Goal: Task Accomplishment & Management: Contribute content

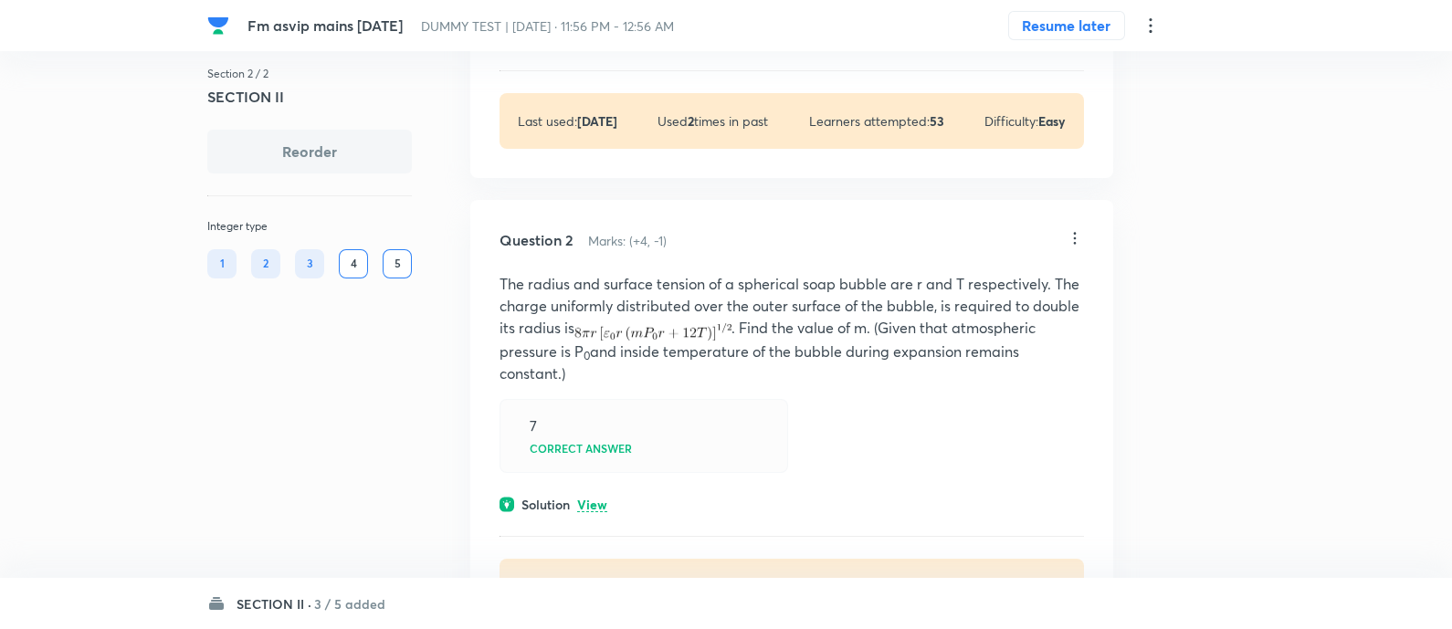
click at [96, 308] on div "Fm asvip mains [DATE] DUMMY TEST | [DATE] · 11:56 PM - 12:56 AM Resume later Se…" at bounding box center [726, 567] width 1452 height 1950
click at [347, 607] on h6 "3 / 5 added" at bounding box center [349, 604] width 71 height 19
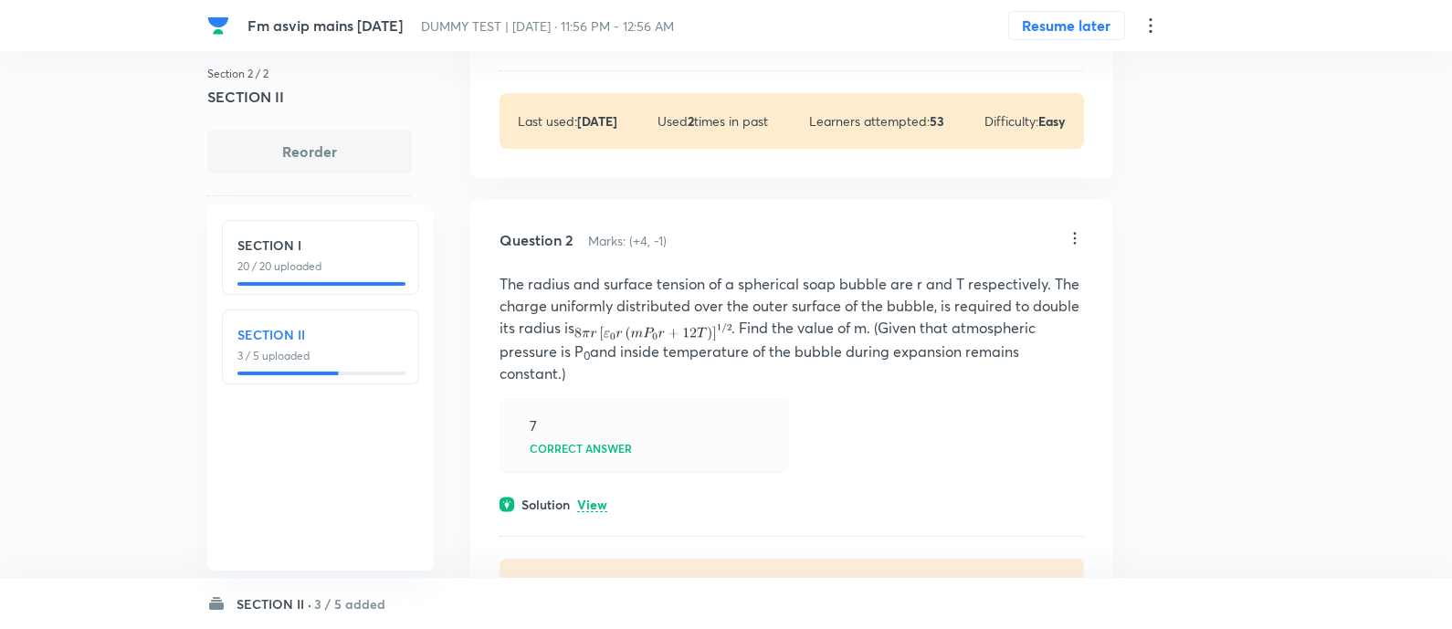
click at [337, 260] on p "20 / 20 uploaded" at bounding box center [321, 267] width 166 height 16
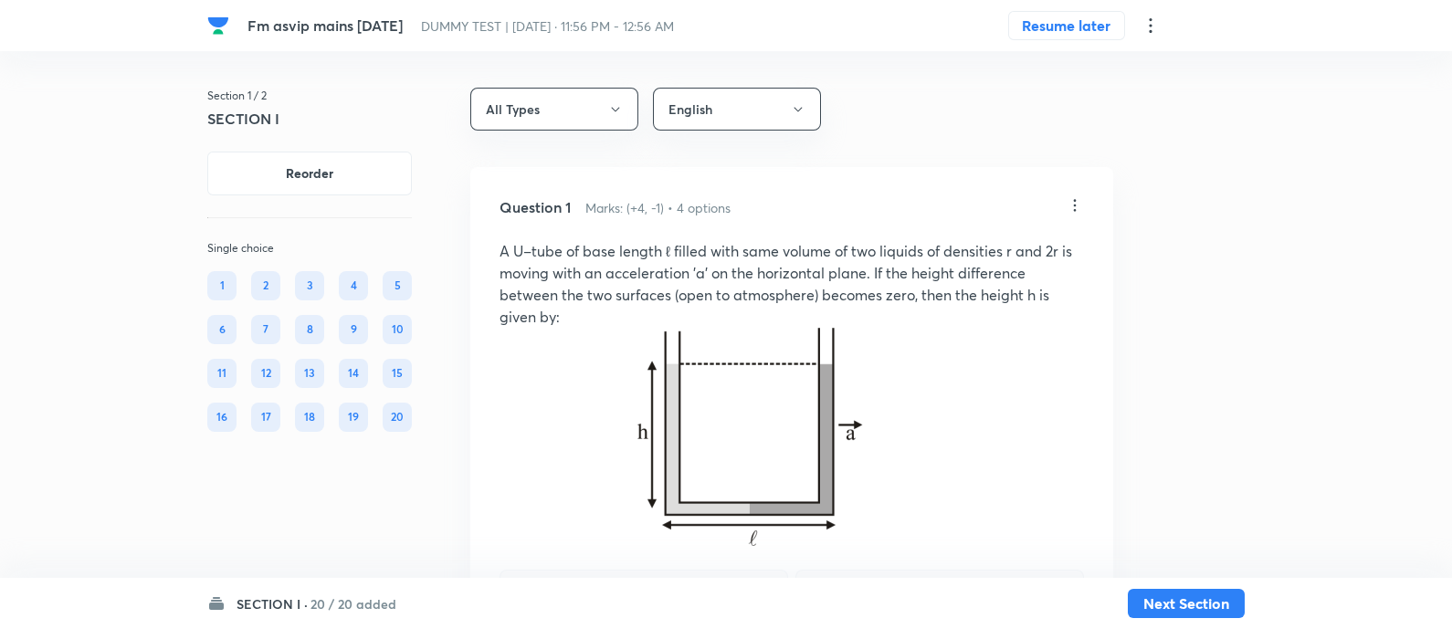
scroll to position [315, 0]
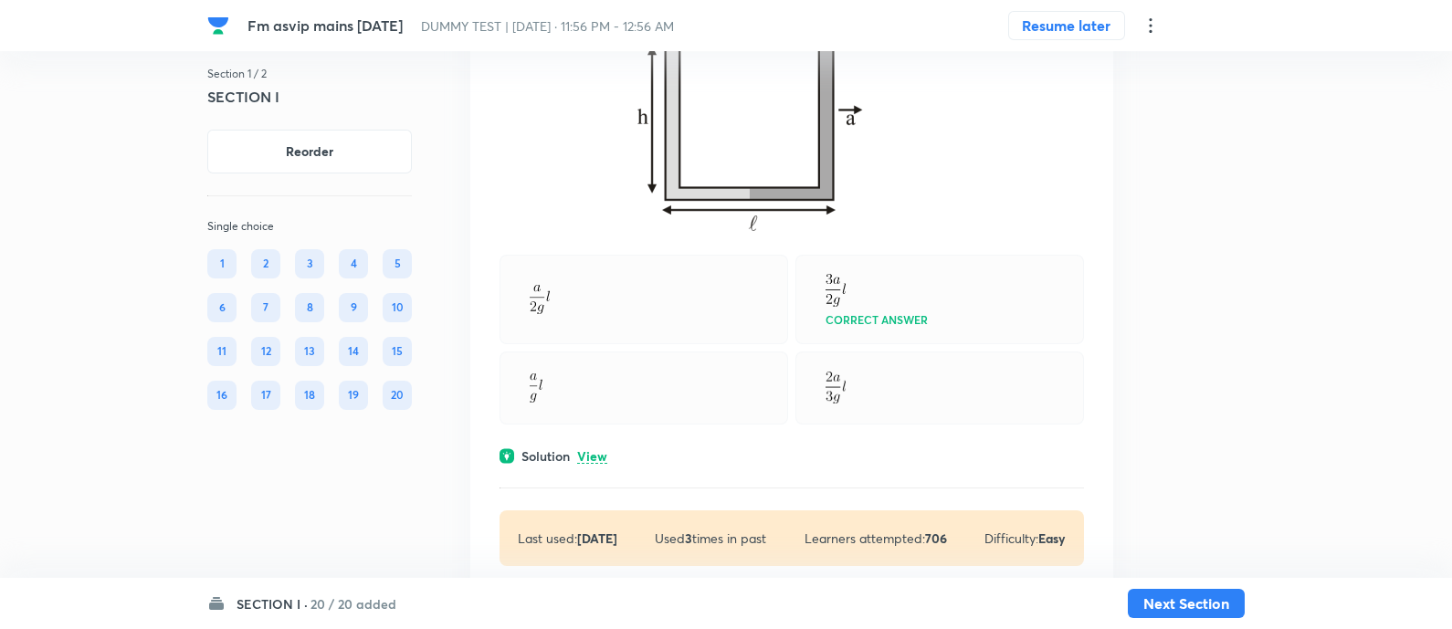
click at [604, 252] on div "Question 1 Marks: (+4, -1) • 4 options A U–tube of base length ℓ filled with sa…" at bounding box center [791, 224] width 643 height 744
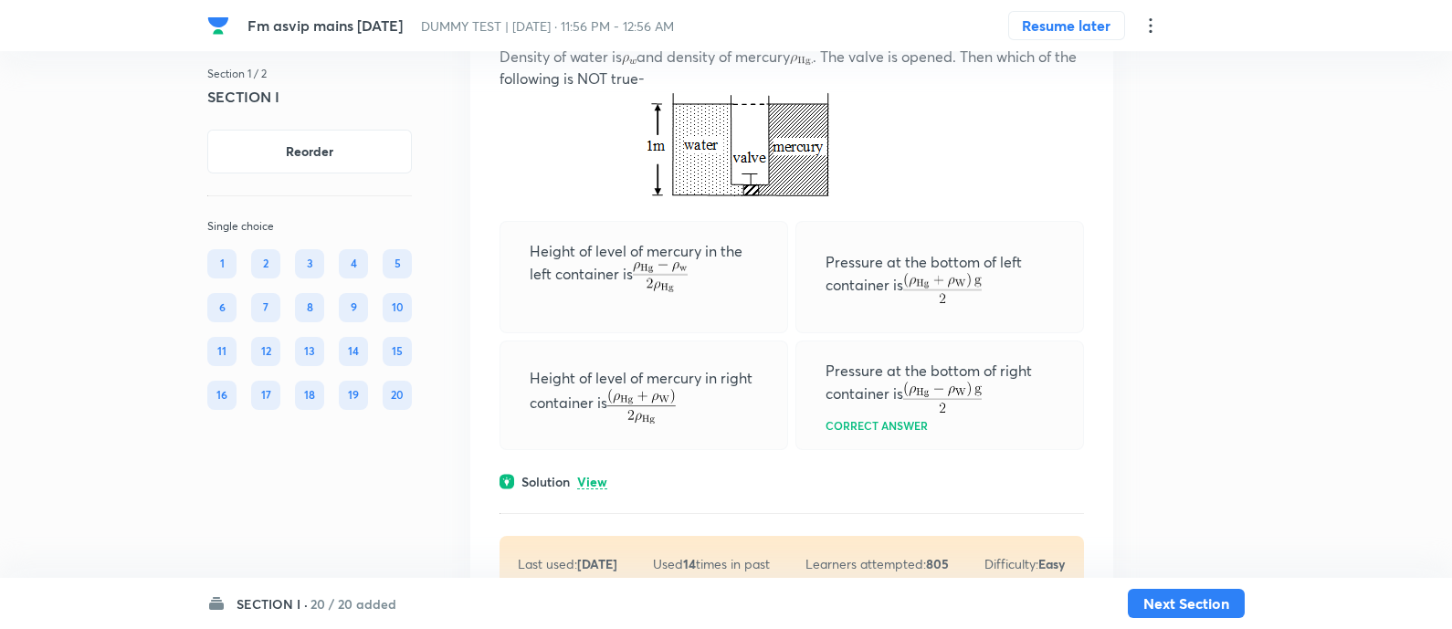
scroll to position [961, 0]
click at [596, 481] on p "View" at bounding box center [592, 482] width 30 height 14
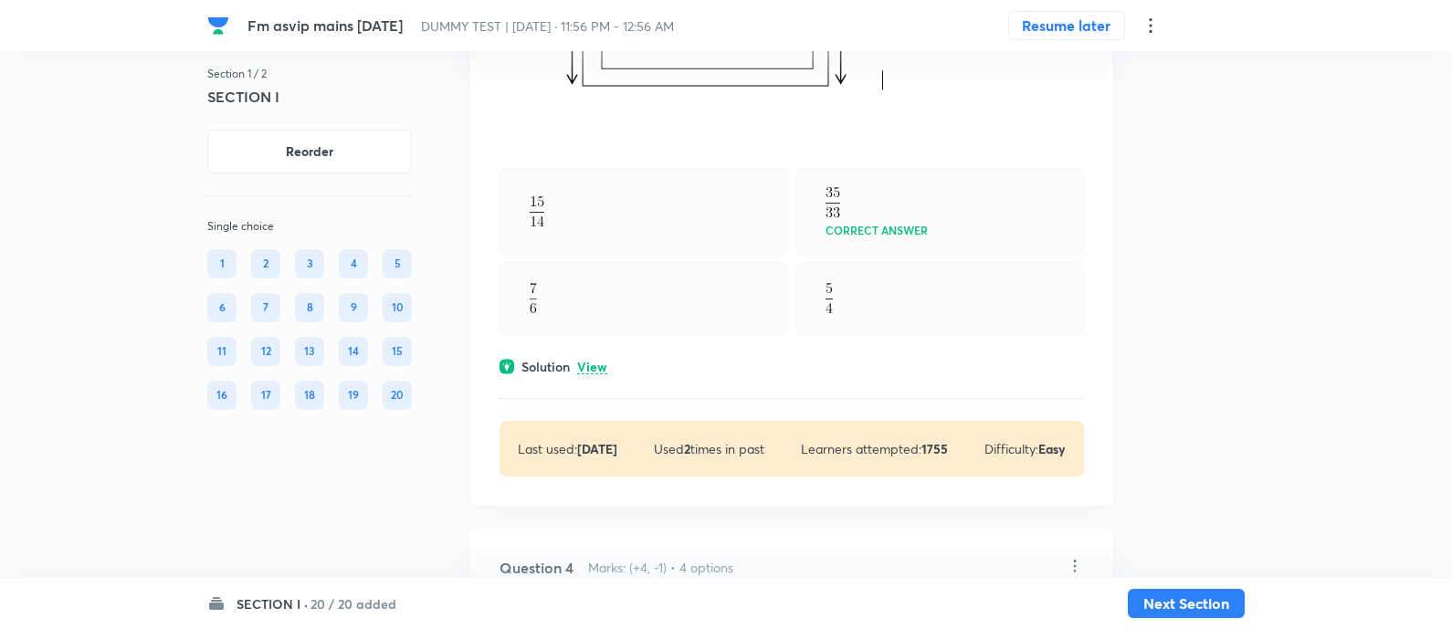
scroll to position [2220, 0]
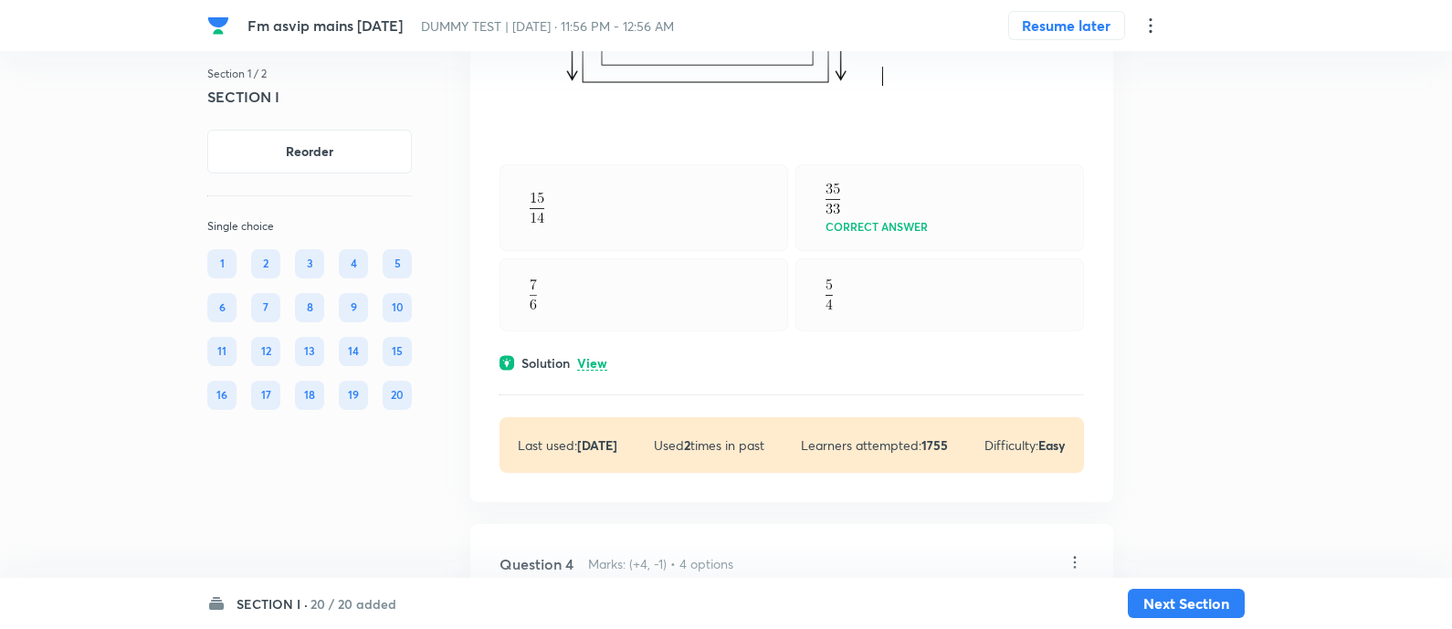
click at [594, 354] on div "Solution View" at bounding box center [792, 363] width 585 height 19
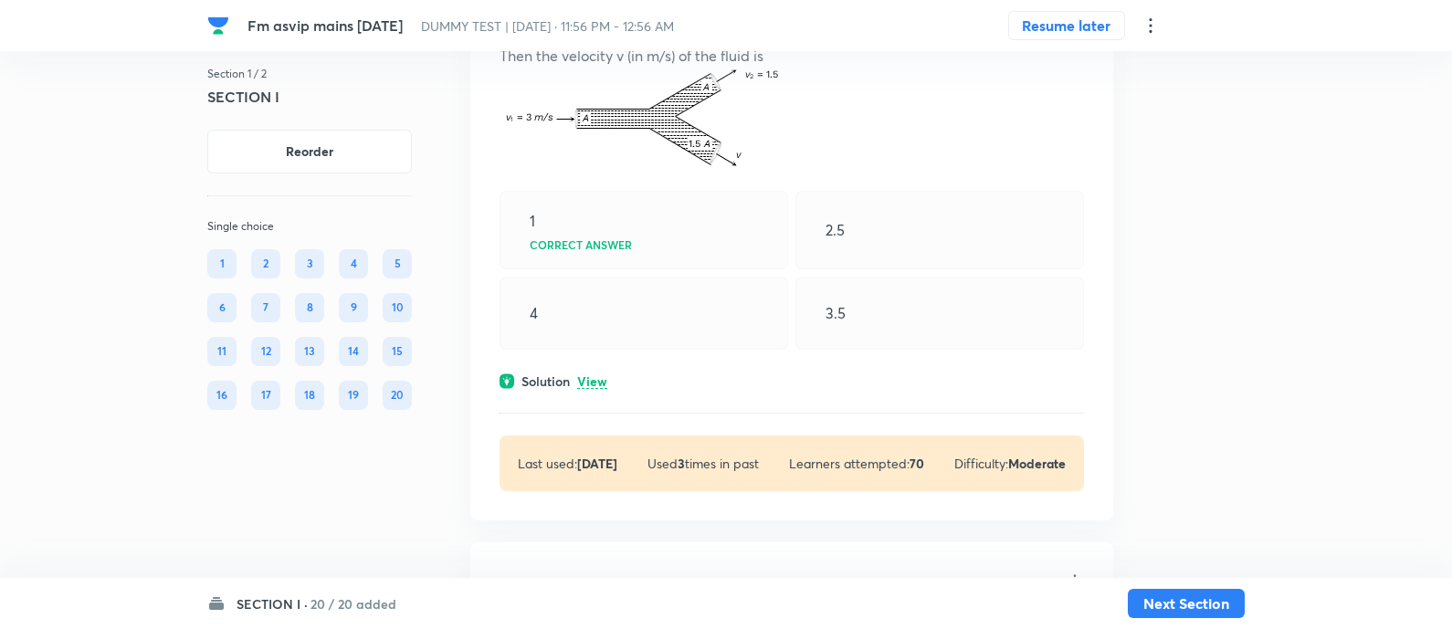
scroll to position [3169, 0]
click p "View"
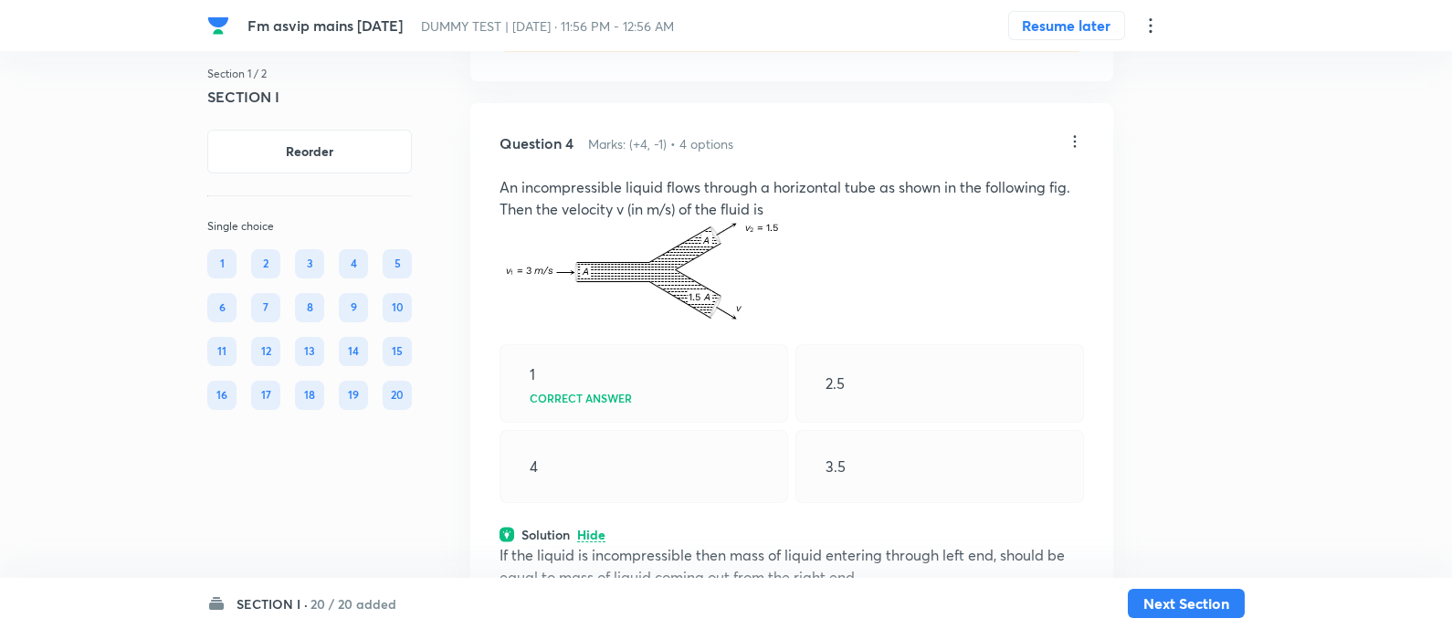
scroll to position [3014, 0]
click div "Fm asvip mains 5 th oct DUMMY TEST | Oct 5, 2025 · 11:56 PM - 12:56 AM Resume l…"
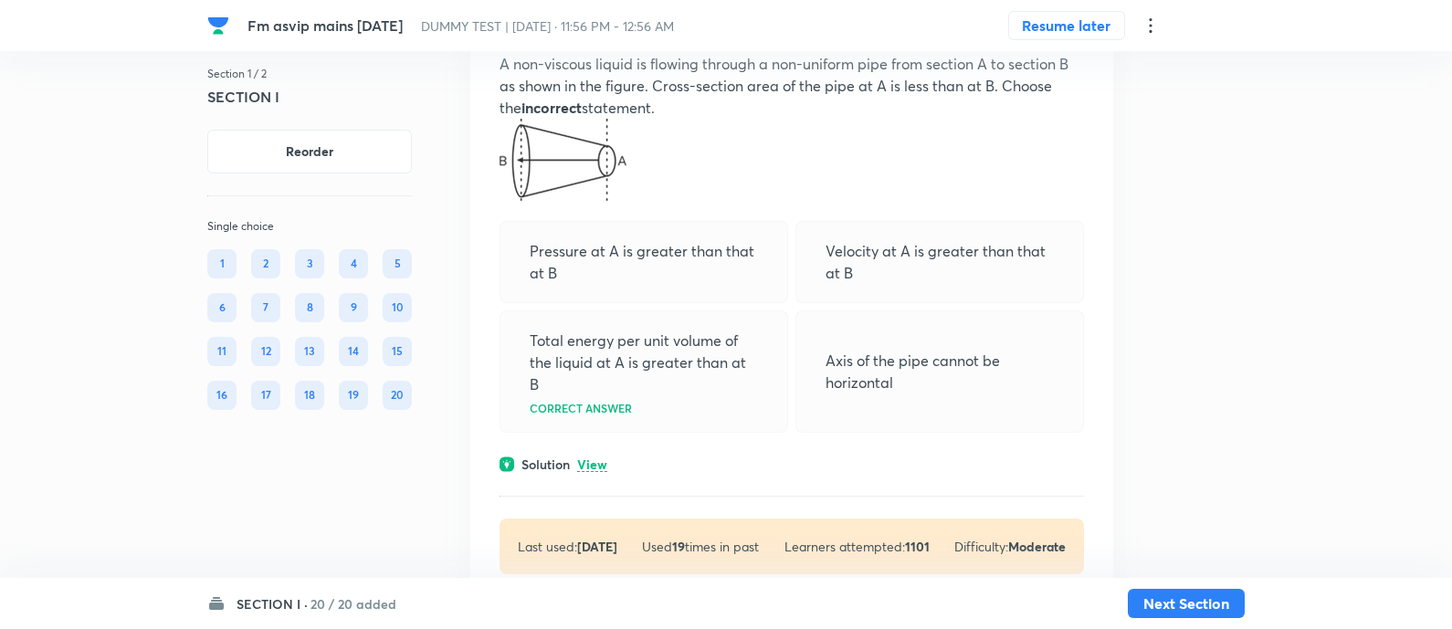
scroll to position [5981, 0]
click p "View"
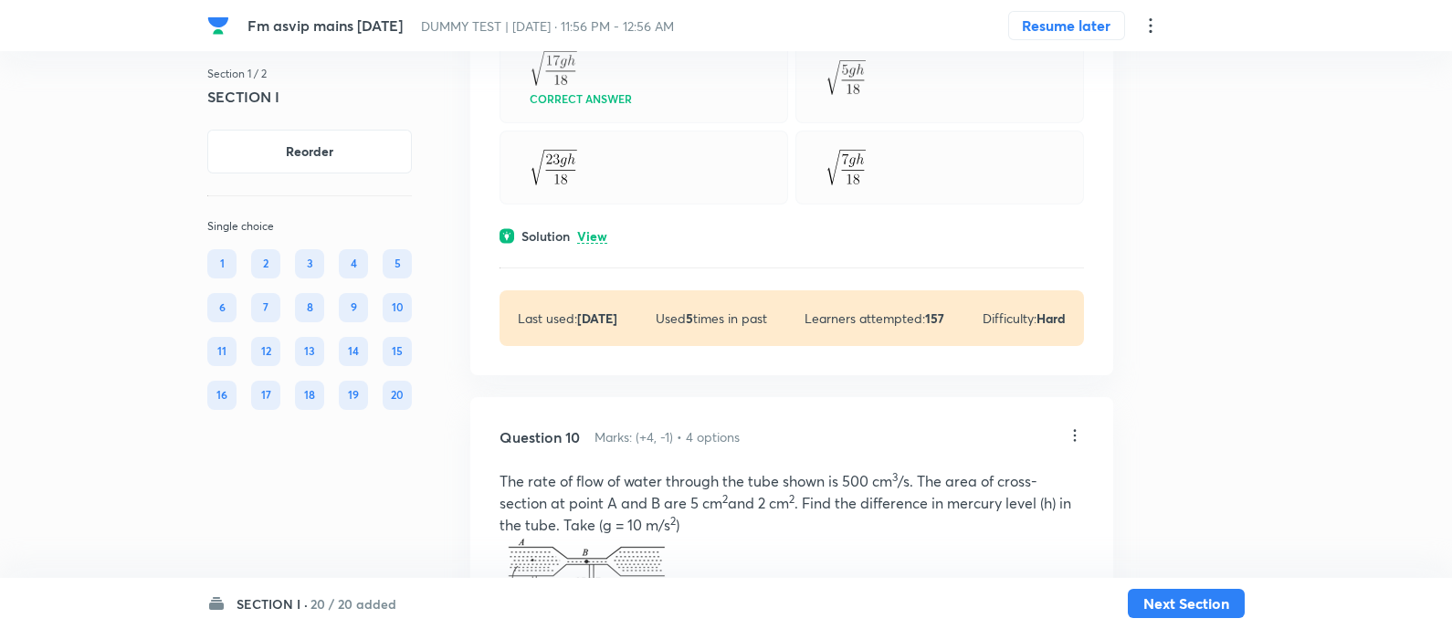
scroll to position [7266, 0]
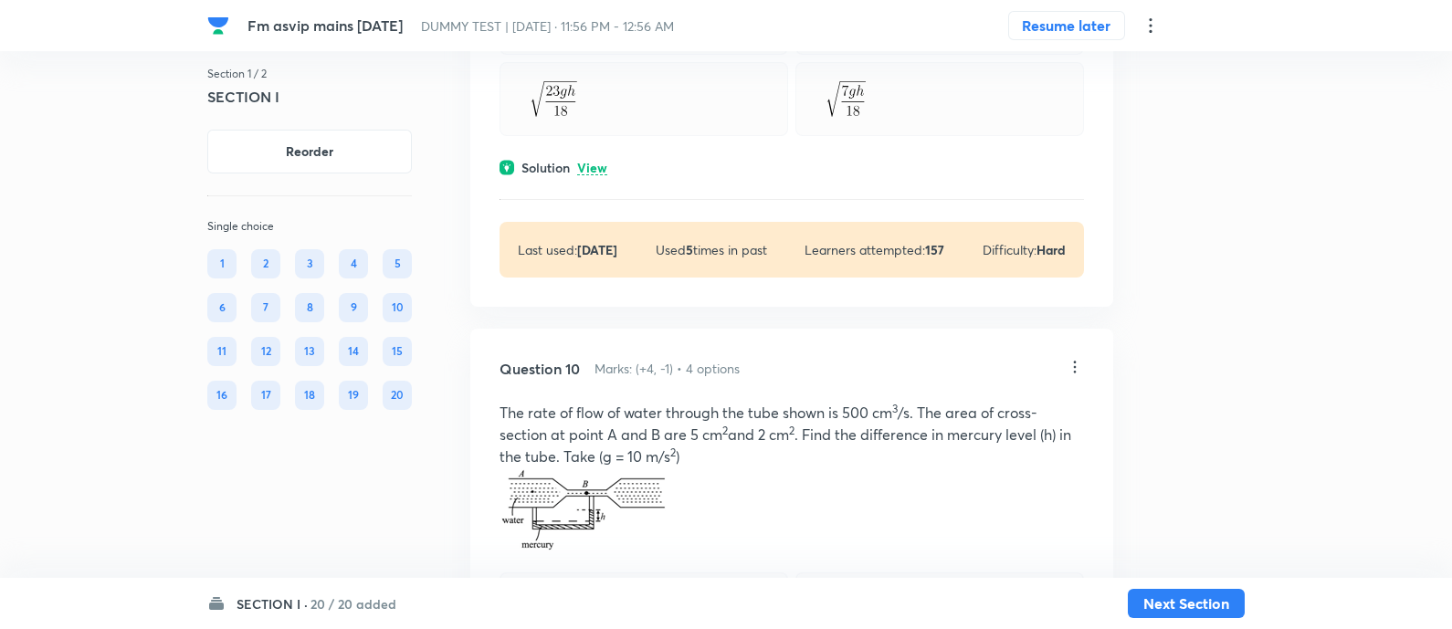
click p "View"
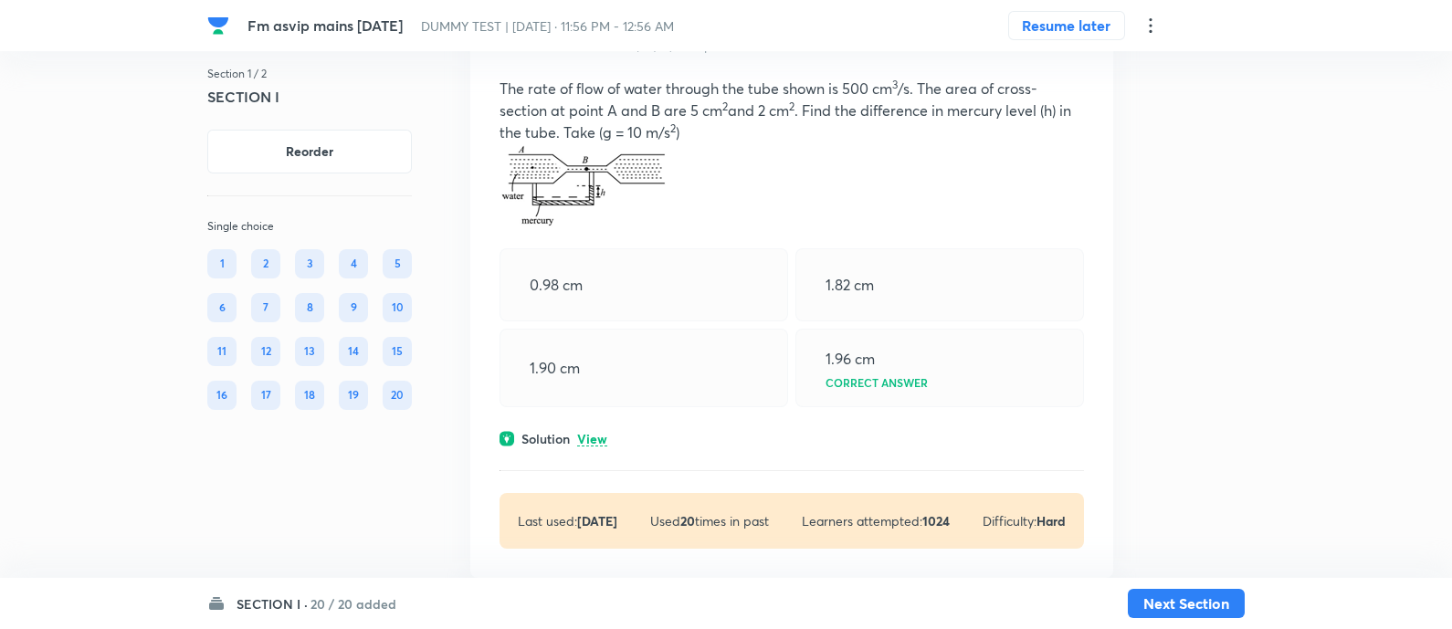
scroll to position [7952, 0]
click p "View"
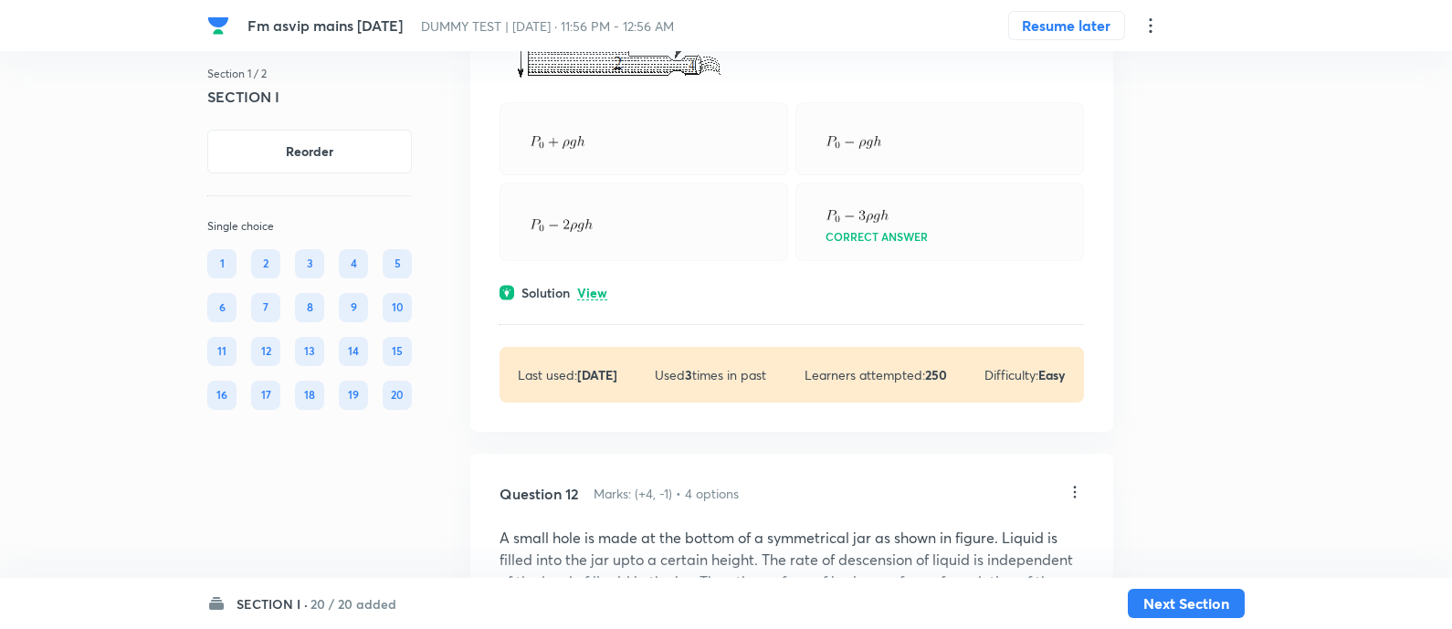
scroll to position [9084, 0]
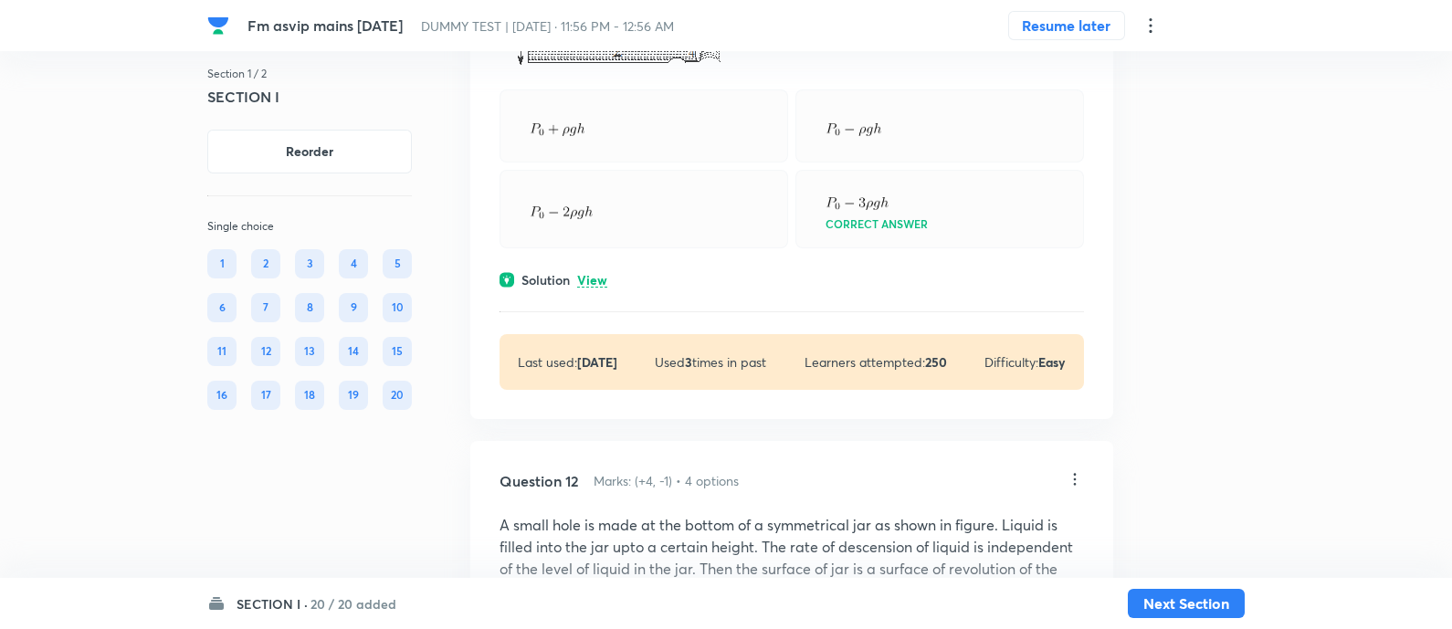
click p "View"
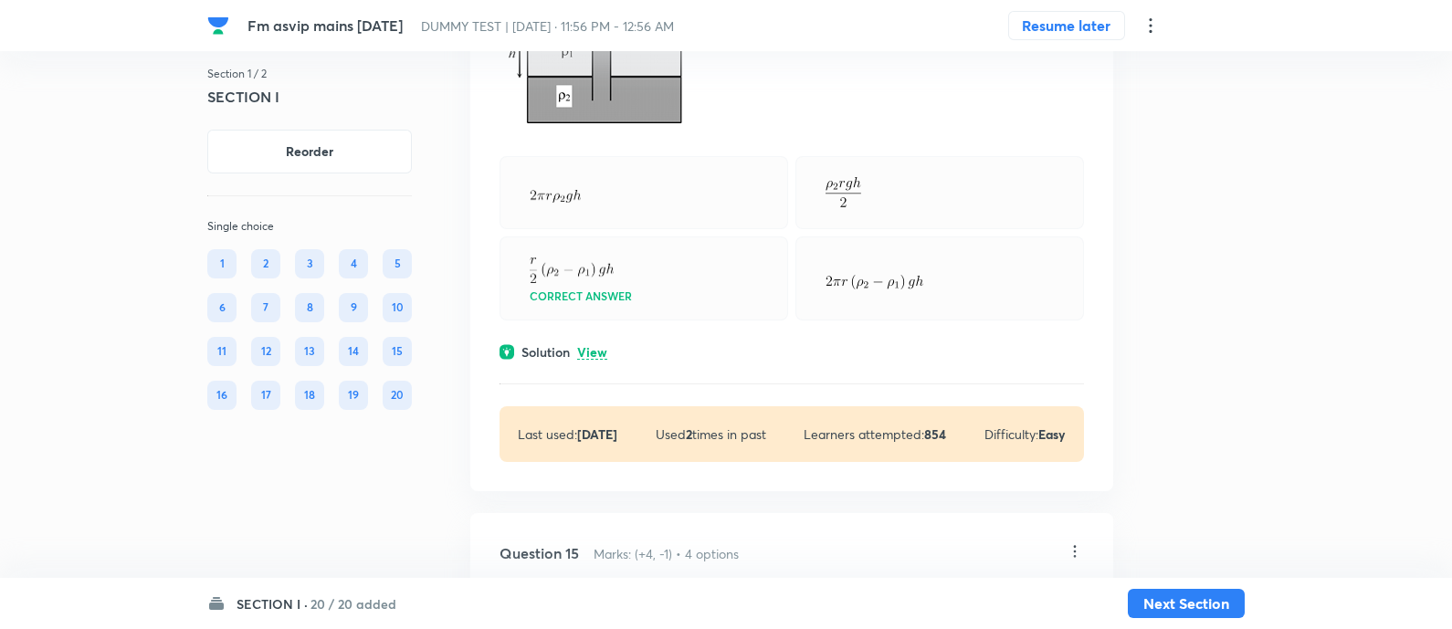
scroll to position [11219, 0]
click p "View"
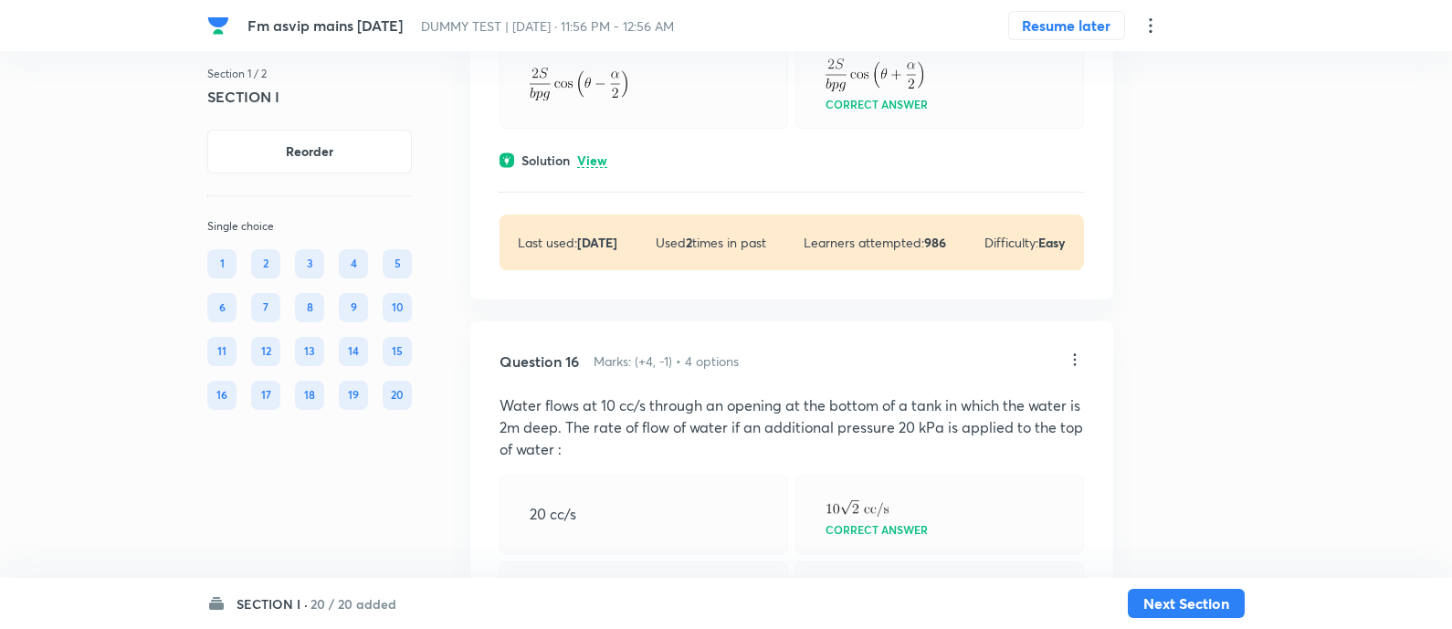
scroll to position [12078, 0]
click p "View"
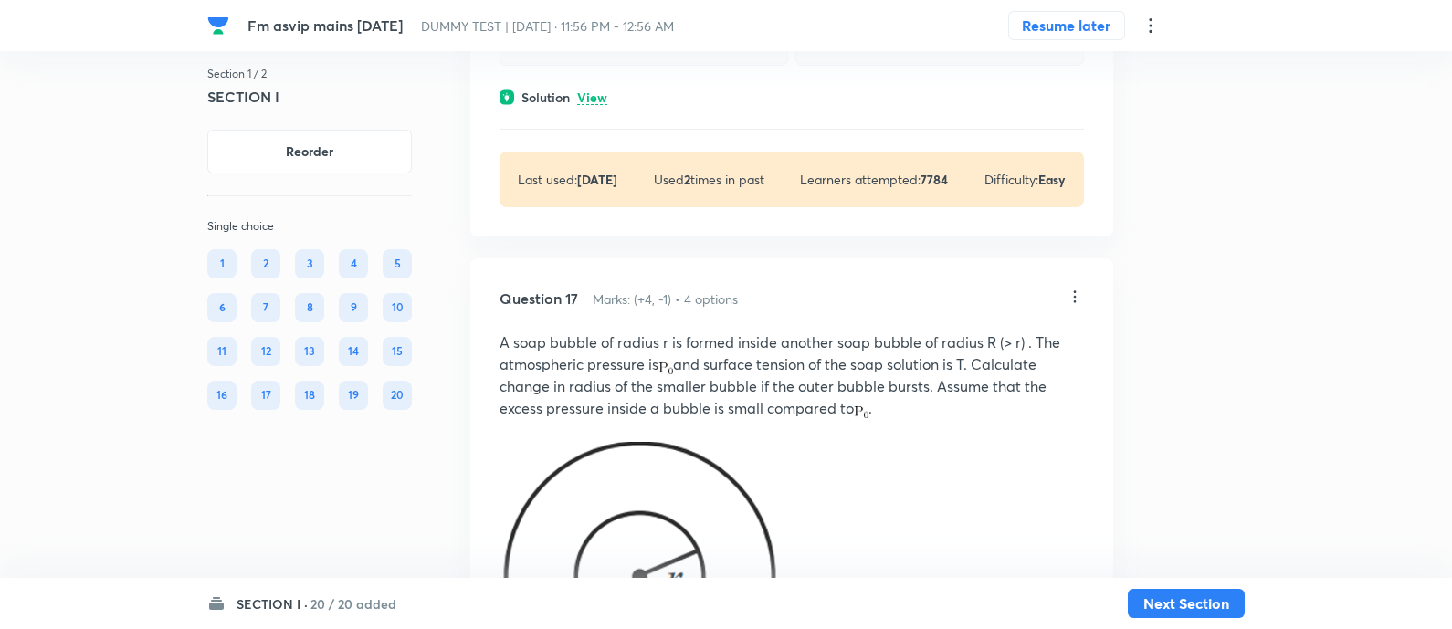
scroll to position [12888, 0]
click p "View"
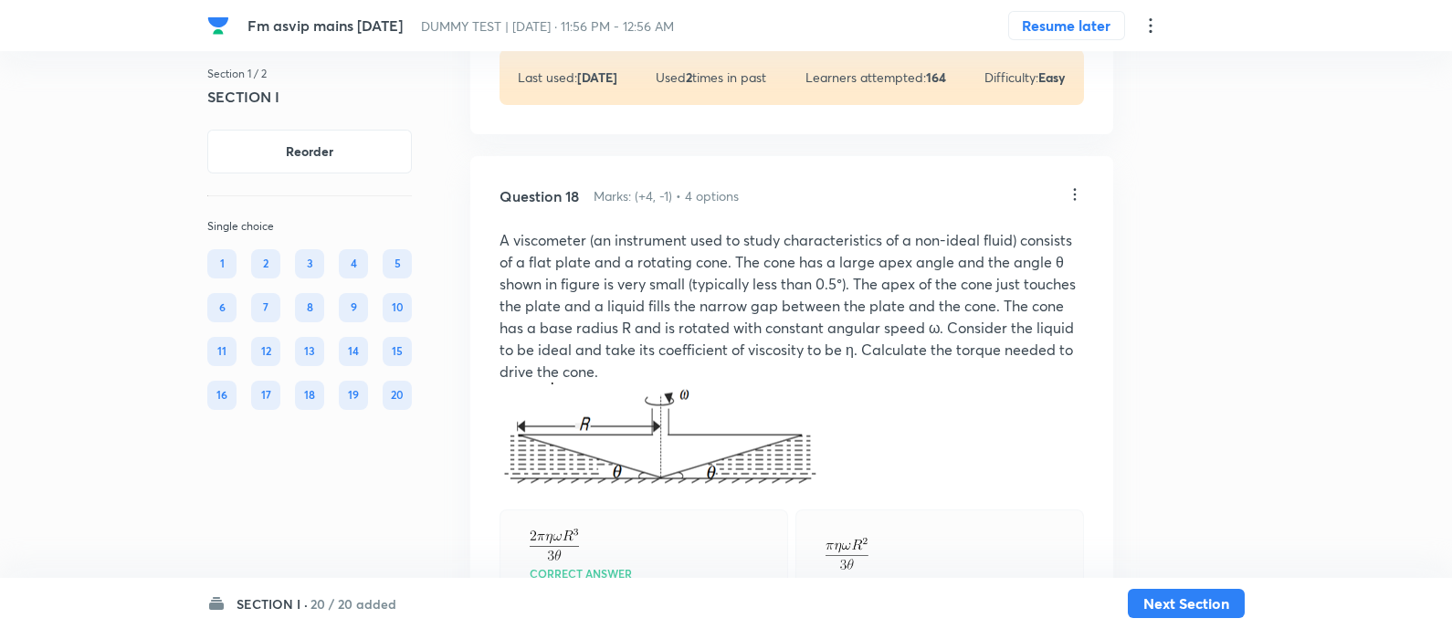
scroll to position [14421, 0]
click p "View"
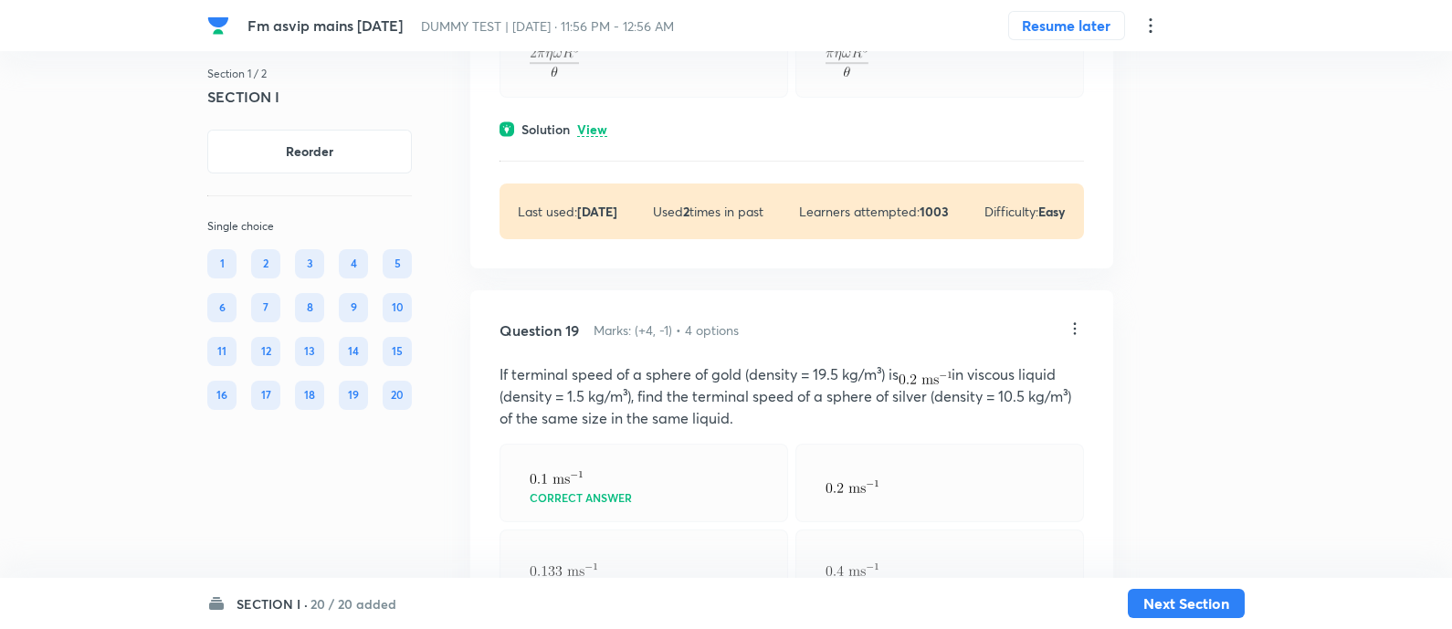
scroll to position [15515, 0]
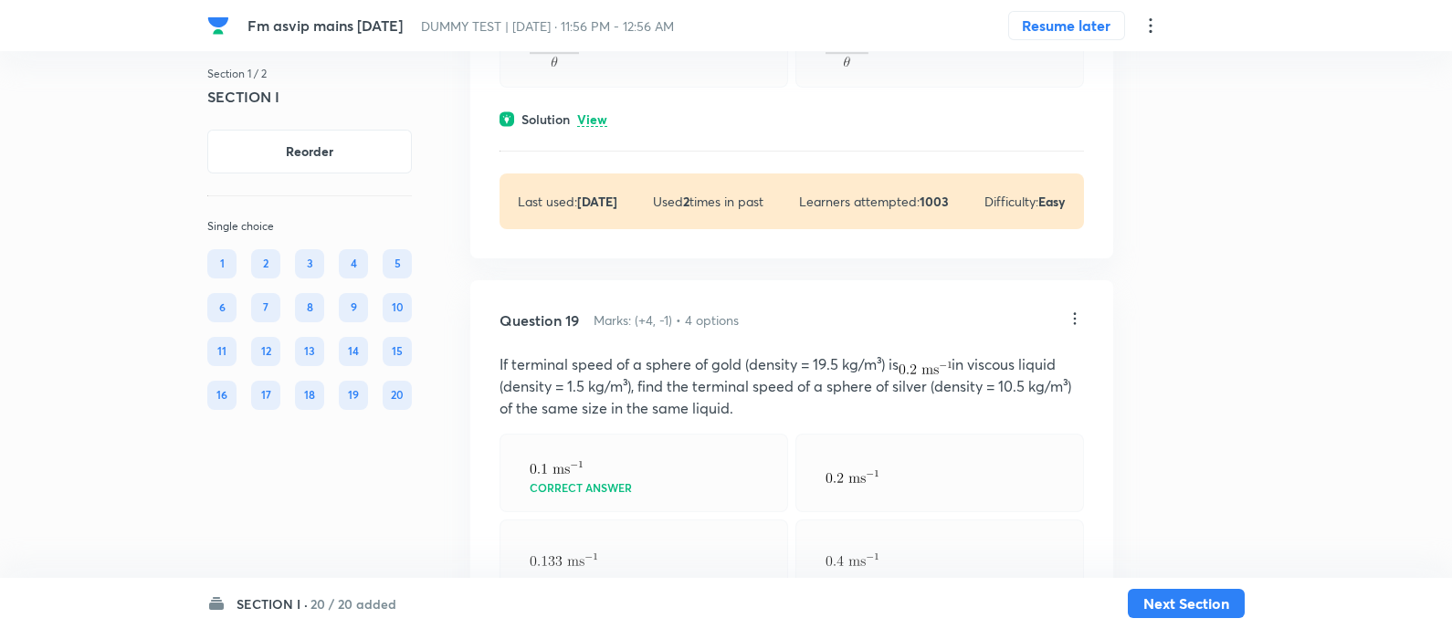
click p "View"
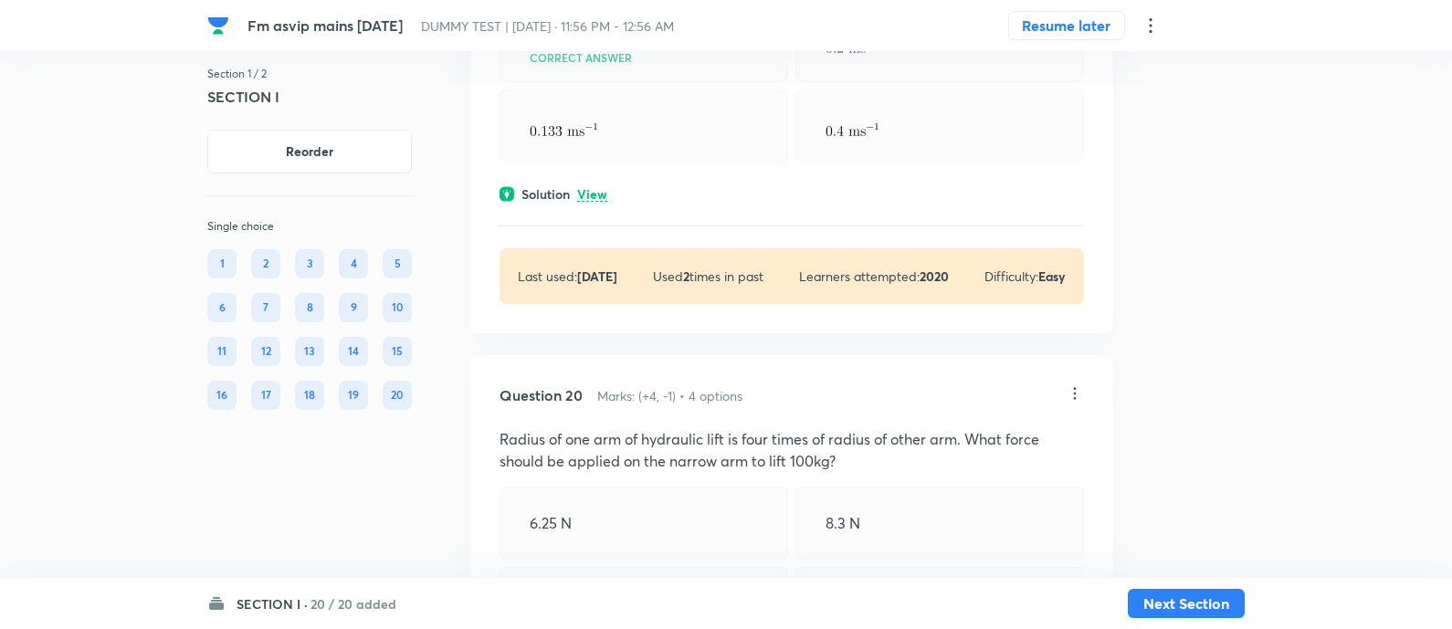
scroll to position [16522, 0]
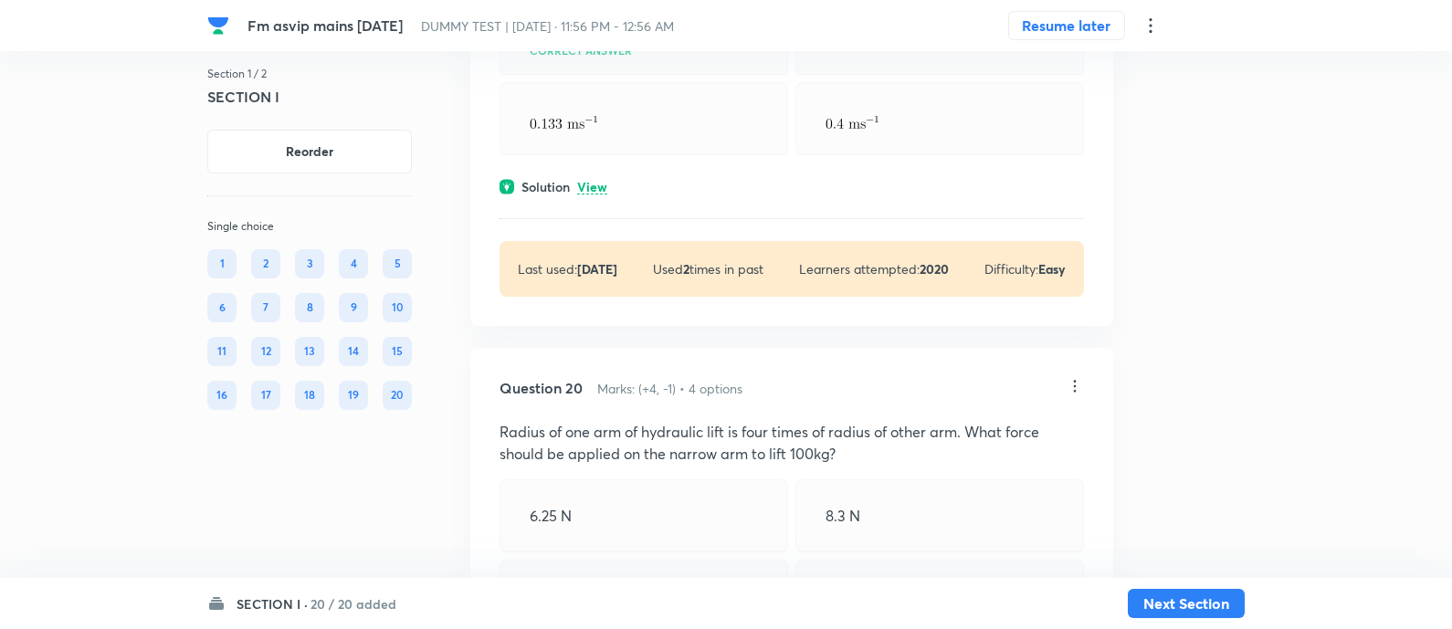
click p "View"
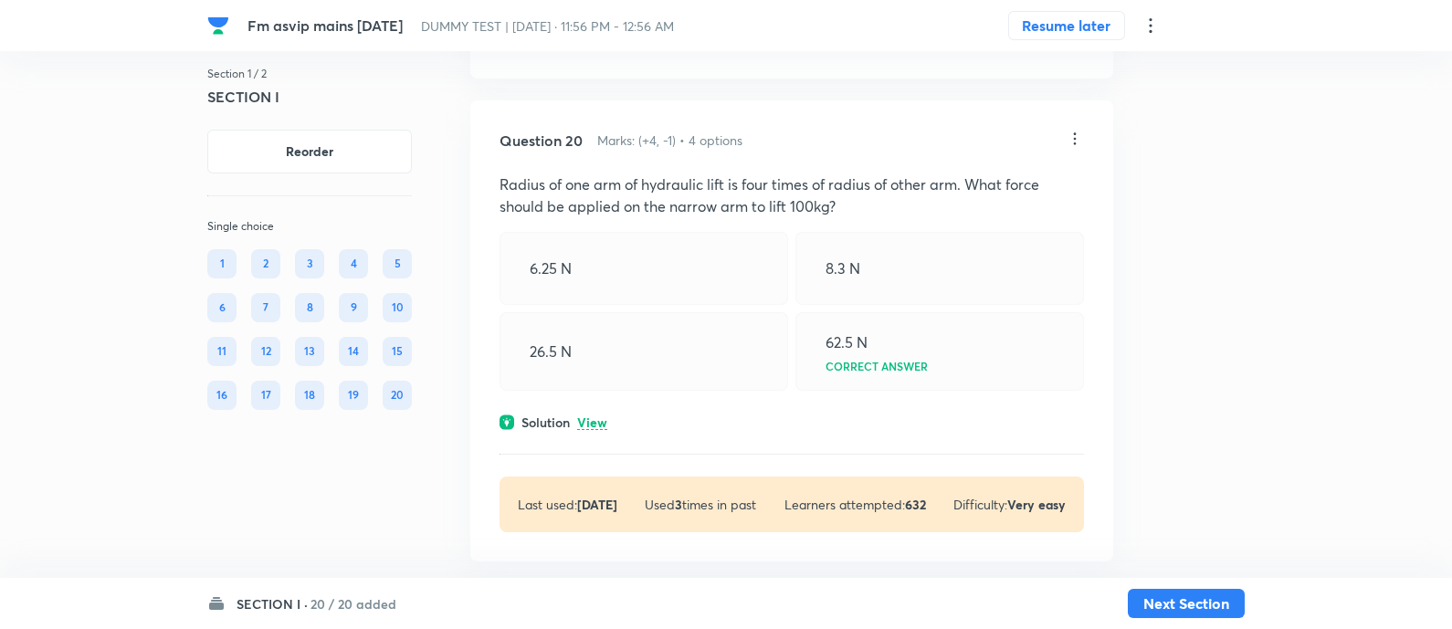
scroll to position [17230, 0]
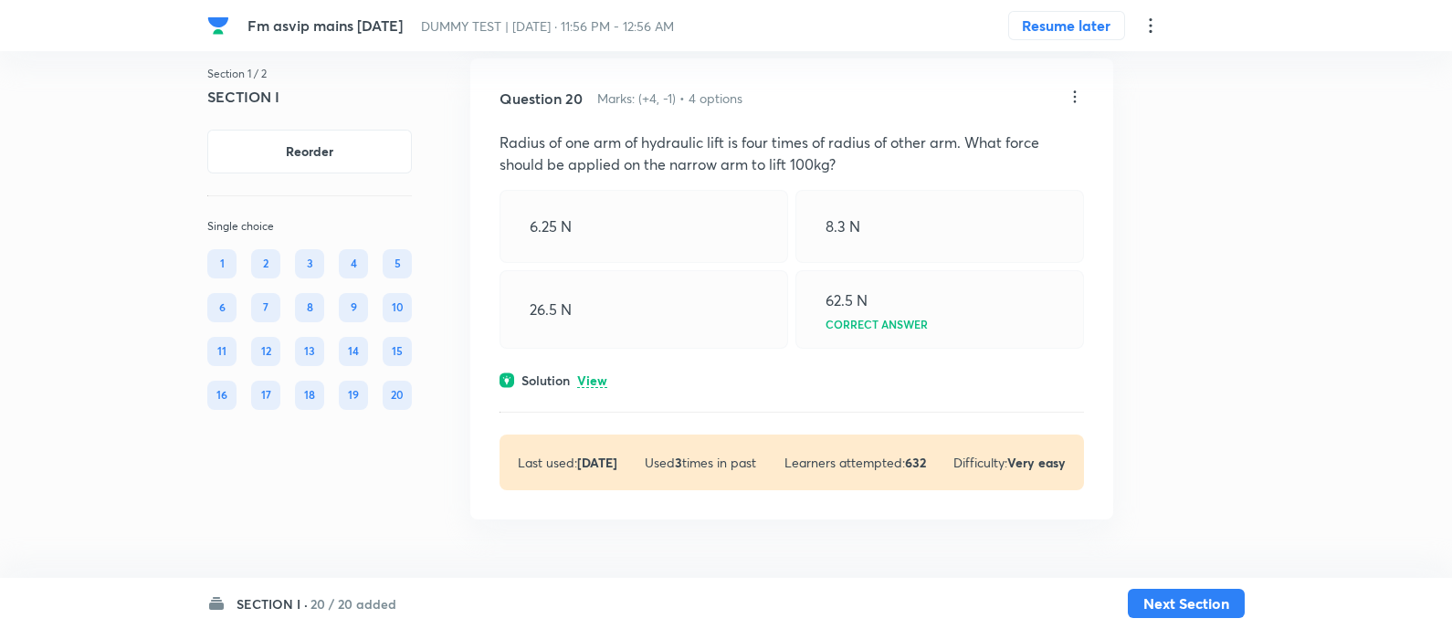
click p "View"
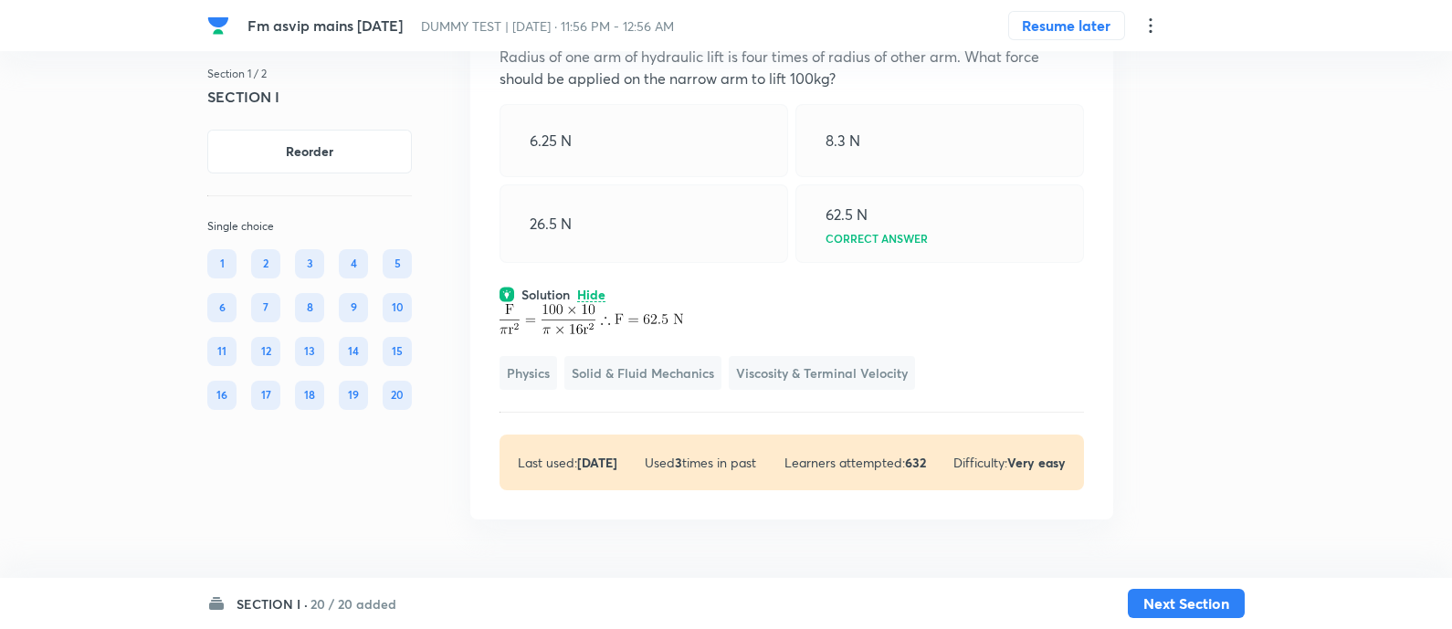
scroll to position [17316, 0]
click button "Next Section"
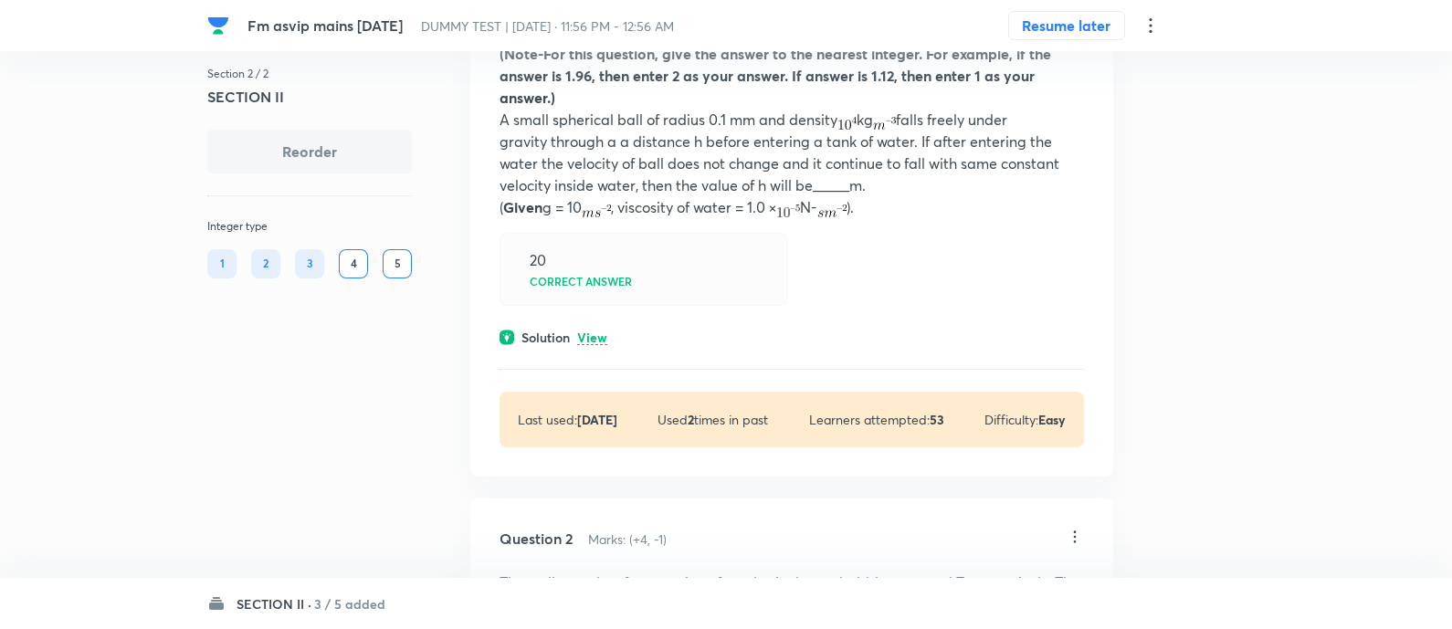
scroll to position [200, 0]
click p "View"
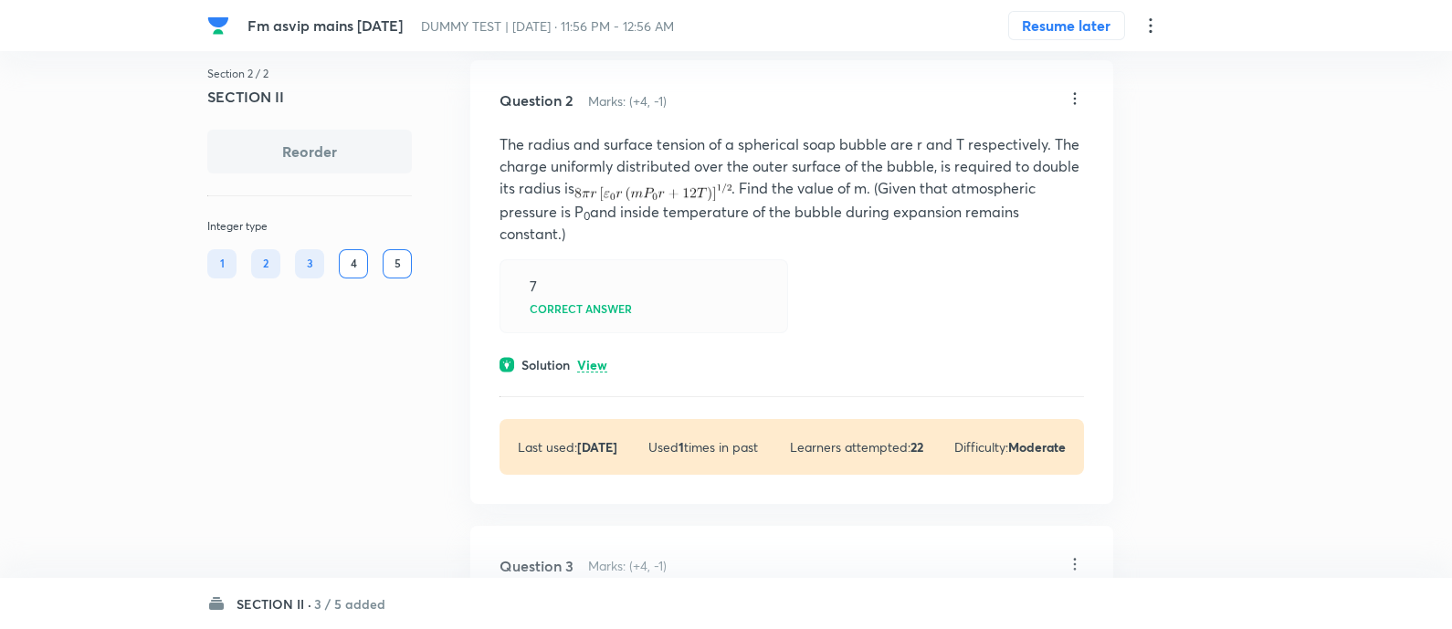
scroll to position [887, 0]
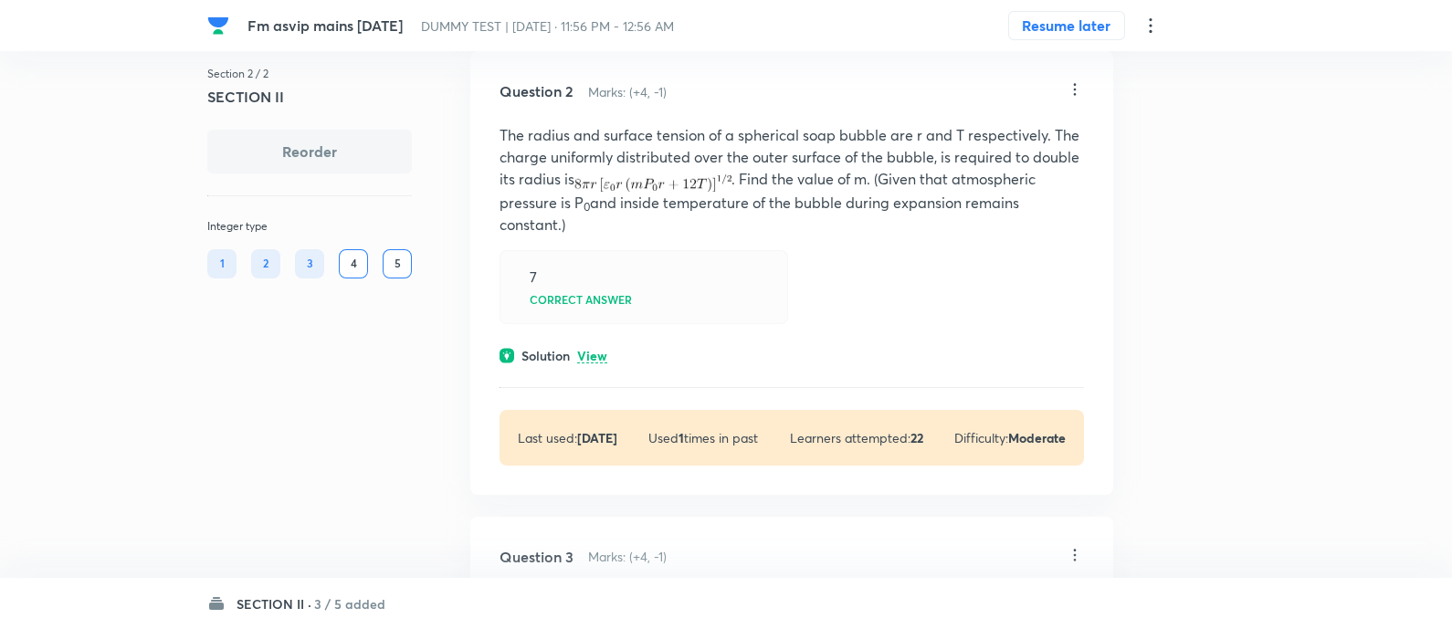
click div "Question 2 Marks: (+4, -1) The radius and surface tension of a spherical soap b…"
click p "View"
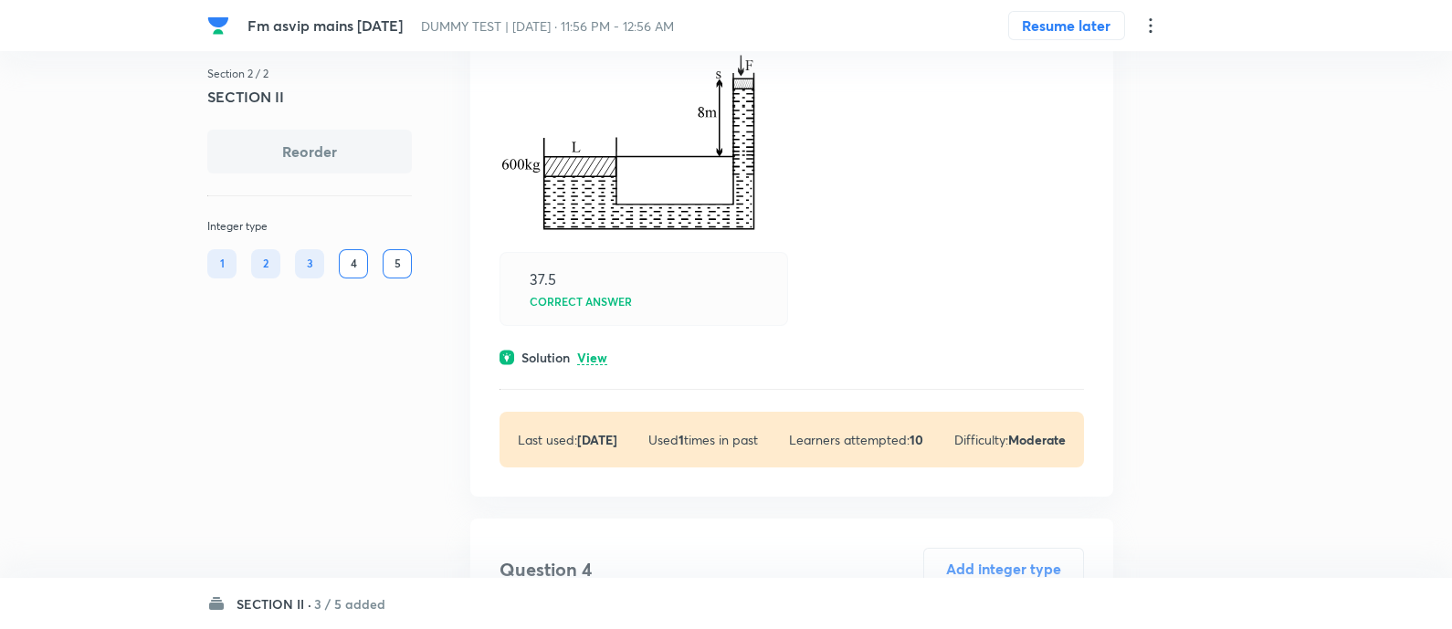
scroll to position [1684, 0]
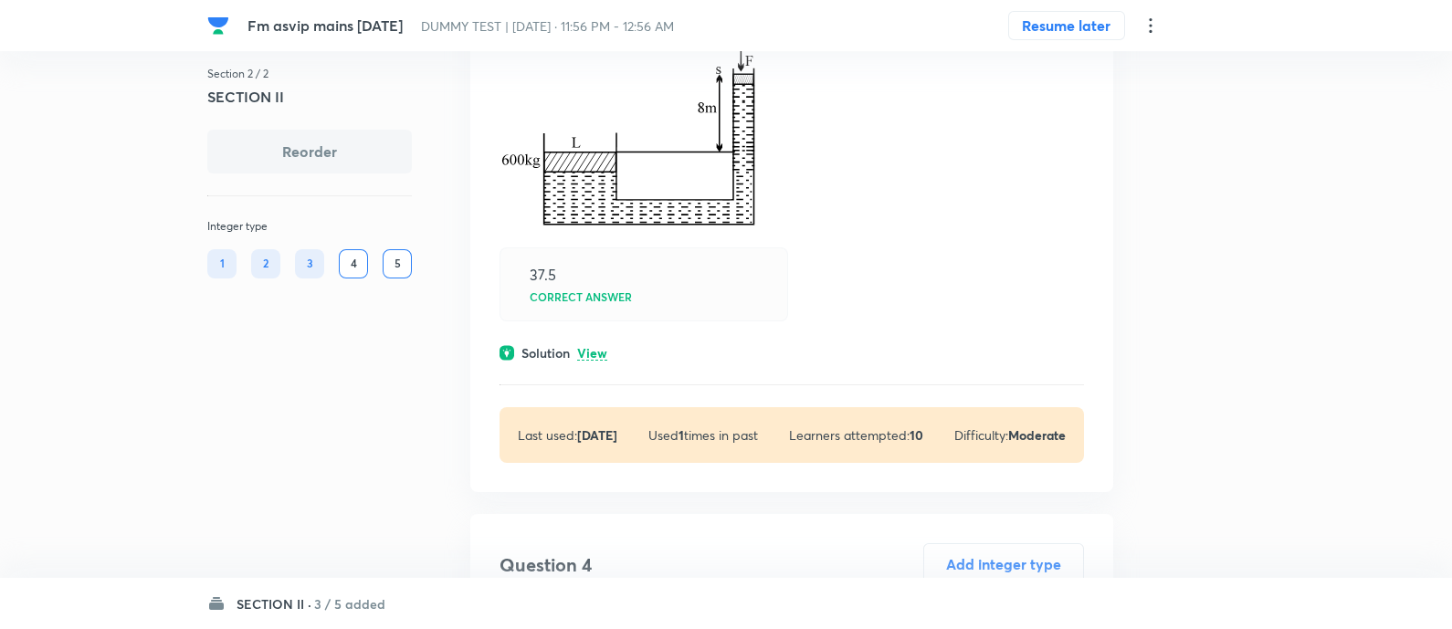
click p "View"
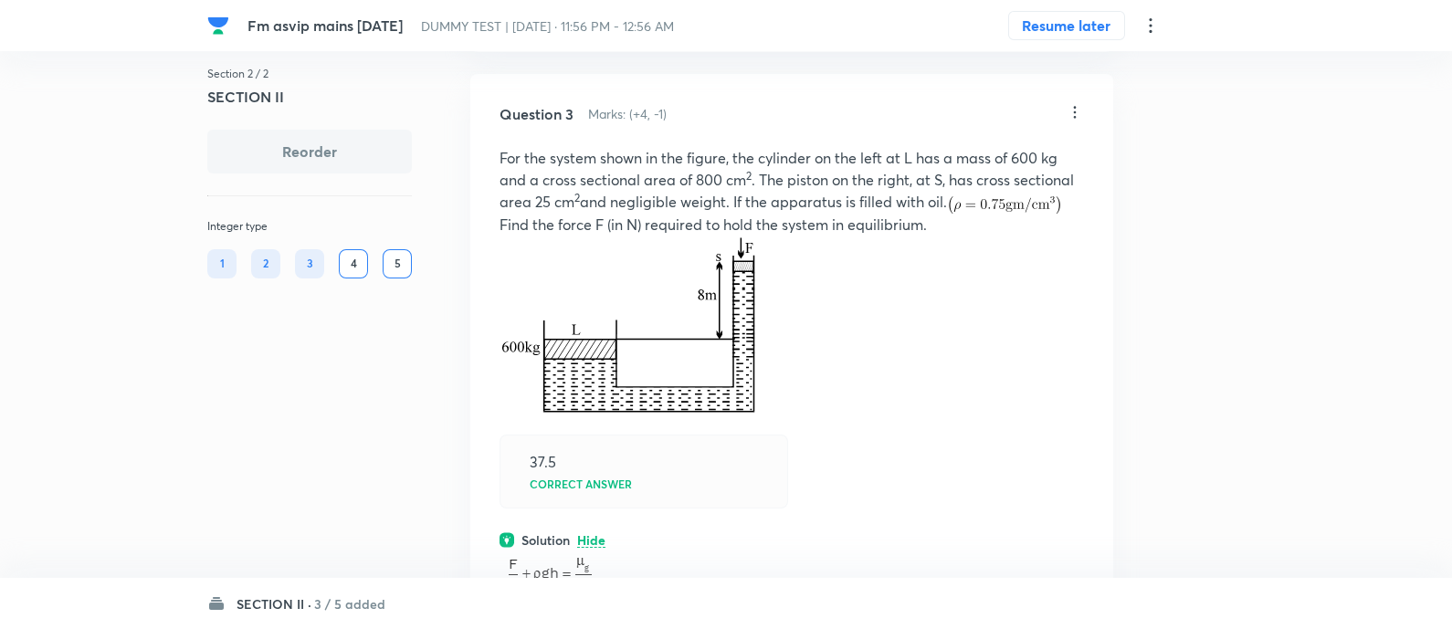
scroll to position [1495, 0]
click p "For the system shown in the figure, the cylinder on the left at L has a mass of…"
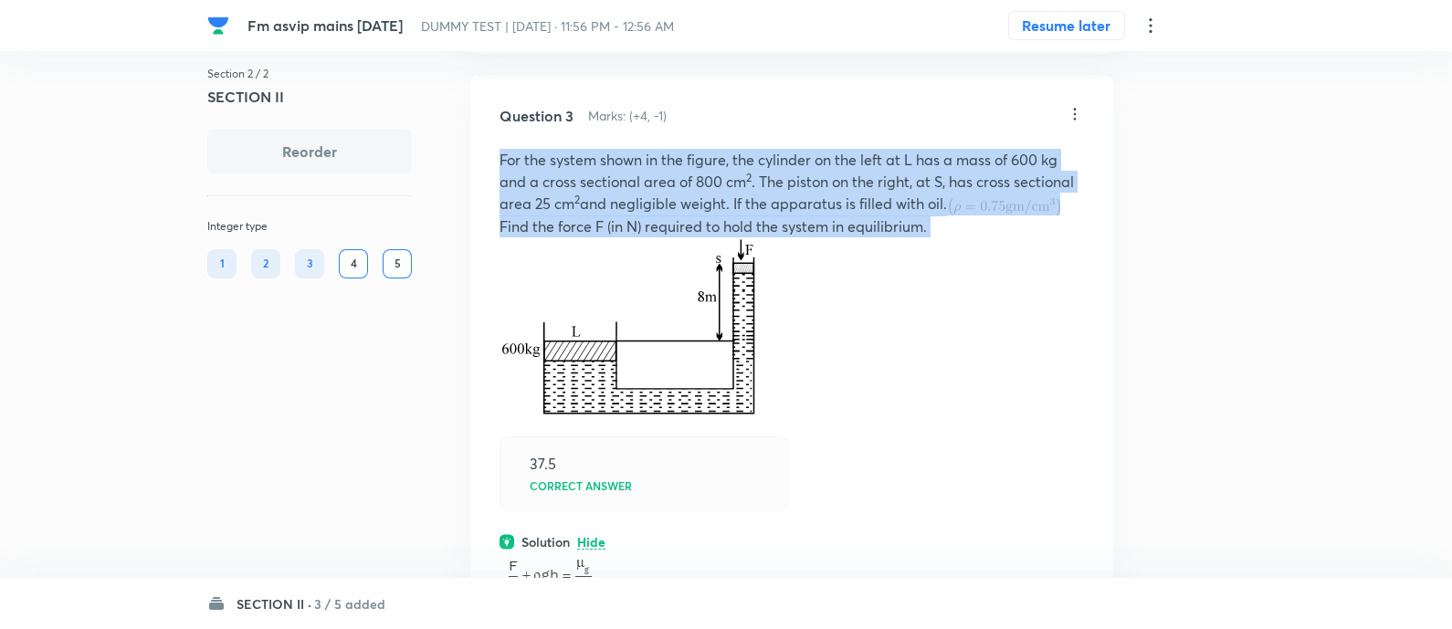
click p "For the system shown in the figure, the cylinder on the left at L has a mass of…"
copy p "For the system shown in the figure, the cylinder on the left at L has a mass of…"
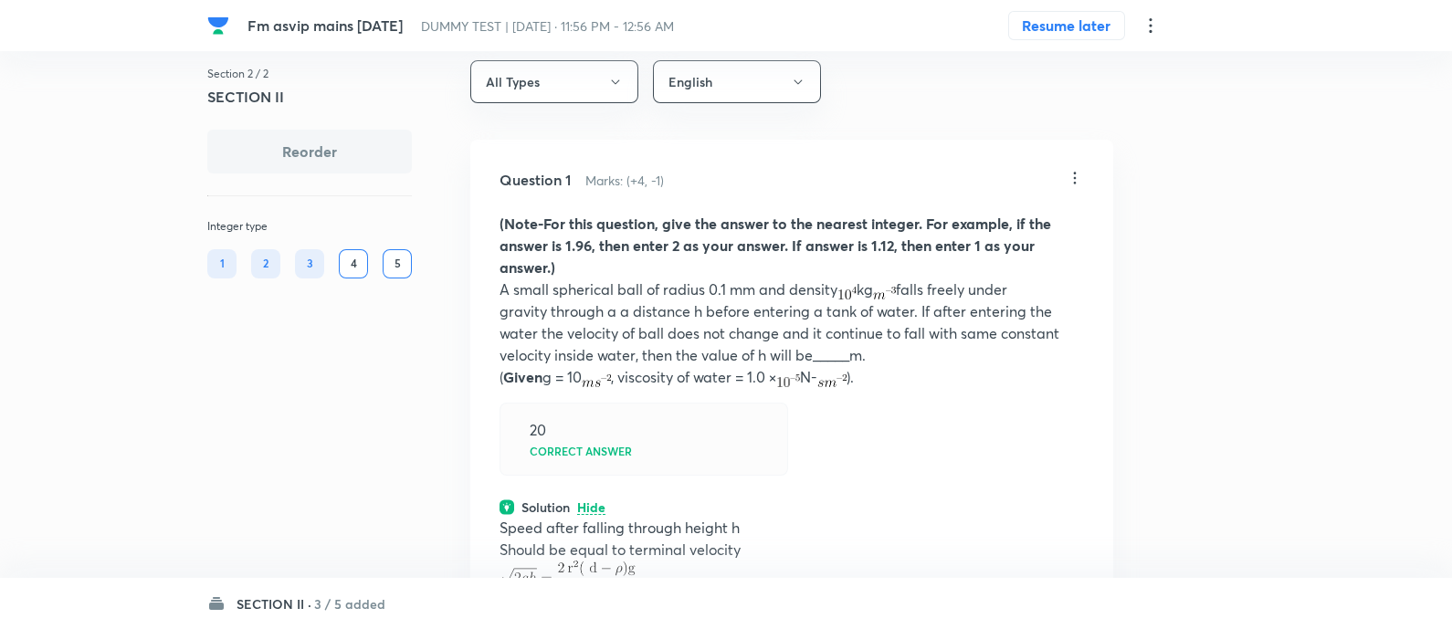
scroll to position [0, 0]
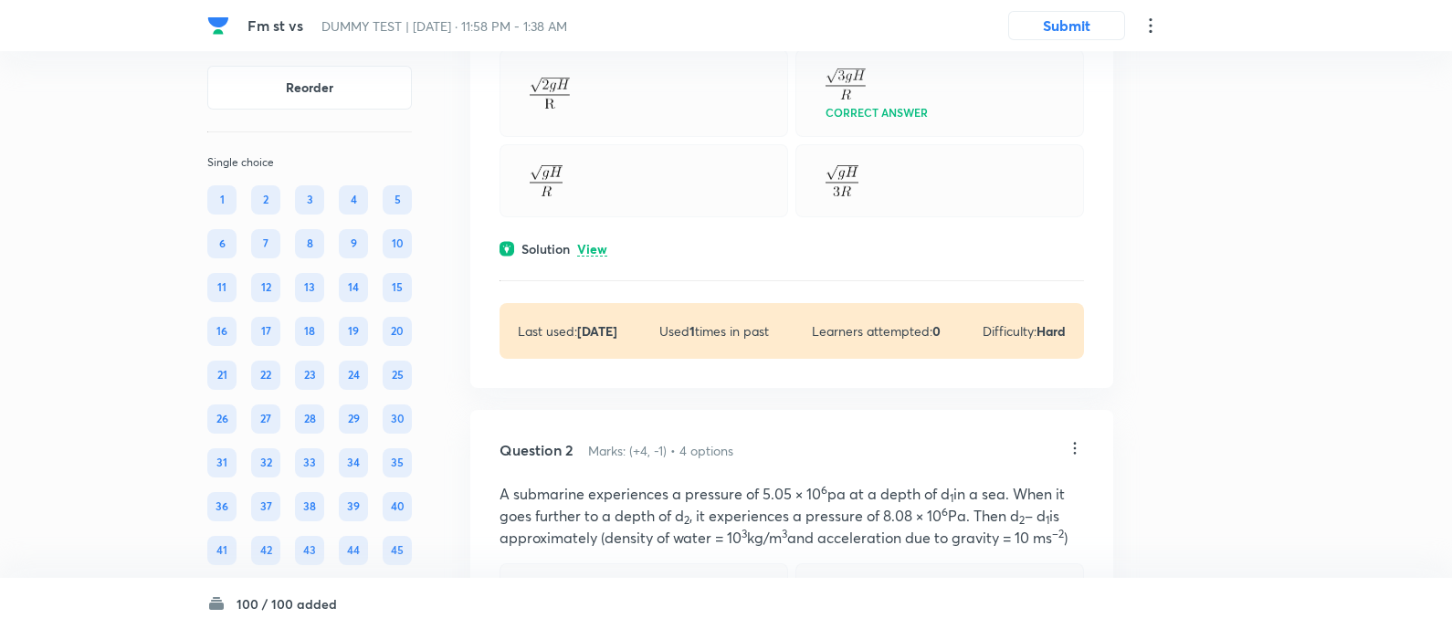
scroll to position [417, 0]
click at [607, 244] on div "Solution View" at bounding box center [792, 246] width 585 height 19
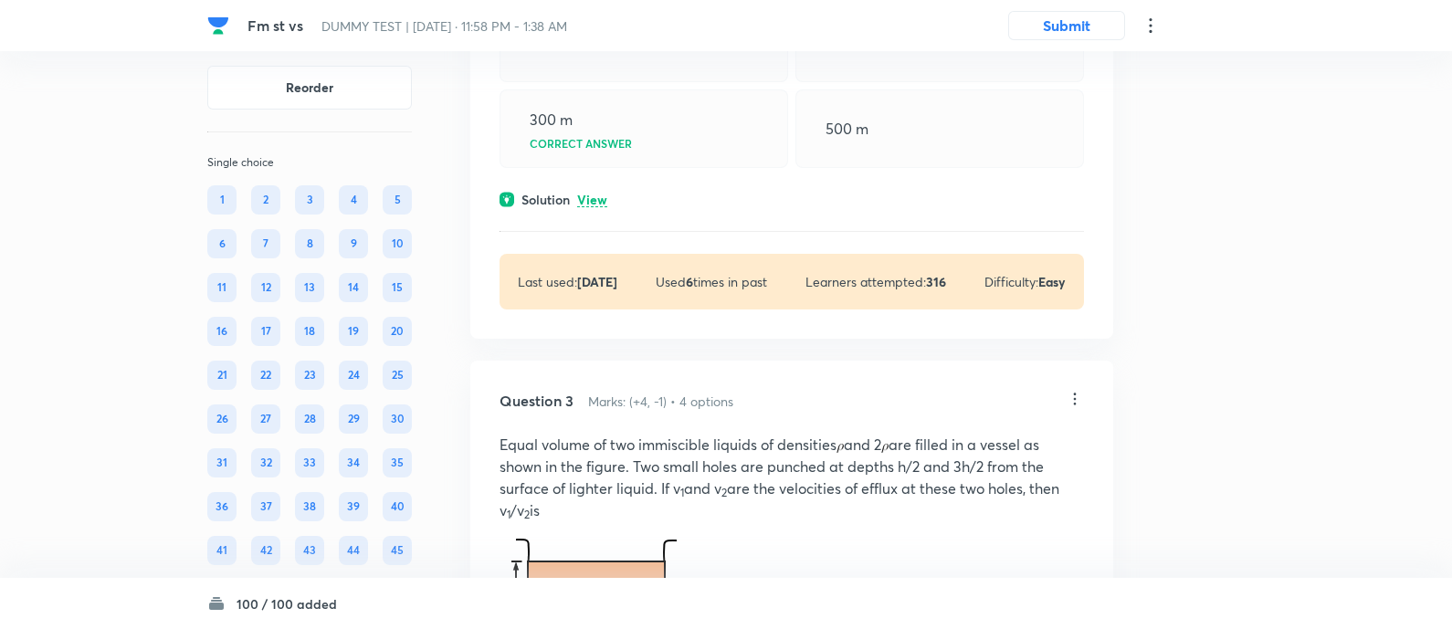
scroll to position [1235, 0]
click at [590, 199] on p "View" at bounding box center [592, 199] width 30 height 14
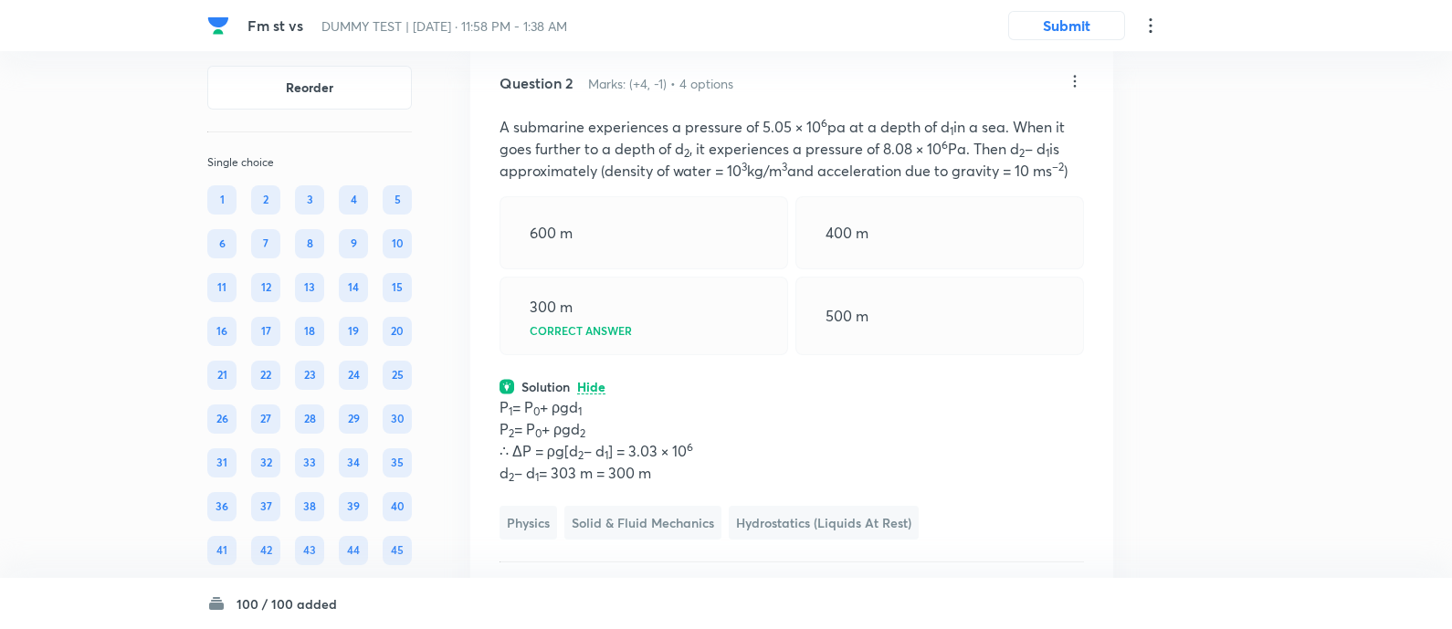
scroll to position [1041, 0]
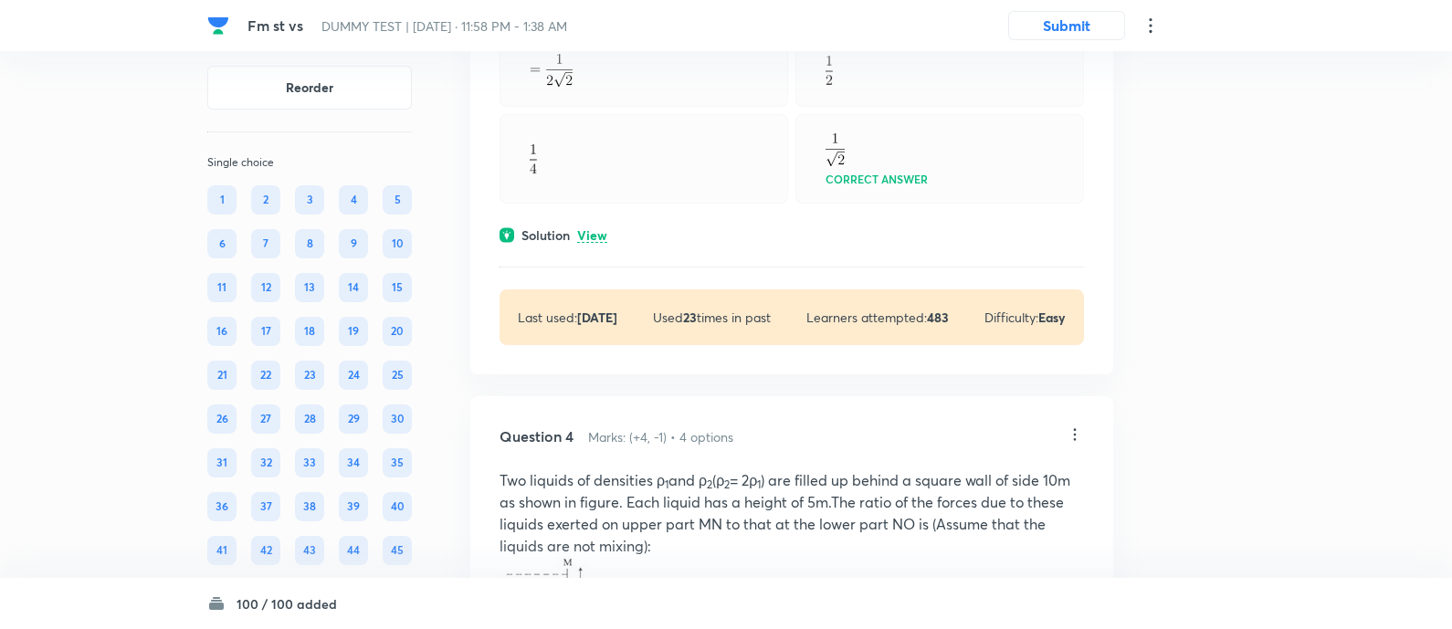
scroll to position [2068, 0]
click at [600, 239] on p "View" at bounding box center [592, 234] width 30 height 14
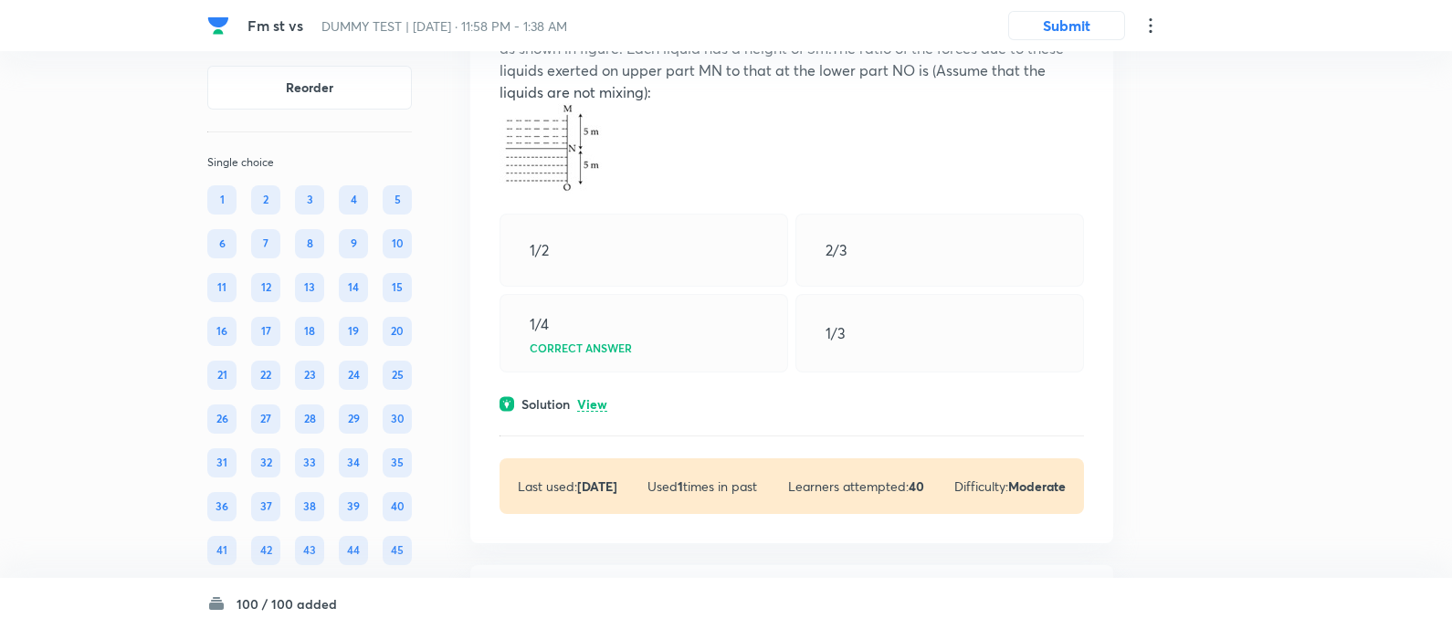
scroll to position [2700, 0]
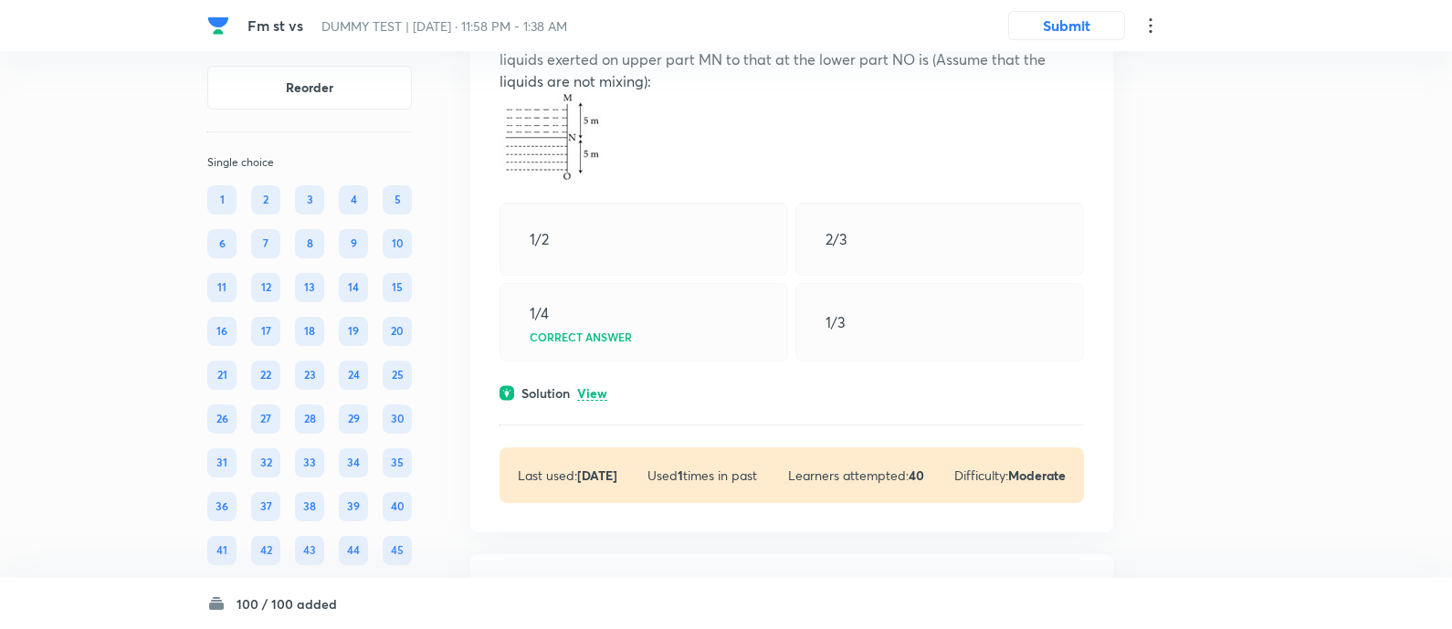
click at [602, 399] on p "View" at bounding box center [592, 394] width 30 height 14
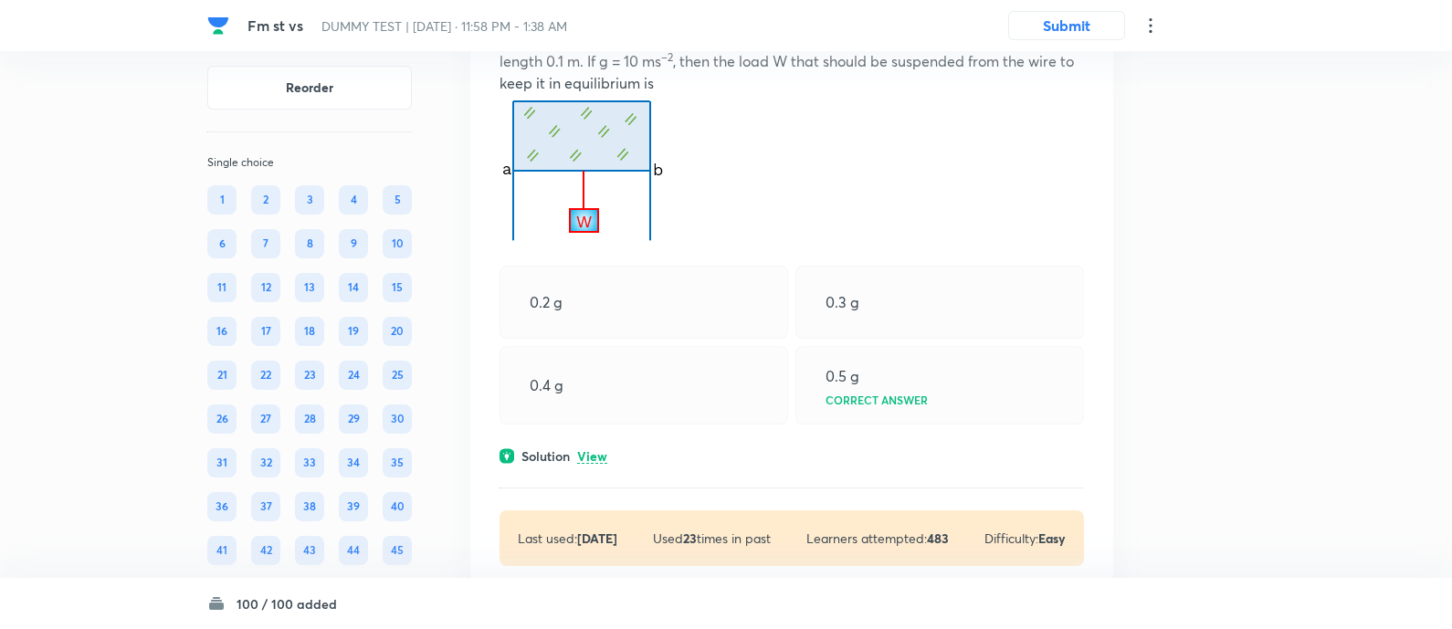
scroll to position [3548, 0]
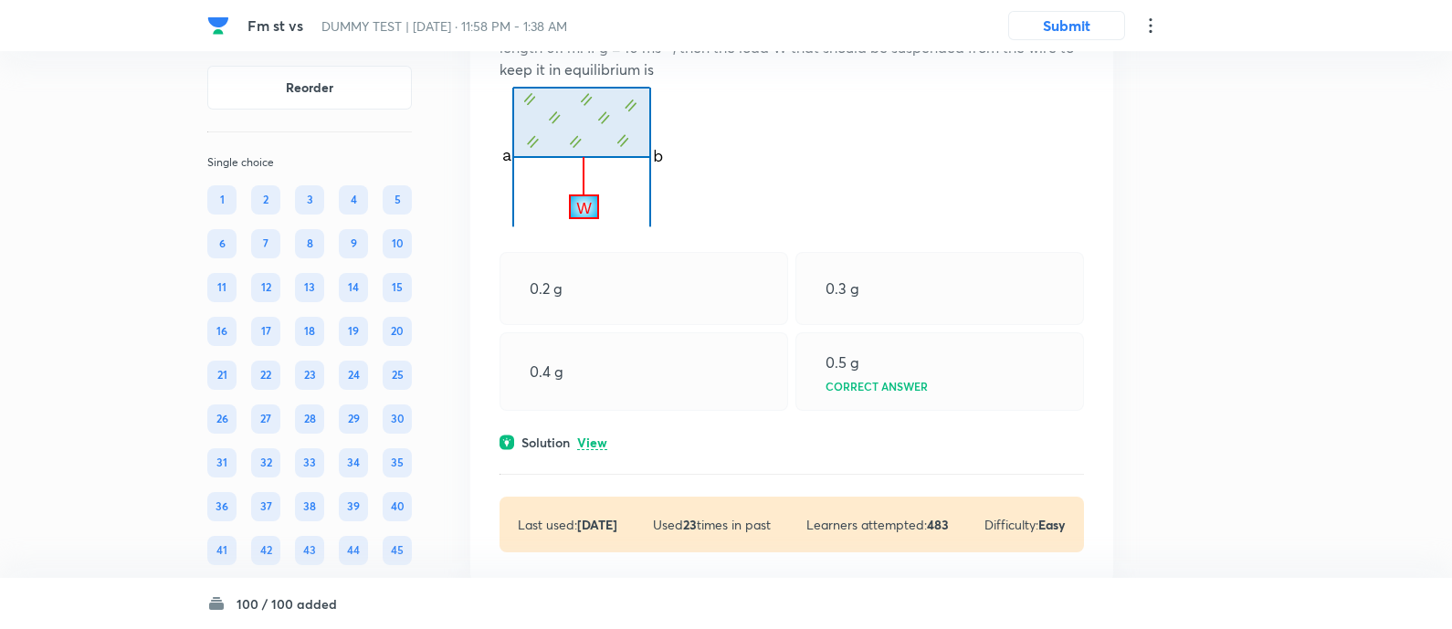
click at [596, 449] on p "View" at bounding box center [592, 444] width 30 height 14
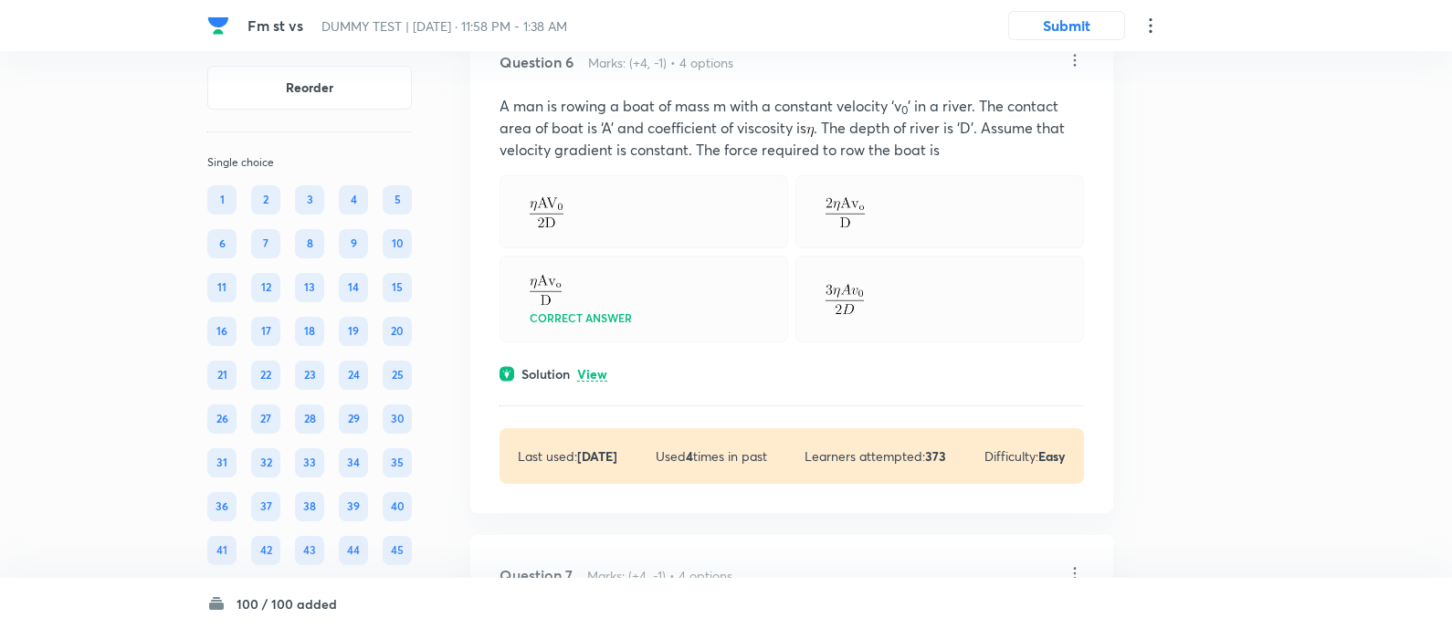
scroll to position [4240, 0]
click at [594, 372] on p "View" at bounding box center [592, 374] width 30 height 14
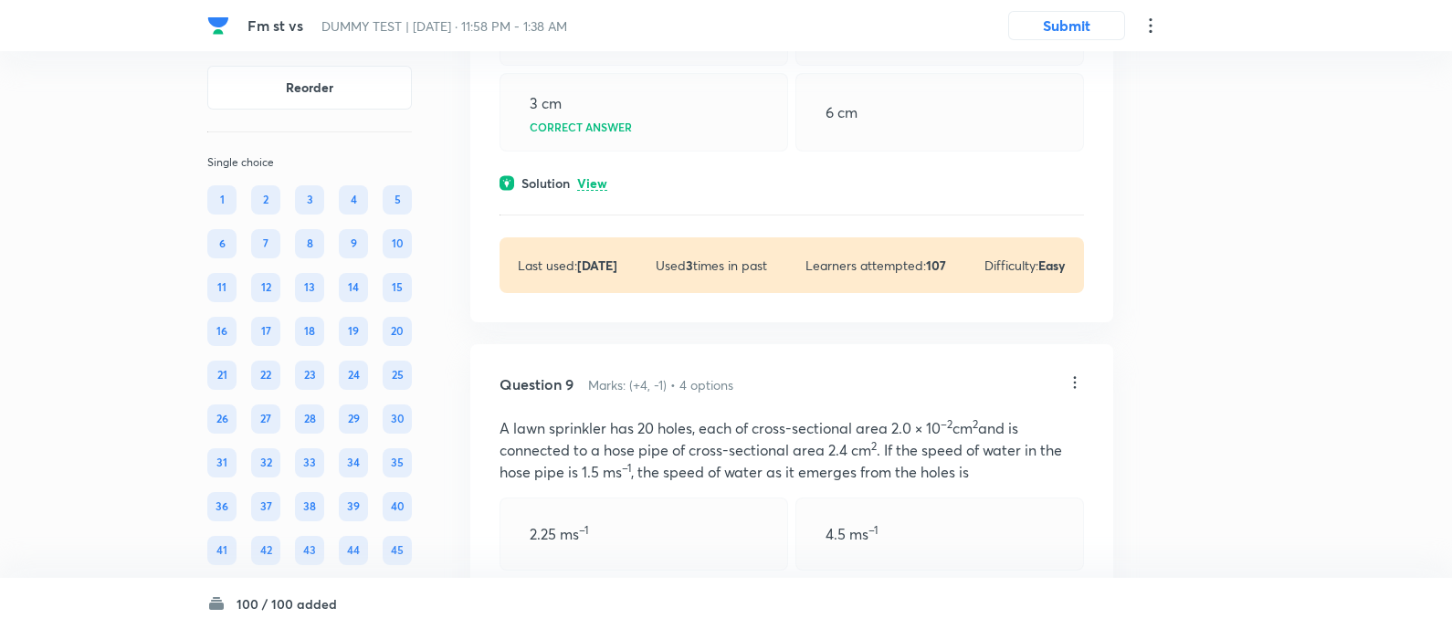
scroll to position [5770, 0]
click at [600, 184] on p "View" at bounding box center [592, 181] width 30 height 14
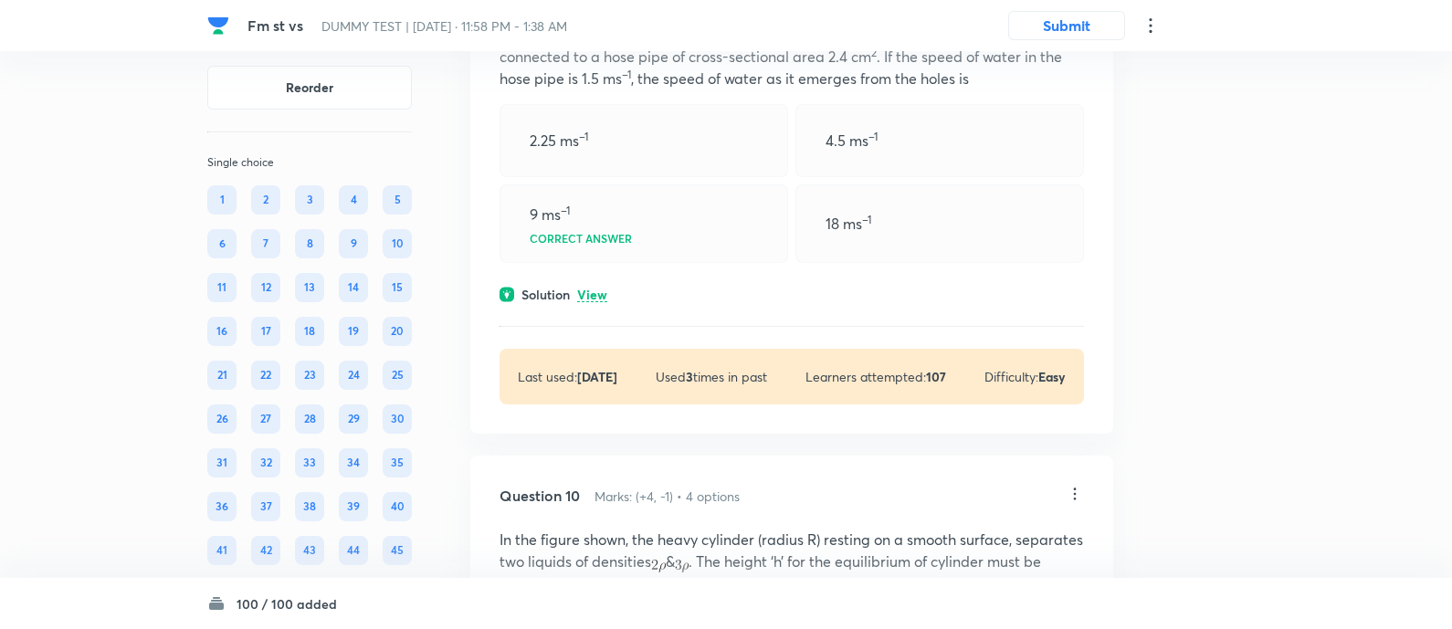
scroll to position [6288, 0]
click at [597, 293] on p "View" at bounding box center [592, 293] width 30 height 14
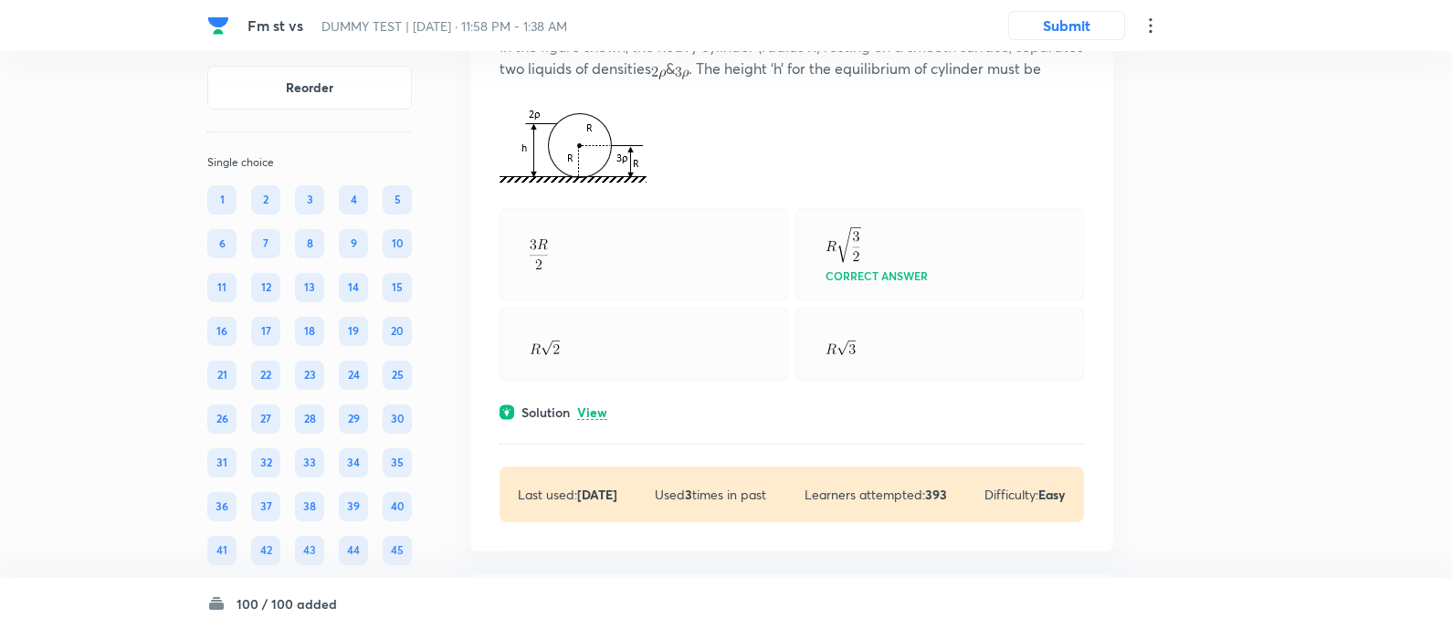
scroll to position [6966, 0]
click at [594, 417] on p "View" at bounding box center [592, 410] width 30 height 14
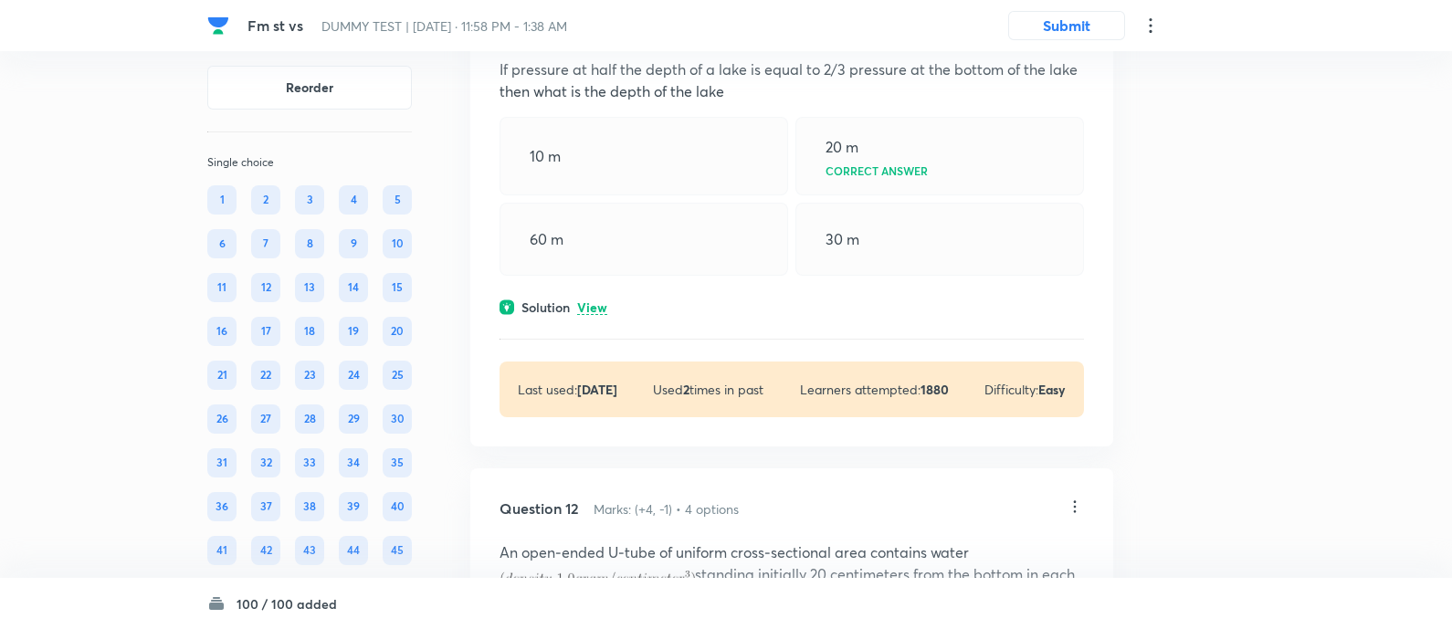
scroll to position [7779, 0]
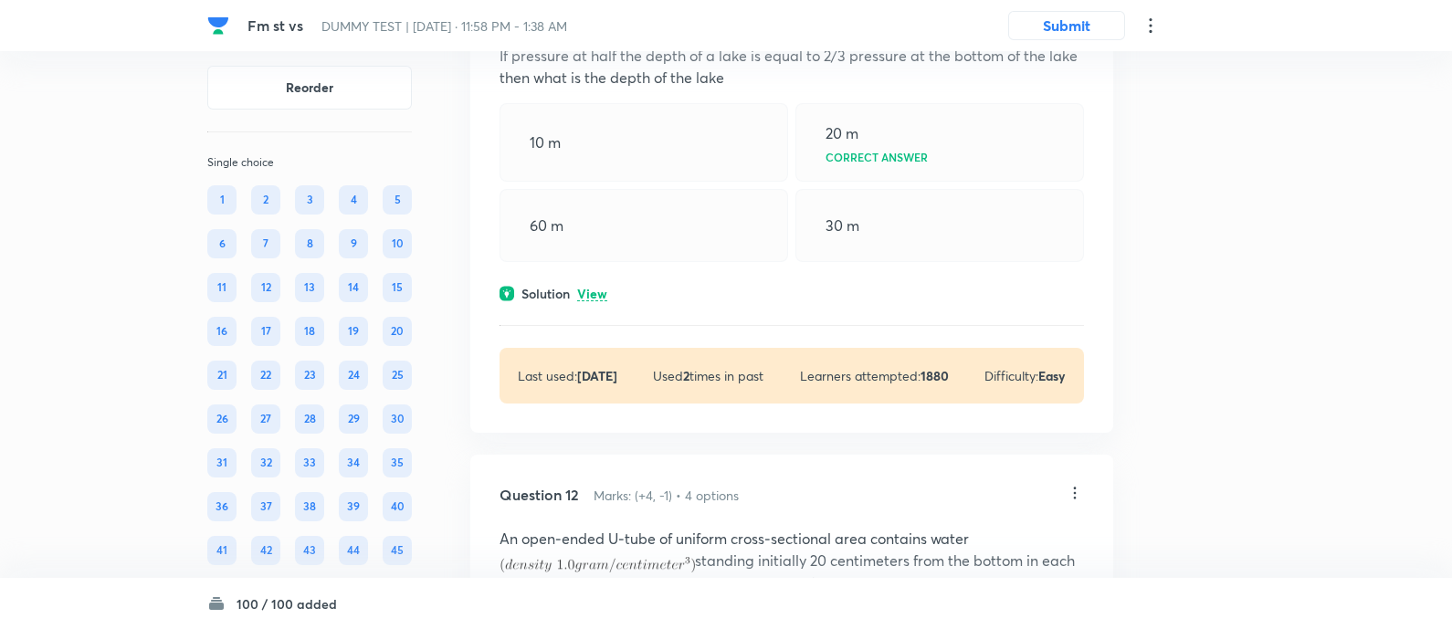
click at [596, 301] on p "View" at bounding box center [592, 295] width 30 height 14
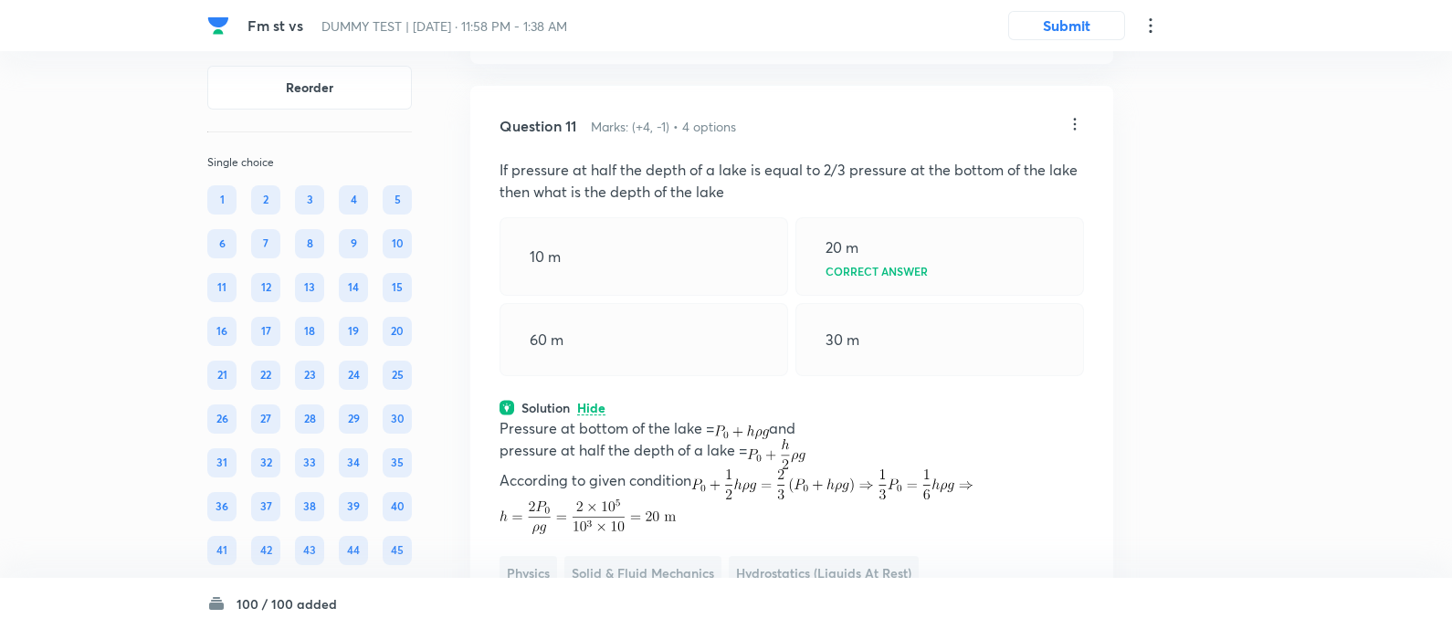
scroll to position [7622, 0]
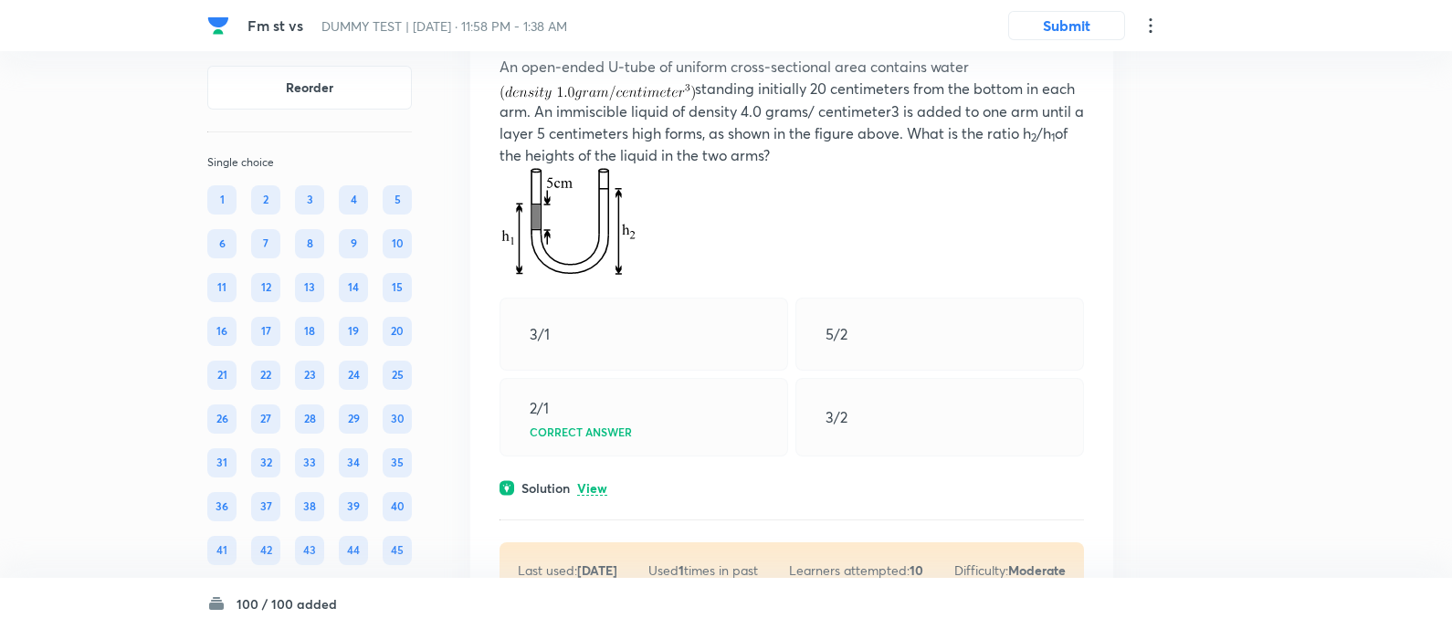
scroll to position [8545, 0]
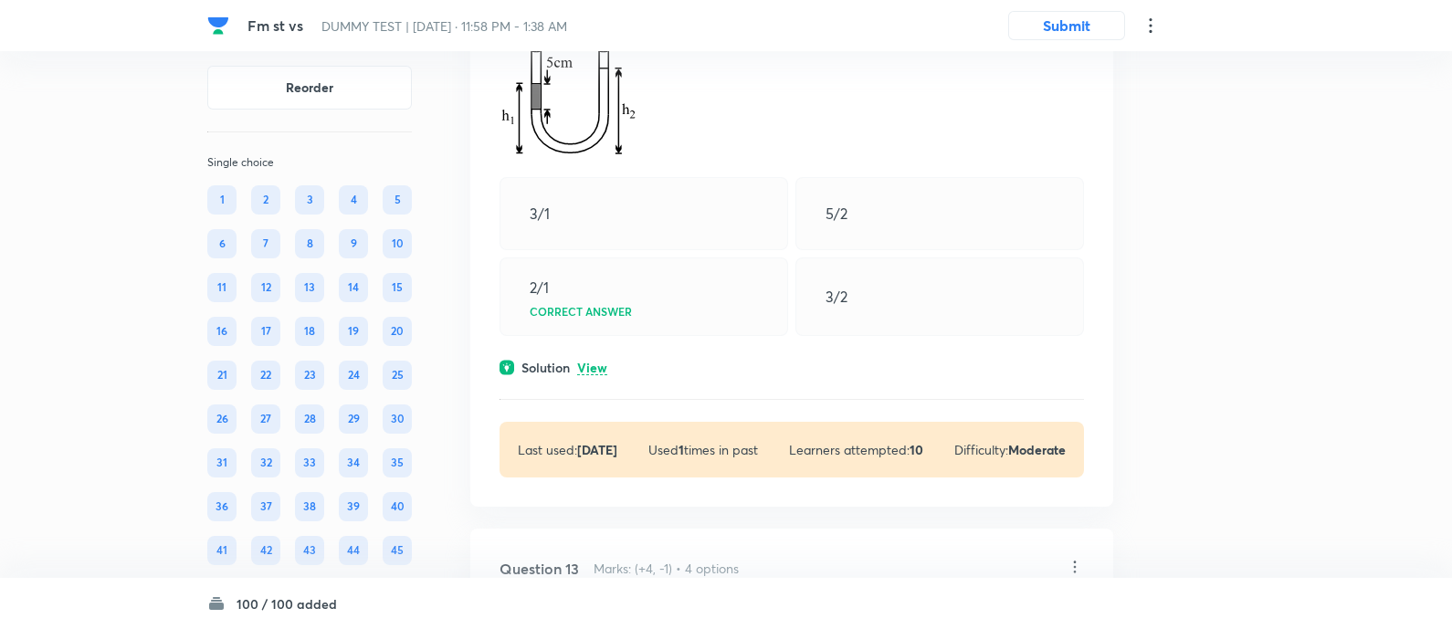
click at [590, 377] on div "Solution View" at bounding box center [792, 367] width 585 height 19
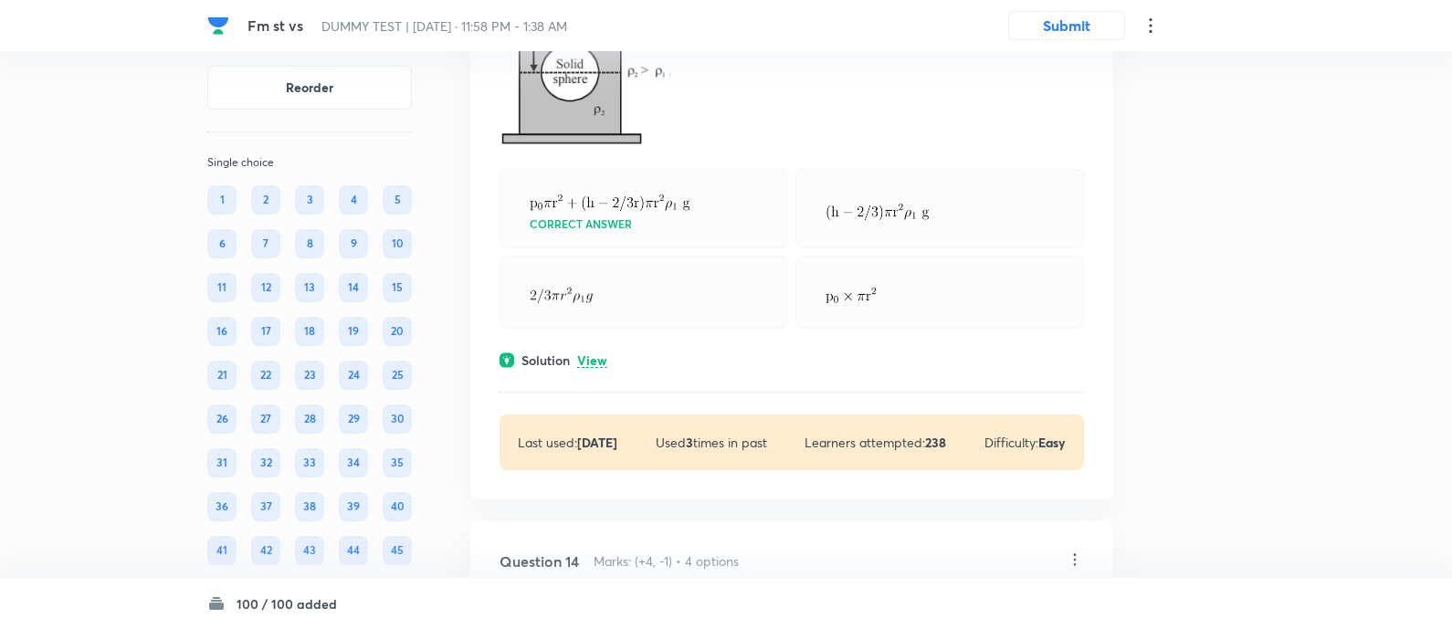
scroll to position [9508, 0]
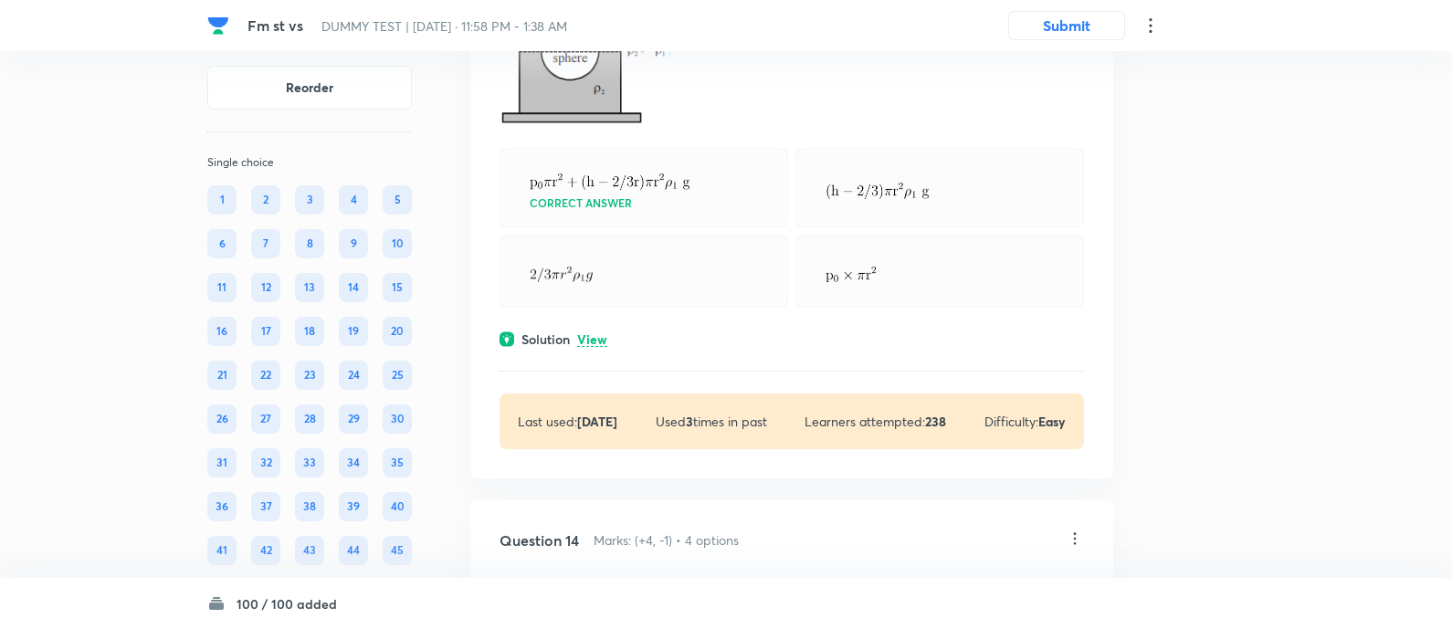
click at [592, 347] on p "View" at bounding box center [592, 340] width 30 height 14
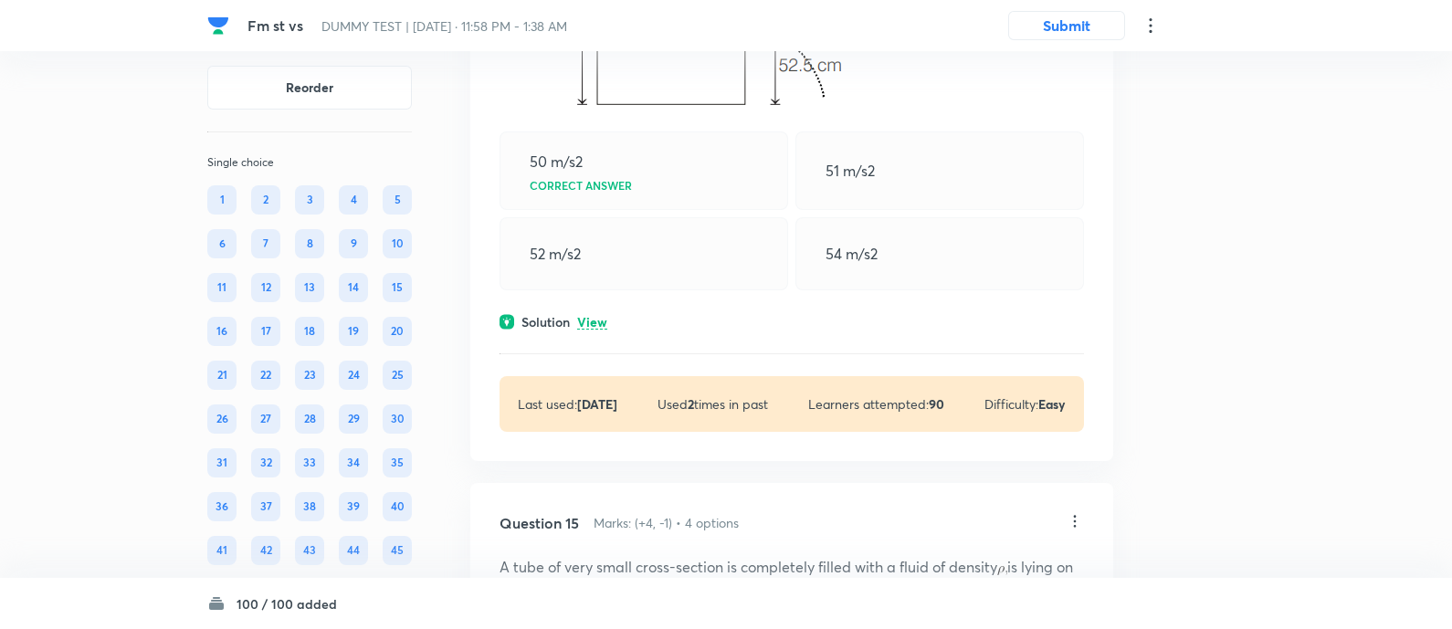
scroll to position [10515, 0]
click at [607, 328] on p "View" at bounding box center [592, 321] width 30 height 14
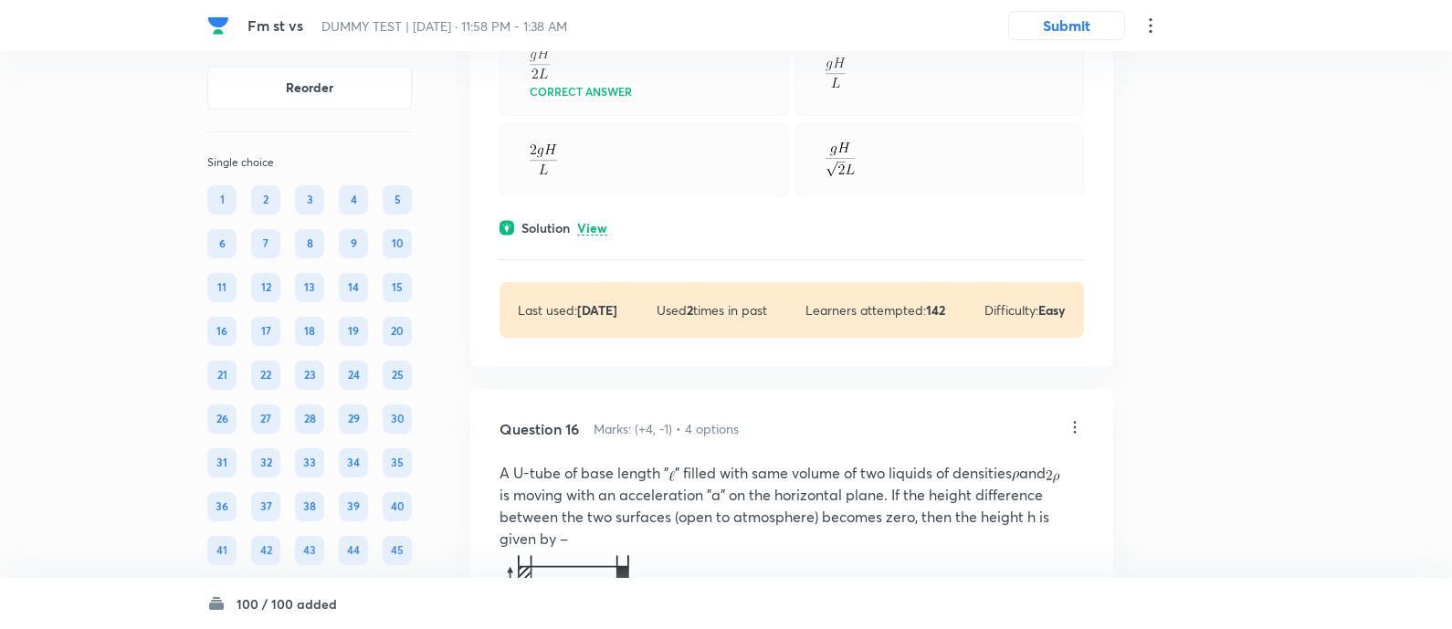
scroll to position [11815, 0]
click at [586, 234] on p "View" at bounding box center [592, 227] width 30 height 14
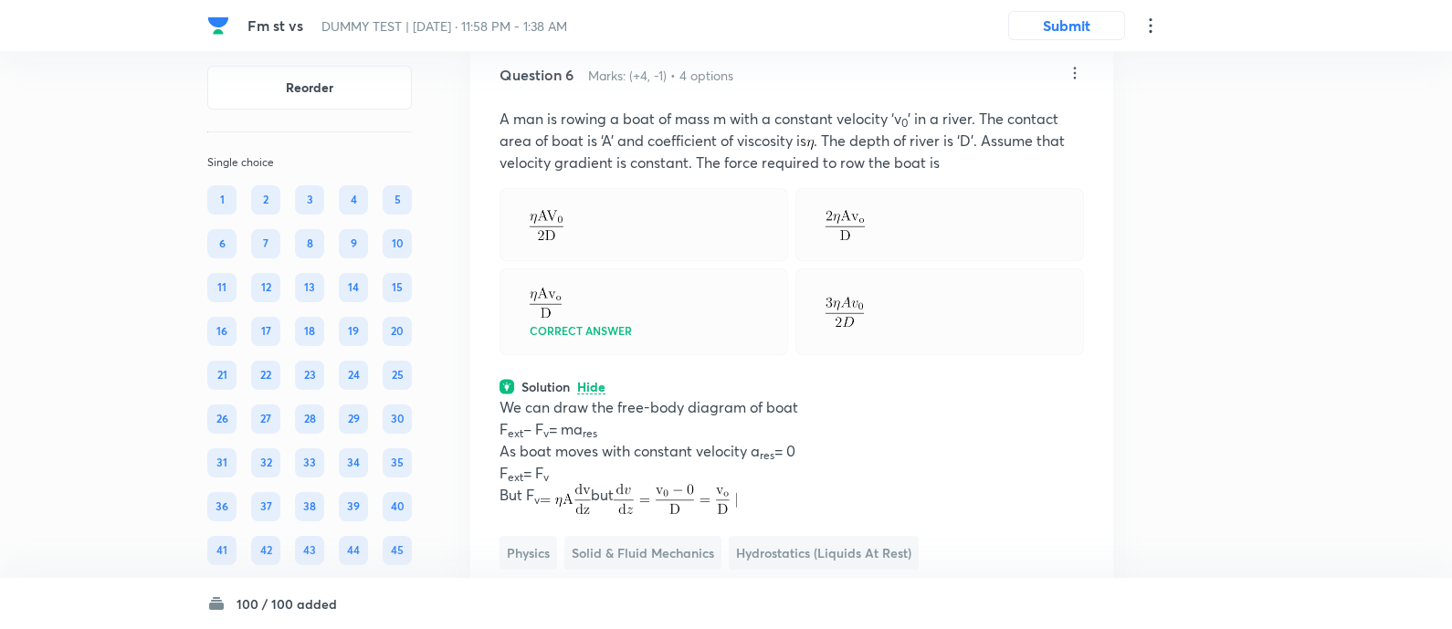
scroll to position [4225, 0]
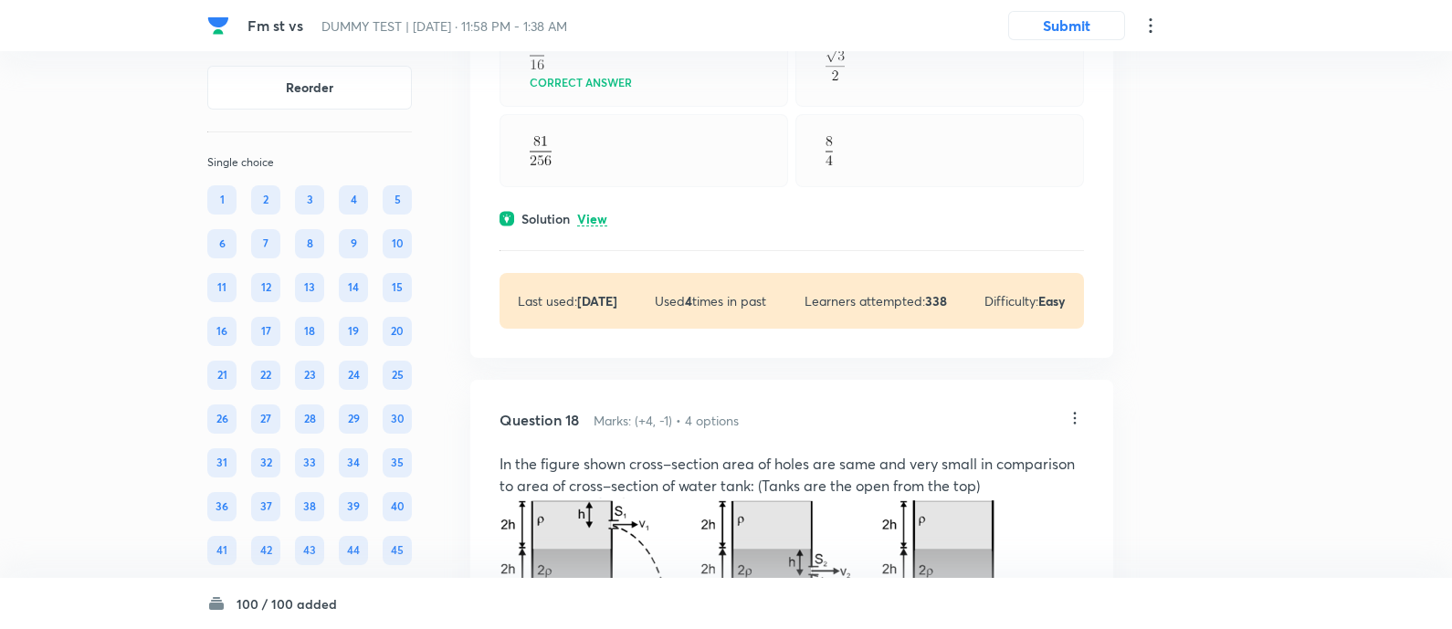
scroll to position [13336, 0]
click at [597, 224] on p "View" at bounding box center [592, 217] width 30 height 14
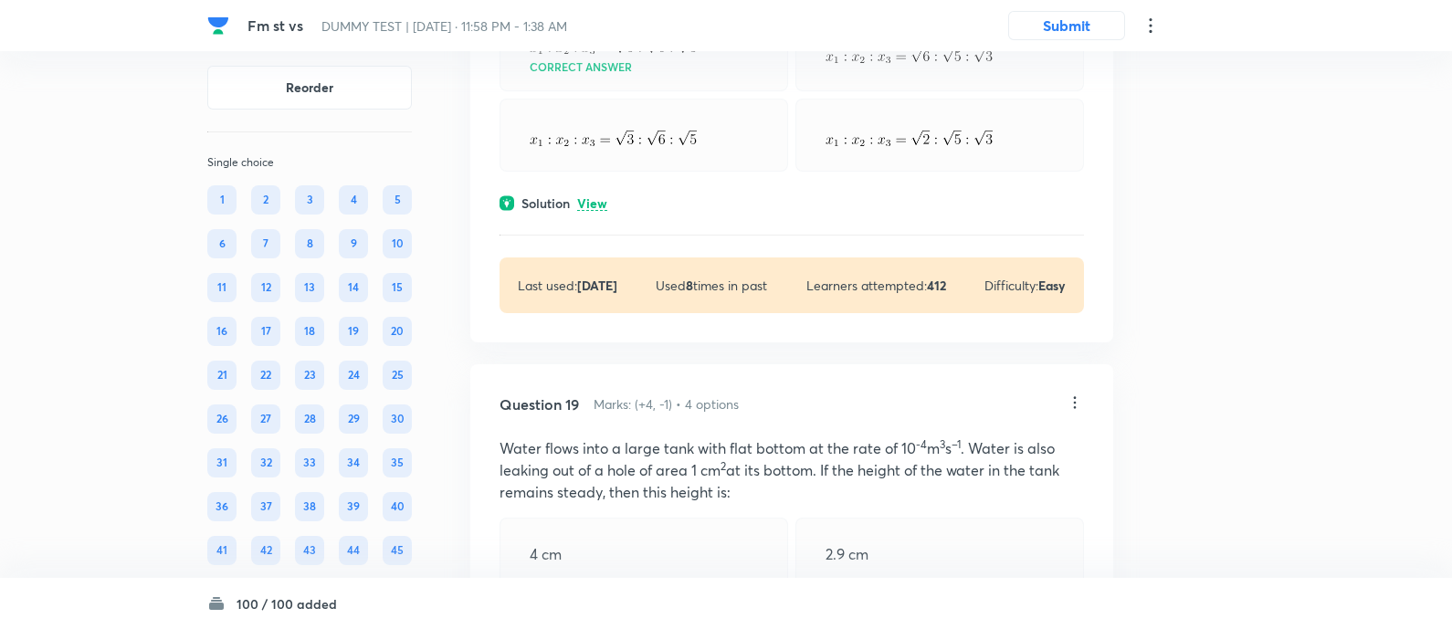
scroll to position [14185, 0]
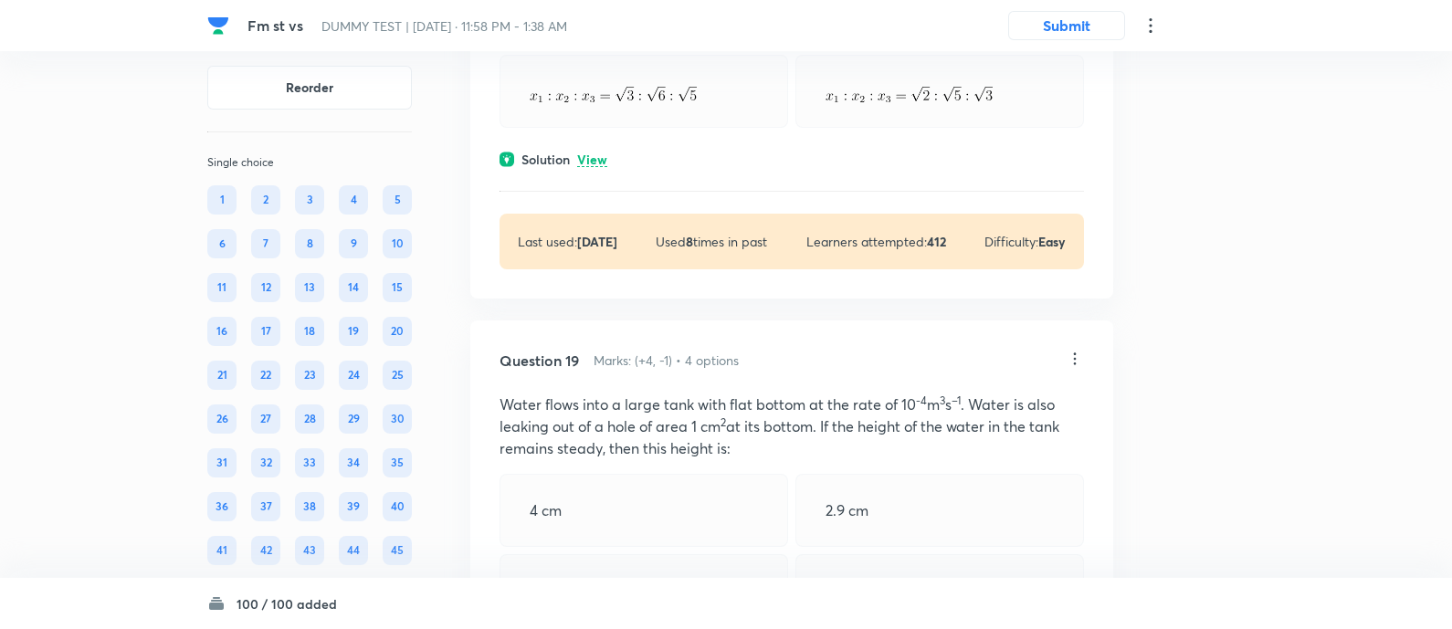
click at [591, 167] on p "View" at bounding box center [592, 160] width 30 height 14
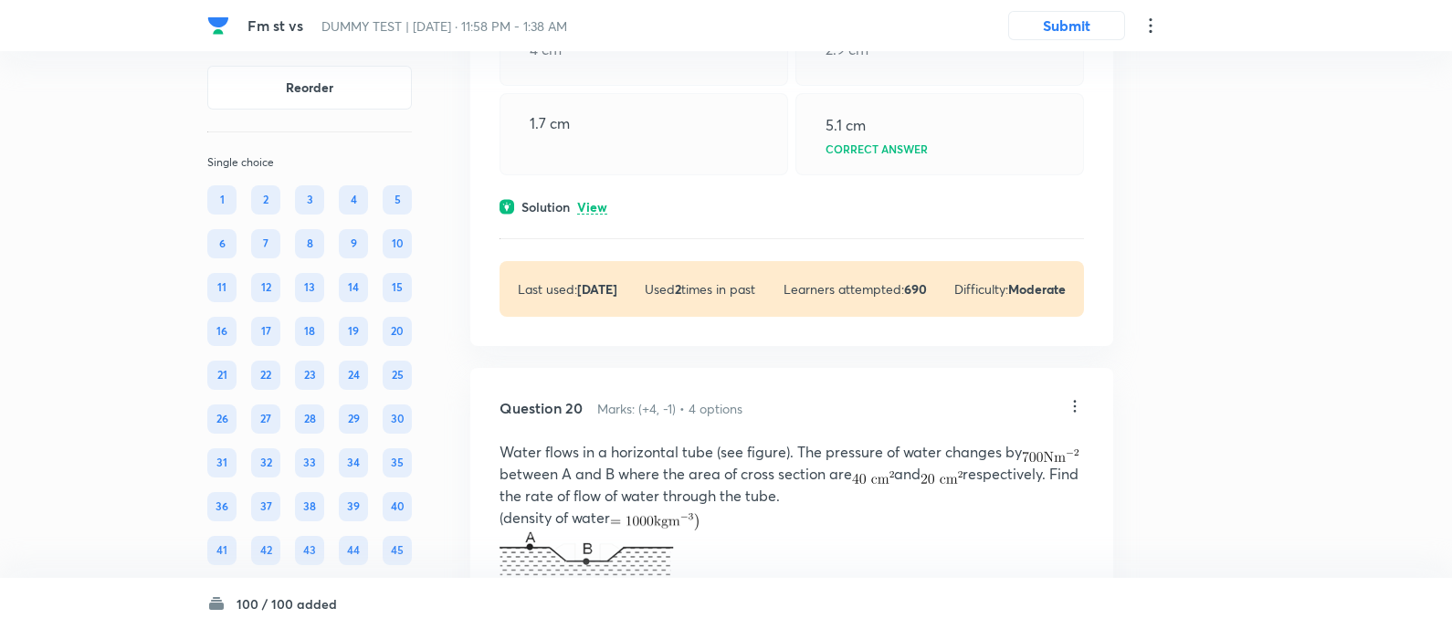
scroll to position [15135, 0]
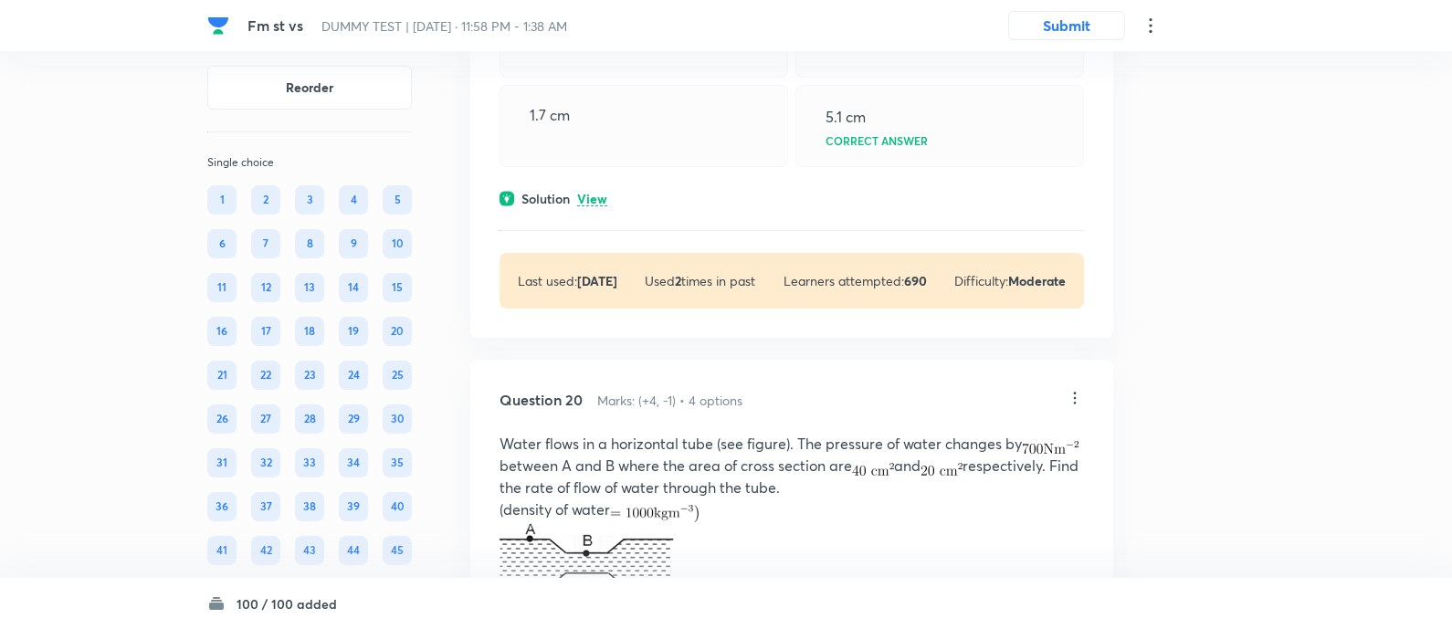
click at [595, 206] on p "View" at bounding box center [592, 200] width 30 height 14
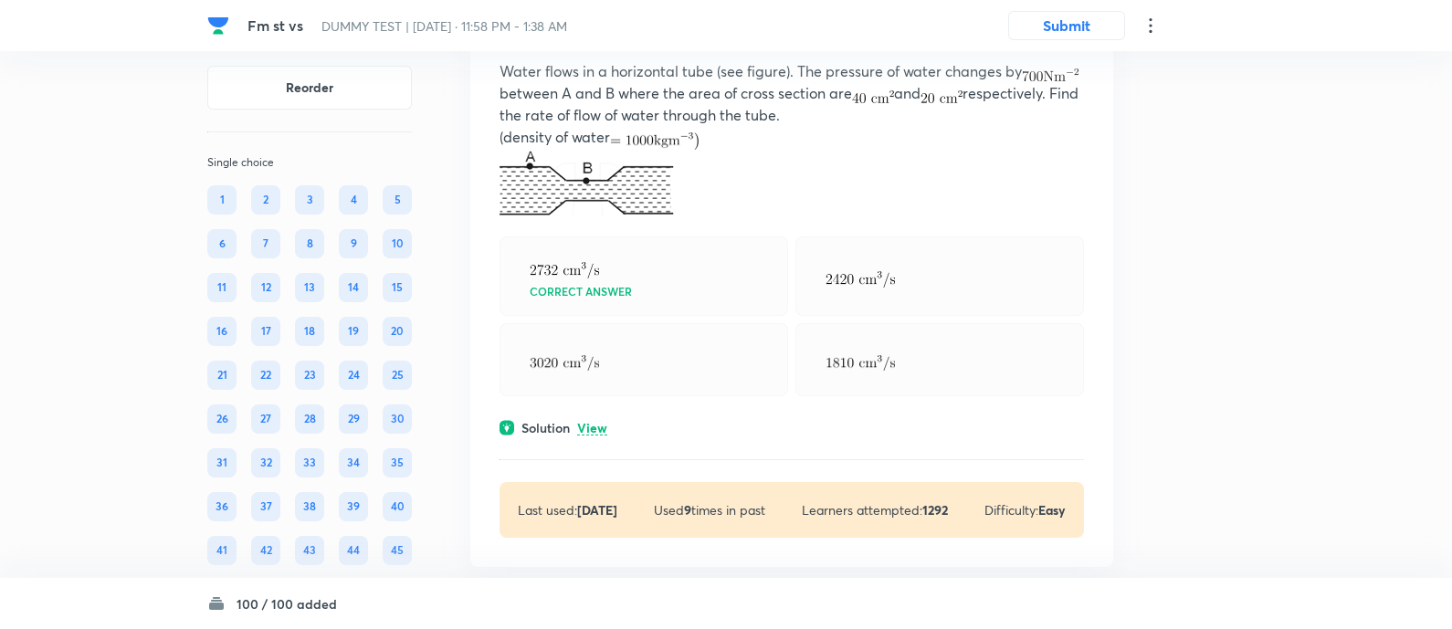
scroll to position [15796, 0]
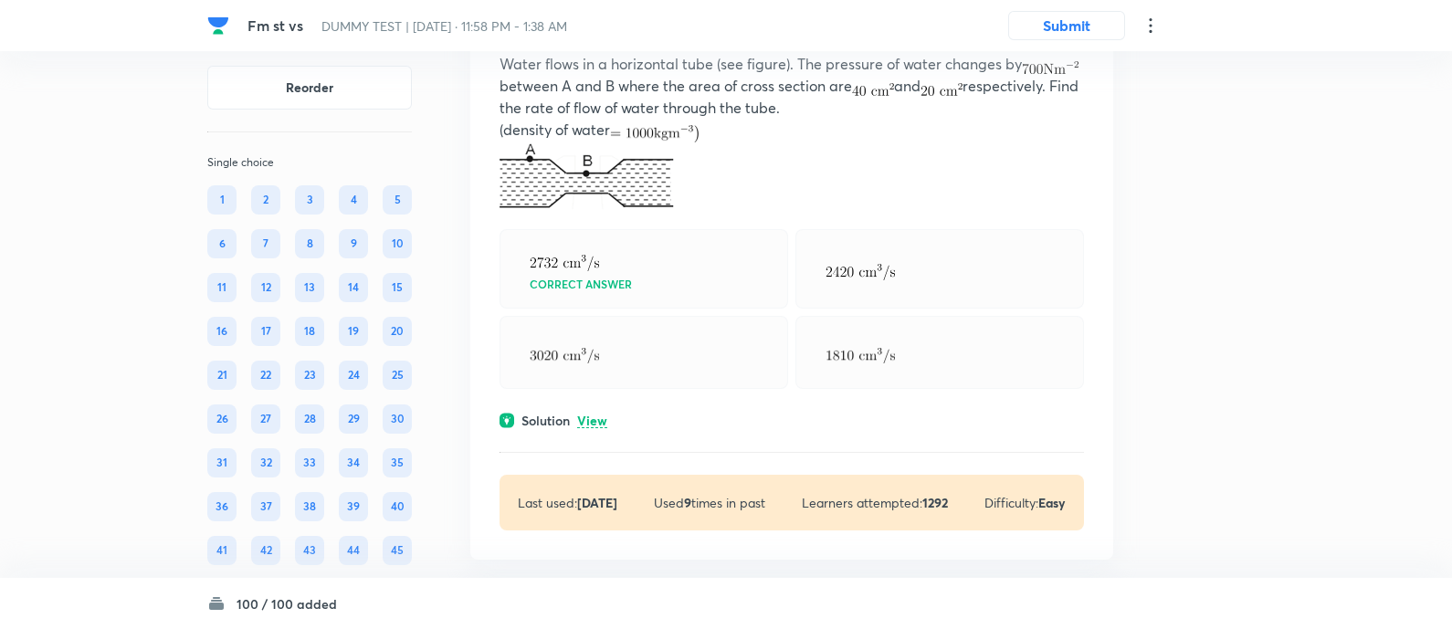
click at [589, 428] on p "View" at bounding box center [592, 422] width 30 height 14
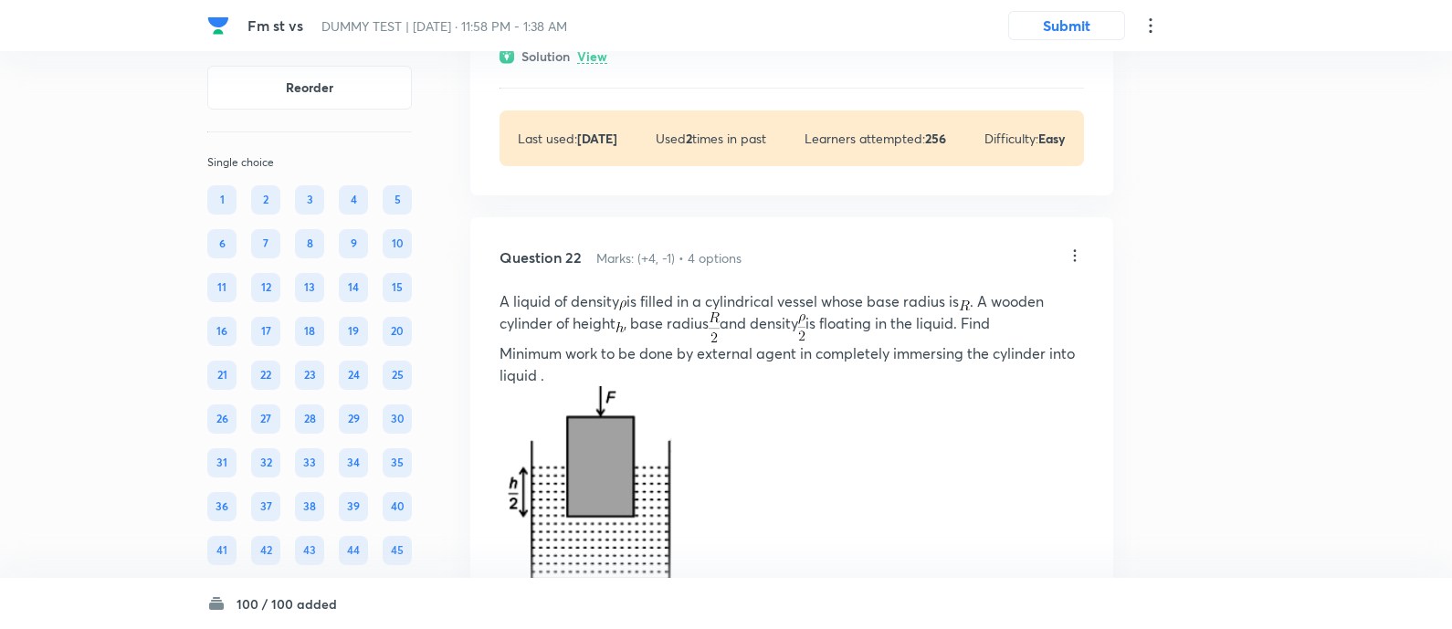
scroll to position [17018, 0]
click at [576, 63] on div "Solution View" at bounding box center [792, 53] width 585 height 19
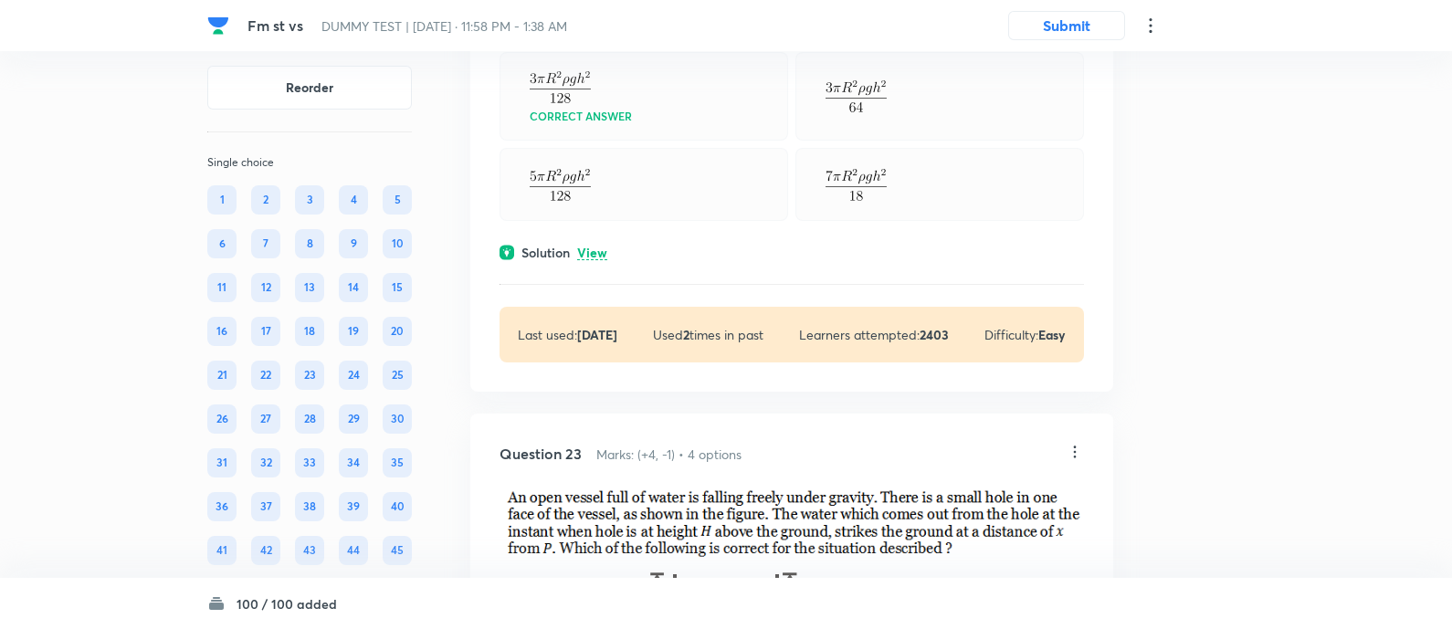
scroll to position [18111, 0]
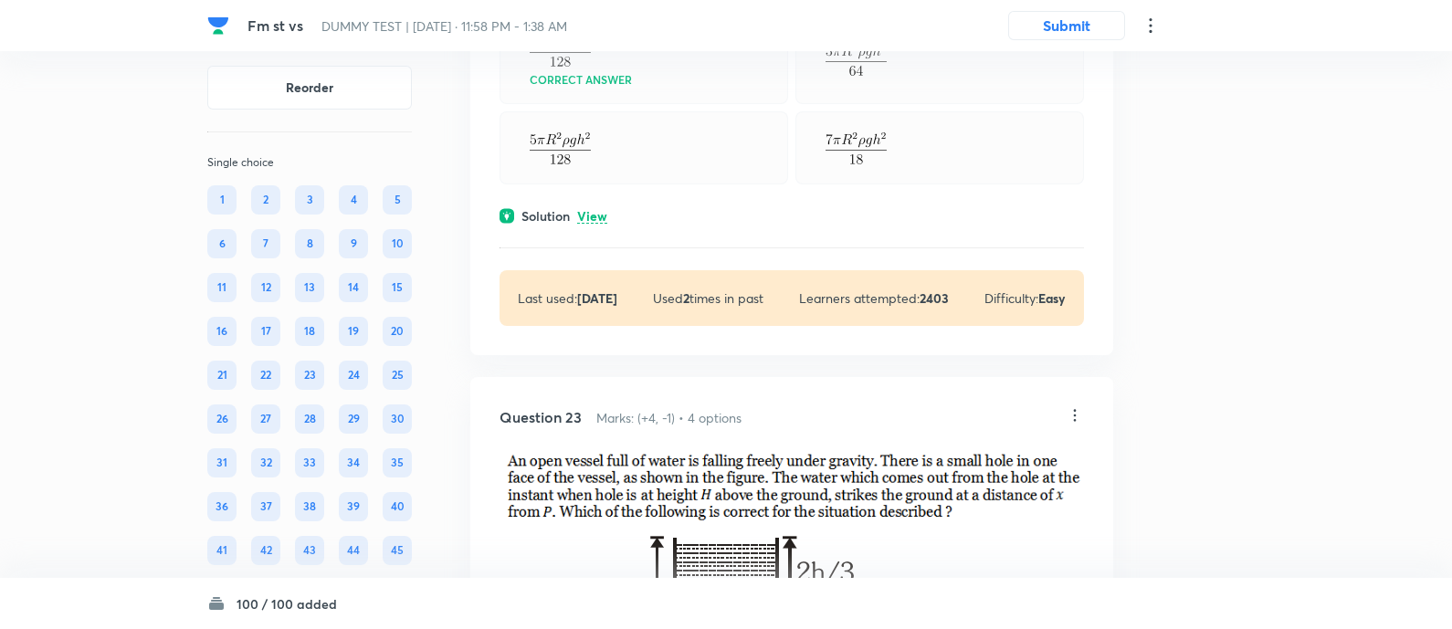
click at [593, 224] on p "View" at bounding box center [592, 217] width 30 height 14
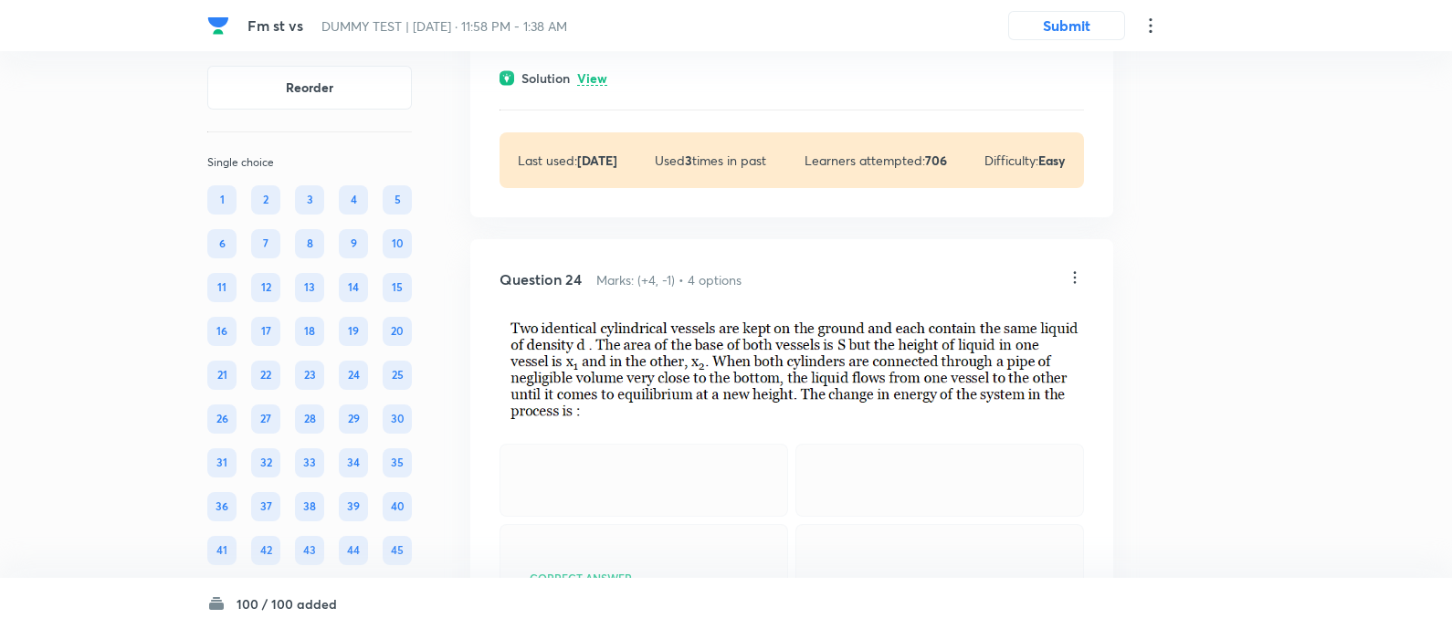
scroll to position [19276, 0]
click at [584, 84] on p "View" at bounding box center [592, 77] width 30 height 14
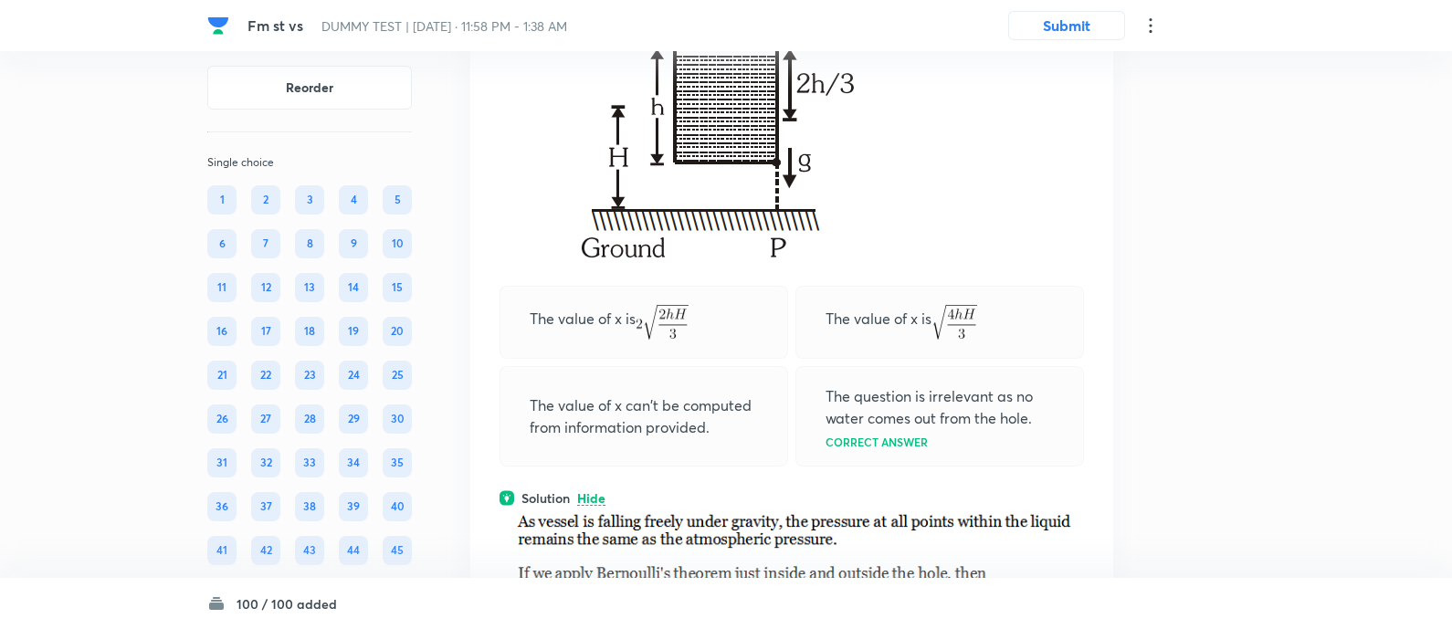
scroll to position [18836, 0]
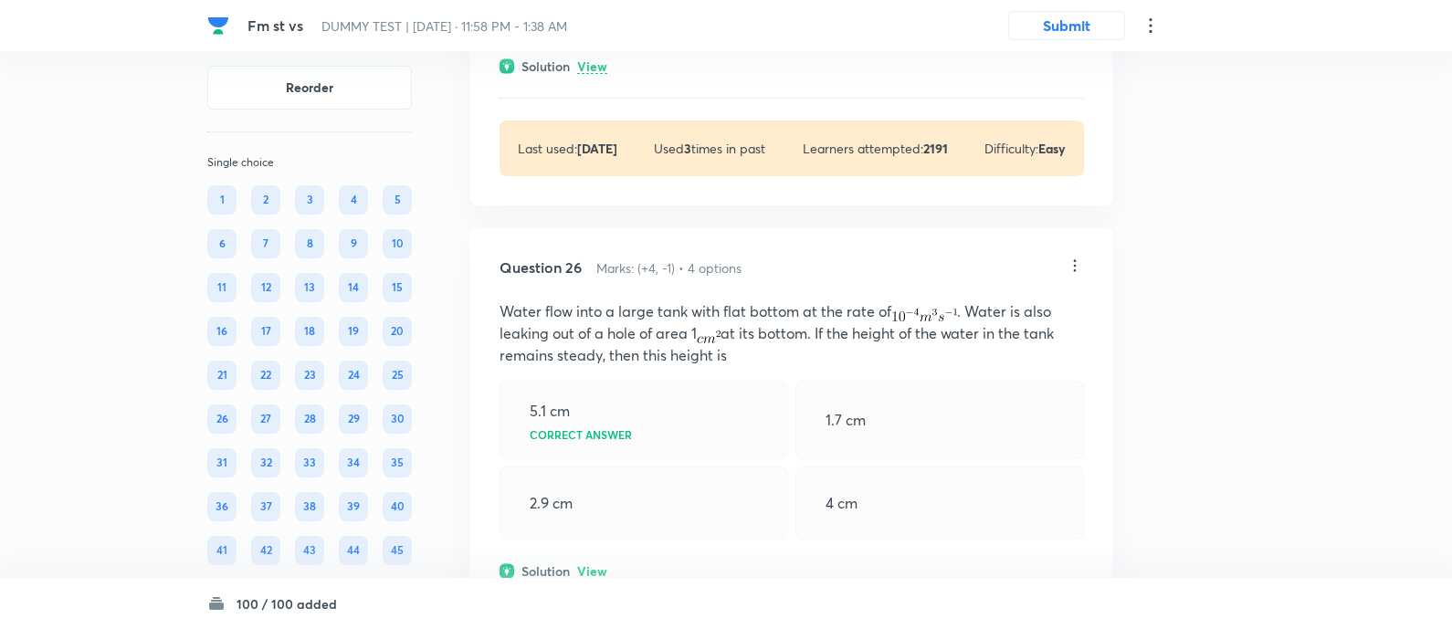
scroll to position [20676, 0]
click at [595, 71] on p "View" at bounding box center [592, 65] width 30 height 14
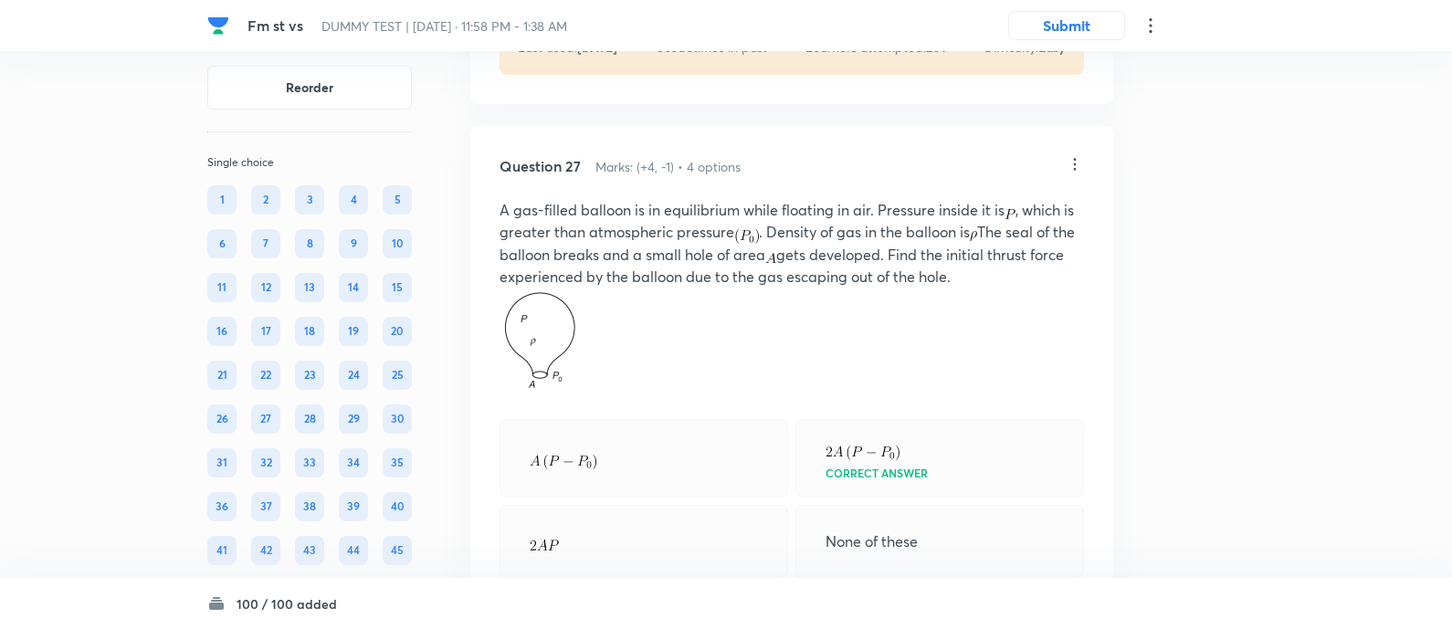
scroll to position [21448, 0]
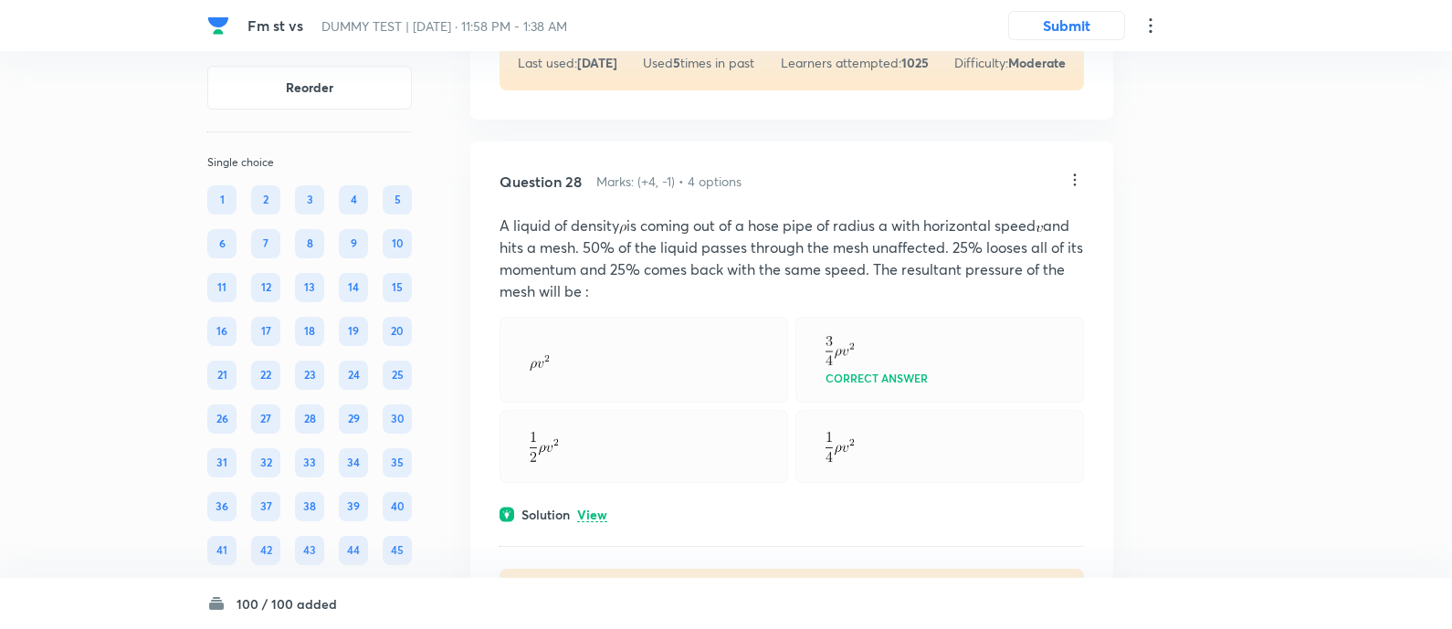
scroll to position [22399, 0]
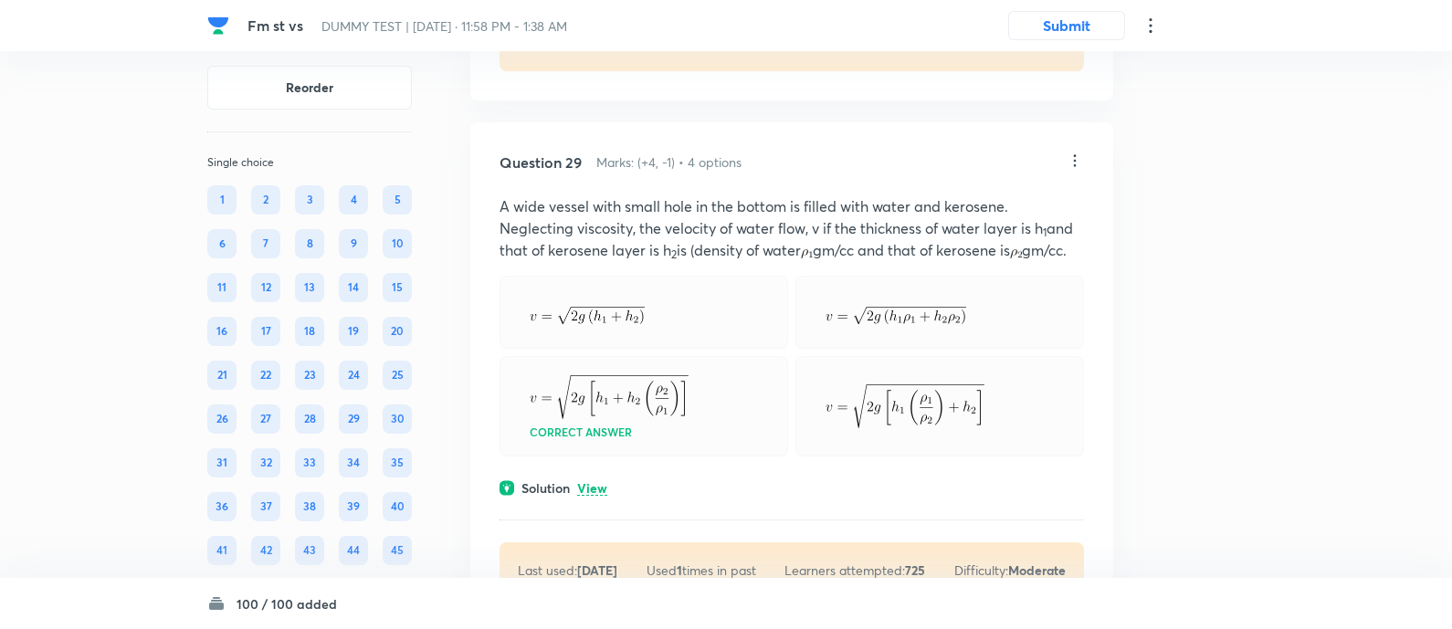
scroll to position [23349, 0]
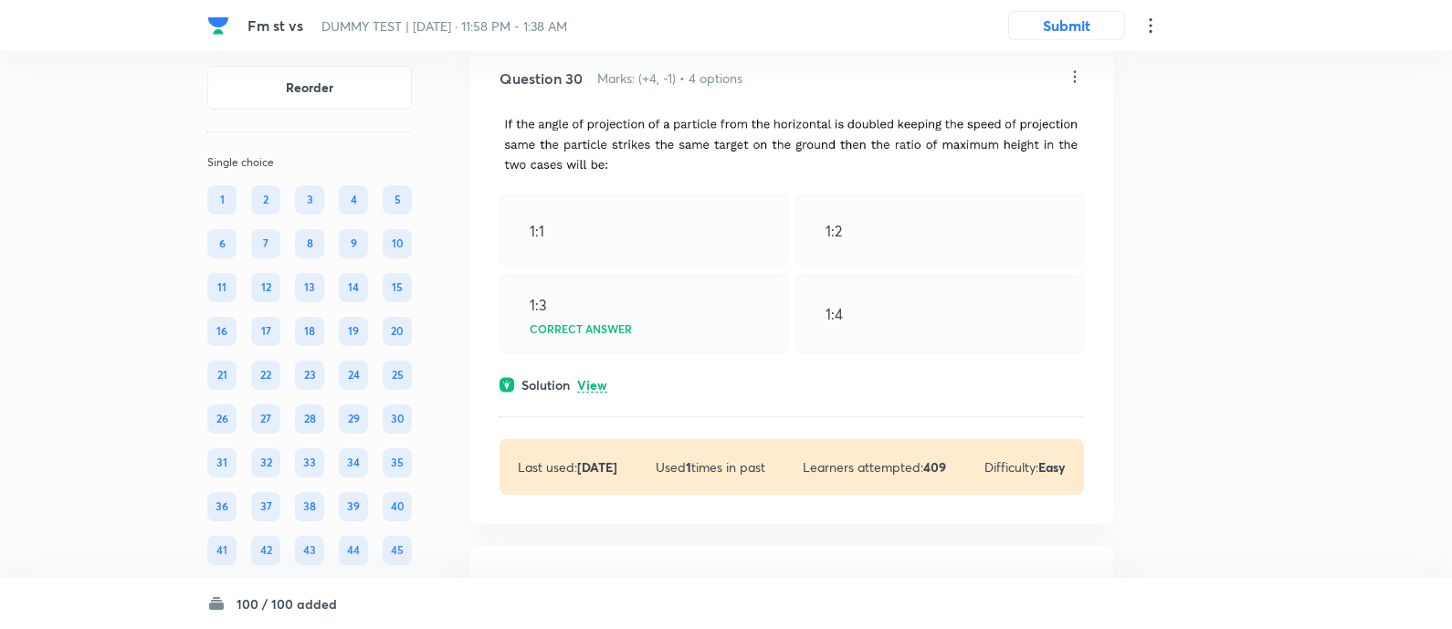
scroll to position [24229, 0]
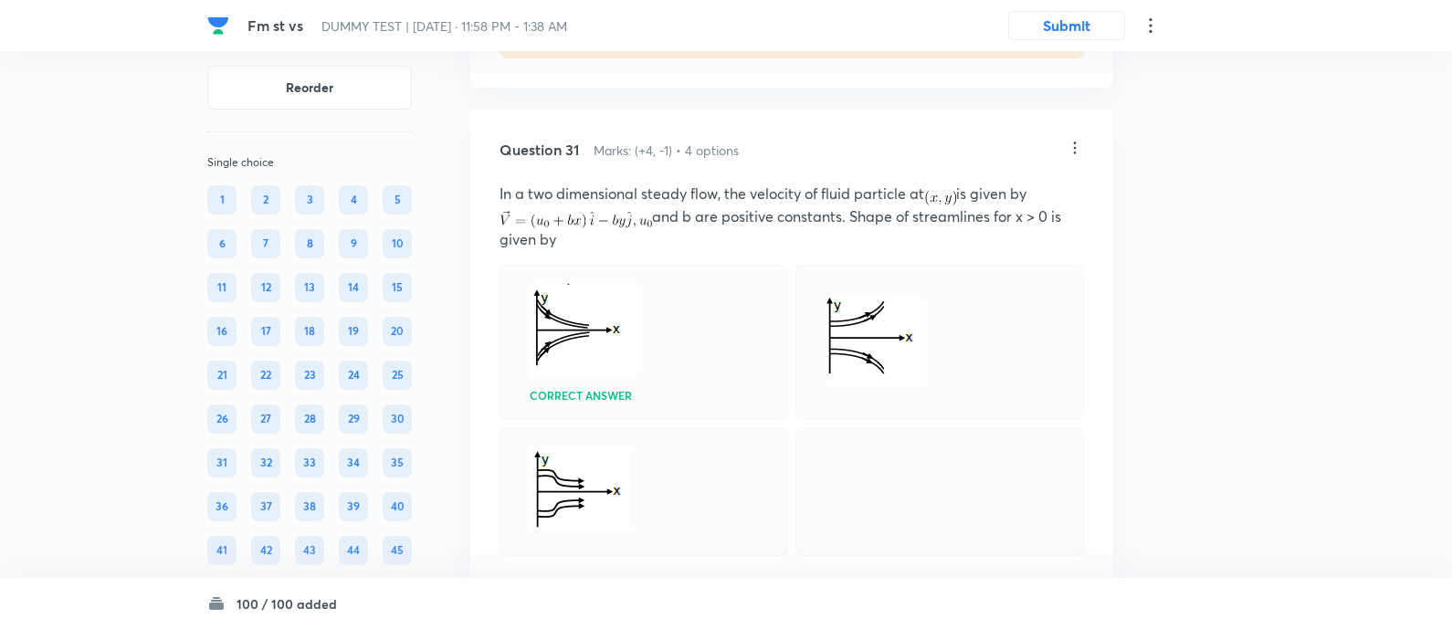
scroll to position [24914, 0]
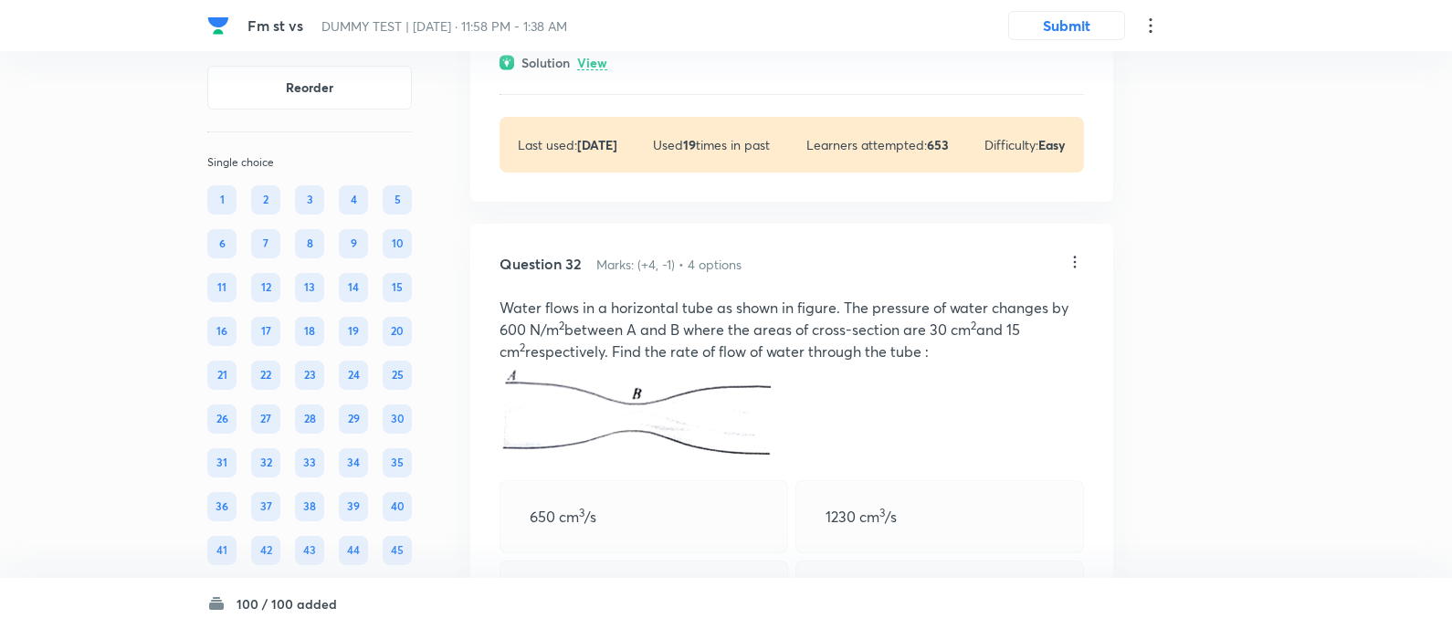
scroll to position [25693, 0]
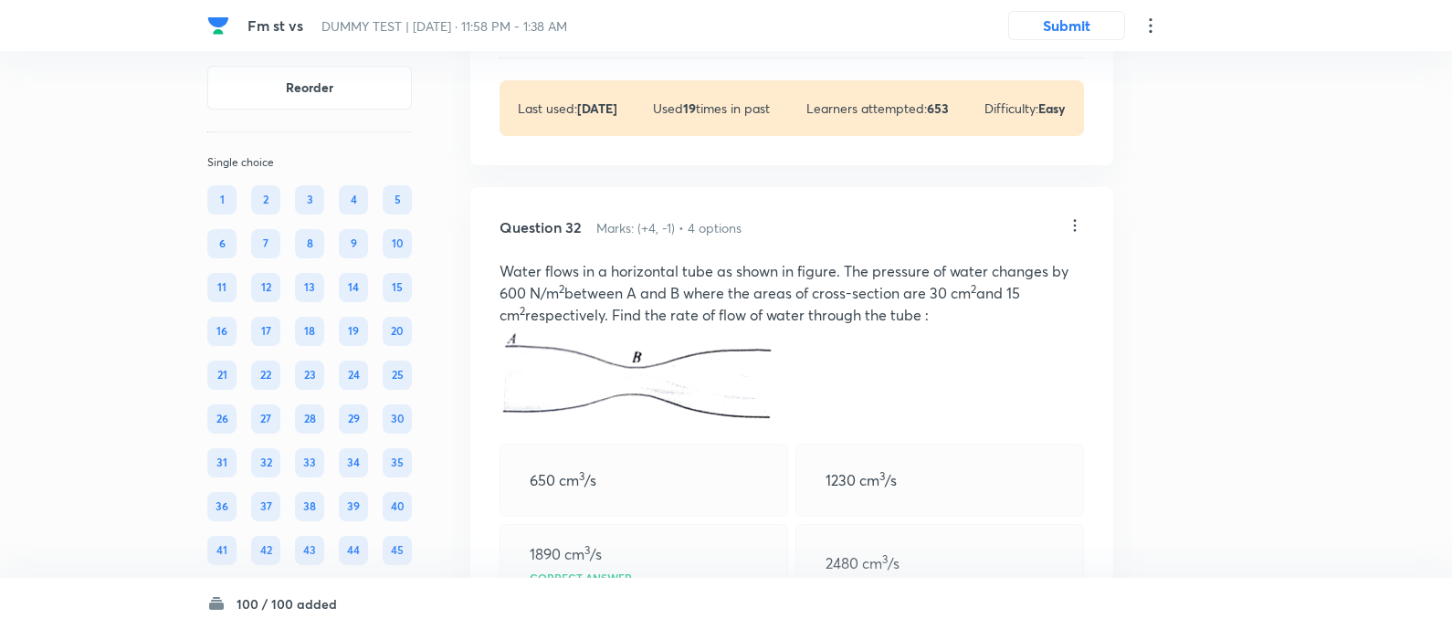
click at [603, 36] on div "Solution View" at bounding box center [792, 25] width 585 height 19
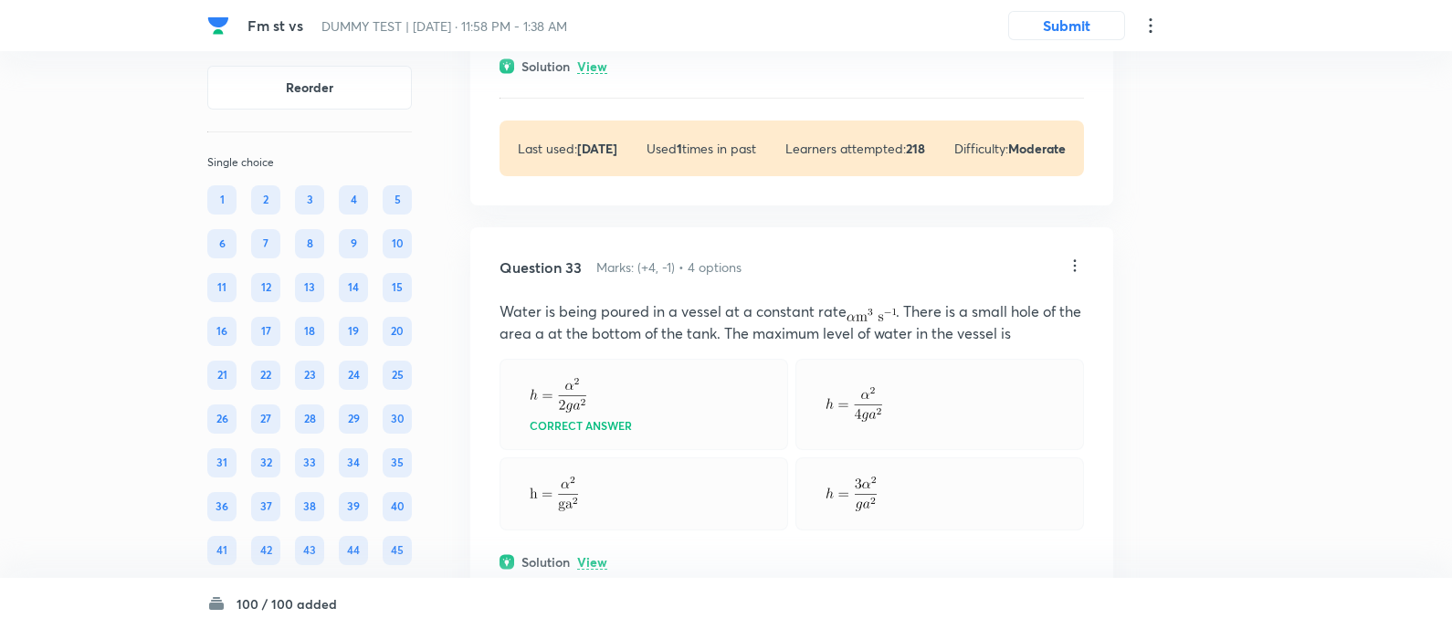
scroll to position [26677, 0]
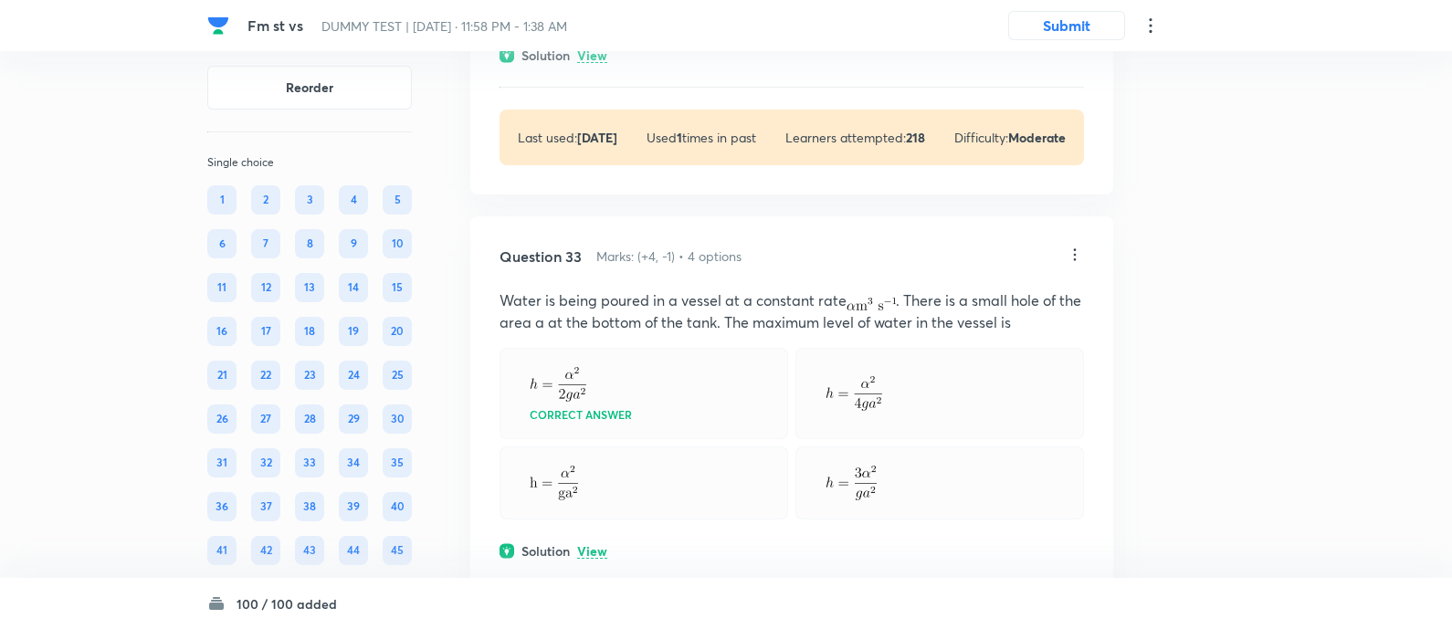
click at [595, 63] on p "View" at bounding box center [592, 56] width 30 height 14
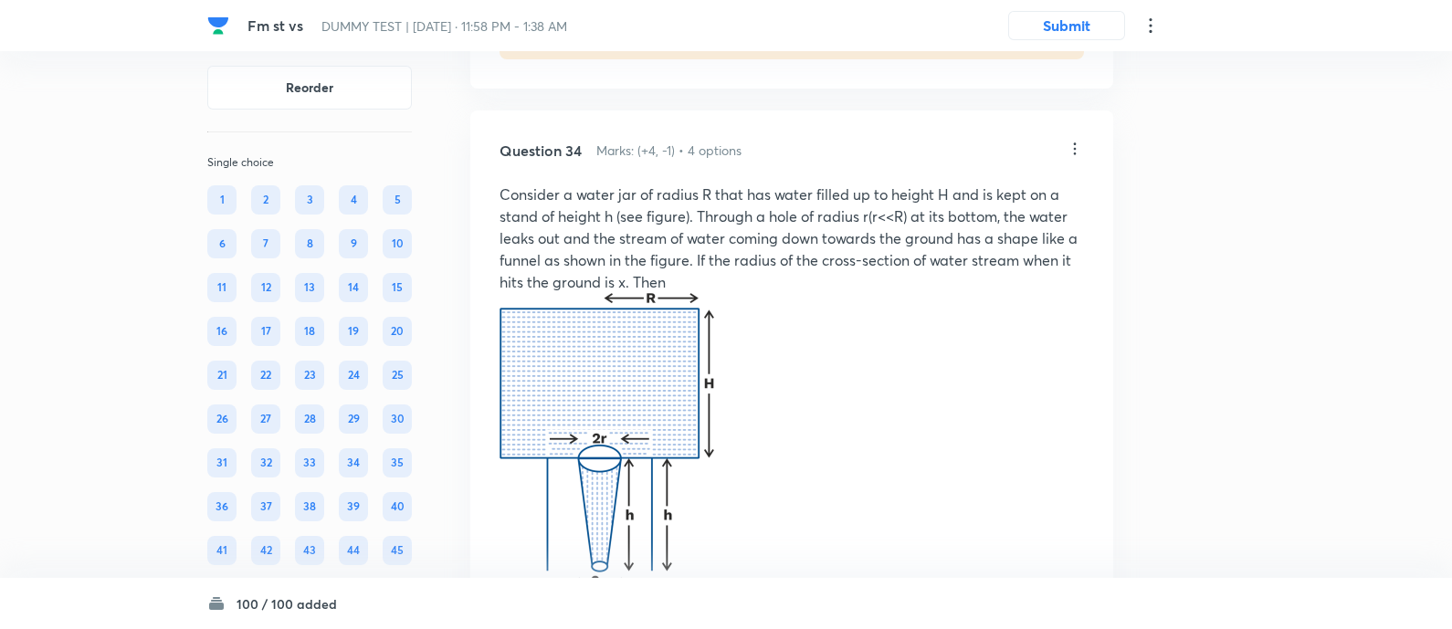
scroll to position [27666, 0]
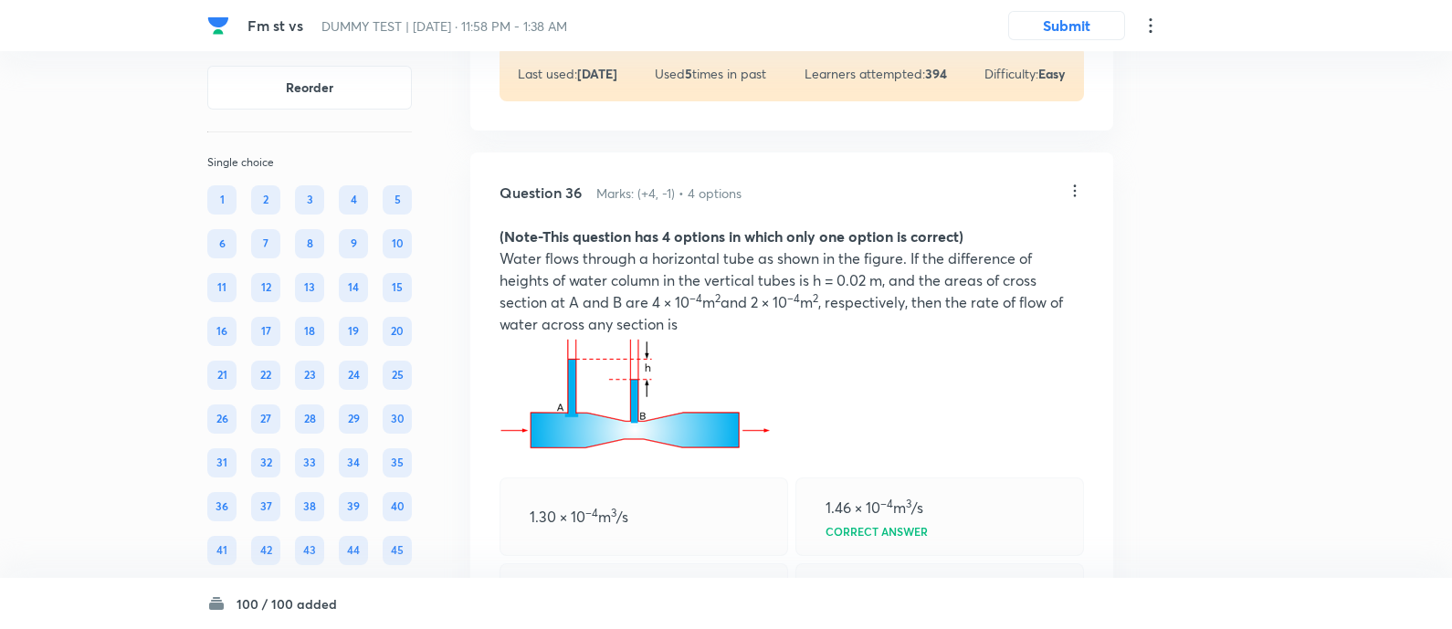
scroll to position [29390, 0]
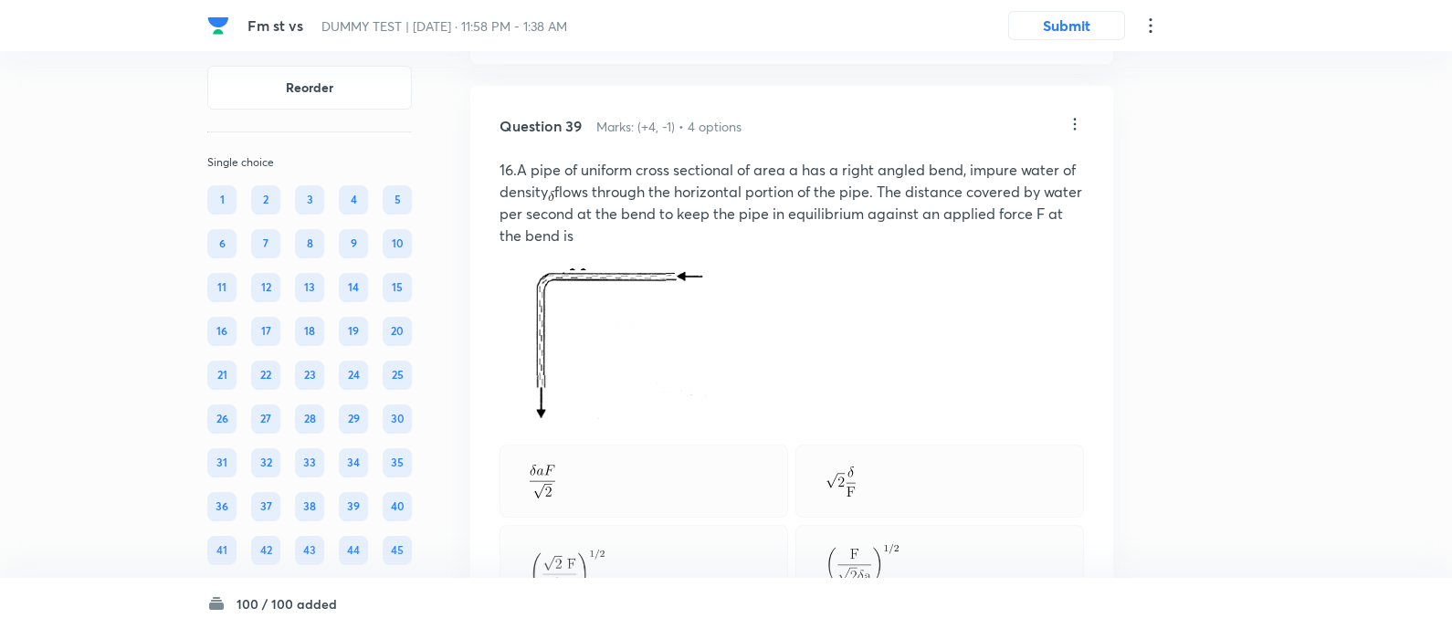
scroll to position [31743, 0]
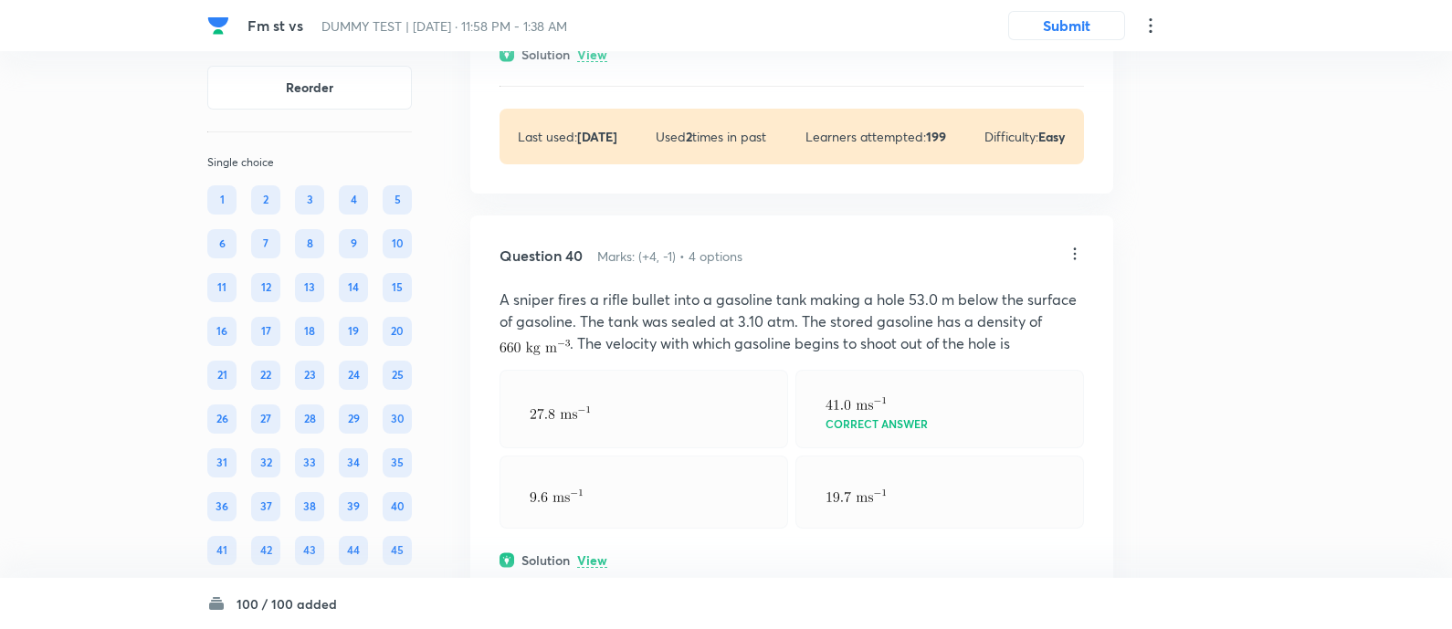
scroll to position [33027, 0]
click at [597, 59] on p "View" at bounding box center [592, 53] width 30 height 14
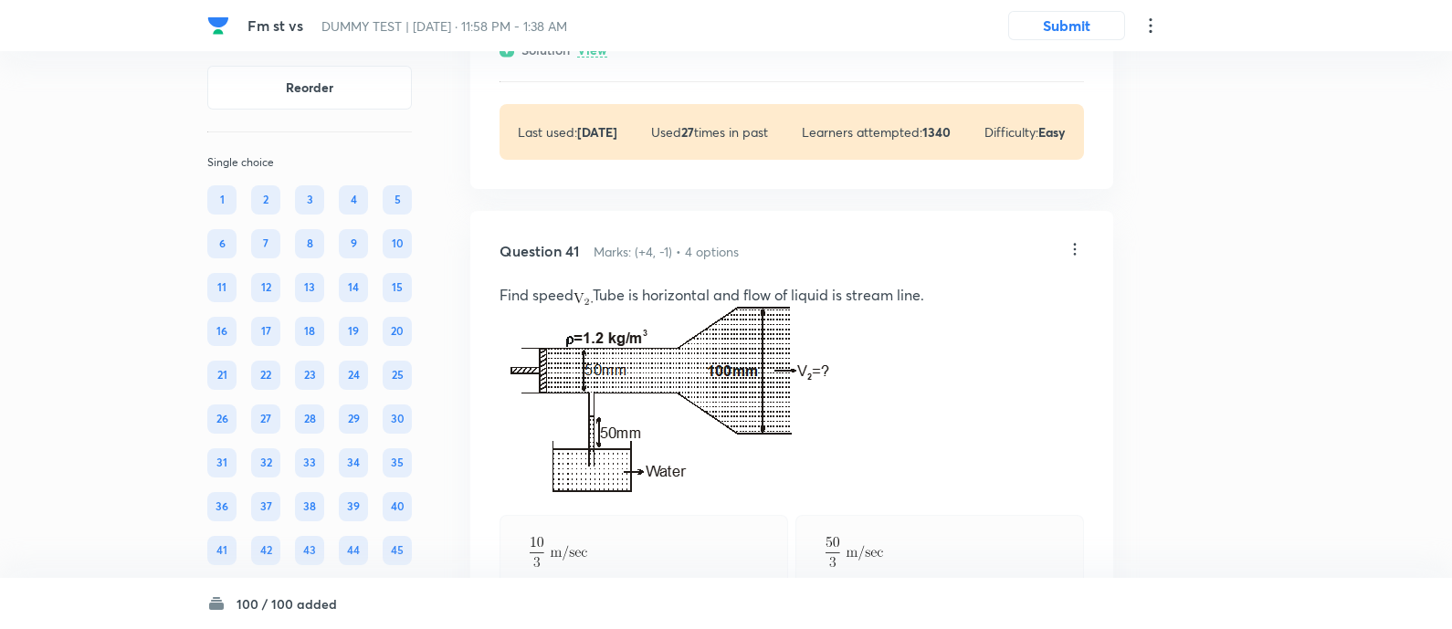
scroll to position [33971, 0]
click at [600, 56] on p "View" at bounding box center [592, 49] width 30 height 14
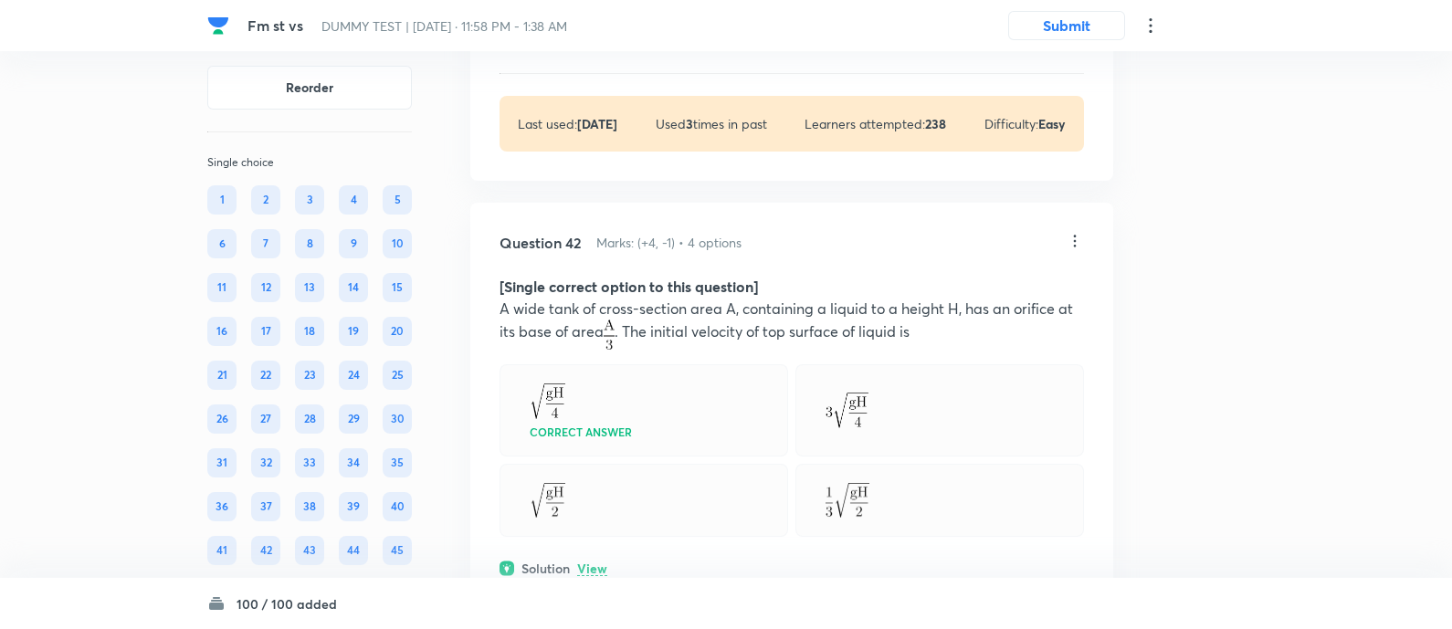
scroll to position [35145, 0]
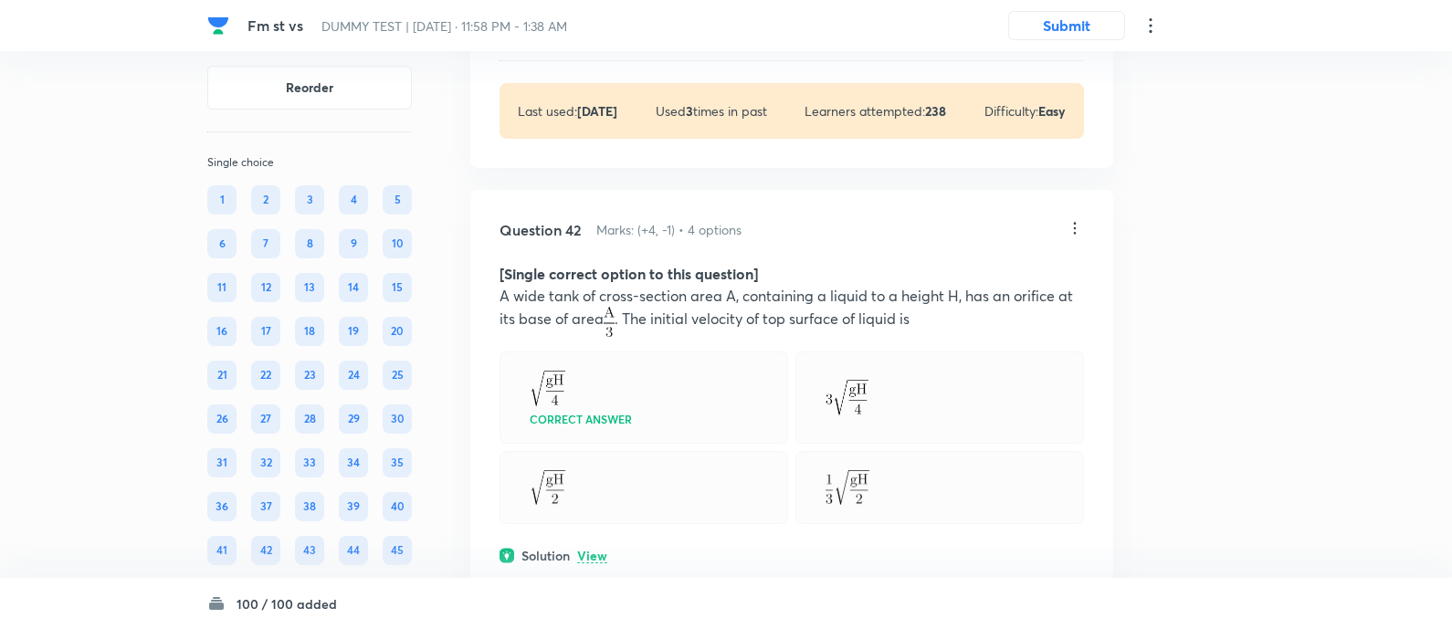
click at [595, 37] on p "View" at bounding box center [592, 30] width 30 height 14
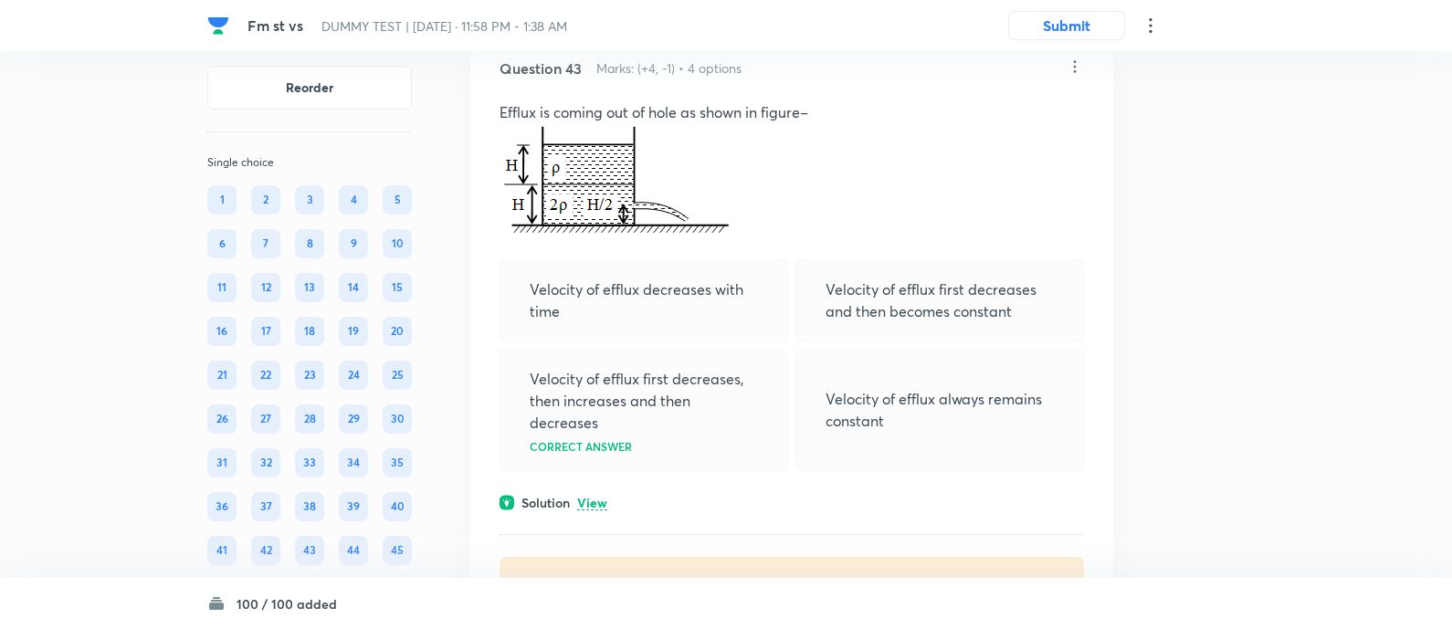
scroll to position [36027, 0]
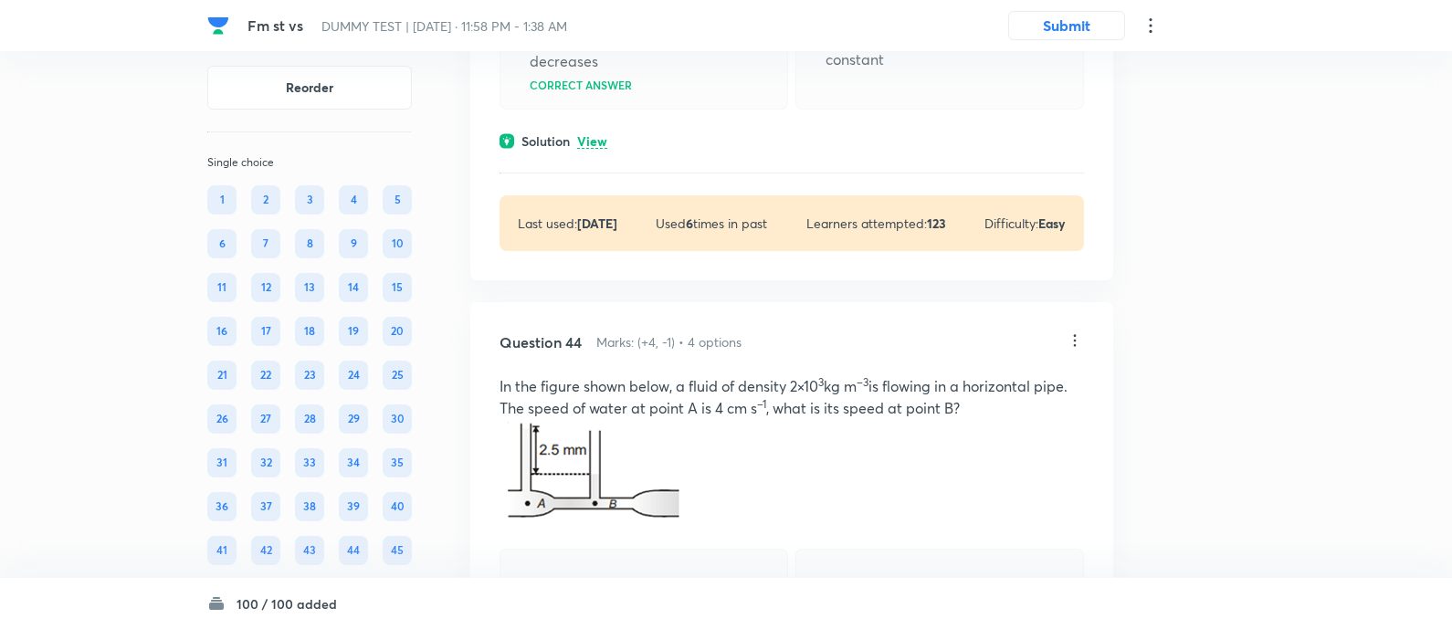
scroll to position [36995, 0]
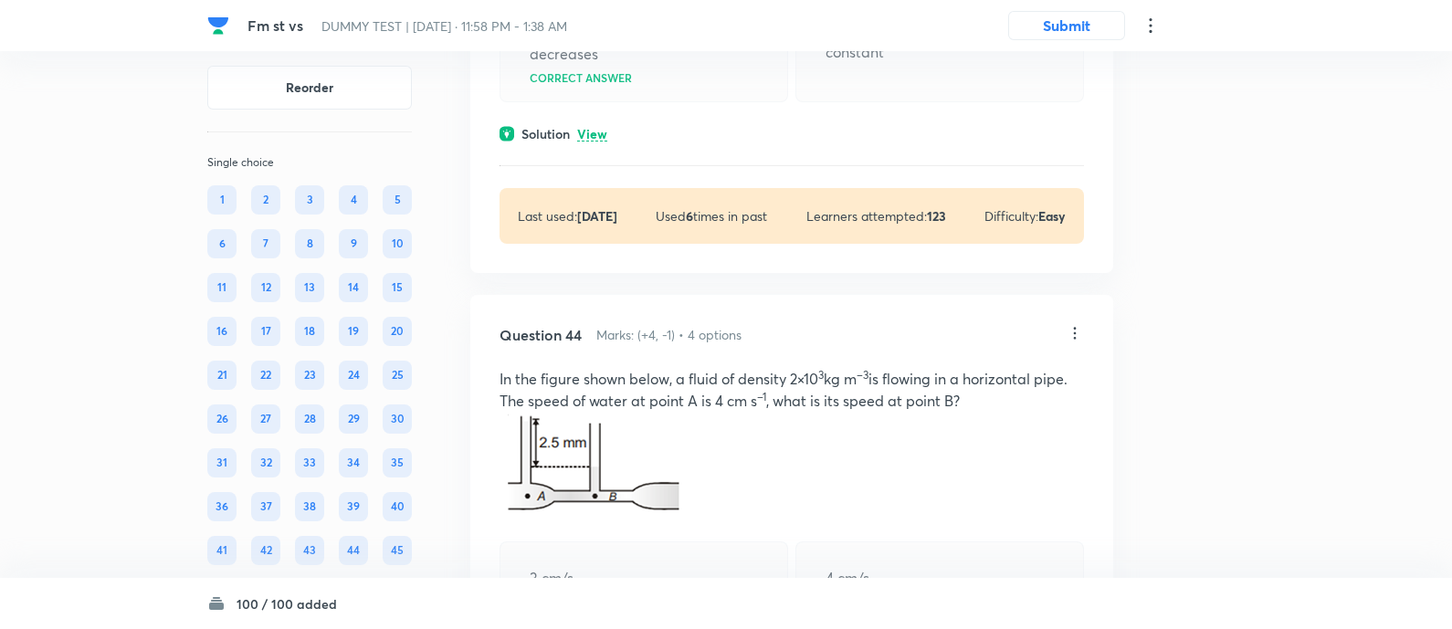
click at [607, 142] on p "View" at bounding box center [592, 135] width 30 height 14
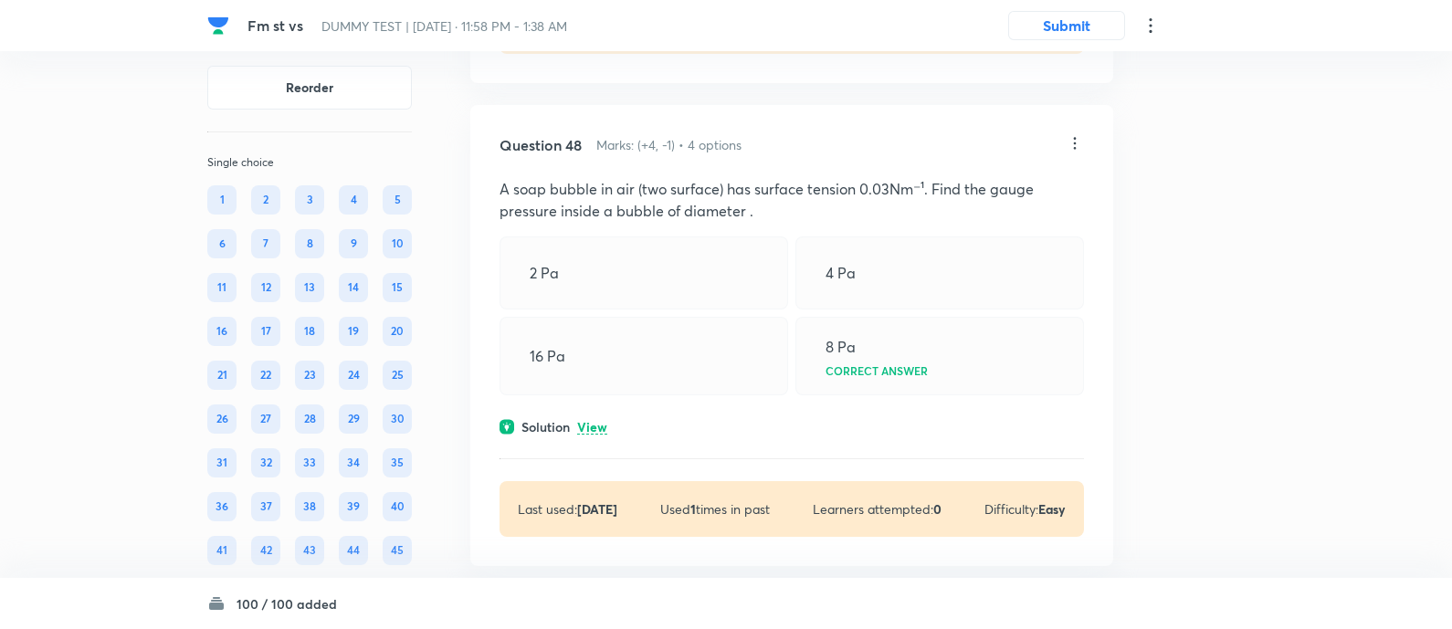
scroll to position [40128, 0]
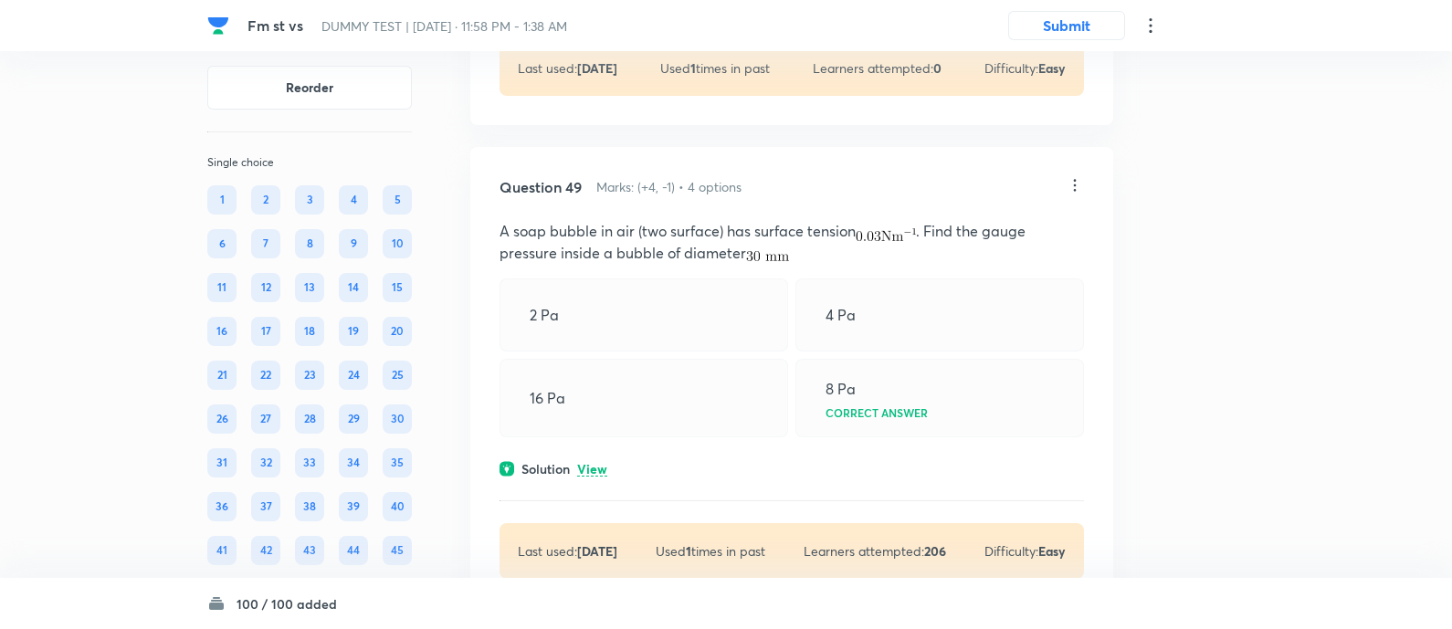
scroll to position [40655, 0]
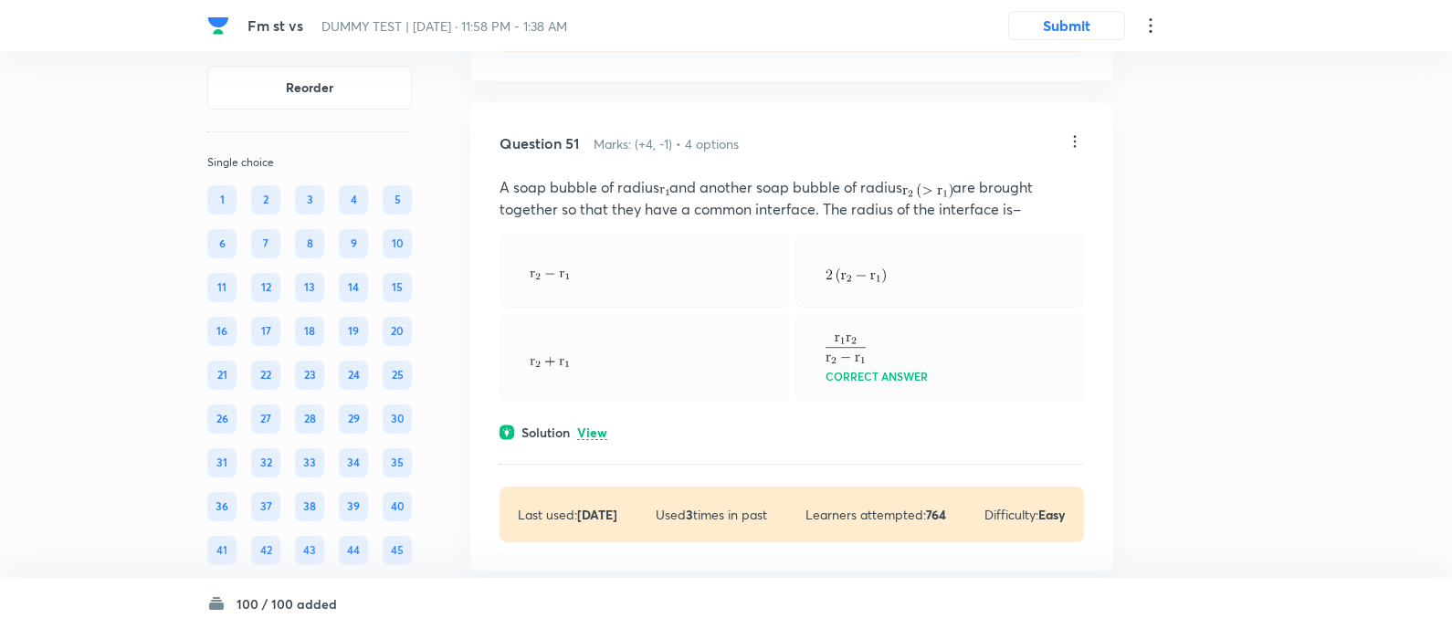
scroll to position [41939, 0]
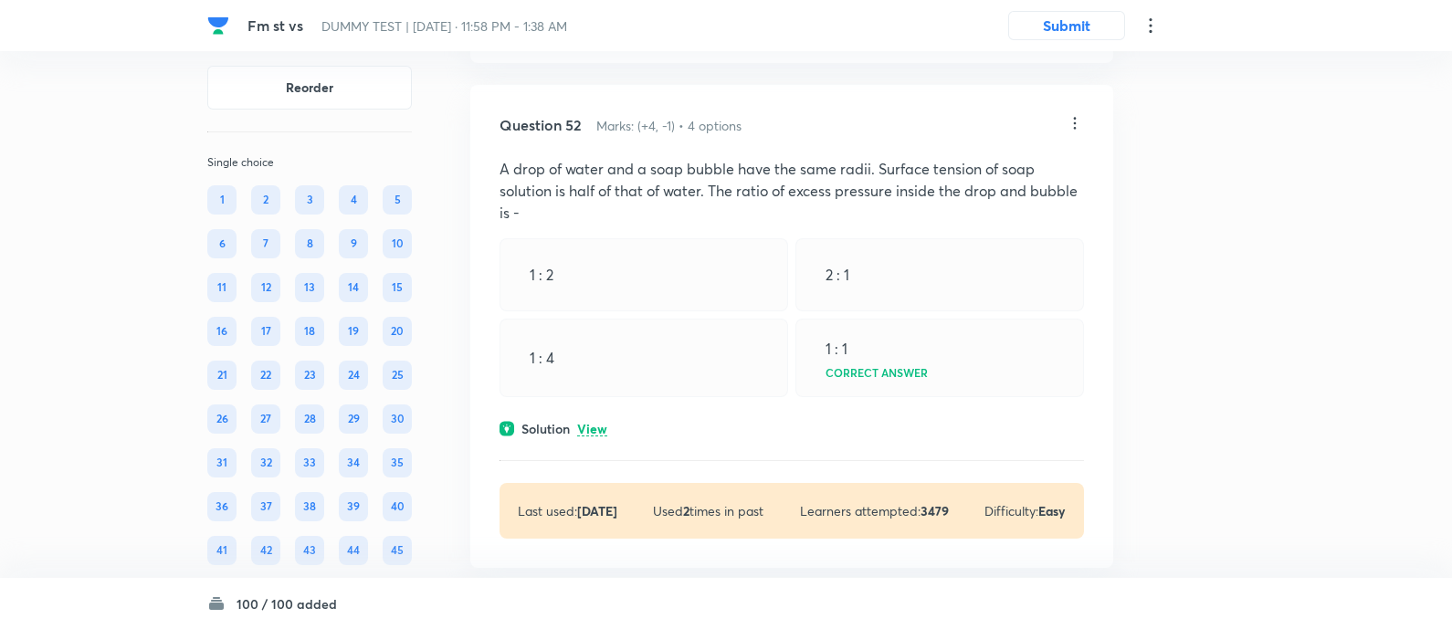
scroll to position [42841, 0]
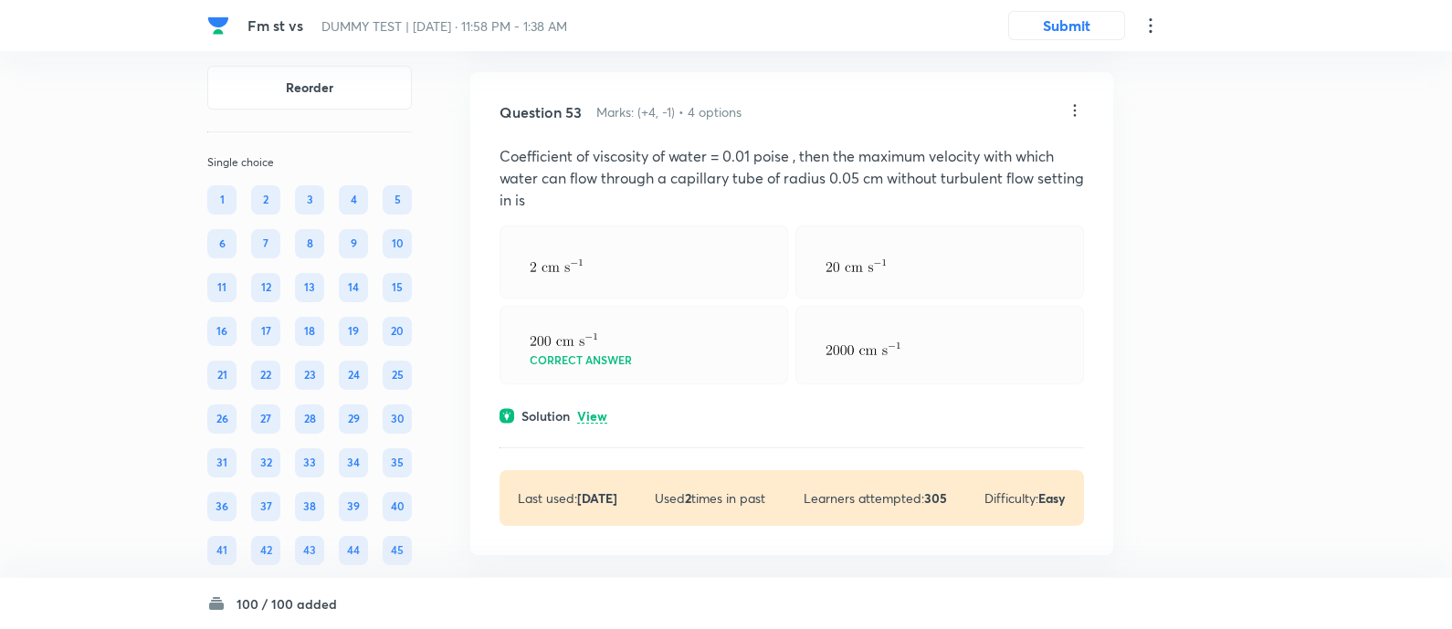
scroll to position [43739, 0]
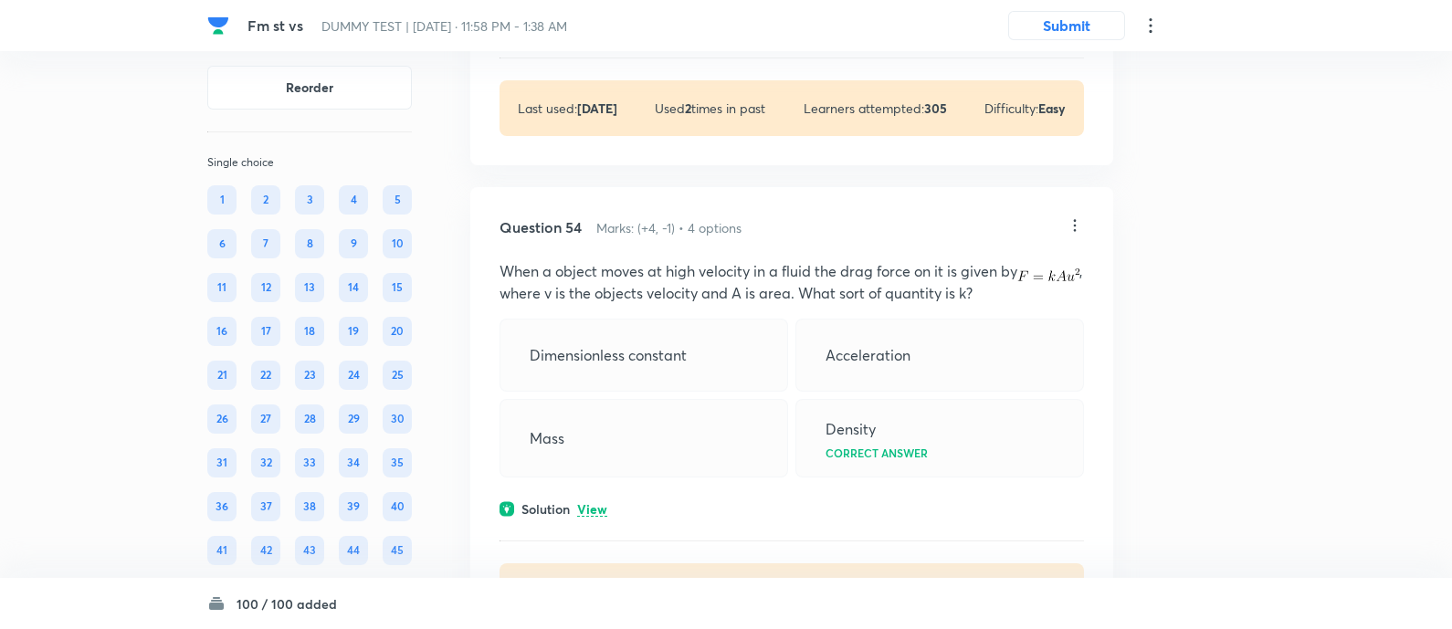
scroll to position [44301, 0]
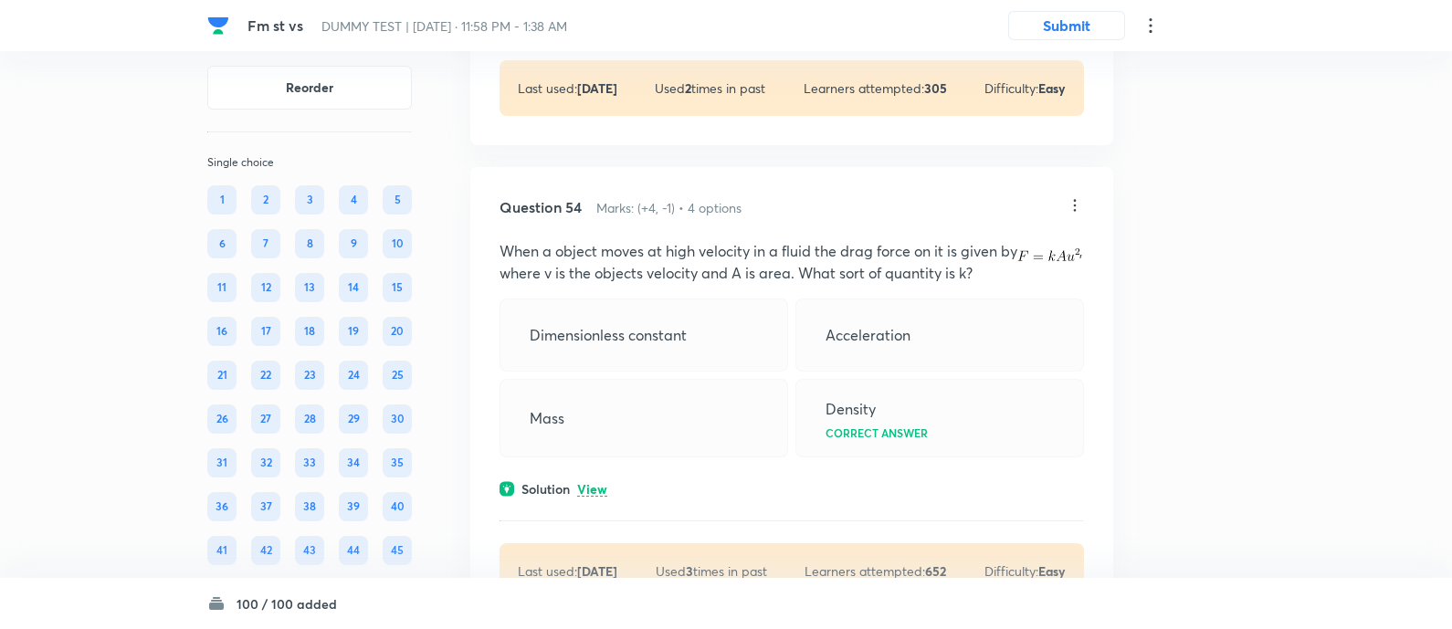
click at [591, 14] on p "View" at bounding box center [592, 7] width 30 height 14
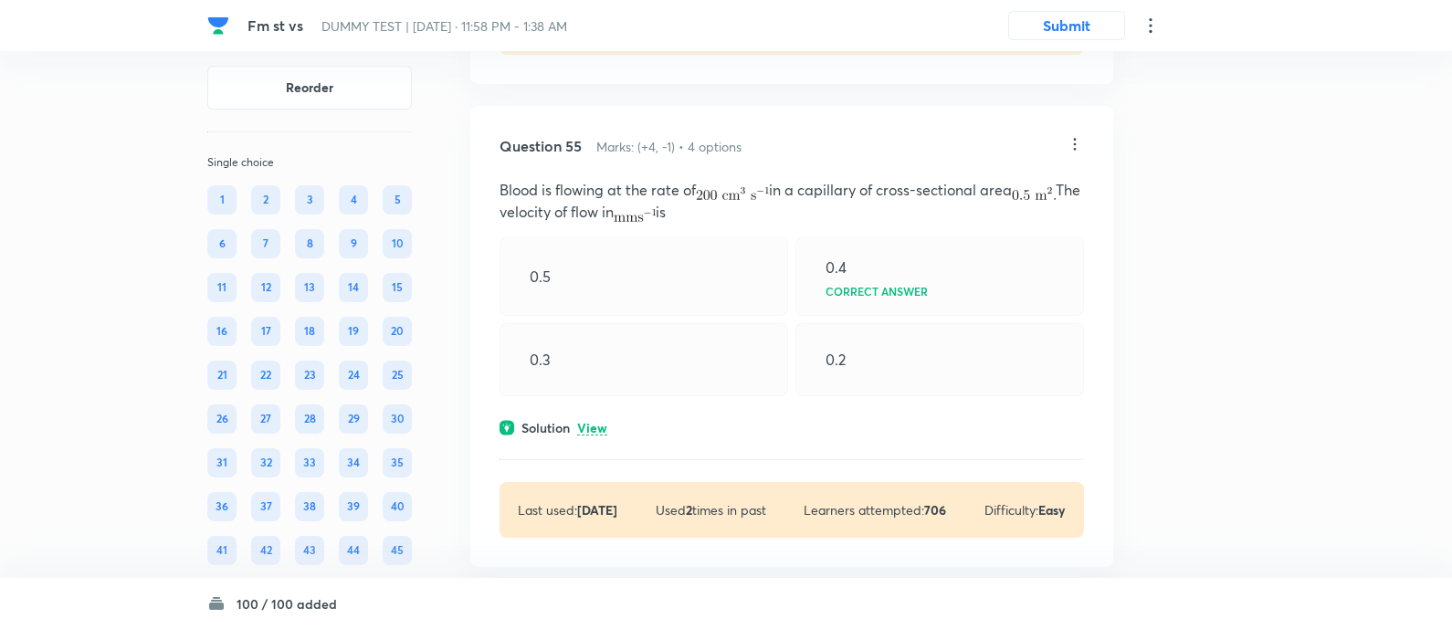
scroll to position [45006, 0]
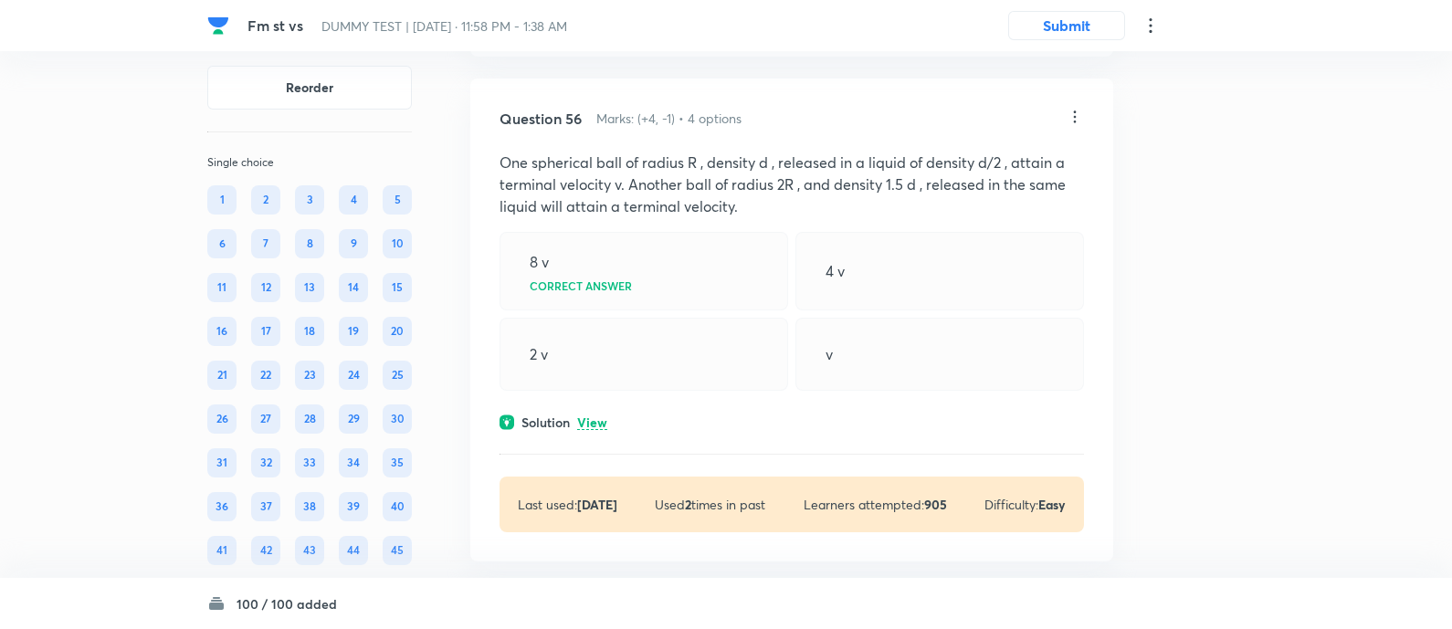
scroll to position [45595, 0]
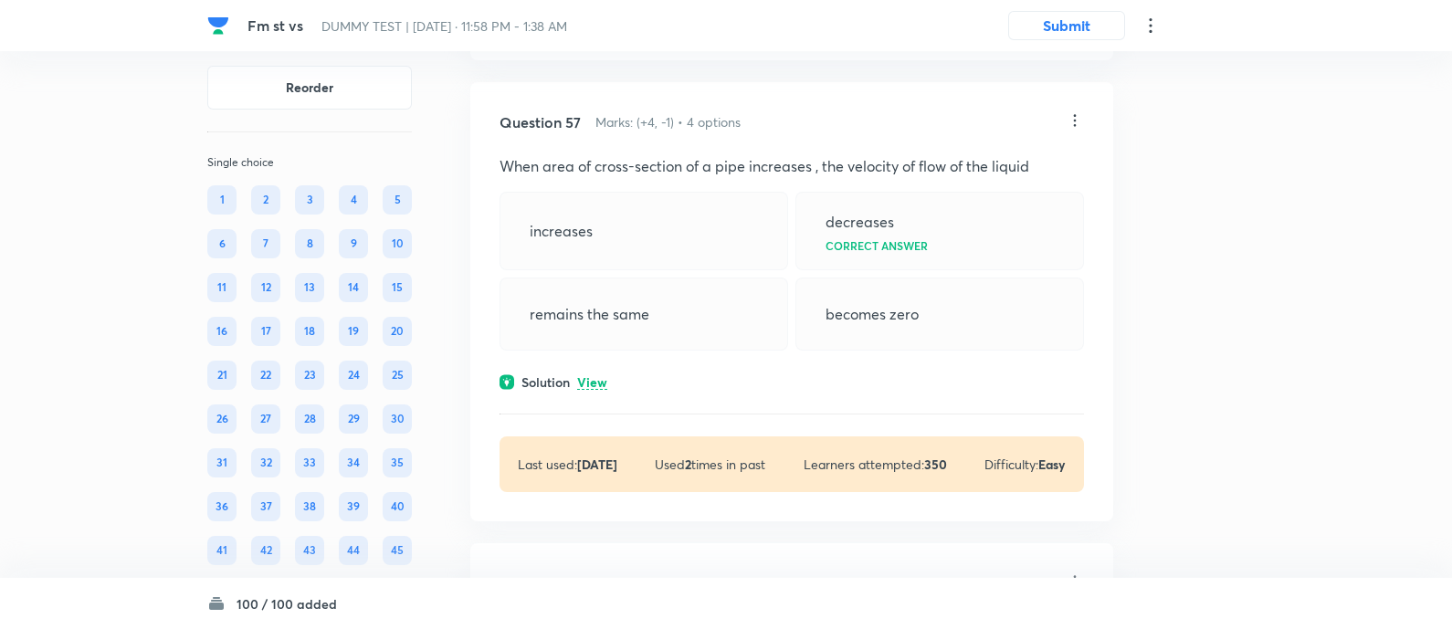
scroll to position [46236, 0]
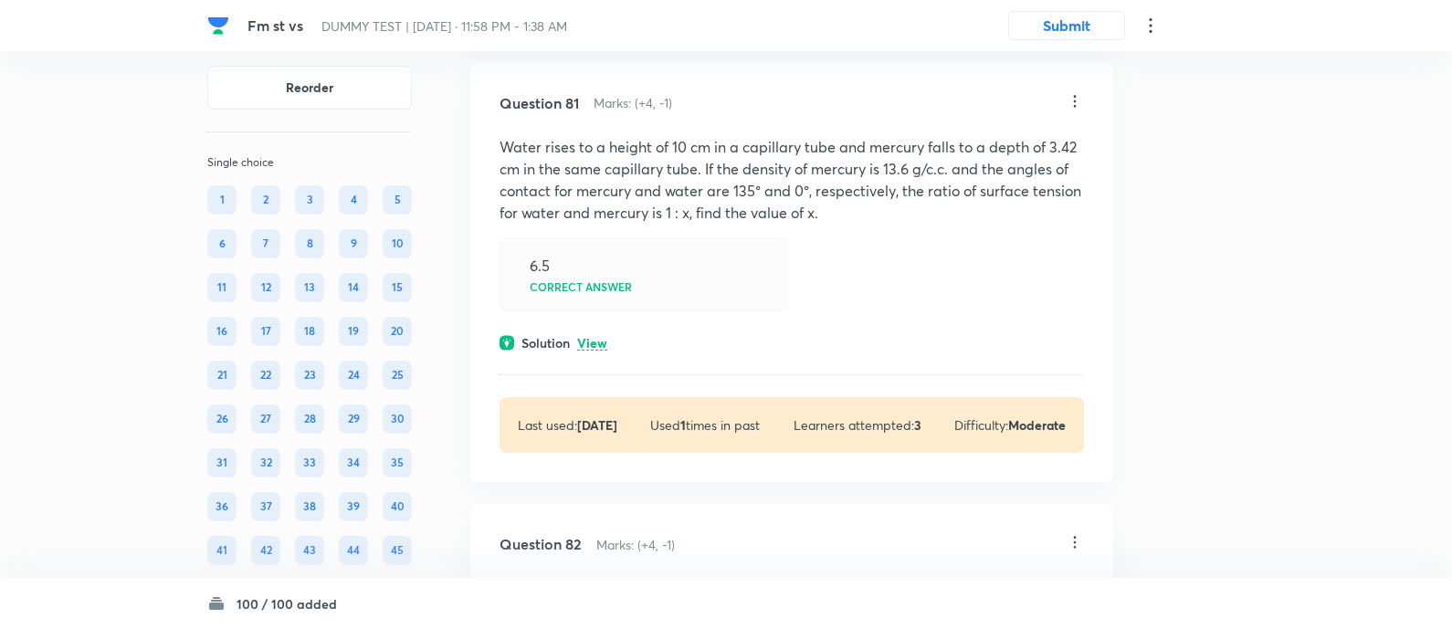
scroll to position [59477, 0]
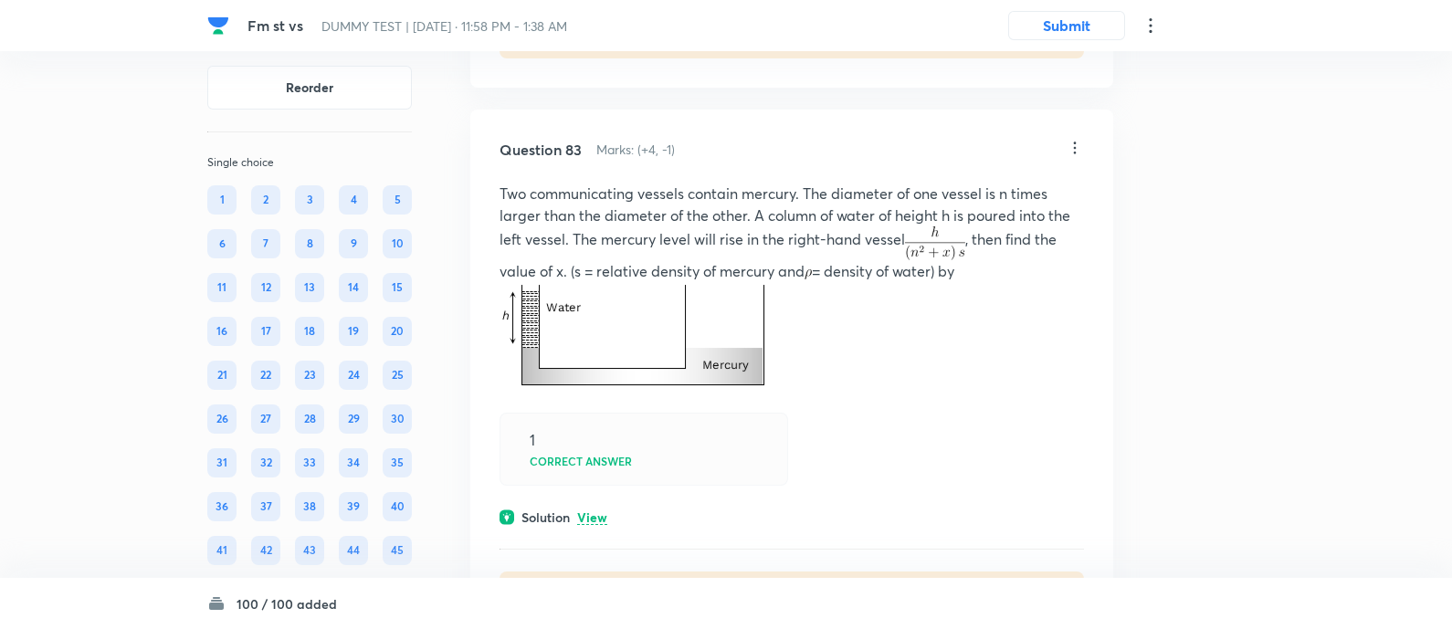
scroll to position [60652, 0]
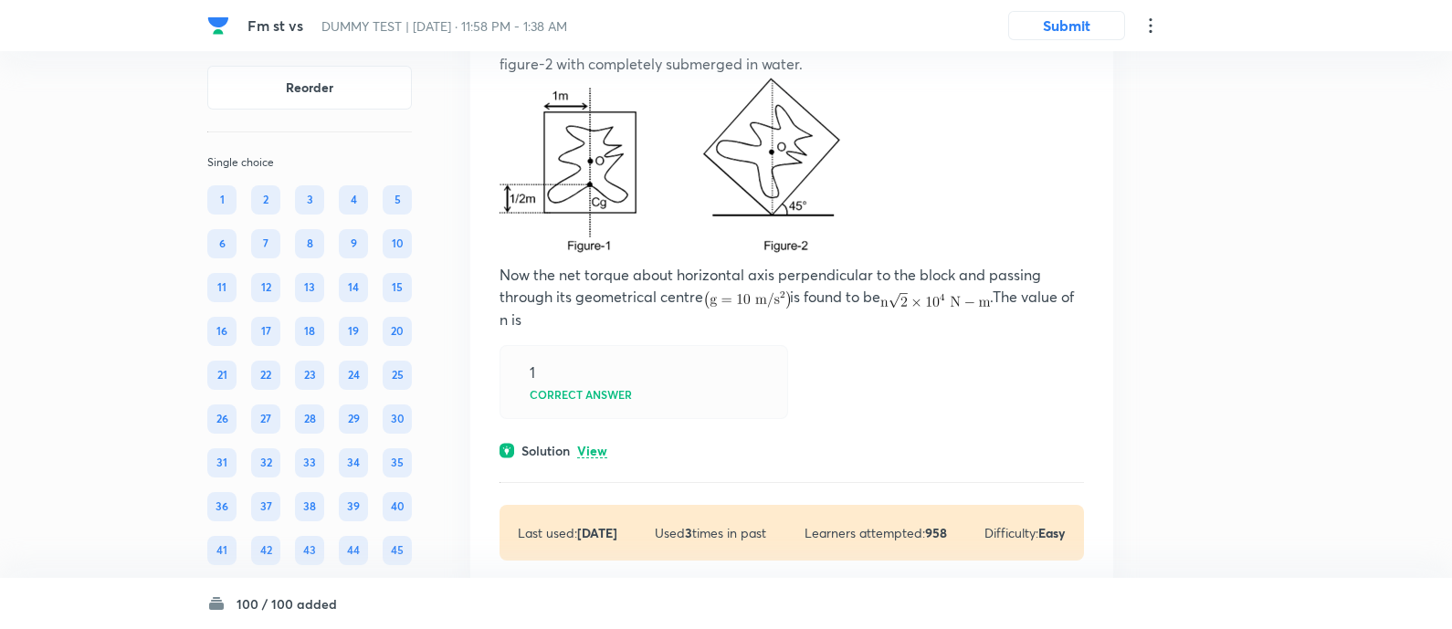
scroll to position [62835, 0]
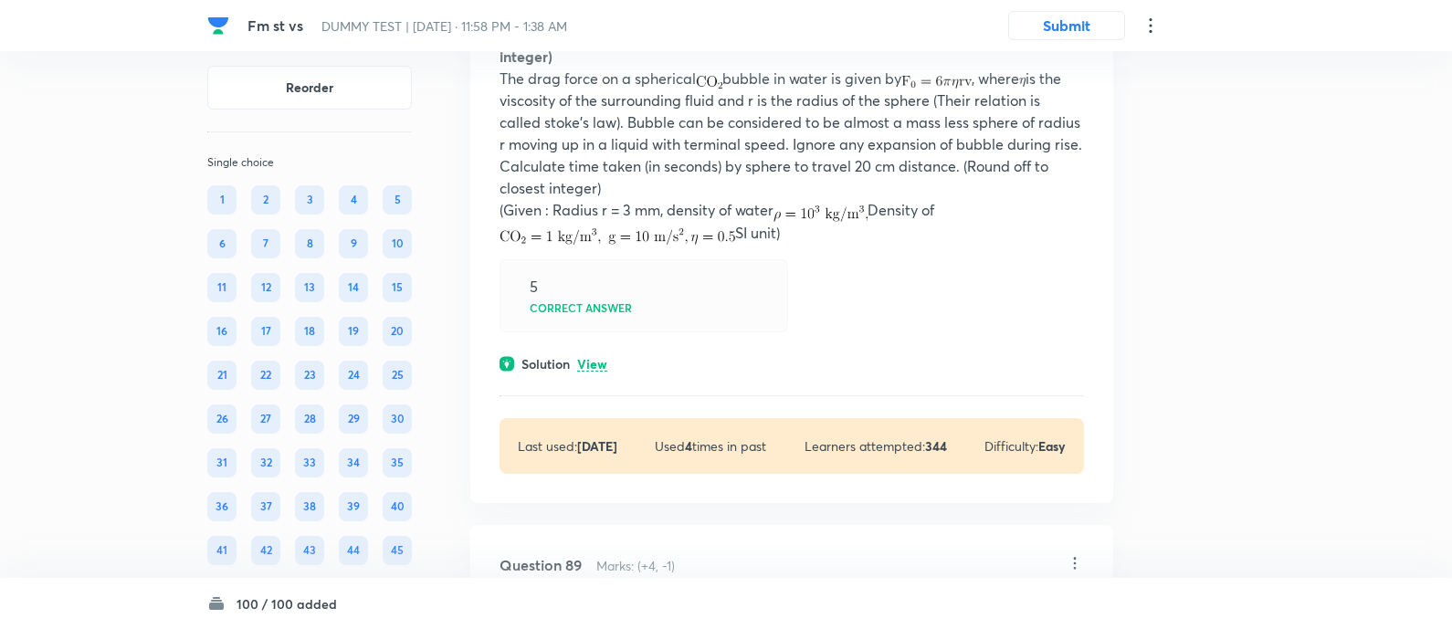
scroll to position [64360, 0]
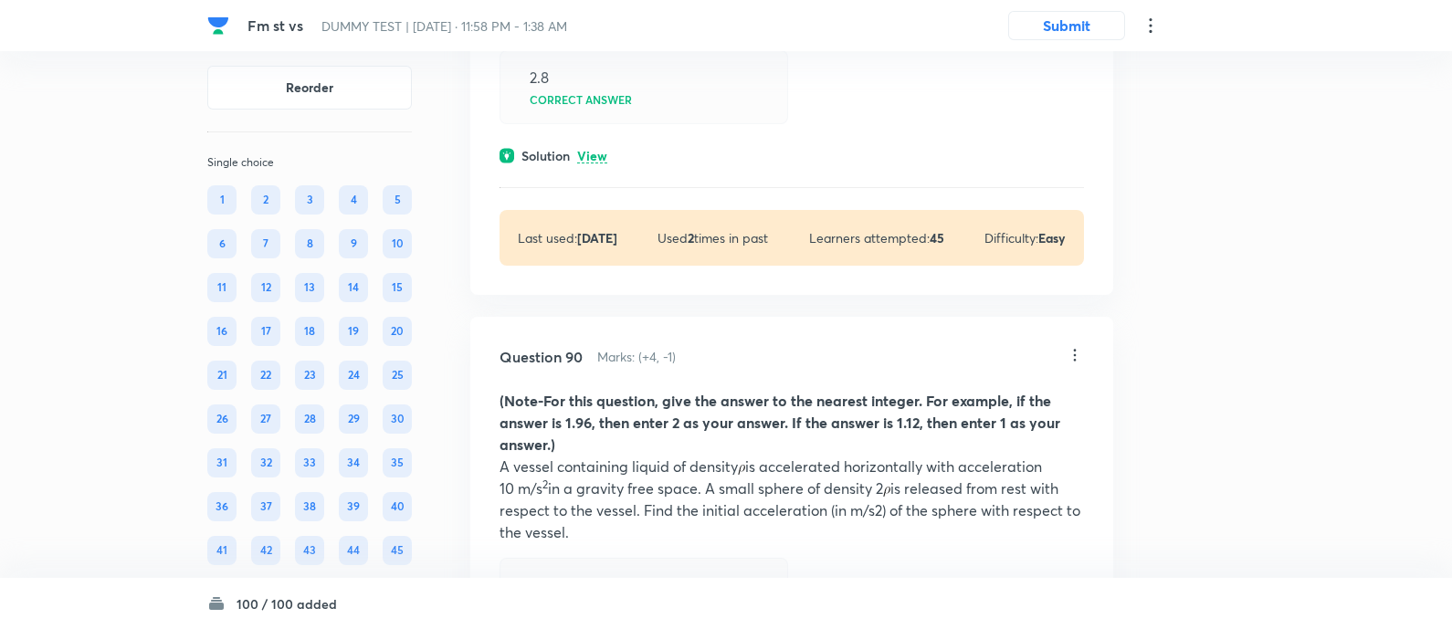
scroll to position [65253, 0]
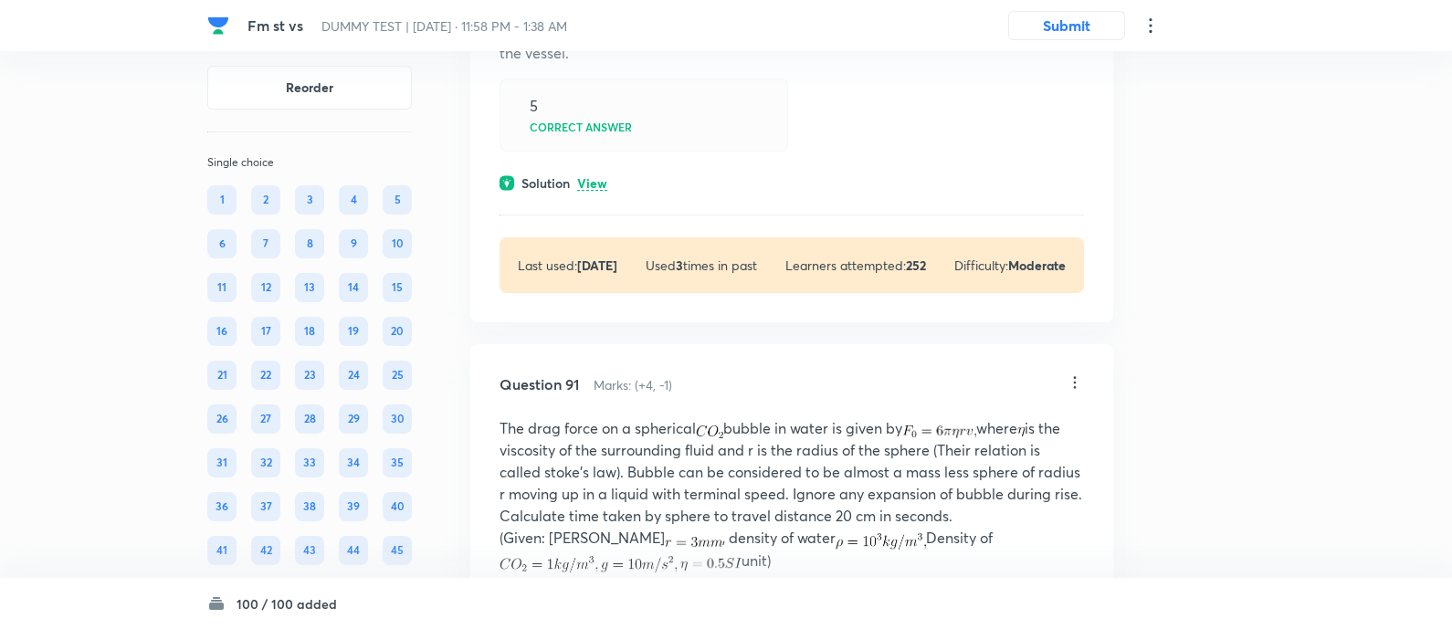
scroll to position [65840, 0]
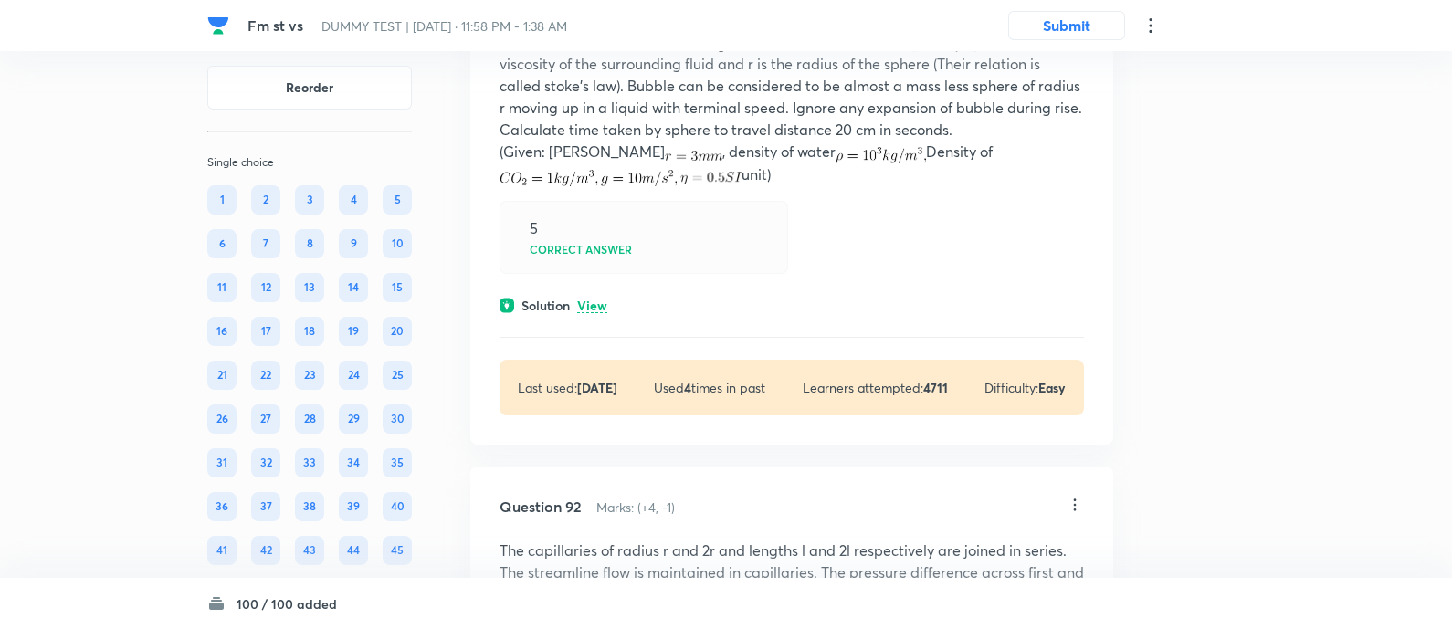
scroll to position [66429, 0]
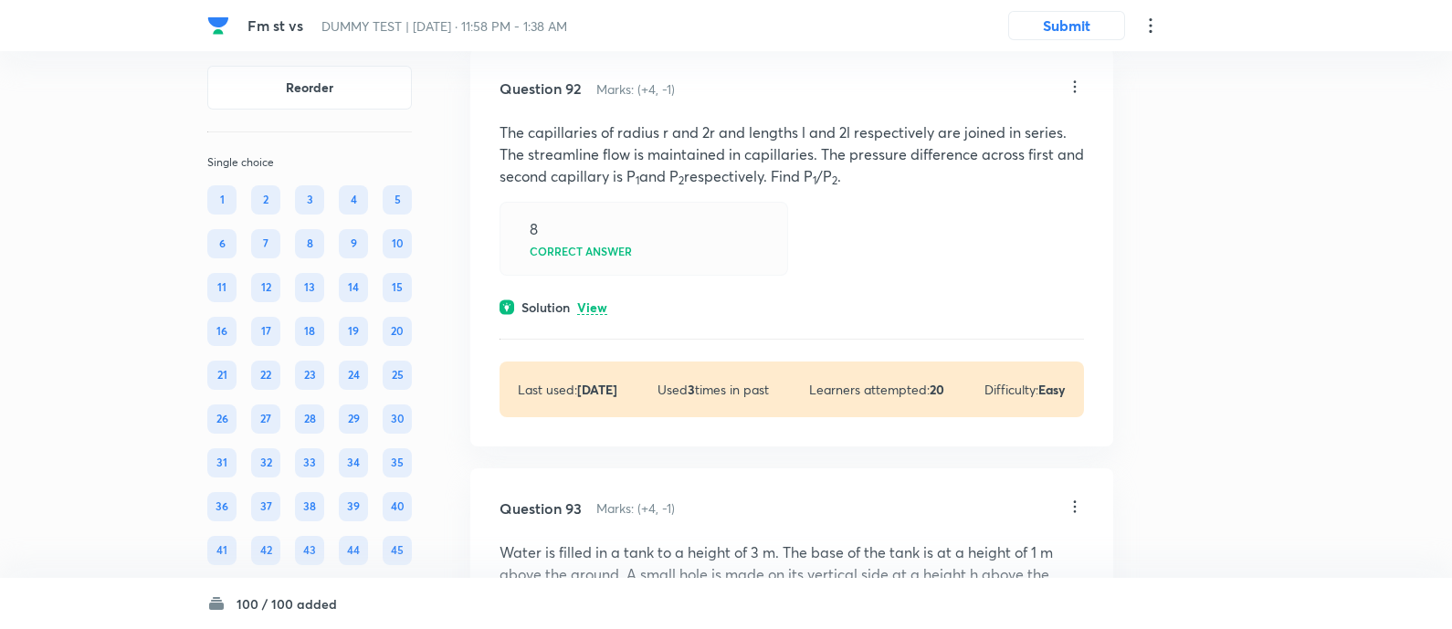
scroll to position [67275, 0]
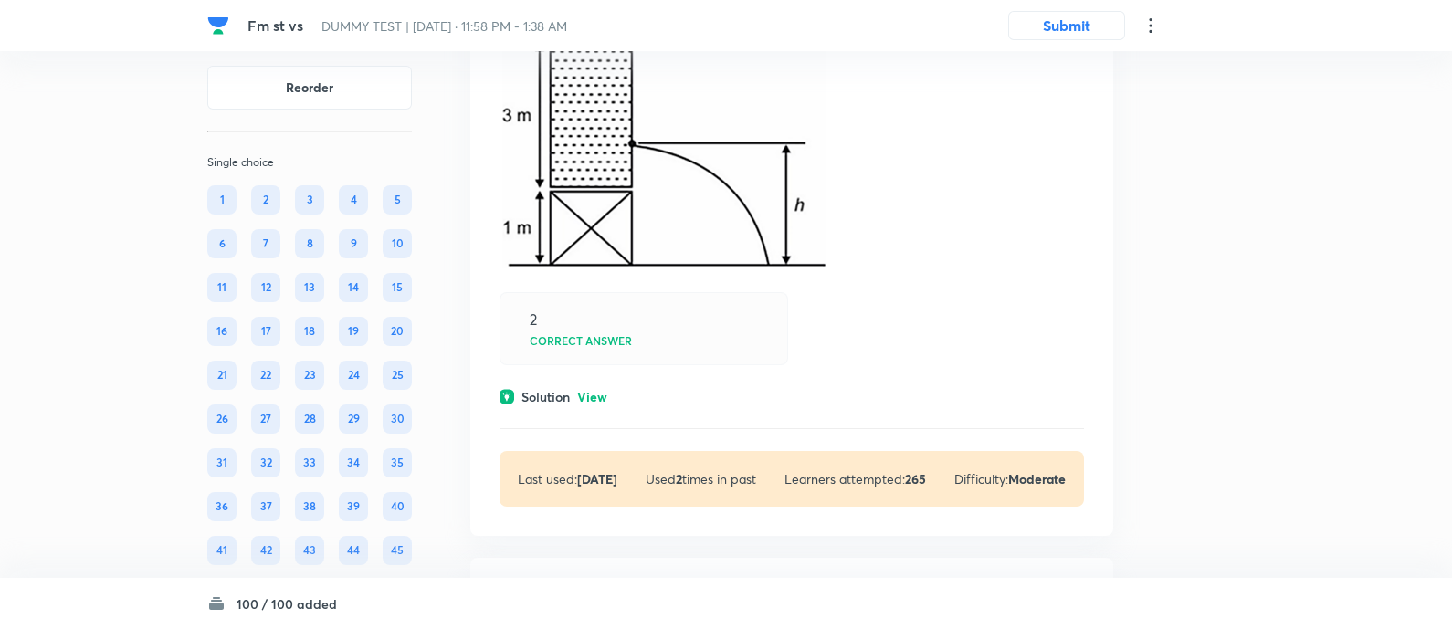
scroll to position [67941, 0]
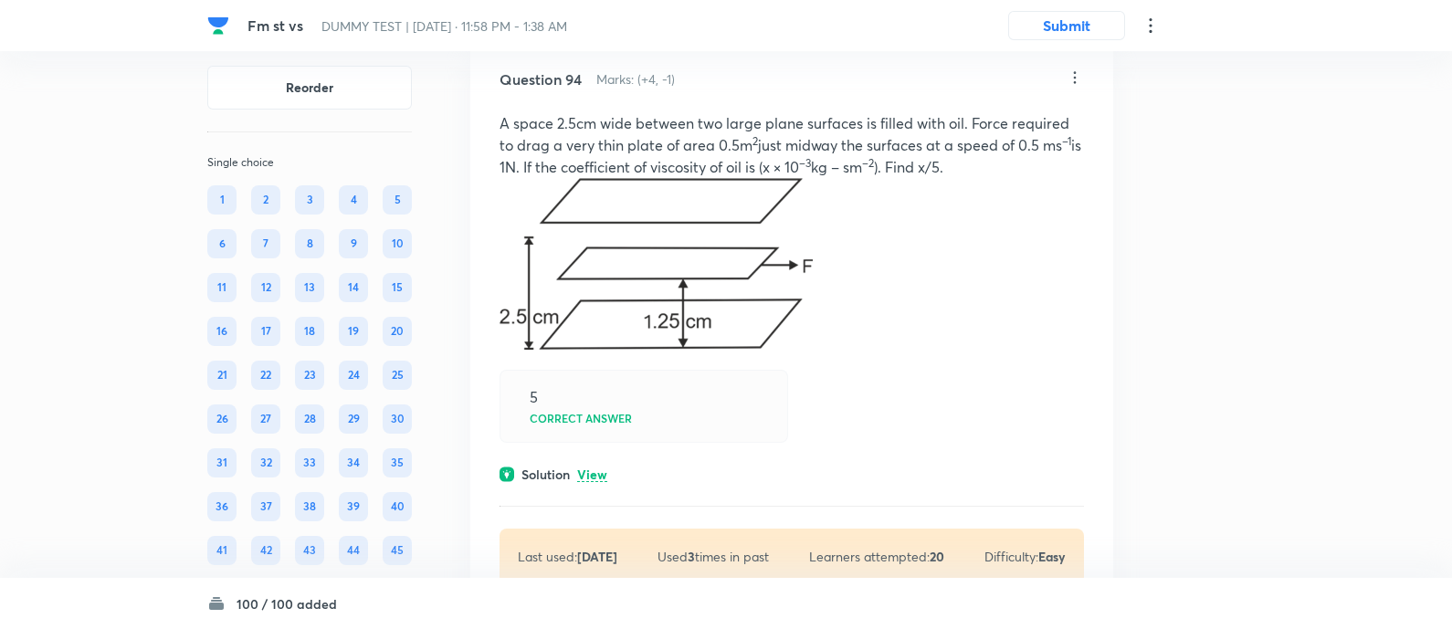
scroll to position [68556, 0]
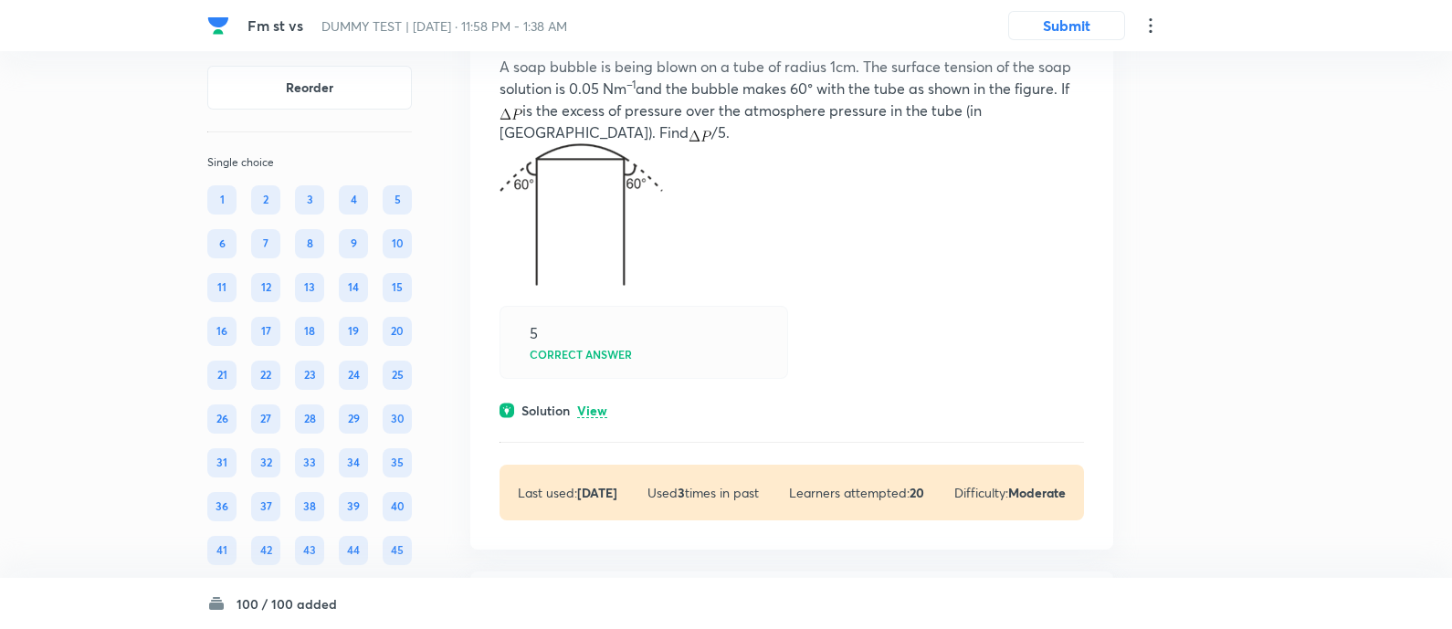
scroll to position [69361, 0]
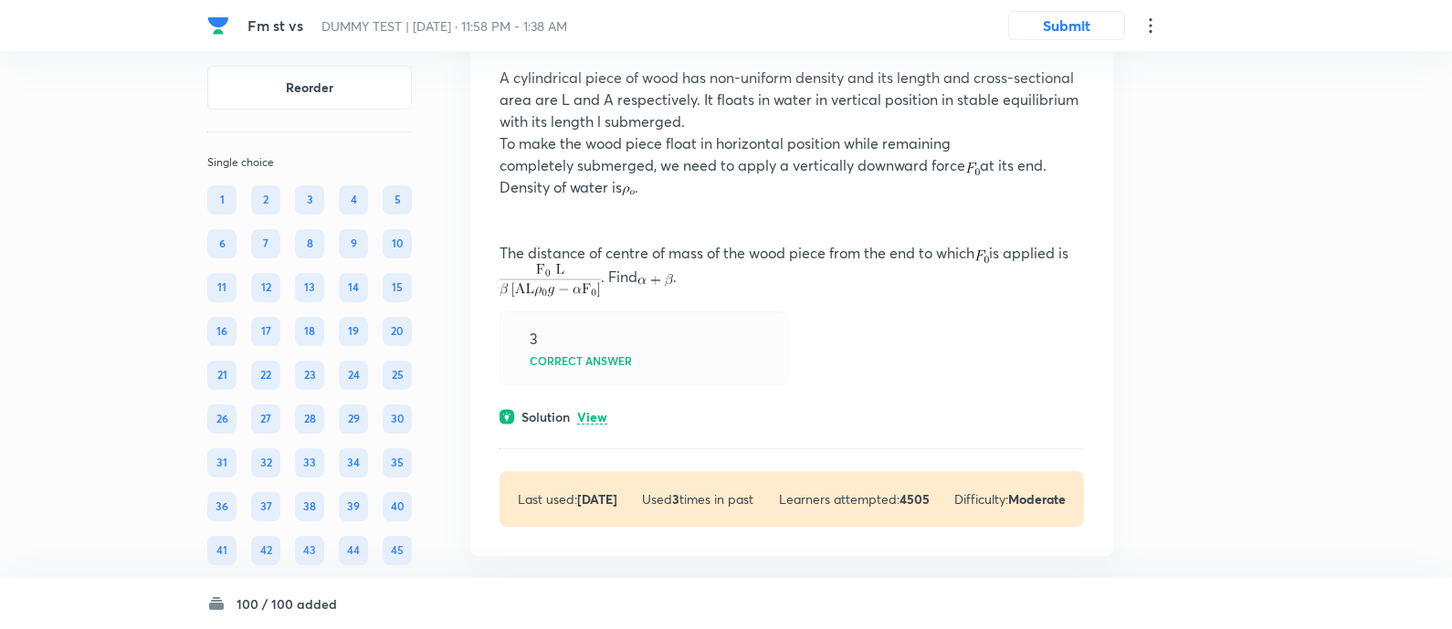
scroll to position [70117, 0]
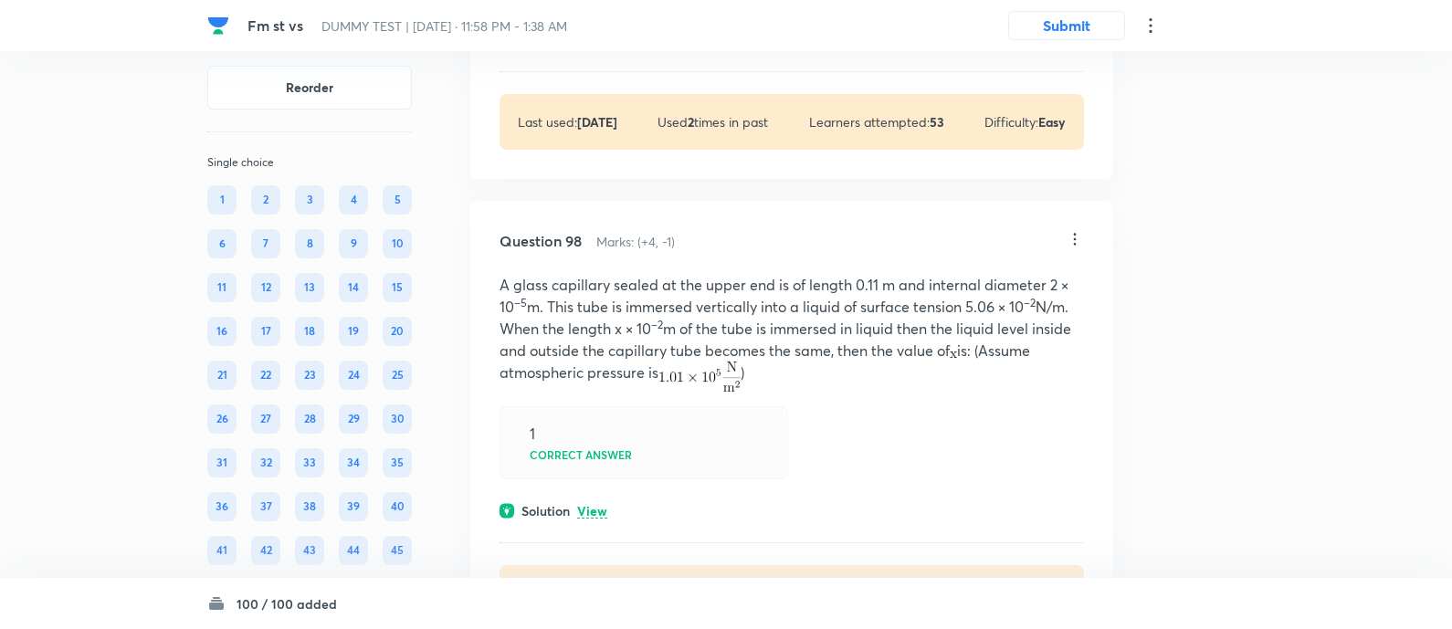
scroll to position [71276, 0]
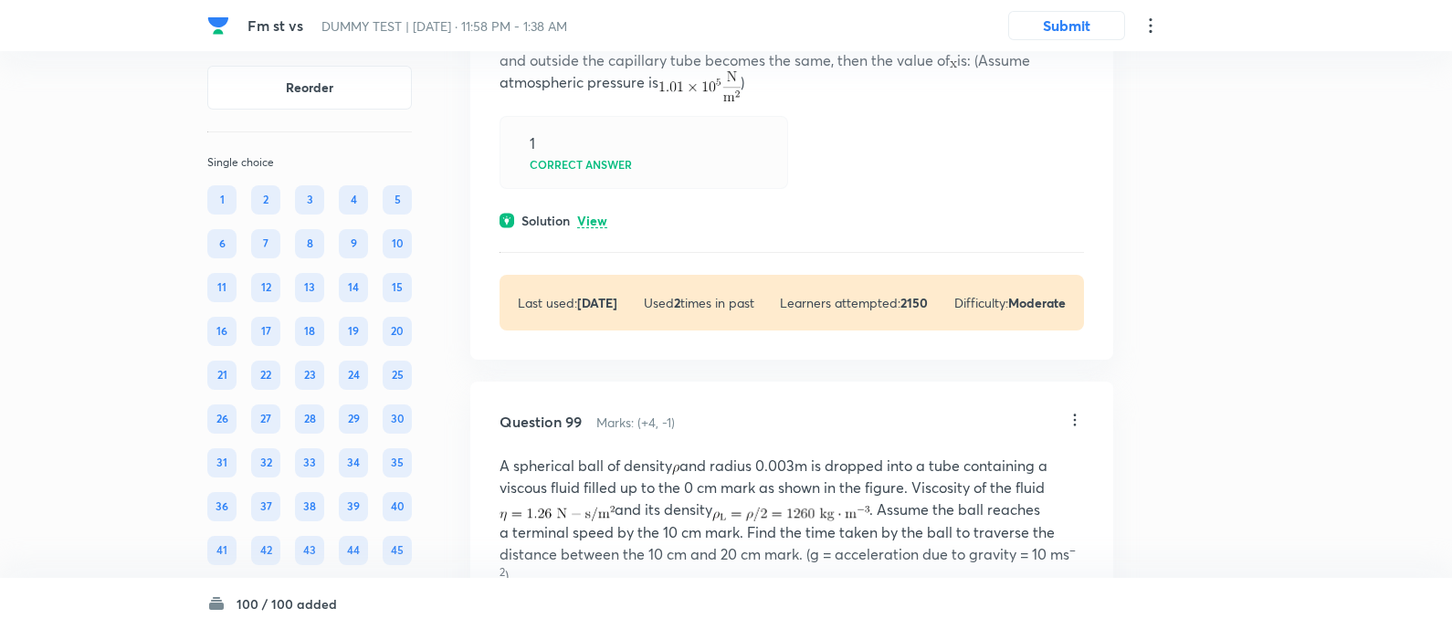
scroll to position [72125, 0]
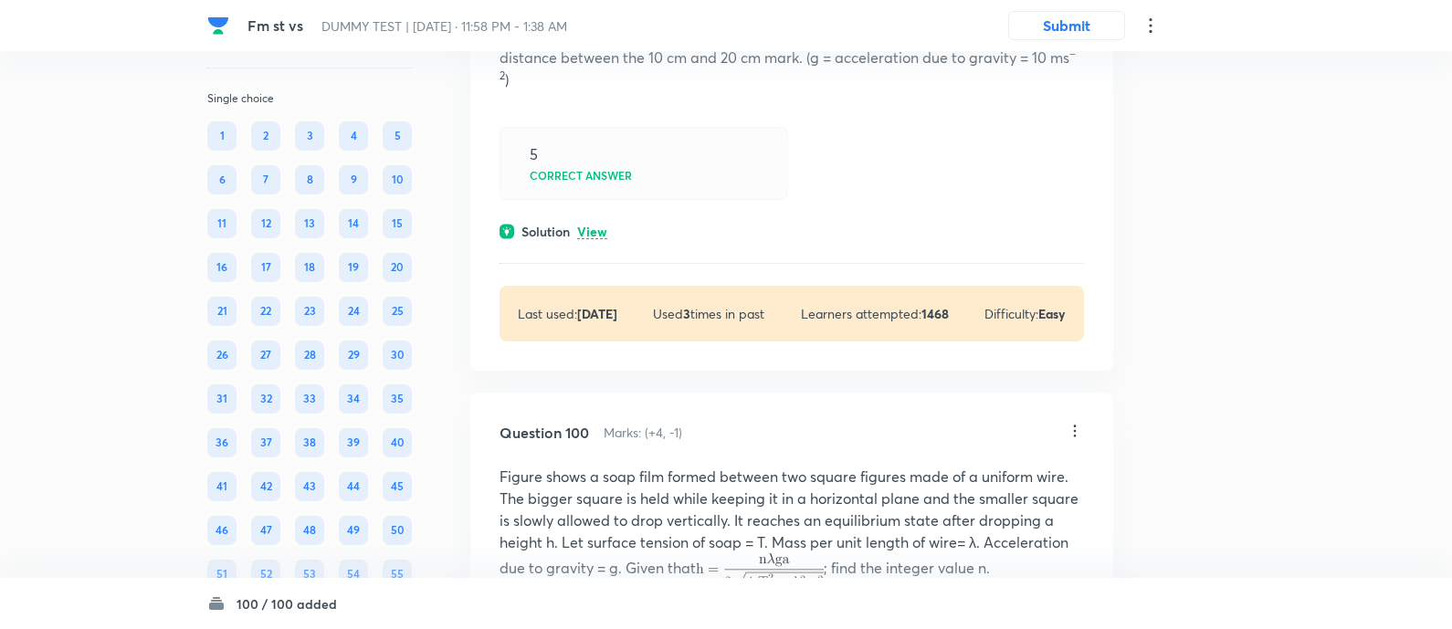
scroll to position [73028, 0]
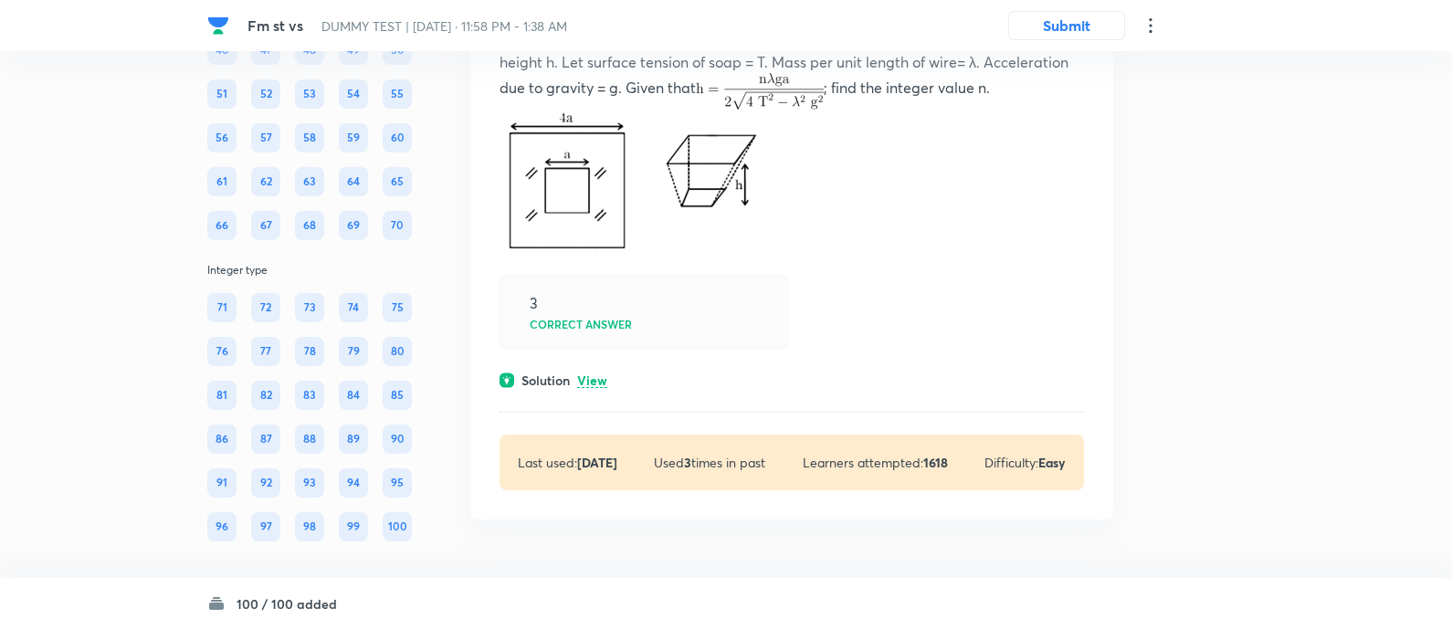
scroll to position [74005, 0]
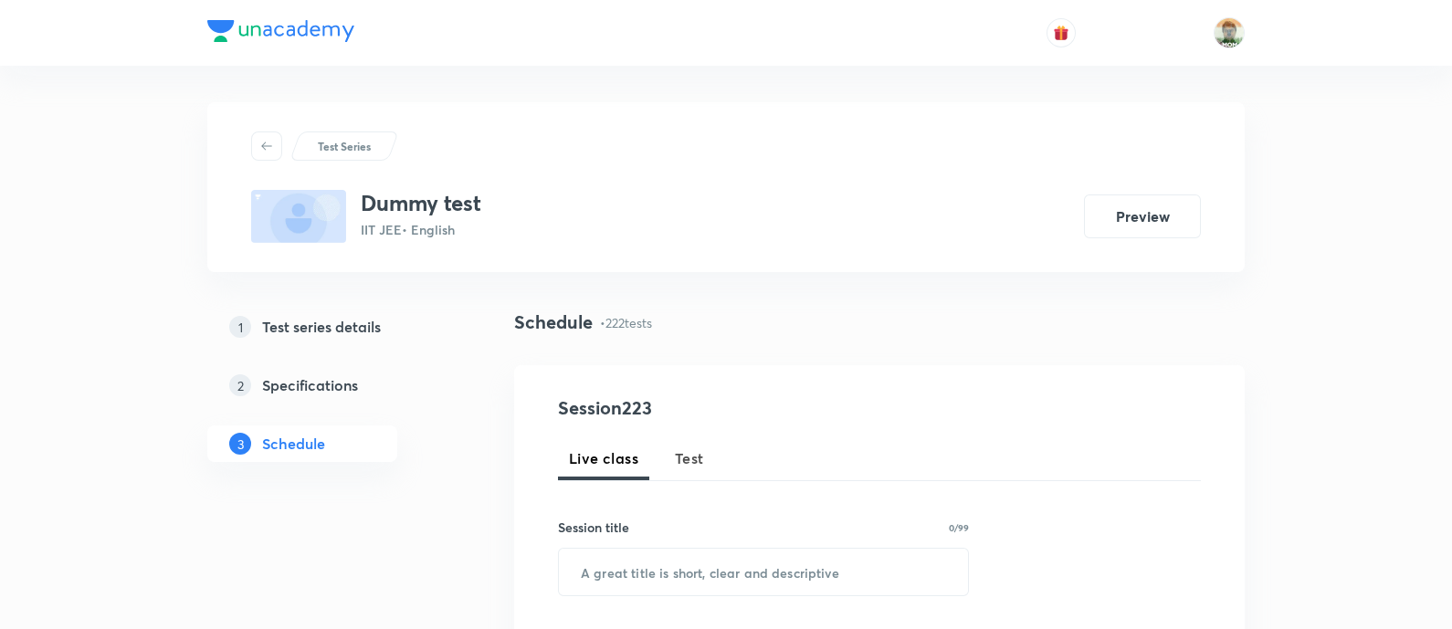
click at [688, 454] on span "Test" at bounding box center [689, 459] width 29 height 22
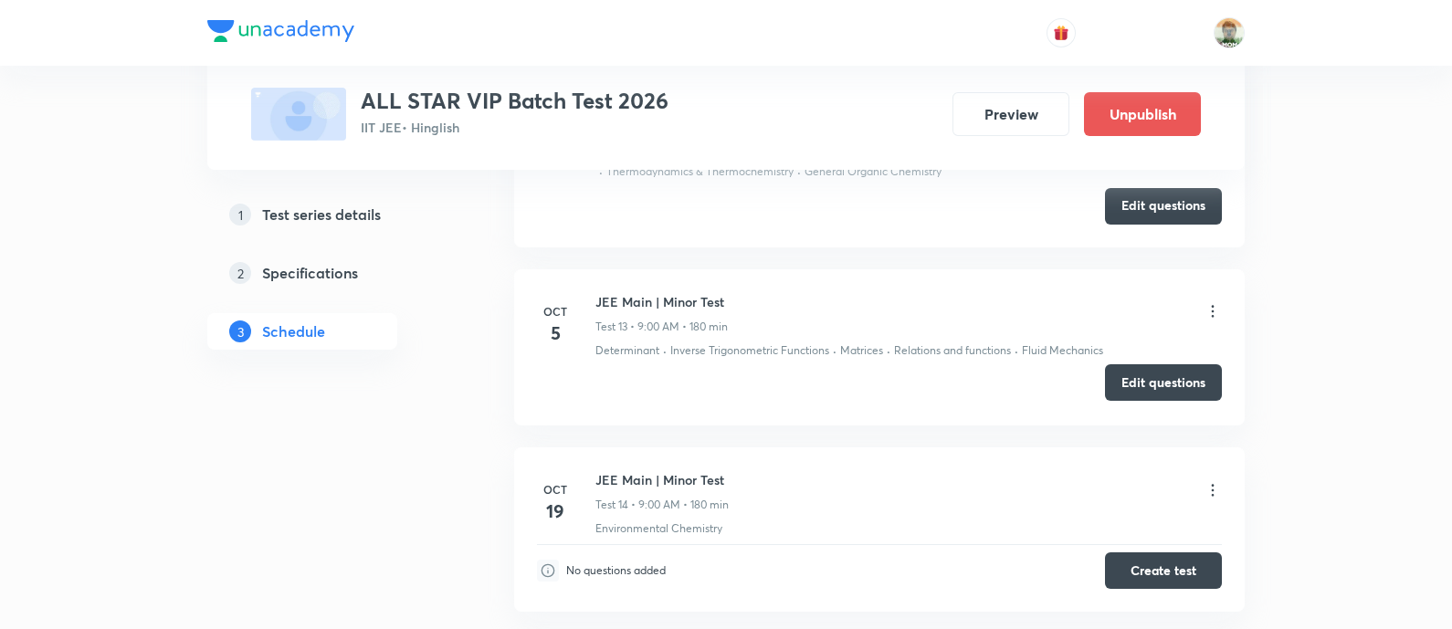
click at [1129, 382] on button "Edit questions" at bounding box center [1163, 382] width 117 height 37
click at [1141, 380] on button "Edit questions" at bounding box center [1163, 382] width 117 height 37
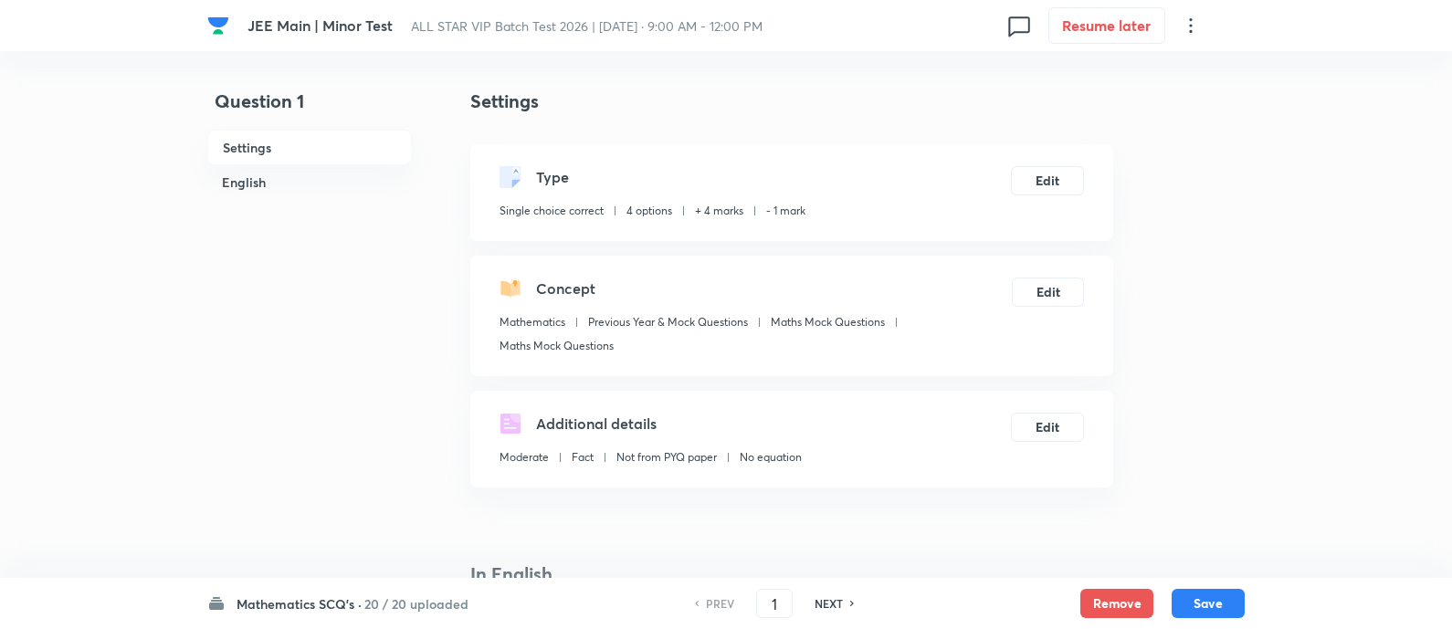
click at [450, 605] on h6 "20 / 20 uploaded" at bounding box center [416, 604] width 104 height 19
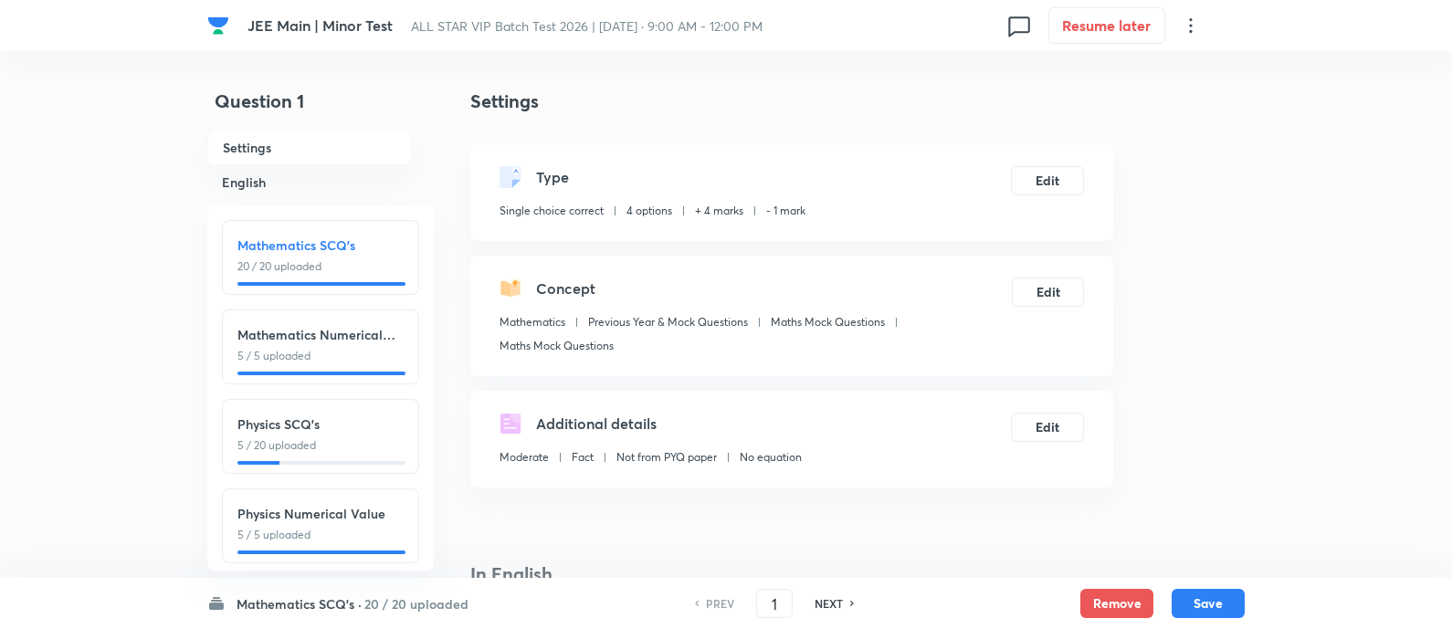
click at [331, 442] on p "5 / 20 uploaded" at bounding box center [321, 446] width 166 height 16
type input "26"
checkbox input "false"
checkbox input "true"
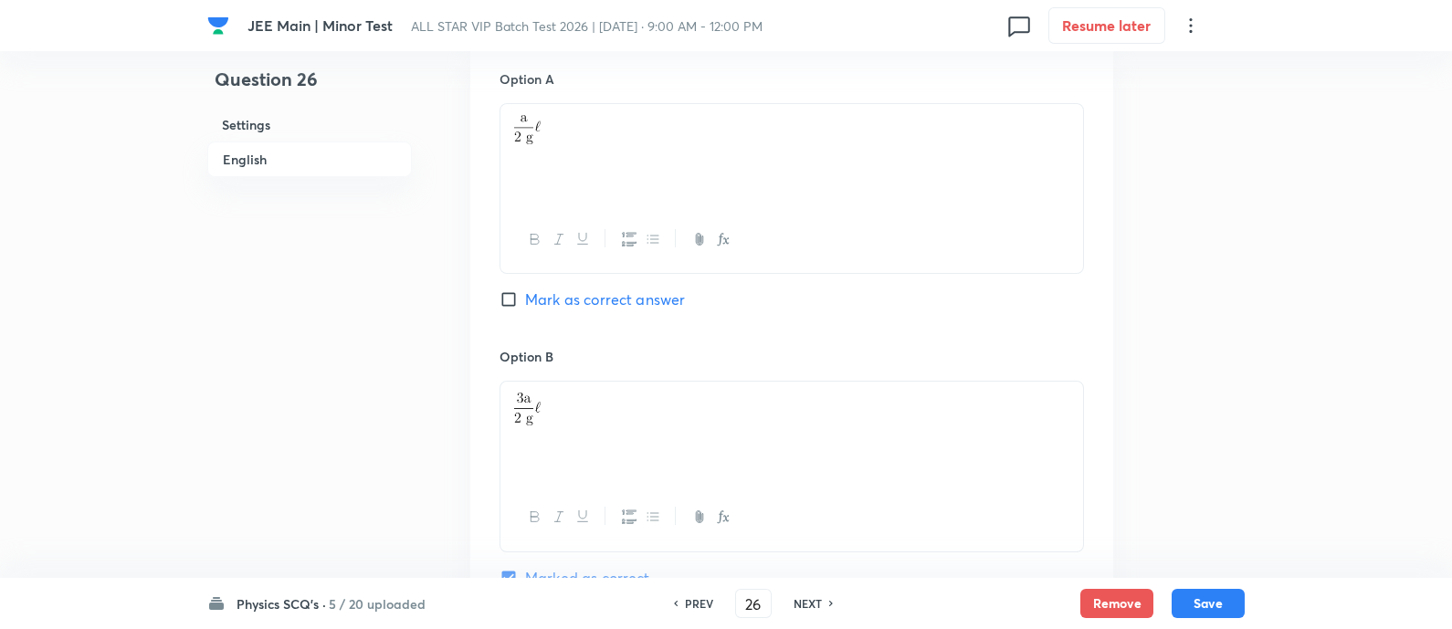
scroll to position [988, 0]
click at [818, 611] on h6 "NEXT" at bounding box center [808, 604] width 28 height 16
type input "27"
checkbox input "false"
checkbox input "true"
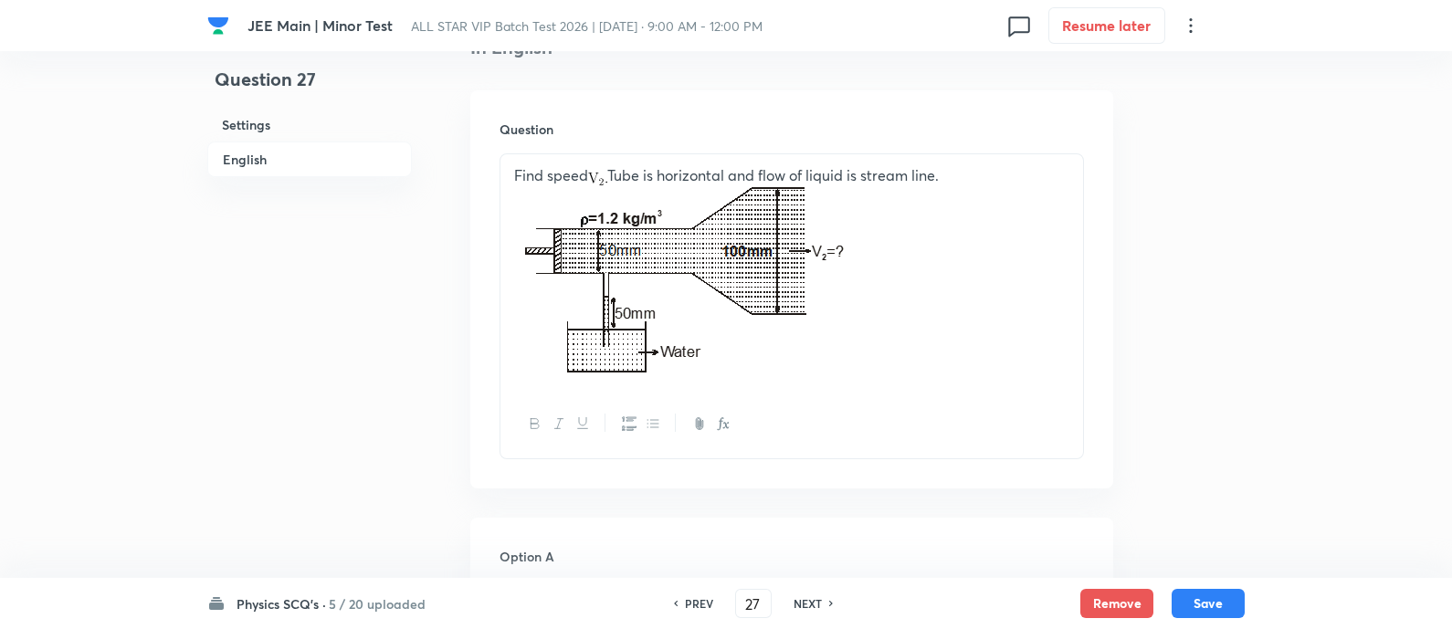
scroll to position [500, 0]
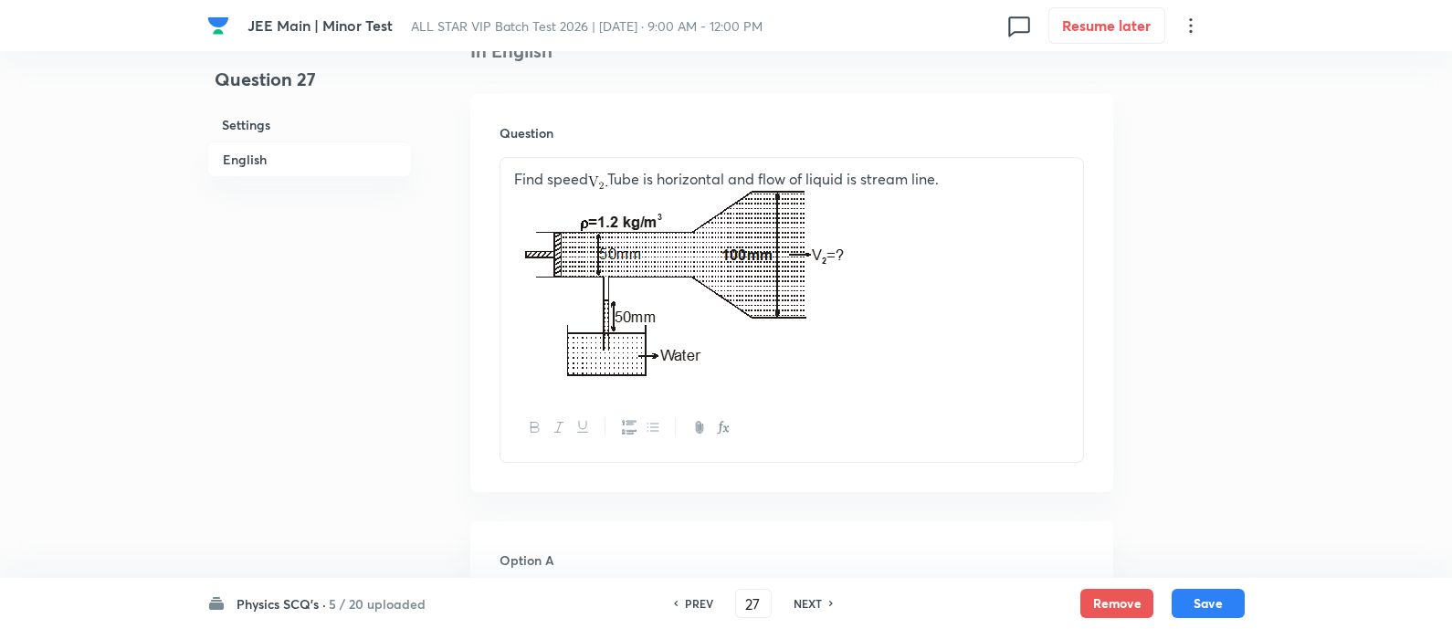
click at [818, 611] on h6 "NEXT" at bounding box center [808, 604] width 28 height 16
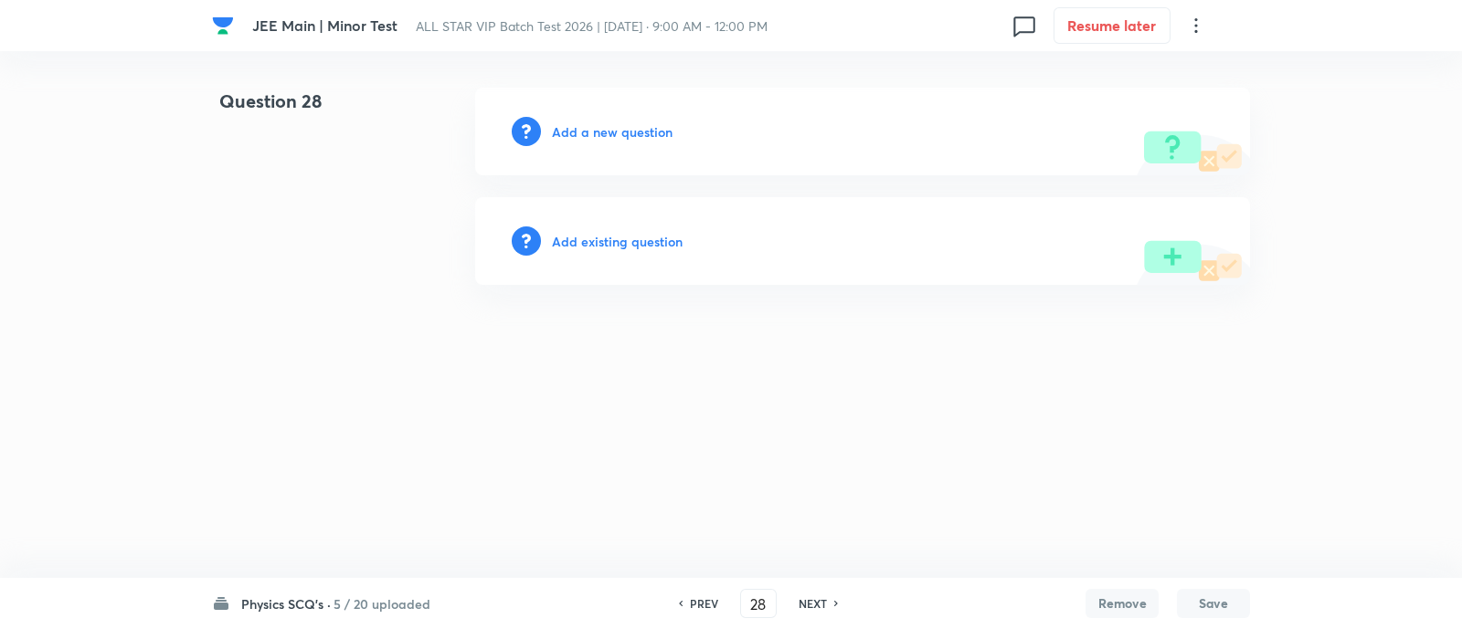
click at [698, 599] on h6 "PREV" at bounding box center [704, 604] width 28 height 16
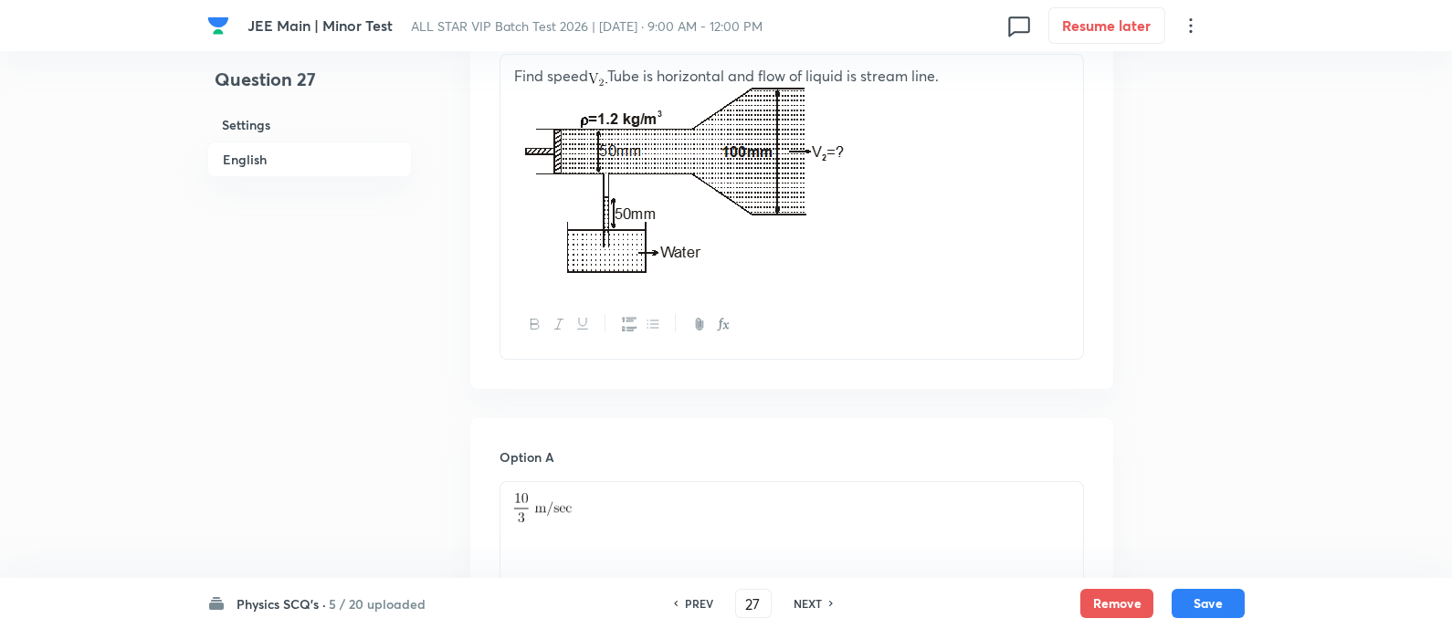
scroll to position [599, 0]
click at [698, 599] on h6 "PREV" at bounding box center [699, 604] width 28 height 16
type input "26"
checkbox input "false"
checkbox input "true"
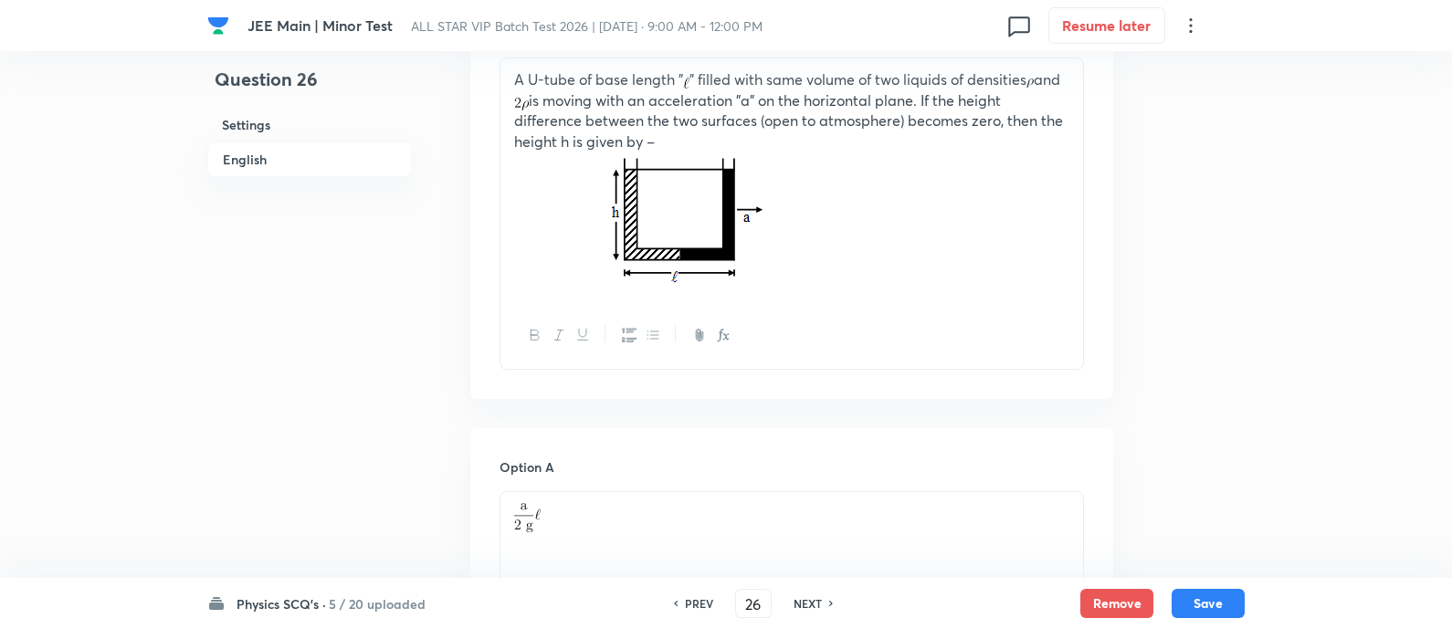
click at [698, 599] on h6 "PREV" at bounding box center [699, 604] width 28 height 16
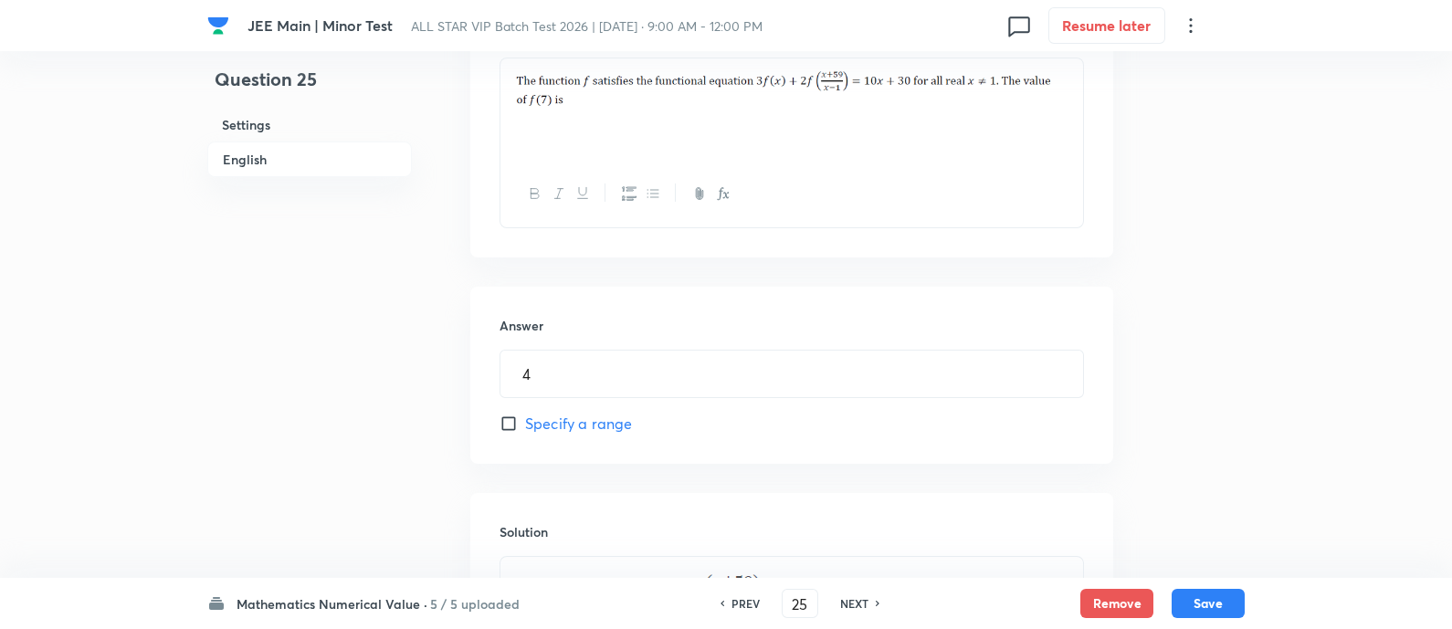
click at [850, 606] on h6 "NEXT" at bounding box center [854, 604] width 28 height 16
type input "26"
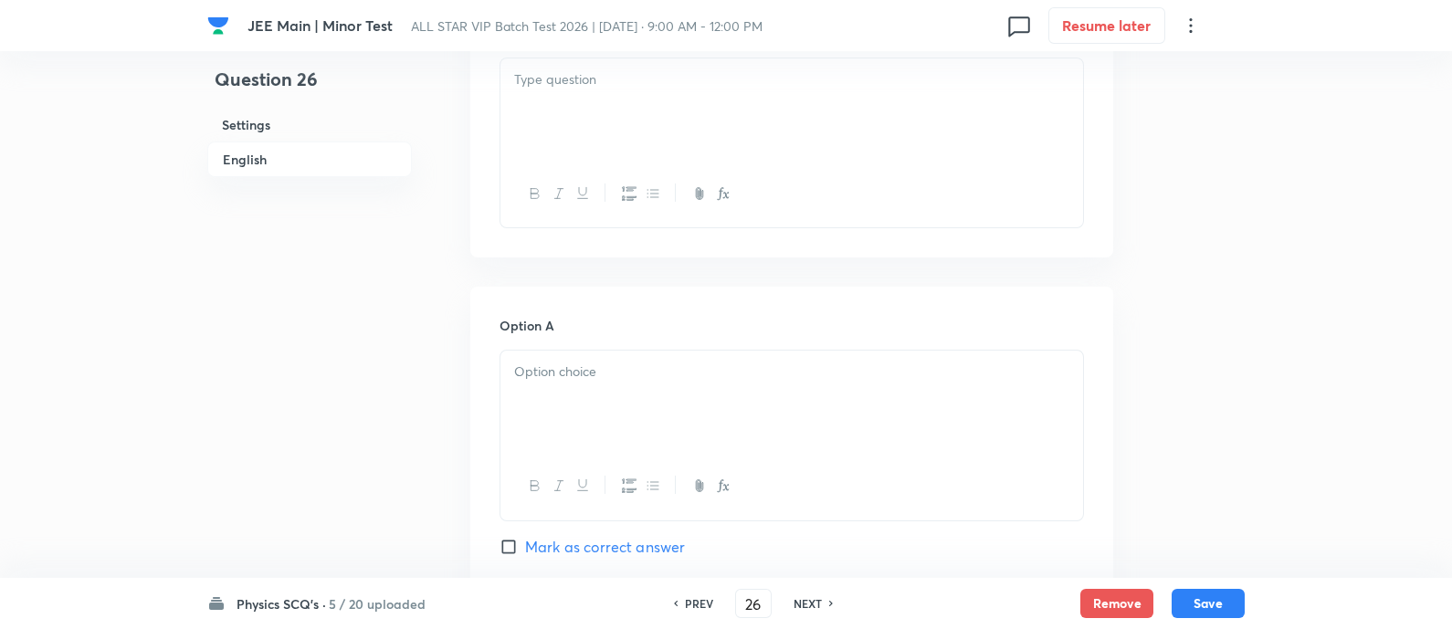
checkbox input "true"
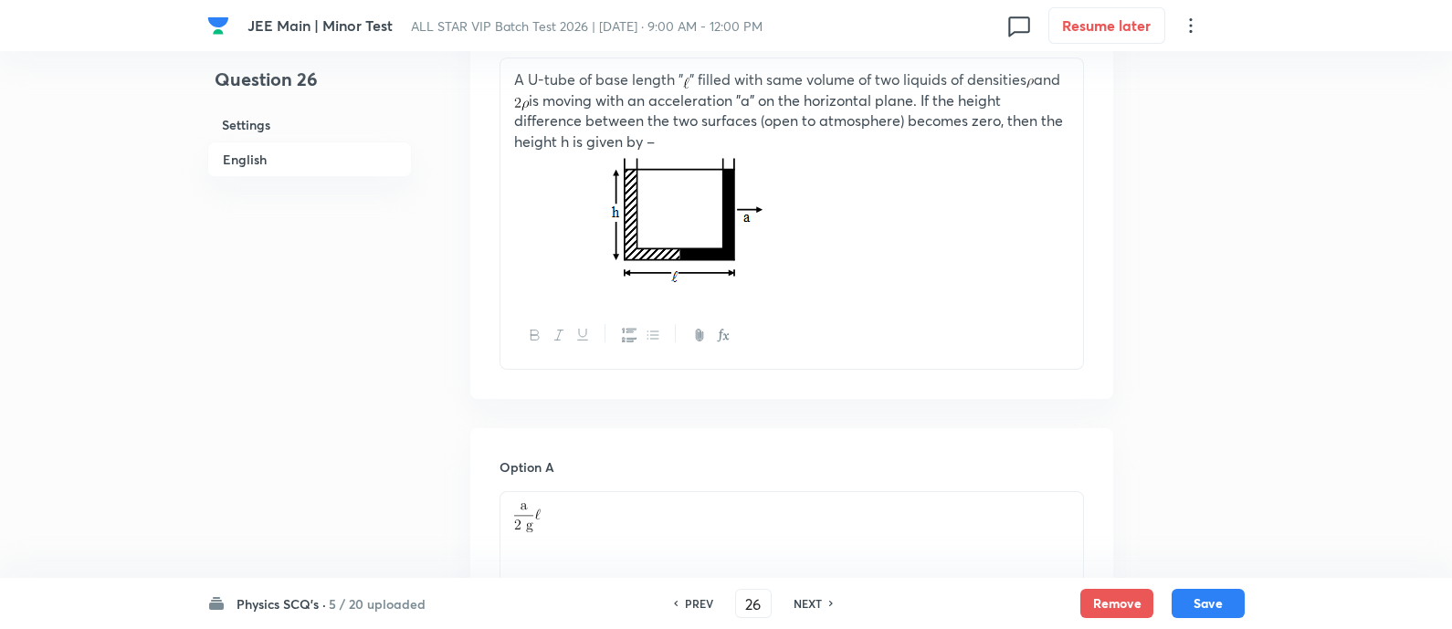
click at [850, 606] on div "PREV 26 ​ NEXT" at bounding box center [754, 603] width 236 height 29
click at [813, 603] on h6 "NEXT" at bounding box center [808, 604] width 28 height 16
type input "27"
checkbox input "false"
checkbox input "true"
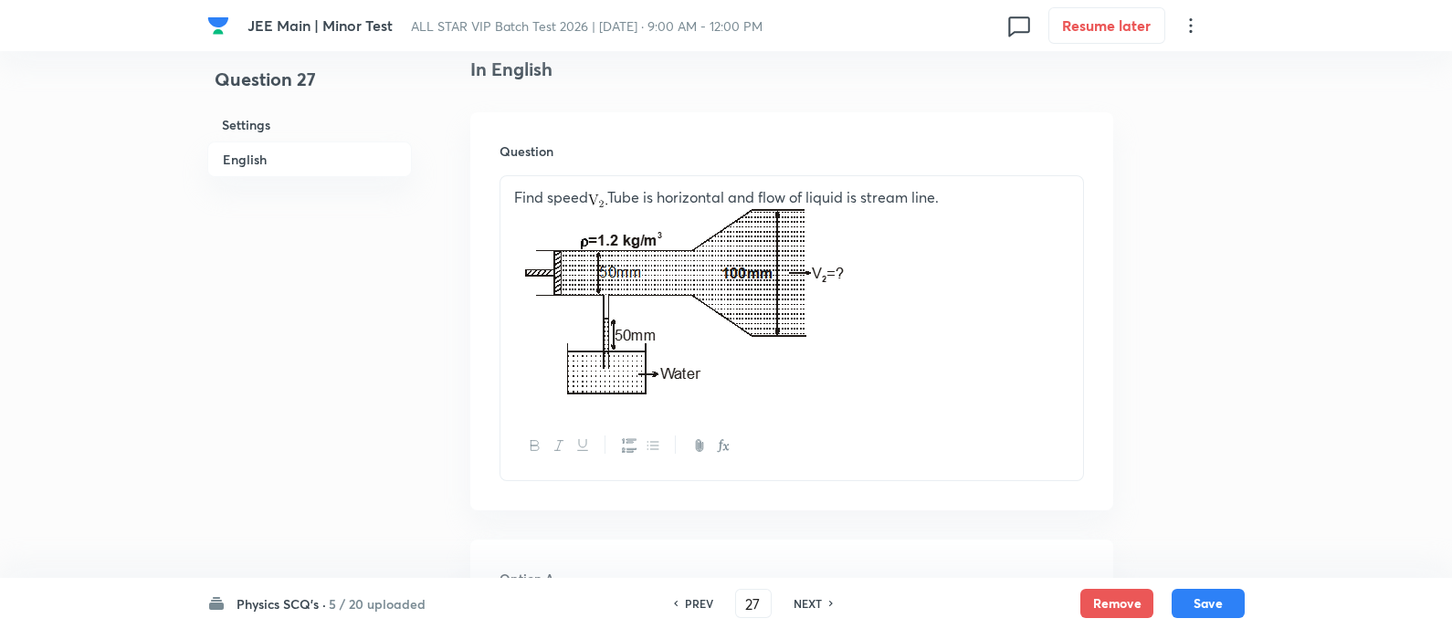
scroll to position [480, 0]
click at [813, 603] on h6 "NEXT" at bounding box center [808, 604] width 28 height 16
type input "28"
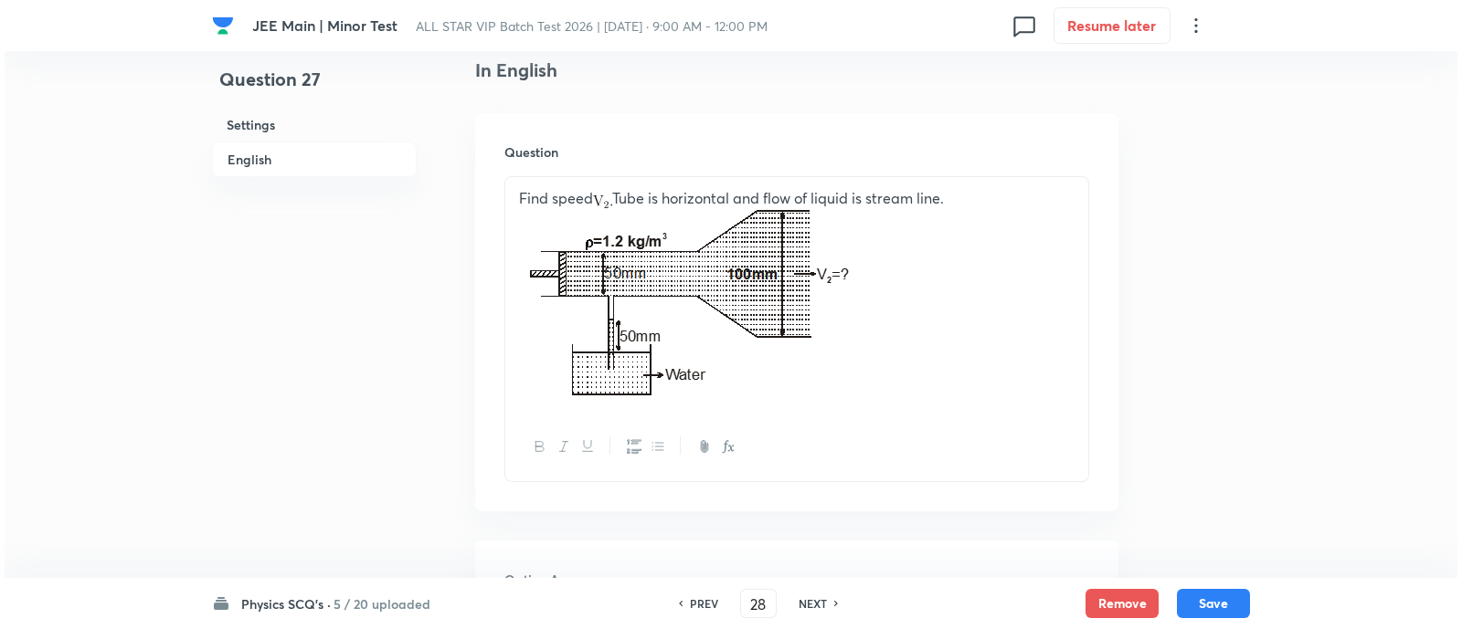
scroll to position [0, 0]
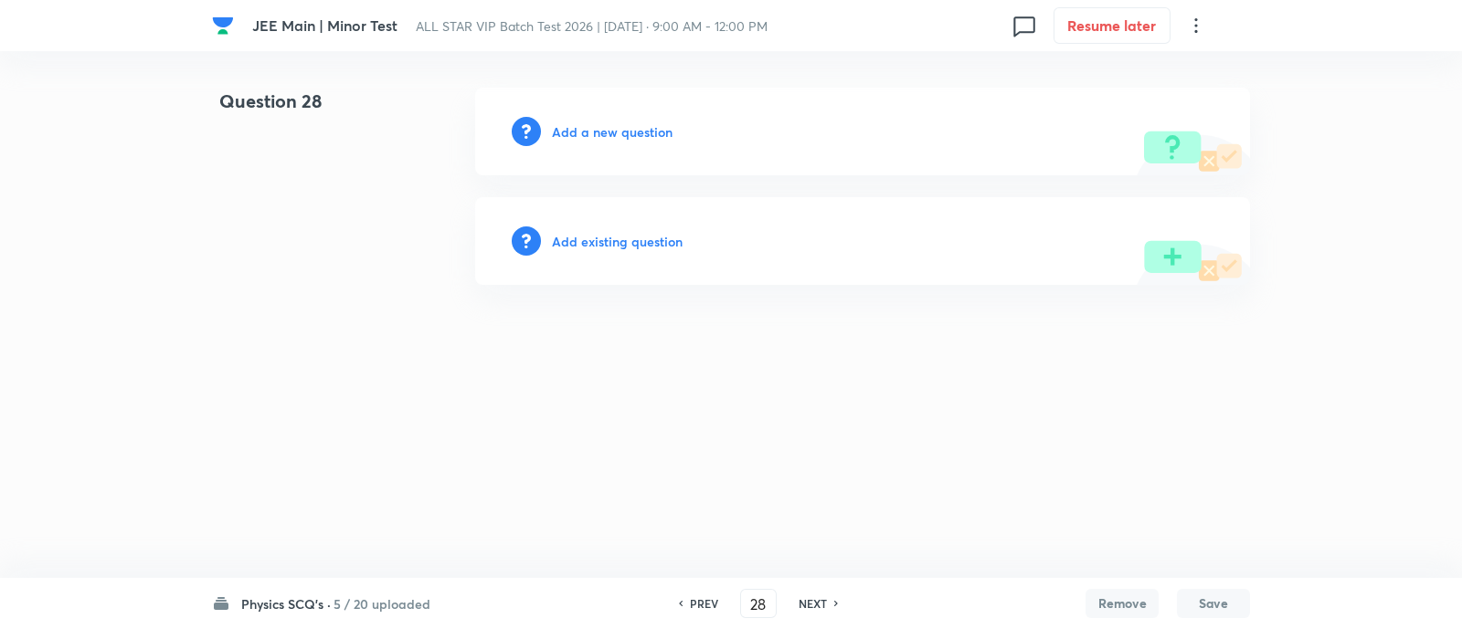
click at [630, 239] on h6 "Add existing question" at bounding box center [617, 241] width 131 height 19
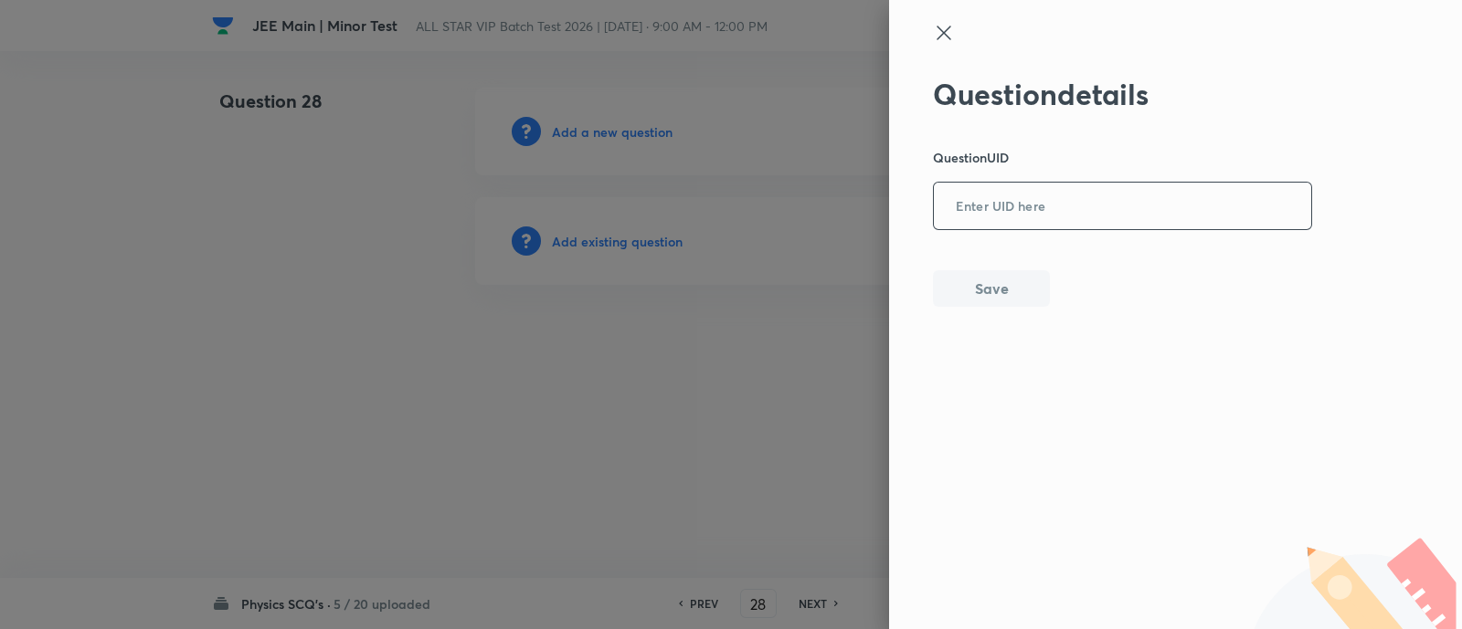
click at [1005, 214] on input "text" at bounding box center [1122, 207] width 377 height 45
paste input "7U84S"
type input "7U84S"
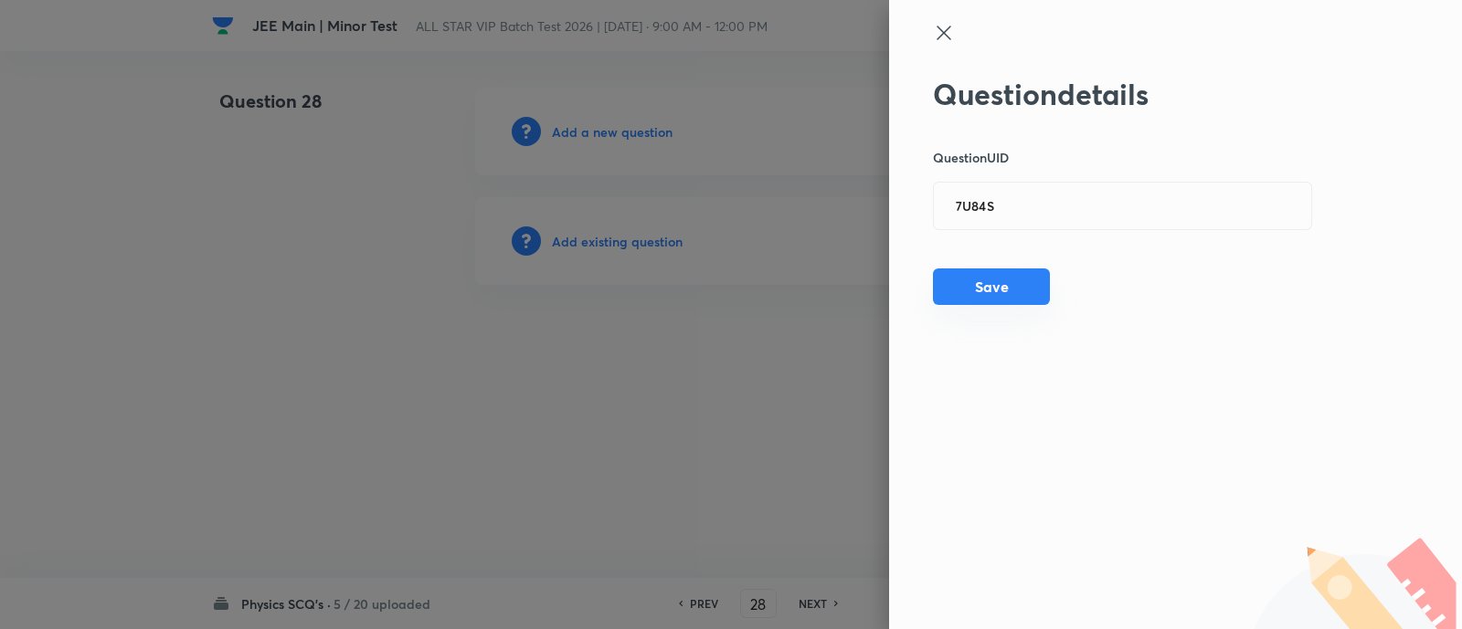
click at [977, 286] on button "Save" at bounding box center [991, 287] width 117 height 37
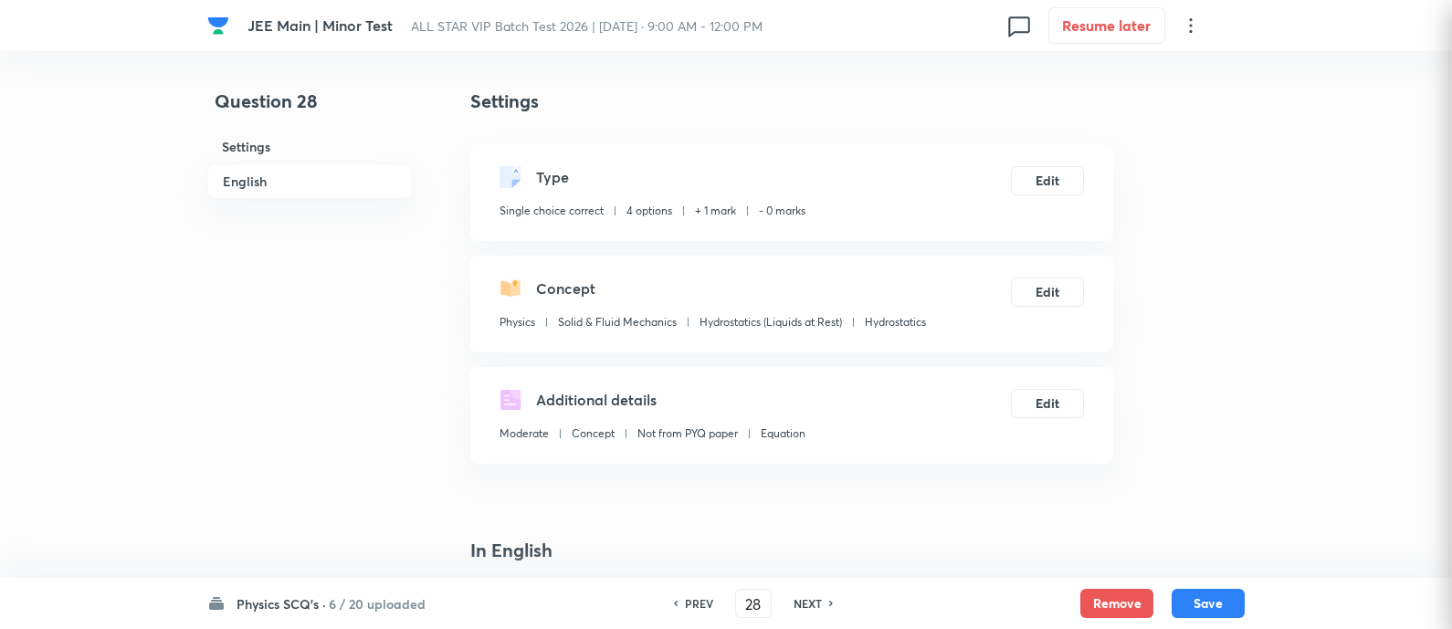
checkbox input "true"
click at [1050, 174] on button "Edit" at bounding box center [1047, 178] width 73 height 29
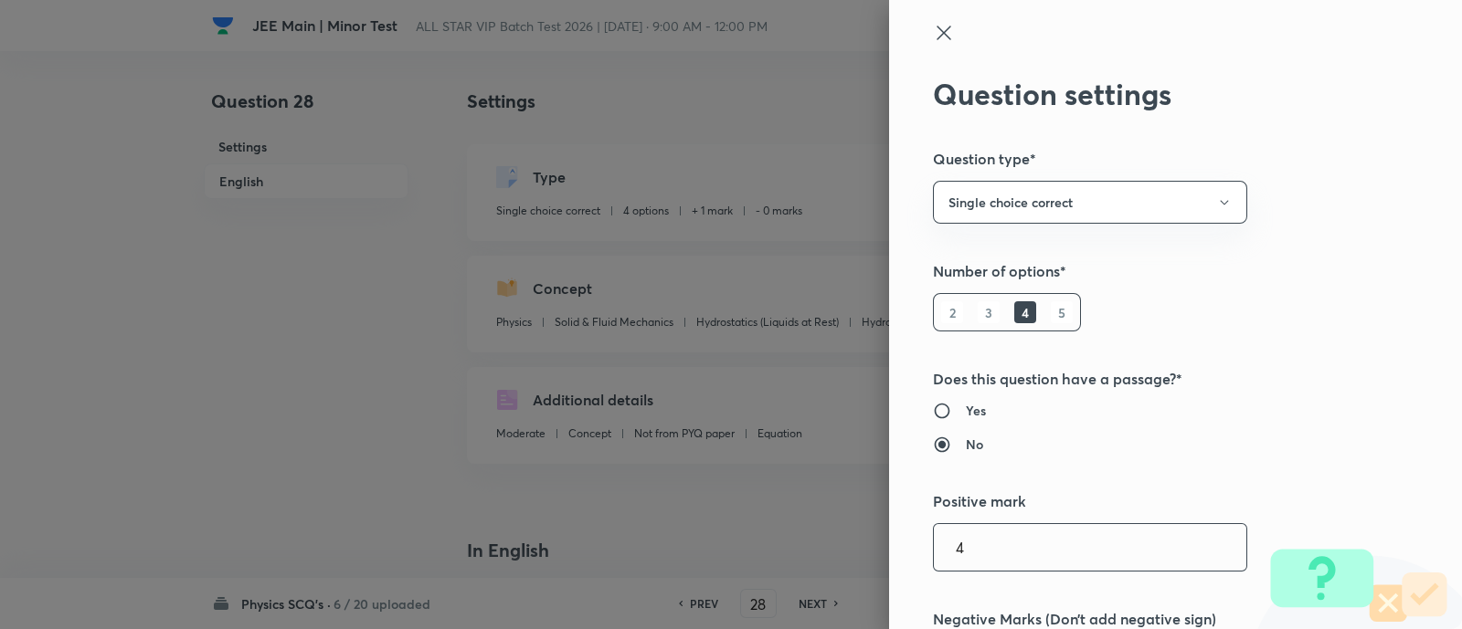
type input "4"
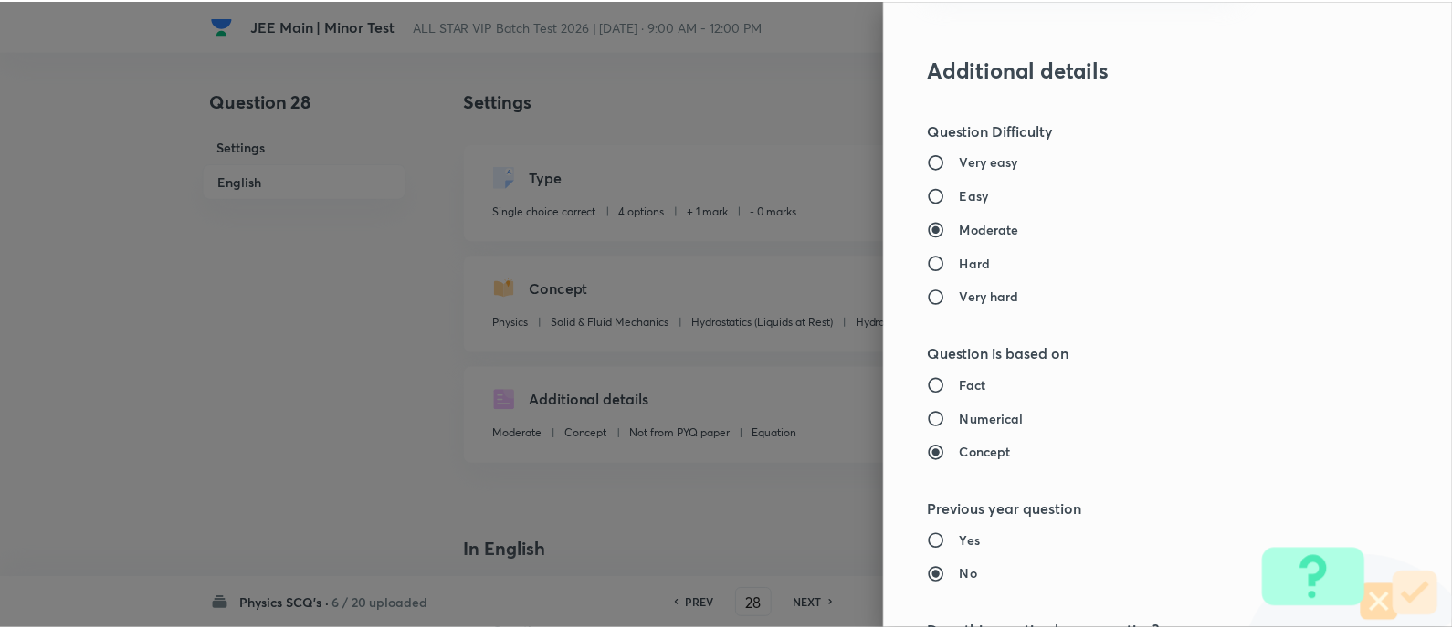
scroll to position [1857, 0]
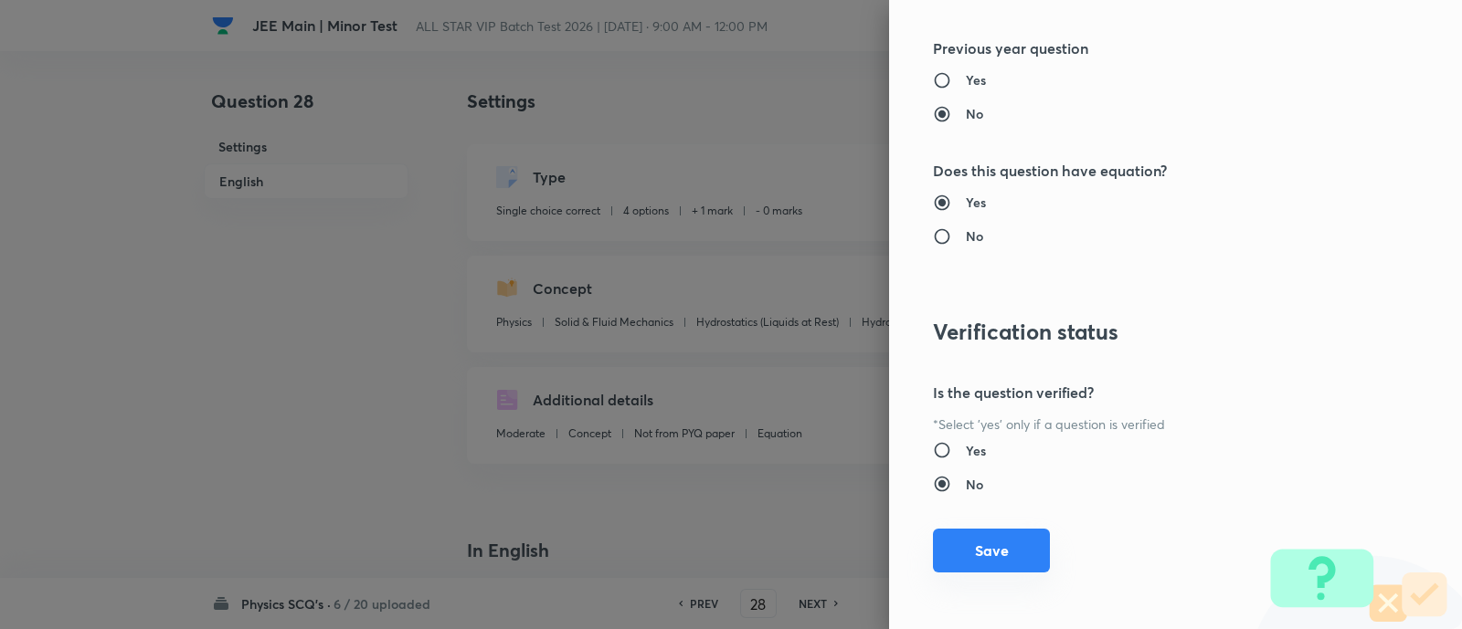
type input "1"
click at [996, 554] on button "Save" at bounding box center [991, 551] width 117 height 44
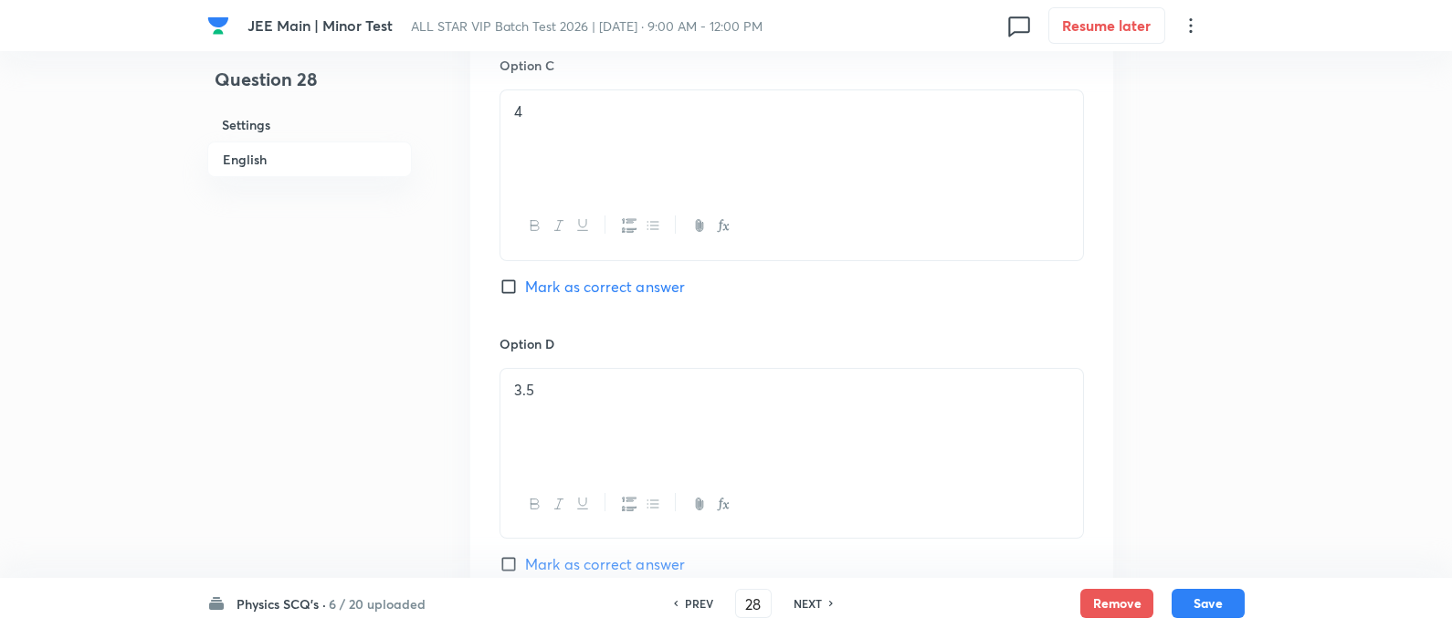
scroll to position [1929, 0]
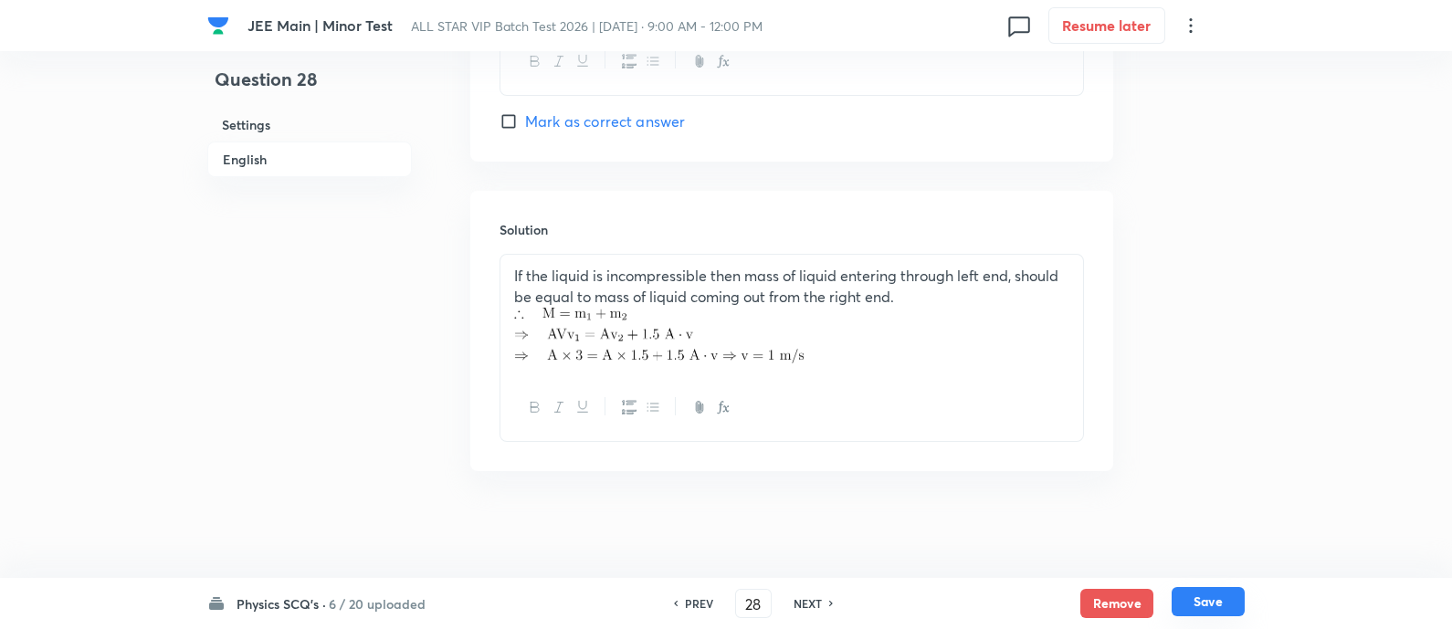
click at [1219, 608] on button "Save" at bounding box center [1208, 601] width 73 height 29
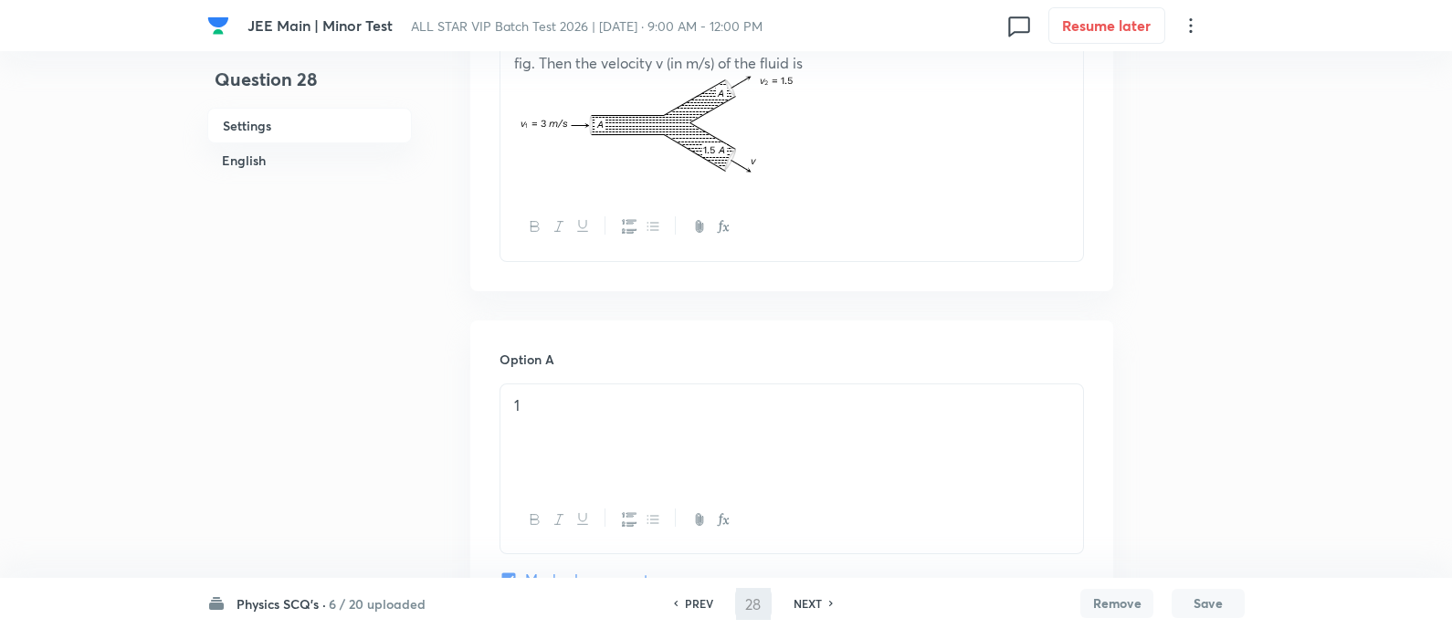
scroll to position [0, 0]
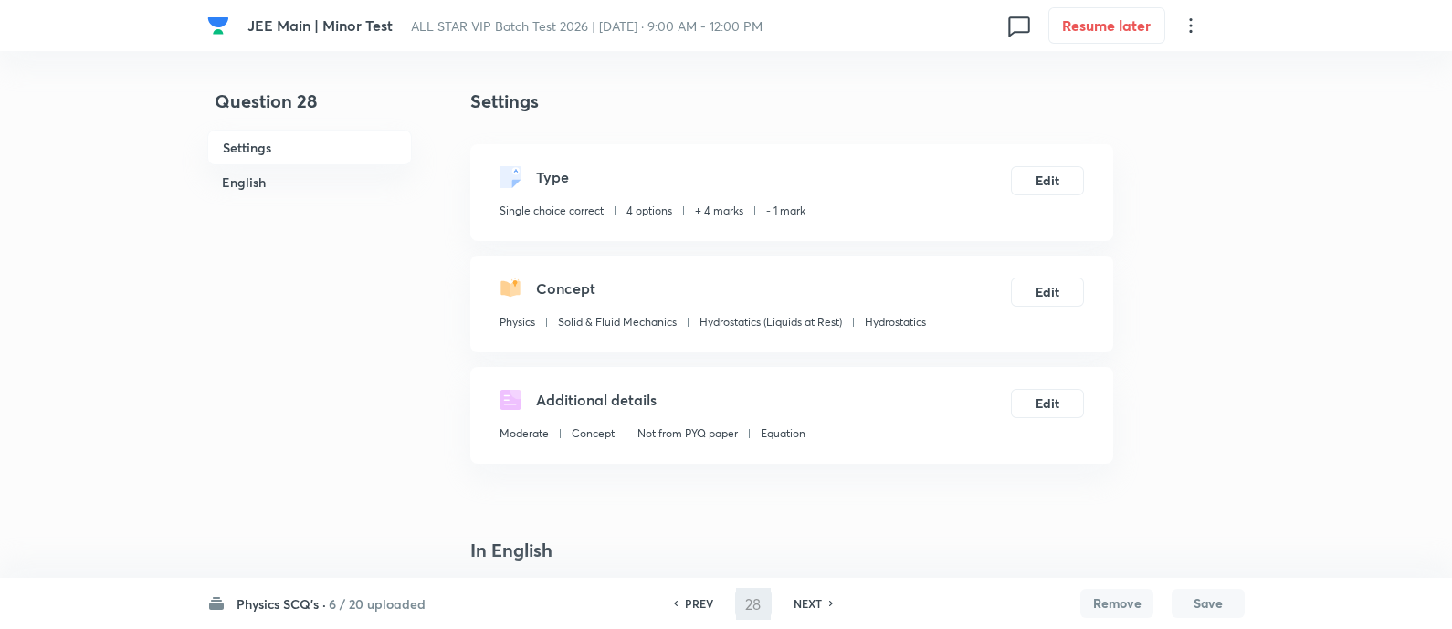
type input "29"
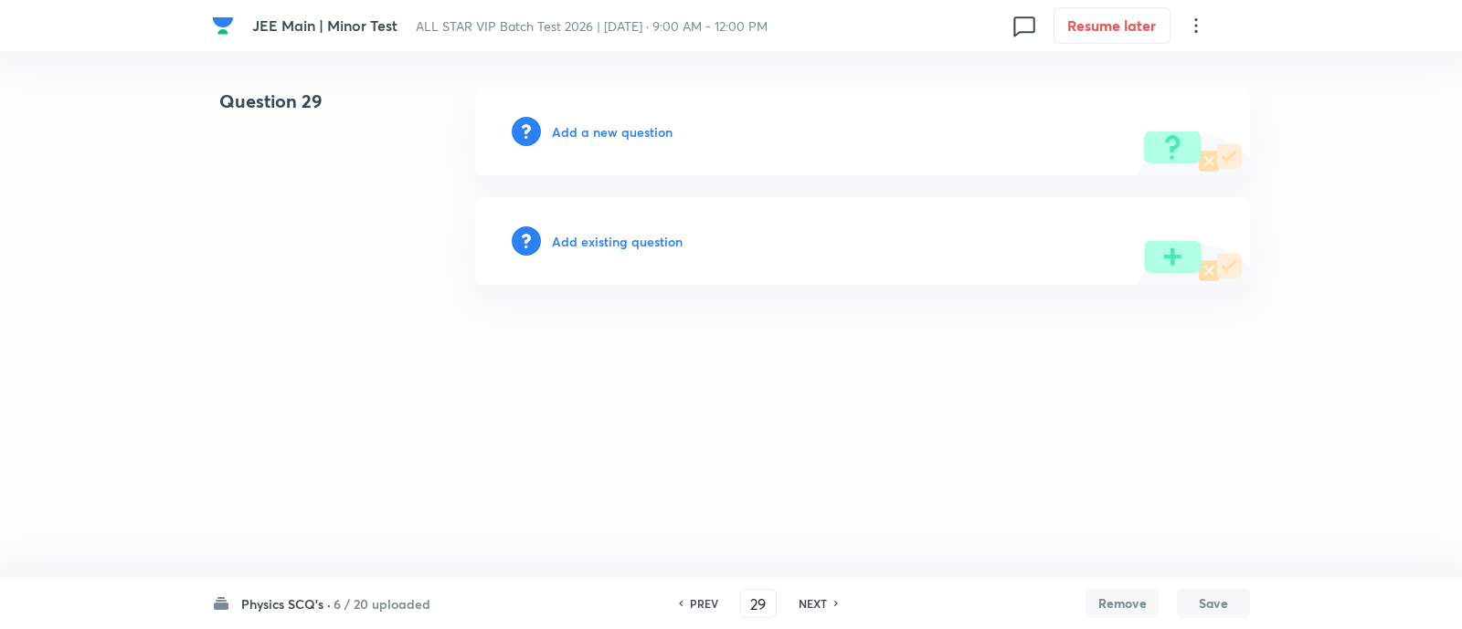
click at [598, 240] on h6 "Add existing question" at bounding box center [617, 241] width 131 height 19
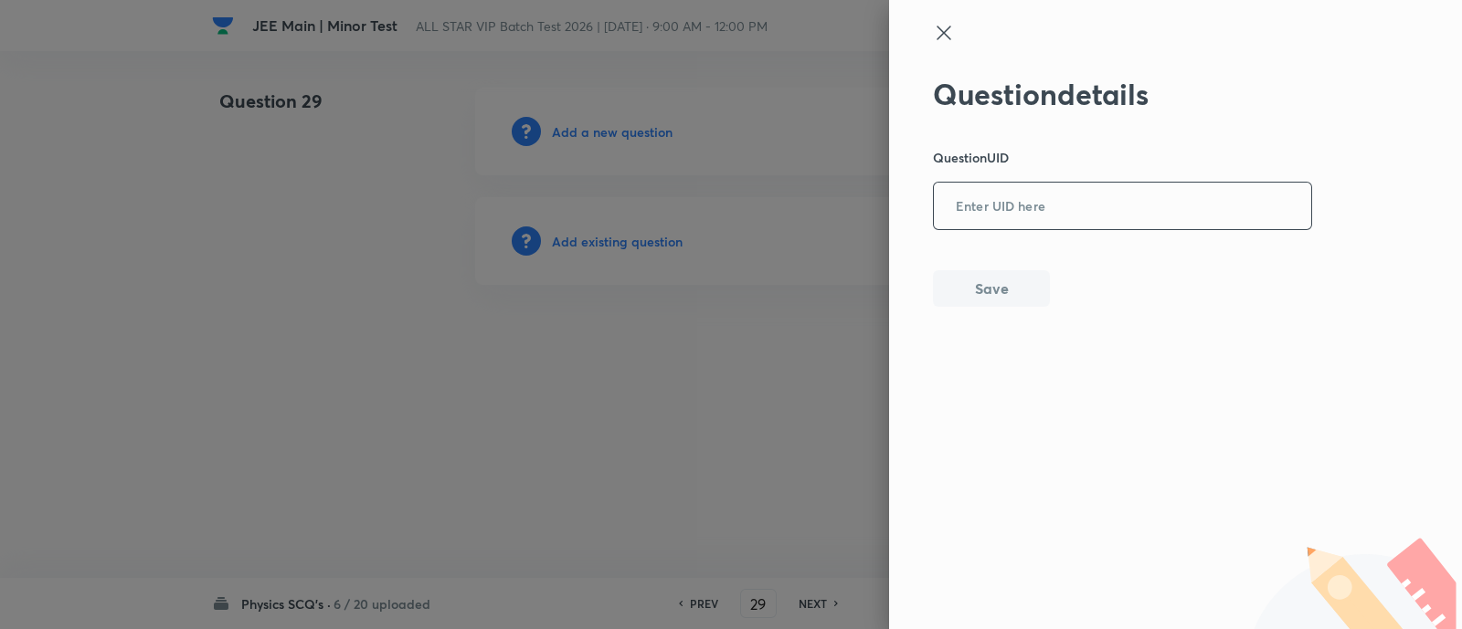
click at [1145, 214] on input "text" at bounding box center [1122, 207] width 377 height 45
paste input "T0V9X"
type input "T0V9X"
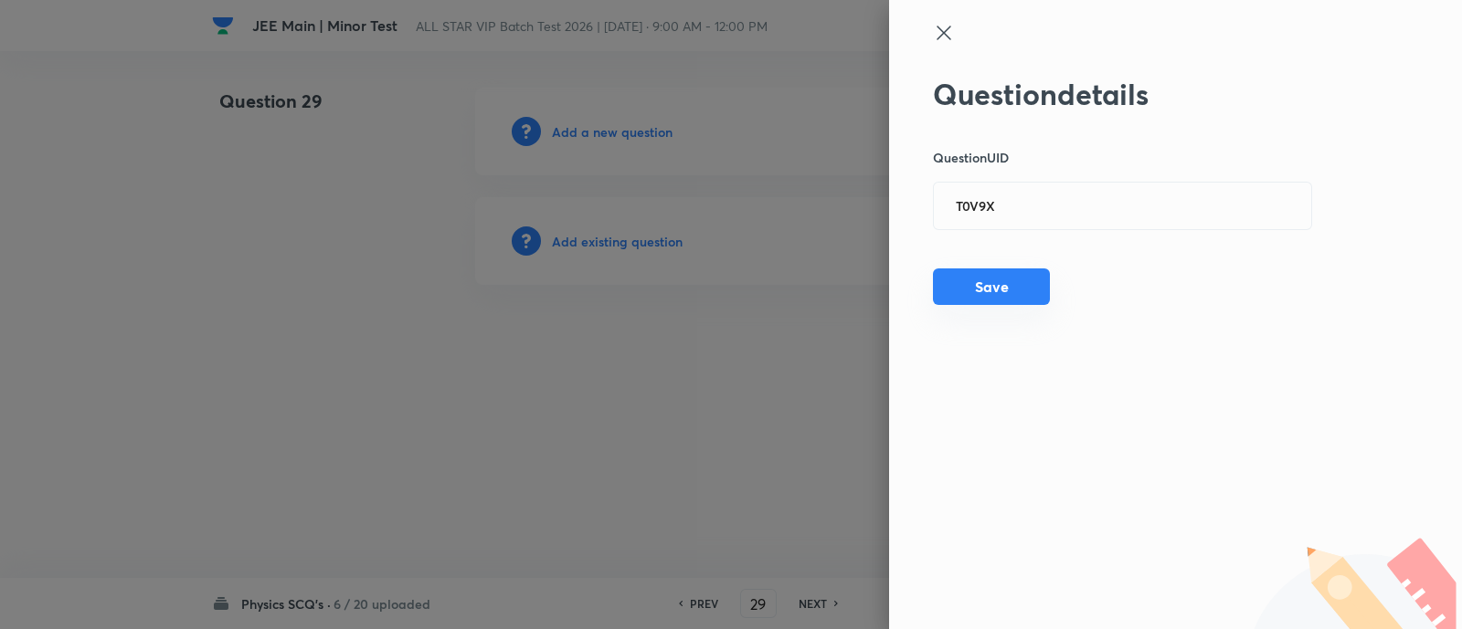
click at [994, 290] on button "Save" at bounding box center [991, 287] width 117 height 37
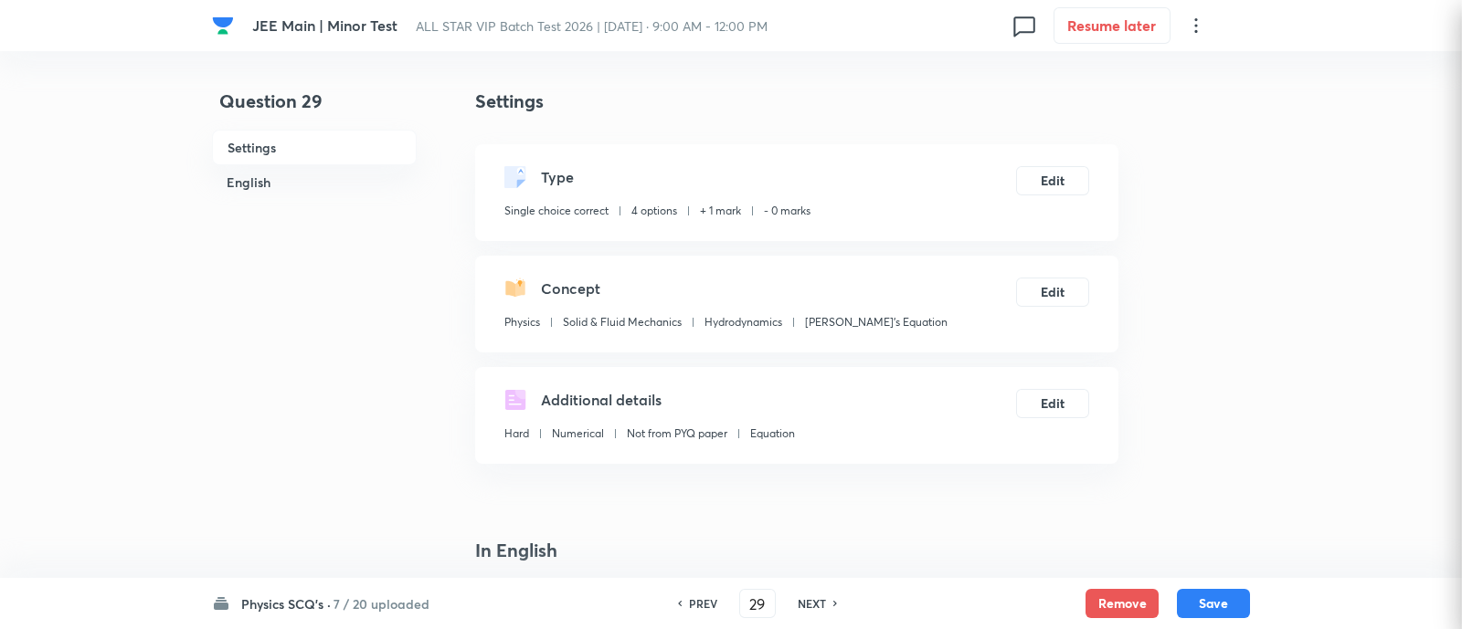
checkbox input "true"
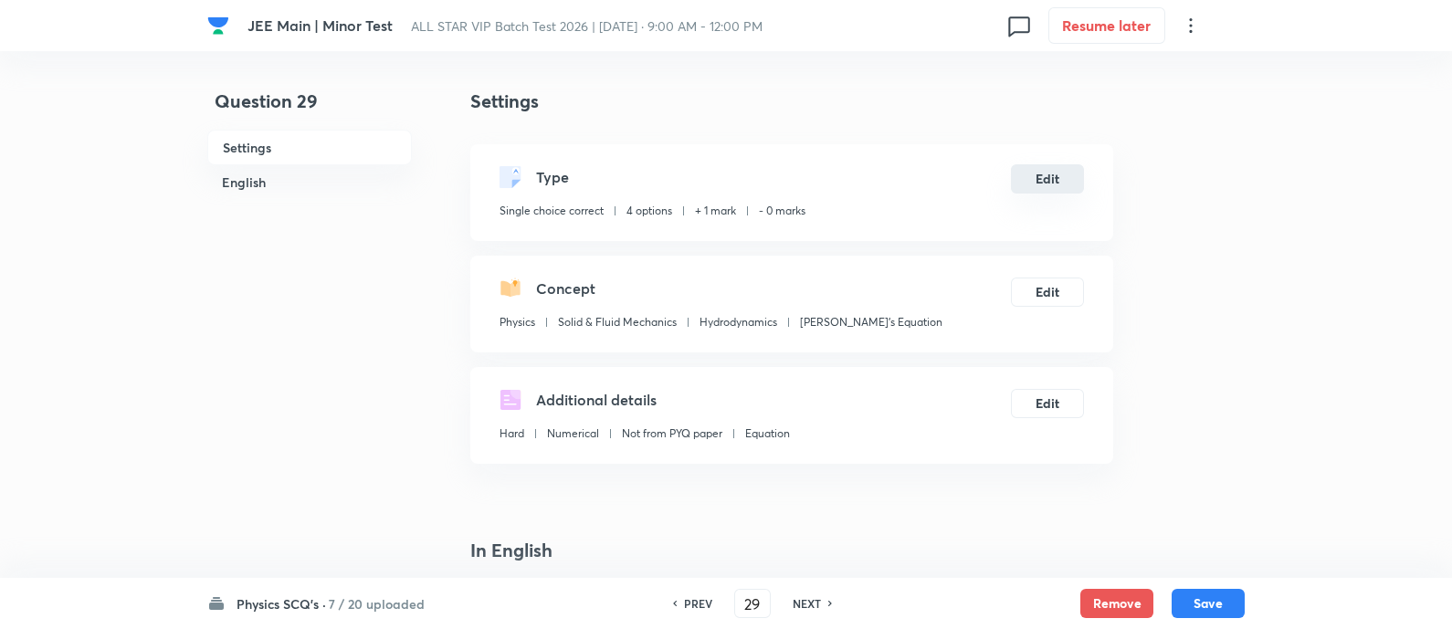
click at [1060, 173] on button "Edit" at bounding box center [1047, 178] width 73 height 29
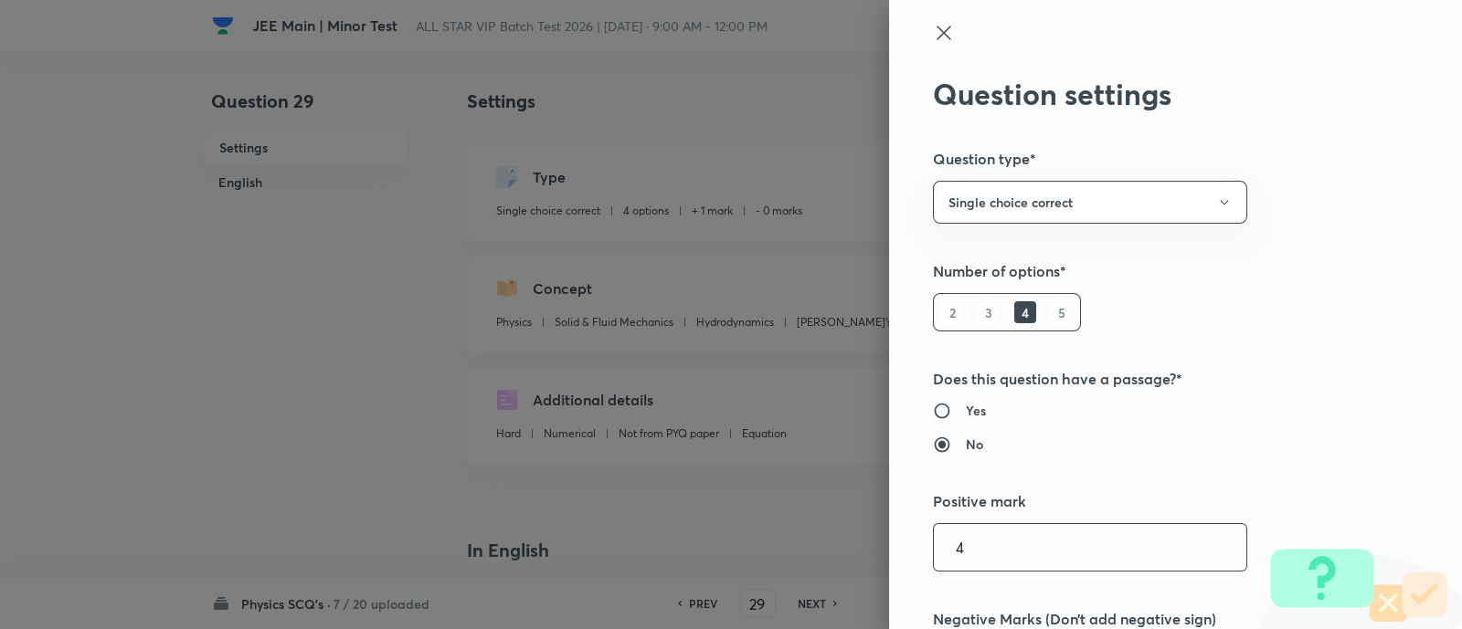
type input "4"
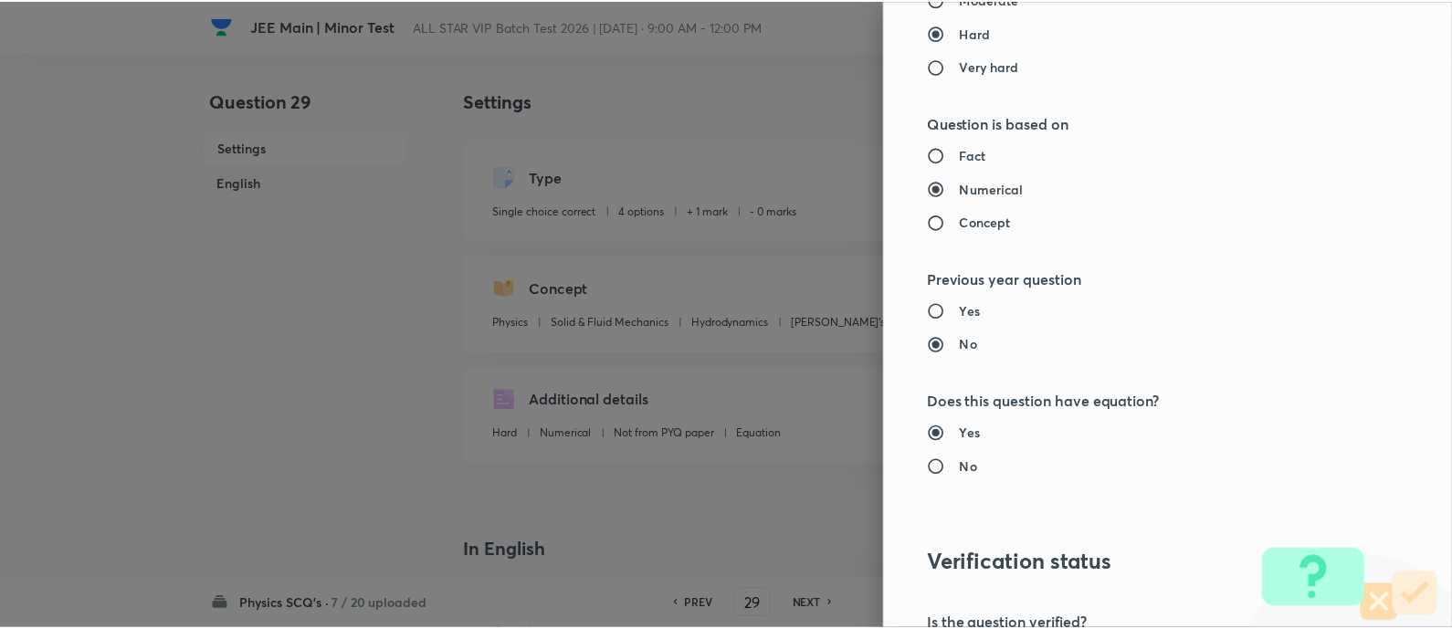
scroll to position [1857, 0]
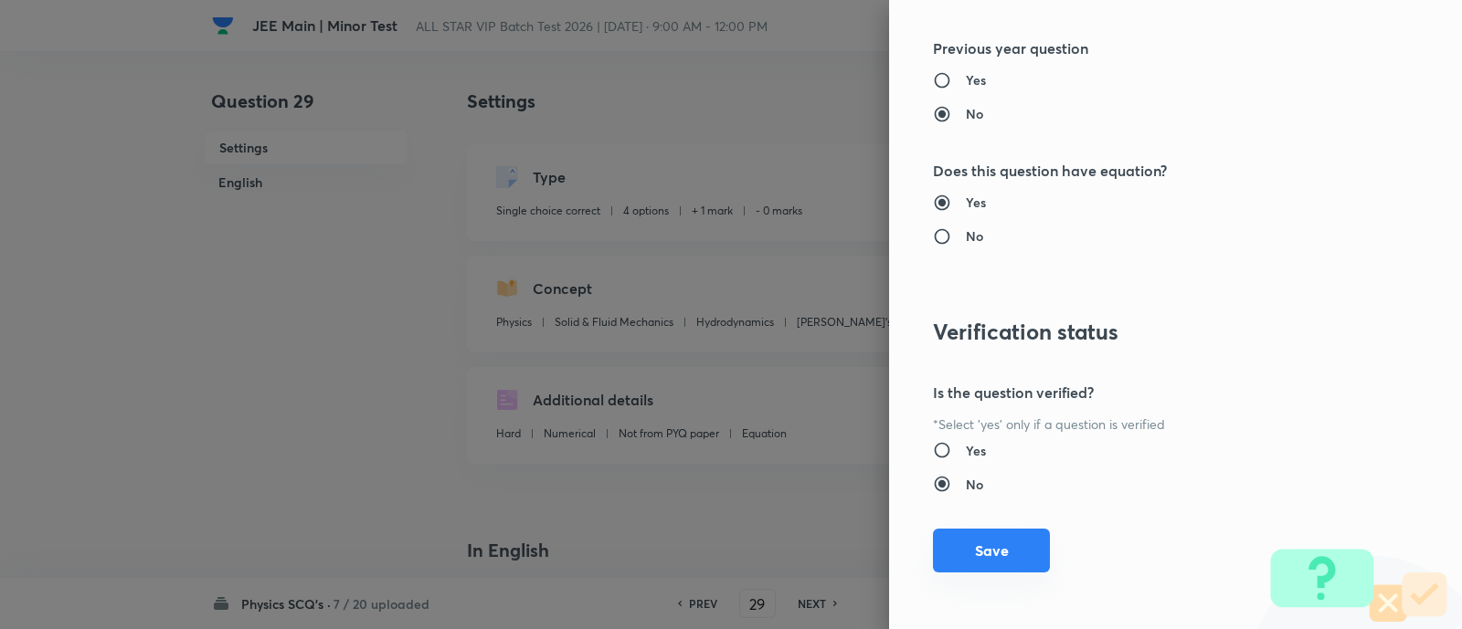
type input "1"
click at [996, 551] on button "Save" at bounding box center [991, 551] width 117 height 44
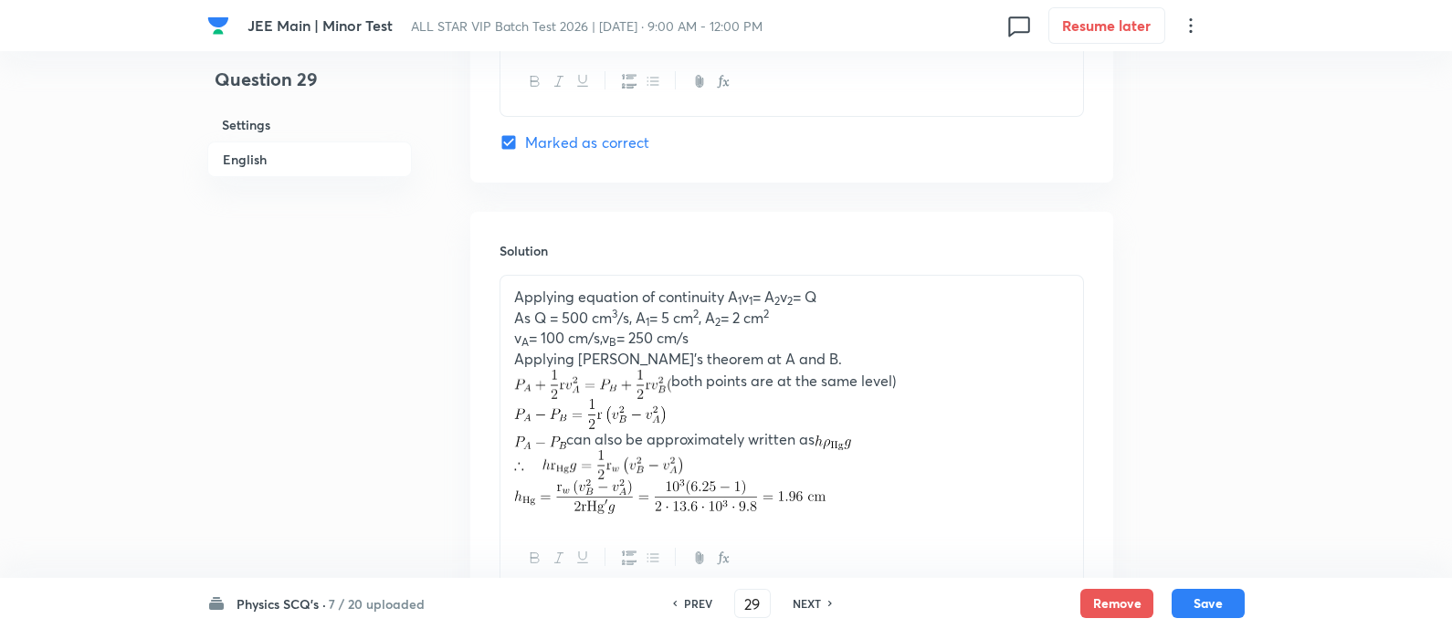
scroll to position [2061, 0]
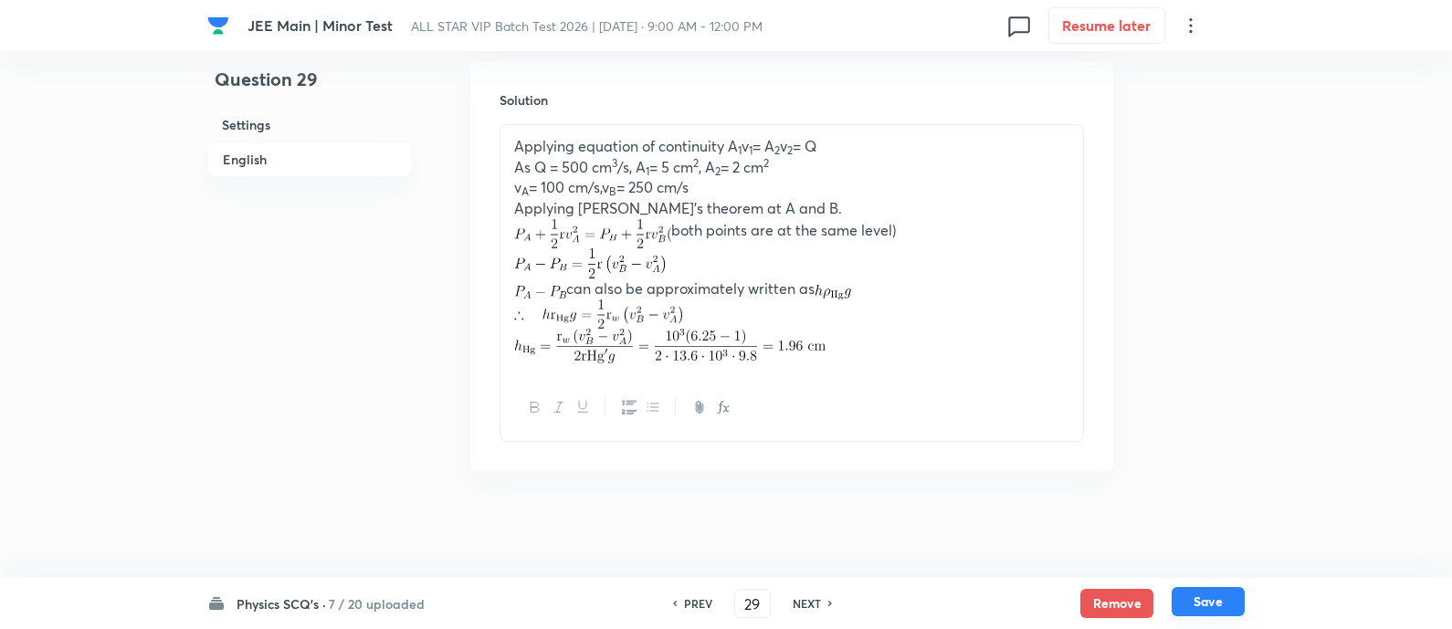
click at [1217, 604] on button "Save" at bounding box center [1208, 601] width 73 height 29
type input "30"
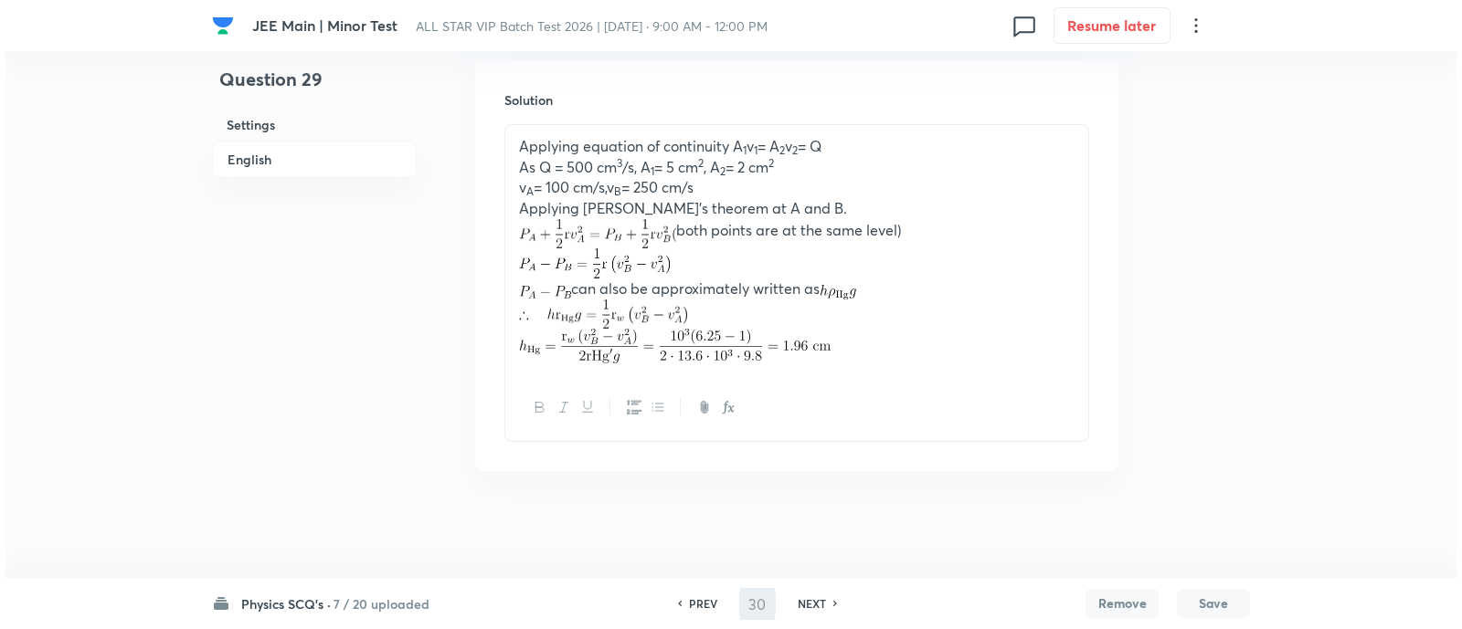
scroll to position [0, 0]
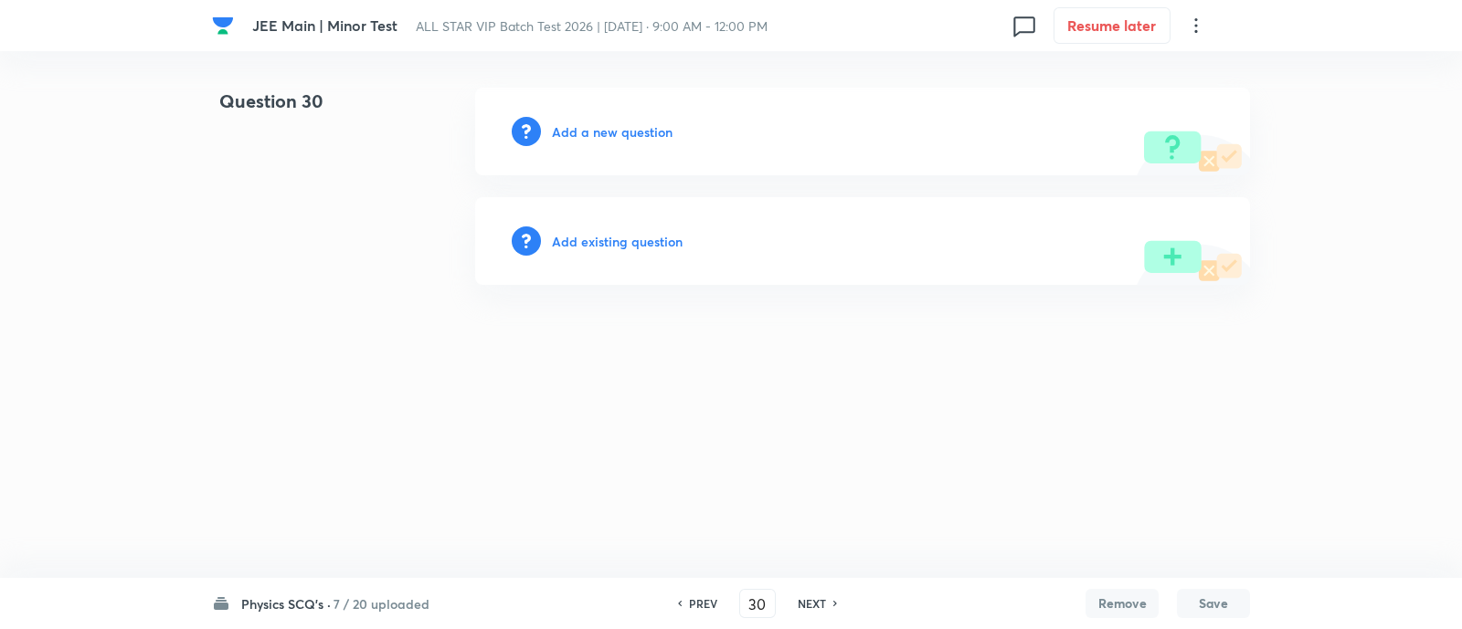
click at [625, 238] on h6 "Add existing question" at bounding box center [617, 241] width 131 height 19
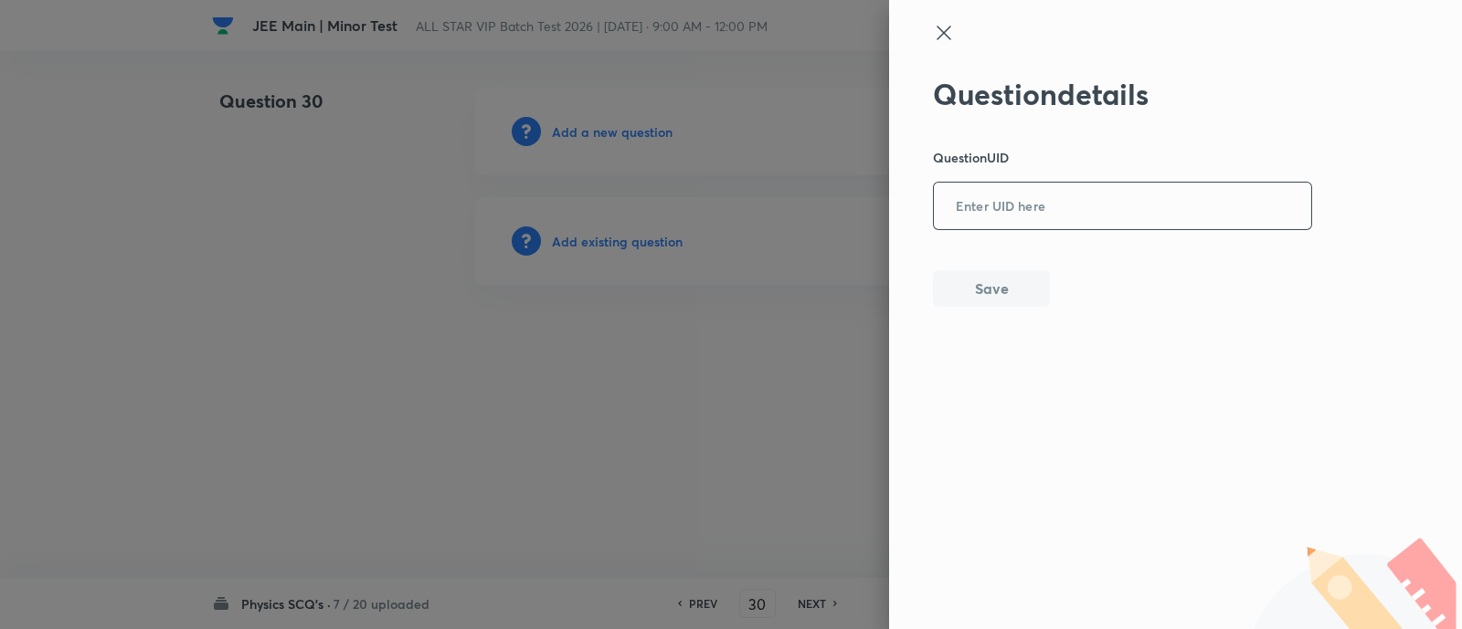
click at [1014, 227] on input "text" at bounding box center [1122, 207] width 377 height 45
paste input "Z33OV"
type input "Z33OV"
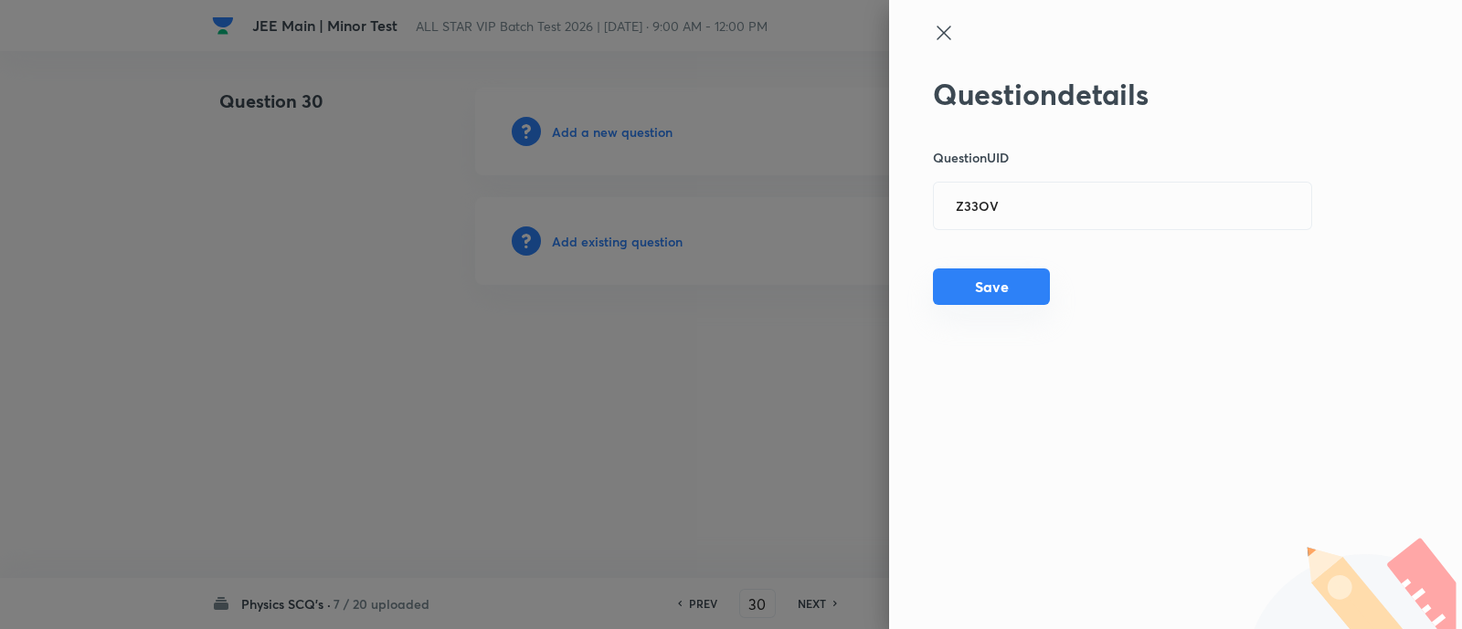
click at [968, 302] on button "Save" at bounding box center [991, 287] width 117 height 37
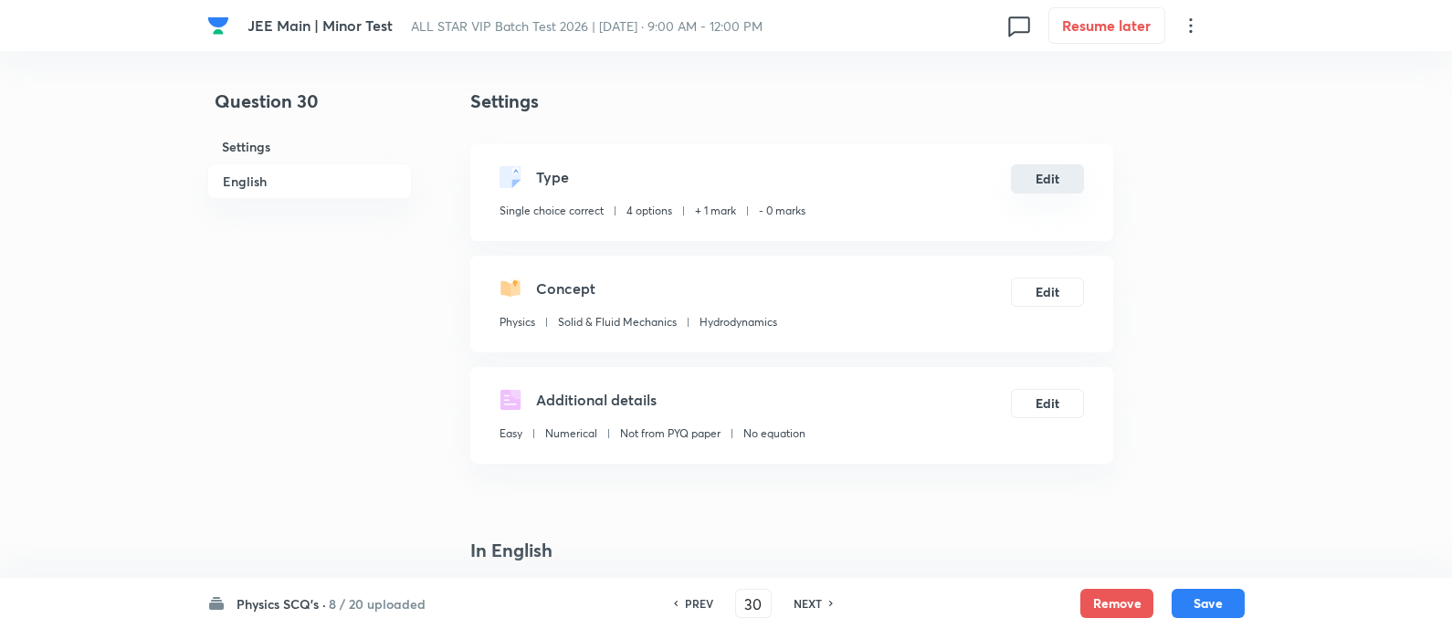
click at [1050, 179] on button "Edit" at bounding box center [1047, 178] width 73 height 29
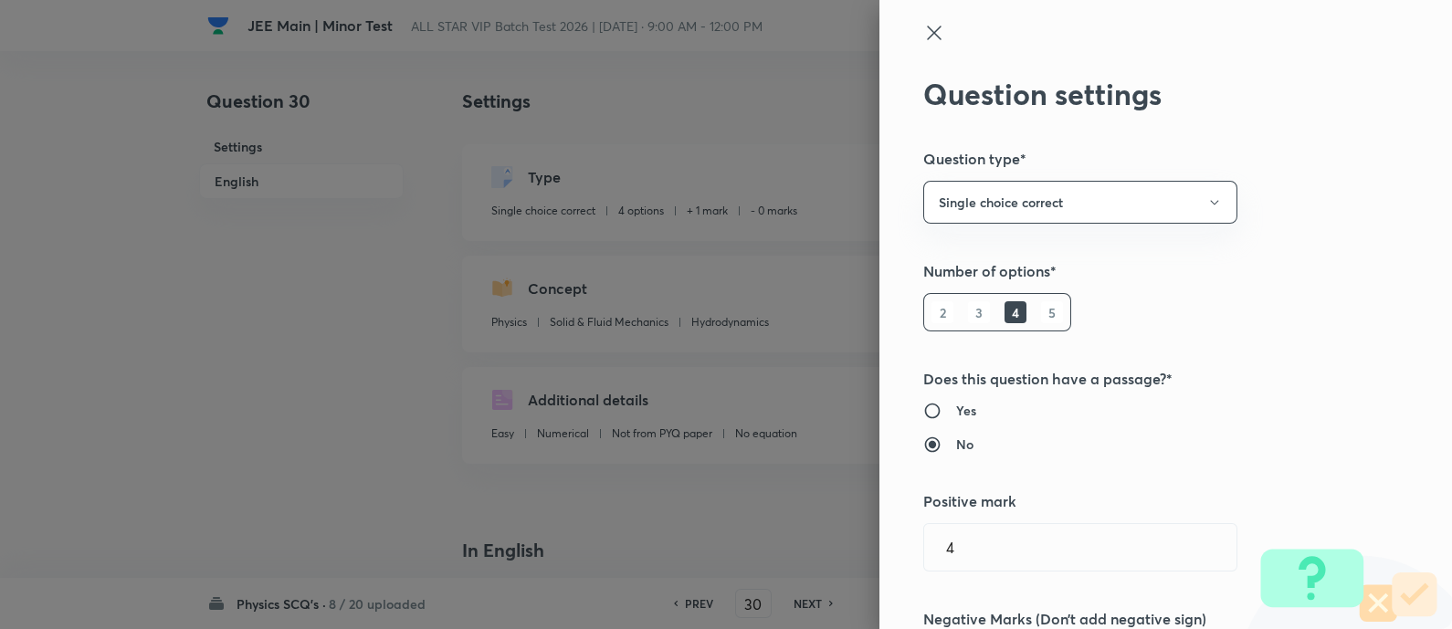
type input "1"
type input "0"
radio input "true"
radio input "false"
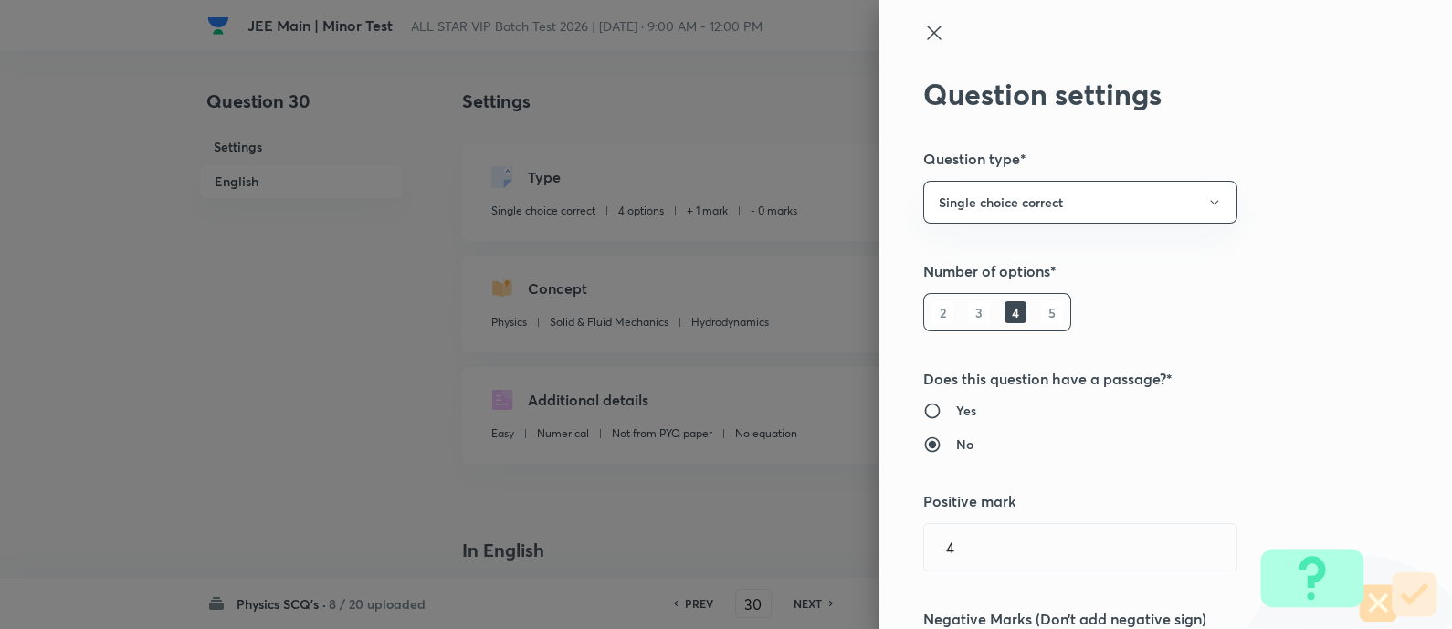
radio input "true"
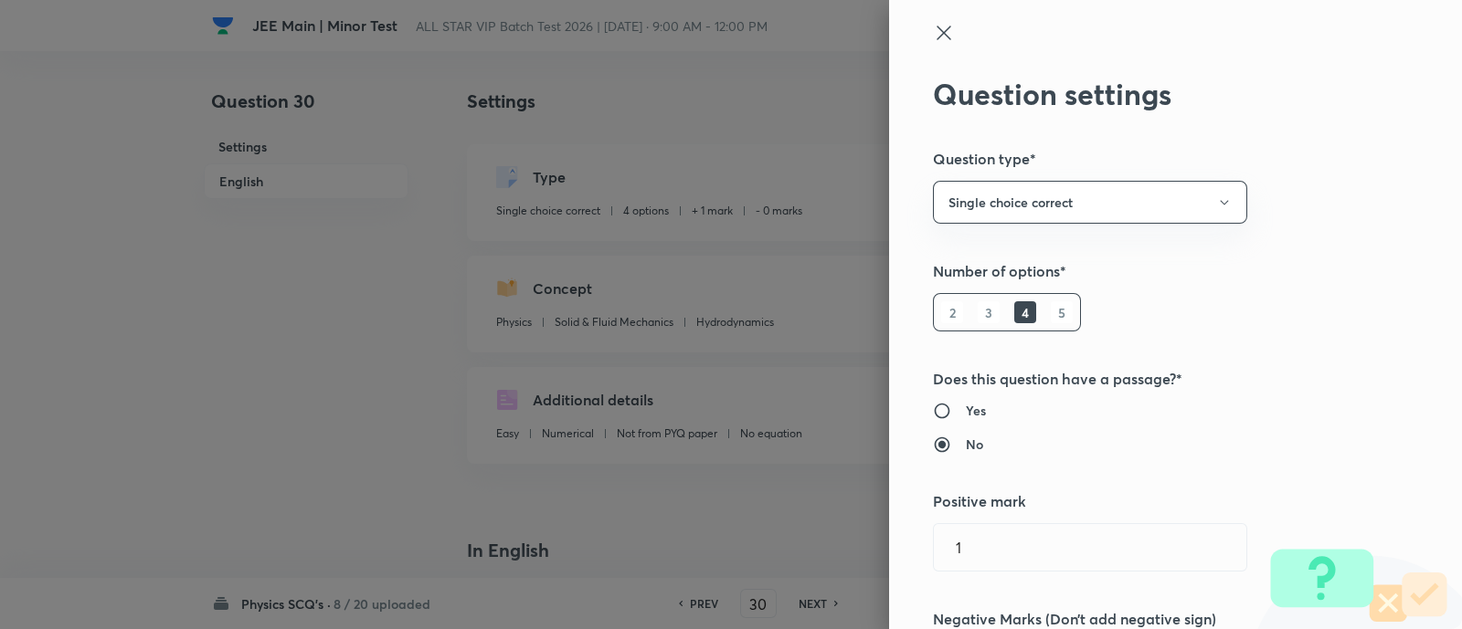
scroll to position [350, 0]
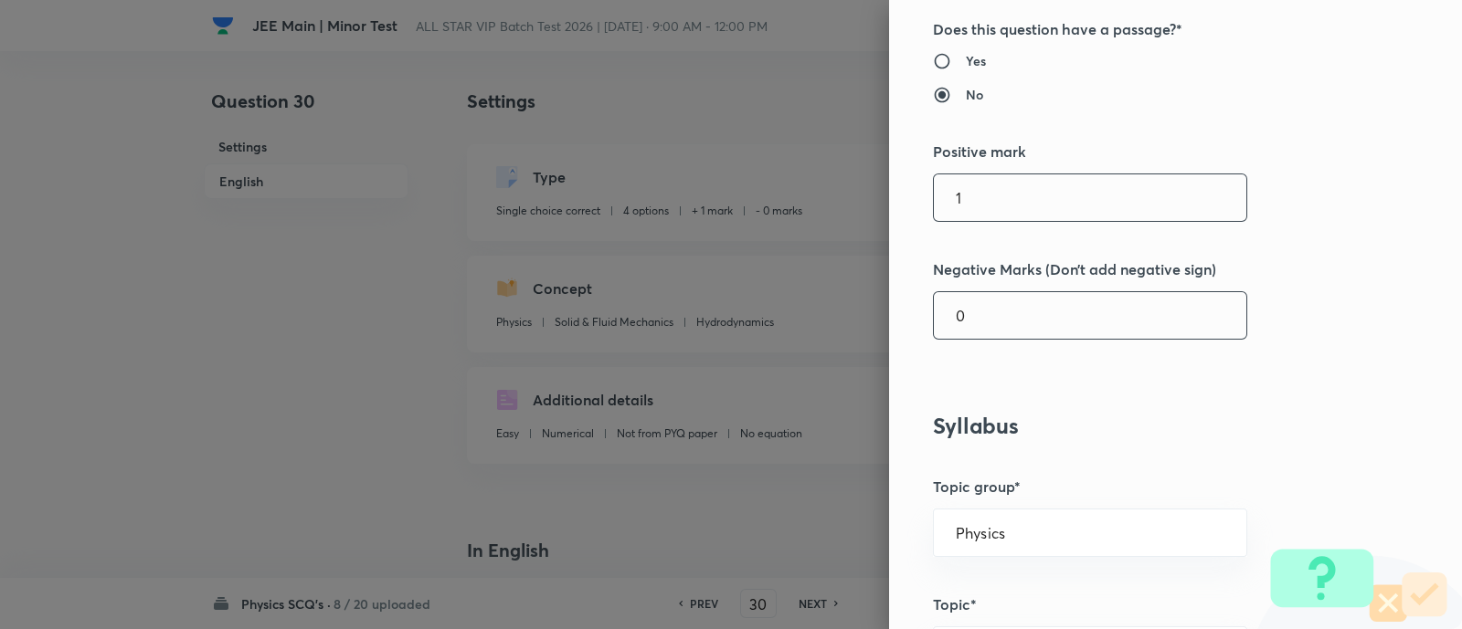
click at [996, 185] on input "1" at bounding box center [1090, 197] width 312 height 47
type input "4"
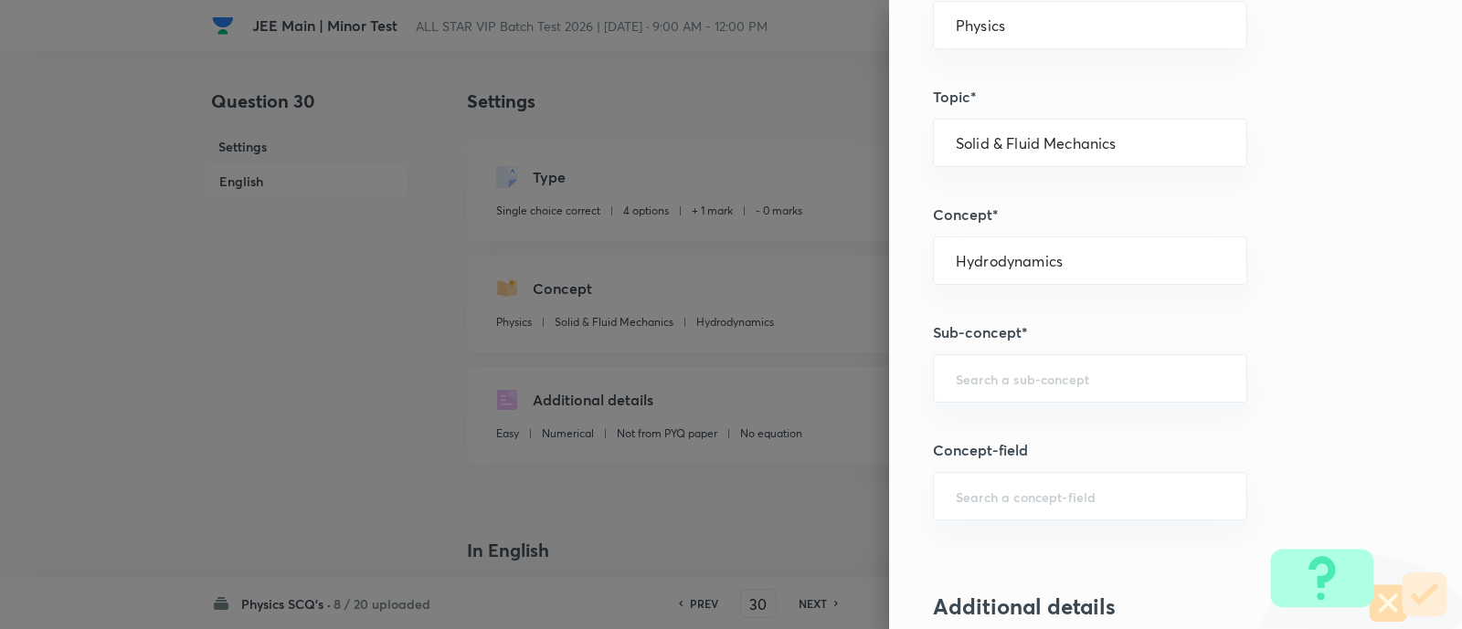
scroll to position [857, 0]
type input "1"
click at [972, 402] on div "Question settings Question type* Single choice correct Number of options* 2 3 4…" at bounding box center [1175, 314] width 573 height 629
click at [955, 376] on input "text" at bounding box center [1089, 379] width 269 height 17
click at [966, 428] on li "Hydrodynamics" at bounding box center [1072, 428] width 312 height 33
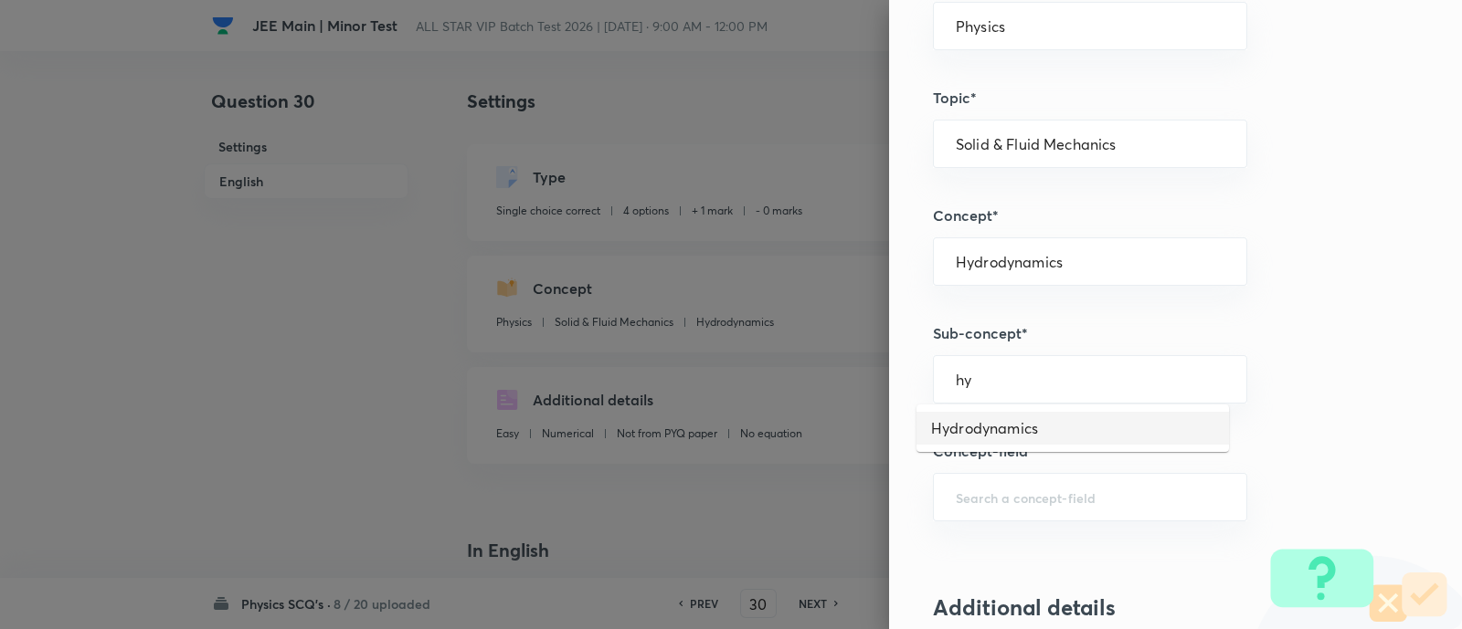
type input "Hydrodynamics"
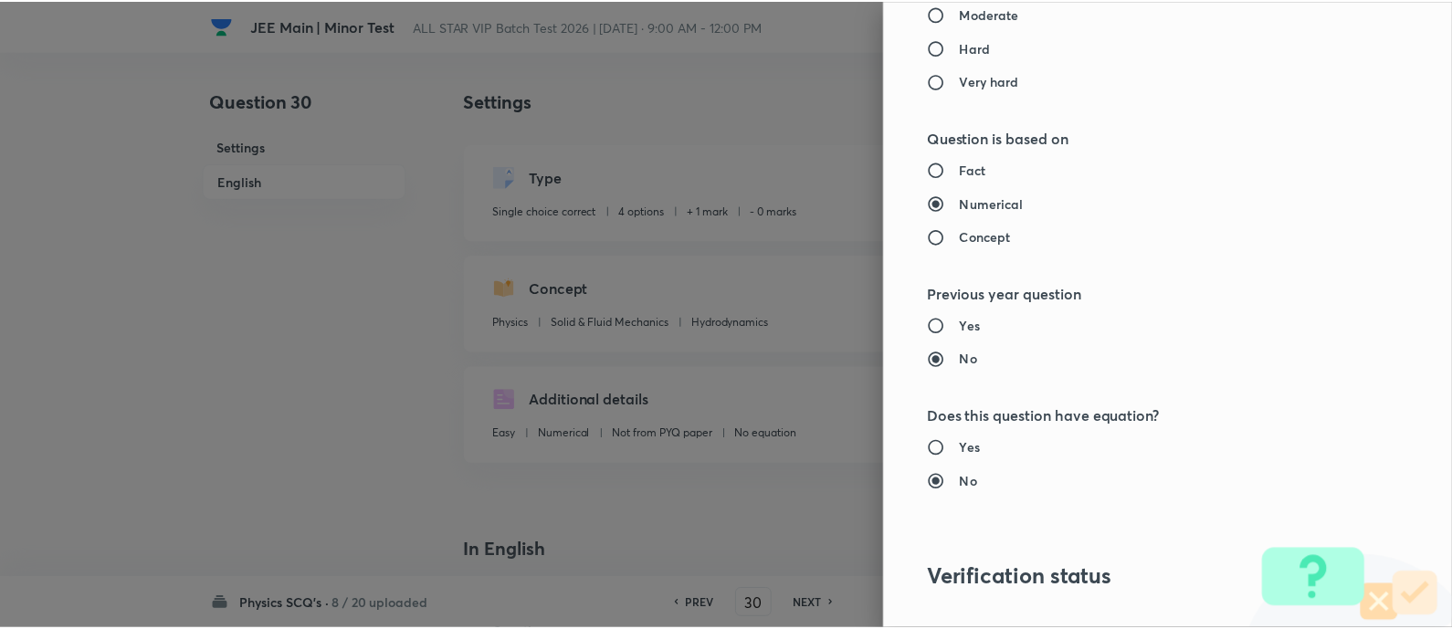
scroll to position [1857, 0]
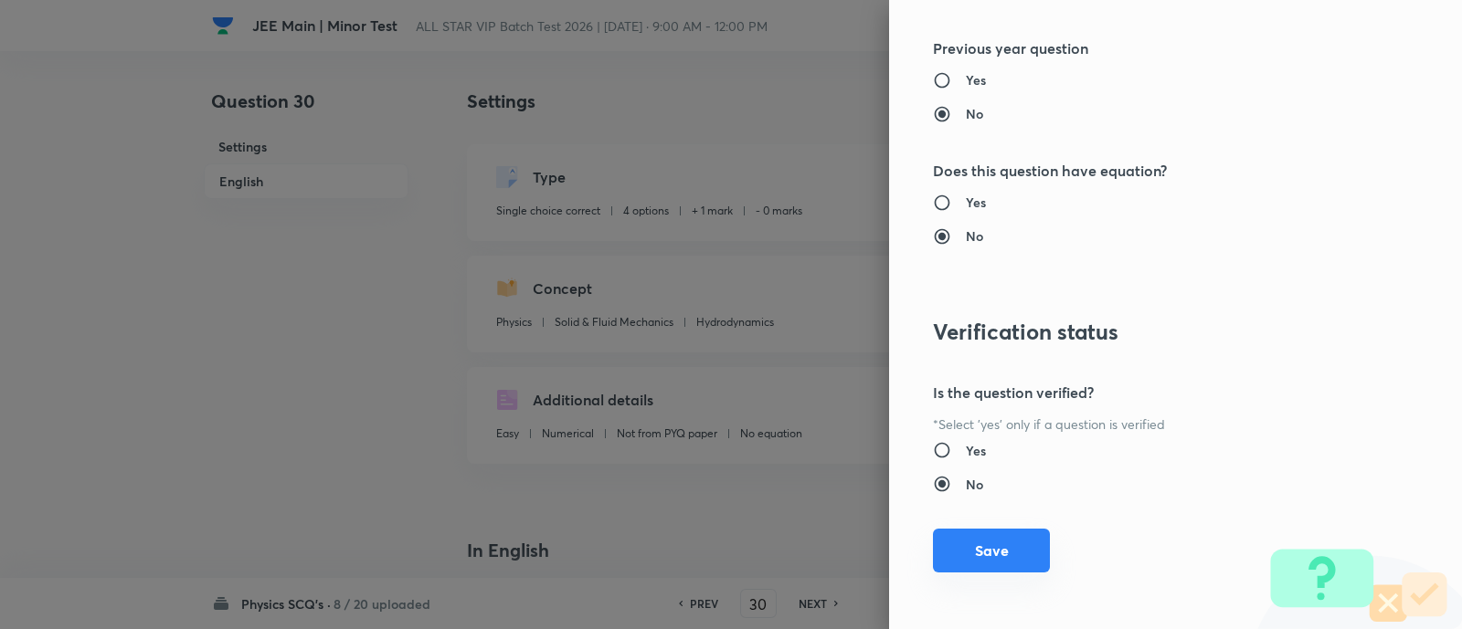
click at [992, 552] on button "Save" at bounding box center [991, 551] width 117 height 44
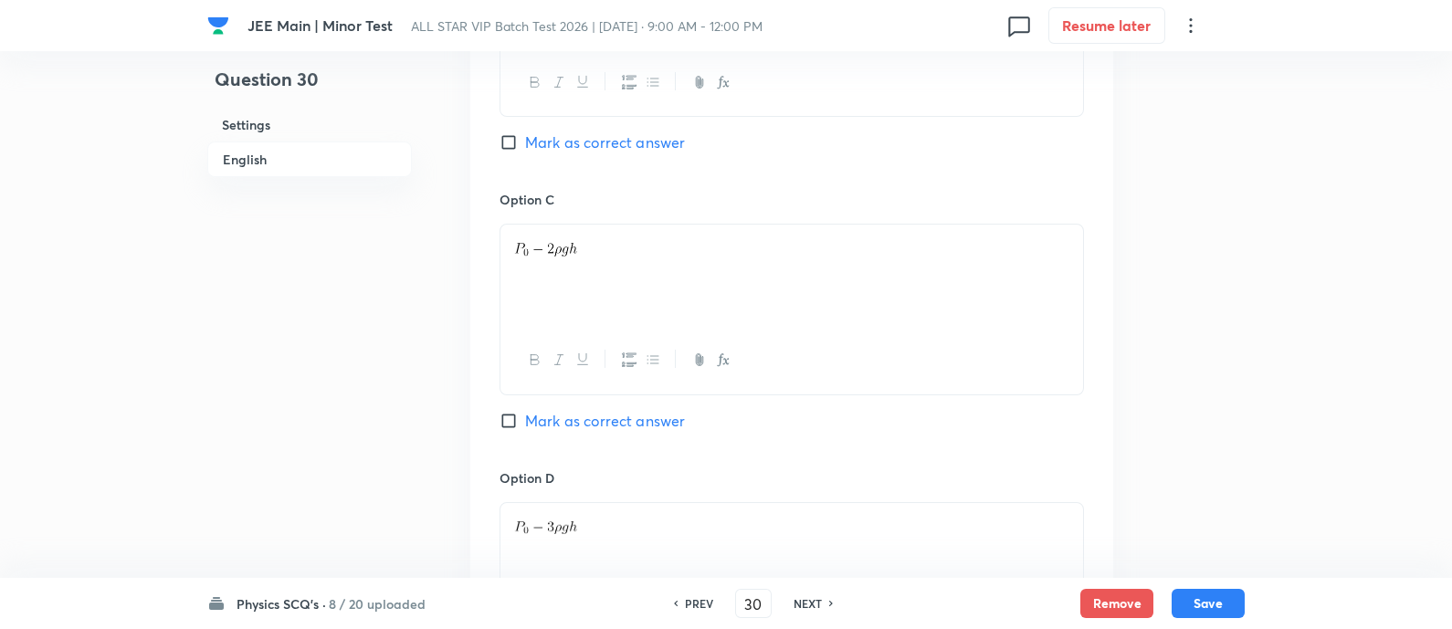
scroll to position [2050, 0]
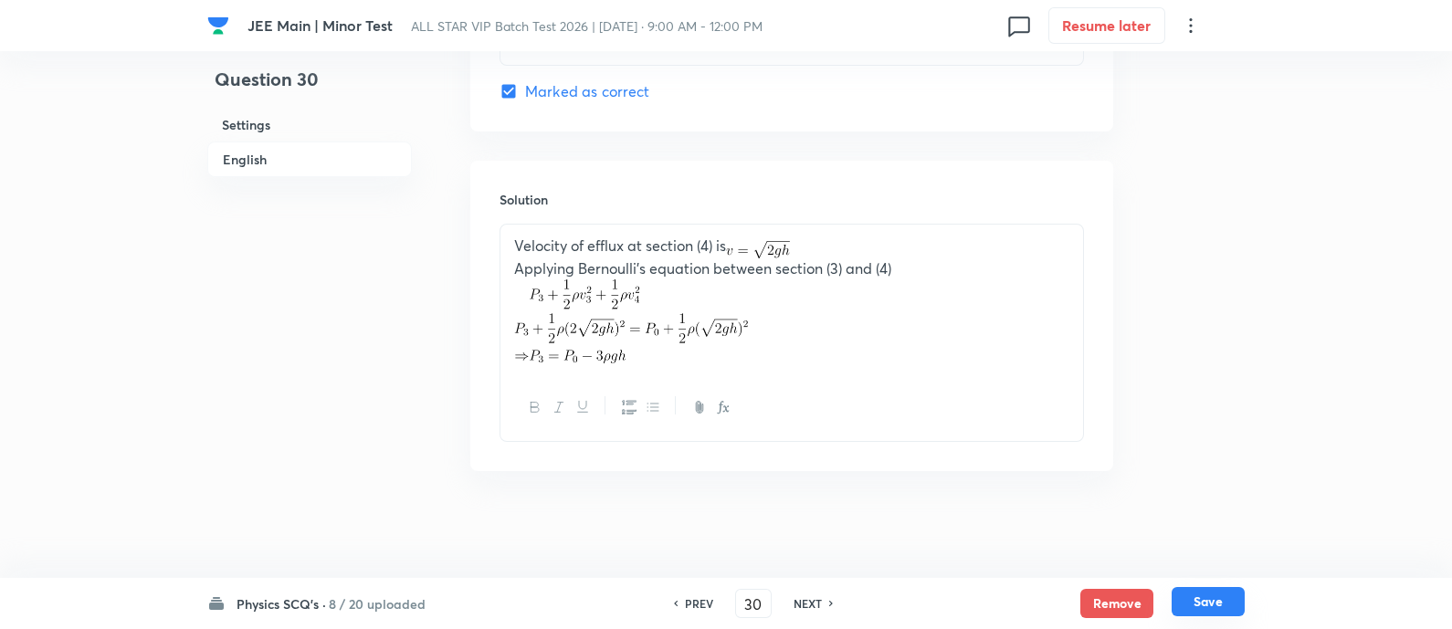
click at [1209, 599] on button "Save" at bounding box center [1208, 601] width 73 height 29
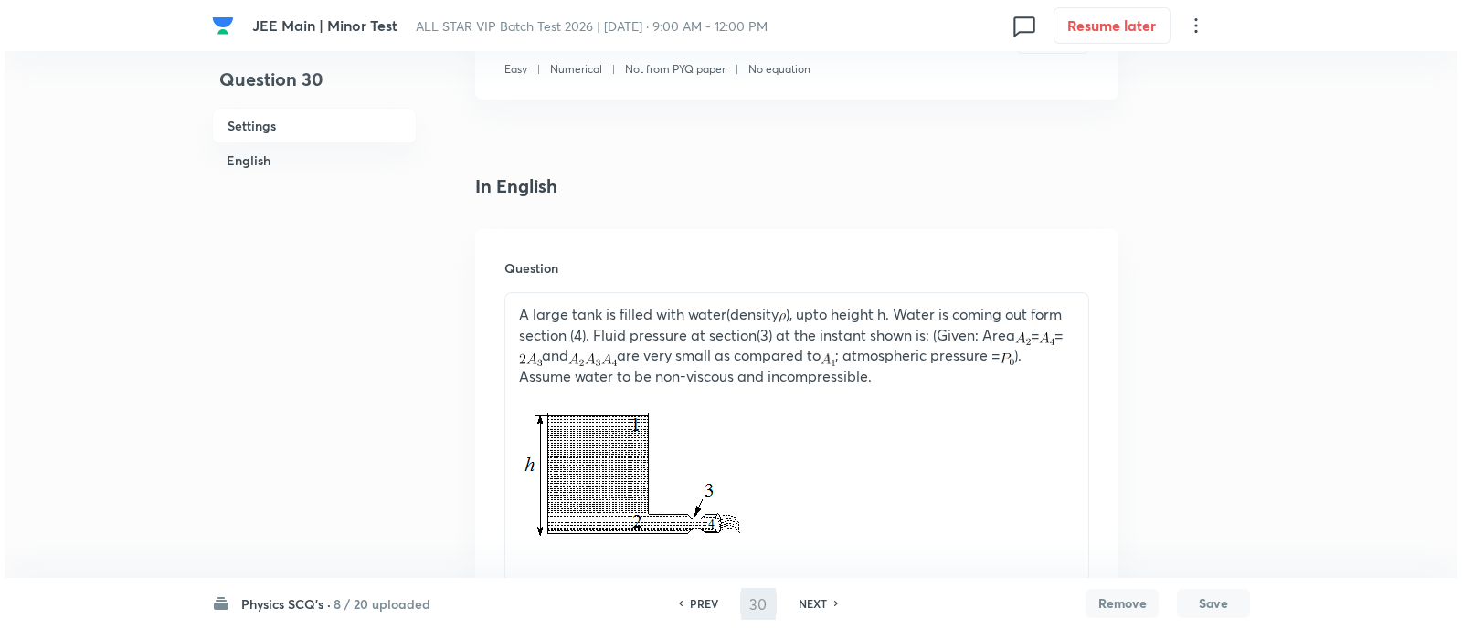
scroll to position [0, 0]
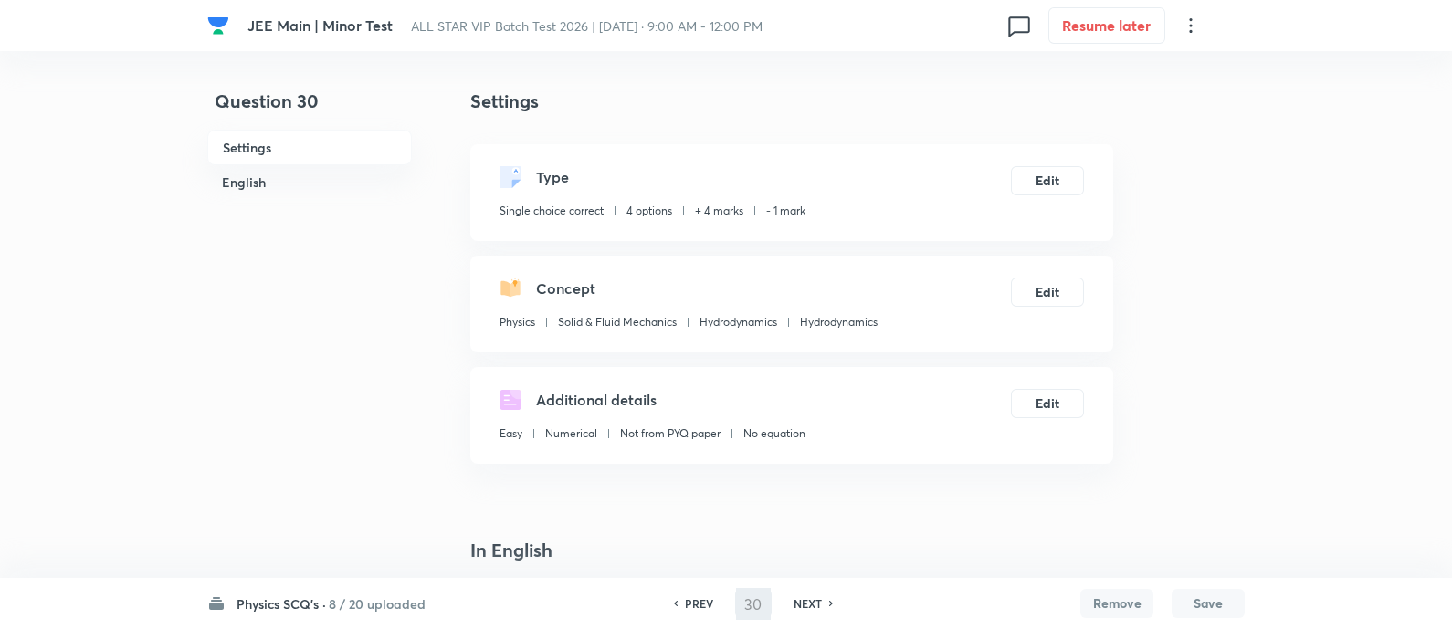
type input "31"
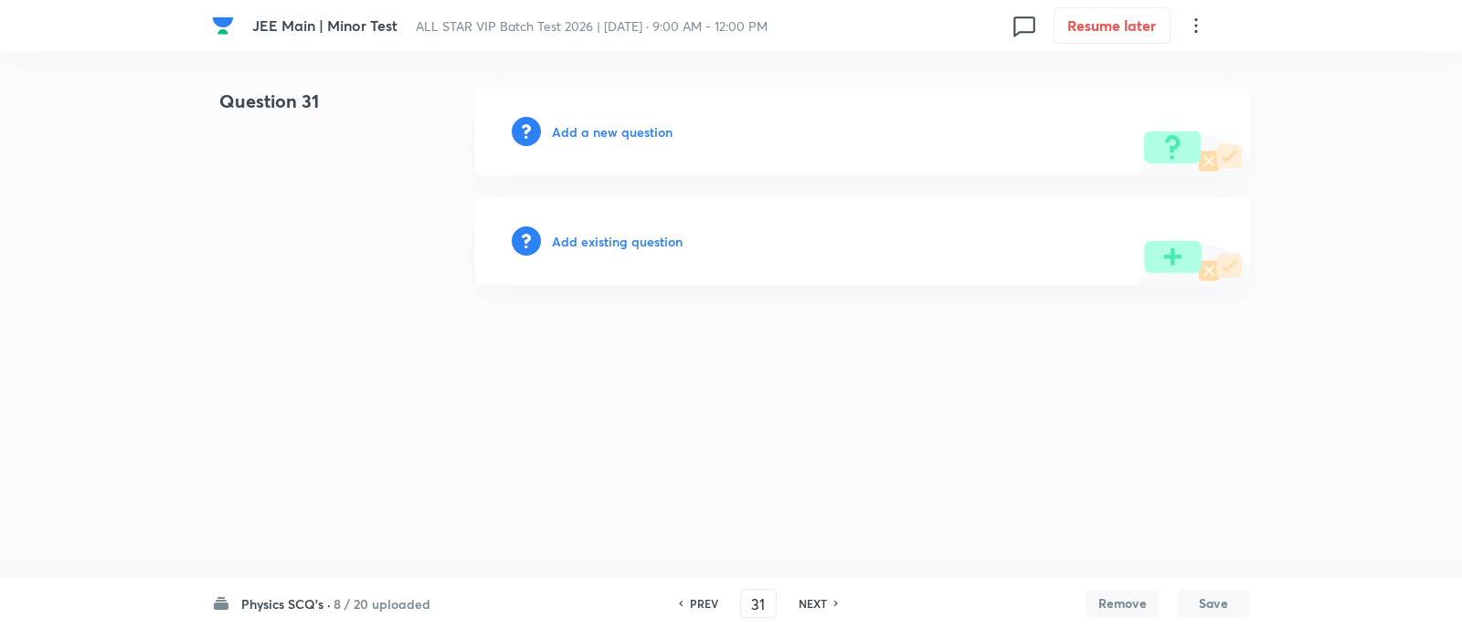
click at [656, 237] on h6 "Add existing question" at bounding box center [617, 241] width 131 height 19
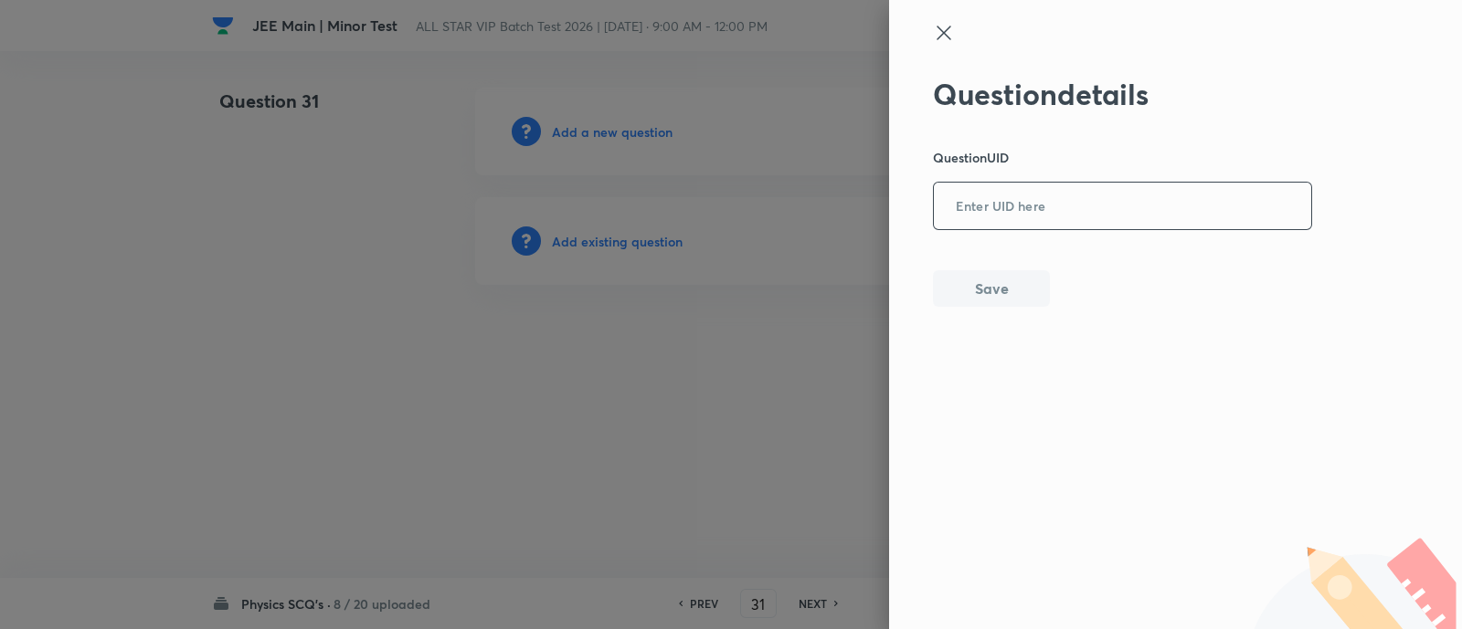
click at [1149, 213] on input "text" at bounding box center [1122, 207] width 377 height 45
type input "v"
paste input "Z33OV"
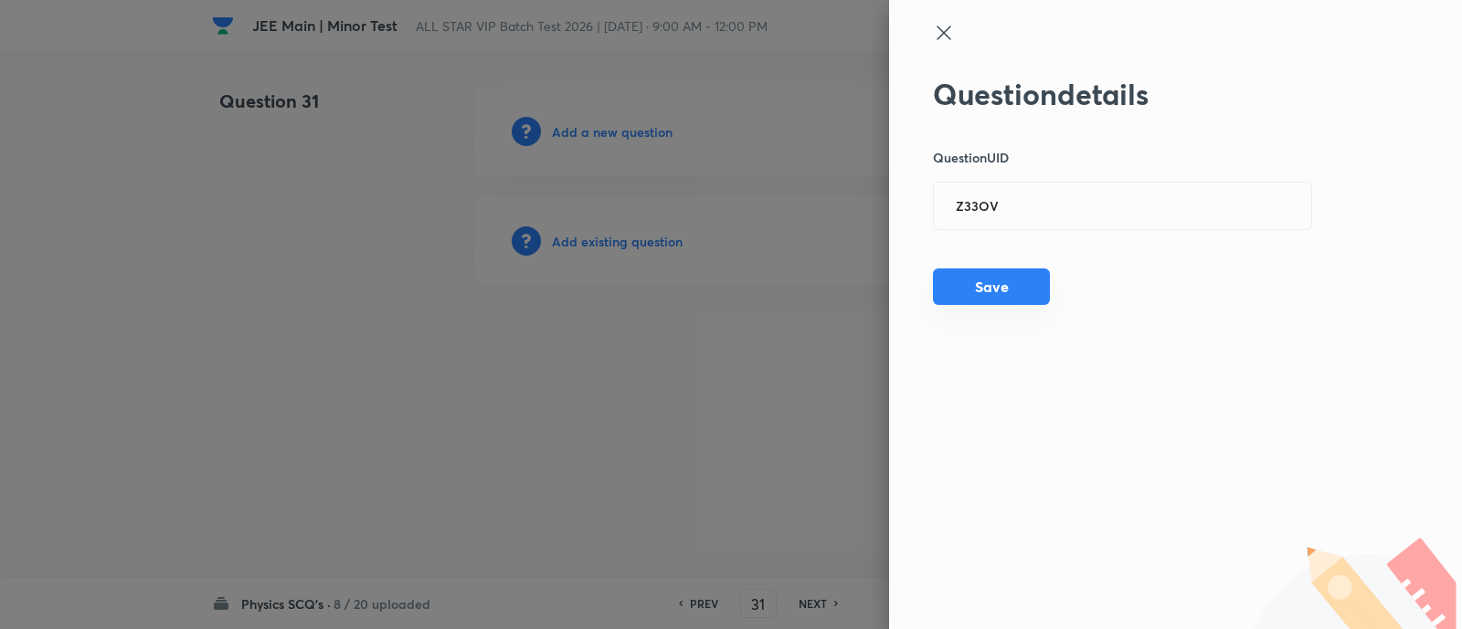
click at [1014, 276] on button "Save" at bounding box center [991, 287] width 117 height 37
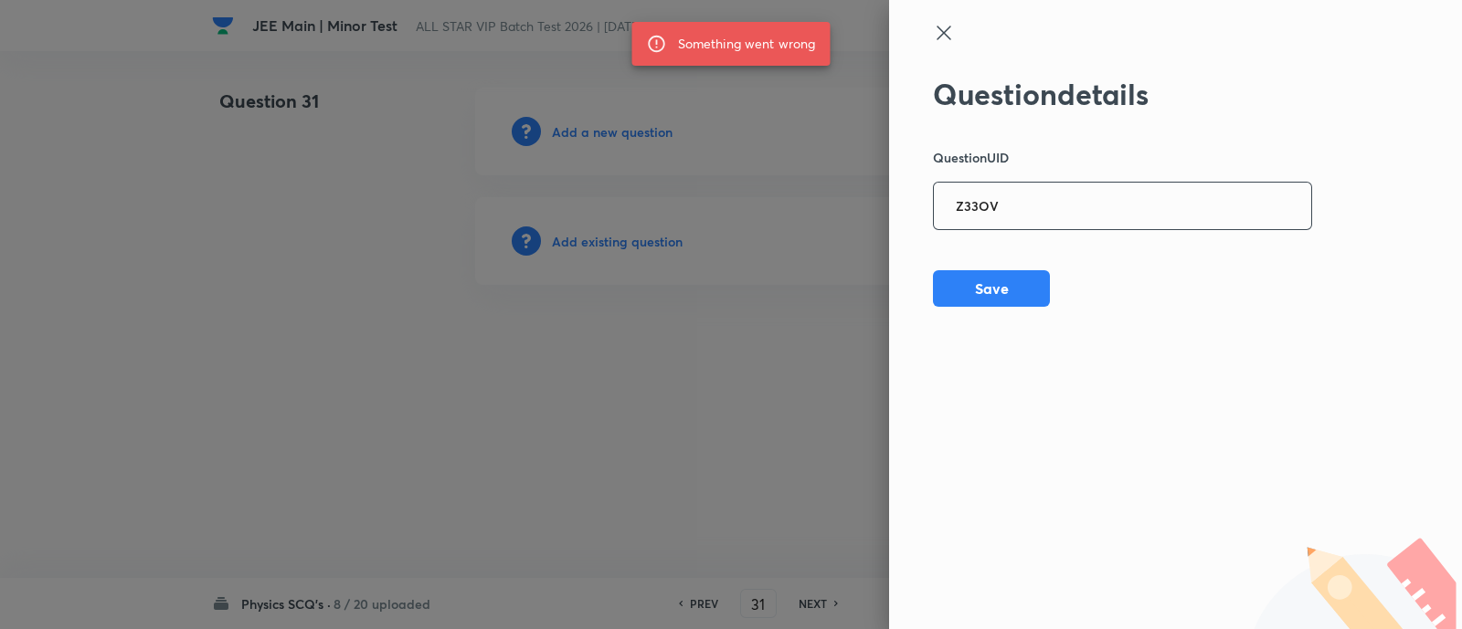
click at [1025, 206] on input "Z33OV" at bounding box center [1122, 207] width 377 height 45
paste input "DNNXG"
type input "DNNXG"
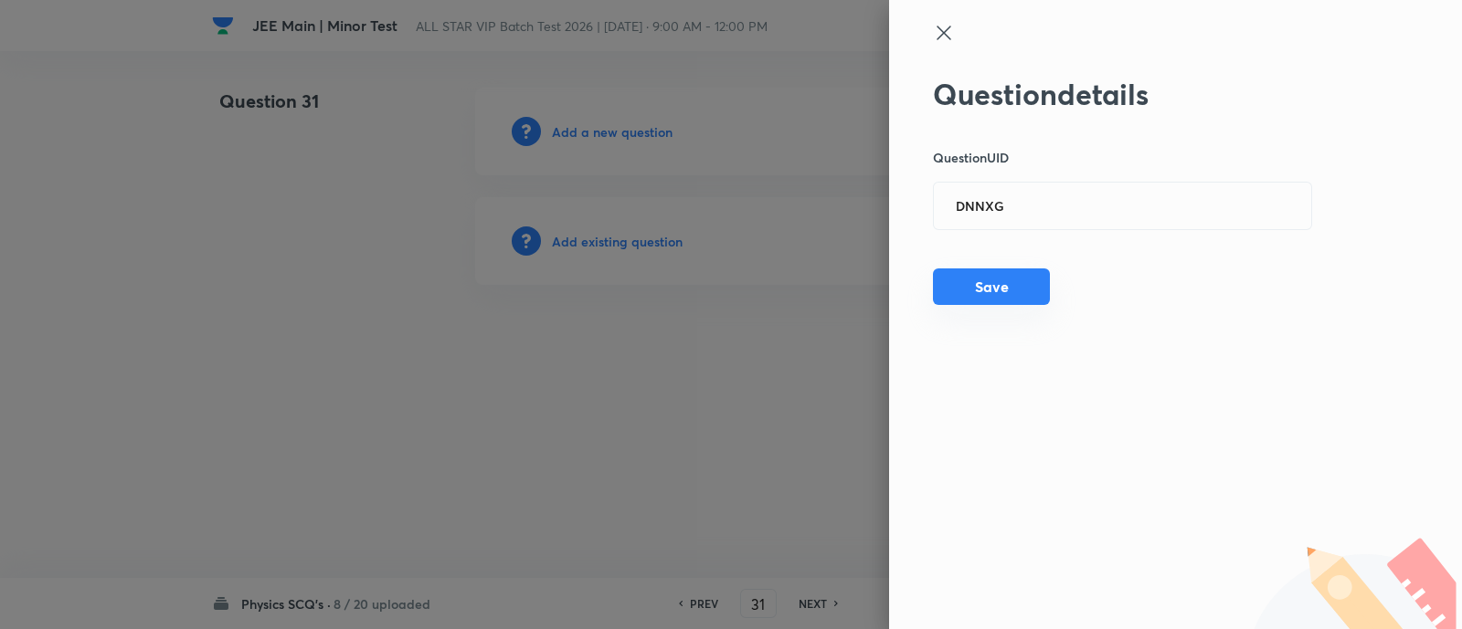
click at [1000, 289] on button "Save" at bounding box center [991, 287] width 117 height 37
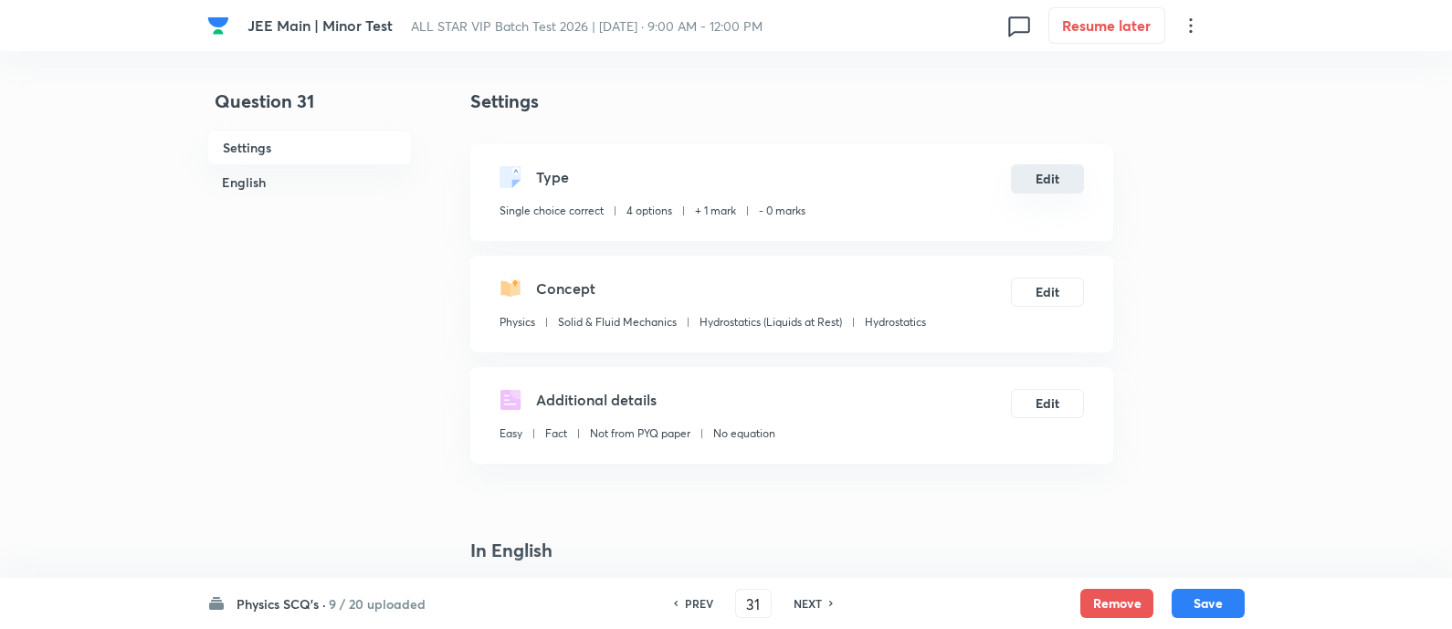
click at [1046, 181] on button "Edit" at bounding box center [1047, 178] width 73 height 29
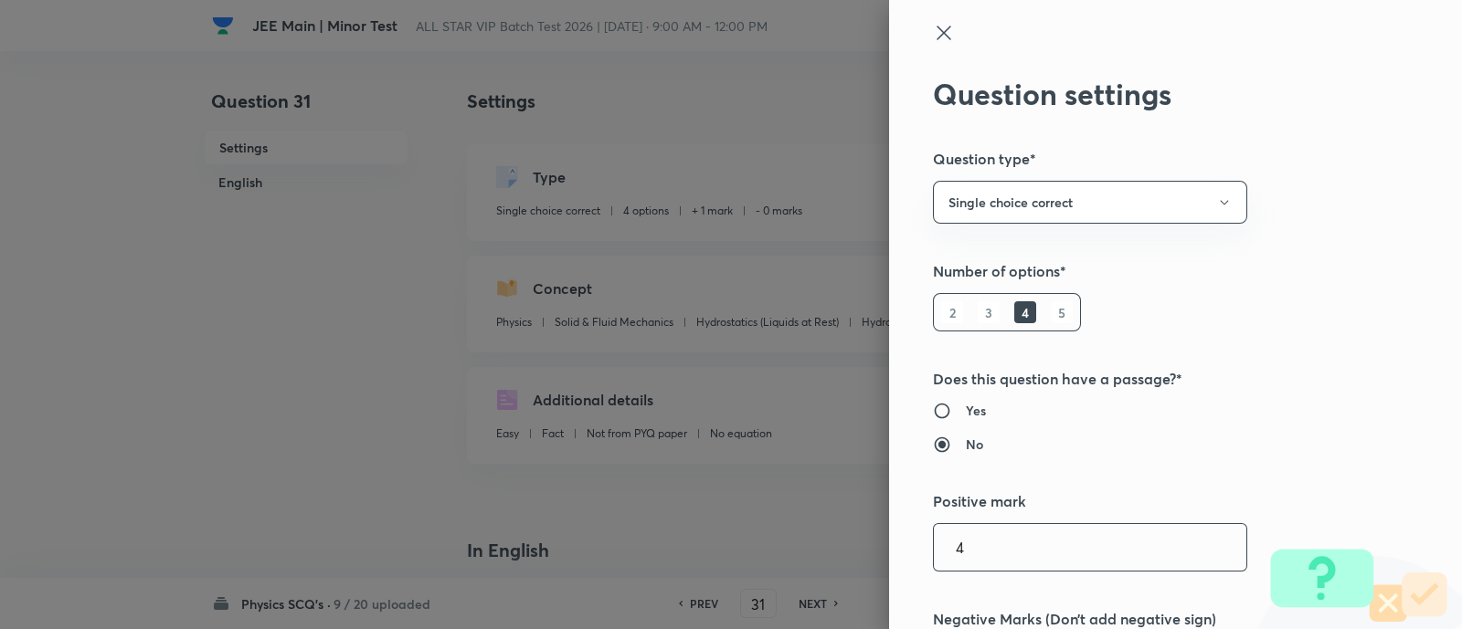
type input "4"
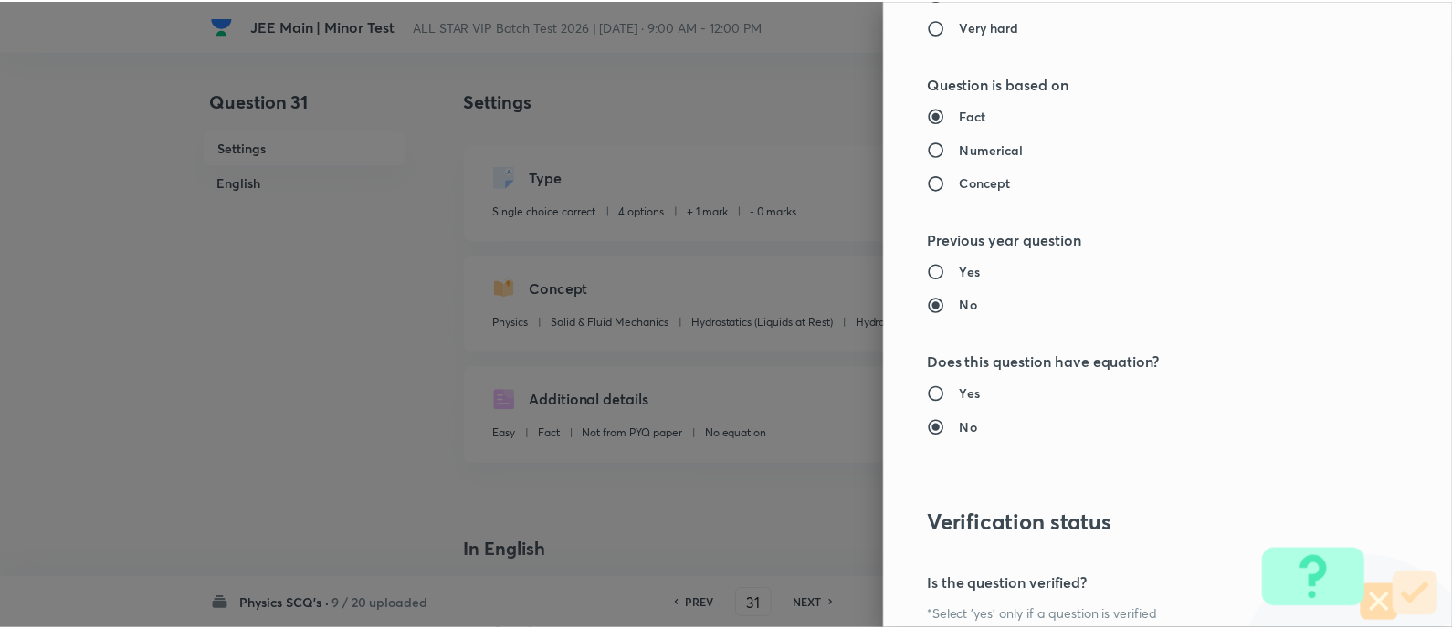
scroll to position [1857, 0]
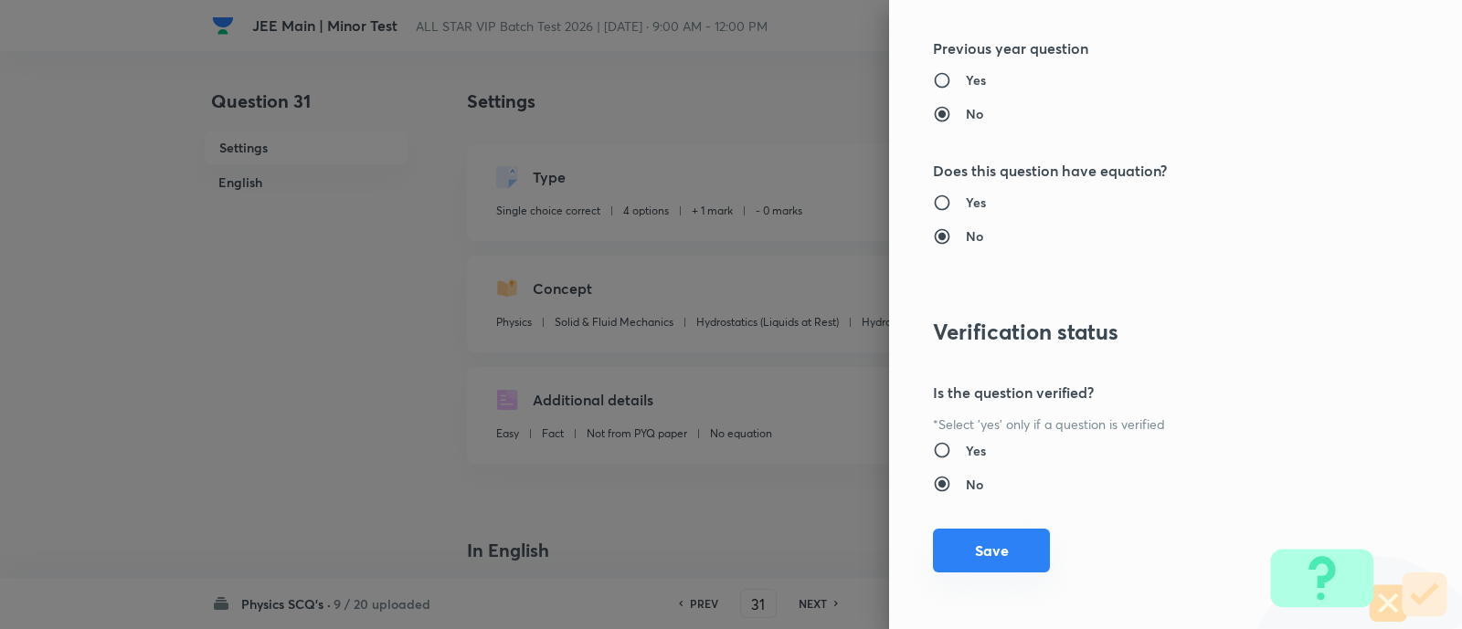
type input "1"
click at [990, 545] on button "Save" at bounding box center [991, 551] width 117 height 44
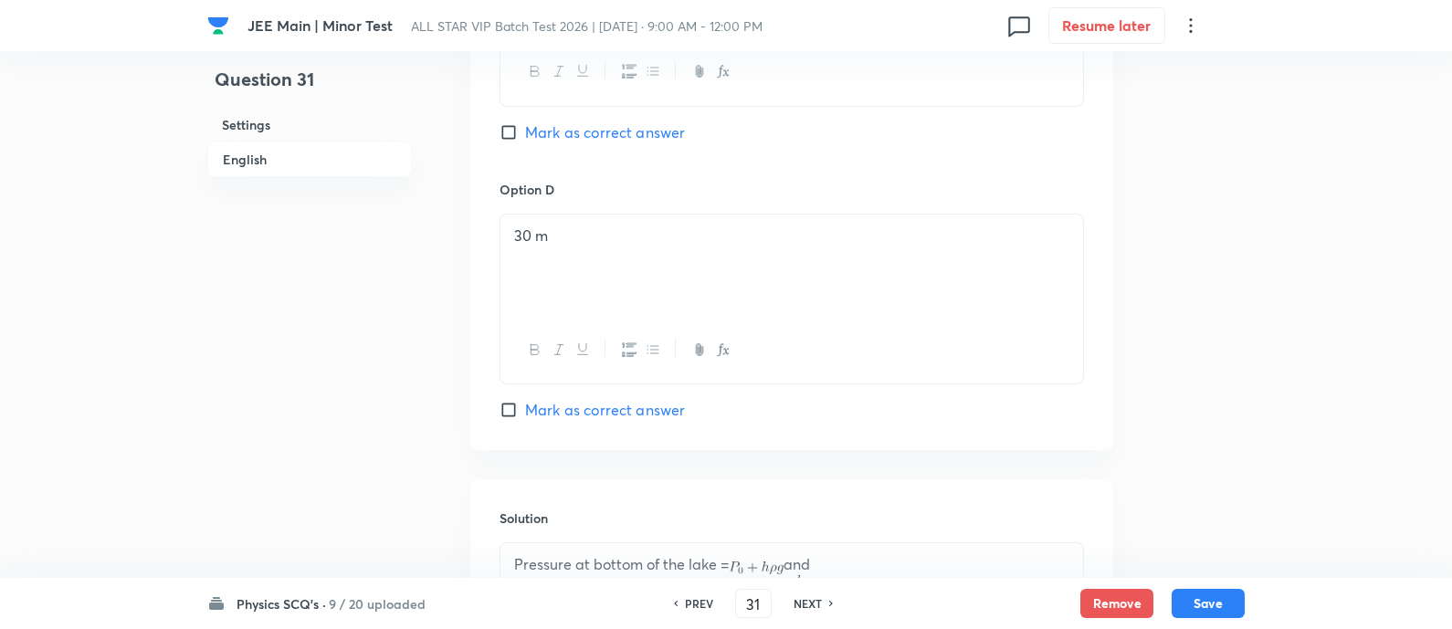
scroll to position [1877, 0]
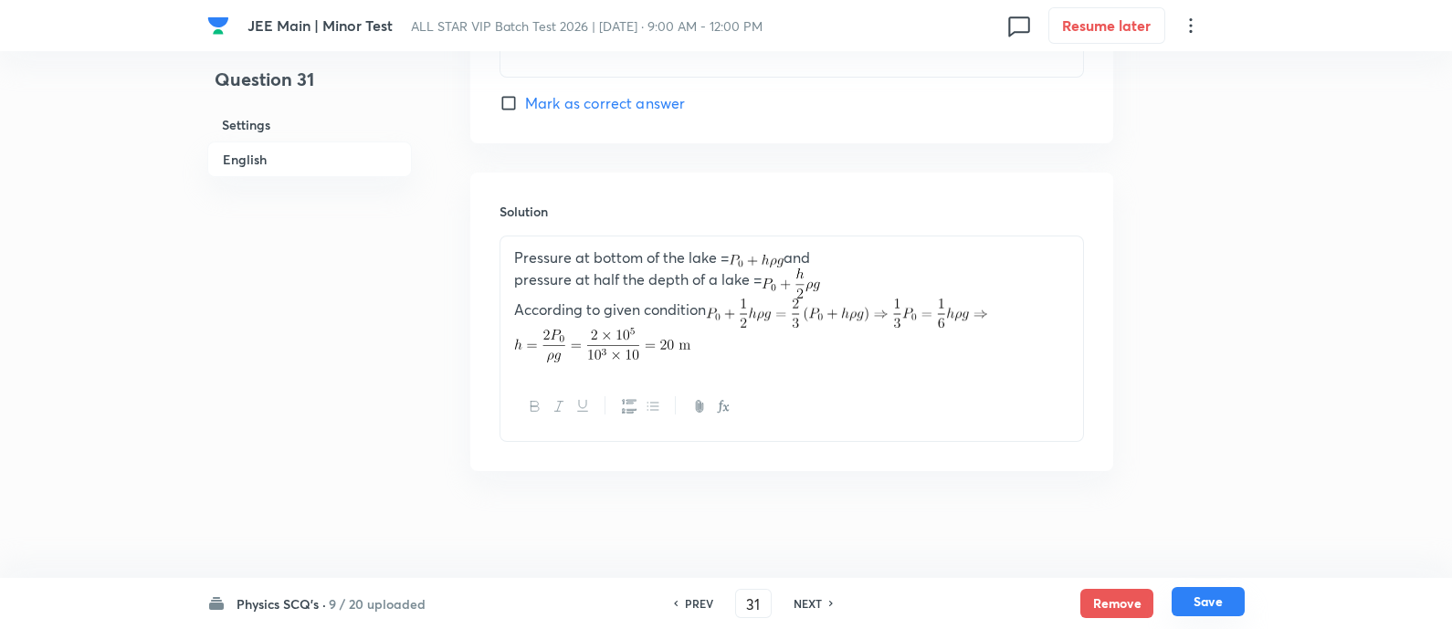
click at [1229, 595] on button "Save" at bounding box center [1208, 601] width 73 height 29
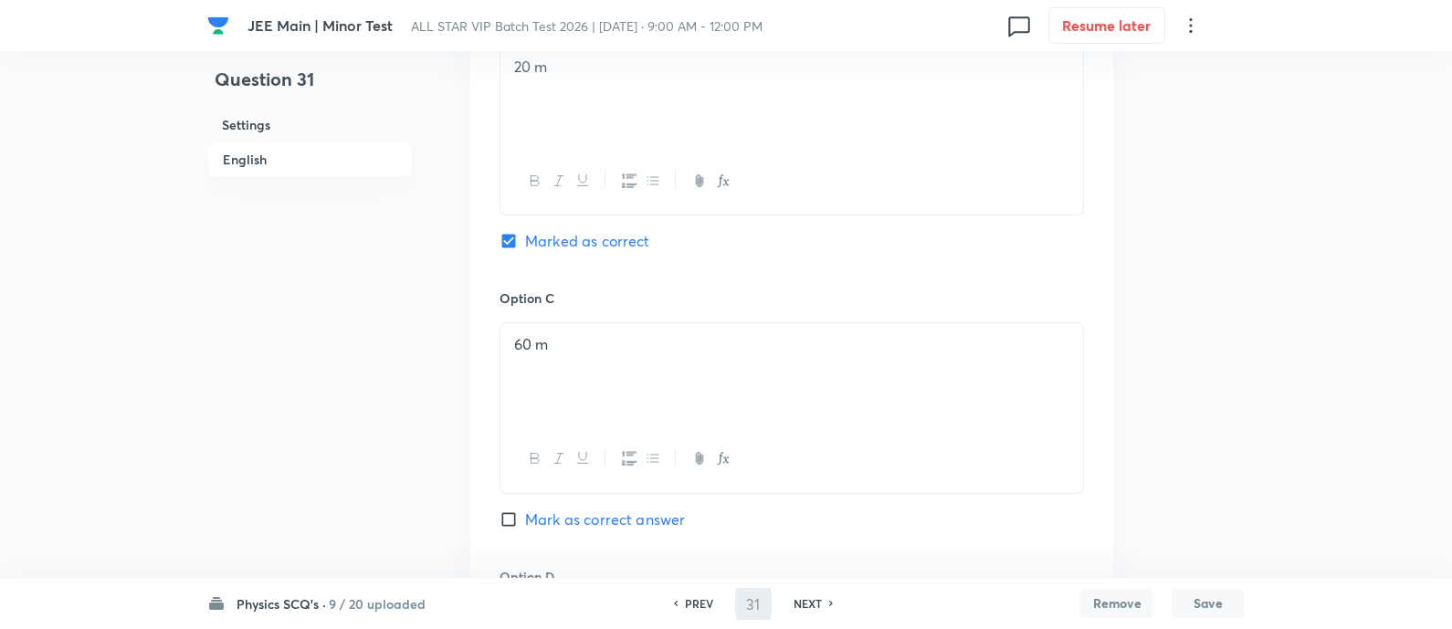
scroll to position [605, 0]
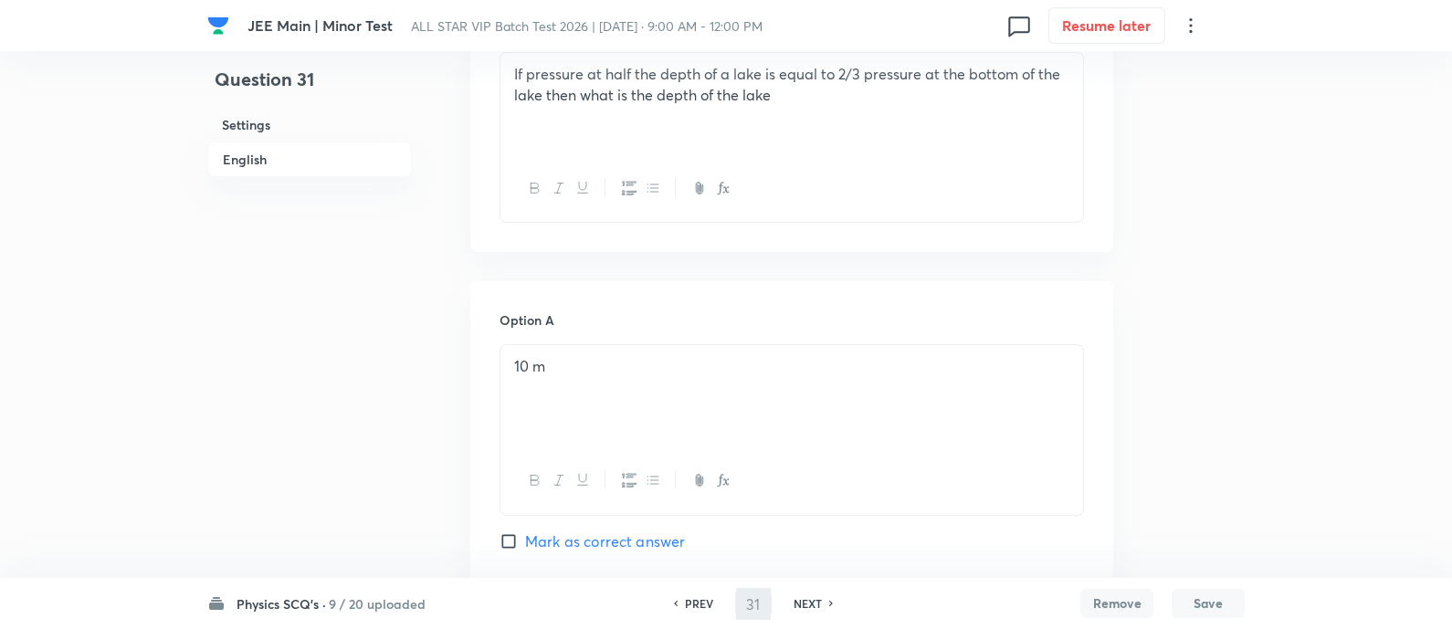
type input "32"
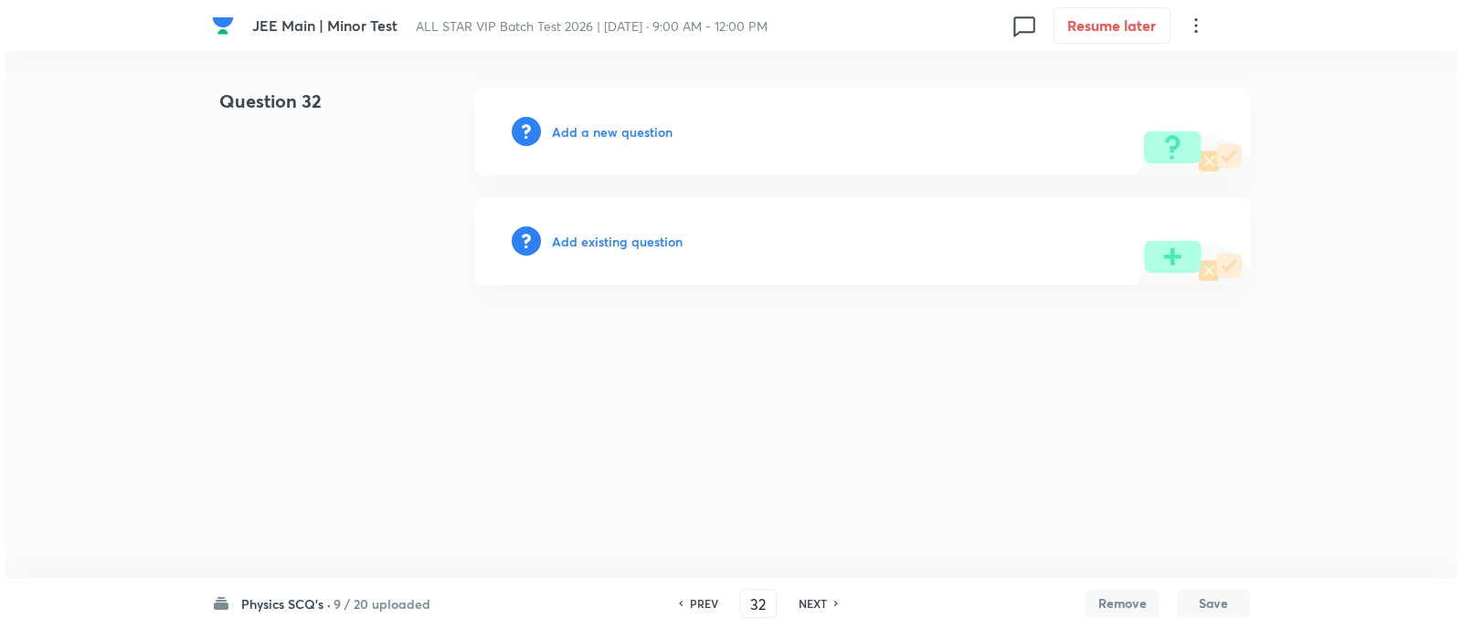
scroll to position [0, 0]
click at [649, 236] on h6 "Add existing question" at bounding box center [617, 241] width 131 height 19
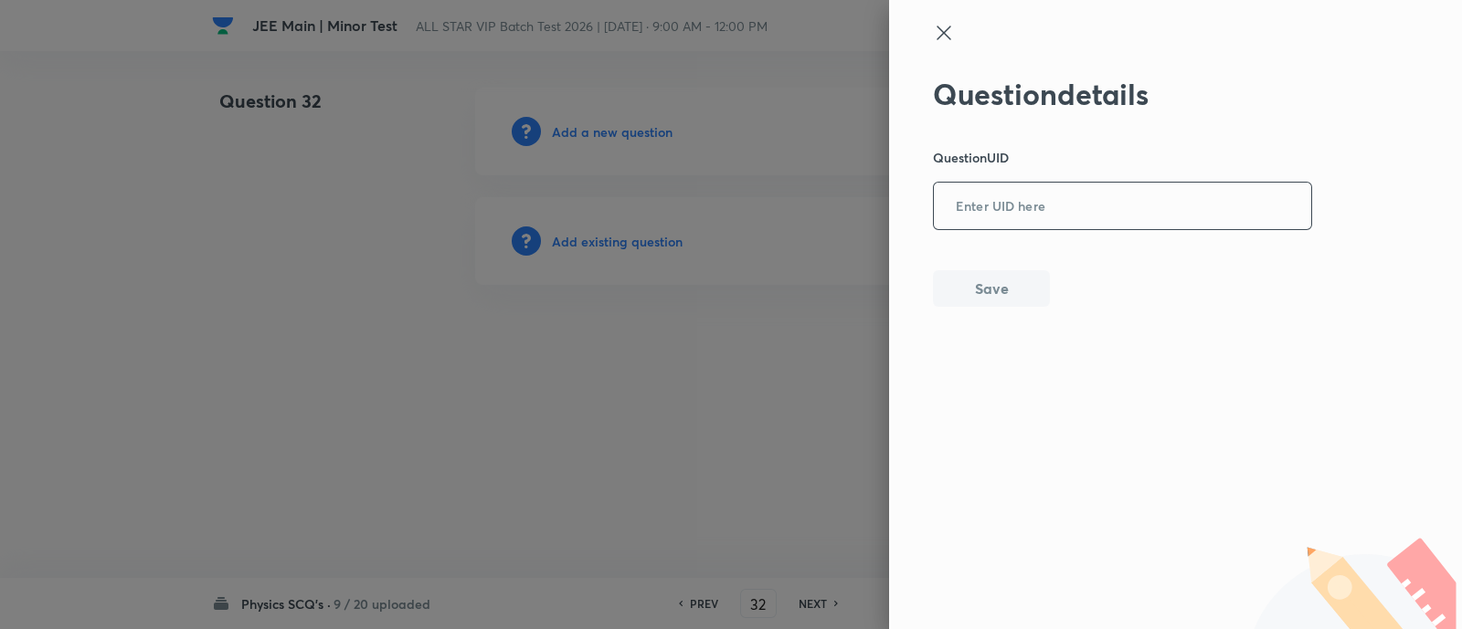
click at [974, 216] on input "text" at bounding box center [1122, 207] width 377 height 45
paste input "E30M9"
type input "E30M9"
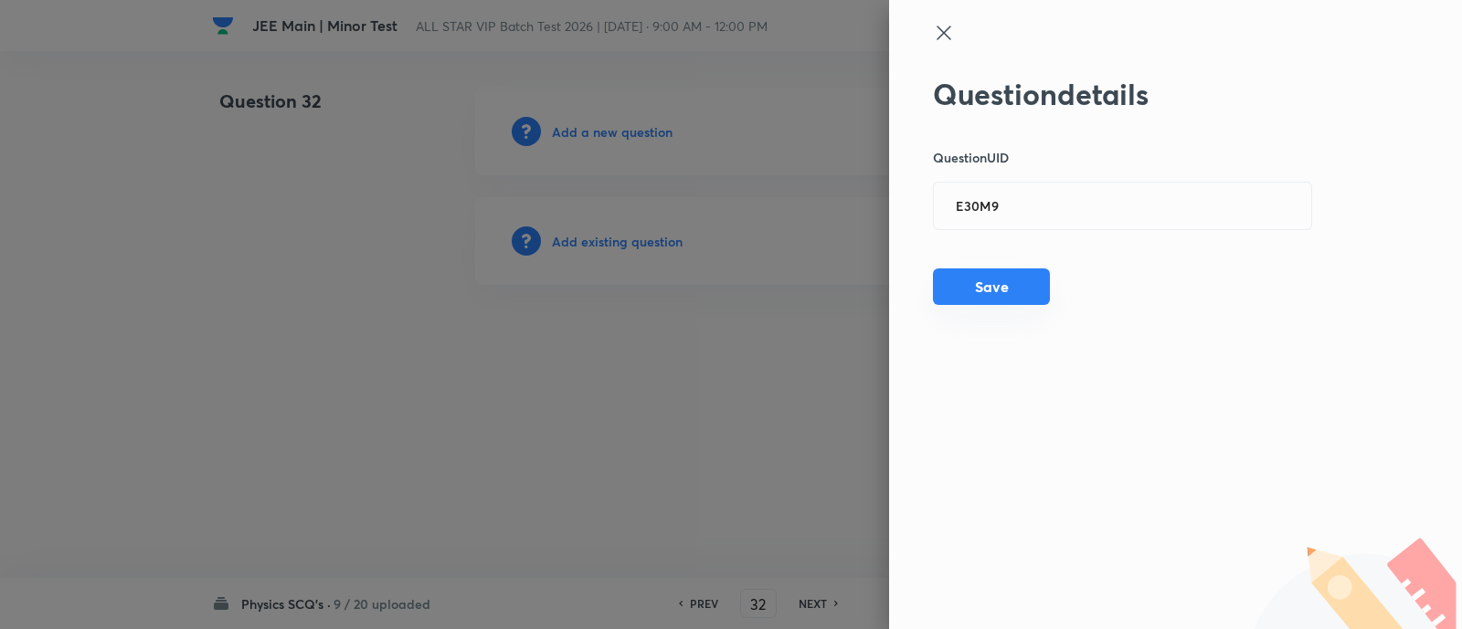
click at [973, 282] on button "Save" at bounding box center [991, 287] width 117 height 37
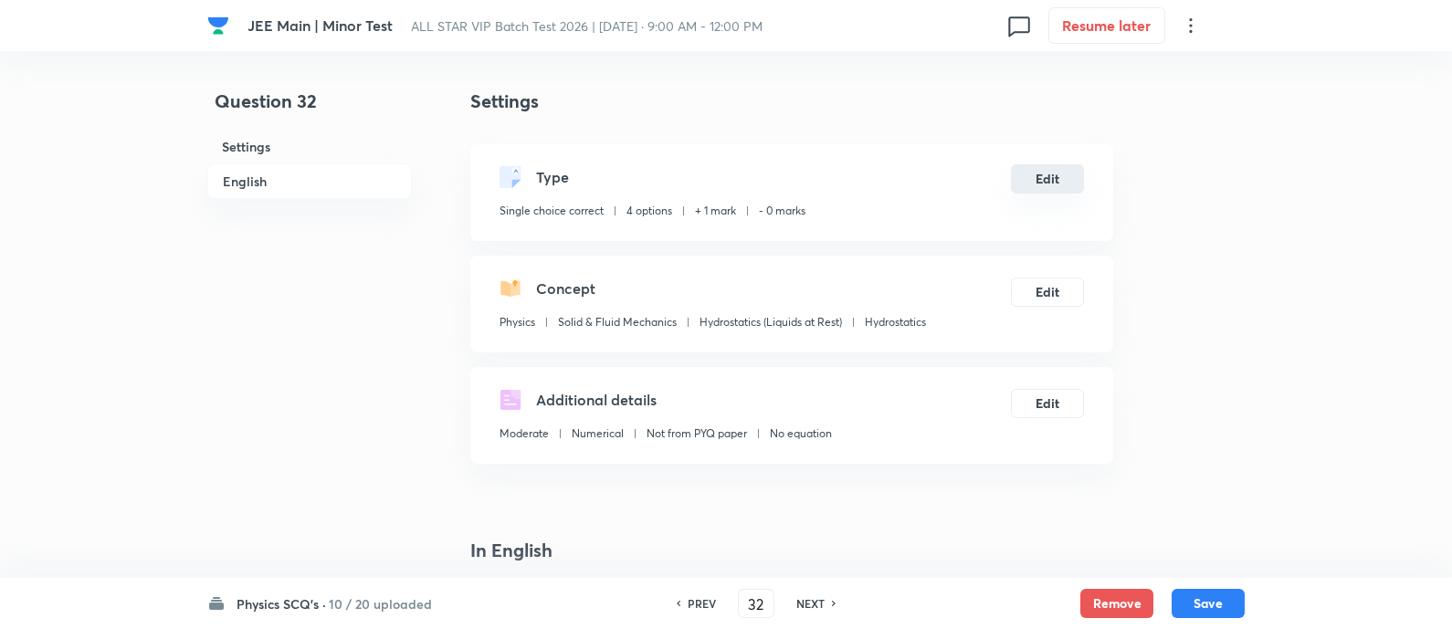
click at [1060, 177] on button "Edit" at bounding box center [1047, 178] width 73 height 29
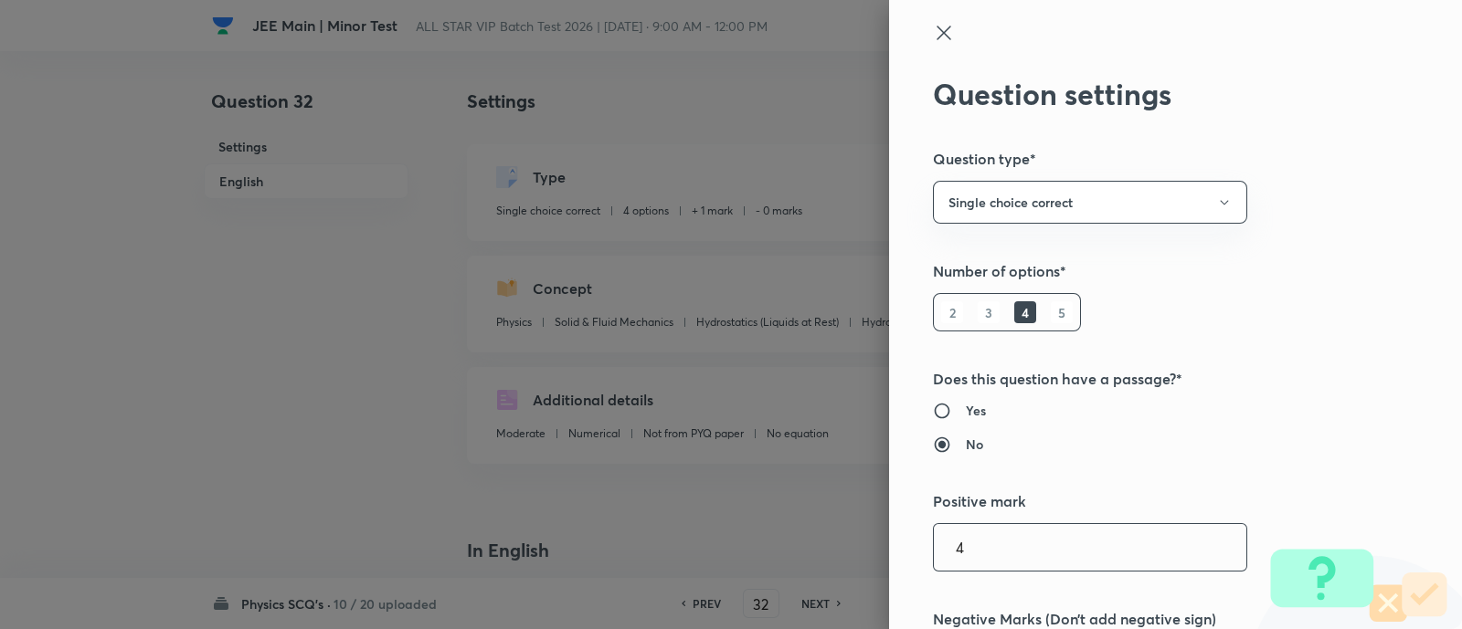
type input "4"
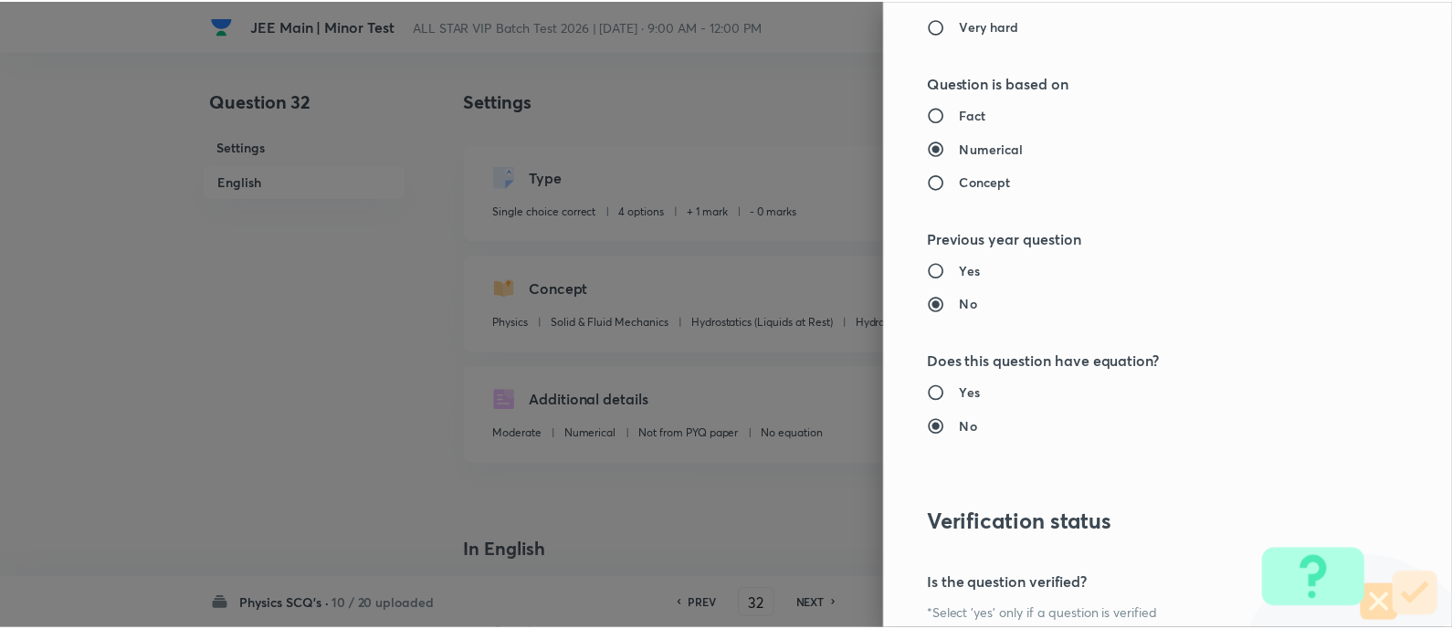
scroll to position [1857, 0]
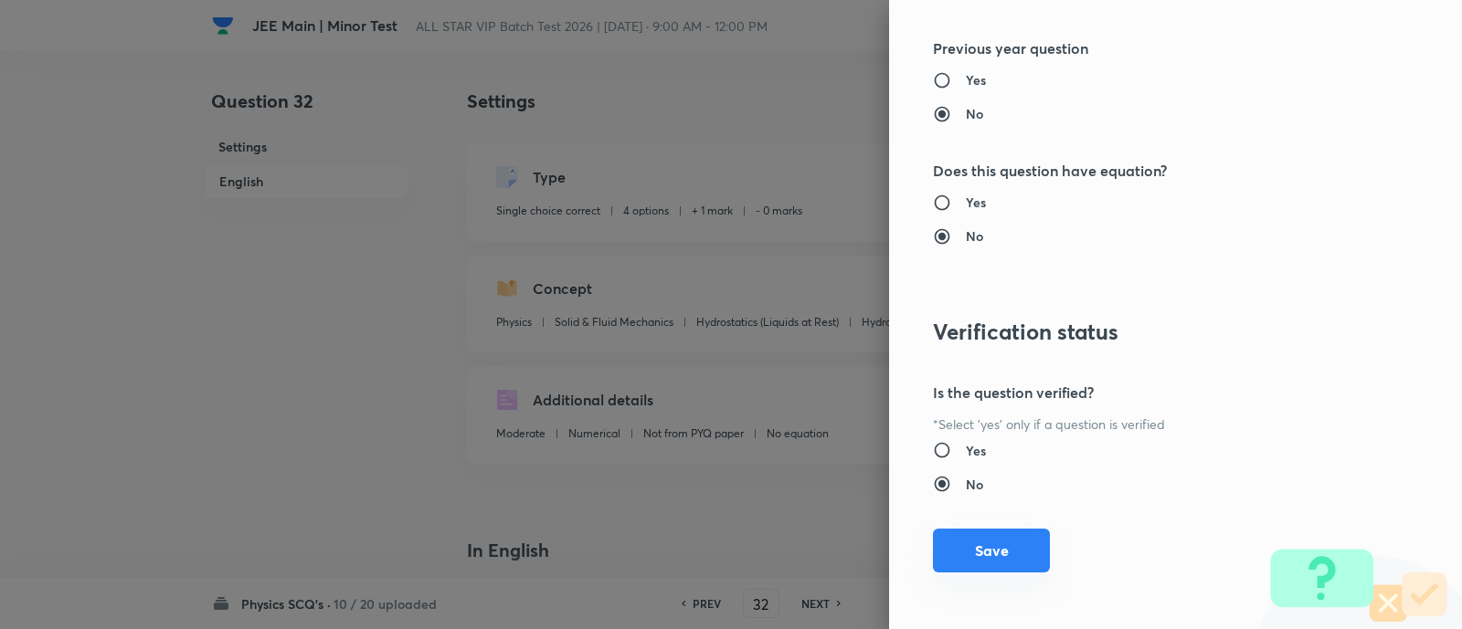
type input "1"
click at [972, 564] on button "Save" at bounding box center [991, 551] width 117 height 44
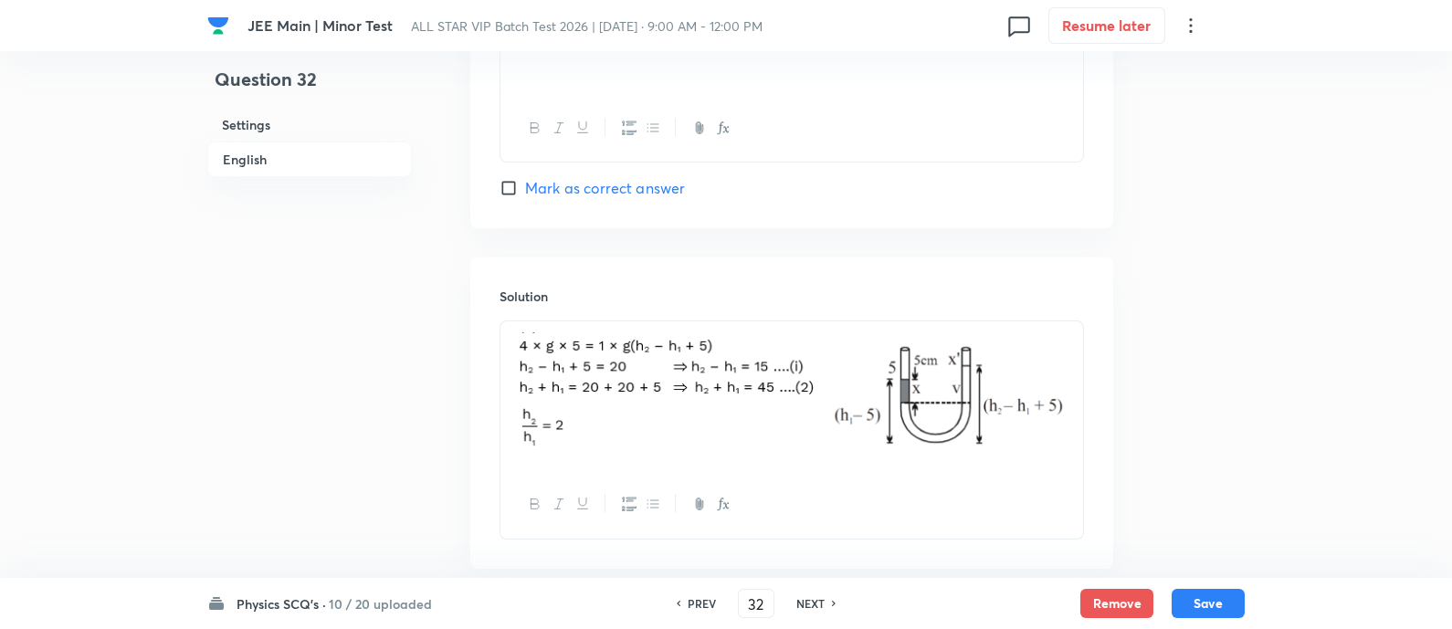
scroll to position [2030, 0]
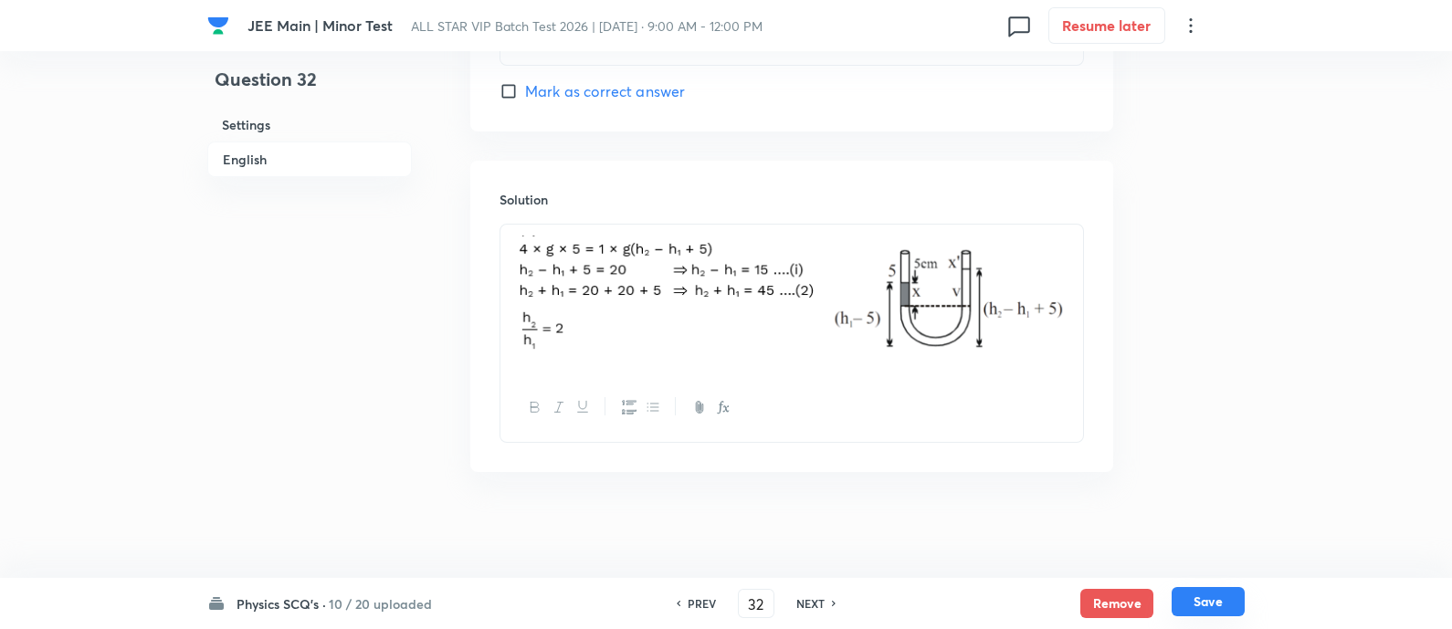
click at [1209, 604] on button "Save" at bounding box center [1208, 601] width 73 height 29
type input "33"
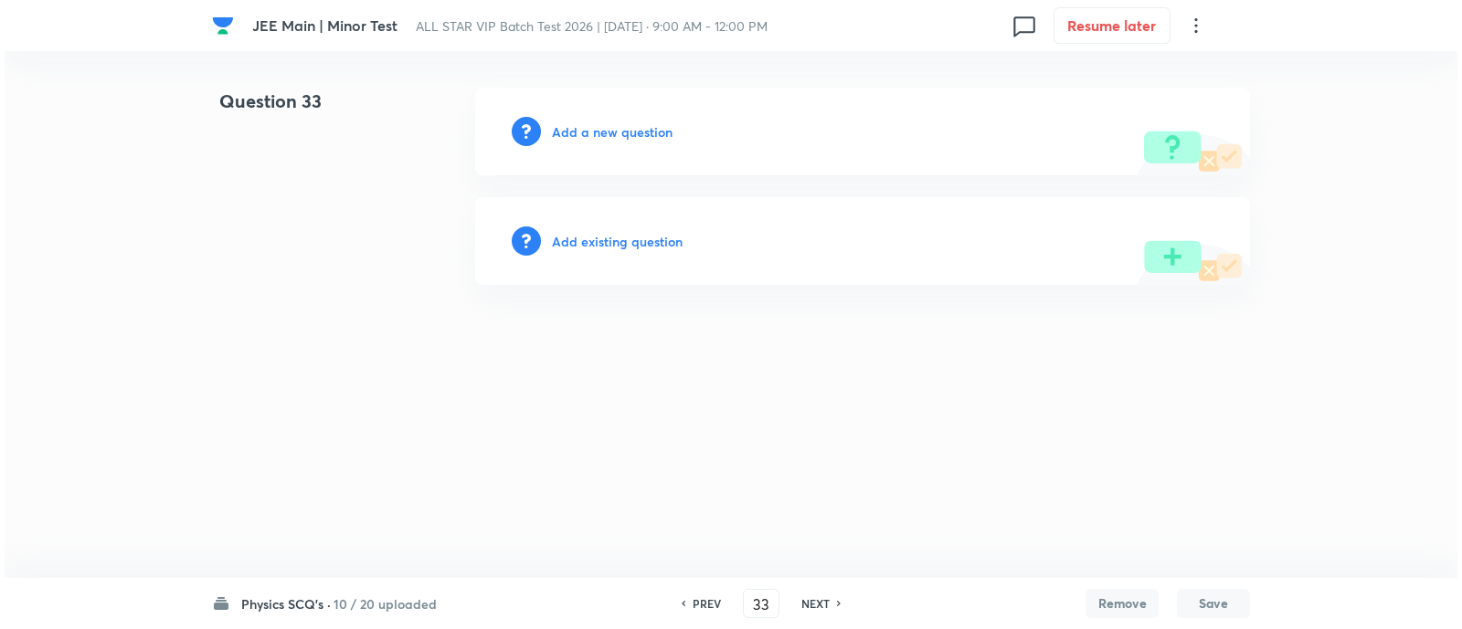
scroll to position [0, 0]
click at [598, 237] on h6 "Add existing question" at bounding box center [617, 241] width 131 height 19
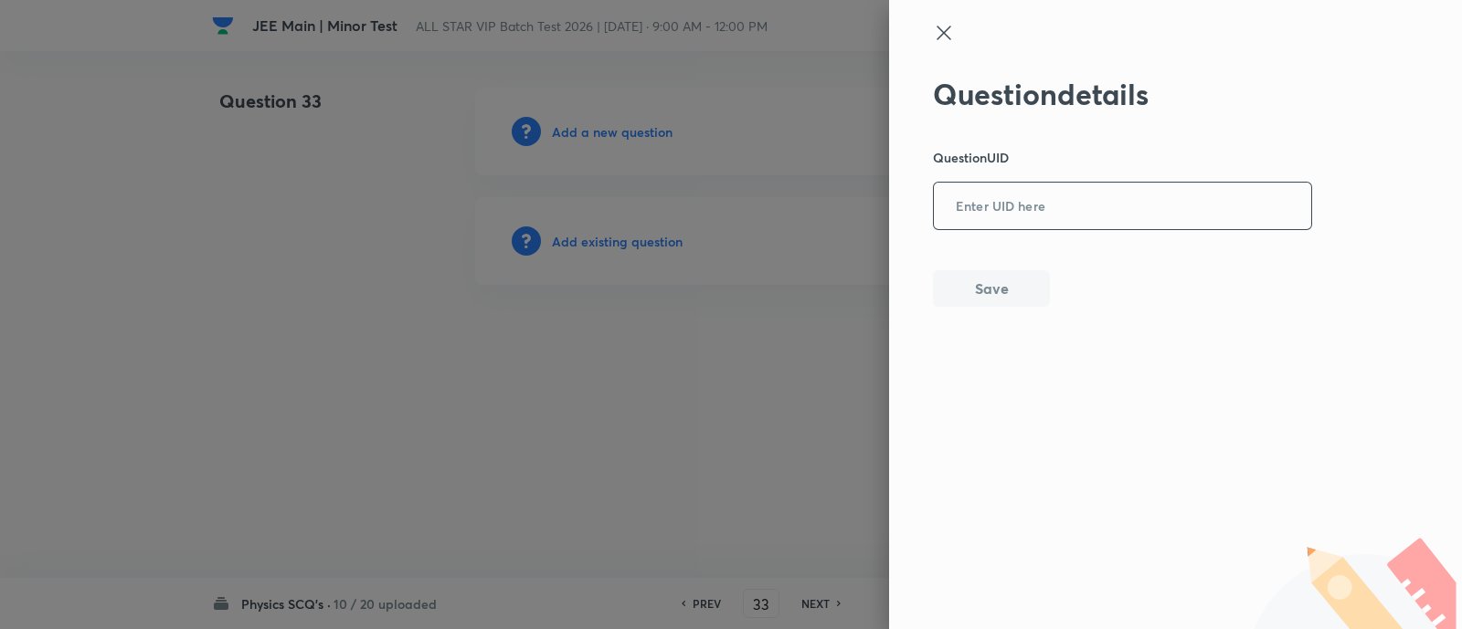
click at [1090, 216] on input "text" at bounding box center [1122, 207] width 377 height 45
paste input "6O3HN"
type input "6O3HN"
click at [1002, 286] on button "Save" at bounding box center [991, 287] width 117 height 37
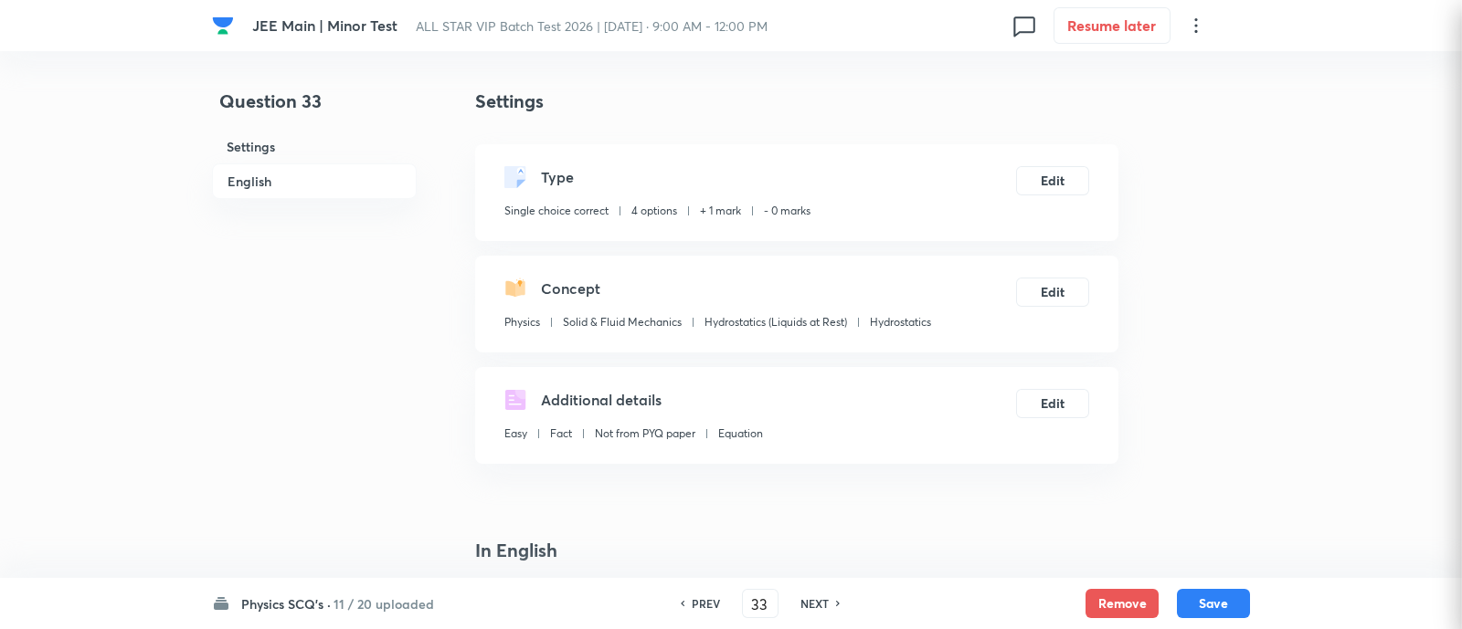
checkbox input "true"
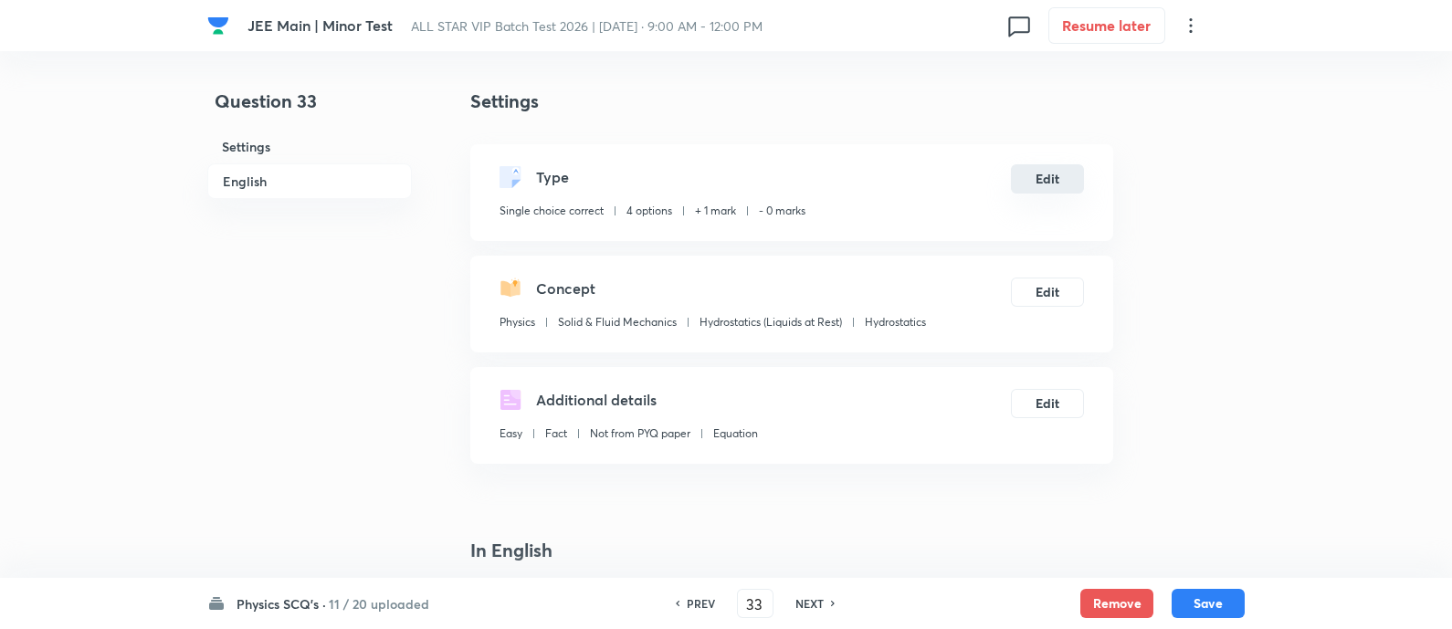
click at [1060, 180] on button "Edit" at bounding box center [1047, 178] width 73 height 29
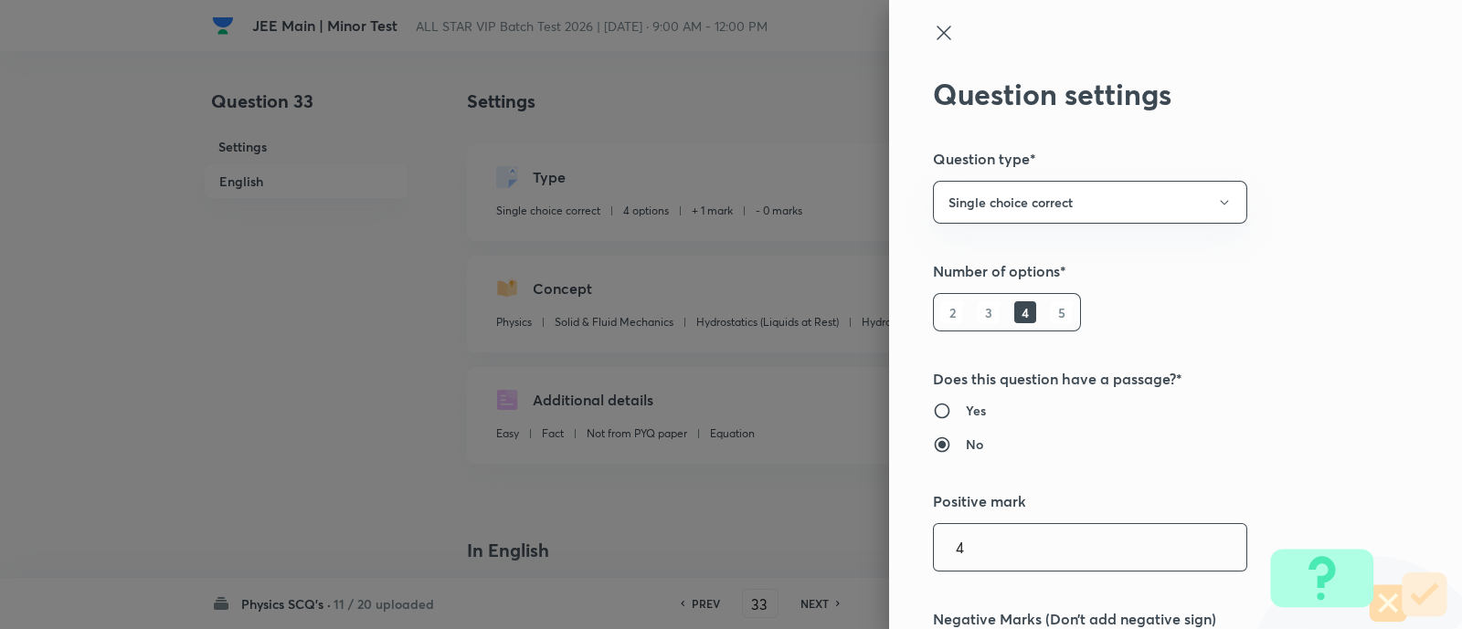
type input "4"
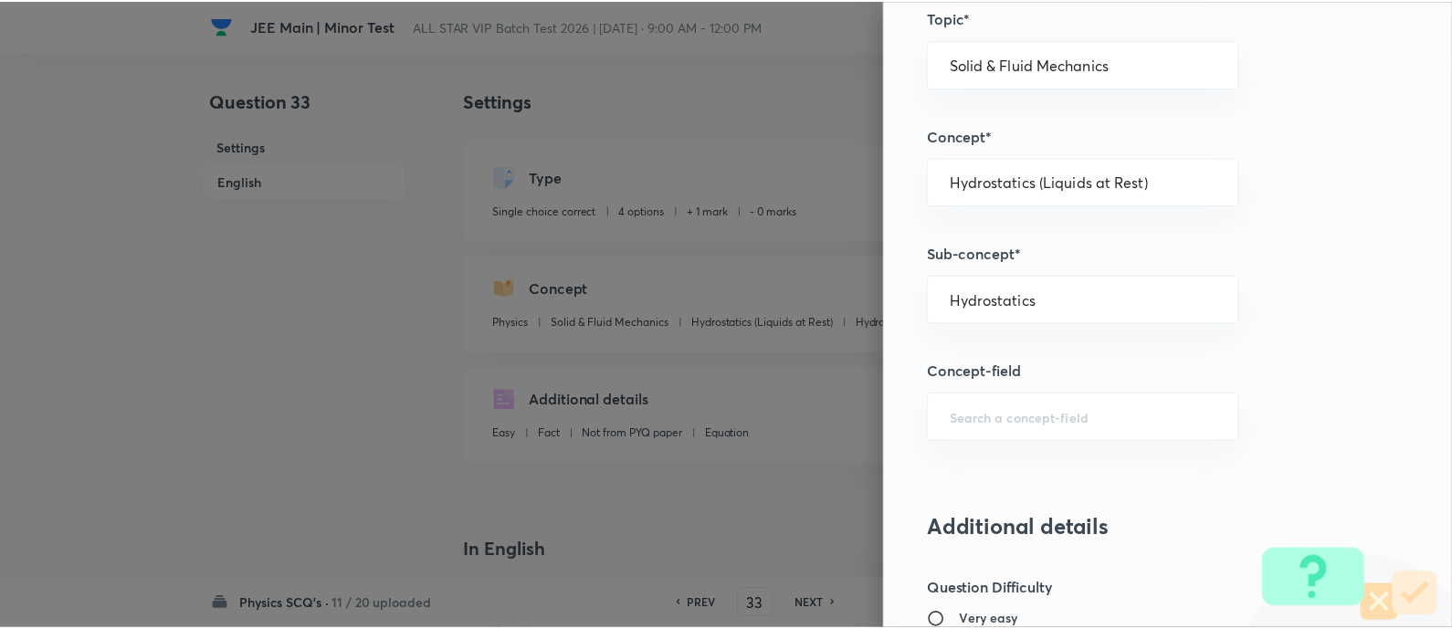
scroll to position [1857, 0]
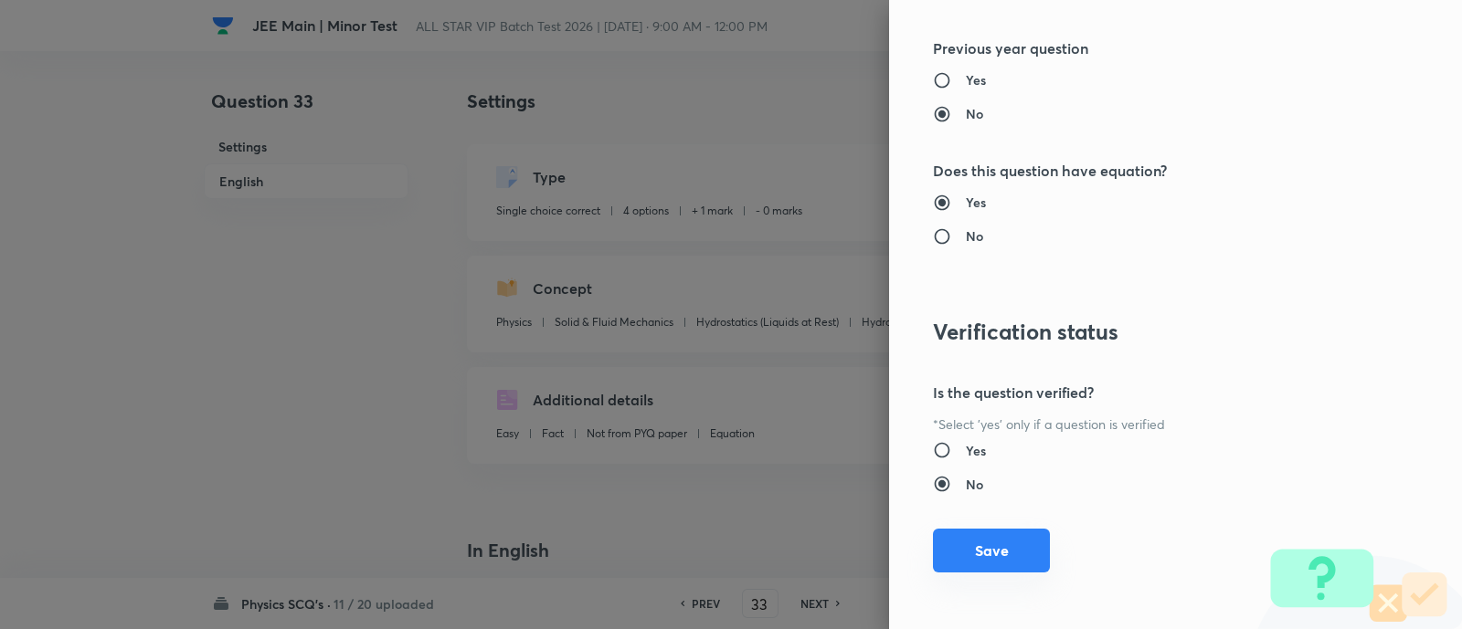
type input "1"
click at [989, 551] on button "Save" at bounding box center [991, 551] width 117 height 44
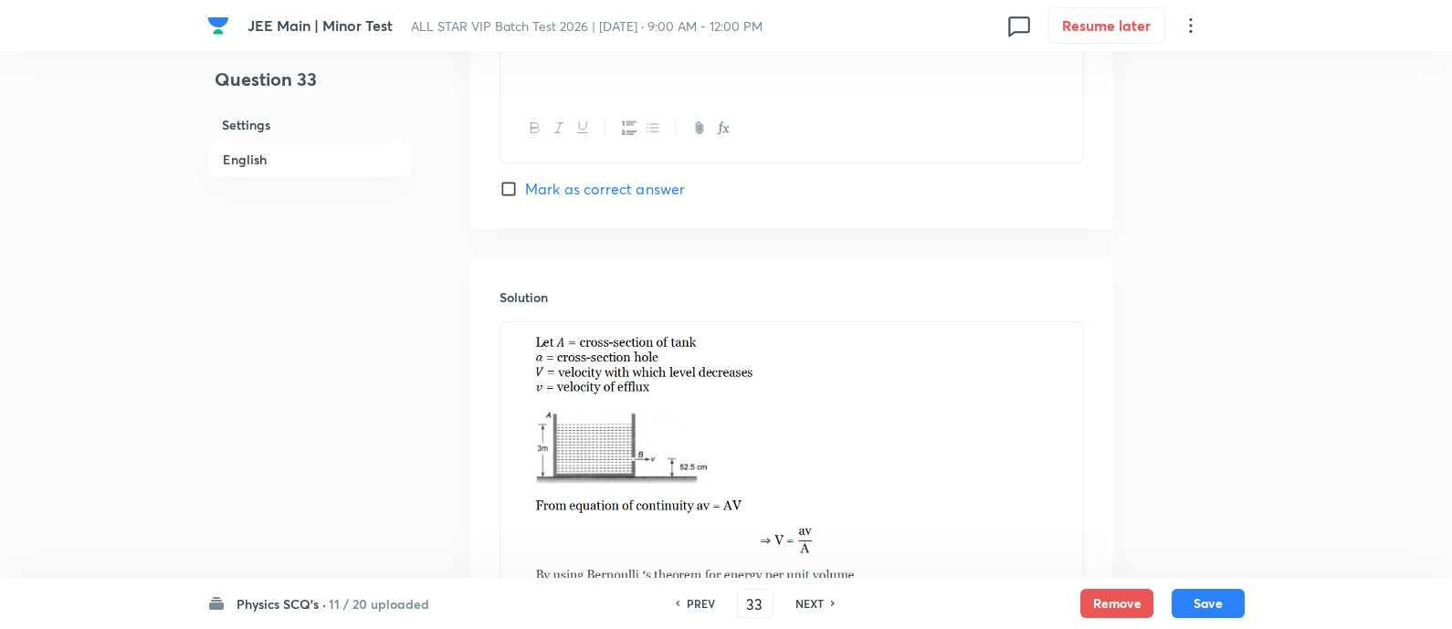
scroll to position [2328, 0]
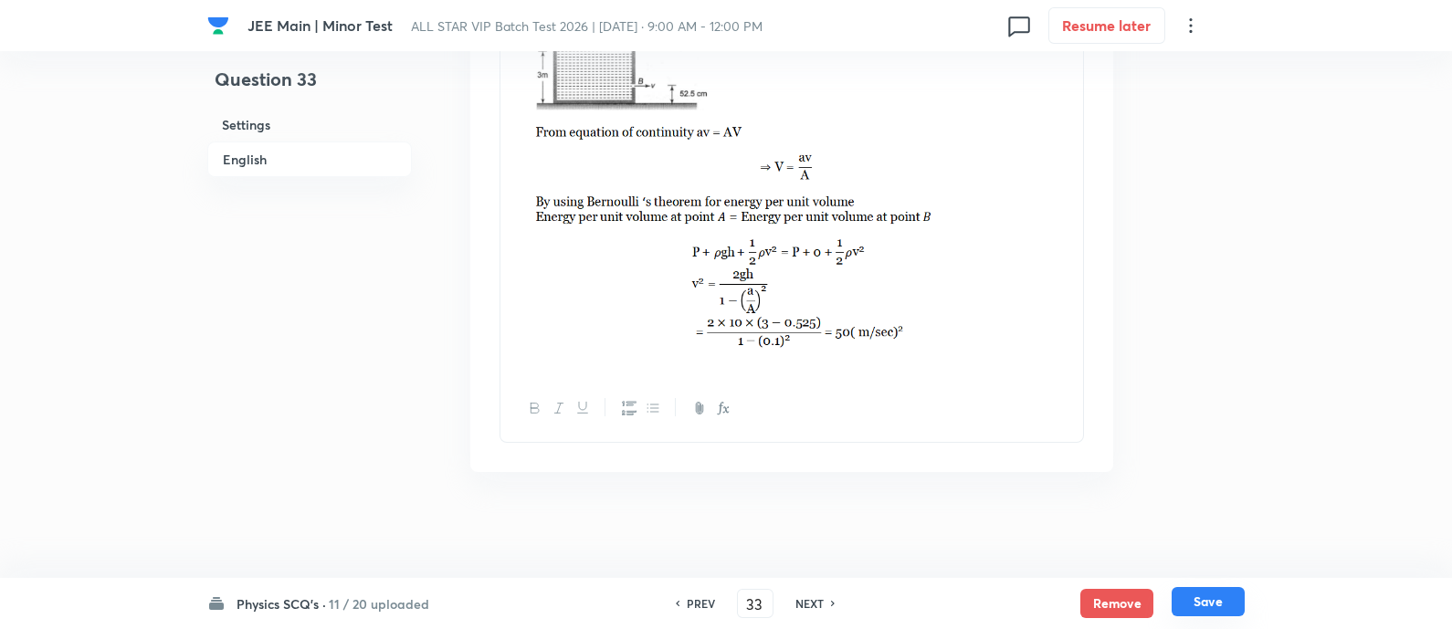
click at [1220, 596] on button "Save" at bounding box center [1208, 601] width 73 height 29
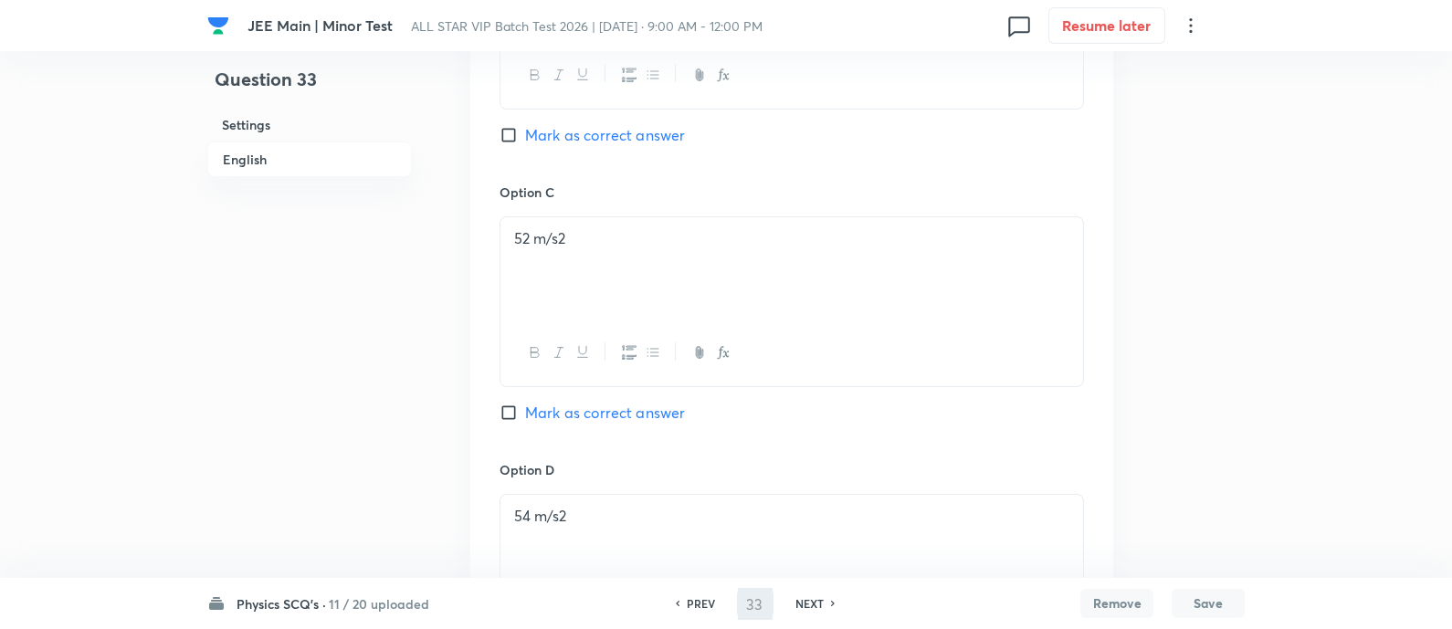
scroll to position [1140, 0]
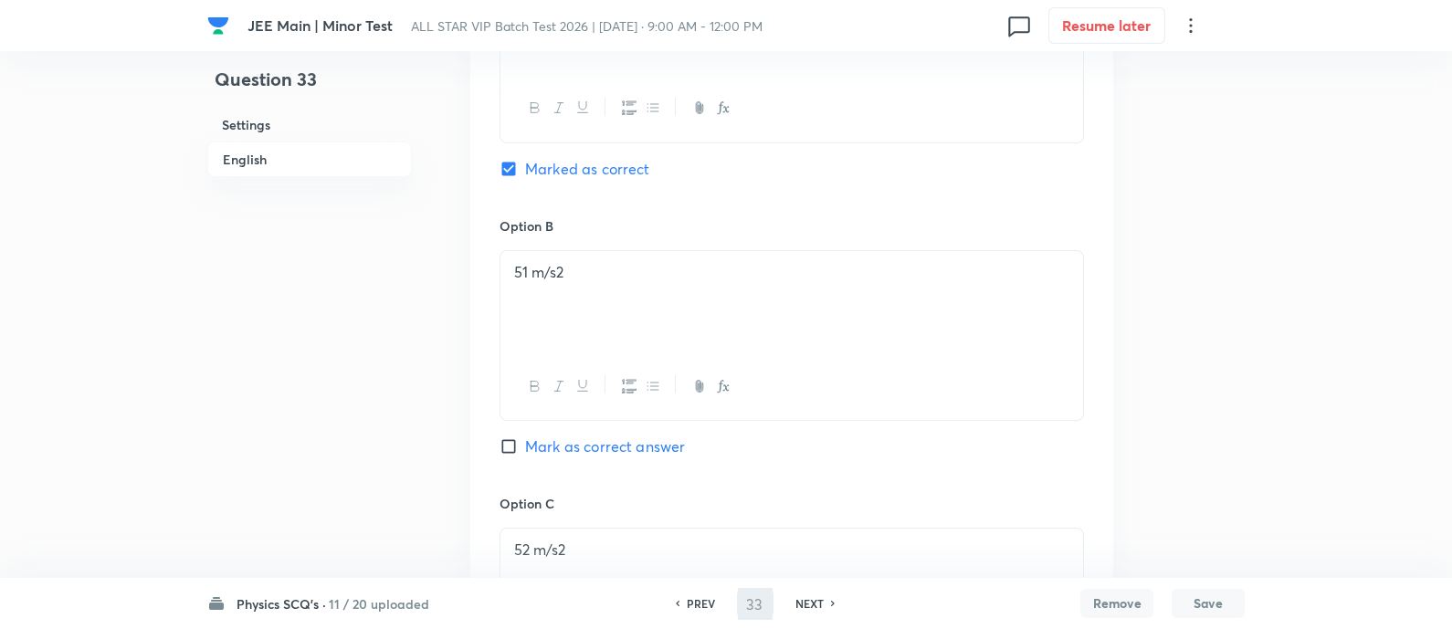
type input "34"
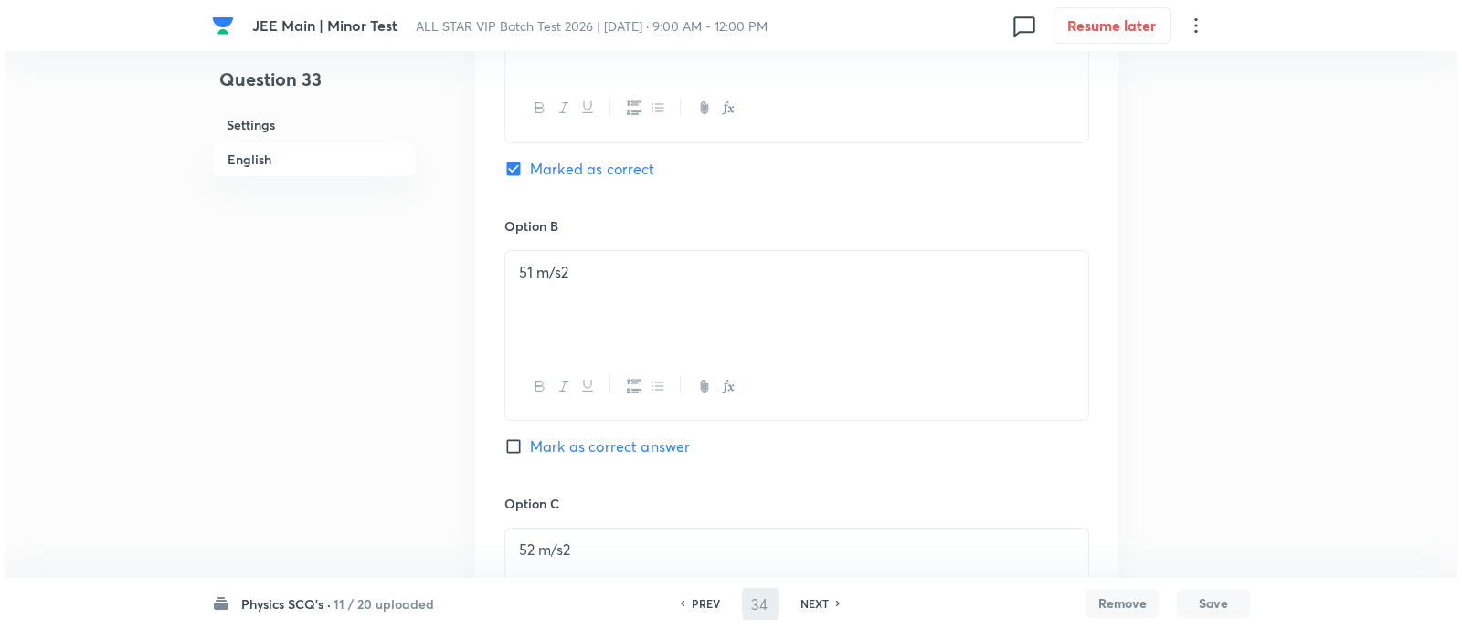
scroll to position [0, 0]
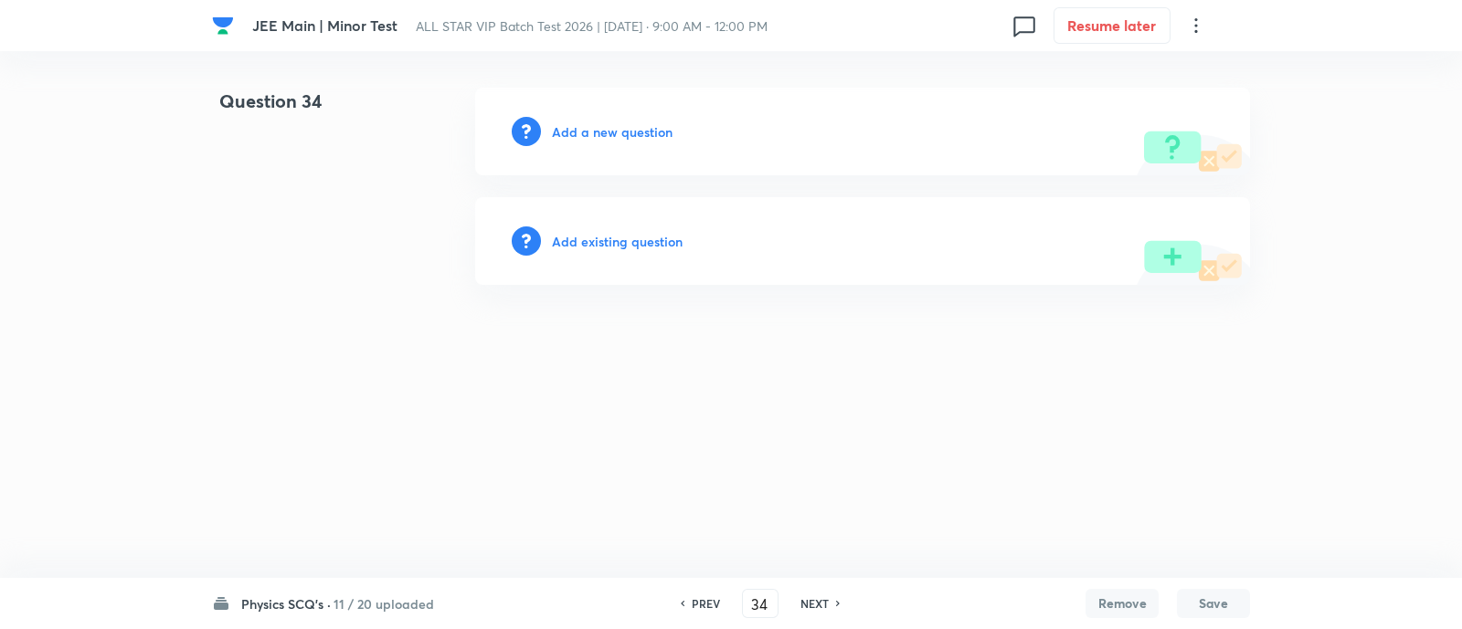
click at [642, 244] on h6 "Add existing question" at bounding box center [617, 241] width 131 height 19
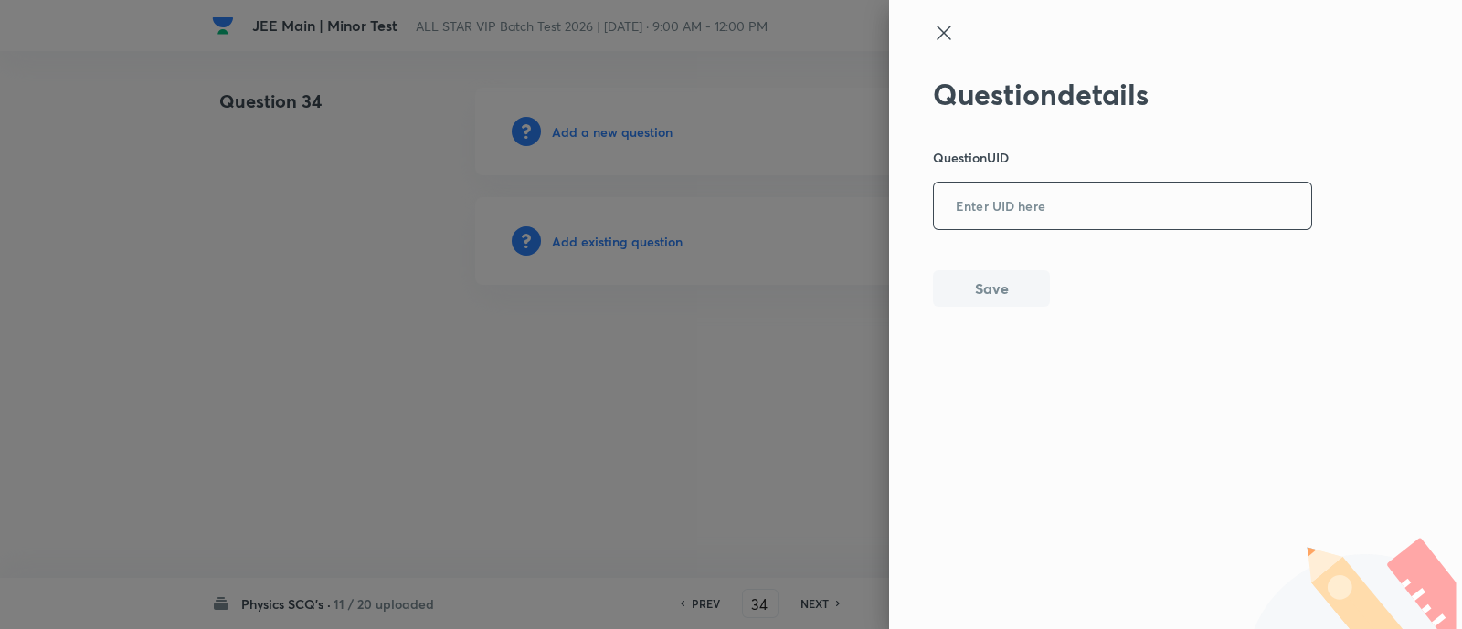
click at [1026, 182] on div "​" at bounding box center [1122, 206] width 379 height 48
paste input "DOOVI"
type input "DOOVI"
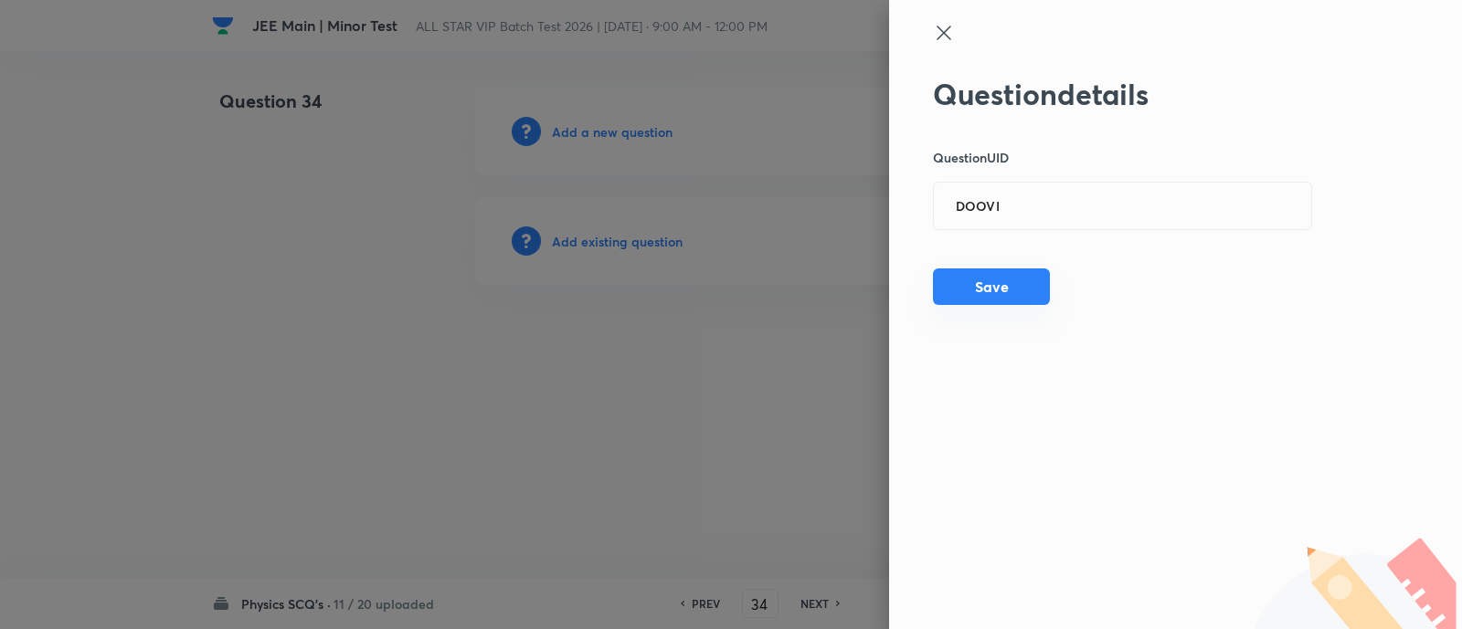
click at [1014, 295] on button "Save" at bounding box center [991, 287] width 117 height 37
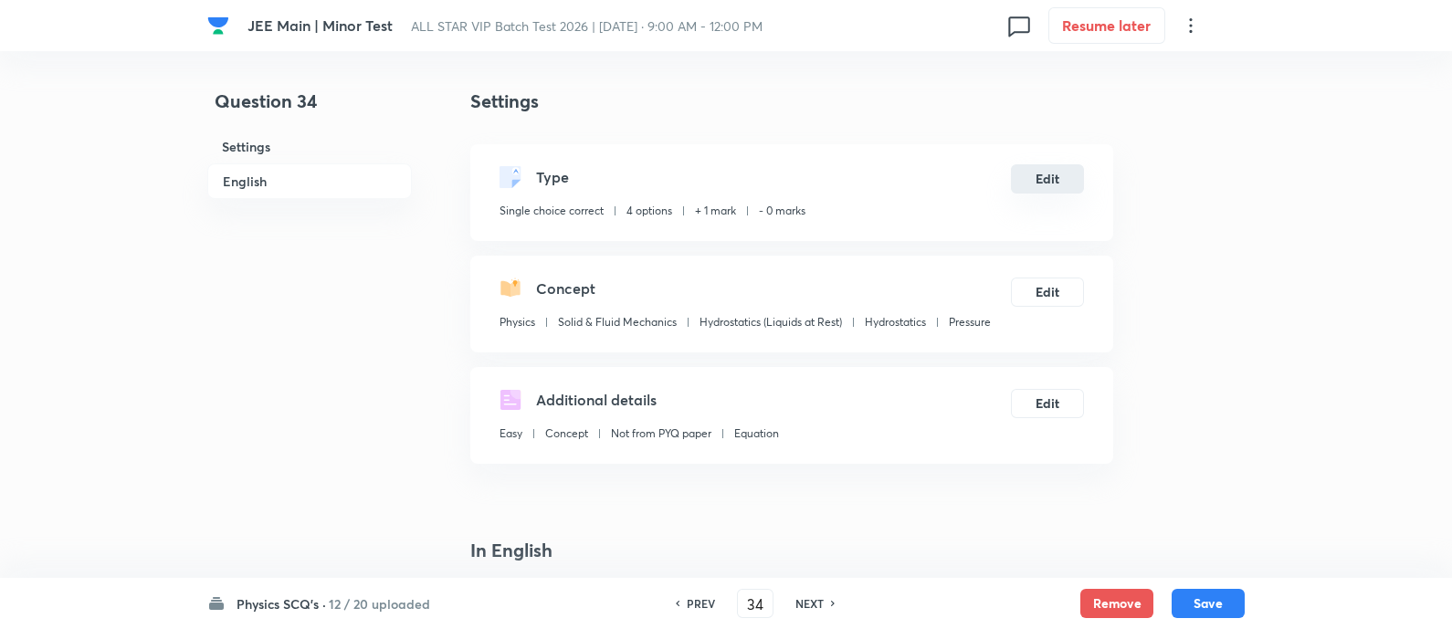
click at [1045, 175] on button "Edit" at bounding box center [1047, 178] width 73 height 29
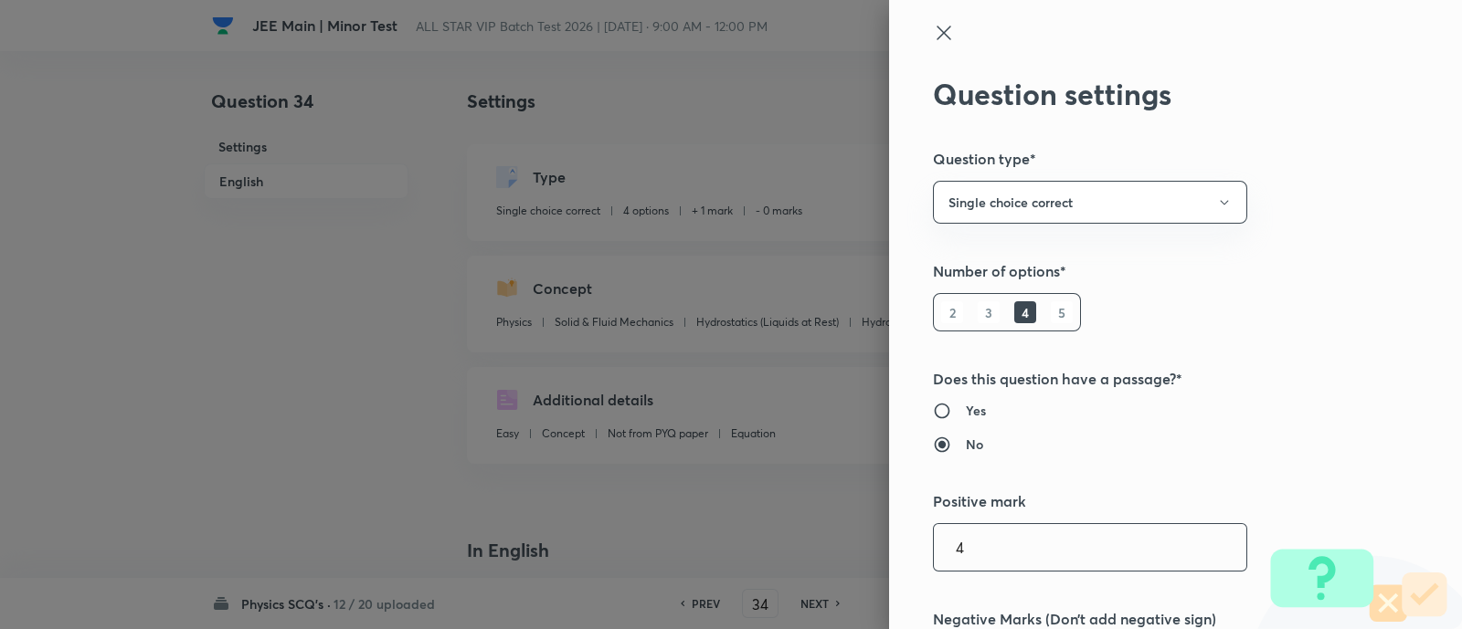
type input "4"
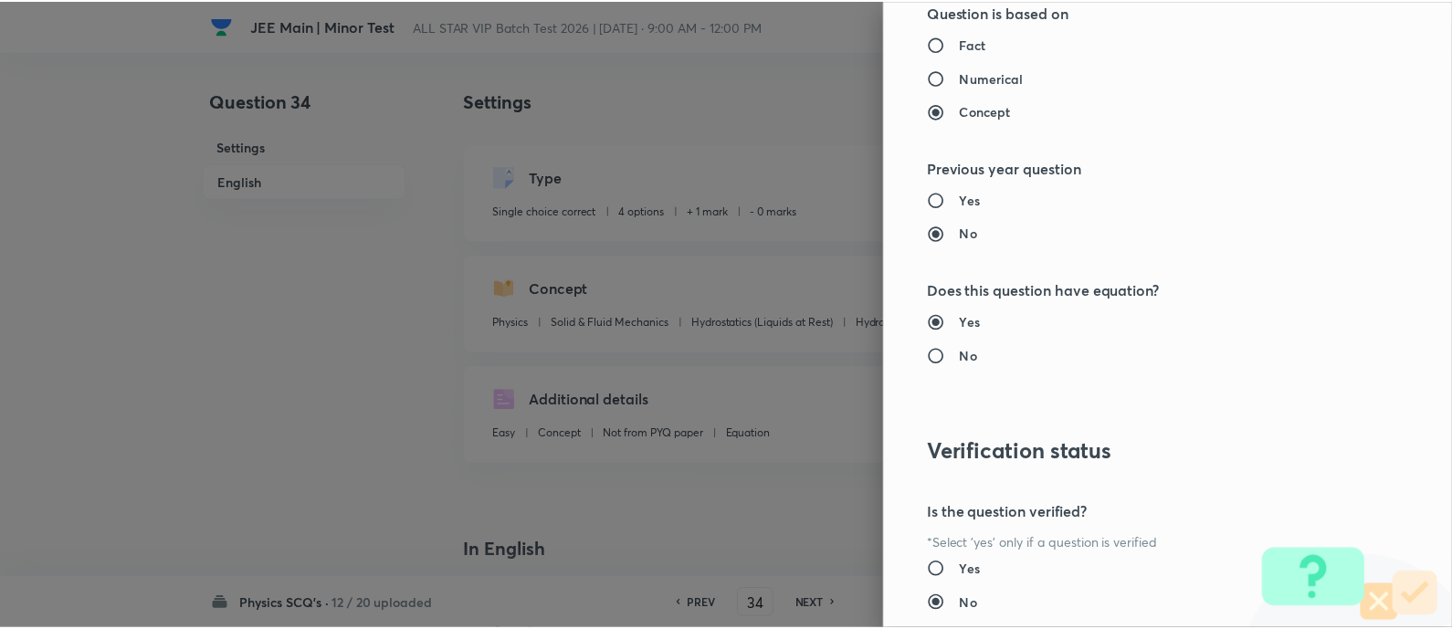
scroll to position [1857, 0]
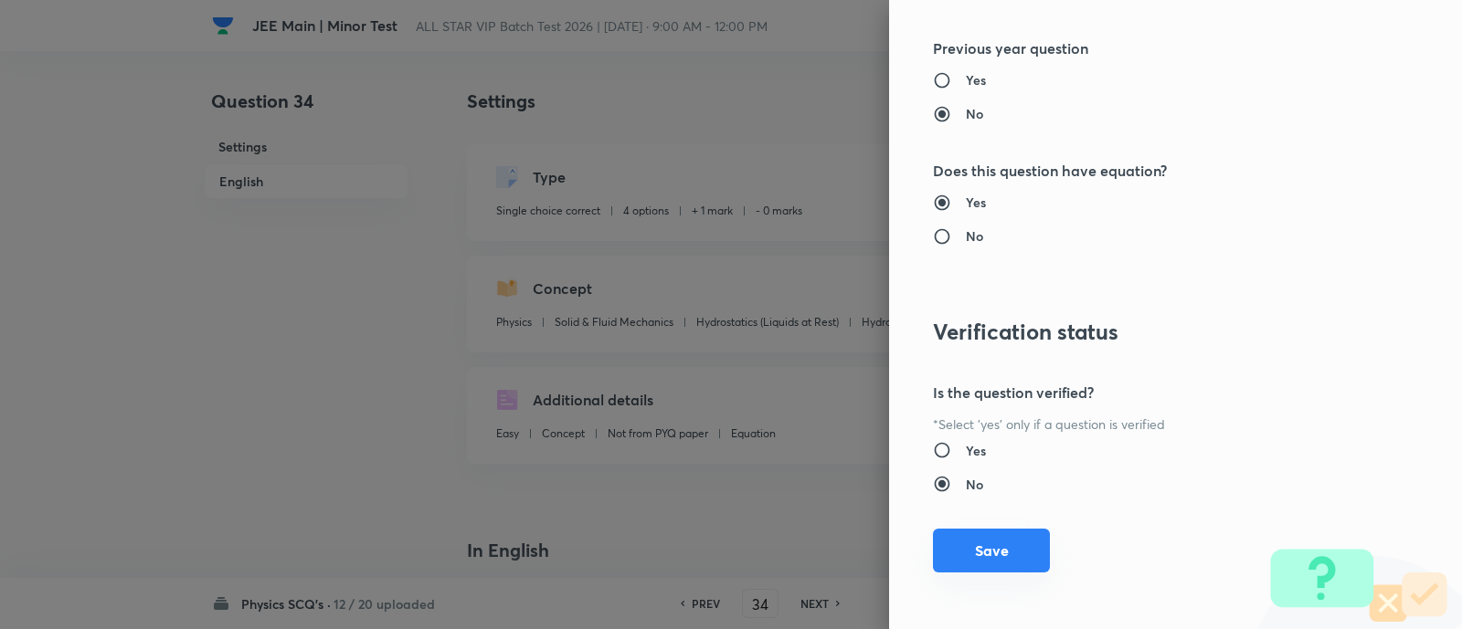
type input "1"
click at [995, 551] on button "Save" at bounding box center [991, 551] width 117 height 44
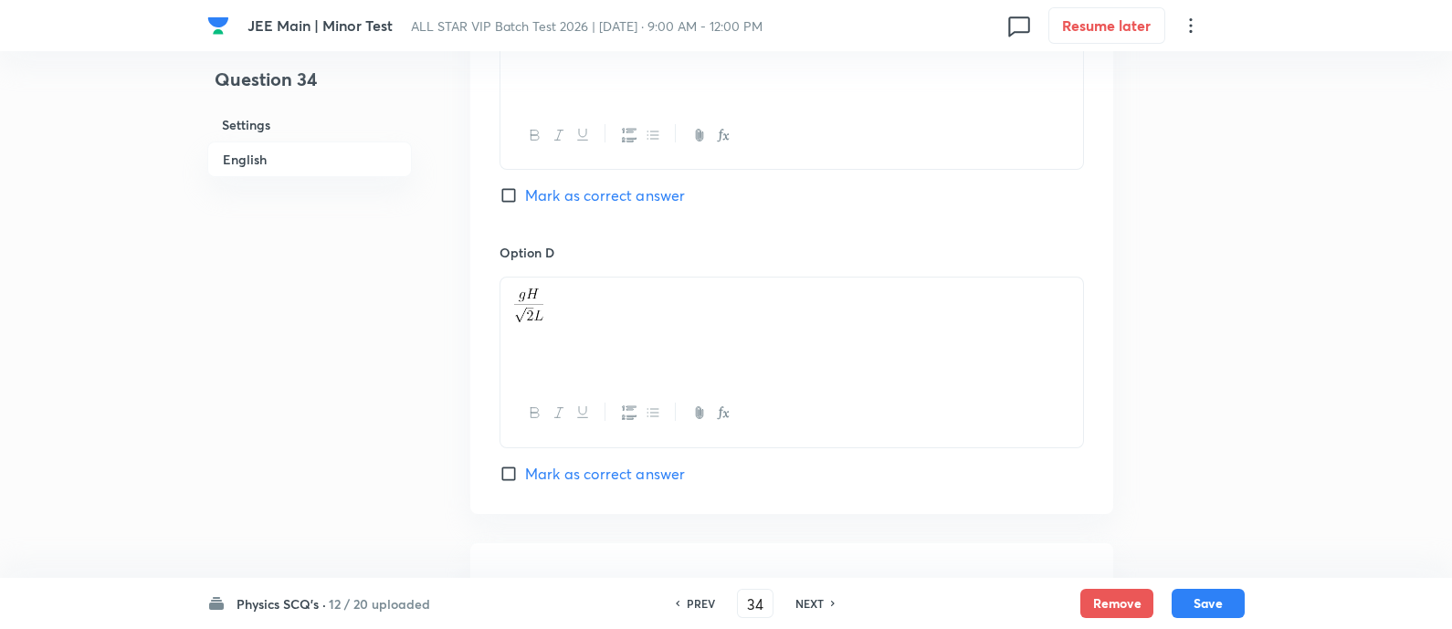
scroll to position [2233, 0]
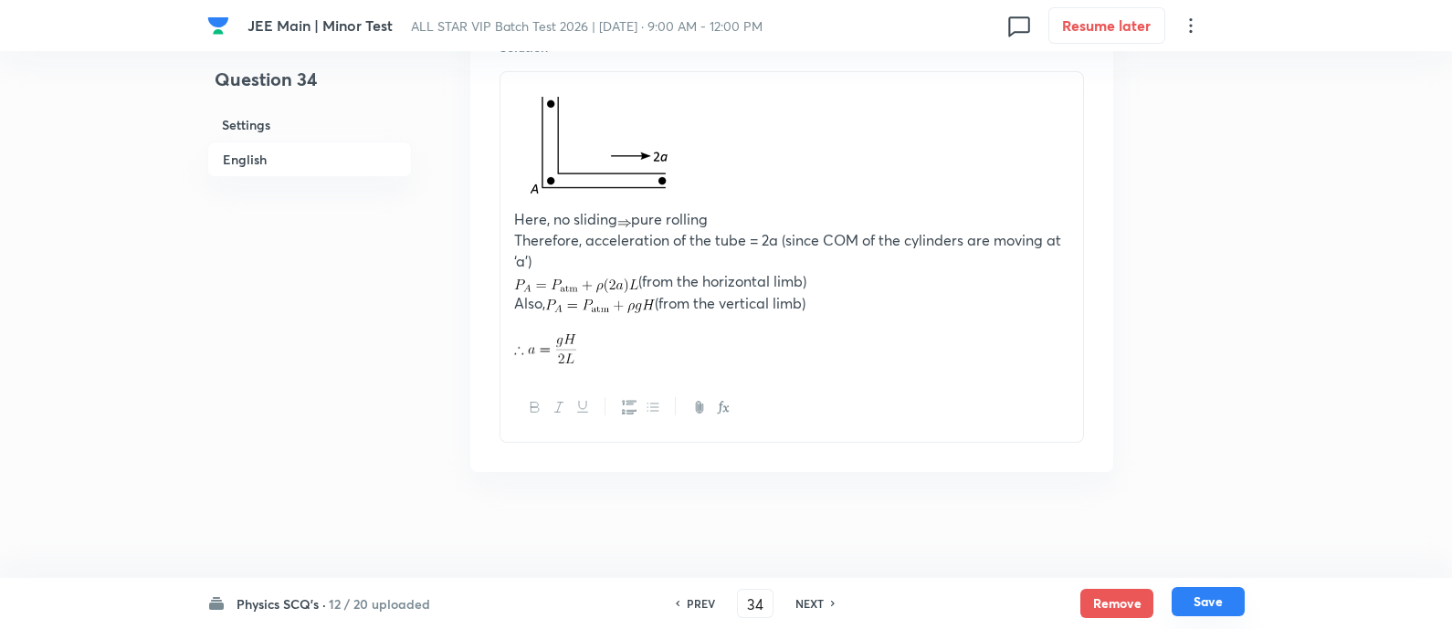
click at [1218, 594] on button "Save" at bounding box center [1208, 601] width 73 height 29
click at [1218, 594] on button "Save" at bounding box center [1208, 603] width 73 height 29
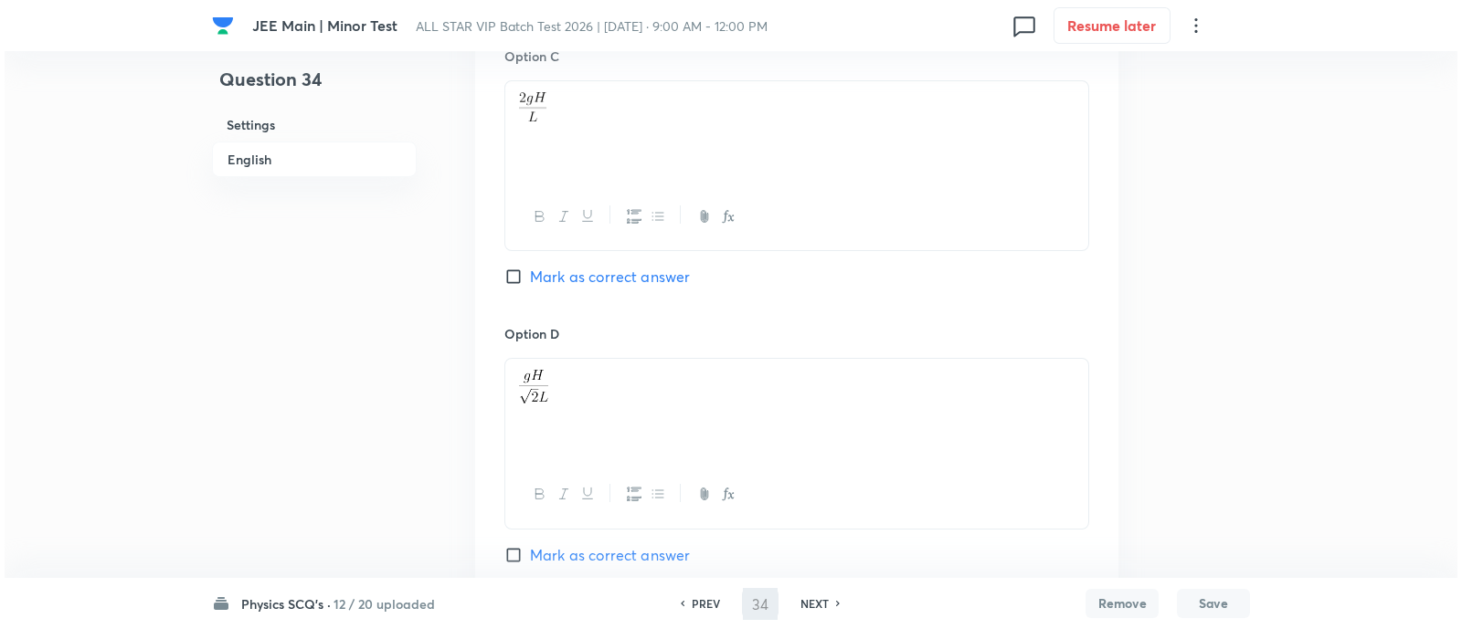
scroll to position [0, 0]
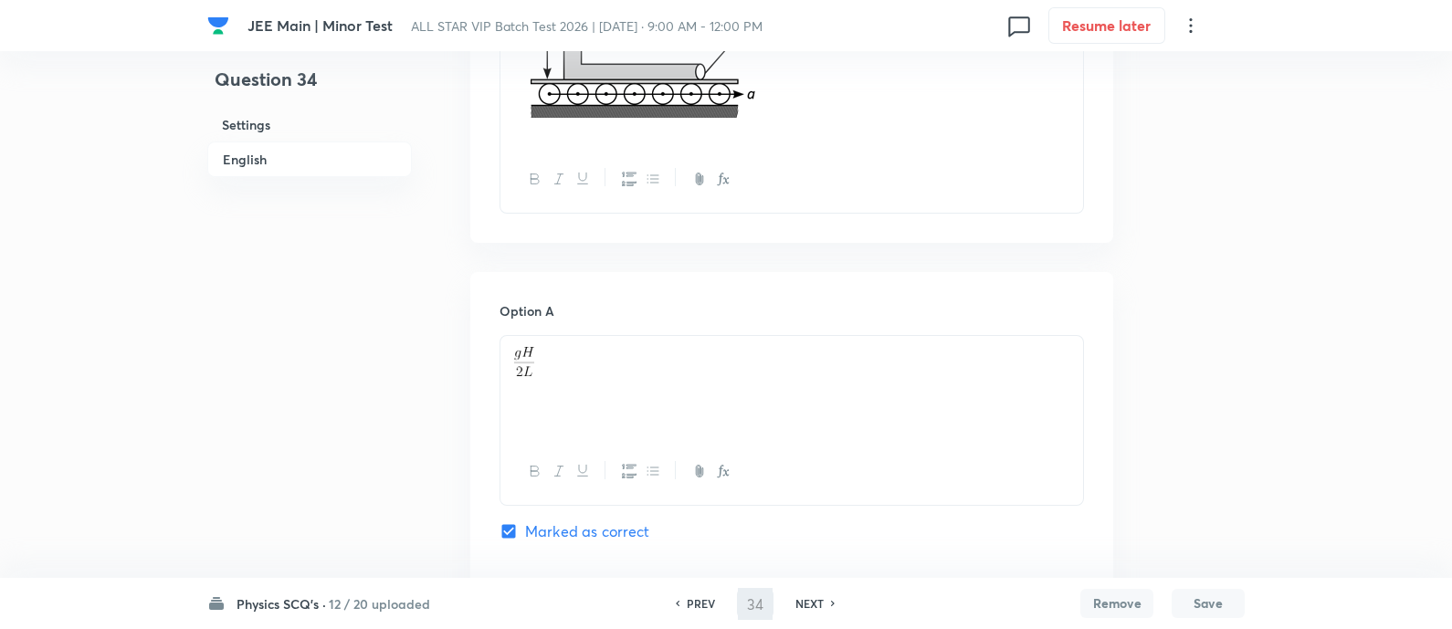
type input "35"
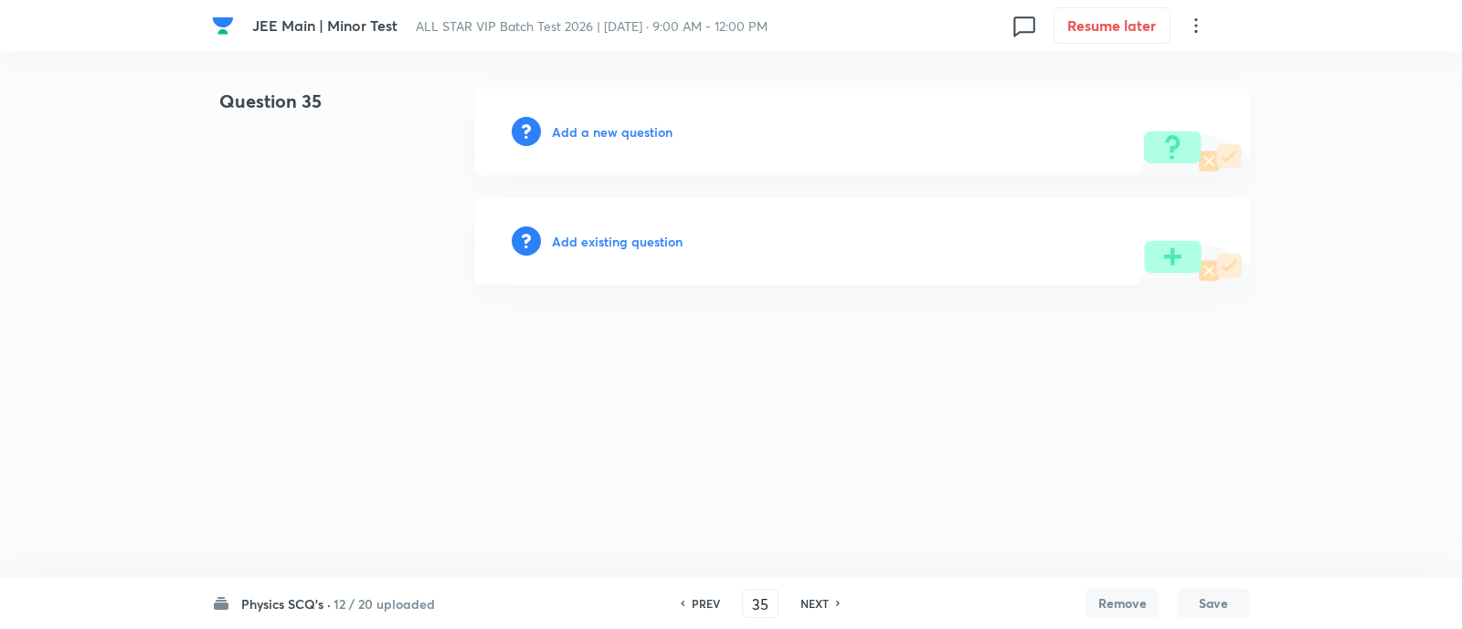
click at [614, 240] on h6 "Add existing question" at bounding box center [617, 241] width 131 height 19
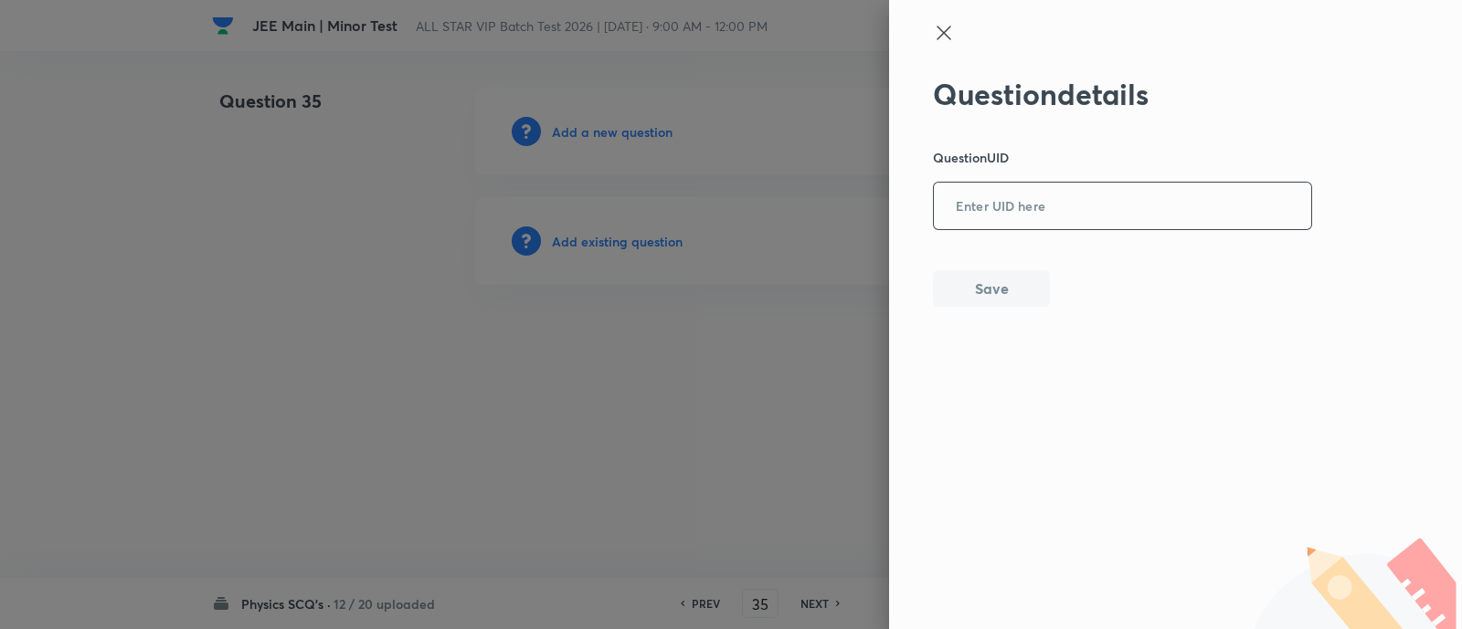
click at [947, 199] on input "text" at bounding box center [1122, 207] width 377 height 45
paste input "H6NS8"
type input "H6NS8"
click at [1009, 297] on button "Save" at bounding box center [991, 287] width 117 height 37
click at [1009, 297] on button "Save" at bounding box center [991, 288] width 117 height 37
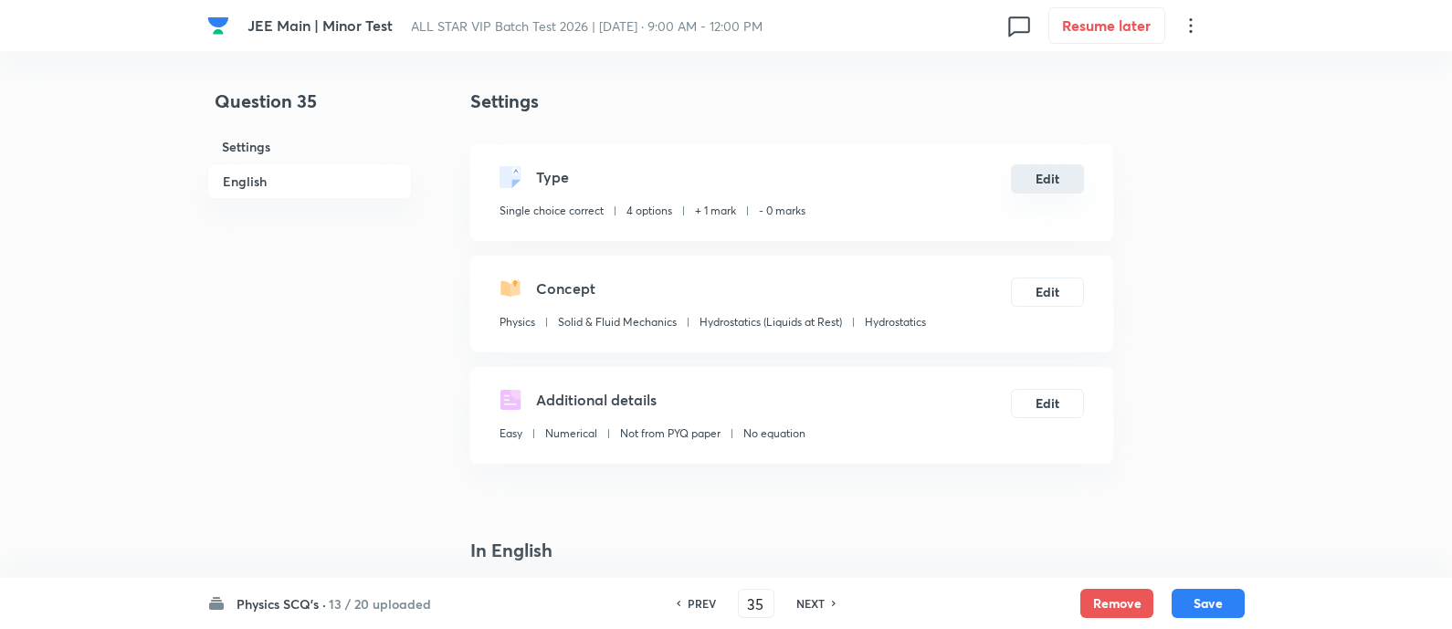
click at [1047, 180] on button "Edit" at bounding box center [1047, 178] width 73 height 29
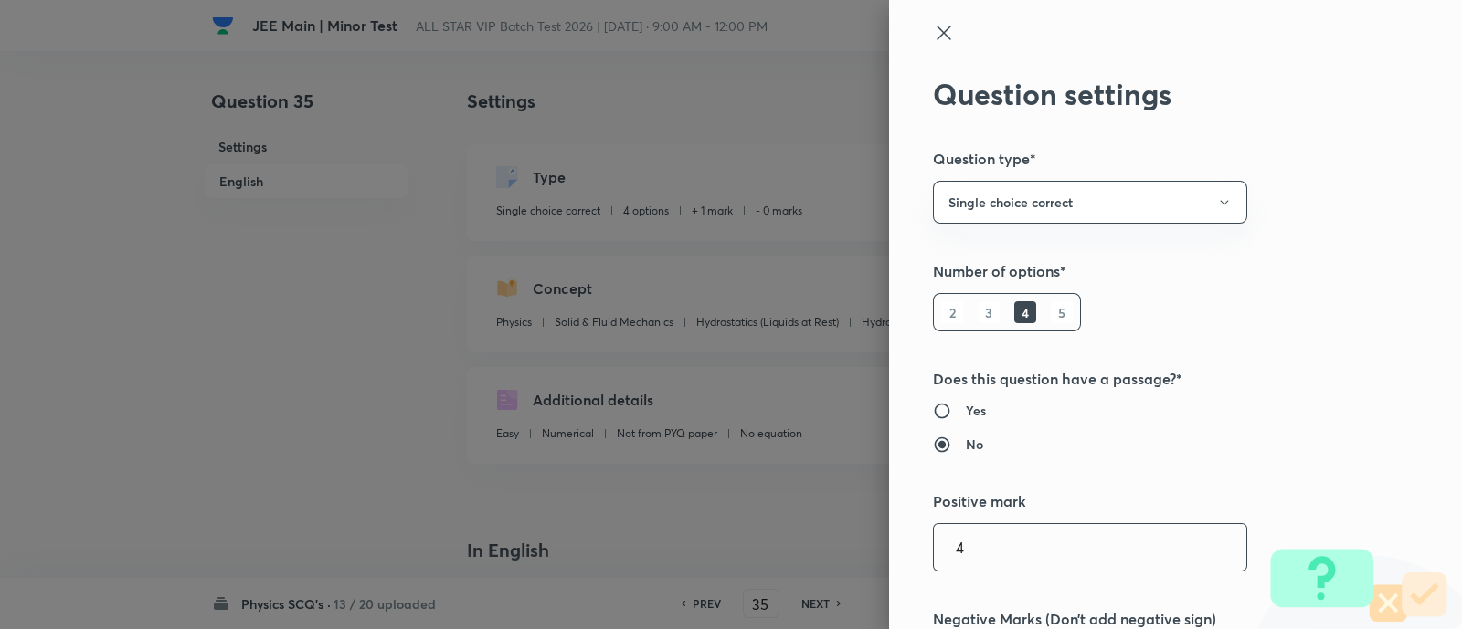
type input "4"
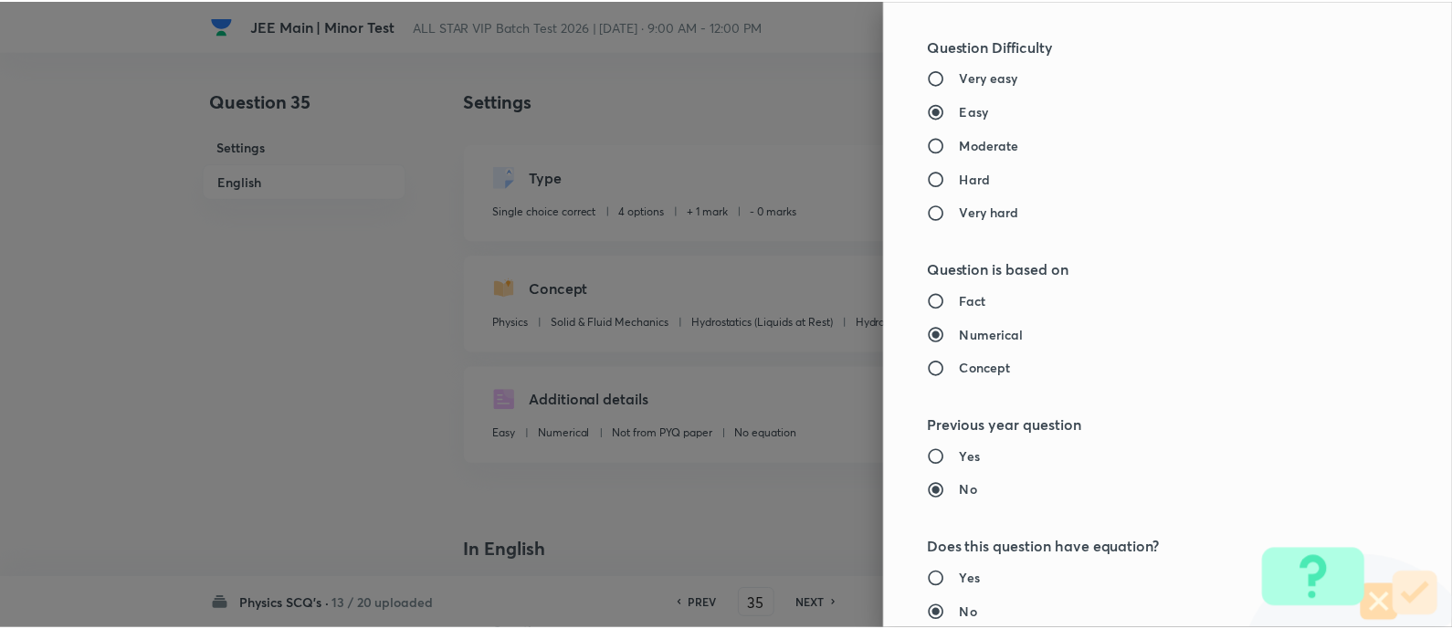
scroll to position [1857, 0]
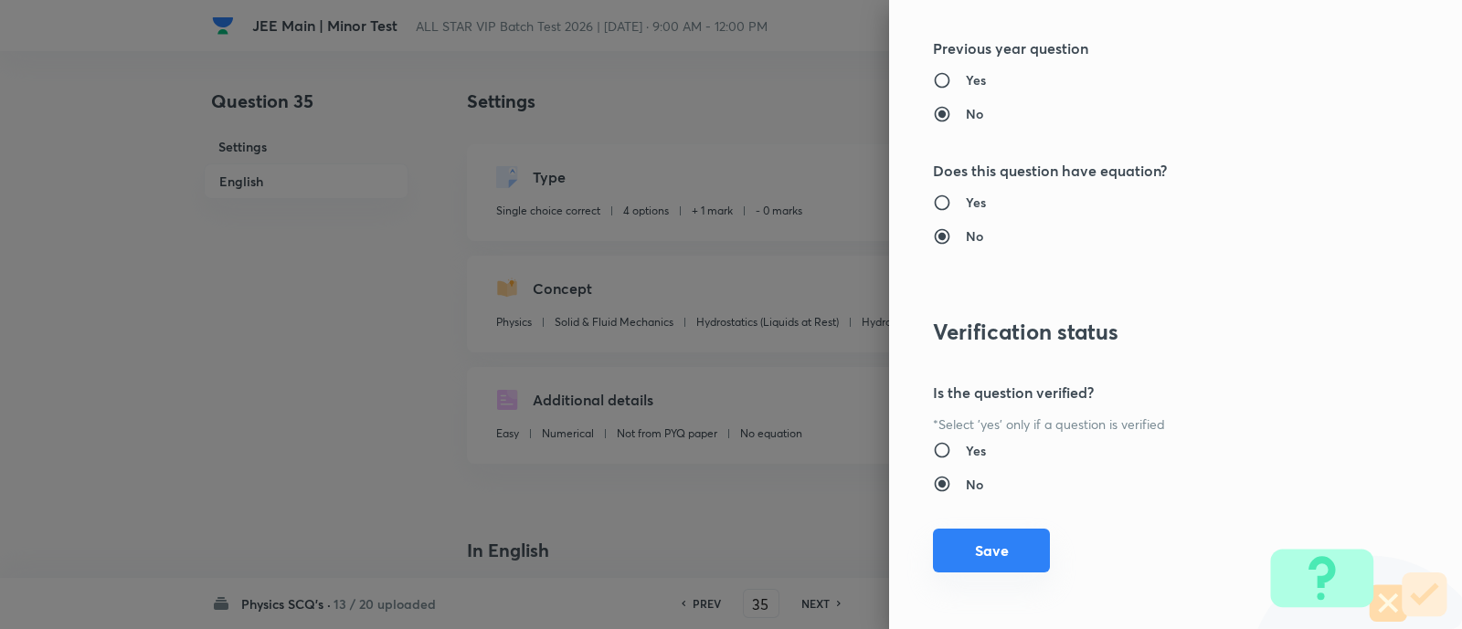
type input "1"
click at [991, 541] on button "Save" at bounding box center [991, 551] width 117 height 44
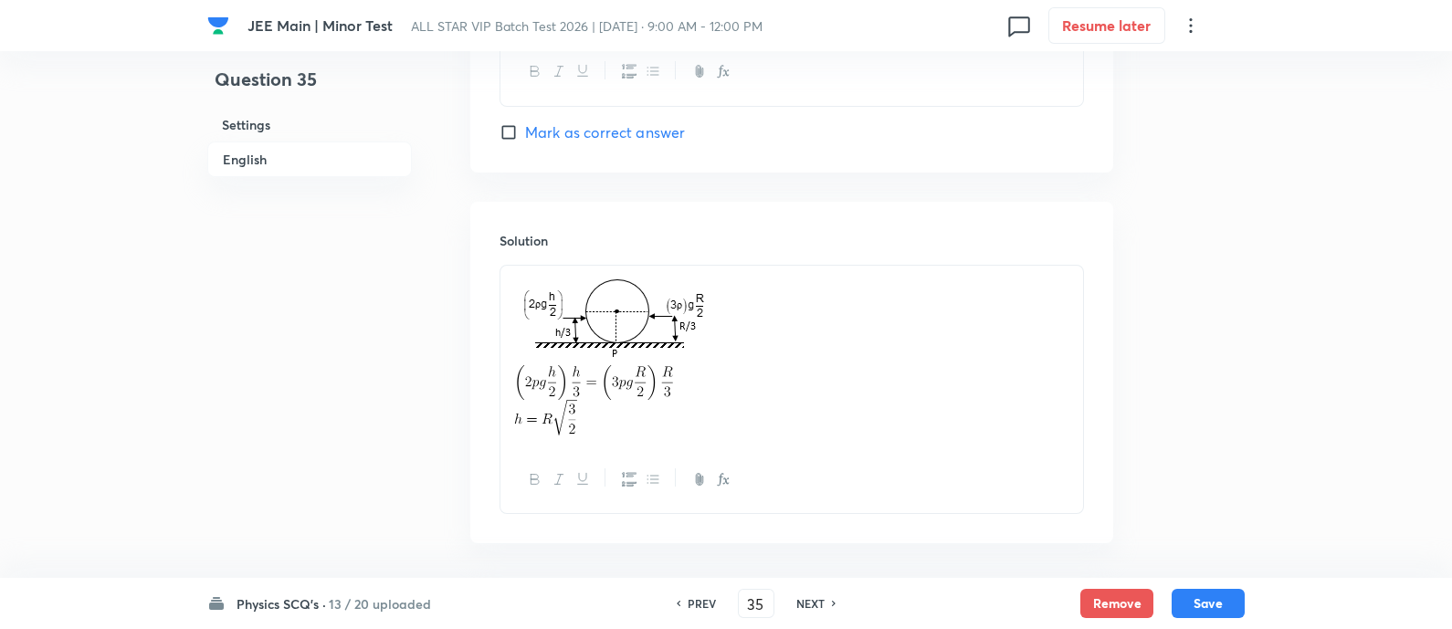
scroll to position [2014, 0]
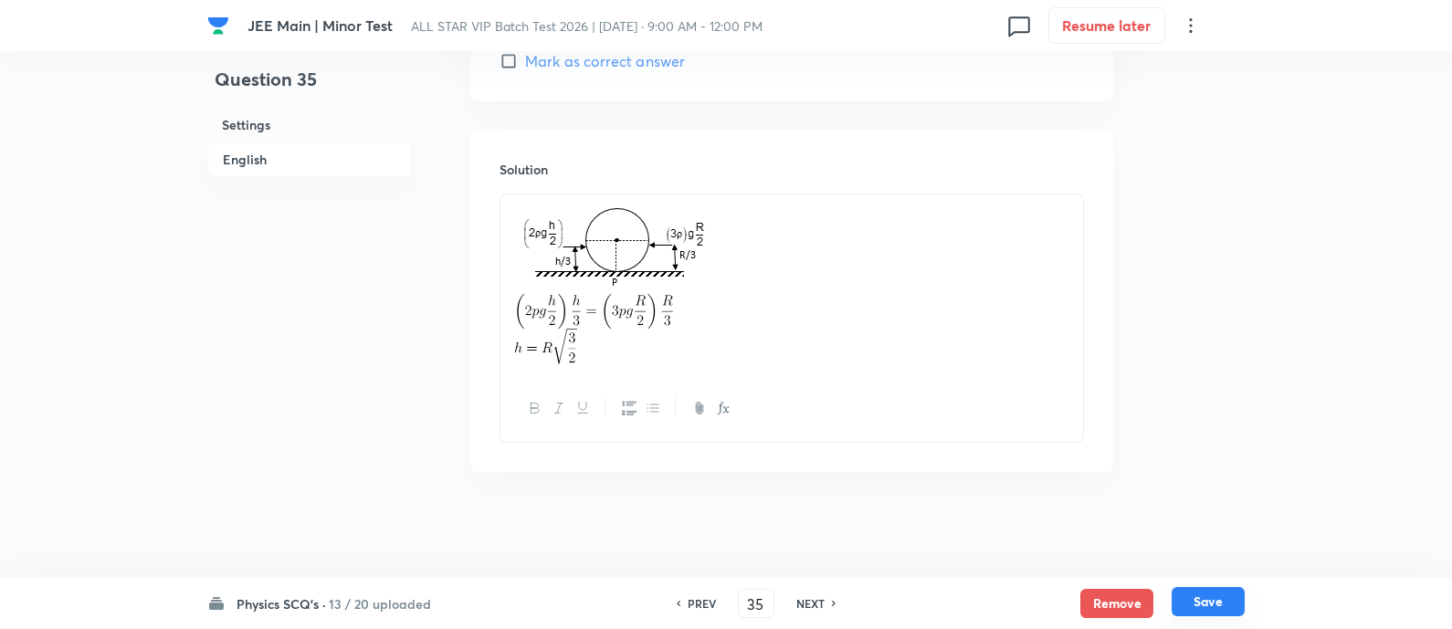
click at [1208, 599] on button "Save" at bounding box center [1208, 601] width 73 height 29
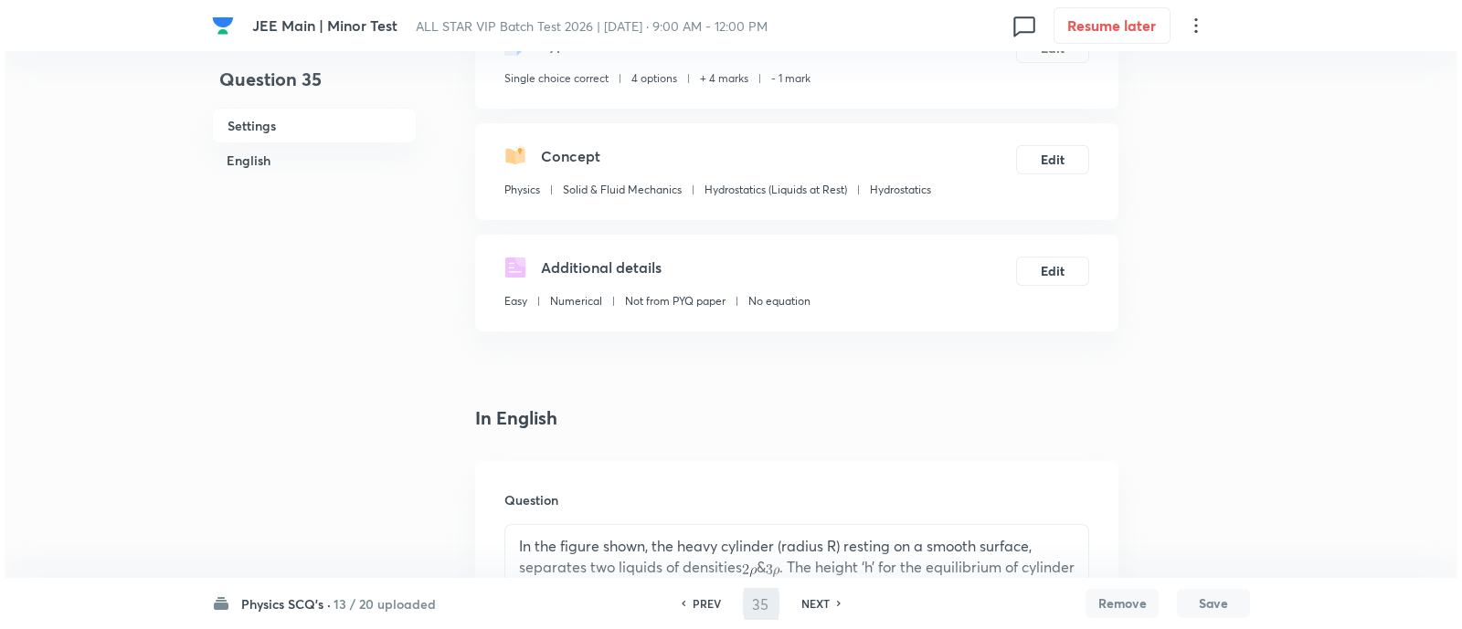
scroll to position [0, 0]
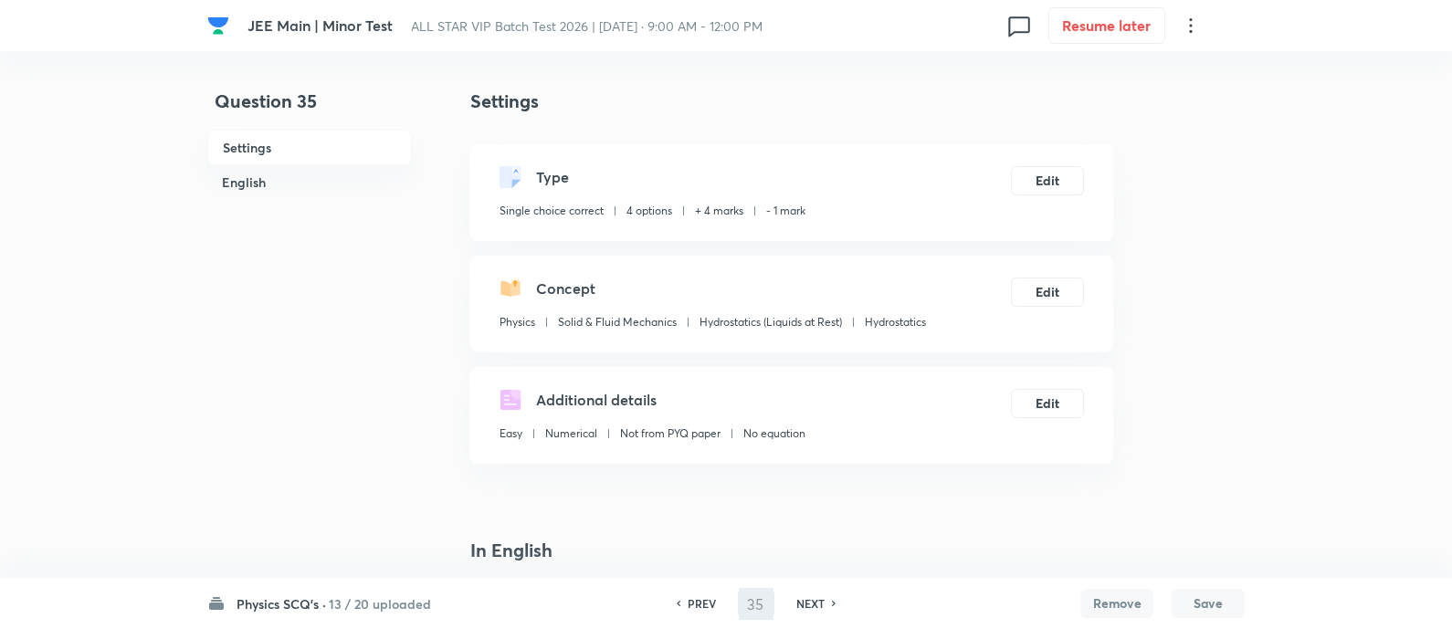
type input "36"
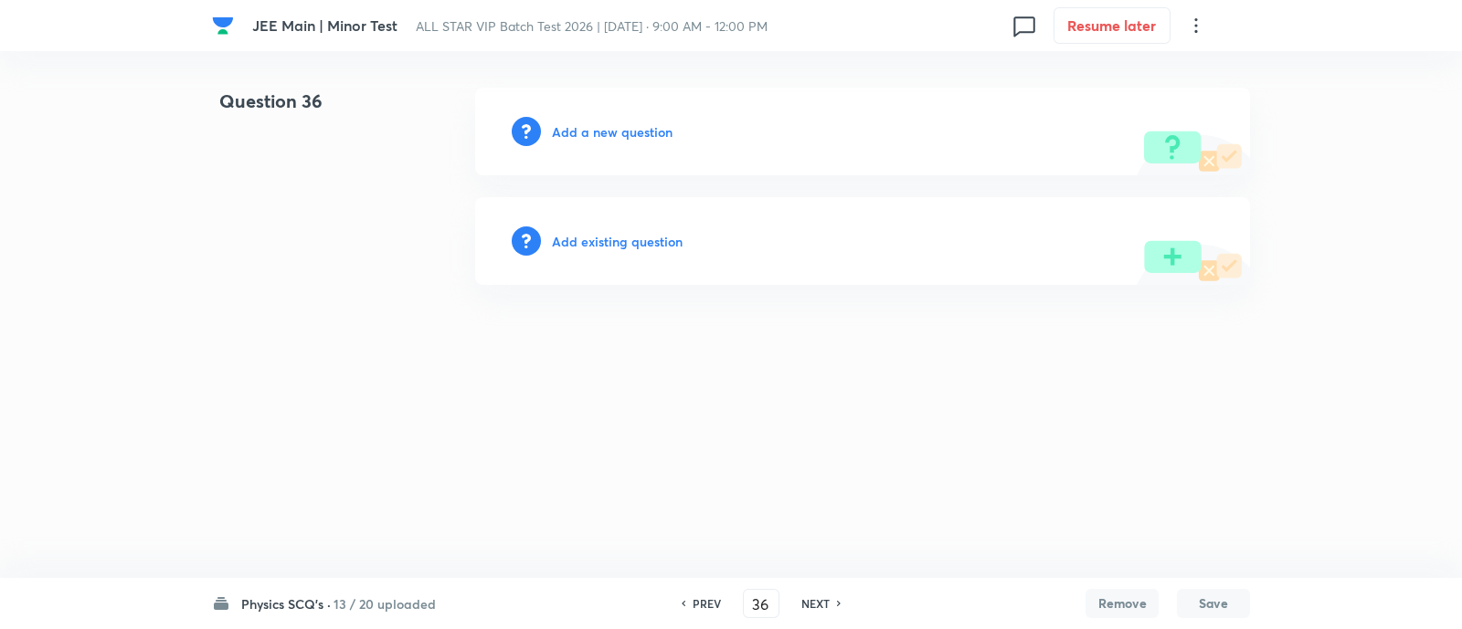
click at [617, 250] on div "Add existing question" at bounding box center [862, 241] width 775 height 88
click at [621, 241] on h6 "Add existing question" at bounding box center [617, 241] width 131 height 19
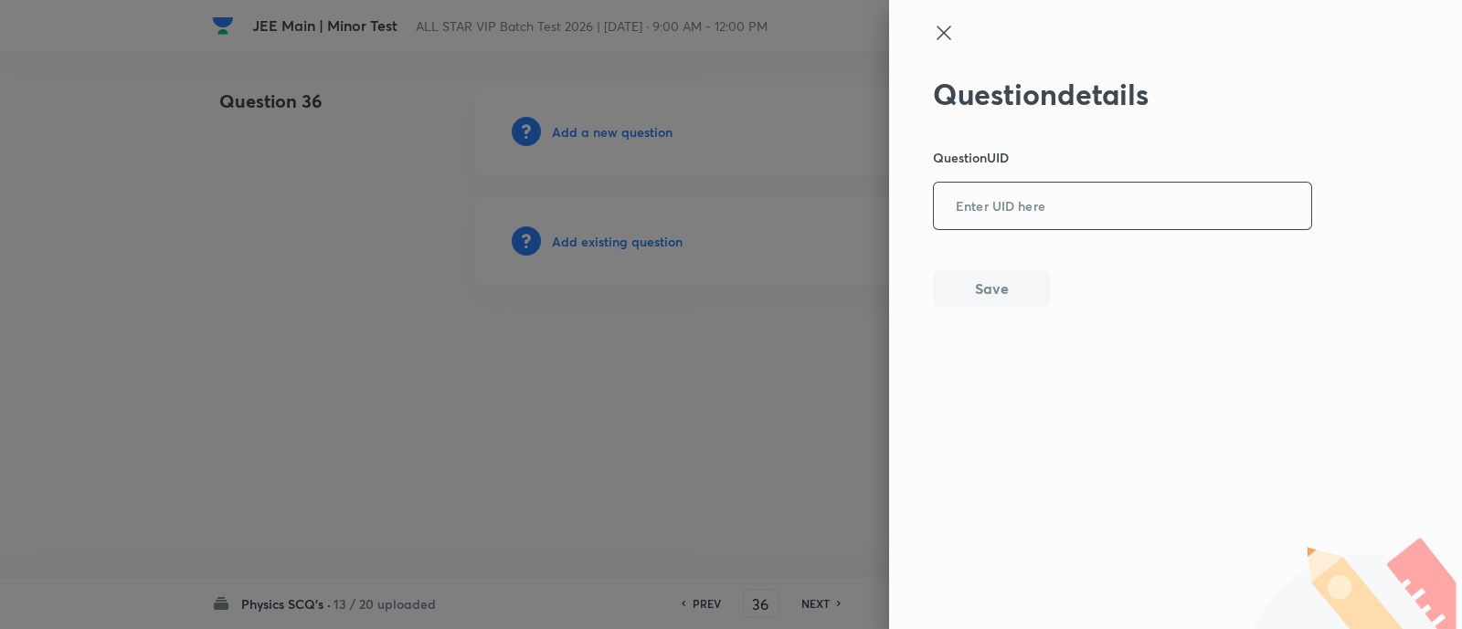
click at [1005, 205] on input "text" at bounding box center [1122, 207] width 377 height 45
paste input "XD8XP"
type input "XD8XP"
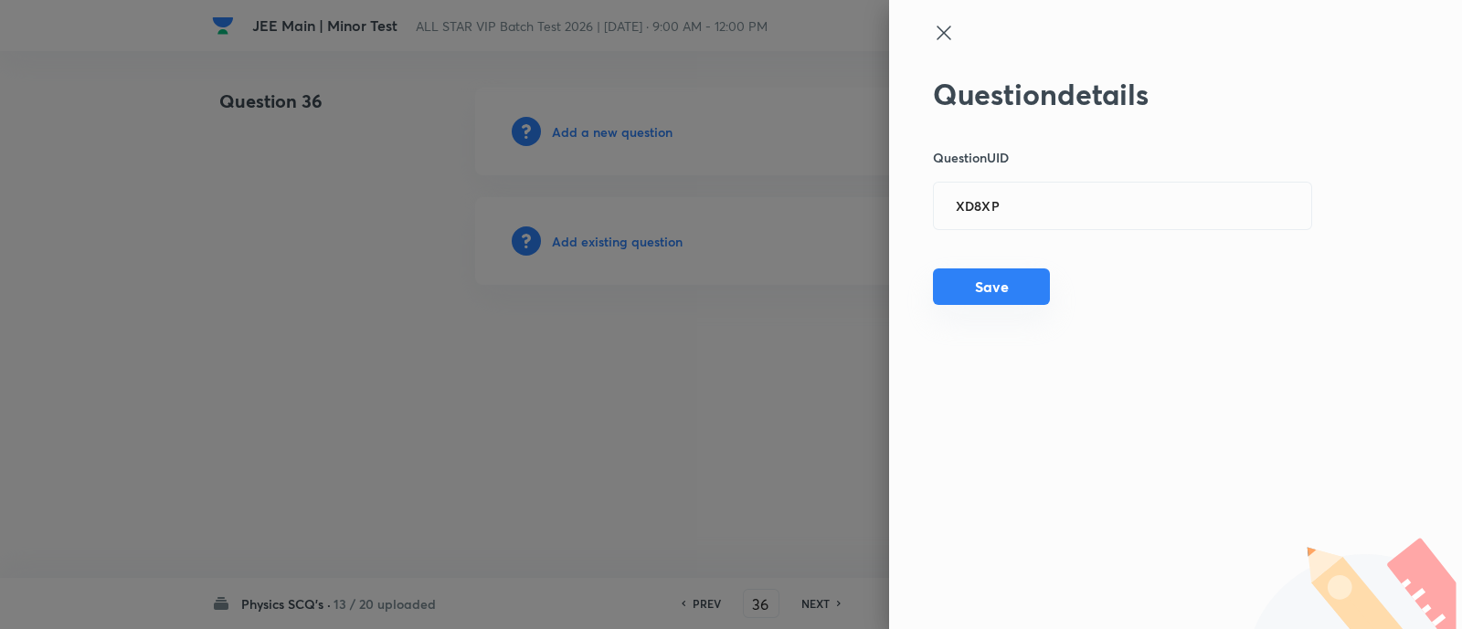
click at [983, 284] on button "Save" at bounding box center [991, 287] width 117 height 37
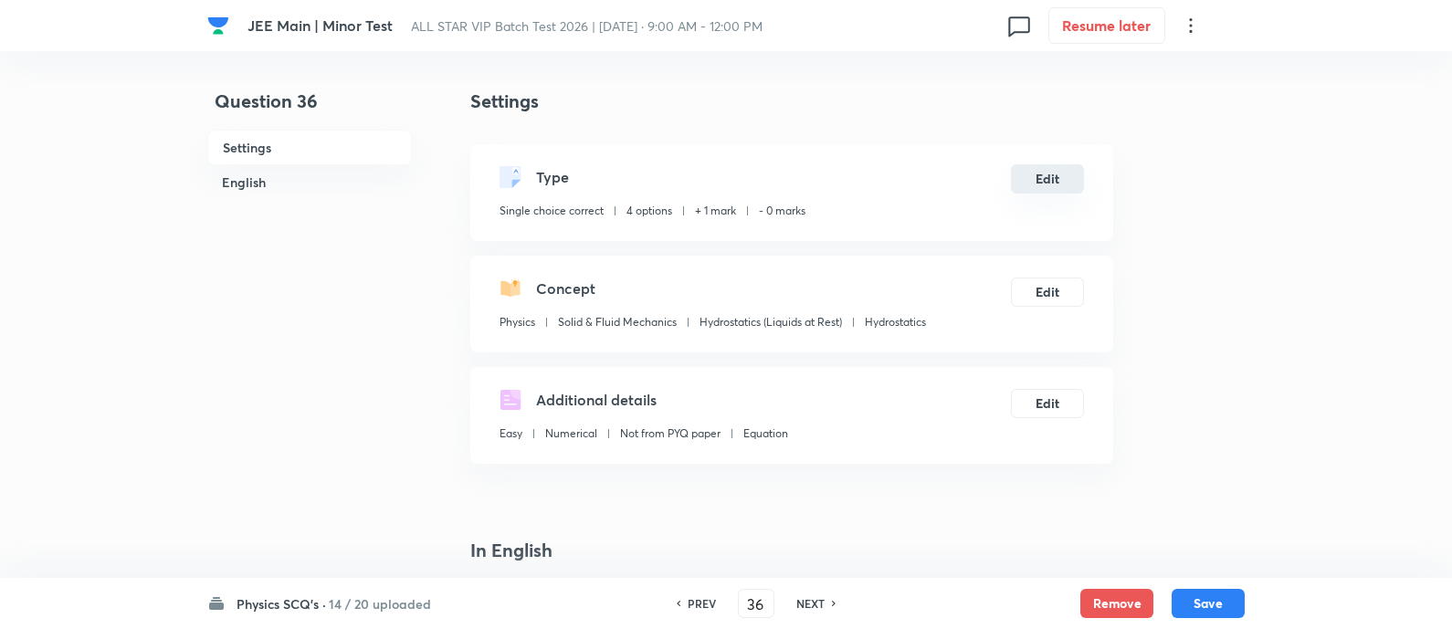
click at [1050, 188] on button "Edit" at bounding box center [1047, 178] width 73 height 29
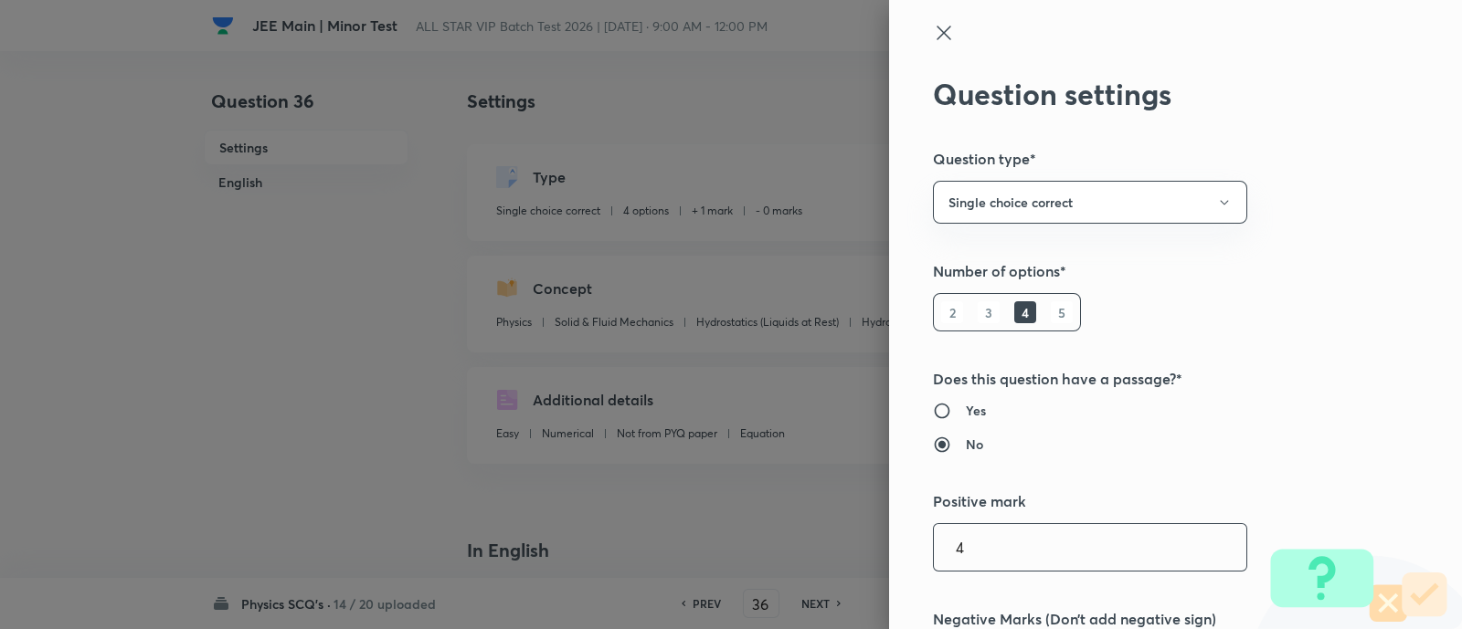
type input "4"
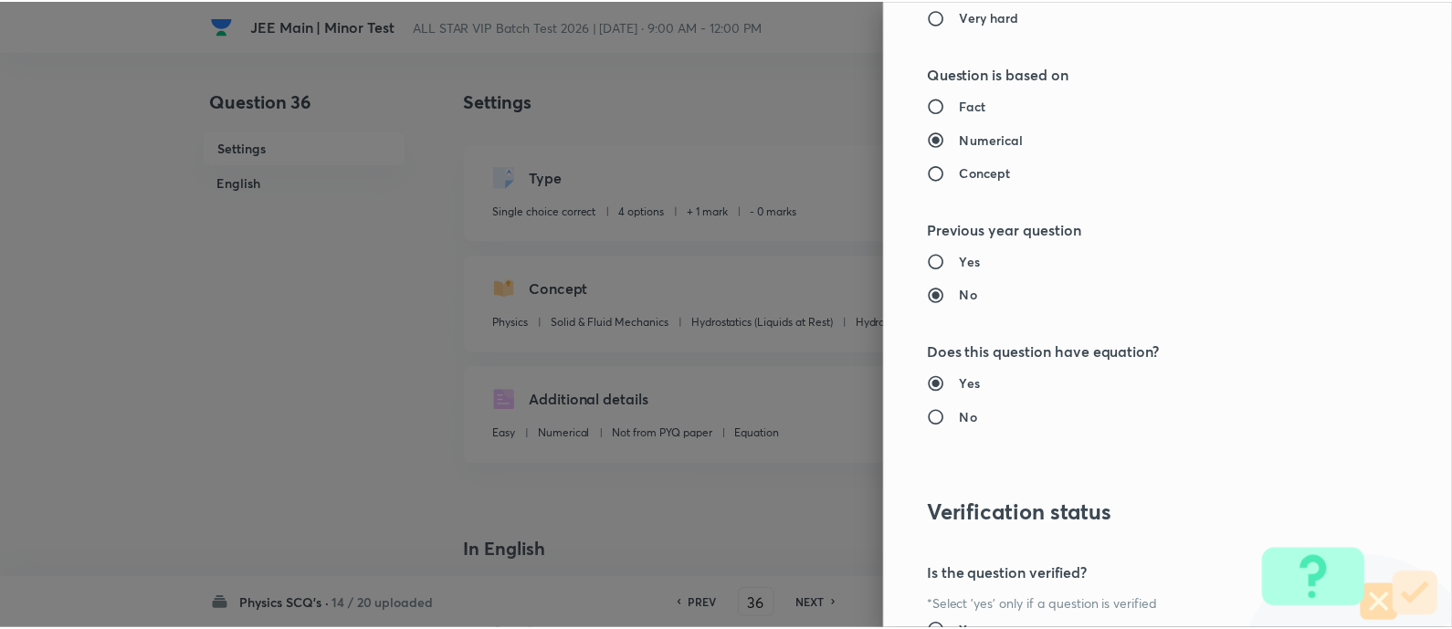
scroll to position [1857, 0]
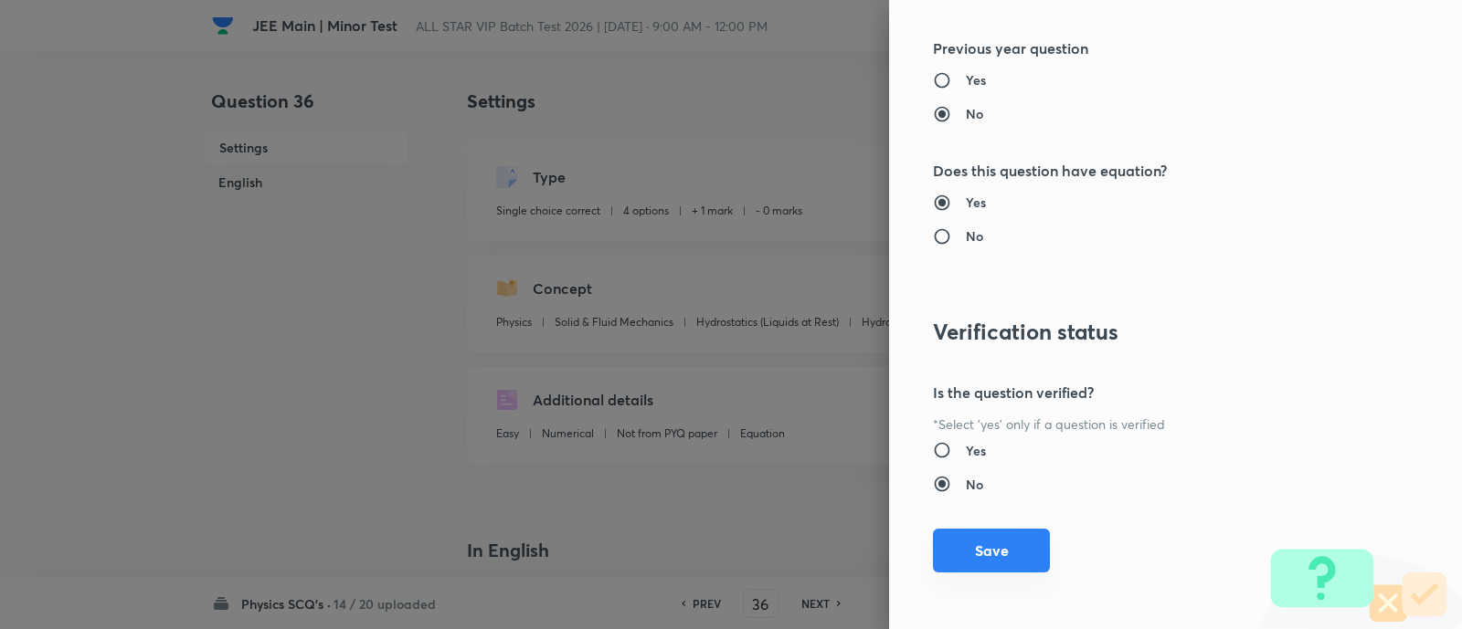
type input "1"
click at [999, 549] on button "Save" at bounding box center [991, 551] width 117 height 44
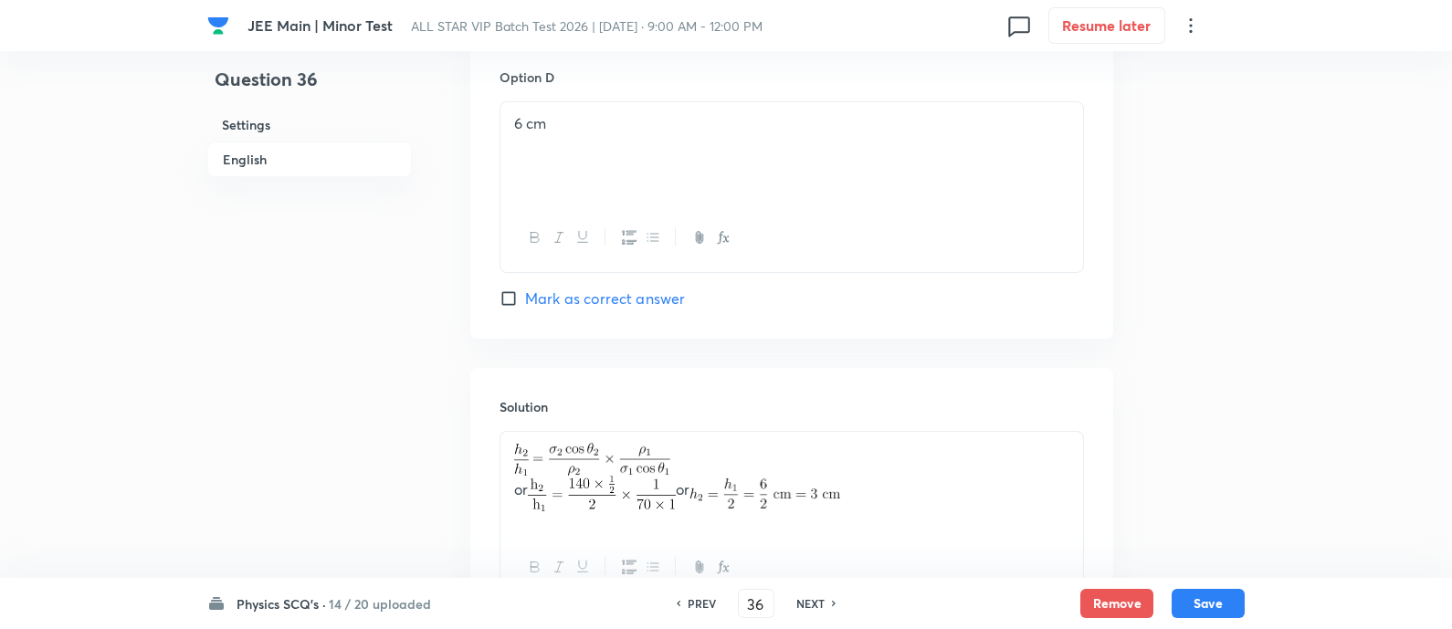
scroll to position [1844, 0]
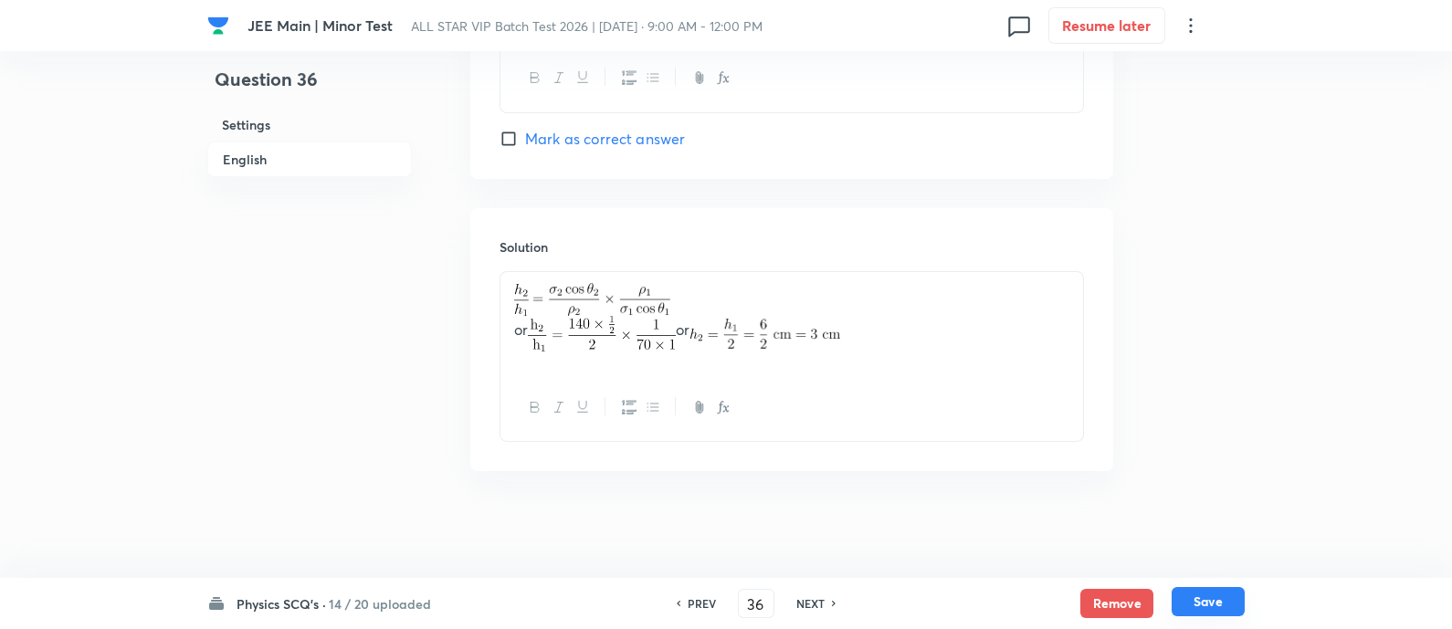
click at [1219, 605] on button "Save" at bounding box center [1208, 601] width 73 height 29
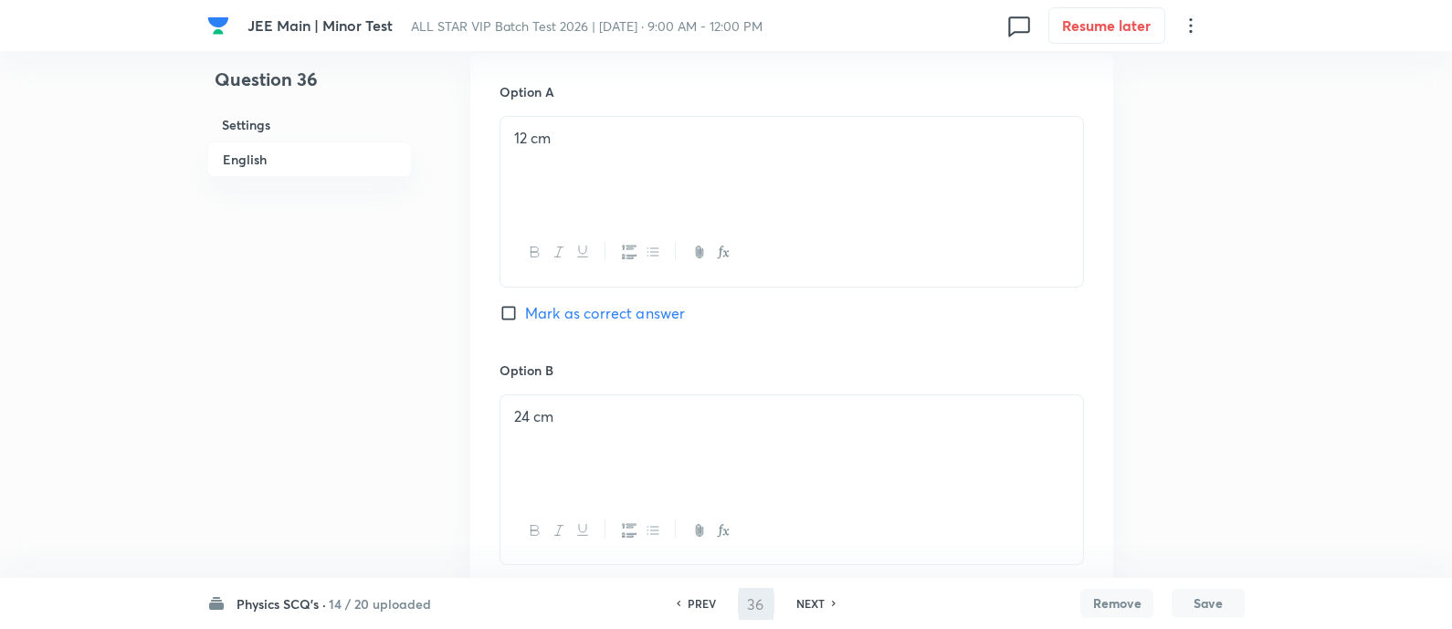
scroll to position [56, 0]
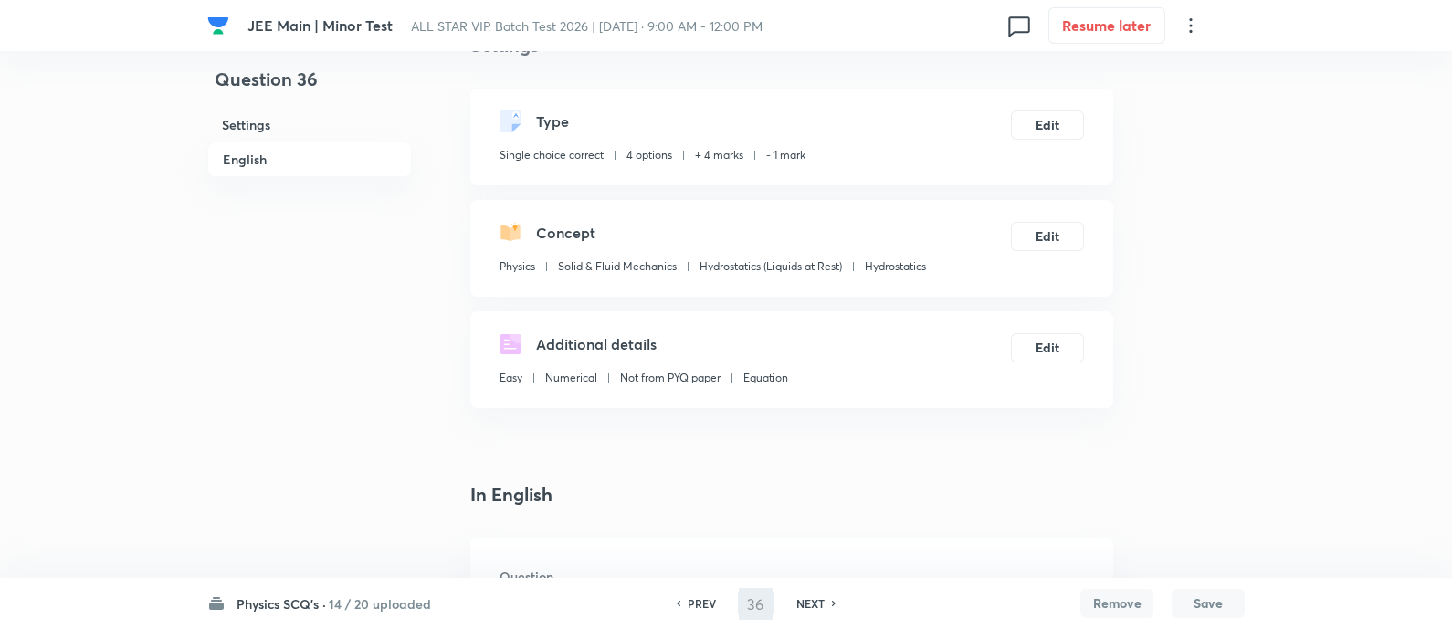
type input "37"
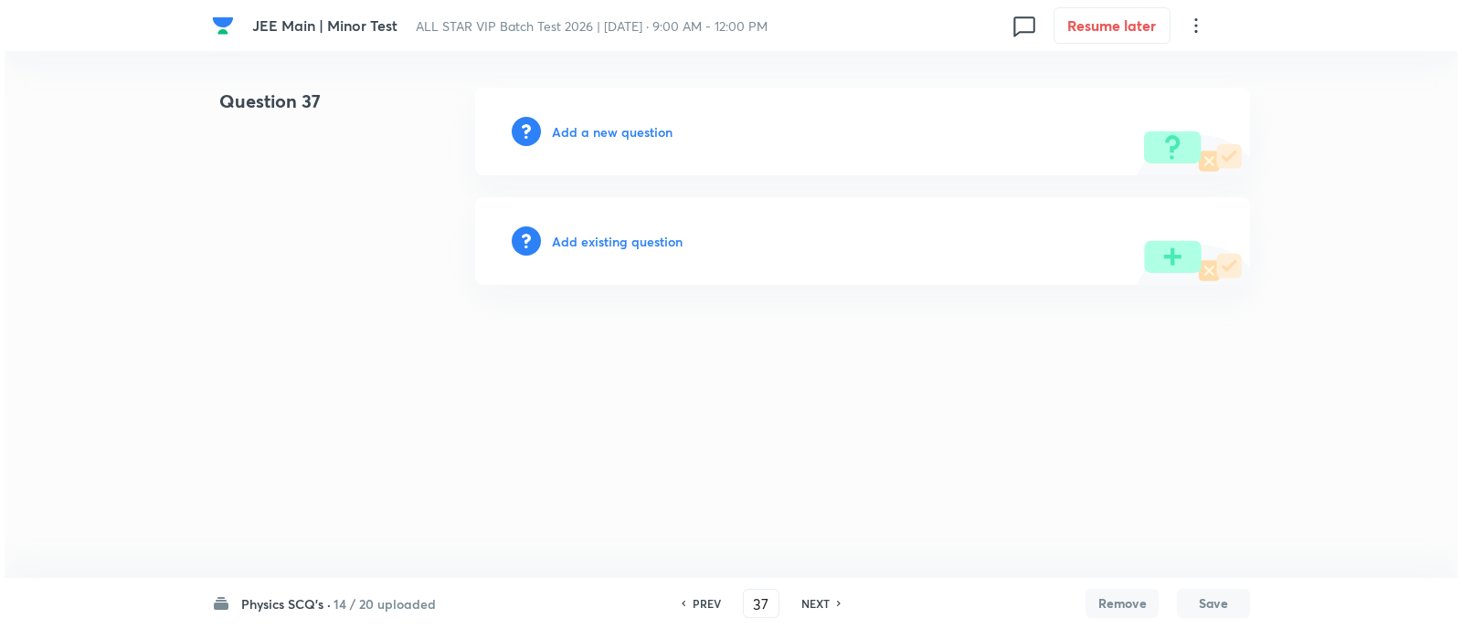
scroll to position [0, 0]
click at [609, 241] on h6 "Add existing question" at bounding box center [617, 241] width 131 height 19
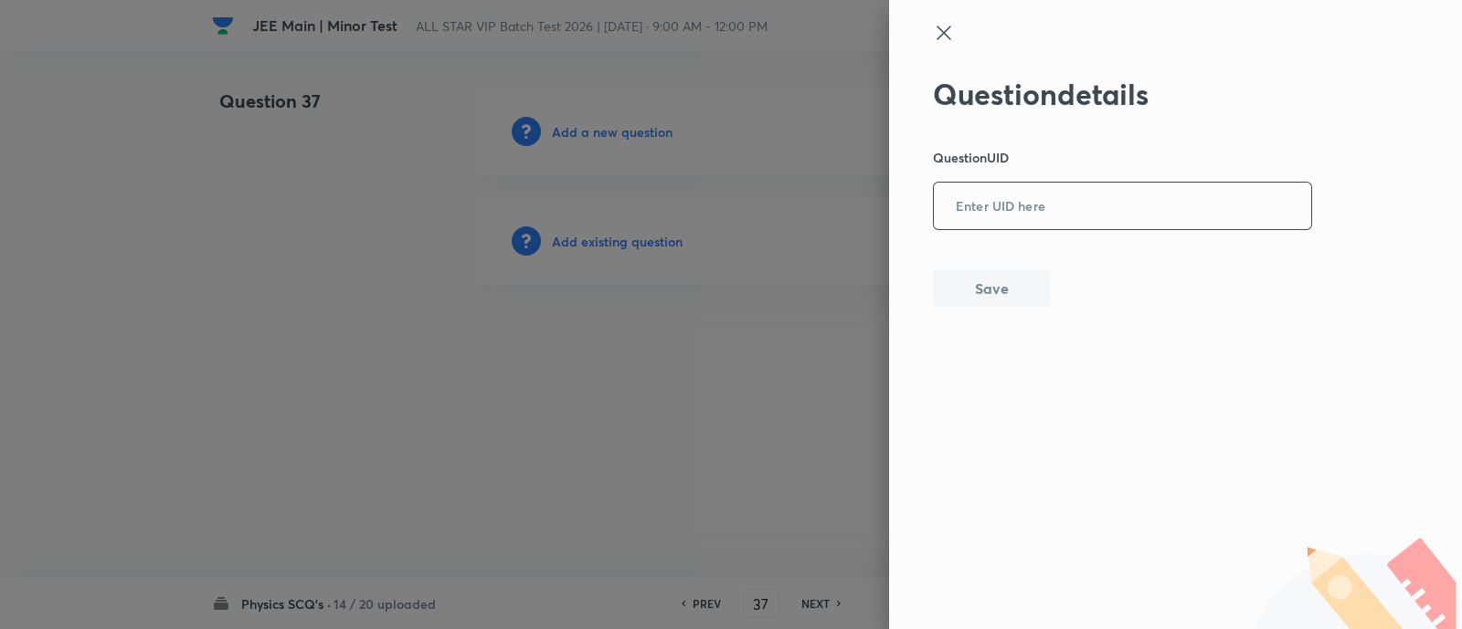
click at [1103, 210] on input "text" at bounding box center [1122, 207] width 377 height 45
paste input "FDZ27"
type input "FDZ27"
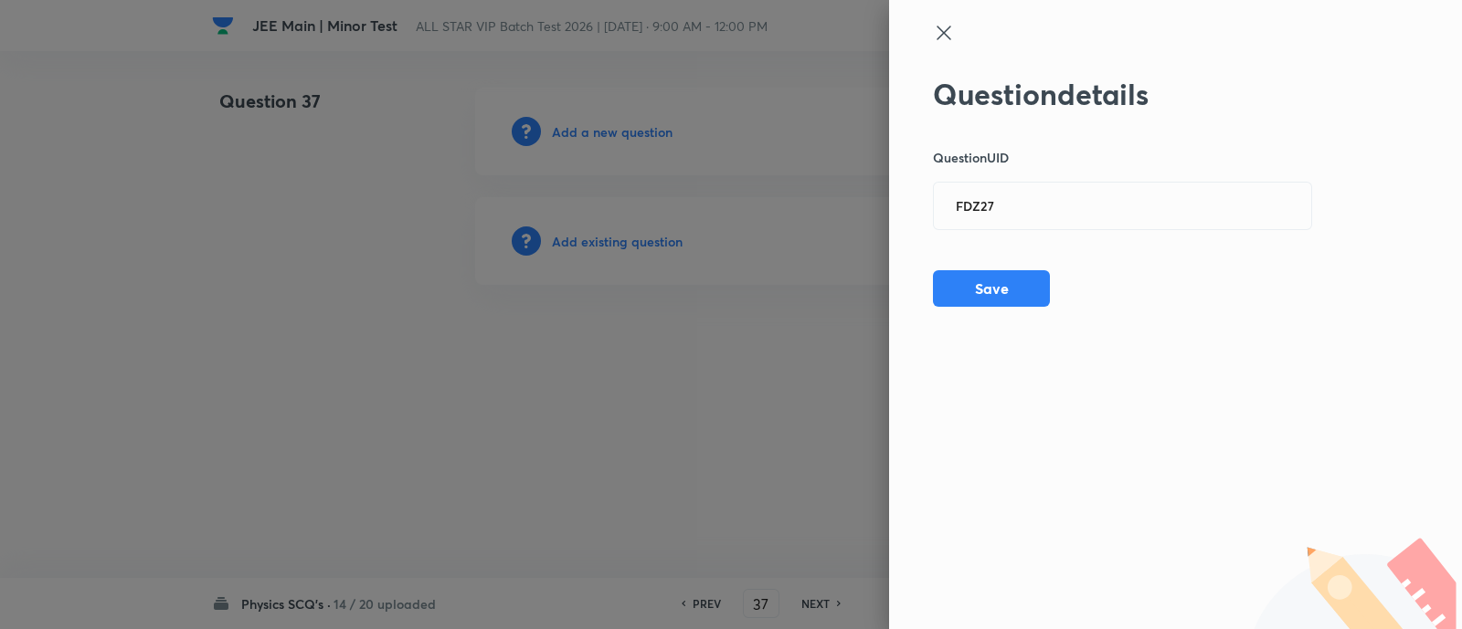
click at [1346, 312] on div "Question details Question UID FDZ27 ​ Save" at bounding box center [1175, 314] width 573 height 629
click at [1032, 298] on button "Save" at bounding box center [991, 287] width 117 height 37
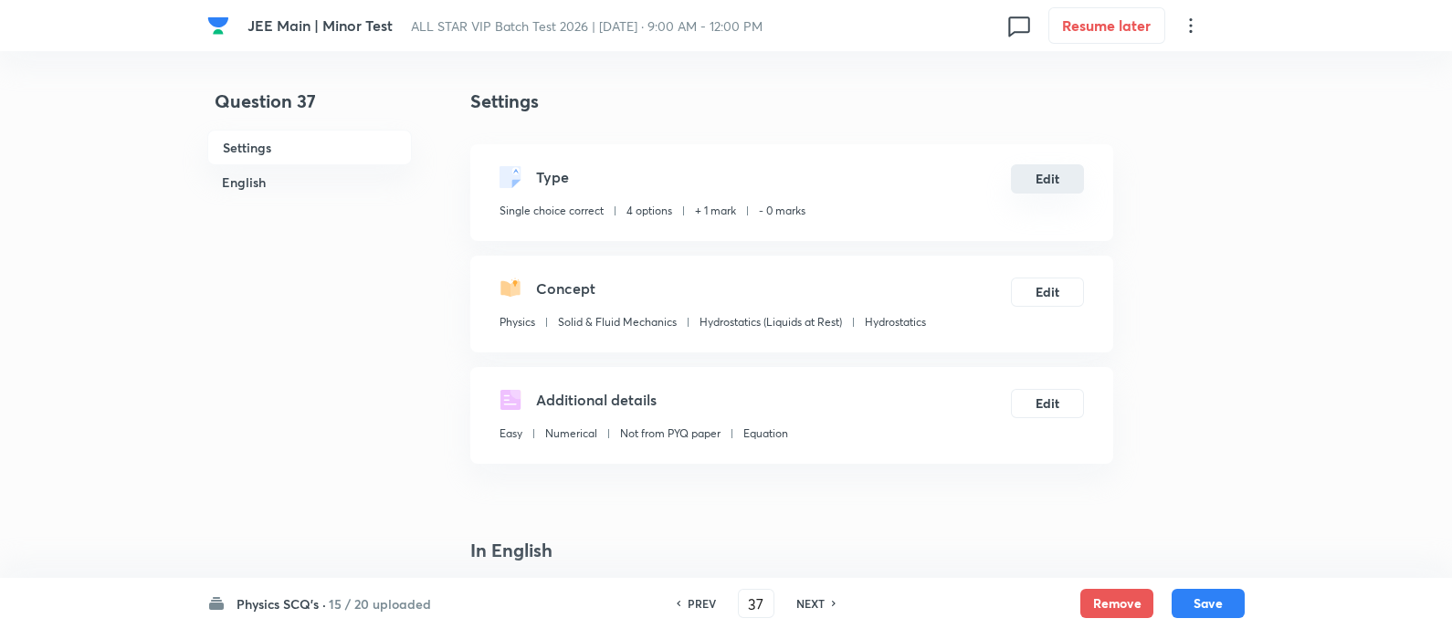
click at [1043, 181] on button "Edit" at bounding box center [1047, 178] width 73 height 29
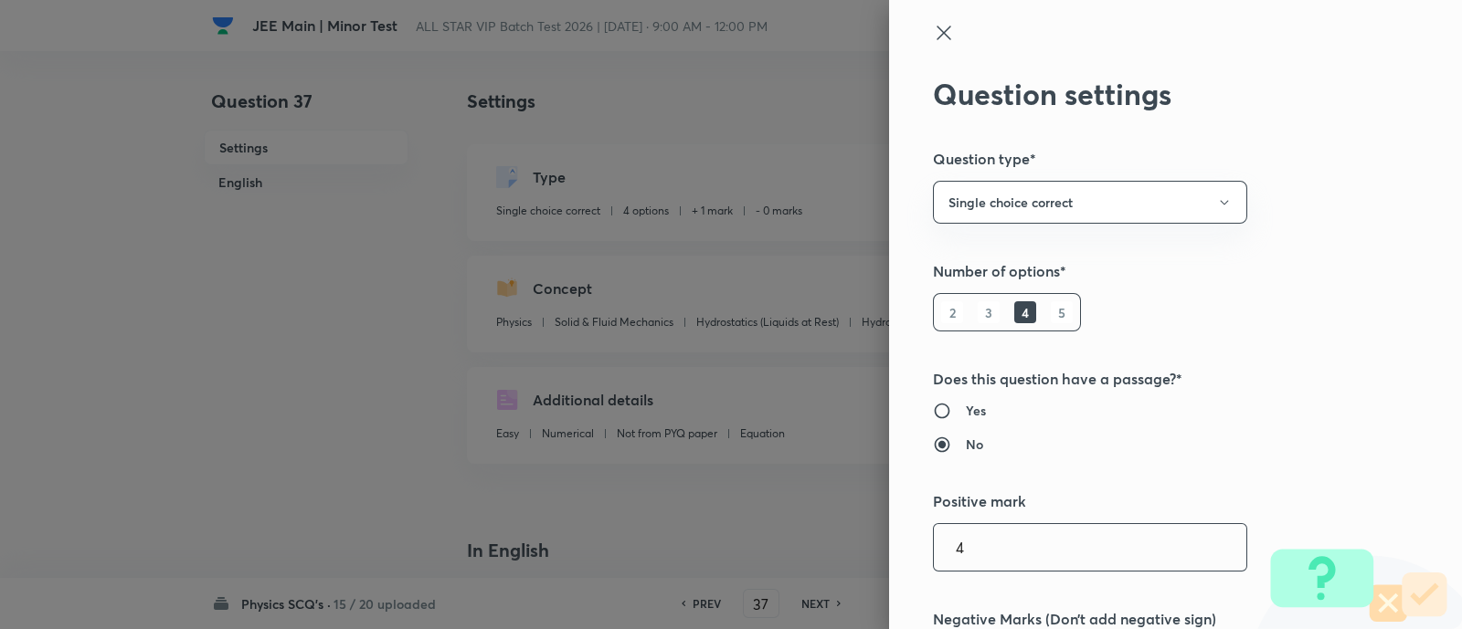
type input "4"
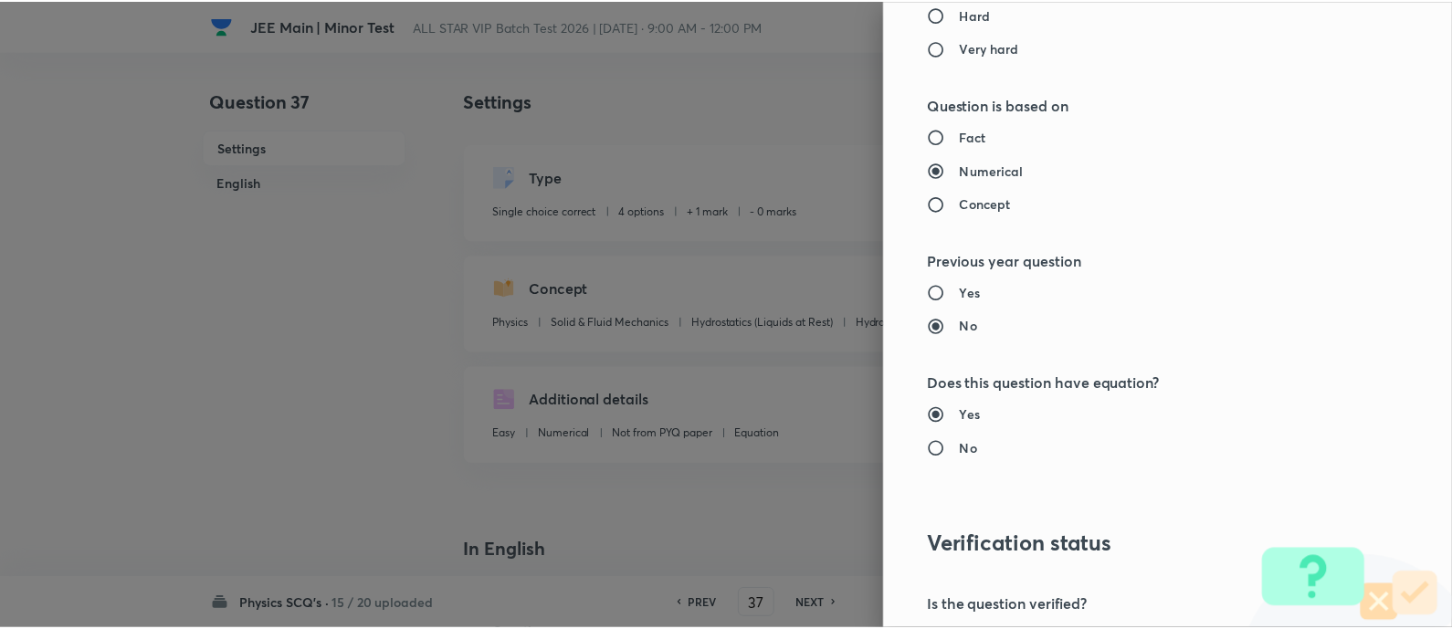
scroll to position [1857, 0]
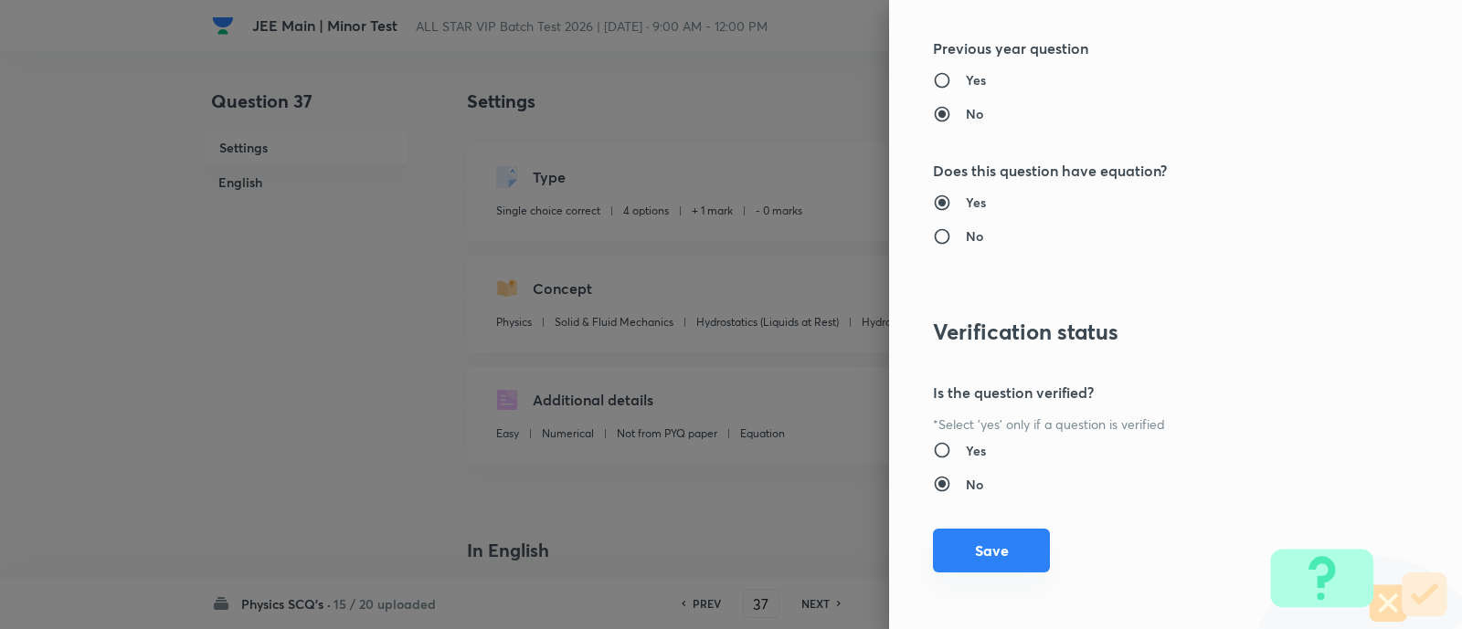
type input "1"
click at [994, 544] on button "Save" at bounding box center [991, 551] width 117 height 44
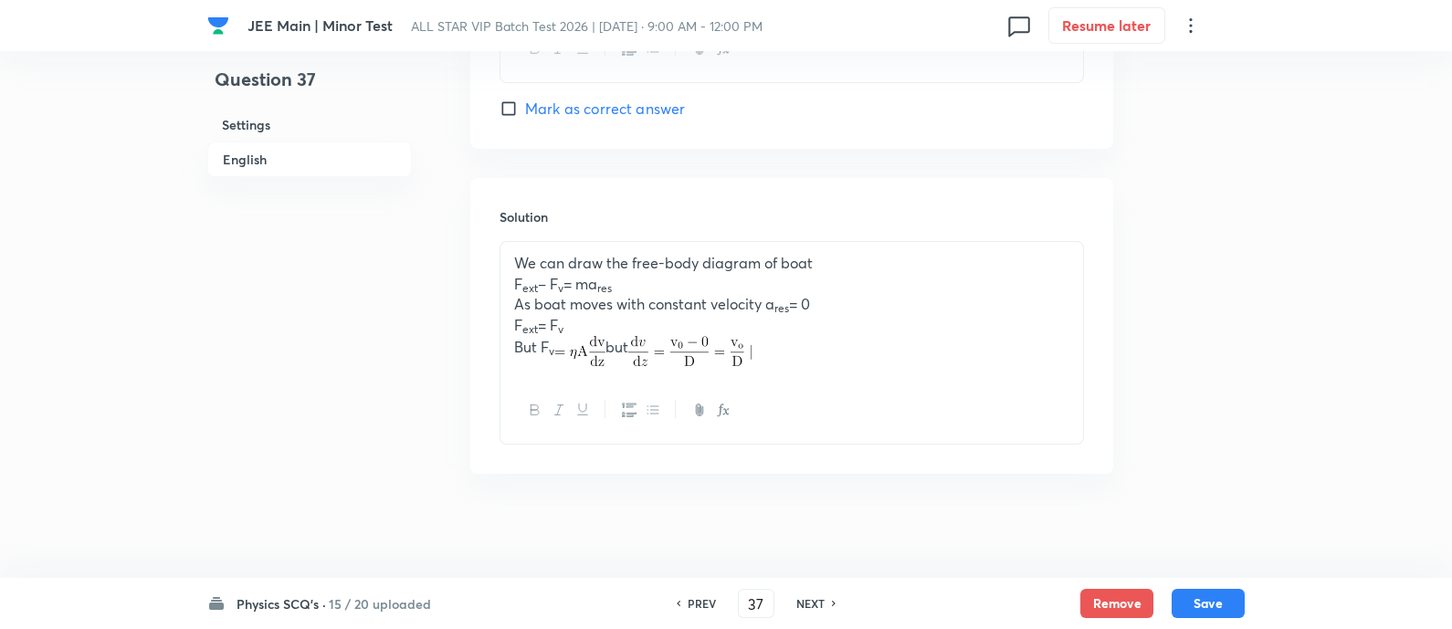
scroll to position [1874, 0]
click at [1219, 613] on button "Save" at bounding box center [1208, 601] width 73 height 29
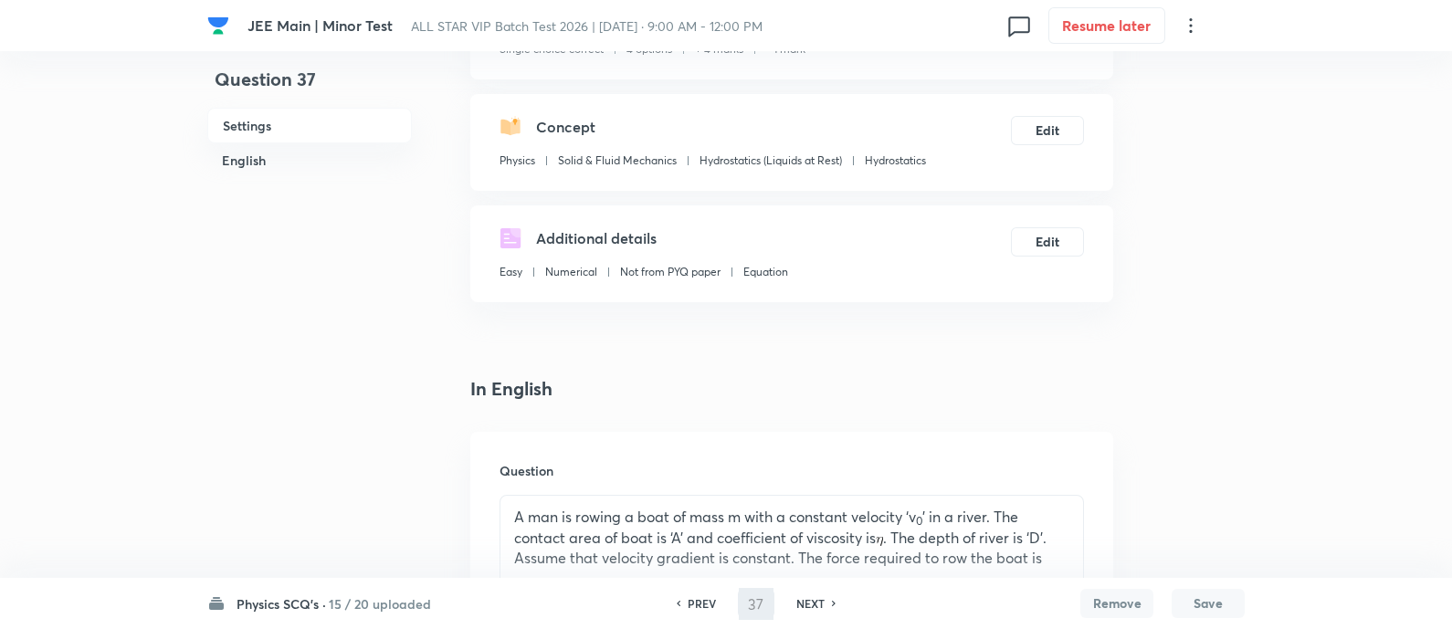
scroll to position [5, 0]
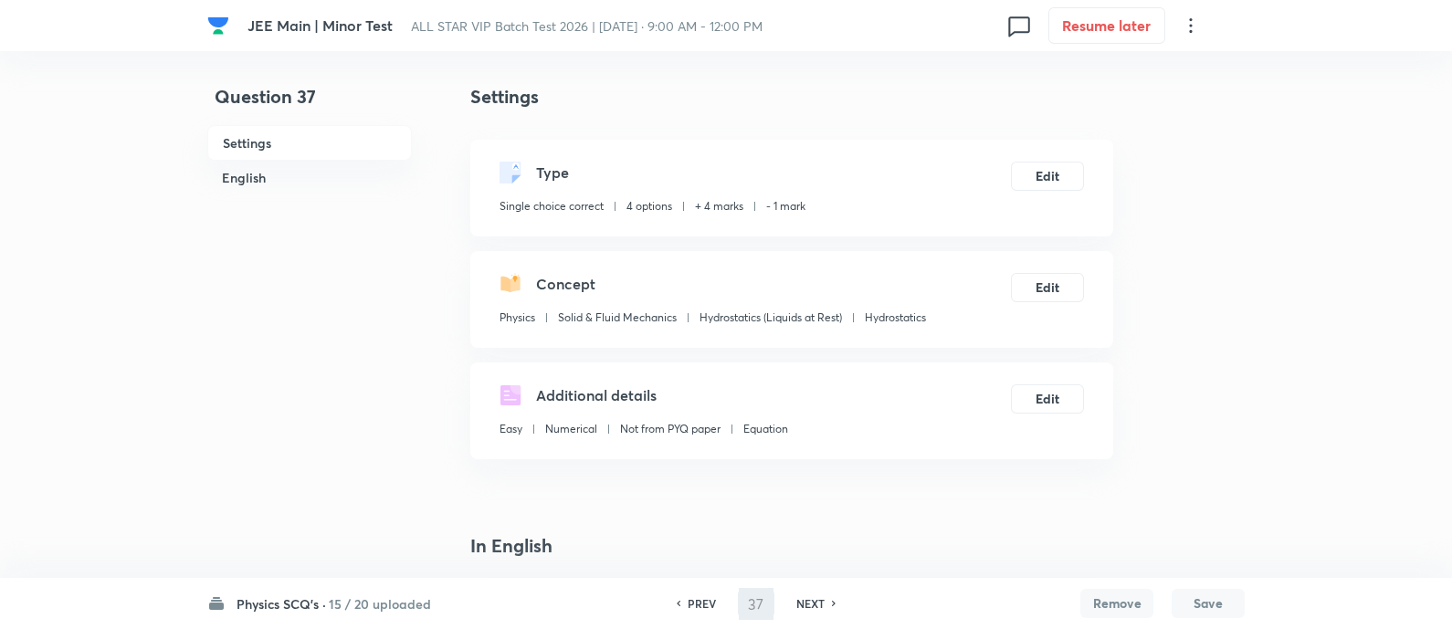
type input "38"
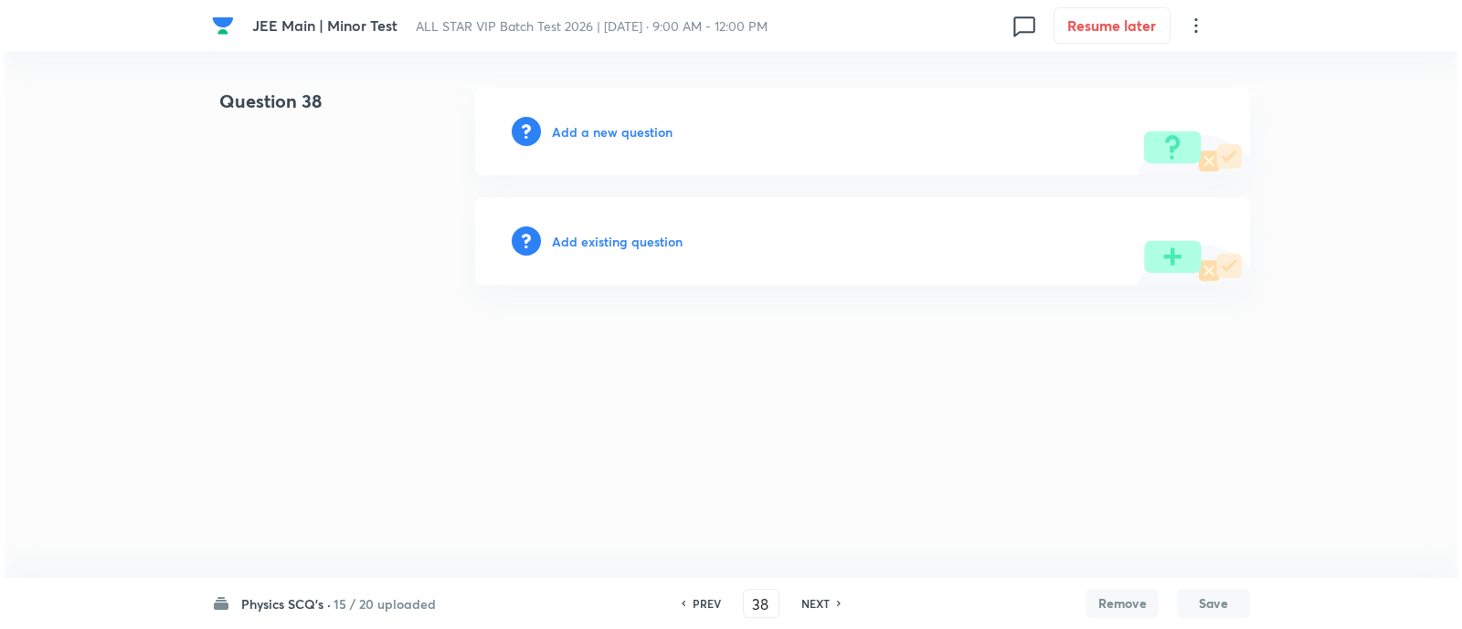
scroll to position [0, 0]
click at [639, 239] on h6 "Add existing question" at bounding box center [617, 241] width 131 height 19
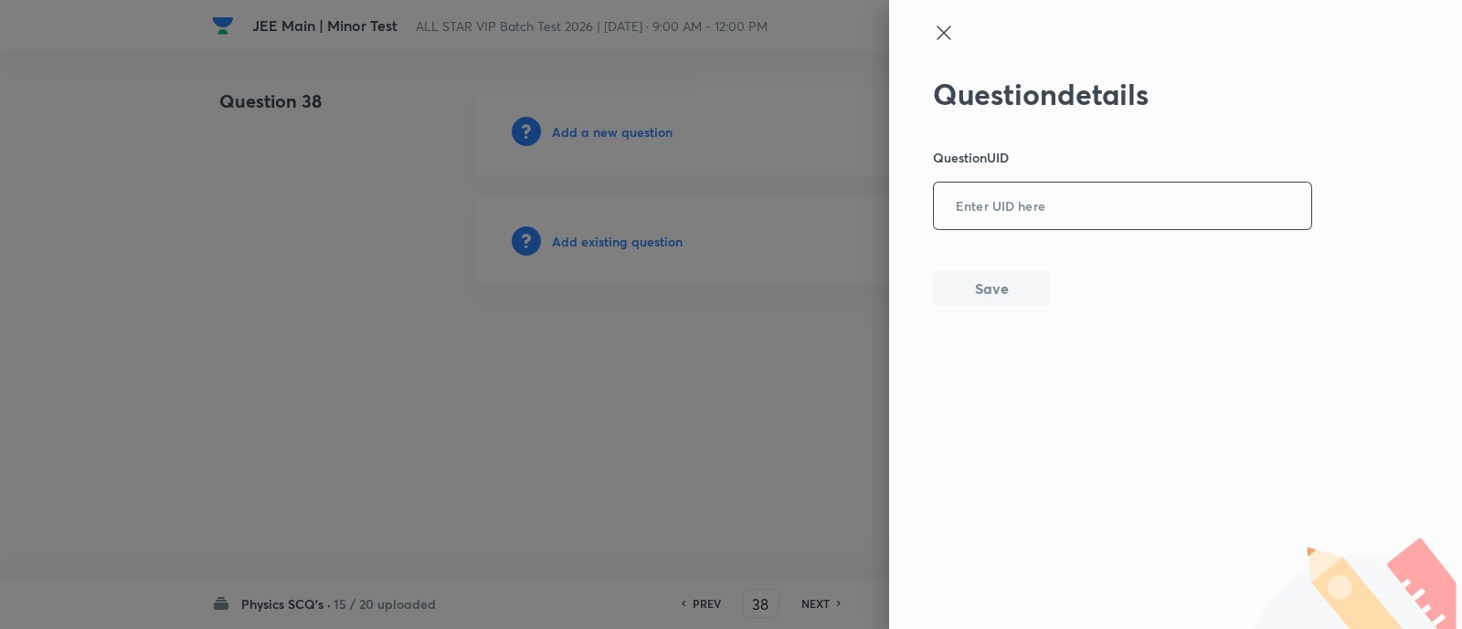
drag, startPoint x: 1078, startPoint y: 248, endPoint x: 1049, endPoint y: 222, distance: 39.4
click at [1049, 222] on div "Question details Question UID ​ Save" at bounding box center [1123, 192] width 380 height 230
click at [1049, 222] on input "text" at bounding box center [1122, 207] width 377 height 45
paste input "LT5IJ"
type input "LT5IJ"
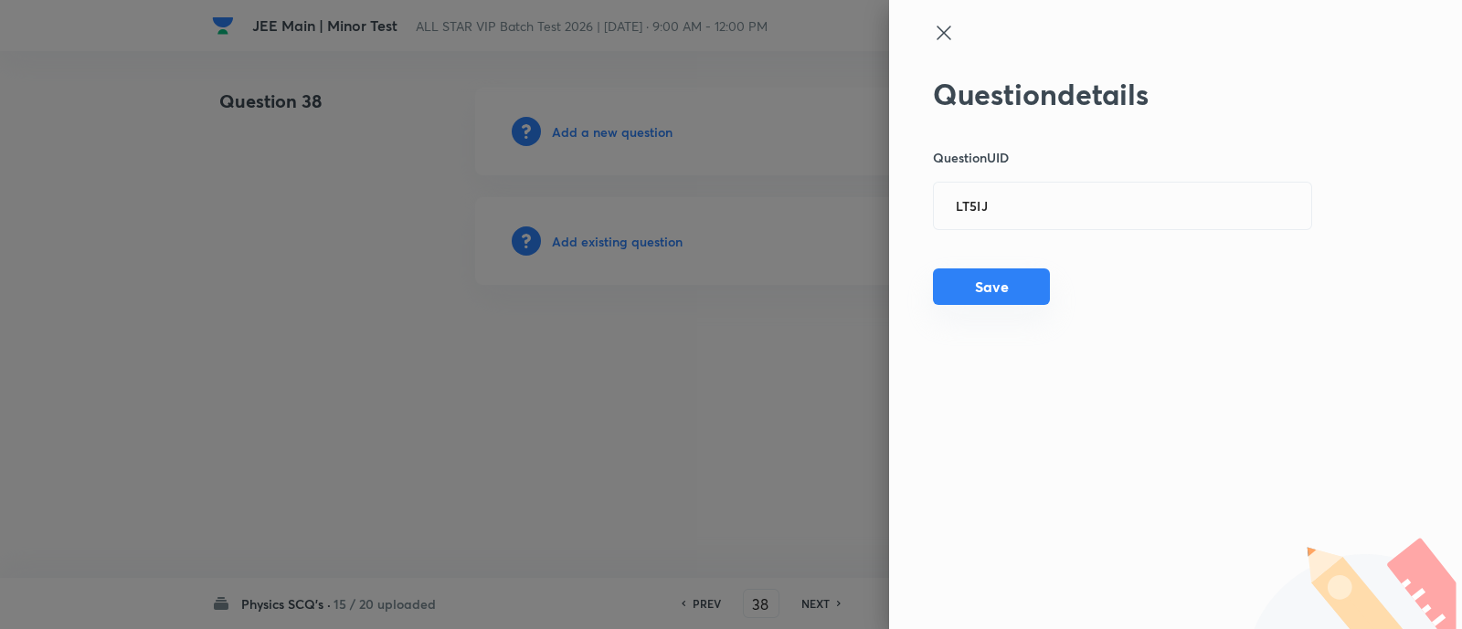
click at [997, 300] on button "Save" at bounding box center [991, 287] width 117 height 37
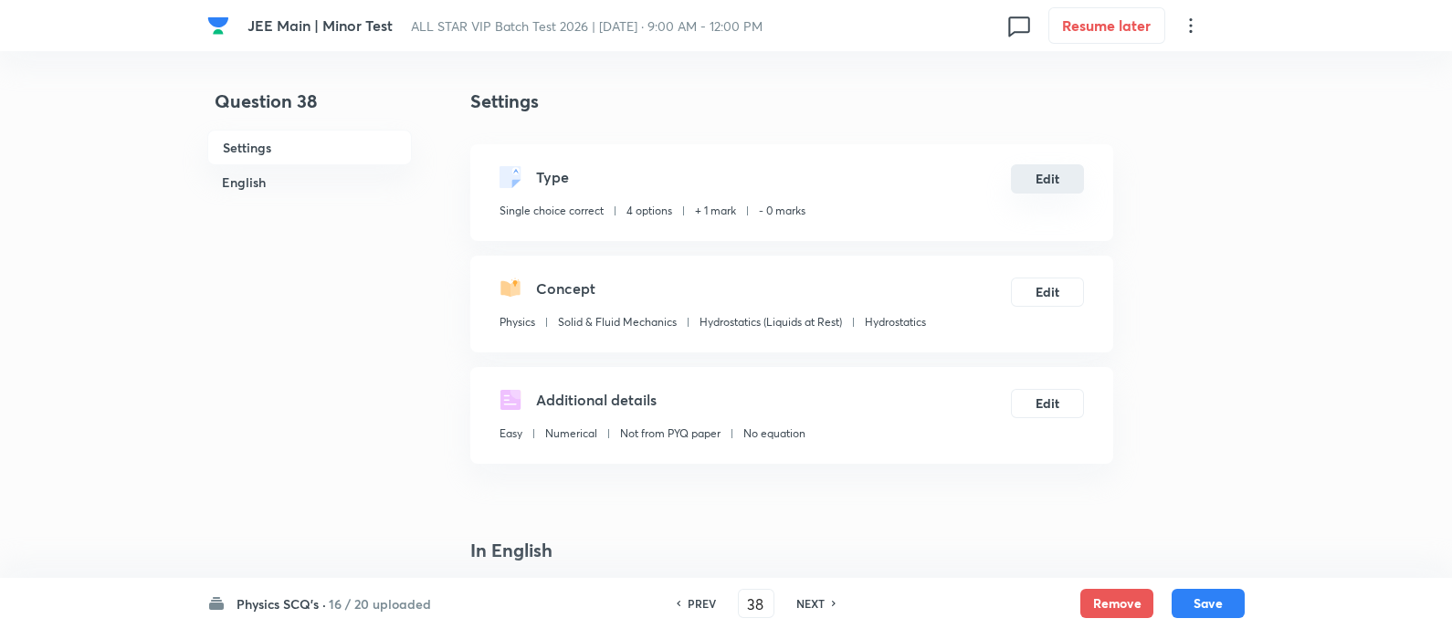
click at [1060, 173] on button "Edit" at bounding box center [1047, 178] width 73 height 29
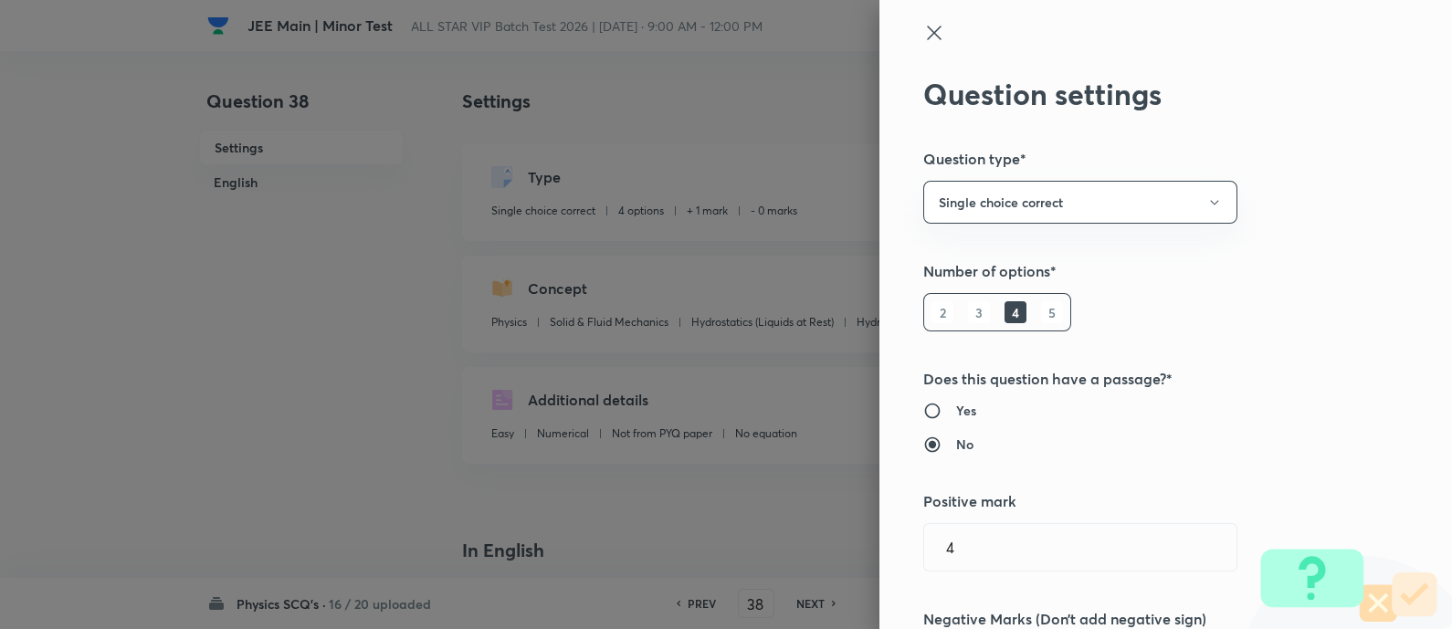
radio input "false"
radio input "true"
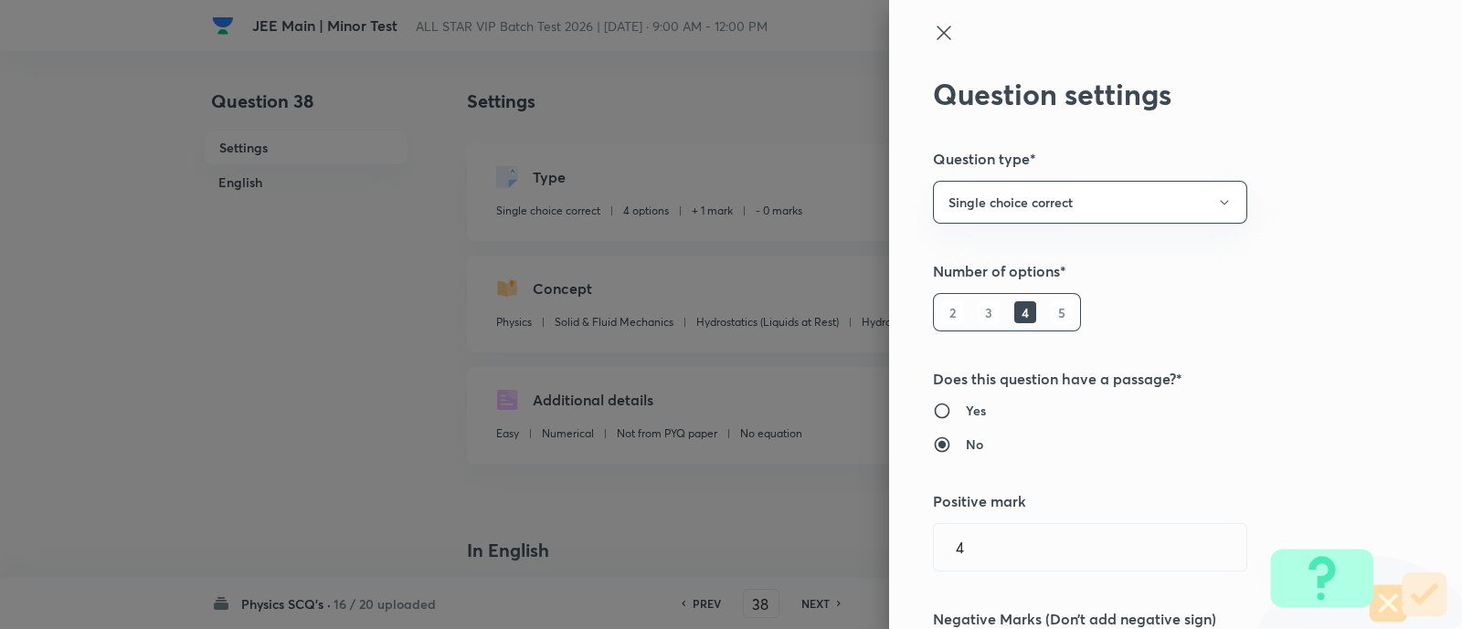
type input "1"
type input "0"
type input "4"
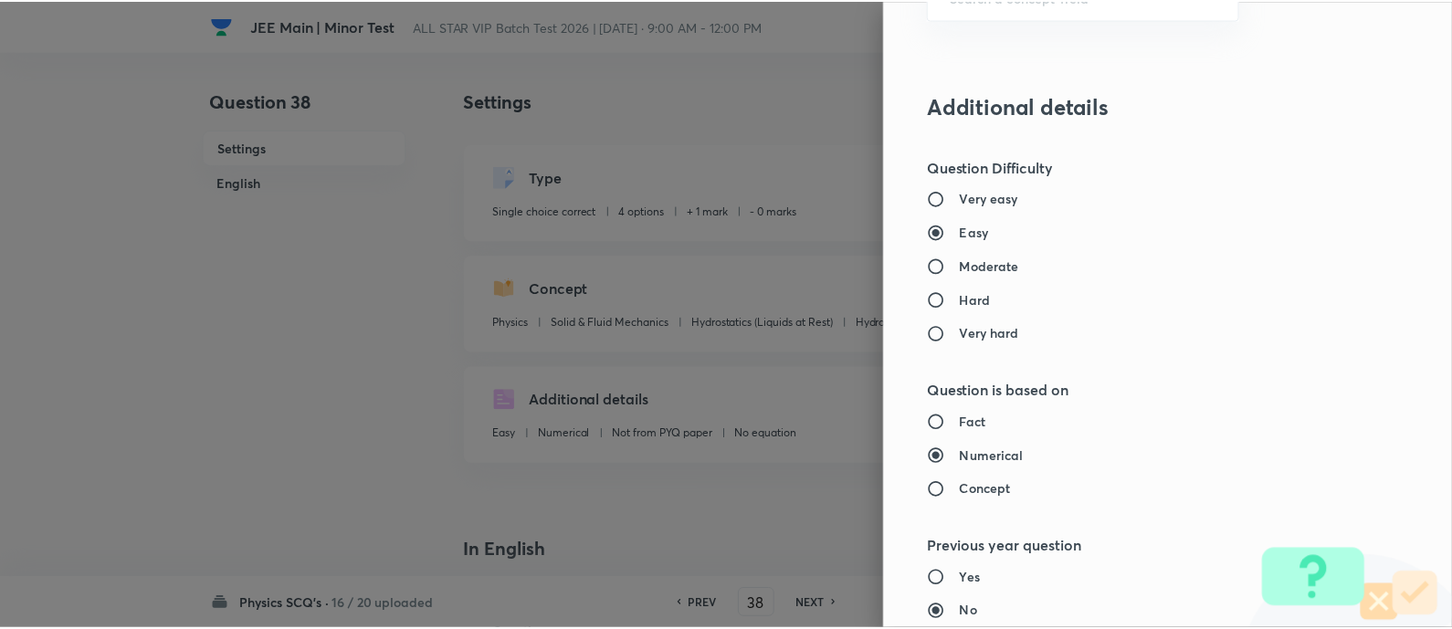
scroll to position [1857, 0]
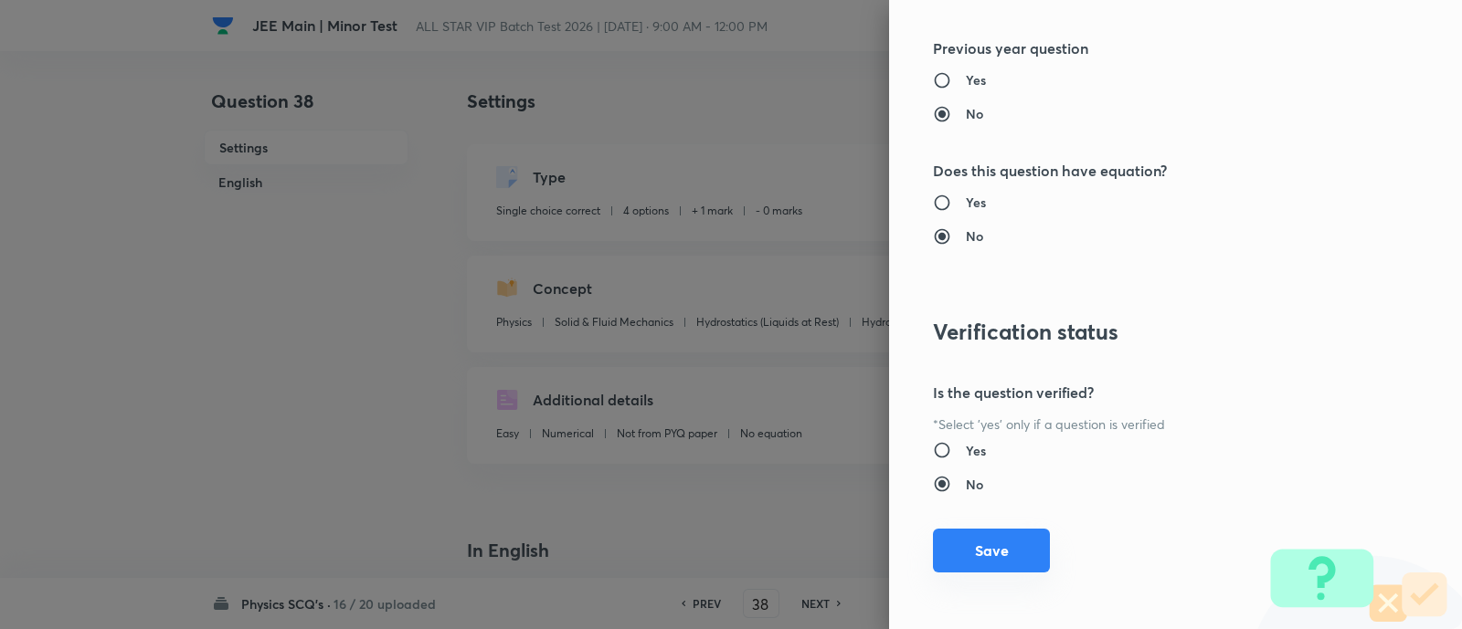
type input "1"
click at [1016, 554] on button "Save" at bounding box center [991, 551] width 117 height 44
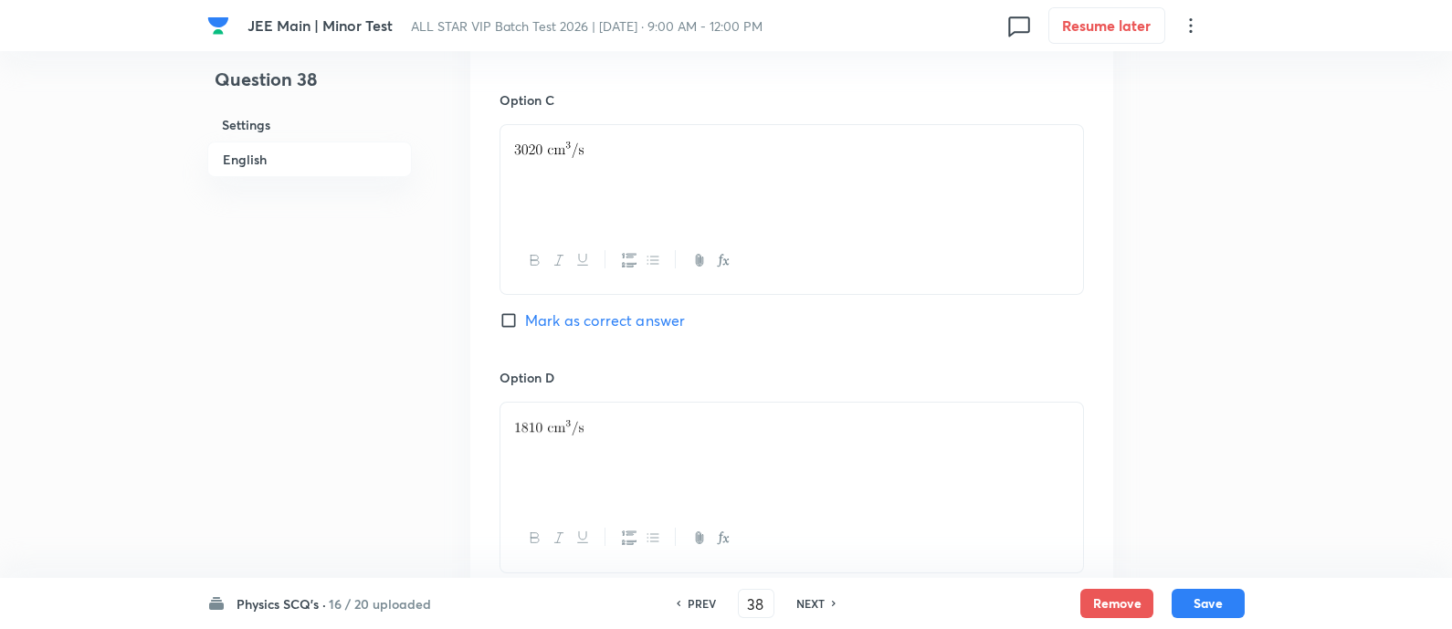
scroll to position [2075, 0]
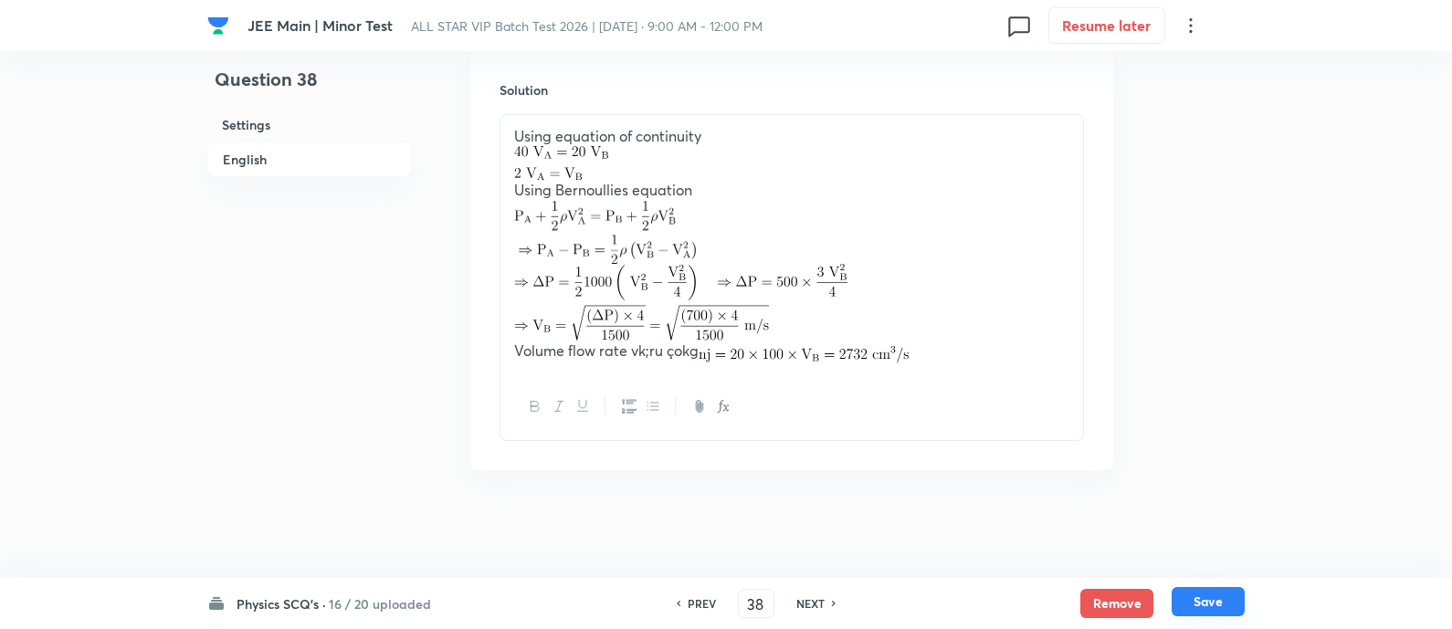
click at [1201, 603] on button "Save" at bounding box center [1208, 601] width 73 height 29
type input "39"
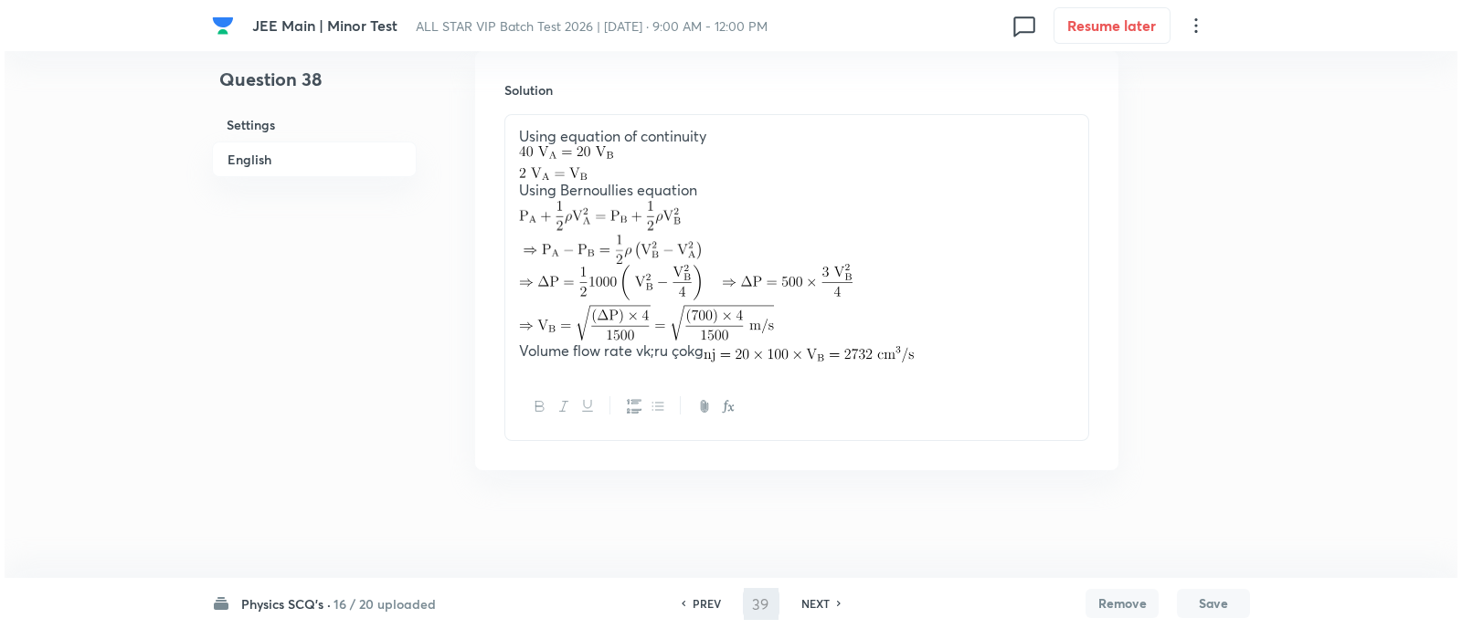
scroll to position [0, 0]
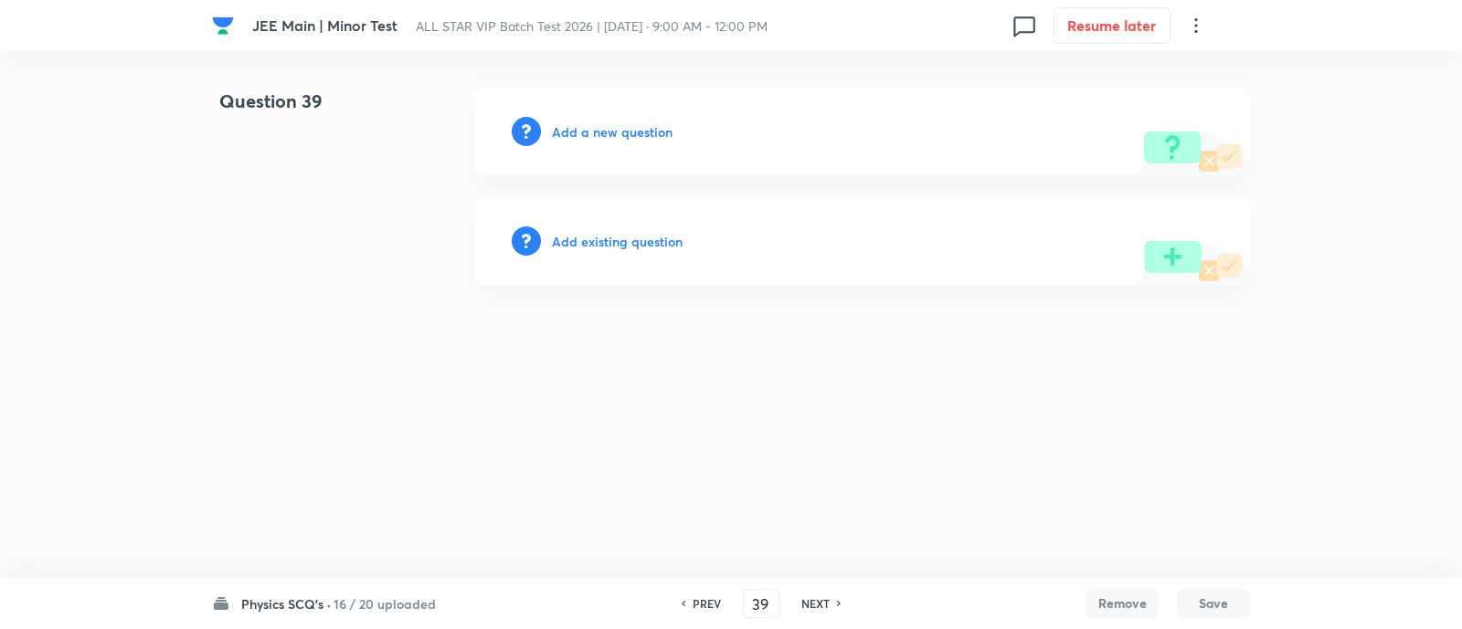
click at [634, 235] on h6 "Add existing question" at bounding box center [617, 241] width 131 height 19
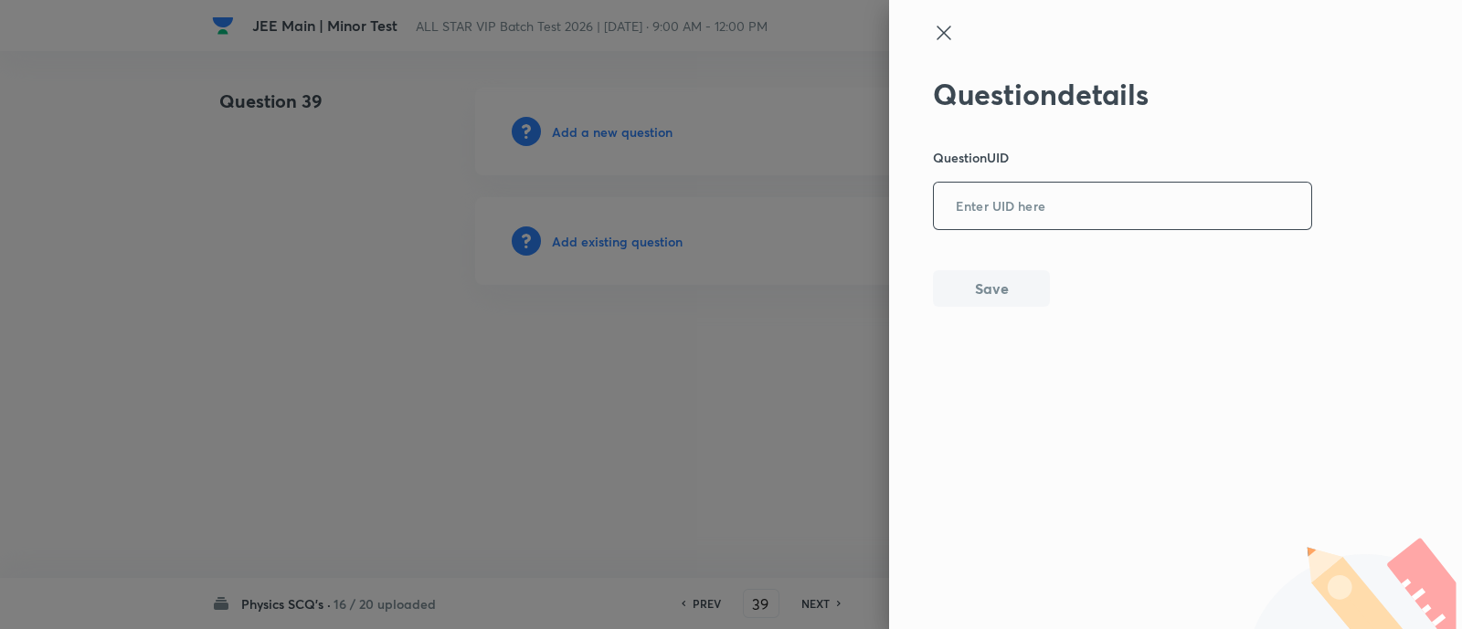
click at [1119, 194] on input "text" at bounding box center [1122, 207] width 377 height 45
paste input "AXLEO"
type input "AXLEO"
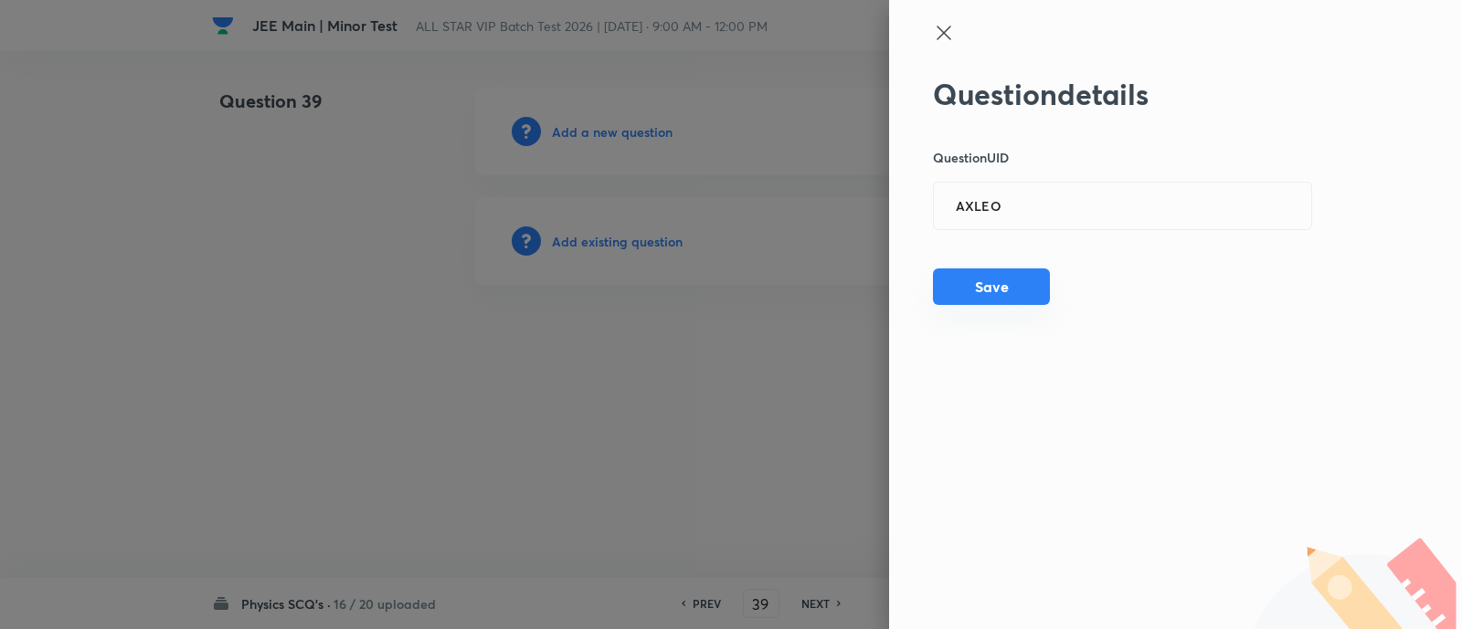
click at [1009, 276] on button "Save" at bounding box center [991, 287] width 117 height 37
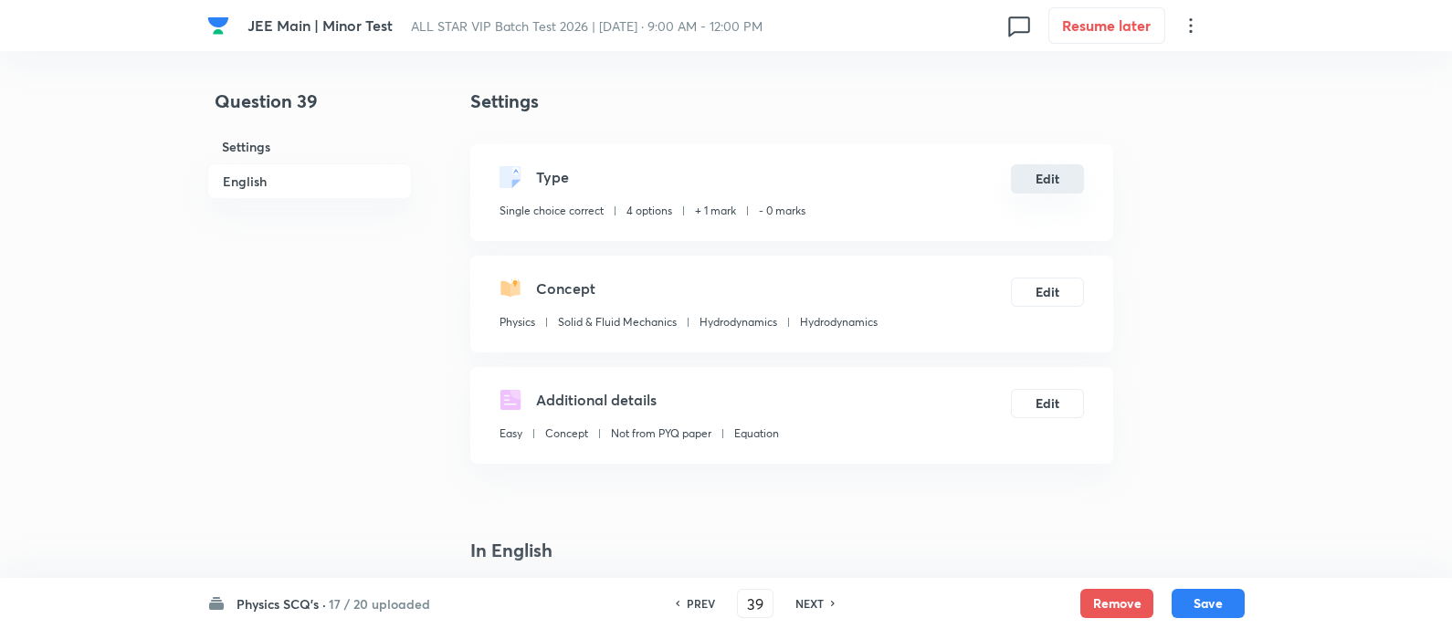
click at [1029, 175] on button "Edit" at bounding box center [1047, 178] width 73 height 29
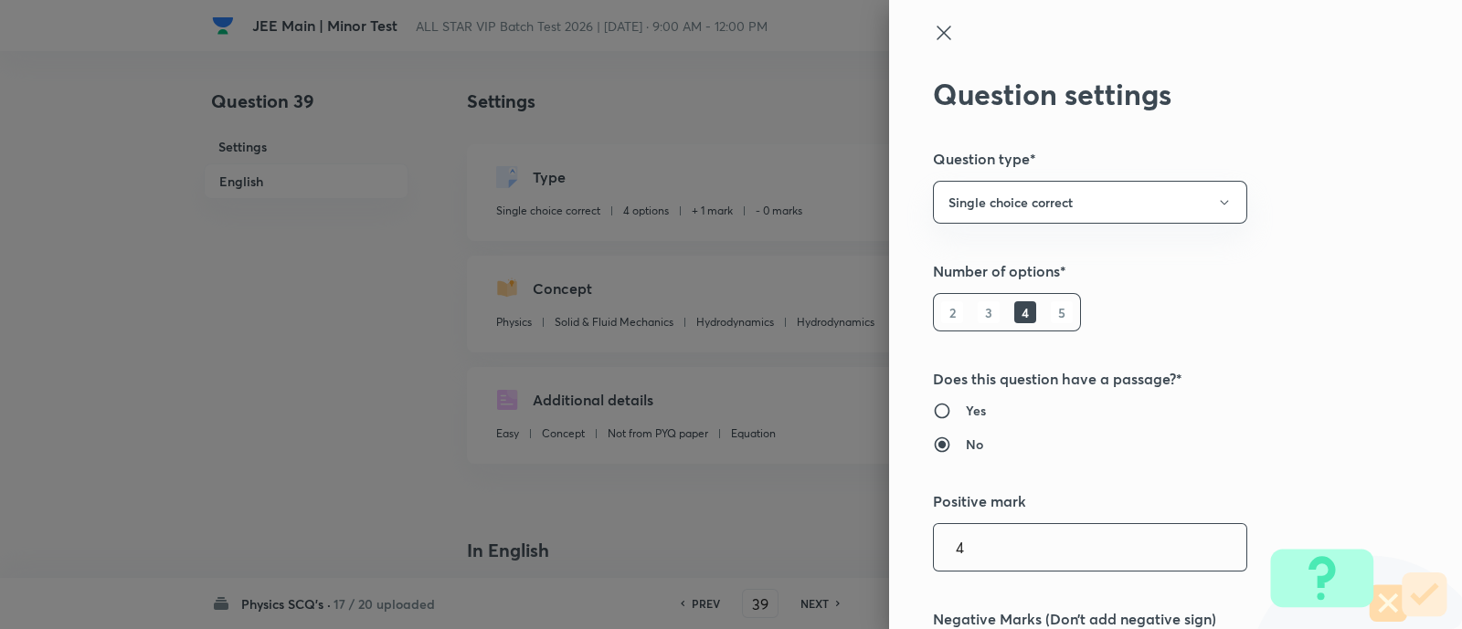
type input "4"
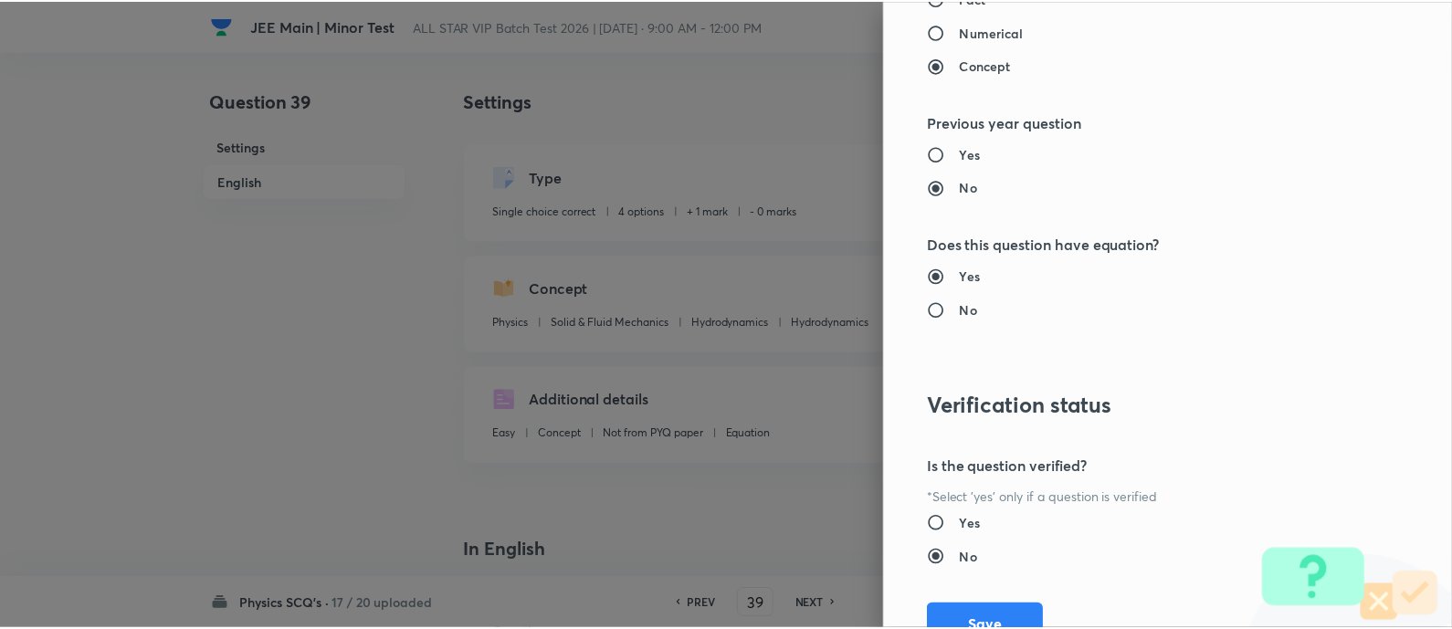
scroll to position [1857, 0]
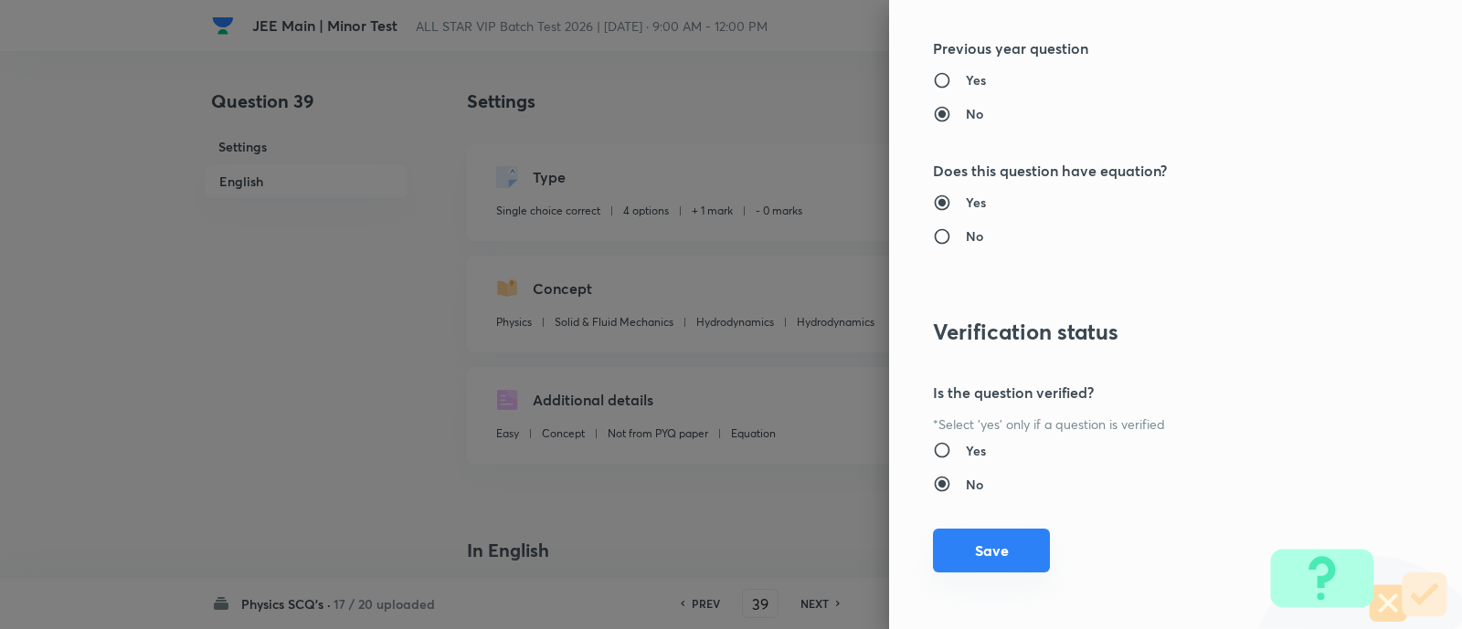
type input "1"
click at [996, 547] on button "Save" at bounding box center [991, 551] width 117 height 44
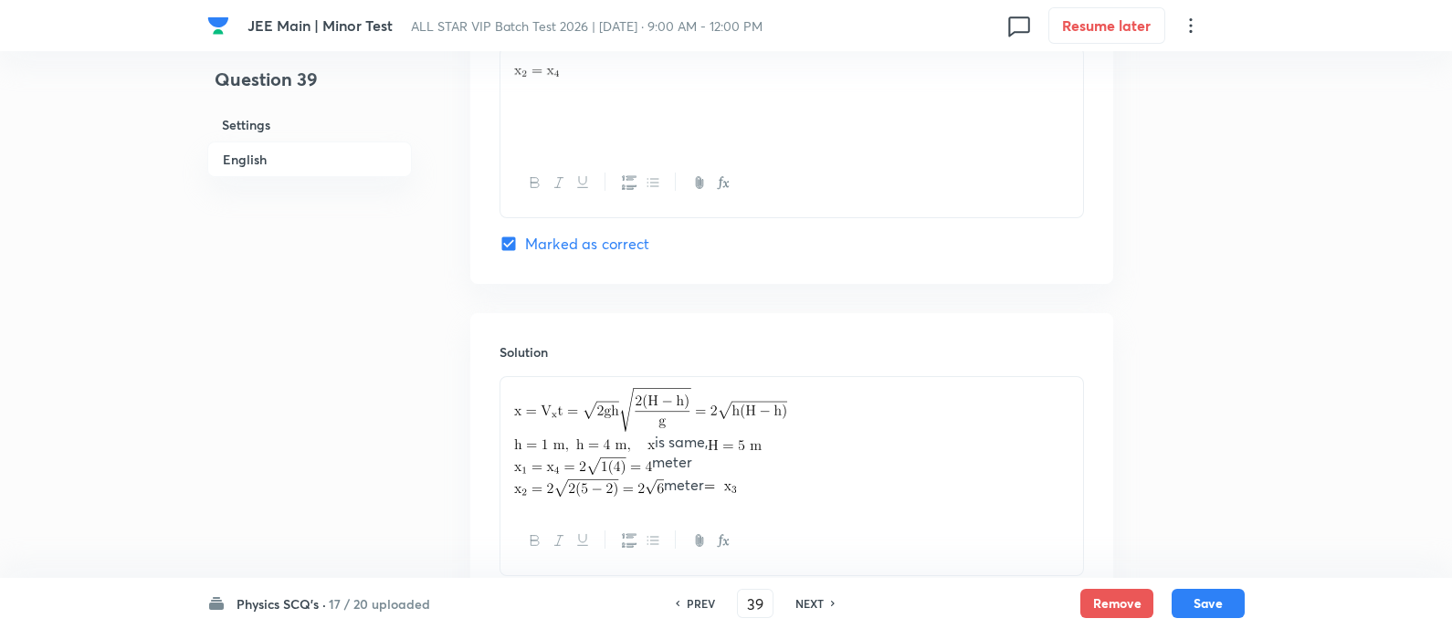
scroll to position [1895, 0]
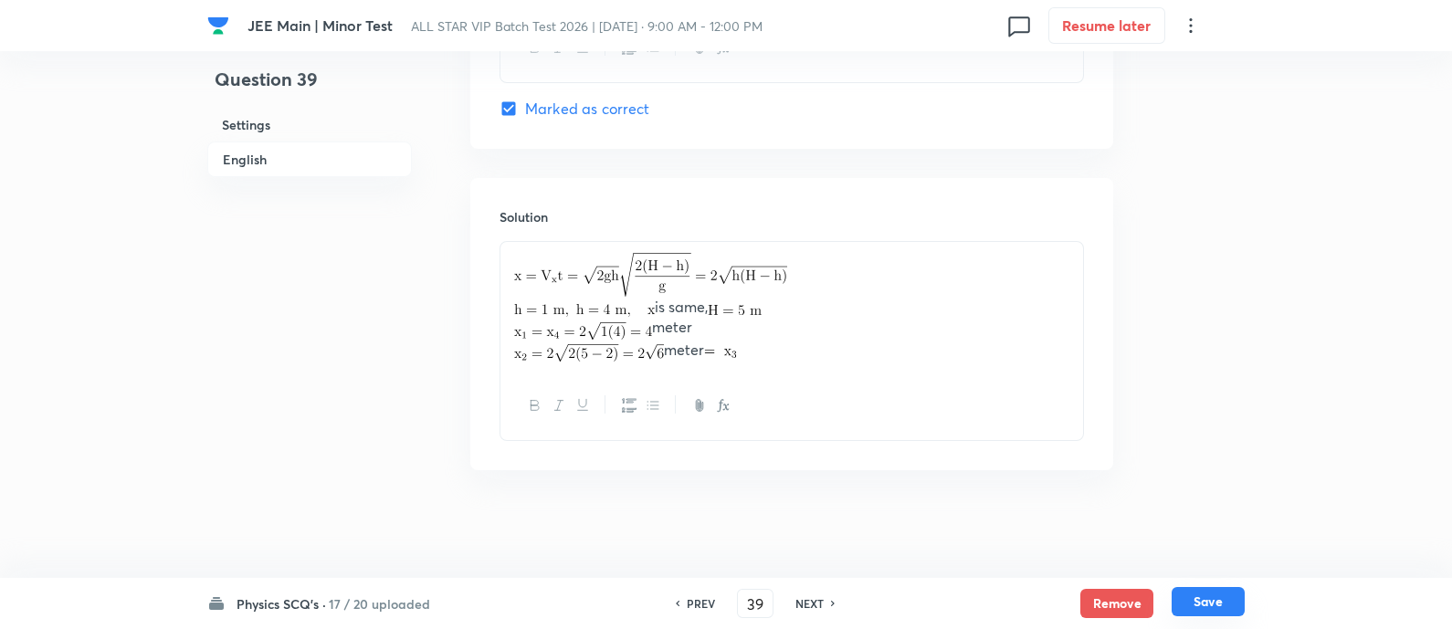
click at [1219, 600] on button "Save" at bounding box center [1208, 601] width 73 height 29
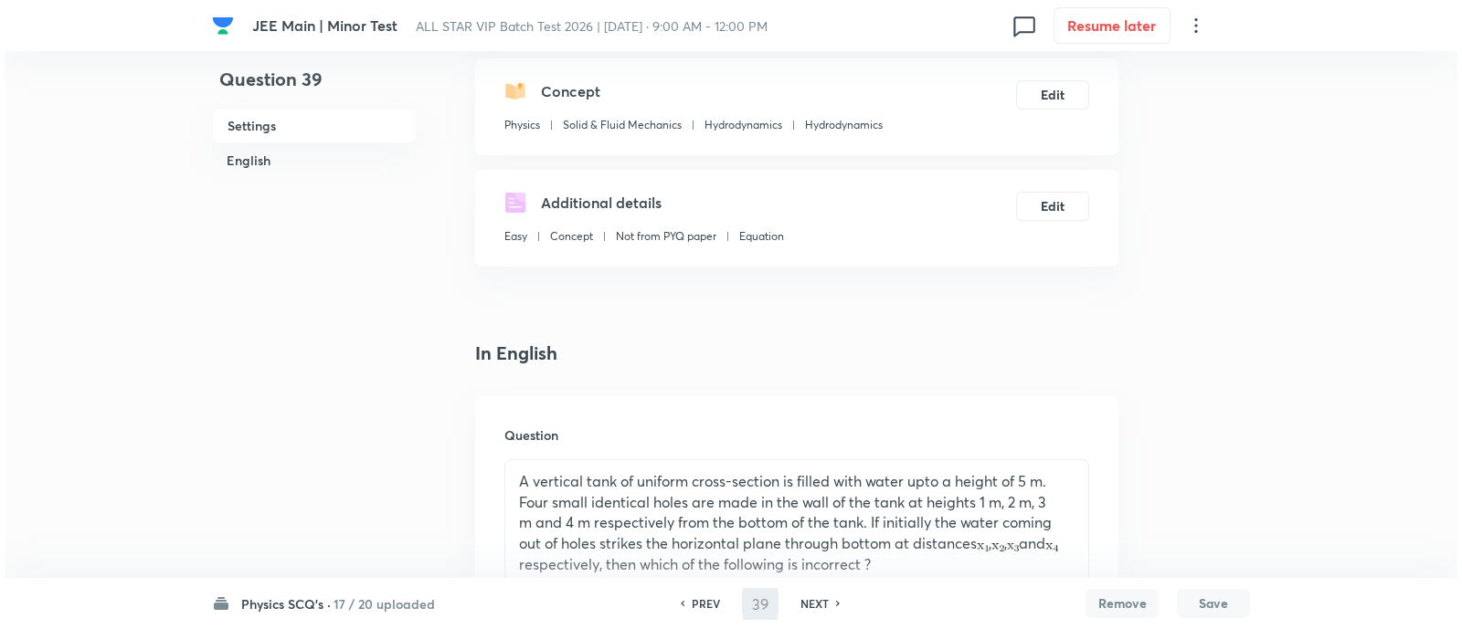
scroll to position [0, 0]
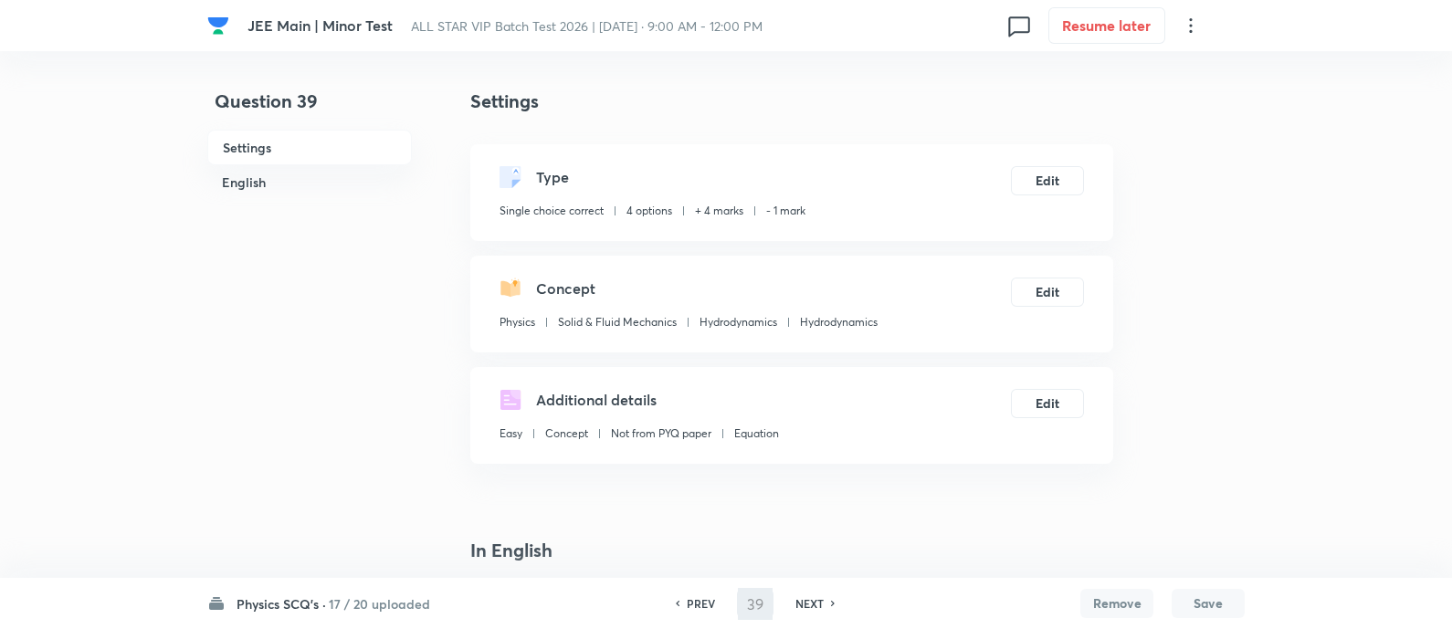
type input "40"
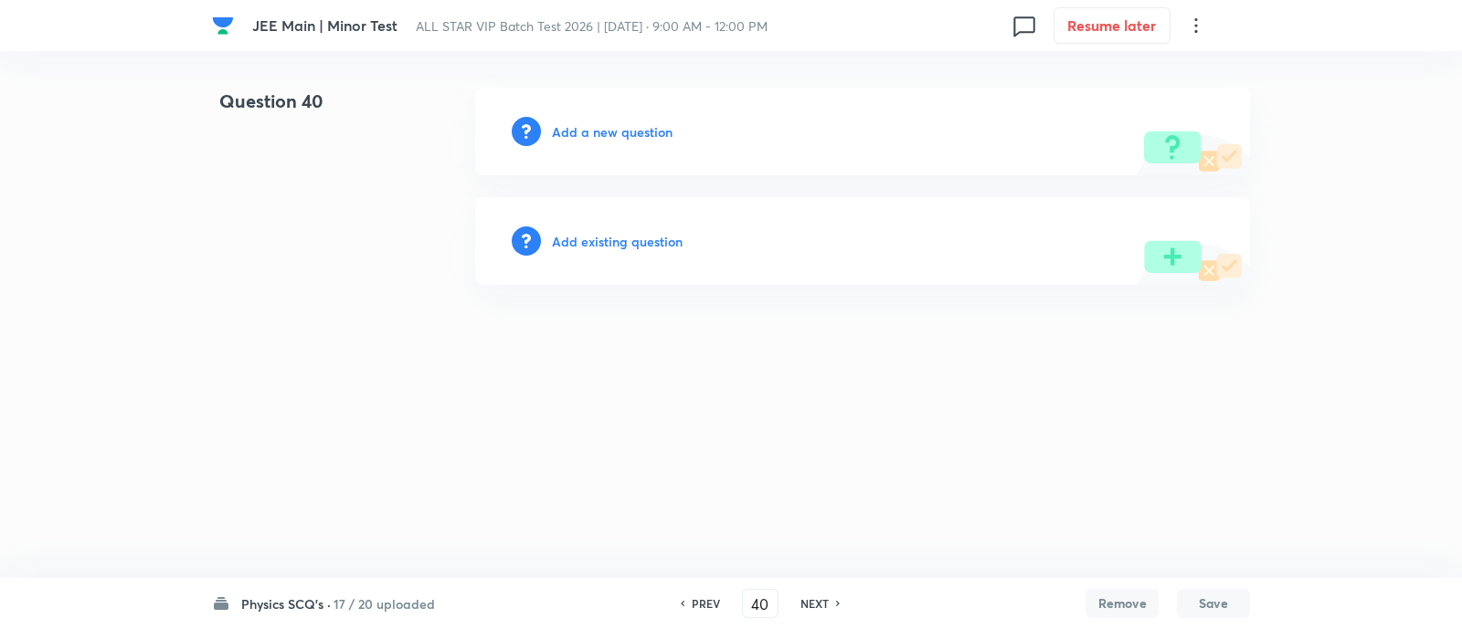
click at [606, 236] on h6 "Add existing question" at bounding box center [617, 241] width 131 height 19
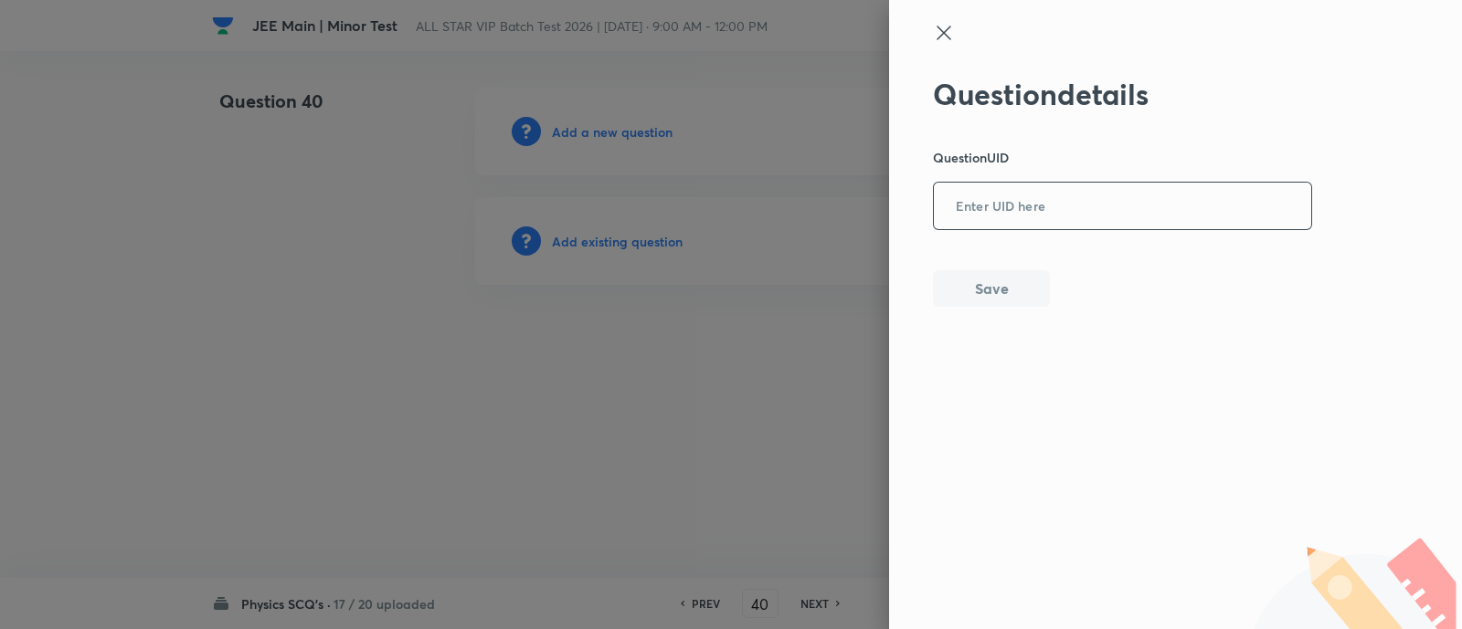
click at [1057, 183] on div "​" at bounding box center [1122, 206] width 379 height 48
paste input "YGUIA"
type input "YGUIA"
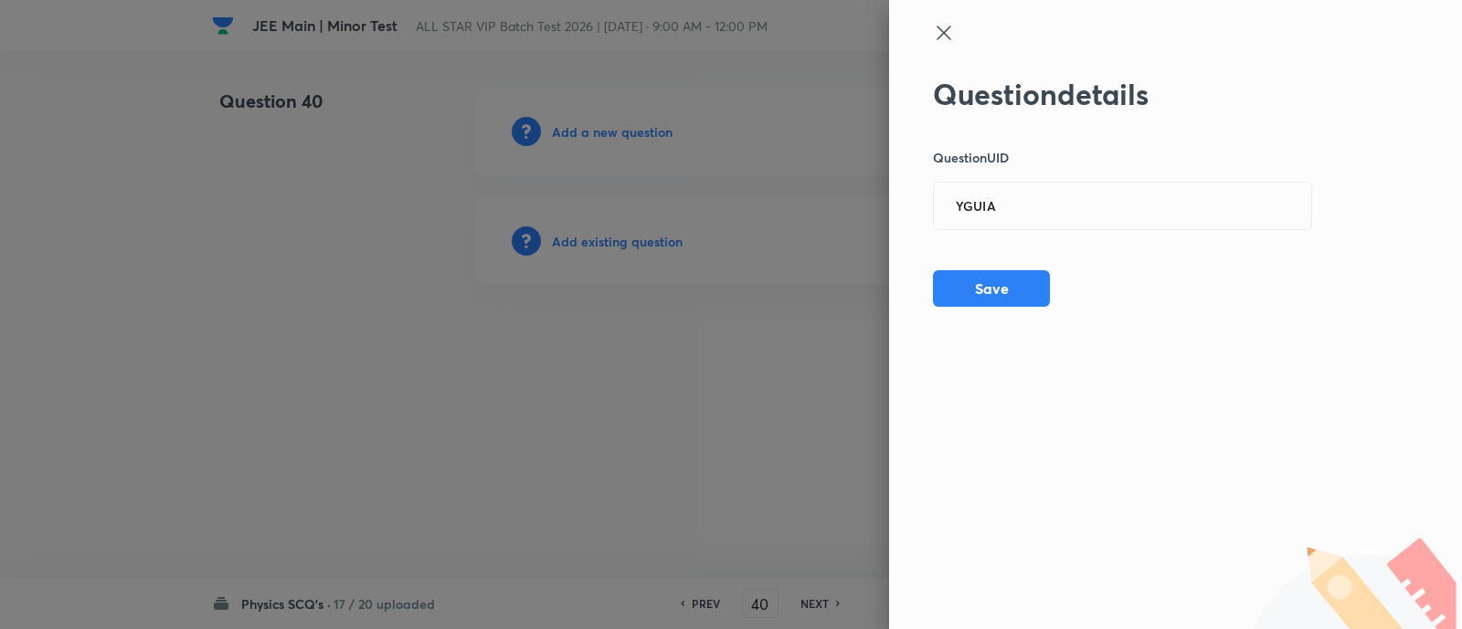
click at [1158, 37] on div at bounding box center [1145, 49] width 424 height 55
click at [1013, 297] on button "Save" at bounding box center [991, 287] width 117 height 37
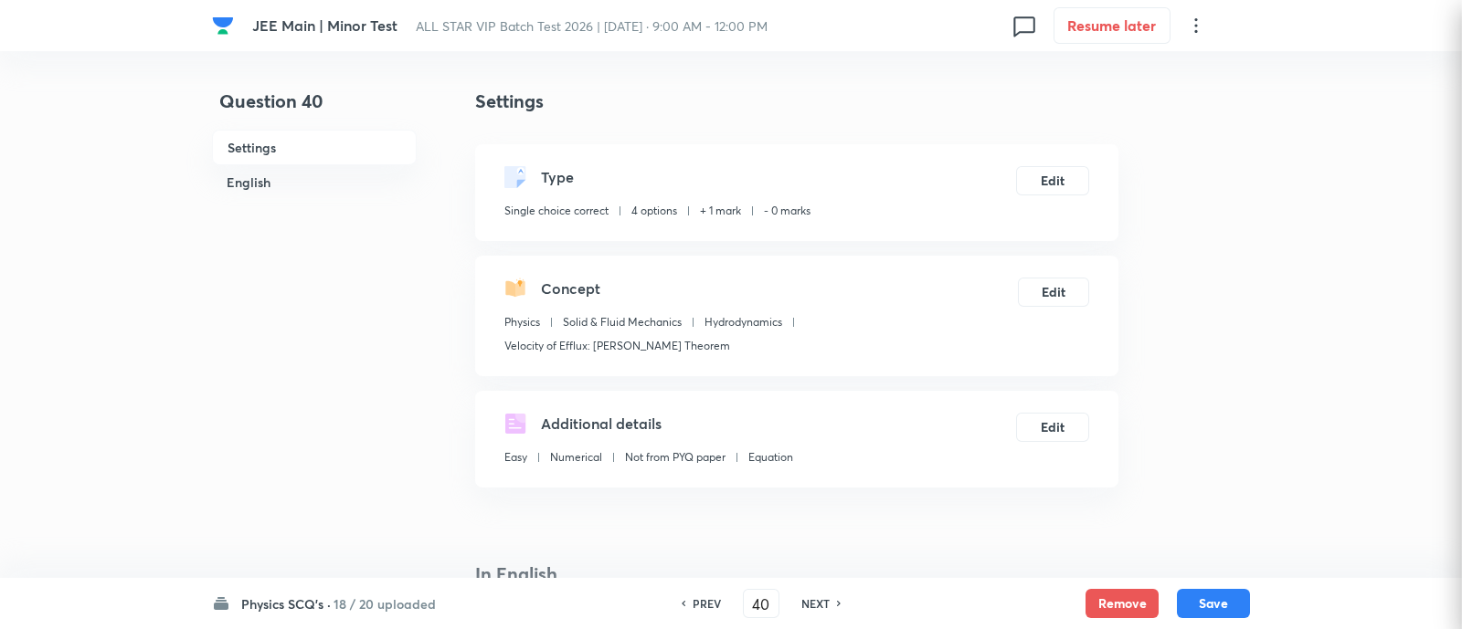
checkbox input "true"
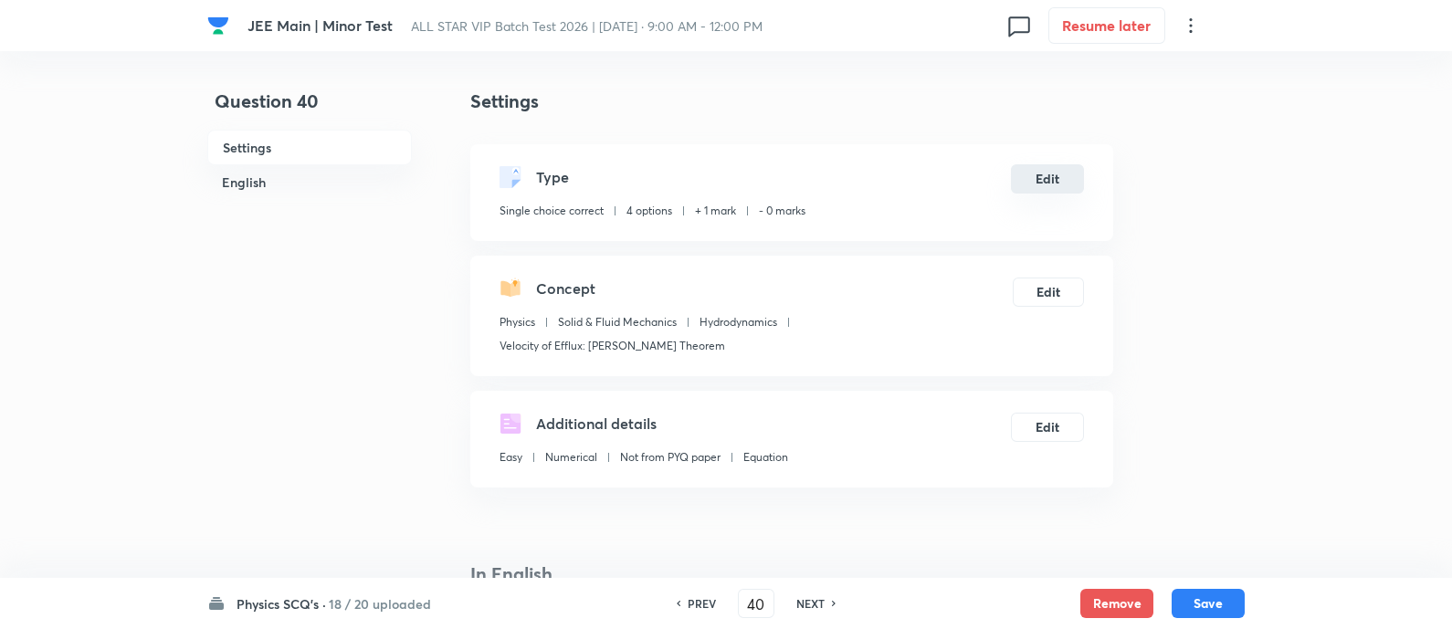
click at [1061, 186] on button "Edit" at bounding box center [1047, 178] width 73 height 29
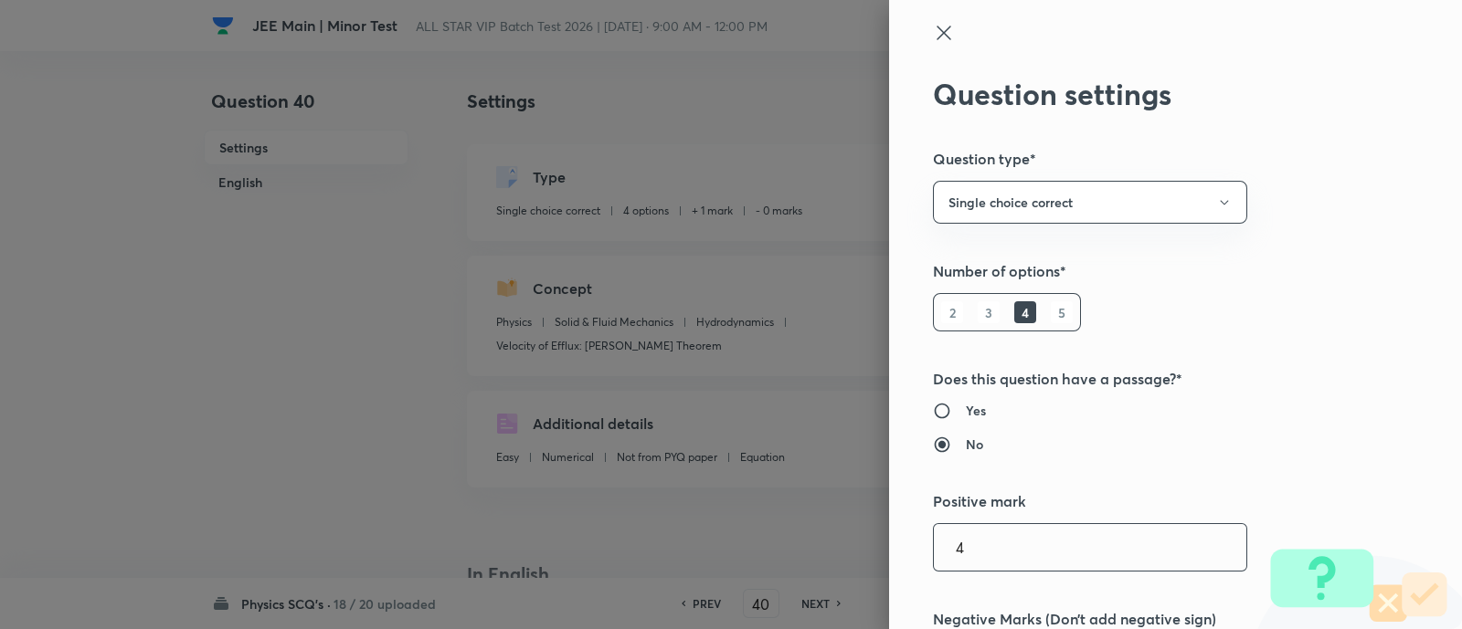
type input "4"
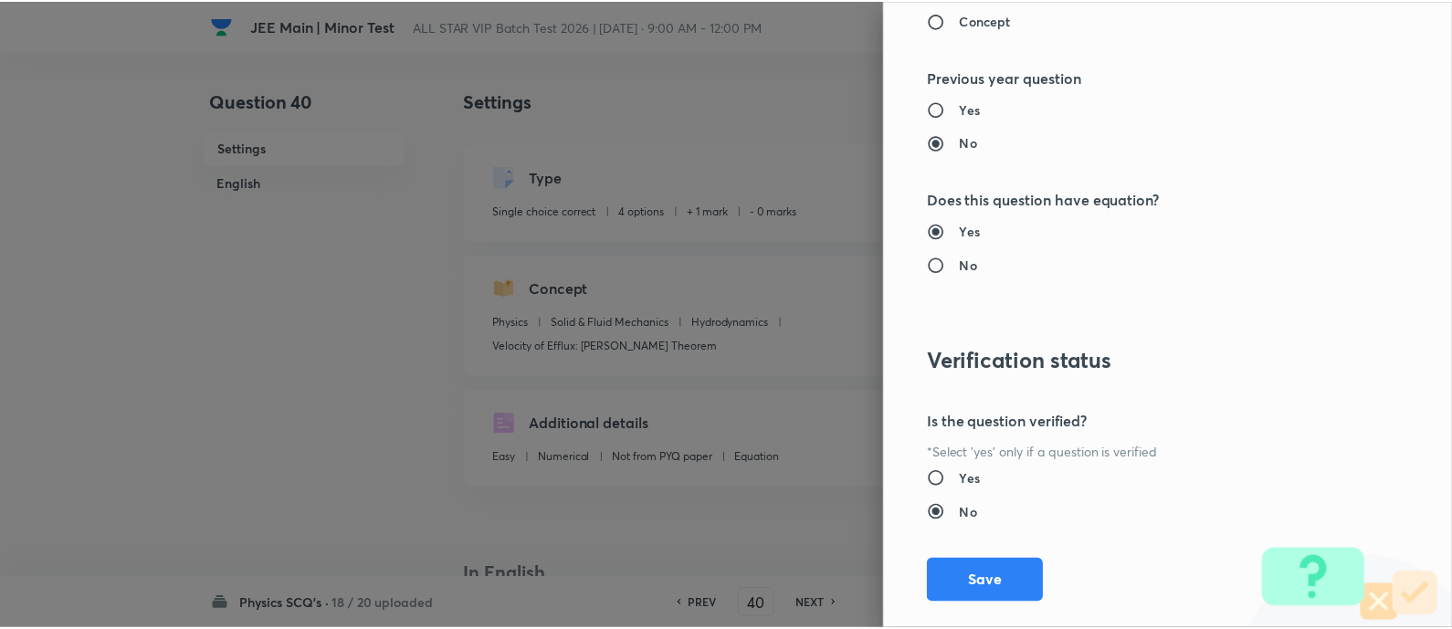
scroll to position [1857, 0]
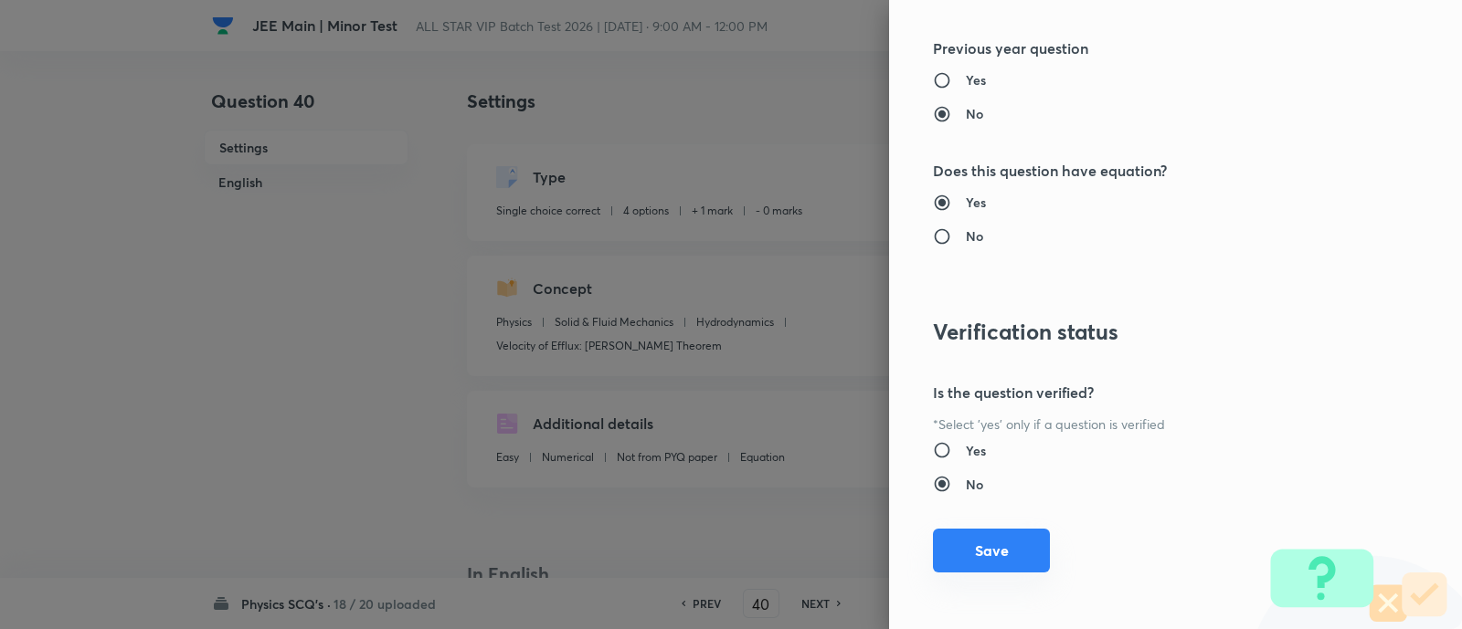
type input "1"
click at [1005, 550] on button "Save" at bounding box center [991, 551] width 117 height 44
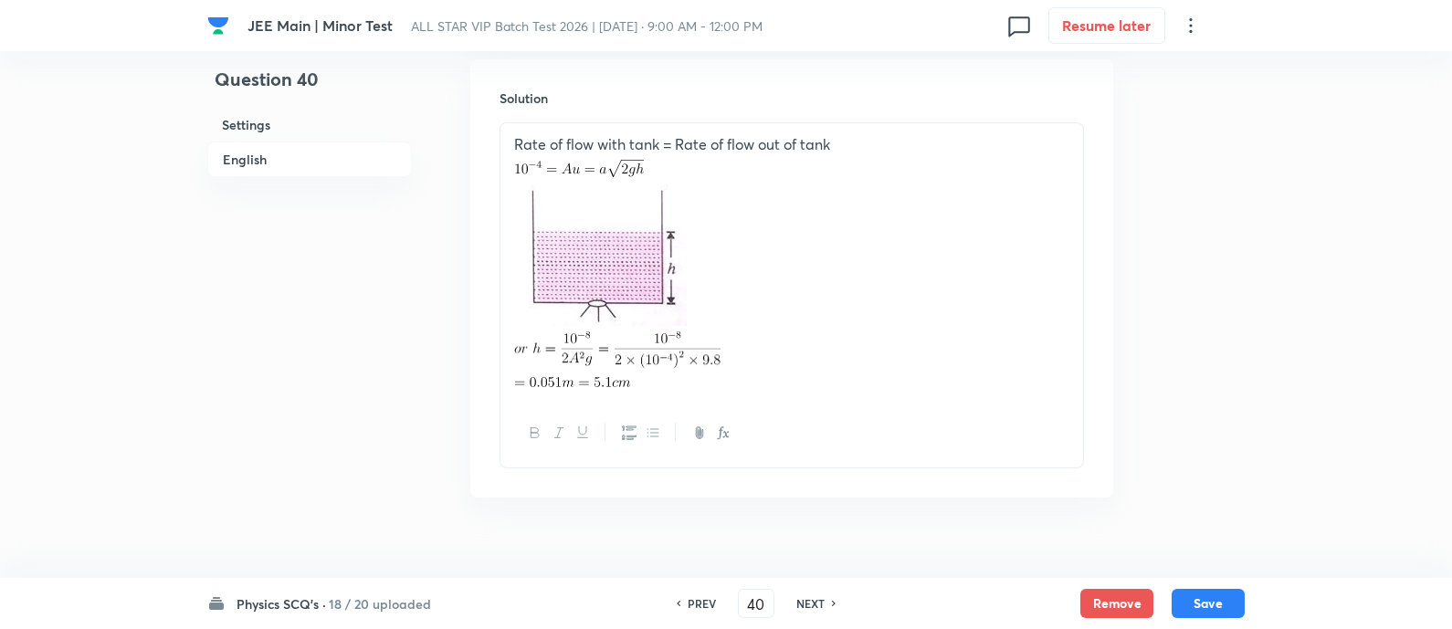
scroll to position [2017, 0]
click at [1214, 610] on button "Save" at bounding box center [1208, 601] width 73 height 29
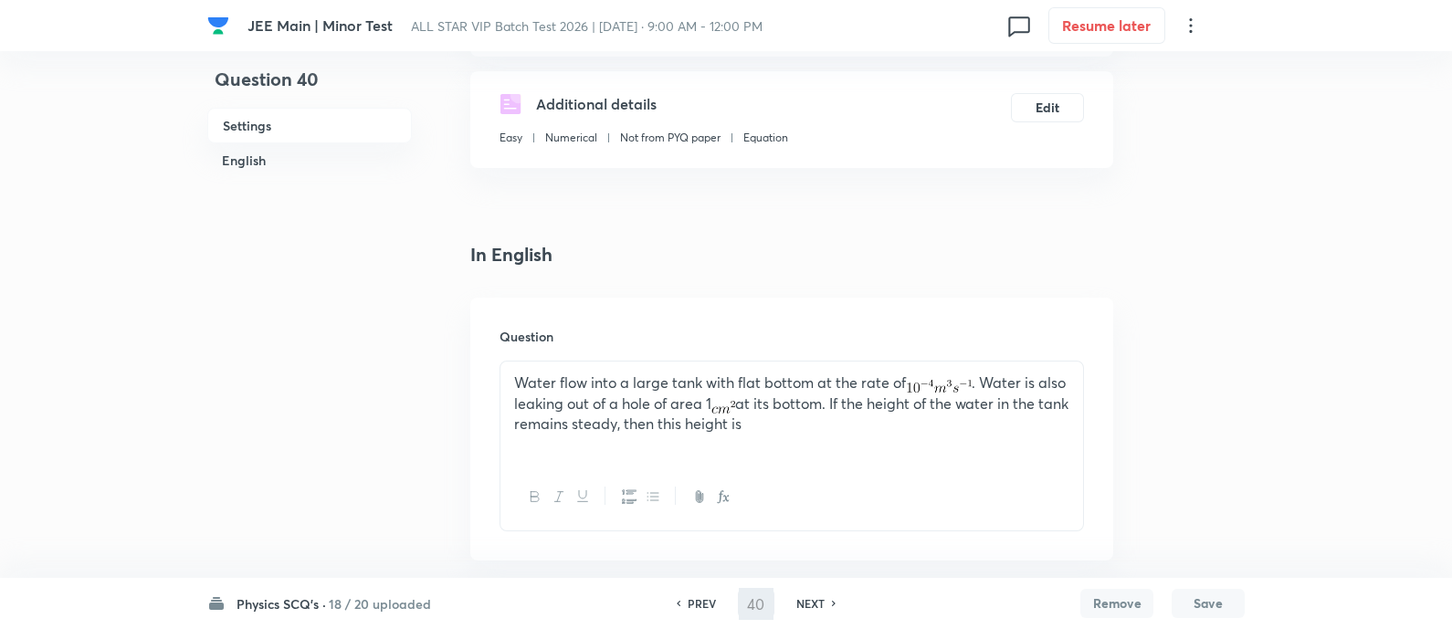
scroll to position [283, 0]
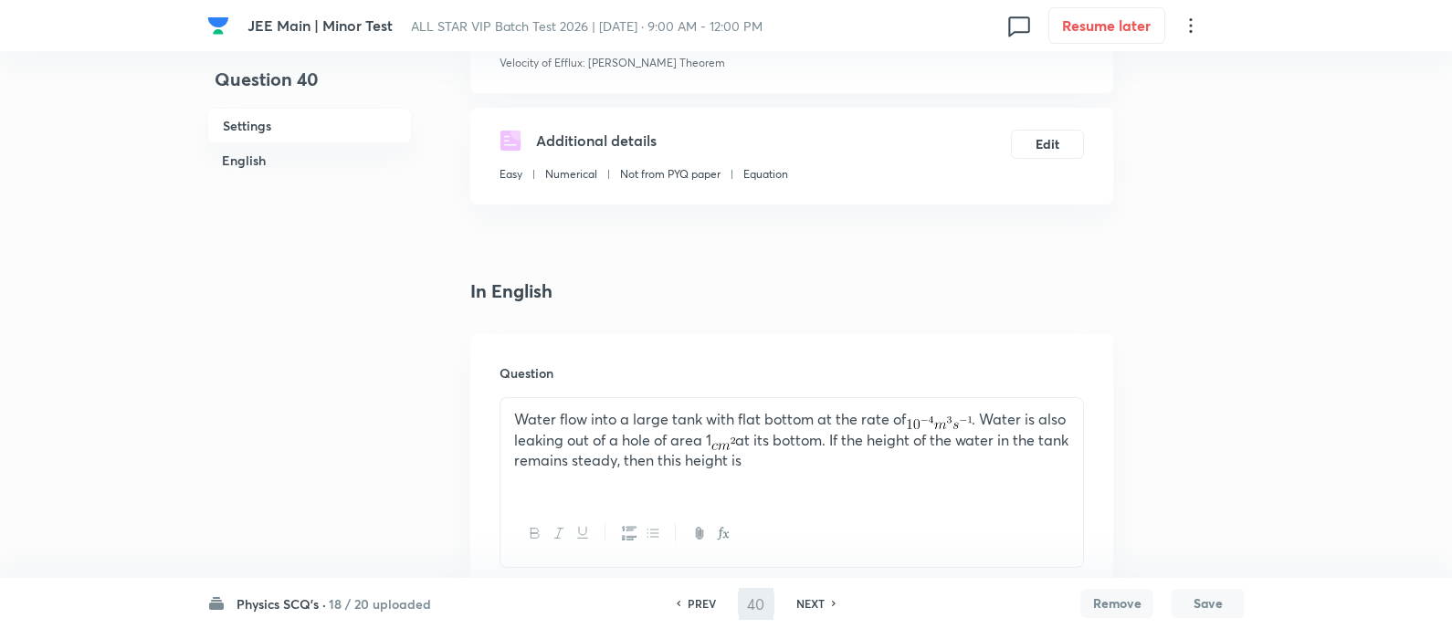
type input "41"
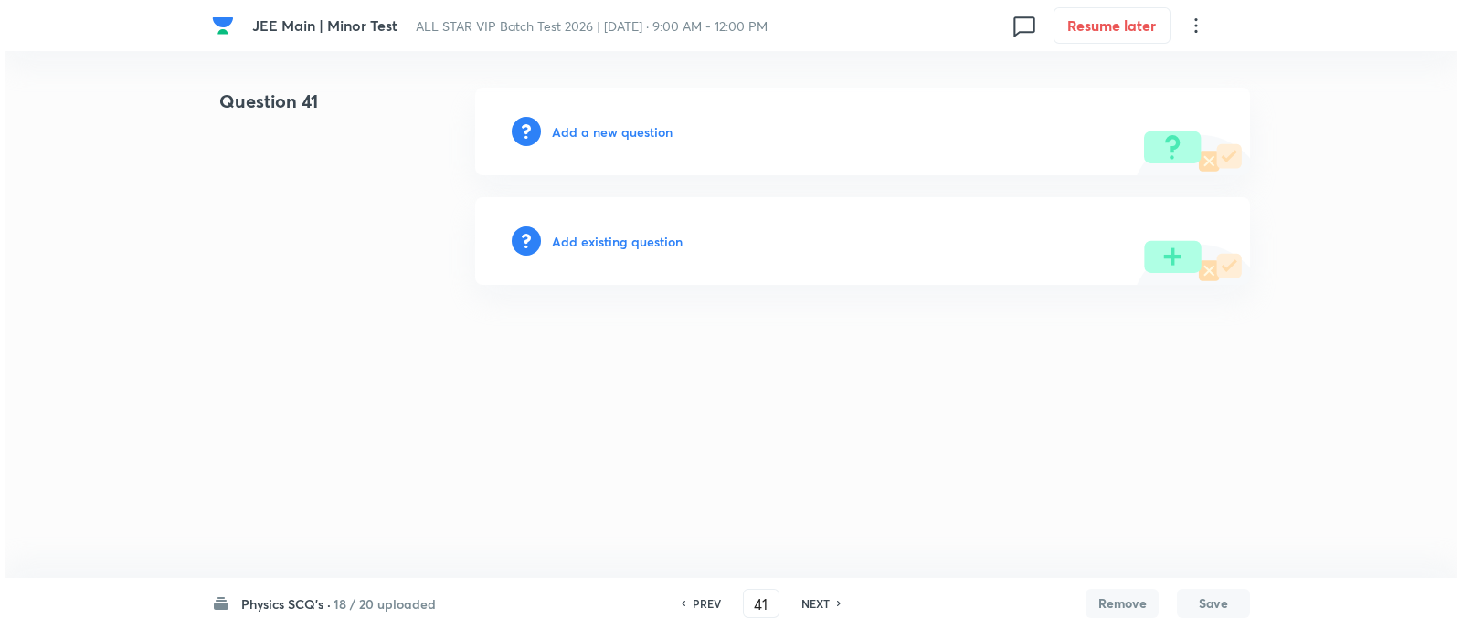
scroll to position [0, 0]
click at [621, 243] on h6 "Add existing question" at bounding box center [617, 241] width 131 height 19
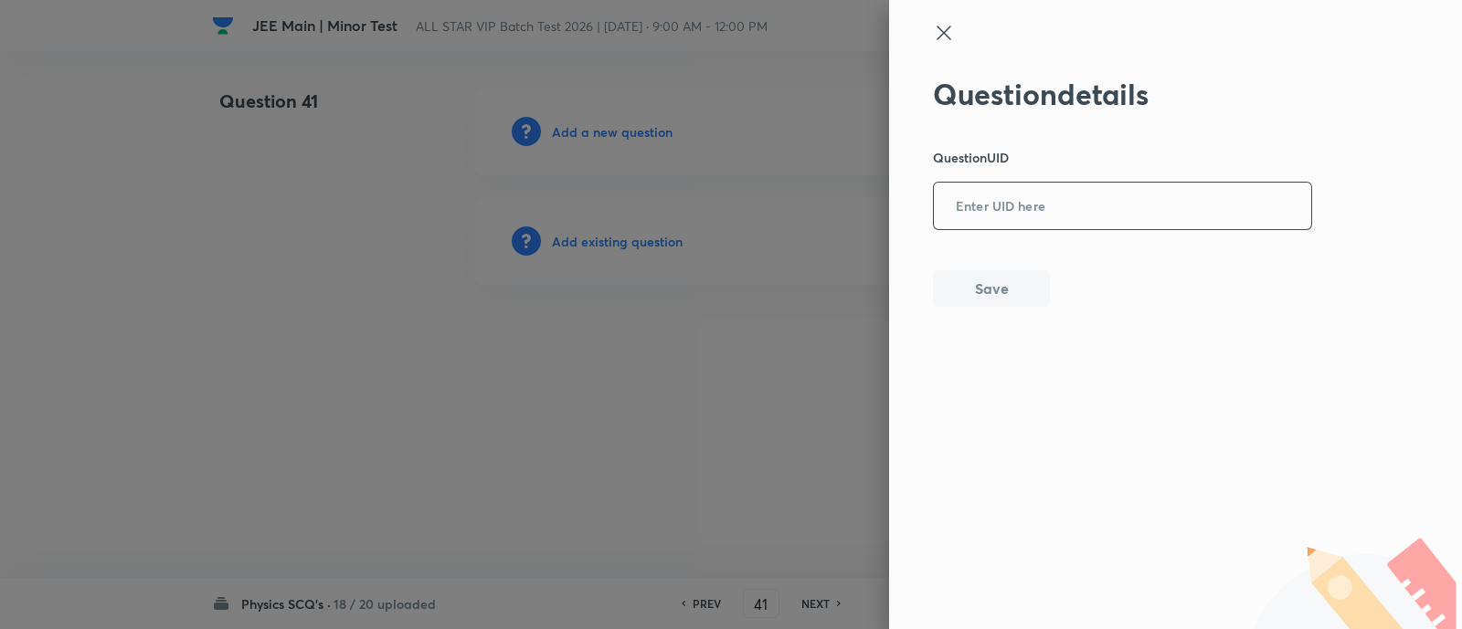
click at [1078, 213] on input "text" at bounding box center [1122, 207] width 377 height 45
paste input "AGOAB"
type input "AGOAB"
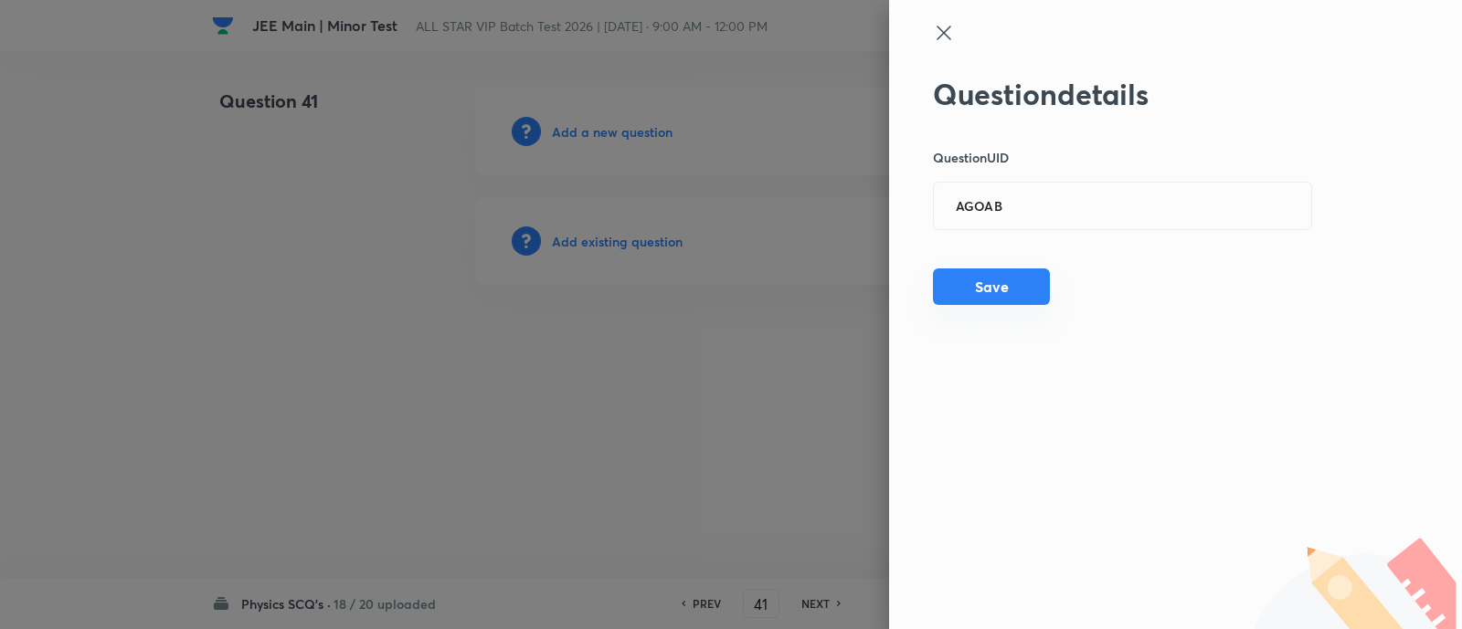
click at [990, 281] on button "Save" at bounding box center [991, 287] width 117 height 37
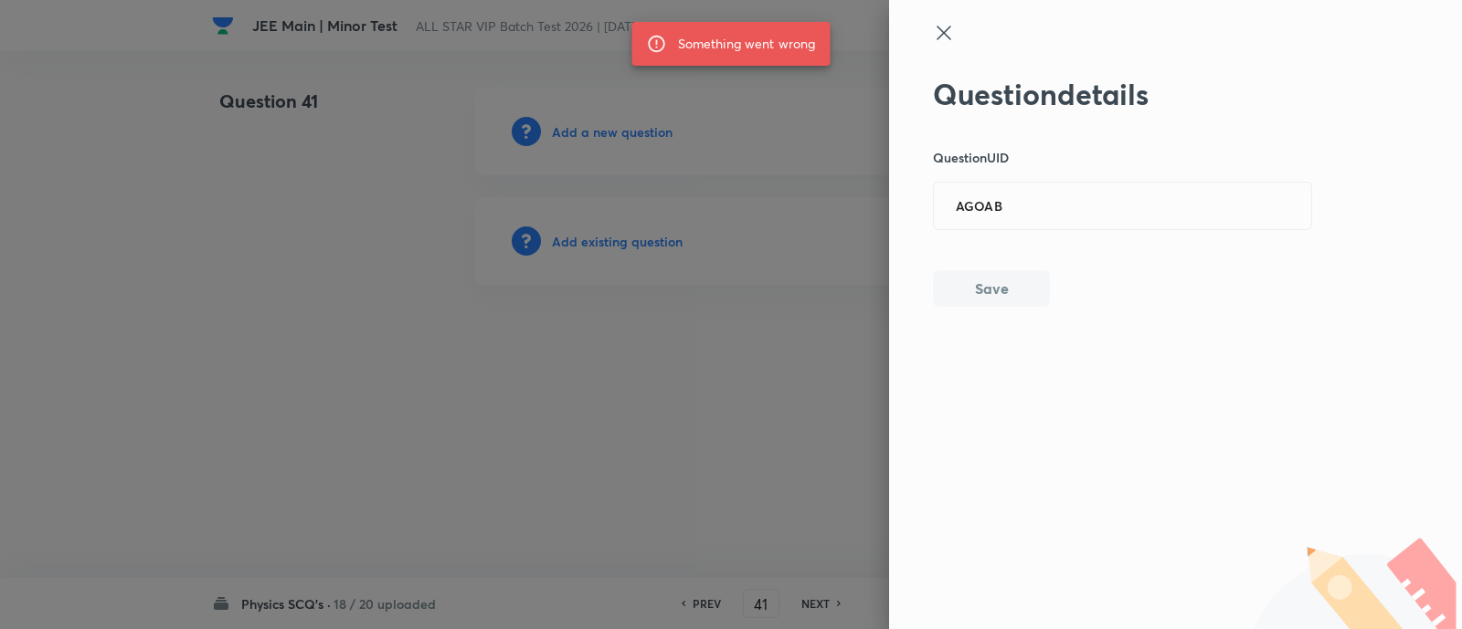
click at [990, 281] on button "Save" at bounding box center [991, 288] width 117 height 37
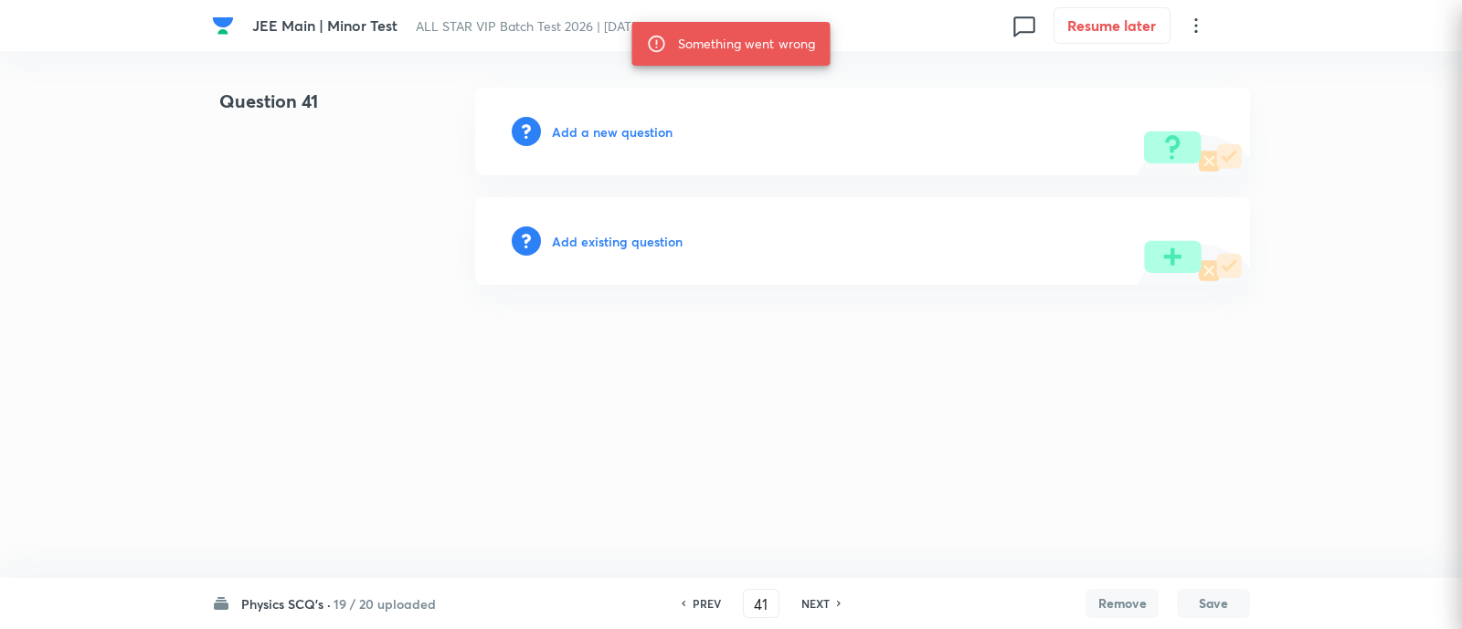
click at [990, 281] on div "Question details Question UID ​ Save" at bounding box center [731, 314] width 1462 height 629
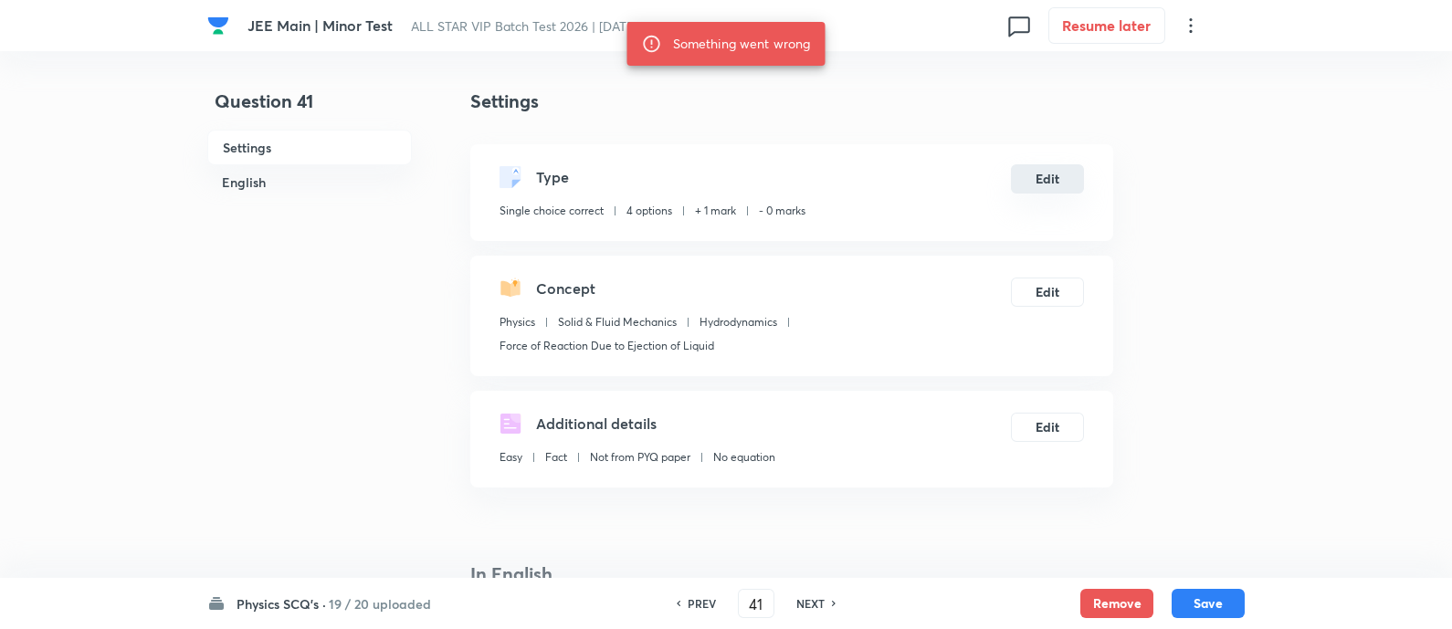
click at [1037, 186] on button "Edit" at bounding box center [1047, 178] width 73 height 29
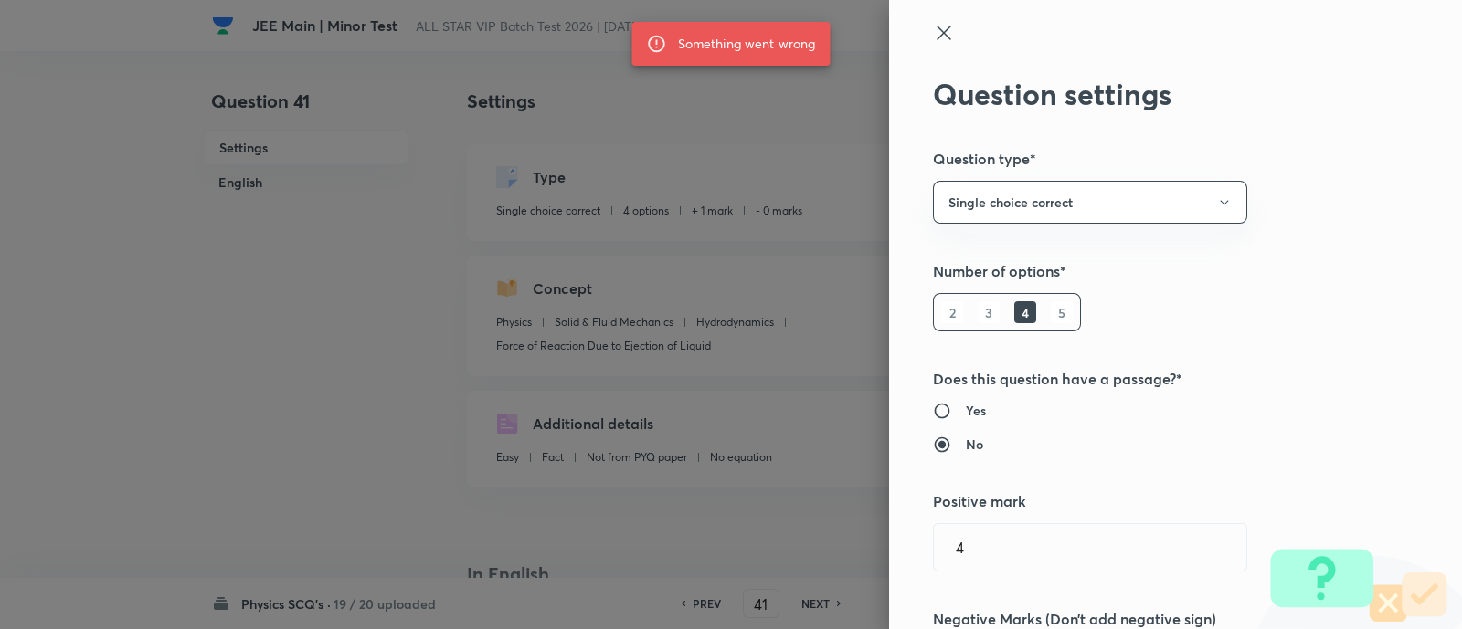
type input "1"
type input "0"
type input "Force of Reaction Due to Ejection of Liquid"
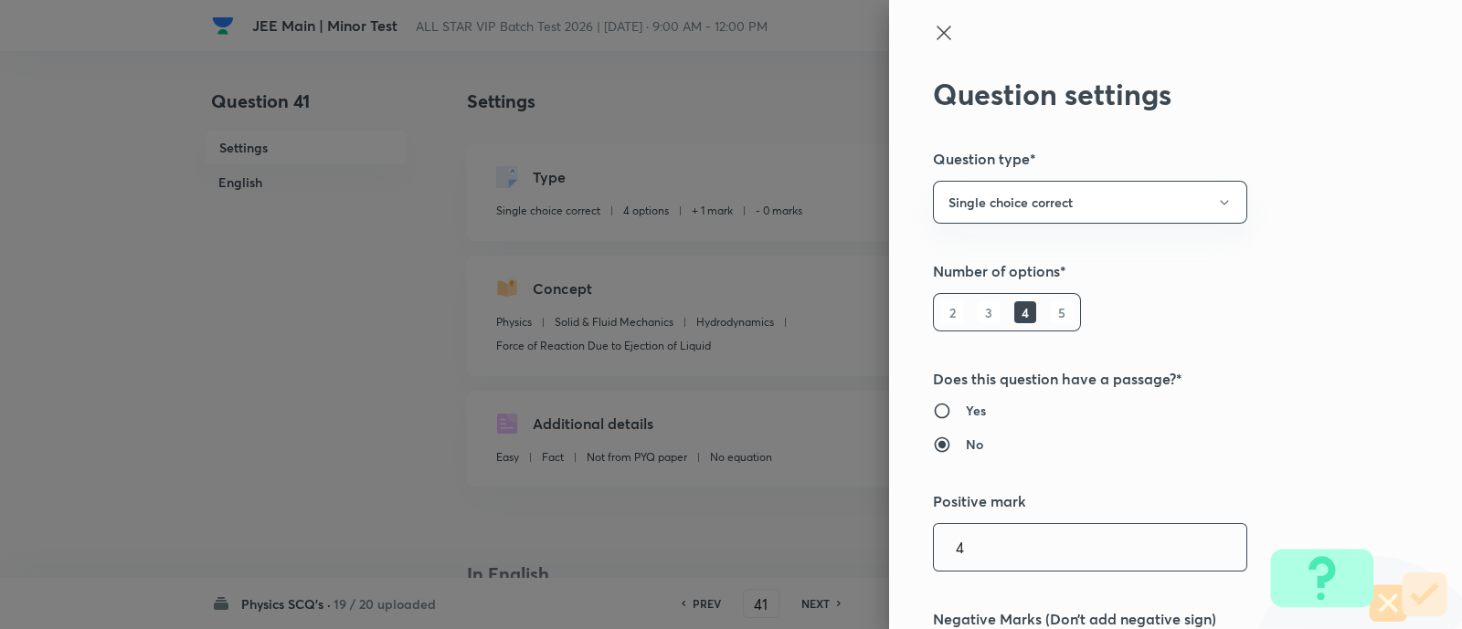
type input "4"
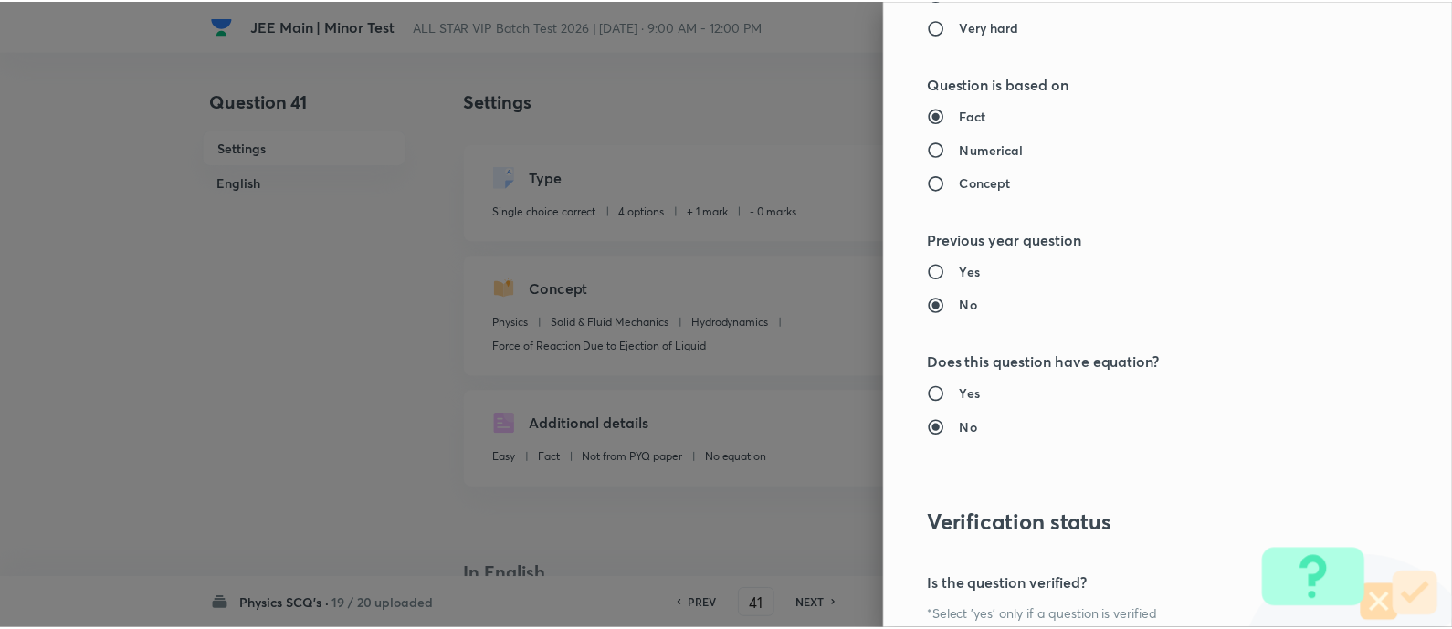
scroll to position [1857, 0]
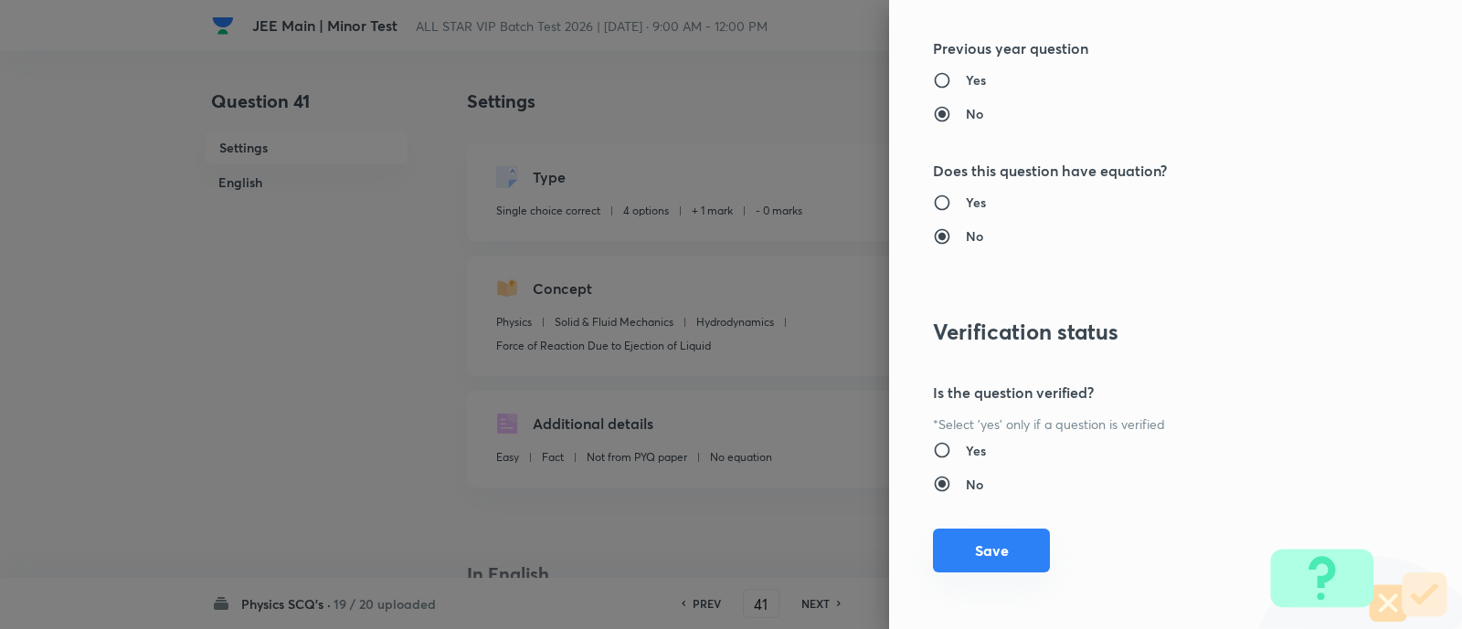
type input "1"
click at [1005, 547] on button "Save" at bounding box center [991, 551] width 117 height 44
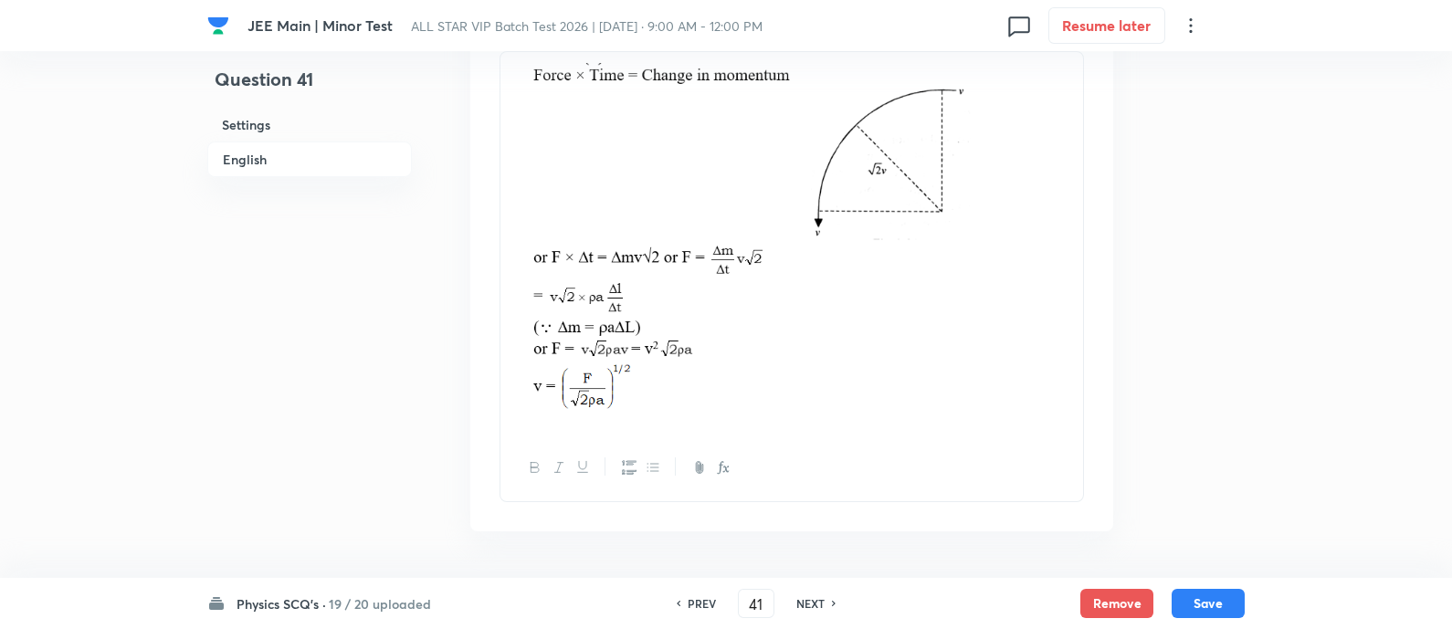
scroll to position [2329, 0]
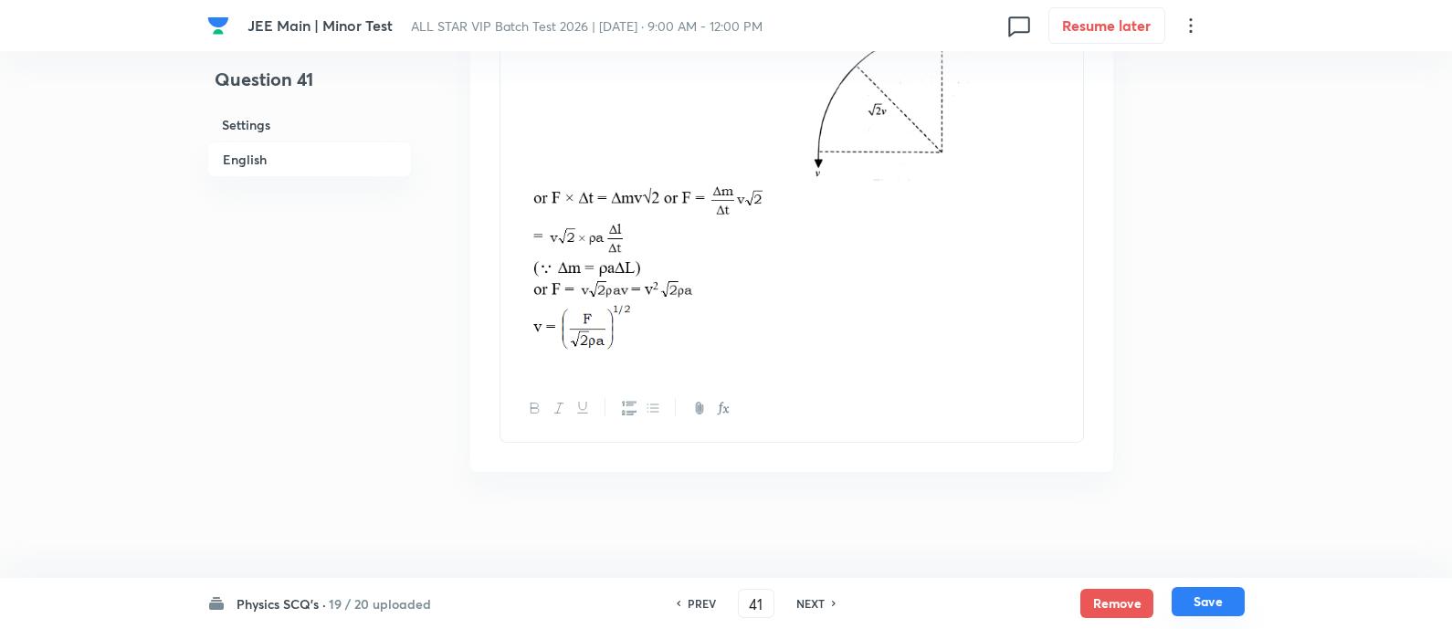
click at [1219, 605] on button "Save" at bounding box center [1208, 601] width 73 height 29
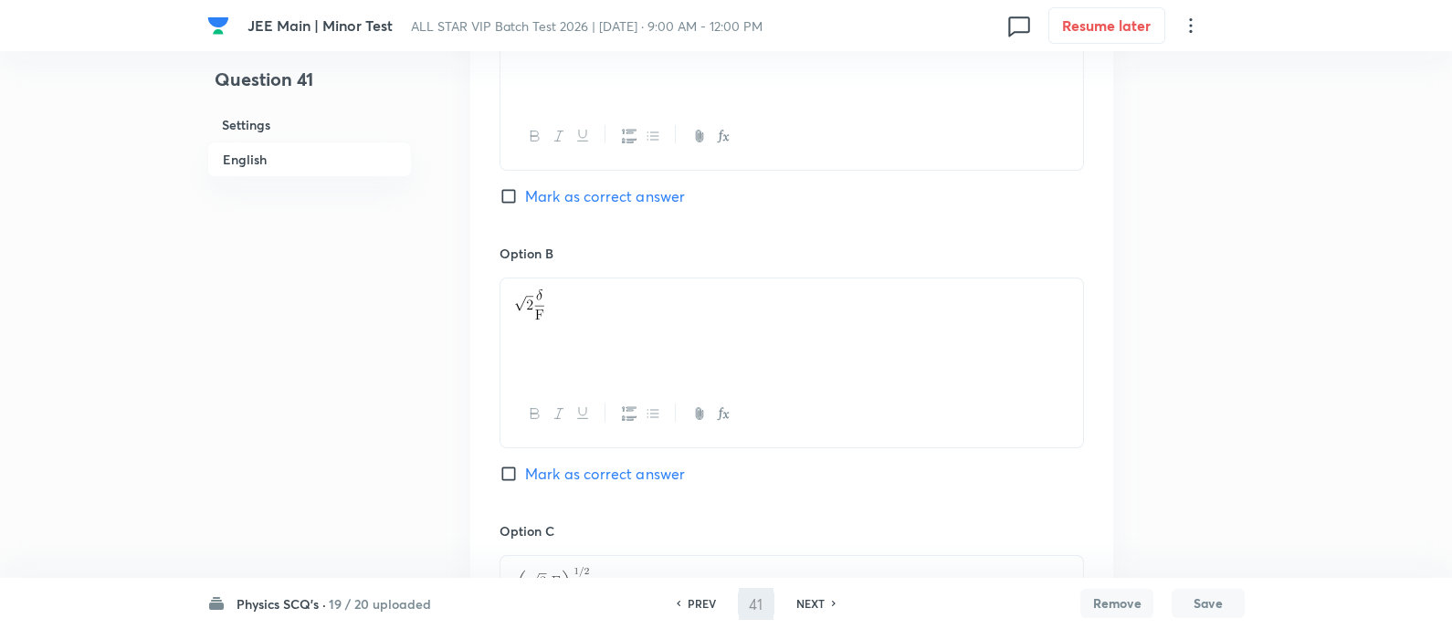
scroll to position [410, 0]
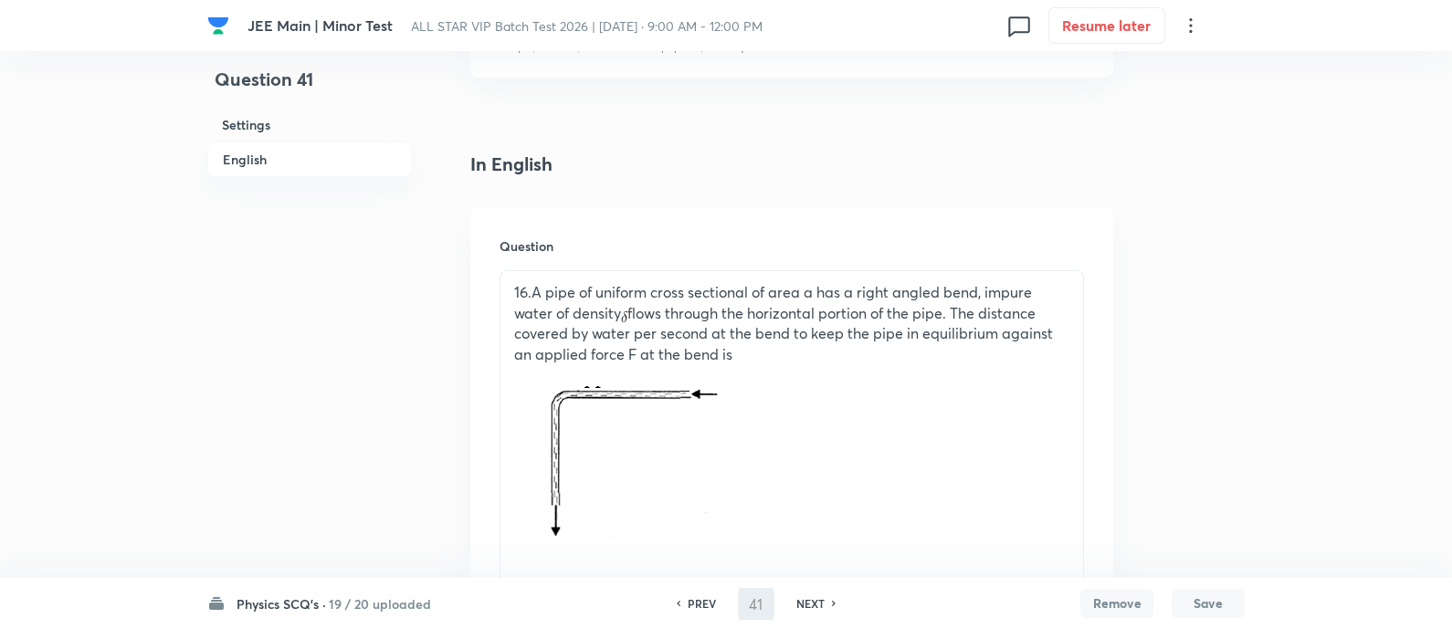
type input "42"
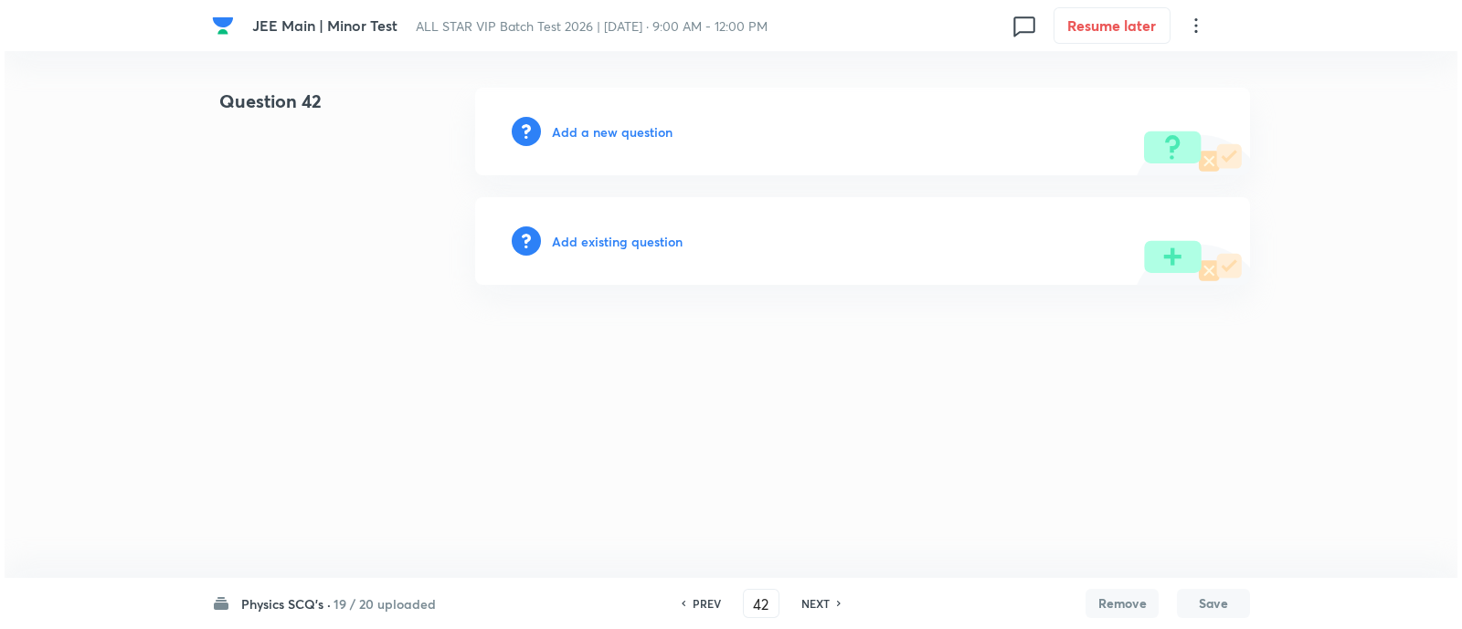
scroll to position [0, 0]
click at [644, 253] on div "Add existing question" at bounding box center [862, 241] width 775 height 88
click at [633, 244] on h6 "Add existing question" at bounding box center [617, 241] width 131 height 19
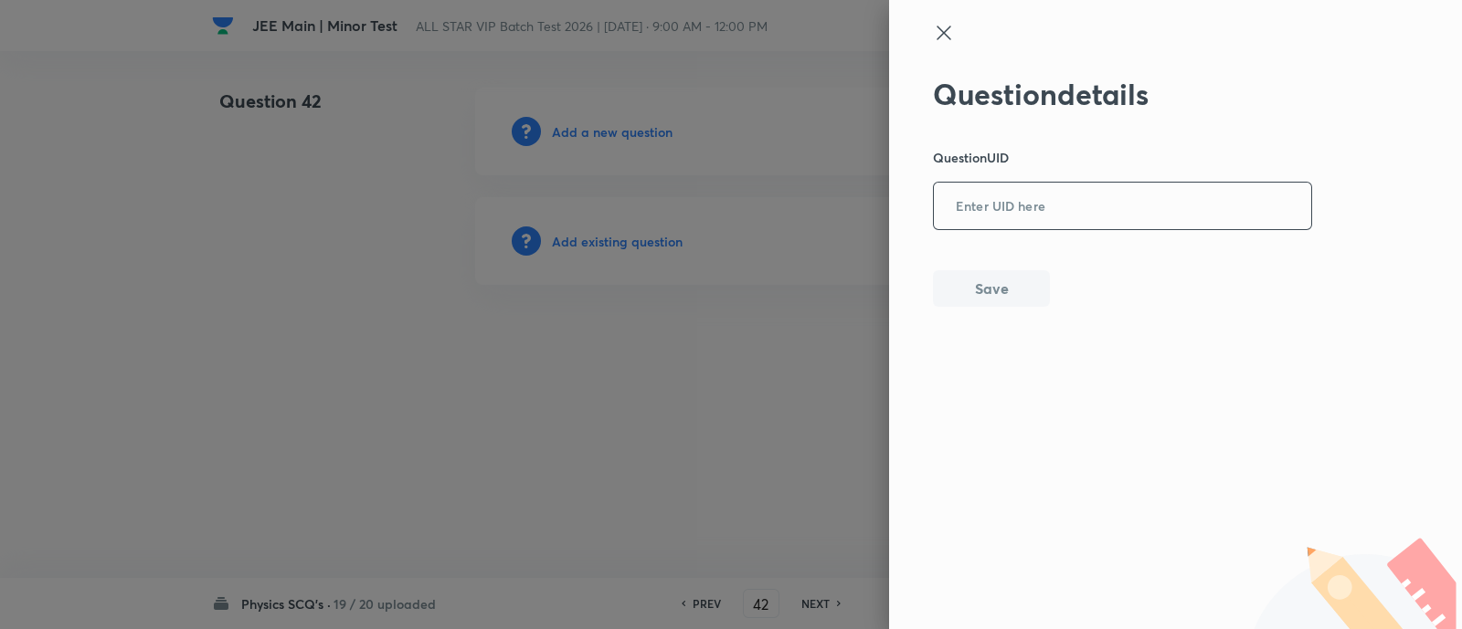
click at [1099, 218] on input "text" at bounding box center [1122, 207] width 377 height 45
paste input "6PLHL"
type input "6PLHL"
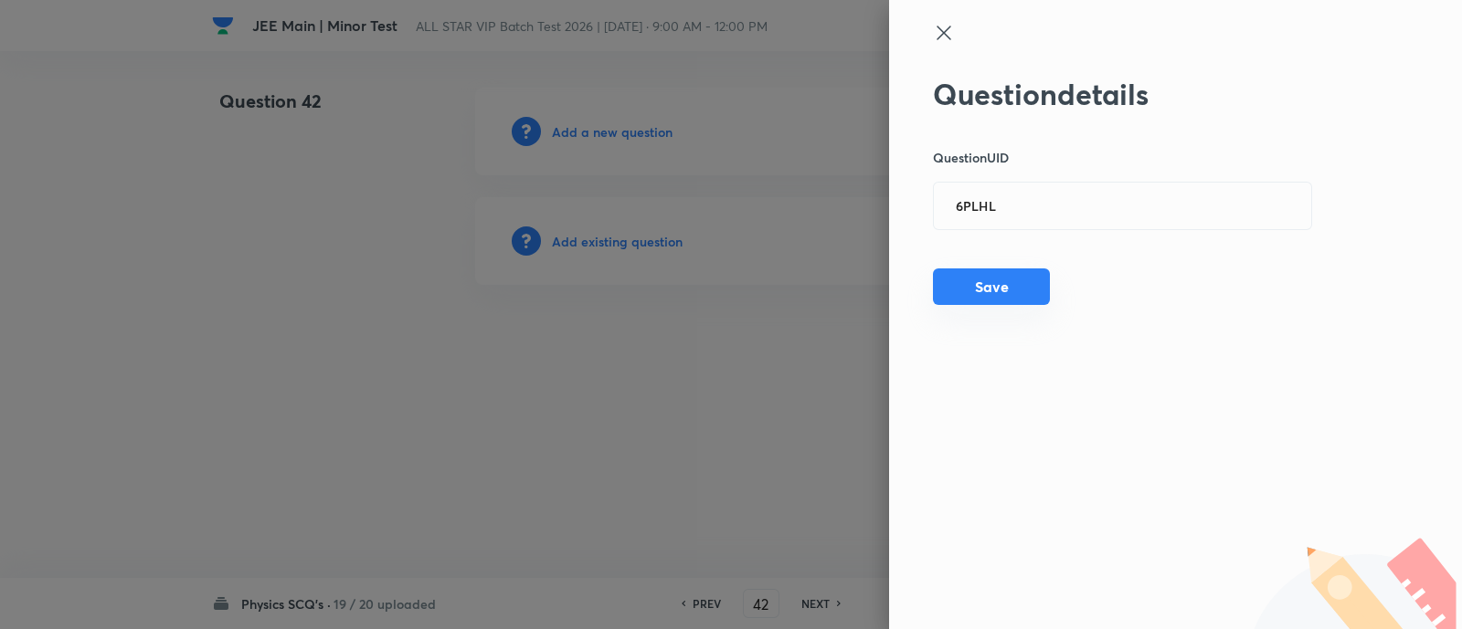
click at [995, 299] on button "Save" at bounding box center [991, 287] width 117 height 37
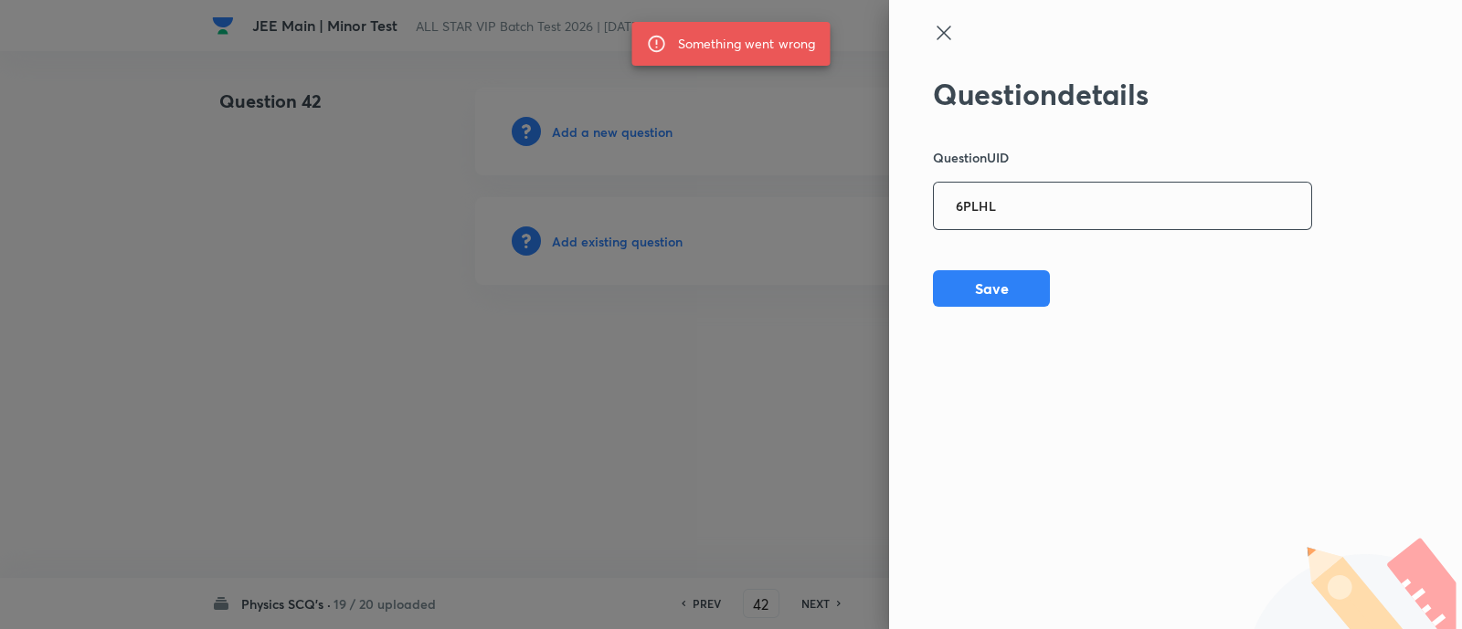
click at [1022, 211] on input "6PLHL" at bounding box center [1122, 207] width 377 height 45
click at [1021, 281] on button "Save" at bounding box center [991, 287] width 117 height 37
click at [1021, 281] on button "Save" at bounding box center [991, 288] width 117 height 37
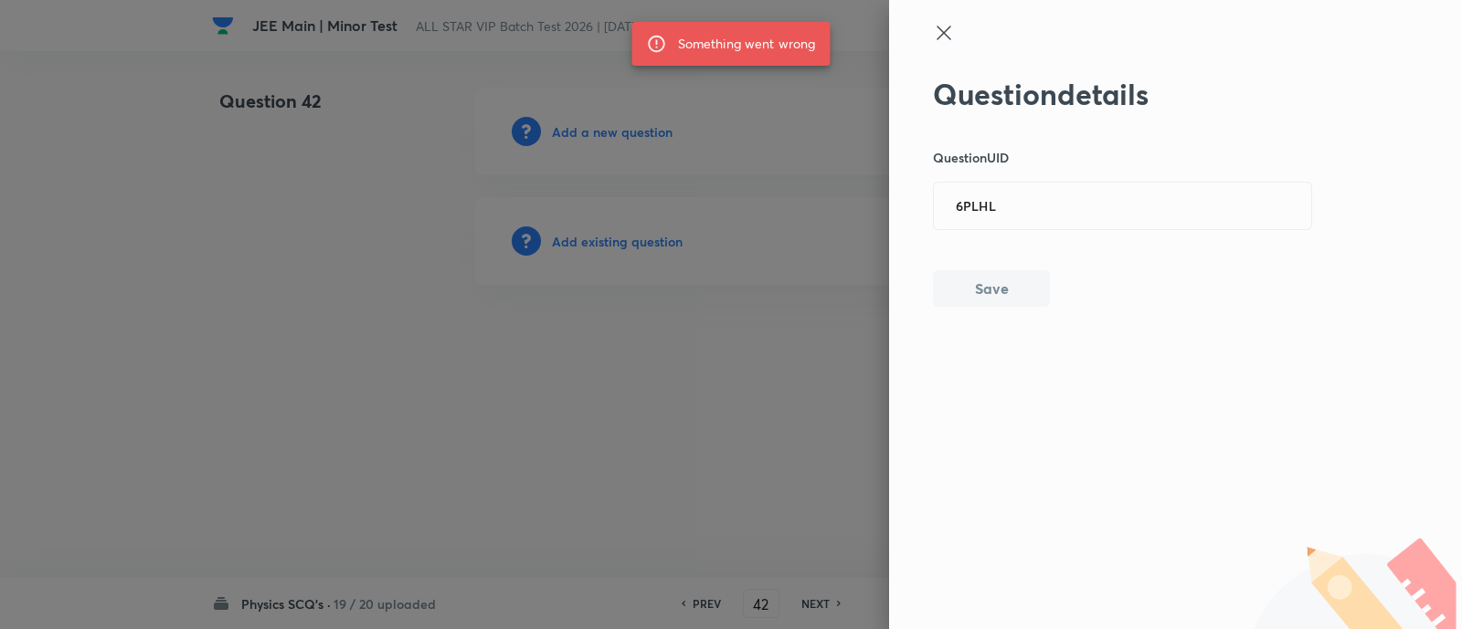
click at [1021, 281] on button "Save" at bounding box center [991, 288] width 117 height 37
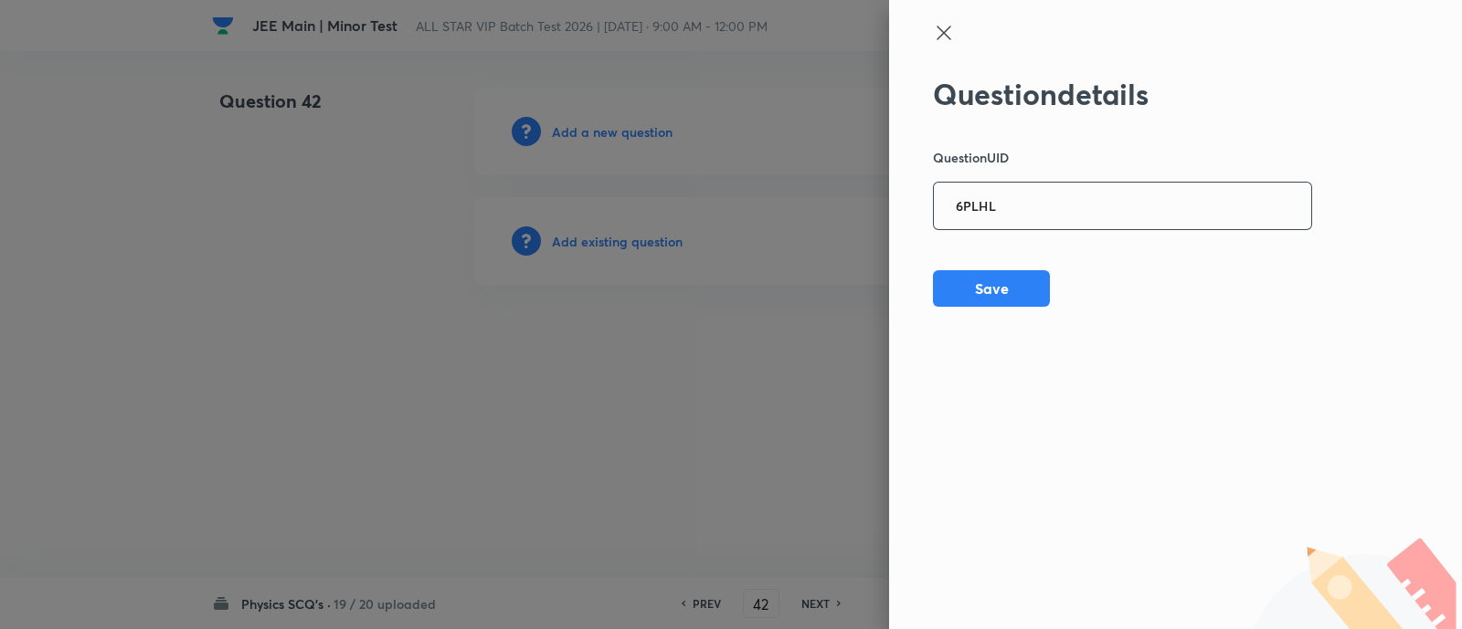
click at [1032, 215] on input "6PLHL" at bounding box center [1122, 207] width 377 height 45
click at [1019, 289] on button "Save" at bounding box center [991, 287] width 117 height 37
click at [1019, 289] on button "Save" at bounding box center [991, 288] width 117 height 37
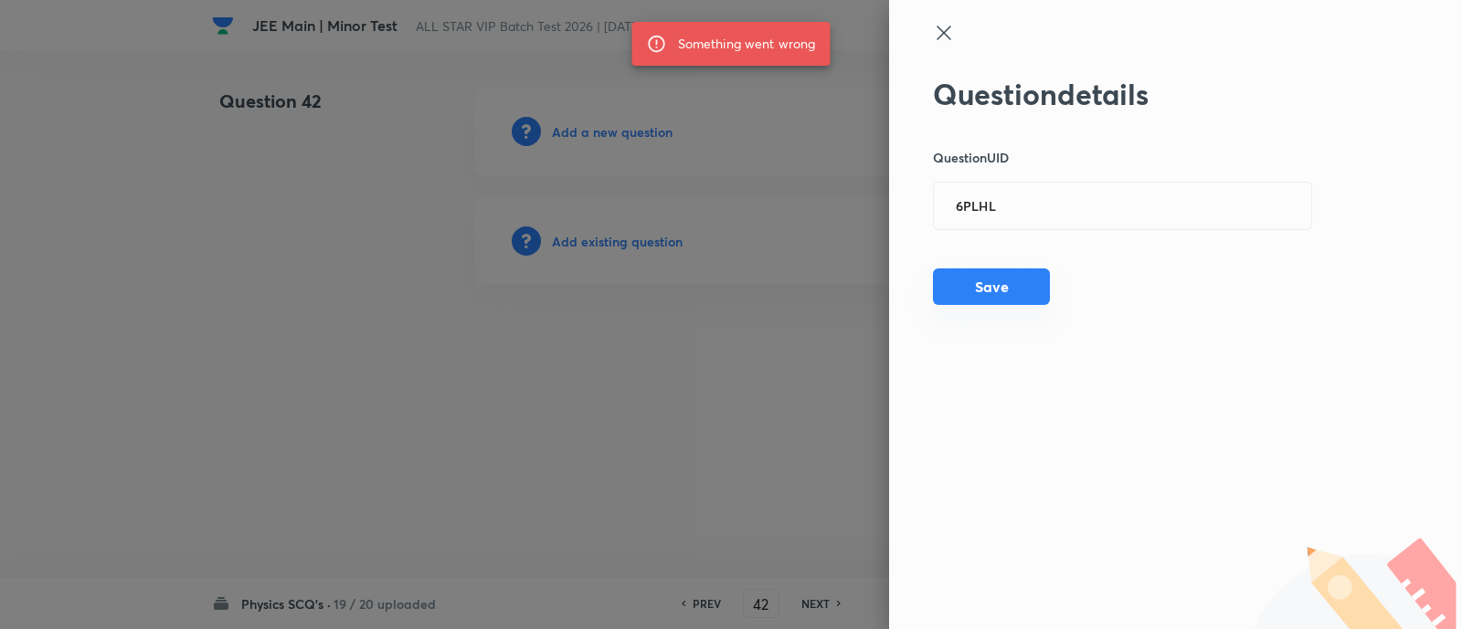
click at [1019, 289] on button "Save" at bounding box center [991, 287] width 117 height 37
click at [1019, 289] on button "Save" at bounding box center [991, 288] width 117 height 37
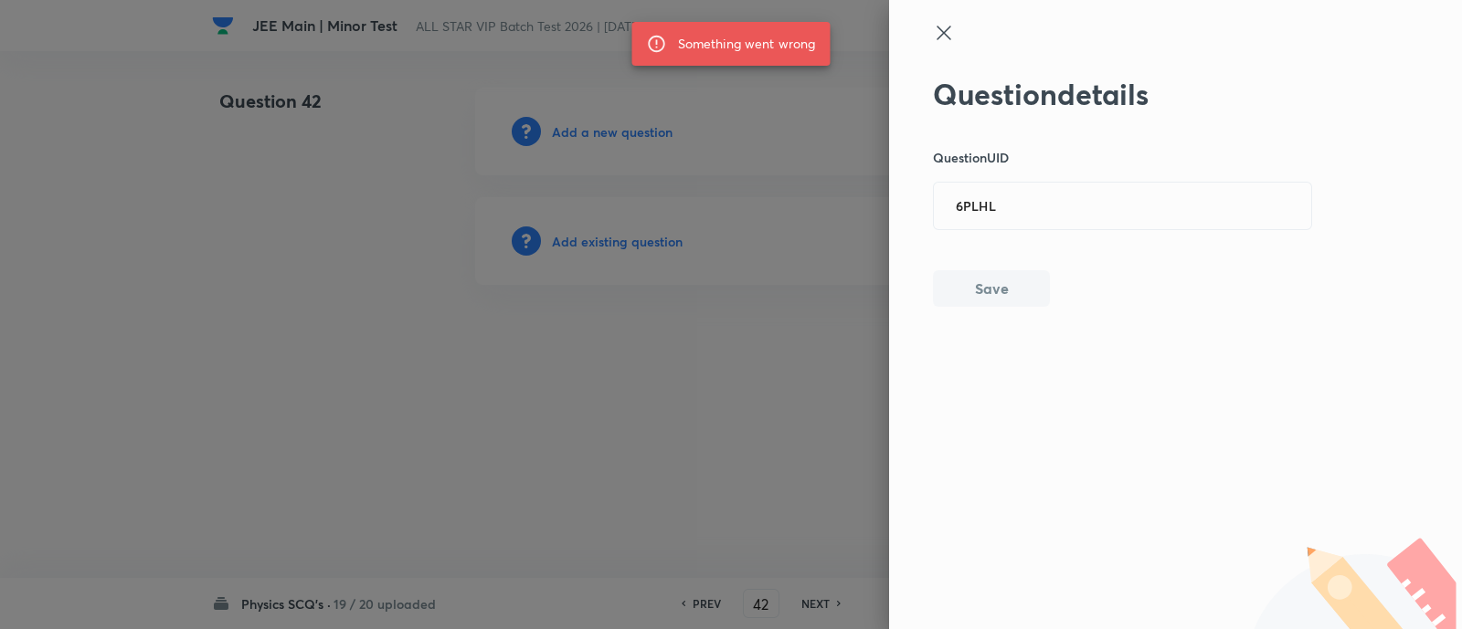
click at [1019, 289] on button "Save" at bounding box center [991, 288] width 117 height 37
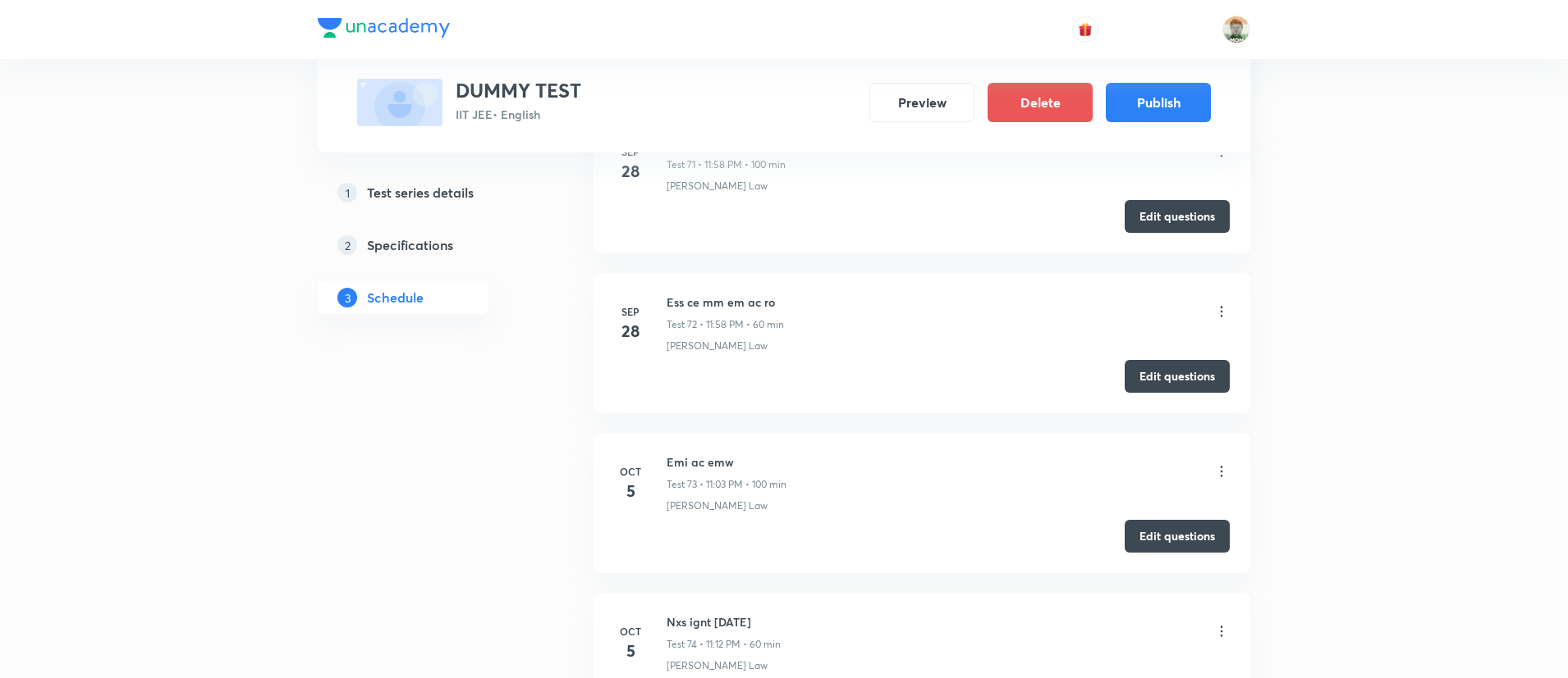
scroll to position [12267, 0]
click at [1197, 368] on button "Edit questions" at bounding box center [1176, 373] width 105 height 33
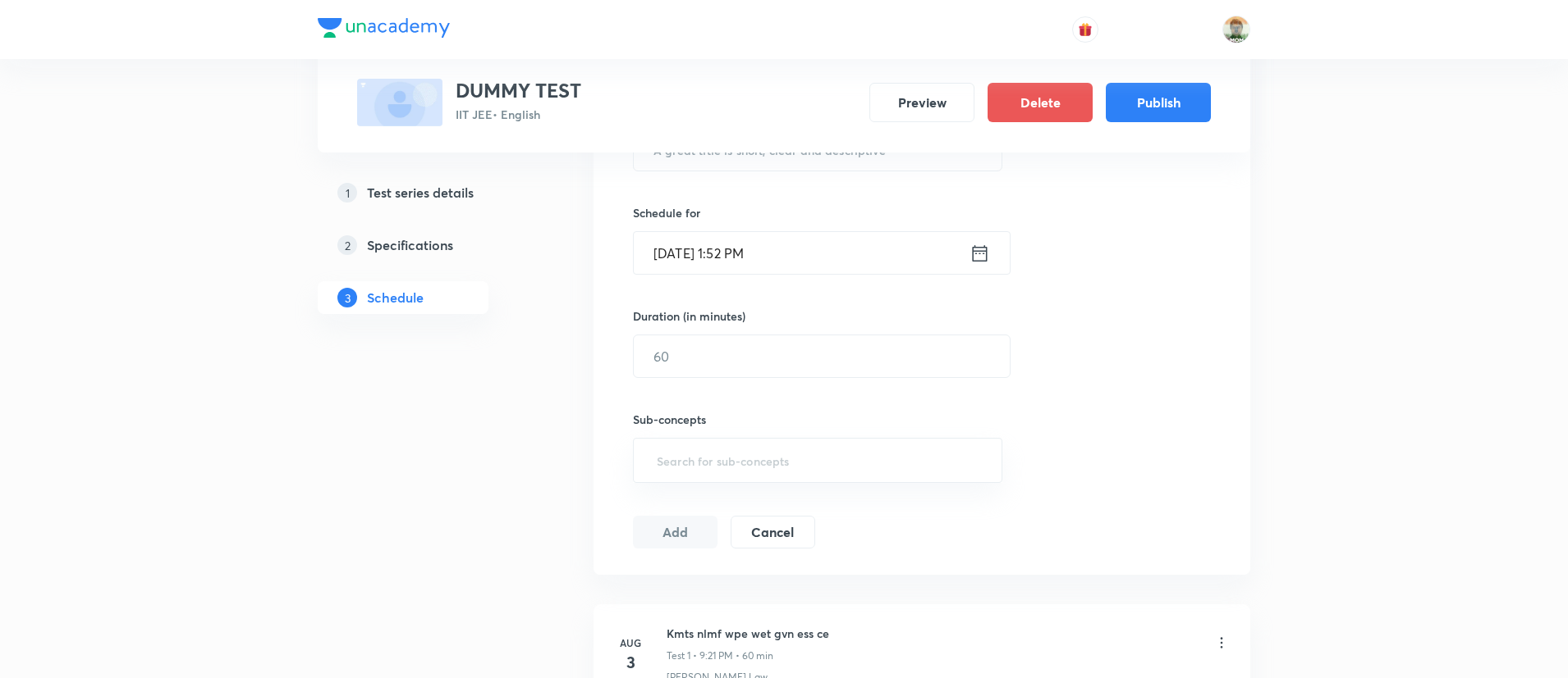
scroll to position [0, 0]
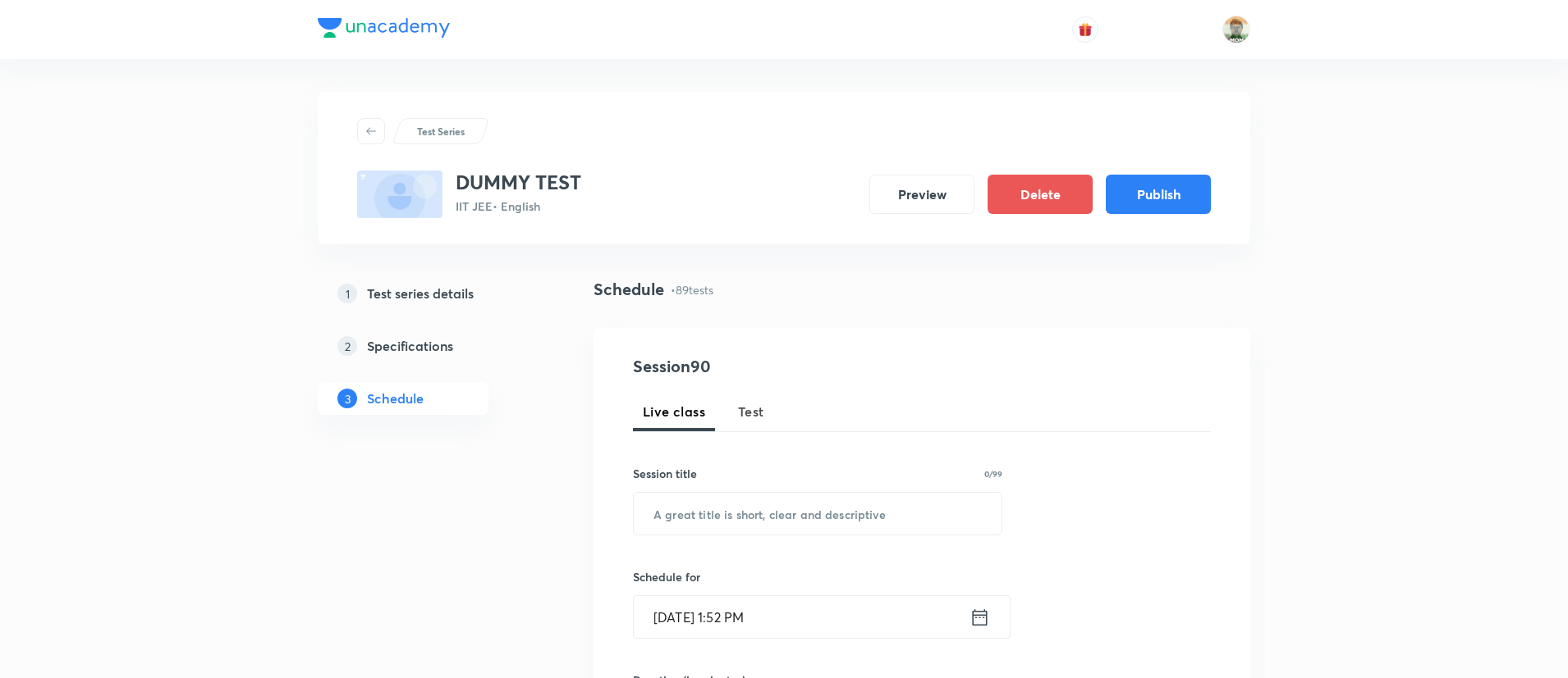
click at [743, 434] on div "Session 90 Live class Test Session title 0/99 ​ Schedule for [DATE] 1:52 PM ​ D…" at bounding box center [921, 634] width 578 height 559
click at [745, 423] on button "Test" at bounding box center [750, 412] width 46 height 40
click at [740, 519] on input "text" at bounding box center [817, 514] width 368 height 42
type input "e"
type input "electricity mag ro 200"
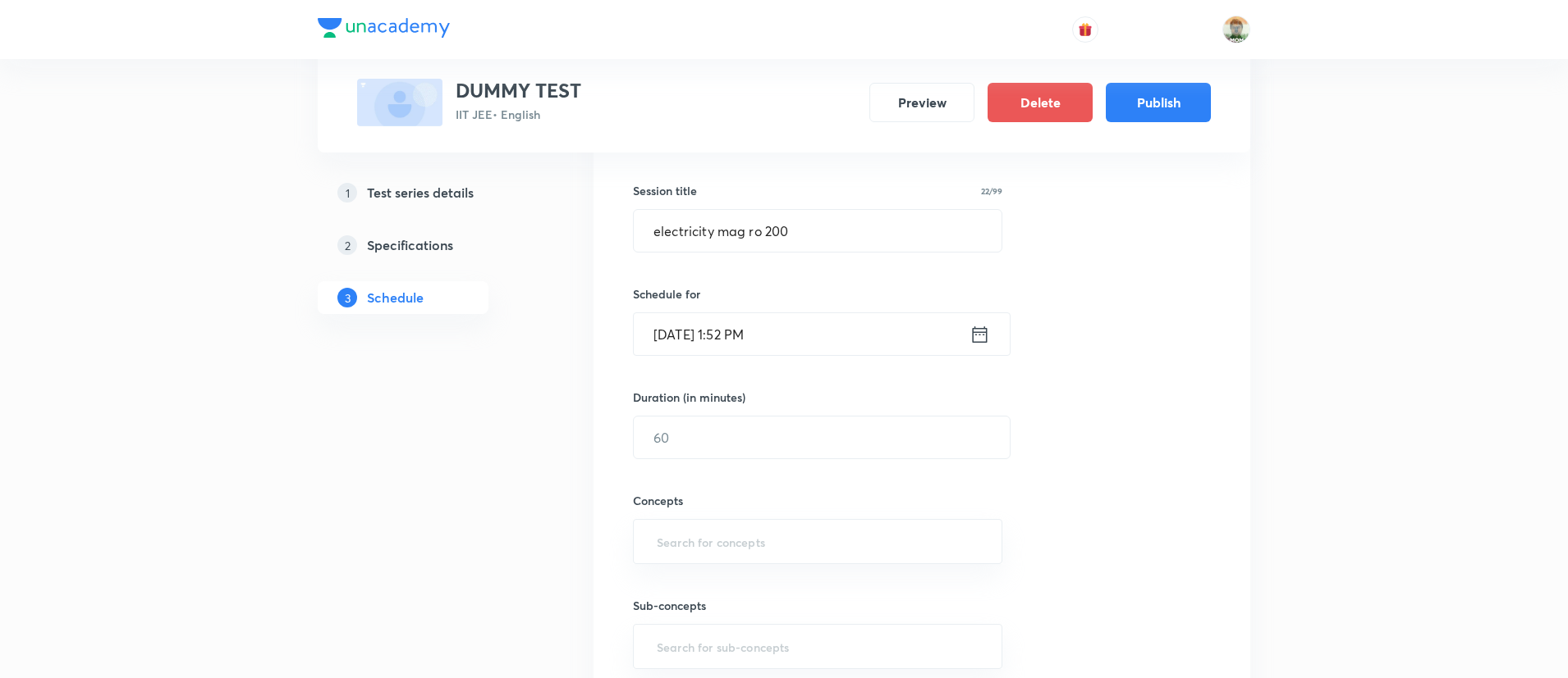
scroll to position [292, 0]
click at [978, 327] on icon at bounding box center [979, 326] width 21 height 23
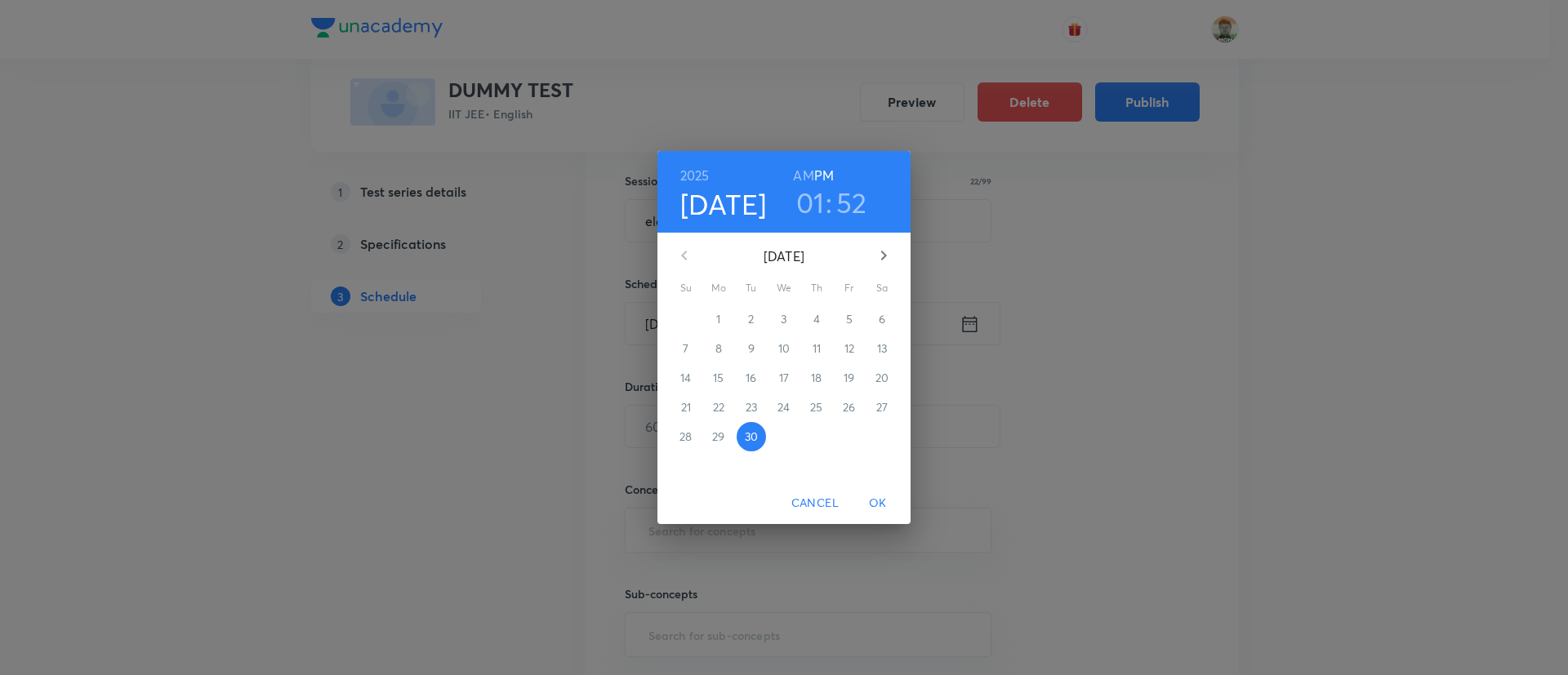
click at [883, 254] on icon "button" at bounding box center [884, 255] width 5 height 10
click at [675, 341] on span "5" at bounding box center [686, 349] width 30 height 16
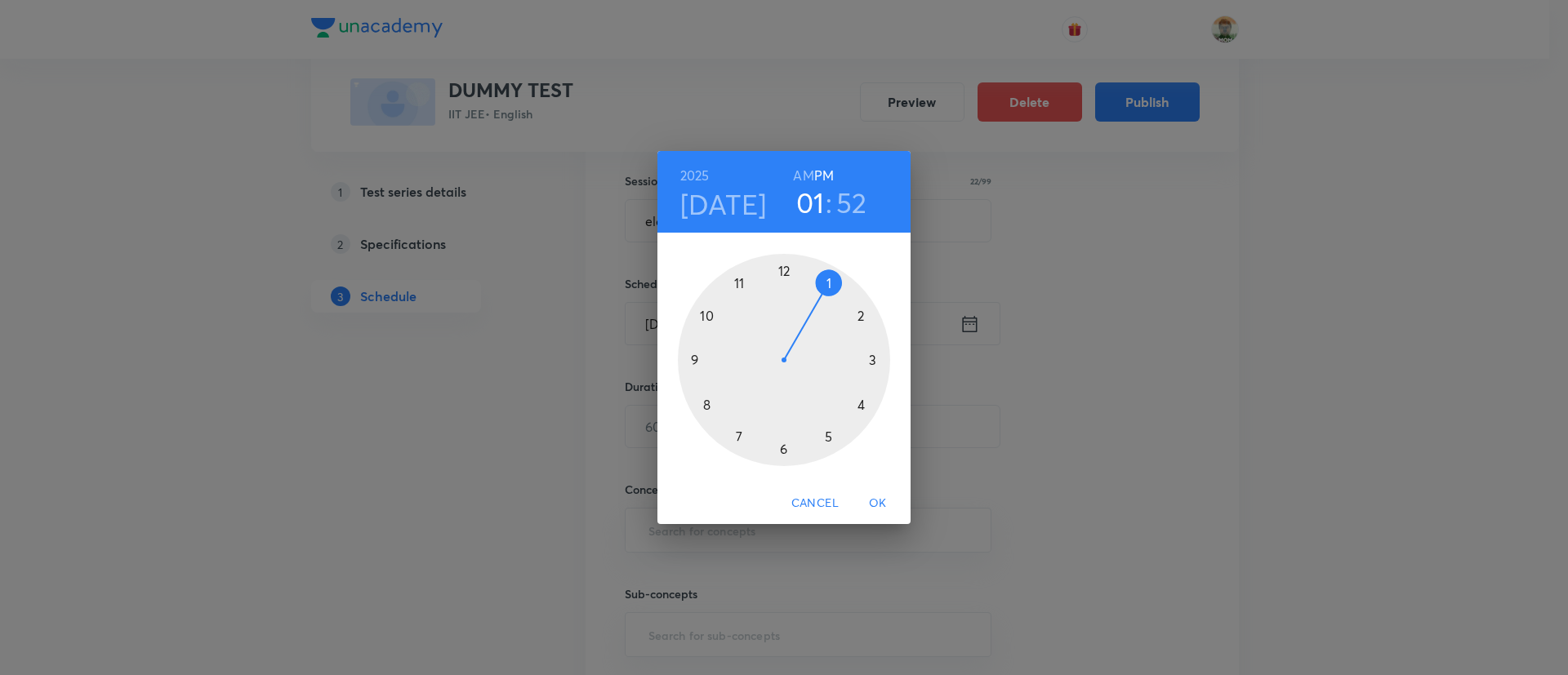
click at [740, 278] on div at bounding box center [784, 360] width 213 height 213
click at [873, 510] on span "OK" at bounding box center [878, 503] width 39 height 21
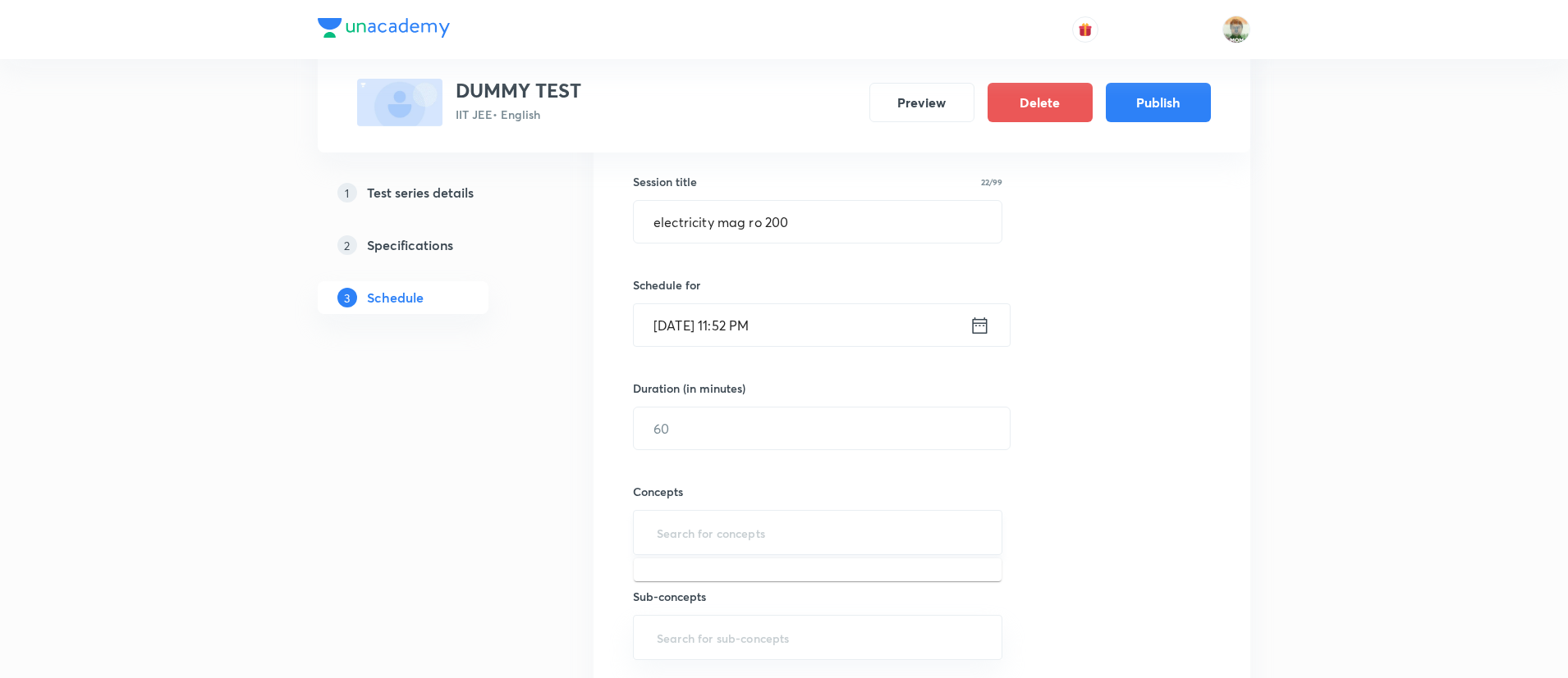
click at [811, 534] on input "text" at bounding box center [817, 533] width 328 height 31
click at [773, 439] on input "text" at bounding box center [821, 428] width 376 height 42
type input "60"
type input "W"
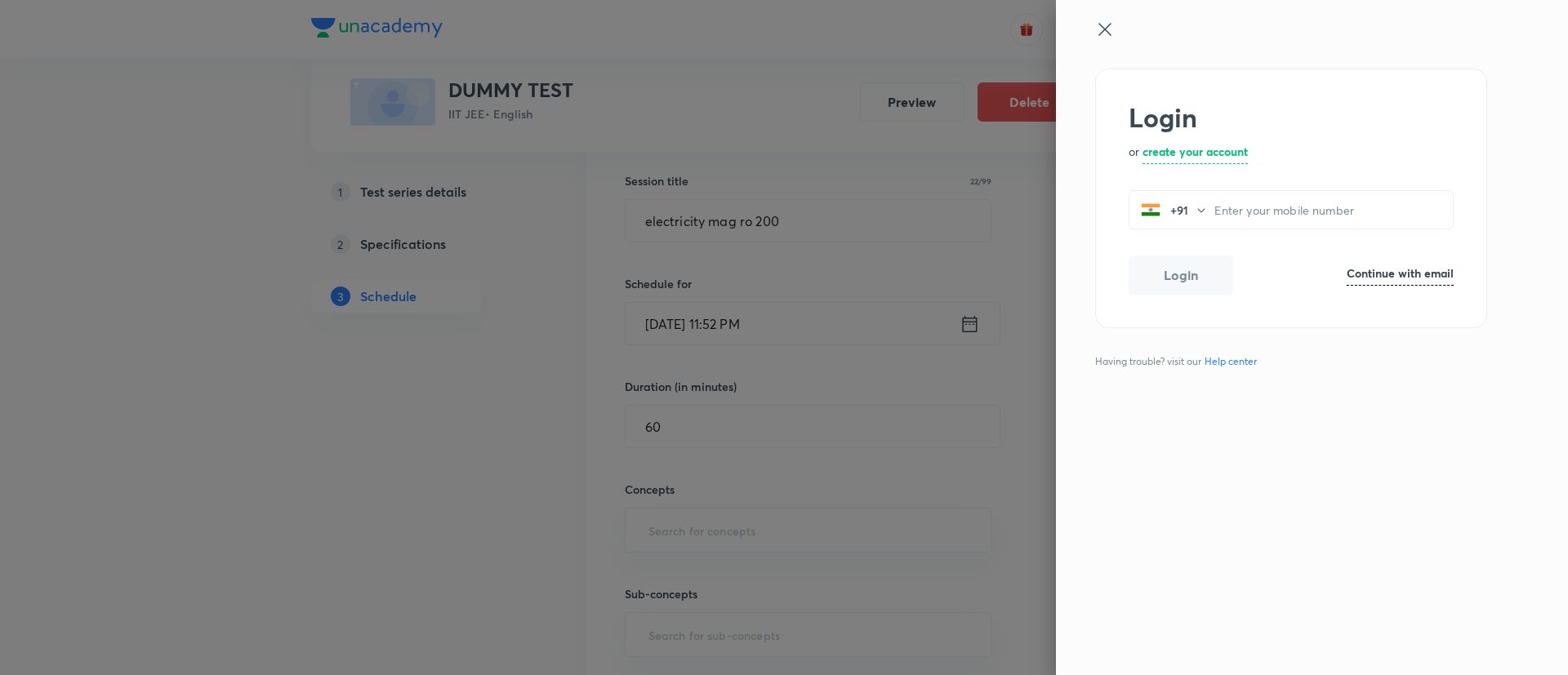
click at [1100, 30] on icon at bounding box center [1105, 30] width 20 height 20
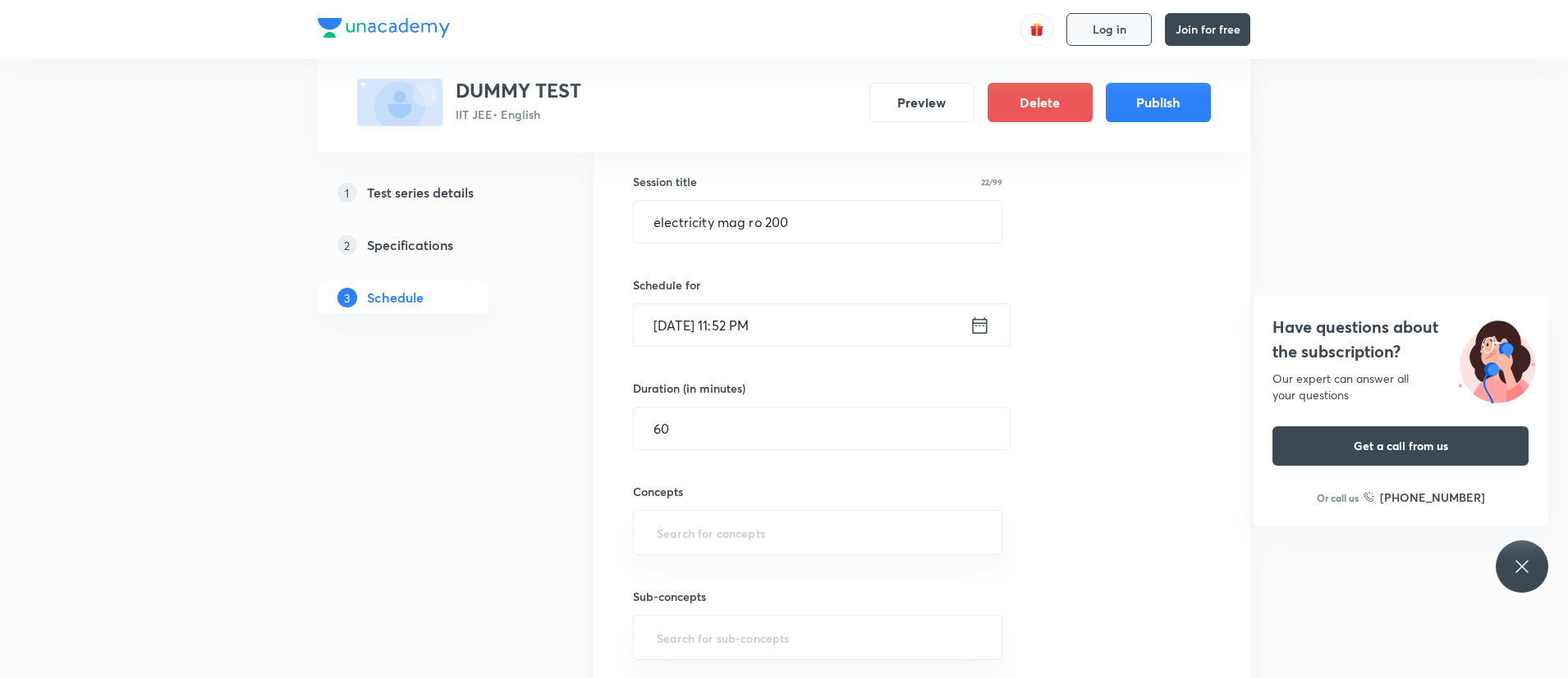
click at [1105, 30] on span "Log in" at bounding box center [1109, 30] width 33 height 13
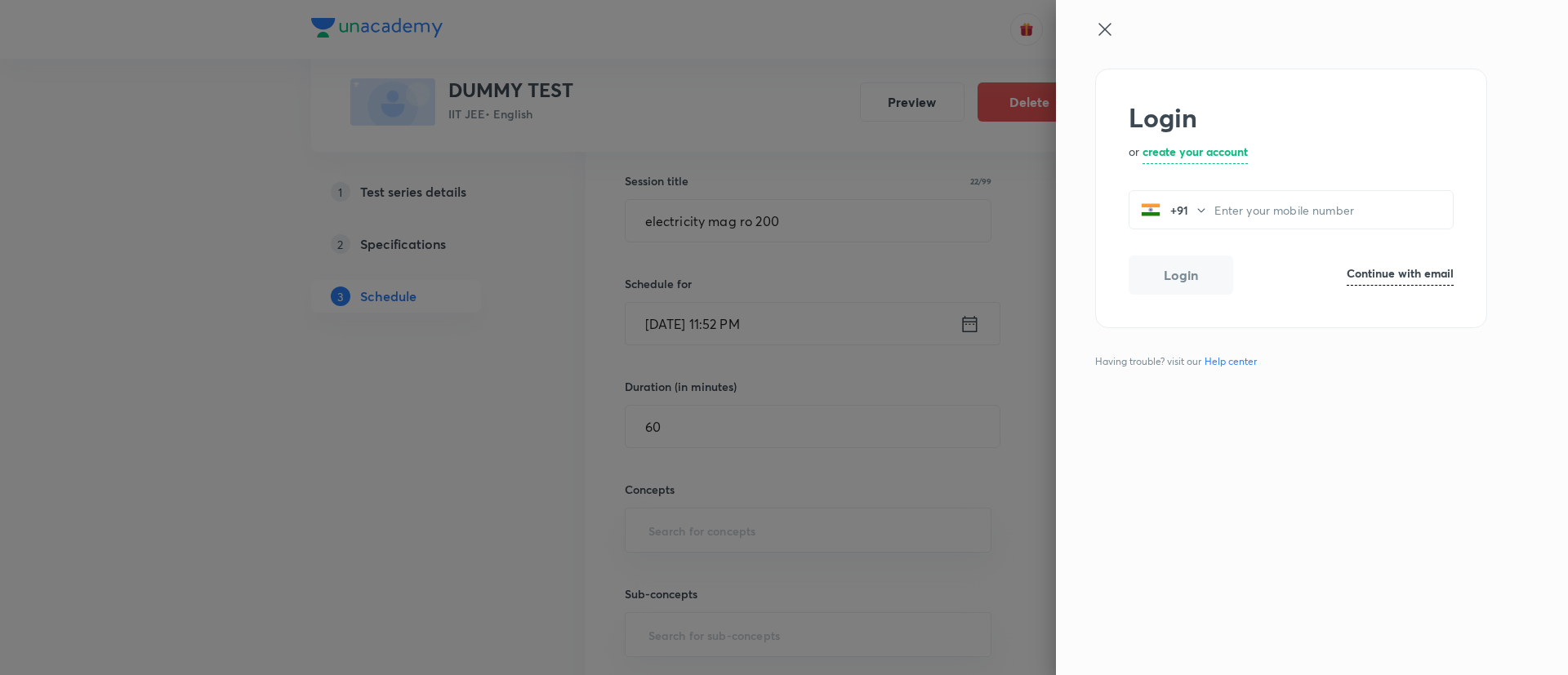
click at [1298, 283] on link "Continue with email" at bounding box center [1400, 275] width 107 height 21
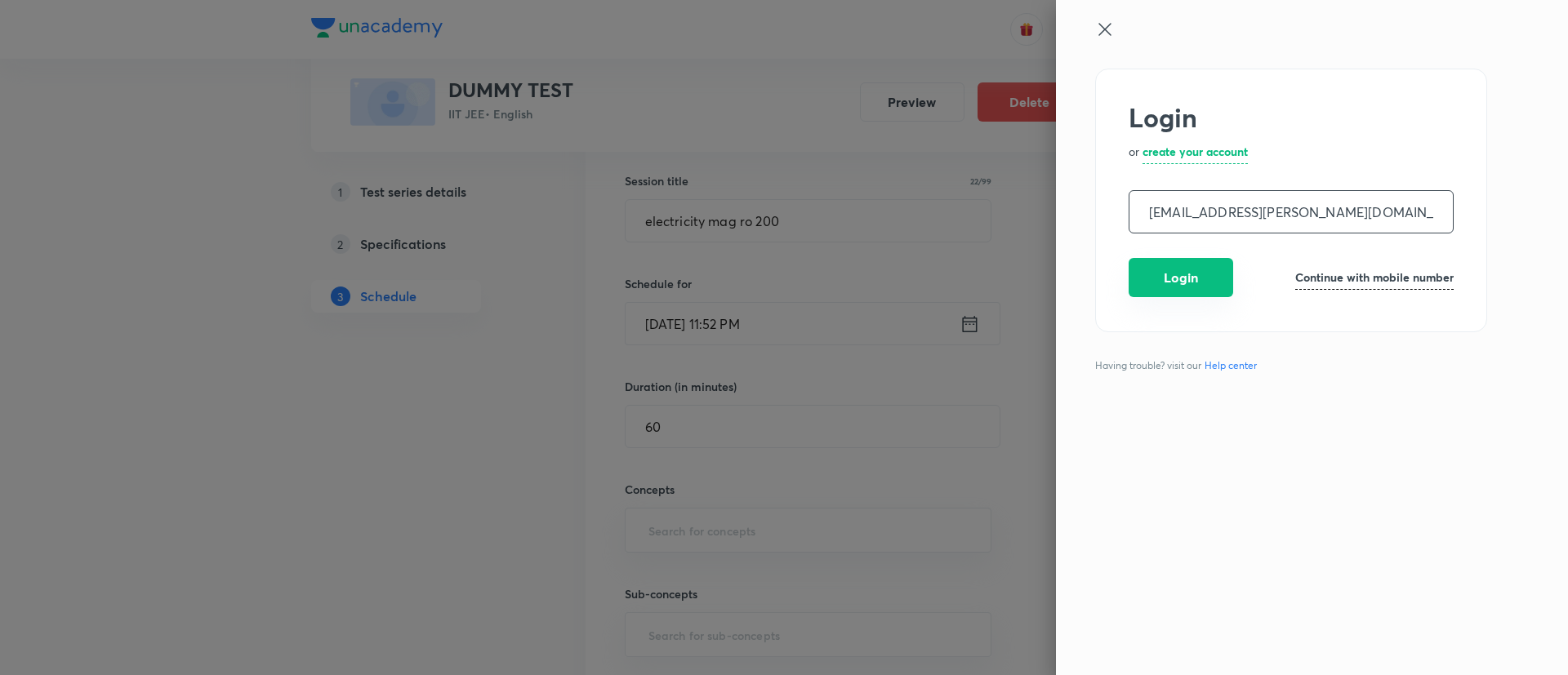
type input "[EMAIL_ADDRESS][PERSON_NAME][DOMAIN_NAME]"
click at [1214, 284] on button "Login" at bounding box center [1180, 278] width 105 height 39
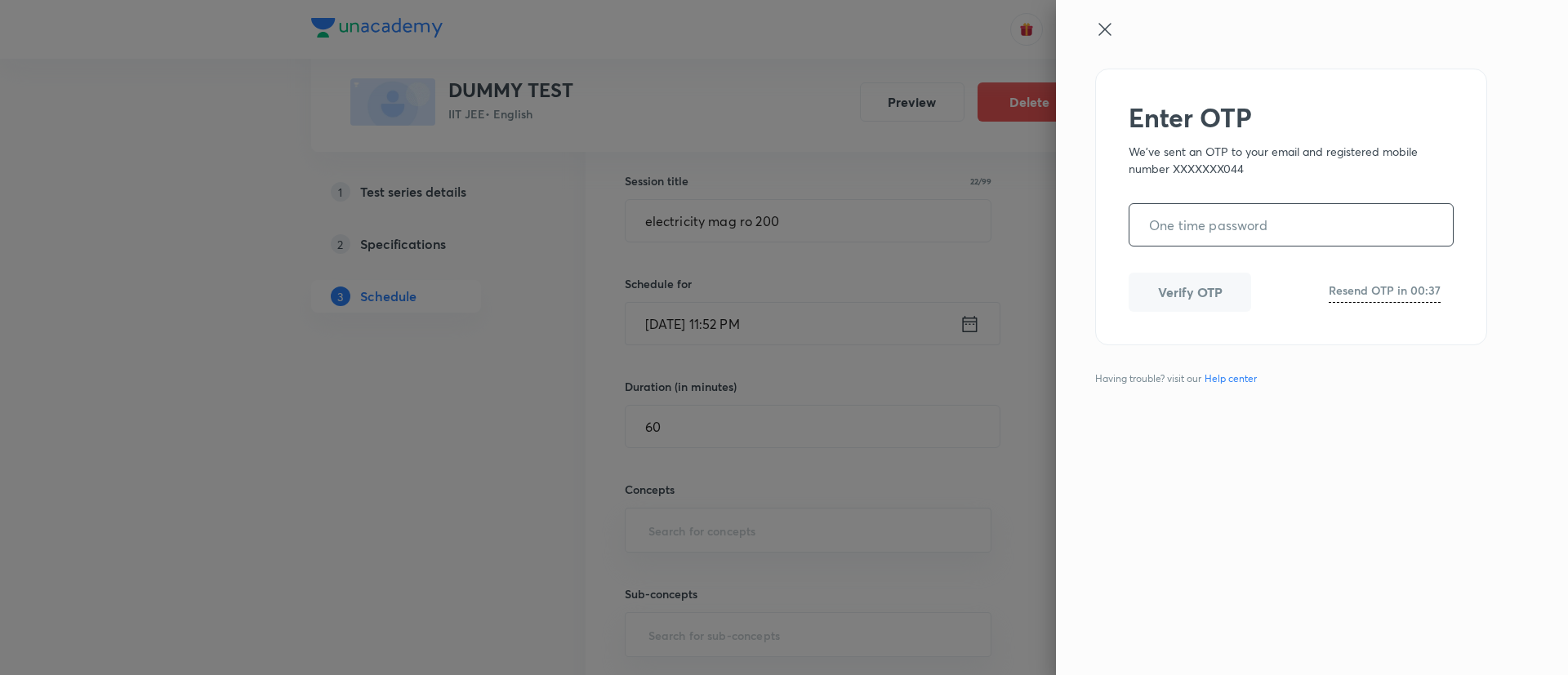
paste input "823143"
type input "823143"
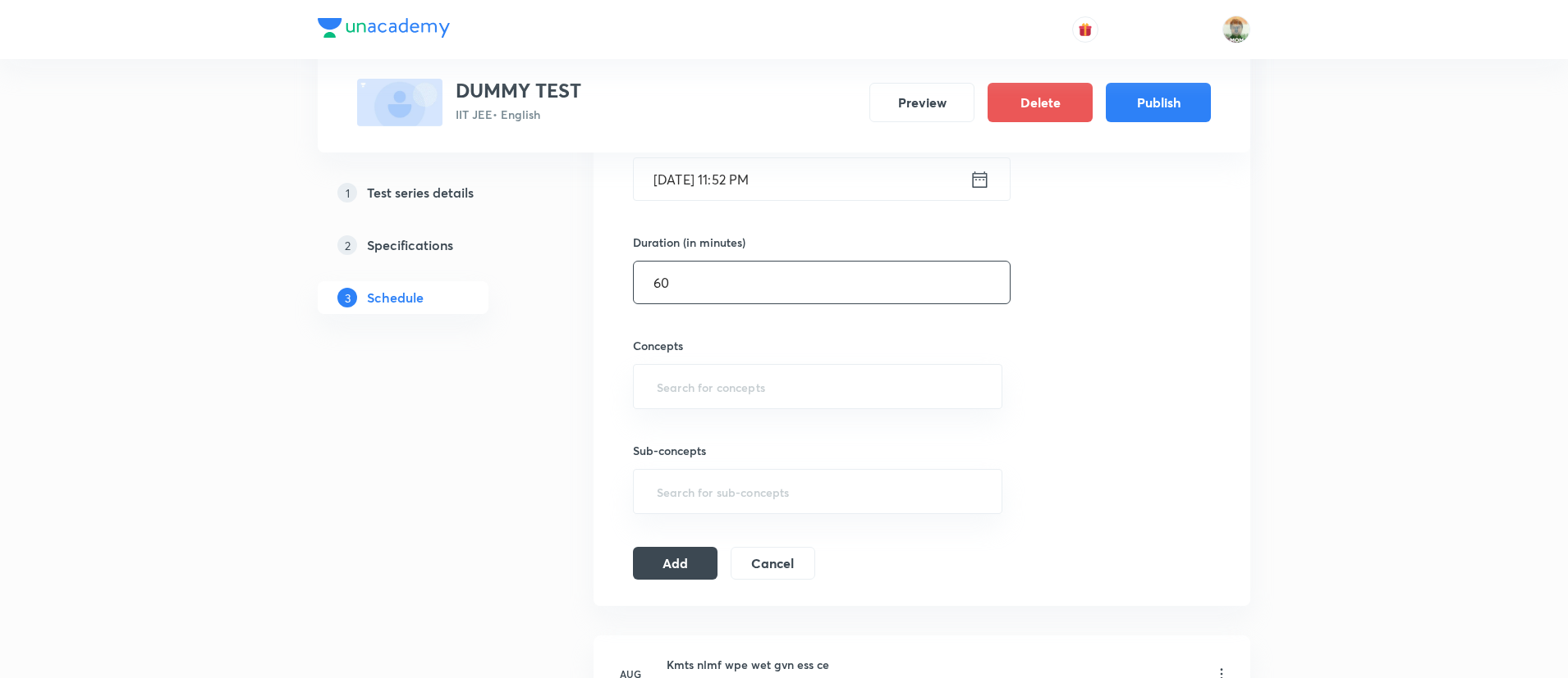
scroll to position [440, 0]
click at [770, 381] on input "text" at bounding box center [817, 385] width 328 height 31
type input "w"
click at [764, 439] on li "[PERSON_NAME] Law" at bounding box center [817, 432] width 368 height 30
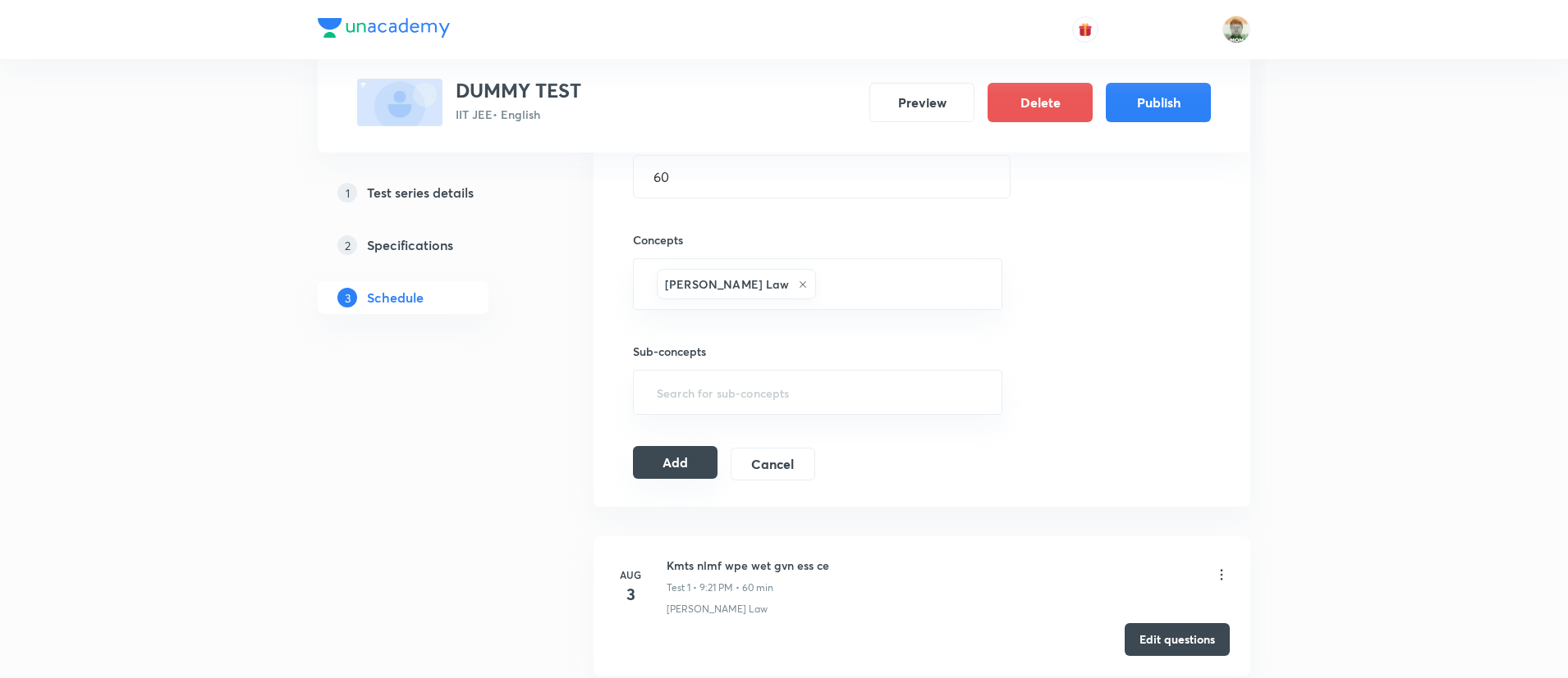
click at [684, 467] on button "Add" at bounding box center [675, 462] width 84 height 33
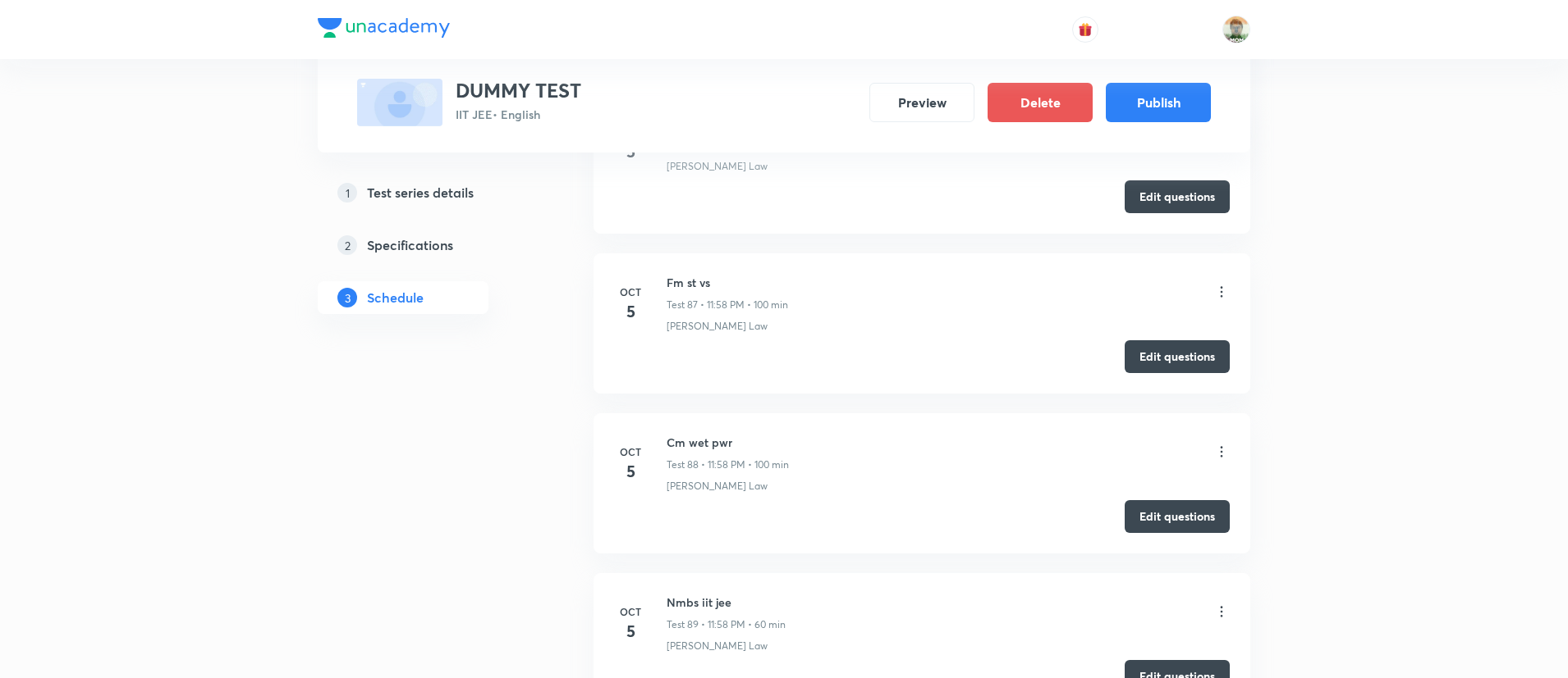
scroll to position [14484, 0]
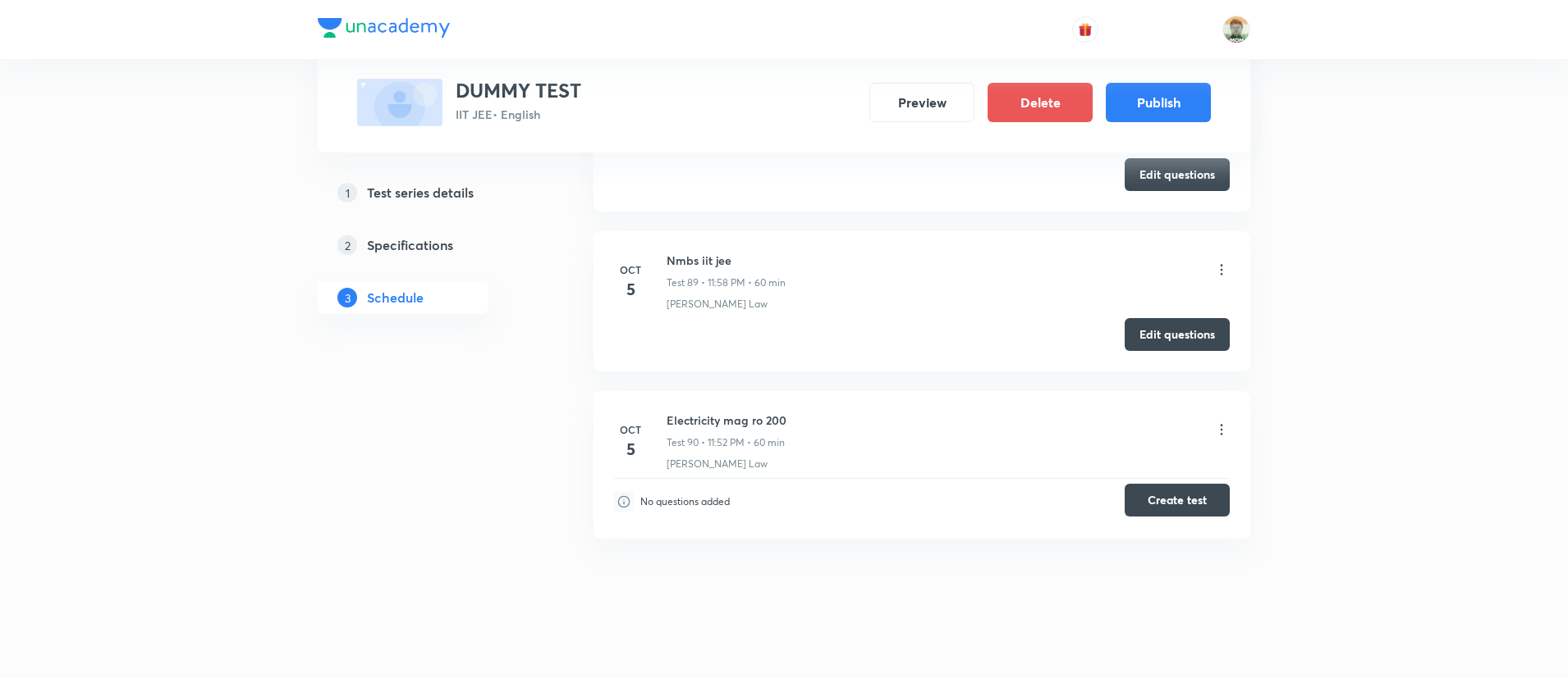
click at [1145, 494] on button "Create test" at bounding box center [1176, 500] width 105 height 33
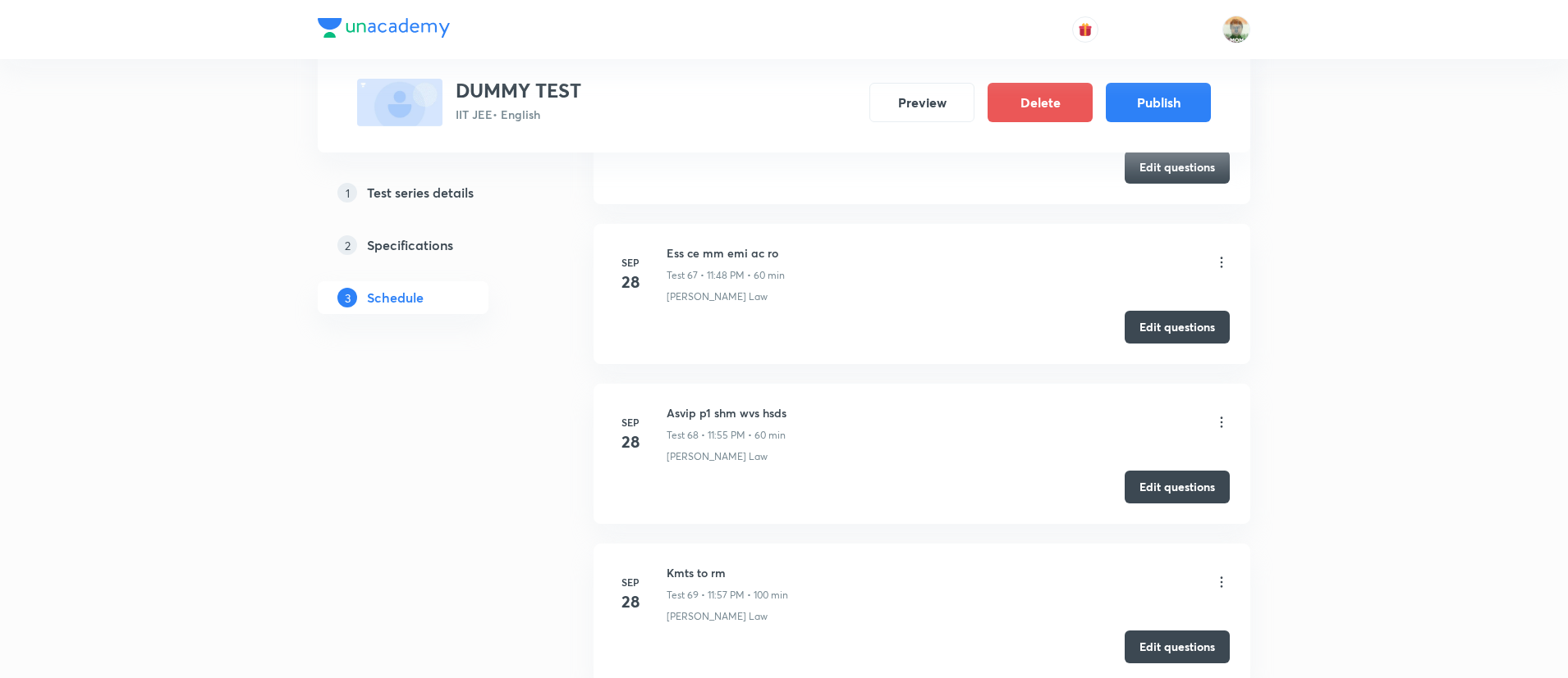
scroll to position [10971, 0]
click at [1130, 318] on button "Edit questions" at bounding box center [1176, 327] width 105 height 33
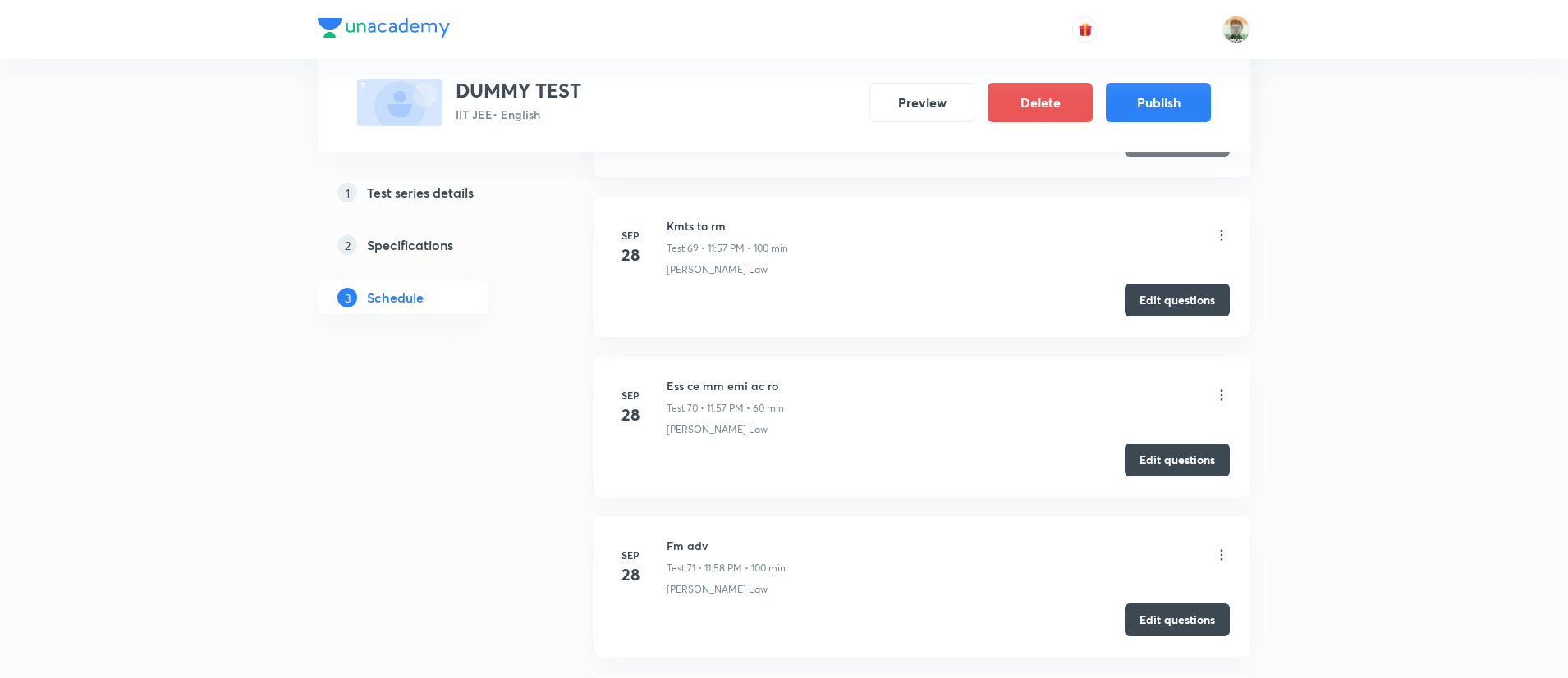
scroll to position [11320, 0]
click at [1147, 445] on button "Edit questions" at bounding box center [1176, 457] width 105 height 33
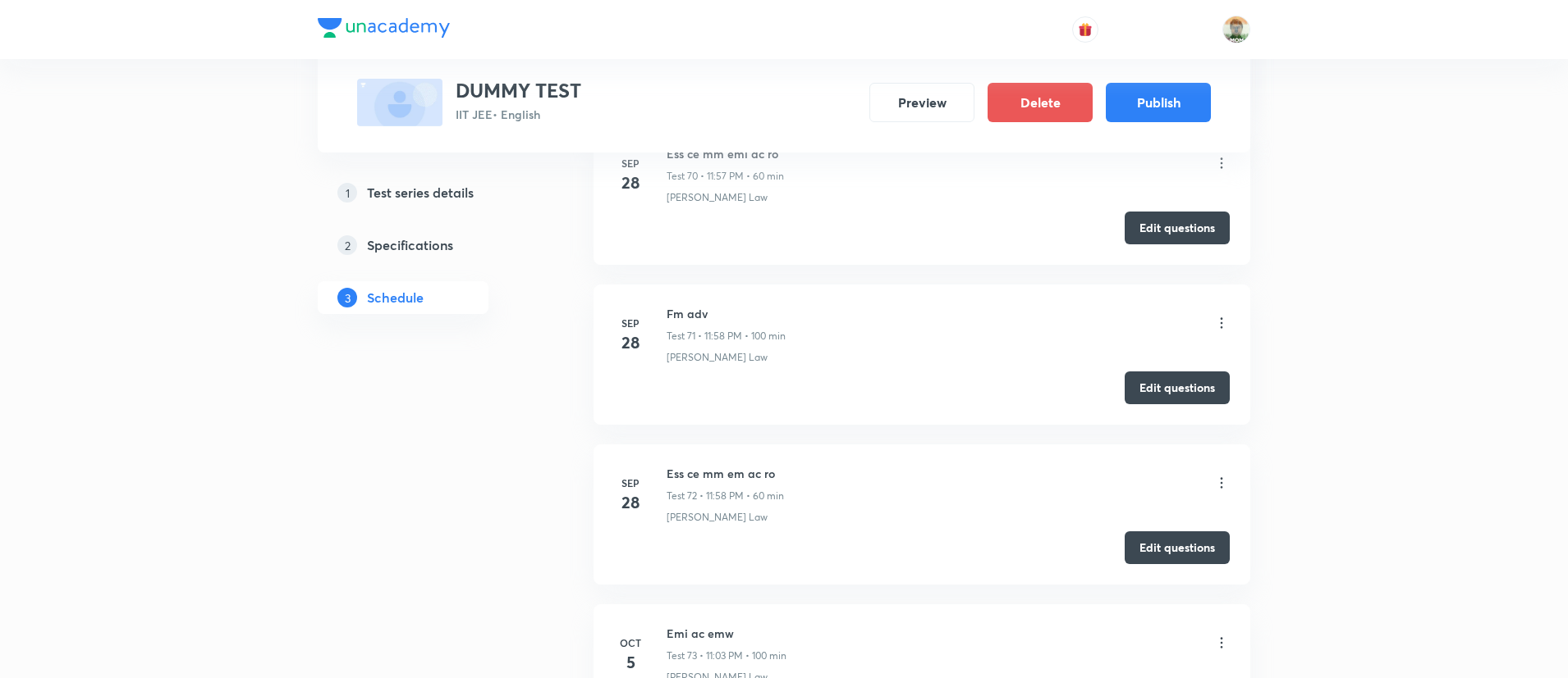
scroll to position [11553, 0]
click at [1150, 535] on button "Edit questions" at bounding box center [1176, 544] width 105 height 33
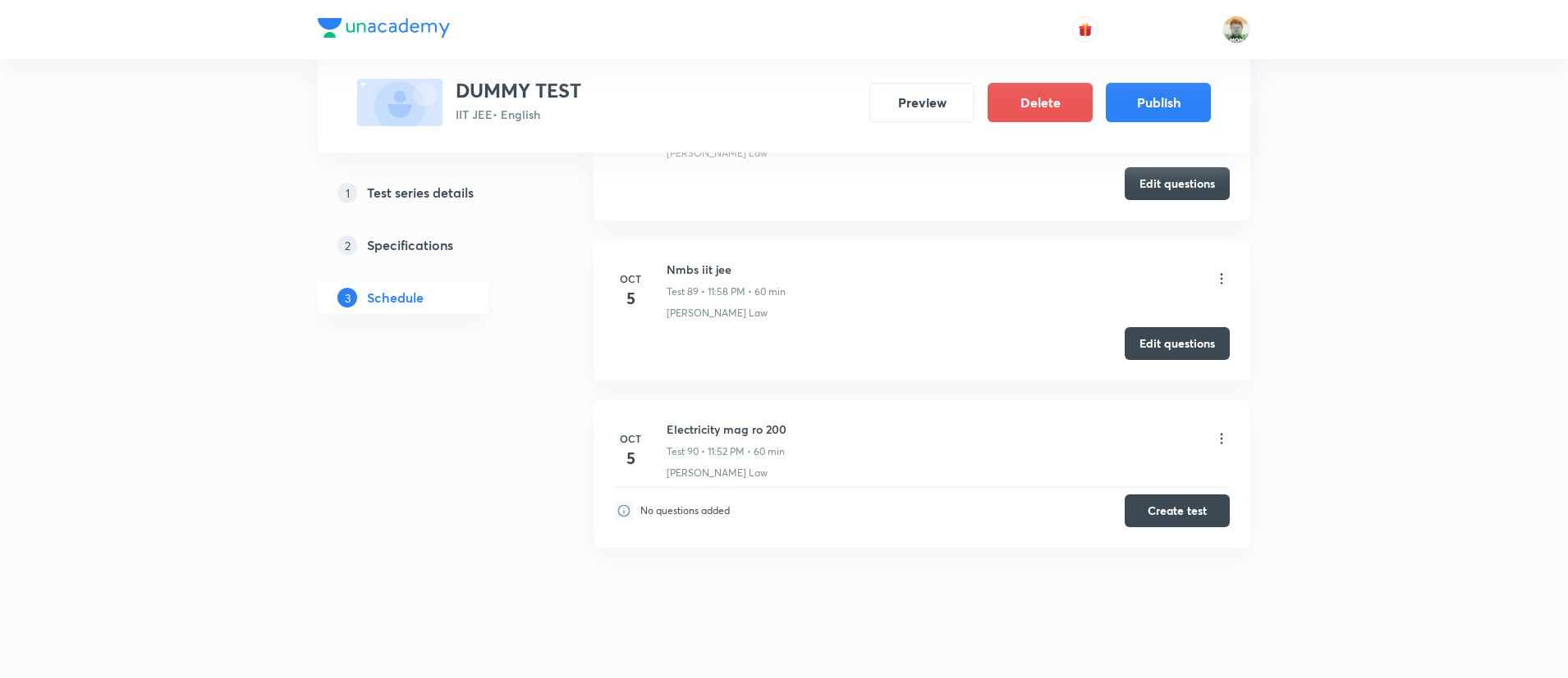
scroll to position [14484, 0]
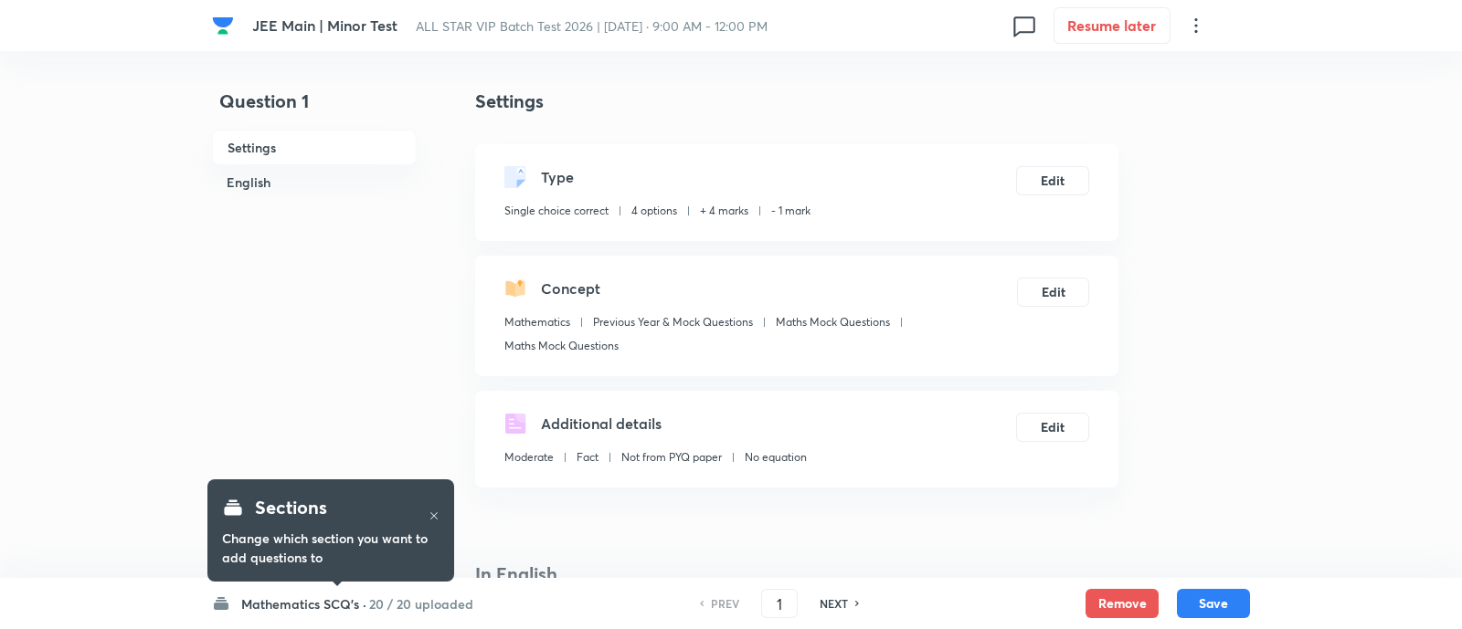
checkbox input "true"
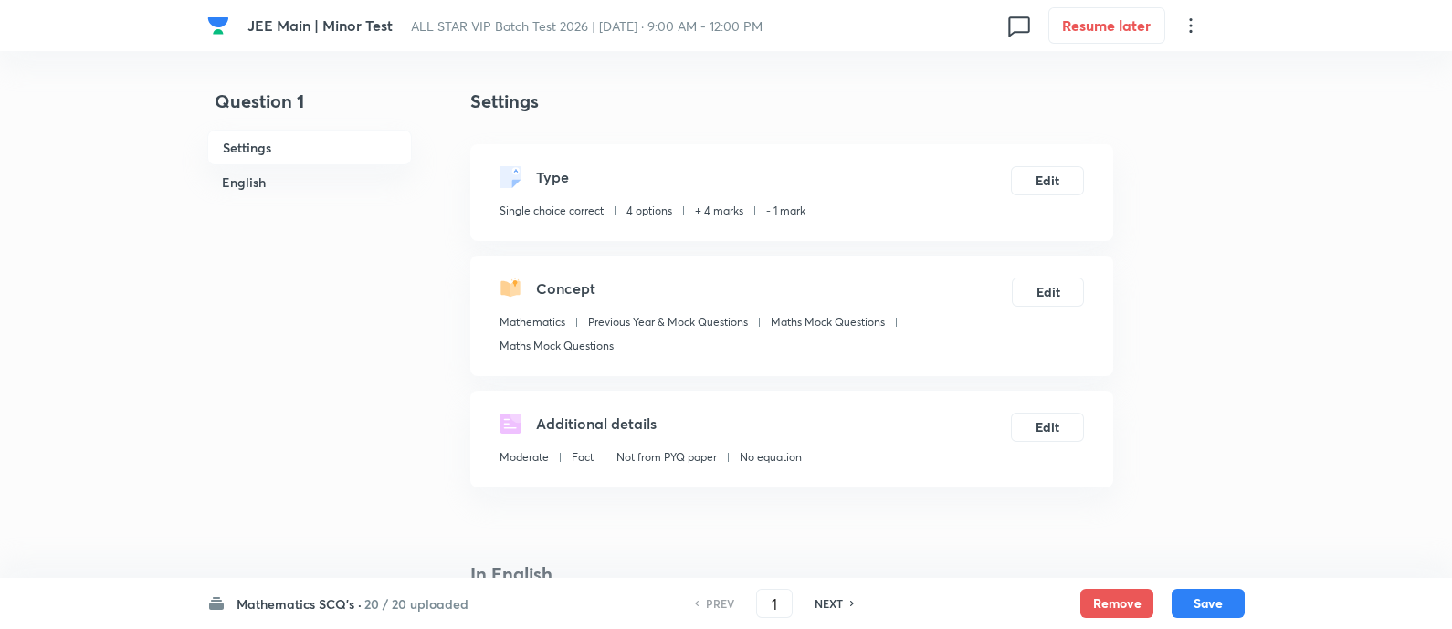
click at [438, 600] on h6 "20 / 20 uploaded" at bounding box center [416, 604] width 104 height 19
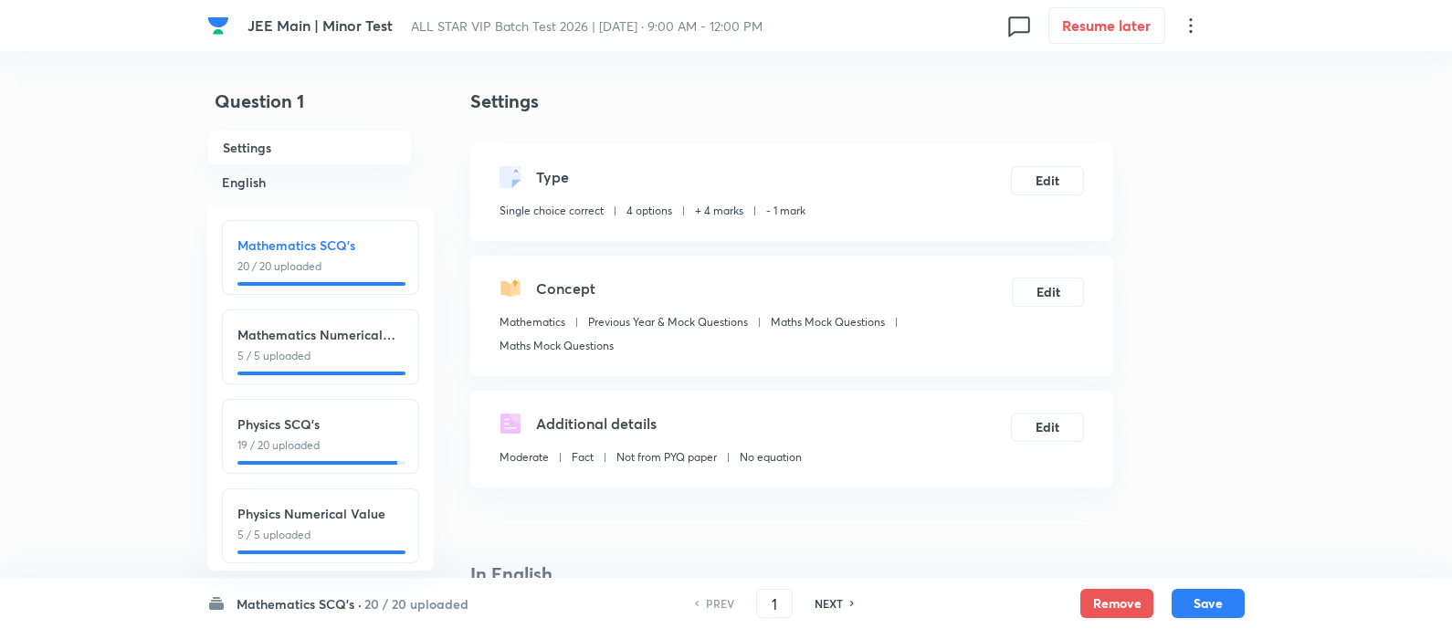
click at [347, 446] on p "19 / 20 uploaded" at bounding box center [321, 446] width 166 height 16
type input "26"
checkbox input "false"
checkbox input "true"
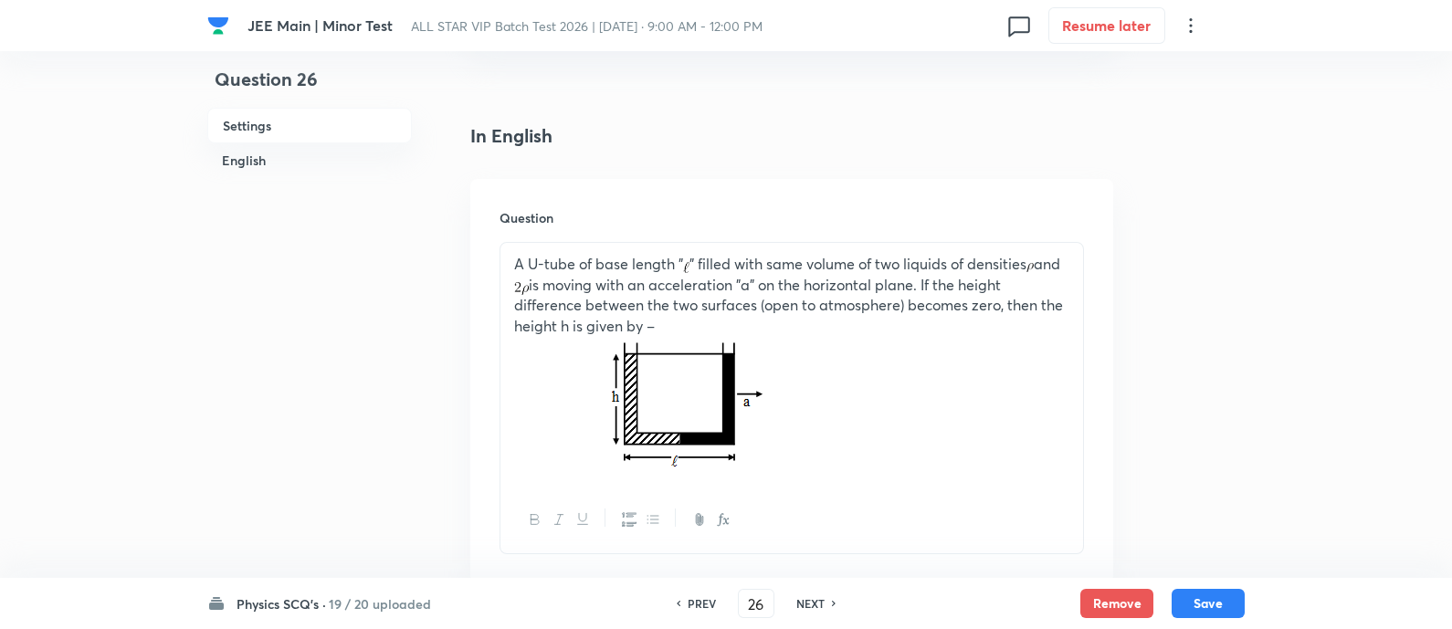
scroll to position [424, 0]
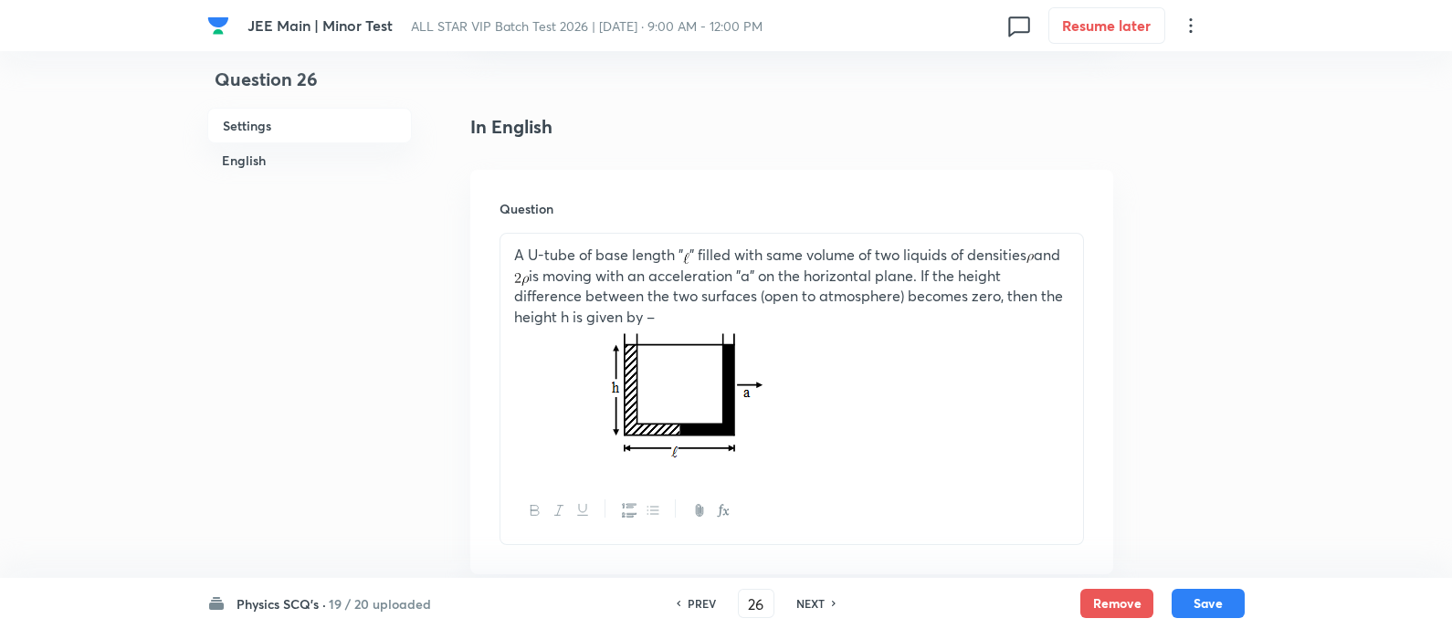
click at [818, 595] on div "PREV 26 ​ NEXT" at bounding box center [757, 603] width 236 height 29
drag, startPoint x: 818, startPoint y: 595, endPoint x: 818, endPoint y: 605, distance: 10.0
click at [818, 605] on div "PREV 26 ​ NEXT" at bounding box center [757, 603] width 236 height 29
click at [818, 605] on h6 "NEXT" at bounding box center [811, 604] width 28 height 16
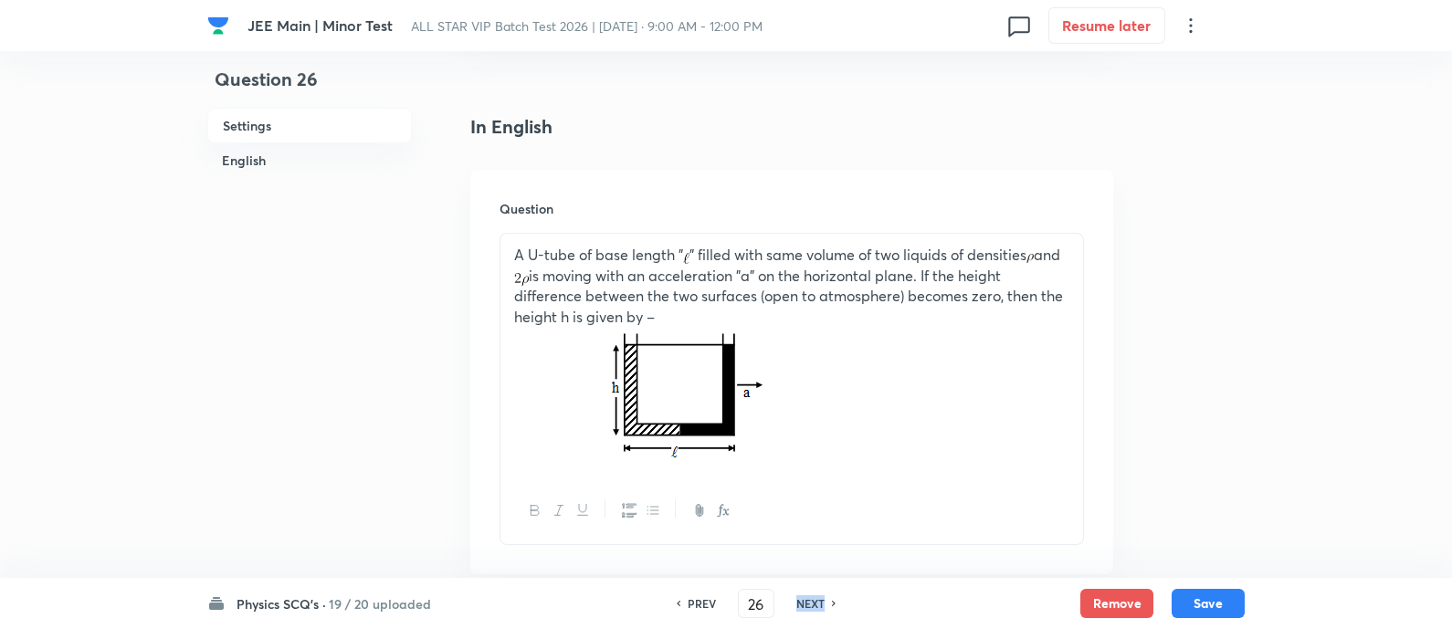
type input "27"
checkbox input "false"
checkbox input "true"
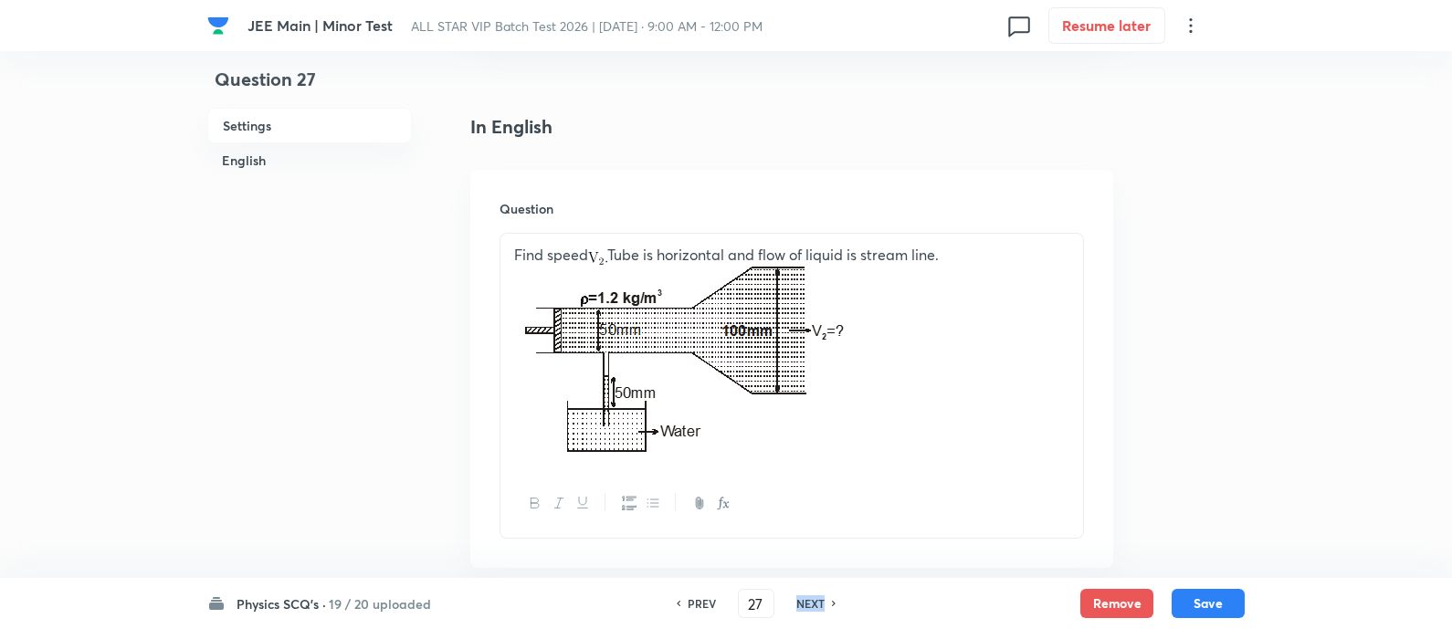
click at [818, 605] on h6 "NEXT" at bounding box center [811, 604] width 28 height 16
type input "28"
checkbox input "false"
checkbox input "true"
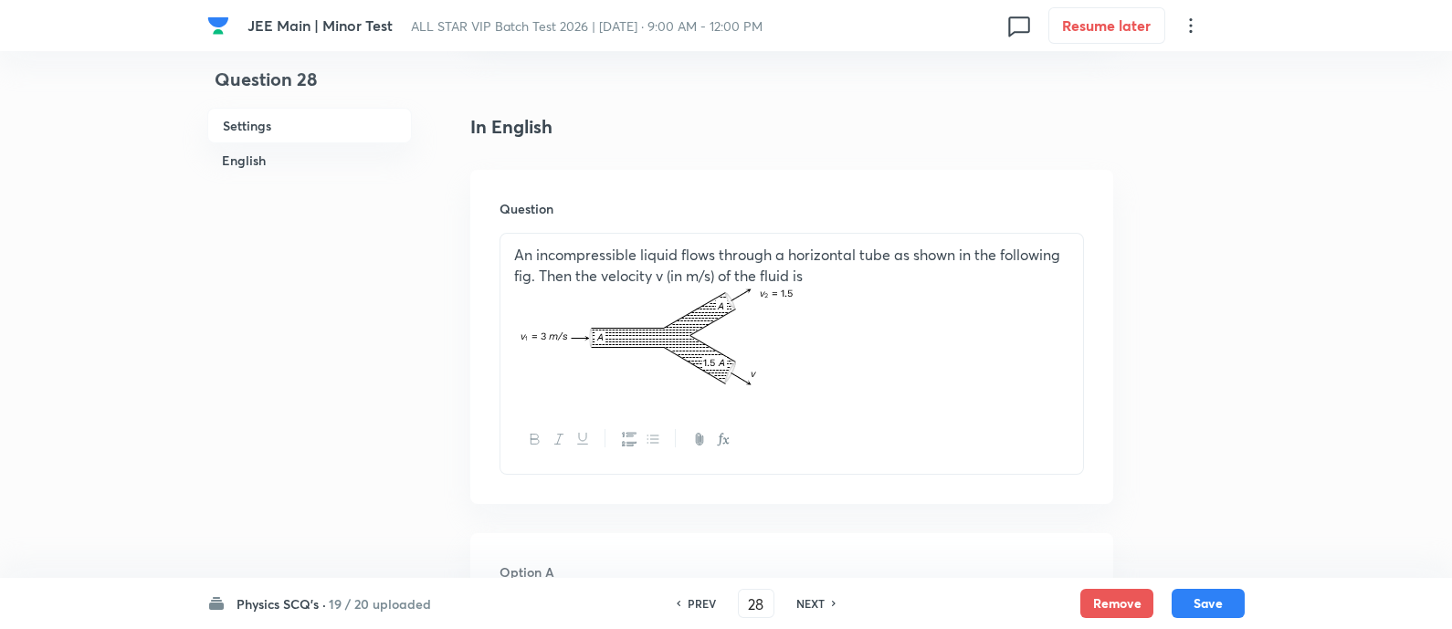
click at [818, 605] on h6 "NEXT" at bounding box center [811, 604] width 28 height 16
type input "29"
checkbox input "false"
checkbox input "true"
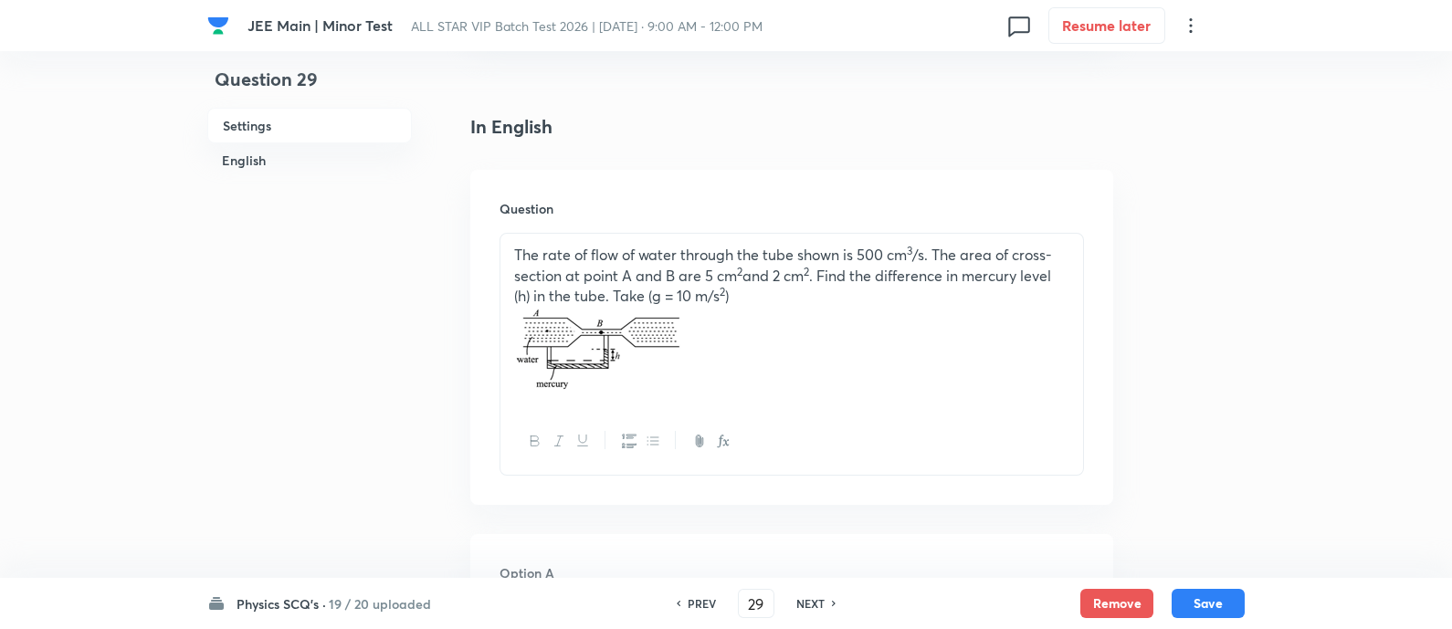
click at [708, 603] on h6 "PREV" at bounding box center [702, 604] width 28 height 16
type input "28"
checkbox input "false"
checkbox input "true"
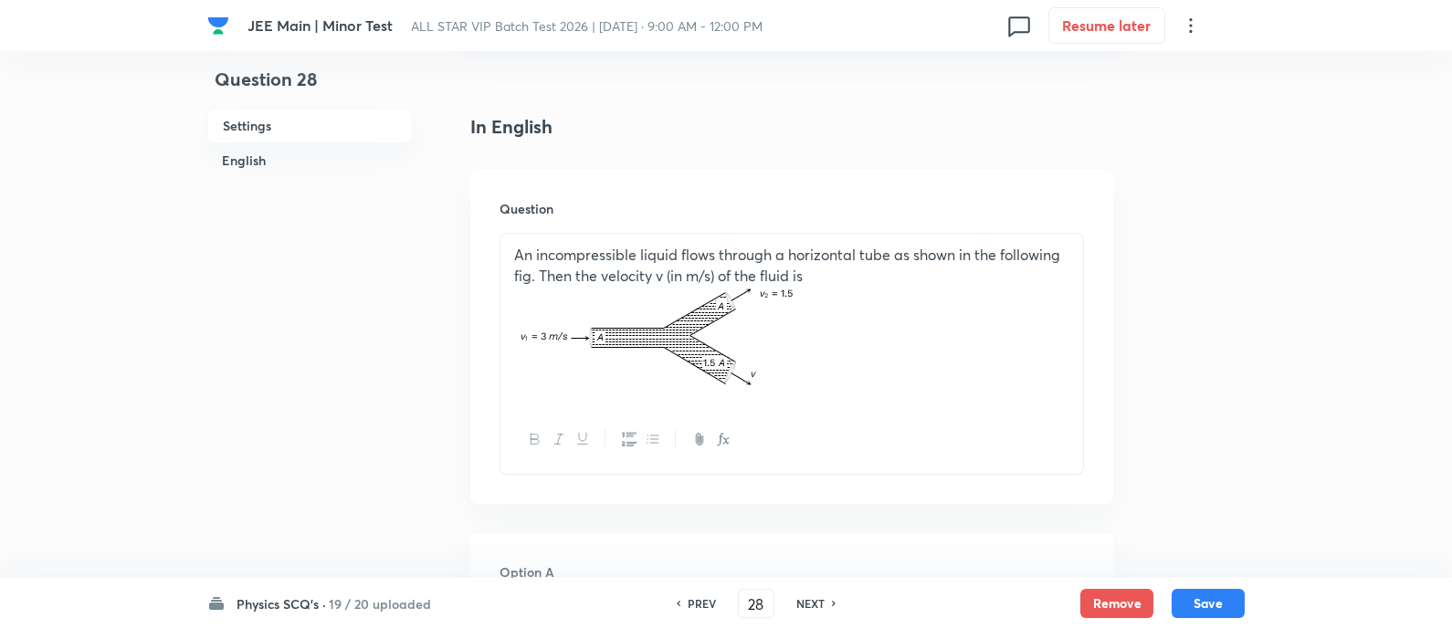
click at [708, 603] on h6 "PREV" at bounding box center [702, 604] width 28 height 16
type input "27"
checkbox input "false"
checkbox input "true"
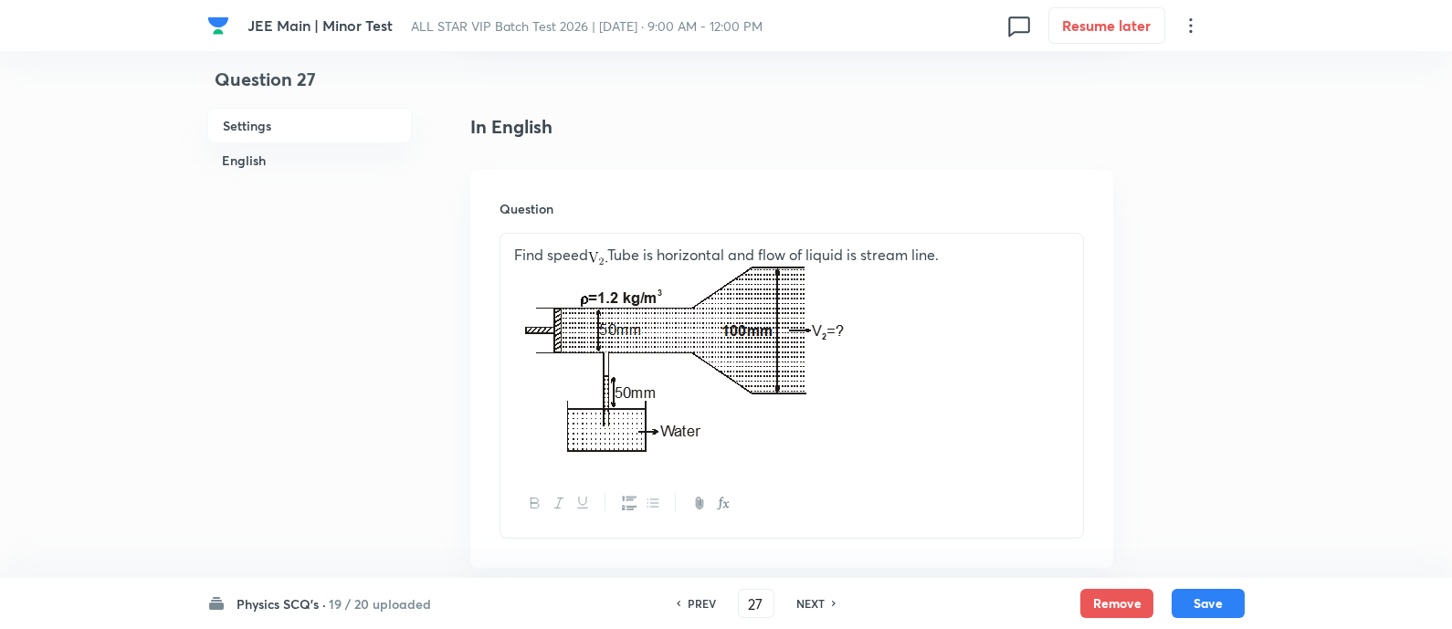
click at [805, 600] on h6 "NEXT" at bounding box center [811, 604] width 28 height 16
type input "28"
checkbox input "false"
checkbox input "true"
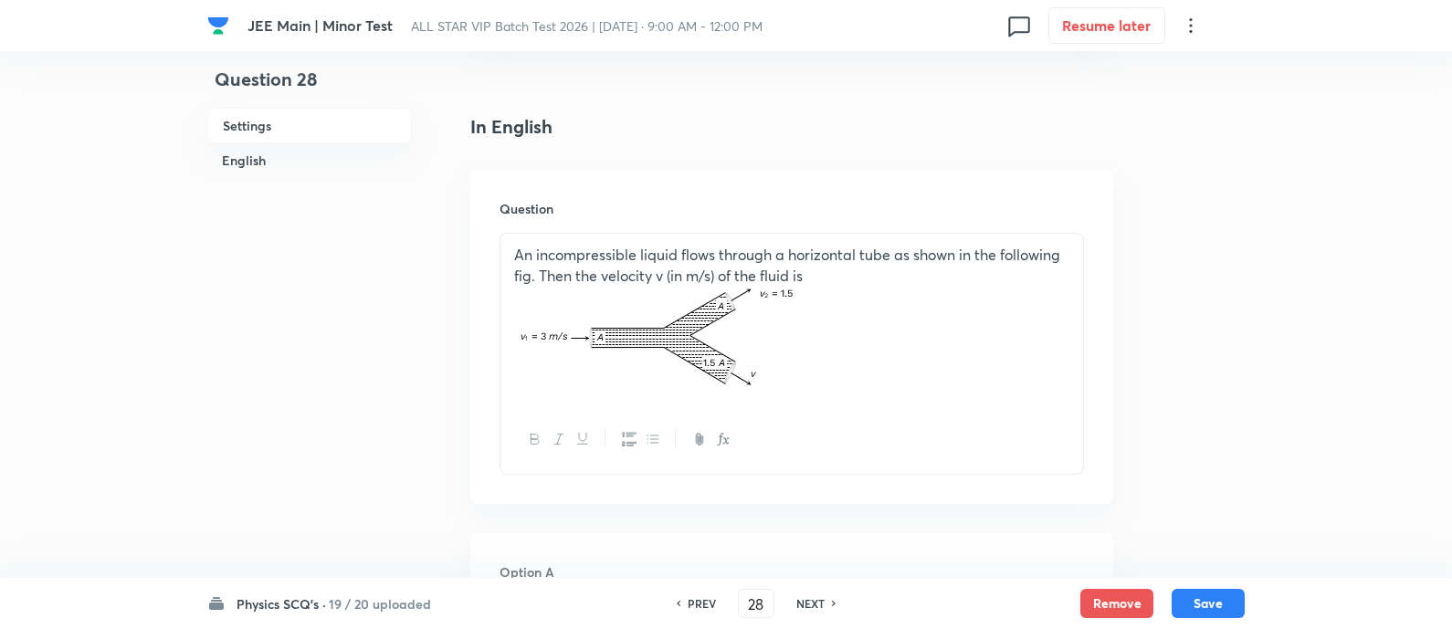
click at [805, 600] on h6 "NEXT" at bounding box center [811, 604] width 28 height 16
type input "29"
checkbox input "false"
checkbox input "true"
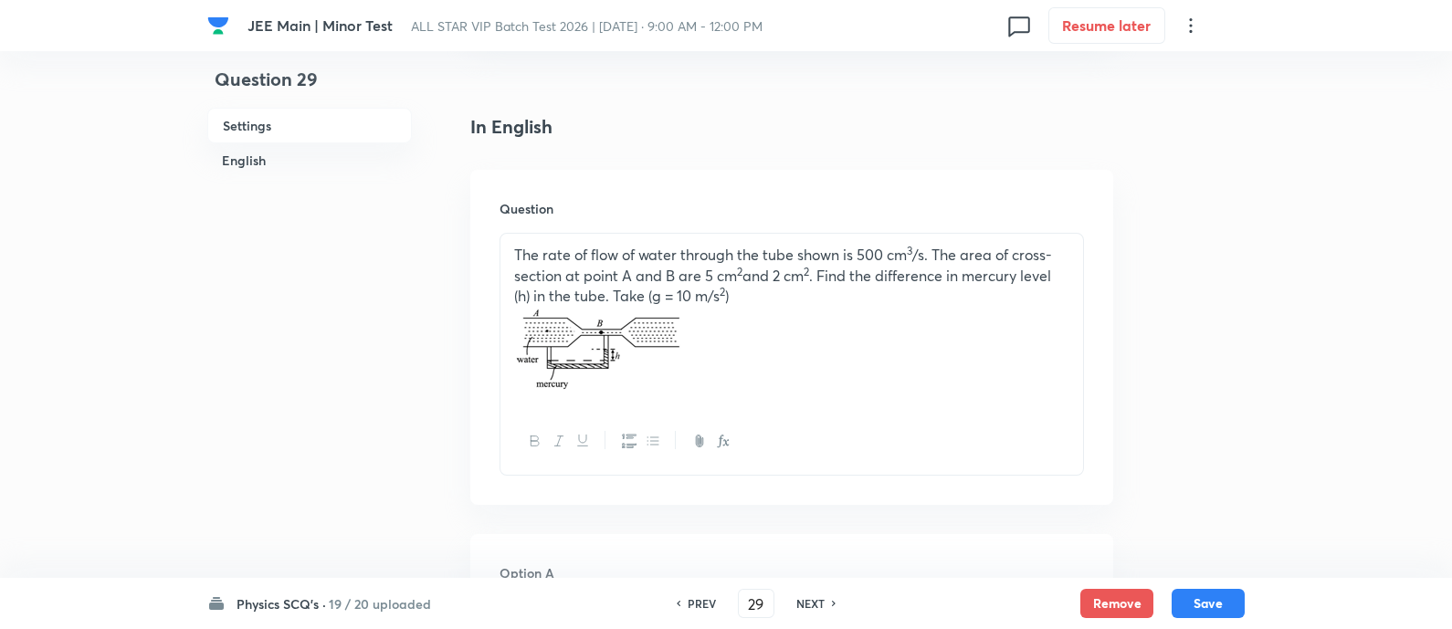
click at [805, 600] on h6 "NEXT" at bounding box center [811, 604] width 28 height 16
type input "30"
checkbox input "true"
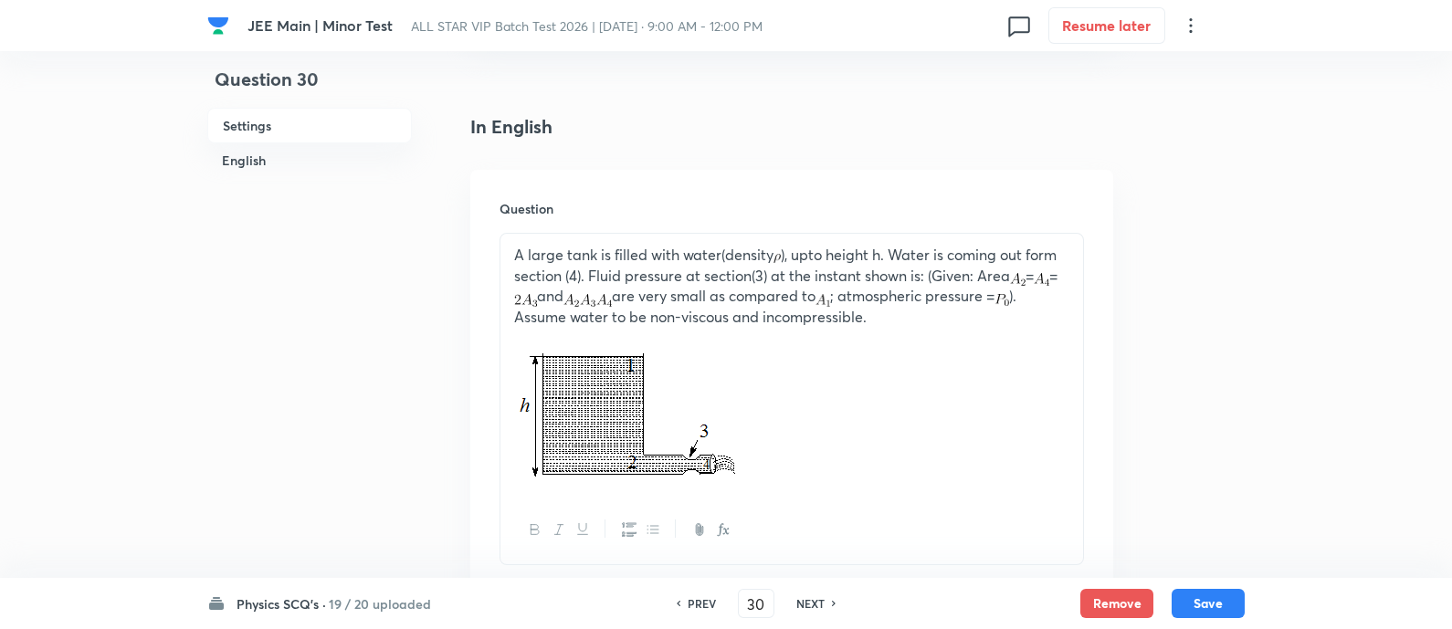
click at [805, 600] on h6 "NEXT" at bounding box center [811, 604] width 28 height 16
type input "31"
checkbox input "false"
checkbox input "true"
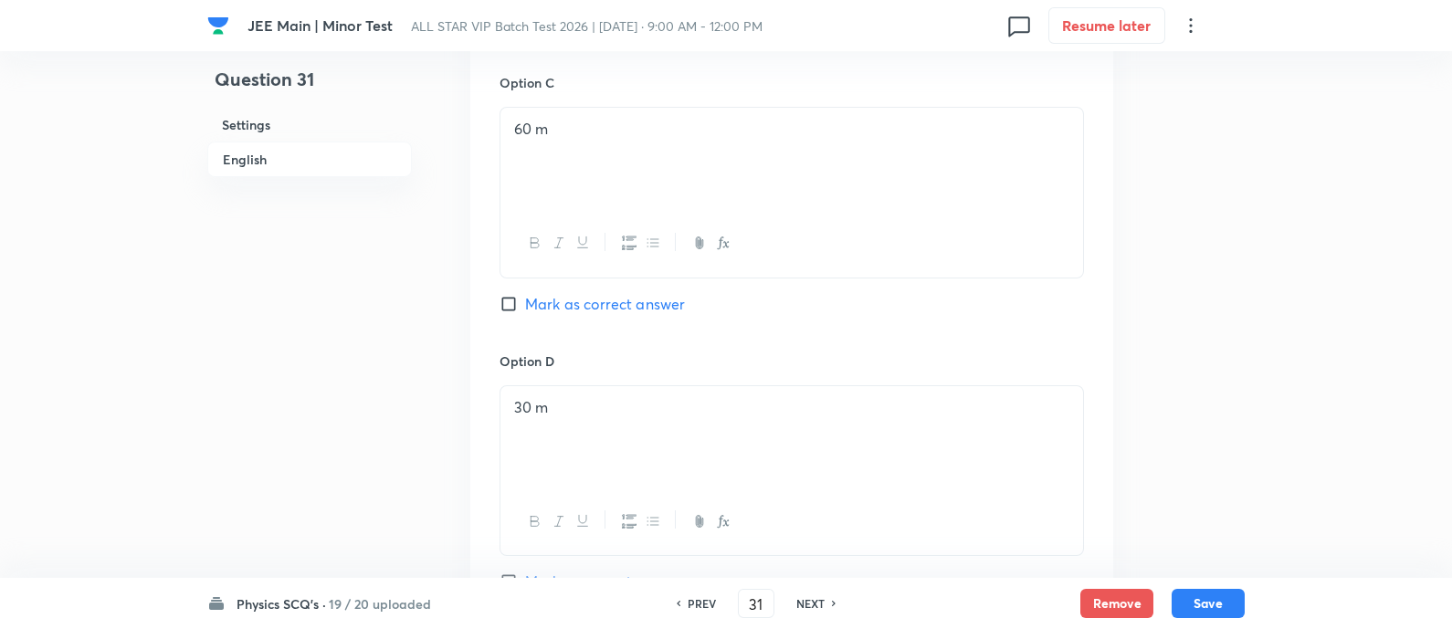
scroll to position [1877, 0]
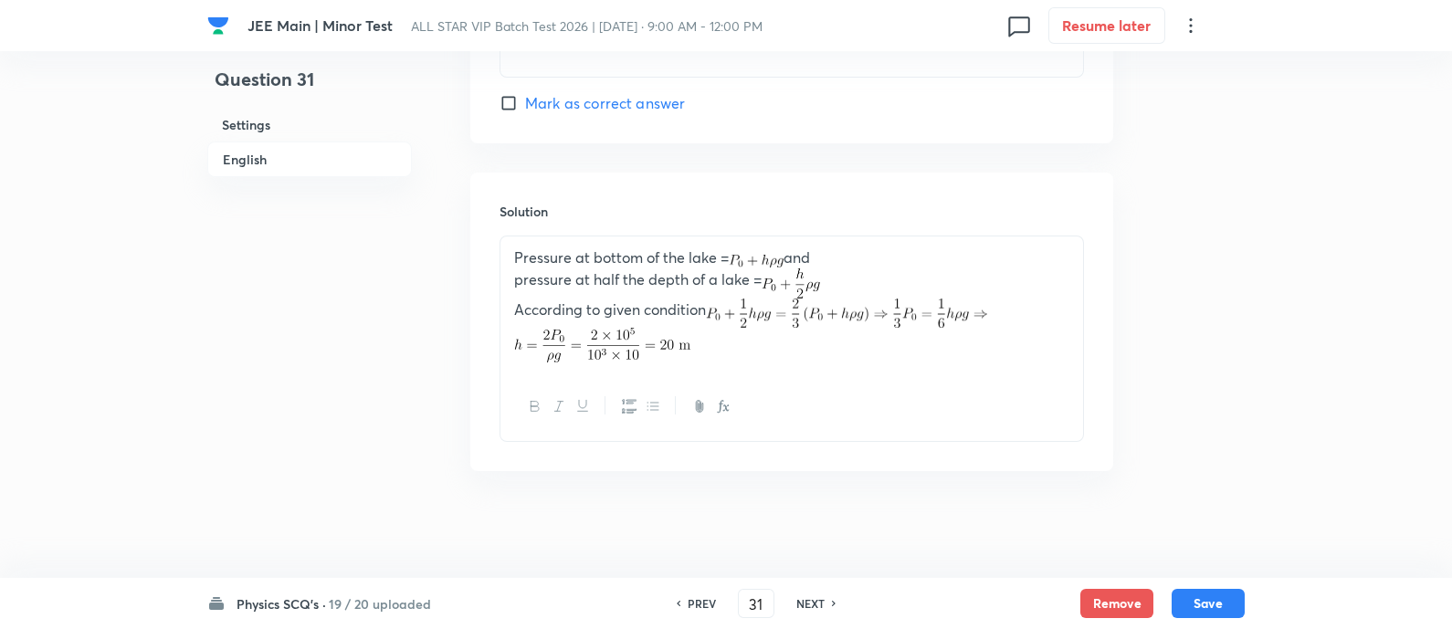
click at [675, 604] on icon at bounding box center [677, 603] width 5 height 9
type input "30"
checkbox input "false"
checkbox input "true"
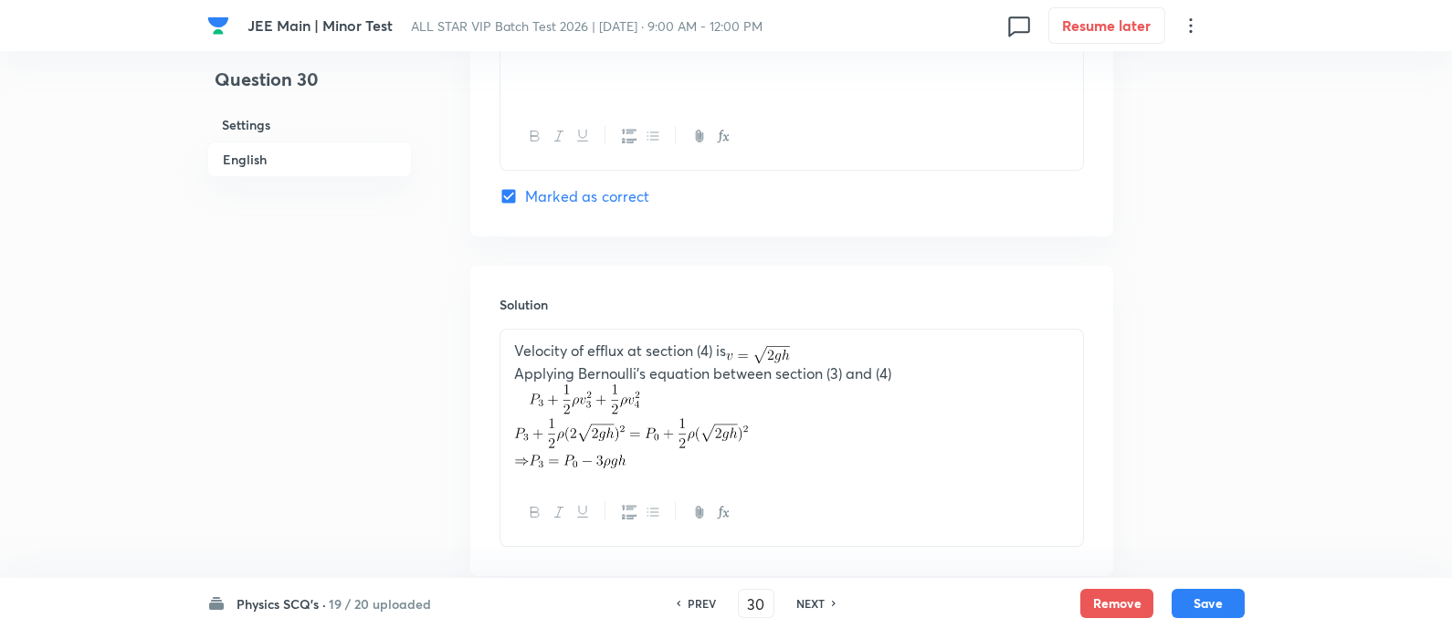
scroll to position [1952, 0]
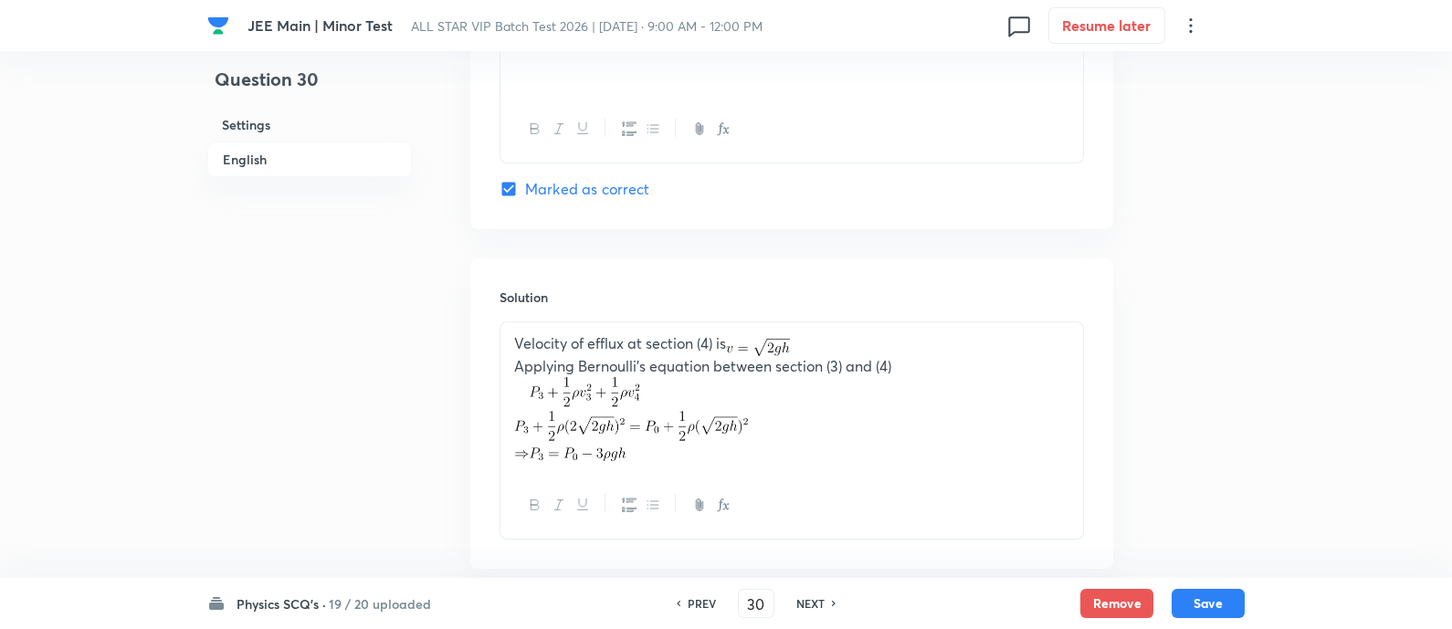
click at [675, 604] on icon at bounding box center [677, 603] width 5 height 9
type input "29"
checkbox input "true"
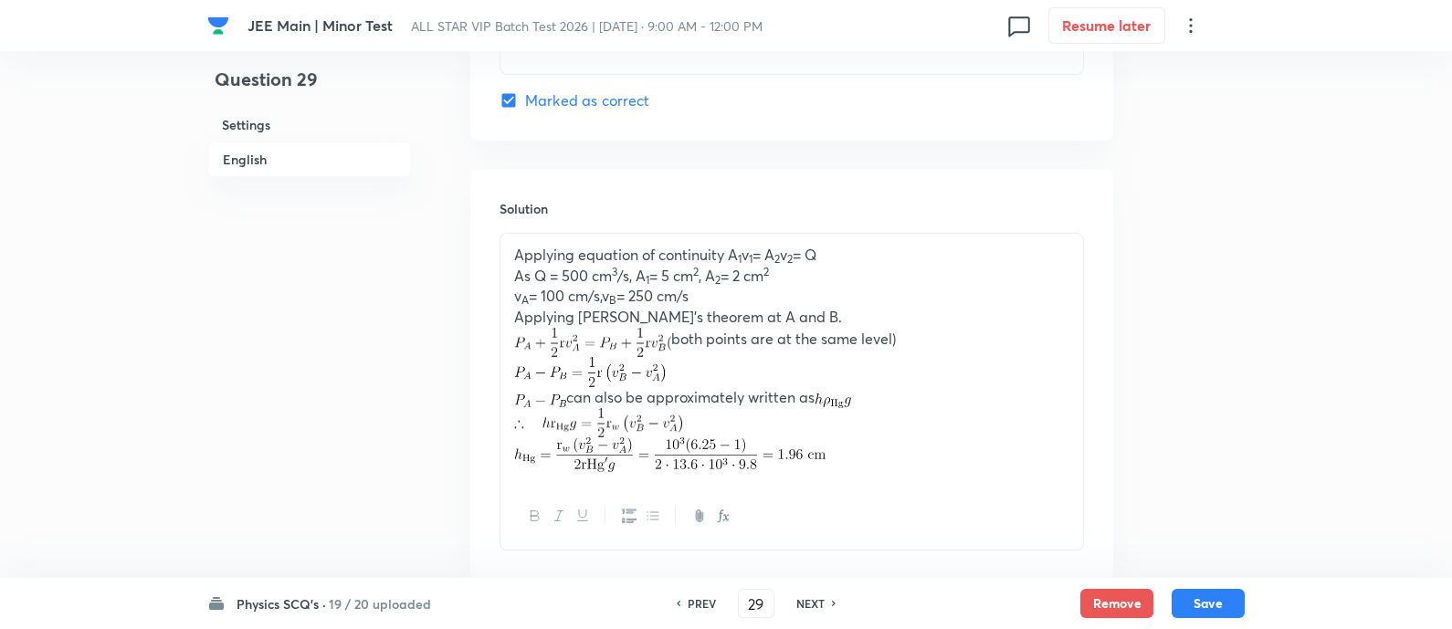
click at [675, 604] on icon at bounding box center [677, 603] width 5 height 9
type input "28"
checkbox input "false"
checkbox input "true"
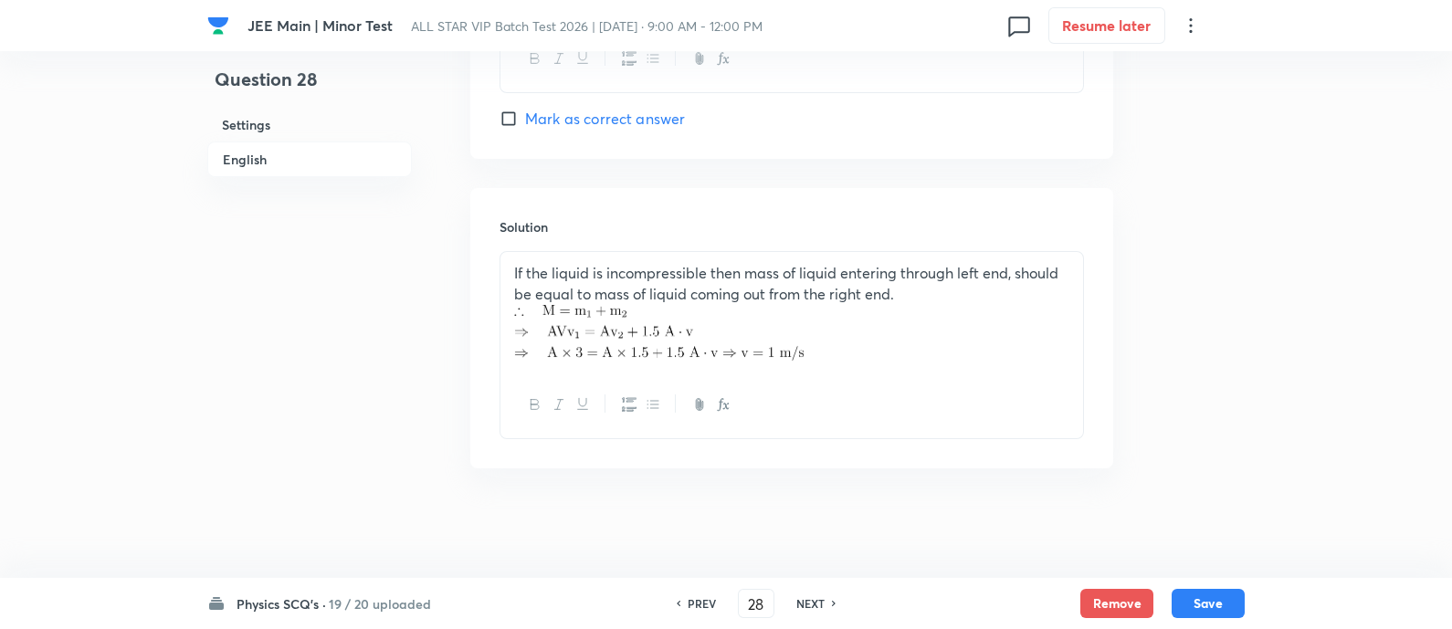
scroll to position [1929, 0]
click at [675, 604] on icon at bounding box center [677, 603] width 5 height 9
type input "27"
checkbox input "false"
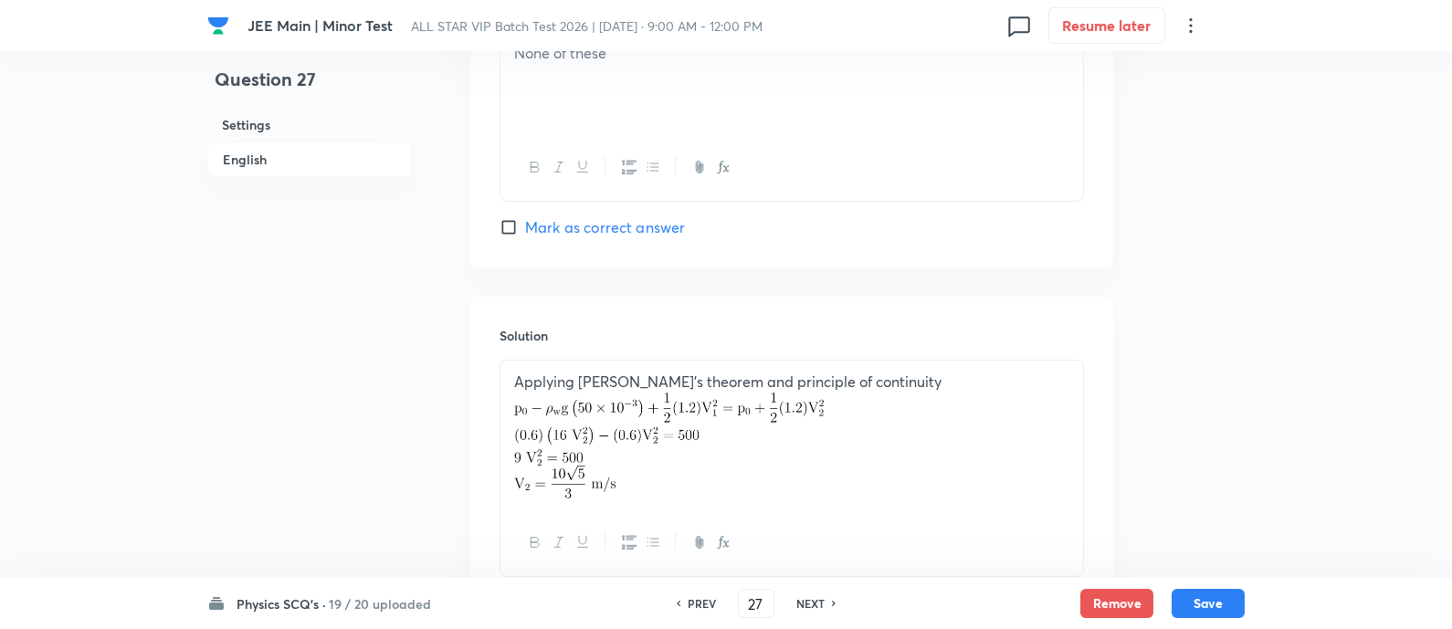
checkbox input "true"
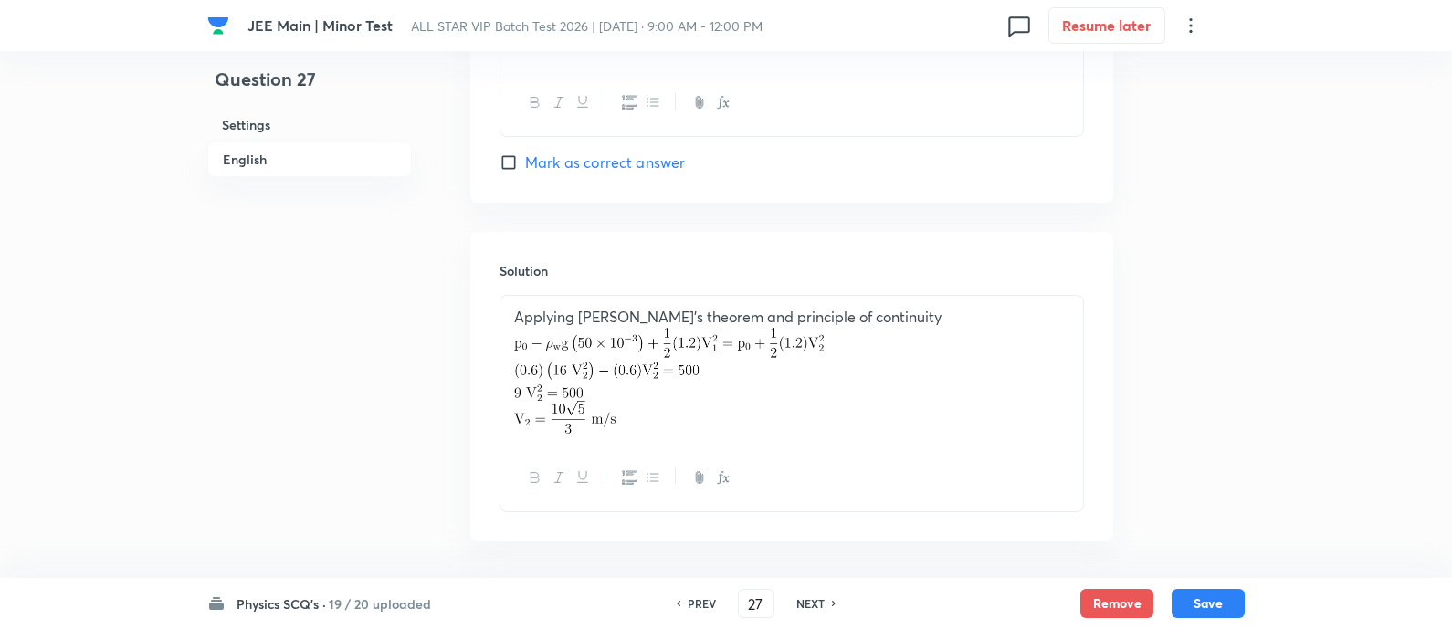
click at [675, 604] on icon at bounding box center [677, 603] width 5 height 9
type input "26"
checkbox input "false"
checkbox input "true"
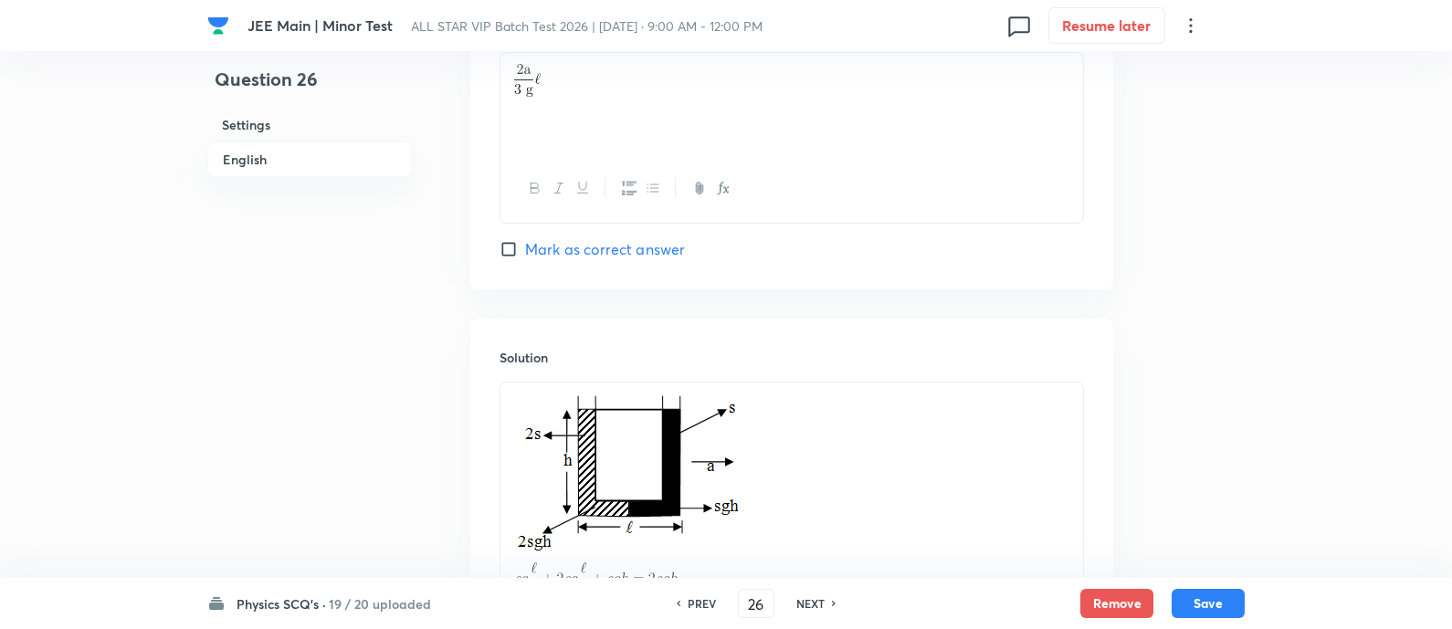
scroll to position [1952, 0]
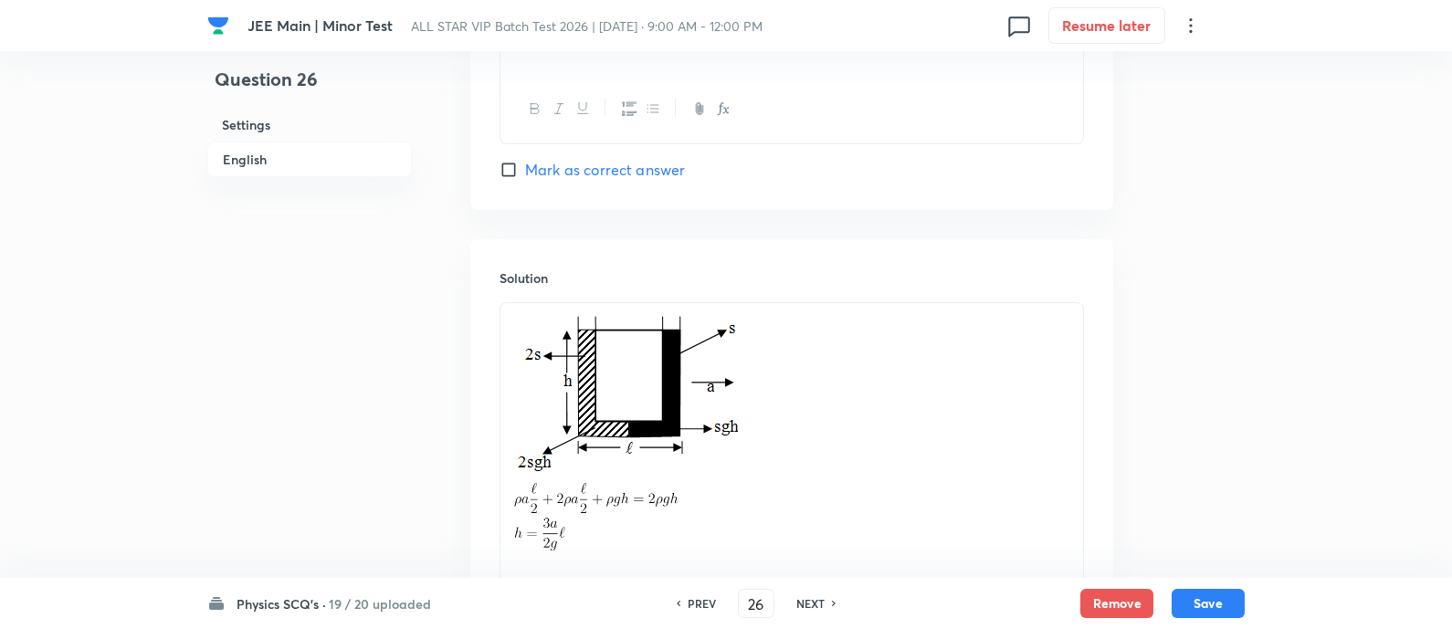
click at [818, 610] on h6 "NEXT" at bounding box center [811, 604] width 28 height 16
type input "27"
checkbox input "false"
checkbox input "true"
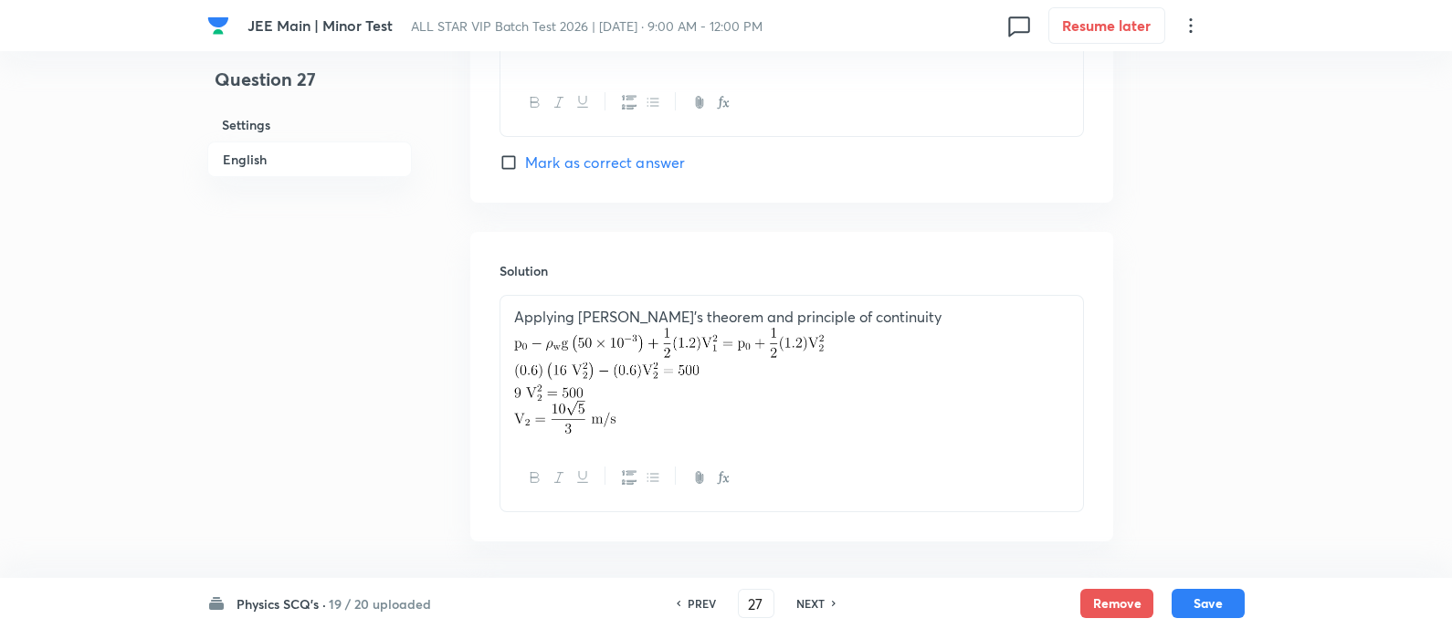
click at [818, 610] on h6 "NEXT" at bounding box center [811, 604] width 28 height 16
type input "28"
checkbox input "false"
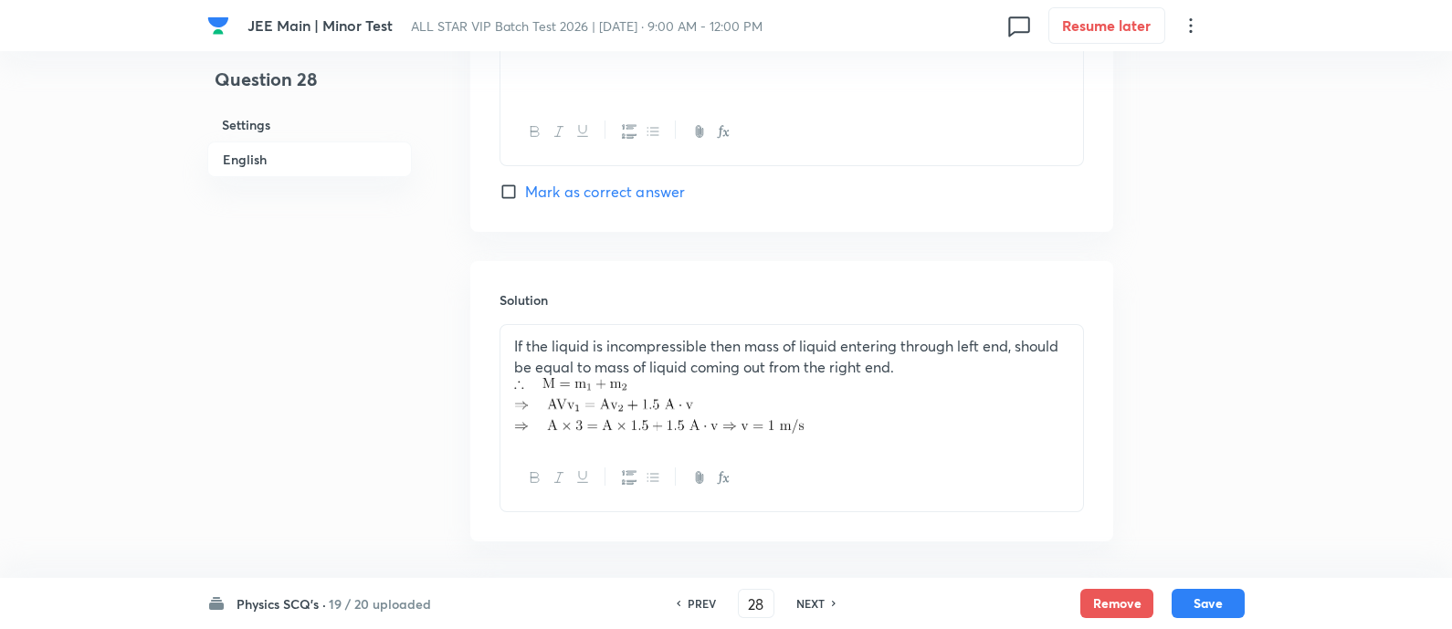
checkbox input "true"
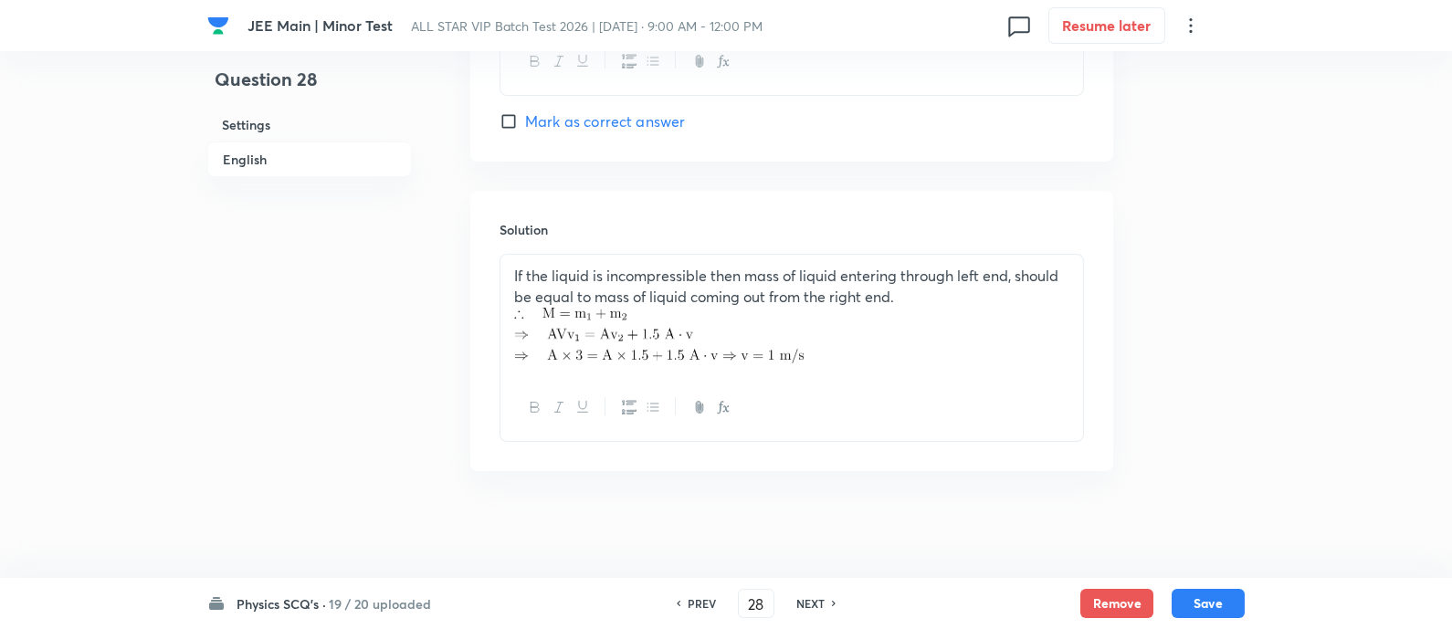
click at [818, 610] on h6 "NEXT" at bounding box center [811, 604] width 28 height 16
type input "29"
checkbox input "false"
checkbox input "true"
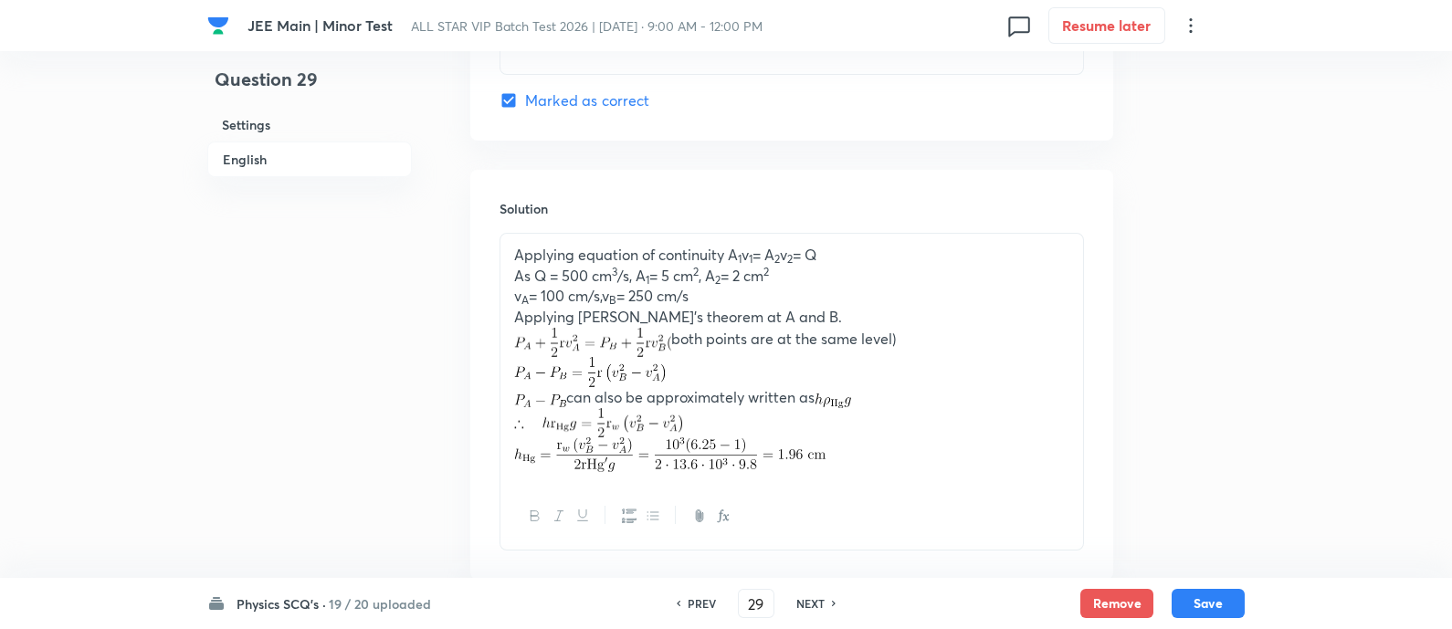
click at [818, 610] on h6 "NEXT" at bounding box center [811, 604] width 28 height 16
type input "30"
checkbox input "true"
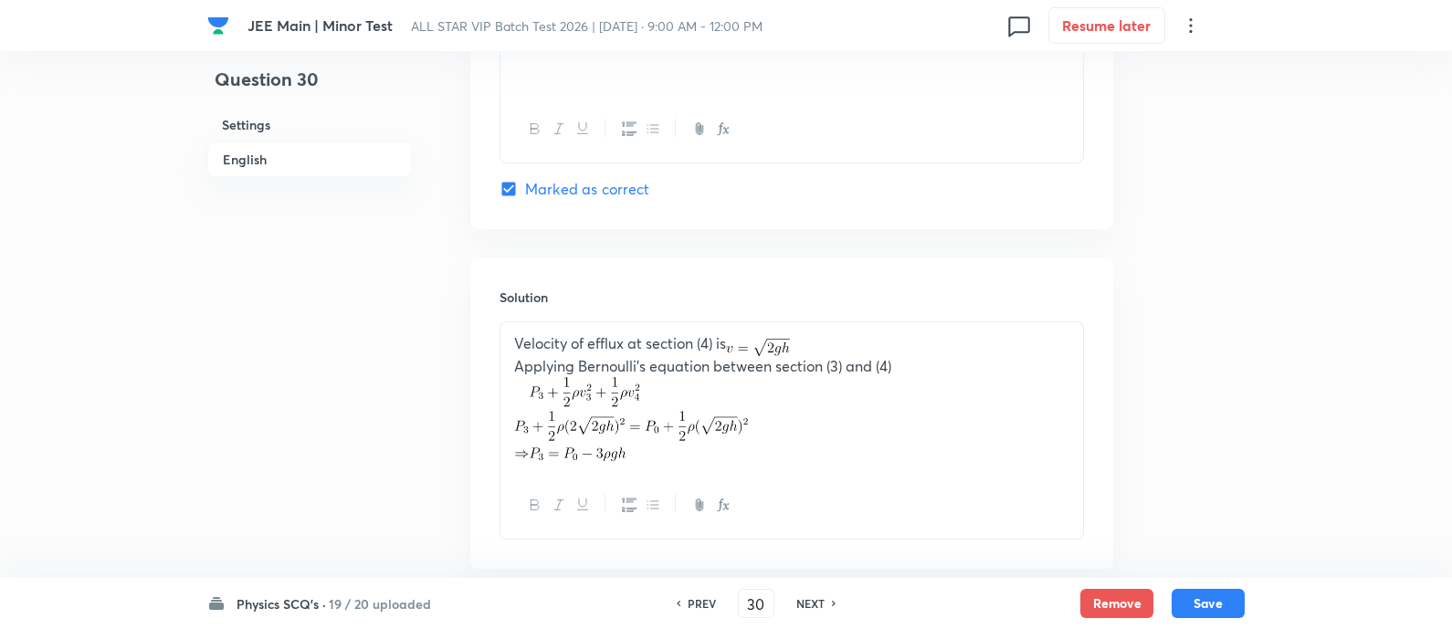
click at [818, 610] on h6 "NEXT" at bounding box center [811, 604] width 28 height 16
type input "31"
checkbox input "true"
checkbox input "false"
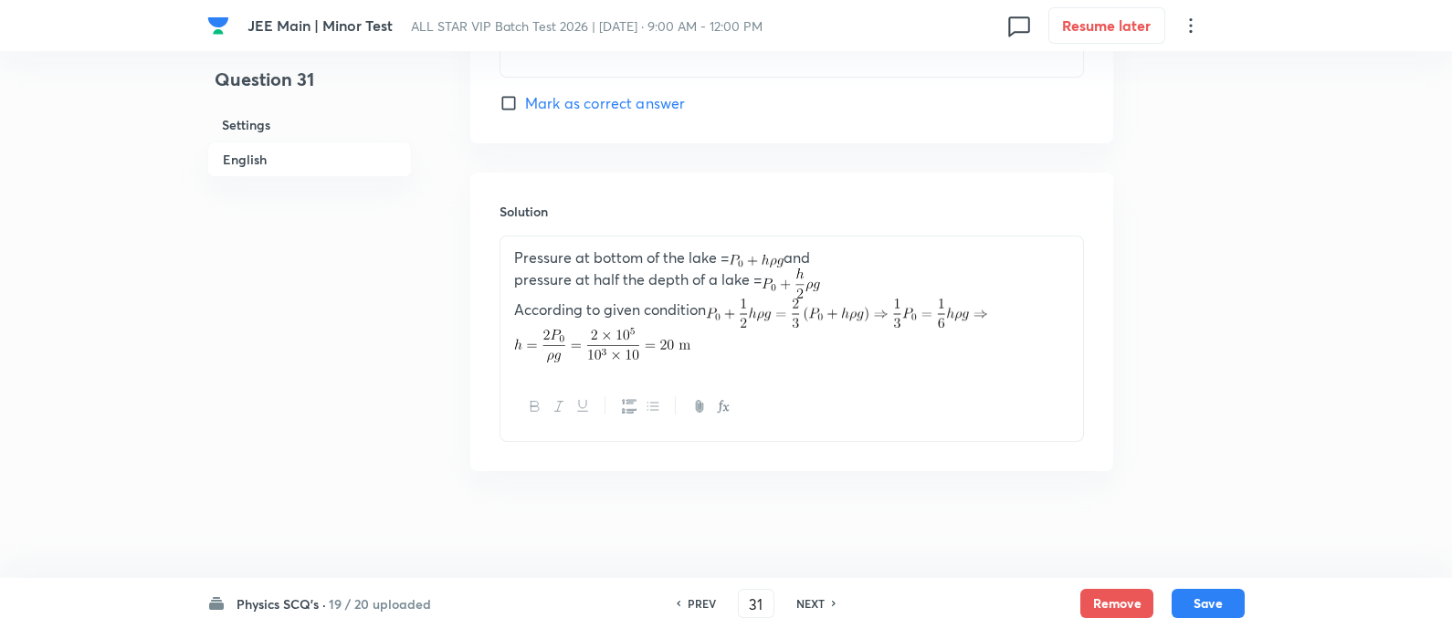
click at [818, 610] on h6 "NEXT" at bounding box center [811, 604] width 28 height 16
type input "32"
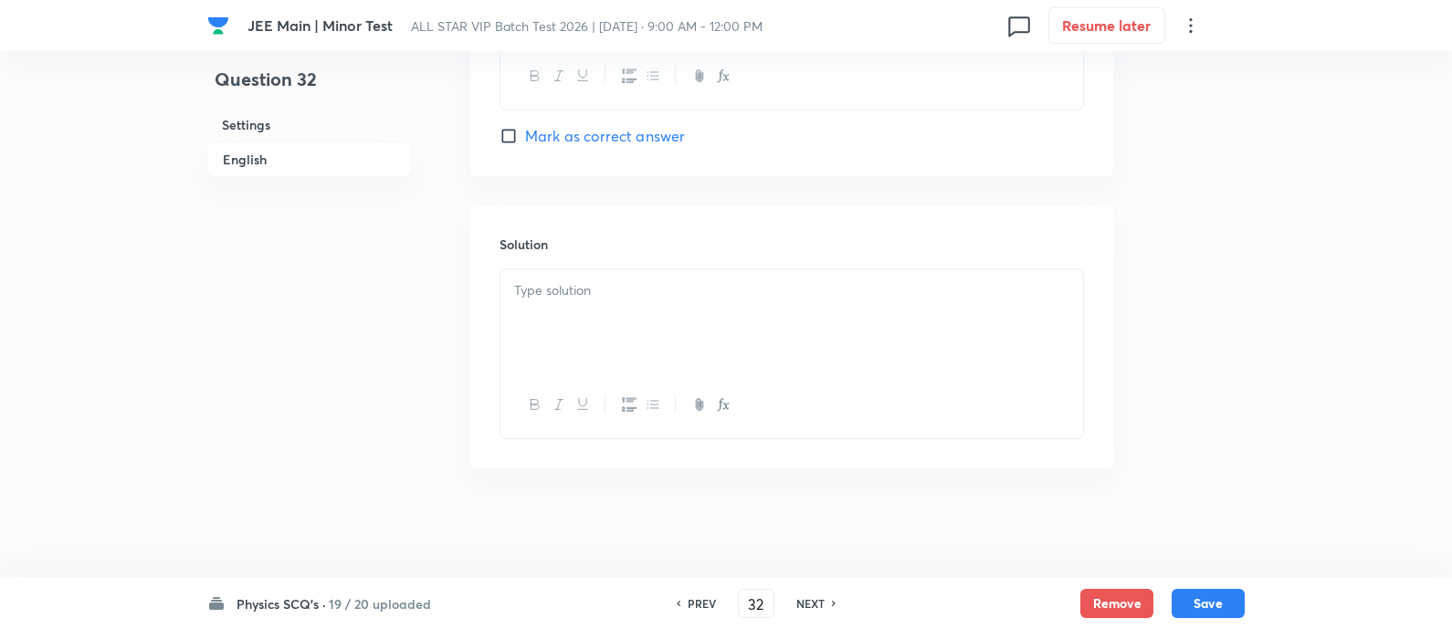
checkbox input "false"
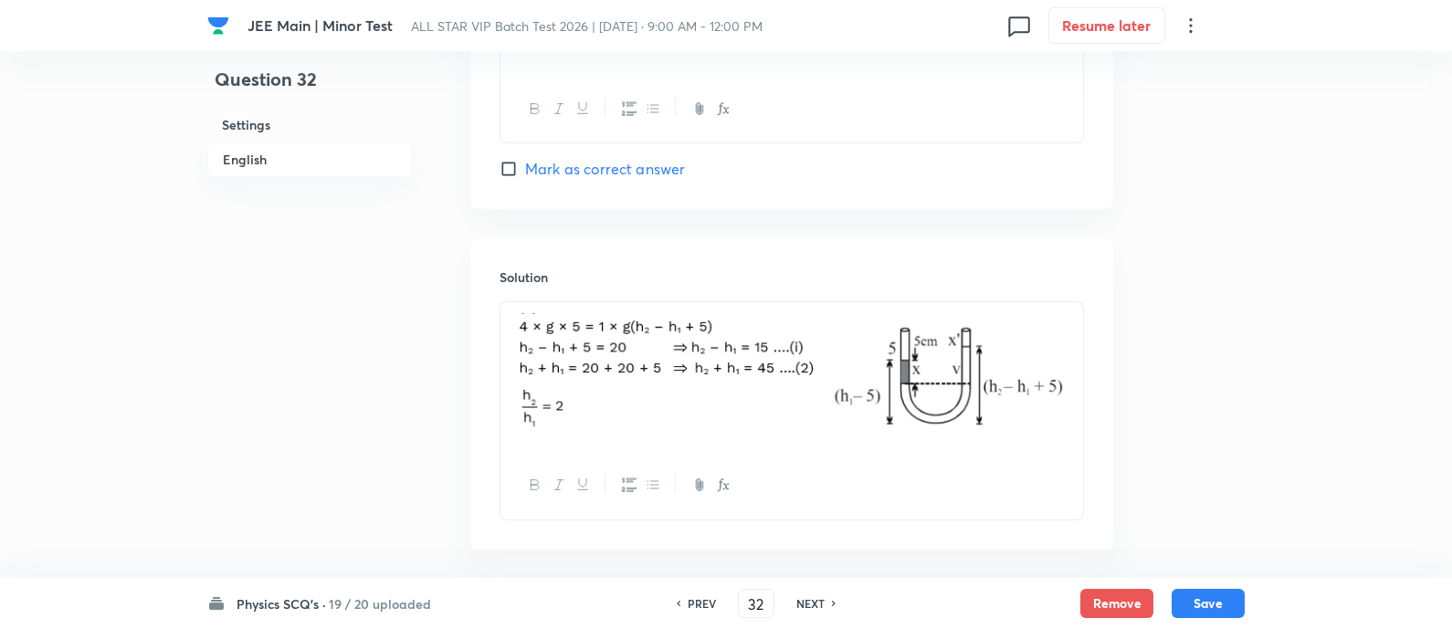
click at [694, 600] on h6 "PREV" at bounding box center [702, 604] width 28 height 16
checkbox input "false"
type input "31"
checkbox input "true"
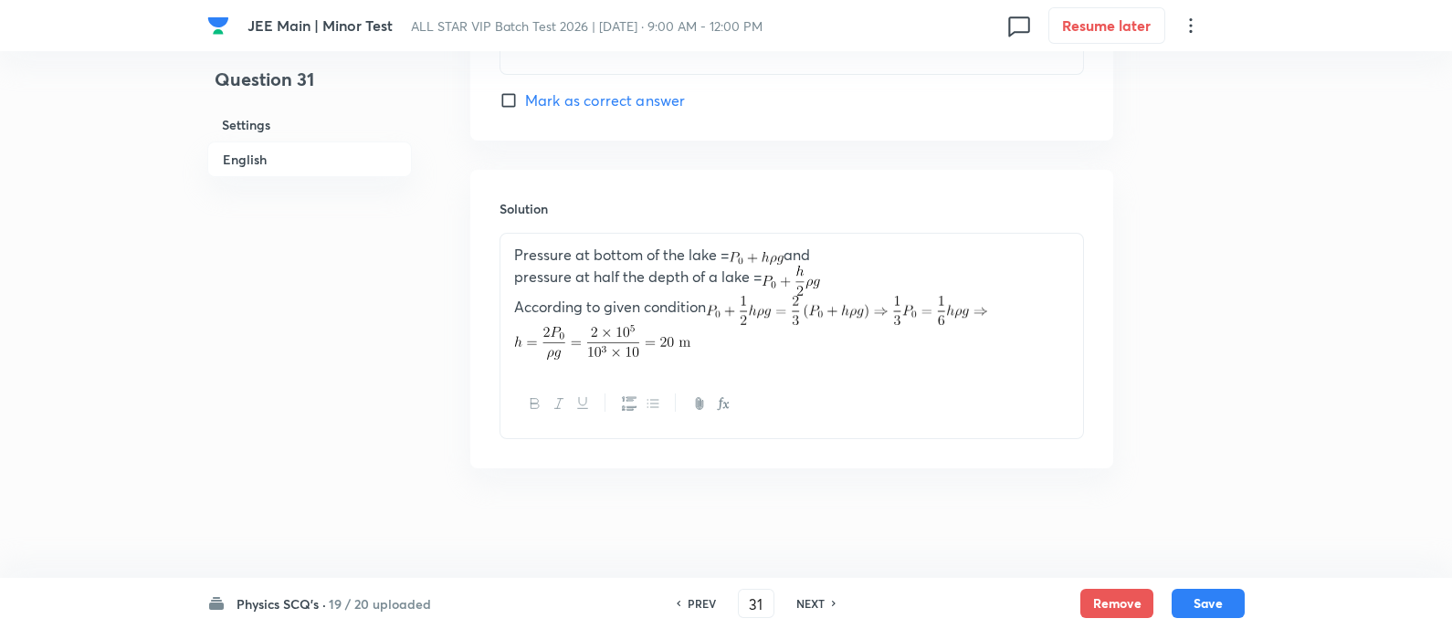
scroll to position [1877, 0]
click at [801, 609] on h6 "NEXT" at bounding box center [811, 604] width 28 height 16
type input "32"
checkbox input "false"
checkbox input "true"
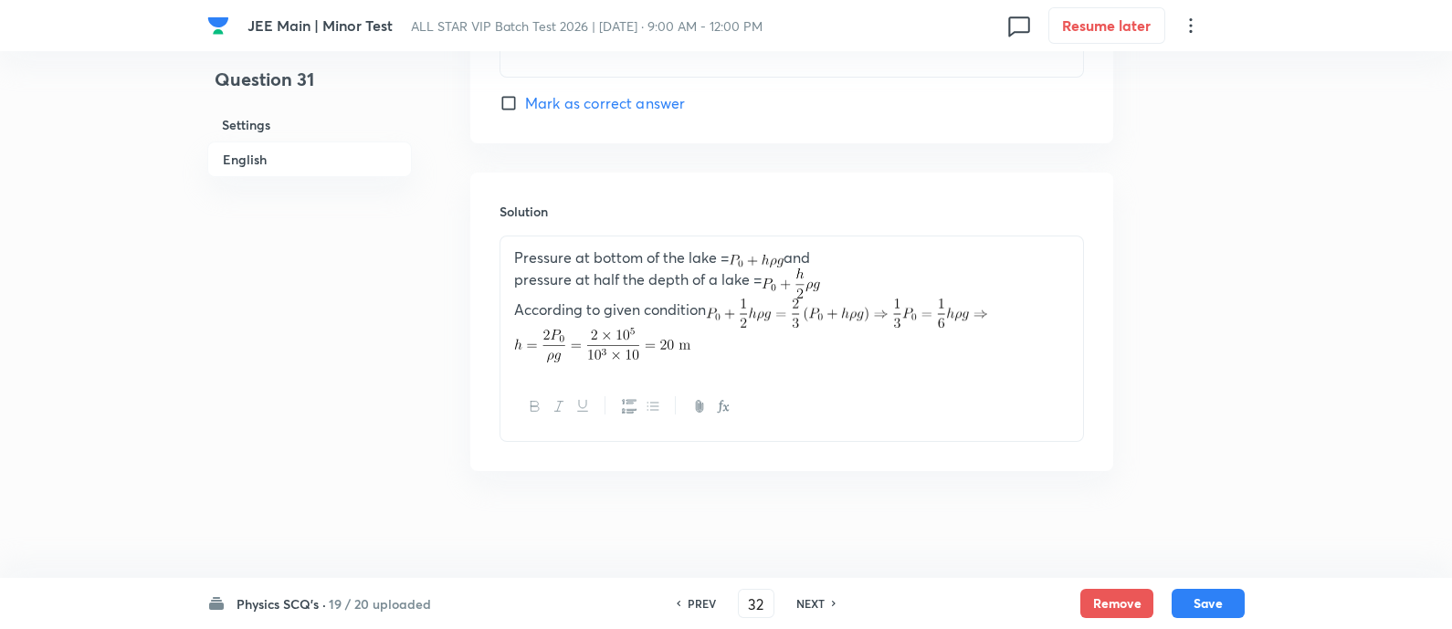
scroll to position [1952, 0]
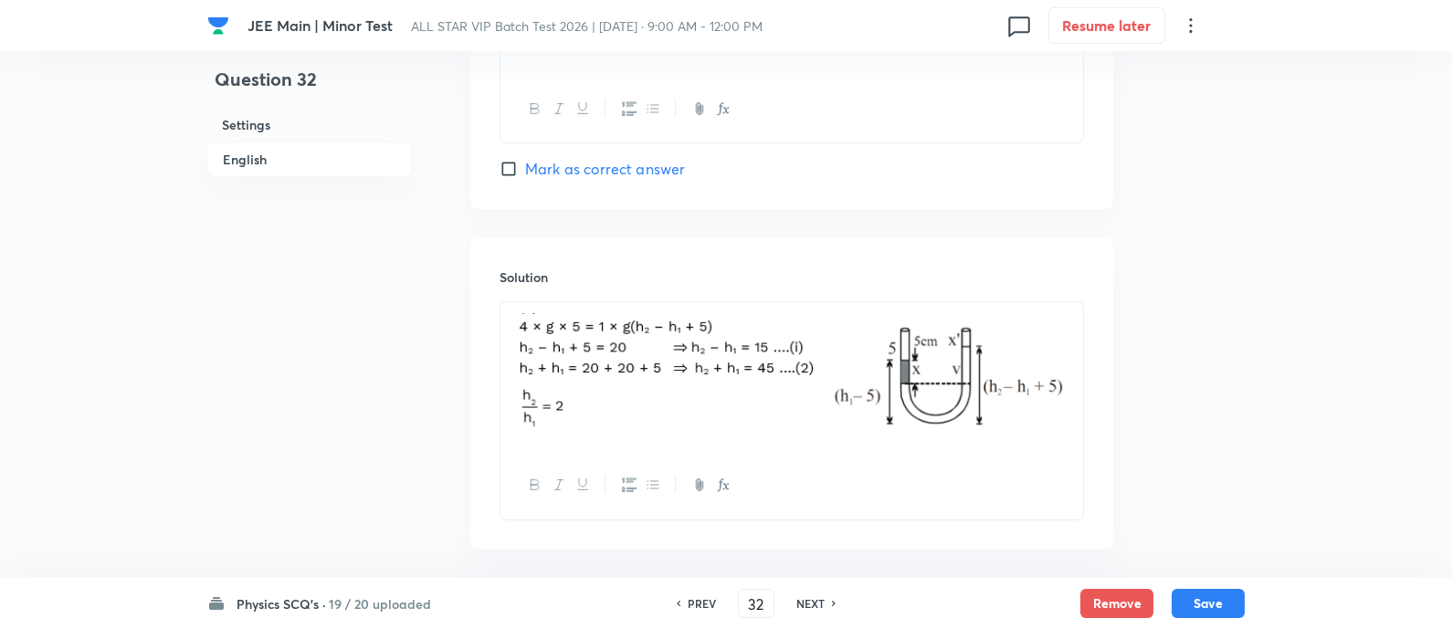
click at [807, 604] on h6 "NEXT" at bounding box center [811, 604] width 28 height 16
type input "33"
checkbox input "true"
checkbox input "false"
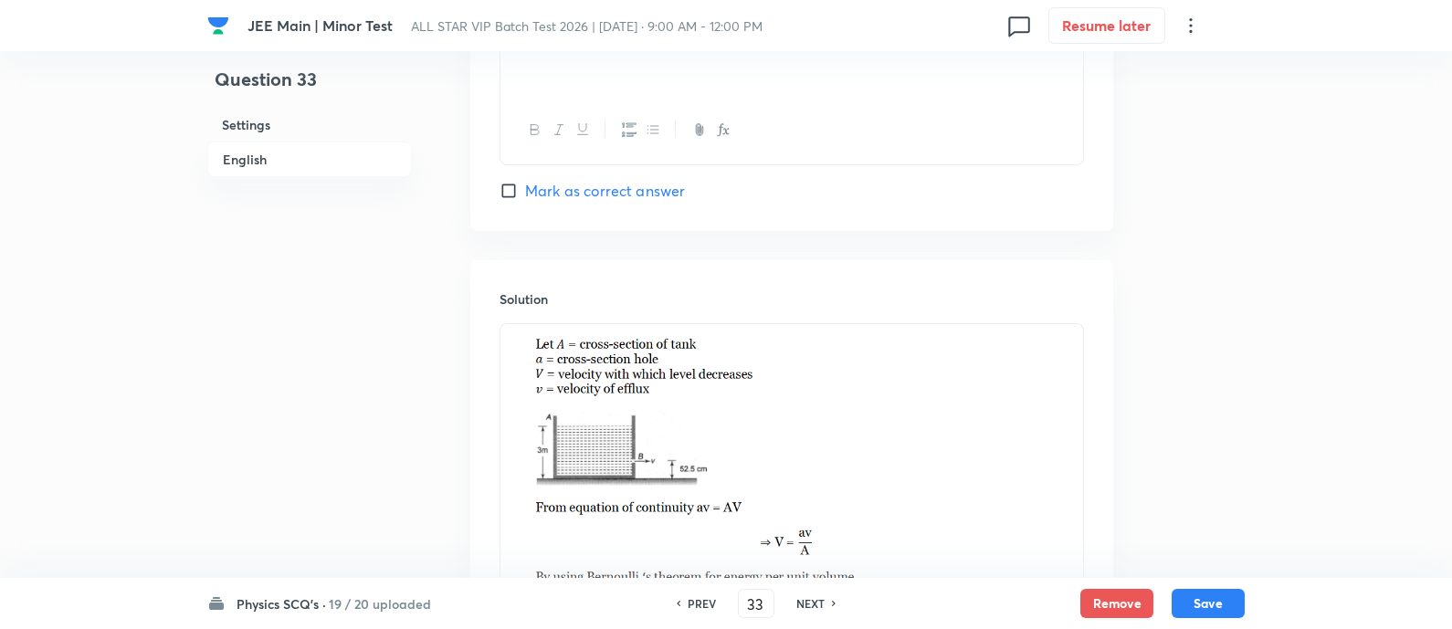
click at [807, 604] on h6 "NEXT" at bounding box center [811, 604] width 28 height 16
type input "34"
checkbox input "true"
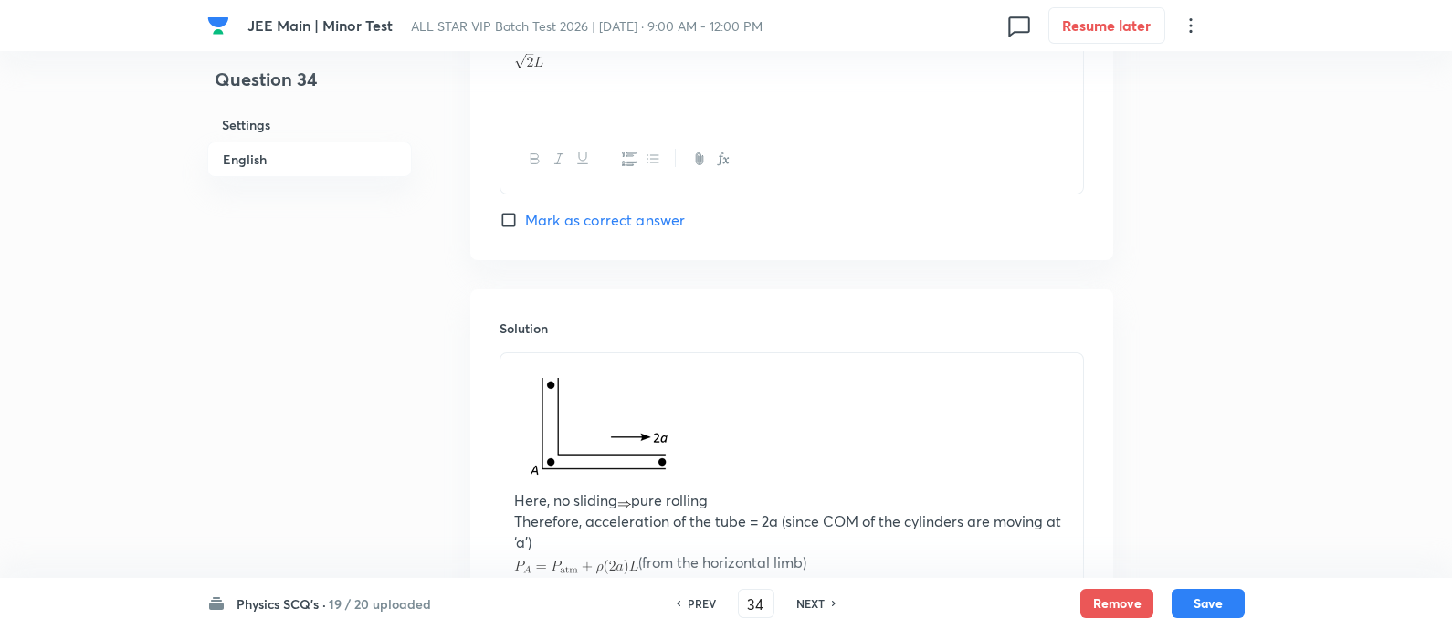
click at [807, 604] on h6 "NEXT" at bounding box center [811, 604] width 28 height 16
type input "35"
checkbox input "false"
checkbox input "true"
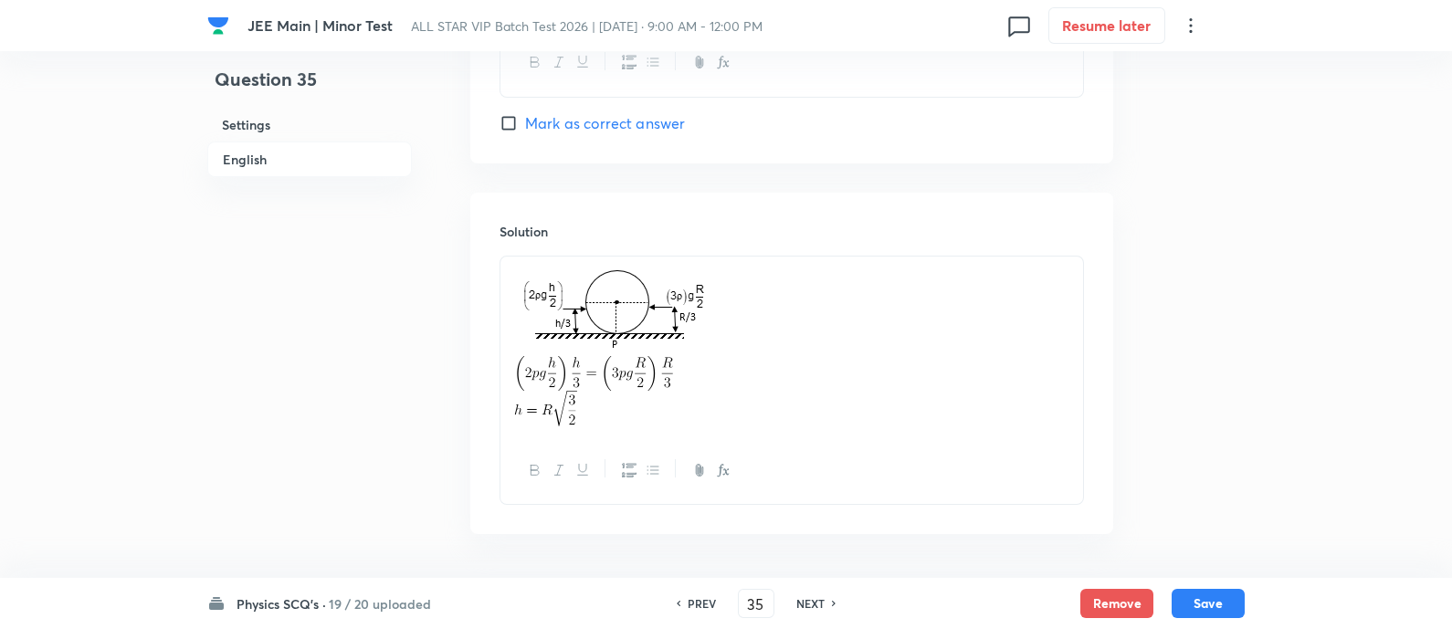
click at [694, 596] on h6 "PREV" at bounding box center [702, 604] width 28 height 16
type input "34"
checkbox input "true"
checkbox input "false"
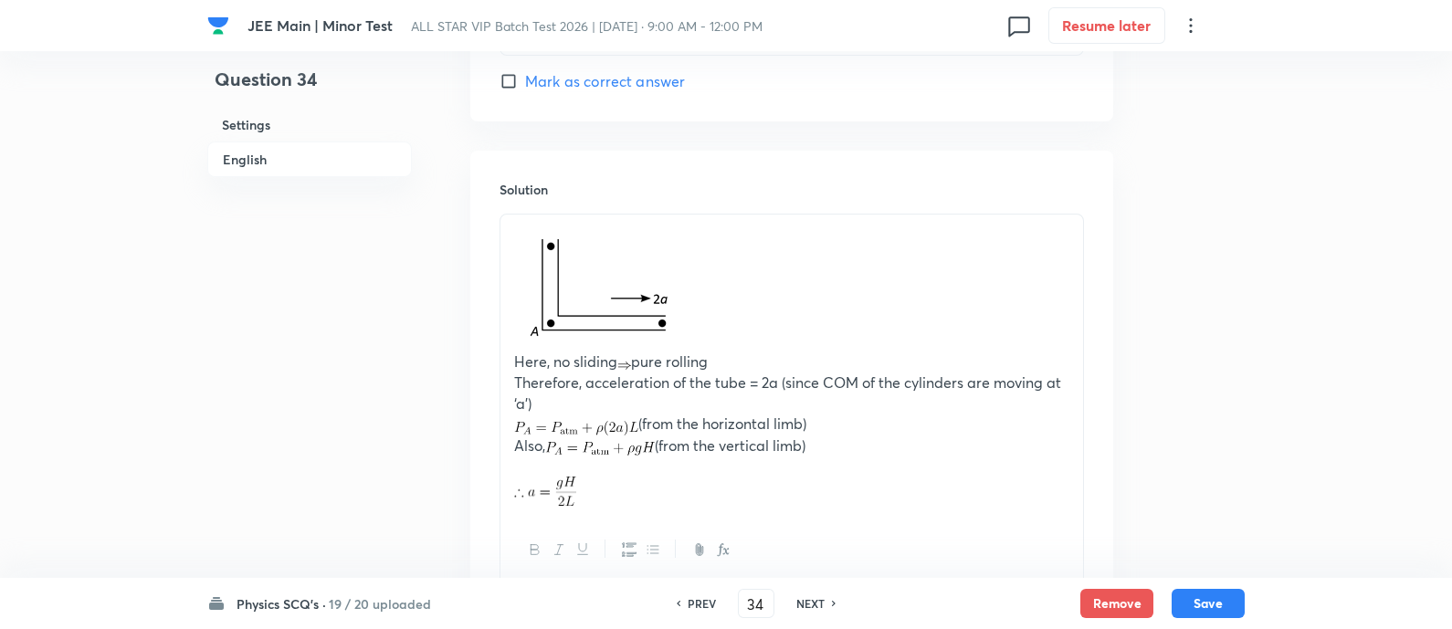
scroll to position [2093, 0]
click at [804, 600] on h6 "NEXT" at bounding box center [811, 604] width 28 height 16
type input "35"
checkbox input "false"
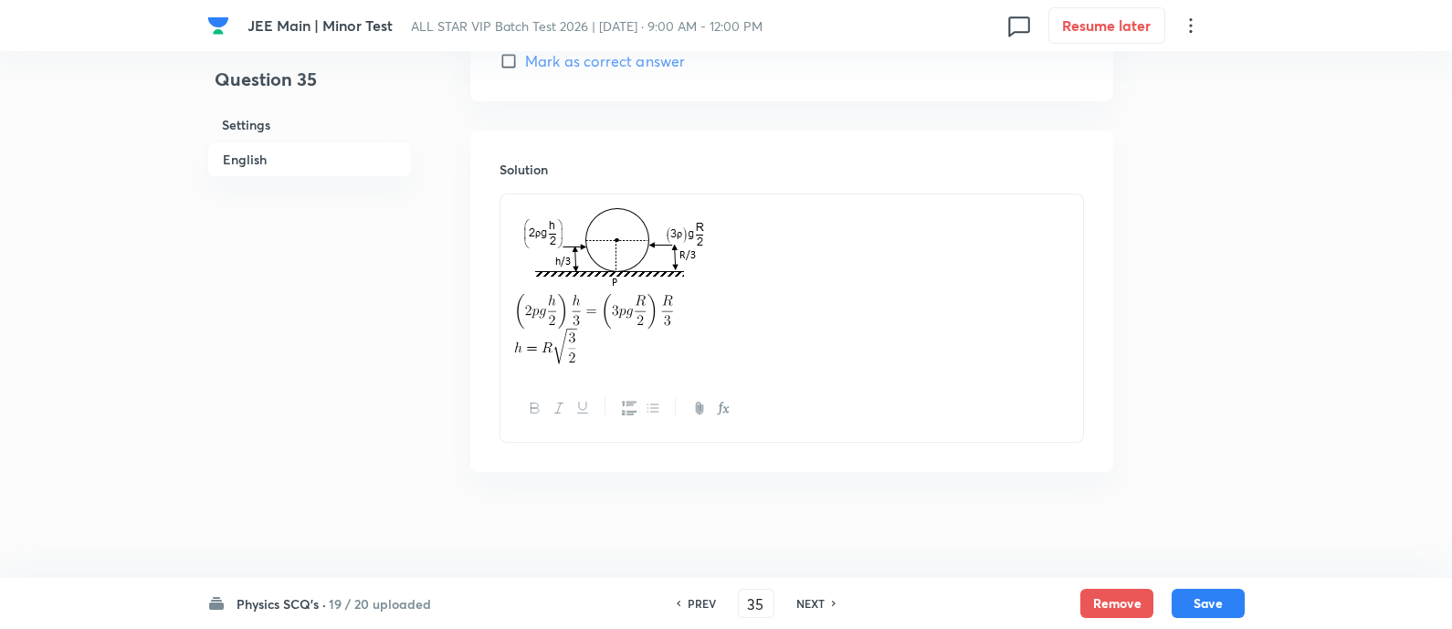
click at [804, 600] on h6 "NEXT" at bounding box center [811, 604] width 28 height 16
checkbox input "false"
type input "36"
checkbox input "true"
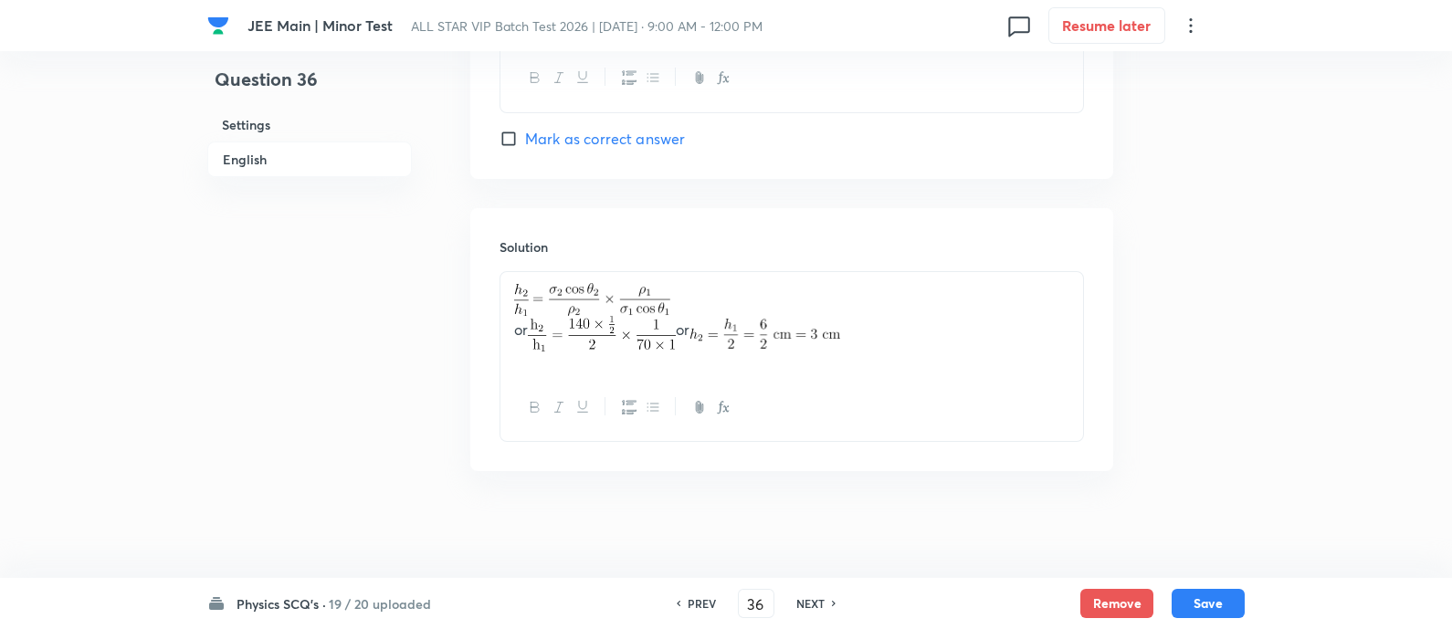
click at [804, 600] on h6 "NEXT" at bounding box center [811, 604] width 28 height 16
type input "37"
checkbox input "true"
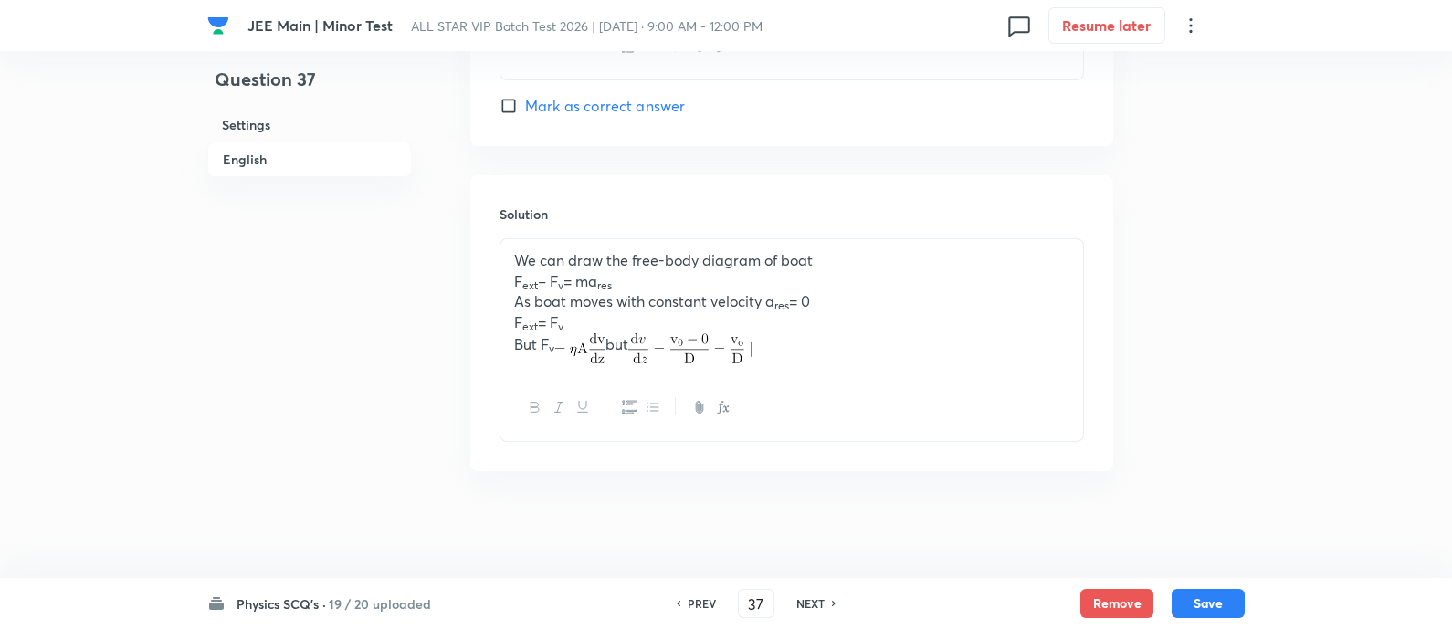
click at [804, 600] on h6 "NEXT" at bounding box center [811, 604] width 28 height 16
type input "38"
checkbox input "true"
checkbox input "false"
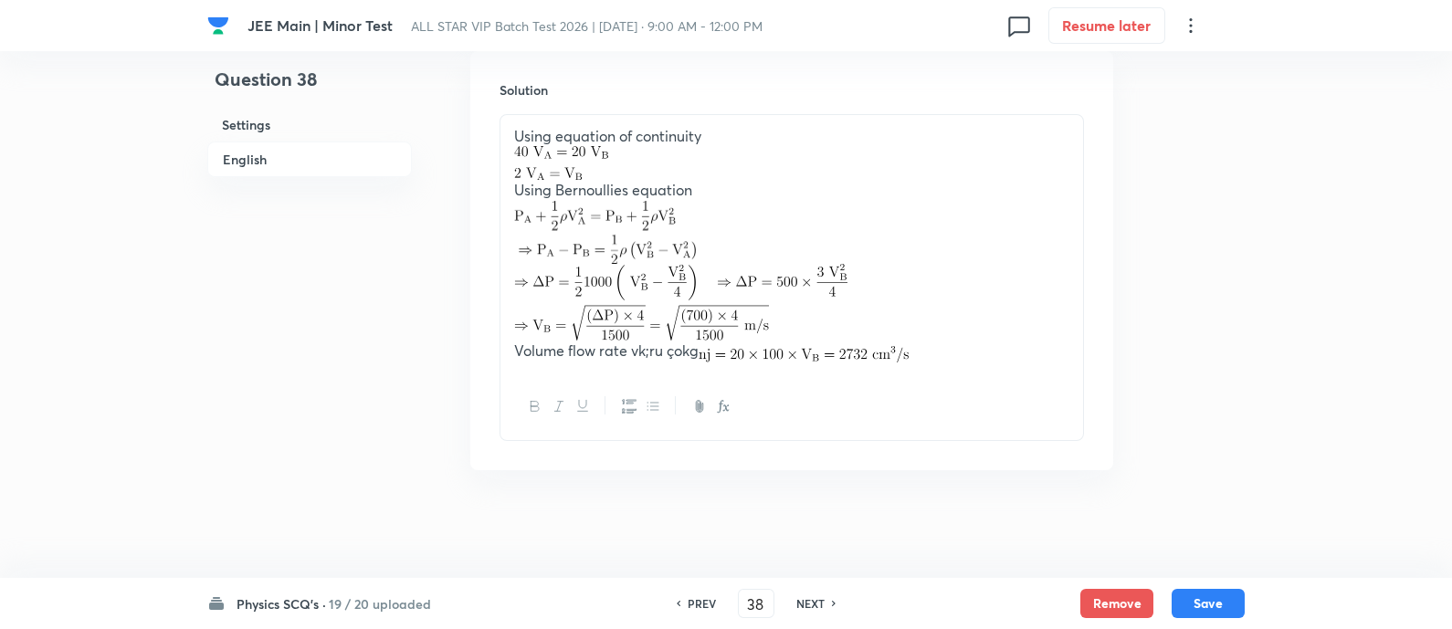
click at [804, 600] on h6 "NEXT" at bounding box center [811, 604] width 28 height 16
type input "39"
checkbox input "false"
checkbox input "true"
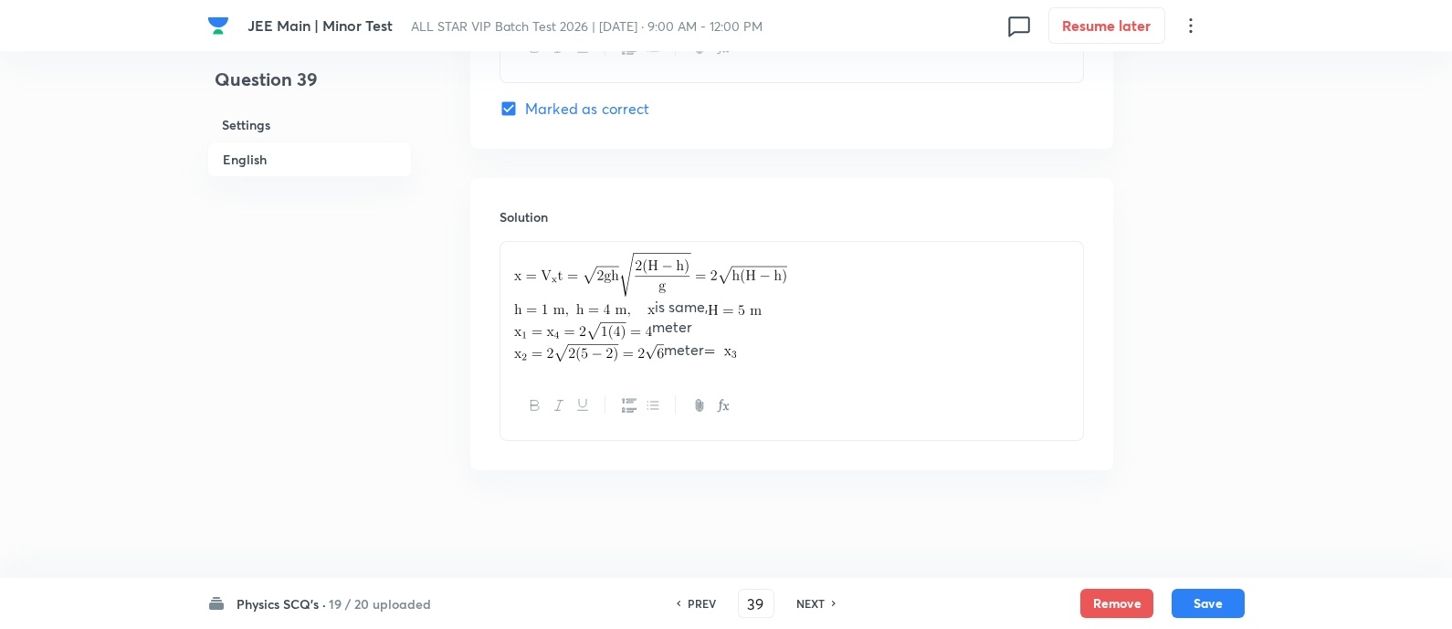
click at [804, 600] on h6 "NEXT" at bounding box center [811, 604] width 28 height 16
type input "40"
checkbox input "false"
checkbox input "true"
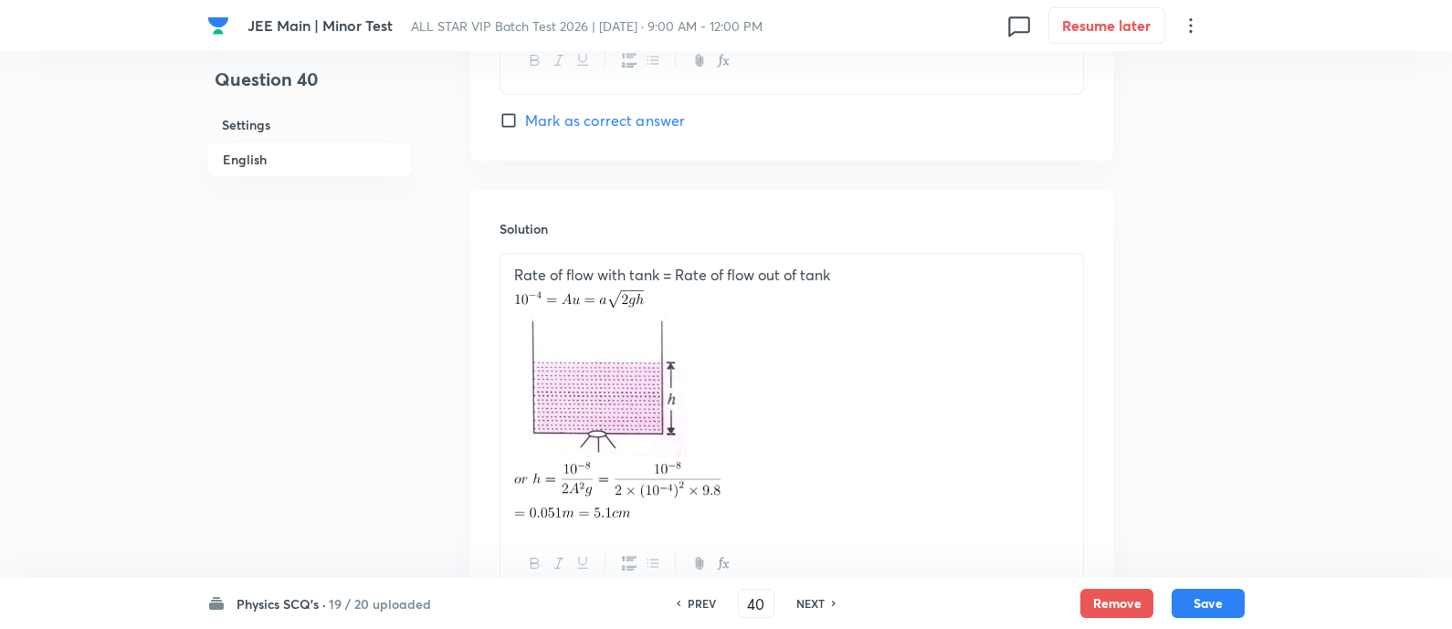
scroll to position [2017, 0]
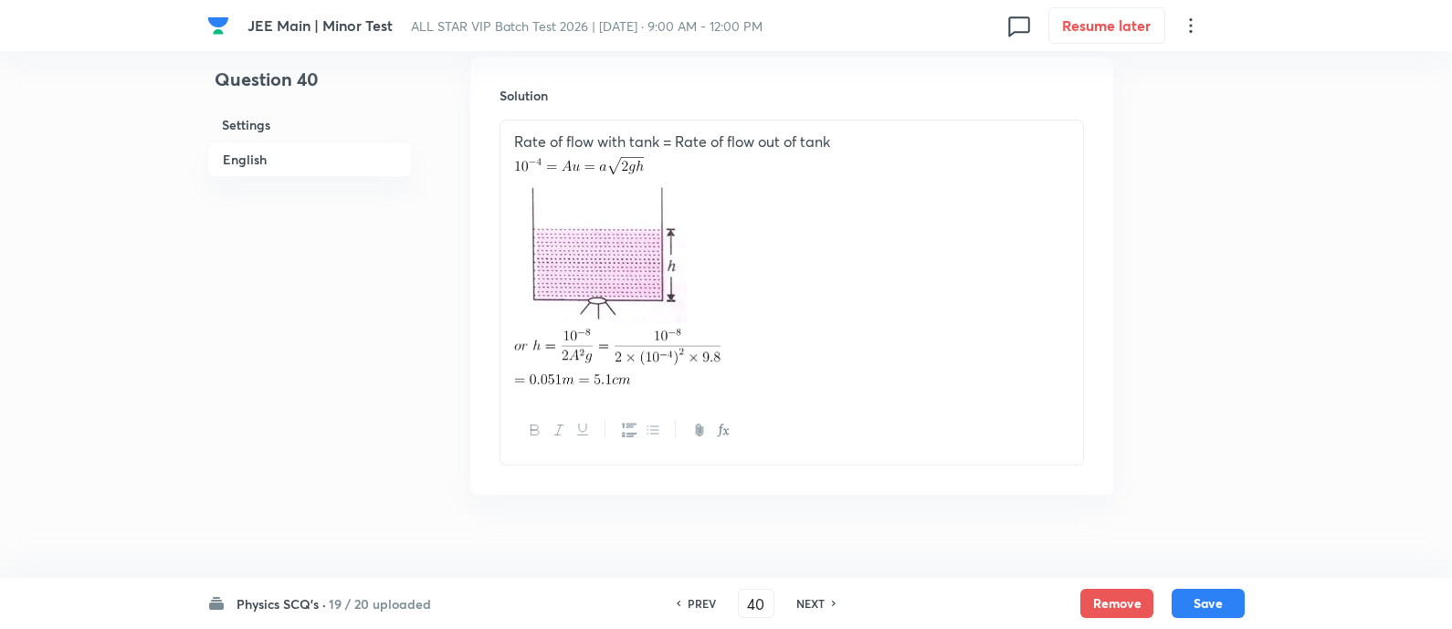
click at [804, 600] on h6 "NEXT" at bounding box center [811, 604] width 28 height 16
type input "41"
checkbox input "false"
checkbox input "true"
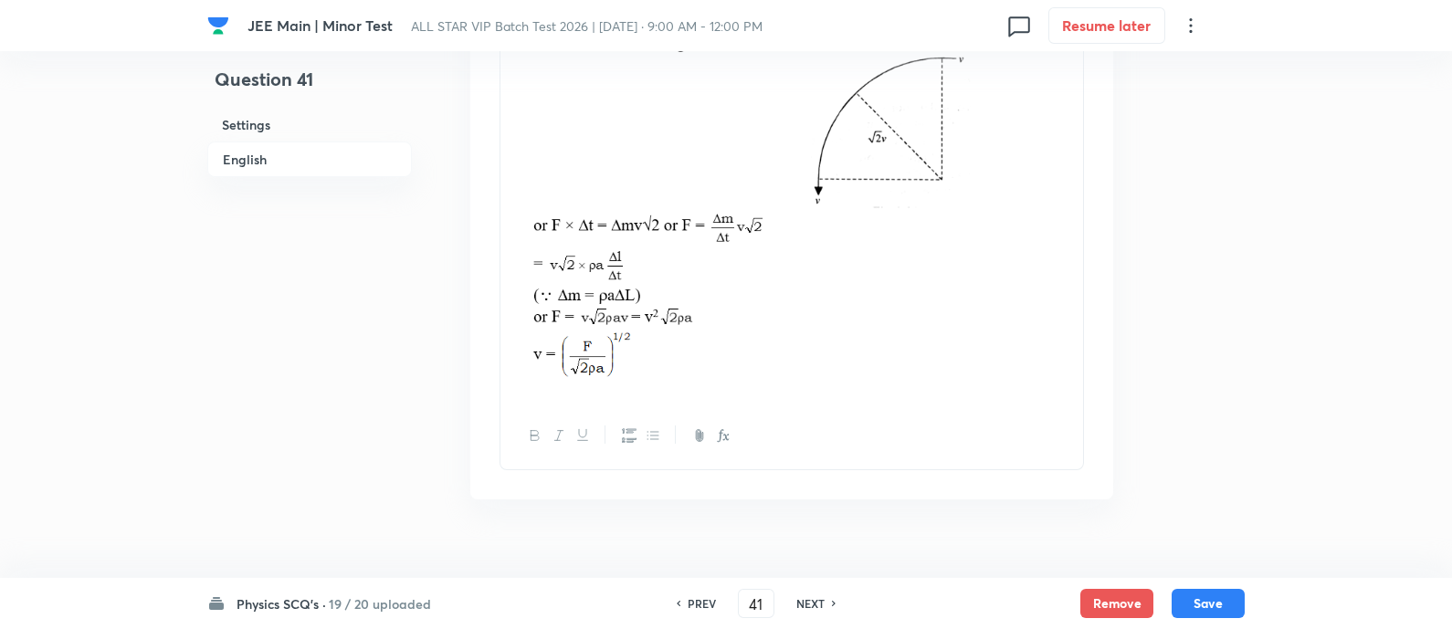
scroll to position [2303, 0]
click at [804, 600] on h6 "NEXT" at bounding box center [811, 604] width 28 height 16
type input "42"
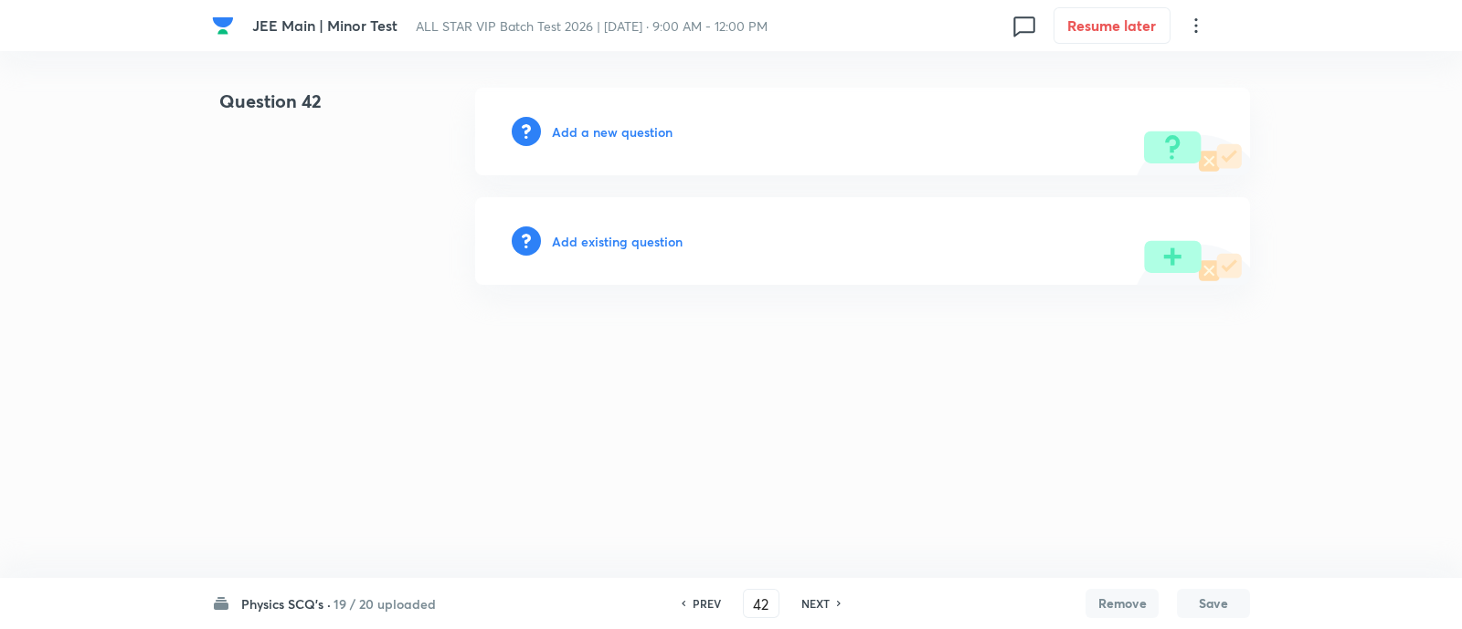
click at [621, 238] on h6 "Add existing question" at bounding box center [617, 241] width 131 height 19
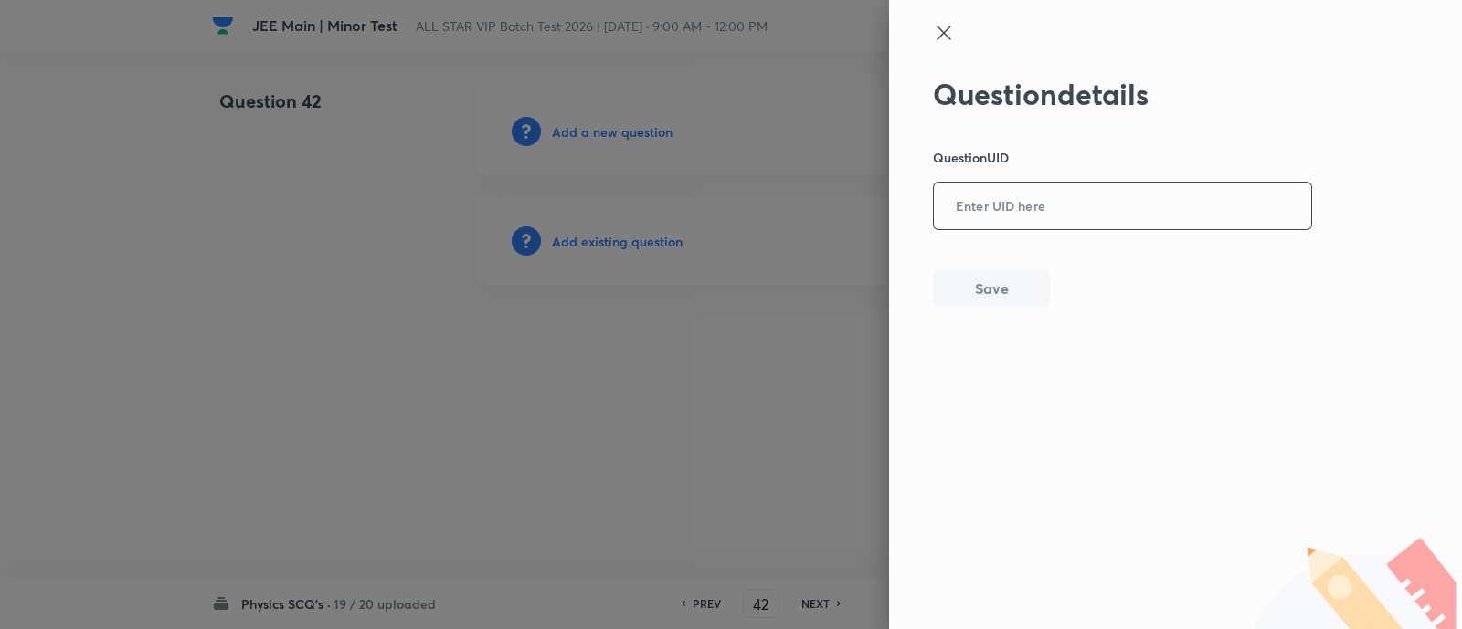
click at [1095, 206] on input "text" at bounding box center [1122, 207] width 377 height 45
paste input "6PLHL"
type input "6PLHL"
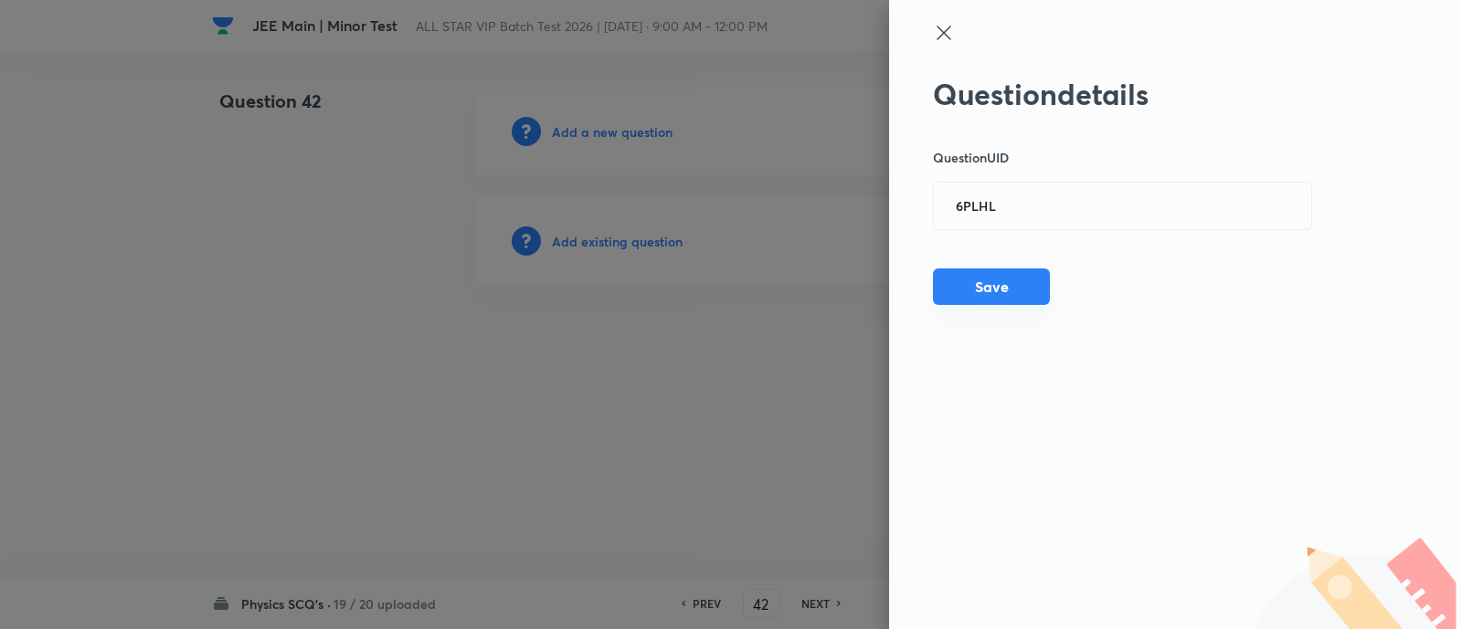
click at [951, 285] on button "Save" at bounding box center [991, 287] width 117 height 37
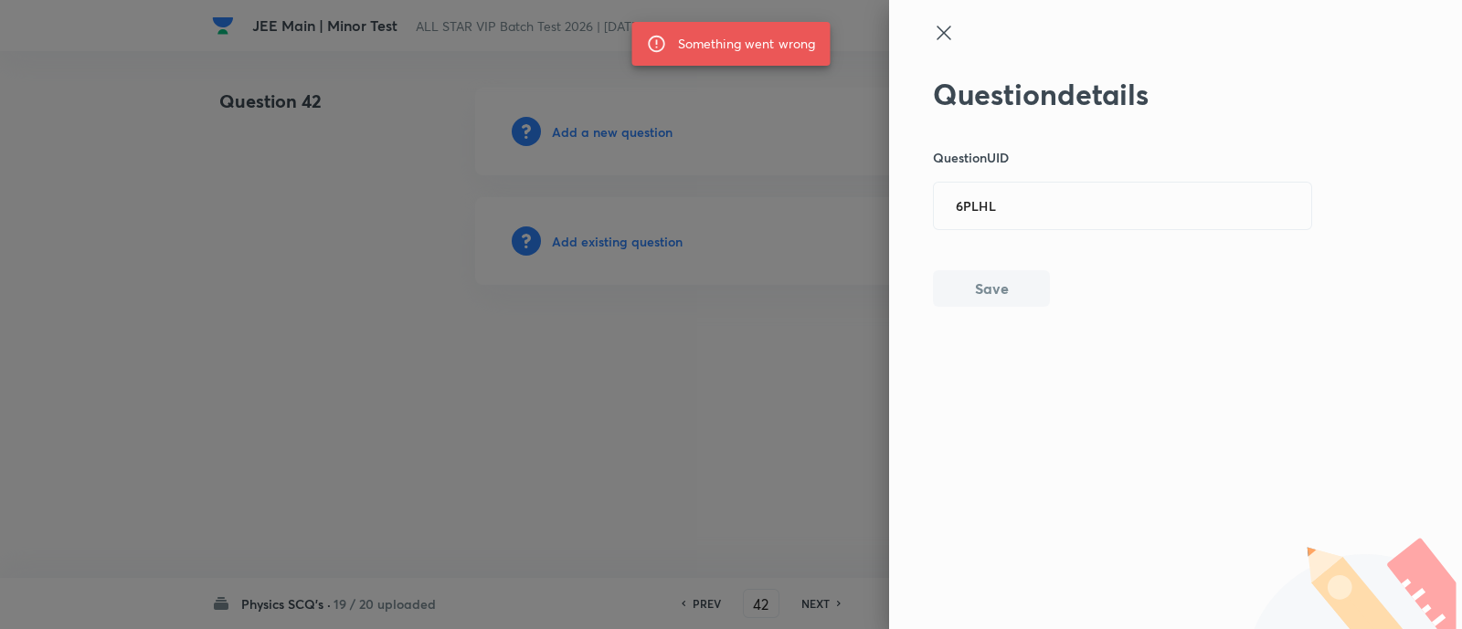
click at [951, 285] on button "Save" at bounding box center [991, 288] width 117 height 37
click at [940, 35] on icon at bounding box center [944, 33] width 22 height 22
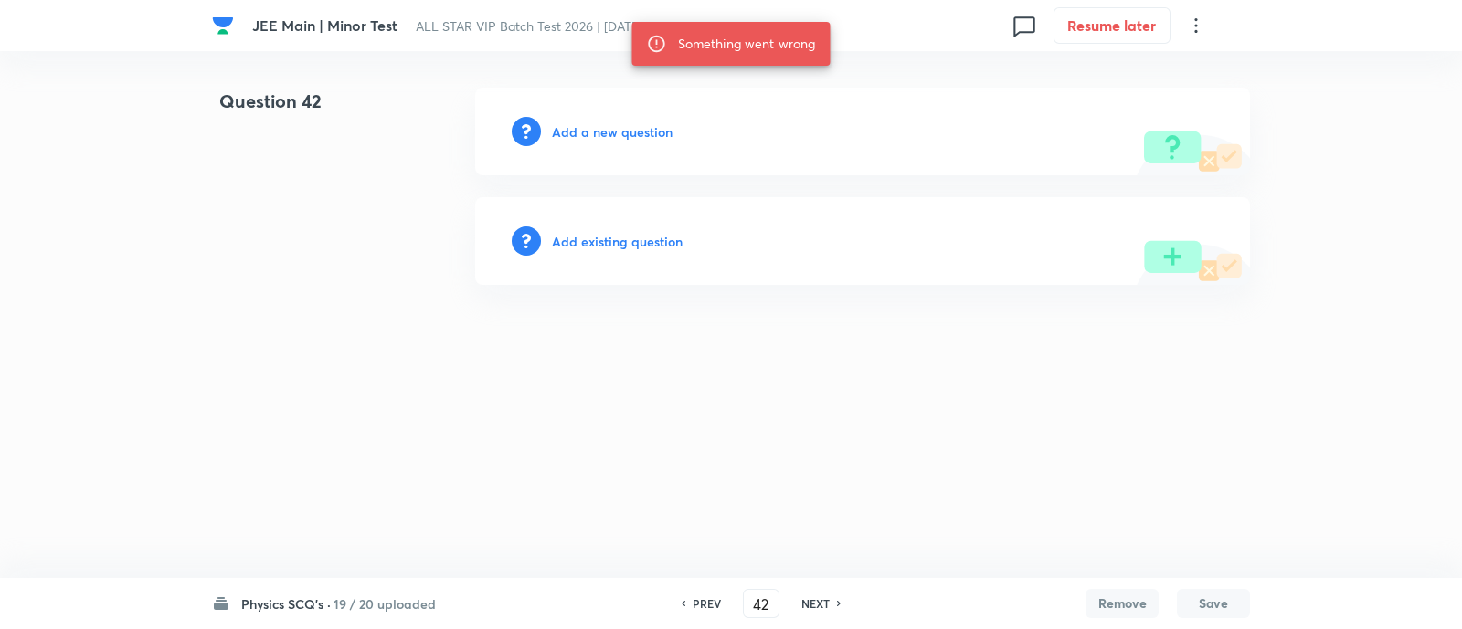
click at [710, 605] on h6 "PREV" at bounding box center [706, 604] width 28 height 16
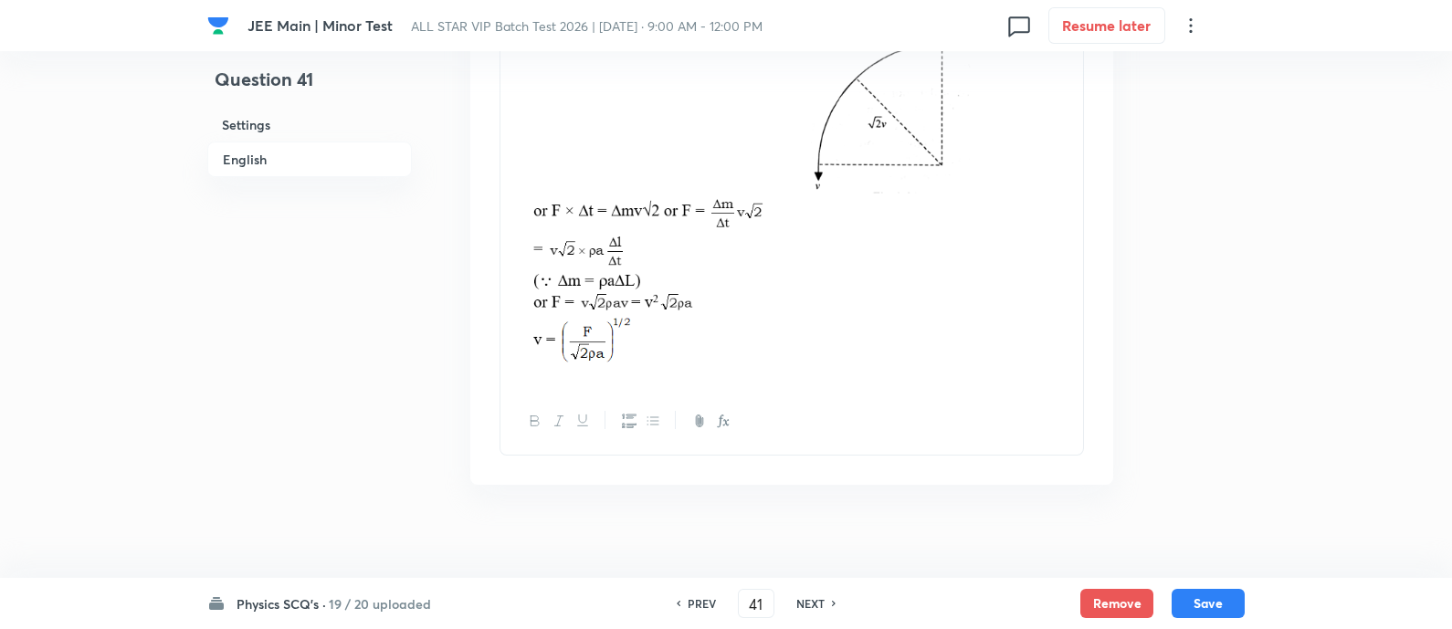
scroll to position [2329, 0]
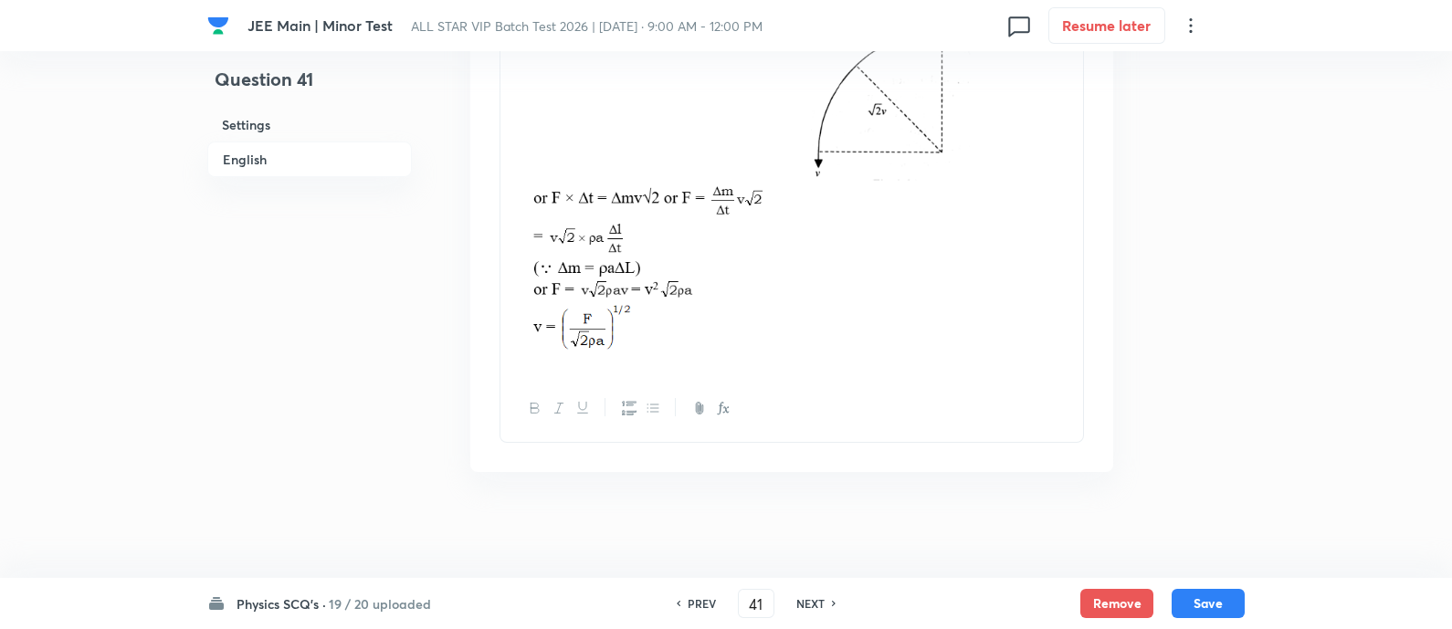
click at [696, 600] on h6 "PREV" at bounding box center [702, 604] width 28 height 16
type input "40"
checkbox input "false"
checkbox input "true"
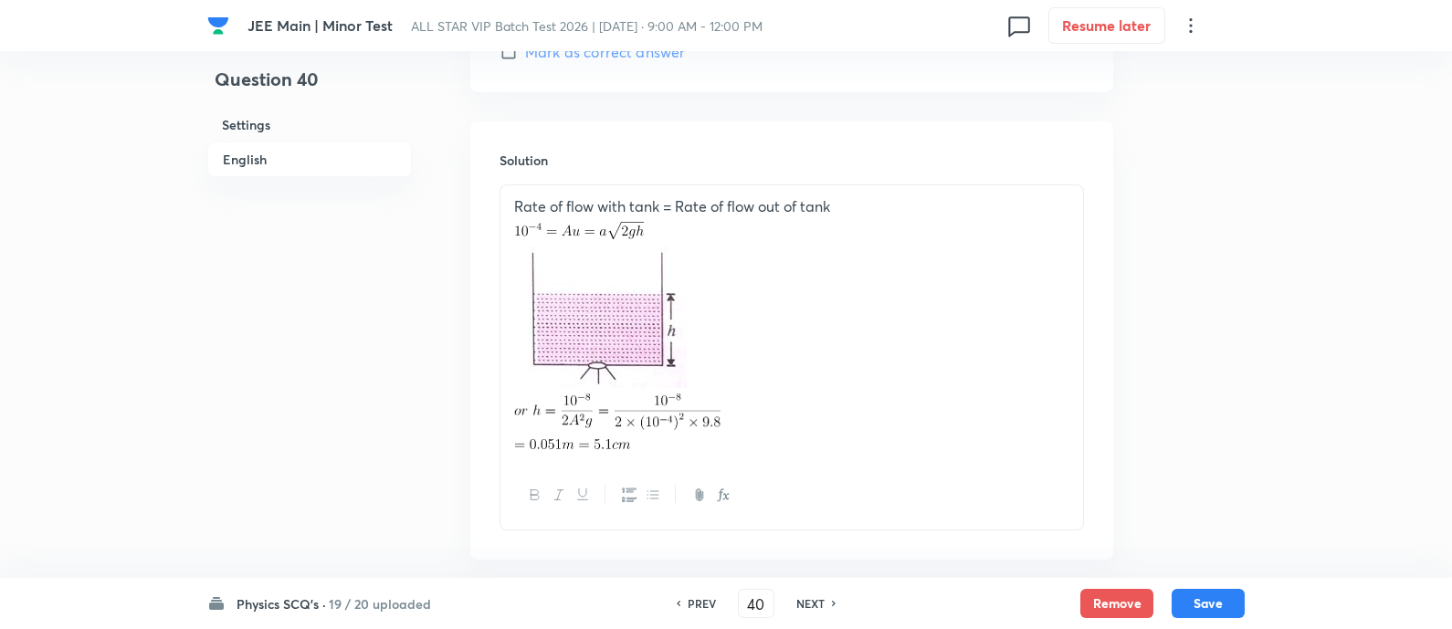
scroll to position [1950, 0]
click at [696, 600] on h6 "PREV" at bounding box center [702, 604] width 28 height 16
type input "39"
checkbox input "false"
checkbox input "true"
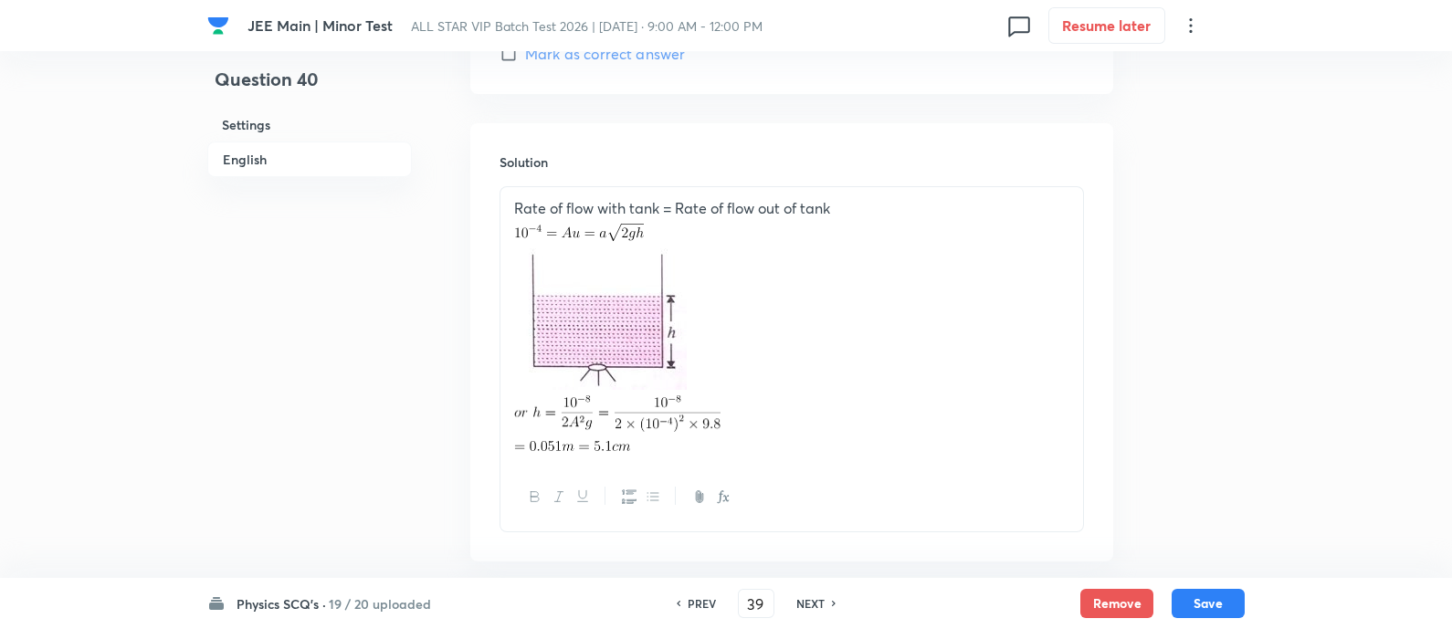
scroll to position [1895, 0]
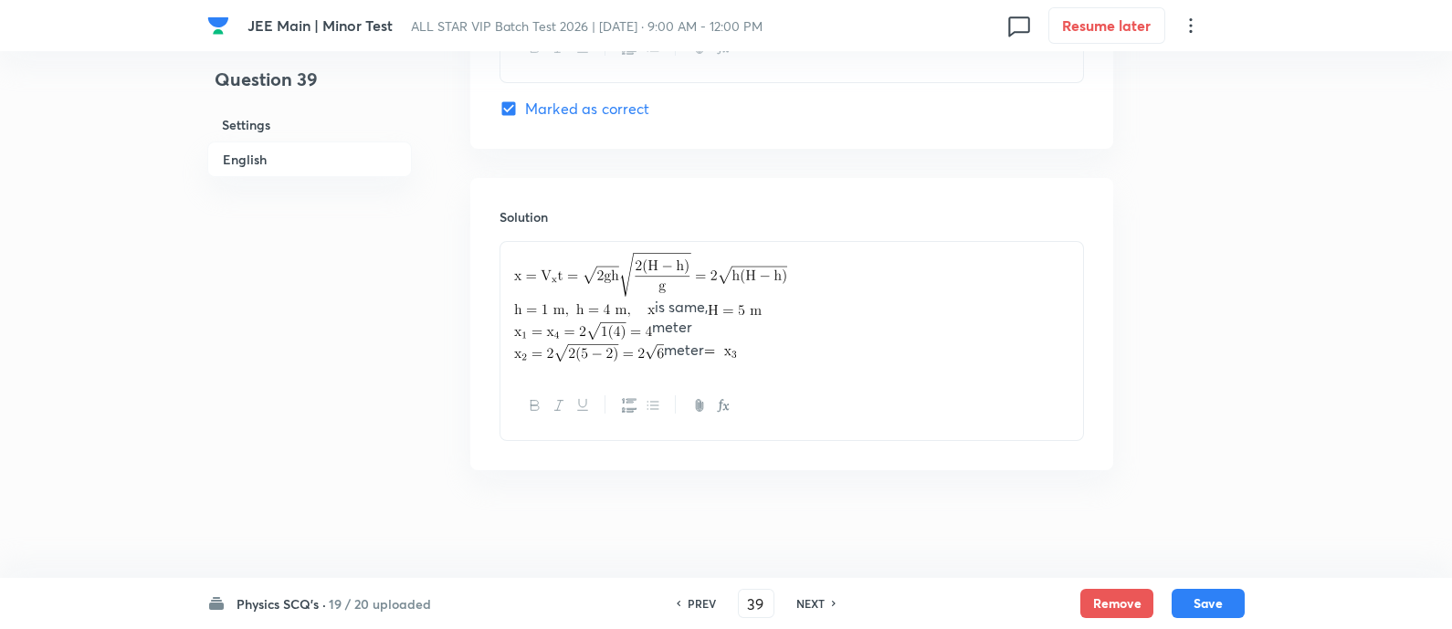
click at [696, 600] on h6 "PREV" at bounding box center [702, 604] width 28 height 16
type input "38"
checkbox input "false"
checkbox input "true"
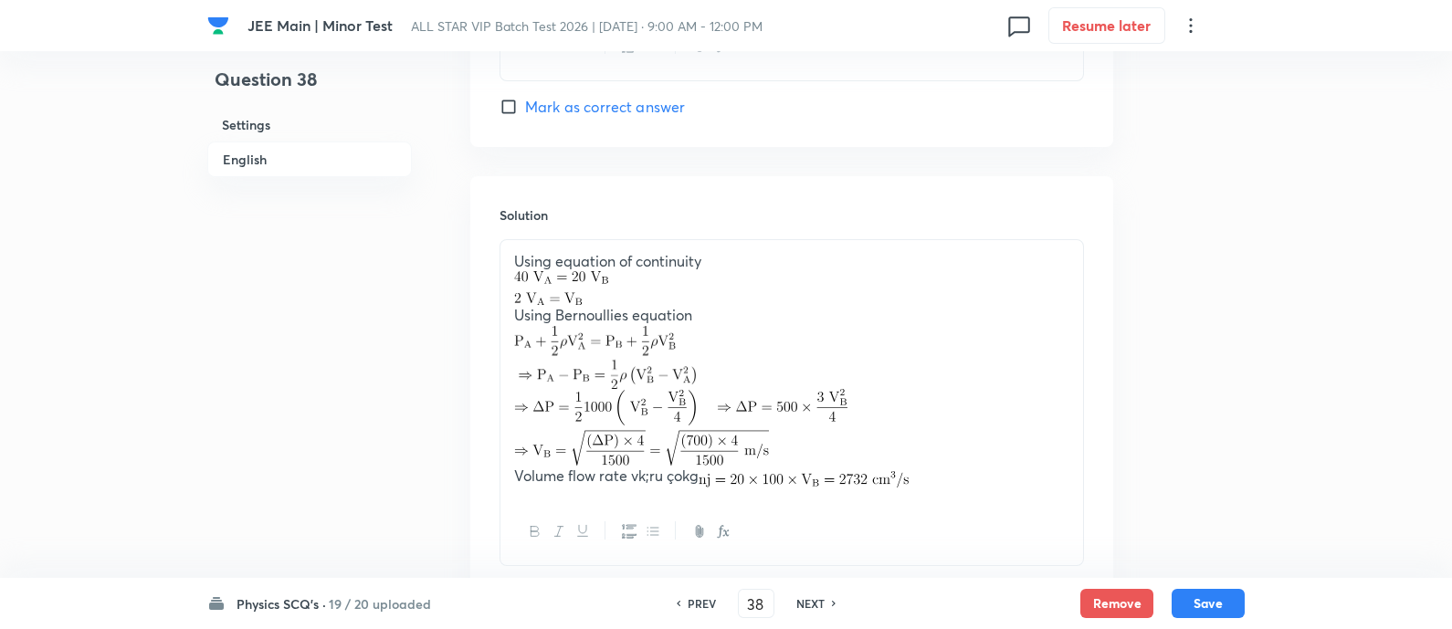
click at [696, 600] on h6 "PREV" at bounding box center [702, 604] width 28 height 16
type input "37"
checkbox input "false"
checkbox input "true"
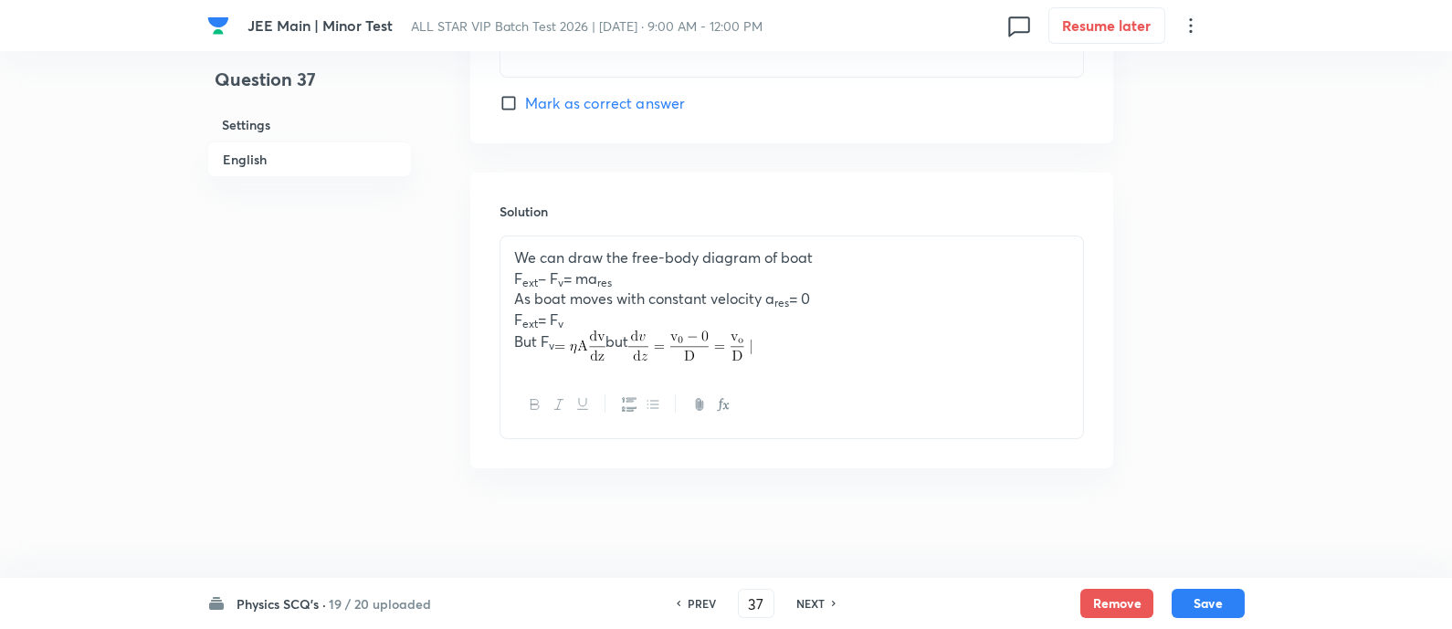
scroll to position [1874, 0]
click at [696, 600] on h6 "PREV" at bounding box center [702, 604] width 28 height 16
type input "36"
checkbox input "true"
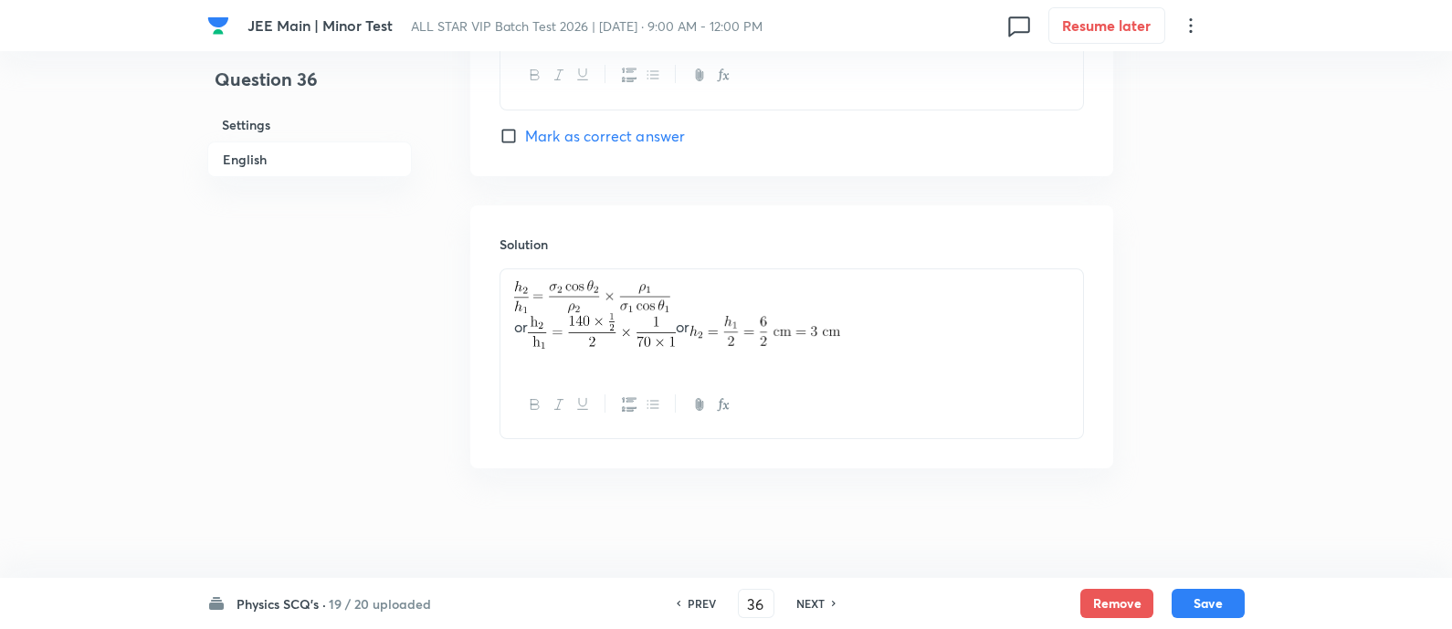
scroll to position [1844, 0]
click at [696, 600] on h6 "PREV" at bounding box center [702, 604] width 28 height 16
type input "35"
checkbox input "false"
checkbox input "true"
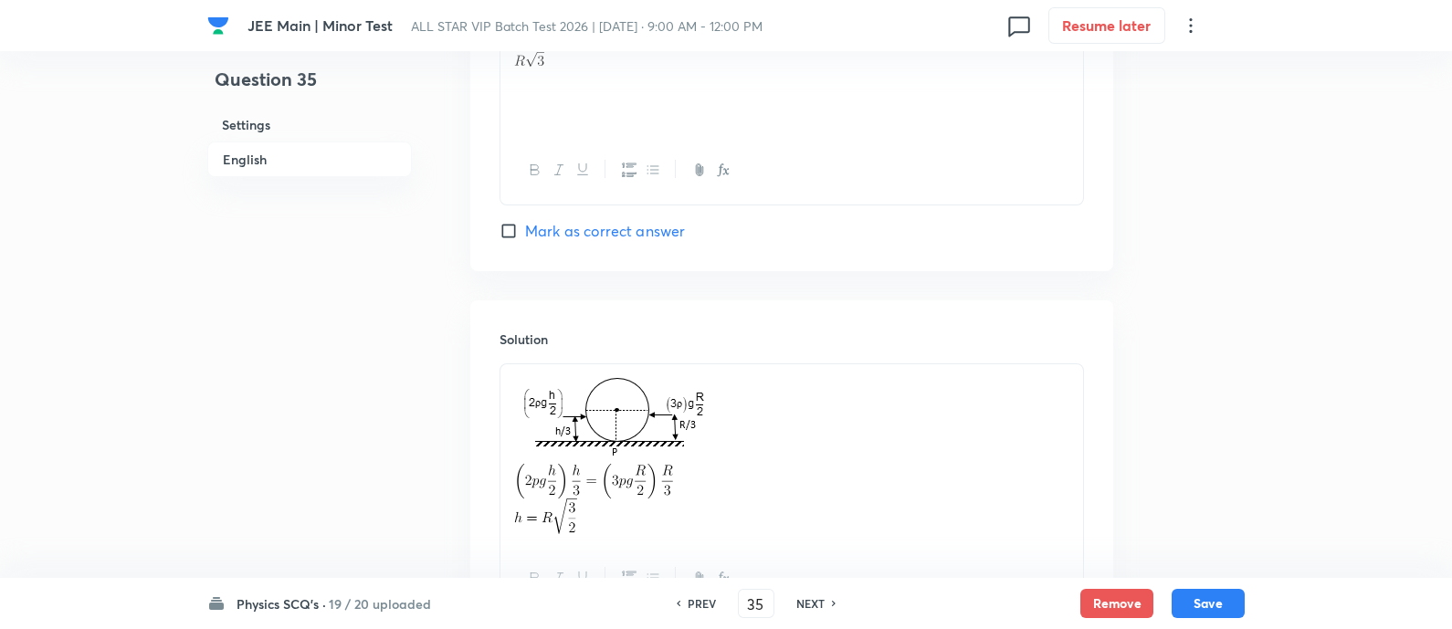
scroll to position [1950, 0]
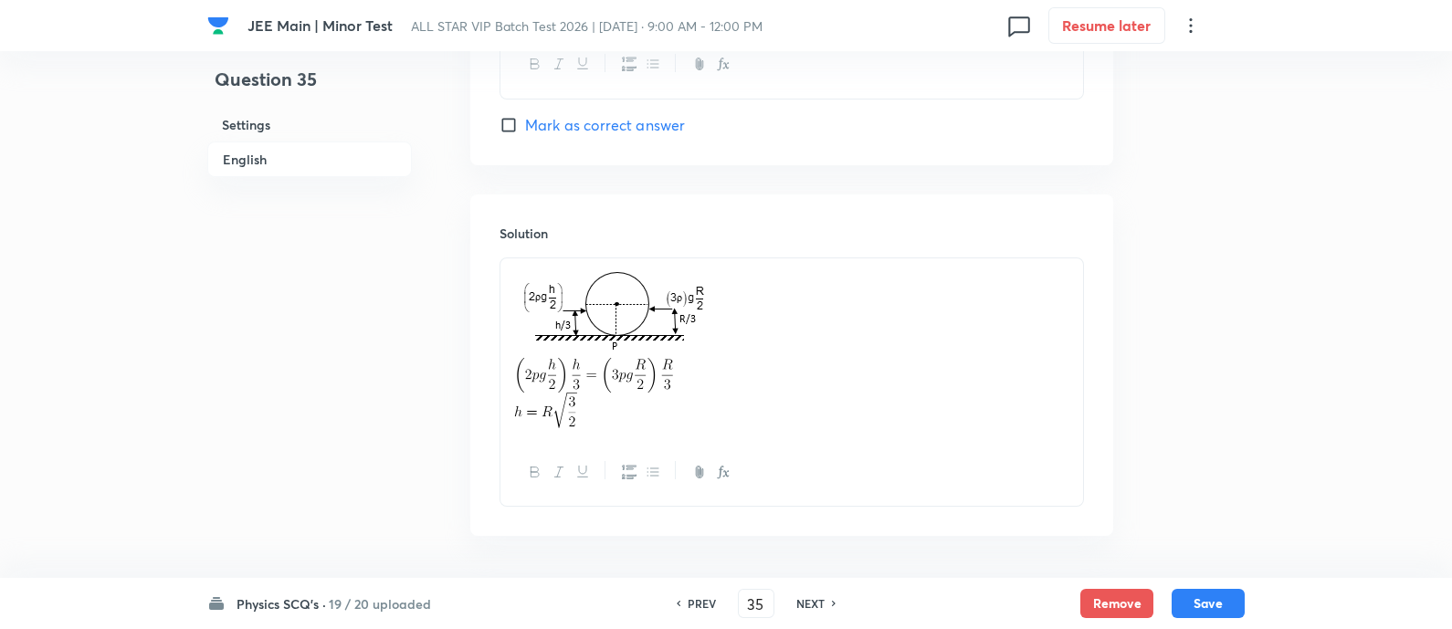
click at [696, 600] on h6 "PREV" at bounding box center [702, 604] width 28 height 16
type input "34"
checkbox input "true"
checkbox input "false"
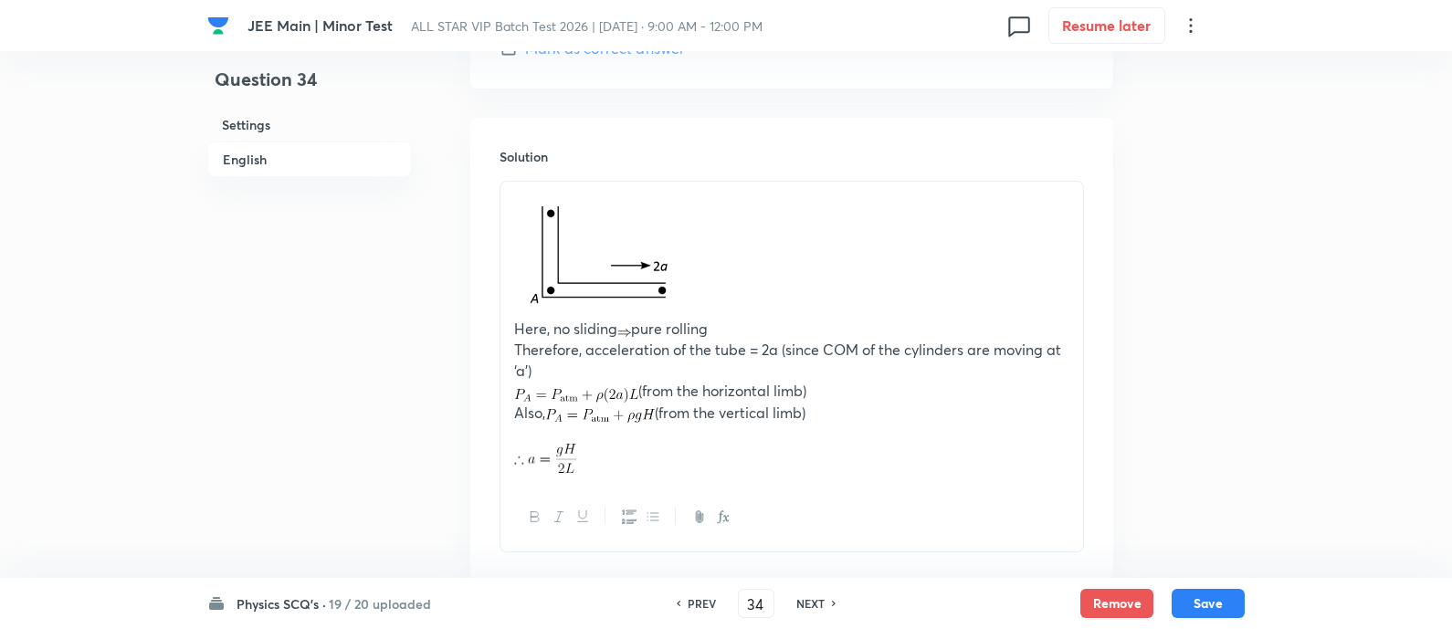
click at [696, 600] on h6 "PREV" at bounding box center [702, 604] width 28 height 16
type input "33"
checkbox input "true"
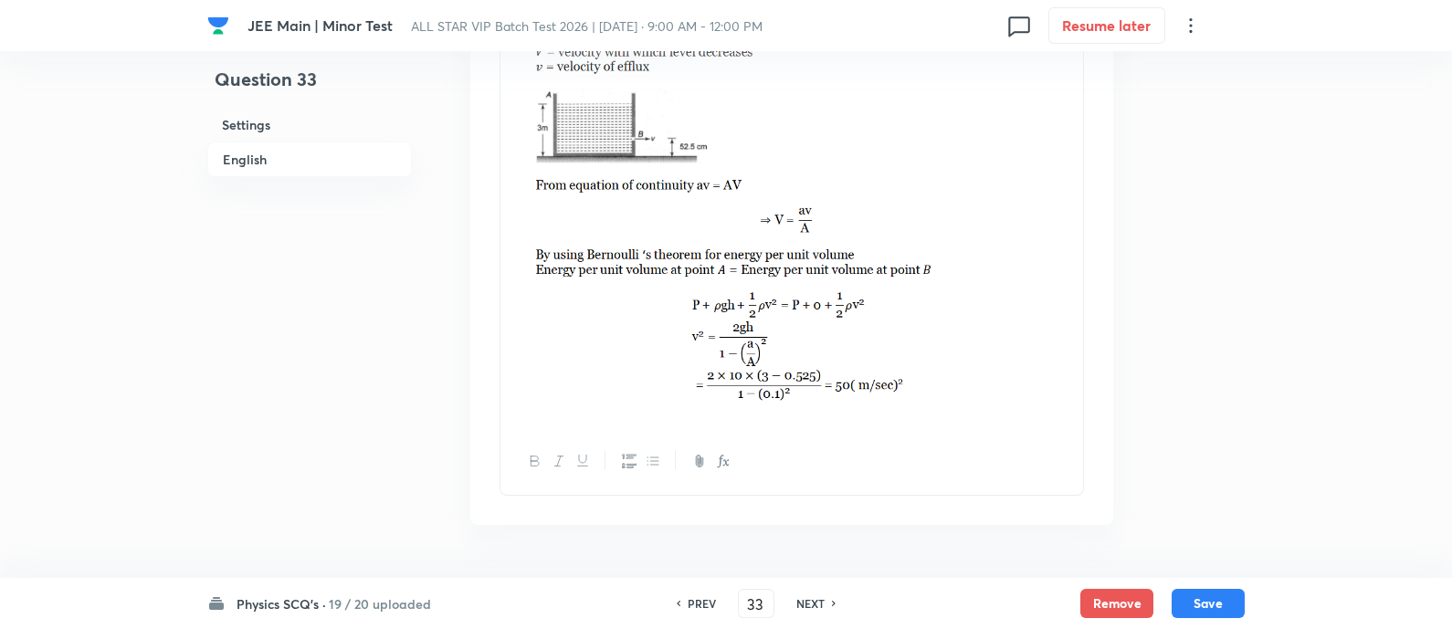
click at [696, 600] on h6 "PREV" at bounding box center [702, 604] width 28 height 16
type input "32"
checkbox input "false"
checkbox input "true"
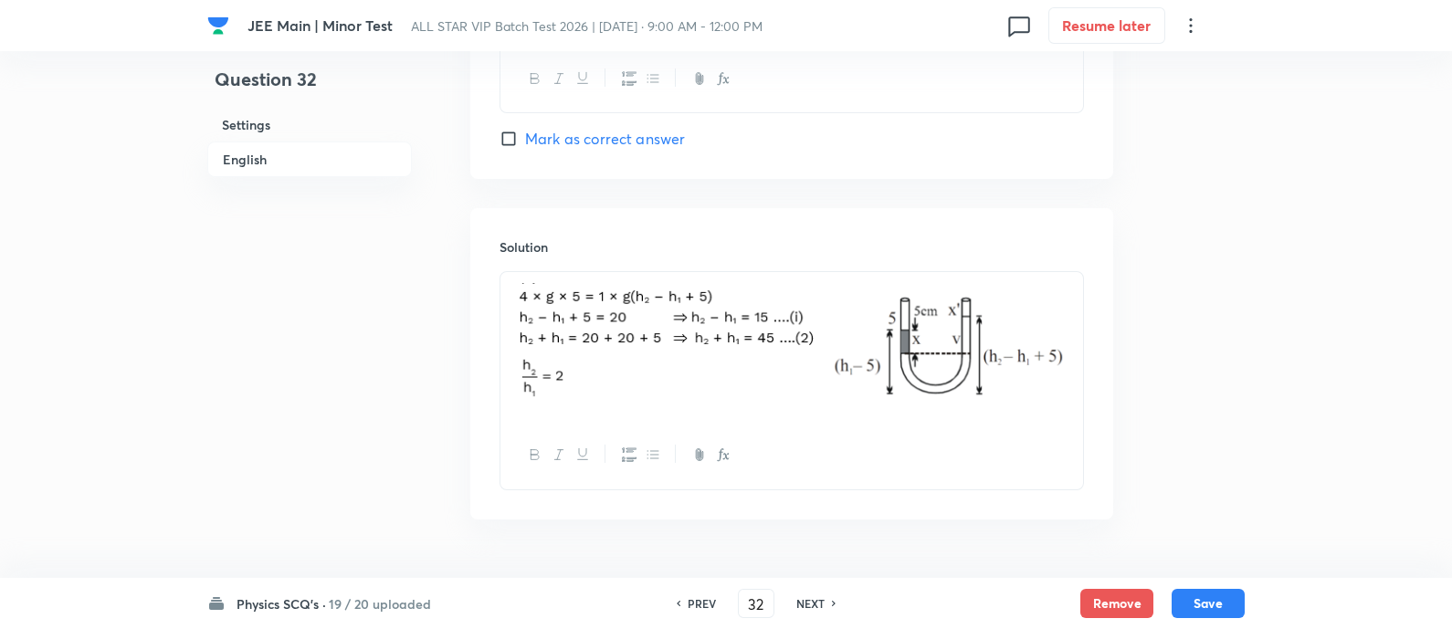
scroll to position [2030, 0]
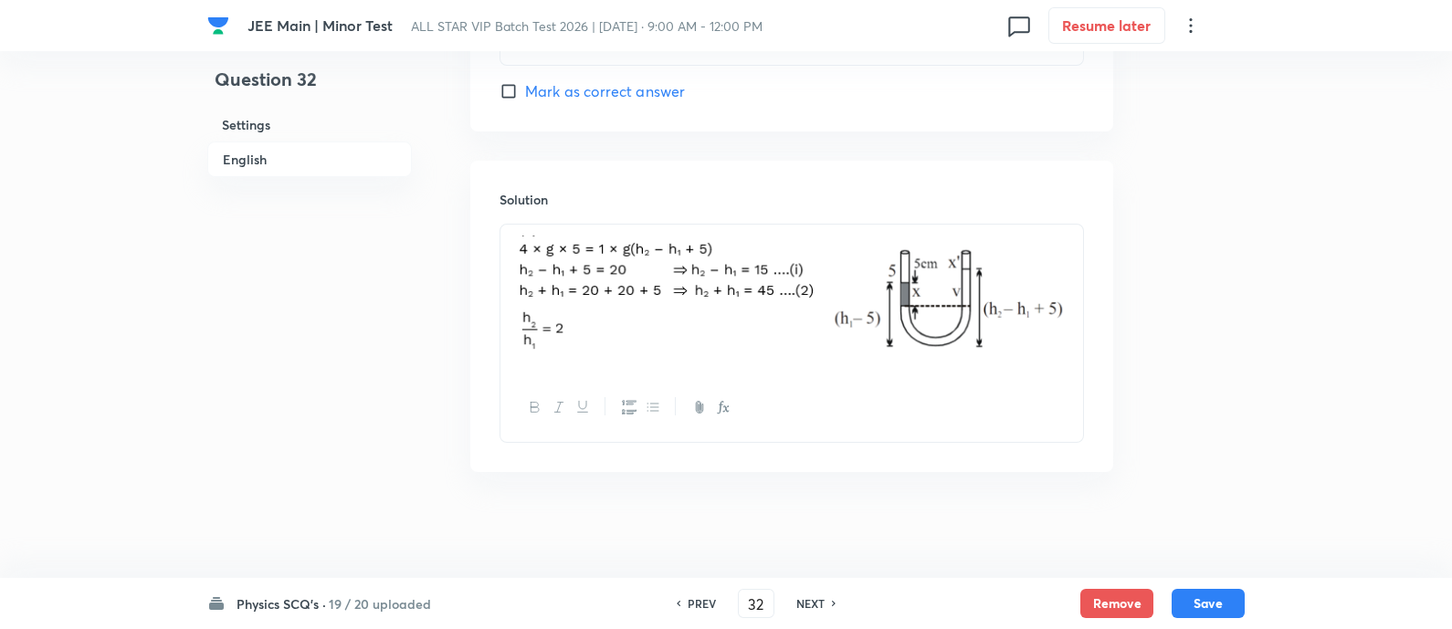
click at [696, 600] on h6 "PREV" at bounding box center [702, 604] width 28 height 16
type input "31"
checkbox input "true"
checkbox input "false"
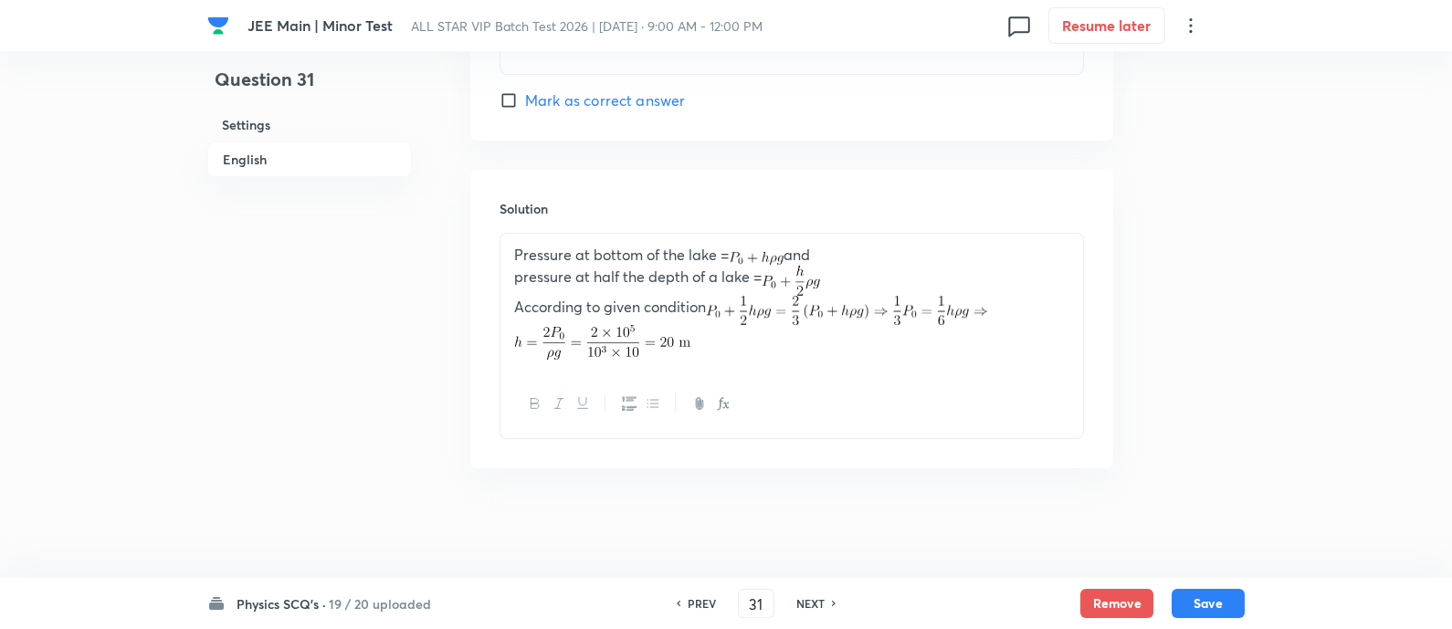
scroll to position [1877, 0]
click at [696, 600] on h6 "PREV" at bounding box center [702, 604] width 28 height 16
type input "30"
checkbox input "false"
checkbox input "true"
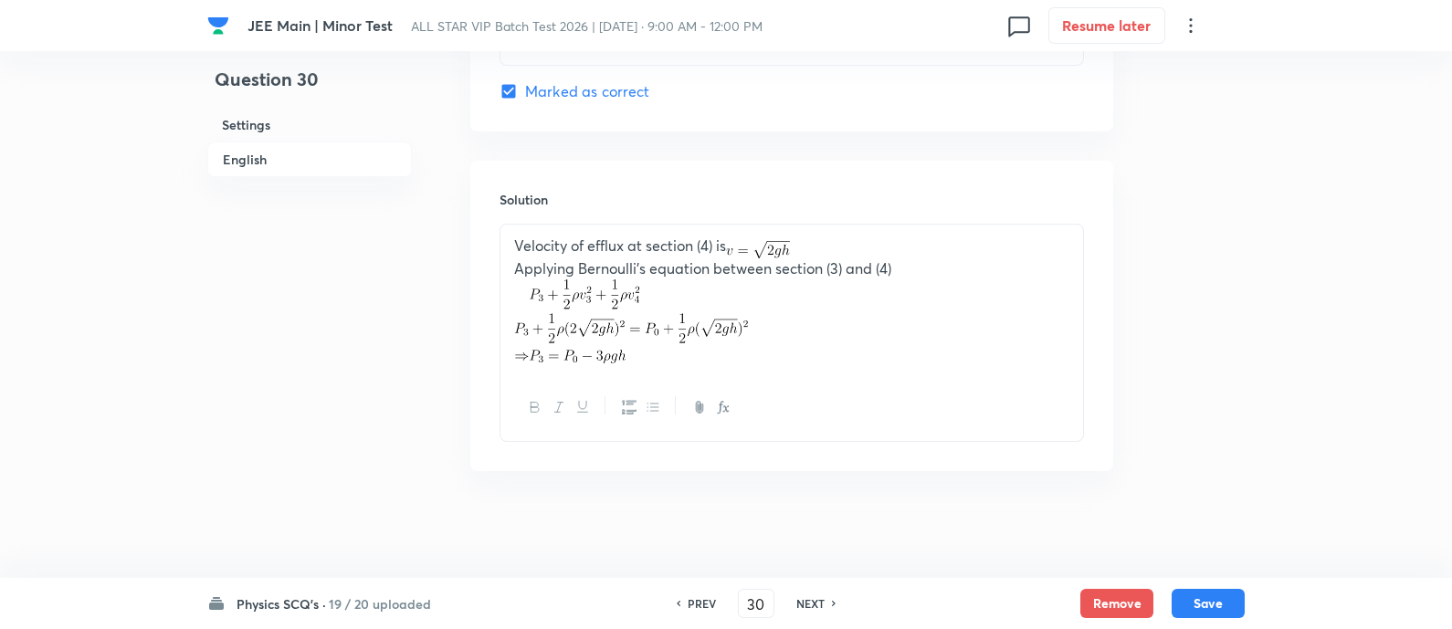
click at [696, 600] on h6 "PREV" at bounding box center [702, 604] width 28 height 16
type input "29"
checkbox input "true"
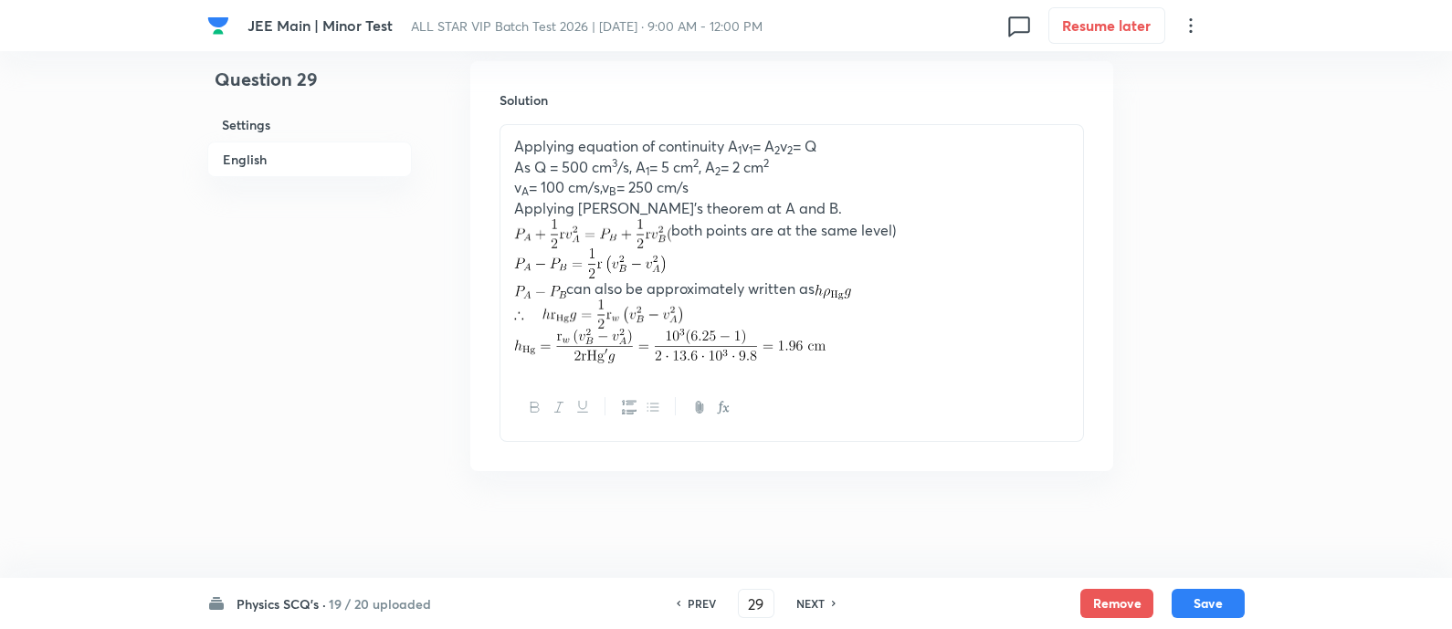
click at [696, 600] on h6 "PREV" at bounding box center [702, 604] width 28 height 16
type input "28"
checkbox input "false"
checkbox input "true"
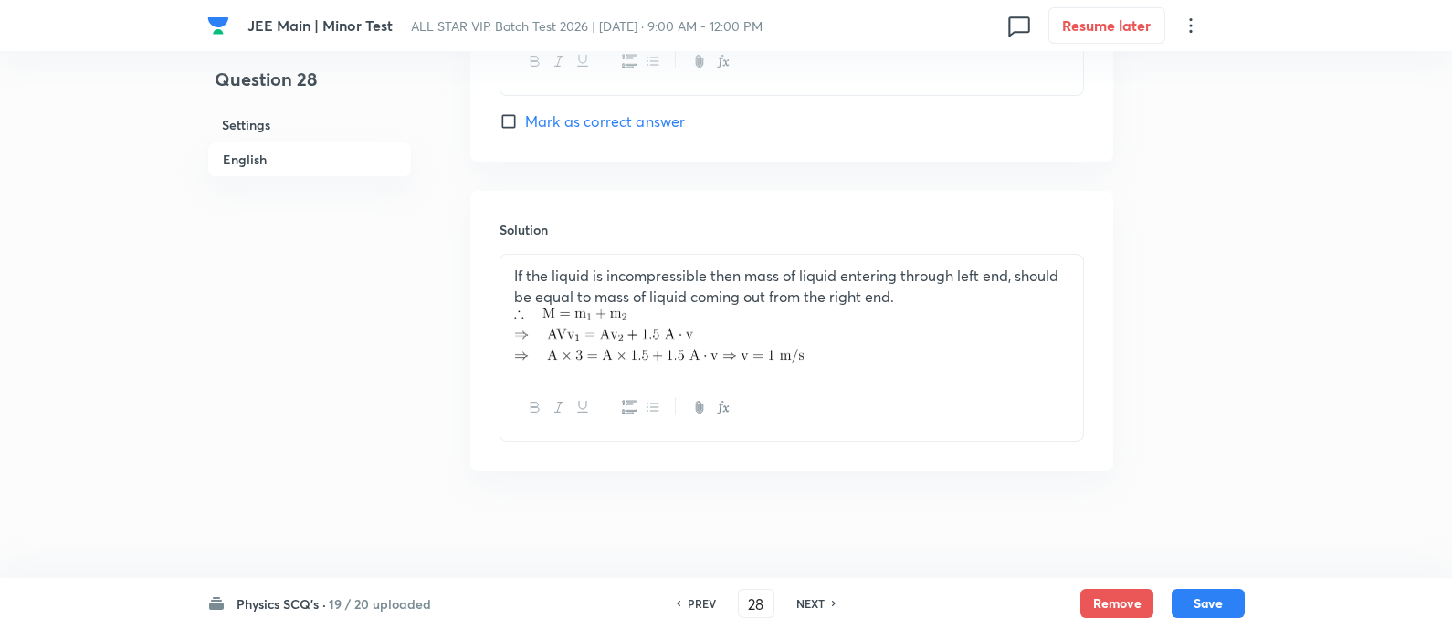
click at [696, 600] on h6 "PREV" at bounding box center [702, 604] width 28 height 16
type input "27"
checkbox input "false"
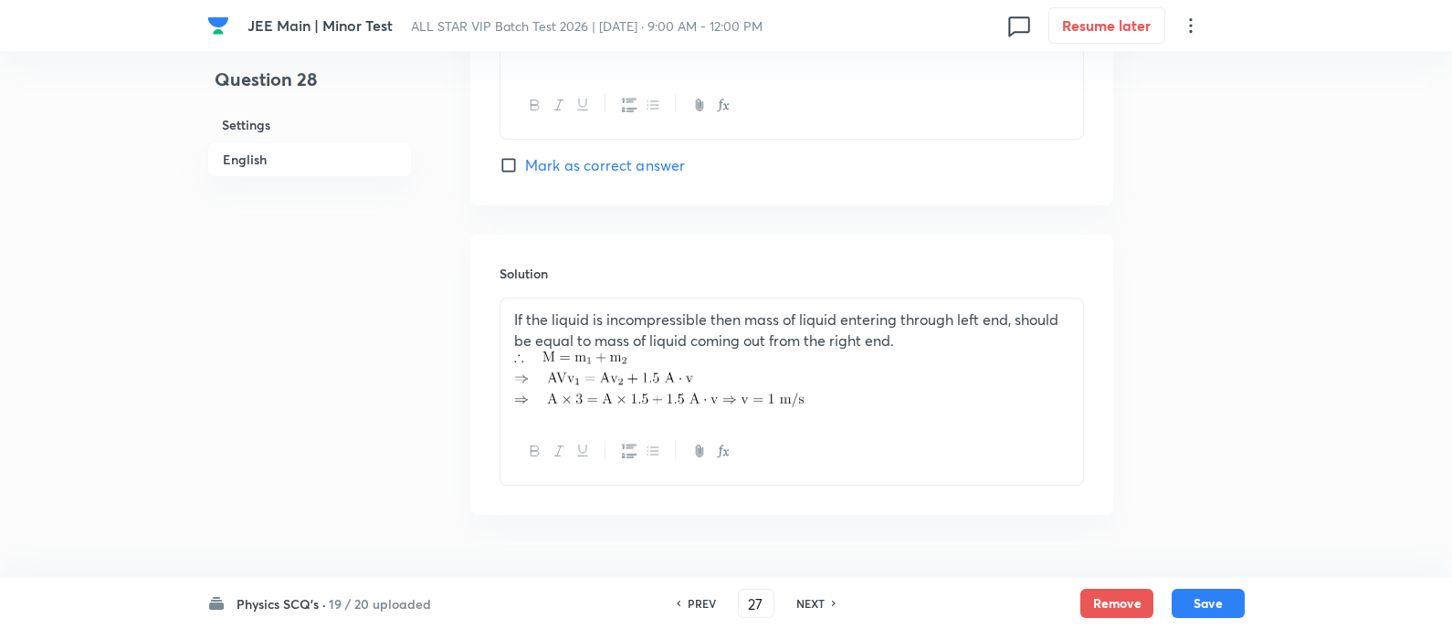
checkbox input "true"
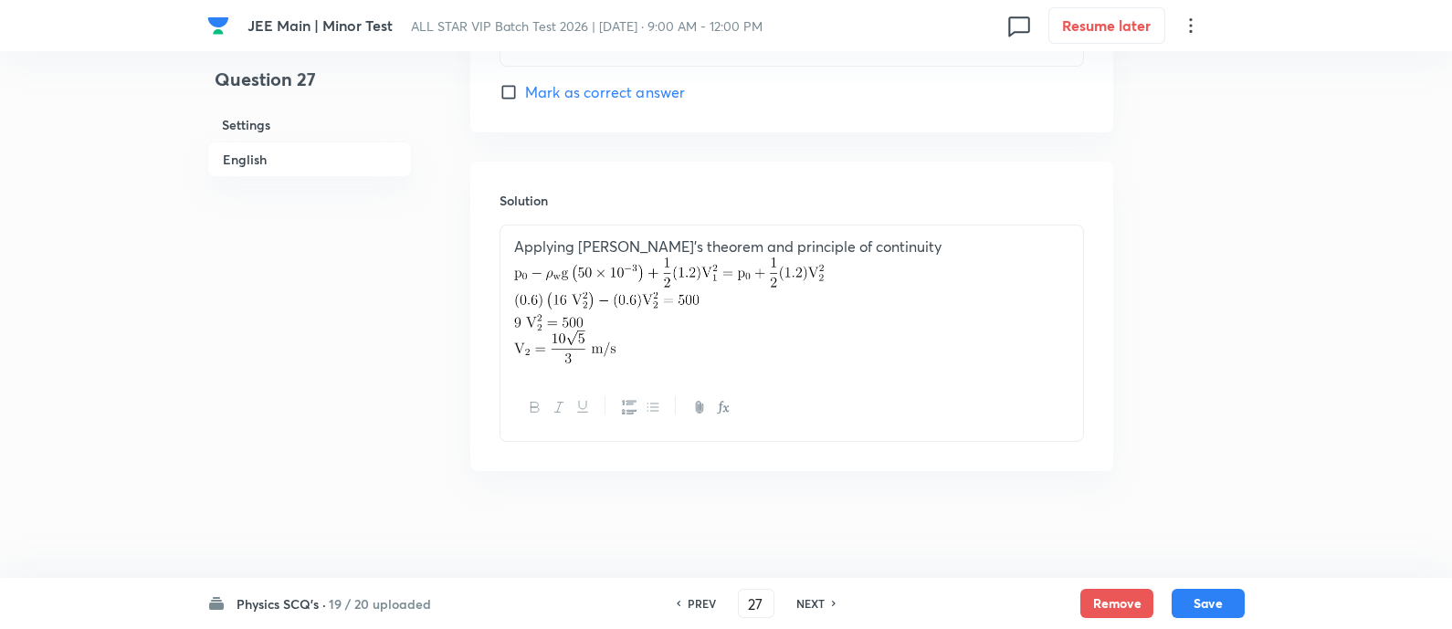
click at [696, 600] on h6 "PREV" at bounding box center [702, 604] width 28 height 16
type input "26"
checkbox input "false"
checkbox input "true"
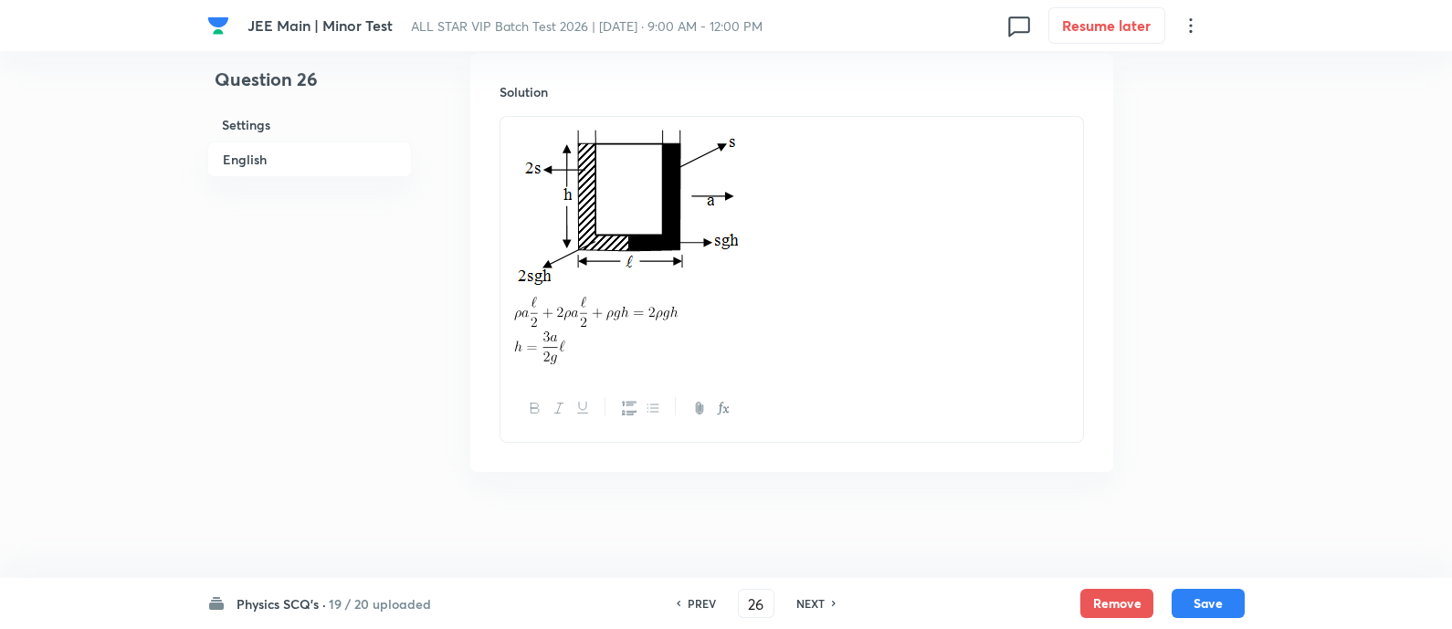
click at [696, 600] on h6 "PREV" at bounding box center [702, 604] width 28 height 16
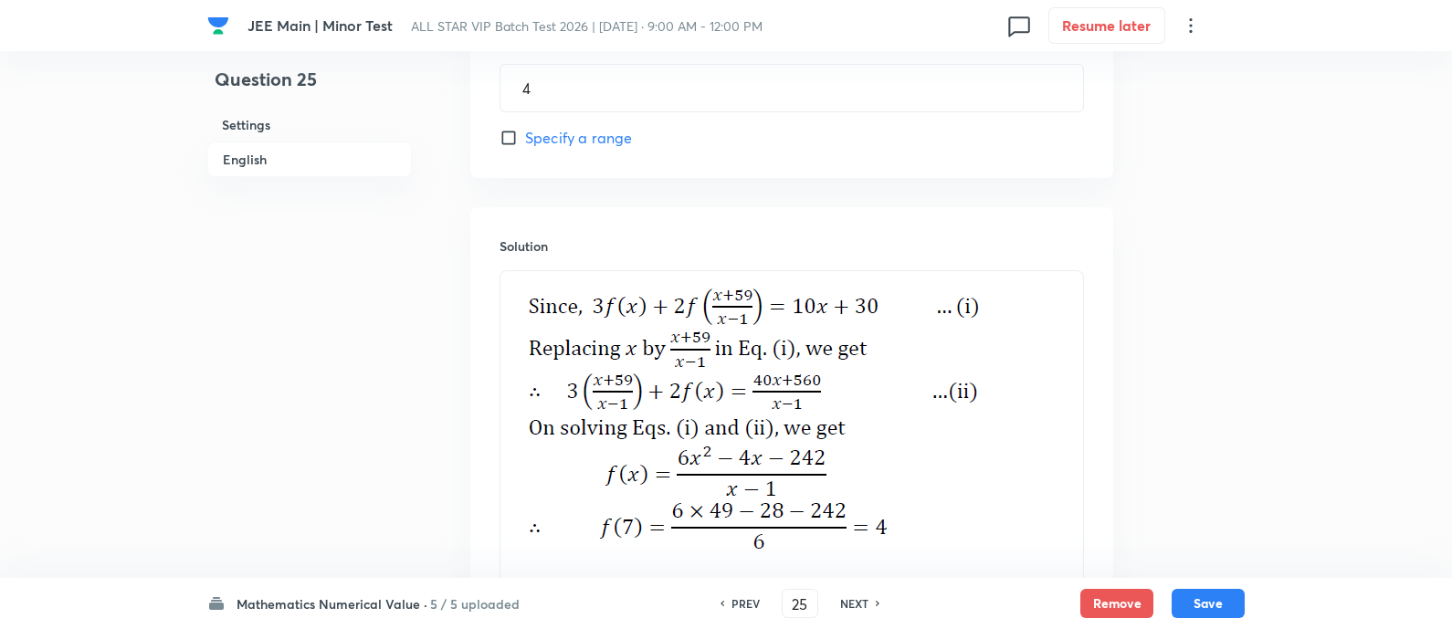
scroll to position [1082, 0]
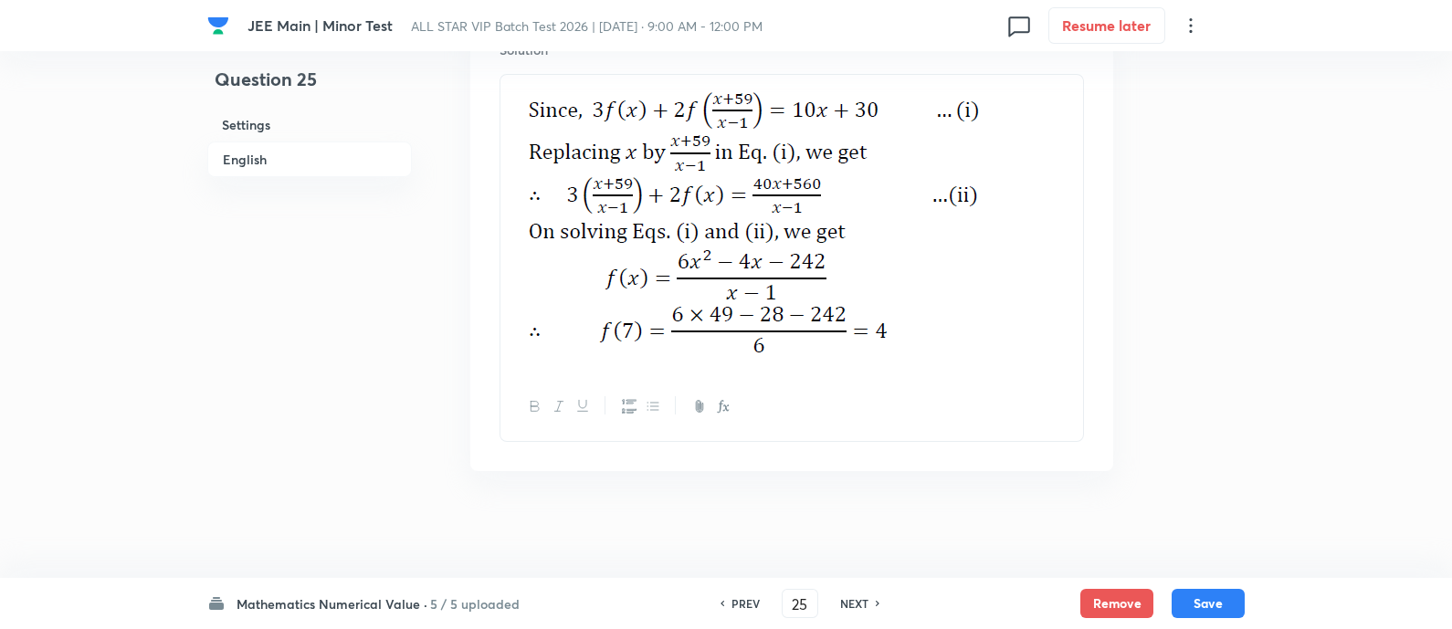
click at [863, 607] on h6 "NEXT" at bounding box center [854, 604] width 28 height 16
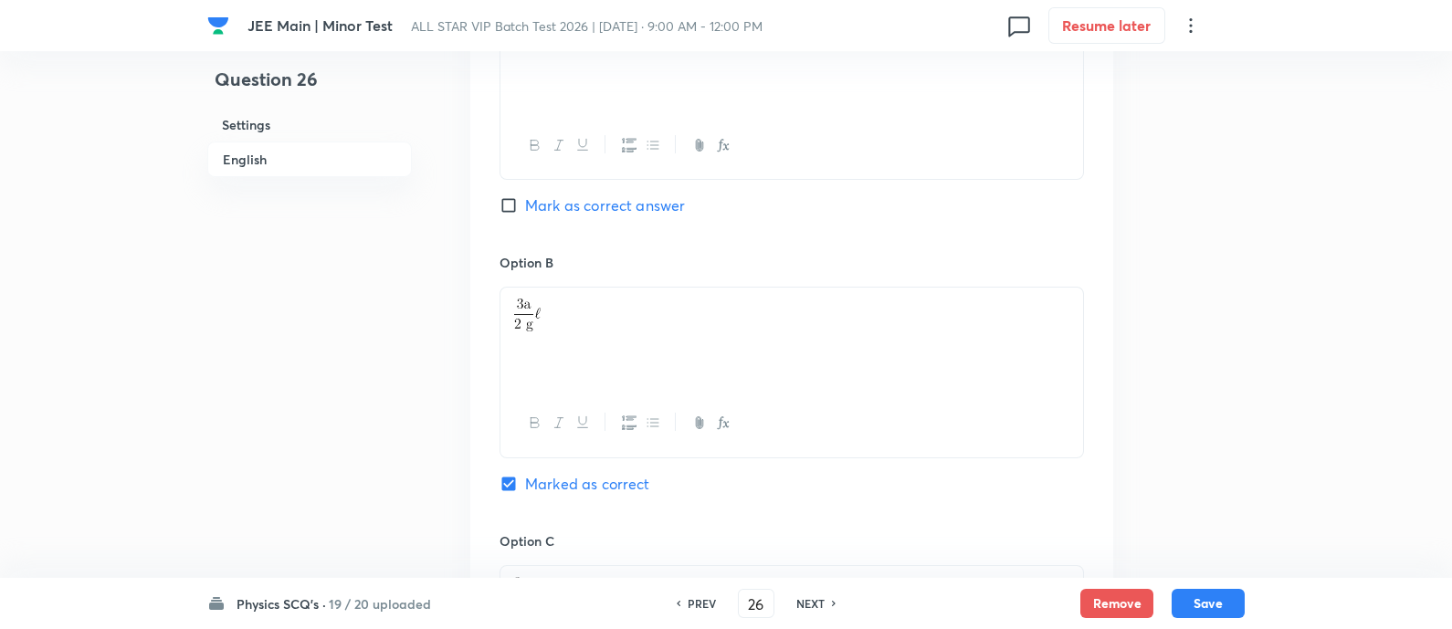
scroll to position [2138, 0]
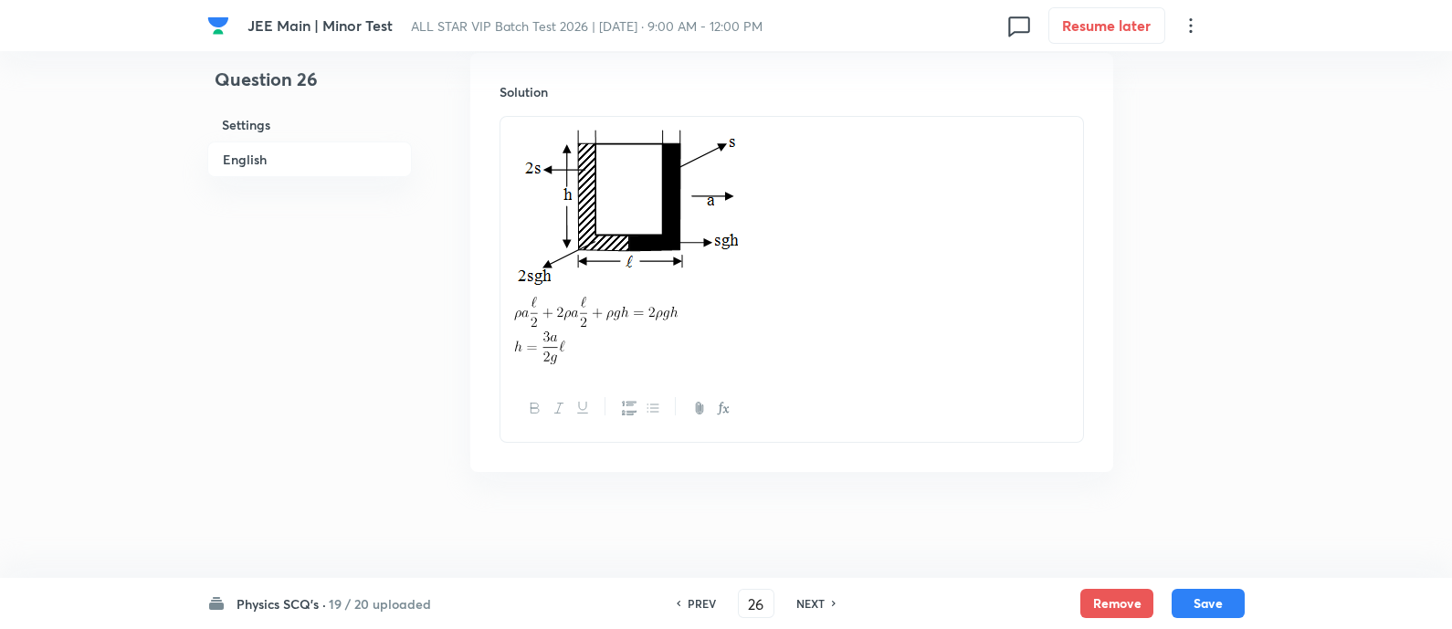
click at [863, 607] on div "PREV 26 ​ NEXT" at bounding box center [757, 603] width 236 height 29
click at [328, 604] on div "Physics SCQ's · 19 / 20 uploaded" at bounding box center [319, 604] width 224 height 19
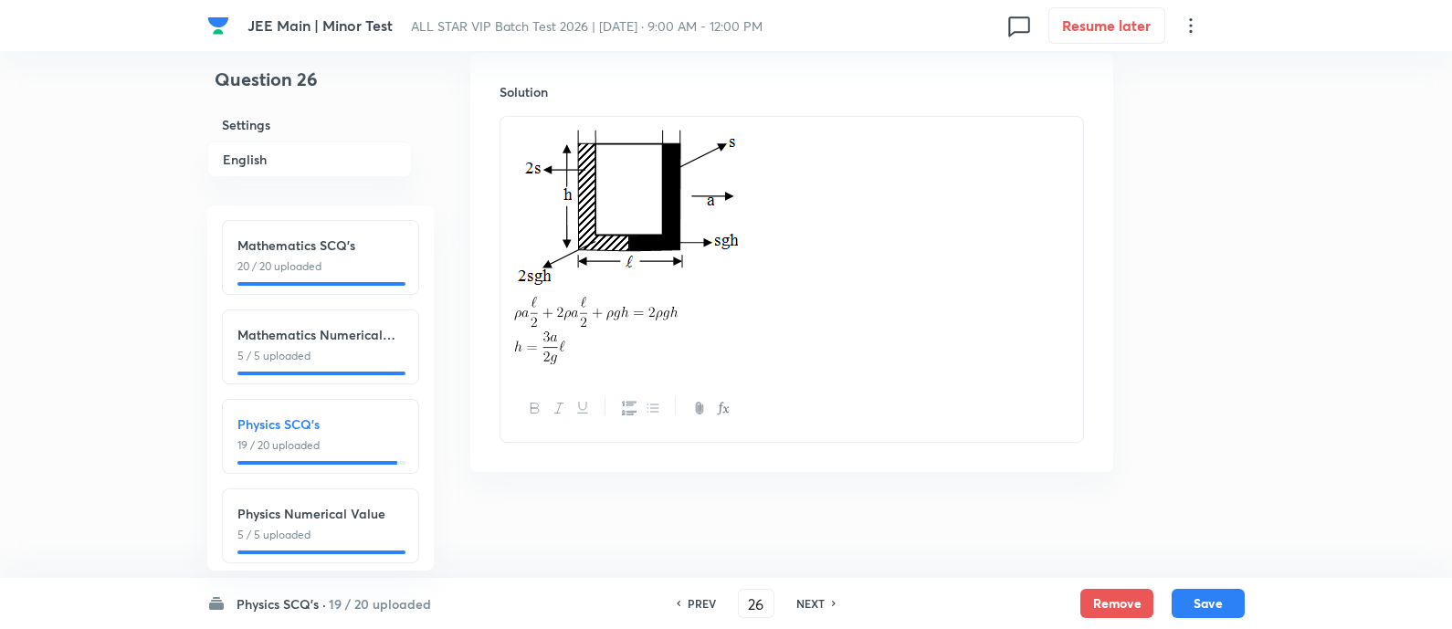
click at [324, 530] on p "5 / 5 uploaded" at bounding box center [321, 535] width 166 height 16
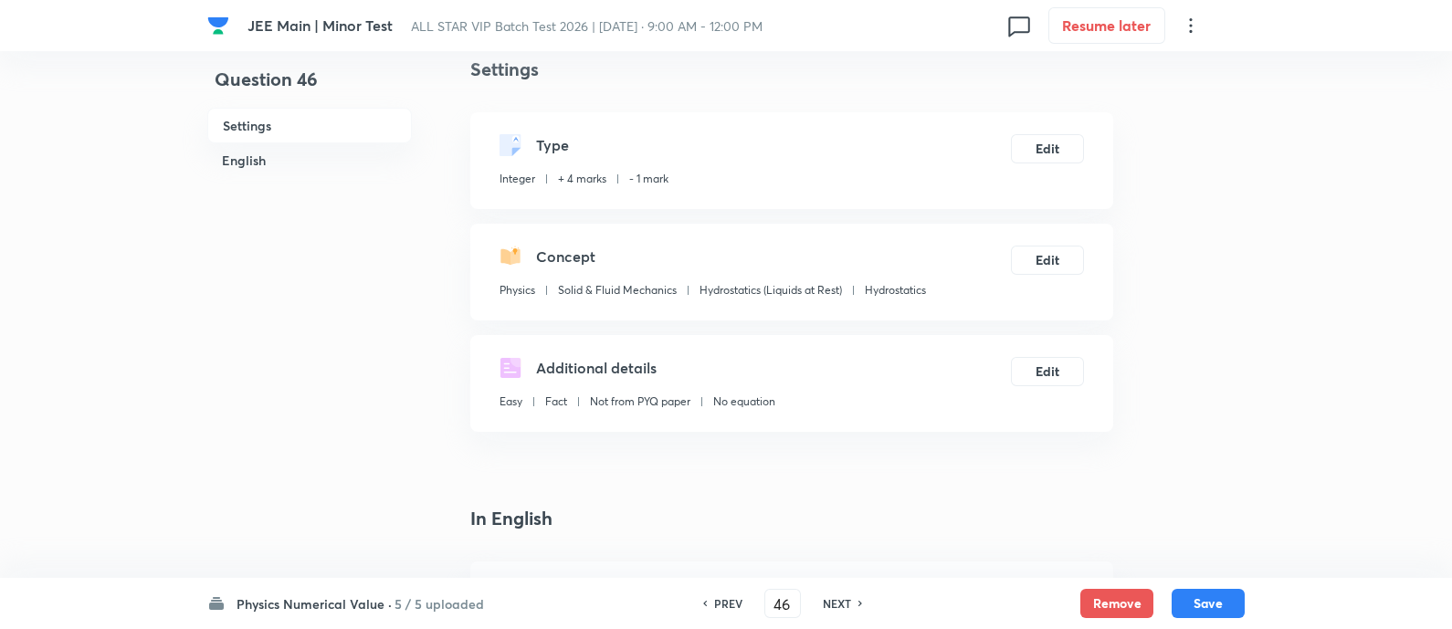
scroll to position [0, 0]
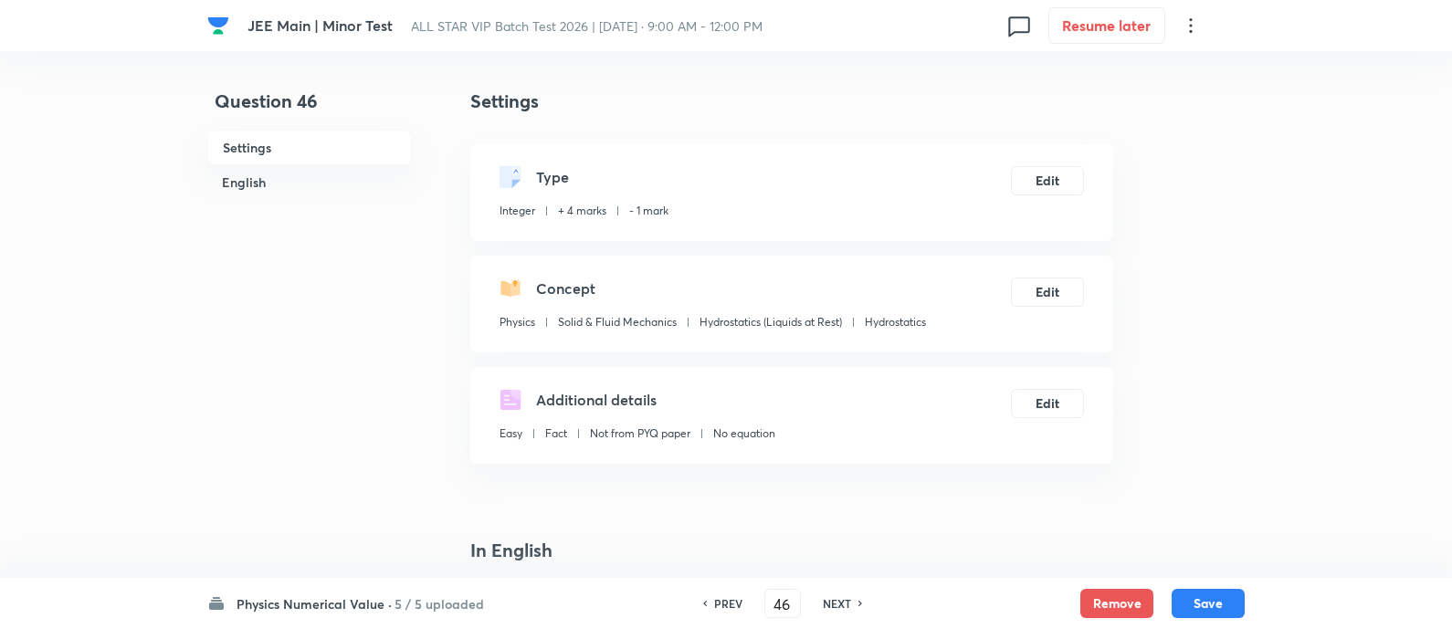
click at [843, 607] on h6 "NEXT" at bounding box center [837, 604] width 28 height 16
type input "47"
checkbox input "false"
type input "8"
click at [843, 607] on h6 "NEXT" at bounding box center [837, 604] width 28 height 16
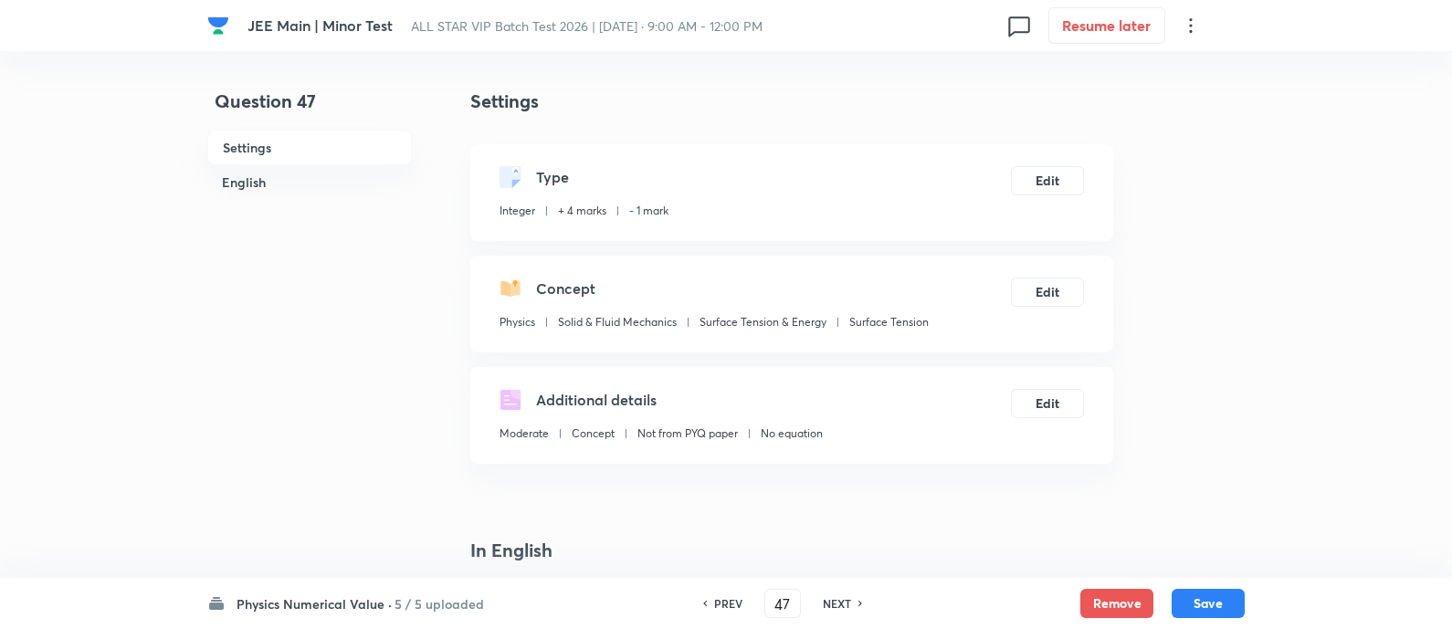
type input "48"
type input "8"
click at [843, 607] on h6 "NEXT" at bounding box center [837, 604] width 28 height 16
type input "49"
type input "5"
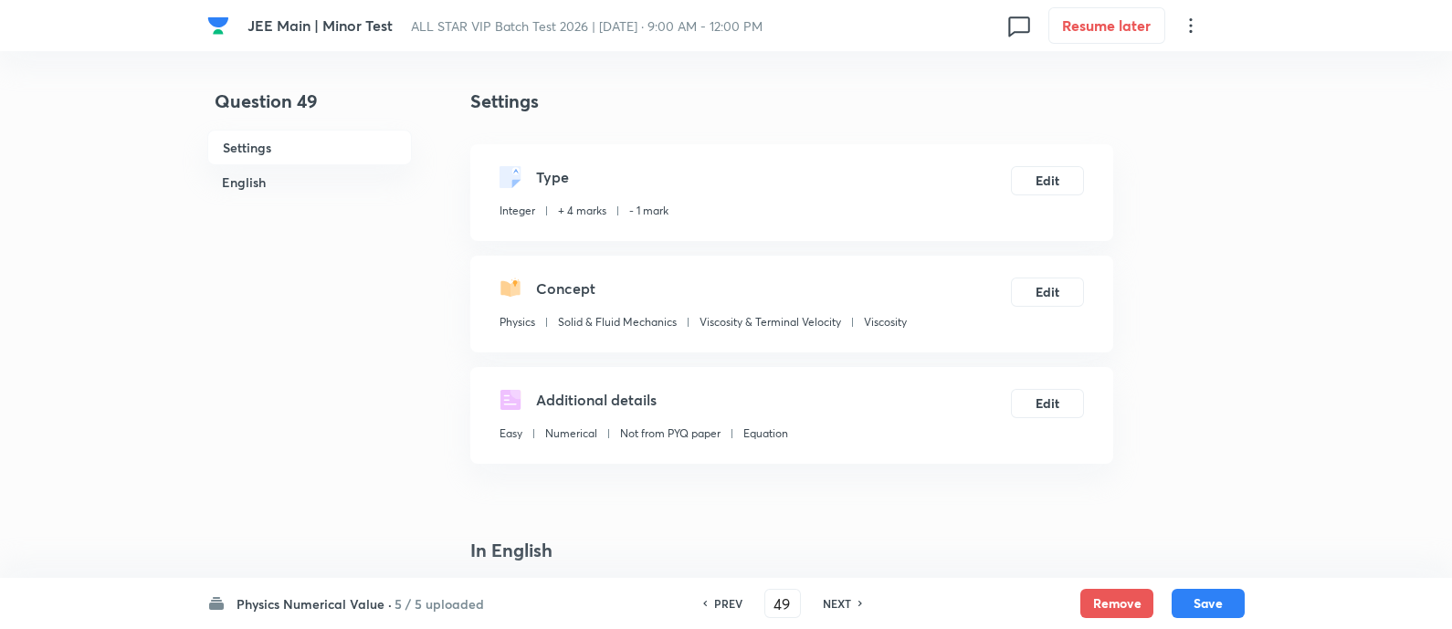
click at [843, 607] on h6 "NEXT" at bounding box center [837, 604] width 28 height 16
type input "50"
type input "300"
click at [461, 605] on h6 "5 / 5 uploaded" at bounding box center [440, 604] width 90 height 19
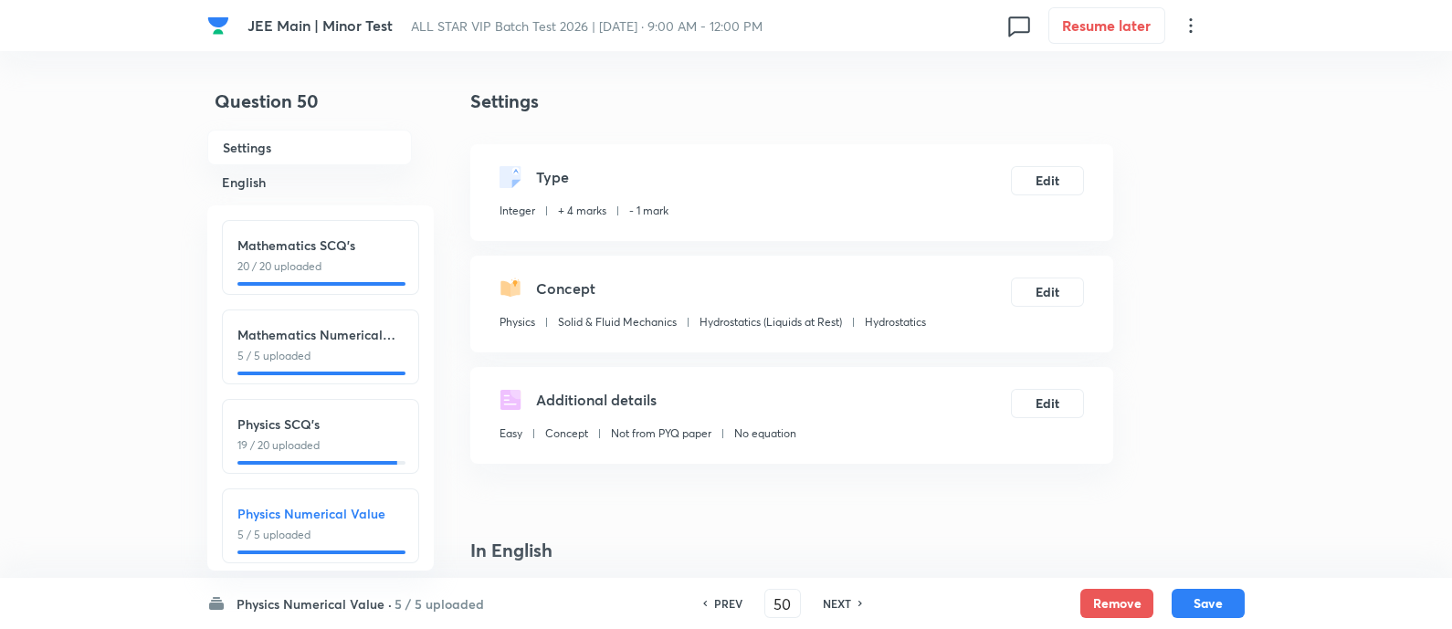
click at [358, 427] on h6 "Physics SCQ's" at bounding box center [321, 424] width 166 height 19
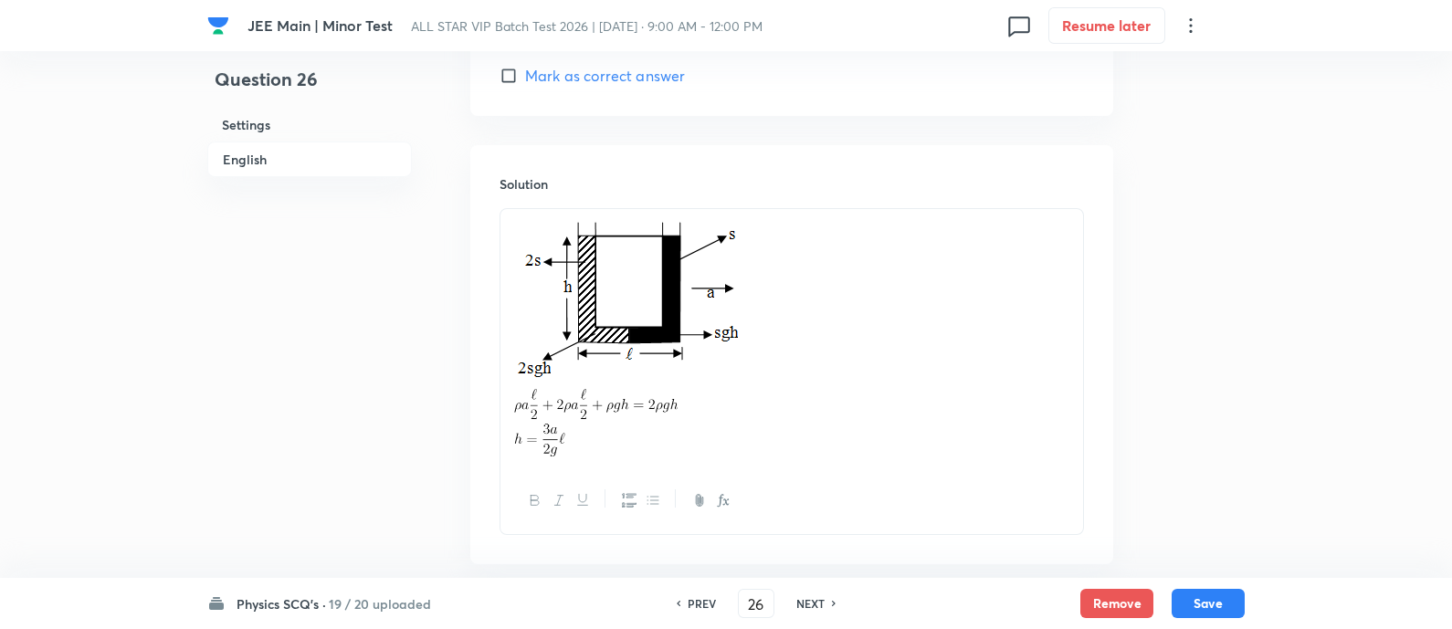
scroll to position [2047, 0]
click at [818, 606] on h6 "NEXT" at bounding box center [811, 604] width 28 height 16
type input "27"
checkbox input "false"
checkbox input "true"
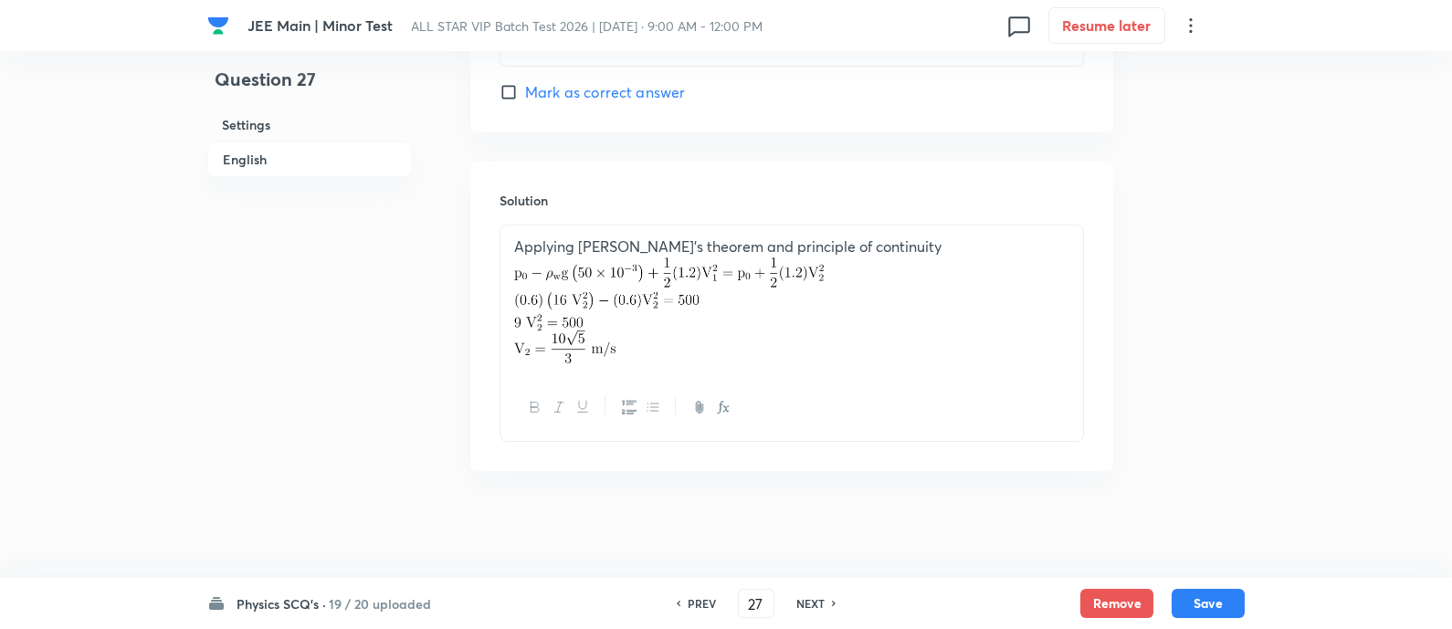
click at [818, 606] on h6 "NEXT" at bounding box center [811, 604] width 28 height 16
type input "28"
checkbox input "true"
checkbox input "false"
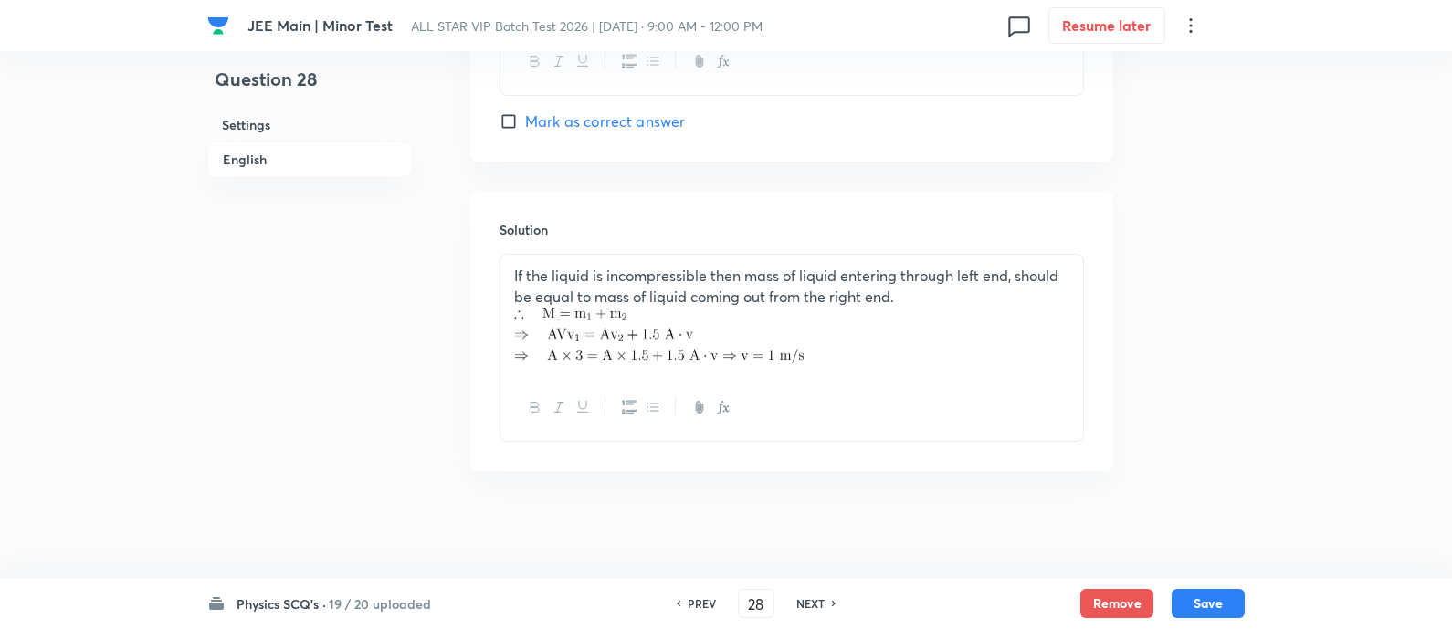
click at [818, 606] on h6 "NEXT" at bounding box center [811, 604] width 28 height 16
type input "29"
checkbox input "false"
checkbox input "true"
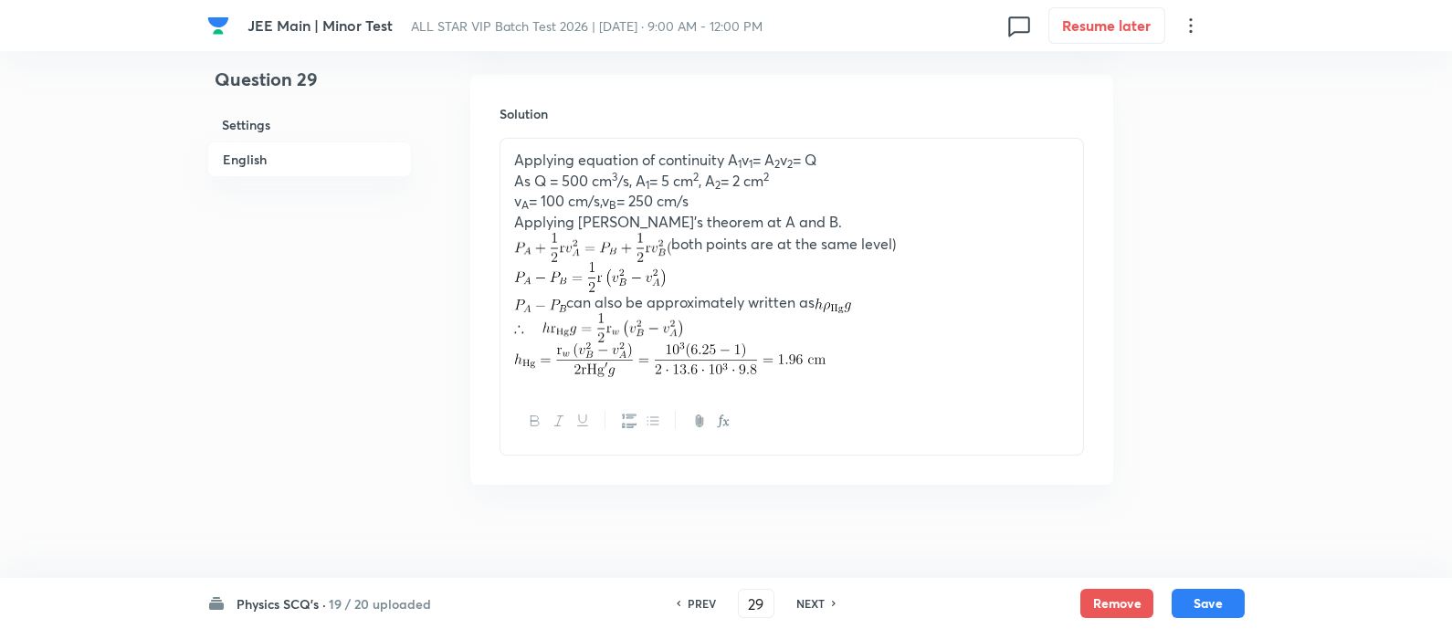
click at [818, 606] on h6 "NEXT" at bounding box center [811, 604] width 28 height 16
type input "30"
checkbox input "true"
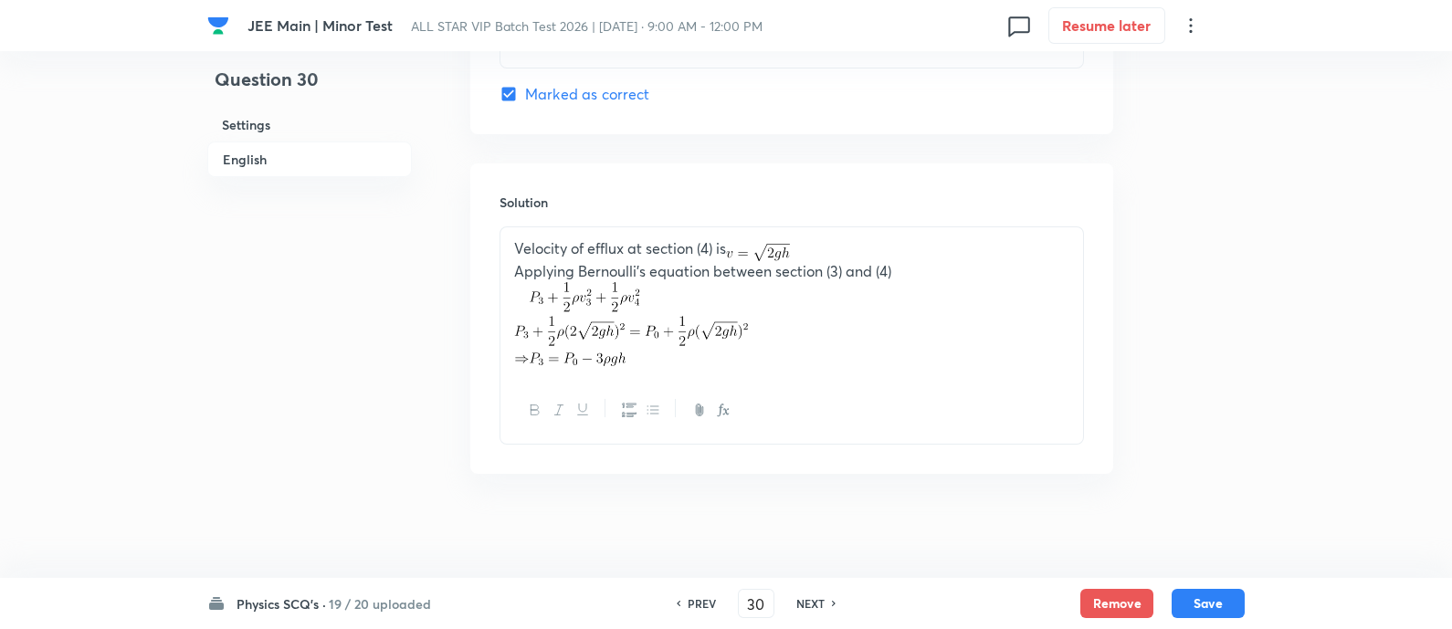
click at [816, 606] on div "PREV 30 ​ NEXT" at bounding box center [757, 603] width 236 height 29
click at [816, 606] on h6 "NEXT" at bounding box center [811, 604] width 28 height 16
type input "31"
checkbox input "false"
checkbox input "true"
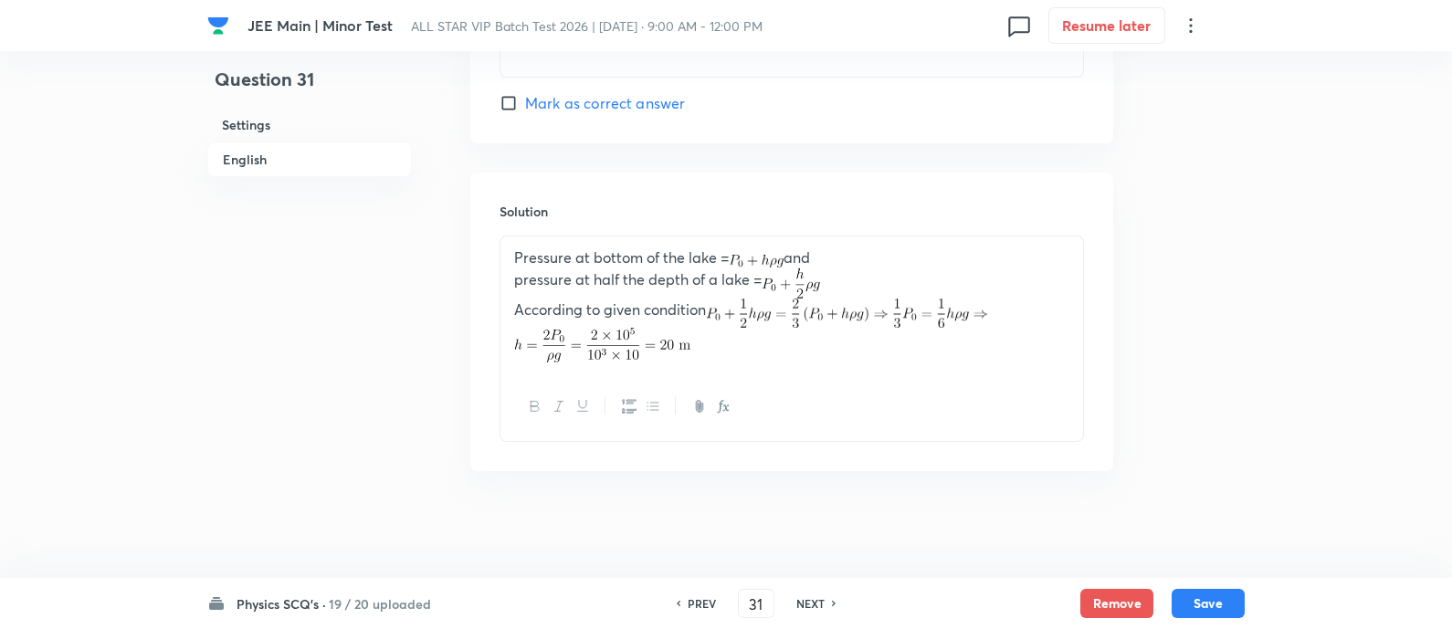
click at [816, 606] on h6 "NEXT" at bounding box center [811, 604] width 28 height 16
type input "32"
checkbox input "false"
checkbox input "true"
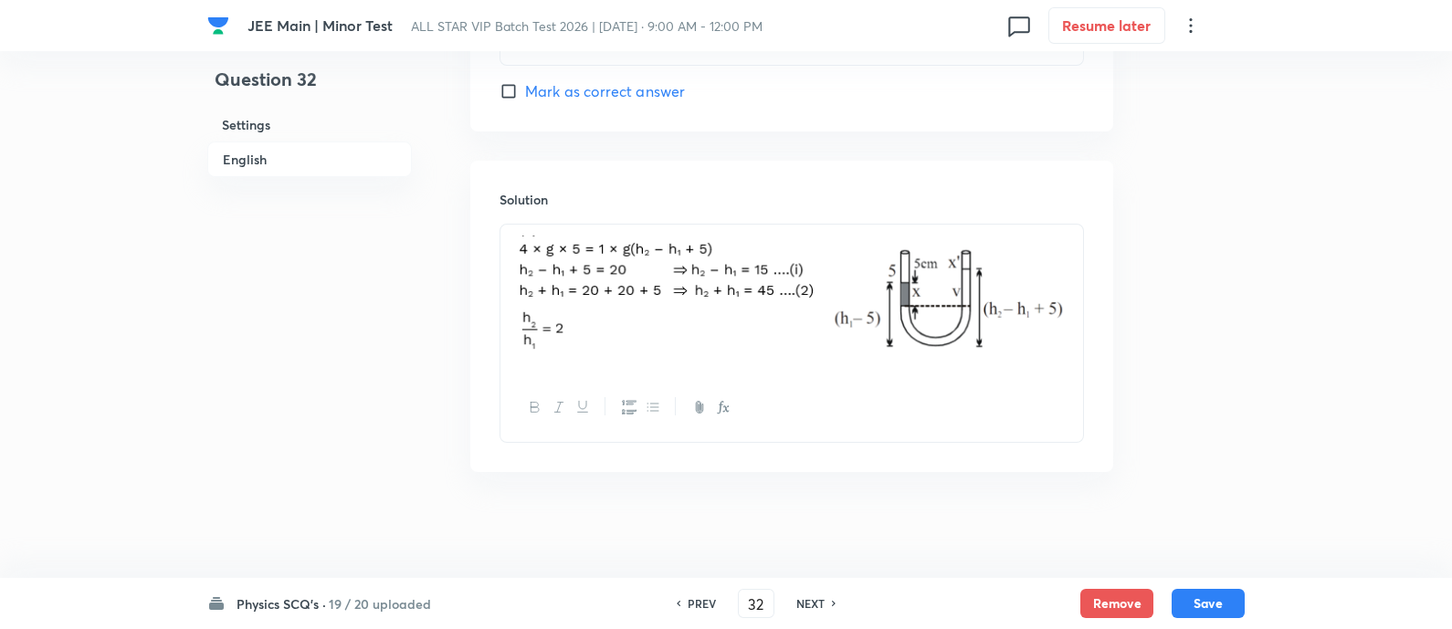
click at [816, 606] on h6 "NEXT" at bounding box center [811, 604] width 28 height 16
type input "33"
checkbox input "false"
checkbox input "true"
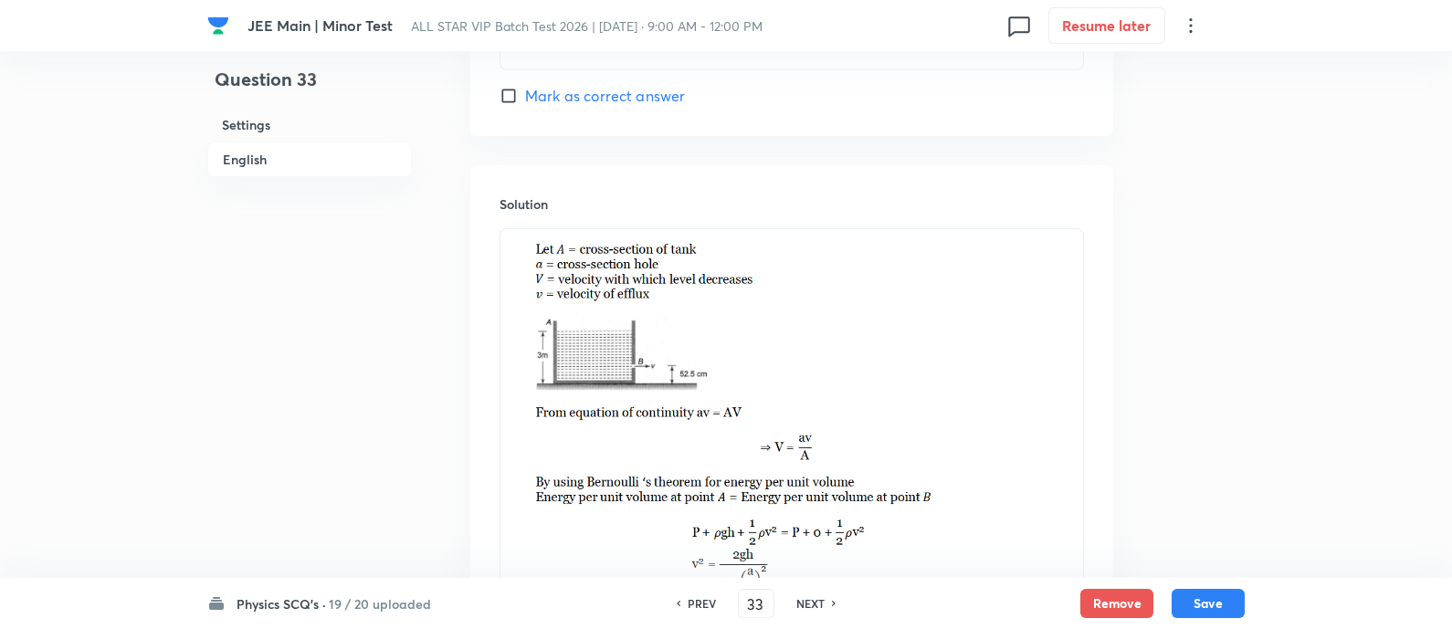
click at [816, 606] on h6 "NEXT" at bounding box center [811, 604] width 28 height 16
type input "34"
checkbox input "true"
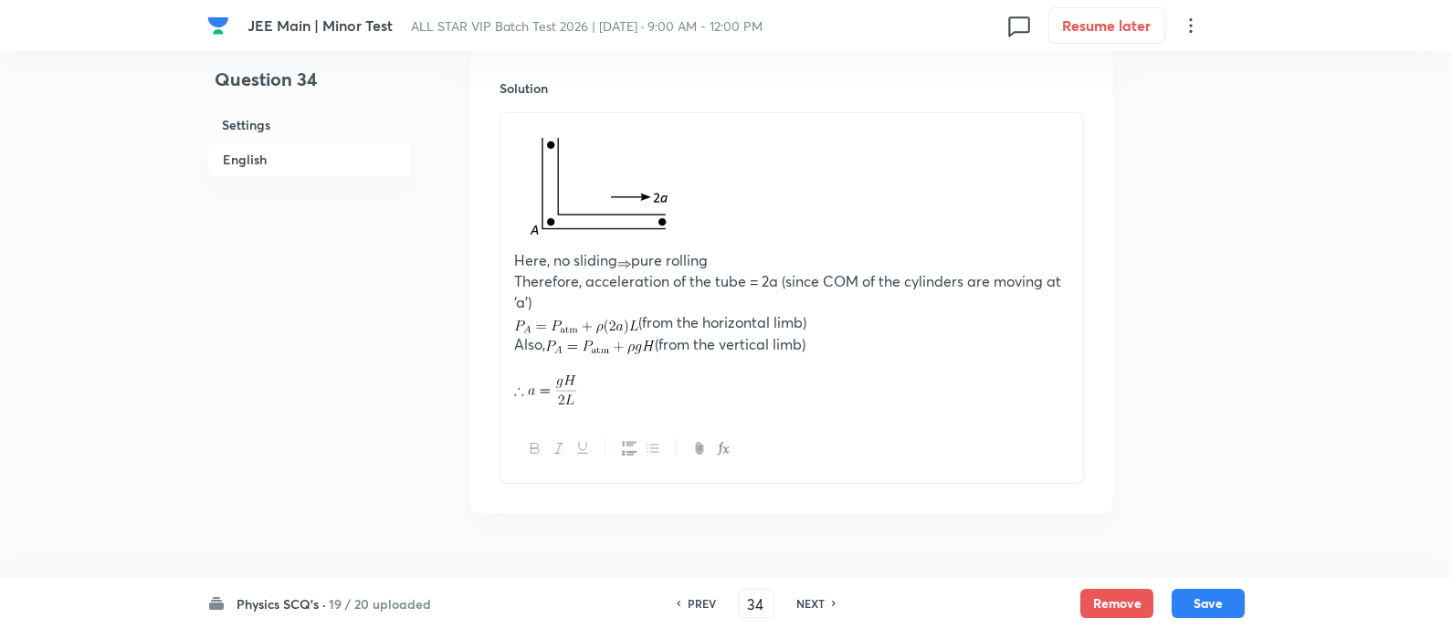
scroll to position [2216, 0]
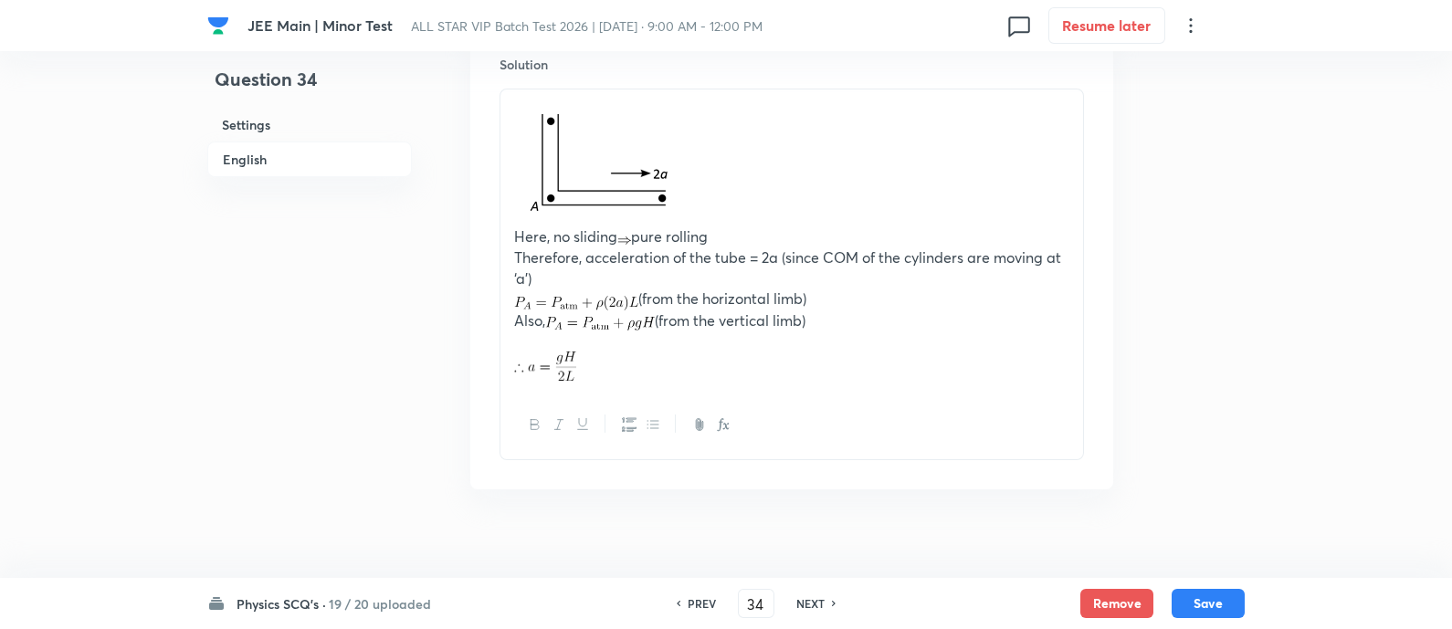
click at [816, 606] on h6 "NEXT" at bounding box center [811, 604] width 28 height 16
type input "35"
checkbox input "false"
checkbox input "true"
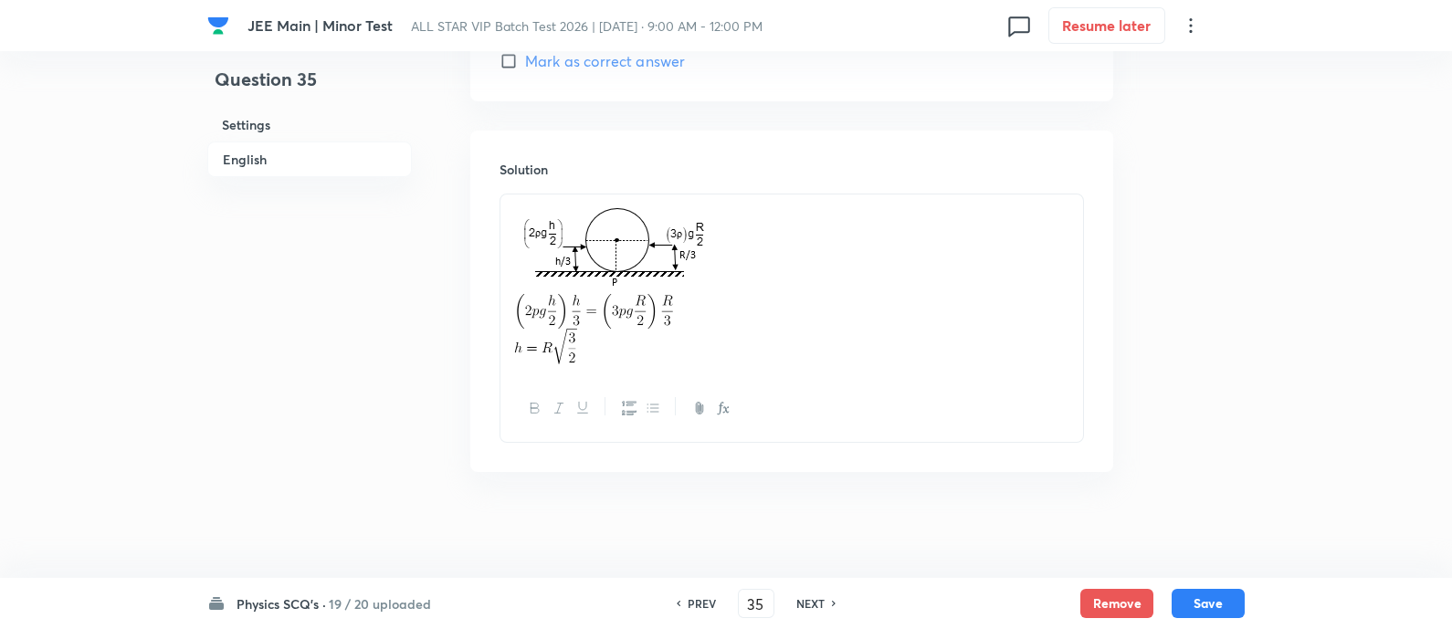
click at [816, 606] on h6 "NEXT" at bounding box center [811, 604] width 28 height 16
type input "36"
checkbox input "false"
checkbox input "true"
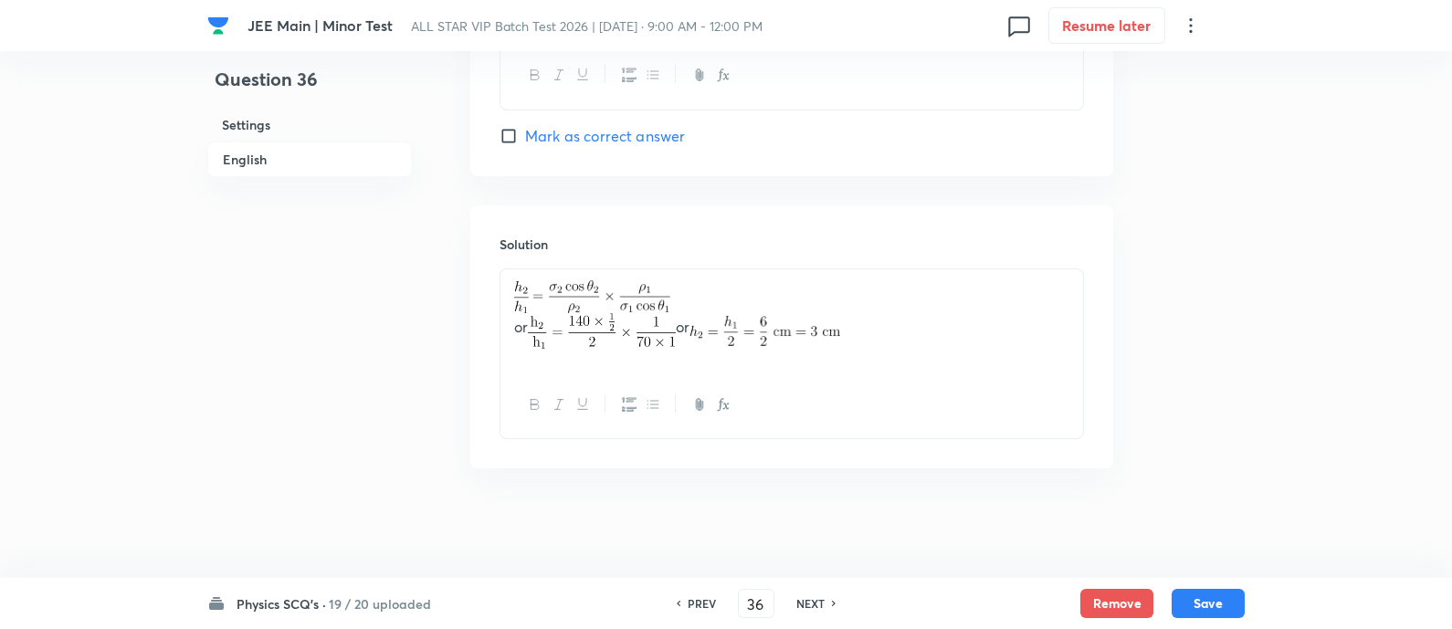
scroll to position [1844, 0]
click at [816, 606] on h6 "NEXT" at bounding box center [811, 604] width 28 height 16
type input "37"
checkbox input "true"
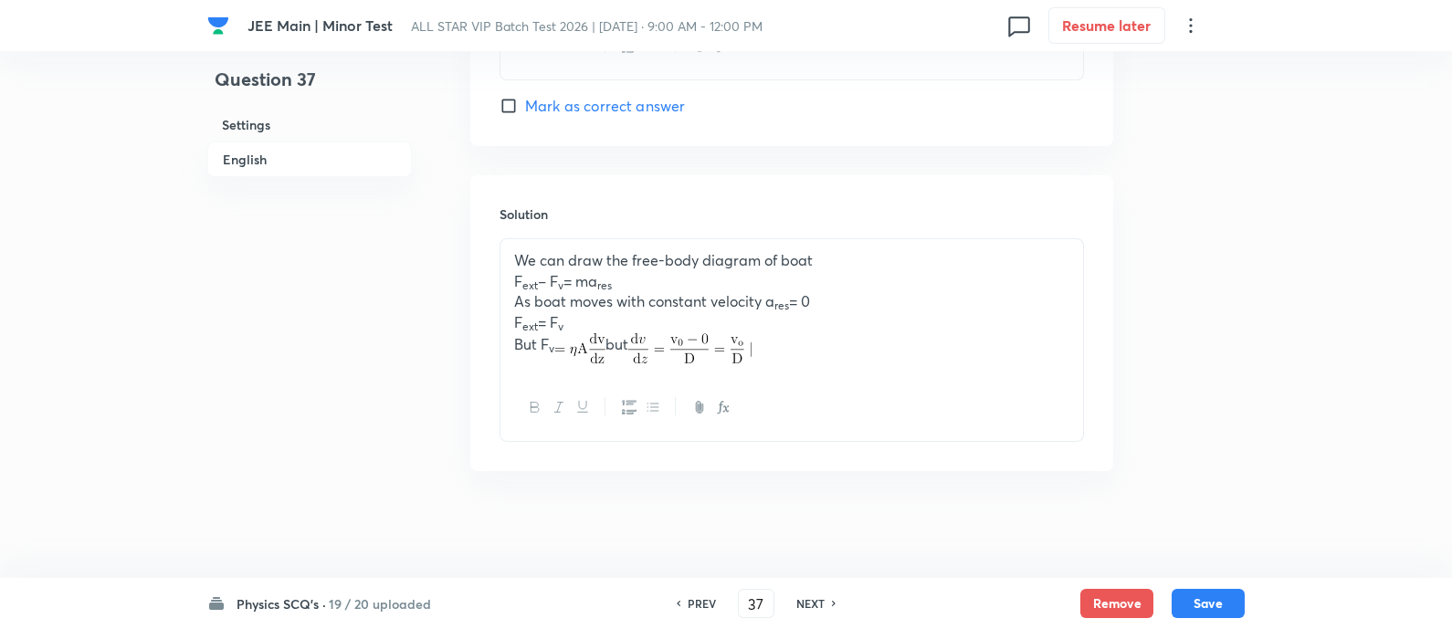
click at [816, 606] on h6 "NEXT" at bounding box center [811, 604] width 28 height 16
type input "38"
checkbox input "false"
checkbox input "true"
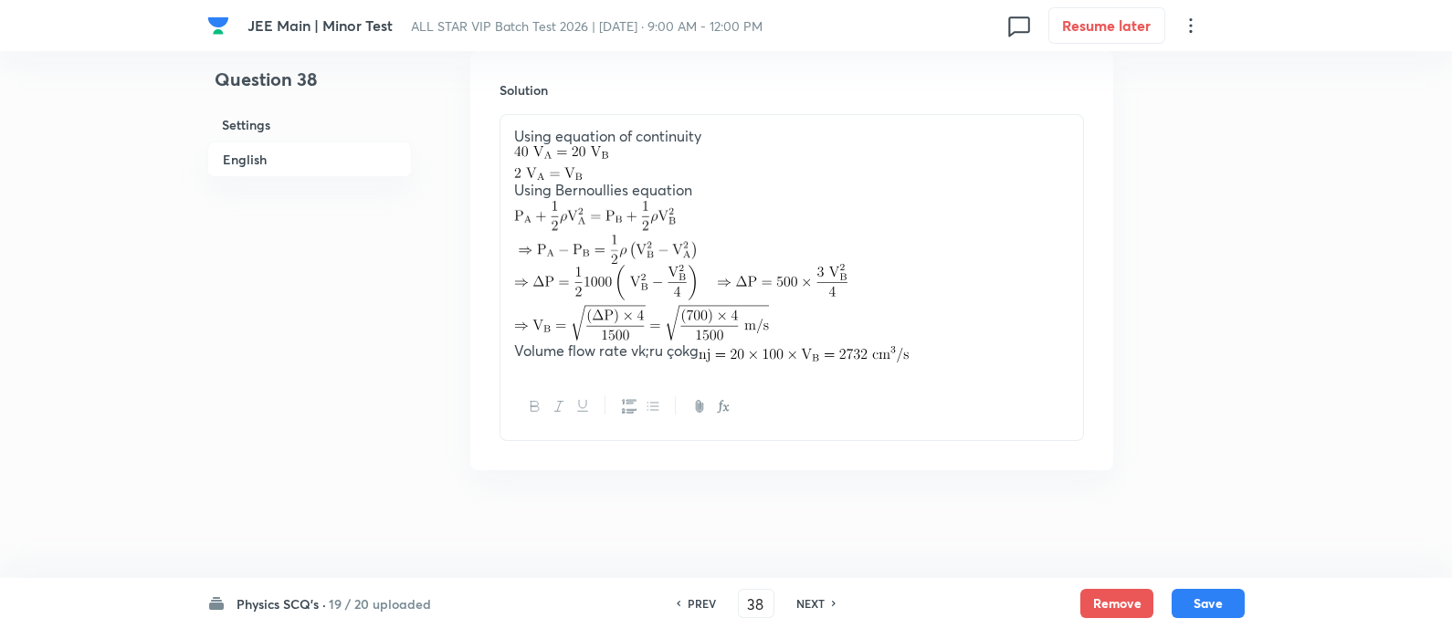
click at [816, 606] on h6 "NEXT" at bounding box center [811, 604] width 28 height 16
type input "39"
checkbox input "false"
checkbox input "true"
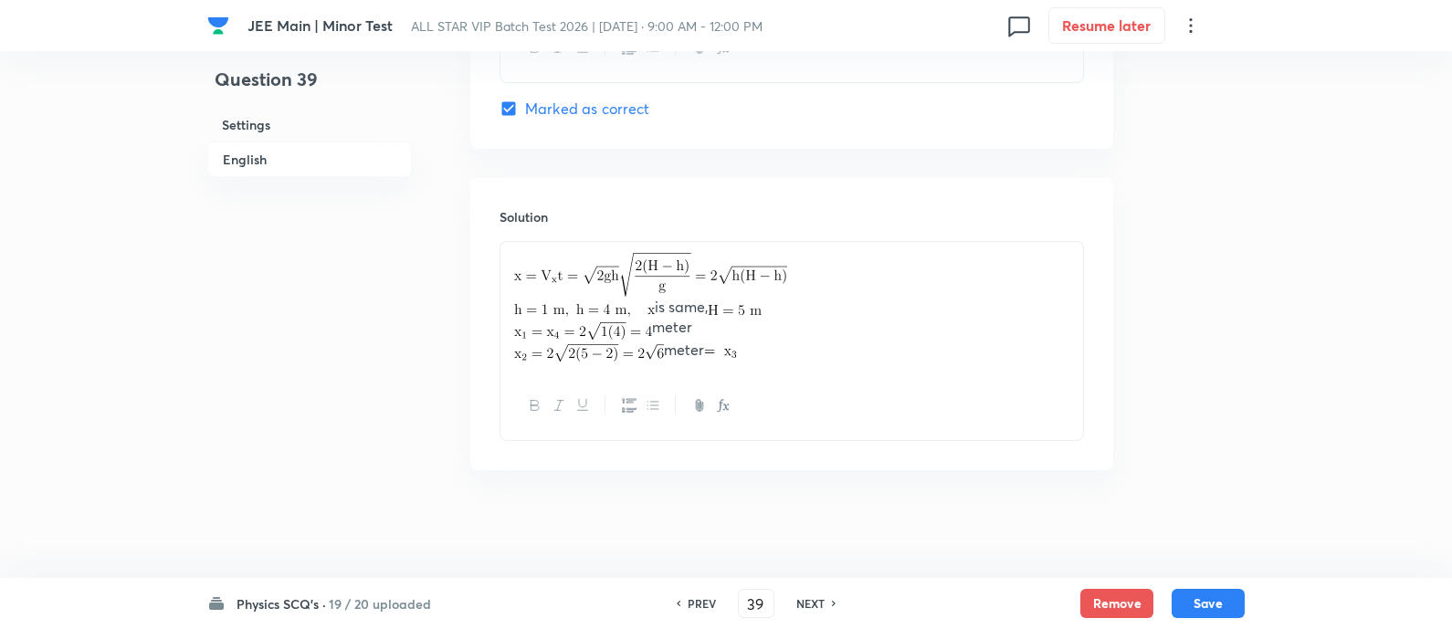
click at [816, 606] on h6 "NEXT" at bounding box center [811, 604] width 28 height 16
type input "40"
checkbox input "true"
checkbox input "false"
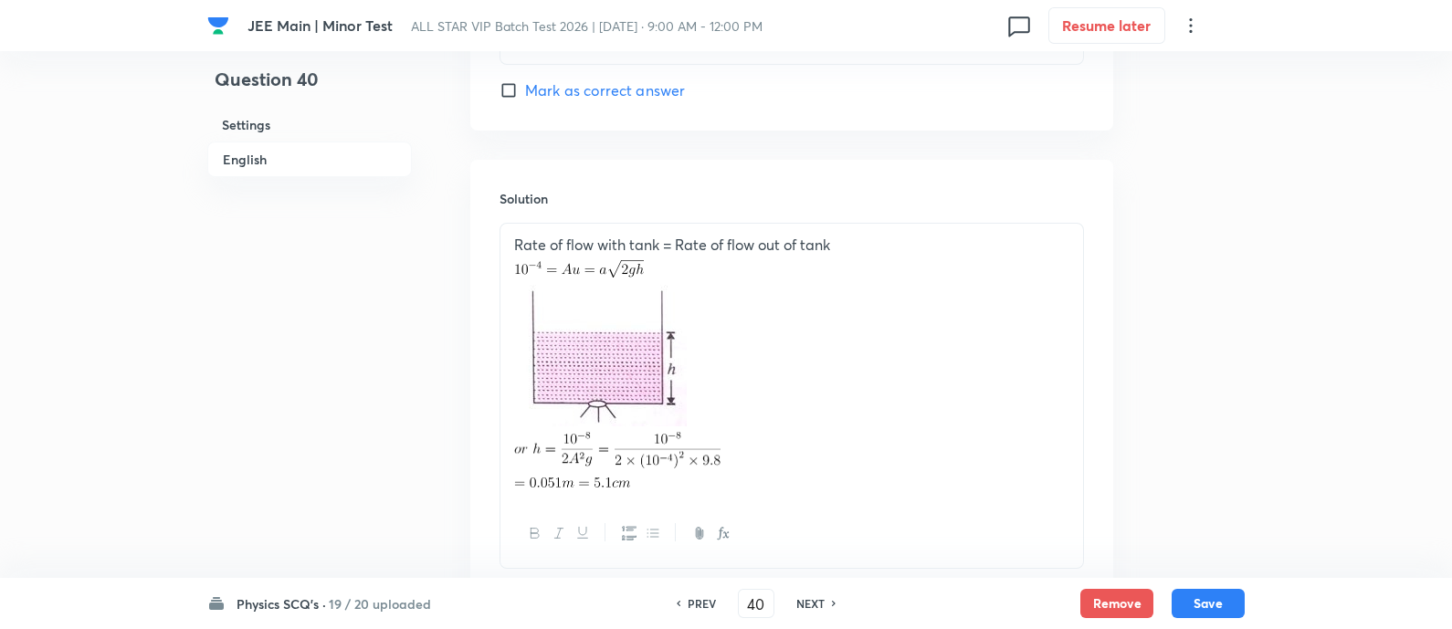
scroll to position [1913, 0]
click at [816, 606] on h6 "NEXT" at bounding box center [811, 604] width 28 height 16
type input "41"
checkbox input "false"
checkbox input "true"
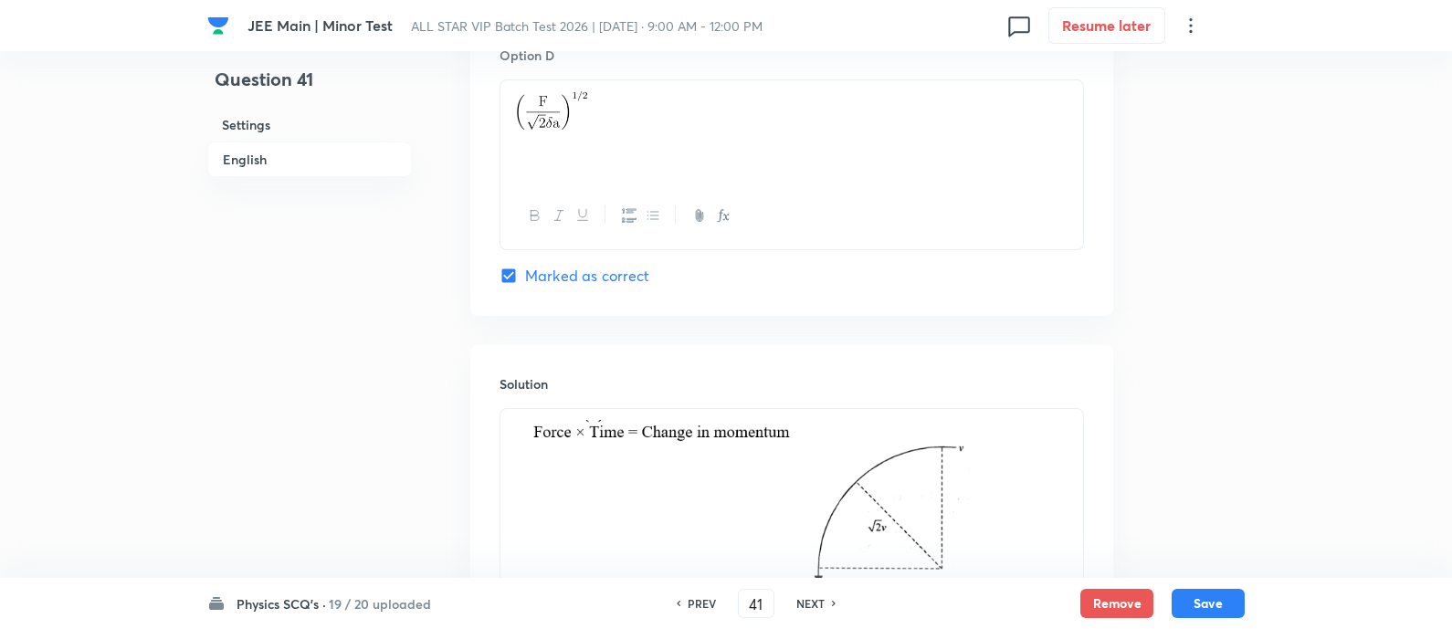
click at [808, 608] on h6 "NEXT" at bounding box center [811, 604] width 28 height 16
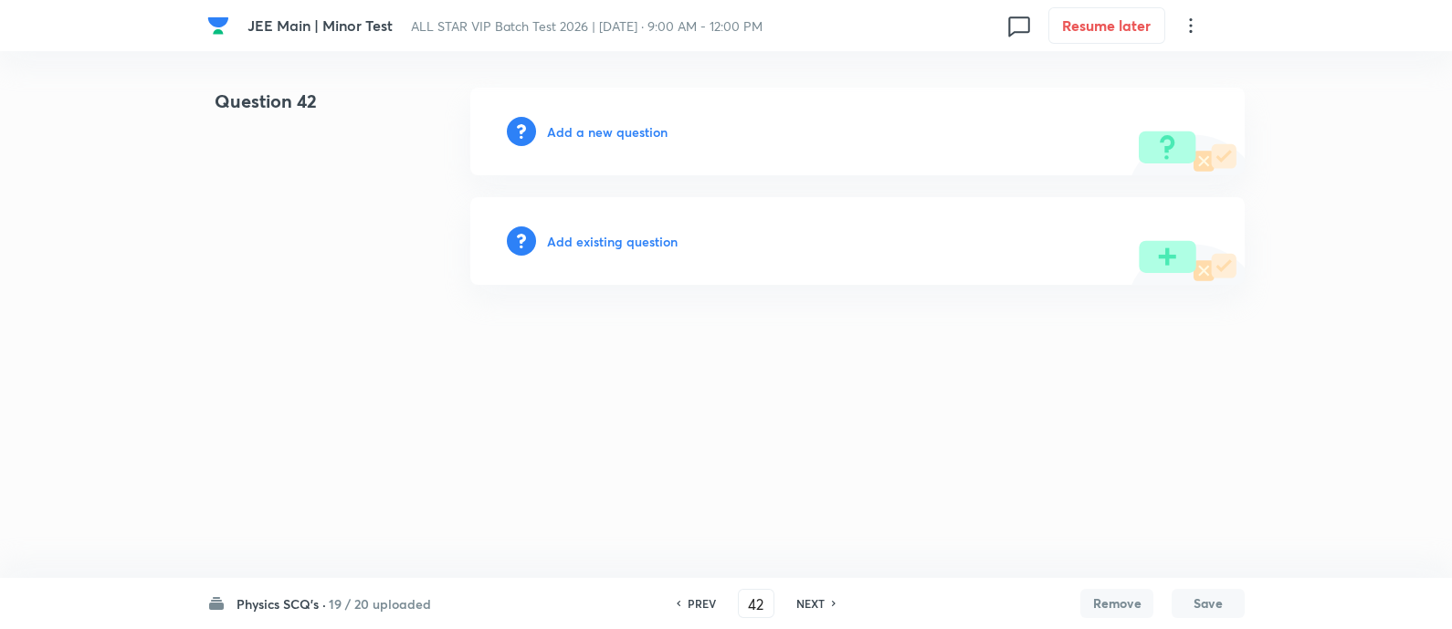
scroll to position [0, 0]
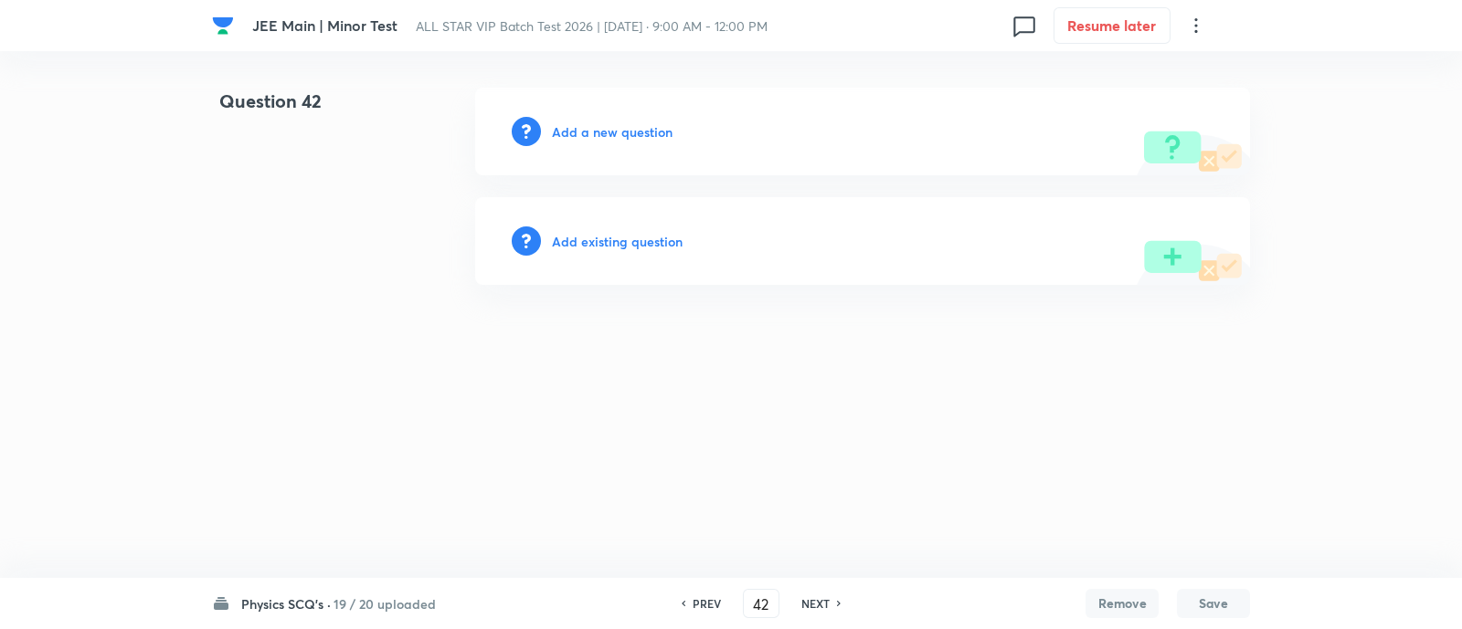
click at [808, 608] on h6 "NEXT" at bounding box center [815, 604] width 28 height 16
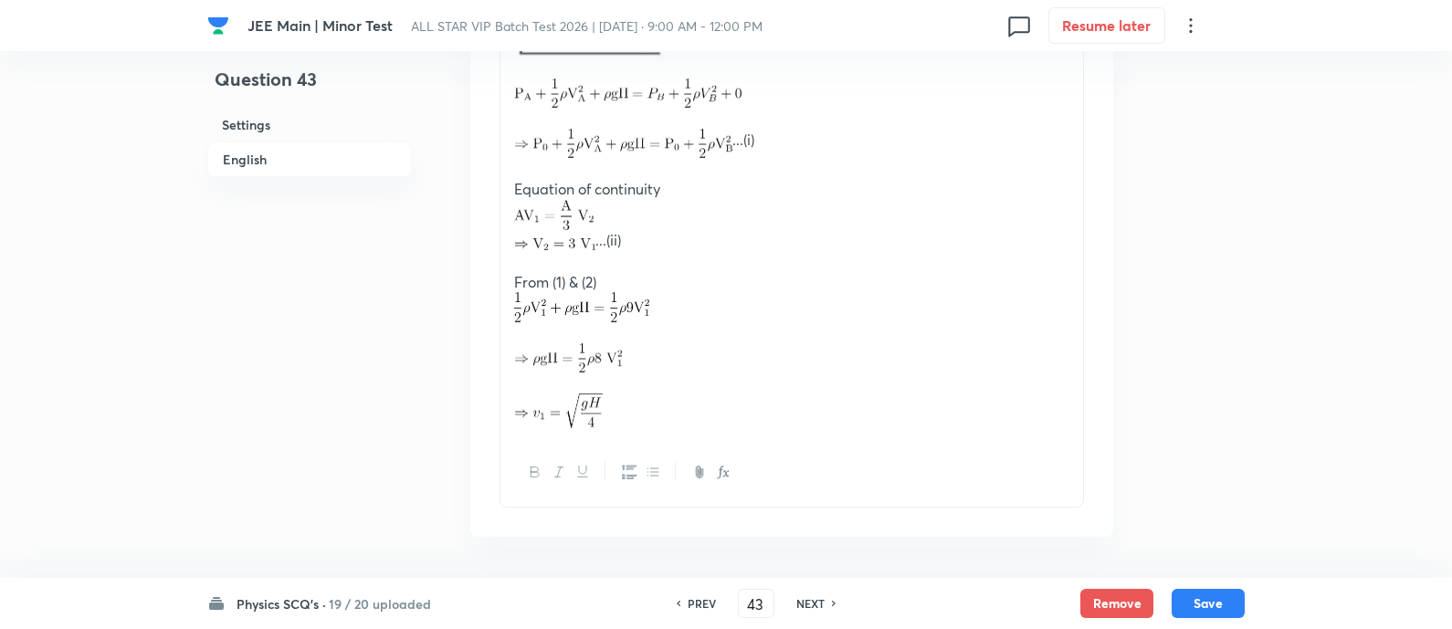
scroll to position [2304, 0]
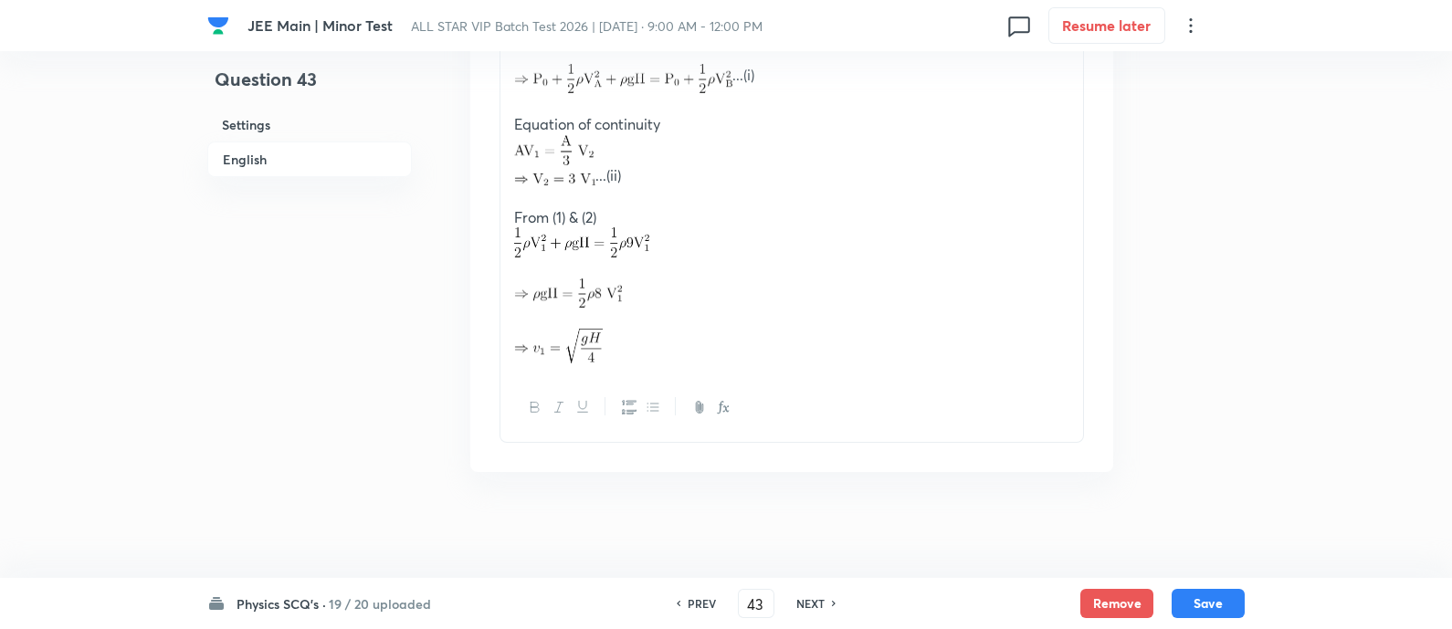
click at [685, 604] on div "PREV" at bounding box center [699, 604] width 48 height 16
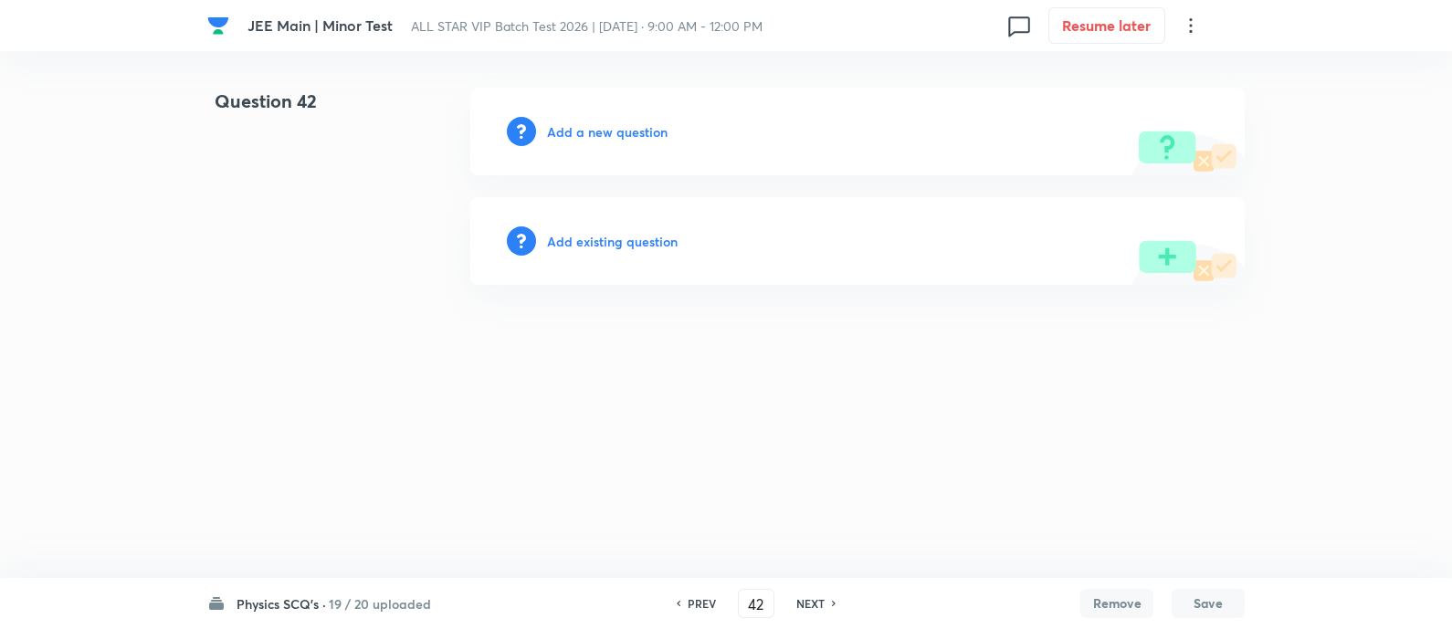
scroll to position [0, 0]
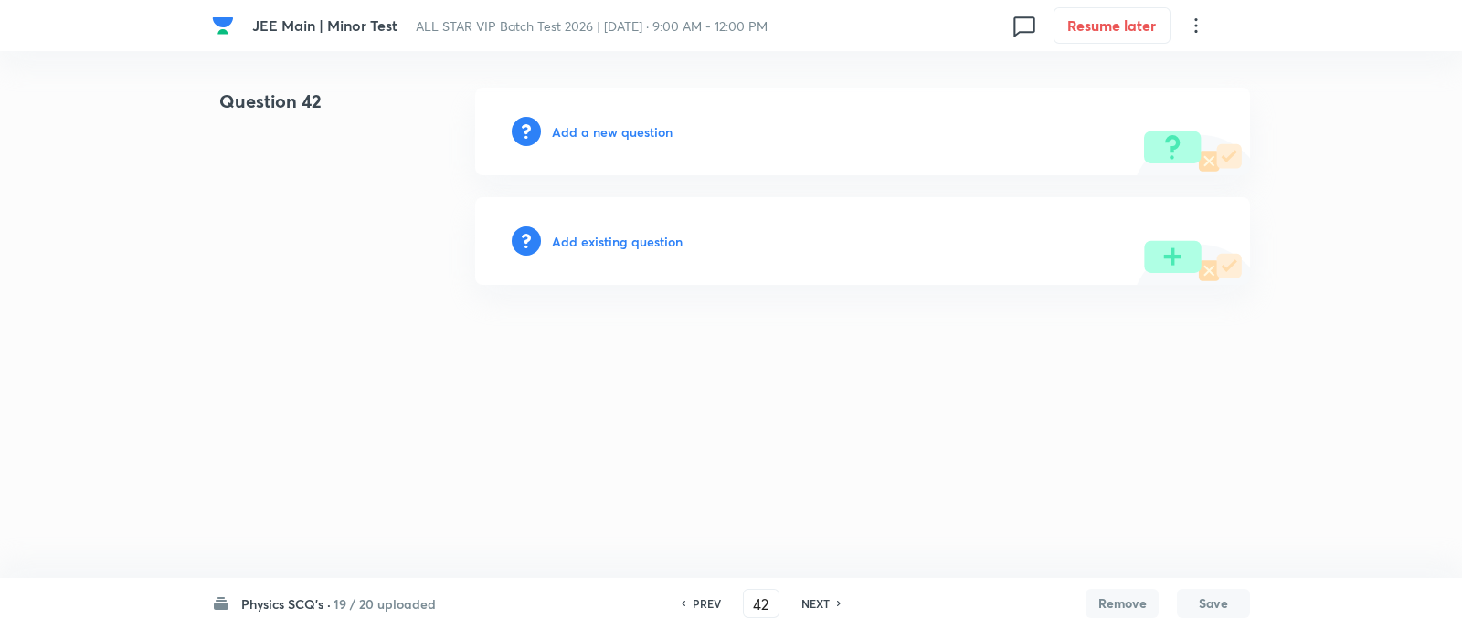
click at [685, 604] on div "PREV" at bounding box center [704, 604] width 48 height 16
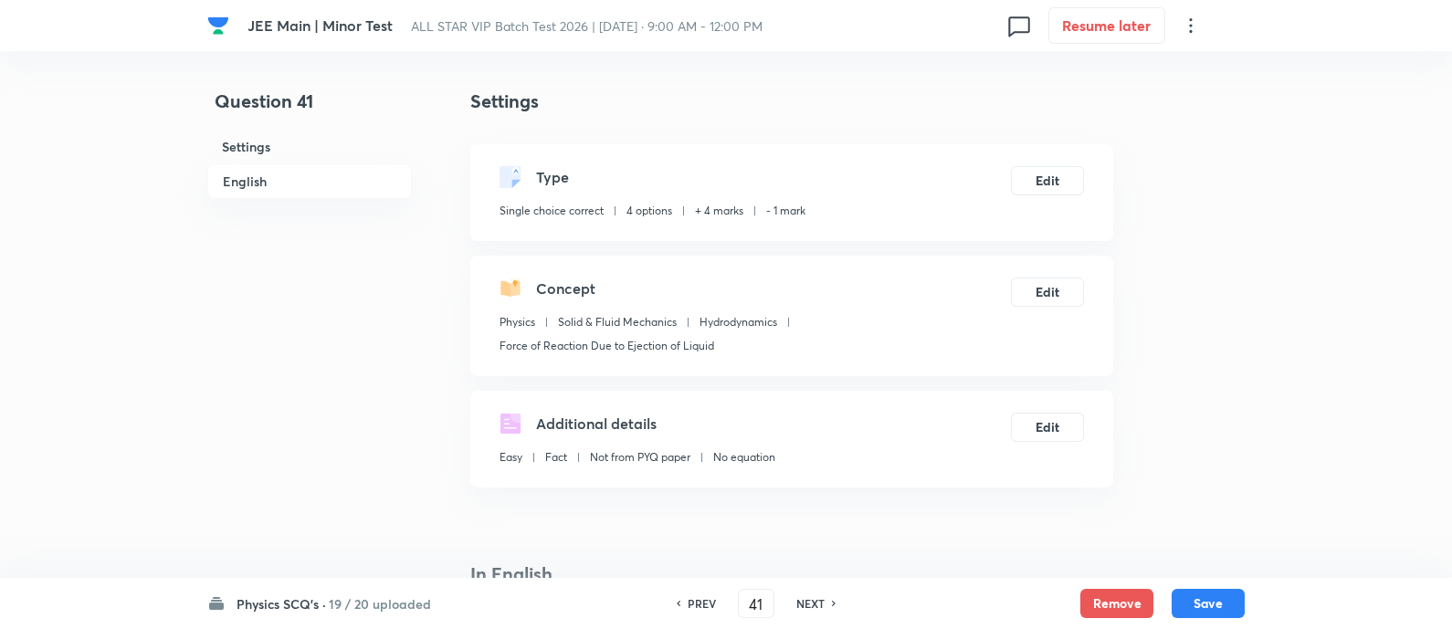
click at [808, 604] on h6 "NEXT" at bounding box center [811, 604] width 28 height 16
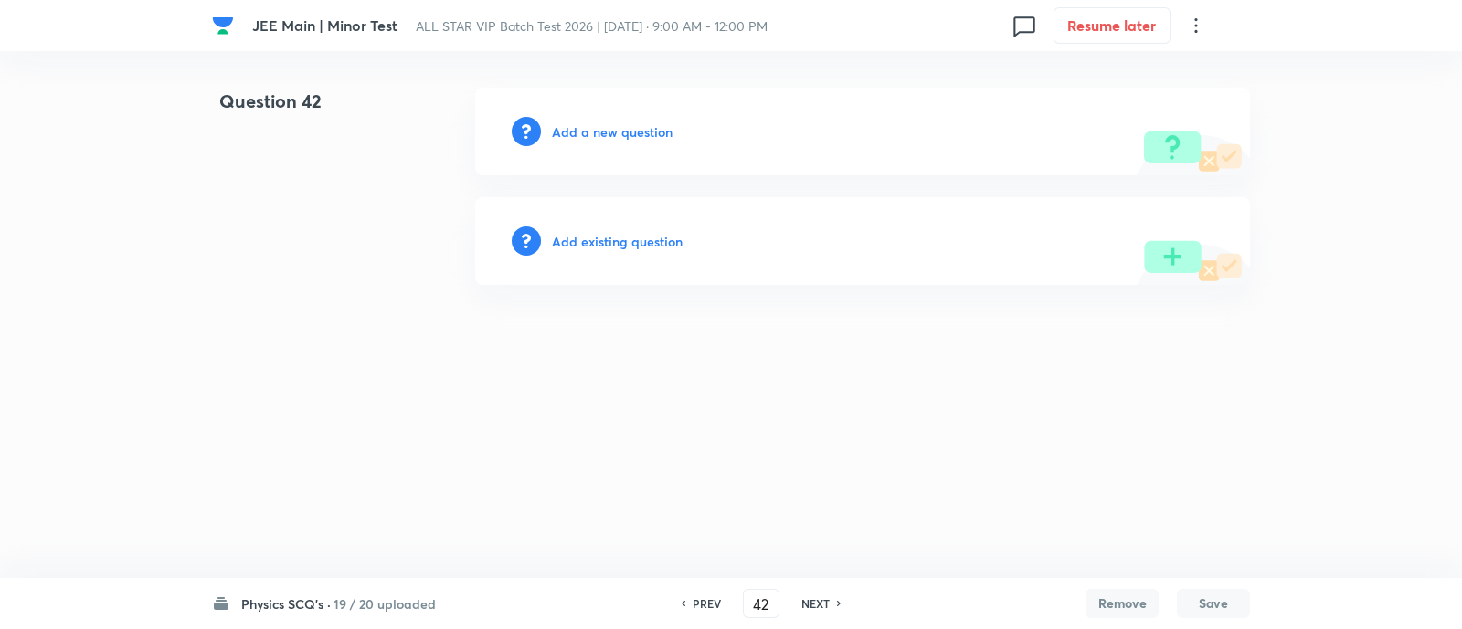
click at [808, 604] on h6 "NEXT" at bounding box center [815, 604] width 28 height 16
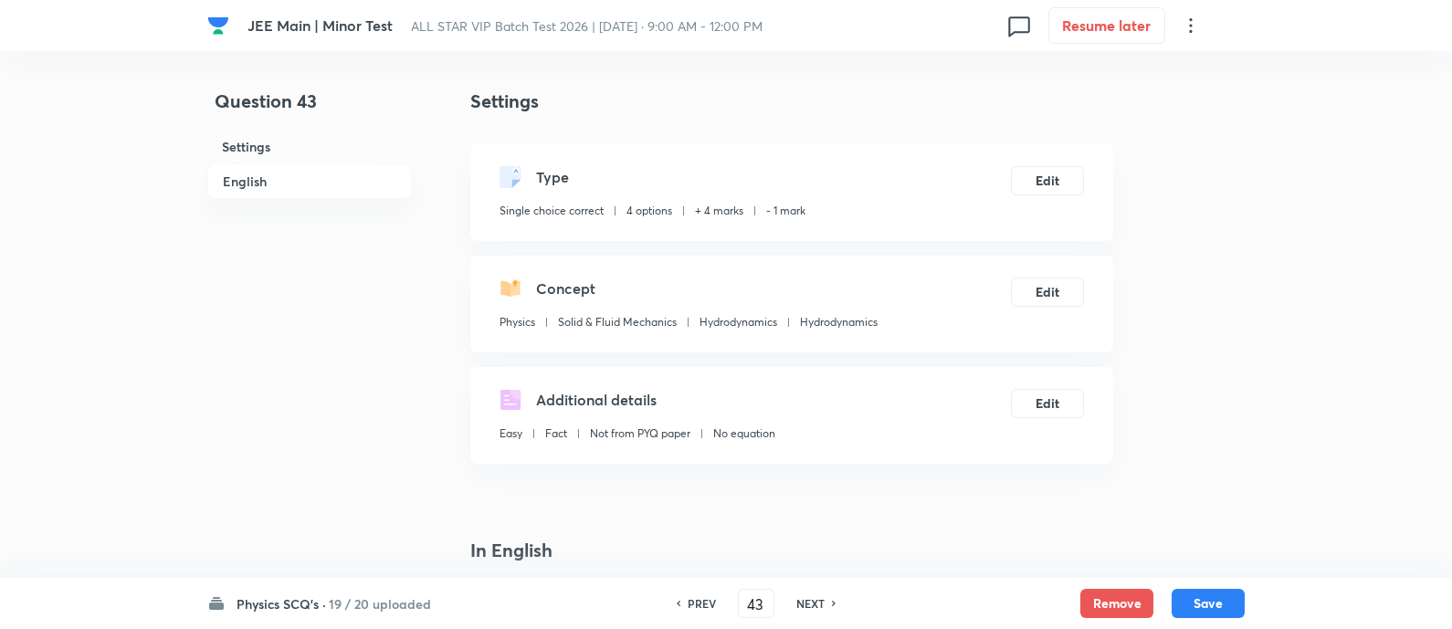
click at [808, 604] on h6 "NEXT" at bounding box center [811, 604] width 28 height 16
type input "44"
checkbox input "false"
checkbox input "true"
click at [808, 604] on h6 "NEXT" at bounding box center [811, 604] width 28 height 16
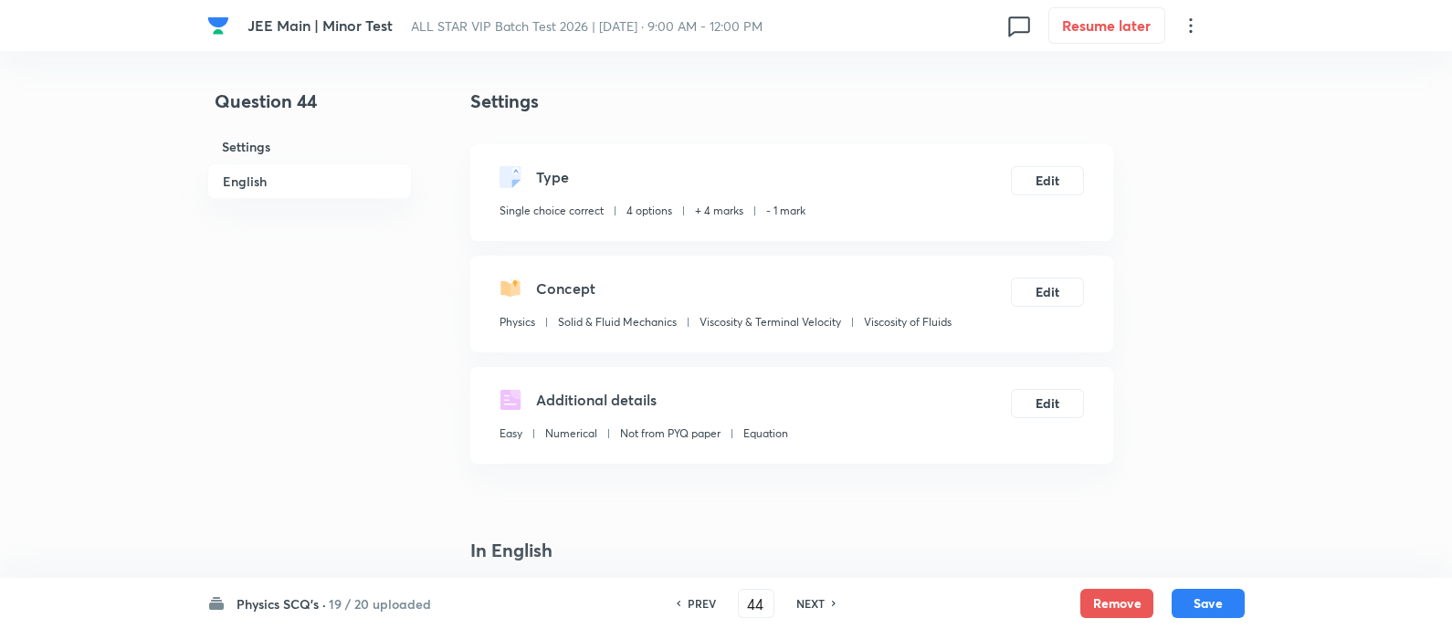
type input "45"
checkbox input "false"
checkbox input "true"
click at [808, 604] on h6 "NEXT" at bounding box center [811, 604] width 28 height 16
click at [715, 607] on h6 "PREV" at bounding box center [728, 604] width 28 height 16
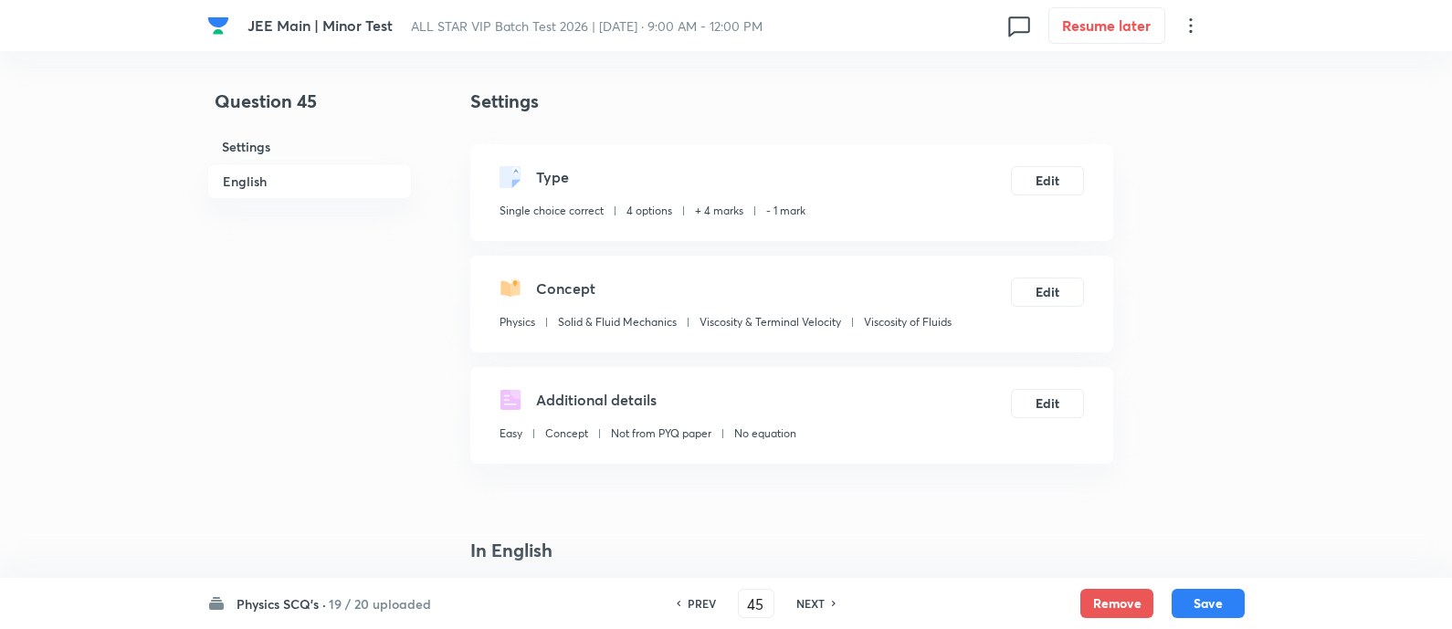
click at [699, 605] on h6 "PREV" at bounding box center [702, 604] width 28 height 16
type input "44"
checkbox input "false"
click at [827, 601] on div "NEXT" at bounding box center [813, 604] width 48 height 16
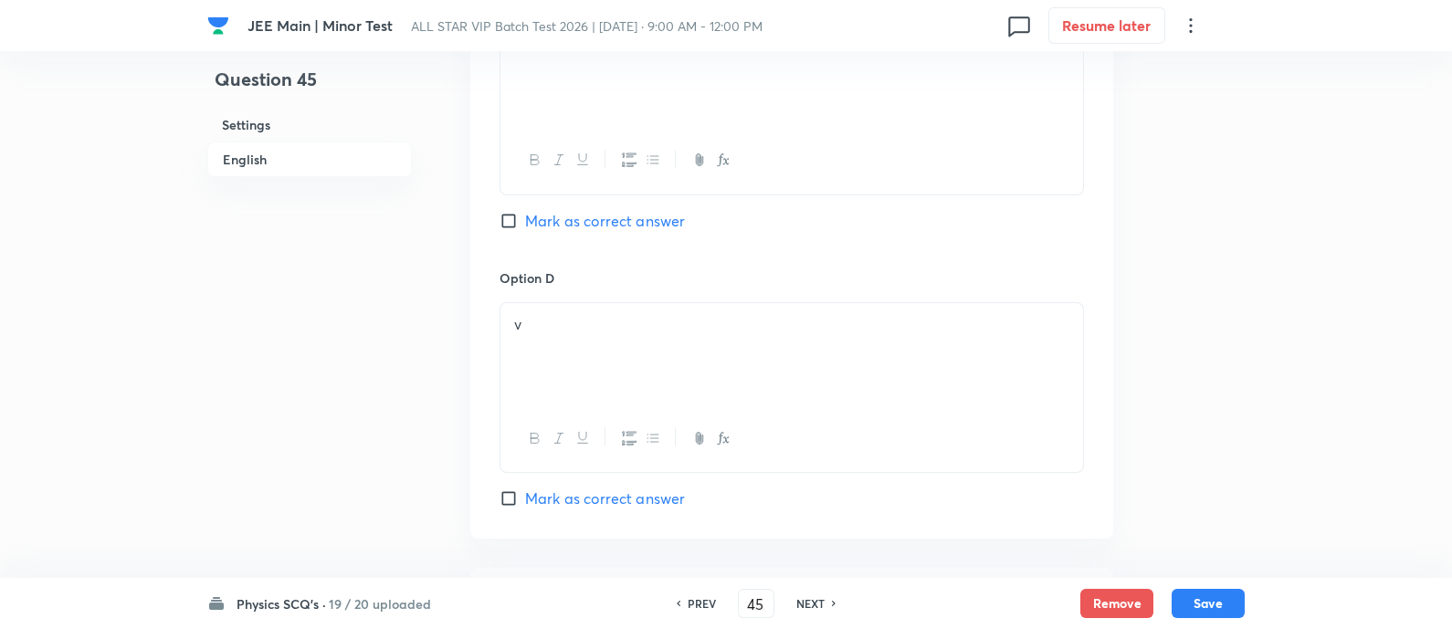
scroll to position [1896, 0]
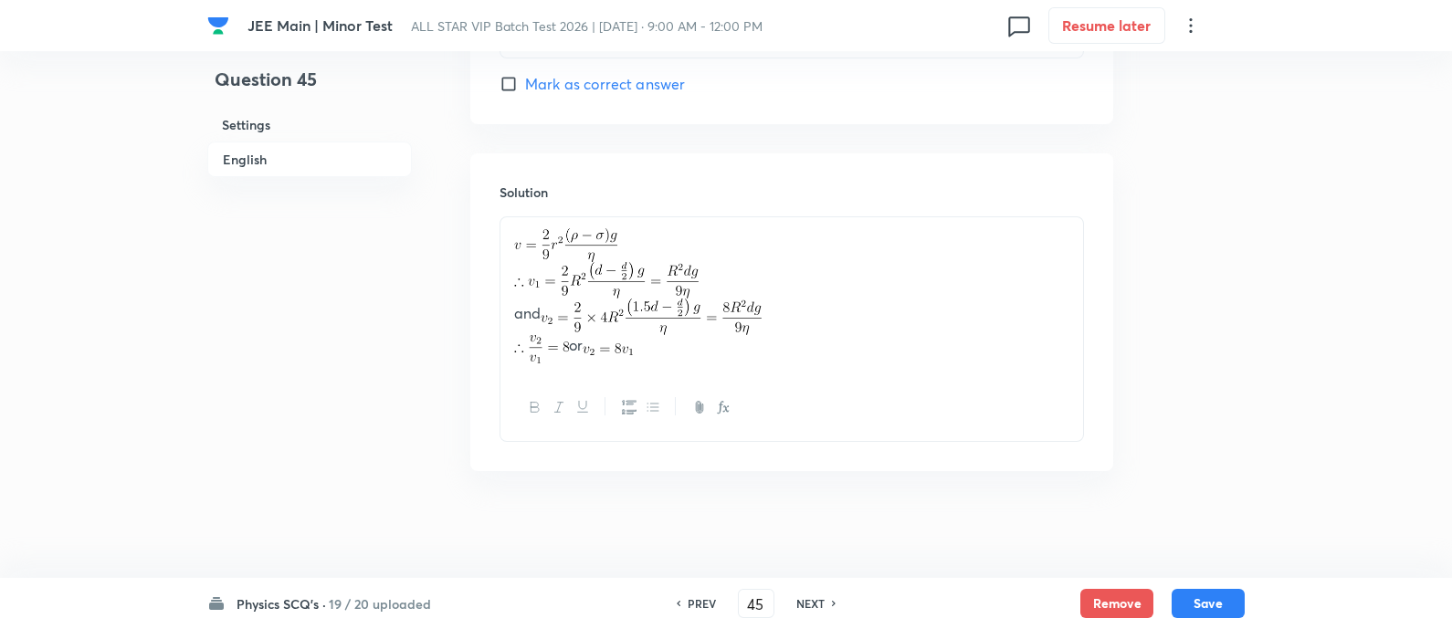
click at [700, 608] on h6 "PREV" at bounding box center [702, 604] width 28 height 16
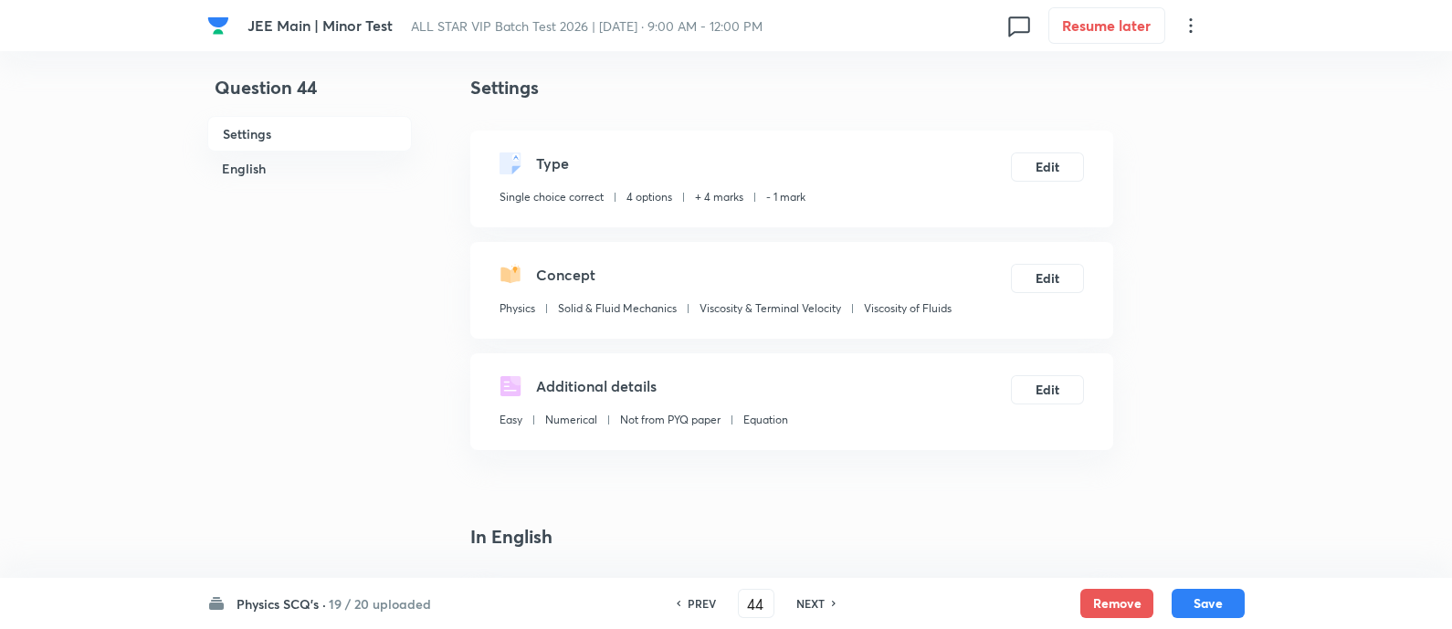
scroll to position [0, 0]
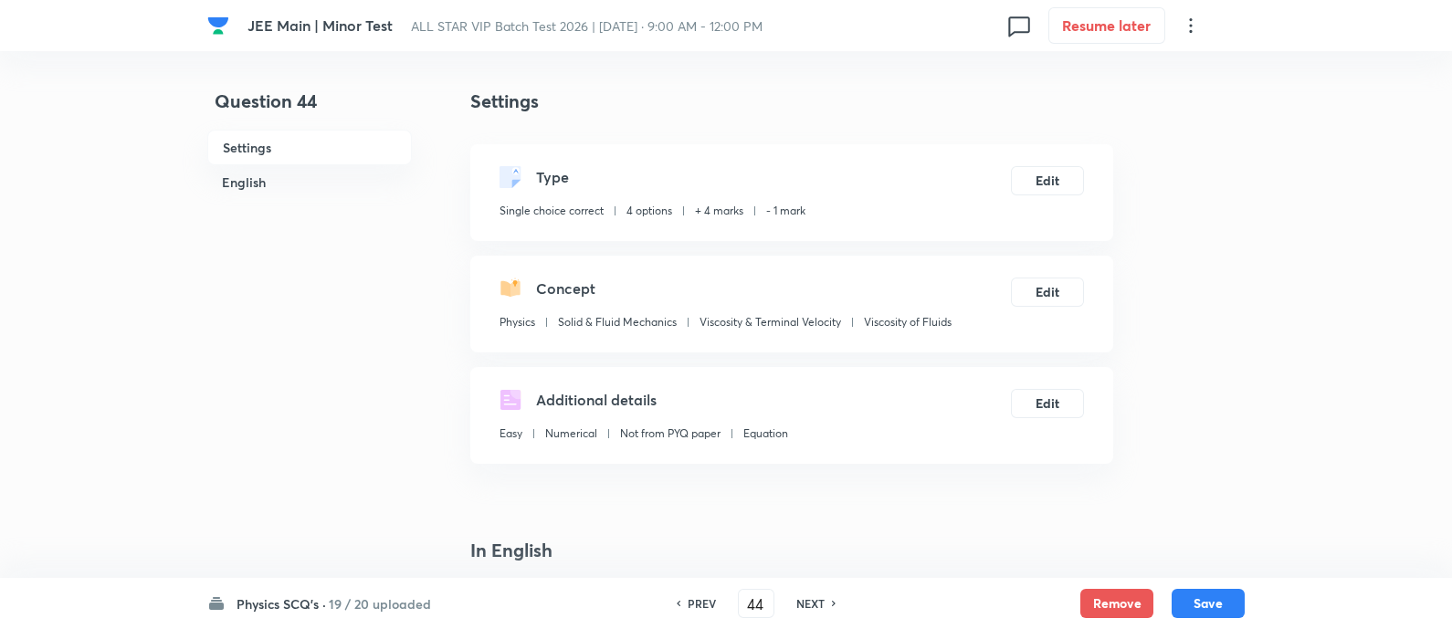
click at [700, 608] on h6 "PREV" at bounding box center [702, 604] width 28 height 16
click at [699, 604] on h6 "PREV" at bounding box center [702, 604] width 28 height 16
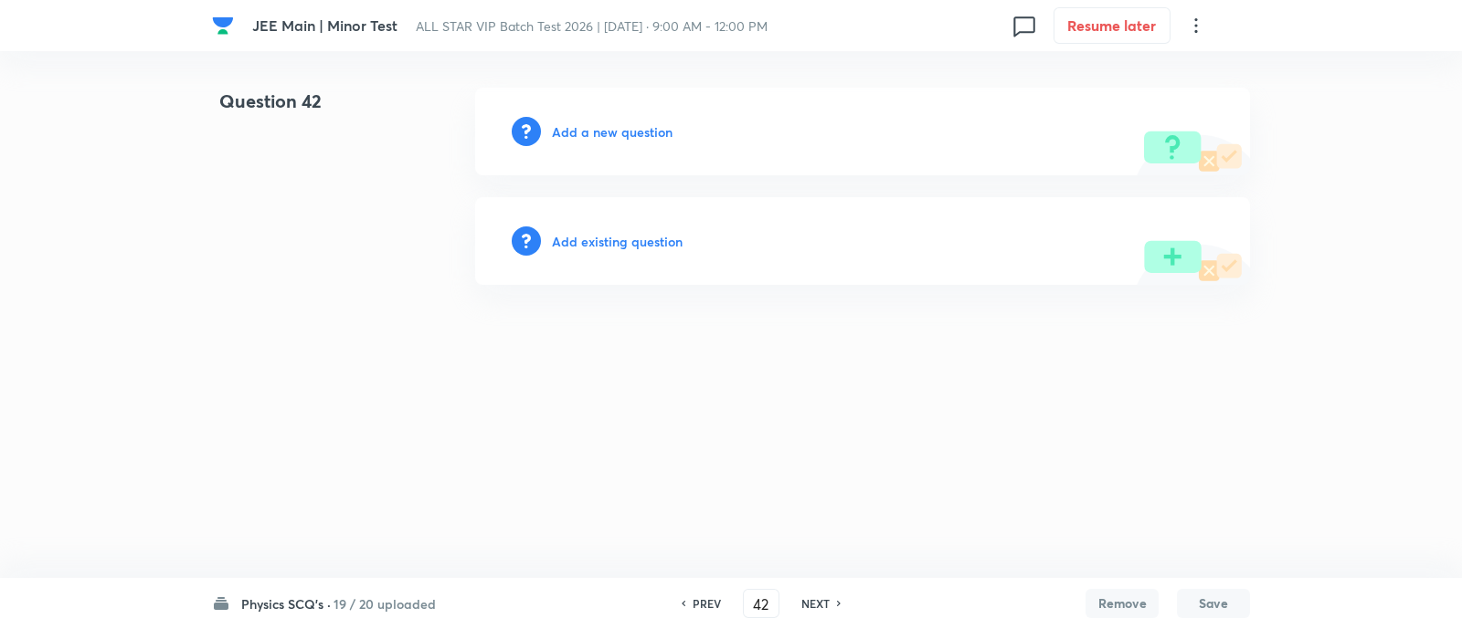
click at [645, 237] on h6 "Add existing question" at bounding box center [617, 241] width 131 height 19
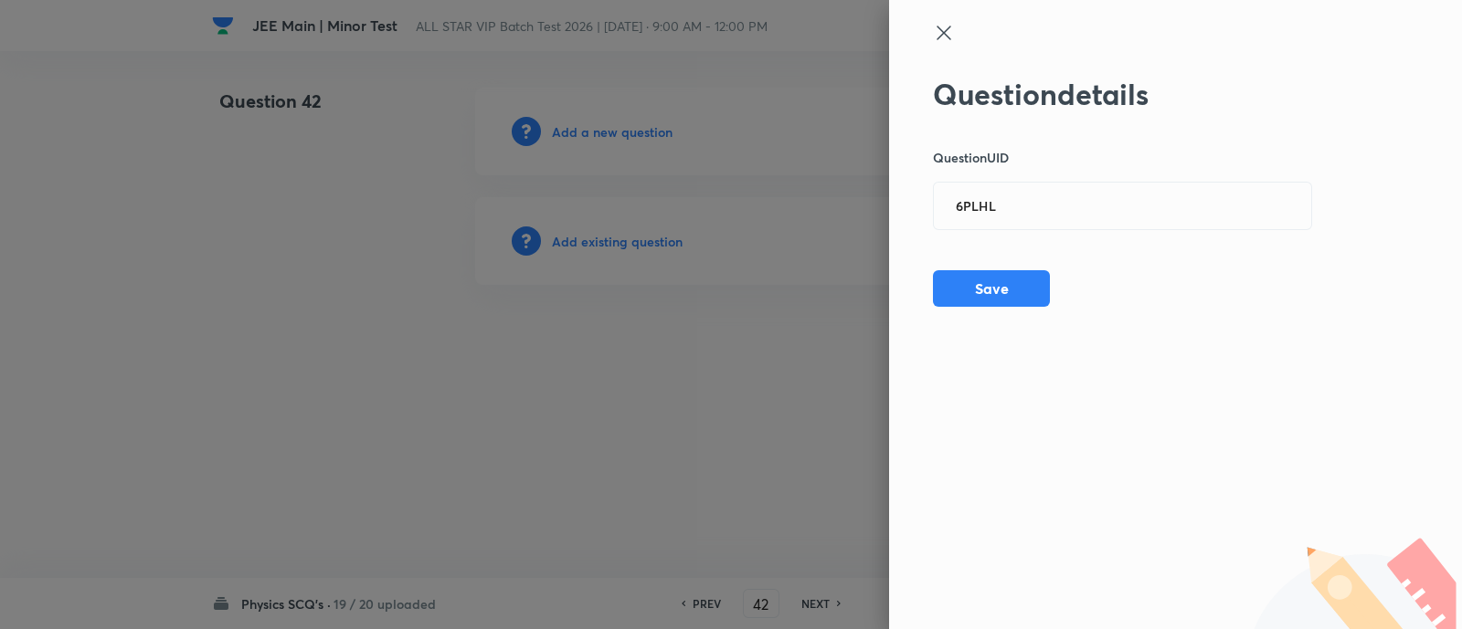
click at [645, 237] on div at bounding box center [731, 314] width 1462 height 629
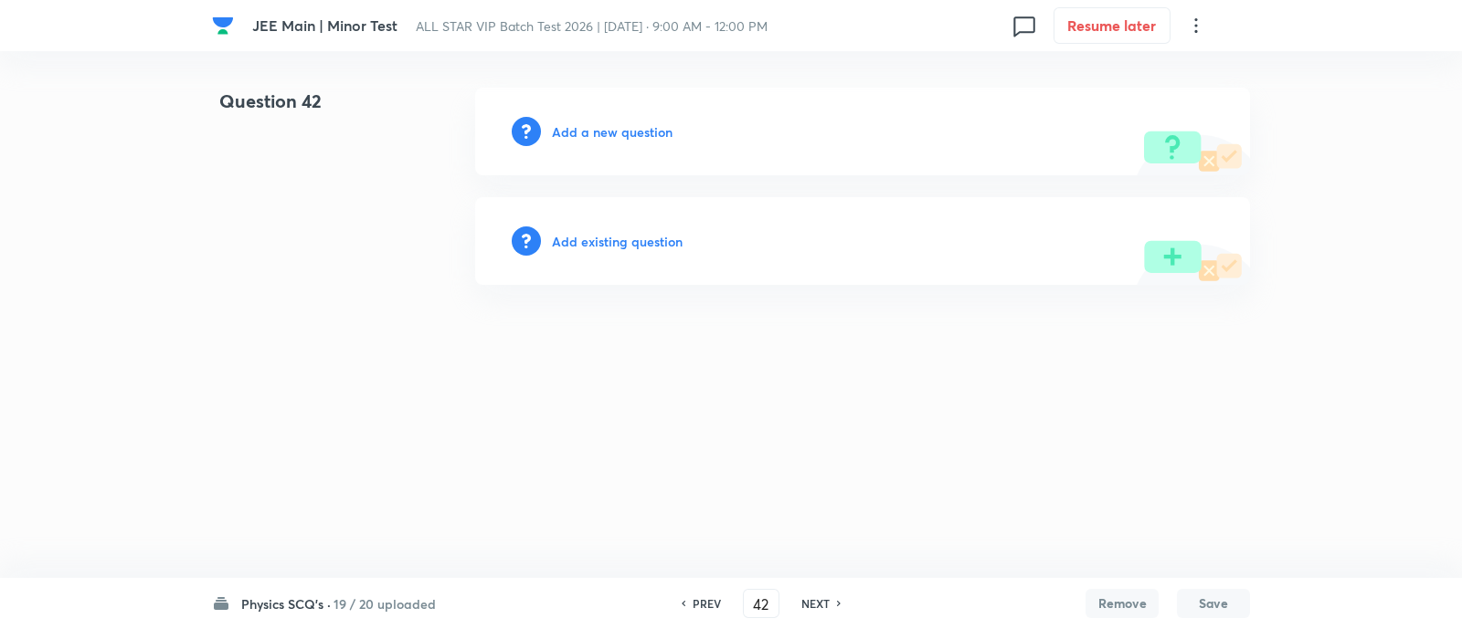
click at [626, 248] on h6 "Add existing question" at bounding box center [617, 241] width 131 height 19
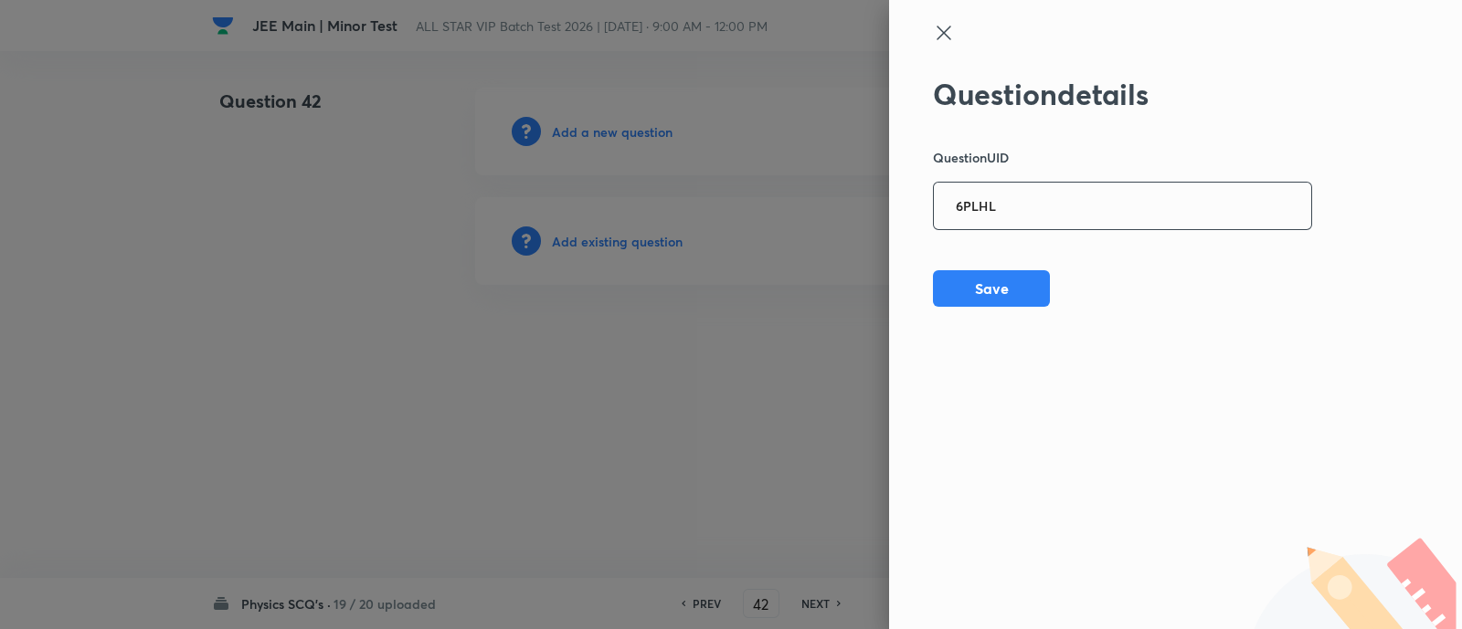
click at [1124, 216] on input "6PLHL" at bounding box center [1122, 207] width 377 height 45
paste input "N6XADIQLX5"
click at [1124, 216] on input "N6XADIQLX5" at bounding box center [1122, 207] width 377 height 45
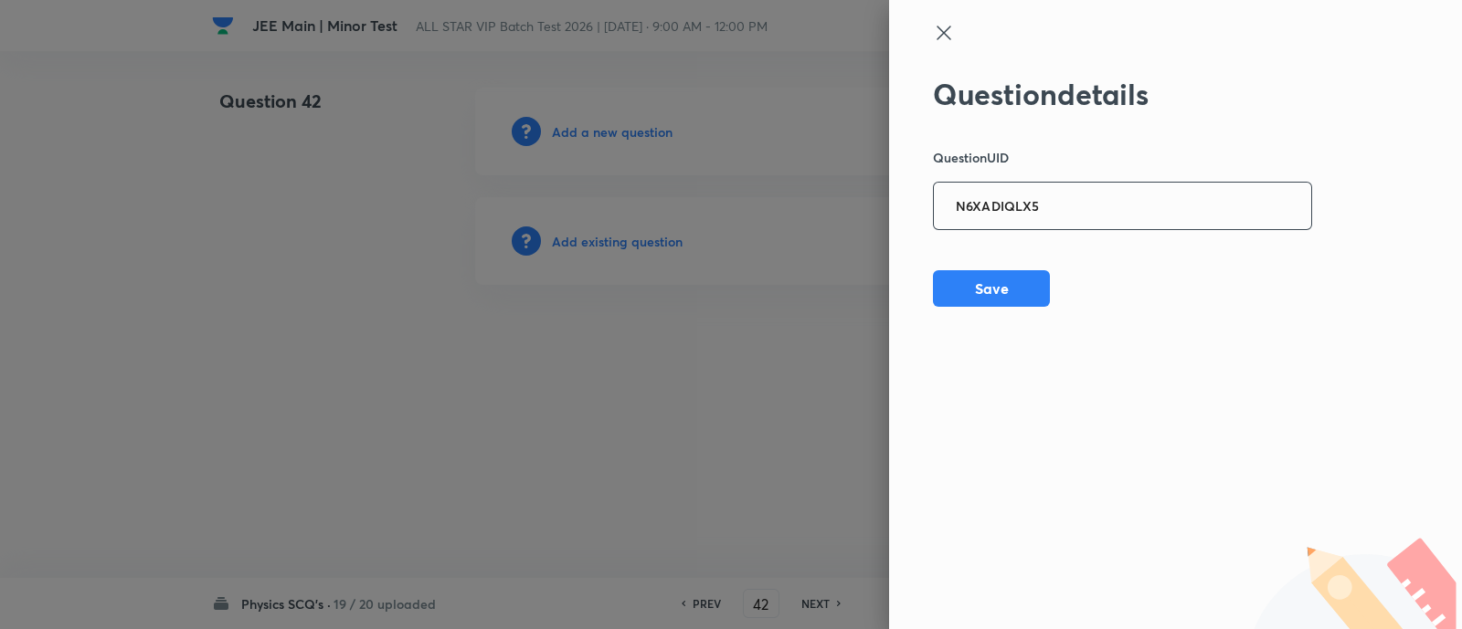
click at [1124, 216] on input "N6XADIQLX5" at bounding box center [1122, 207] width 377 height 45
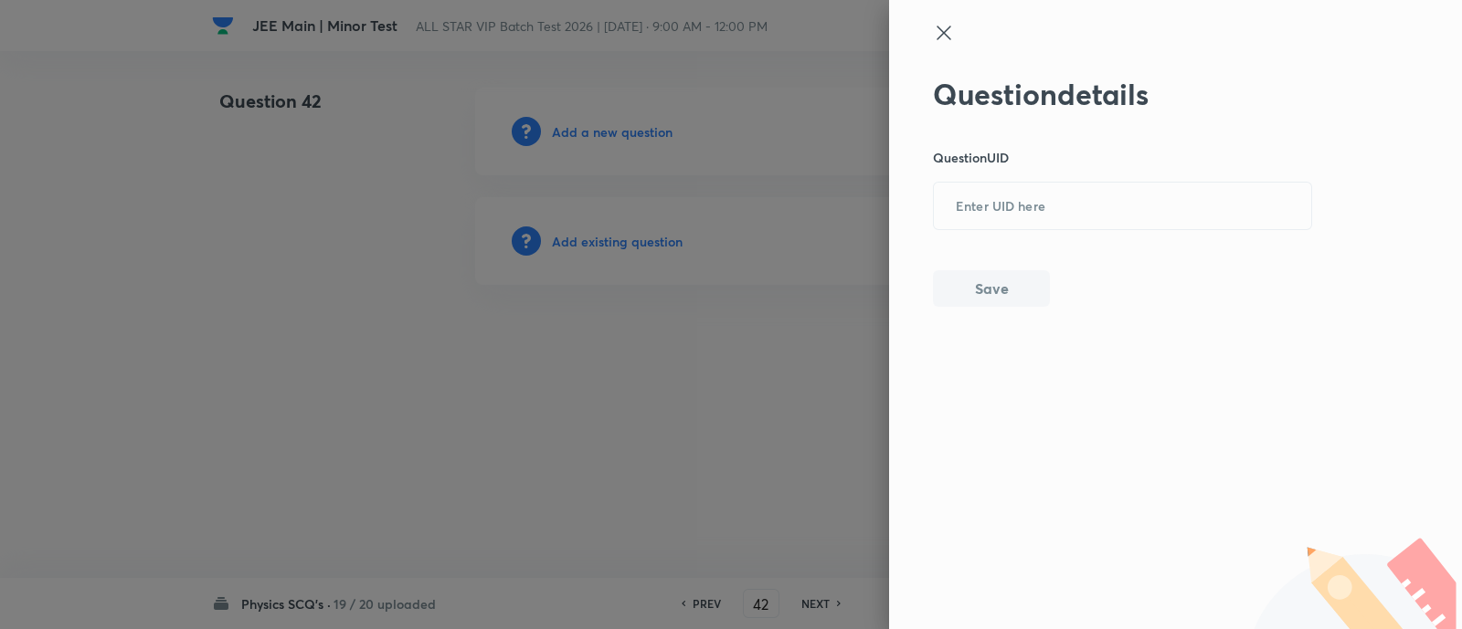
click at [936, 25] on icon at bounding box center [944, 33] width 22 height 22
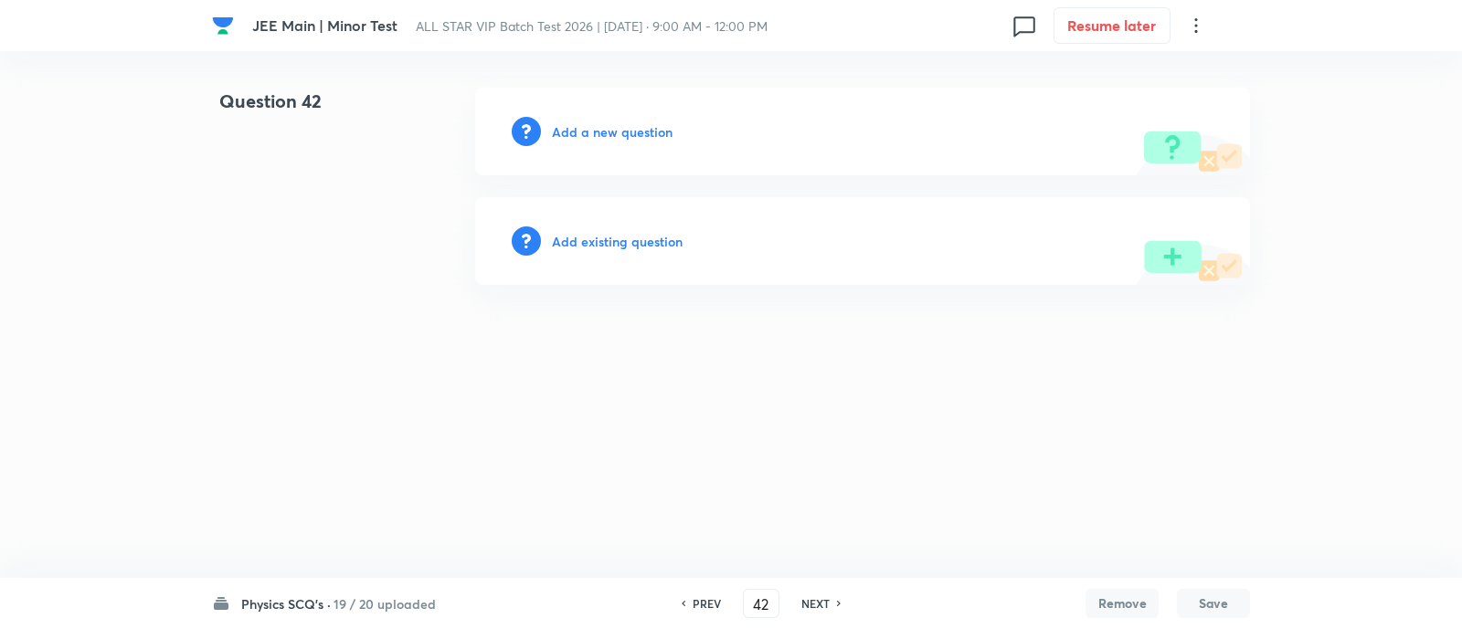
click at [635, 131] on h6 "Add a new question" at bounding box center [612, 131] width 121 height 19
click at [635, 131] on h6 "Choose a question type" at bounding box center [622, 131] width 141 height 19
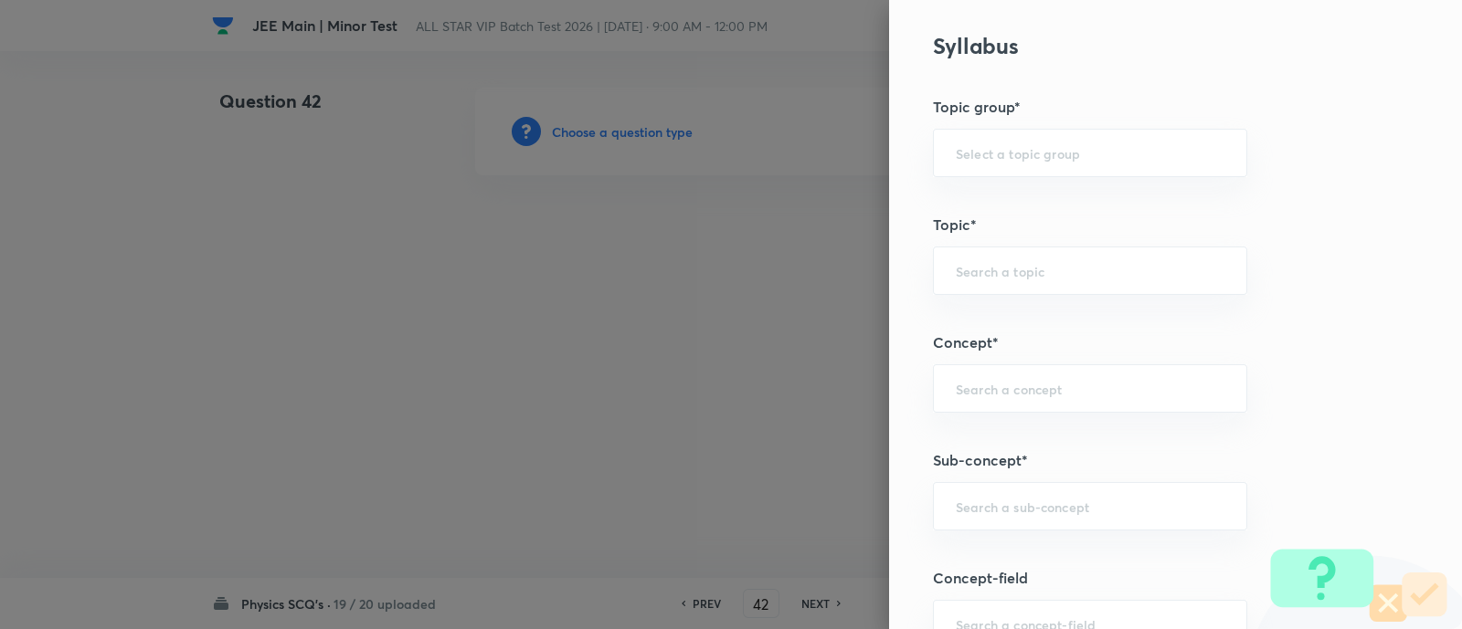
scroll to position [741, 0]
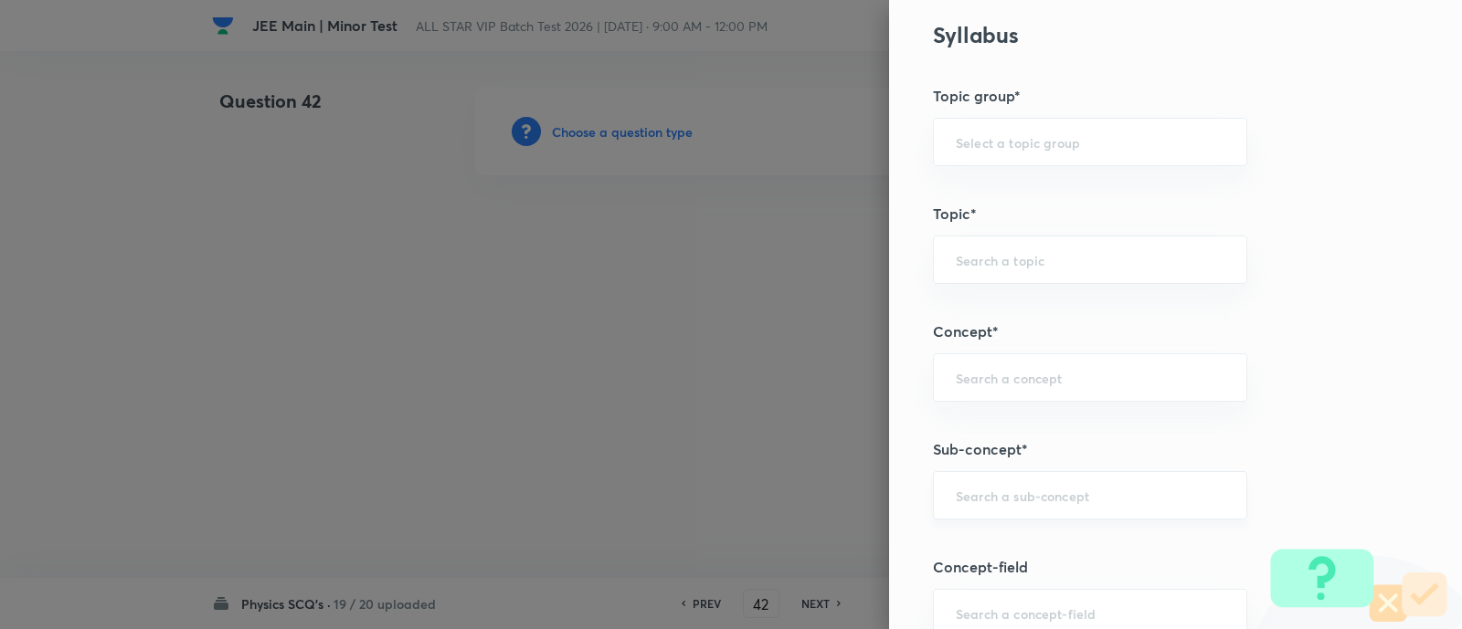
click at [989, 477] on div "​" at bounding box center [1090, 495] width 314 height 48
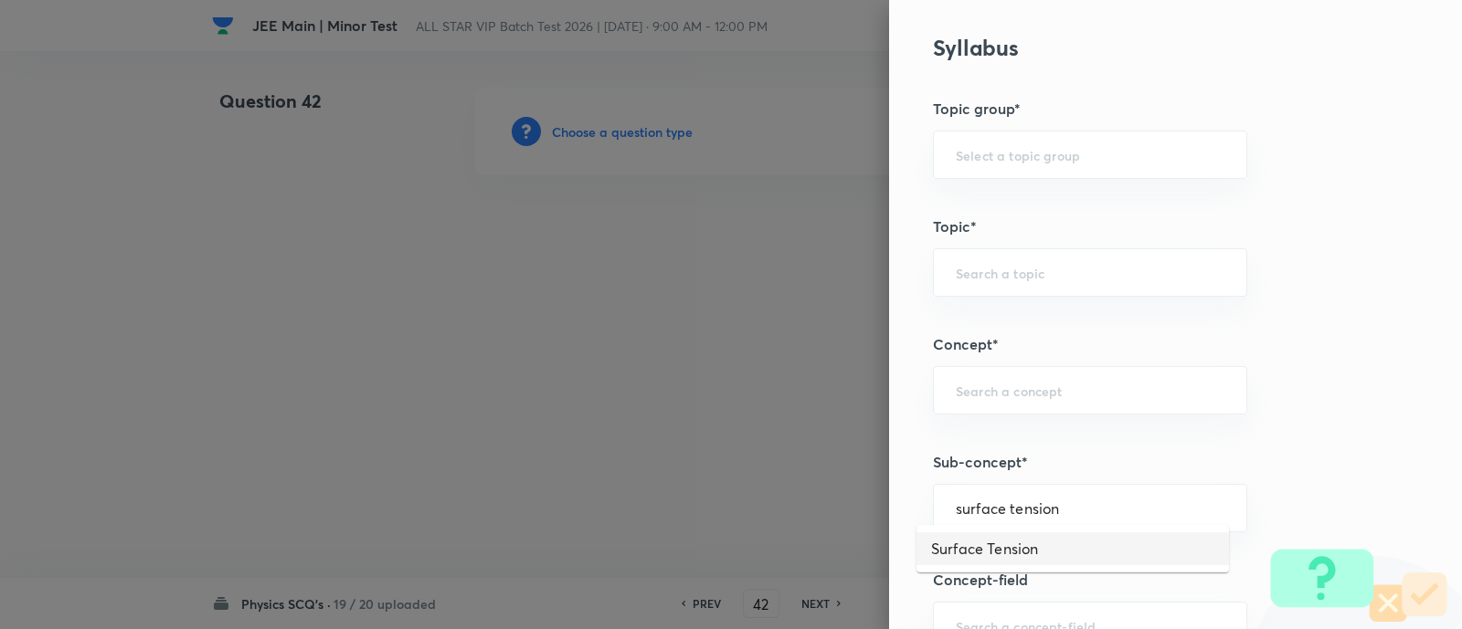
scroll to position [730, 0]
click at [1033, 557] on li "Surface Tension" at bounding box center [1072, 555] width 312 height 33
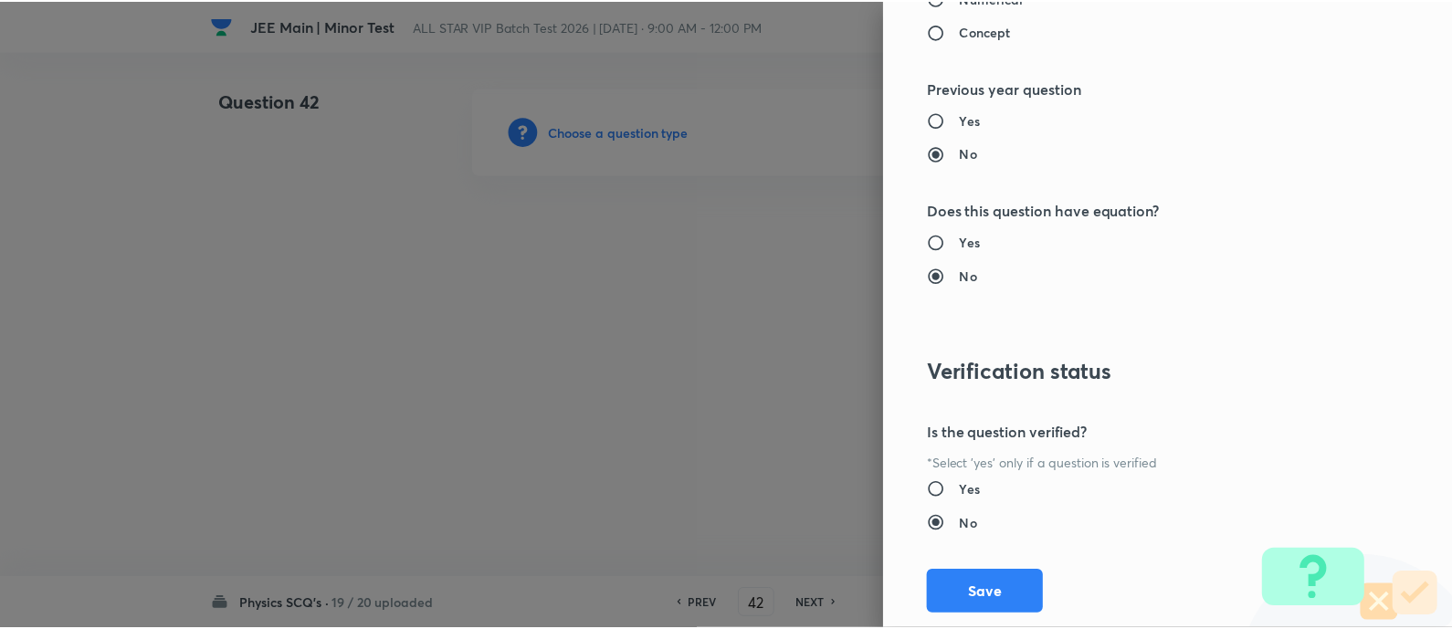
scroll to position [1857, 0]
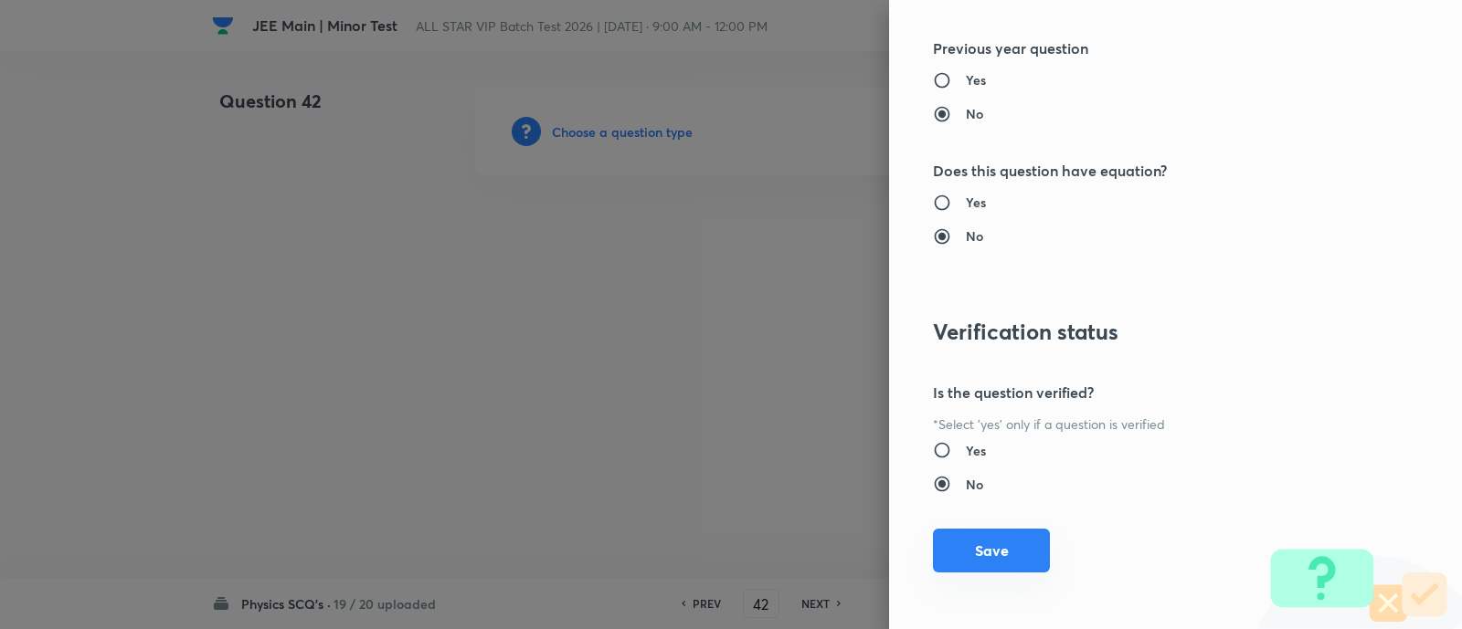
click at [1005, 554] on button "Save" at bounding box center [991, 551] width 117 height 44
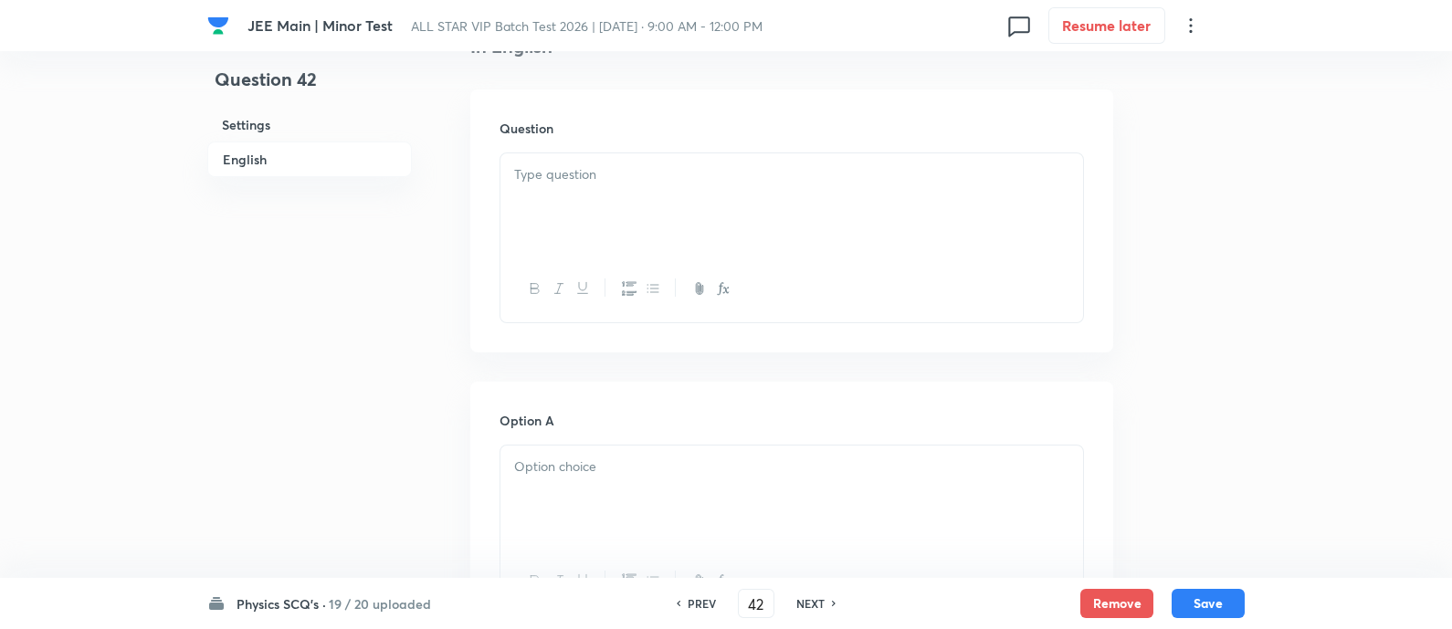
scroll to position [535, 0]
click at [694, 167] on div at bounding box center [792, 173] width 583 height 102
click at [622, 225] on div at bounding box center [792, 232] width 583 height 102
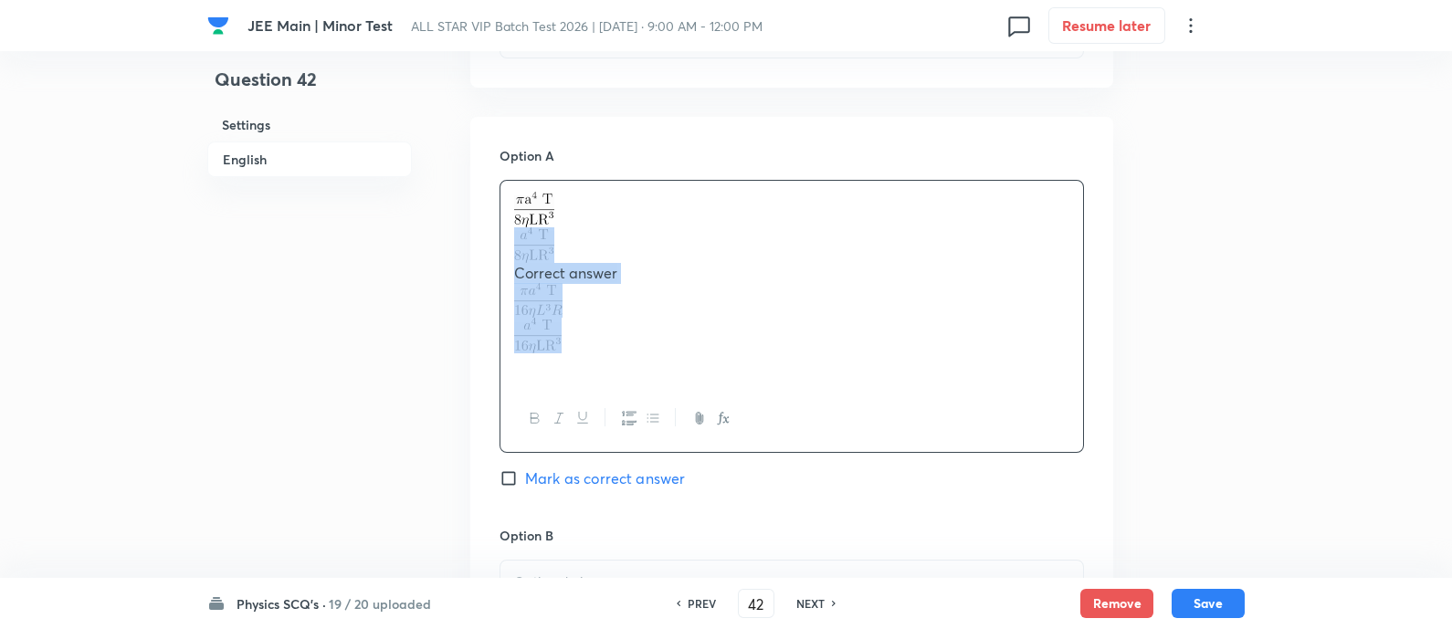
drag, startPoint x: 505, startPoint y: 241, endPoint x: 575, endPoint y: 340, distance: 121.2
click at [575, 340] on div "Correct answer" at bounding box center [792, 283] width 583 height 205
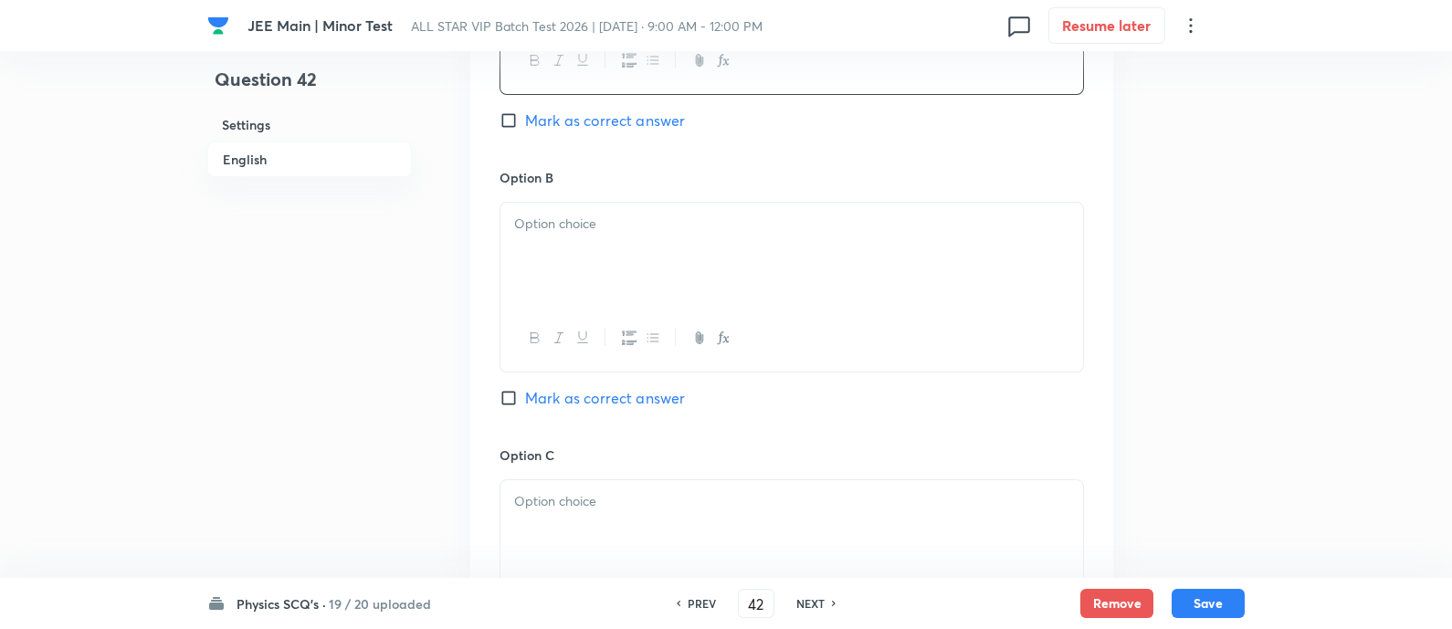
scroll to position [1050, 0]
click at [596, 249] on div at bounding box center [792, 246] width 583 height 102
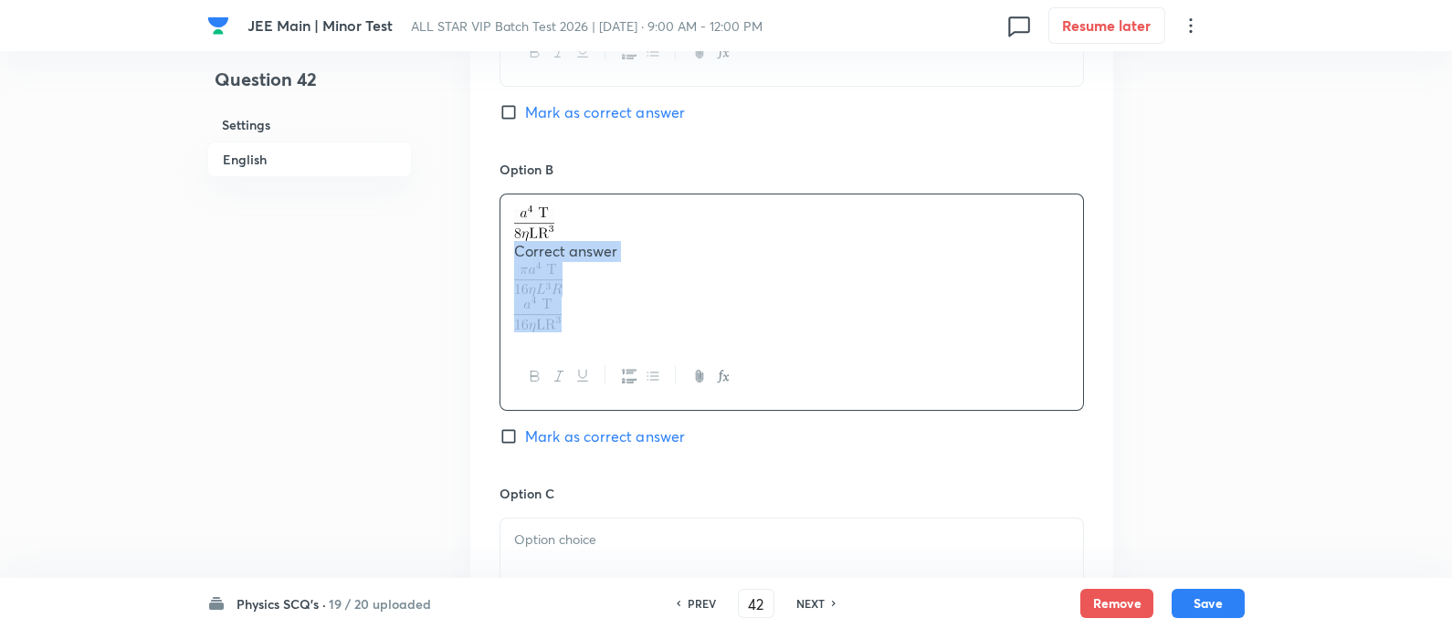
drag, startPoint x: 512, startPoint y: 255, endPoint x: 568, endPoint y: 312, distance: 80.1
click at [568, 312] on div "Correct answer" at bounding box center [792, 269] width 583 height 149
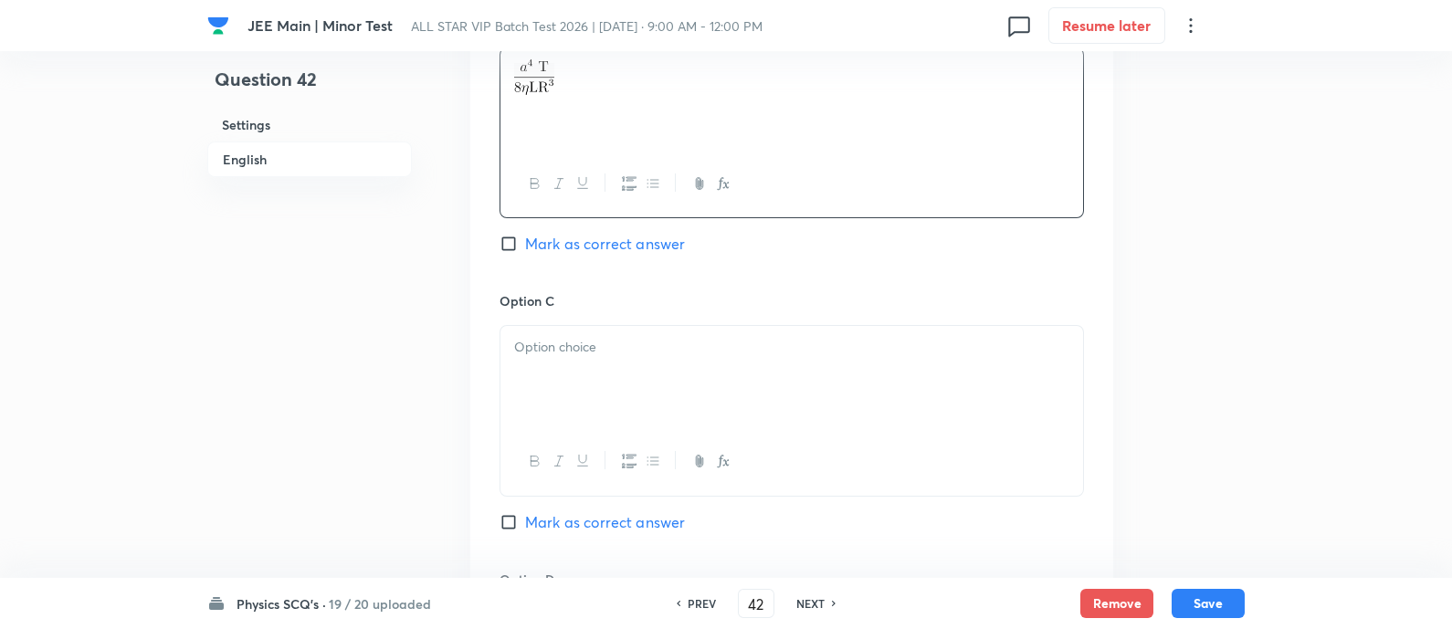
scroll to position [1198, 0]
click at [568, 325] on div at bounding box center [792, 376] width 583 height 102
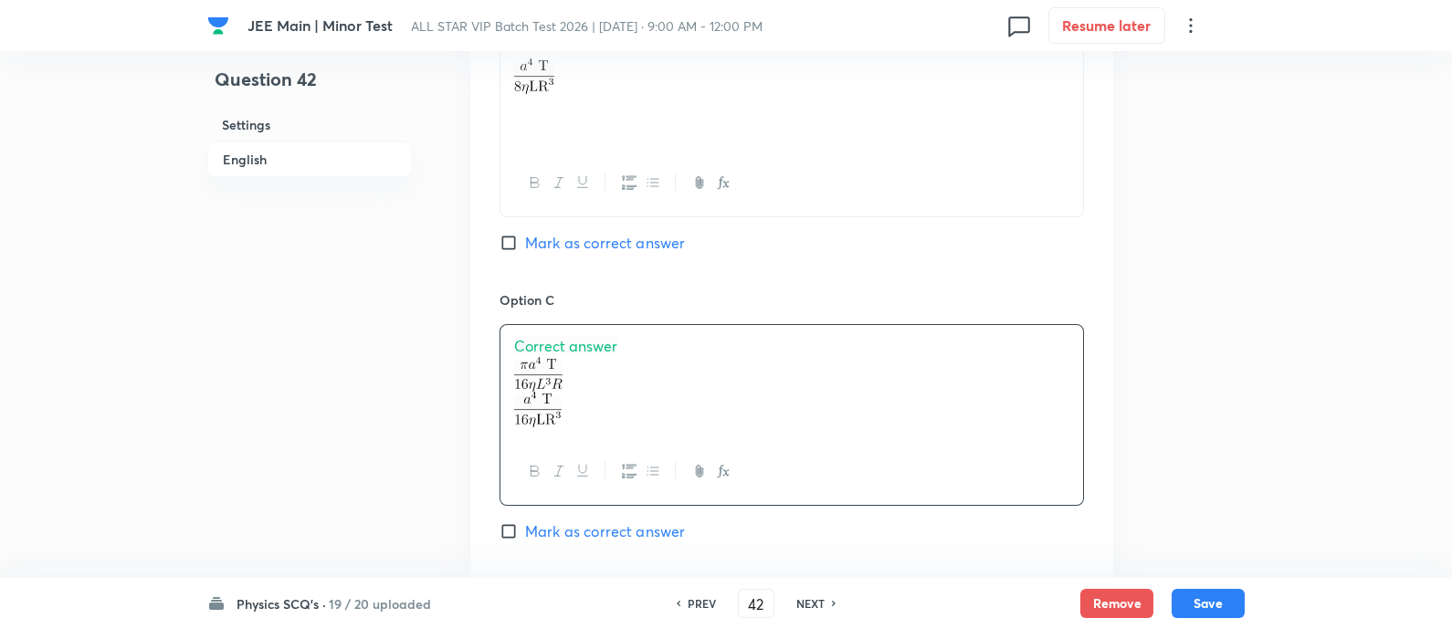
click at [571, 342] on span "Correct answer" at bounding box center [565, 345] width 103 height 19
click at [586, 385] on p at bounding box center [791, 389] width 555 height 36
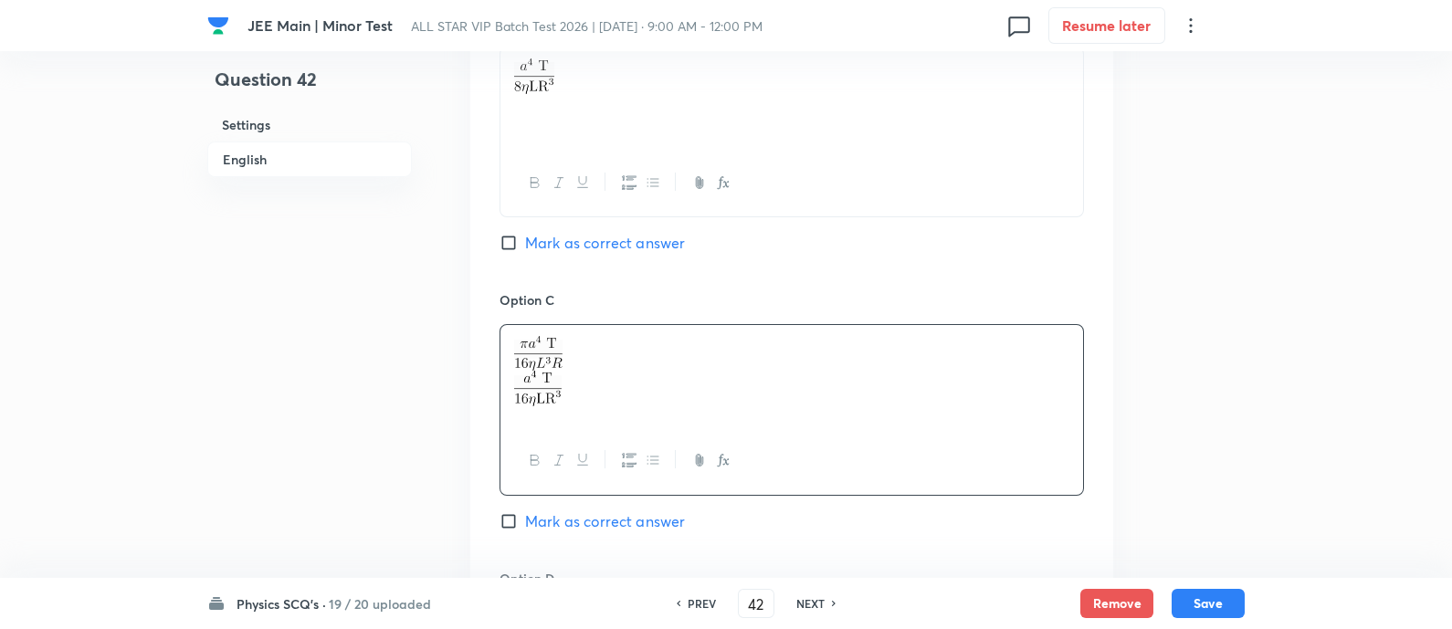
click at [586, 385] on p at bounding box center [791, 389] width 555 height 36
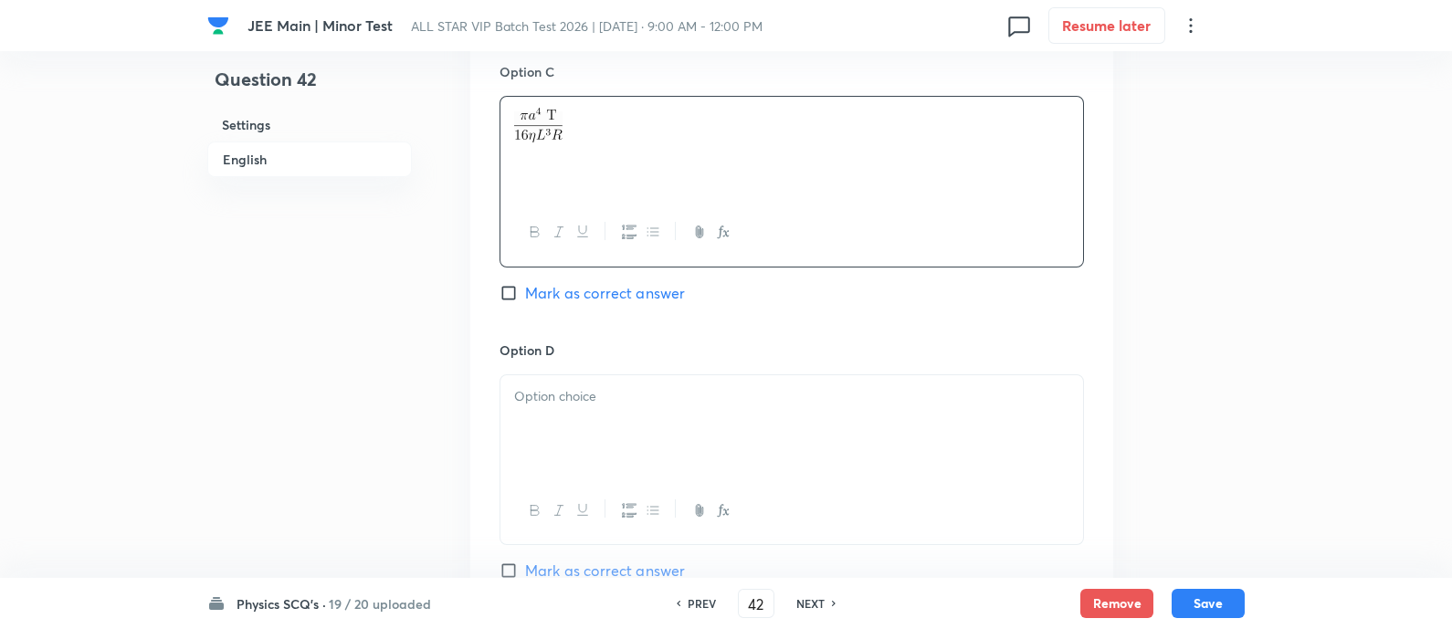
scroll to position [1431, 0]
click at [582, 399] on div at bounding box center [792, 422] width 583 height 102
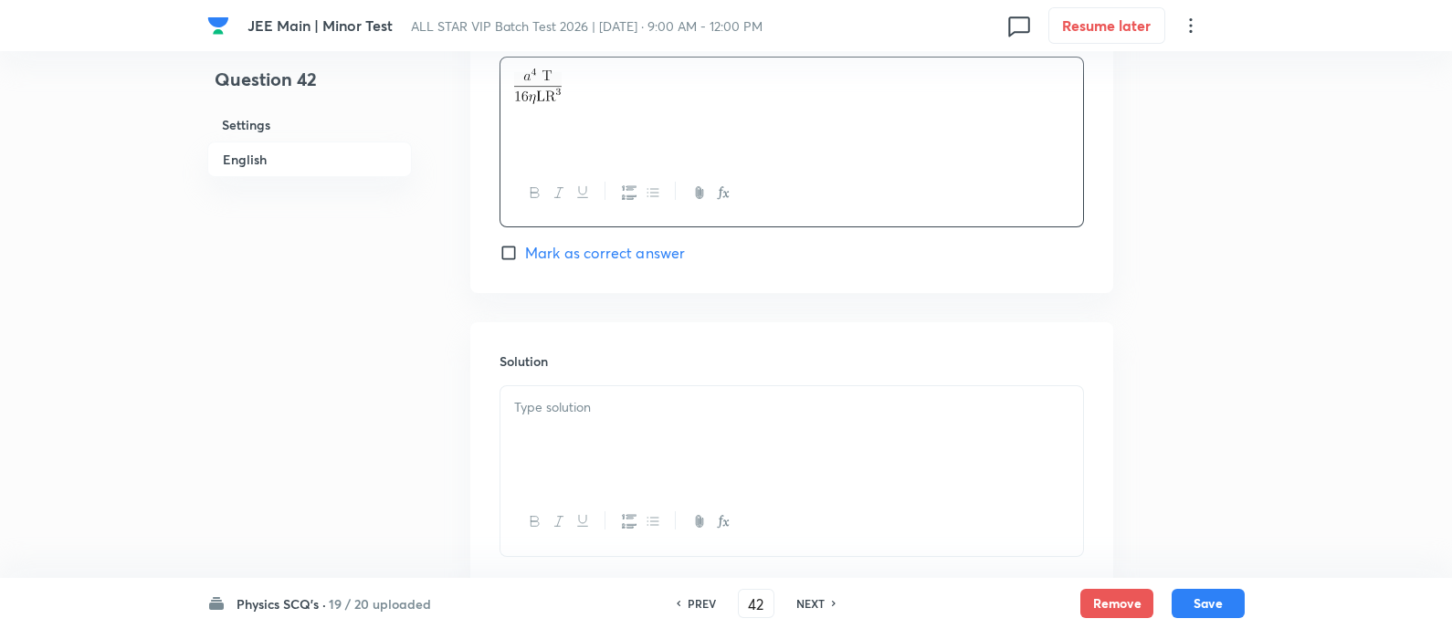
scroll to position [1858, 0]
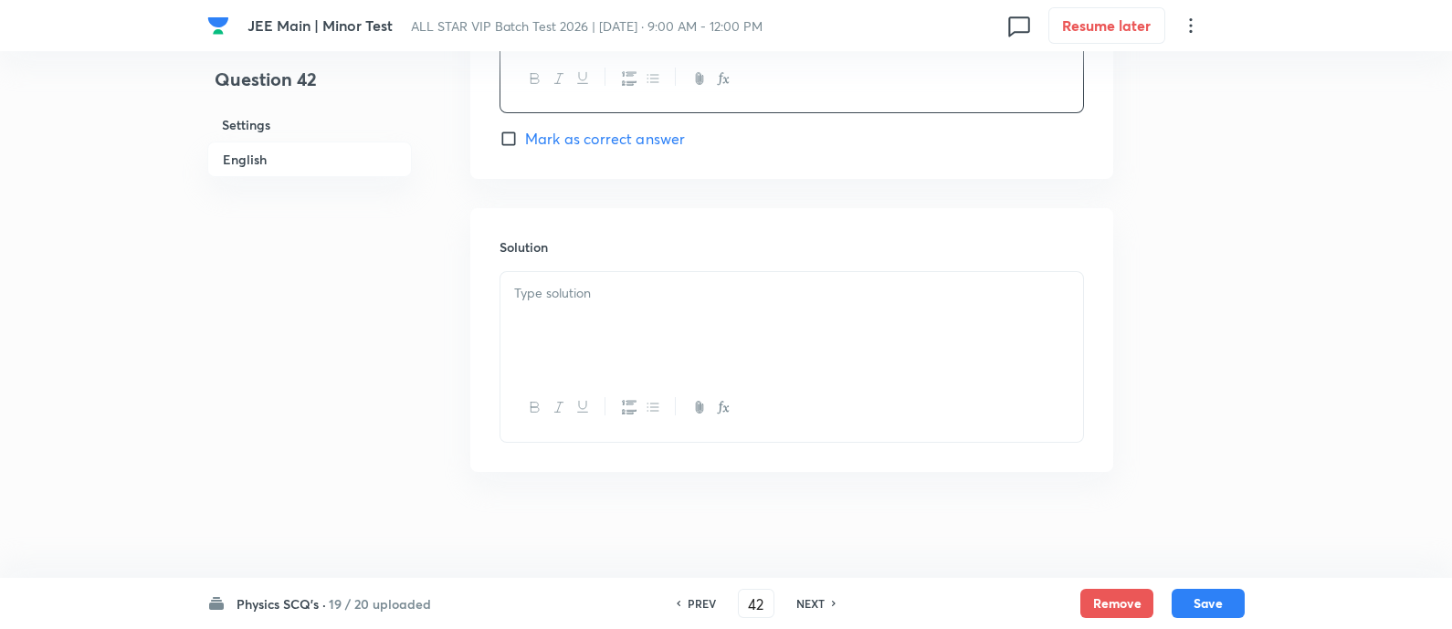
click at [691, 299] on p at bounding box center [791, 293] width 555 height 21
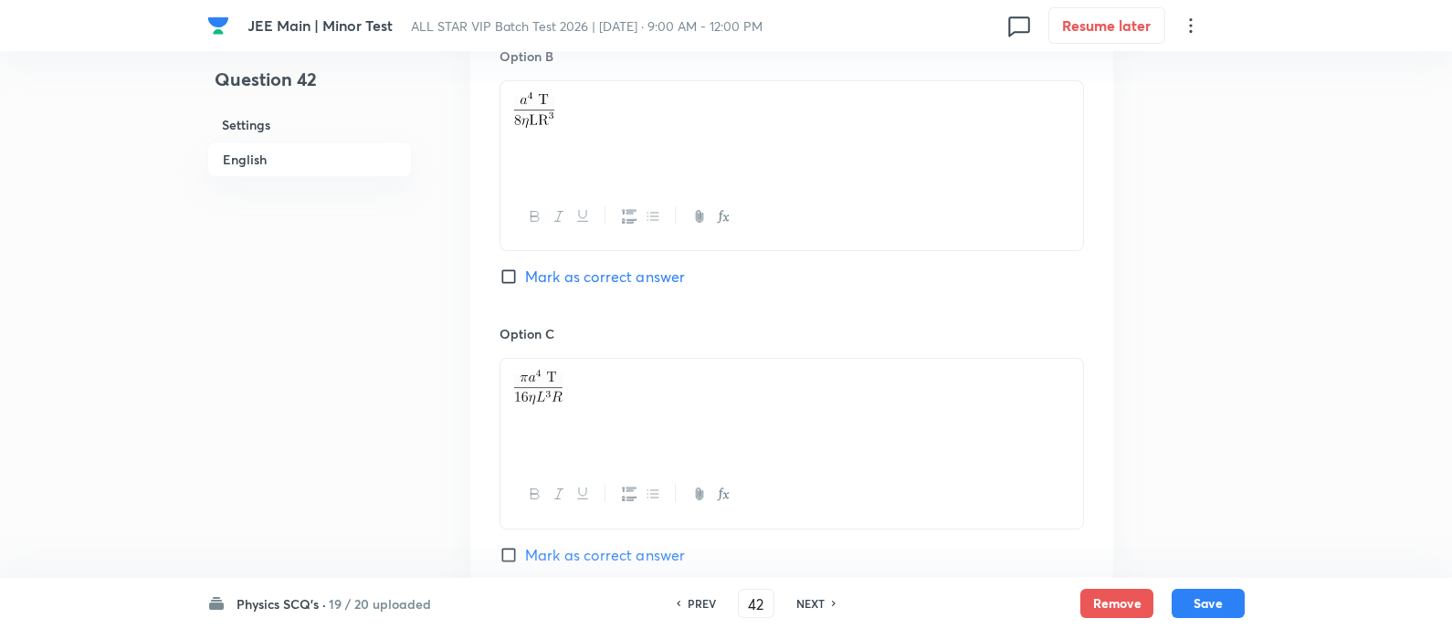
scroll to position [1161, 0]
click at [666, 276] on span "Mark as correct answer" at bounding box center [605, 280] width 160 height 22
click at [525, 276] on input "Mark as correct answer" at bounding box center [513, 279] width 26 height 18
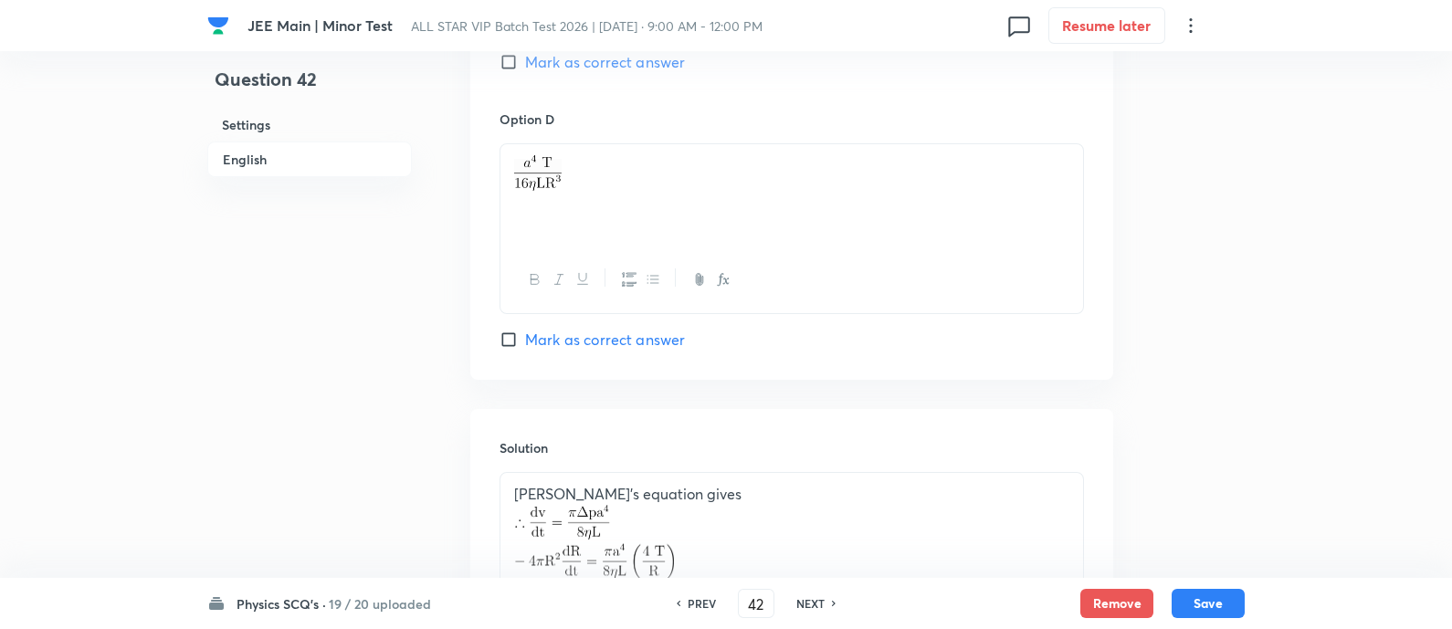
scroll to position [1934, 0]
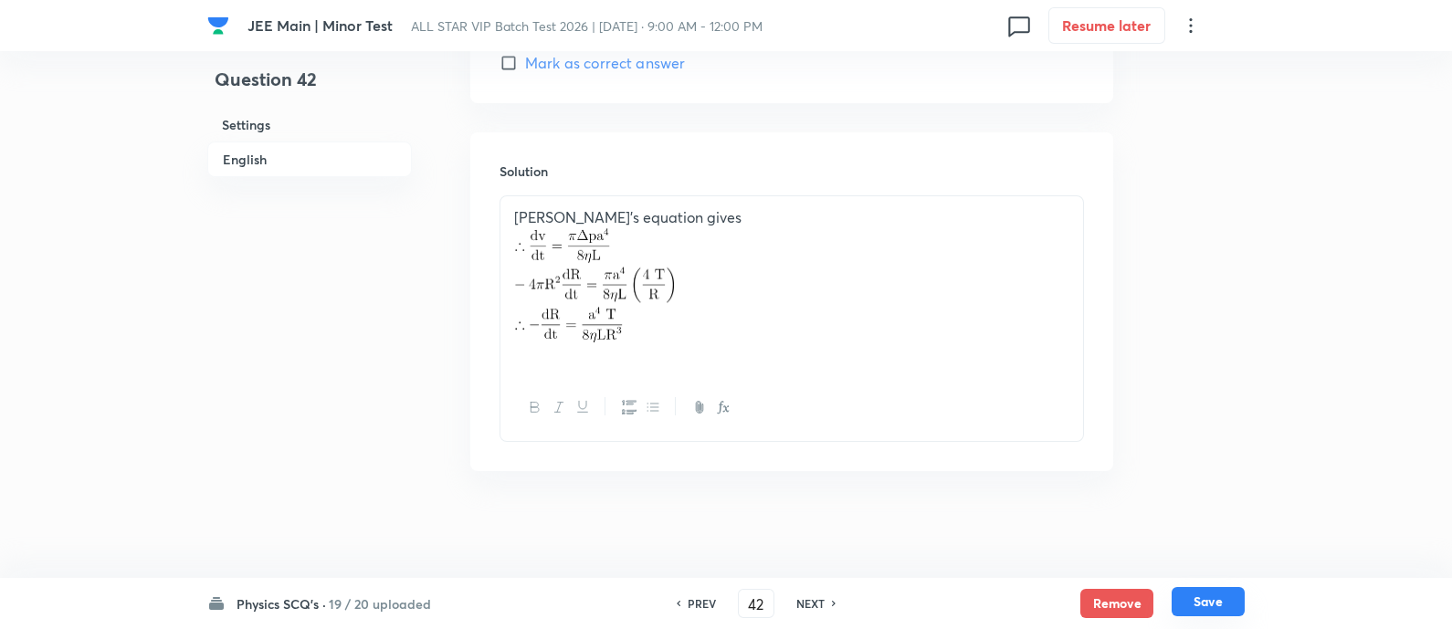
click at [1218, 596] on button "Save" at bounding box center [1208, 601] width 73 height 29
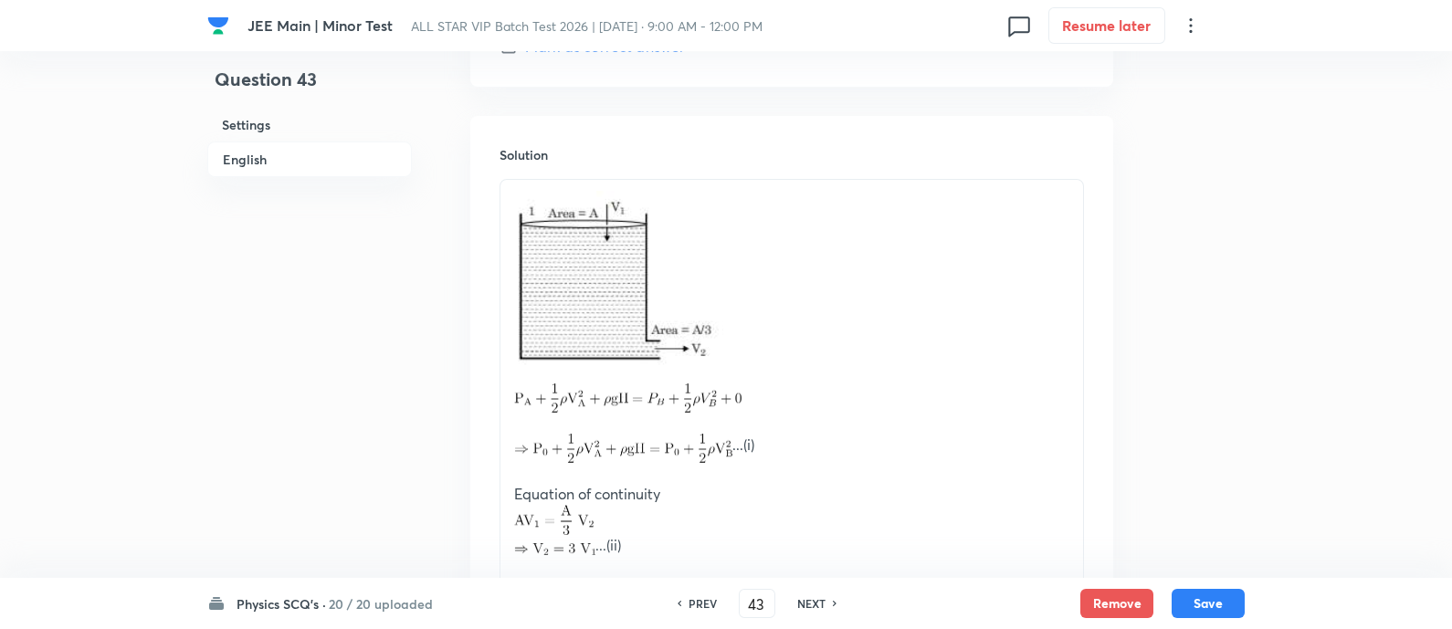
scroll to position [2304, 0]
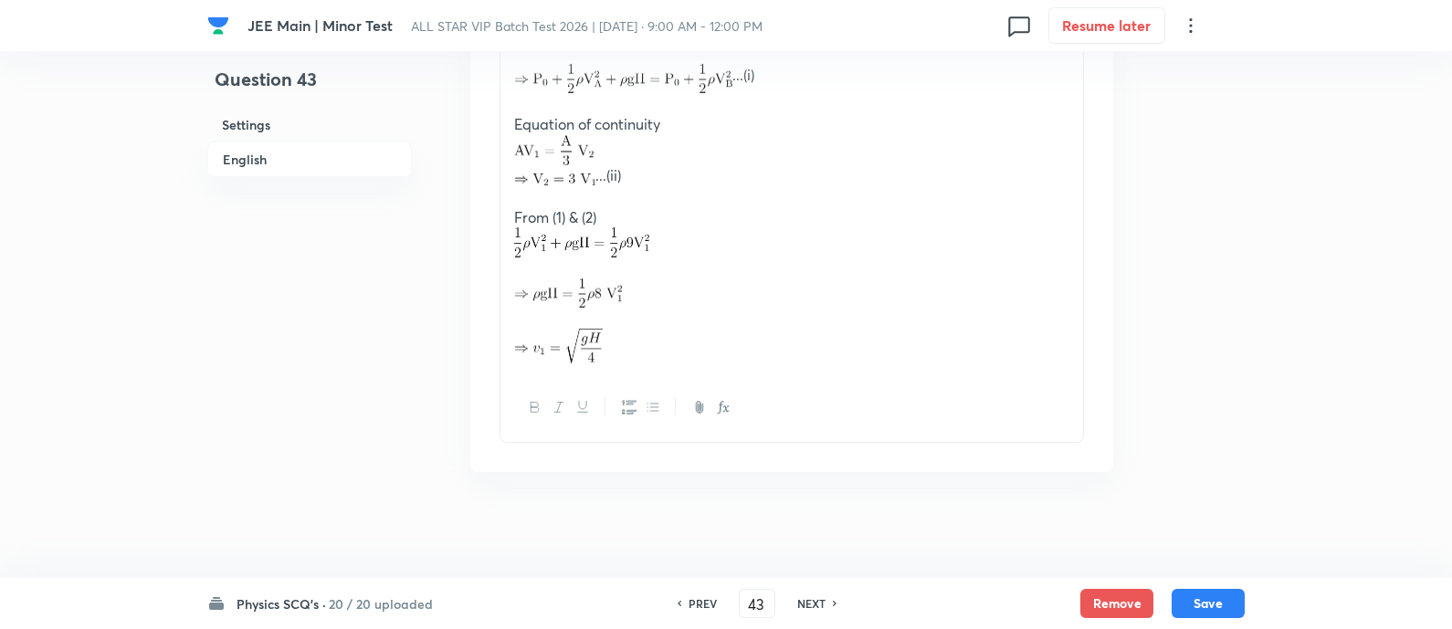
click at [823, 602] on h6 "NEXT" at bounding box center [811, 604] width 28 height 16
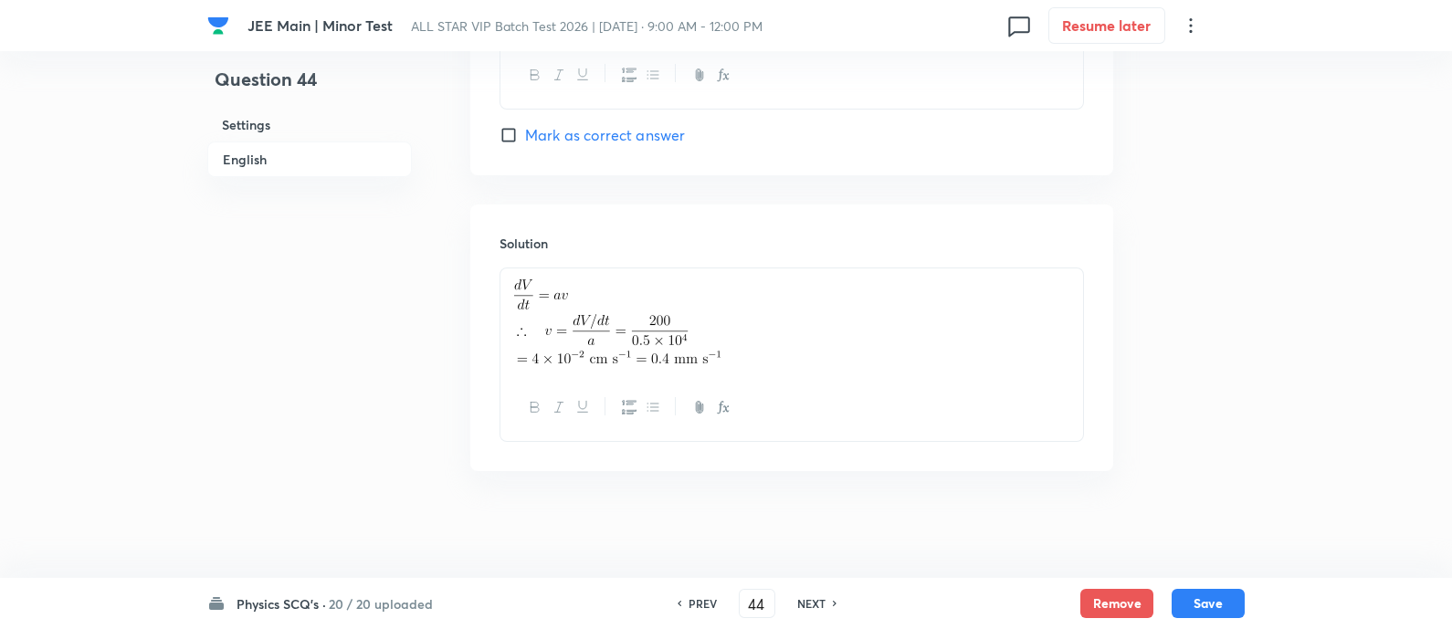
click at [823, 602] on h6 "NEXT" at bounding box center [811, 604] width 28 height 16
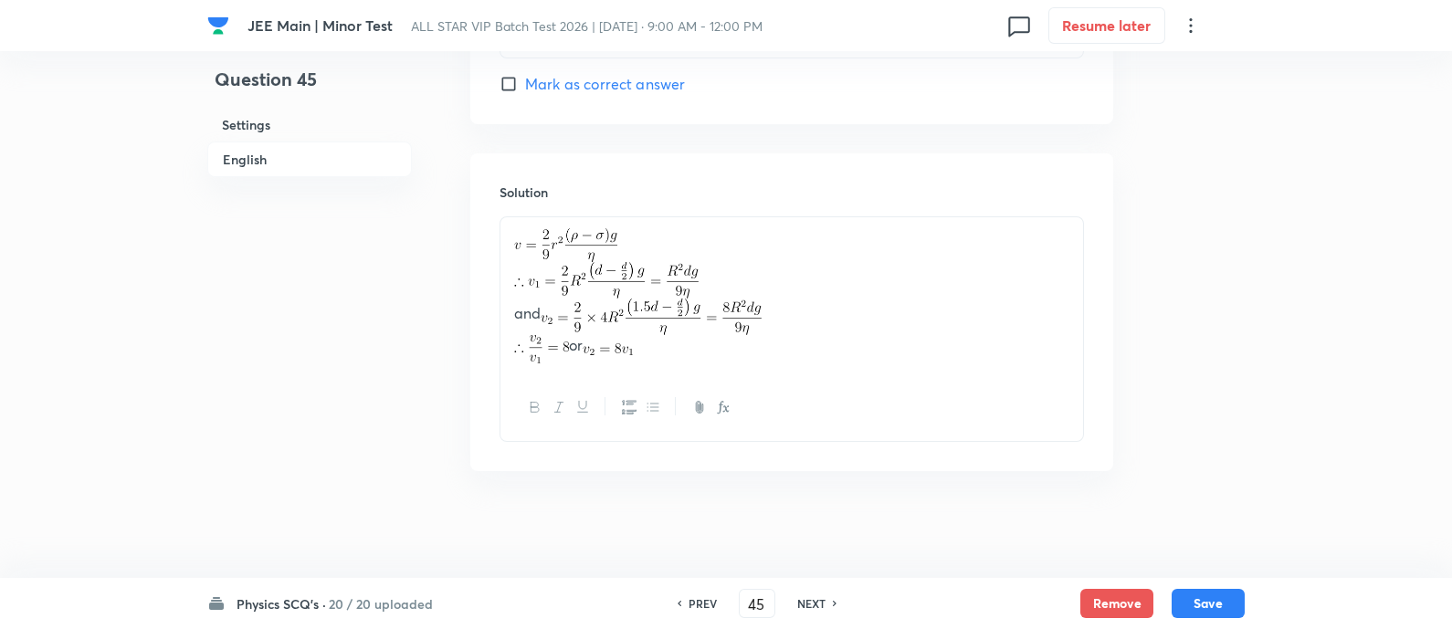
click at [823, 602] on h6 "NEXT" at bounding box center [811, 604] width 28 height 16
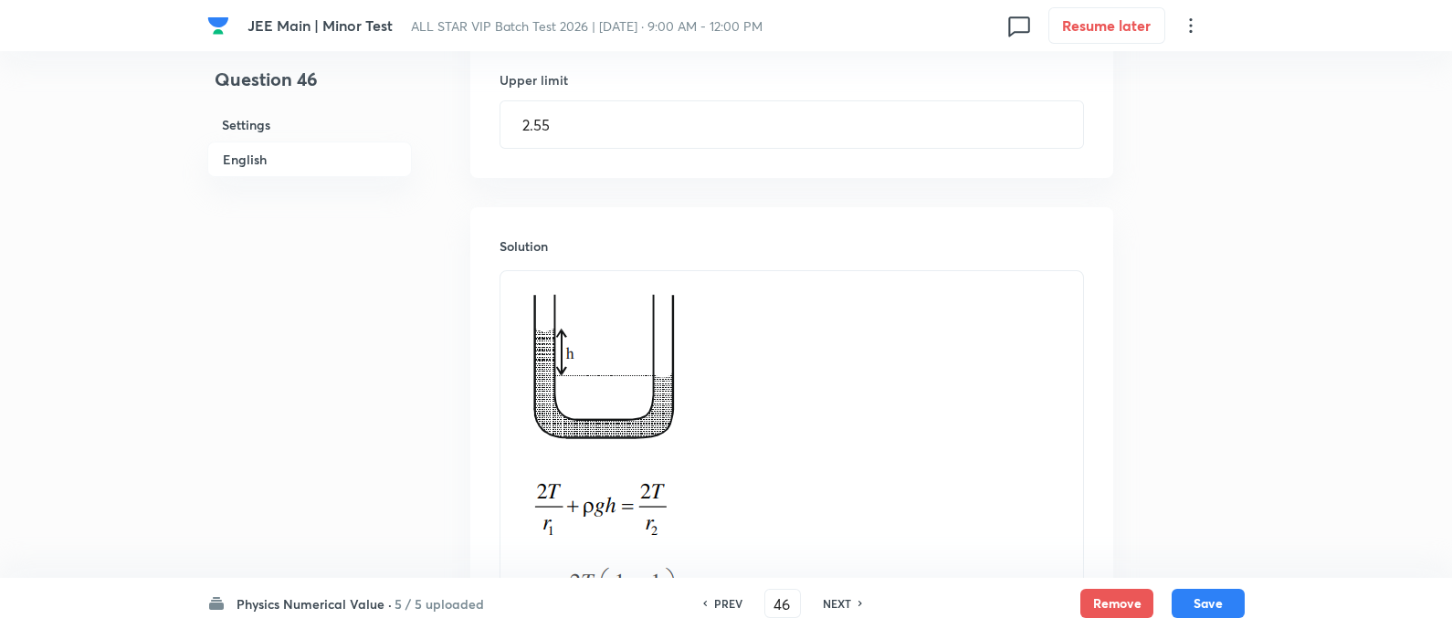
scroll to position [1448, 0]
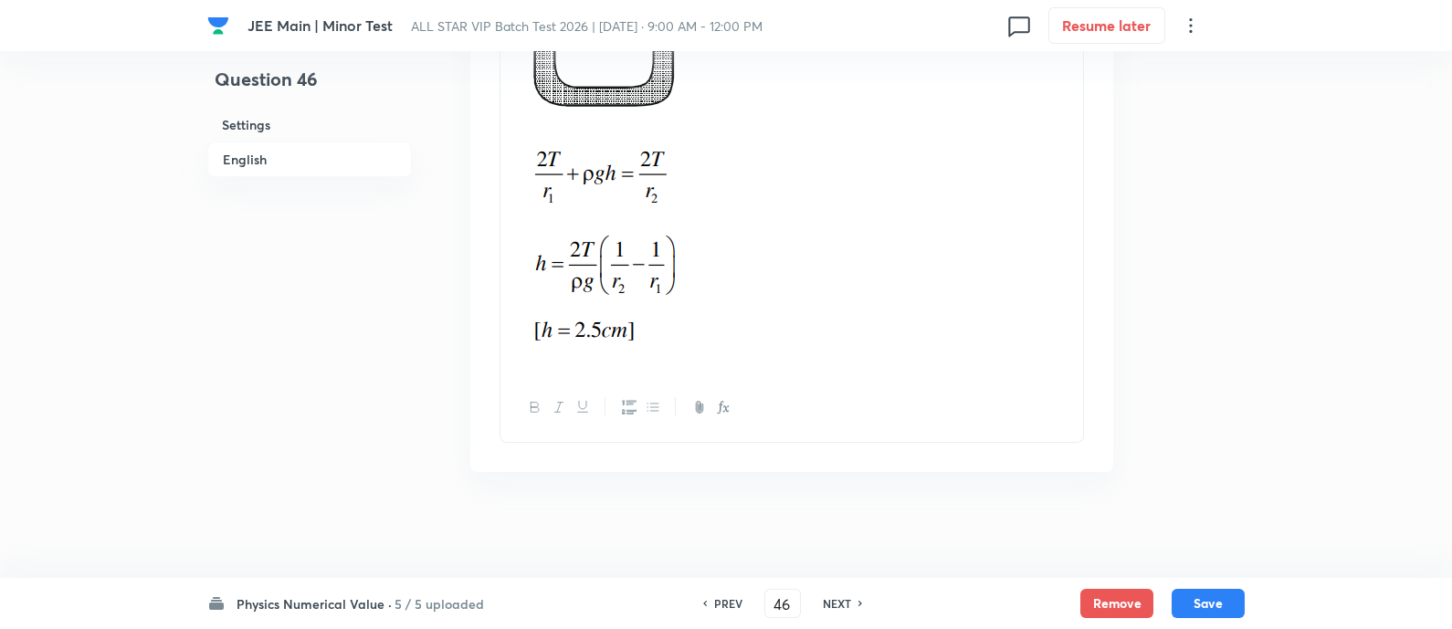
click at [837, 600] on h6 "NEXT" at bounding box center [837, 604] width 28 height 16
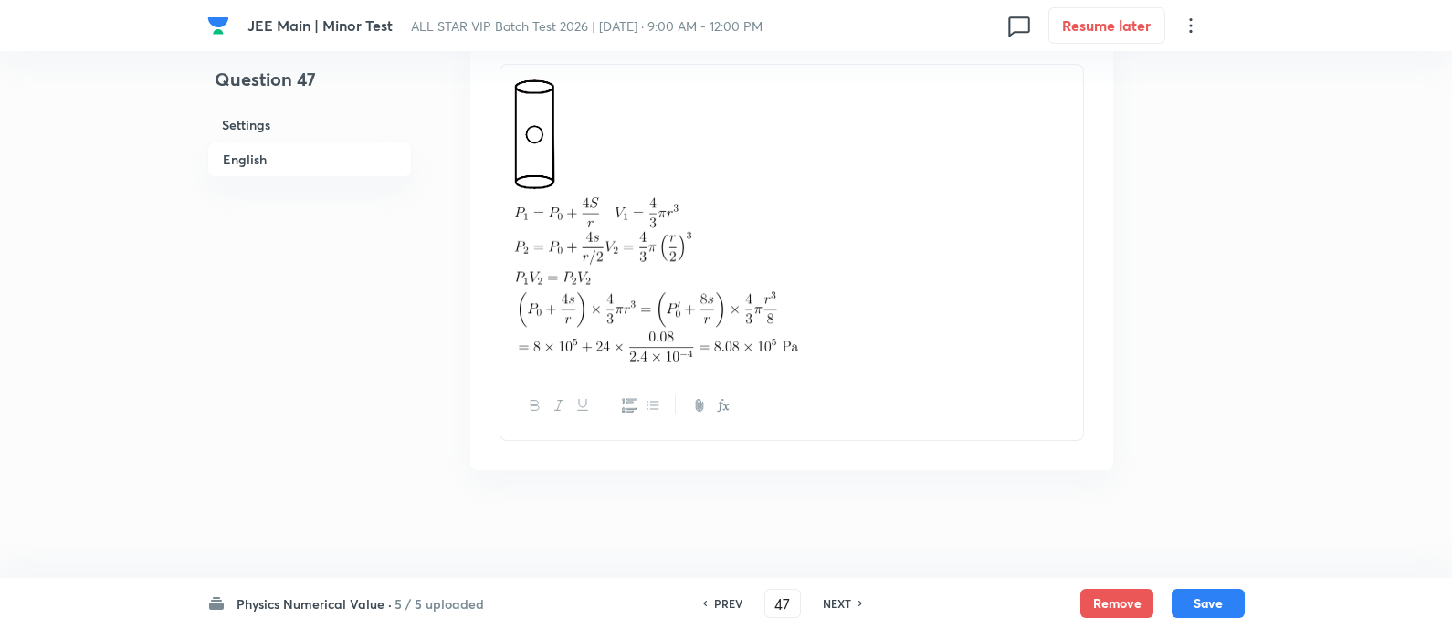
click at [837, 600] on h6 "NEXT" at bounding box center [837, 604] width 28 height 16
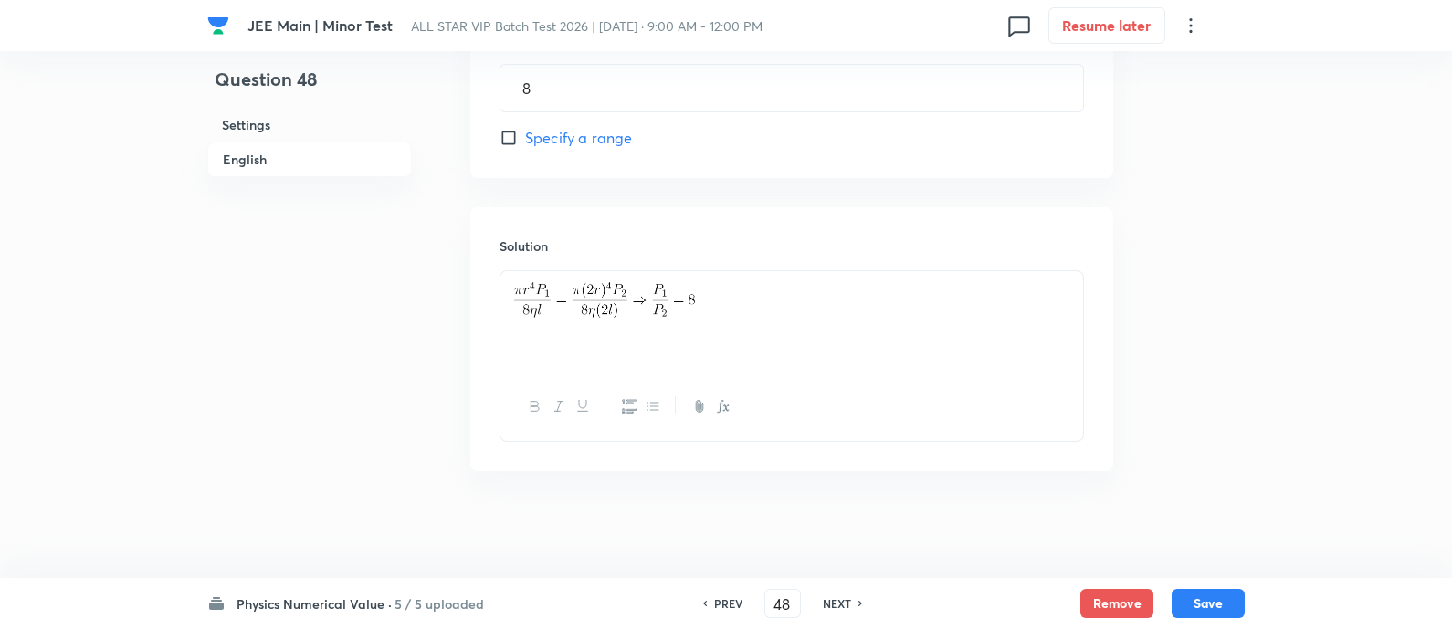
click at [837, 600] on h6 "NEXT" at bounding box center [837, 604] width 28 height 16
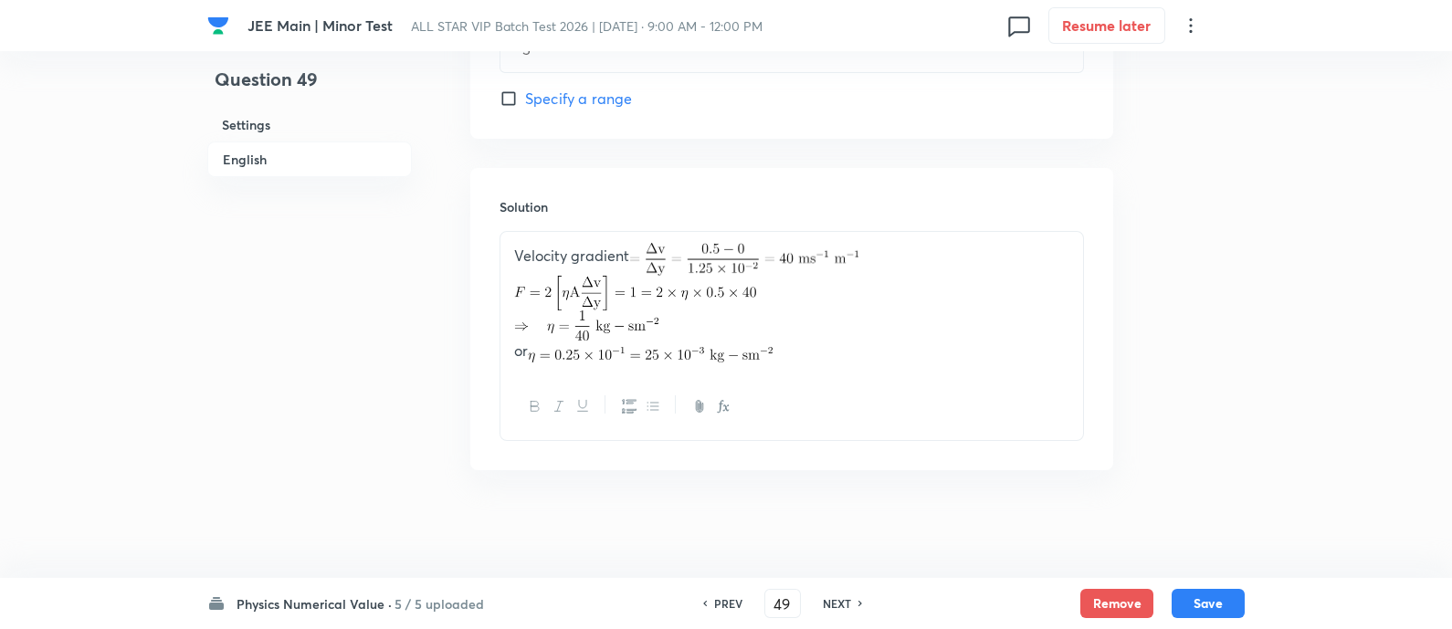
click at [837, 600] on h6 "NEXT" at bounding box center [837, 604] width 28 height 16
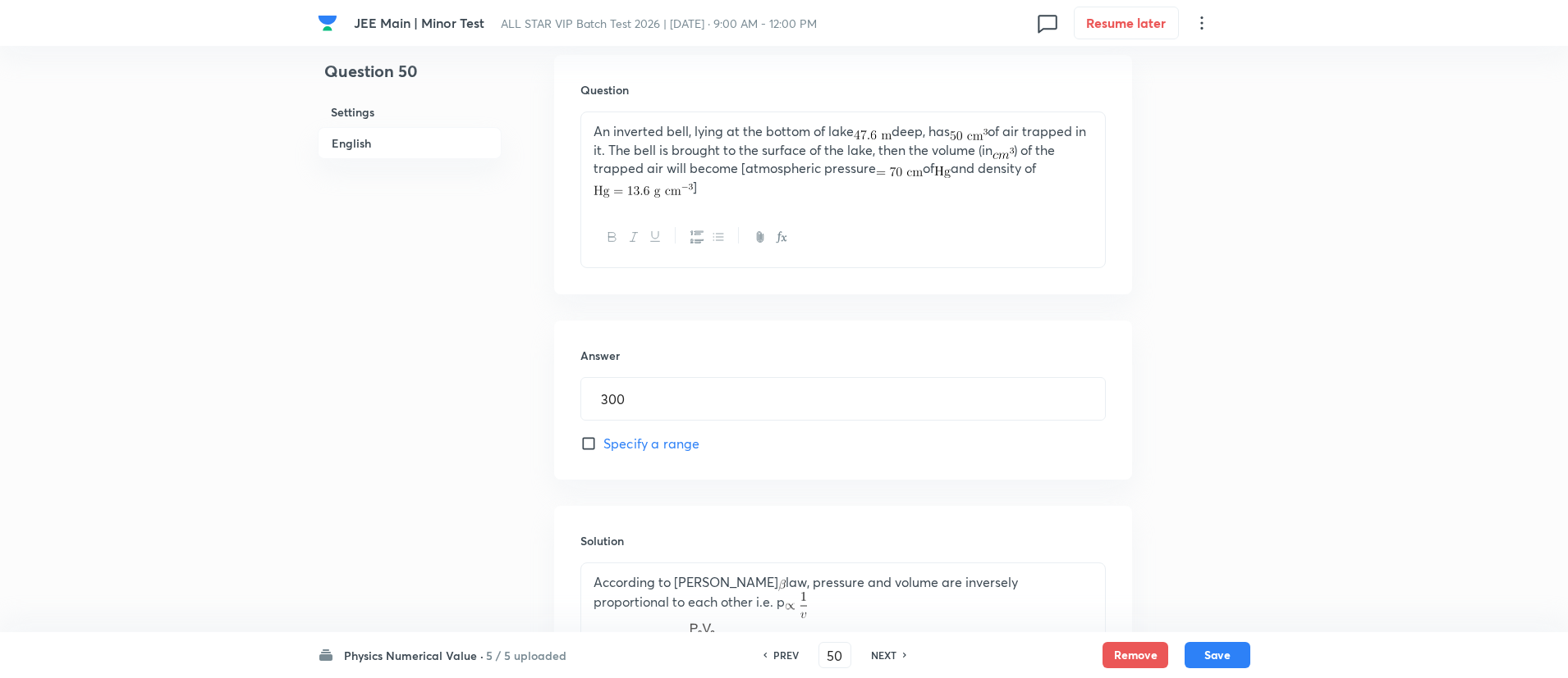
scroll to position [476, 0]
click at [1117, 564] on button "Remove" at bounding box center [1135, 653] width 66 height 26
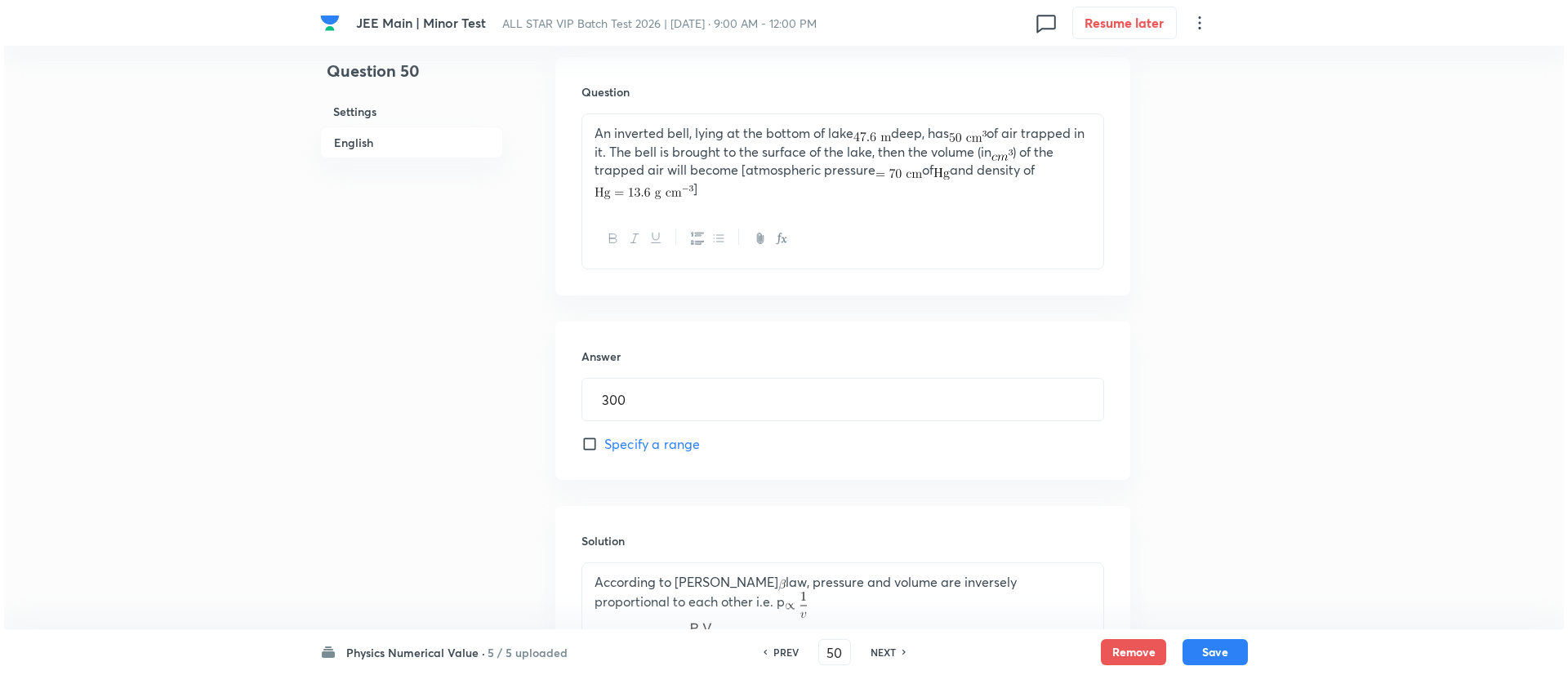
scroll to position [0, 0]
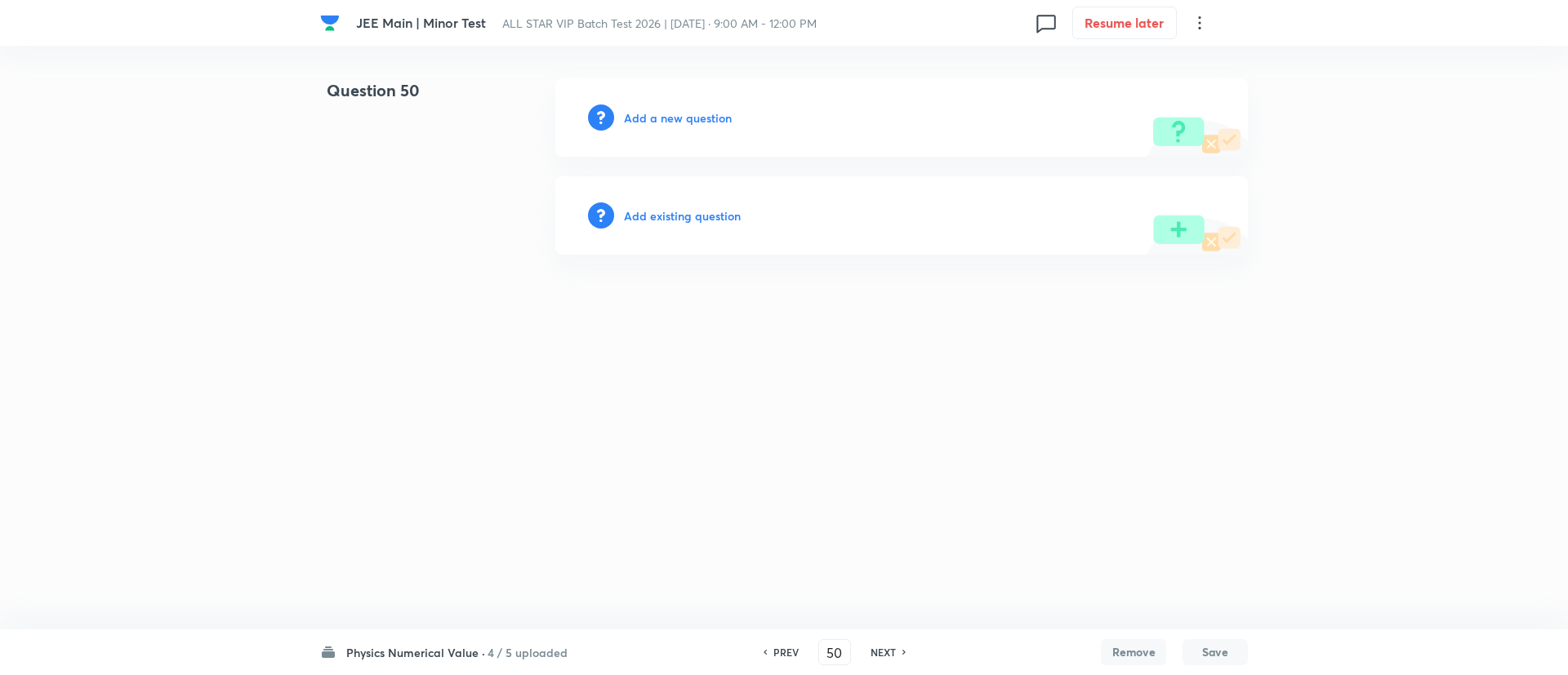
click at [703, 118] on h6 "Add a new question" at bounding box center [678, 117] width 108 height 17
click at [703, 118] on h6 "Choose a question type" at bounding box center [687, 117] width 126 height 17
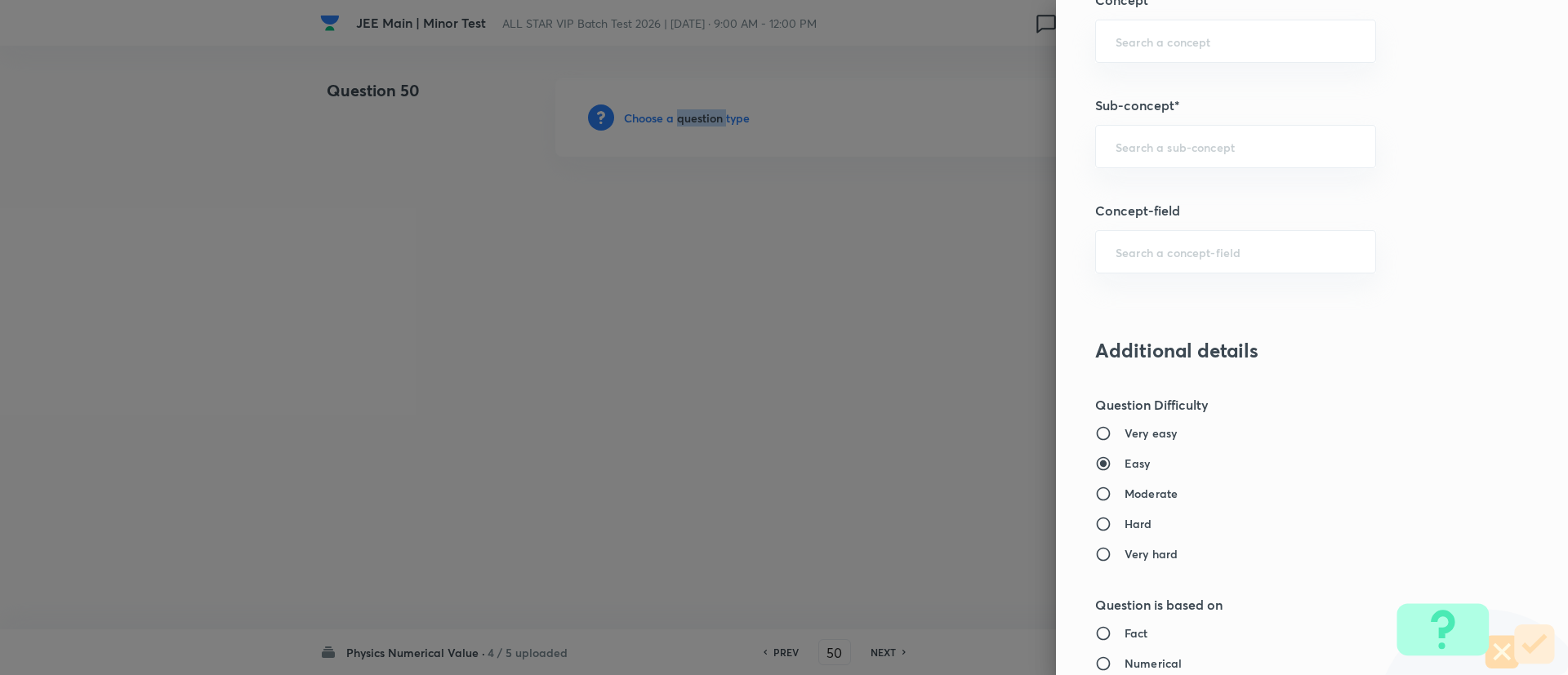
scroll to position [869, 0]
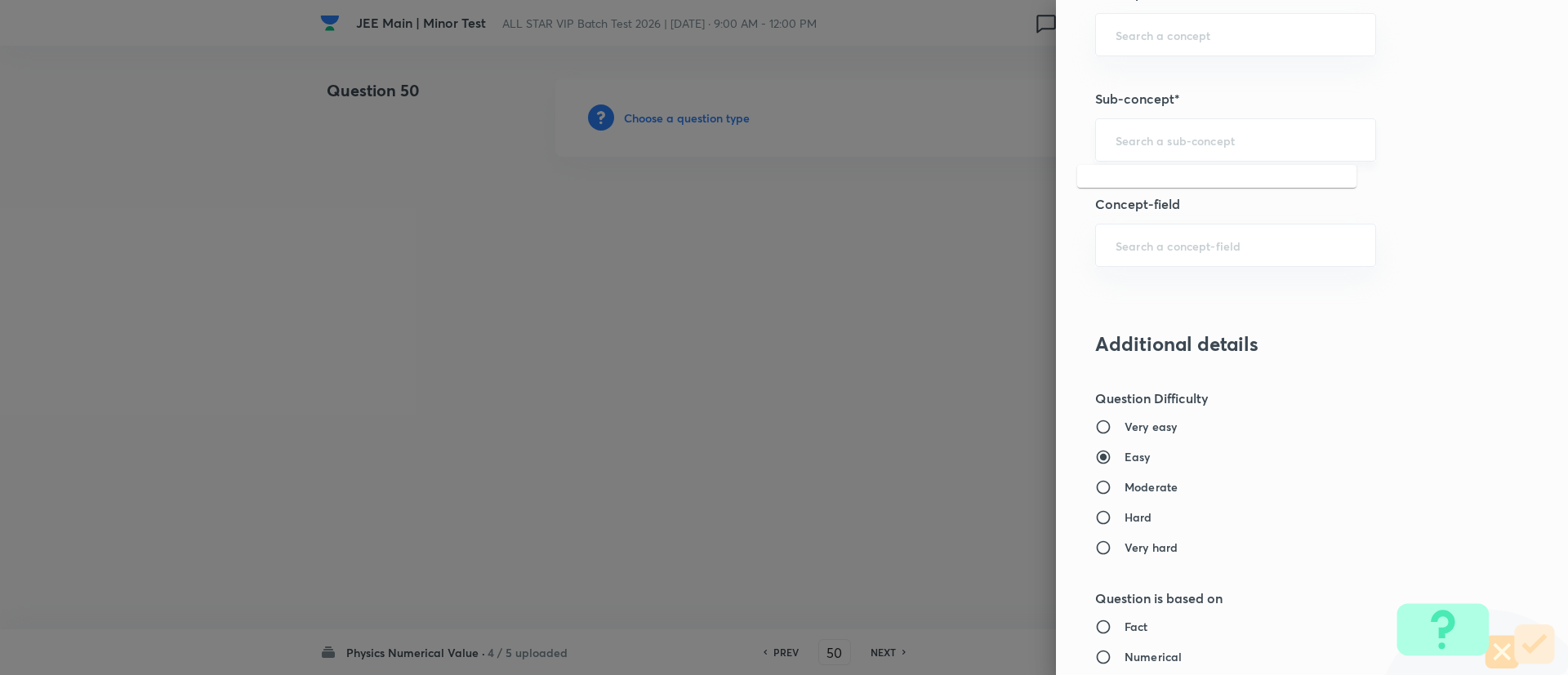
click at [1134, 137] on input "text" at bounding box center [1235, 139] width 240 height 15
click at [1136, 228] on li "Fluid Mechanics" at bounding box center [1217, 215] width 279 height 30
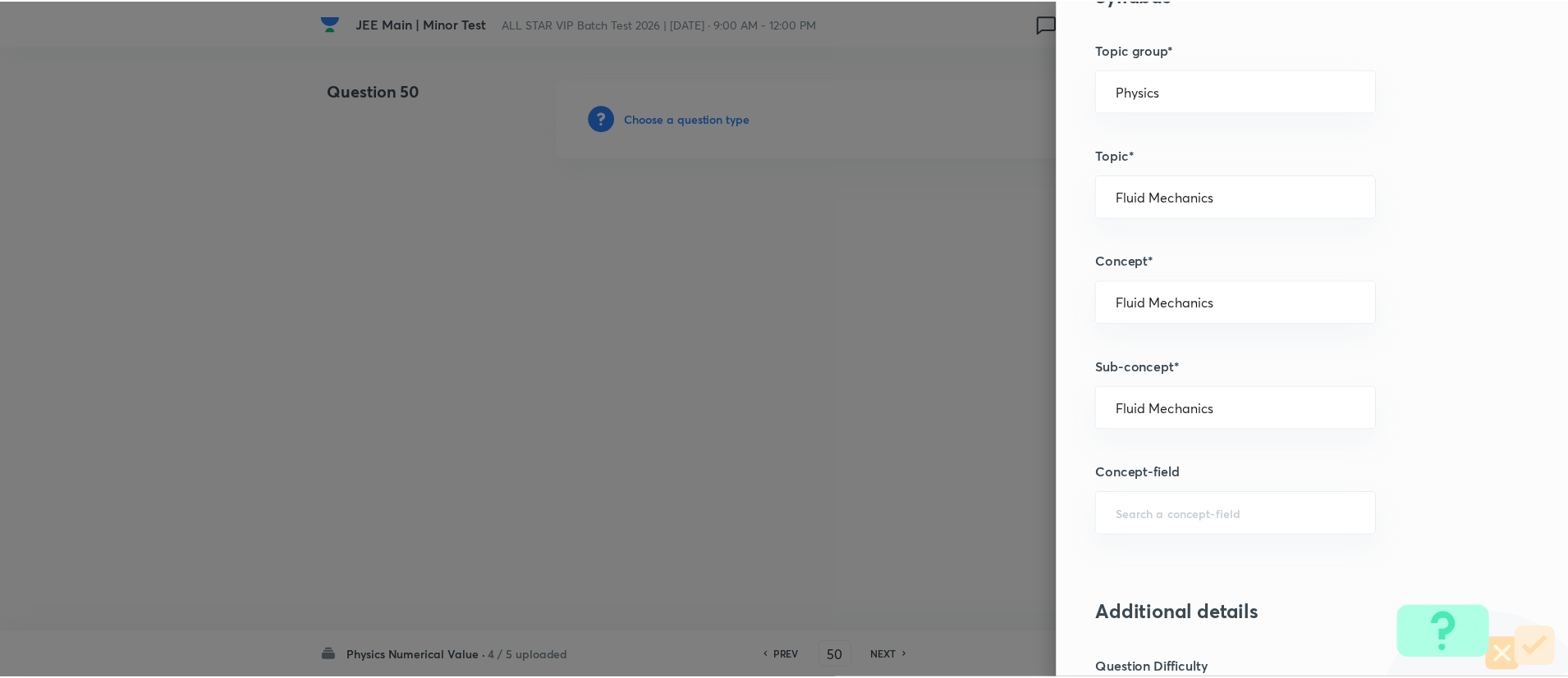
scroll to position [1461, 0]
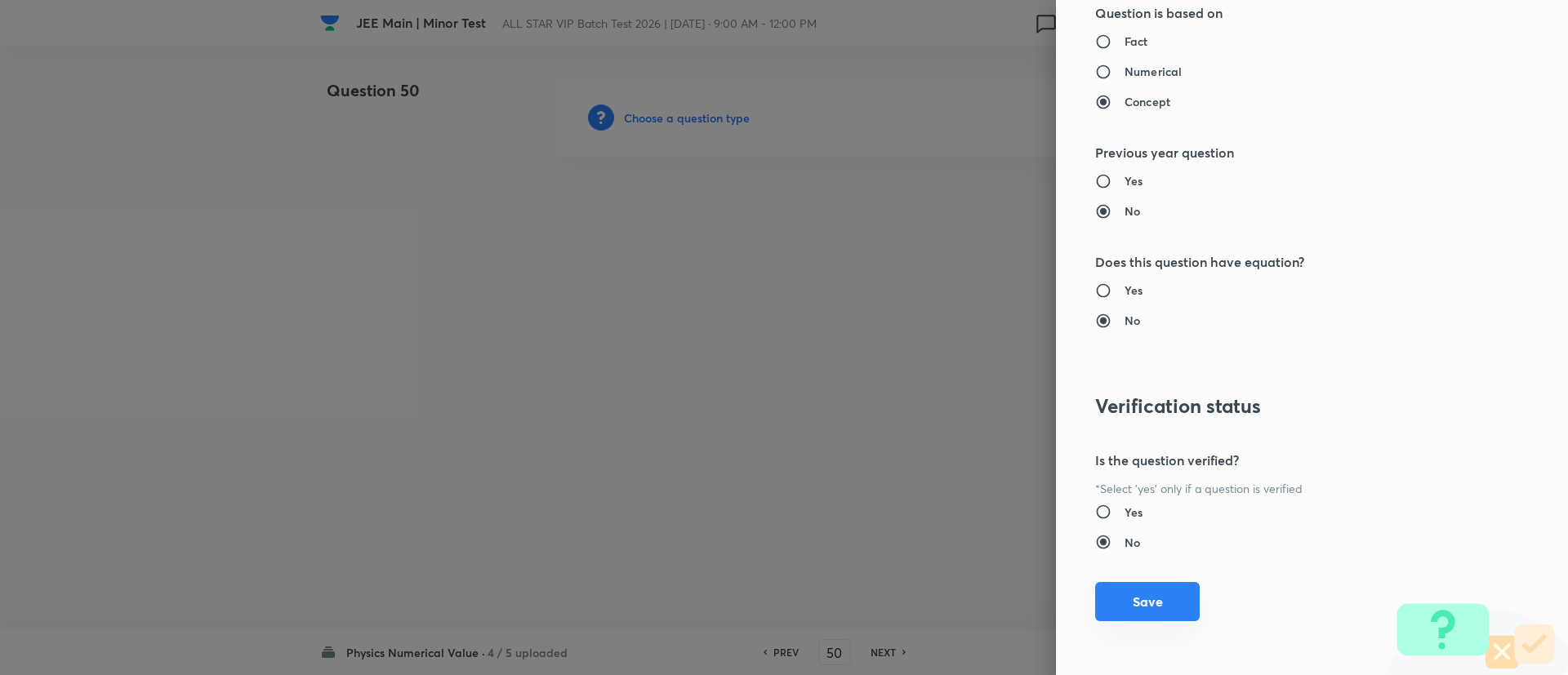
click at [1142, 561] on button "Save" at bounding box center [1147, 602] width 105 height 39
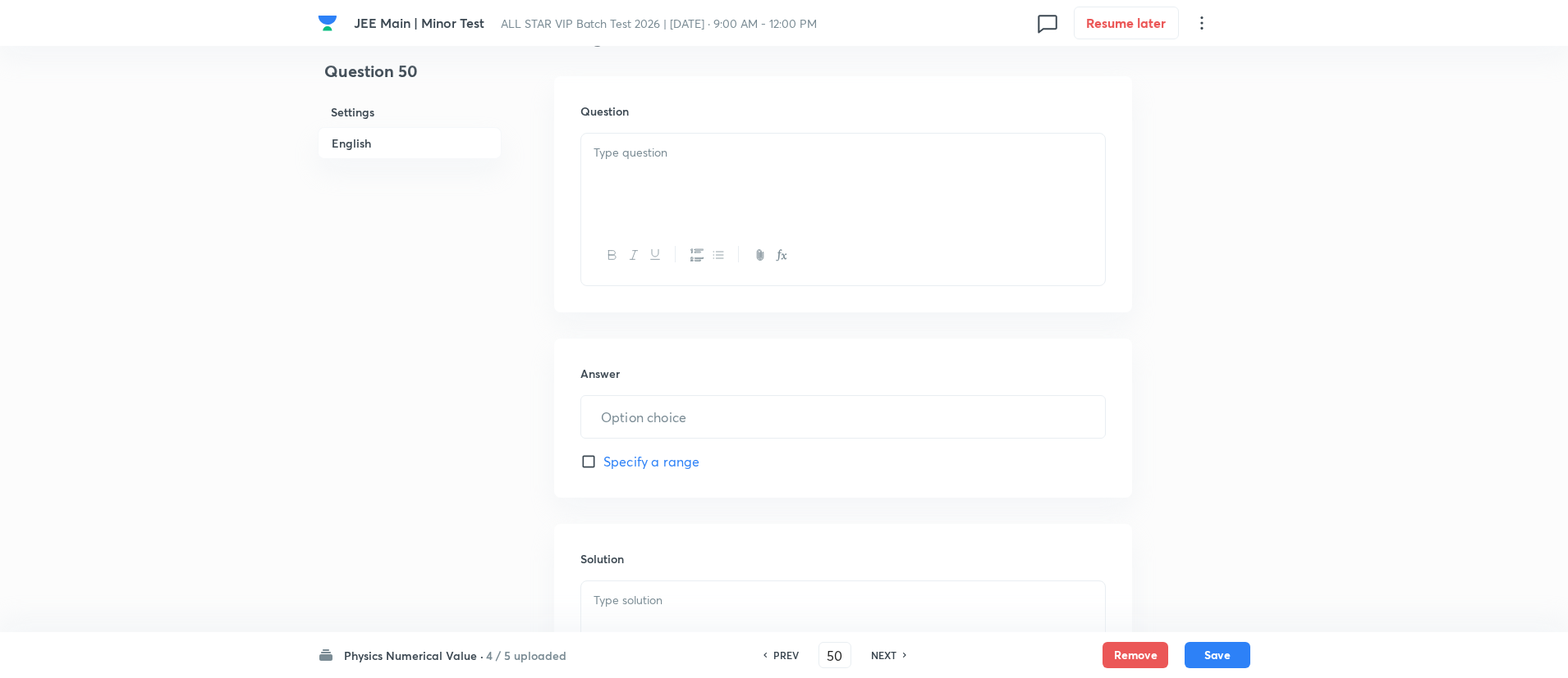
scroll to position [468, 0]
click at [772, 136] on p at bounding box center [842, 142] width 499 height 19
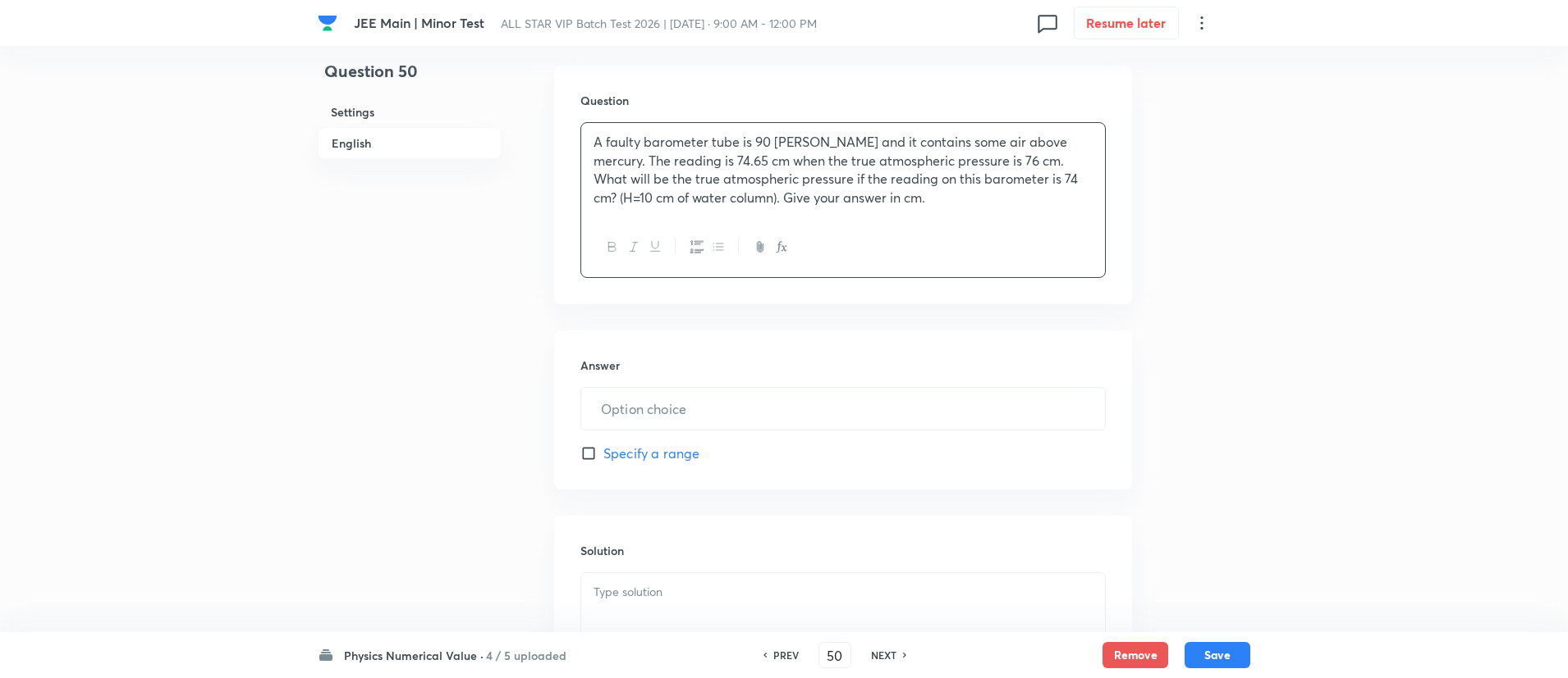
scroll to position [687, 0]
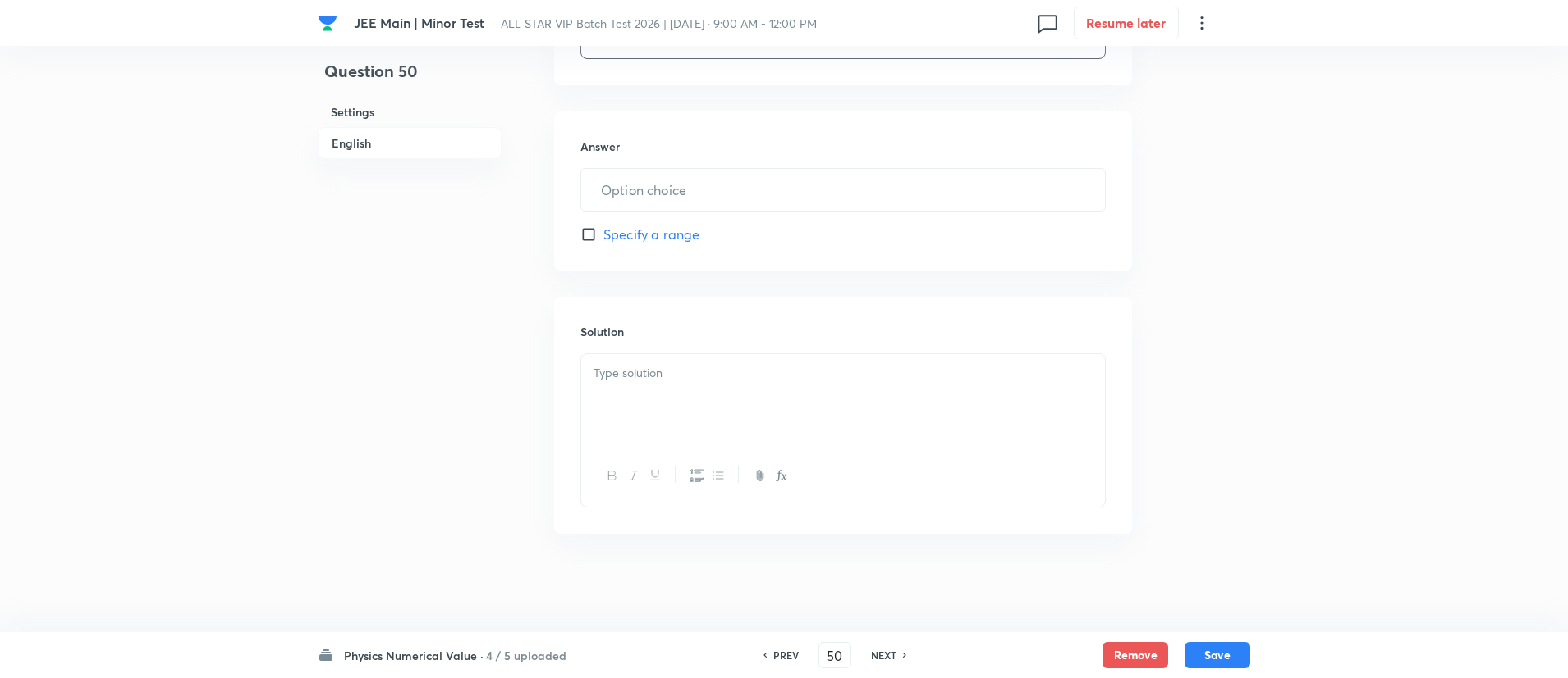
click at [676, 377] on p at bounding box center [842, 374] width 499 height 19
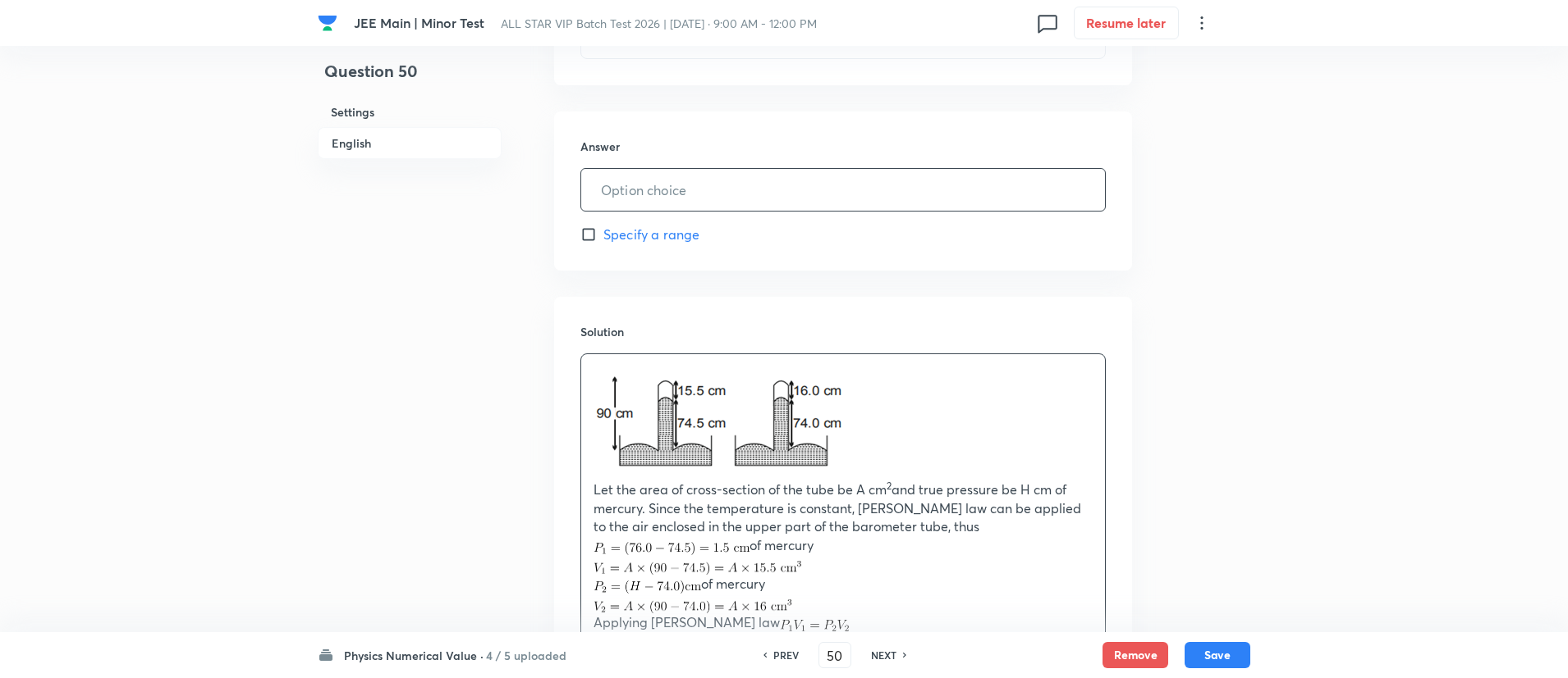
click at [673, 195] on input "text" at bounding box center [843, 189] width 524 height 42
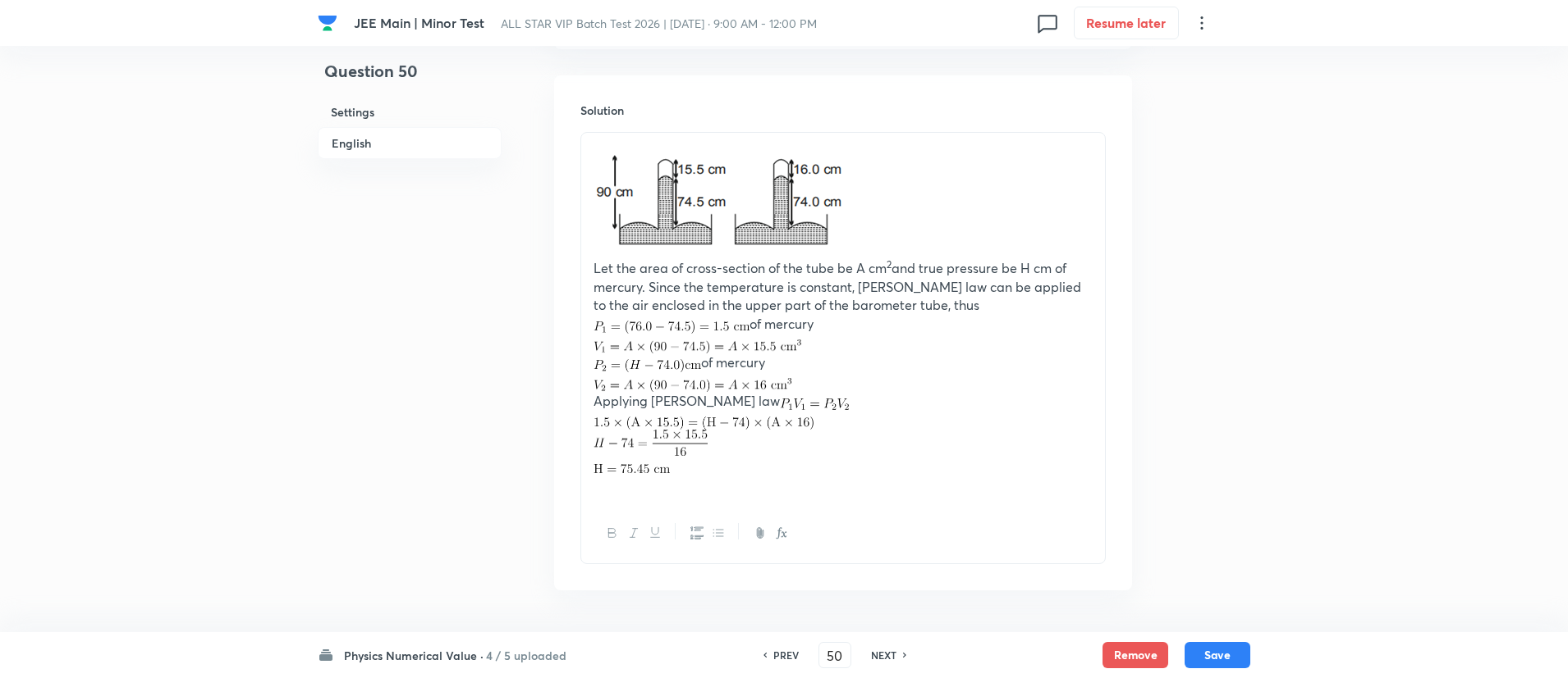
scroll to position [964, 0]
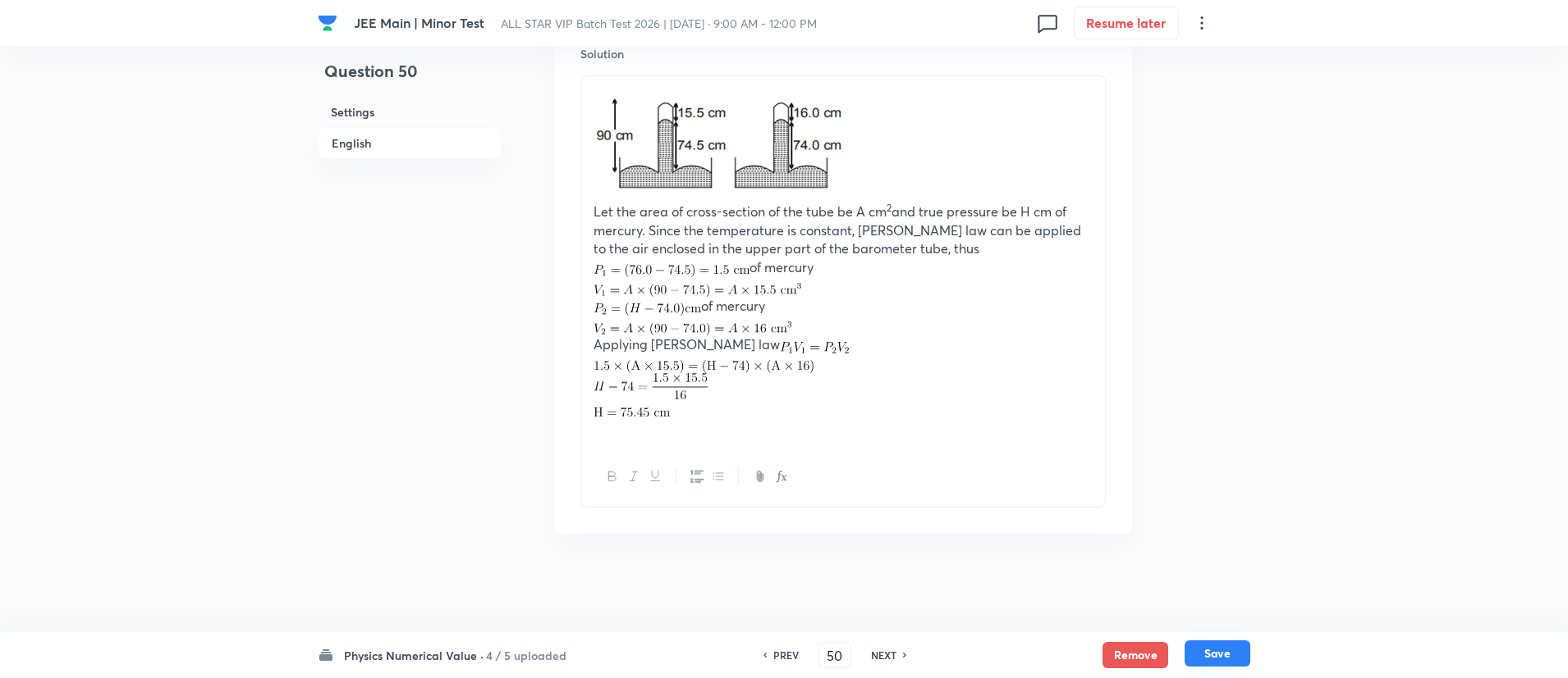
click at [1222, 564] on button "Save" at bounding box center [1217, 653] width 66 height 26
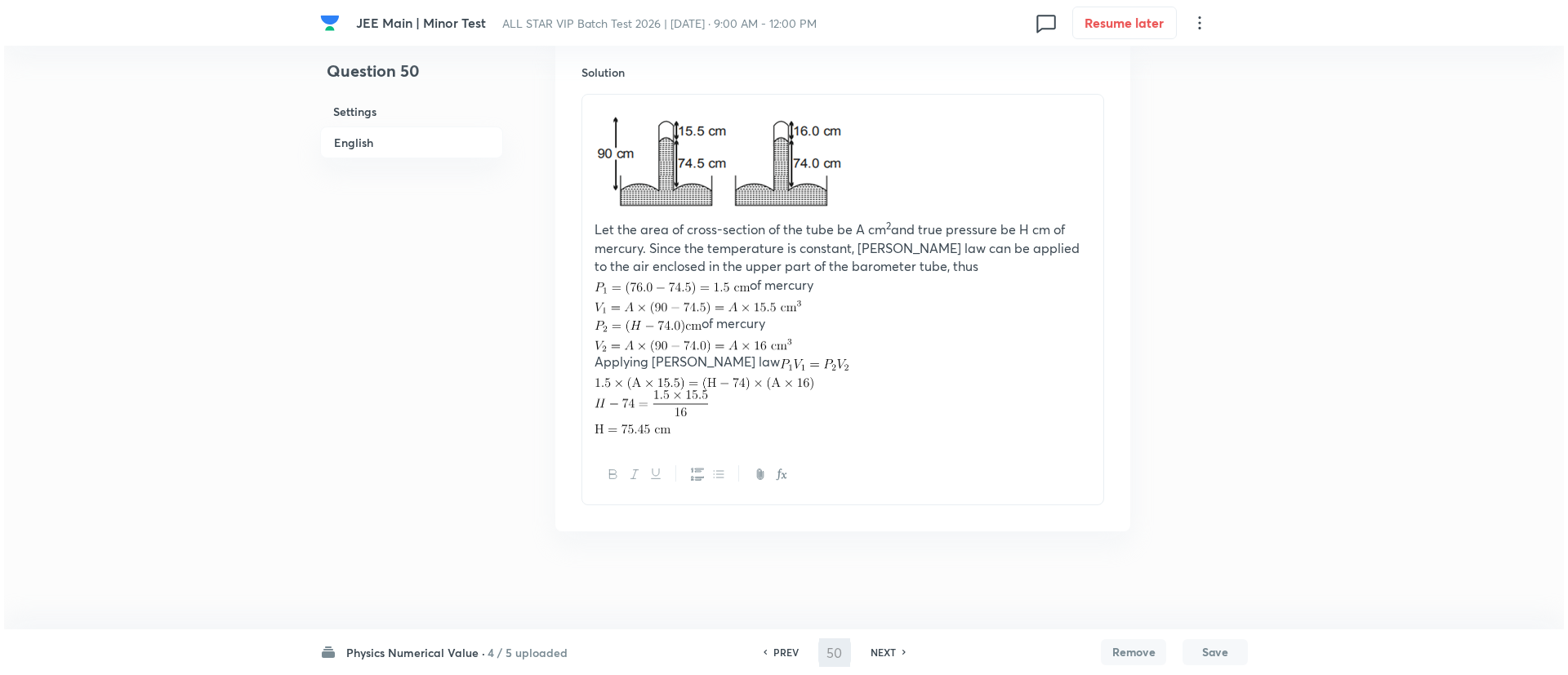
scroll to position [0, 0]
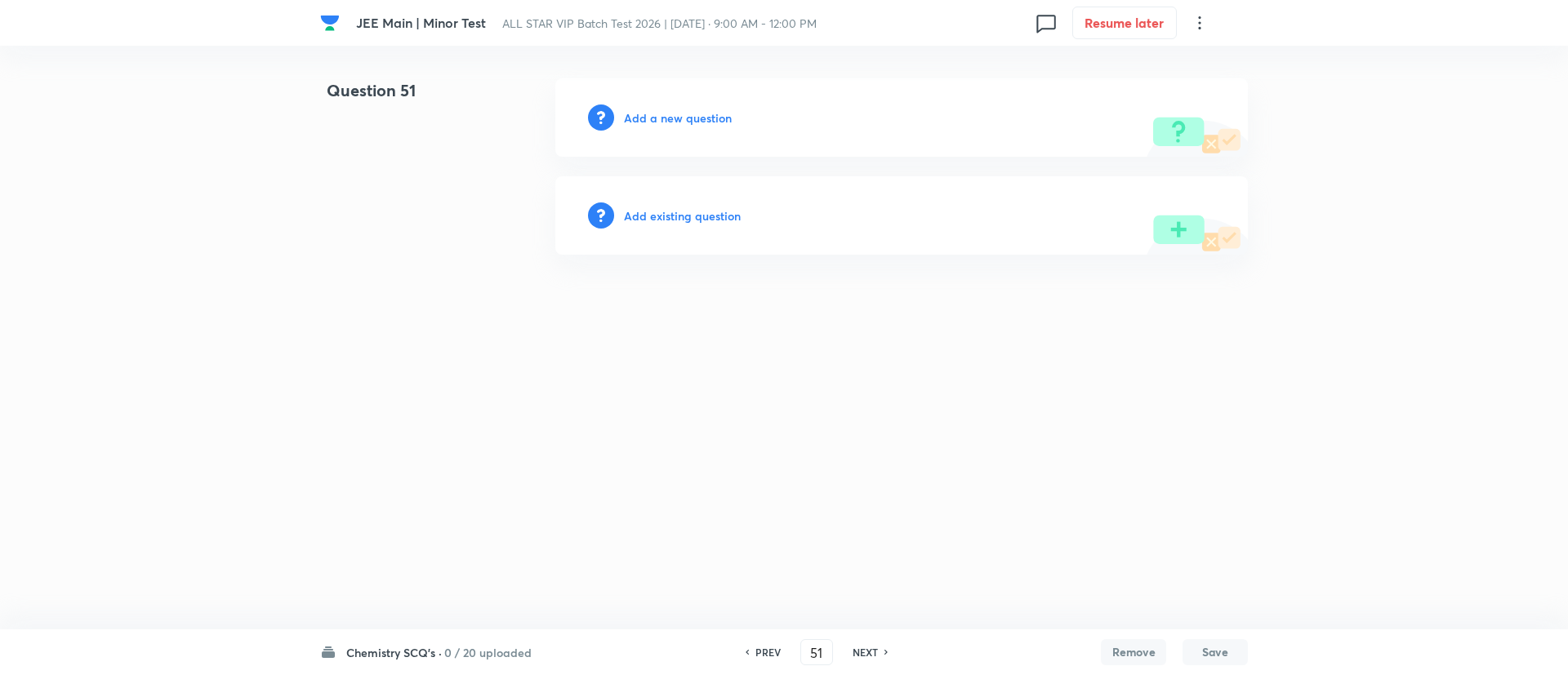
click at [460, 561] on h6 "0 / 20 uploaded" at bounding box center [488, 653] width 88 height 17
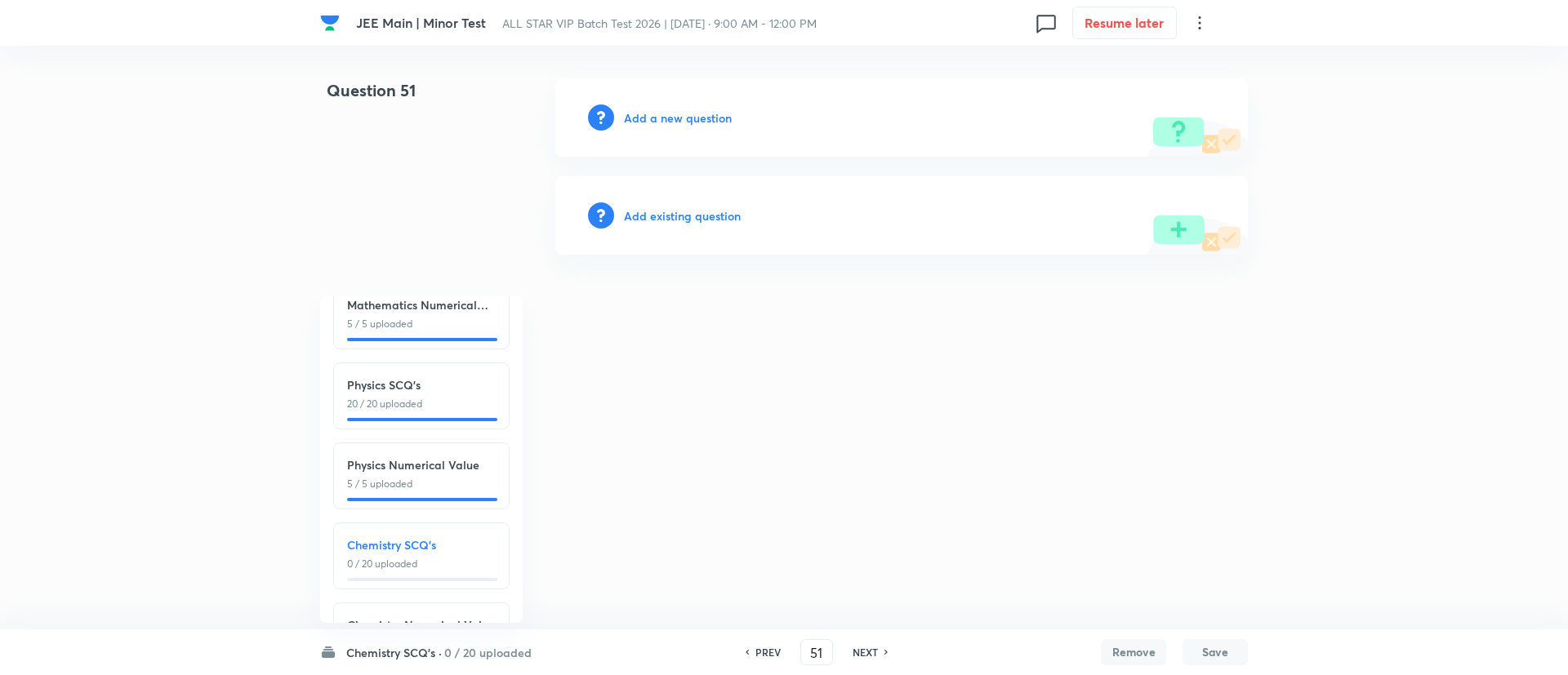
scroll to position [110, 0]
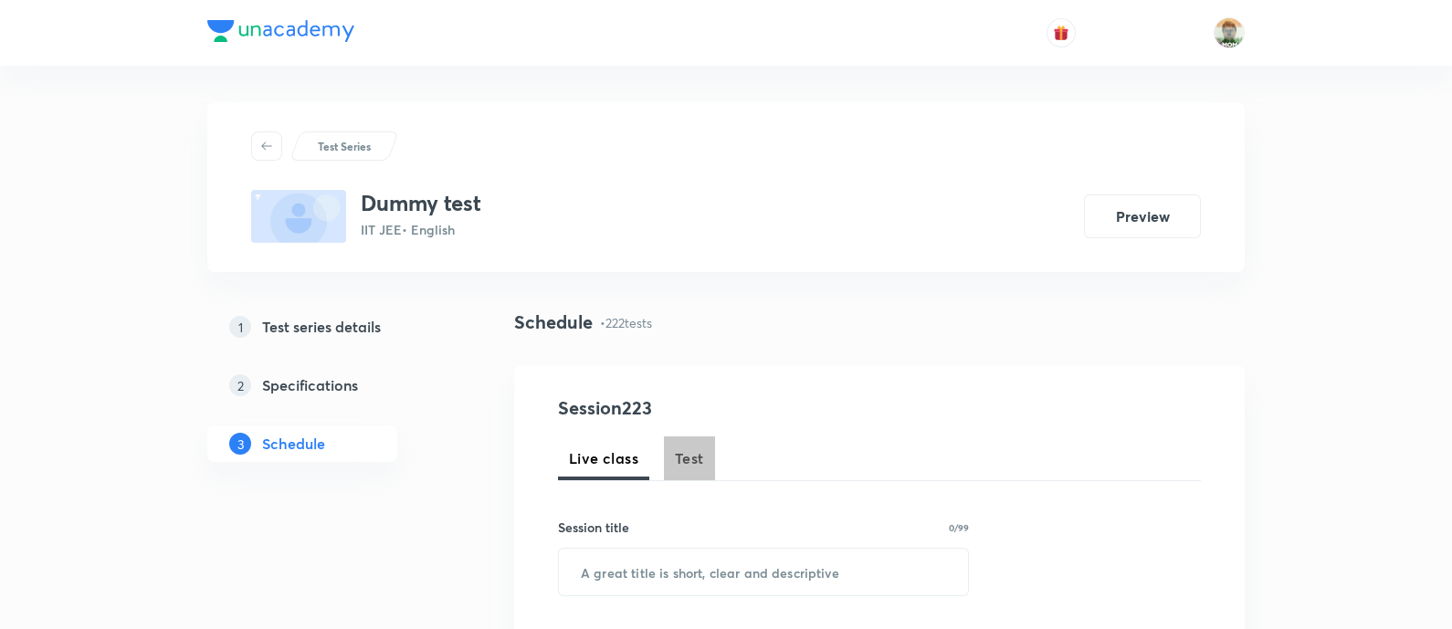
click at [692, 449] on span "Test" at bounding box center [689, 459] width 29 height 22
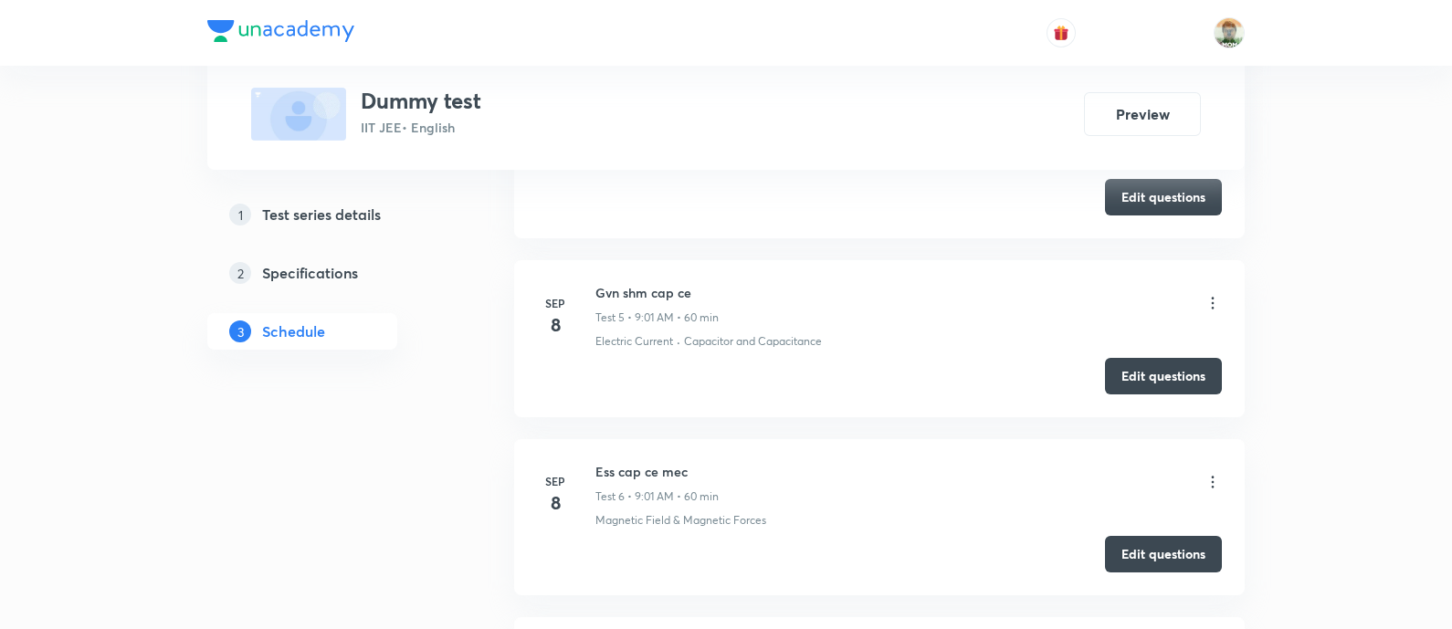
scroll to position [2004, 0]
click at [717, 304] on div "R M [DATE] Test 7 • 9:02 AM • 60 min" at bounding box center [658, 305] width 124 height 43
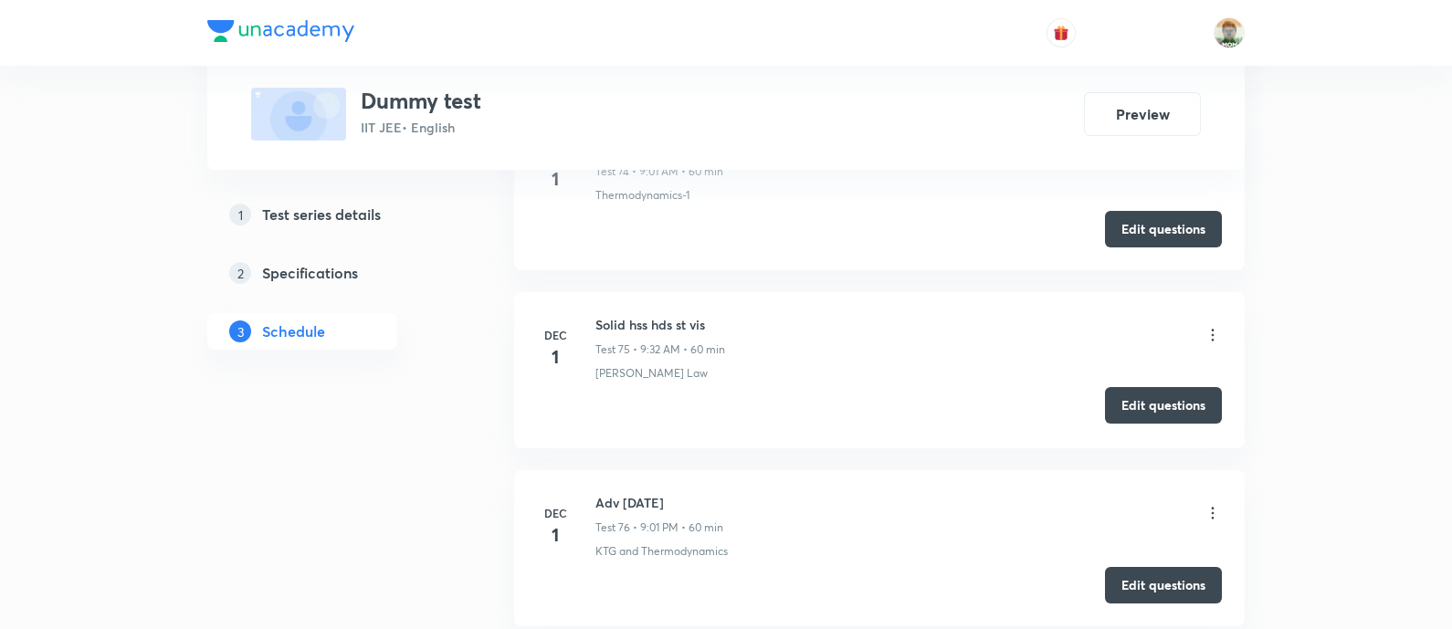
click at [1127, 399] on button "Edit questions" at bounding box center [1163, 405] width 117 height 37
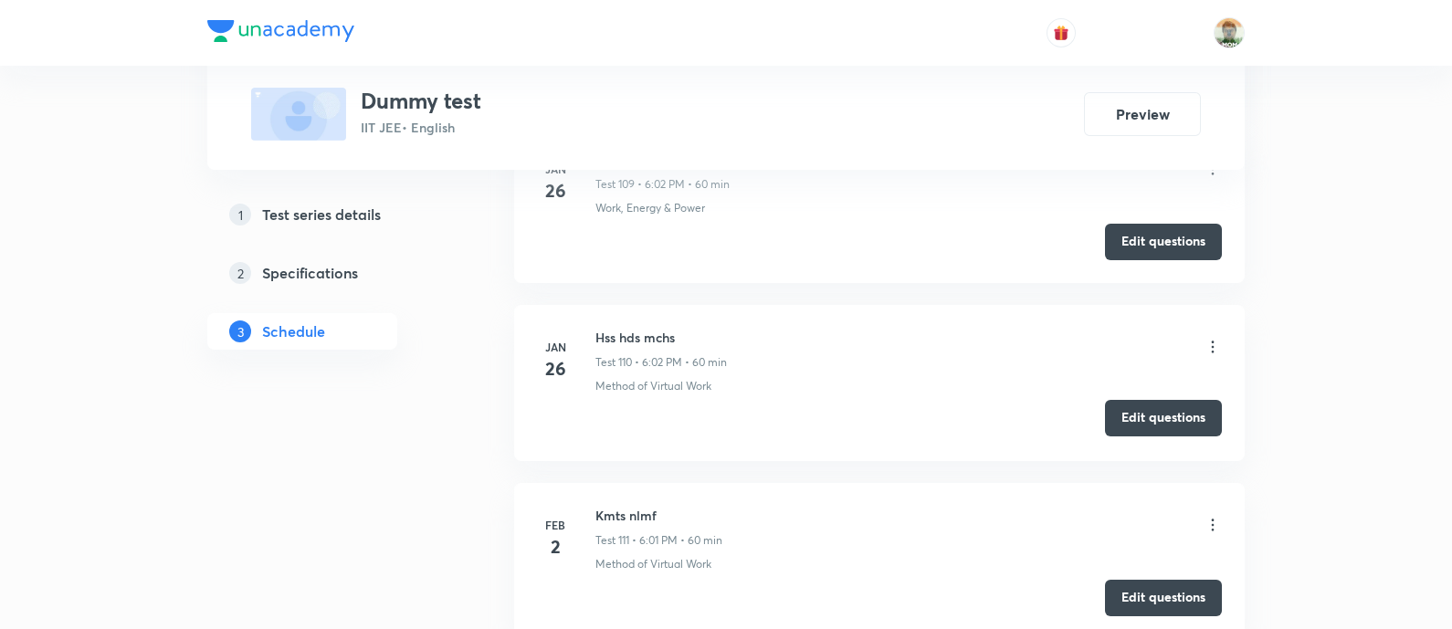
click at [1113, 406] on button "Edit questions" at bounding box center [1163, 418] width 117 height 37
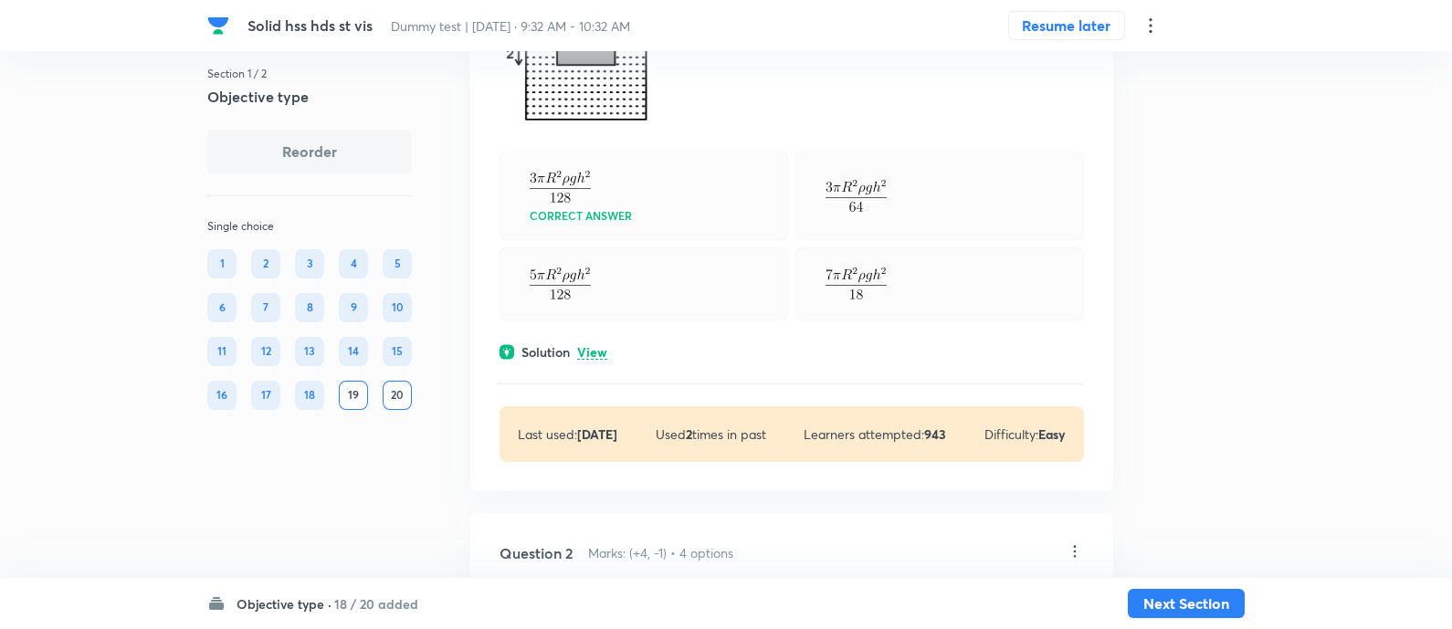
scroll to position [383, 0]
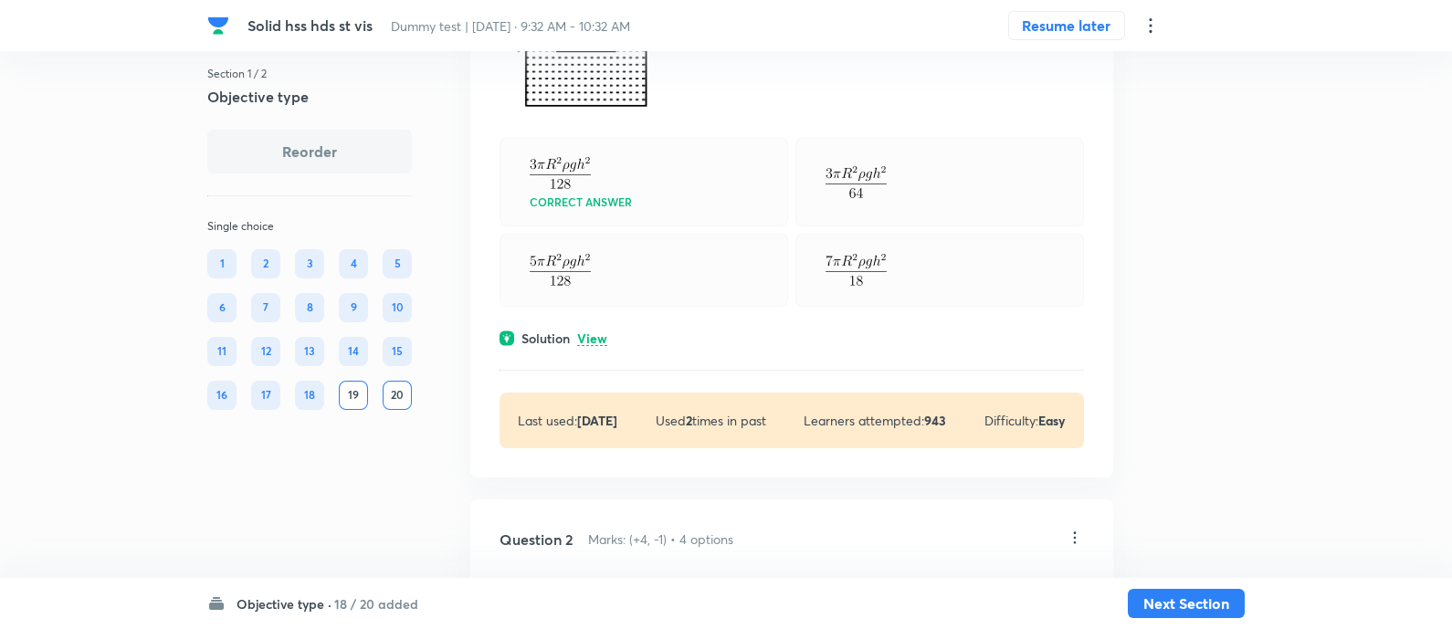
click at [605, 335] on p "View" at bounding box center [592, 340] width 30 height 14
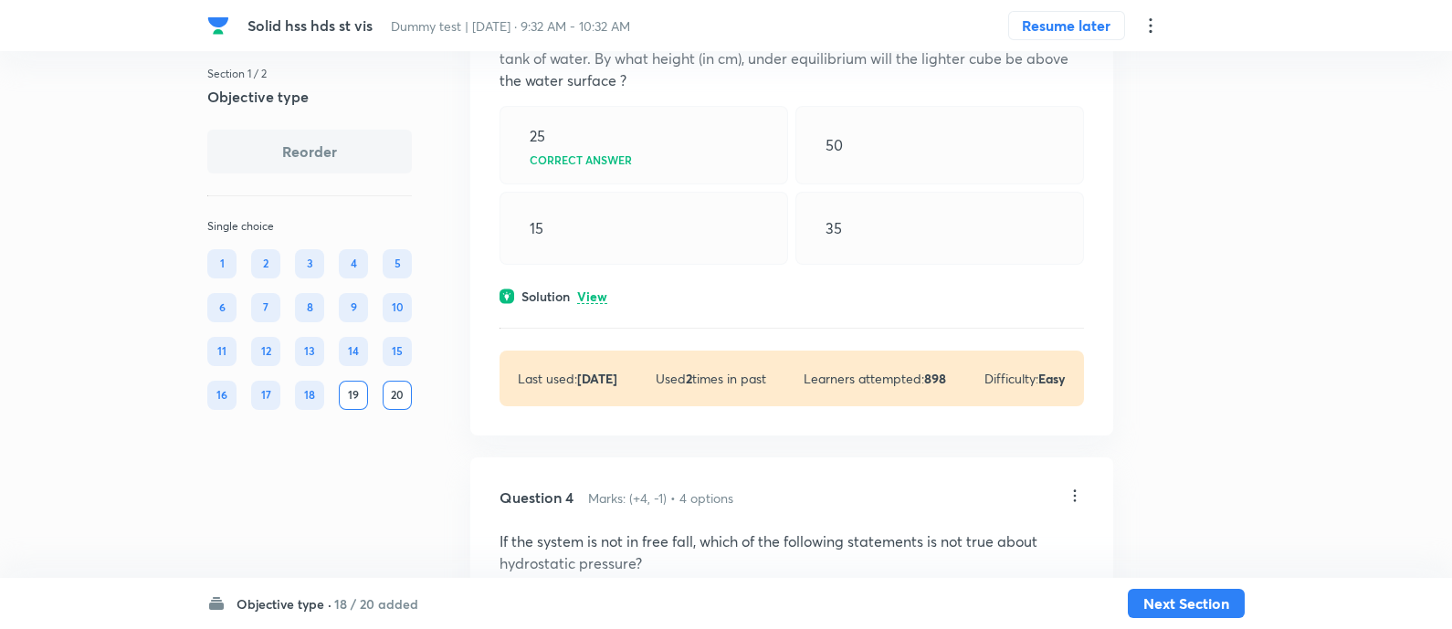
scroll to position [1902, 0]
click at [598, 293] on p "View" at bounding box center [592, 297] width 30 height 14
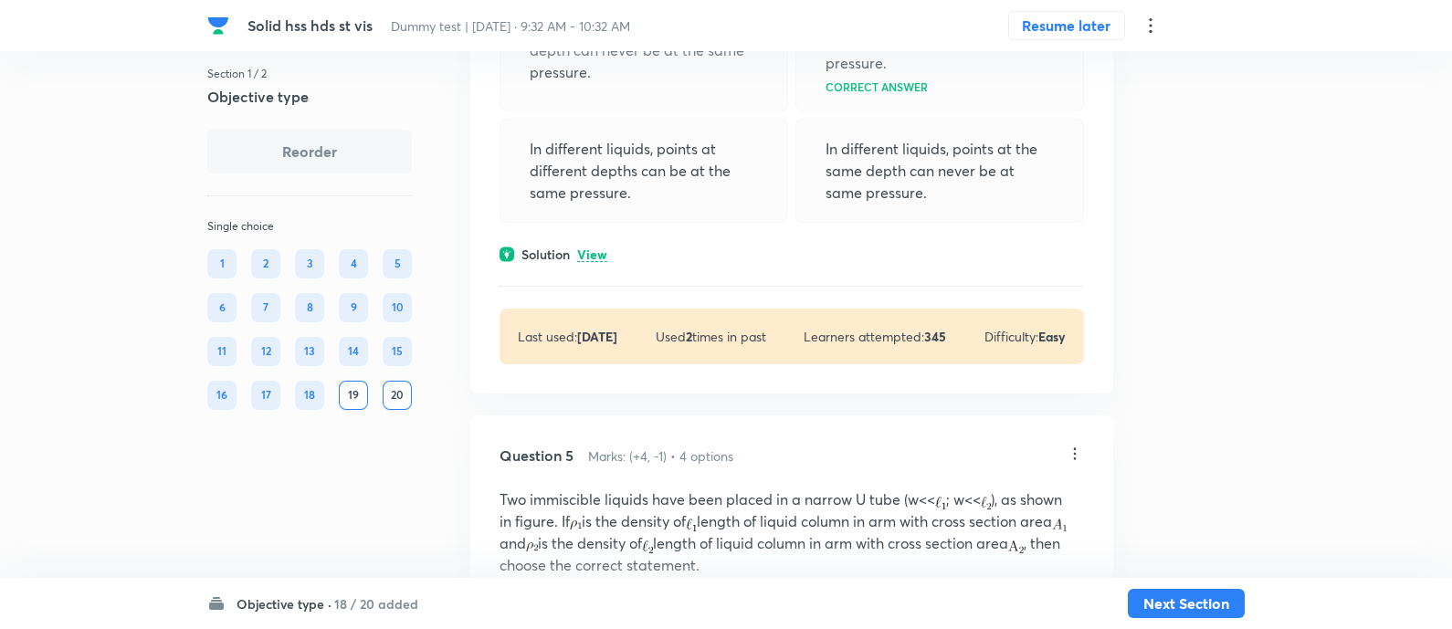
scroll to position [2786, 0]
click at [594, 249] on p "View" at bounding box center [592, 255] width 30 height 14
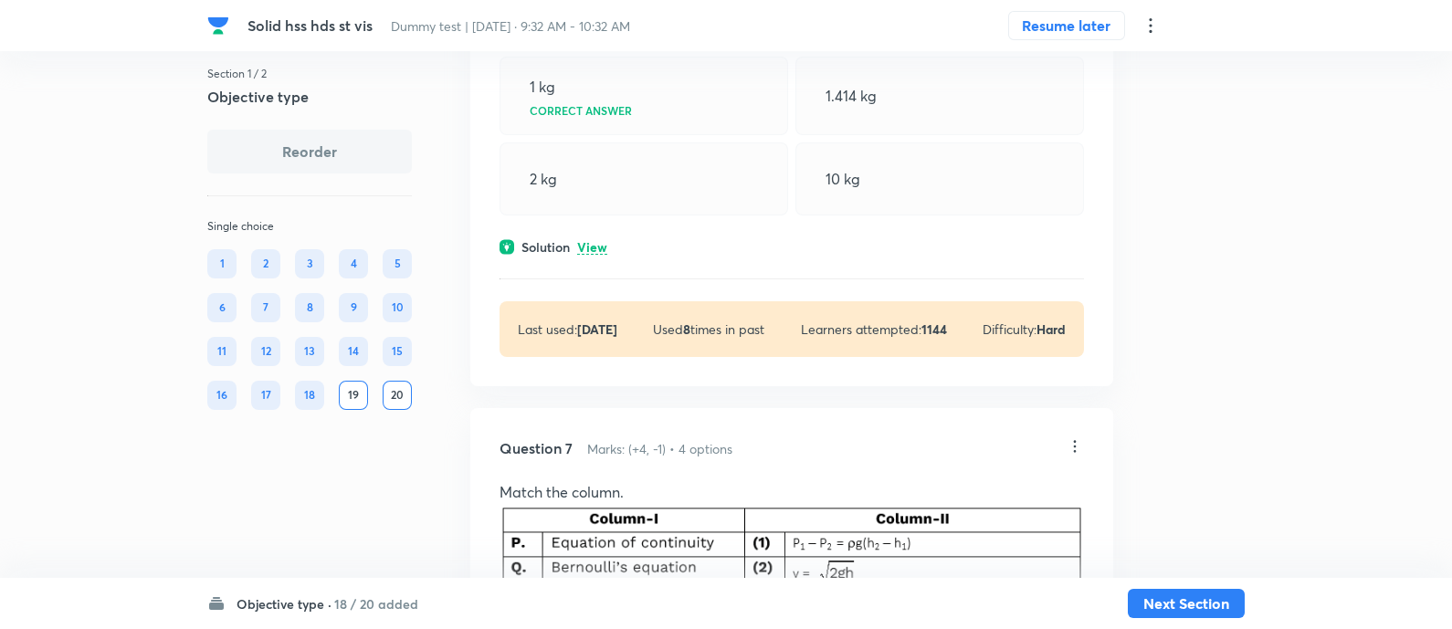
scroll to position [4426, 0]
click at [593, 245] on p "View" at bounding box center [592, 247] width 30 height 14
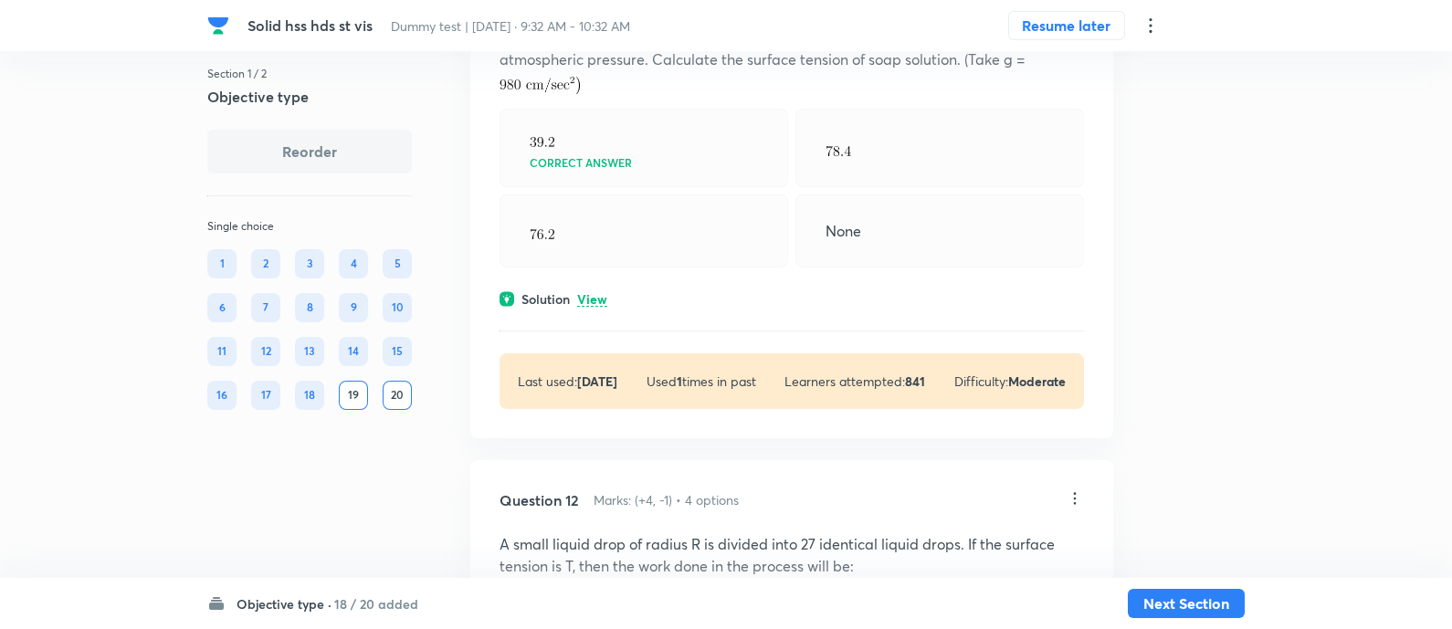
scroll to position [8301, 0]
click at [591, 295] on p "View" at bounding box center [592, 297] width 30 height 14
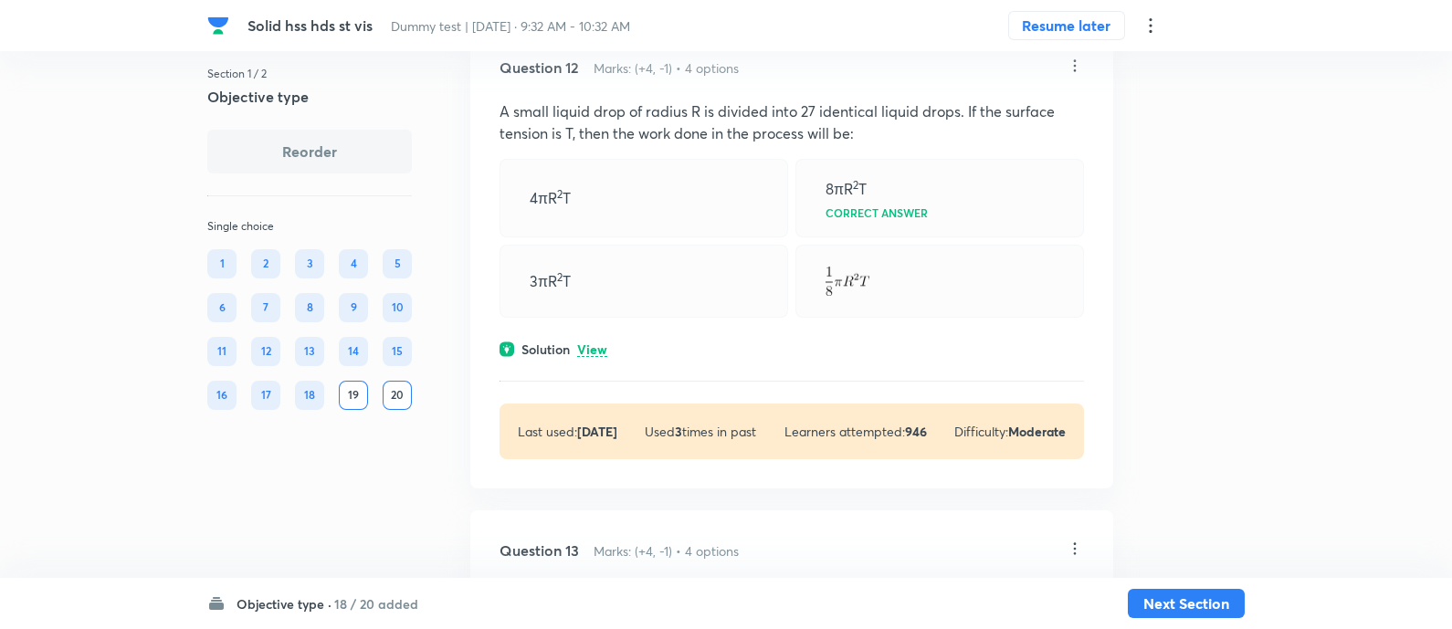
scroll to position [8849, 0]
click at [595, 354] on p "View" at bounding box center [592, 350] width 30 height 14
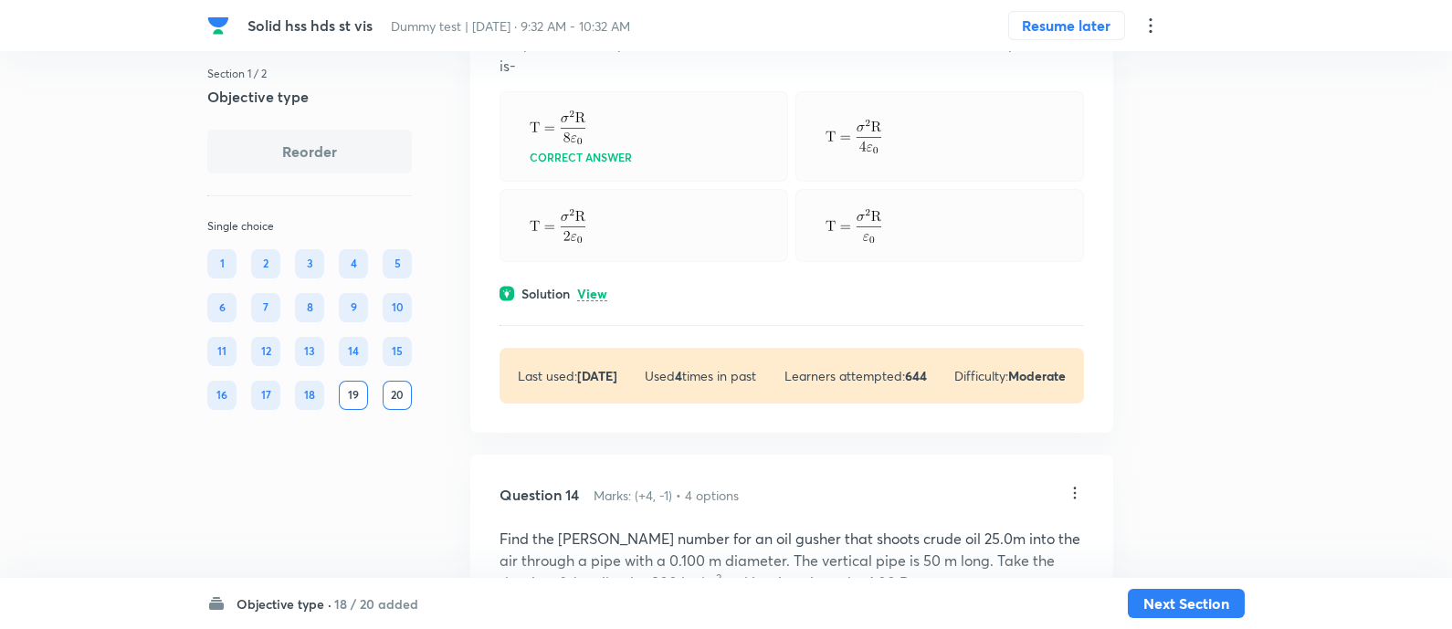
scroll to position [9806, 0]
click at [596, 296] on p "View" at bounding box center [592, 292] width 30 height 14
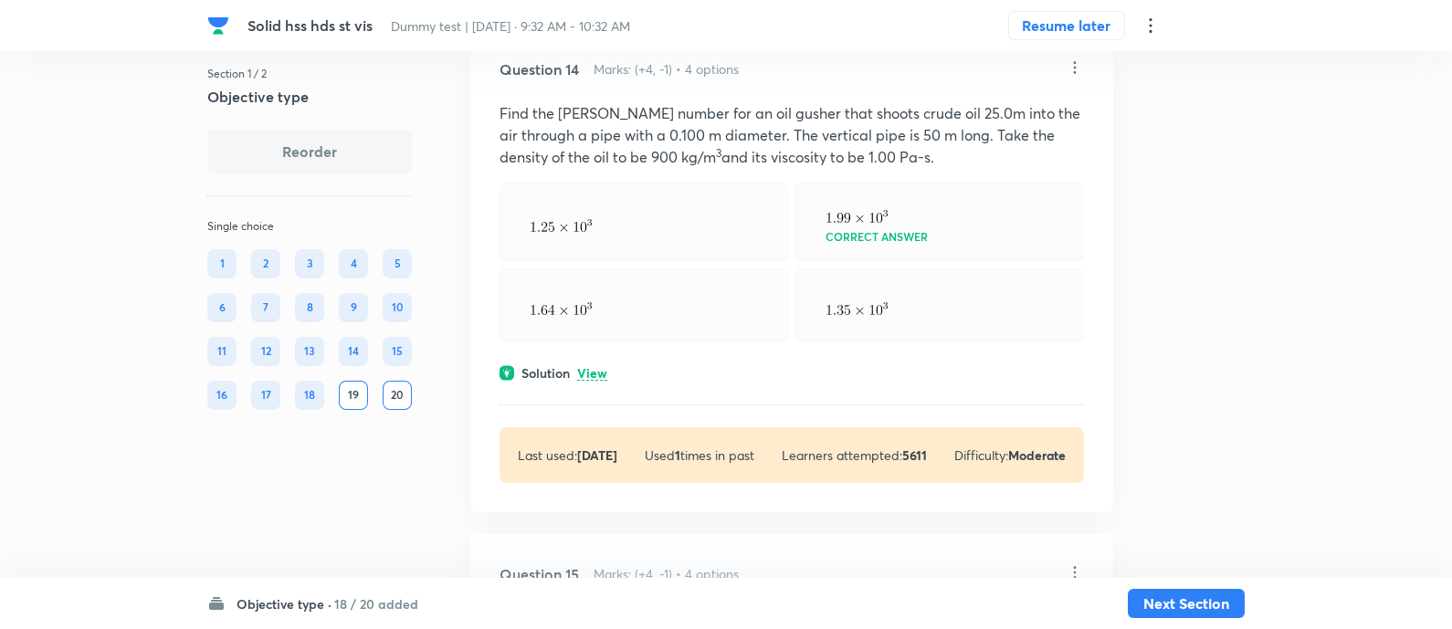
scroll to position [10400, 0]
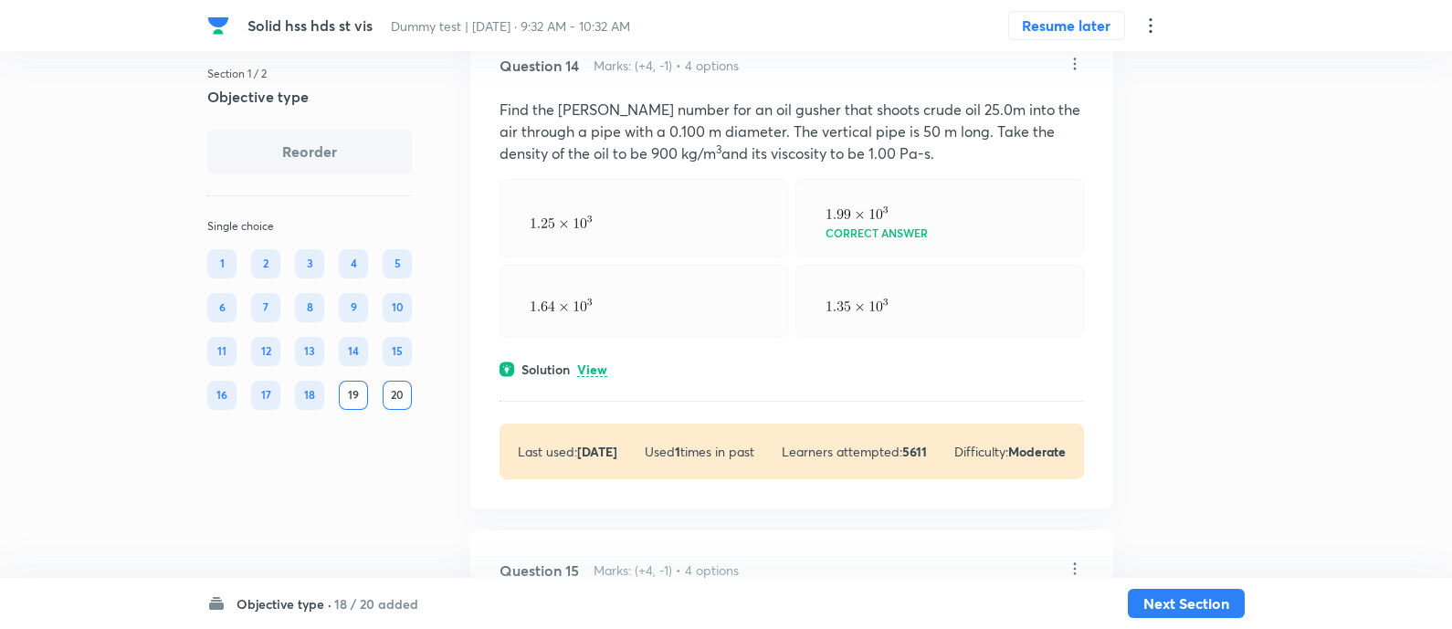
click at [600, 372] on p "View" at bounding box center [592, 371] width 30 height 14
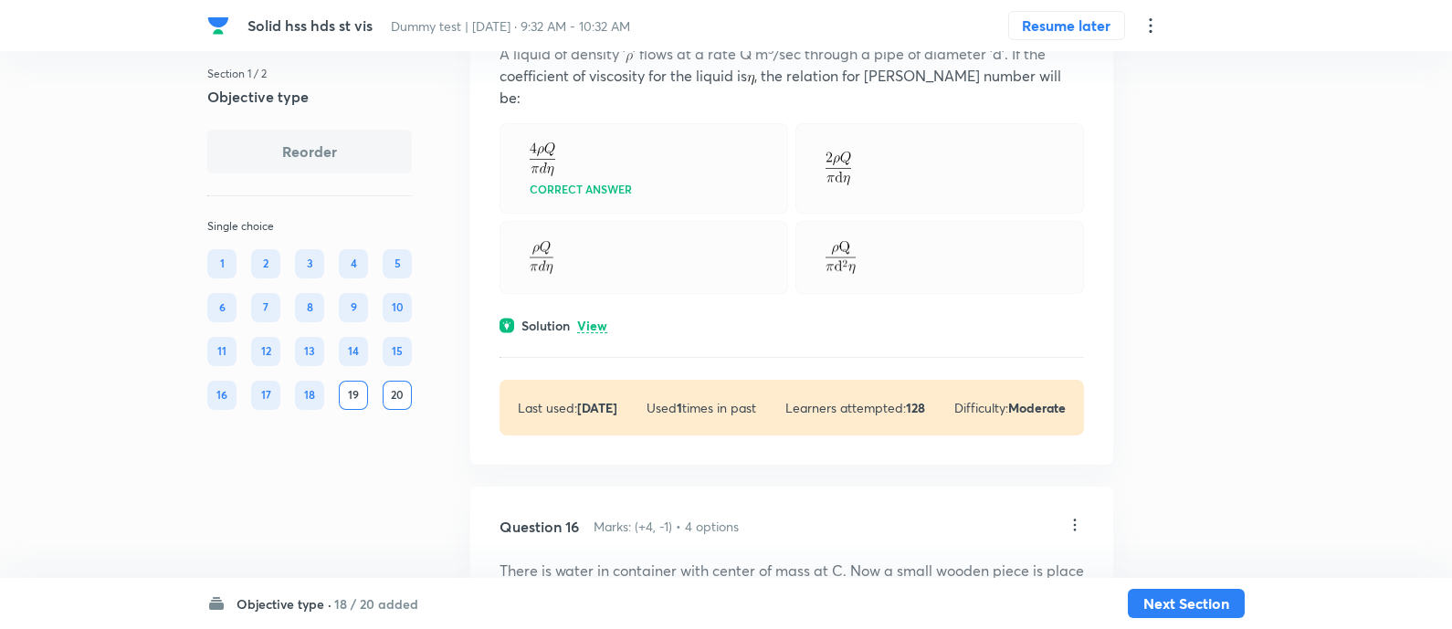
scroll to position [11215, 0]
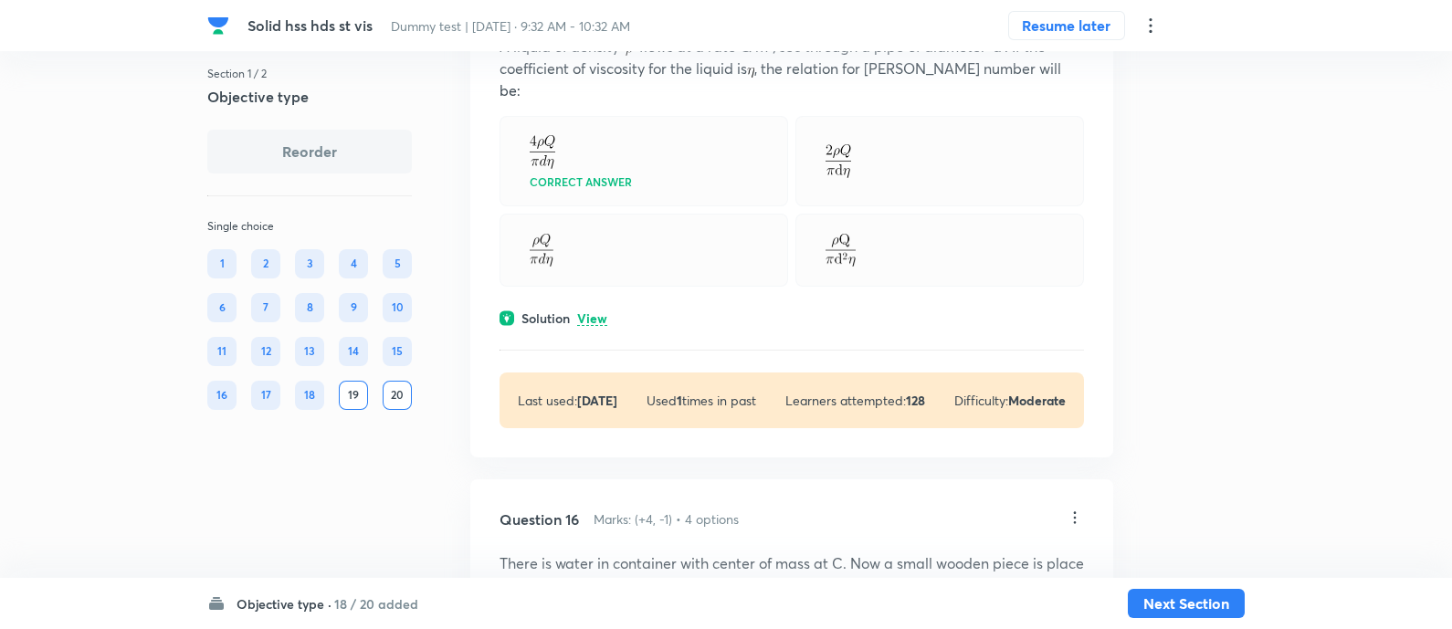
click at [598, 312] on p "View" at bounding box center [592, 319] width 30 height 14
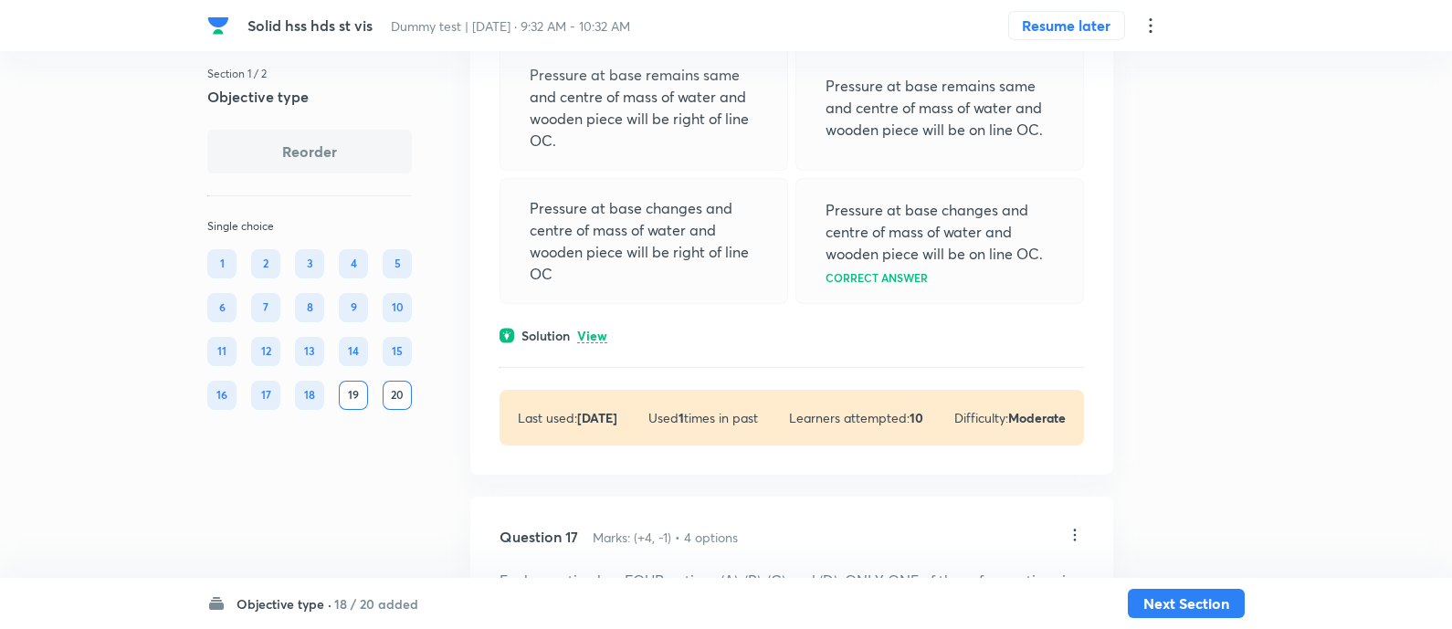
scroll to position [11993, 0]
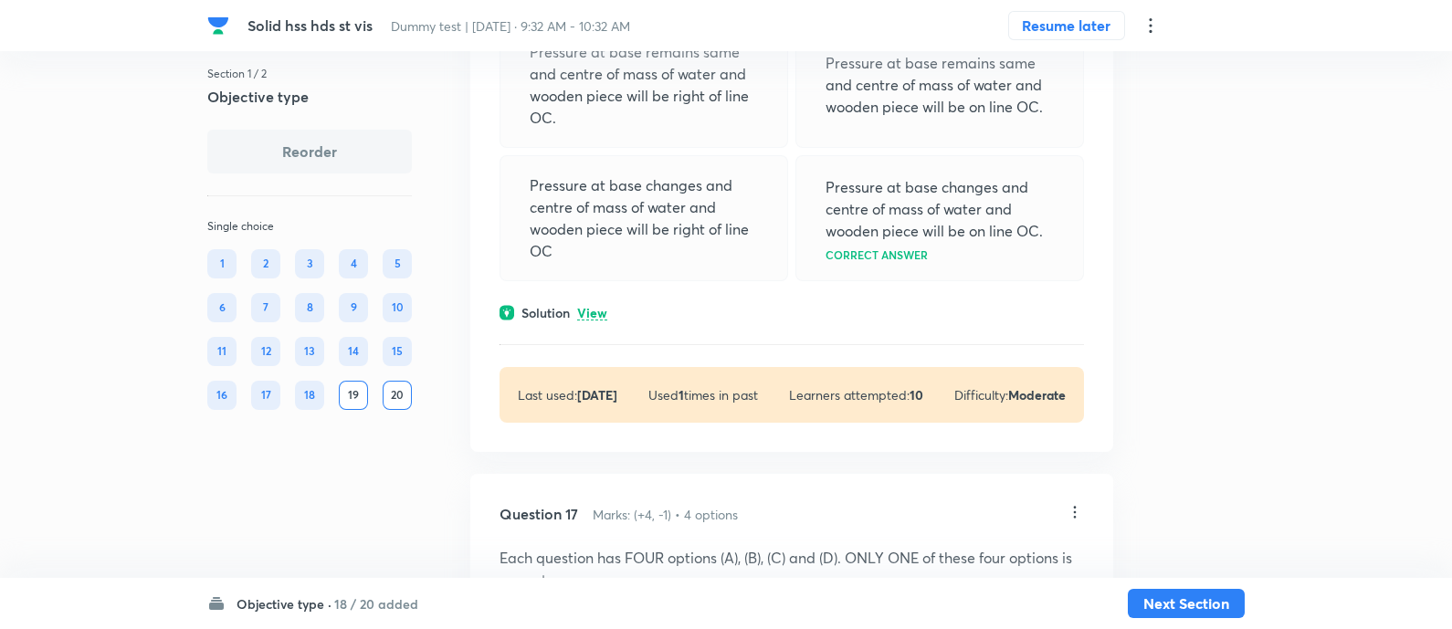
click at [599, 321] on p "View" at bounding box center [592, 314] width 30 height 14
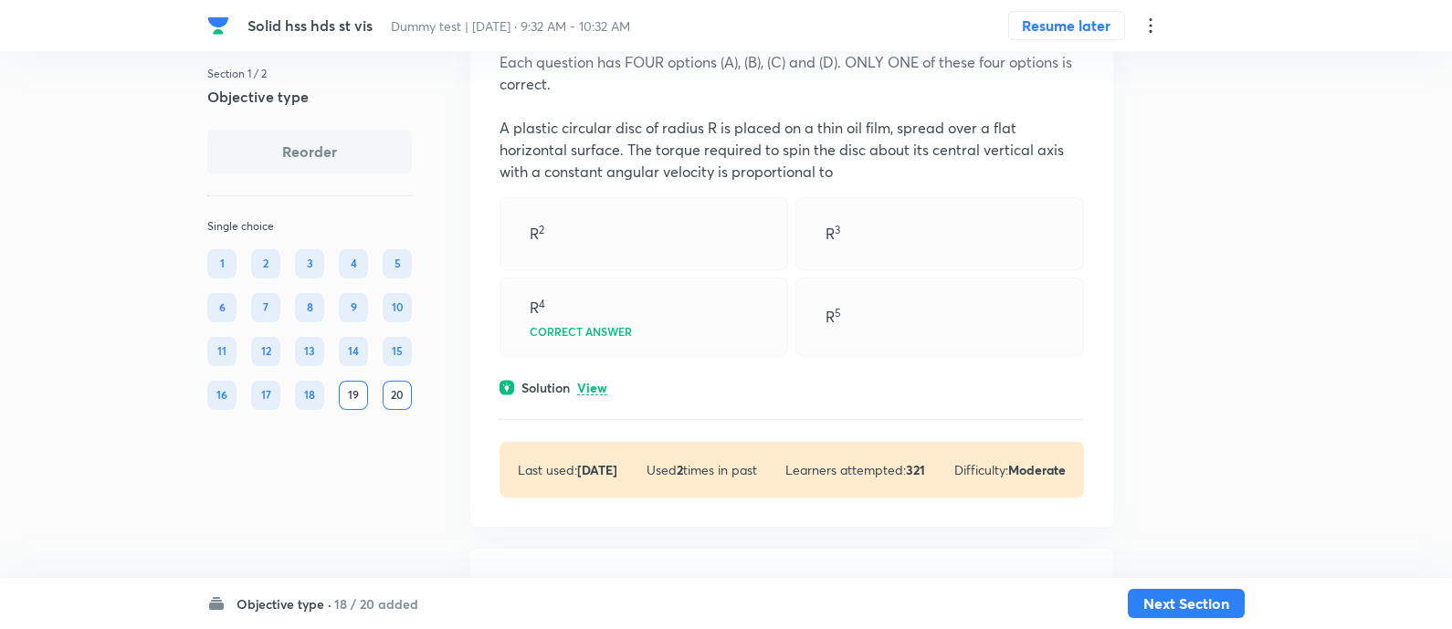
scroll to position [12593, 0]
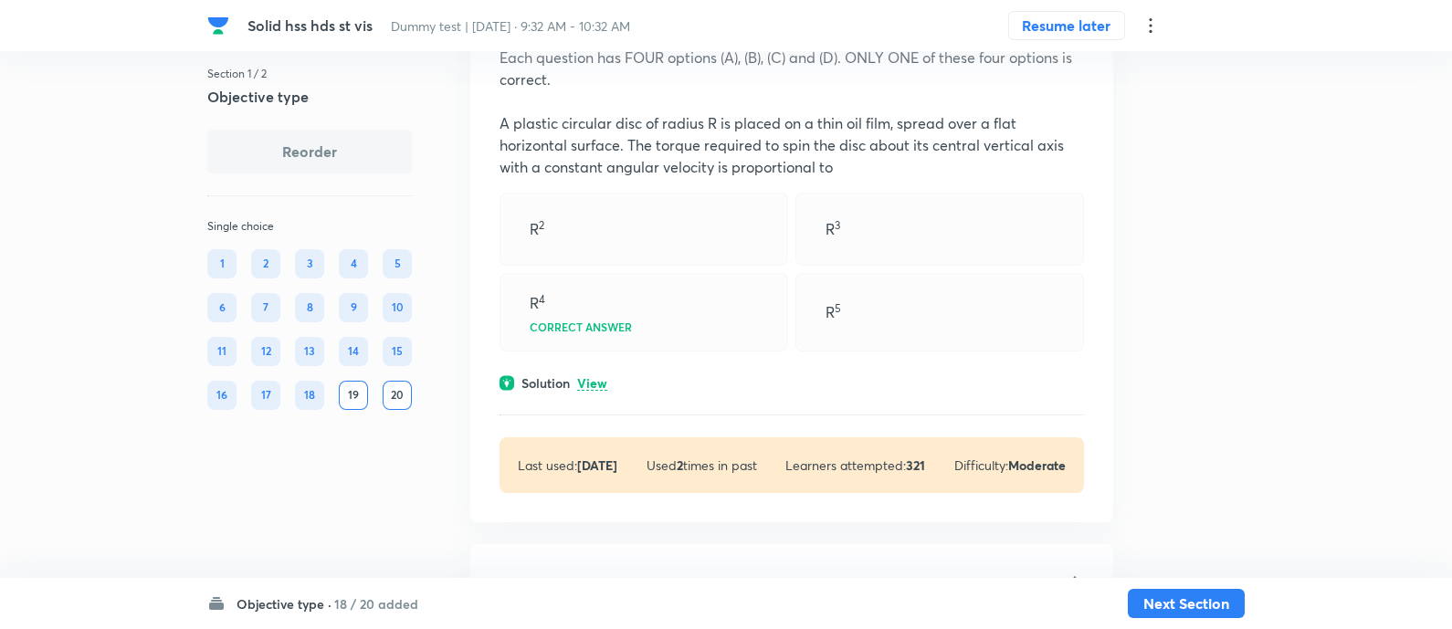
click at [599, 470] on div "Question 17 Marks: (+4, -1) • 4 options Each question has FOUR options (A), (B)…" at bounding box center [791, 248] width 643 height 549
click at [598, 391] on p "View" at bounding box center [592, 384] width 30 height 14
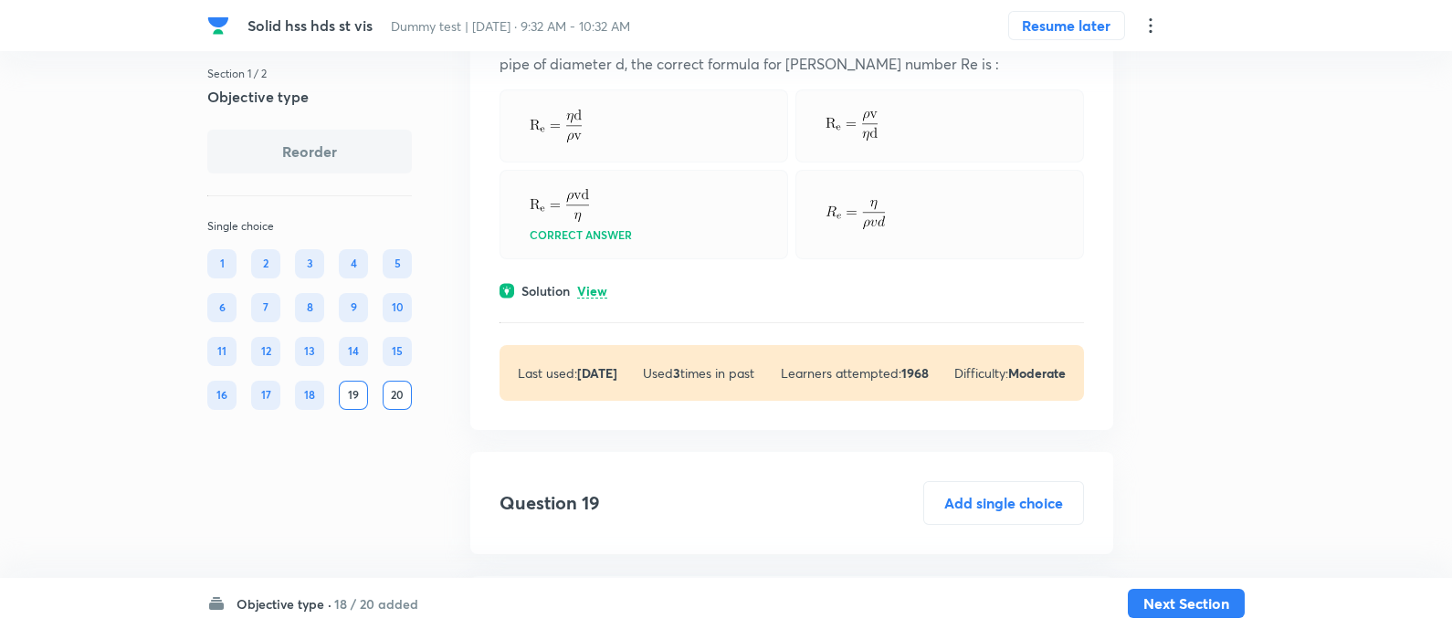
scroll to position [13676, 0]
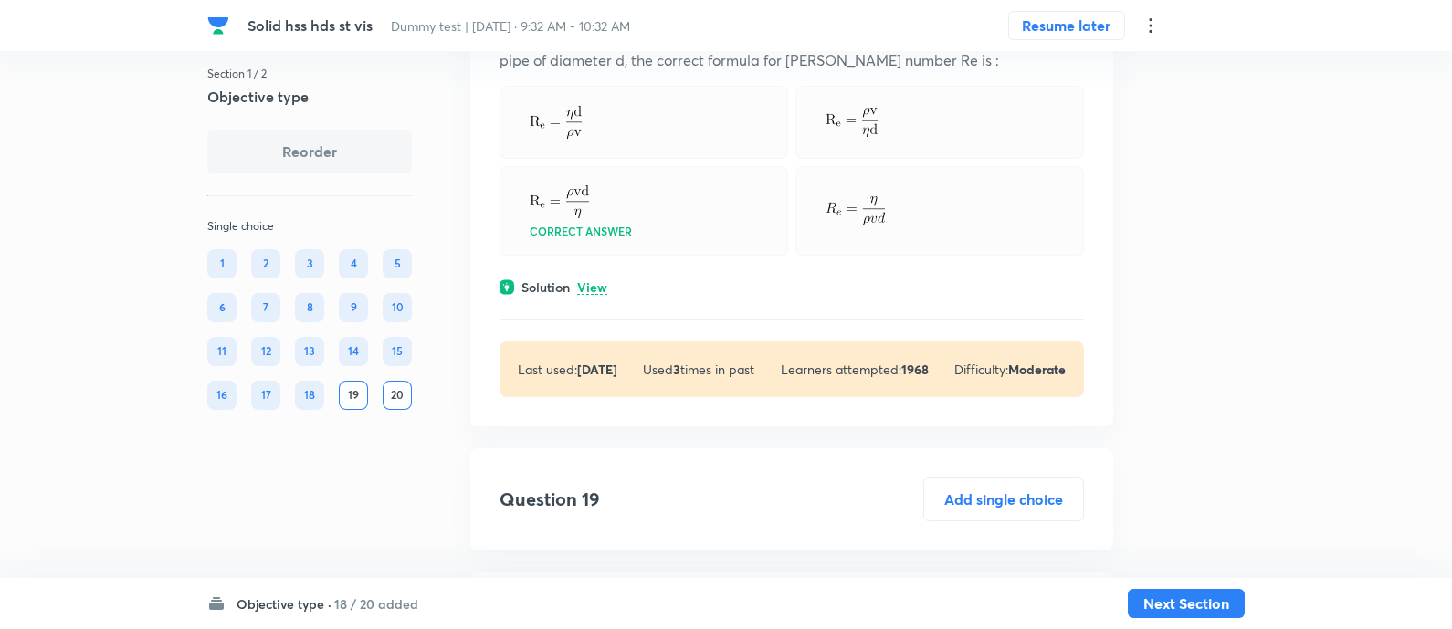
click at [592, 295] on p "View" at bounding box center [592, 288] width 30 height 14
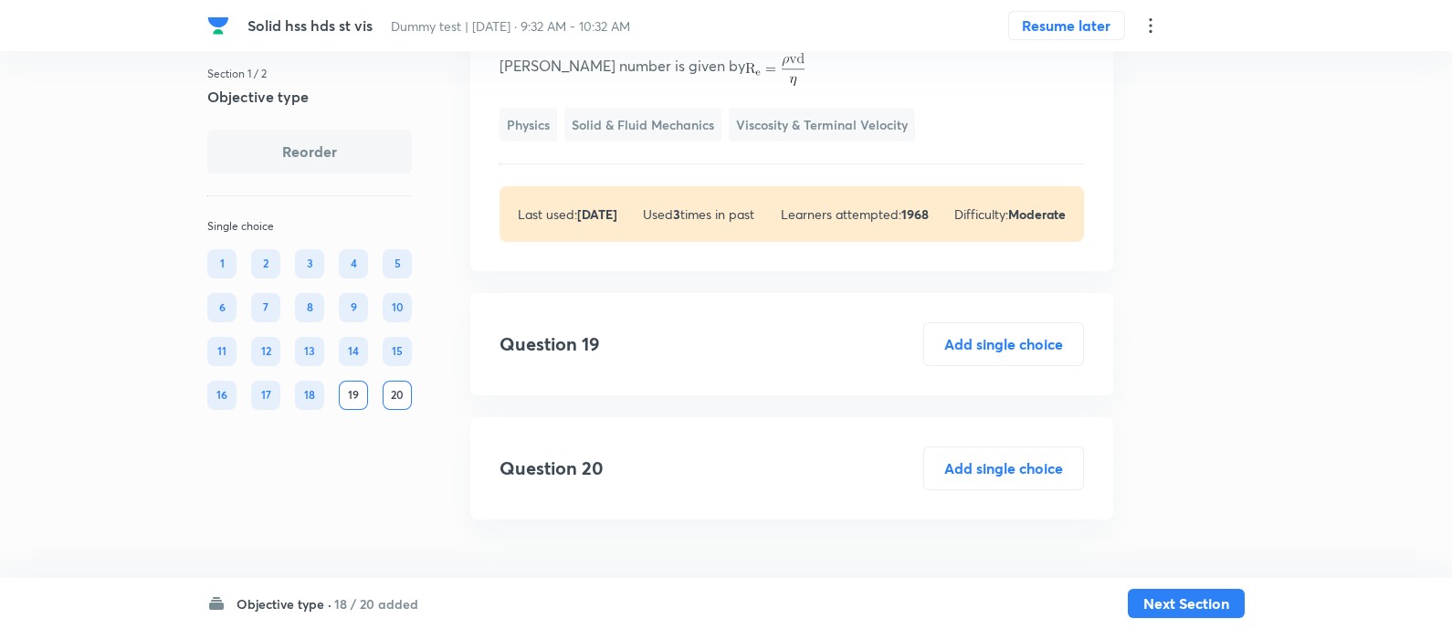
scroll to position [13996, 0]
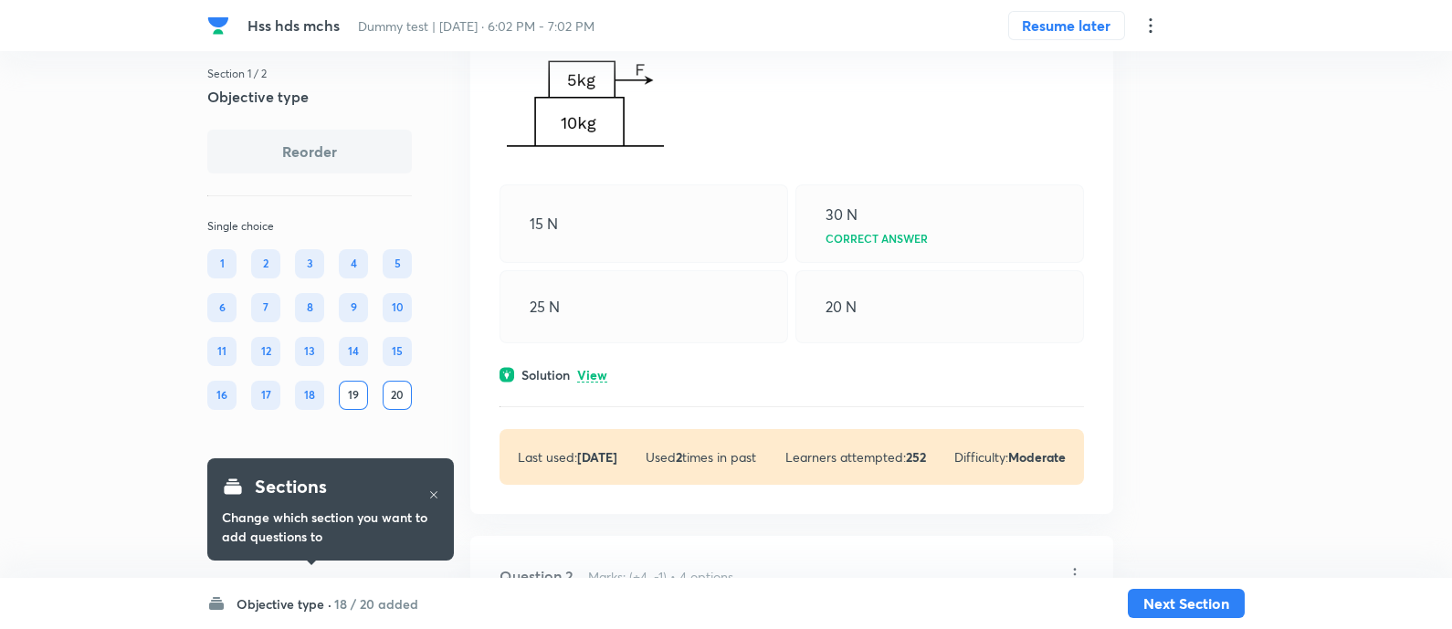
scroll to position [282, 0]
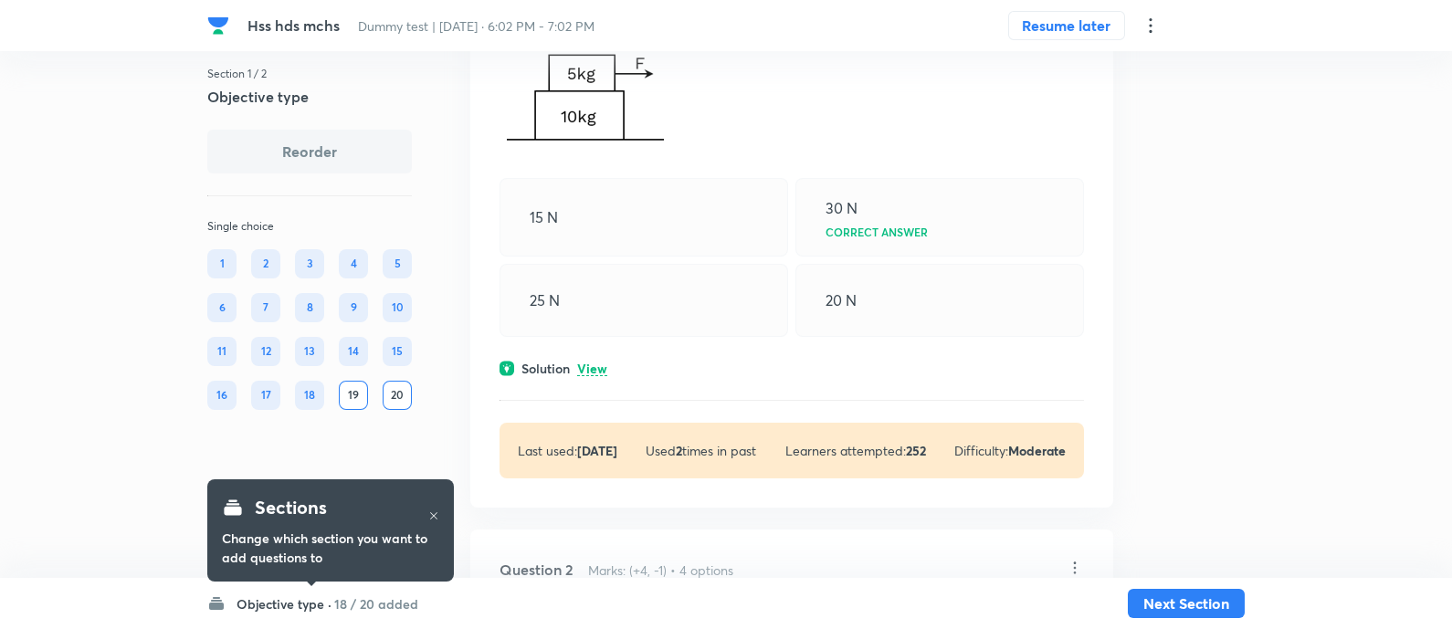
click at [591, 368] on p "View" at bounding box center [592, 370] width 30 height 14
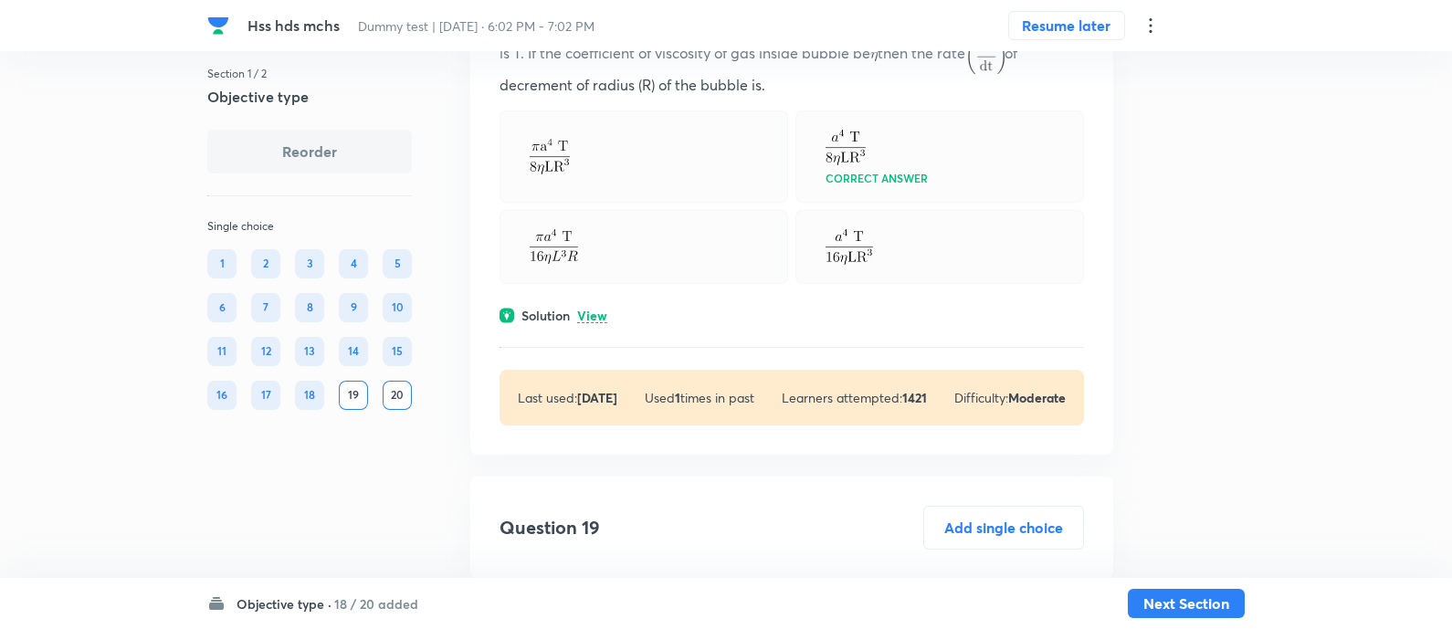
scroll to position [11858, 0]
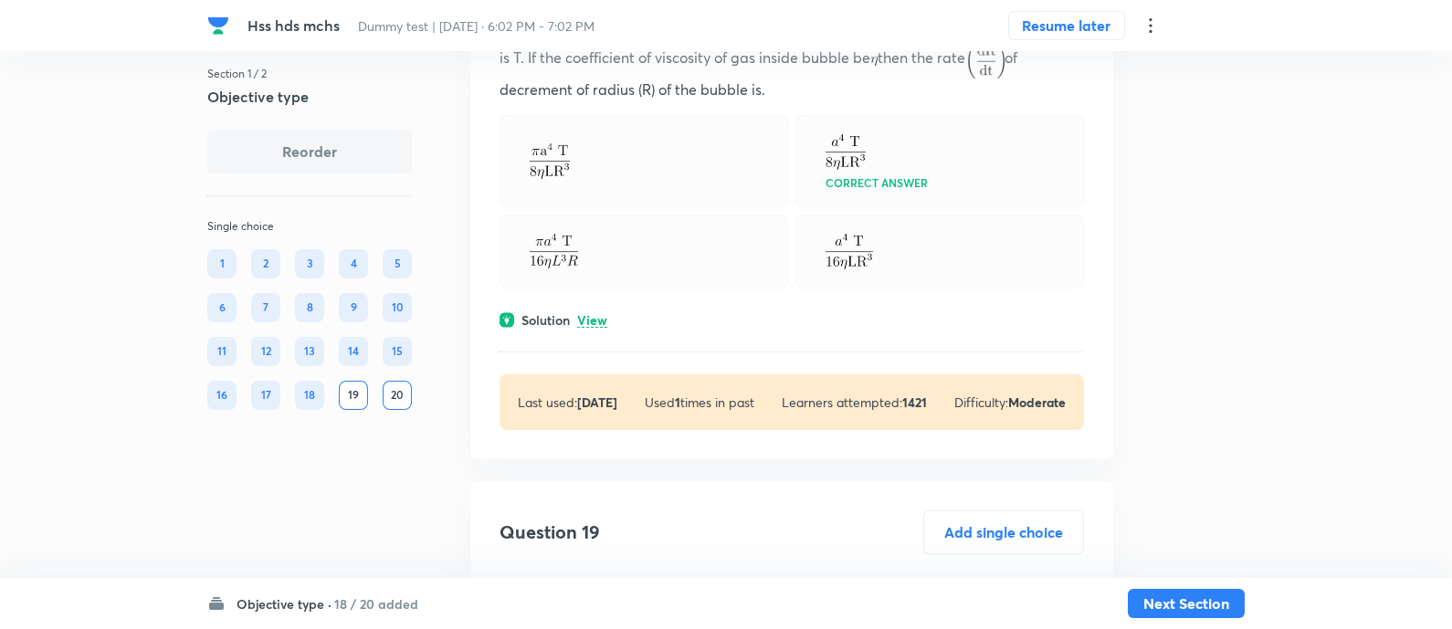
click at [592, 314] on p "View" at bounding box center [592, 321] width 30 height 14
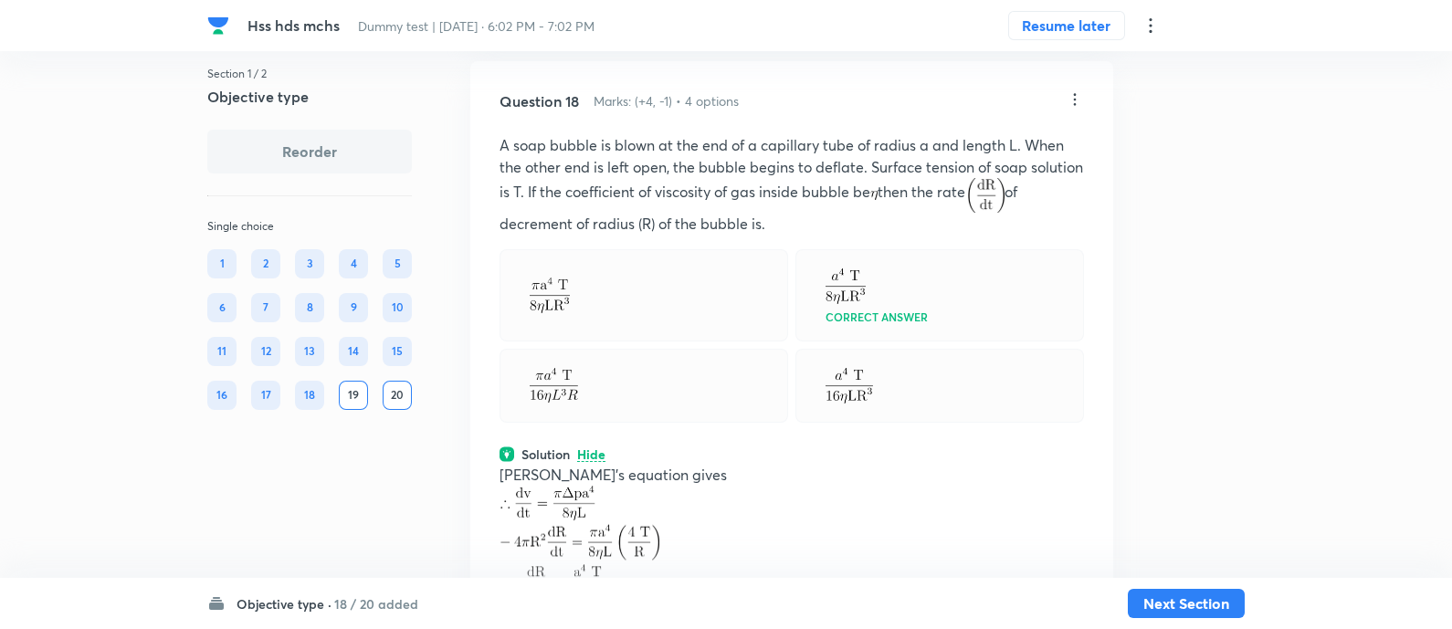
scroll to position [11719, 0]
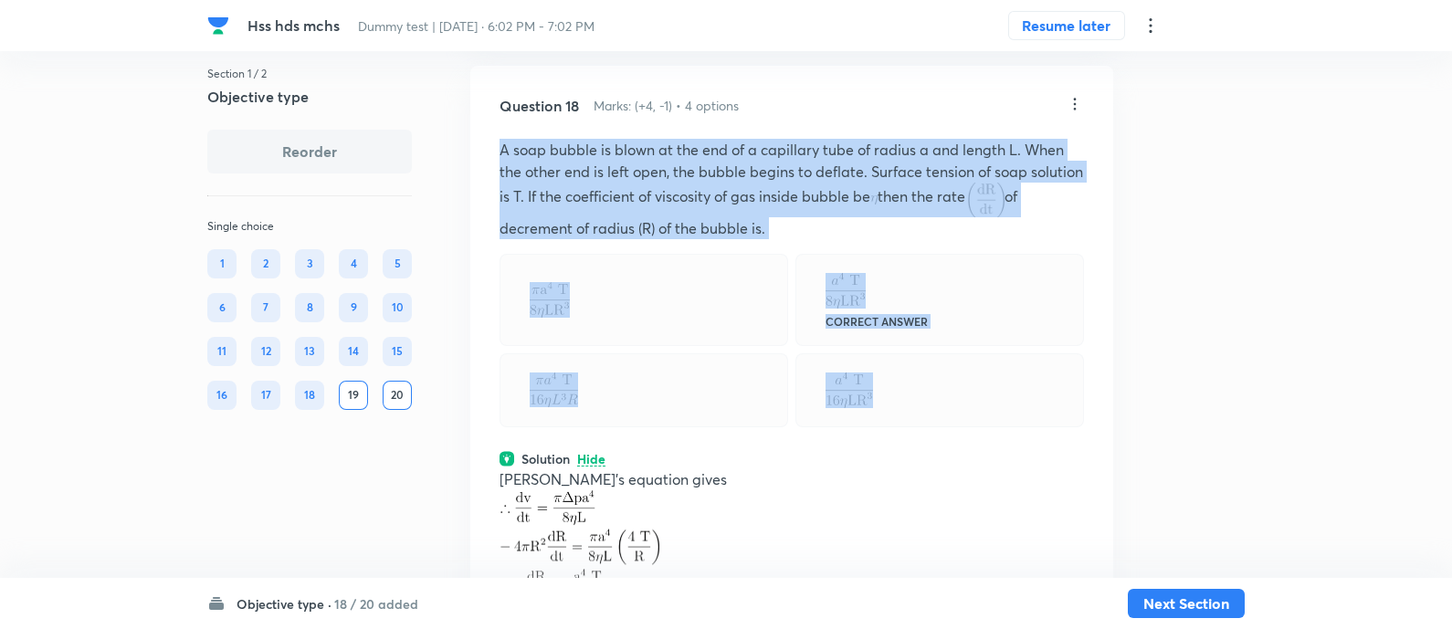
drag, startPoint x: 502, startPoint y: 128, endPoint x: 878, endPoint y: 375, distance: 449.2
click at [878, 375] on div "Question 18 Marks: (+4, -1) • 4 options A soap bubble is blown at the end of a …" at bounding box center [791, 428] width 643 height 725
click at [744, 361] on div at bounding box center [644, 391] width 289 height 74
drag, startPoint x: 498, startPoint y: 137, endPoint x: 810, endPoint y: 235, distance: 327.3
click at [810, 235] on div "Question 18 Marks: (+4, -1) • 4 options A soap bubble is blown at the end of a …" at bounding box center [791, 428] width 643 height 725
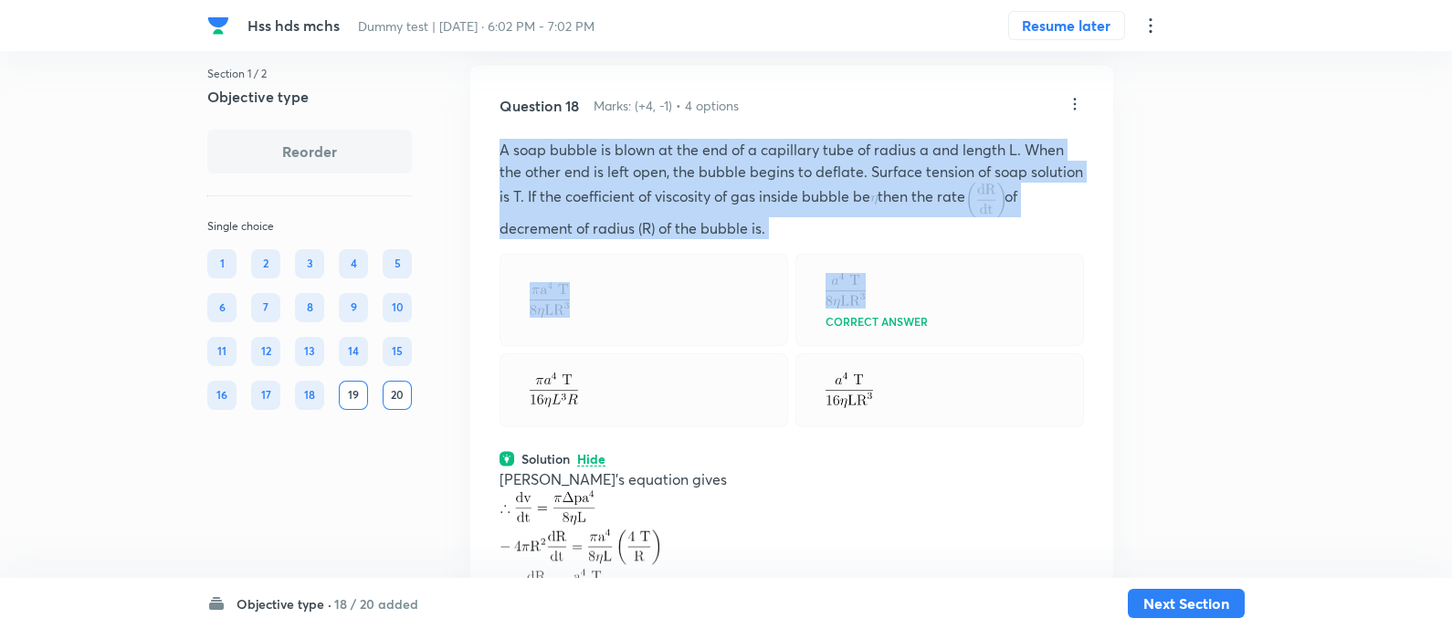
click at [810, 235] on div "Question 18 Marks: (+4, -1) • 4 options A soap bubble is blown at the end of a …" at bounding box center [791, 428] width 643 height 725
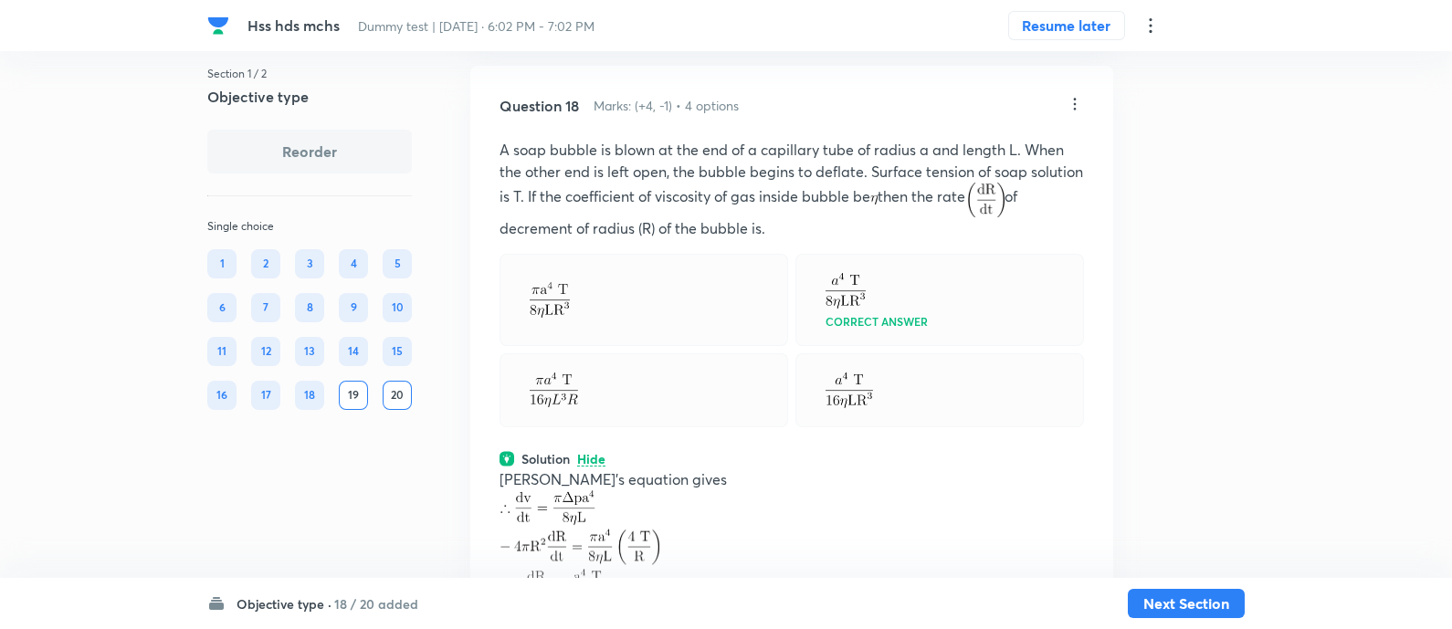
drag, startPoint x: 498, startPoint y: 129, endPoint x: 786, endPoint y: 212, distance: 299.5
click at [786, 212] on div "Question 18 Marks: (+4, -1) • 4 options A soap bubble is blown at the end of a …" at bounding box center [791, 428] width 643 height 725
copy p "A soap bubble is blown at the end of a capillary tube of radius a and length L.…"
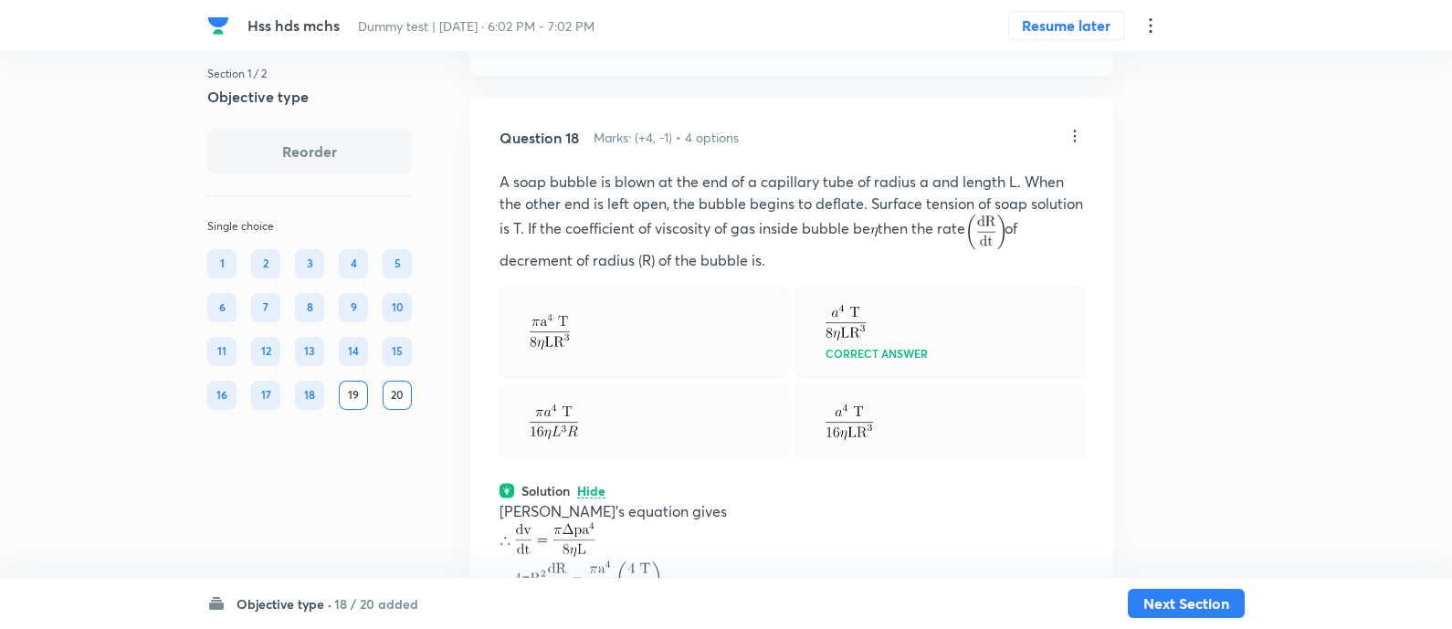
scroll to position [11684, 0]
click at [787, 353] on div at bounding box center [644, 335] width 289 height 92
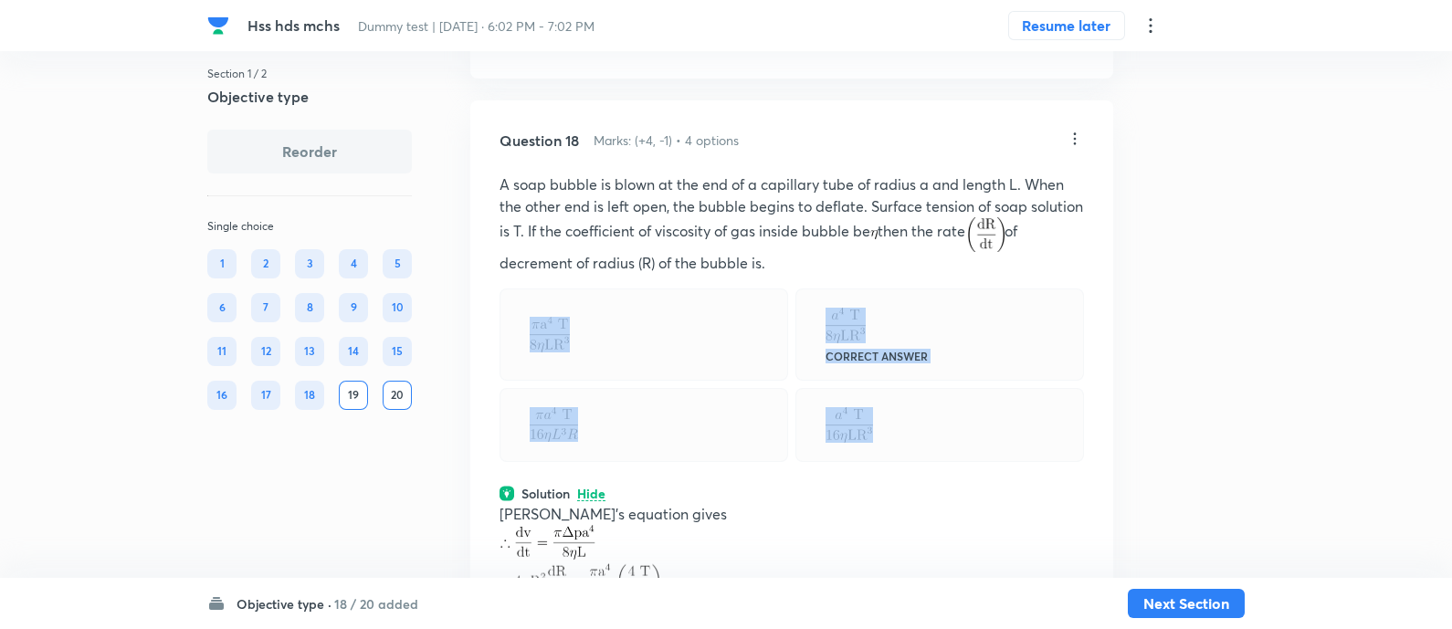
drag, startPoint x: 515, startPoint y: 300, endPoint x: 894, endPoint y: 415, distance: 396.2
click at [894, 415] on div "Correct answer" at bounding box center [792, 376] width 585 height 174
copy div "Correct answer"
click at [855, 312] on img at bounding box center [846, 326] width 40 height 36
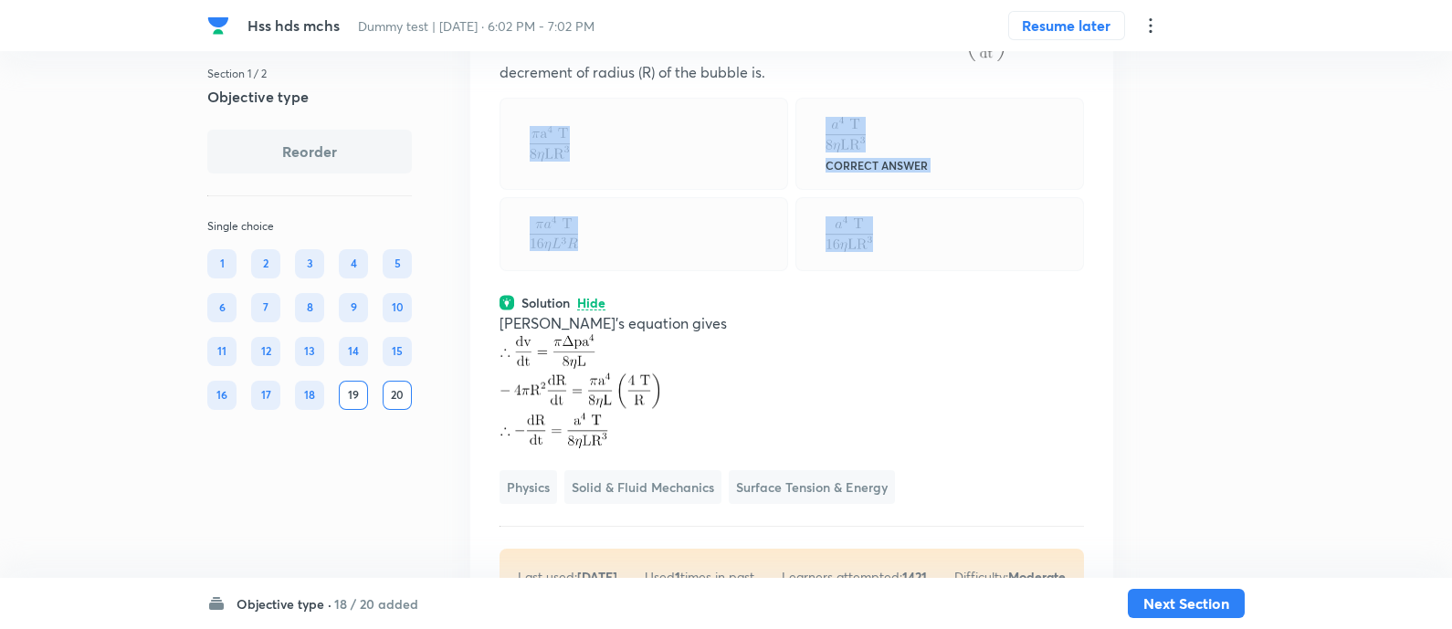
scroll to position [11908, 0]
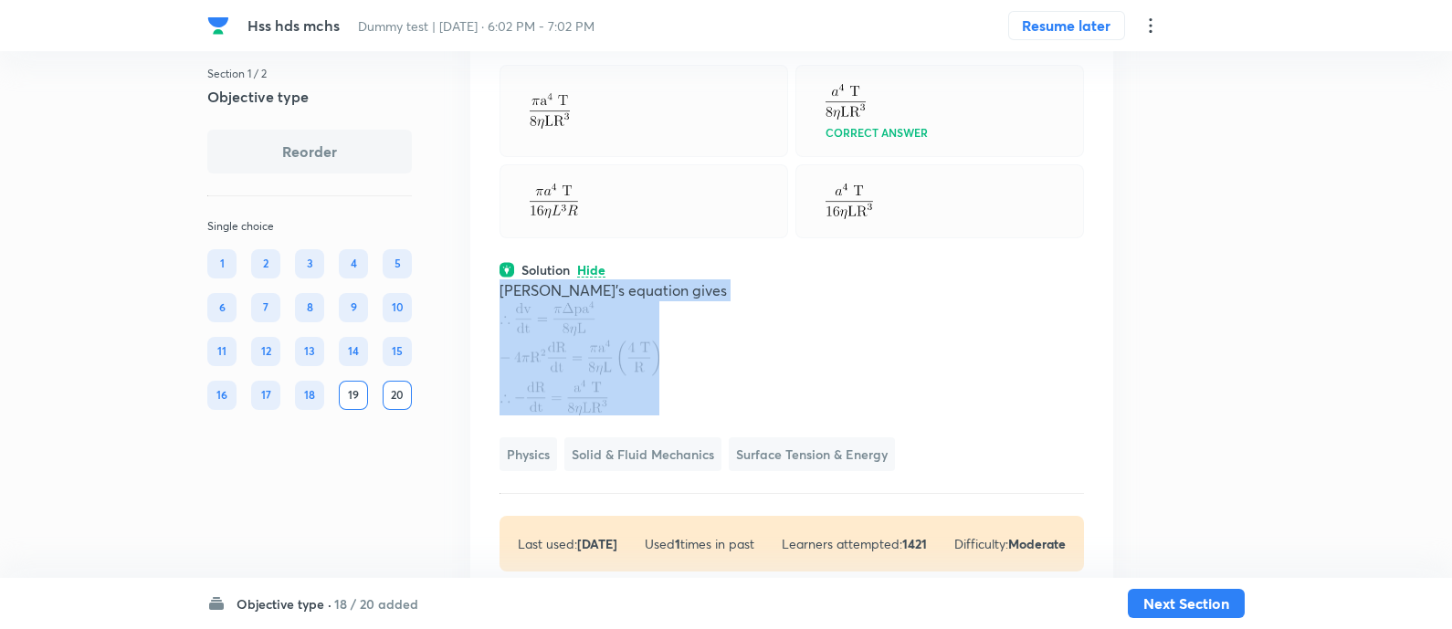
drag, startPoint x: 493, startPoint y: 276, endPoint x: 631, endPoint y: 353, distance: 157.8
click at [631, 353] on div "Question 18 Marks: (+4, -1) • 4 options A soap bubble is blown at the end of a …" at bounding box center [791, 239] width 643 height 725
copy p "Poiseuille's equation gives"
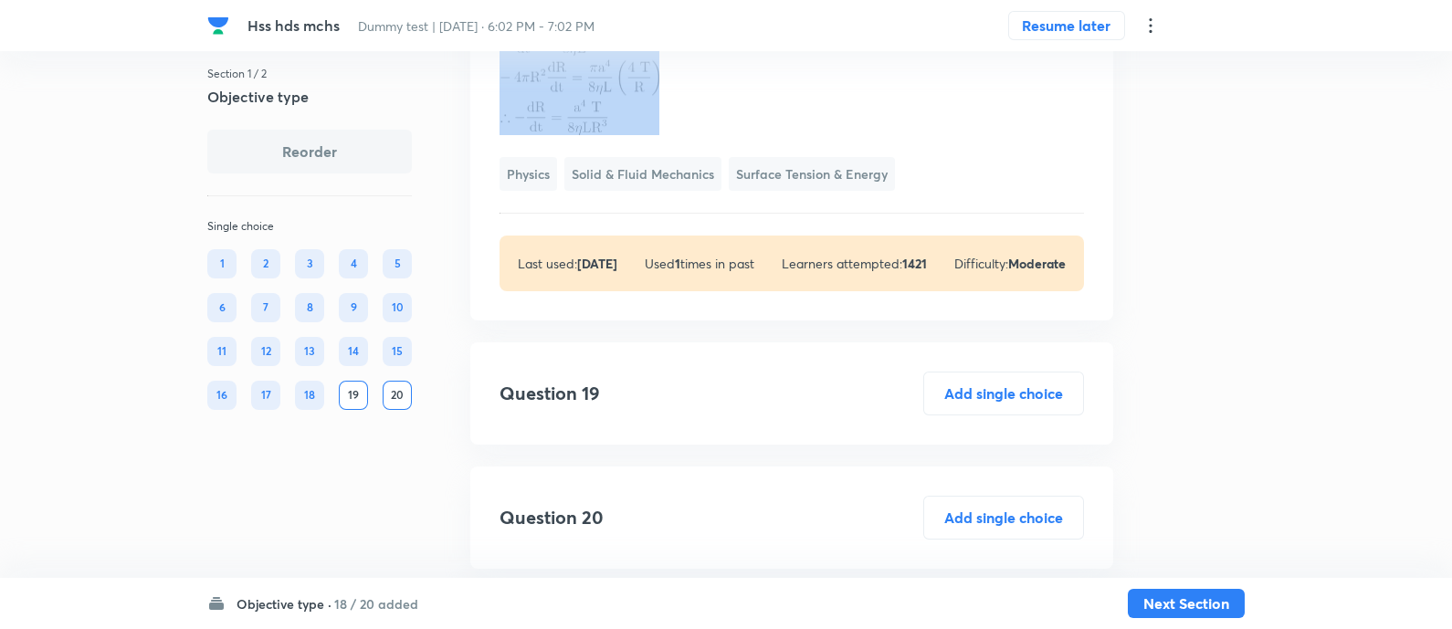
scroll to position [12221, 0]
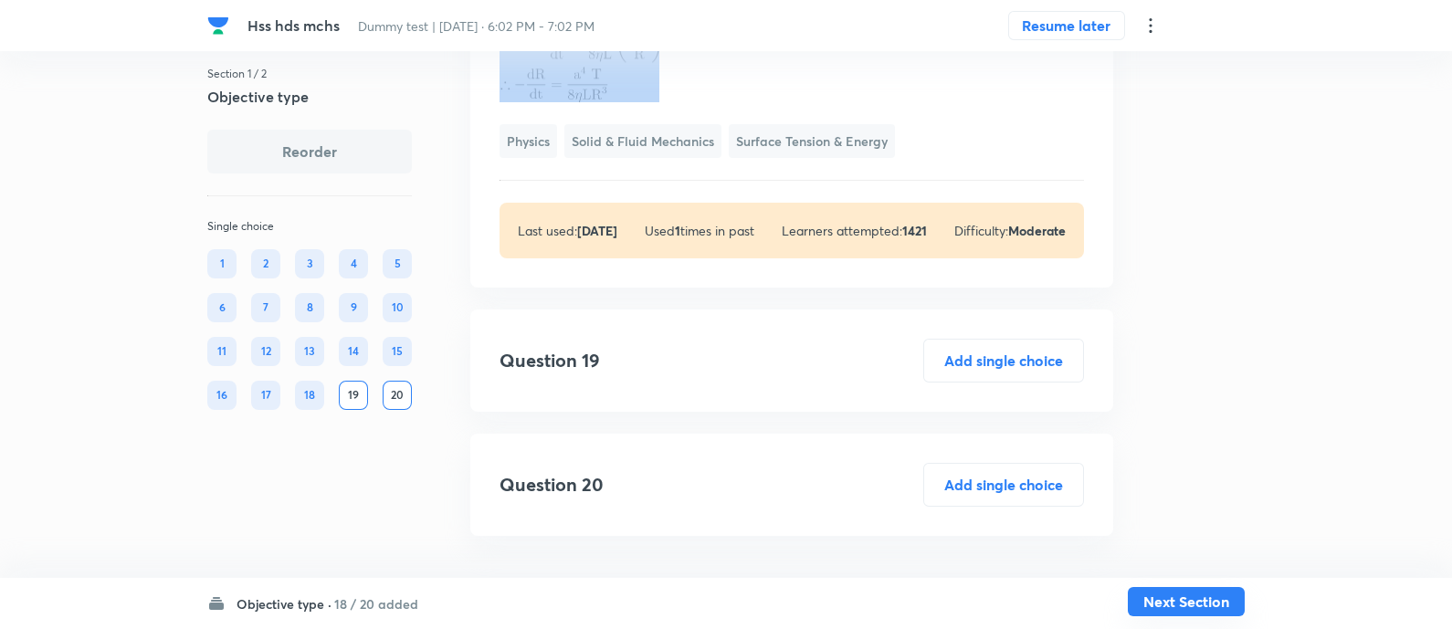
click at [1201, 606] on button "Next Section" at bounding box center [1186, 601] width 117 height 29
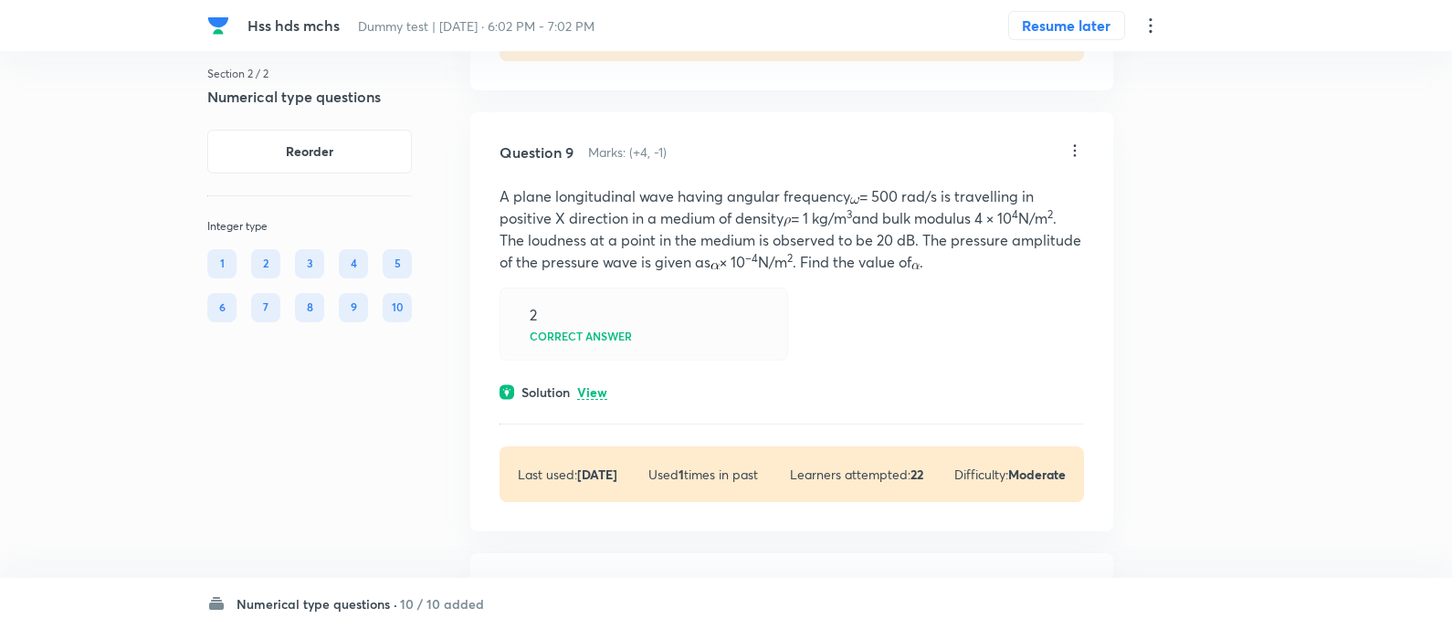
scroll to position [4368, 0]
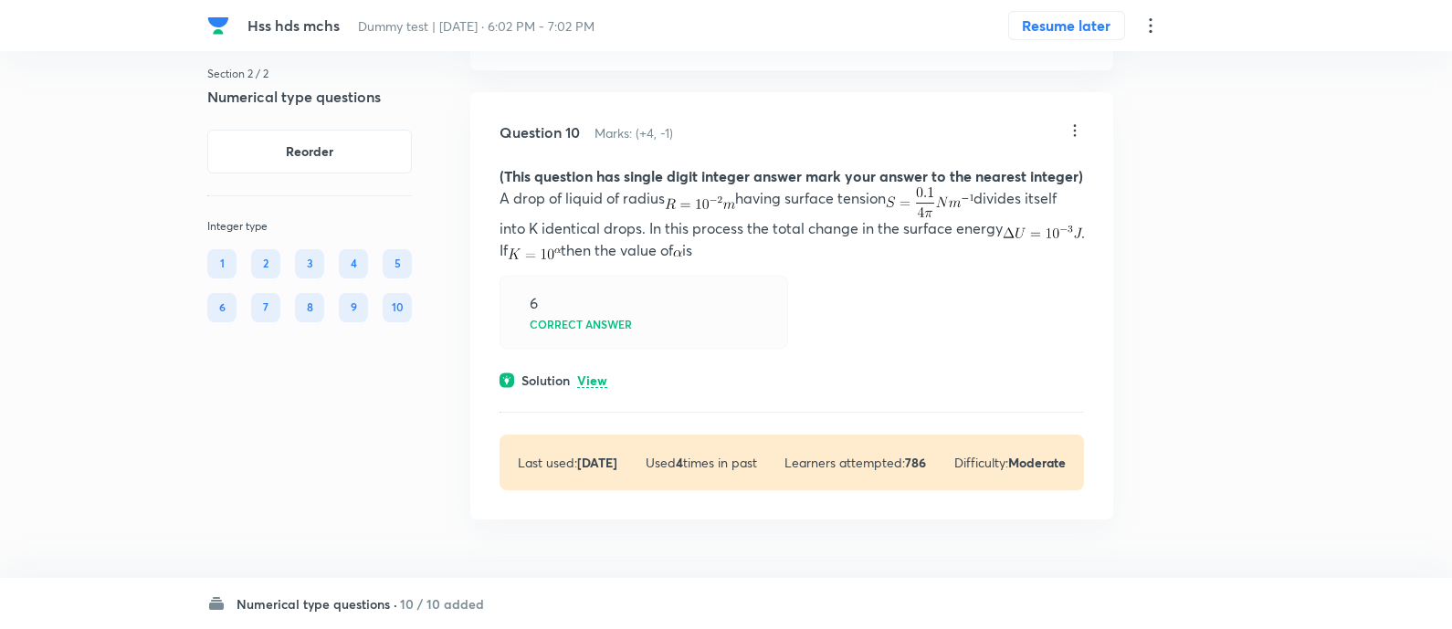
click at [594, 378] on p "View" at bounding box center [592, 382] width 30 height 14
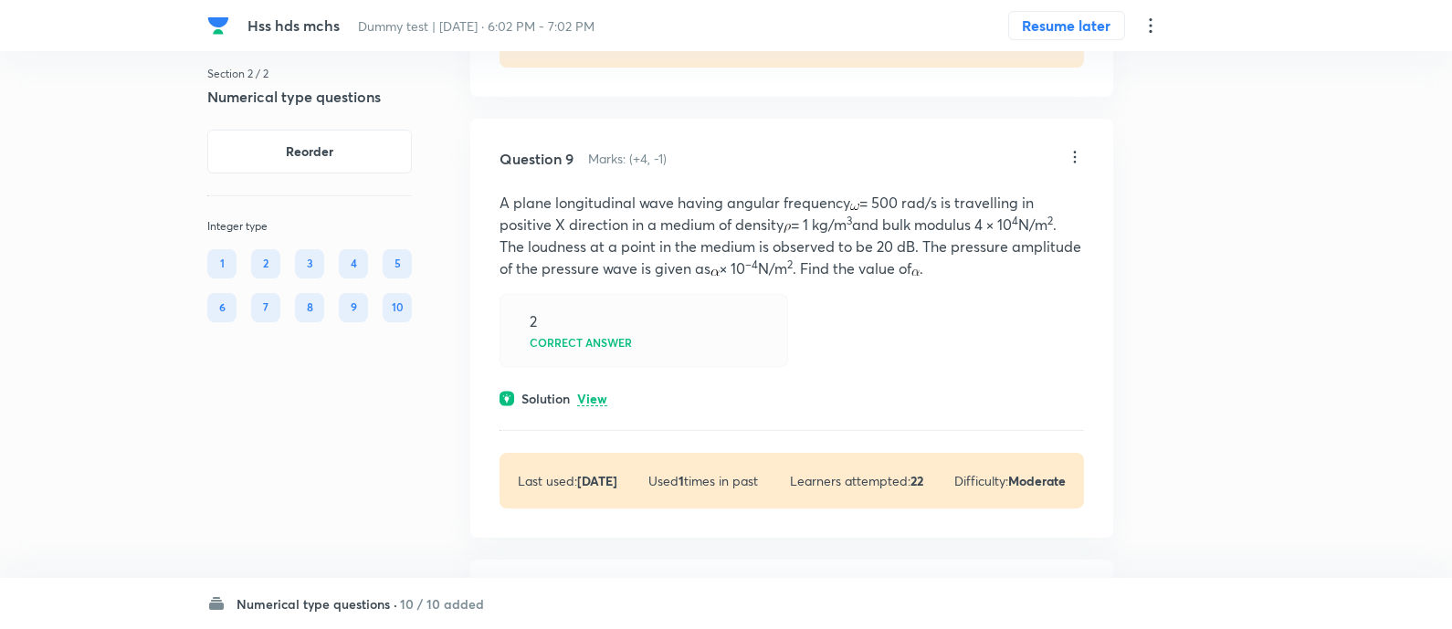
scroll to position [3897, 0]
click at [601, 407] on p "View" at bounding box center [592, 401] width 30 height 14
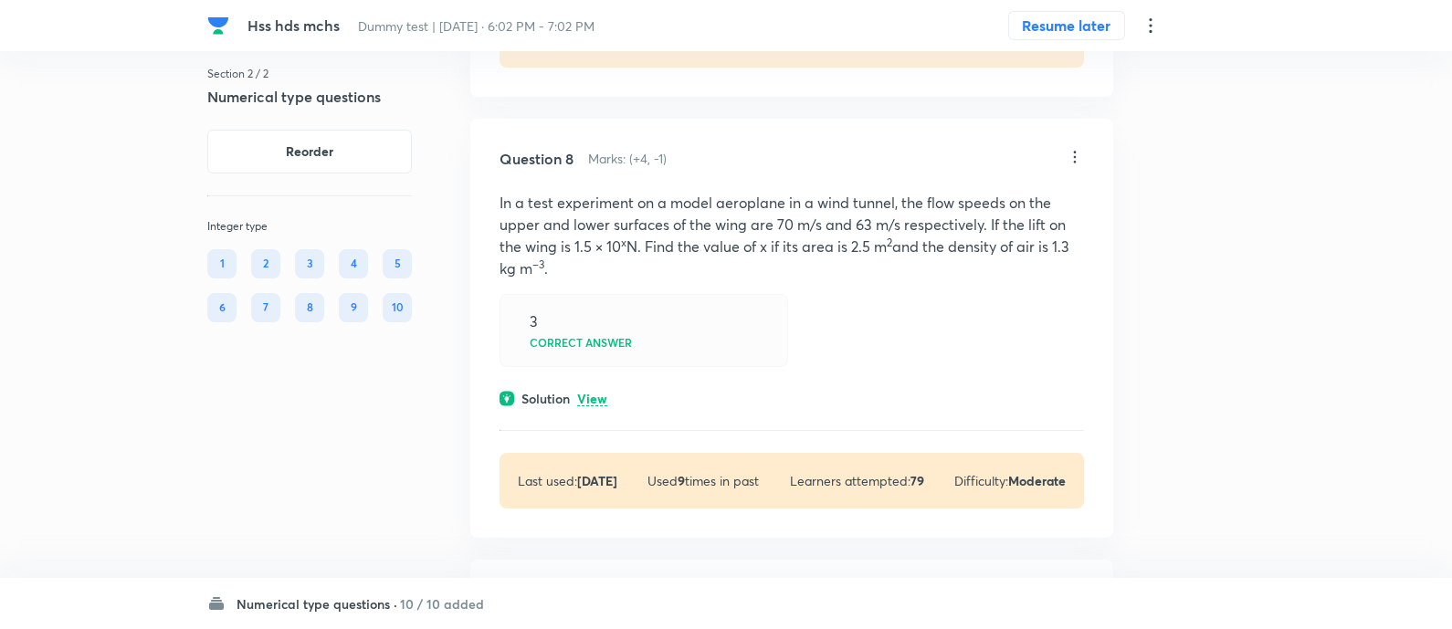
scroll to position [3454, 0]
click at [591, 396] on p "View" at bounding box center [592, 403] width 30 height 14
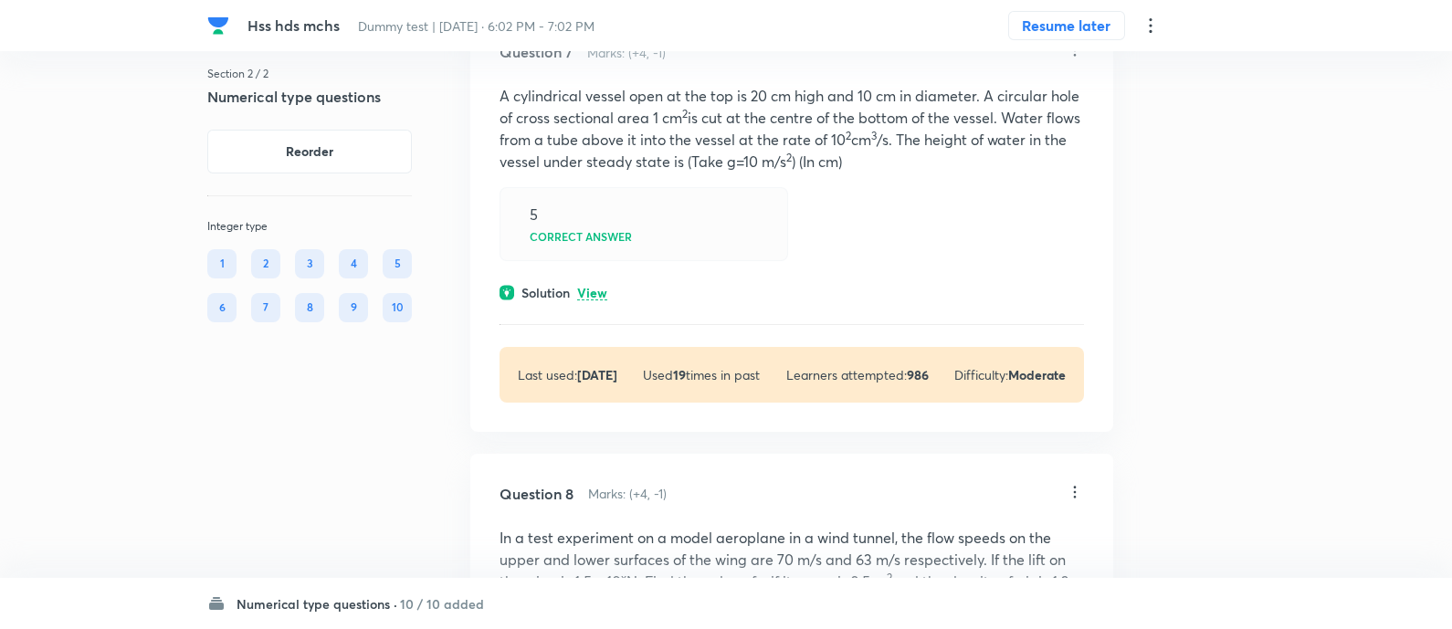
scroll to position [3111, 0]
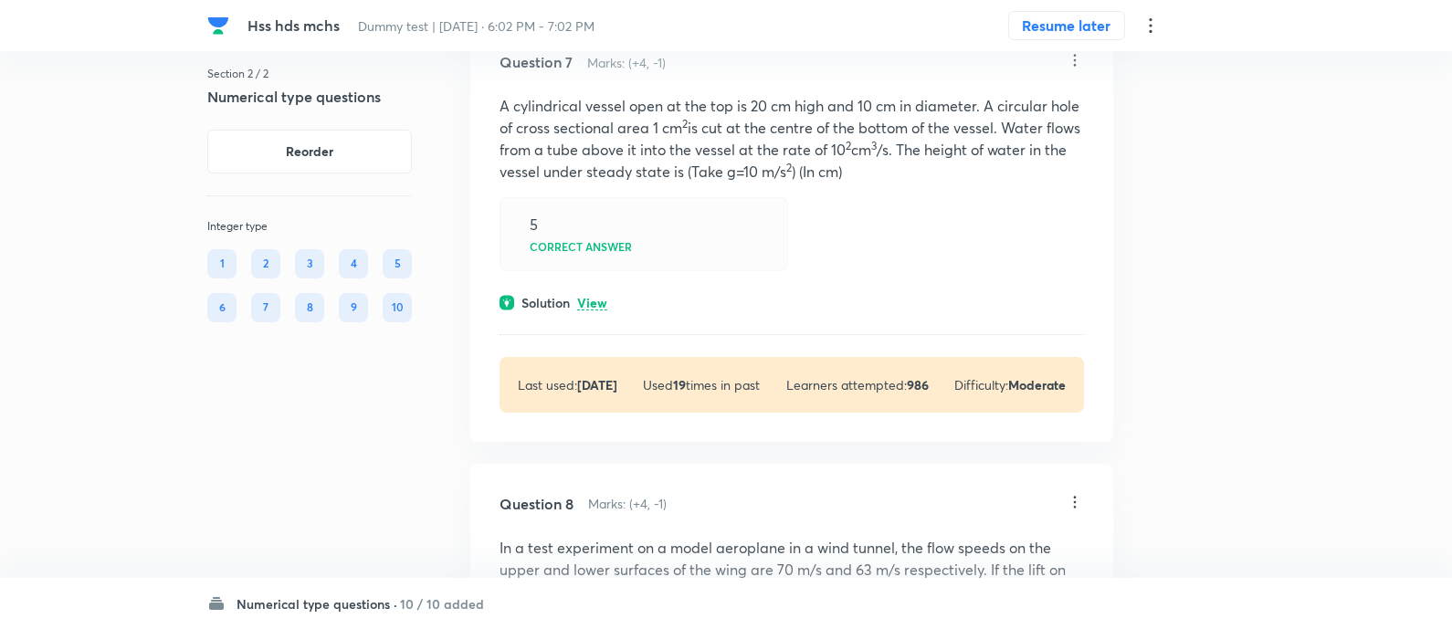
click at [605, 315] on div "Question 7 Marks: (+4, -1) A cylindrical vessel open at the top is 20 cm high a…" at bounding box center [791, 231] width 643 height 419
click at [603, 311] on p "View" at bounding box center [592, 304] width 30 height 14
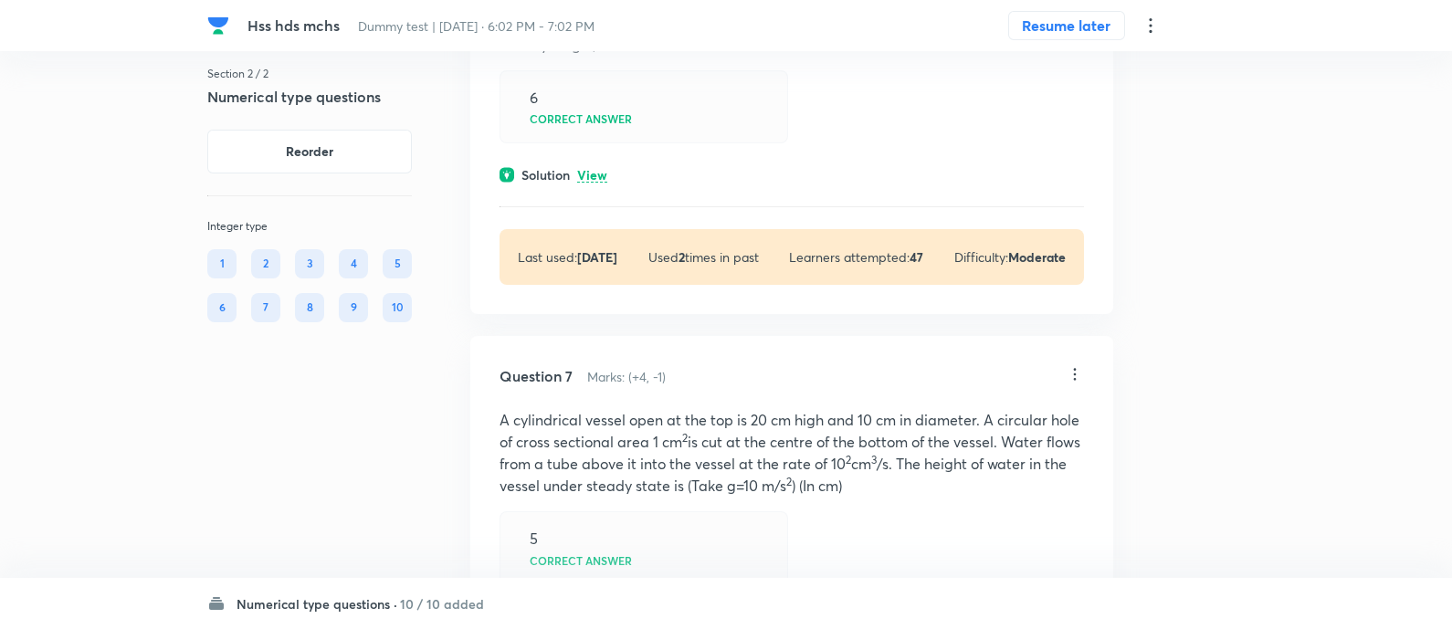
scroll to position [2778, 0]
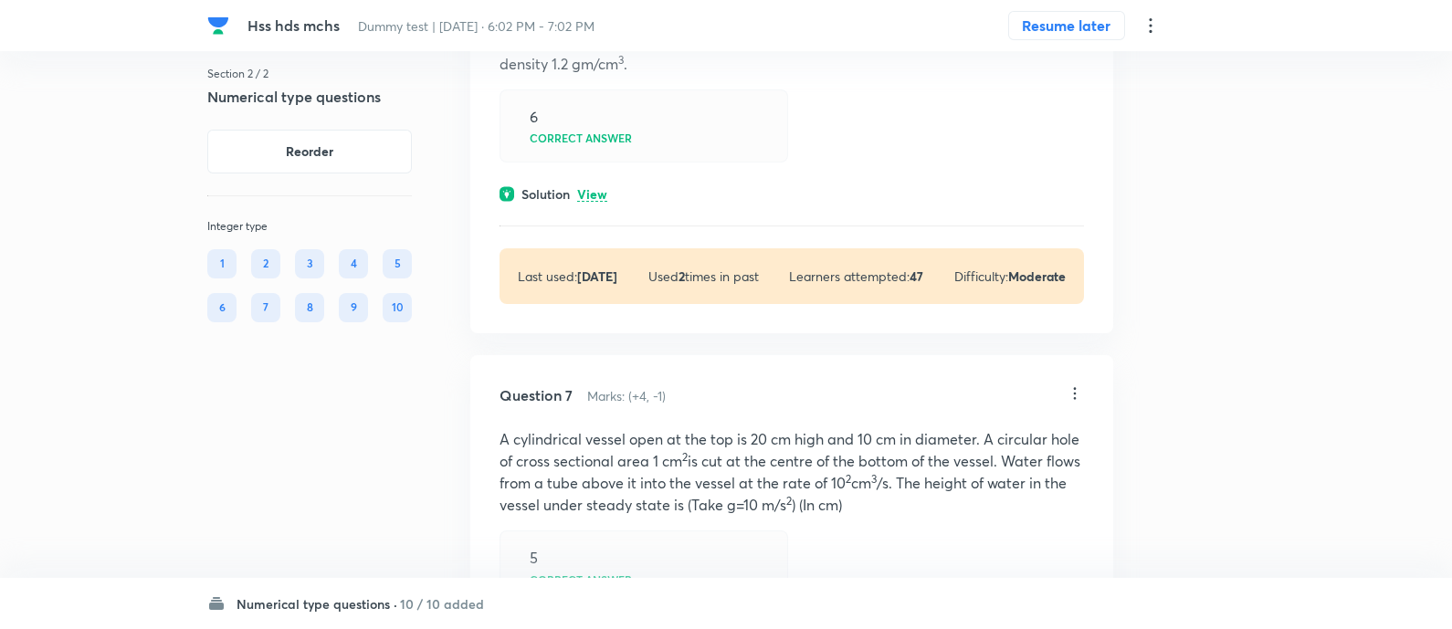
click at [594, 195] on p "View" at bounding box center [592, 195] width 30 height 14
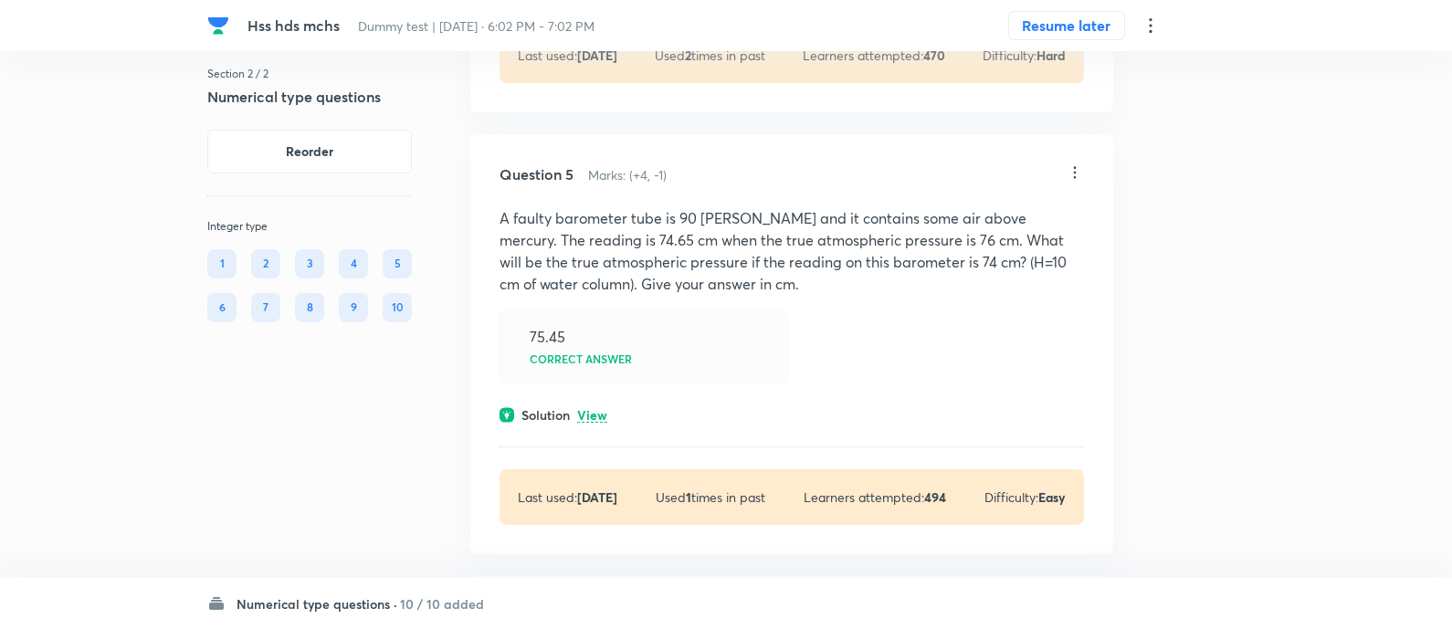
scroll to position [2130, 0]
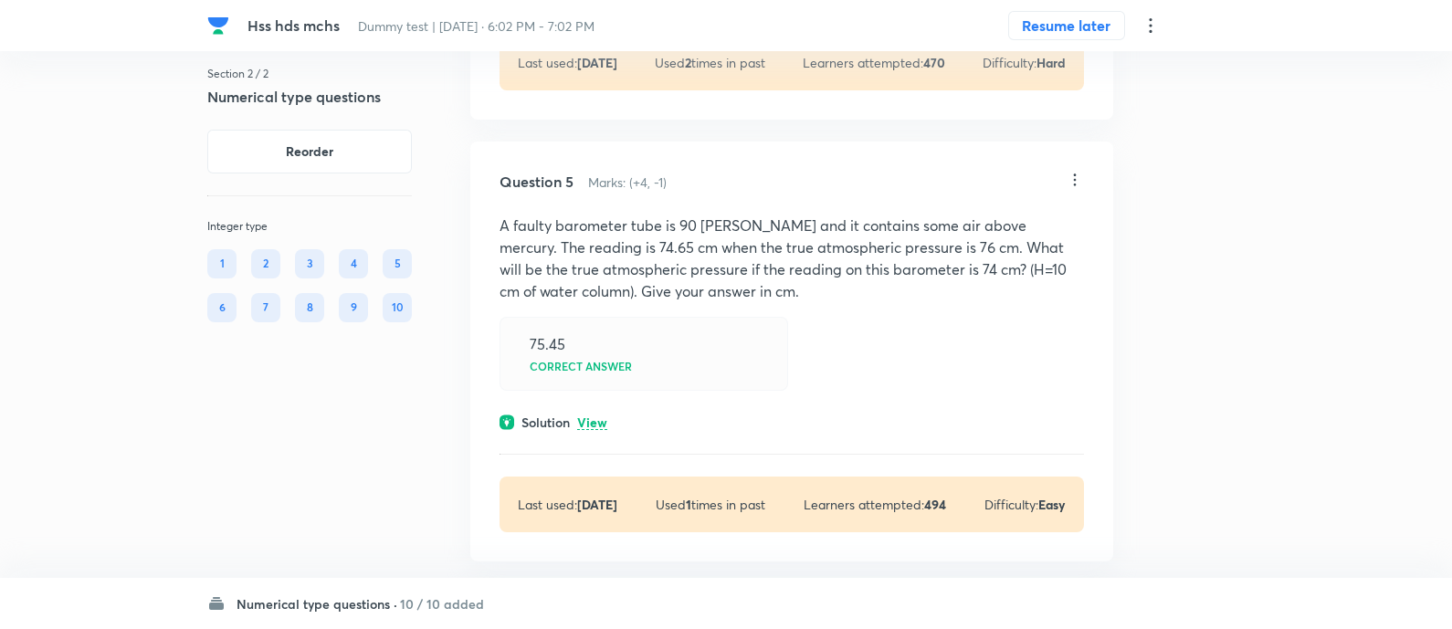
click at [598, 429] on p "View" at bounding box center [592, 424] width 30 height 14
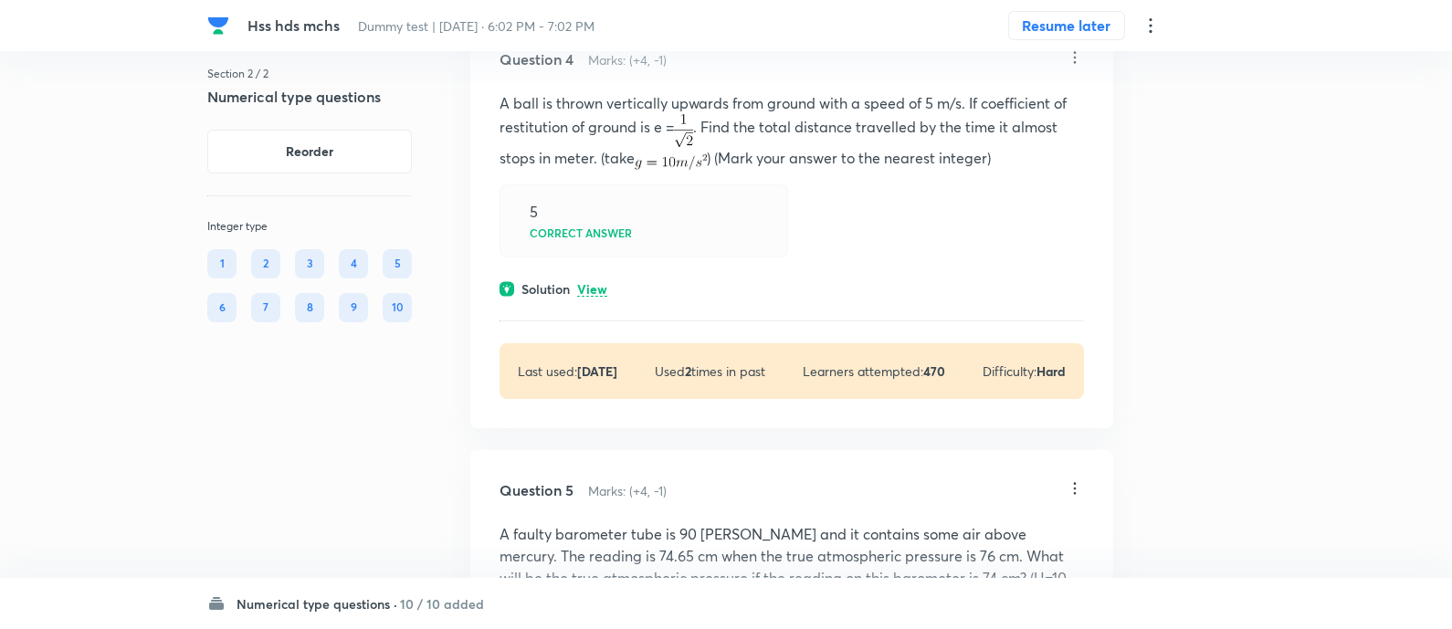
scroll to position [1811, 0]
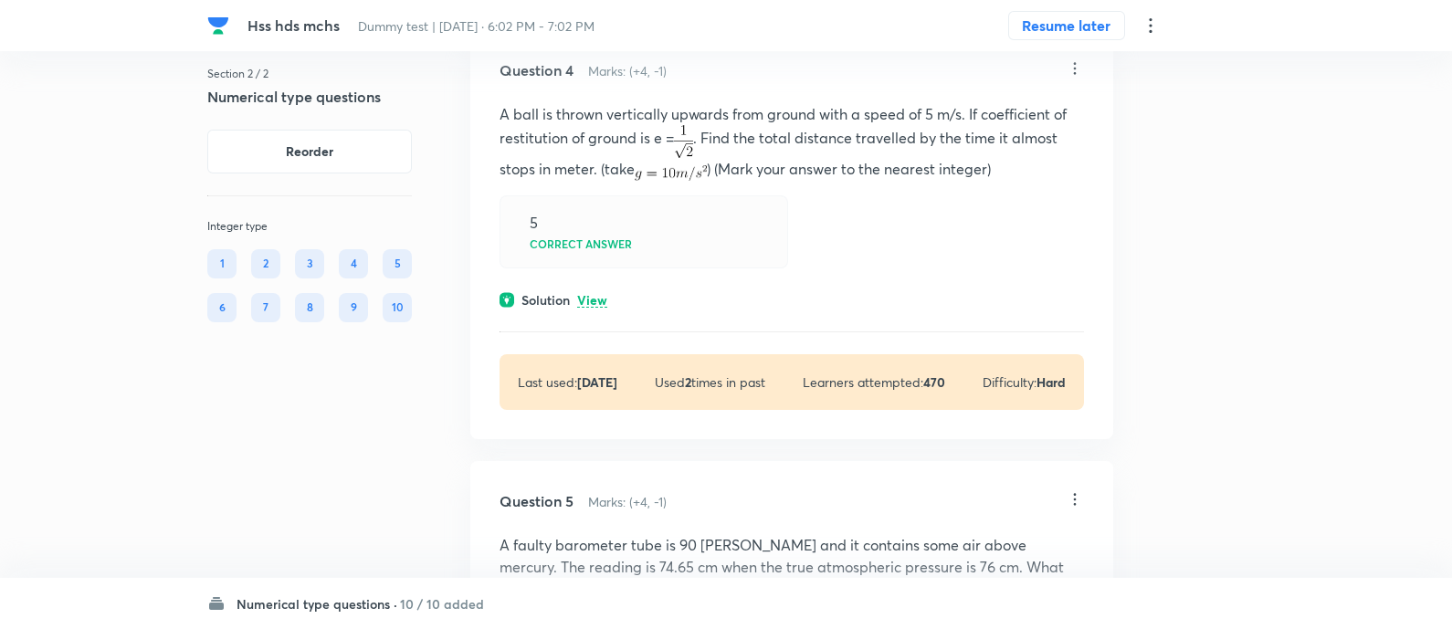
click at [589, 301] on p "View" at bounding box center [592, 301] width 30 height 14
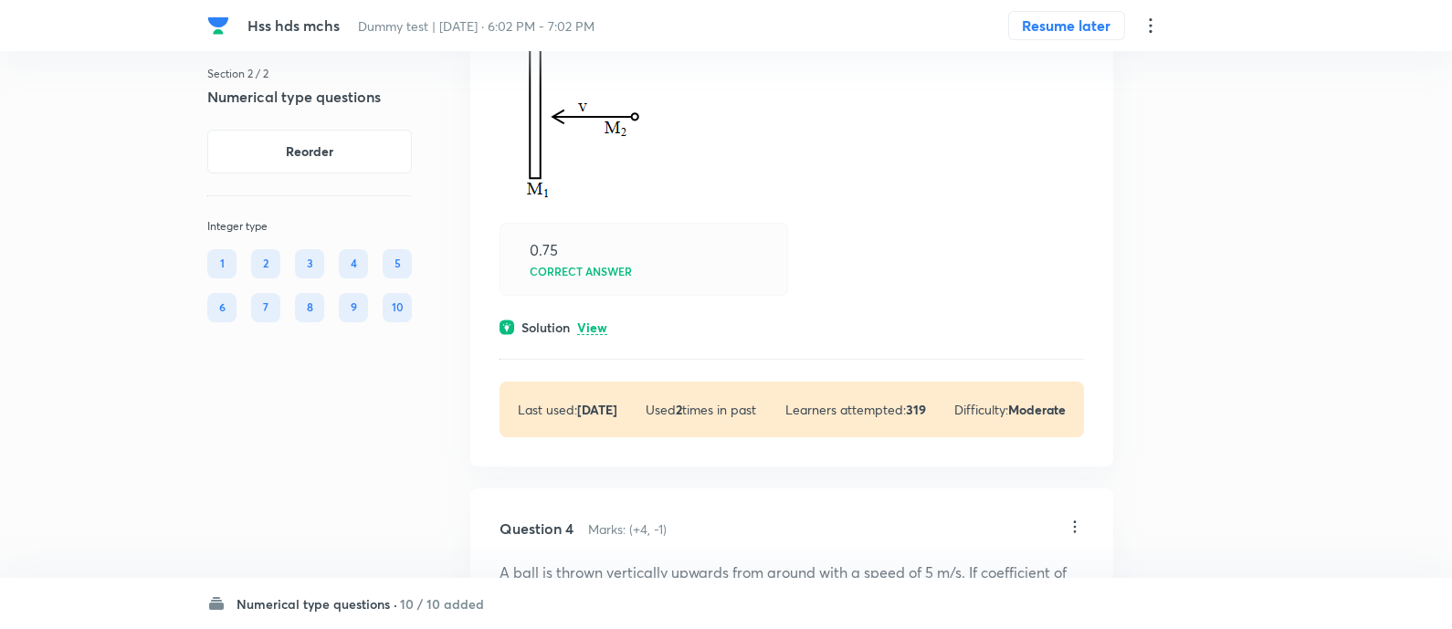
scroll to position [1351, 0]
click at [594, 326] on p "View" at bounding box center [592, 329] width 30 height 14
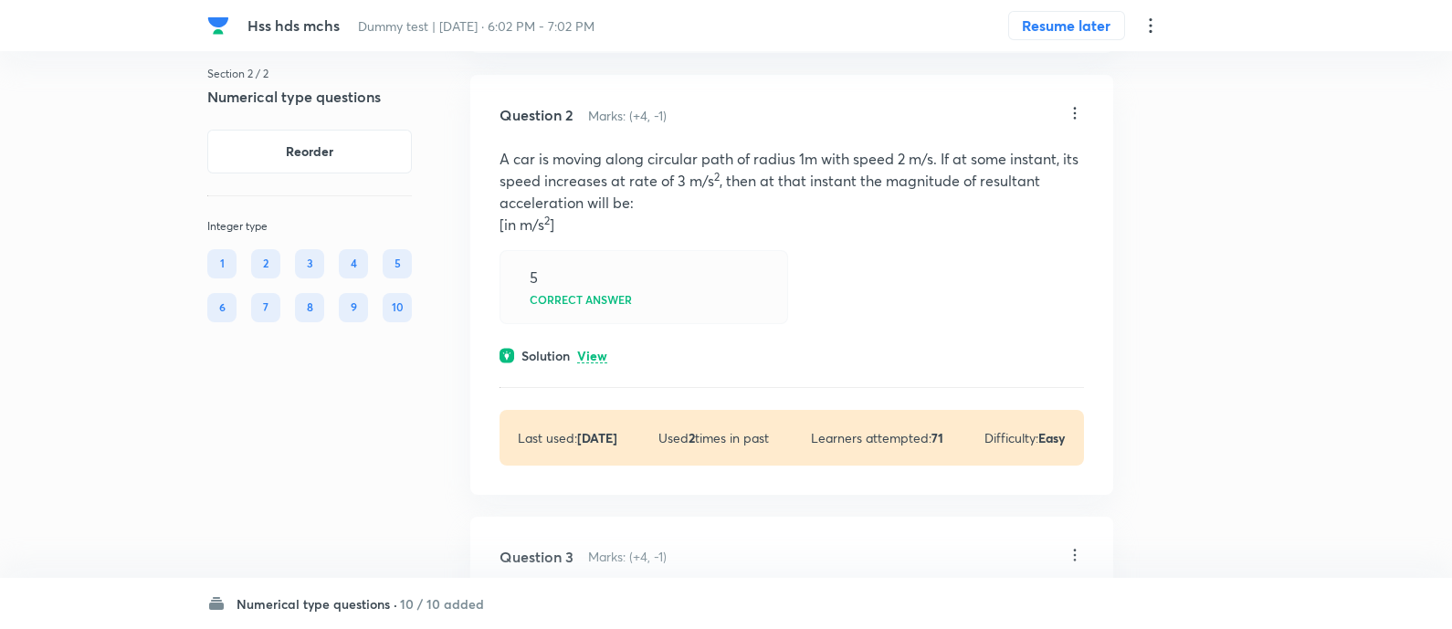
scroll to position [695, 0]
click at [598, 354] on p "View" at bounding box center [592, 358] width 30 height 14
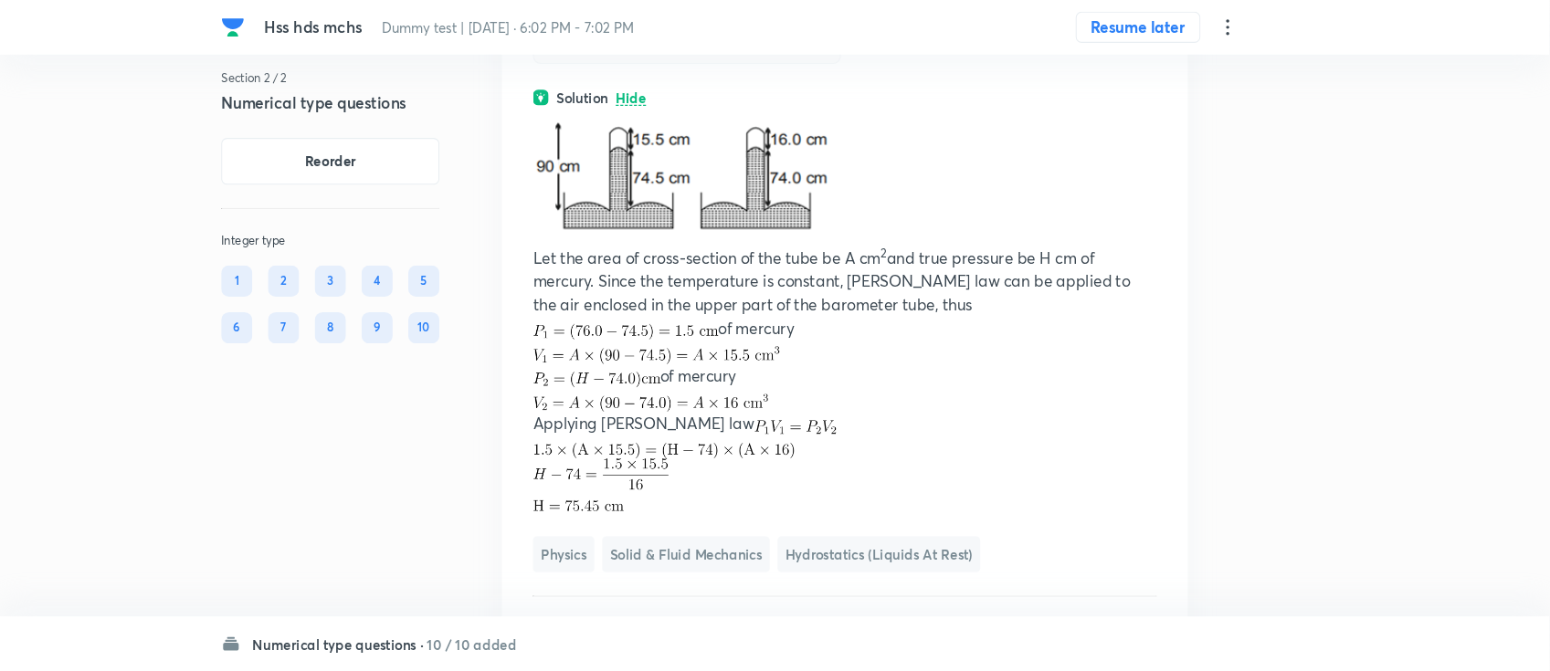
scroll to position [3237, 0]
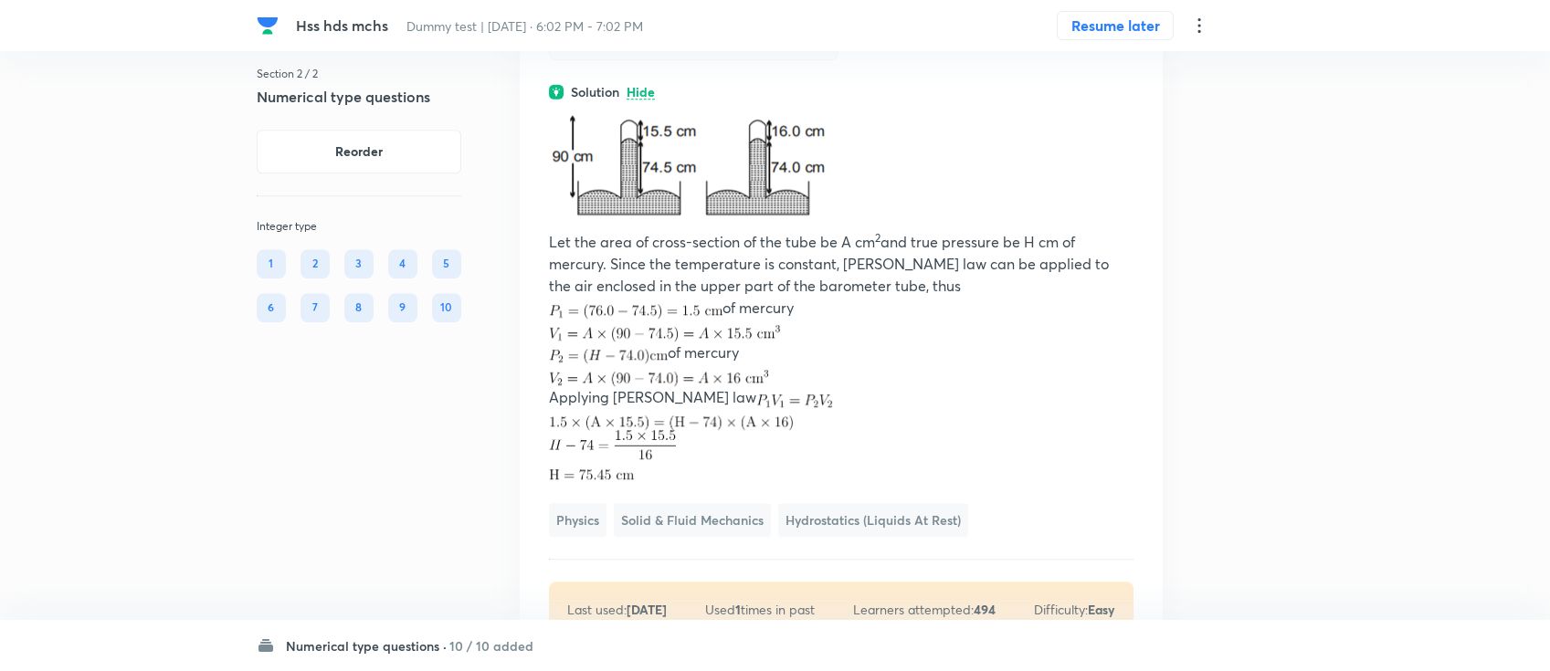
drag, startPoint x: 1397, startPoint y: 2, endPoint x: 931, endPoint y: 413, distance: 621.3
click at [931, 364] on p "of mercury" at bounding box center [841, 353] width 585 height 22
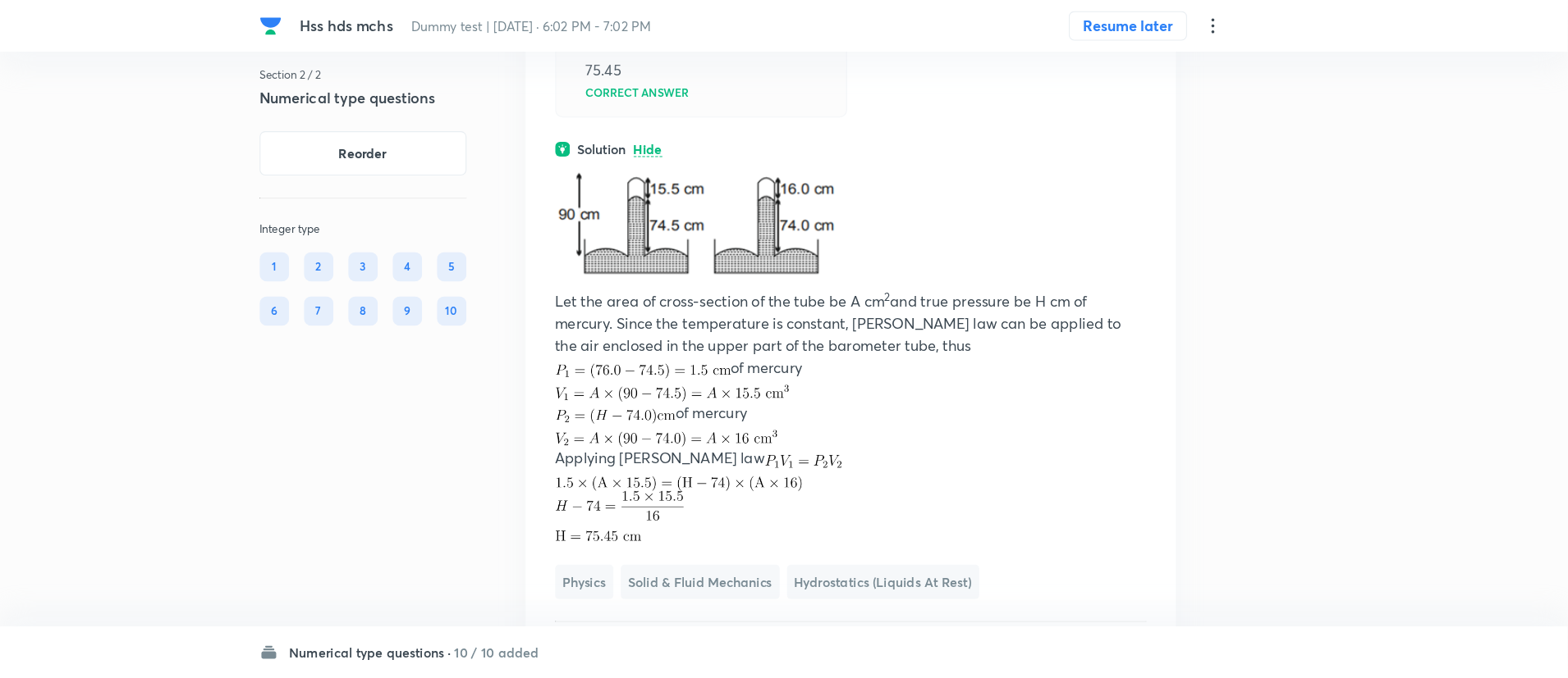
scroll to position [2858, 0]
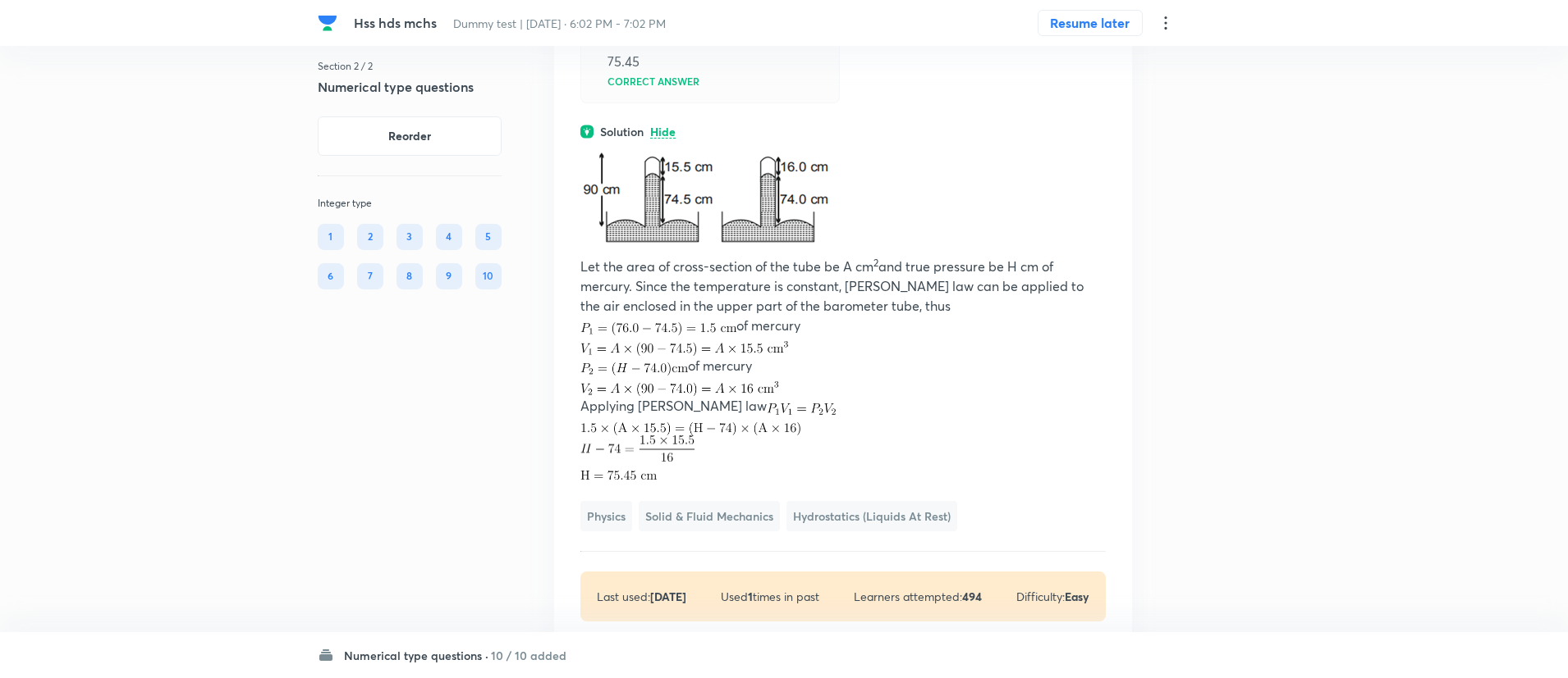
drag, startPoint x: 1324, startPoint y: 2, endPoint x: 1077, endPoint y: 392, distance: 461.6
click at [1077, 356] on p at bounding box center [843, 346] width 526 height 21
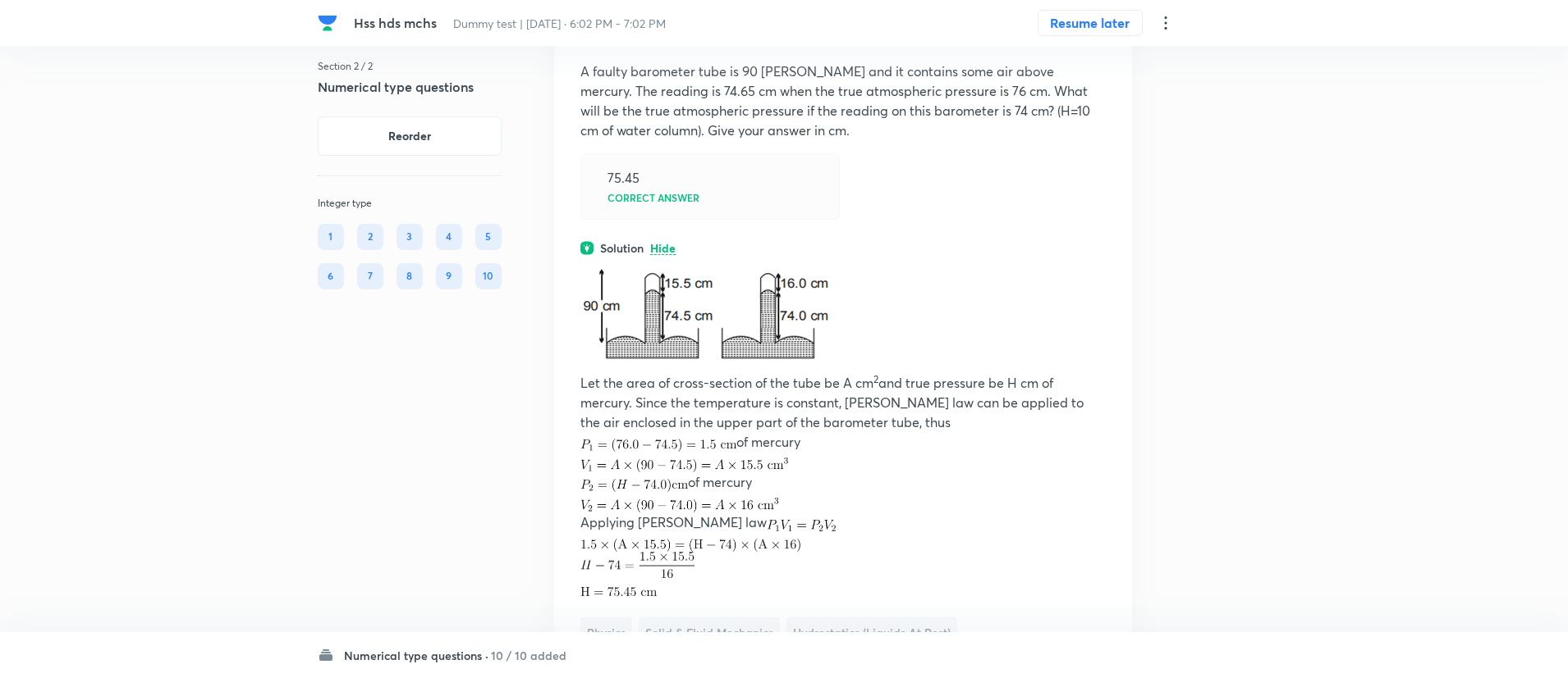
scroll to position [2739, 0]
click at [1077, 375] on p at bounding box center [843, 318] width 526 height 117
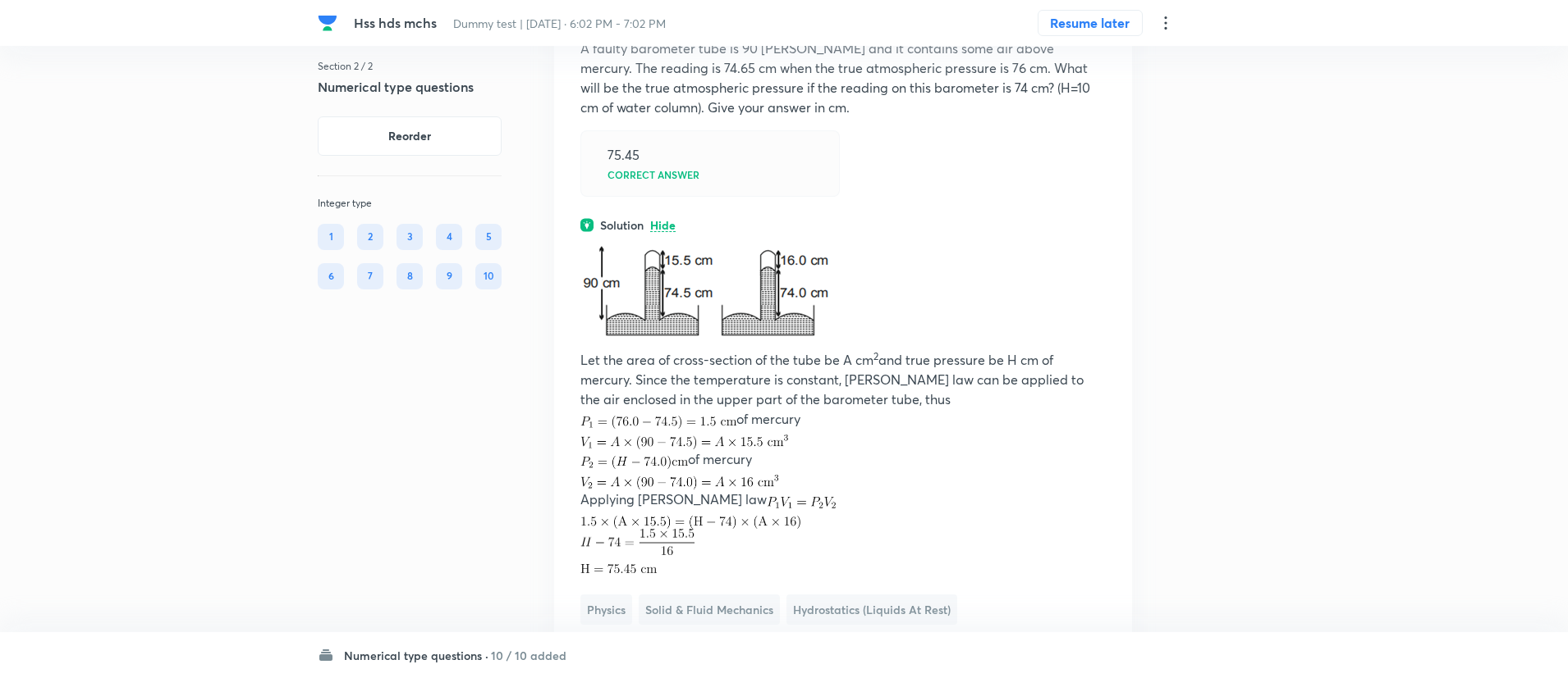
scroll to position [2763, 0]
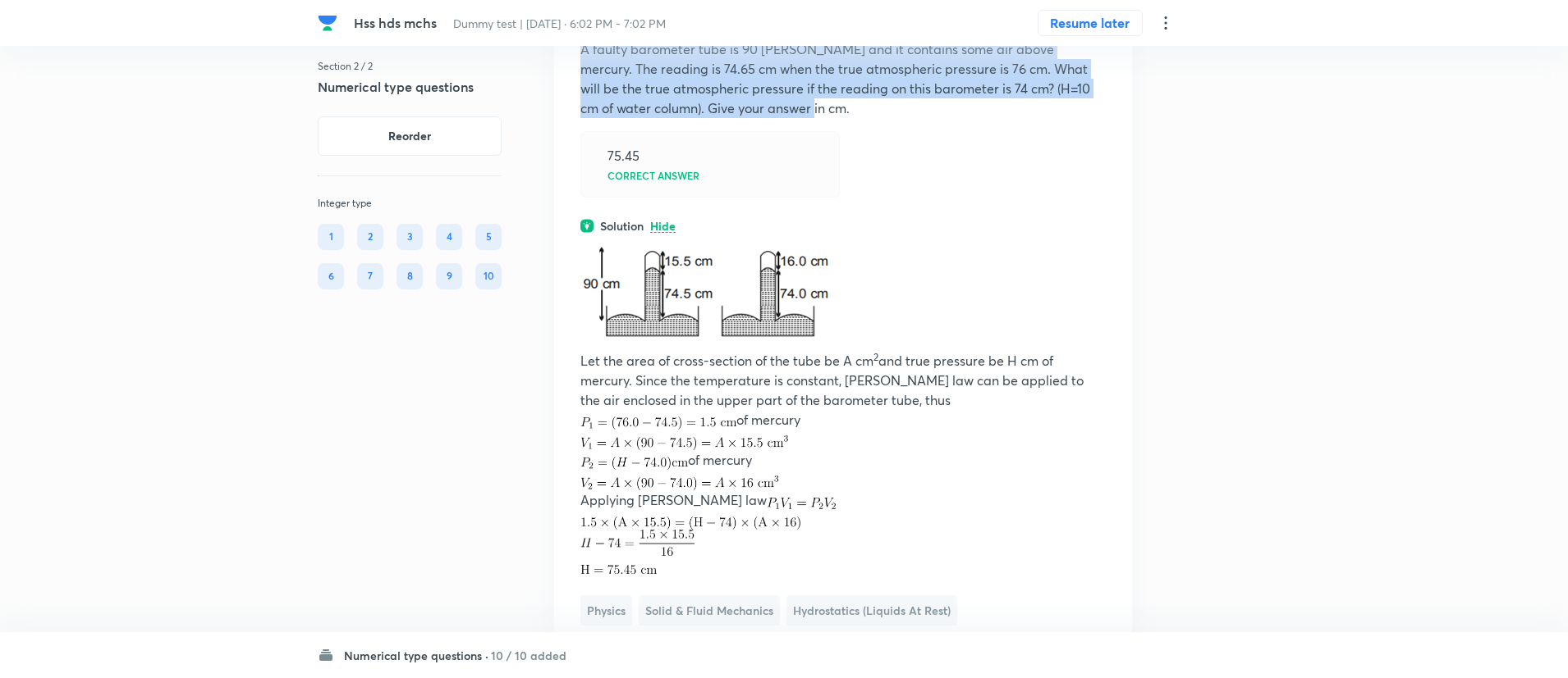
drag, startPoint x: 580, startPoint y: 99, endPoint x: 798, endPoint y: 154, distance: 224.8
click at [798, 119] on p "A faulty barometer tube is 90 cm long and it contains some air above mercury. T…" at bounding box center [843, 79] width 526 height 79
copy p "A faulty barometer tube is 90 cm long and it contains some air above mercury. T…"
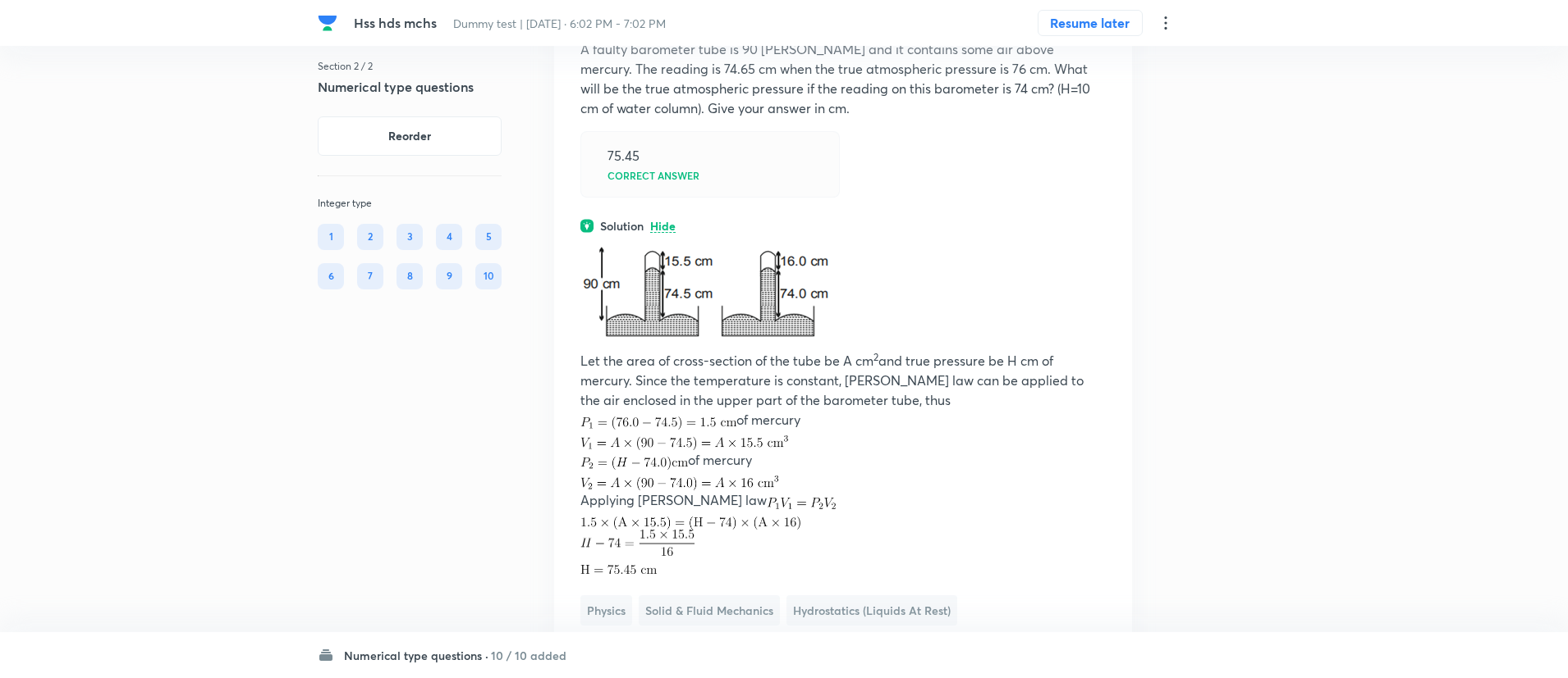
click at [899, 197] on div "75.45 Correct answer" at bounding box center [843, 163] width 526 height 66
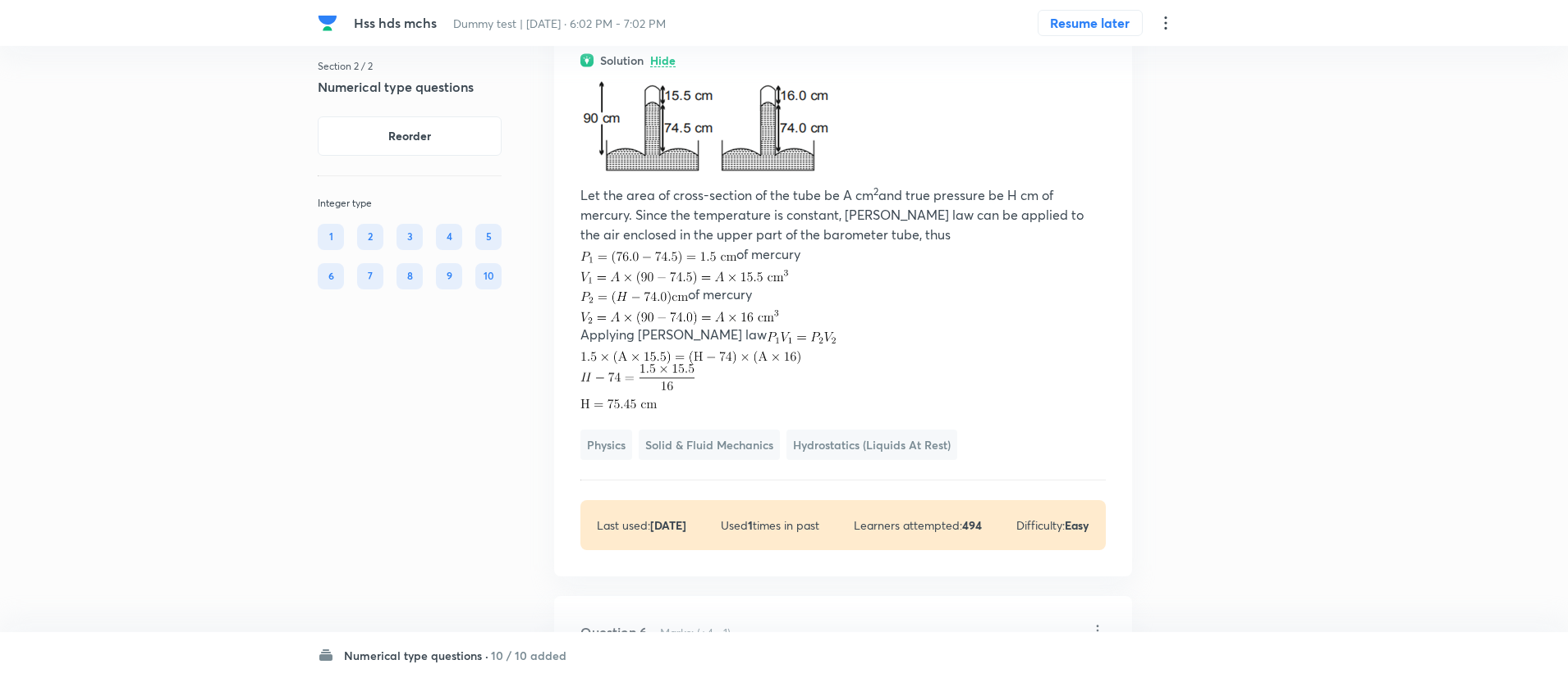
scroll to position [2931, 0]
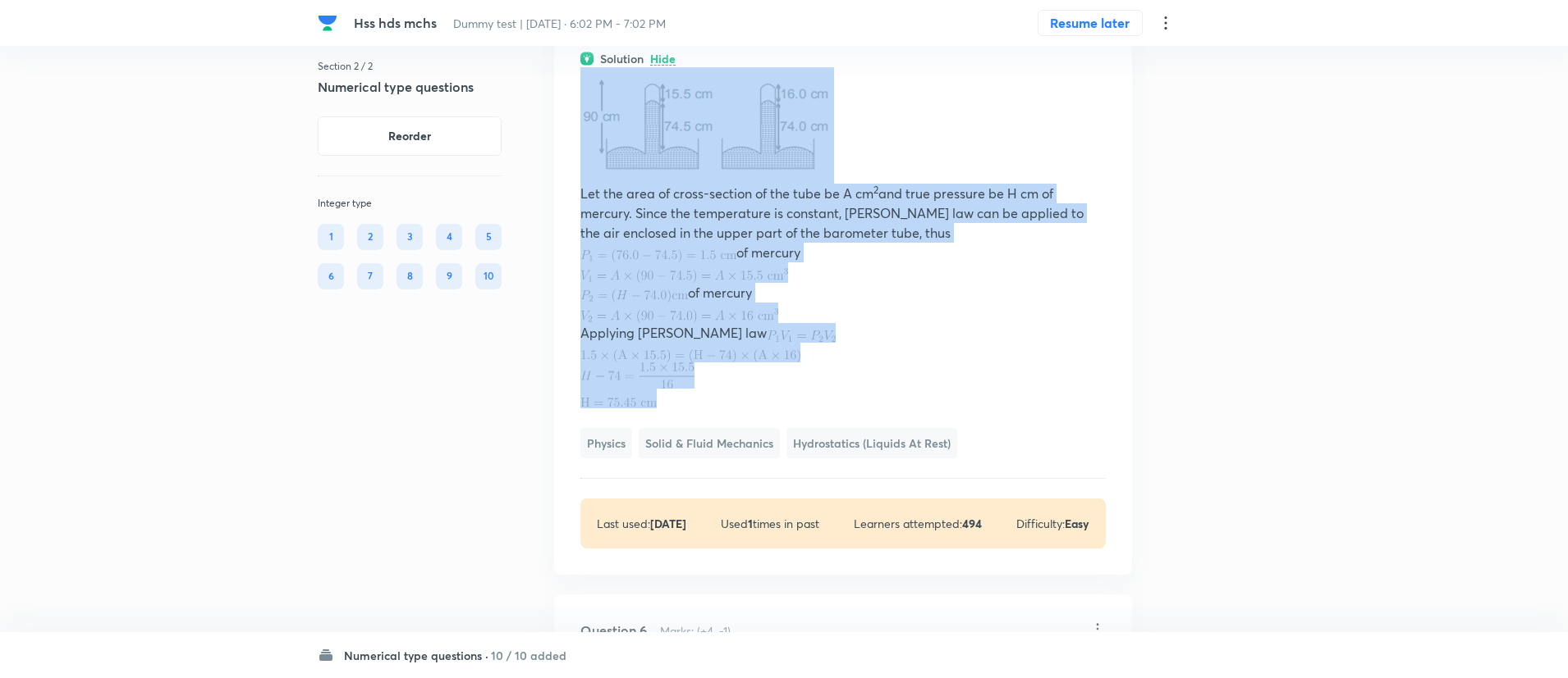
drag, startPoint x: 564, startPoint y: 136, endPoint x: 688, endPoint y: 456, distance: 343.2
click at [688, 456] on div "Question 5 Marks: (+4, -1) A faulty barometer tube is 90 cm long and it contain…" at bounding box center [843, 190] width 578 height 769
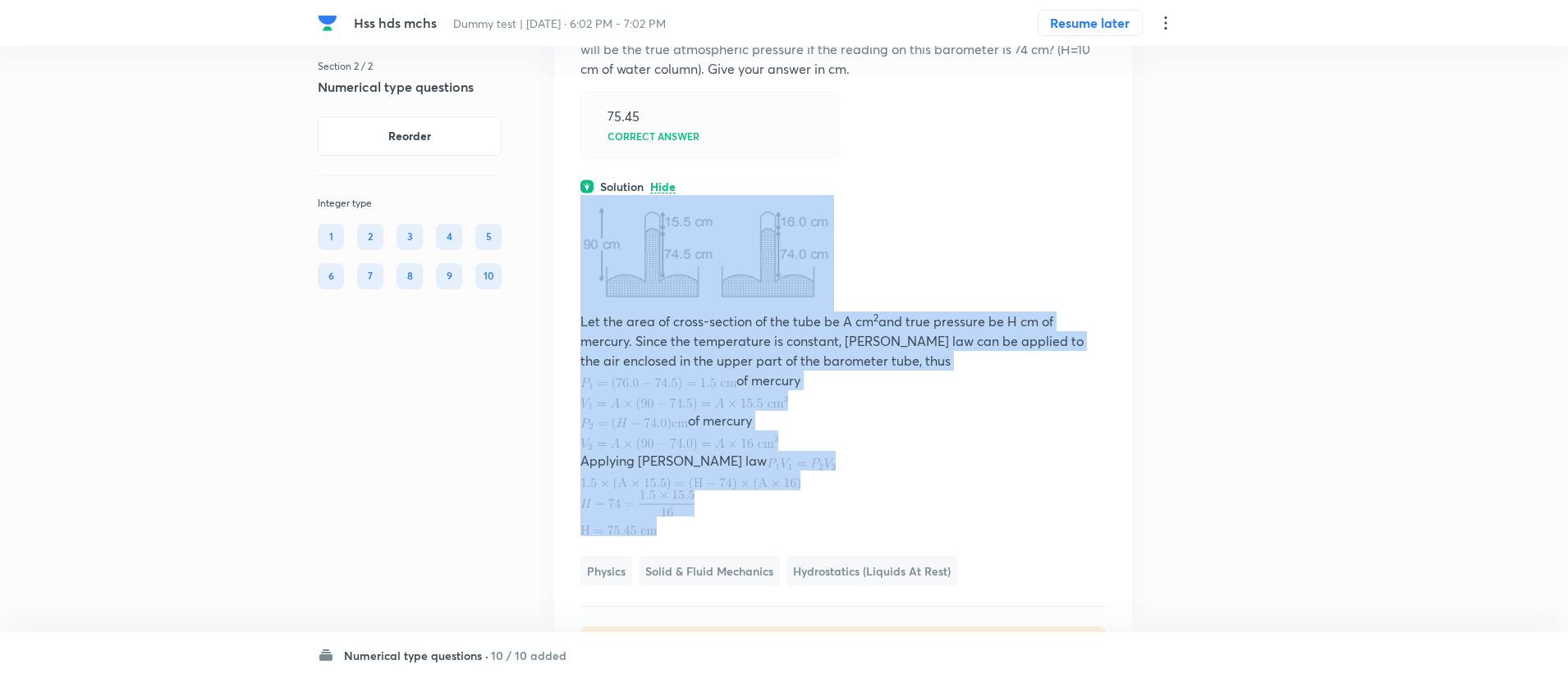
scroll to position [2786, 0]
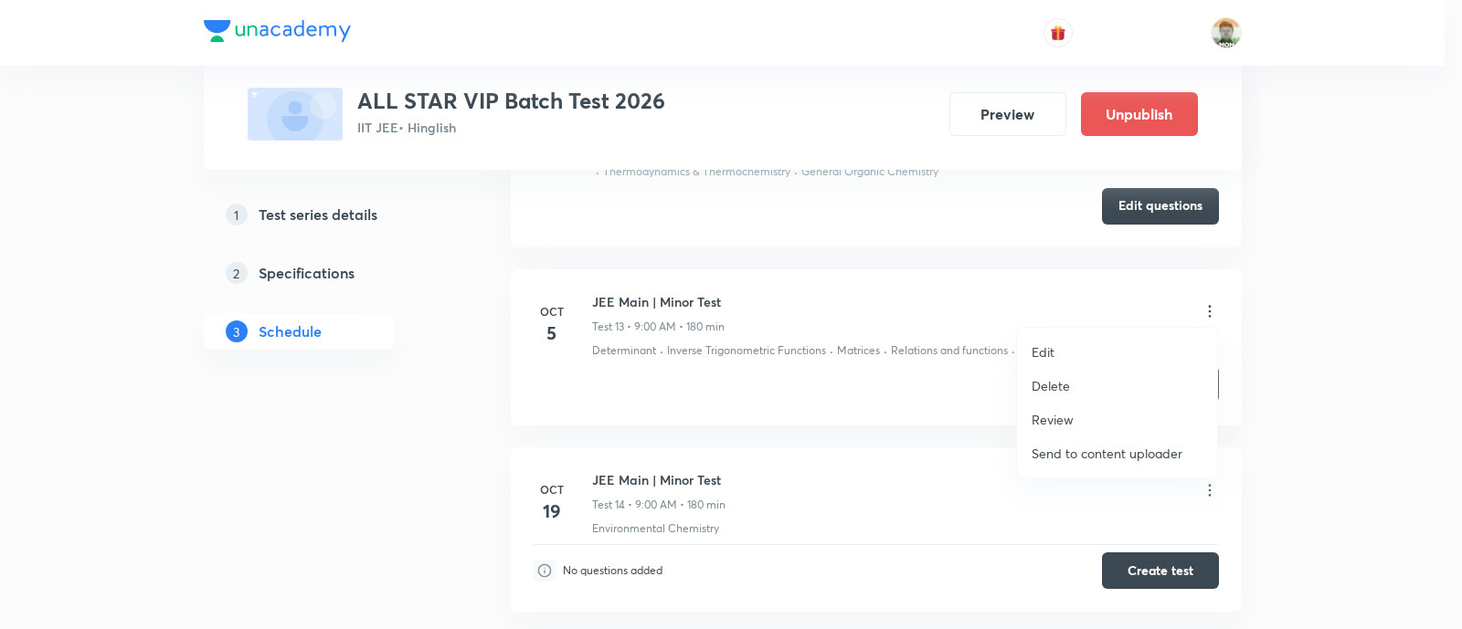
click at [913, 375] on div at bounding box center [731, 314] width 1462 height 629
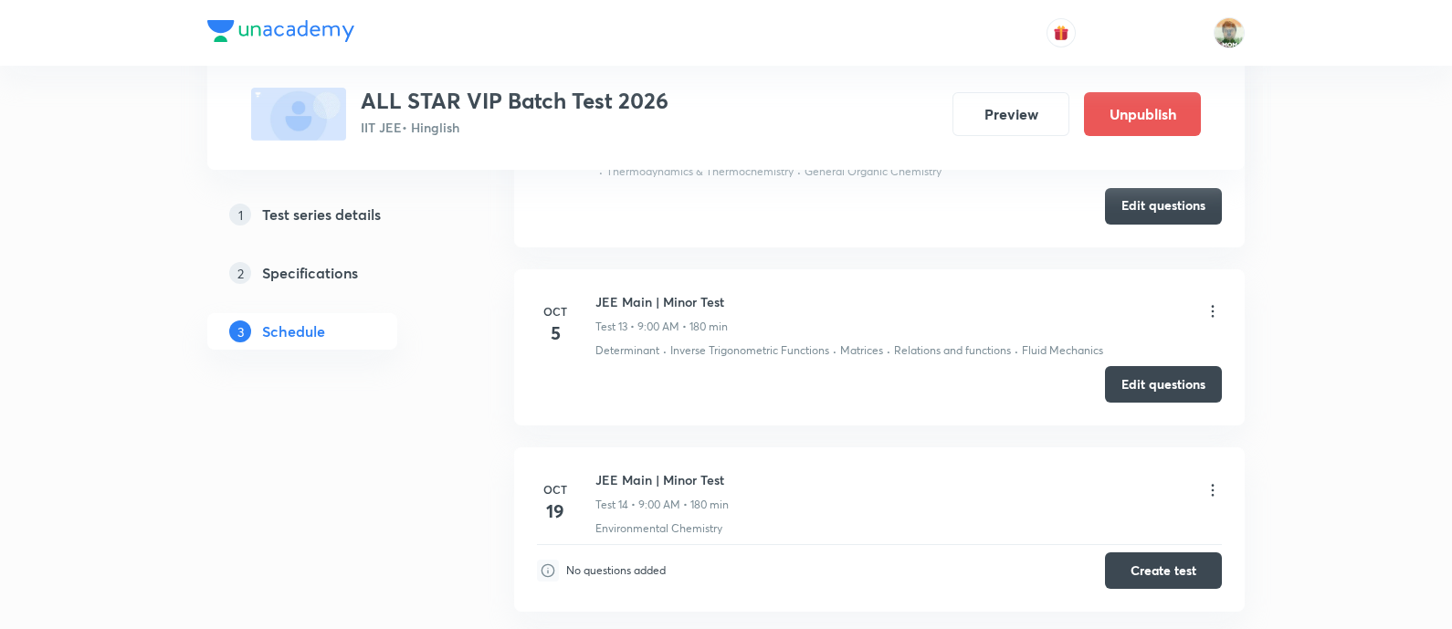
click at [1217, 303] on icon at bounding box center [1213, 311] width 18 height 18
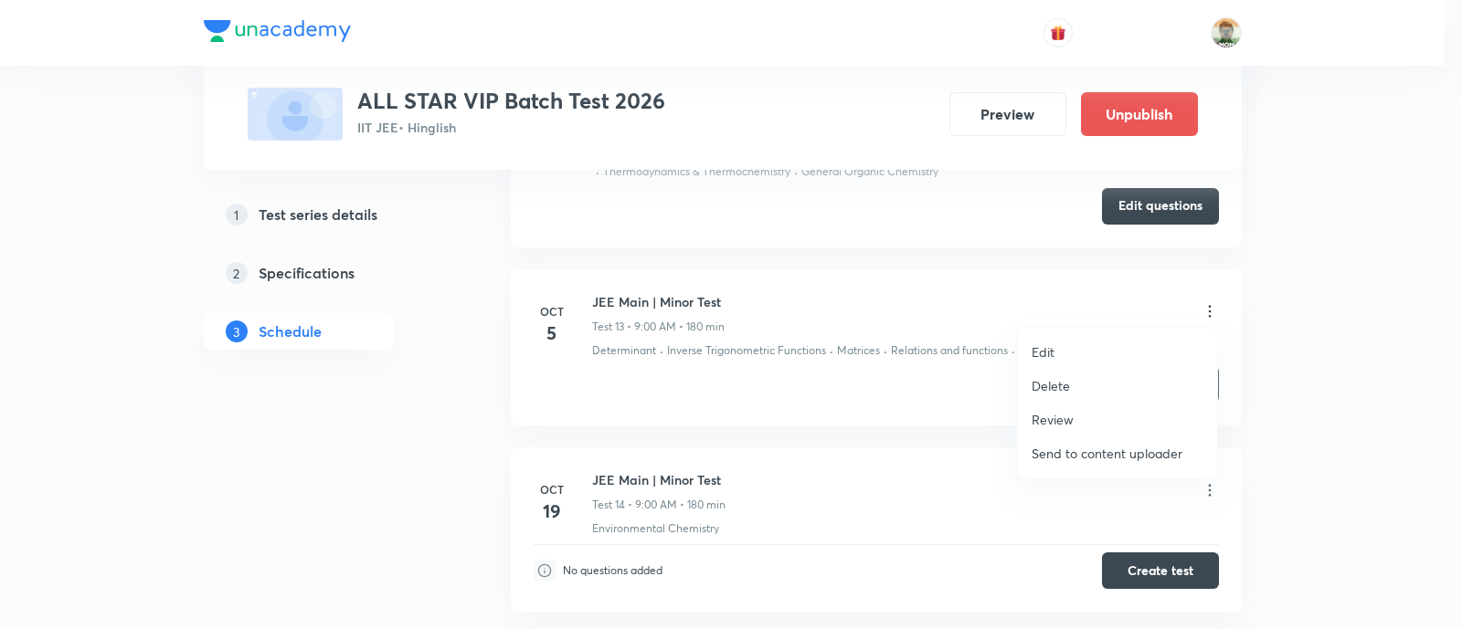
click at [920, 374] on div at bounding box center [731, 314] width 1462 height 629
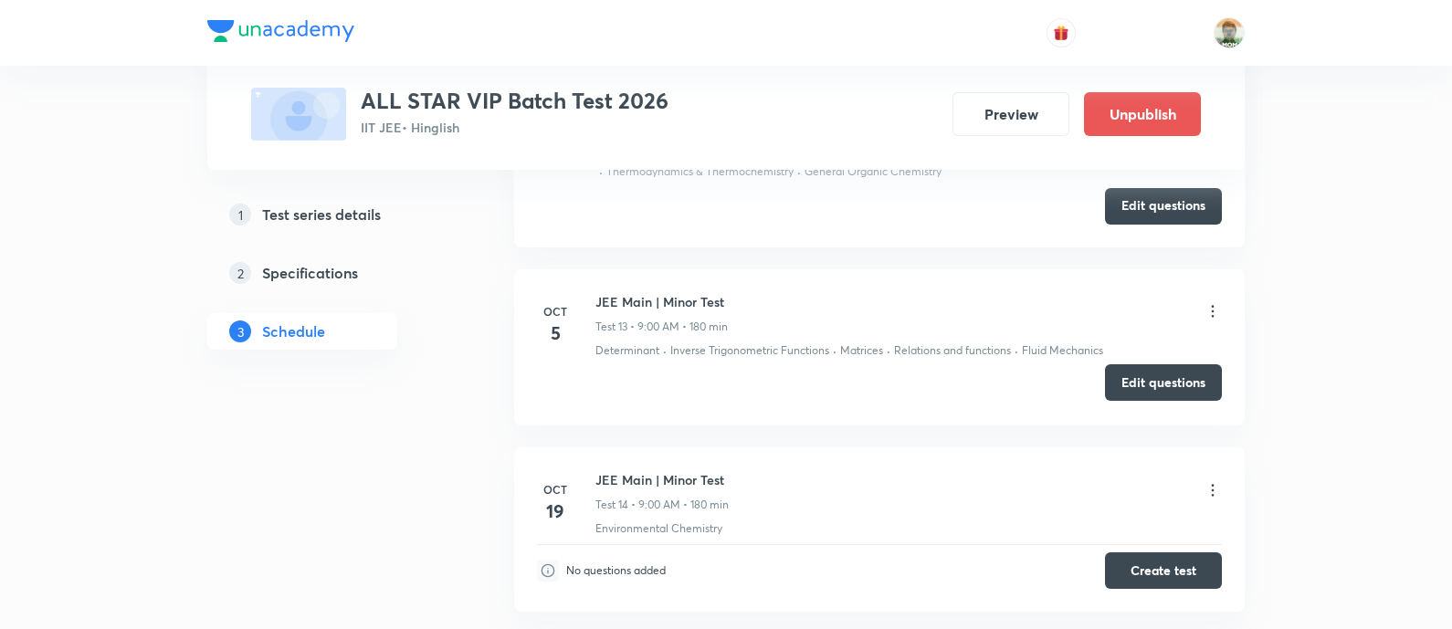
click at [1124, 385] on button "Edit questions" at bounding box center [1163, 382] width 117 height 37
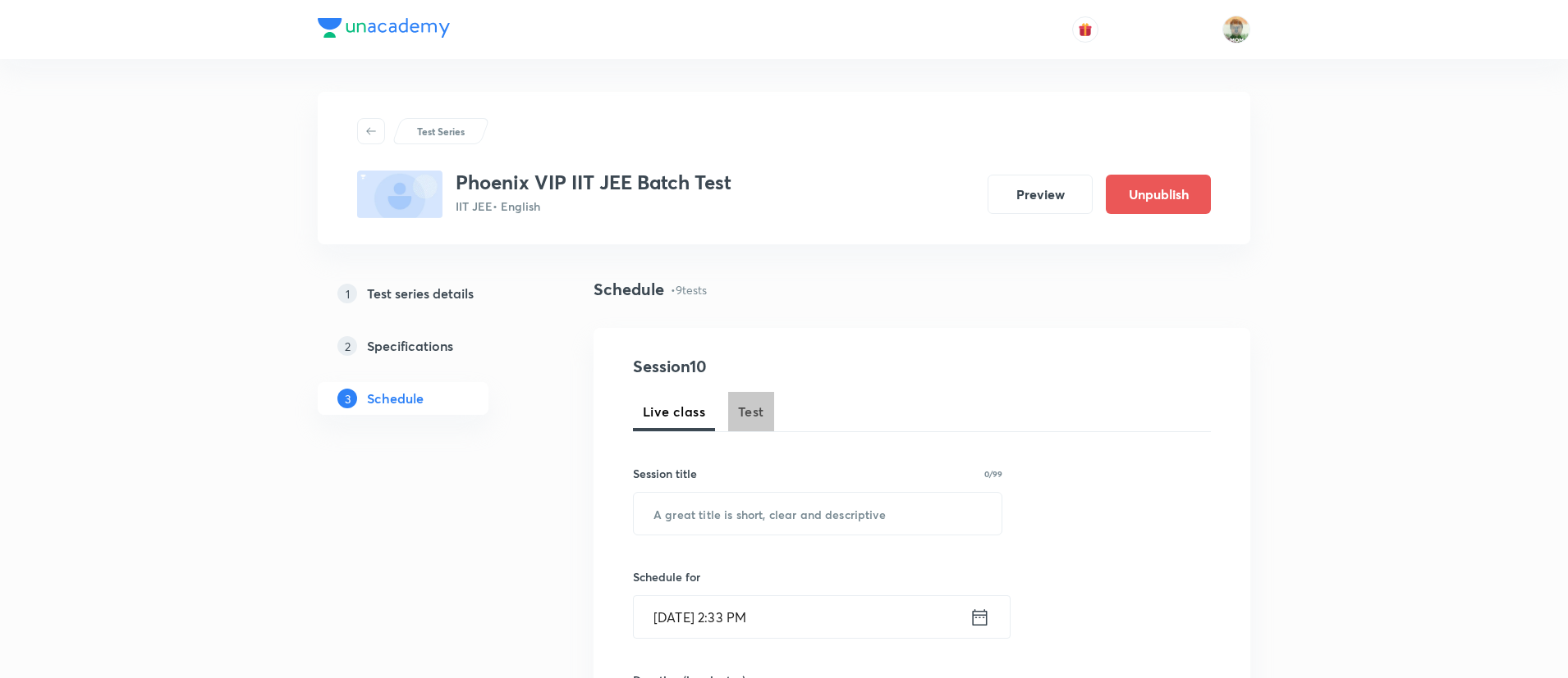
click at [749, 413] on span "Test" at bounding box center [750, 412] width 26 height 20
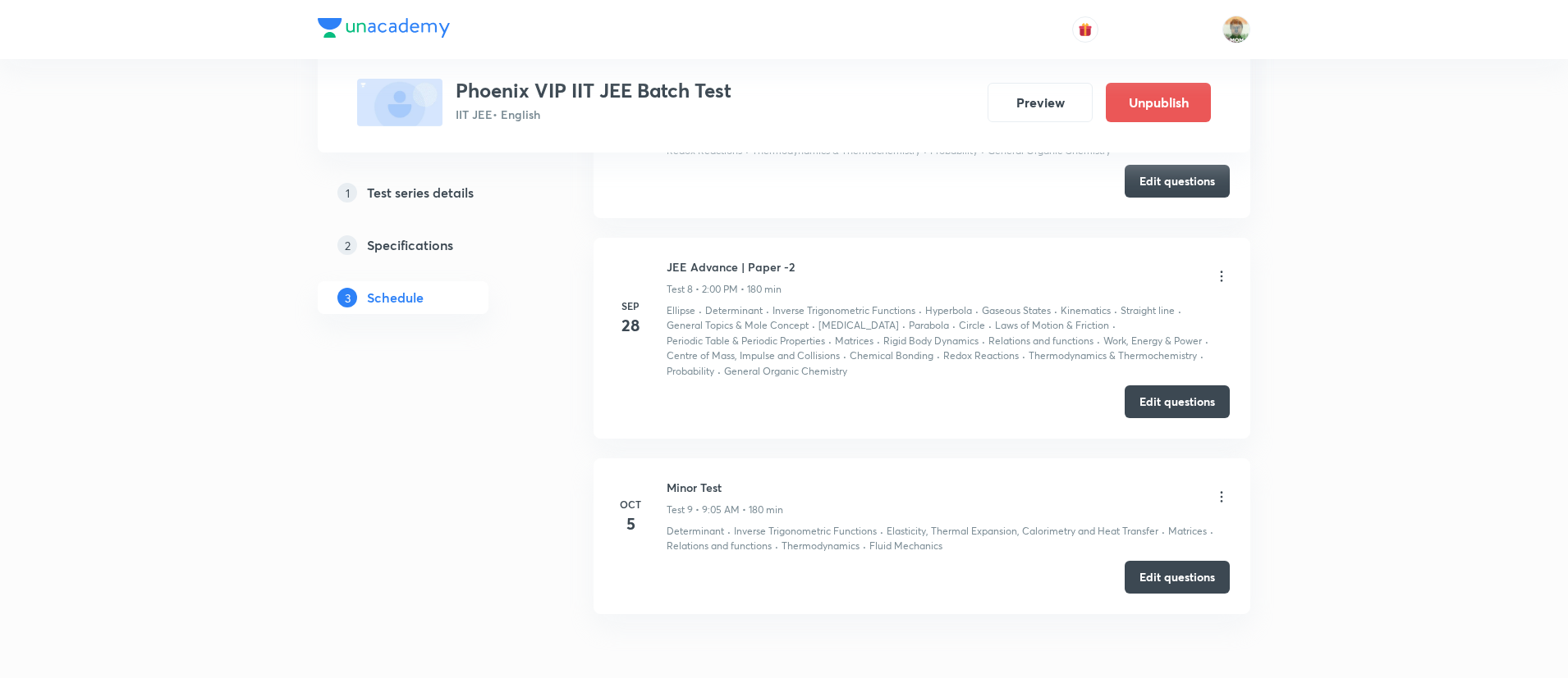
scroll to position [2290, 0]
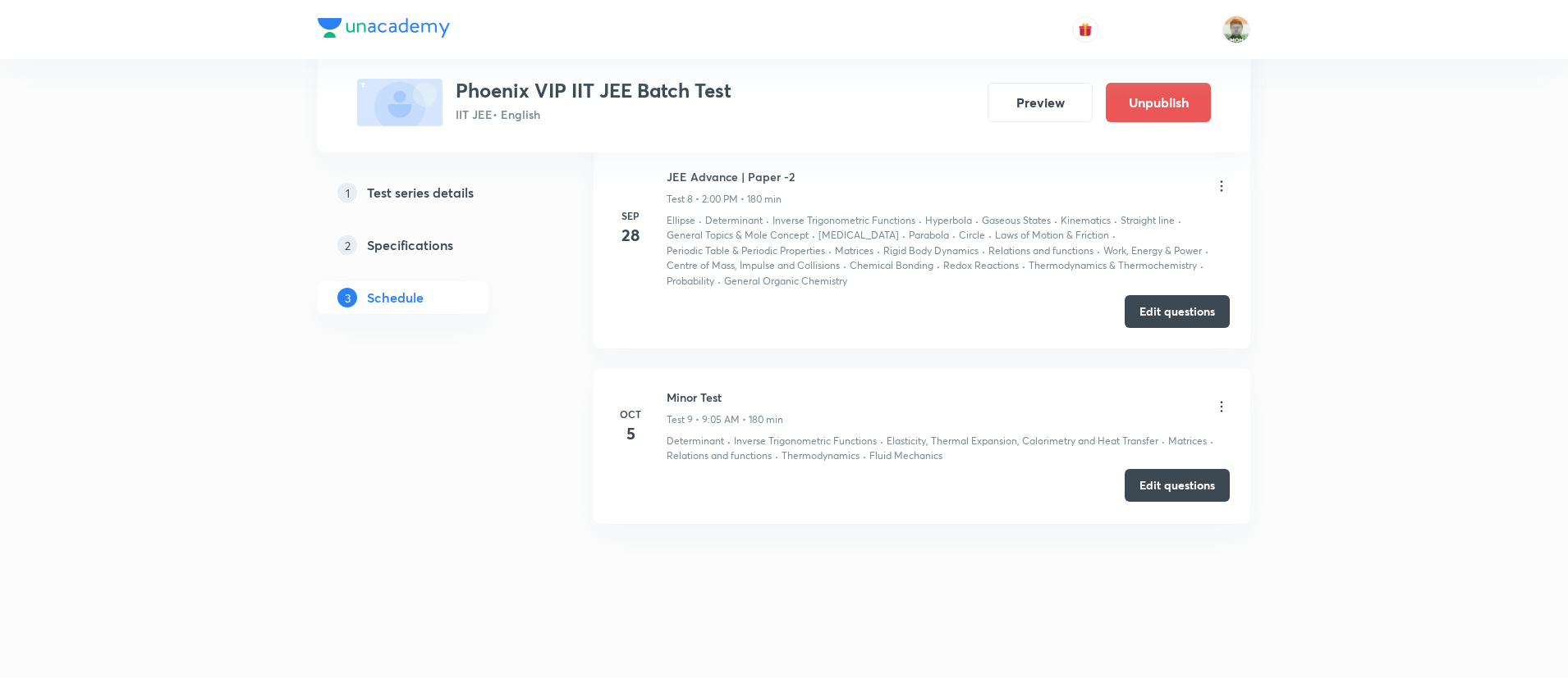
click at [1154, 497] on button "Edit questions" at bounding box center [1176, 486] width 105 height 33
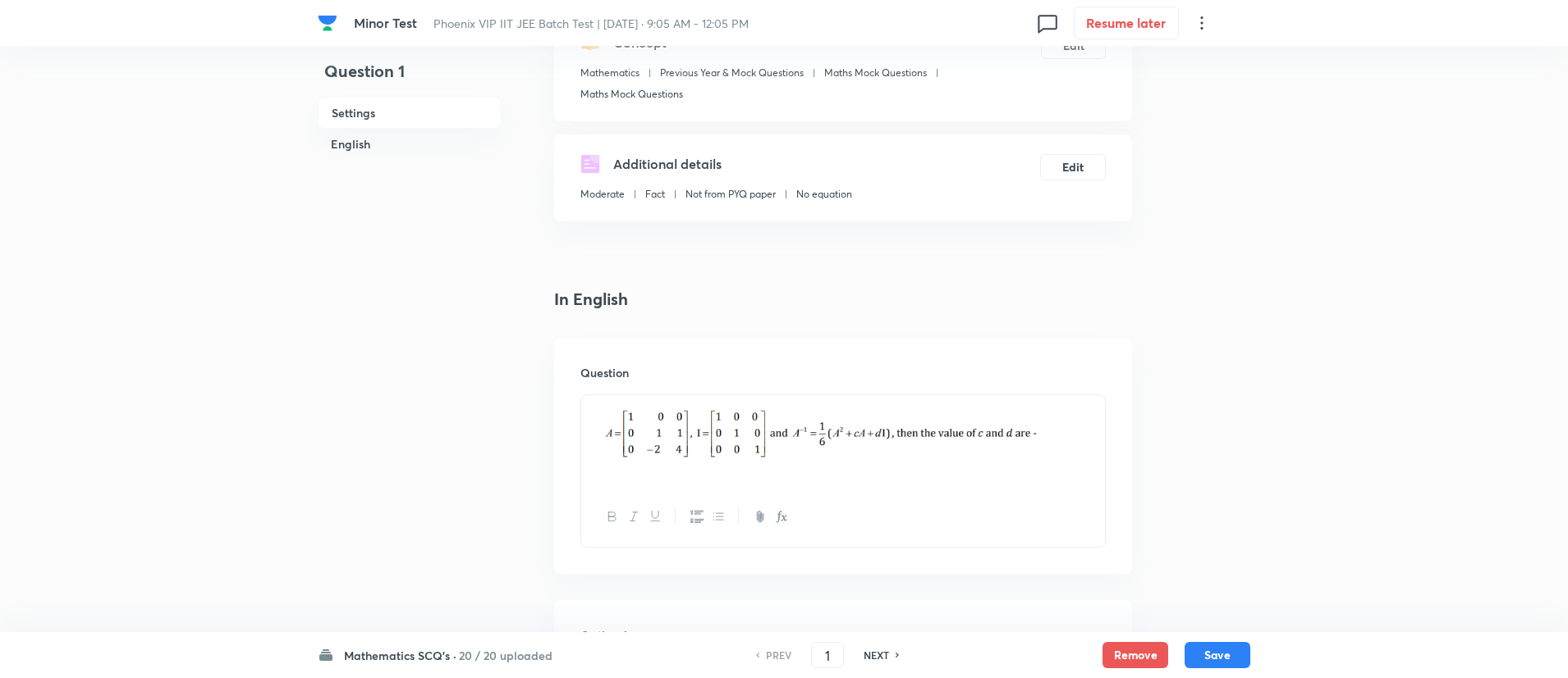
scroll to position [218, 0]
click at [1076, 437] on img at bounding box center [842, 431] width 499 height 56
click at [1093, 433] on div at bounding box center [843, 439] width 524 height 92
click at [480, 656] on h6 "20 / 20 uploaded" at bounding box center [506, 656] width 93 height 17
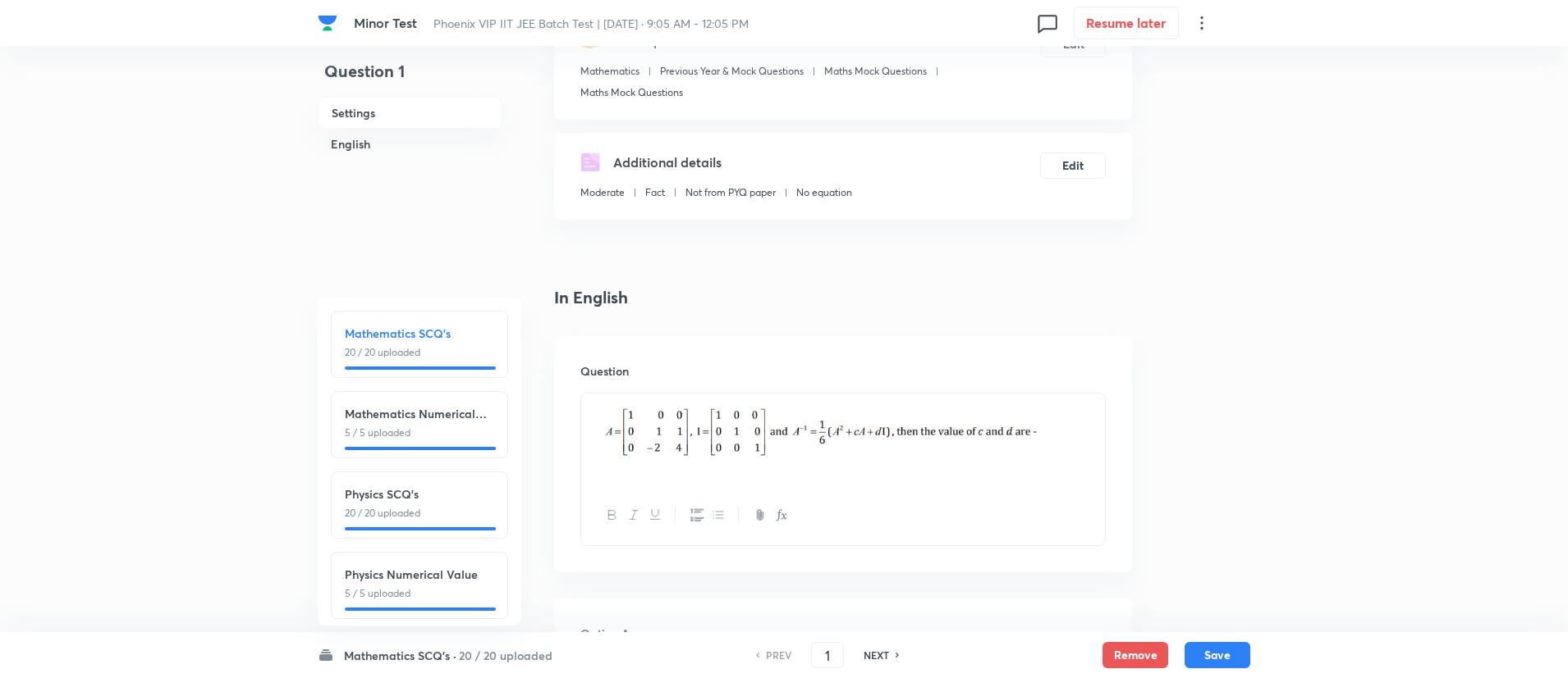
click at [427, 516] on p "20 / 20 uploaded" at bounding box center [420, 514] width 149 height 14
type input "26"
checkbox input "false"
checkbox input "true"
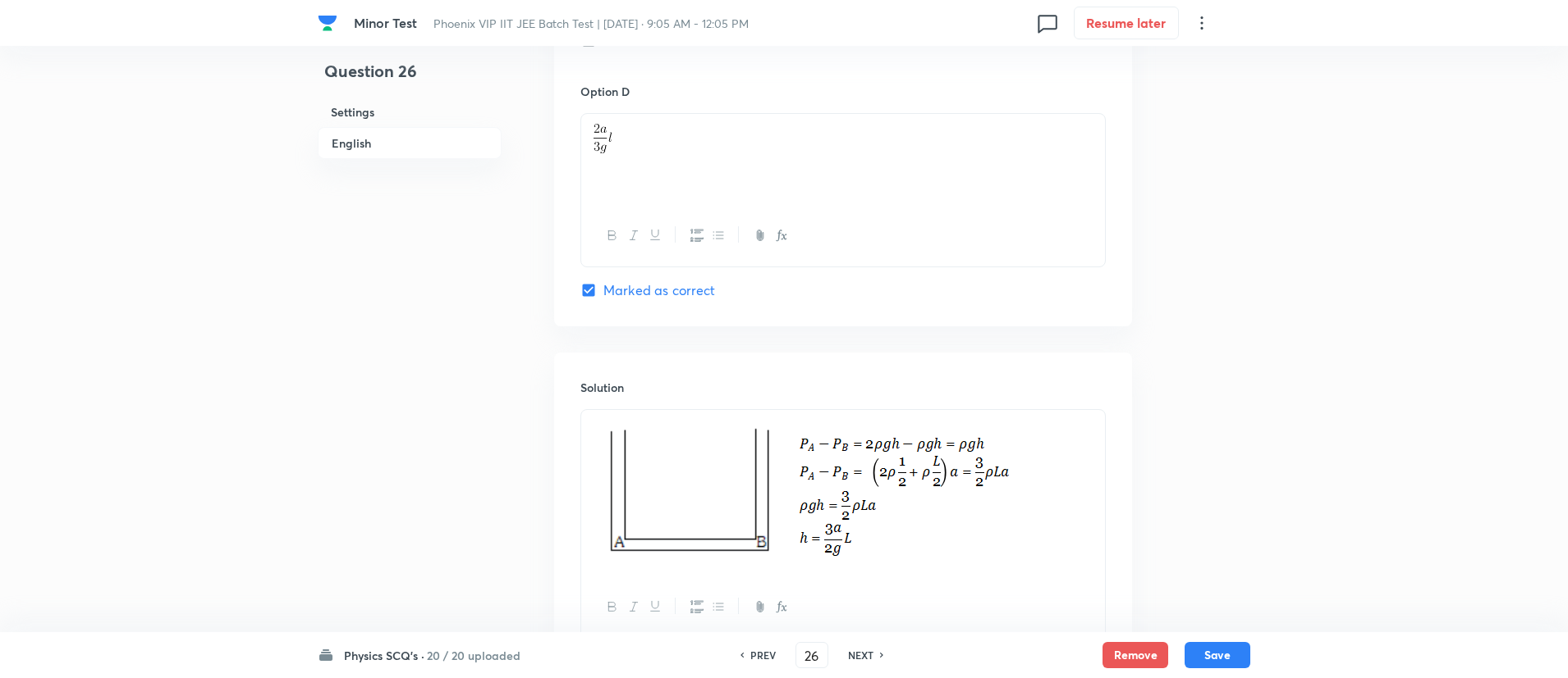
scroll to position [1826, 0]
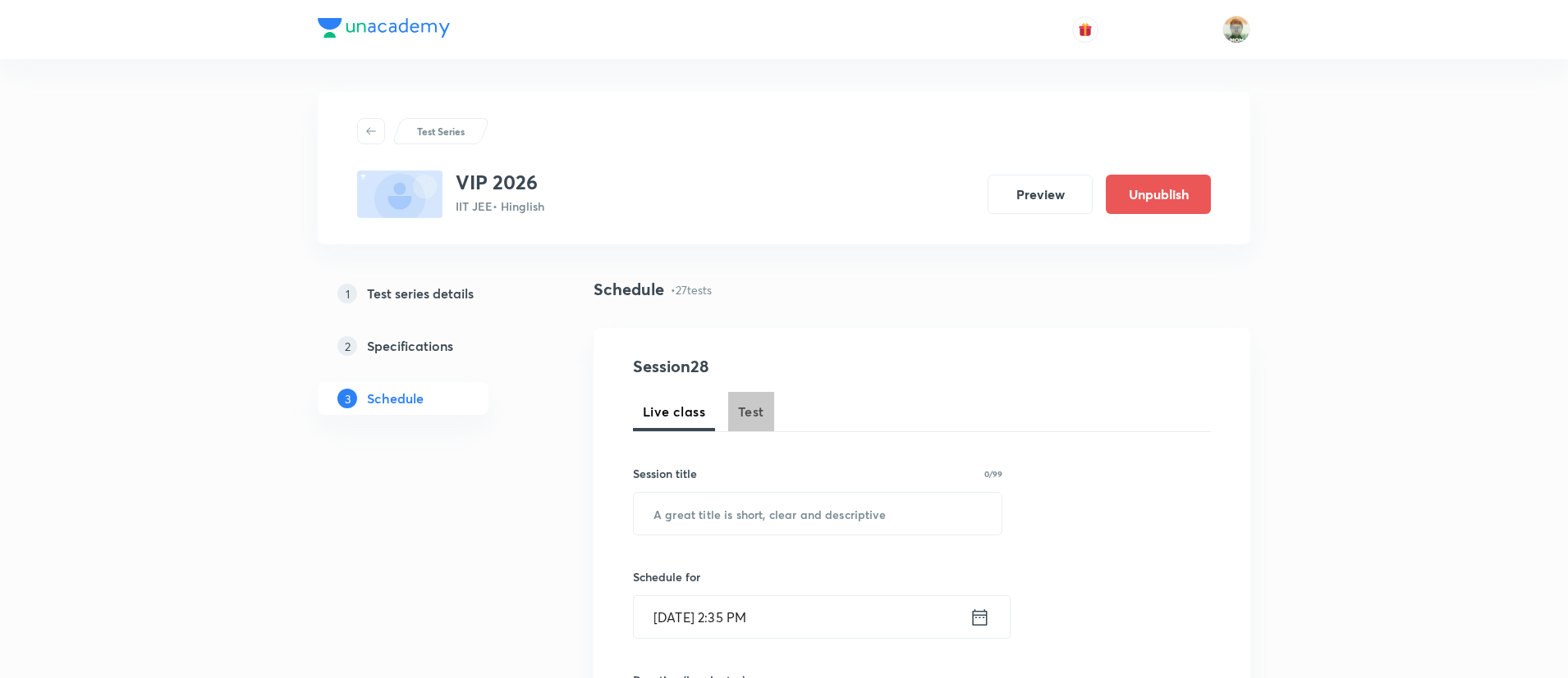
click at [763, 420] on span "Test" at bounding box center [750, 412] width 26 height 20
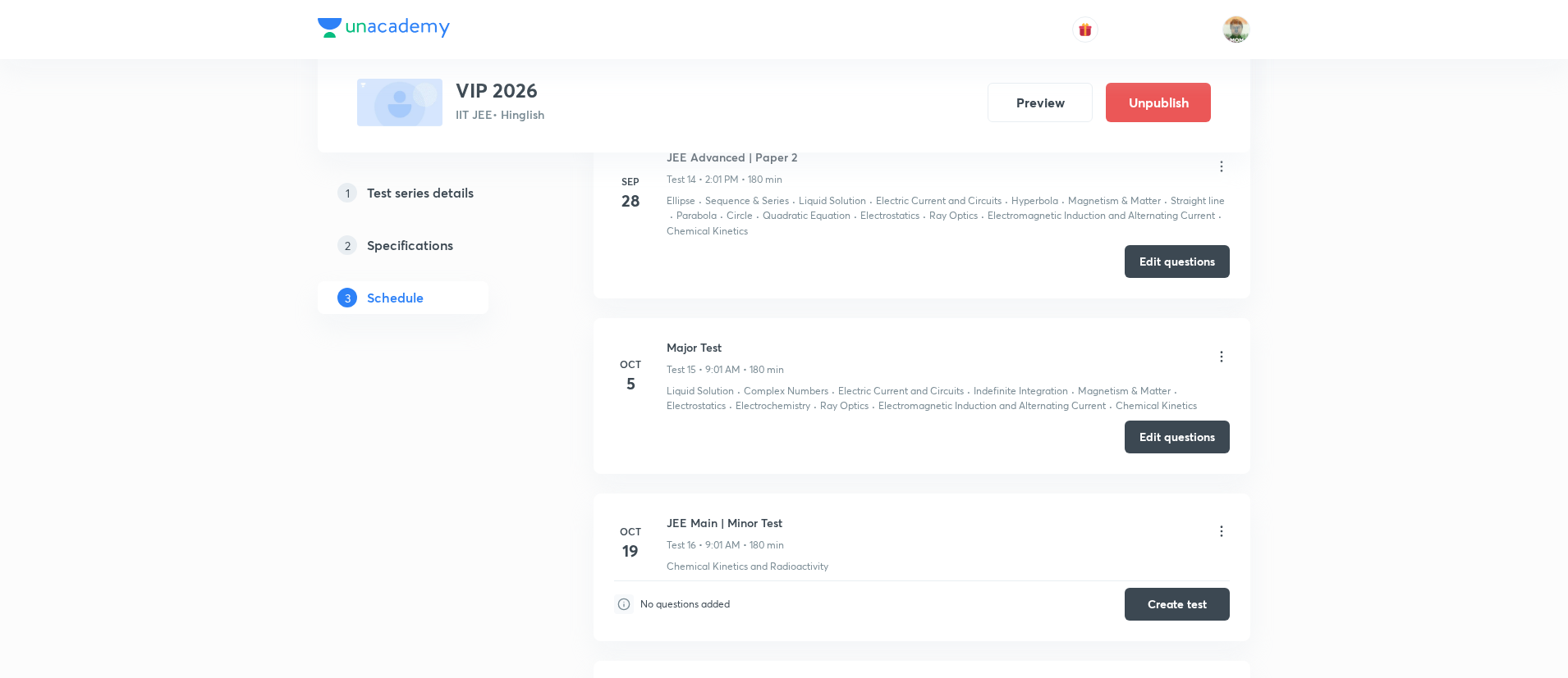
scroll to position [3415, 0]
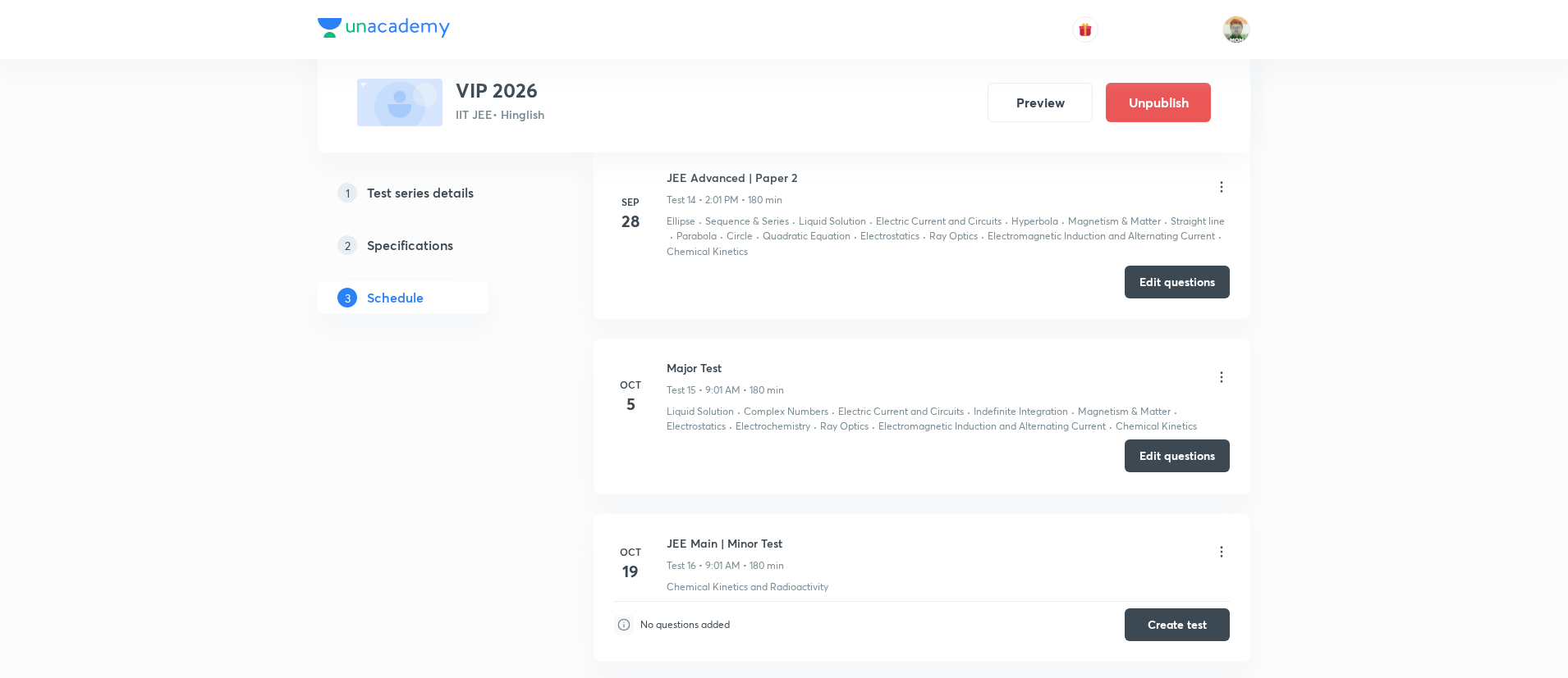
click at [1158, 469] on button "Edit questions" at bounding box center [1176, 456] width 105 height 33
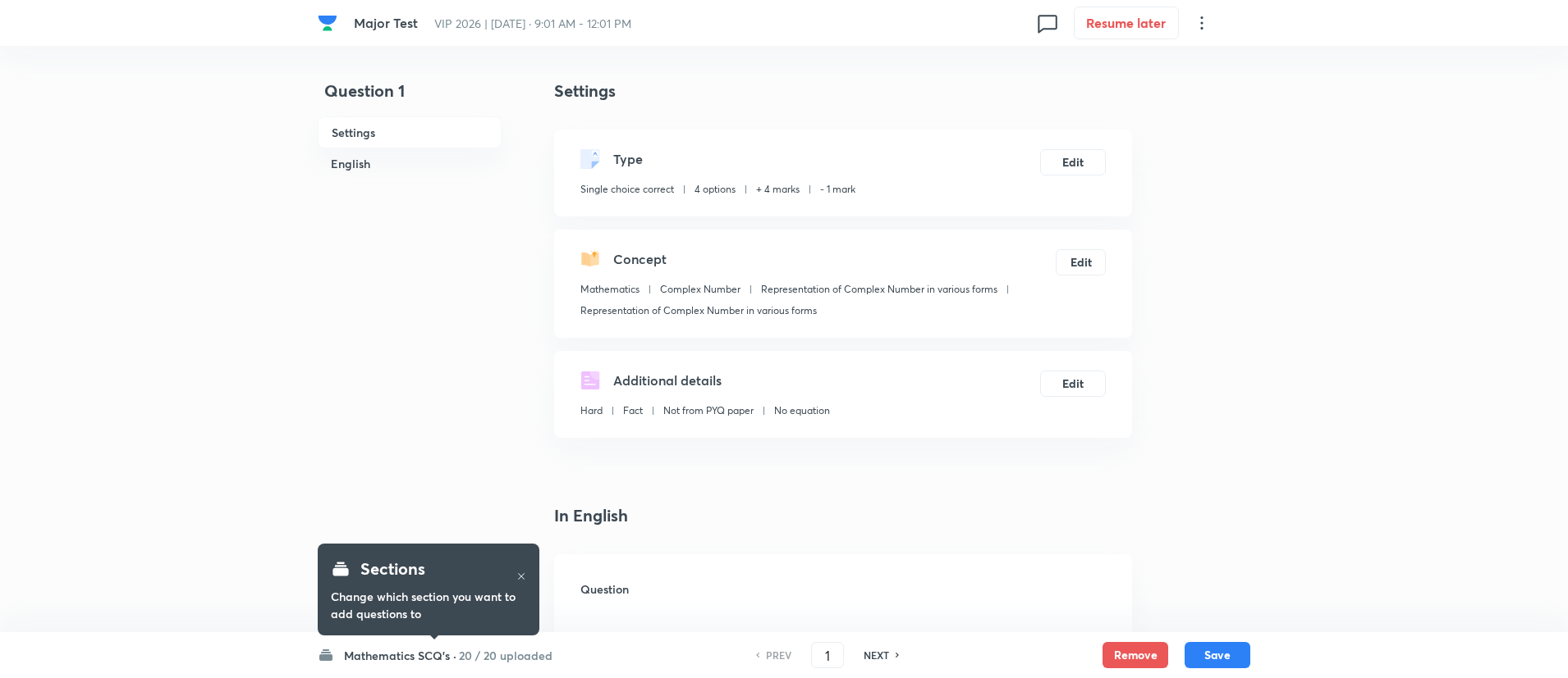
checkbox input "true"
click at [489, 661] on h6 "20 / 20 uploaded" at bounding box center [506, 656] width 93 height 17
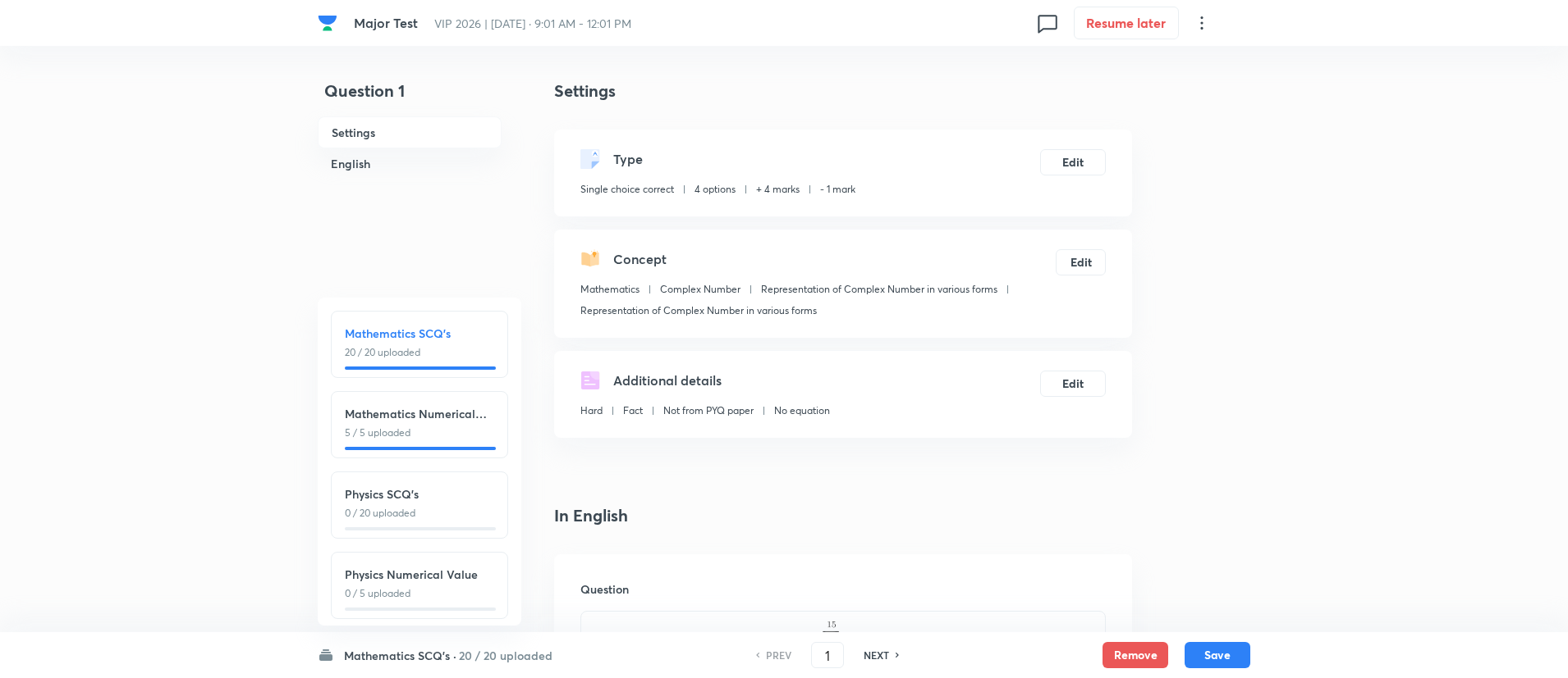
click at [456, 489] on h6 "Physics SCQ's" at bounding box center [420, 494] width 149 height 17
type input "26"
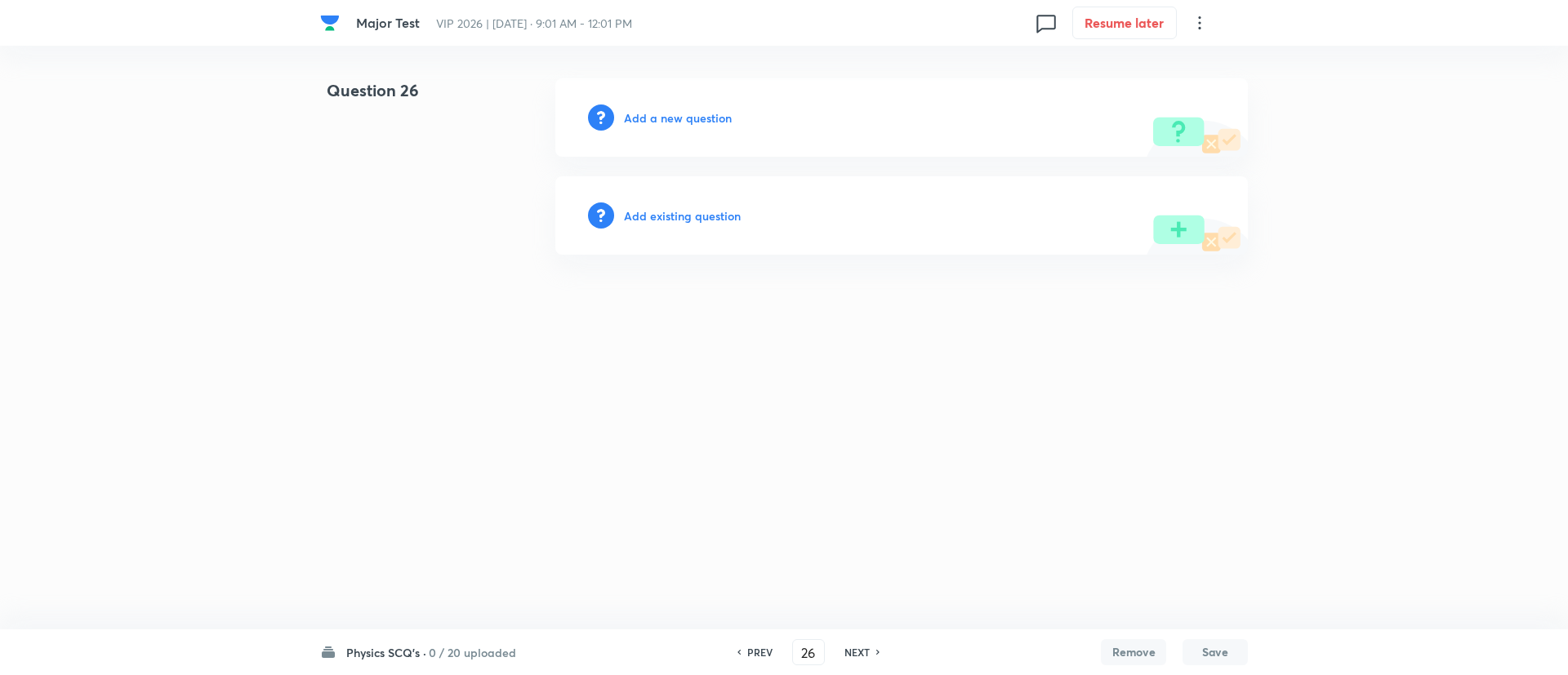
click at [0, 249] on div "Major Test VIP 2026 | [DATE] · 9:01 AM - 12:01 PM 0 Resume later Question 26 Ad…" at bounding box center [784, 166] width 1568 height 176
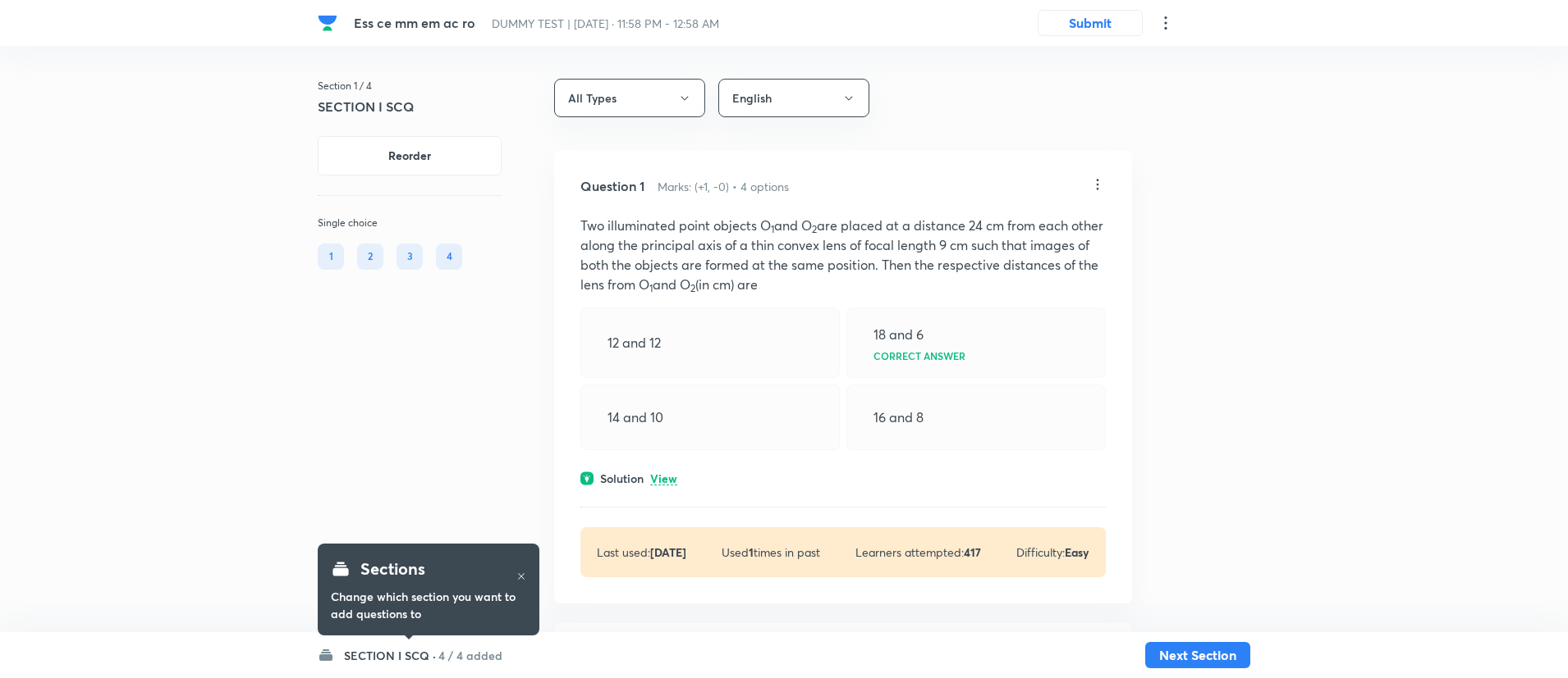
click at [470, 657] on h6 "4 / 4 added" at bounding box center [470, 656] width 64 height 17
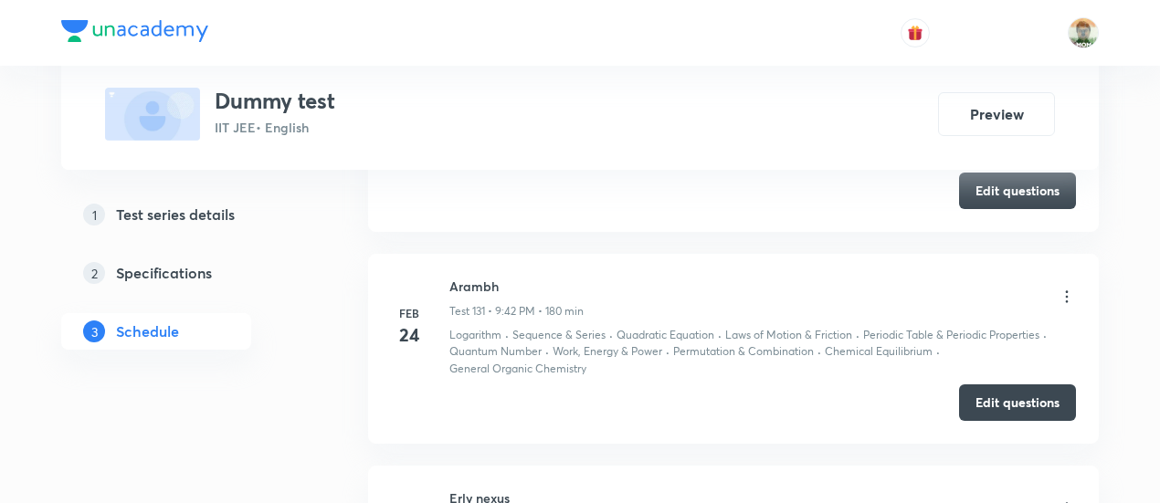
scroll to position [33171, 0]
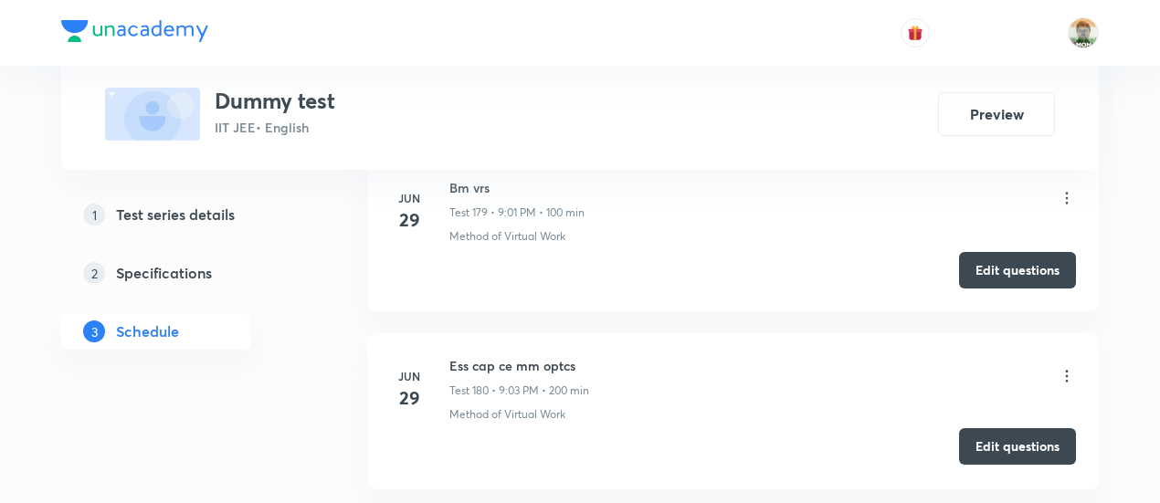
click at [984, 428] on button "Edit questions" at bounding box center [1017, 446] width 117 height 37
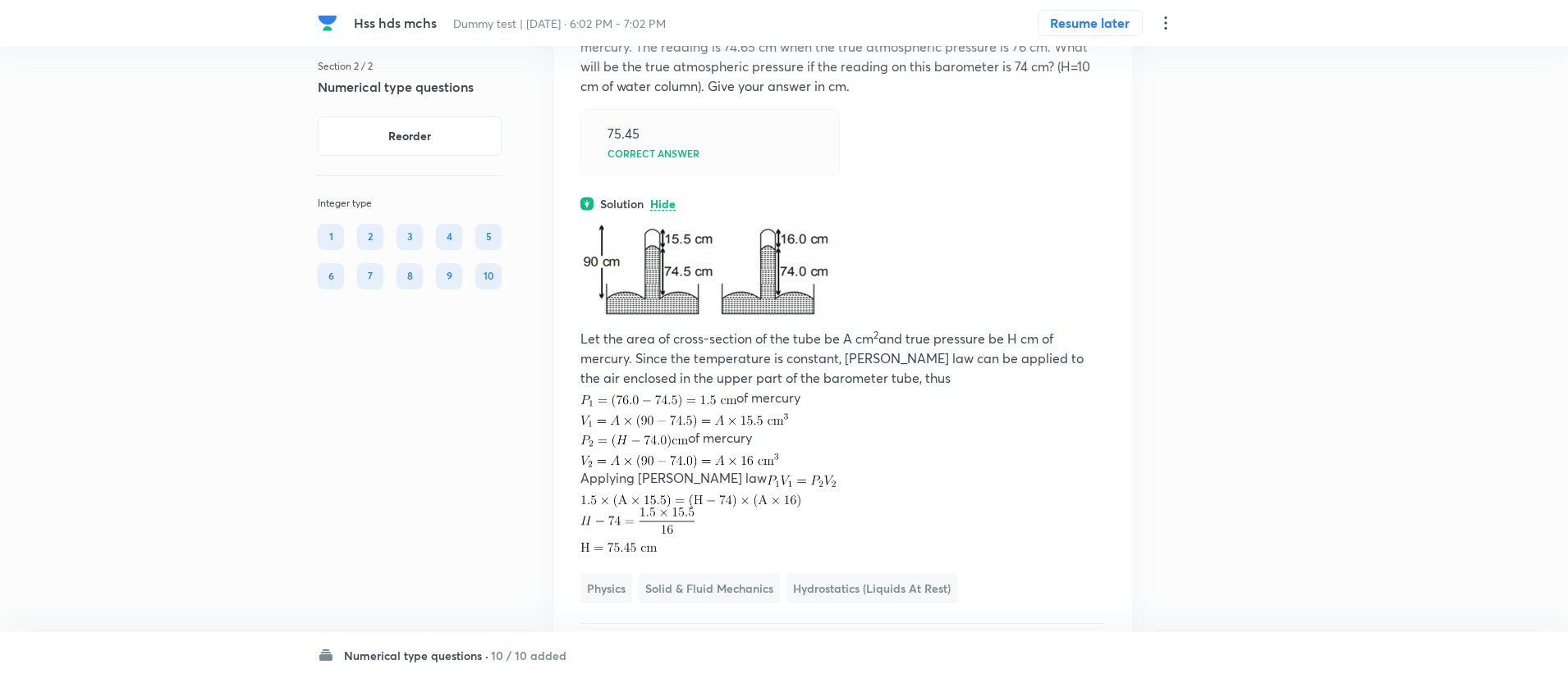
click at [969, 213] on div "Solution Hide" at bounding box center [843, 203] width 526 height 17
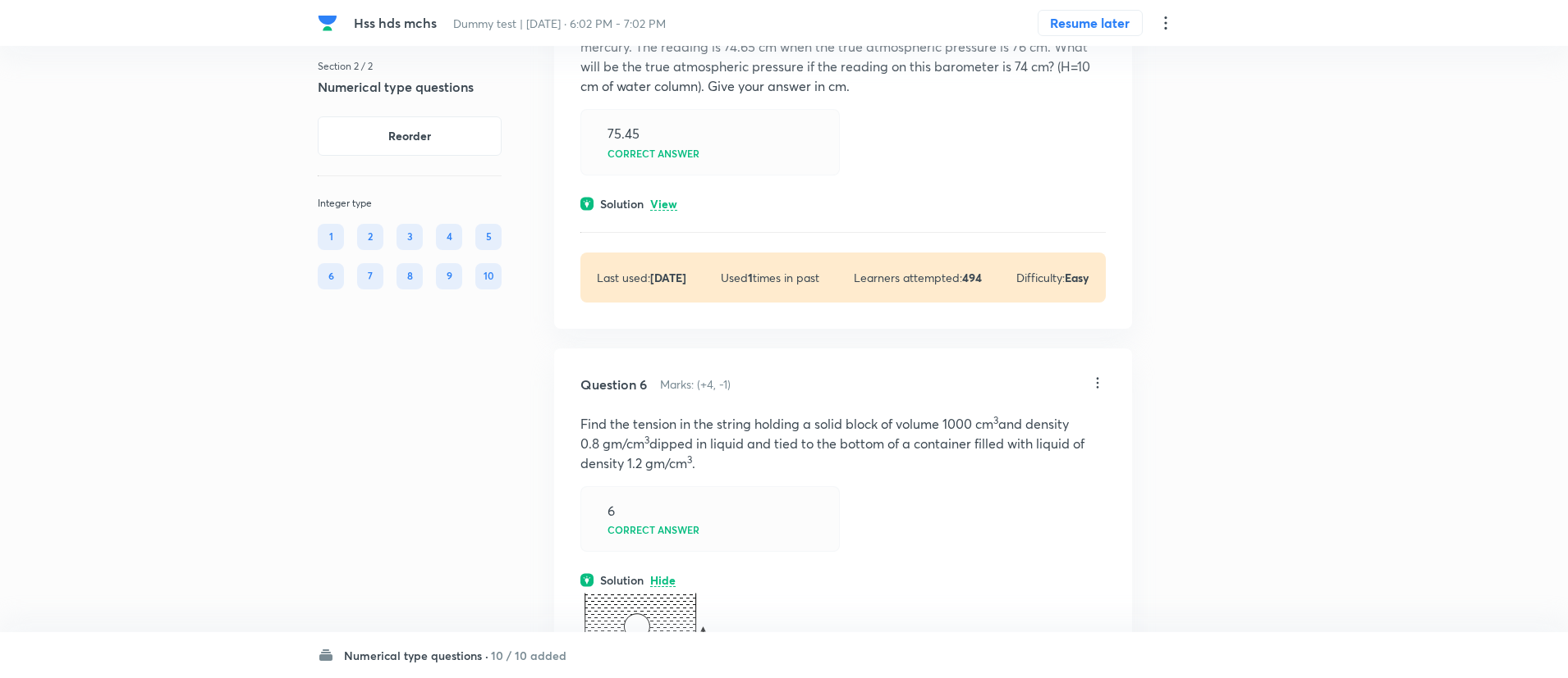
scroll to position [2746, 0]
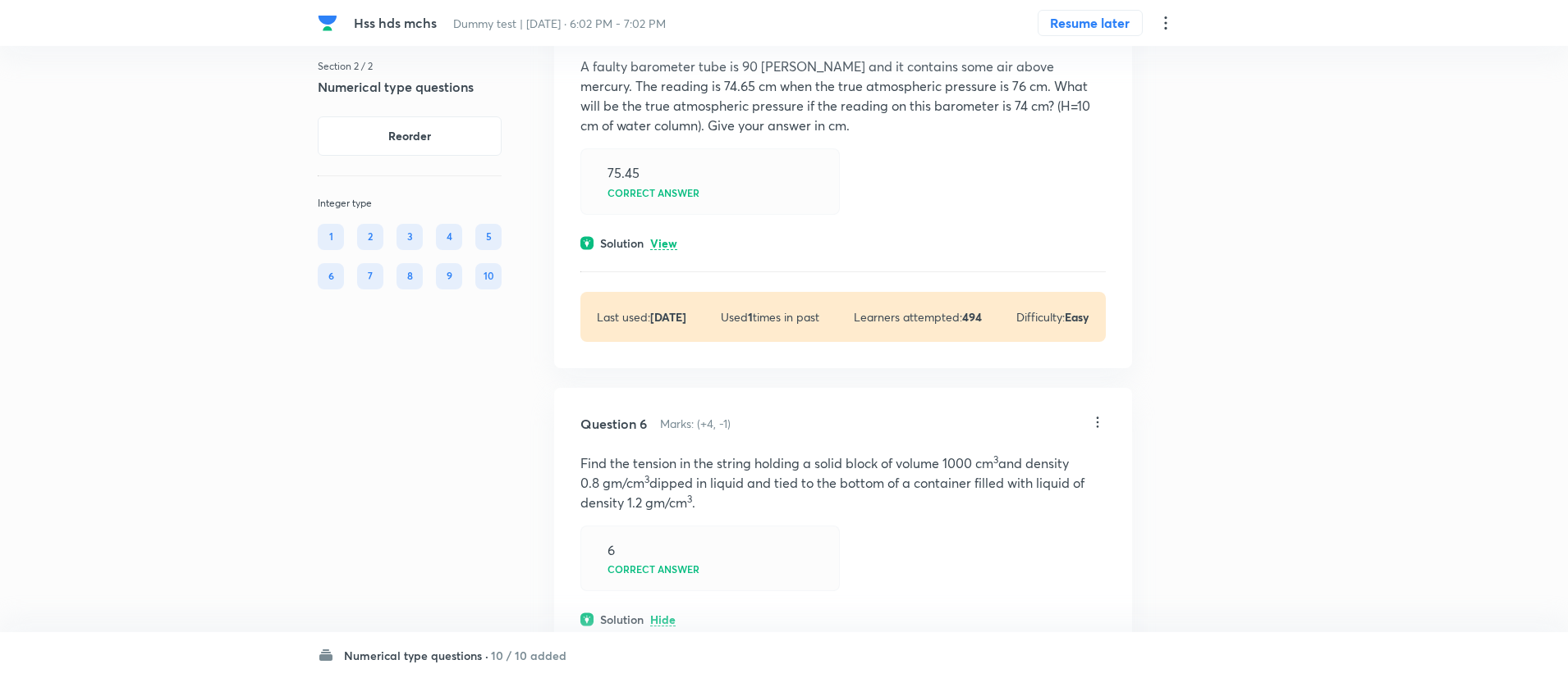
click at [664, 251] on p "View" at bounding box center [663, 244] width 27 height 13
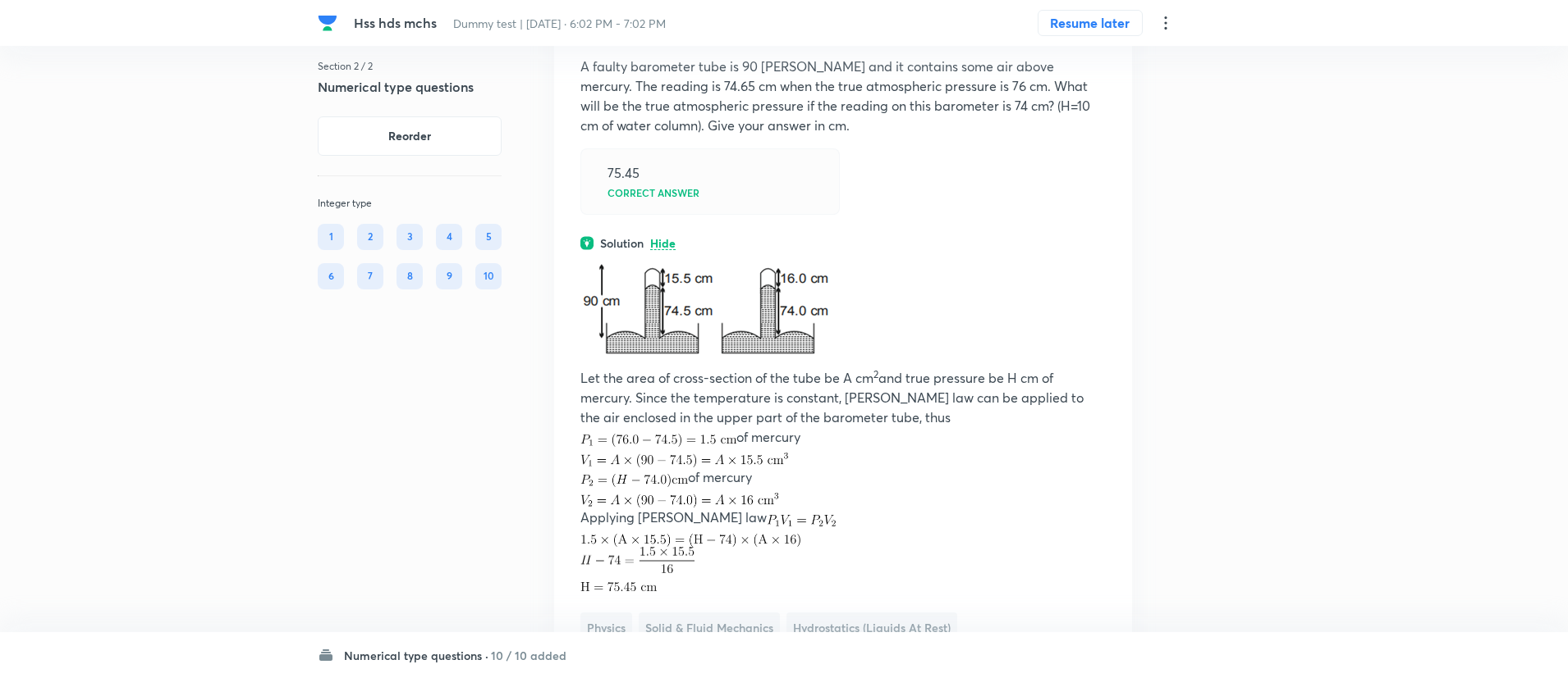
scroll to position [2656, 0]
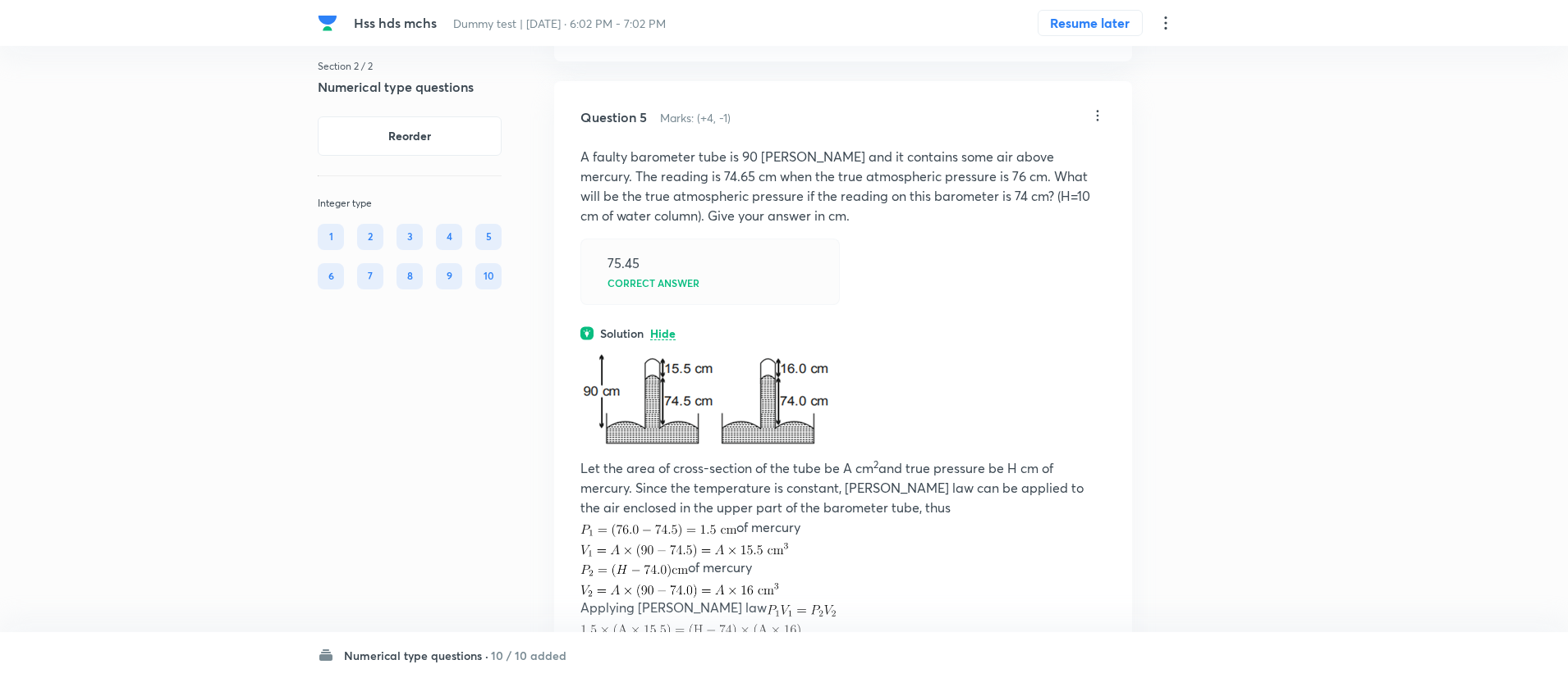
click at [689, 225] on p "A faulty barometer tube is 90 [PERSON_NAME] and it contains some air above merc…" at bounding box center [843, 187] width 526 height 79
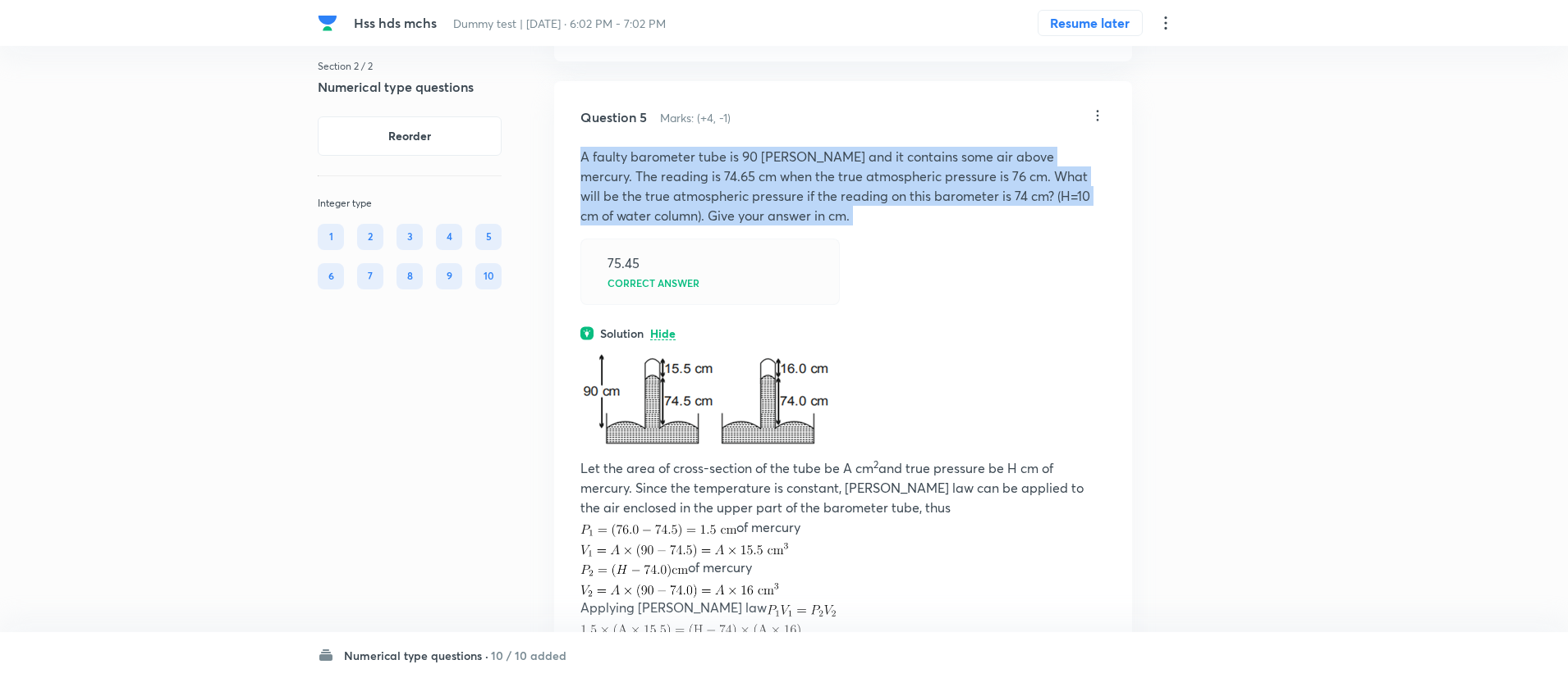
click at [689, 225] on p "A faulty barometer tube is 90 [PERSON_NAME] and it contains some air above merc…" at bounding box center [843, 187] width 526 height 79
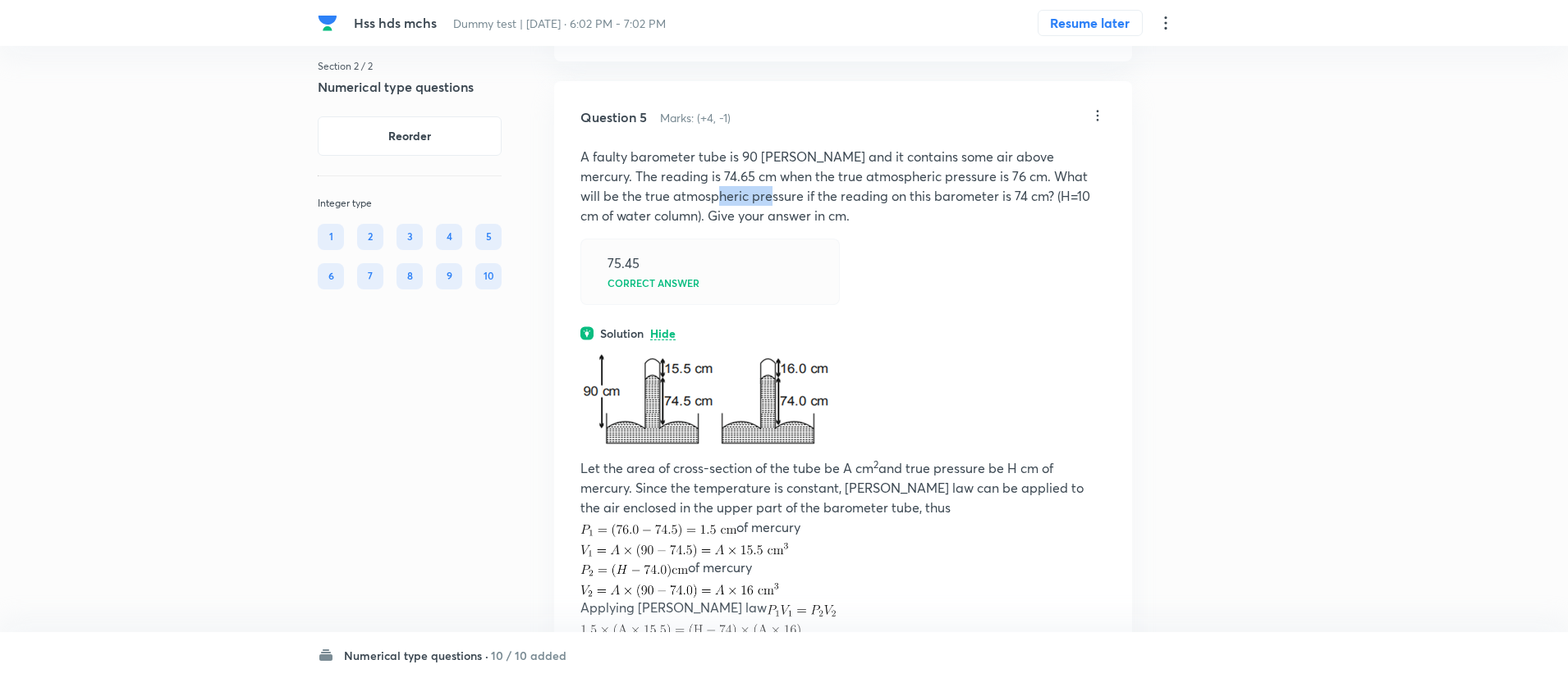
click at [689, 225] on p "A faulty barometer tube is 90 [PERSON_NAME] and it contains some air above merc…" at bounding box center [843, 187] width 526 height 79
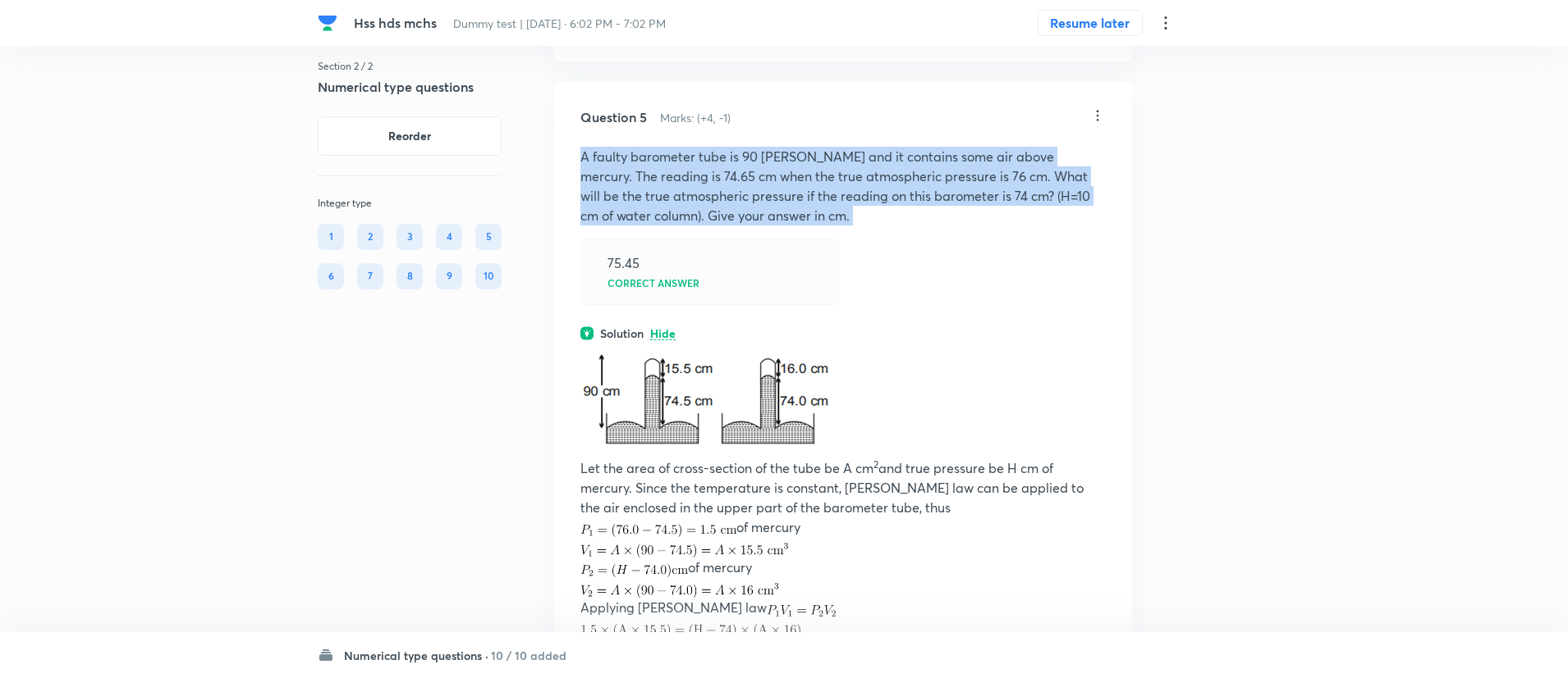
click at [689, 225] on p "A faulty barometer tube is 90 [PERSON_NAME] and it contains some air above merc…" at bounding box center [843, 187] width 526 height 79
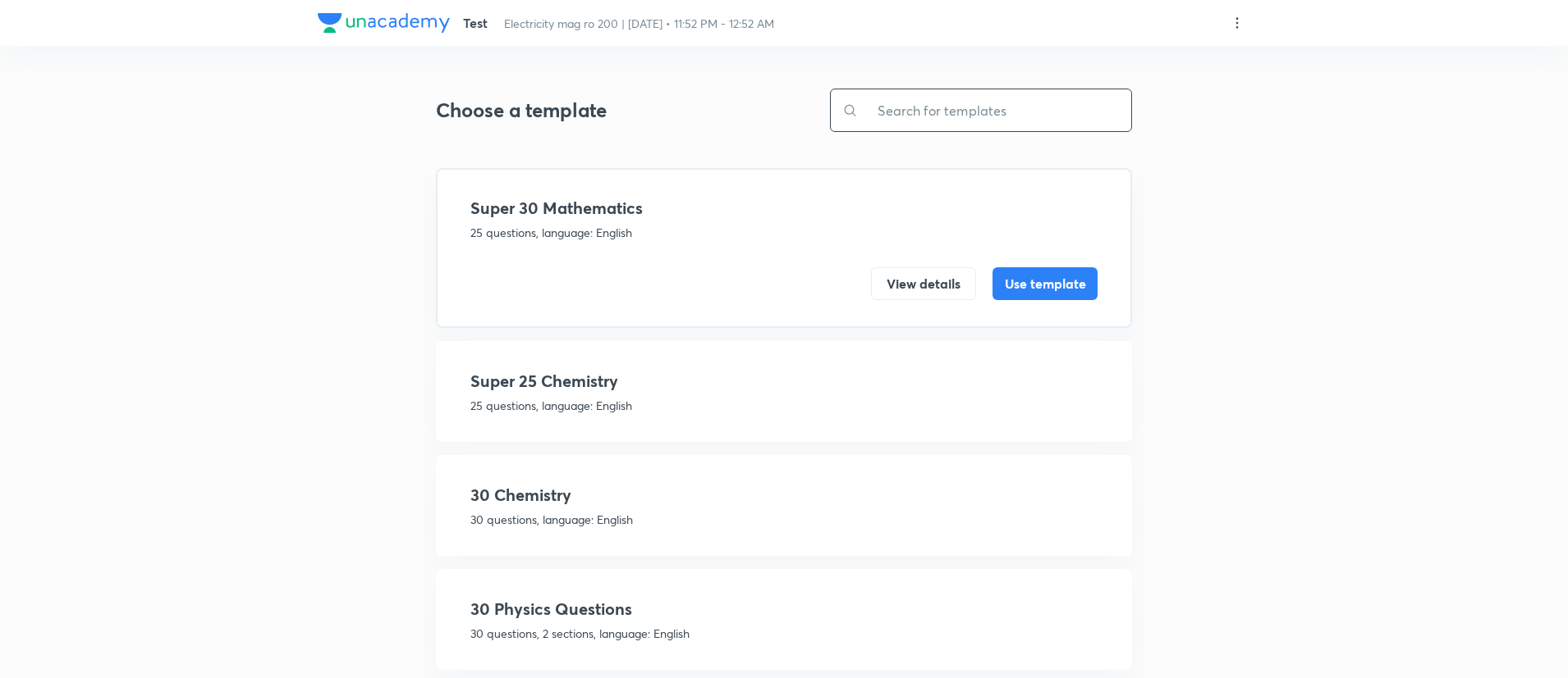
click at [928, 124] on input "text" at bounding box center [995, 110] width 273 height 42
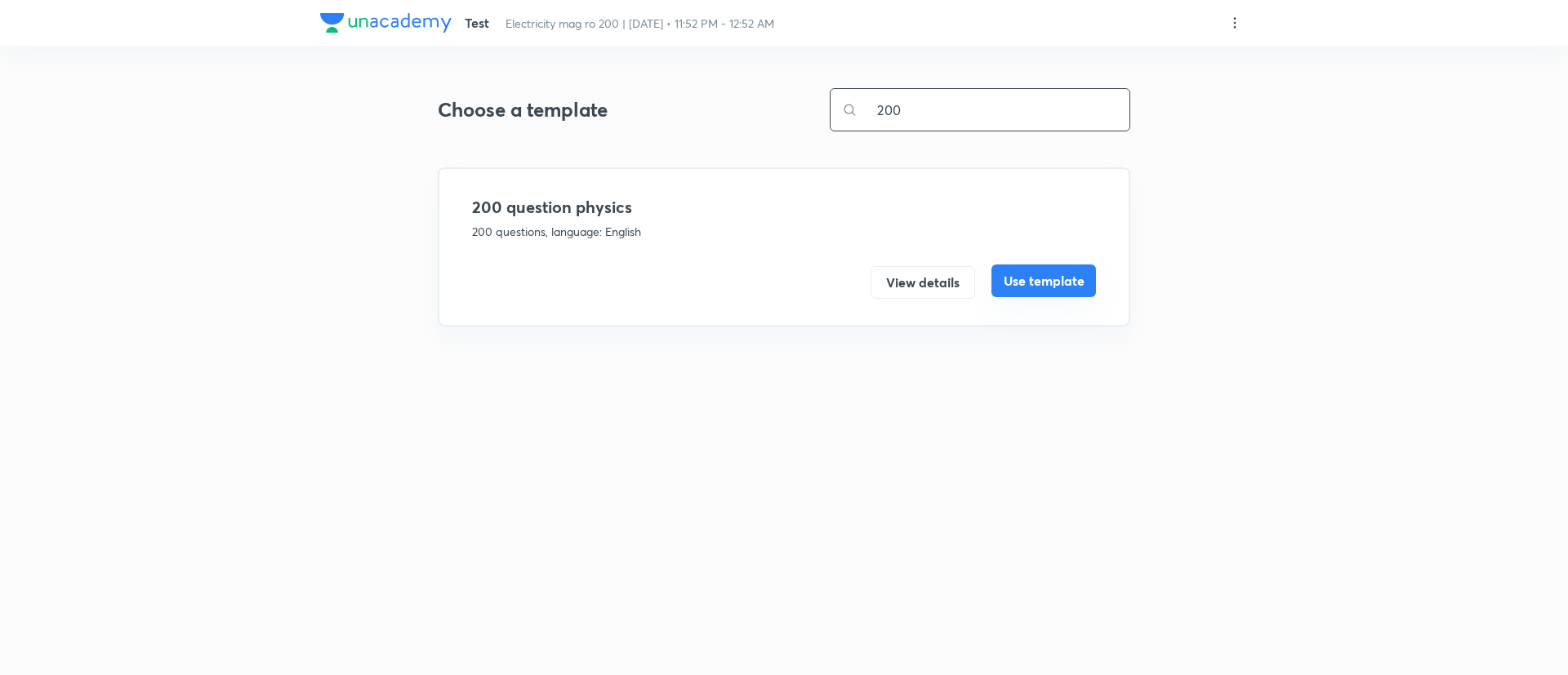
type input "200"
click at [1040, 278] on button "Use template" at bounding box center [1043, 281] width 105 height 33
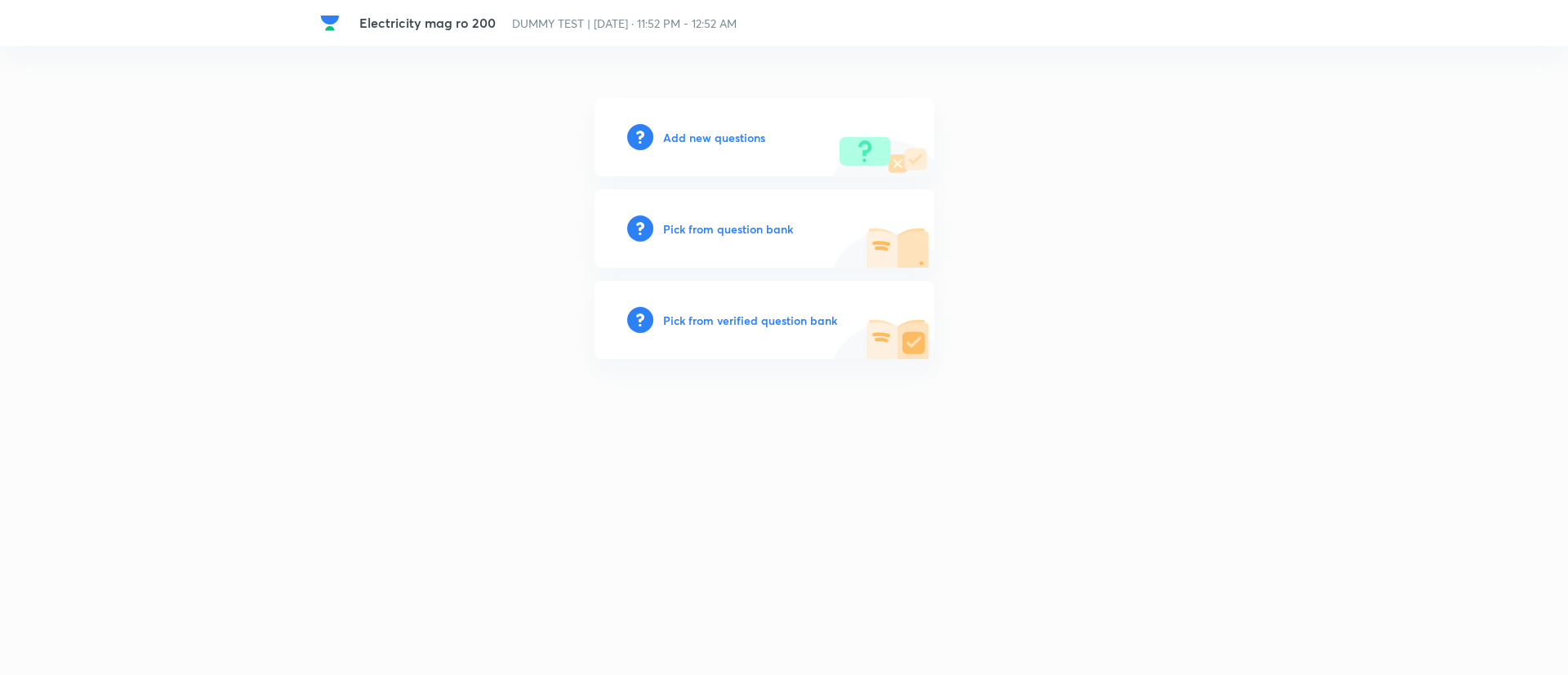
click at [788, 320] on h6 "Pick from verified question bank" at bounding box center [750, 320] width 174 height 17
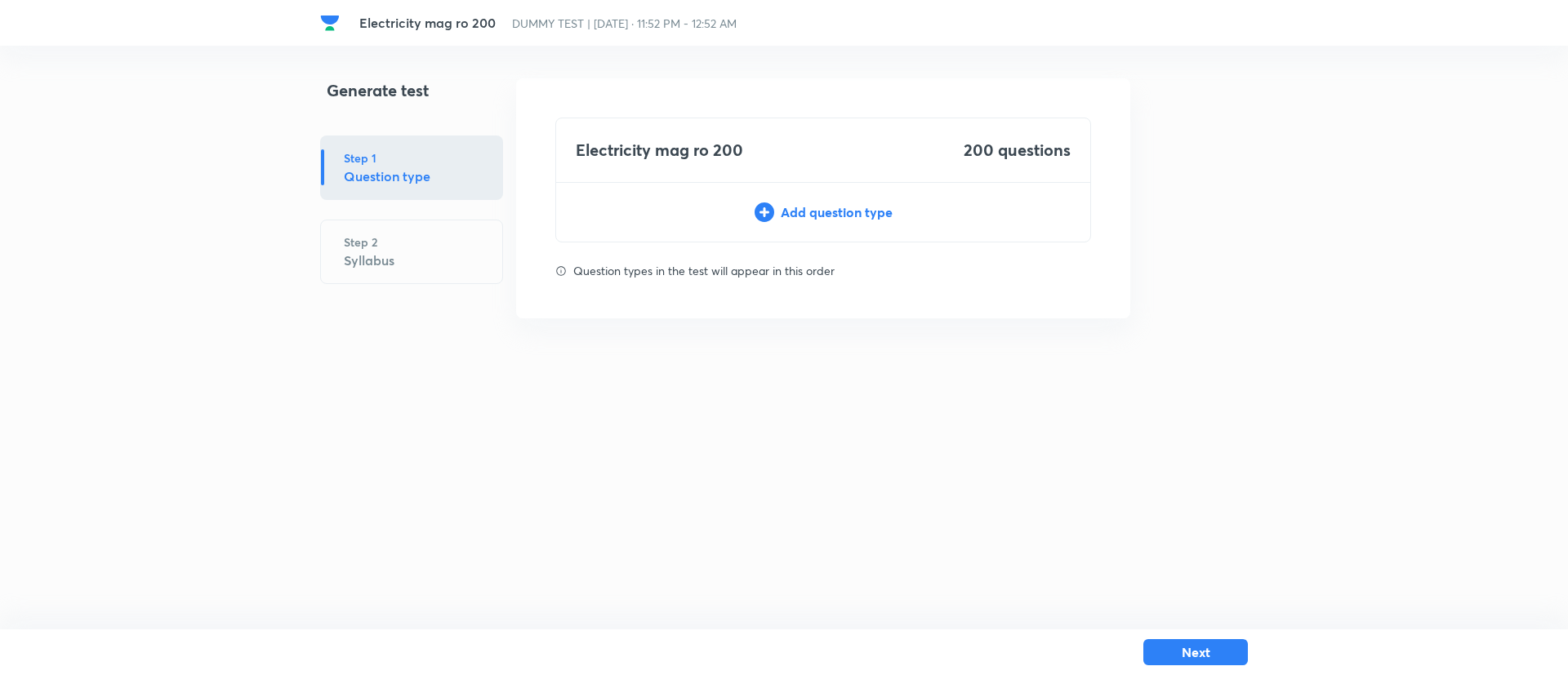
click at [881, 212] on div "Add question type" at bounding box center [822, 213] width 534 height 20
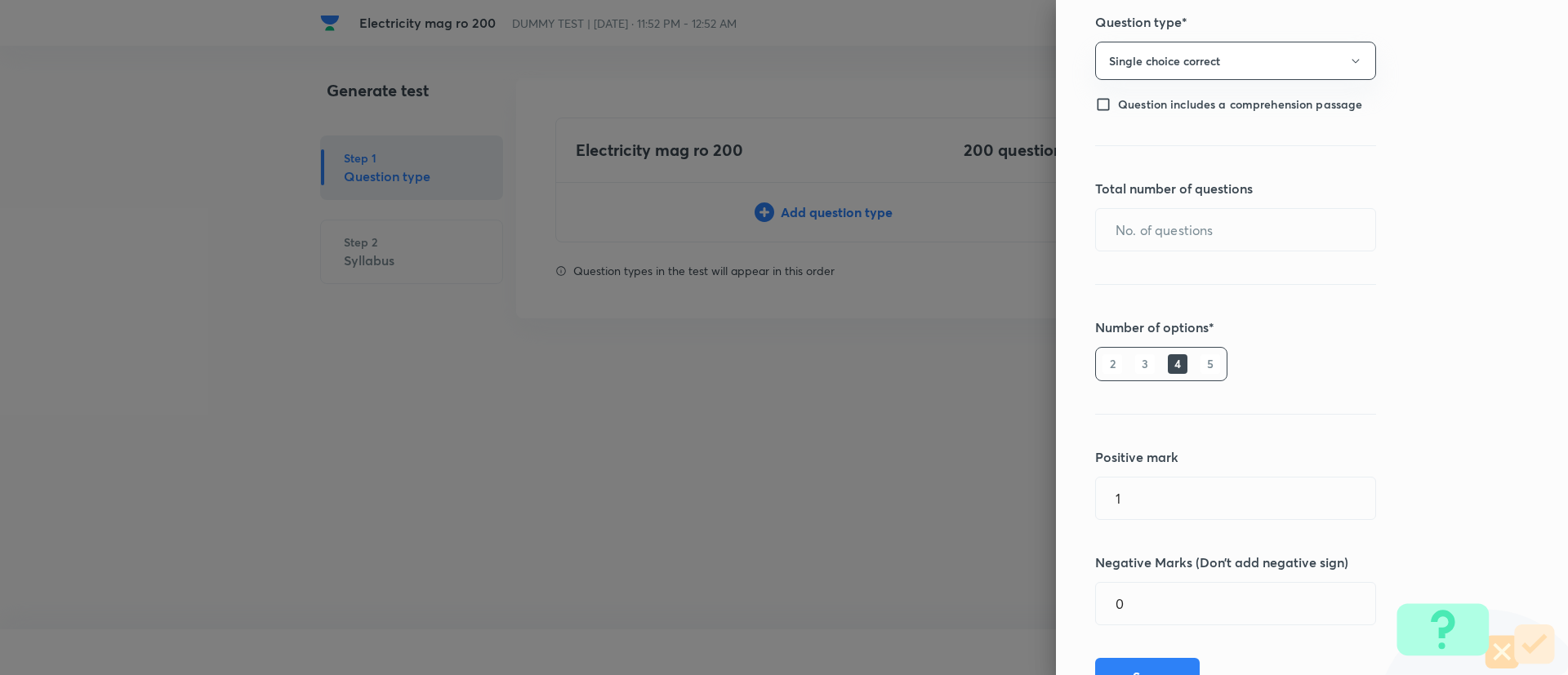
scroll to position [130, 0]
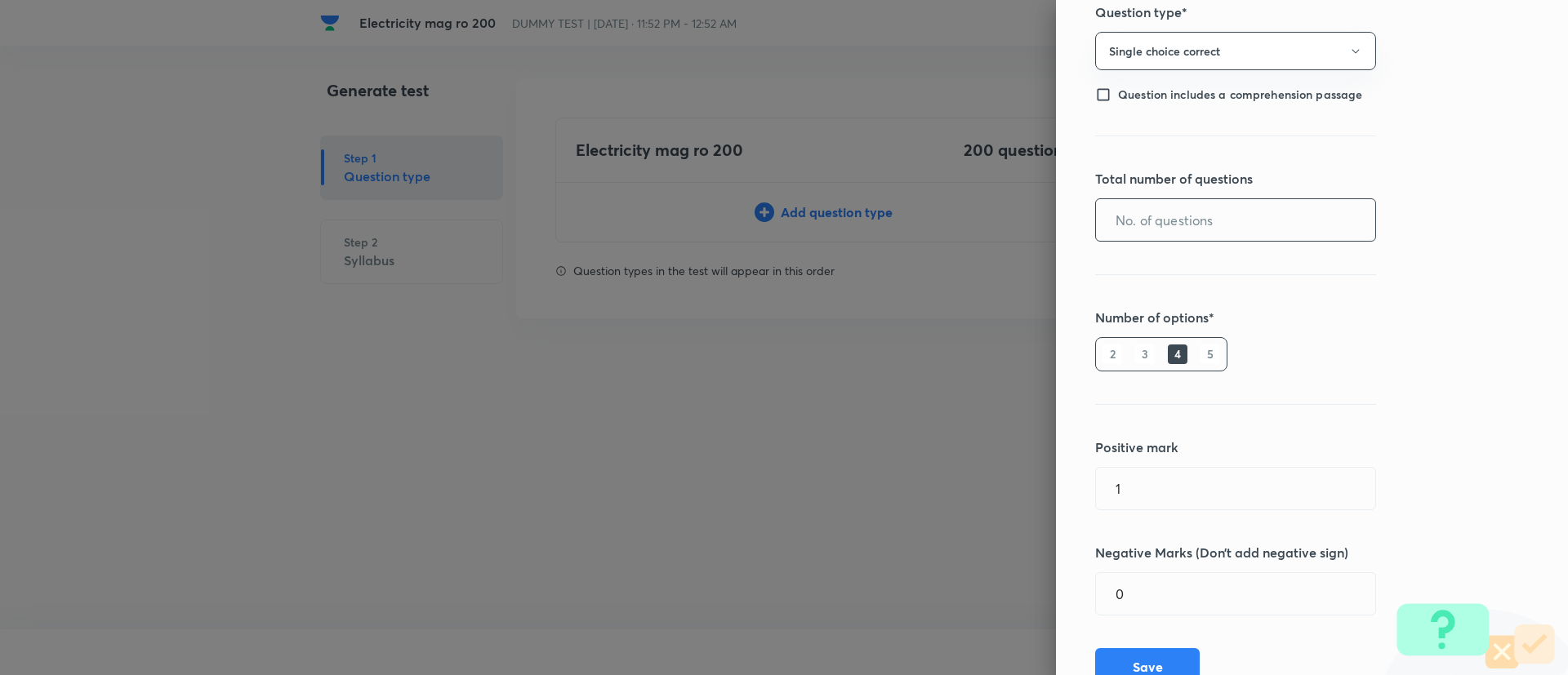
click at [1204, 232] on input "text" at bounding box center [1235, 220] width 279 height 42
type input "140"
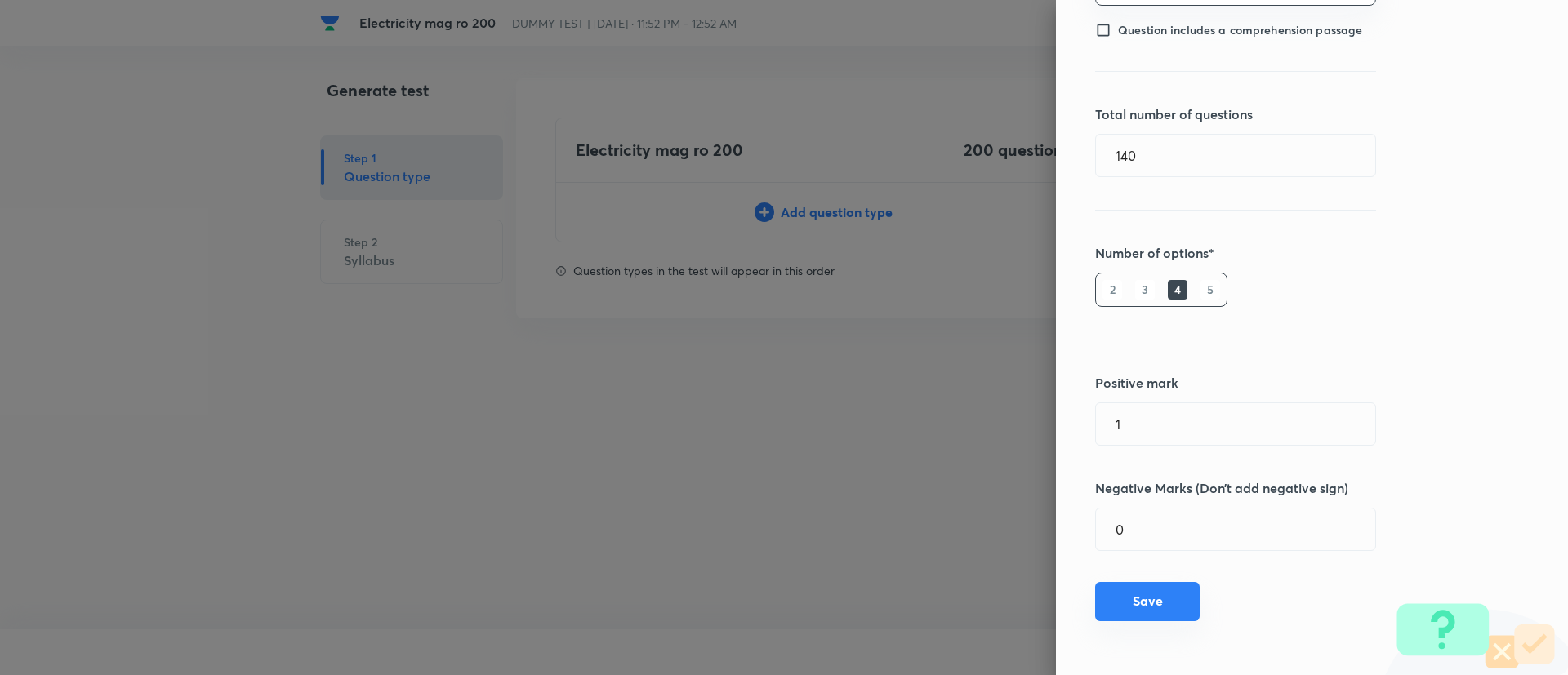
click at [1154, 610] on button "Save" at bounding box center [1147, 602] width 105 height 39
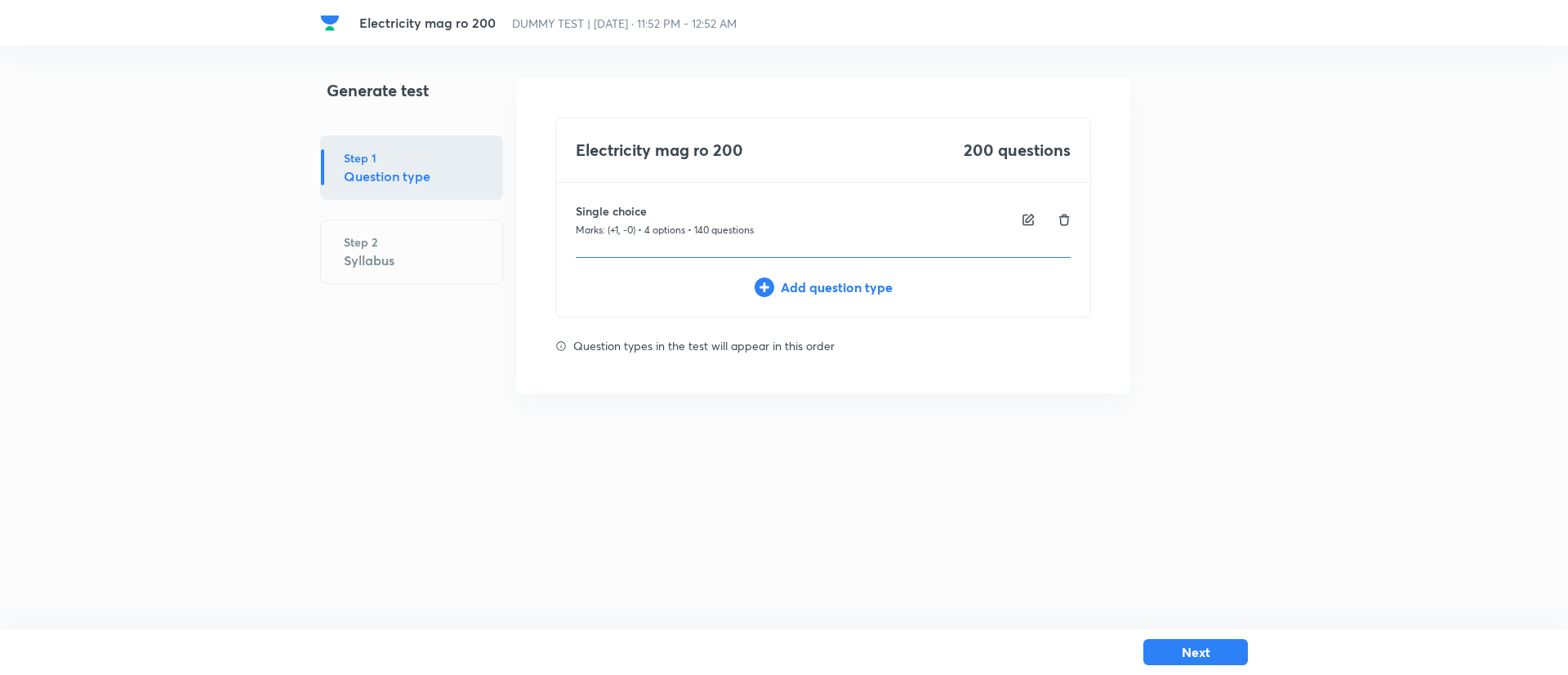
click at [843, 288] on div "Add question type" at bounding box center [822, 288] width 534 height 20
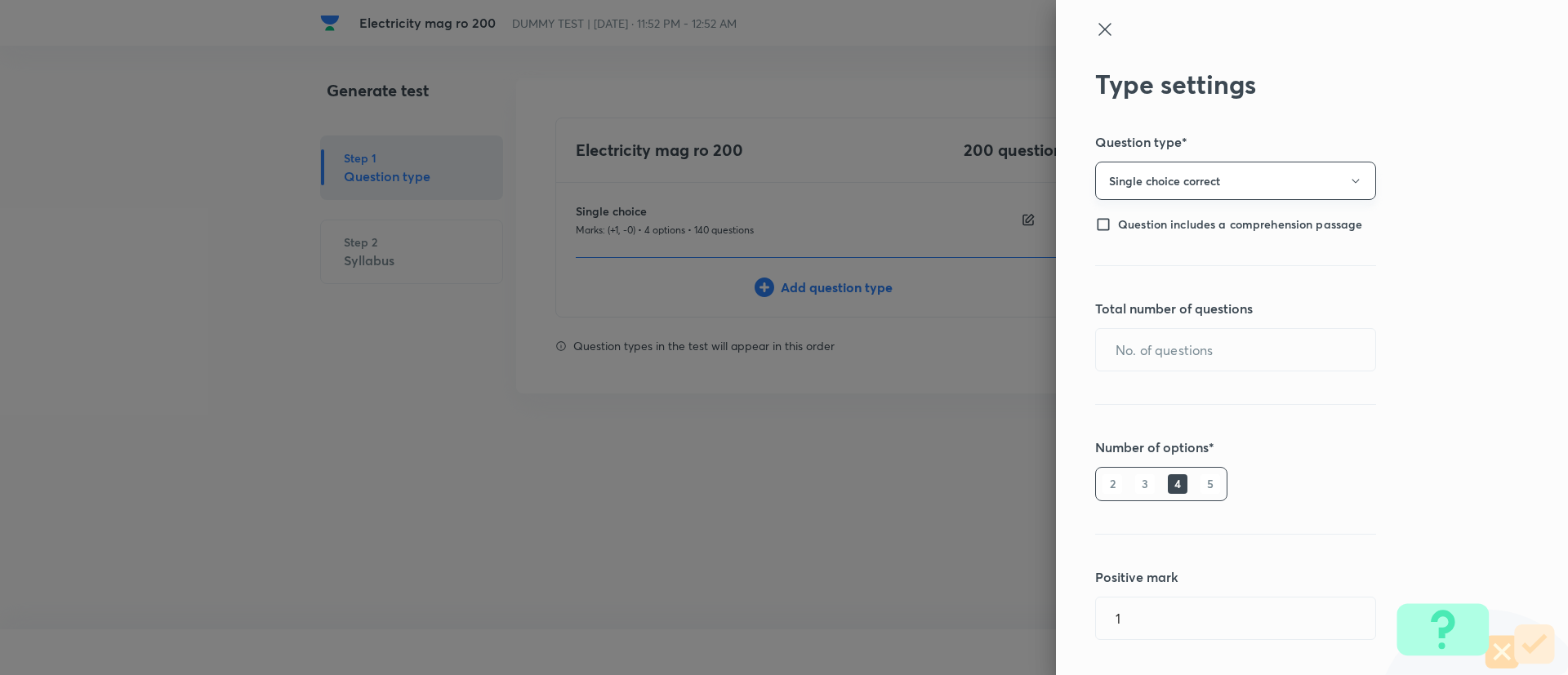
click at [1171, 181] on button "Single choice correct" at bounding box center [1235, 181] width 281 height 38
click at [1101, 300] on li "Integer" at bounding box center [1217, 291] width 279 height 30
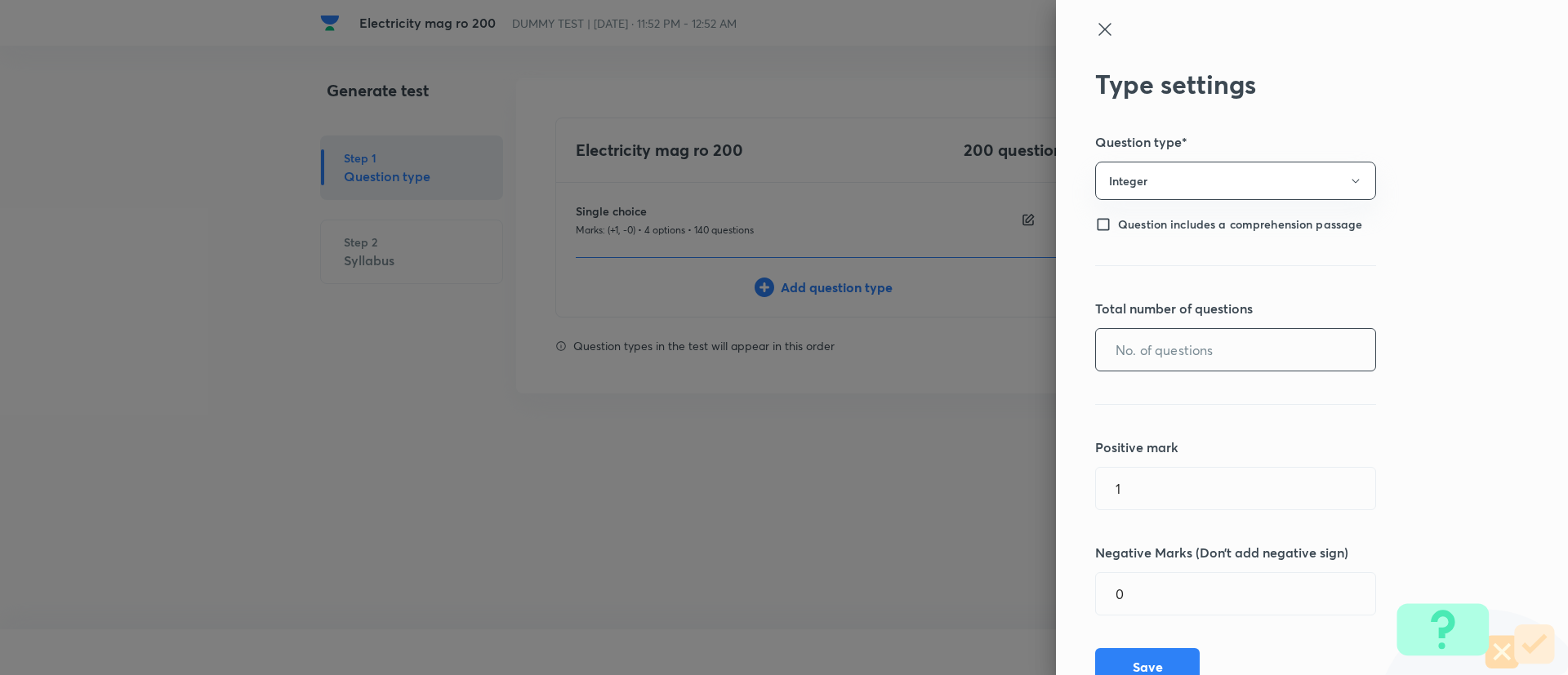
click at [1125, 347] on input "text" at bounding box center [1235, 350] width 279 height 42
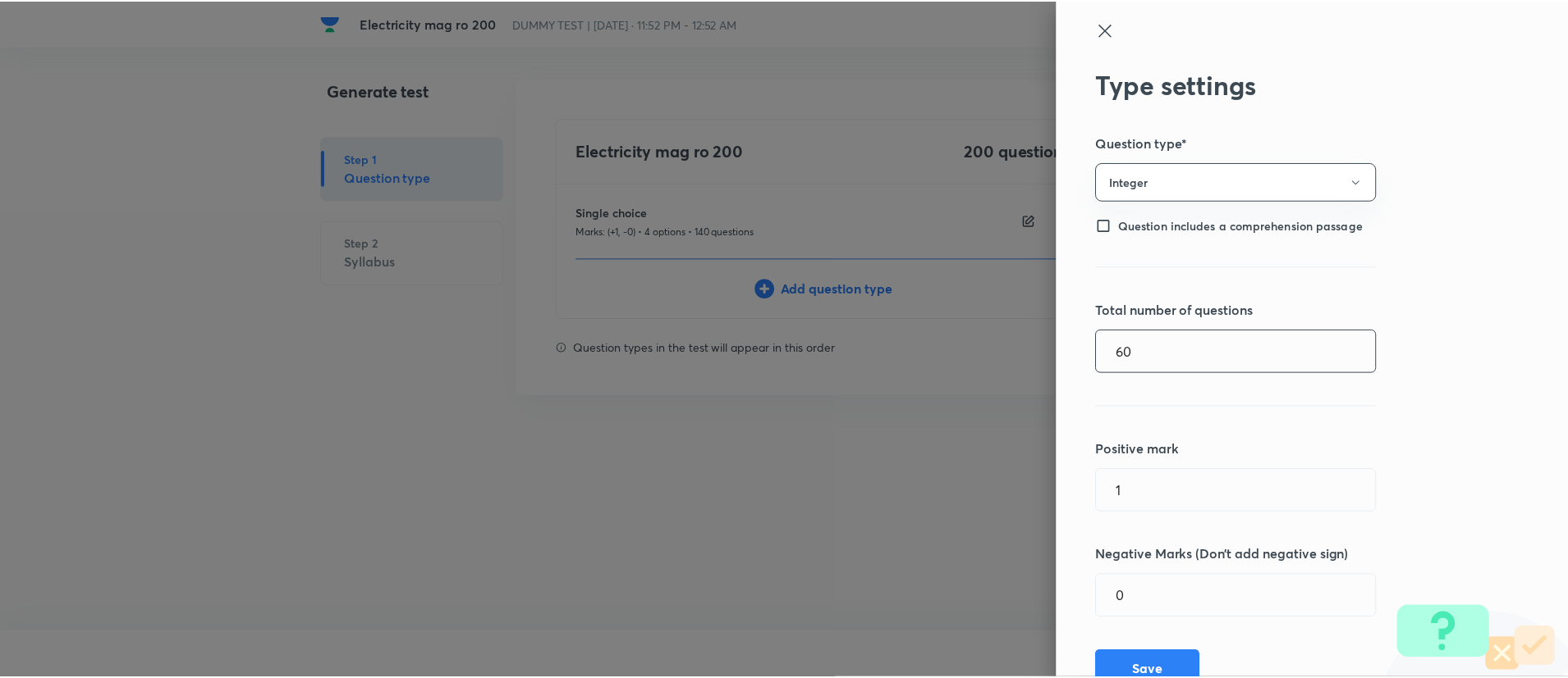
scroll to position [65, 0]
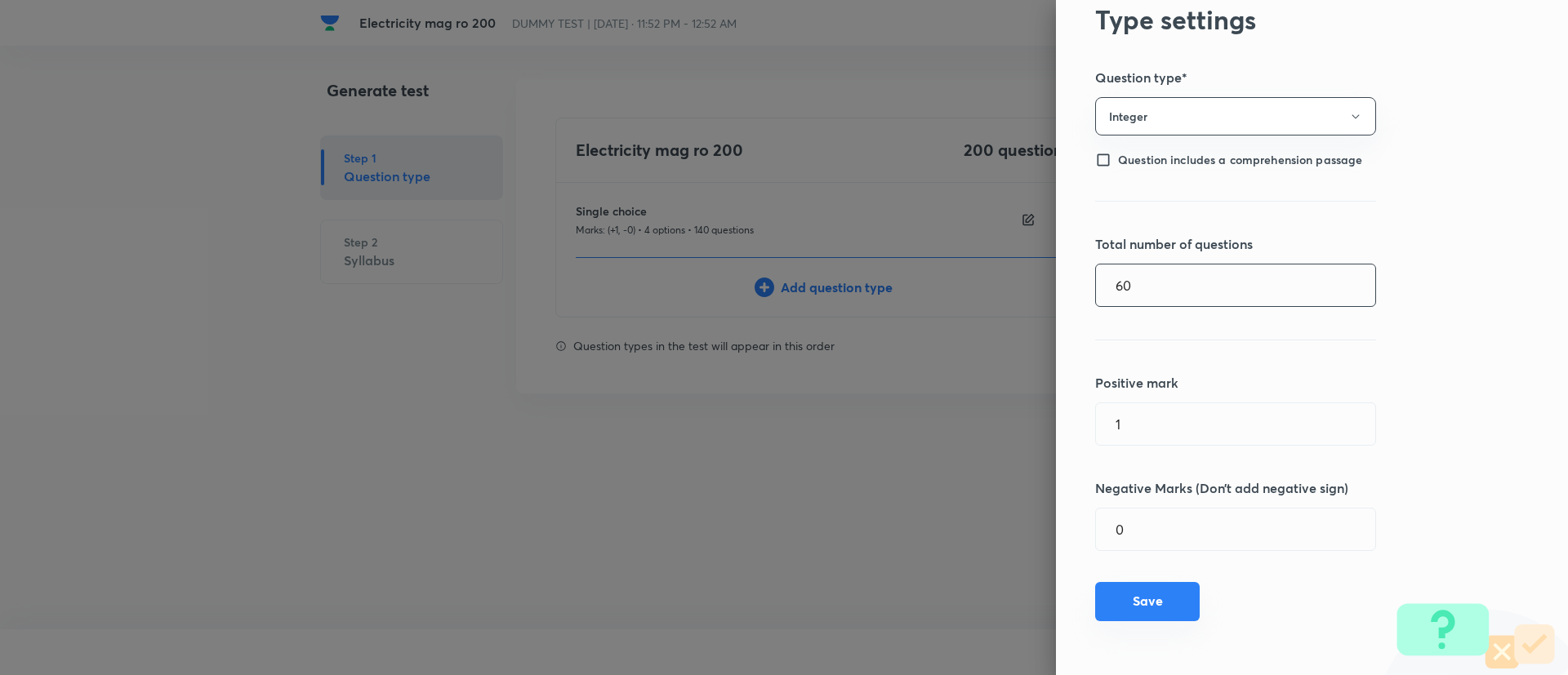
type input "60"
click at [1151, 603] on button "Save" at bounding box center [1147, 602] width 105 height 39
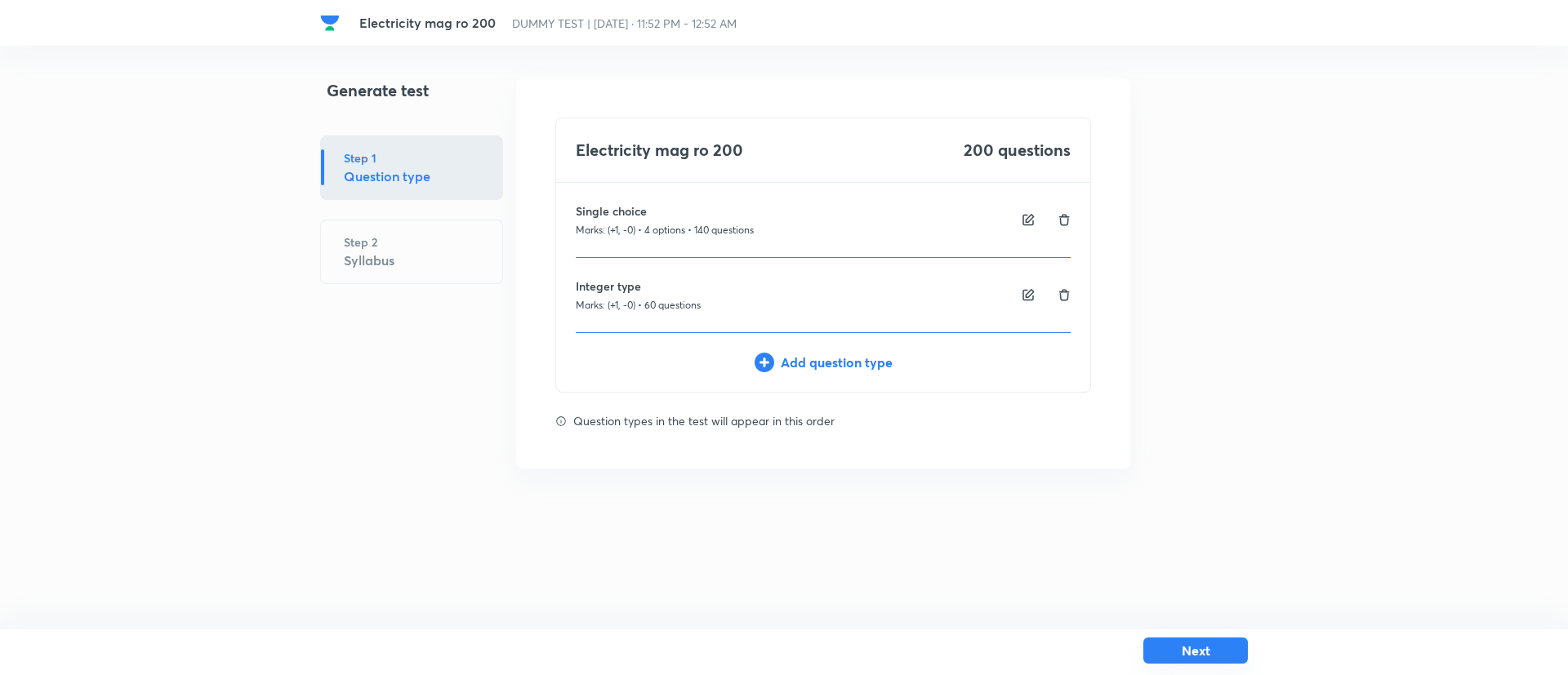
click at [1216, 647] on button "Next" at bounding box center [1195, 650] width 105 height 26
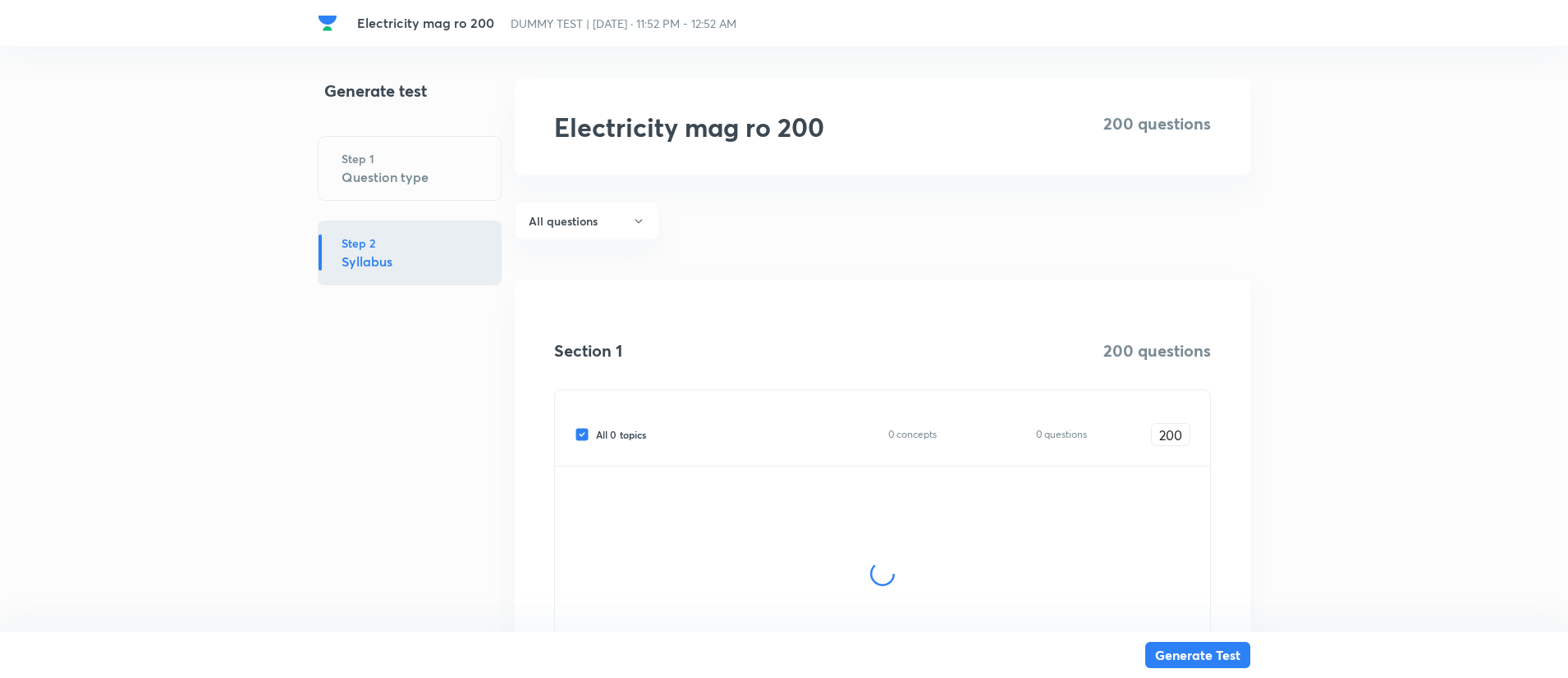
scroll to position [162, 0]
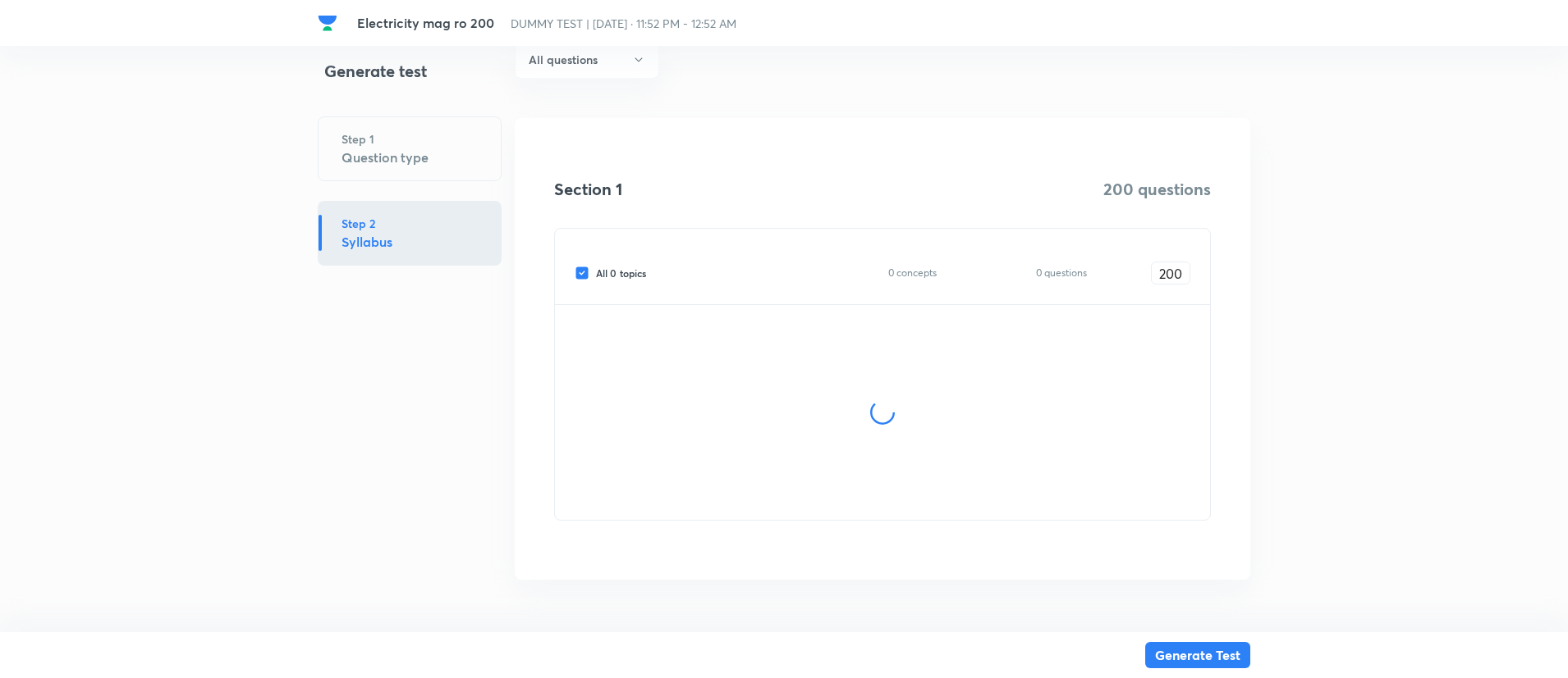
click at [631, 270] on span "All 0 topics" at bounding box center [621, 273] width 50 height 14
click at [596, 270] on input "All 0 topics" at bounding box center [585, 273] width 22 height 14
checkbox input "false"
type input "0"
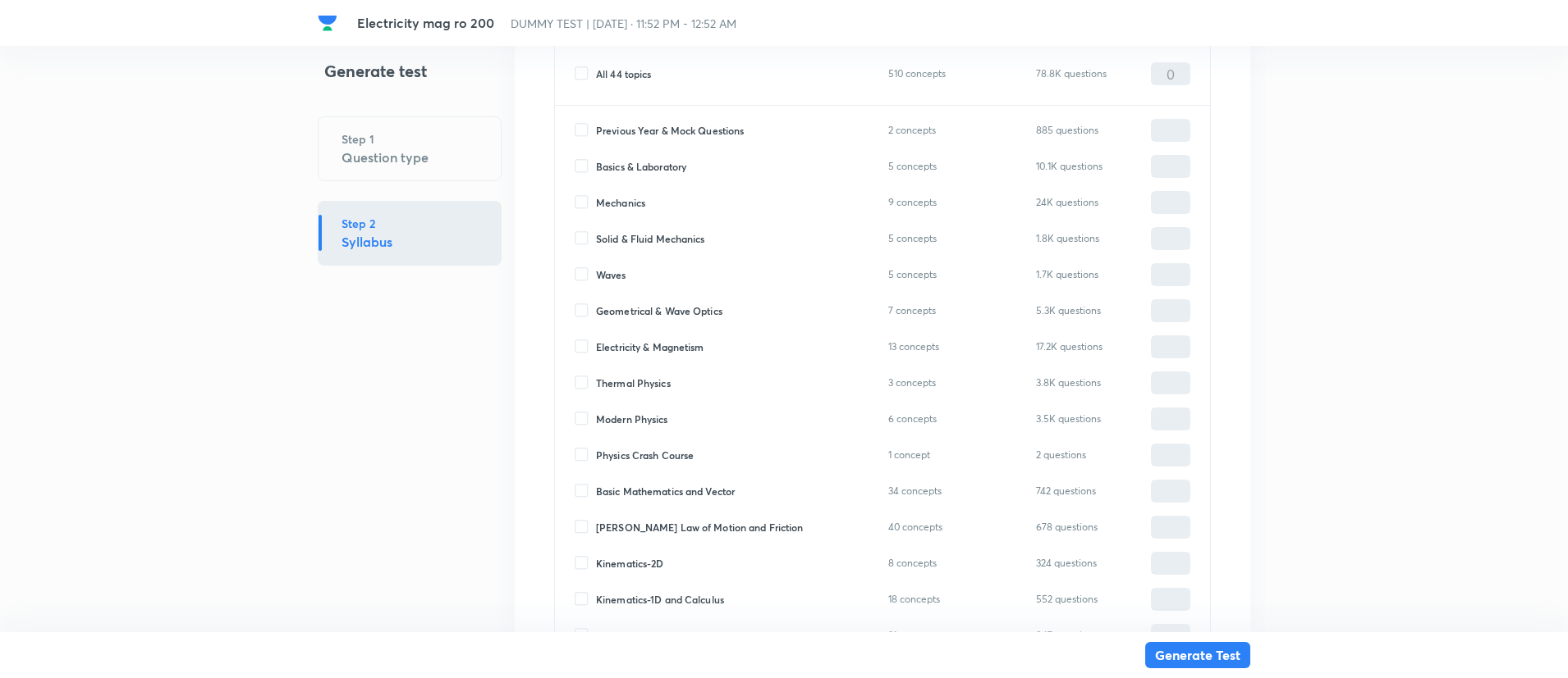
scroll to position [387, 0]
click at [646, 306] on span "Geometrical & Wave Optics" at bounding box center [659, 309] width 127 height 14
click at [596, 306] on input "Geometrical & Wave Optics" at bounding box center [585, 309] width 22 height 14
checkbox input "true"
type input "0"
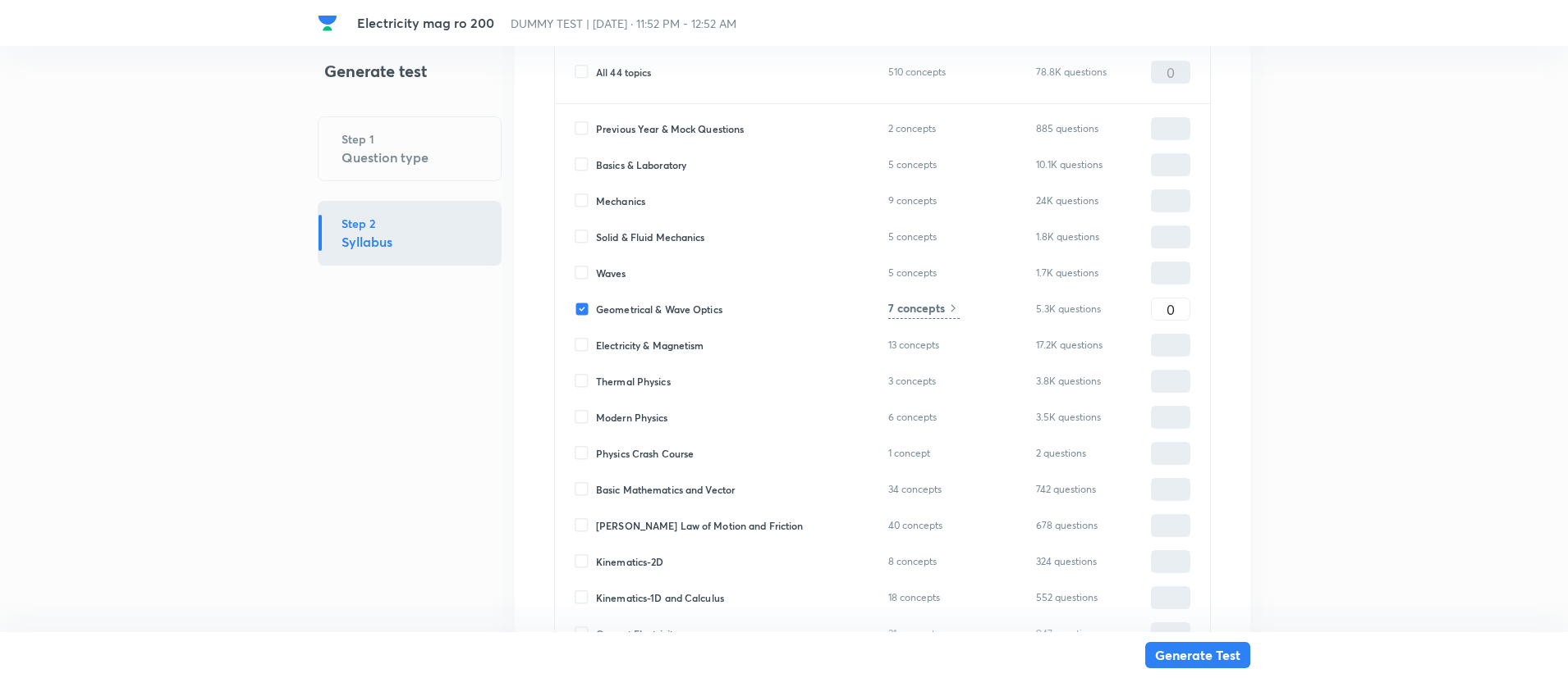
click at [651, 346] on span "Electricity & Magnetism" at bounding box center [650, 345] width 109 height 14
click at [596, 346] on input "Electricity & Magnetism" at bounding box center [585, 345] width 22 height 14
checkbox input "true"
type input "0"
click at [1159, 303] on input "0" at bounding box center [1171, 310] width 38 height 29
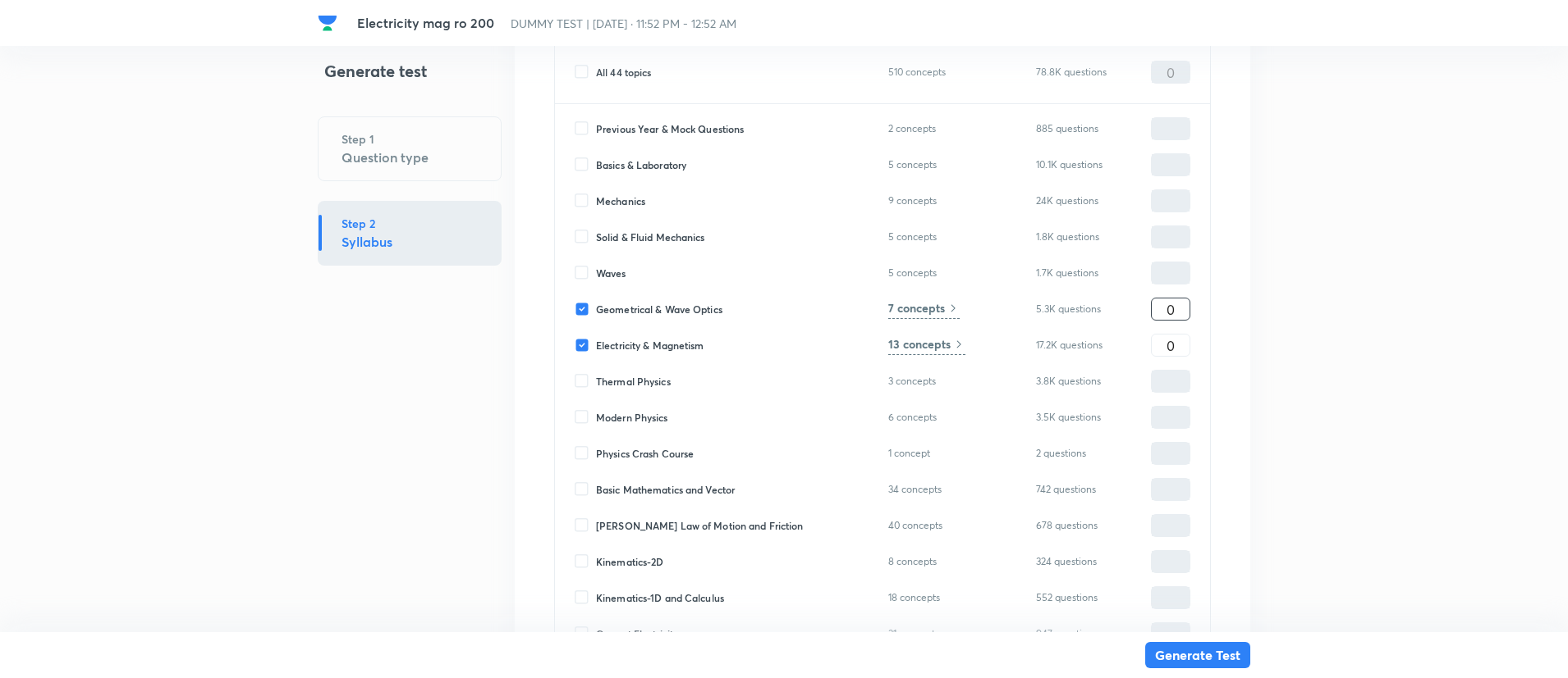
click at [1159, 303] on input "0" at bounding box center [1171, 310] width 38 height 29
type input "5"
type input "50"
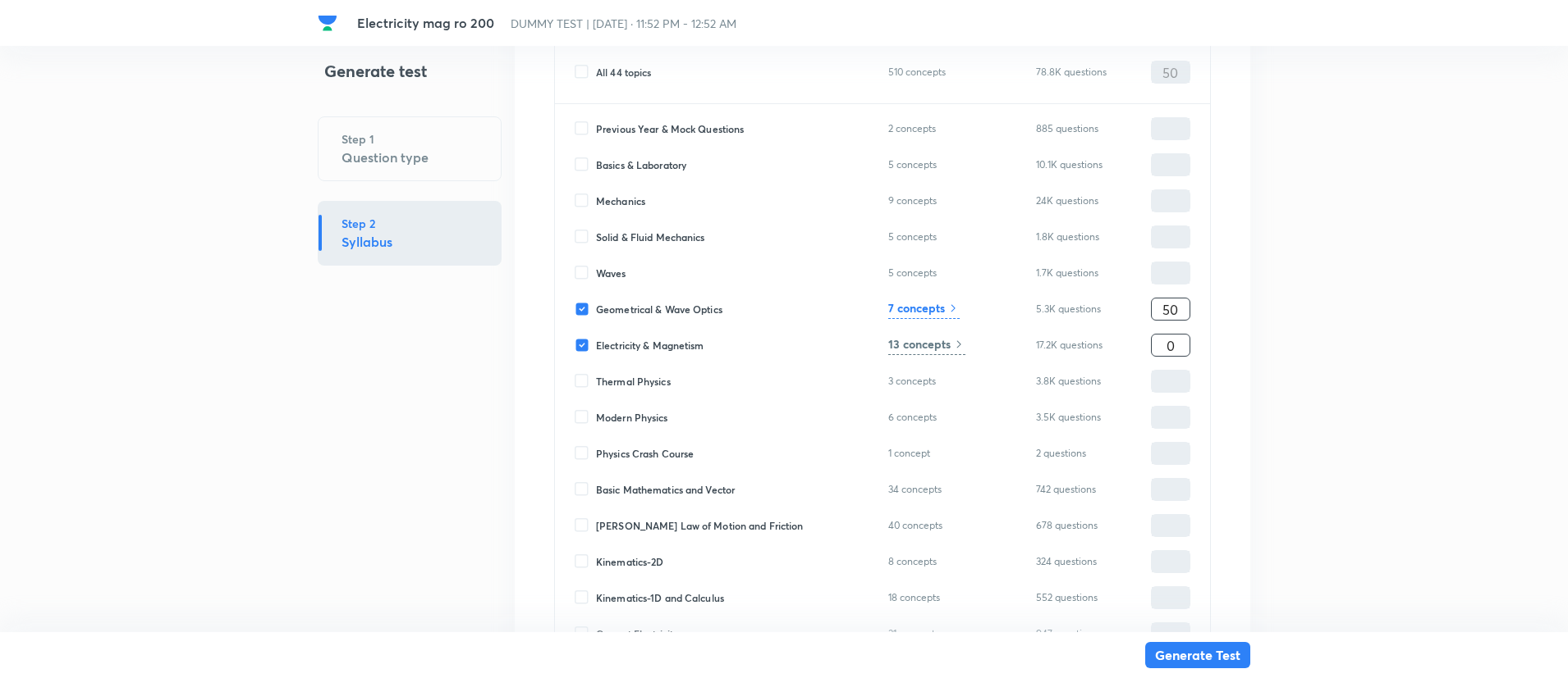
type input "50"
click at [1154, 345] on input "0" at bounding box center [1171, 346] width 38 height 29
type input "9"
type input "59"
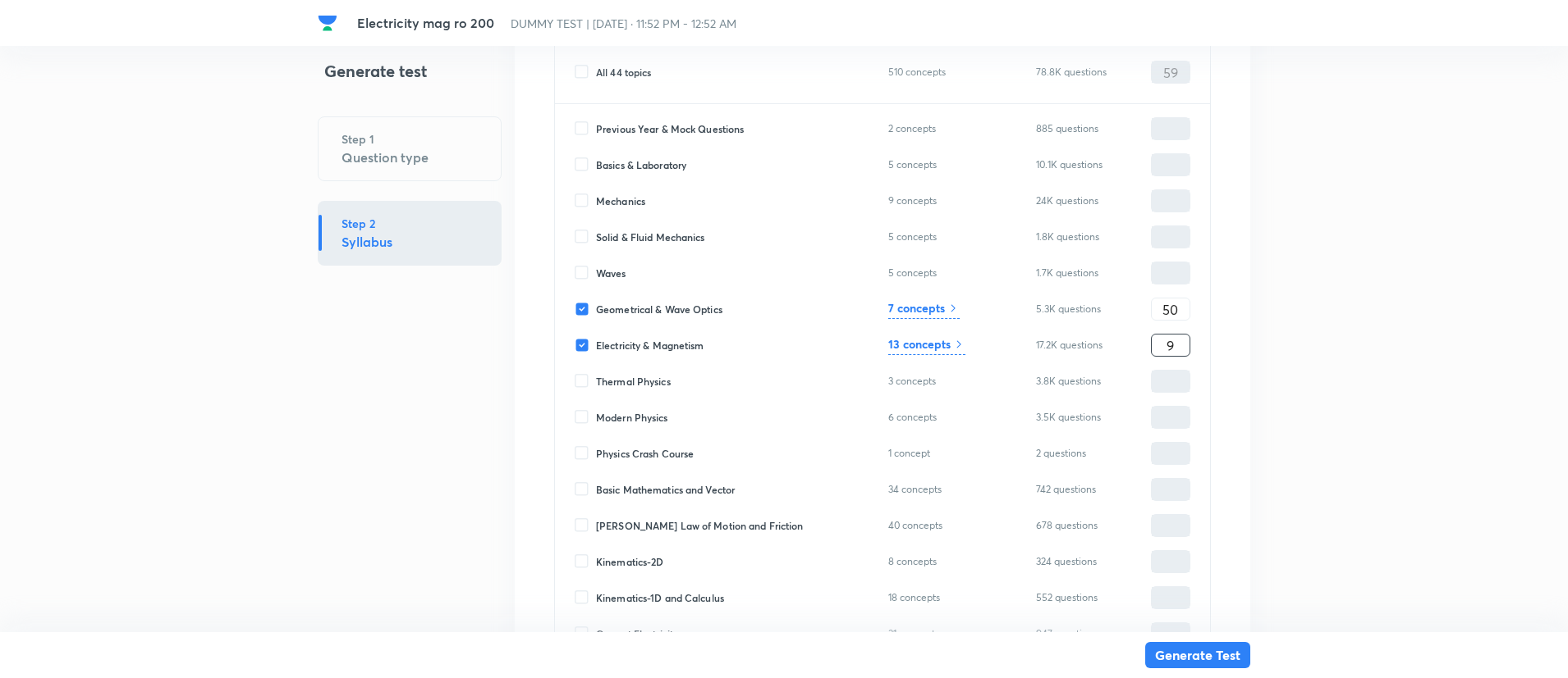
type input "90"
type input "140"
type input "90"
click at [920, 307] on h6 "7 concepts" at bounding box center [916, 307] width 57 height 17
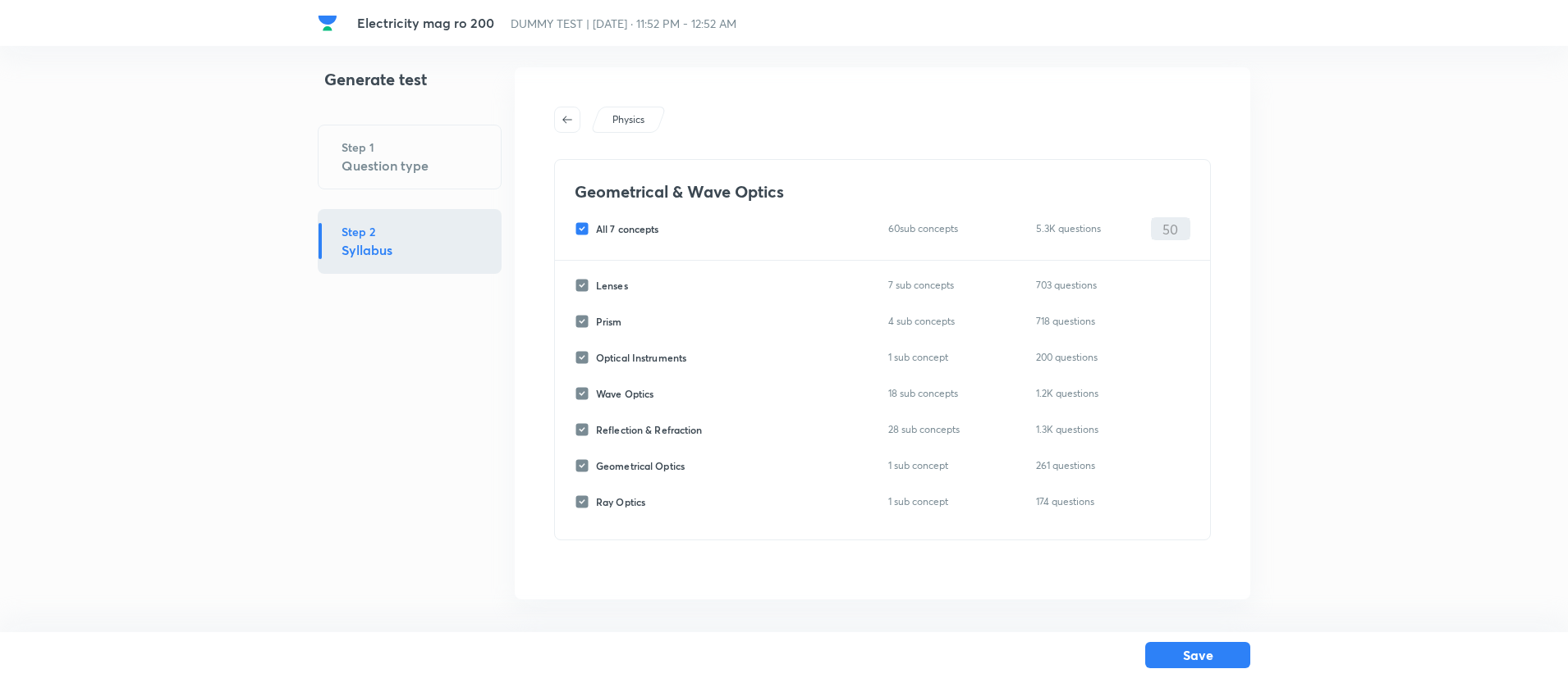
click at [646, 233] on span "All 7 concepts" at bounding box center [627, 229] width 63 height 14
click at [596, 233] on input "All 7 concepts" at bounding box center [585, 229] width 22 height 14
checkbox input "false"
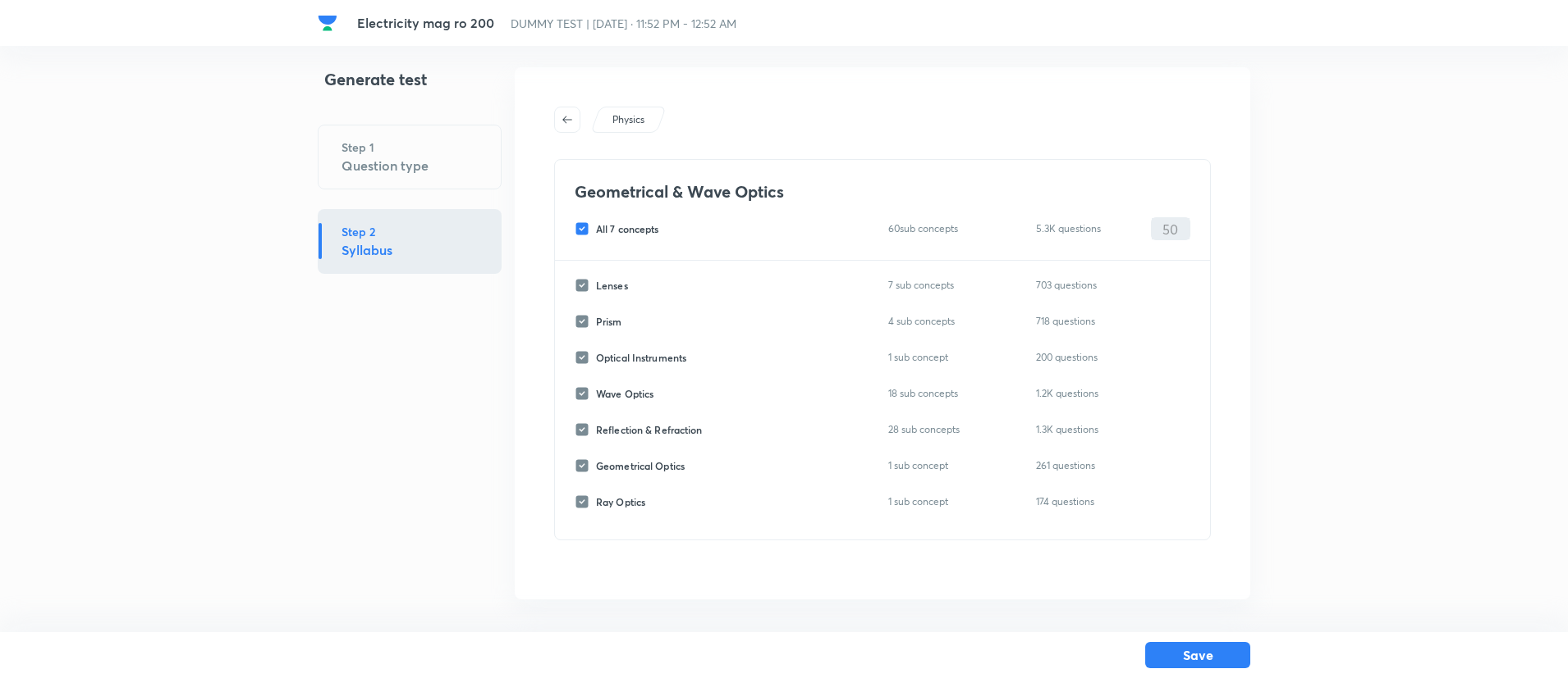
checkbox input "false"
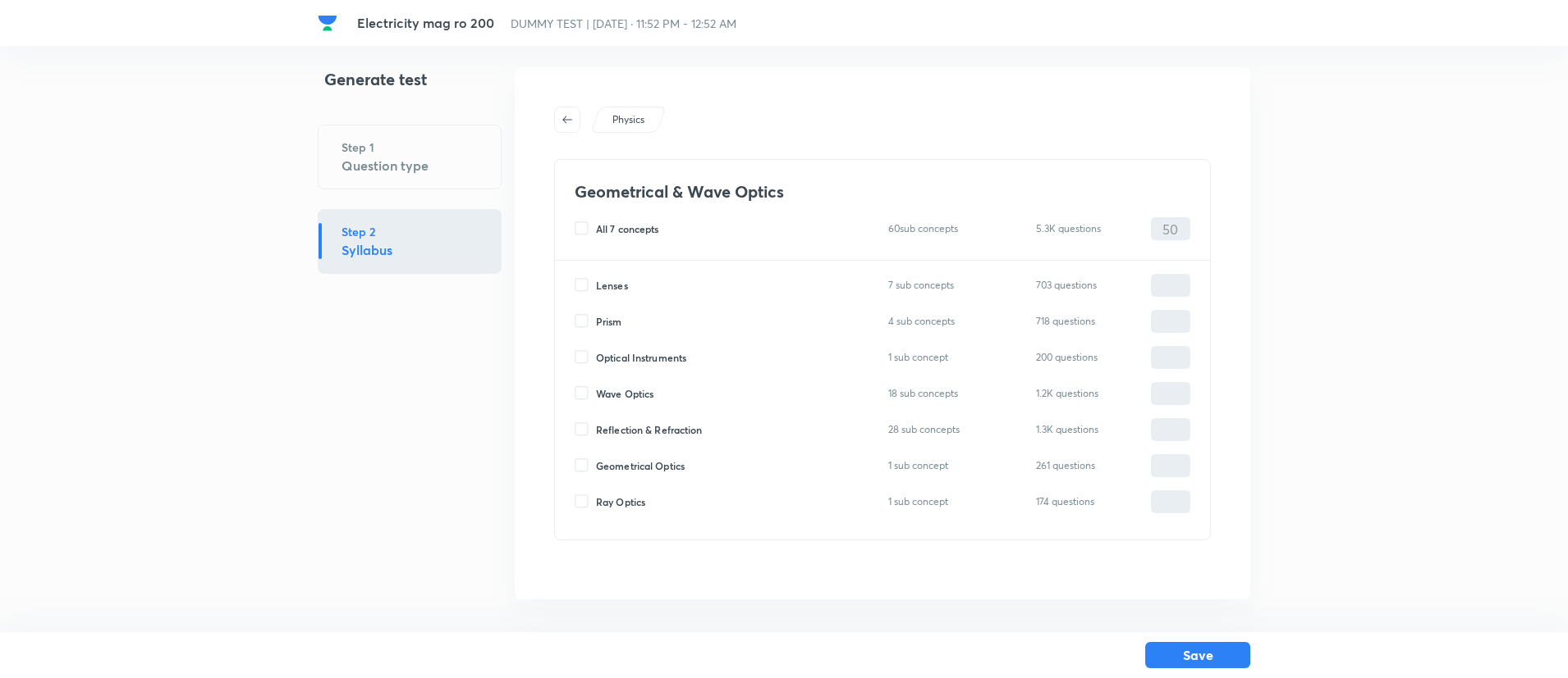
click at [603, 281] on span "Lenses" at bounding box center [612, 286] width 32 height 14
click at [596, 281] on input "Lenses" at bounding box center [585, 286] width 22 height 14
checkbox input "true"
type input "0"
click at [608, 318] on span "Prism" at bounding box center [608, 321] width 26 height 14
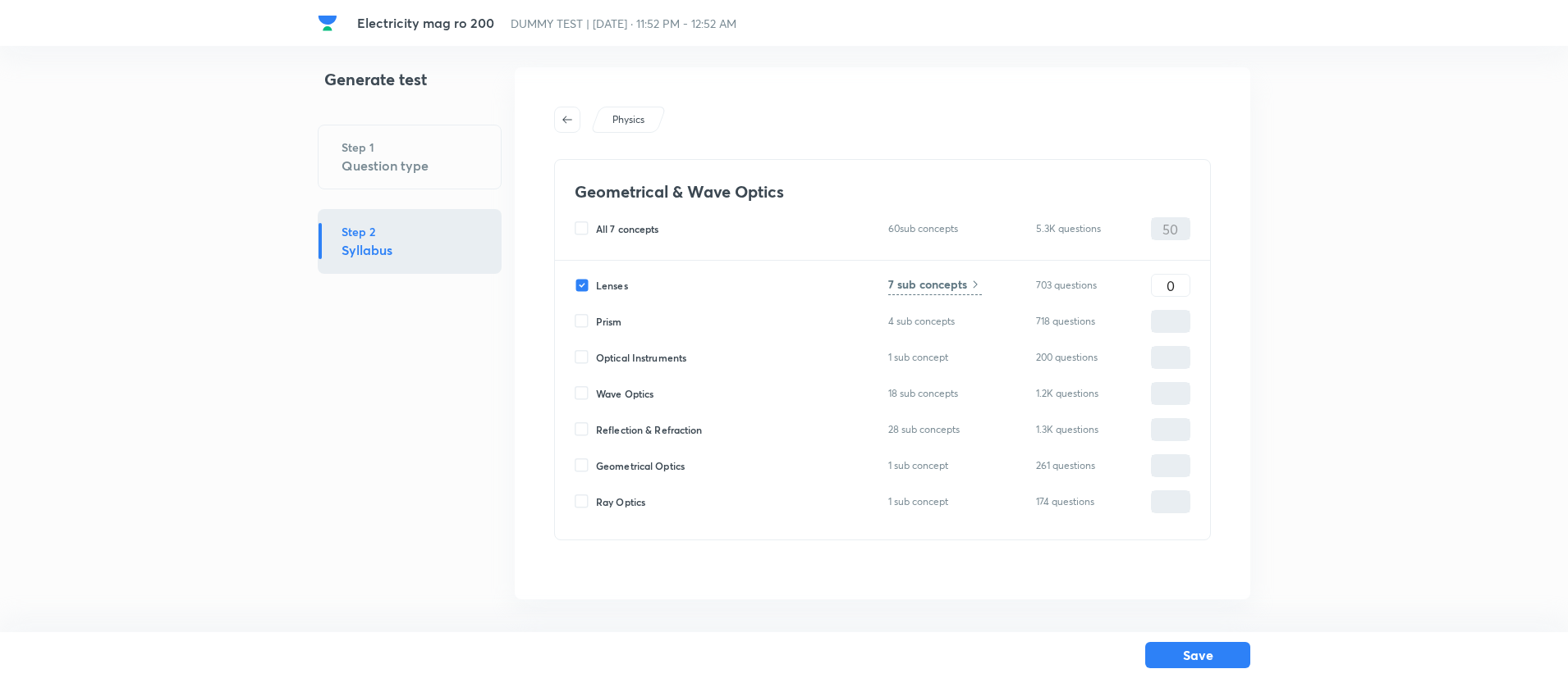
click at [596, 318] on input "Prism" at bounding box center [585, 321] width 22 height 14
checkbox input "true"
type input "0"
click at [641, 428] on span "Reflection & Refraction" at bounding box center [649, 429] width 107 height 14
click at [596, 428] on input "Reflection & Refraction" at bounding box center [585, 429] width 22 height 14
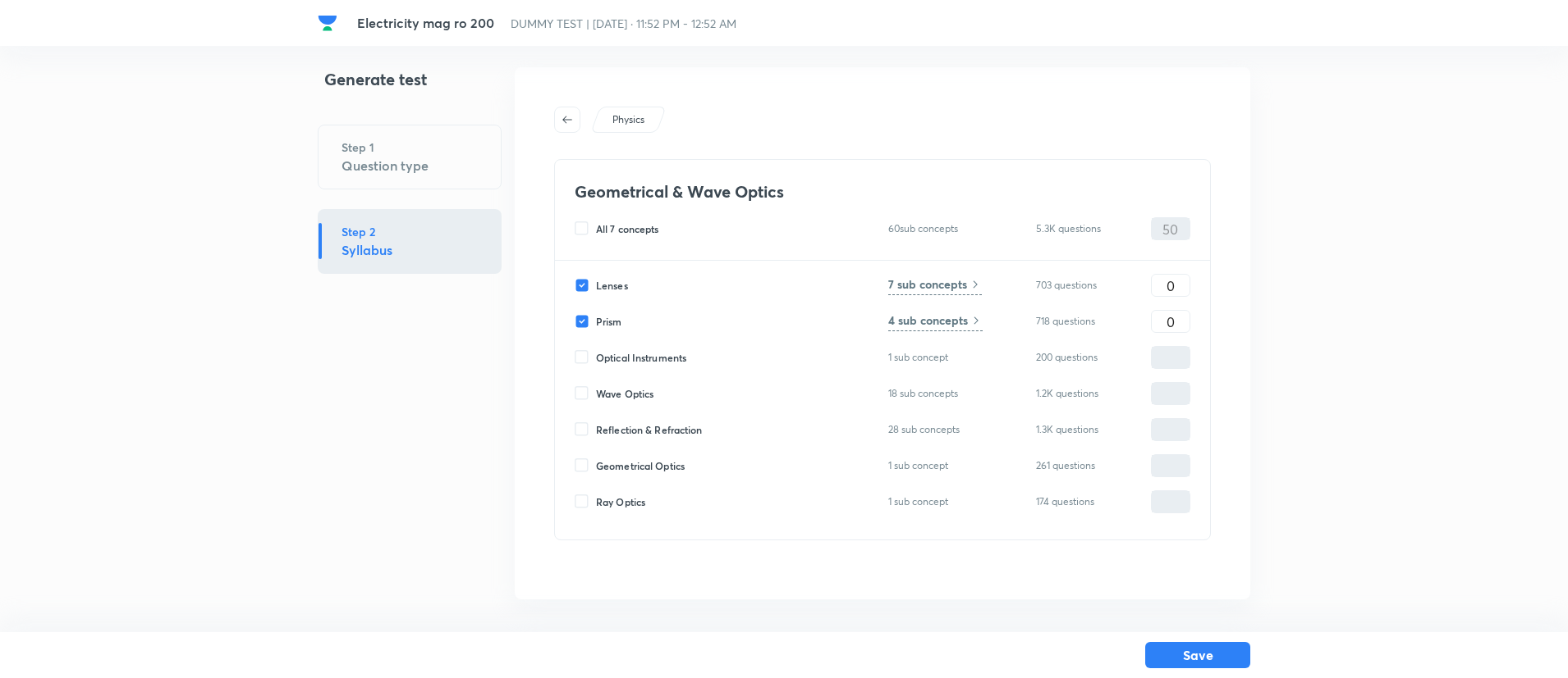
checkbox input "true"
click at [1174, 426] on input "0" at bounding box center [1171, 430] width 38 height 29
type input "30"
click at [1165, 286] on input "0" at bounding box center [1171, 286] width 38 height 29
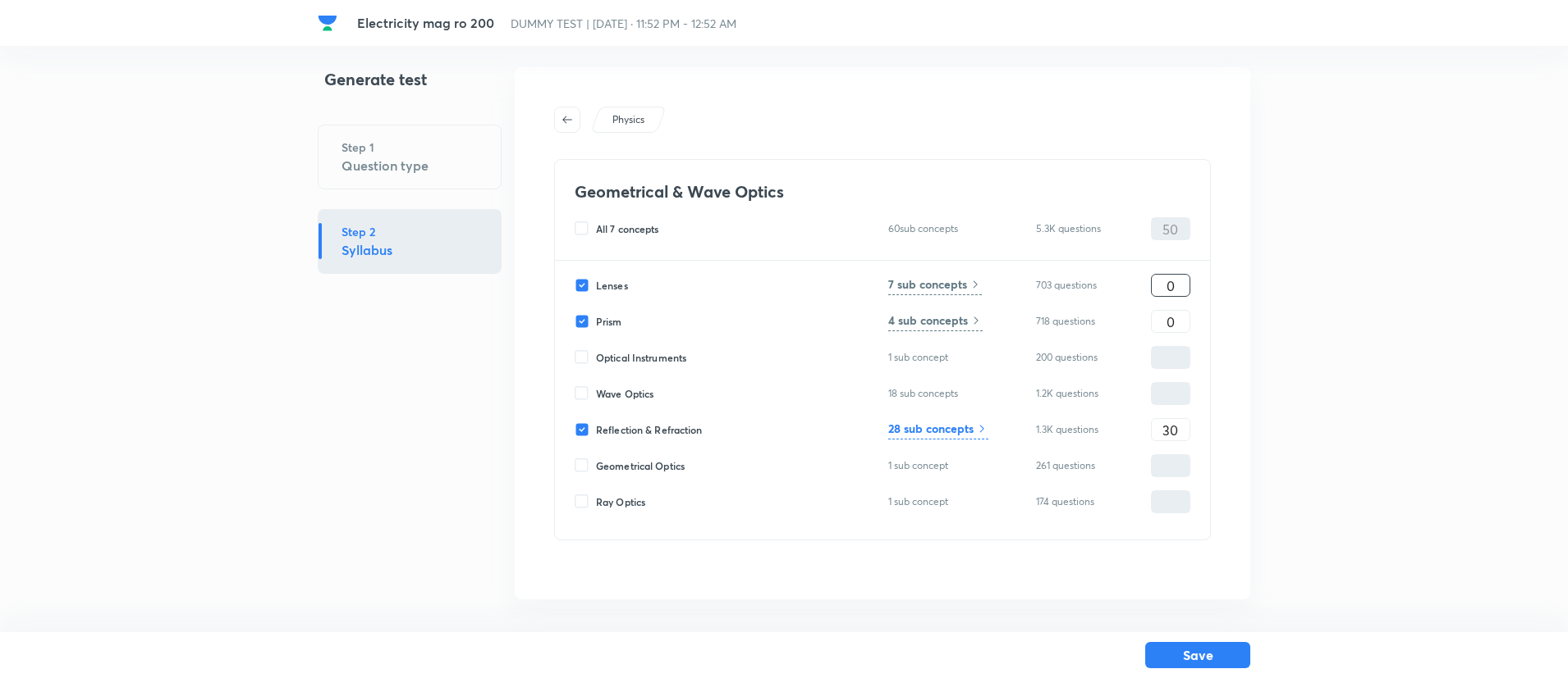
click at [1165, 286] on input "0" at bounding box center [1171, 286] width 38 height 29
type input "10"
click at [1219, 649] on button "Save" at bounding box center [1197, 653] width 105 height 26
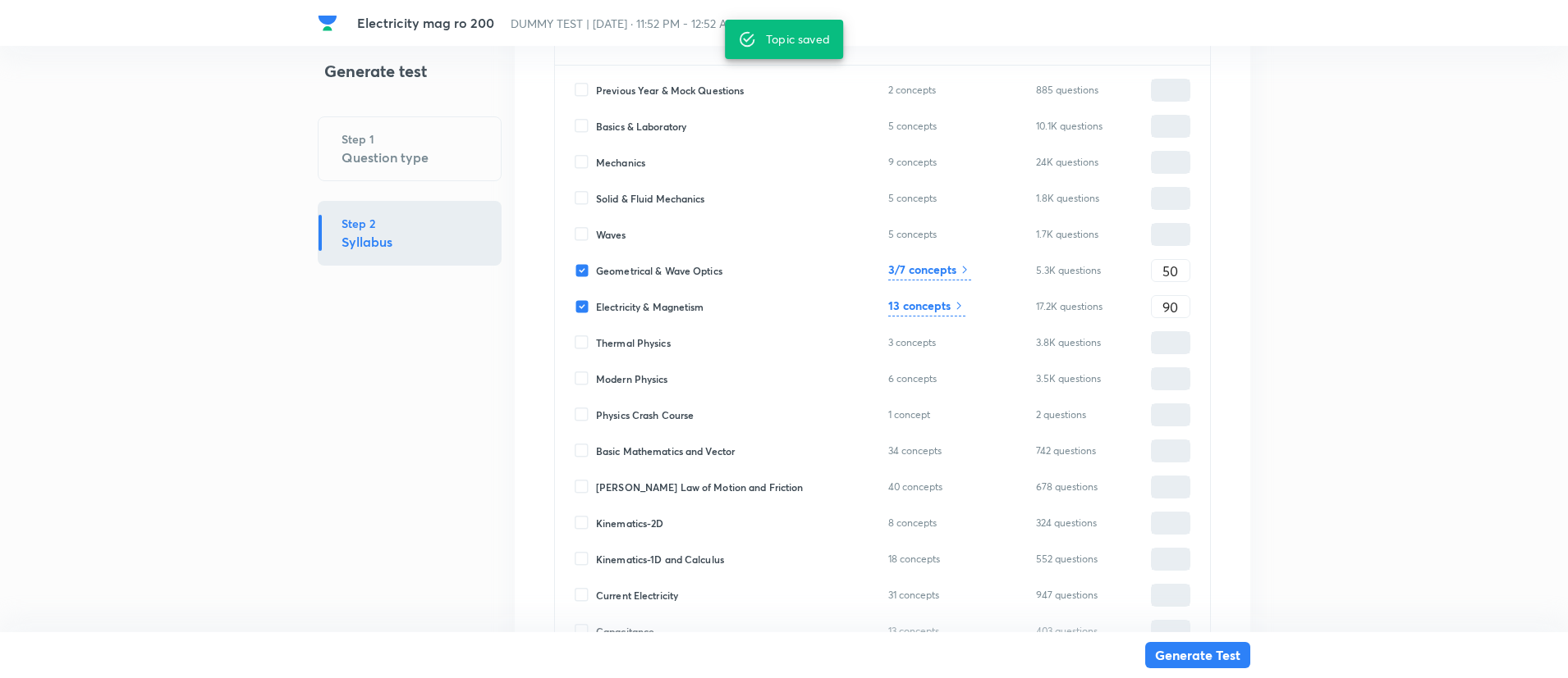
scroll to position [427, 0]
click at [932, 303] on h6 "13 concepts" at bounding box center [918, 304] width 62 height 17
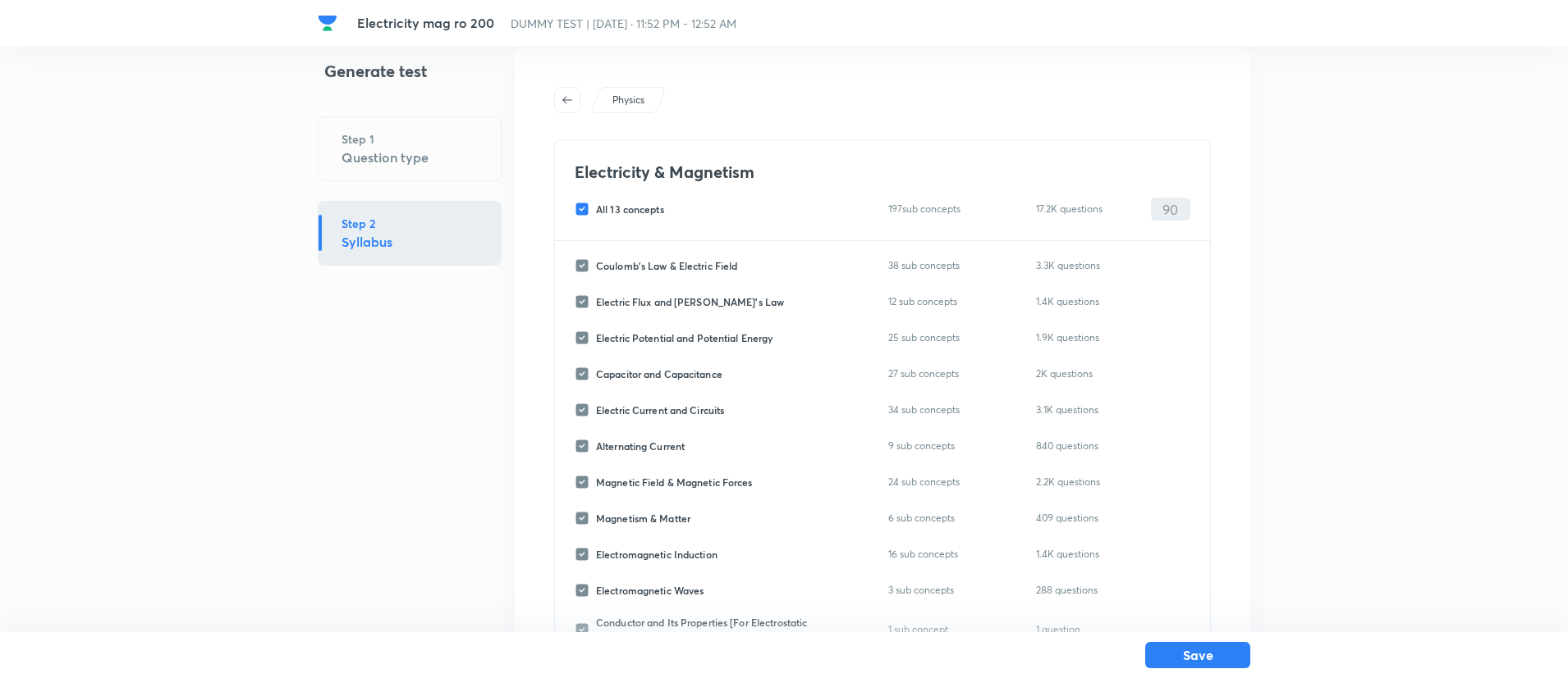
scroll to position [0, 0]
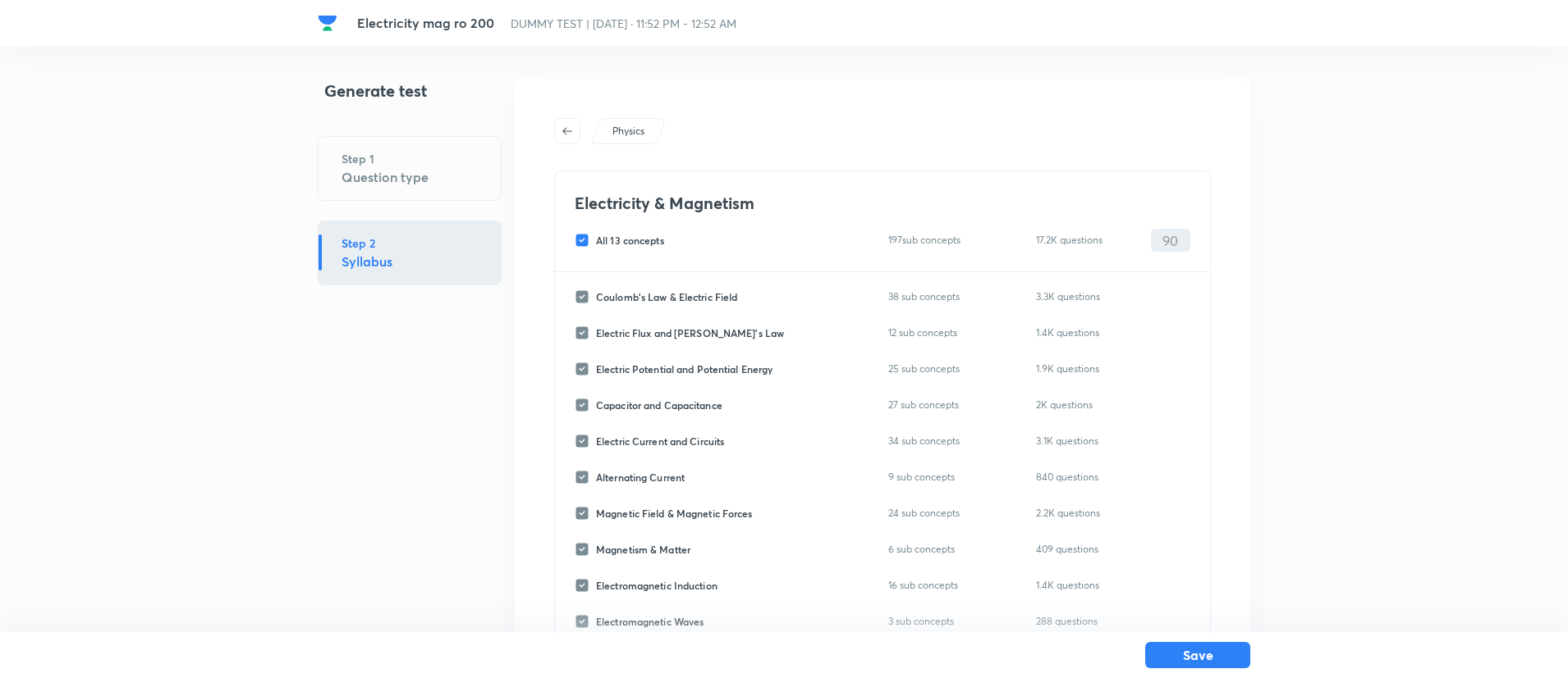
click at [652, 241] on span "All 13 concepts" at bounding box center [630, 240] width 68 height 14
click at [596, 241] on input "All 13 concepts" at bounding box center [585, 240] width 22 height 14
checkbox input "false"
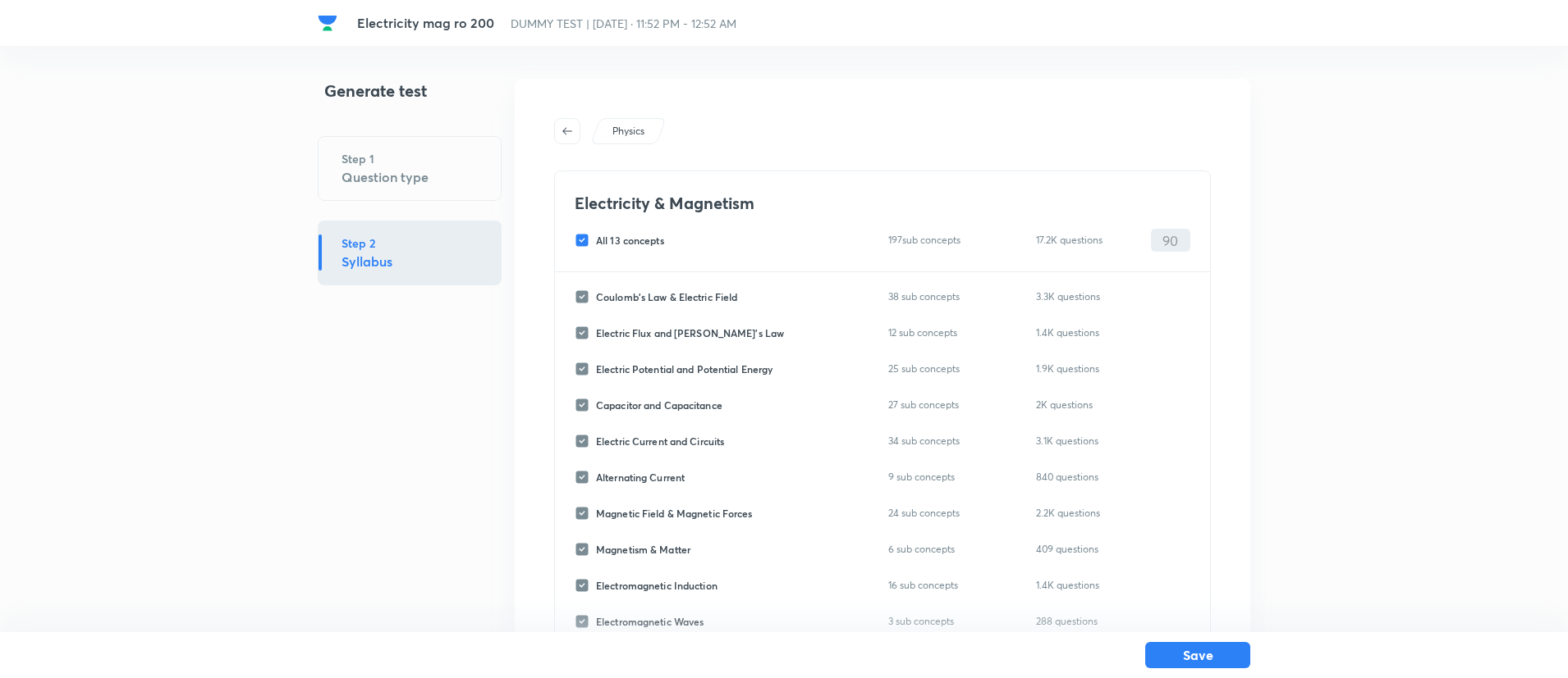
checkbox input "false"
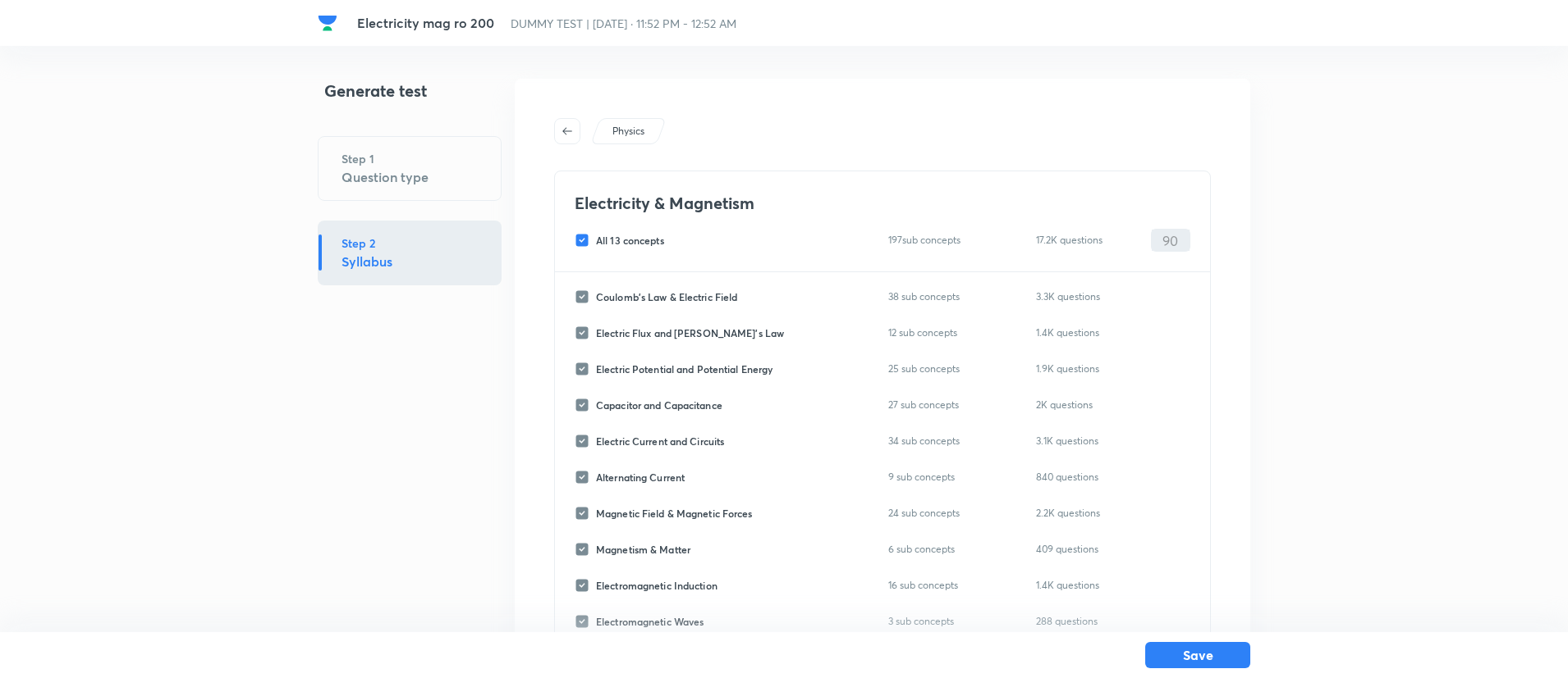
checkbox input "false"
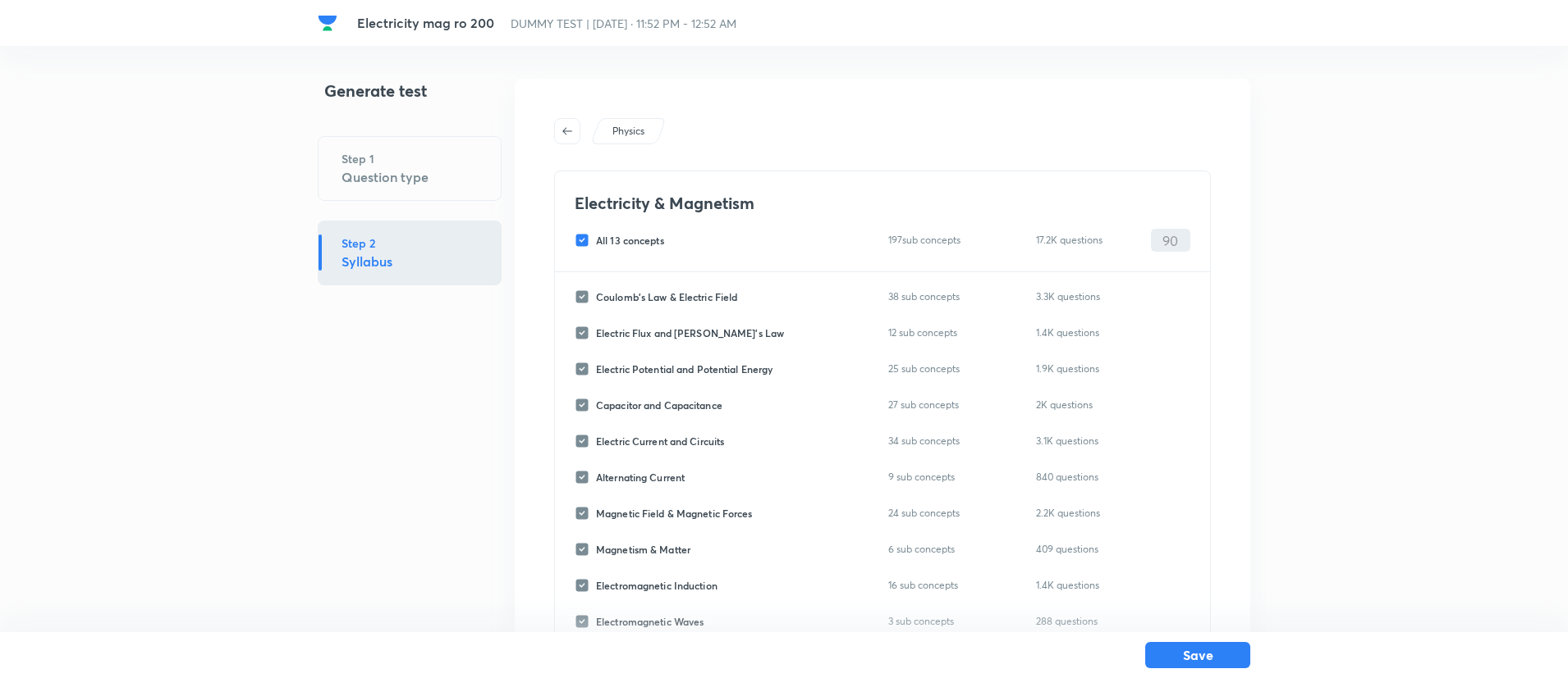
checkbox input "false"
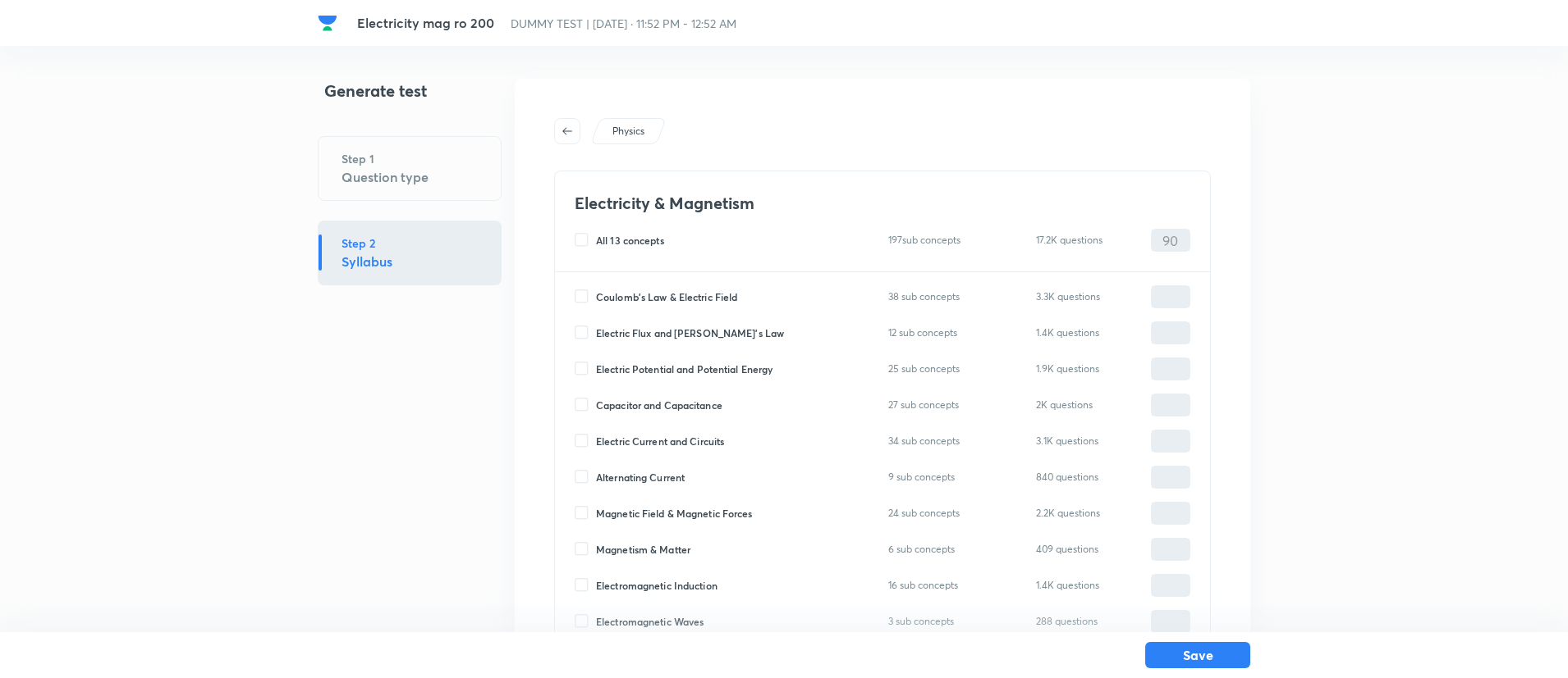
click at [663, 295] on span "Coulomb's Law & Electric Field" at bounding box center [666, 296] width 141 height 14
click at [596, 295] on input "Coulomb's Law & Electric Field" at bounding box center [585, 296] width 22 height 14
checkbox input "true"
type input "0"
click at [668, 335] on span "Electric Flux and [PERSON_NAME]'s Law" at bounding box center [689, 333] width 188 height 14
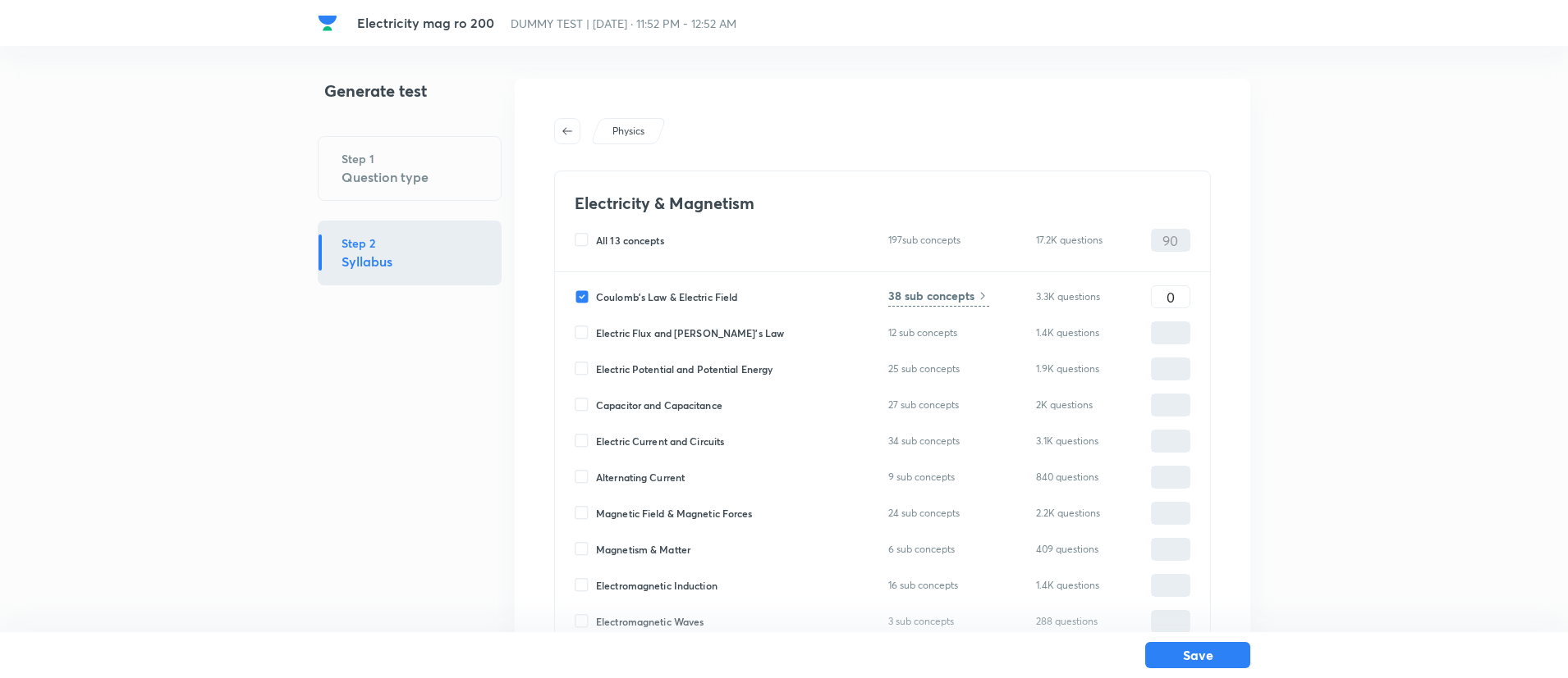
click at [596, 335] on input "Electric Flux and [PERSON_NAME]'s Law" at bounding box center [585, 333] width 22 height 14
checkbox input "true"
type input "0"
click at [670, 372] on span "Electric Potential and Potential Energy" at bounding box center [684, 369] width 176 height 14
click at [596, 372] on input "Electric Potential and Potential Energy" at bounding box center [585, 369] width 22 height 14
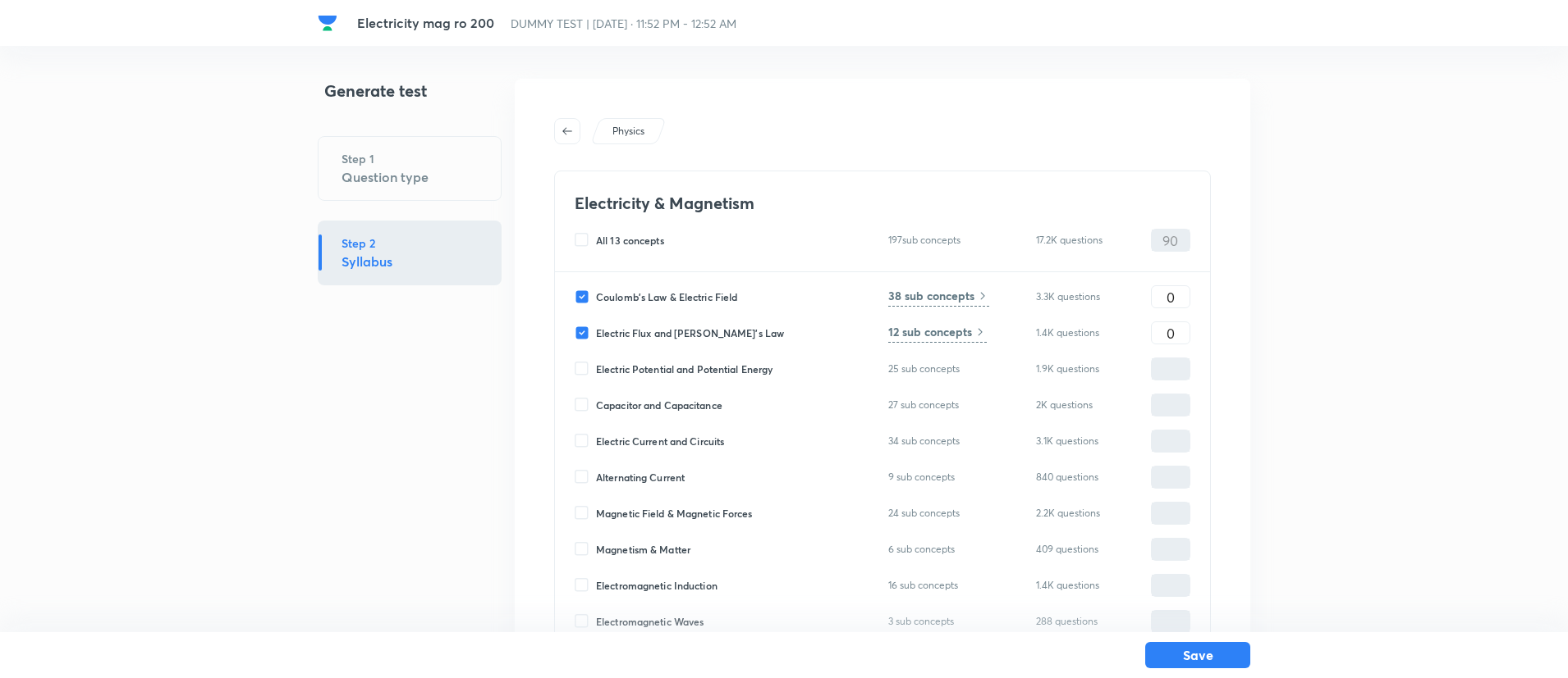
checkbox input "true"
type input "0"
click at [677, 404] on span "Capacitor and Capacitance" at bounding box center [659, 405] width 127 height 14
click at [596, 404] on input "Capacitor and Capacitance" at bounding box center [585, 405] width 22 height 14
checkbox input "true"
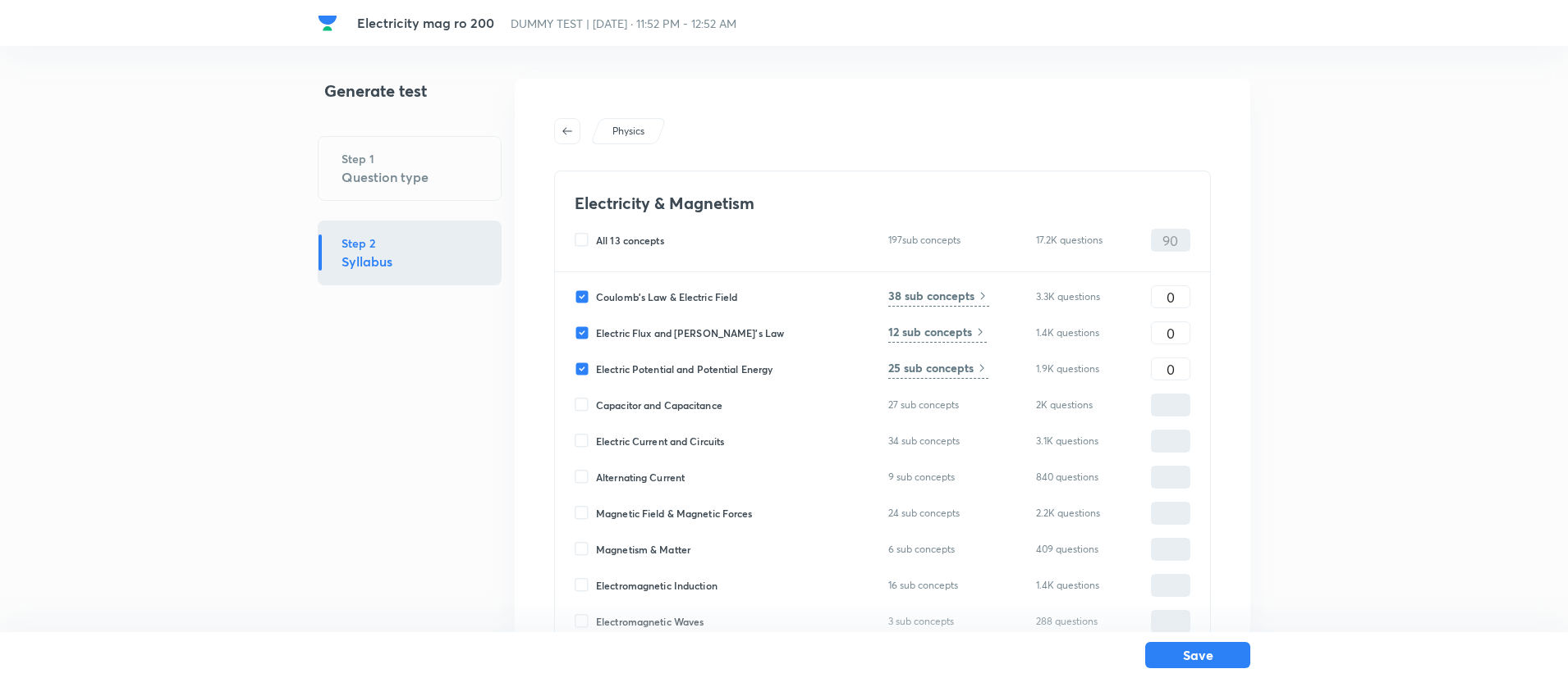
type input "0"
click at [682, 440] on span "Electric Current and Circuits" at bounding box center [660, 441] width 128 height 14
click at [596, 440] on input "Electric Current and Circuits" at bounding box center [585, 441] width 22 height 14
checkbox input "true"
type input "0"
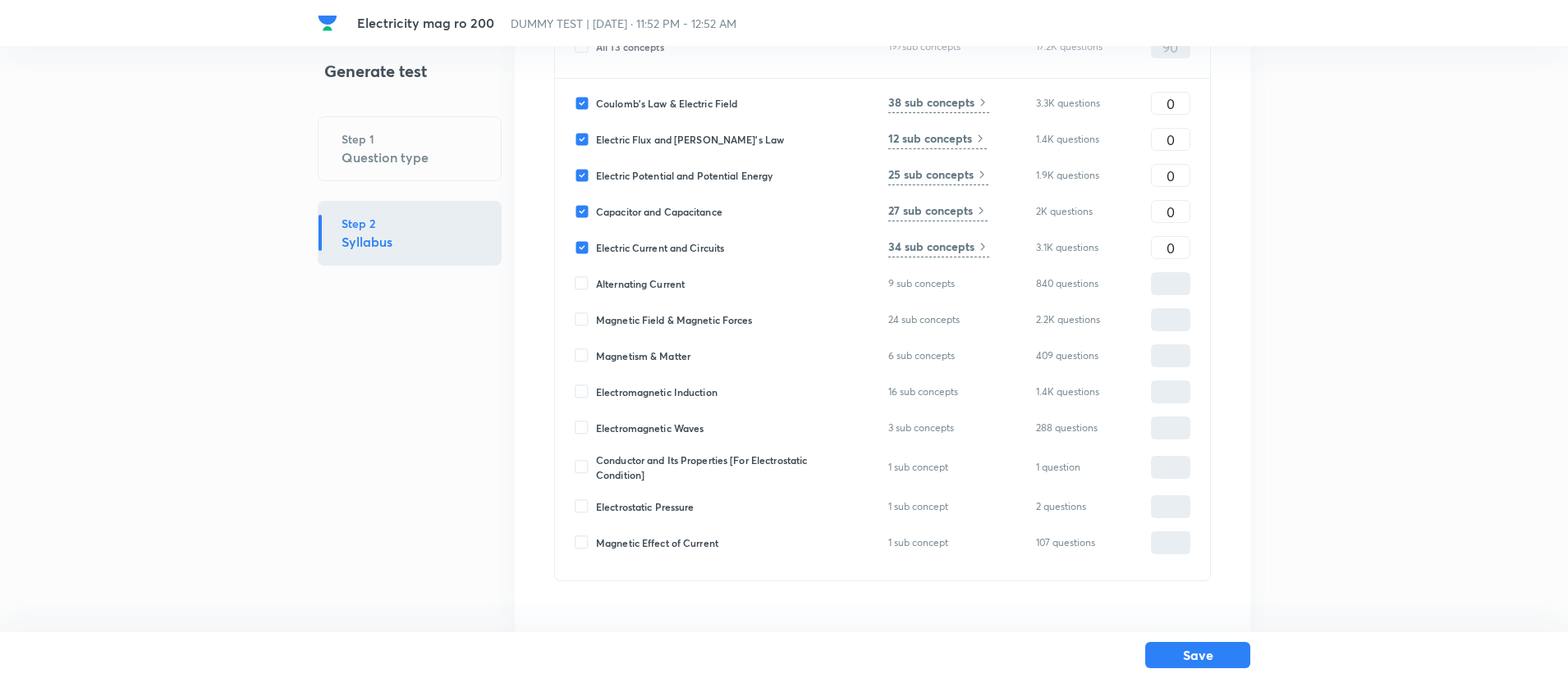
scroll to position [224, 0]
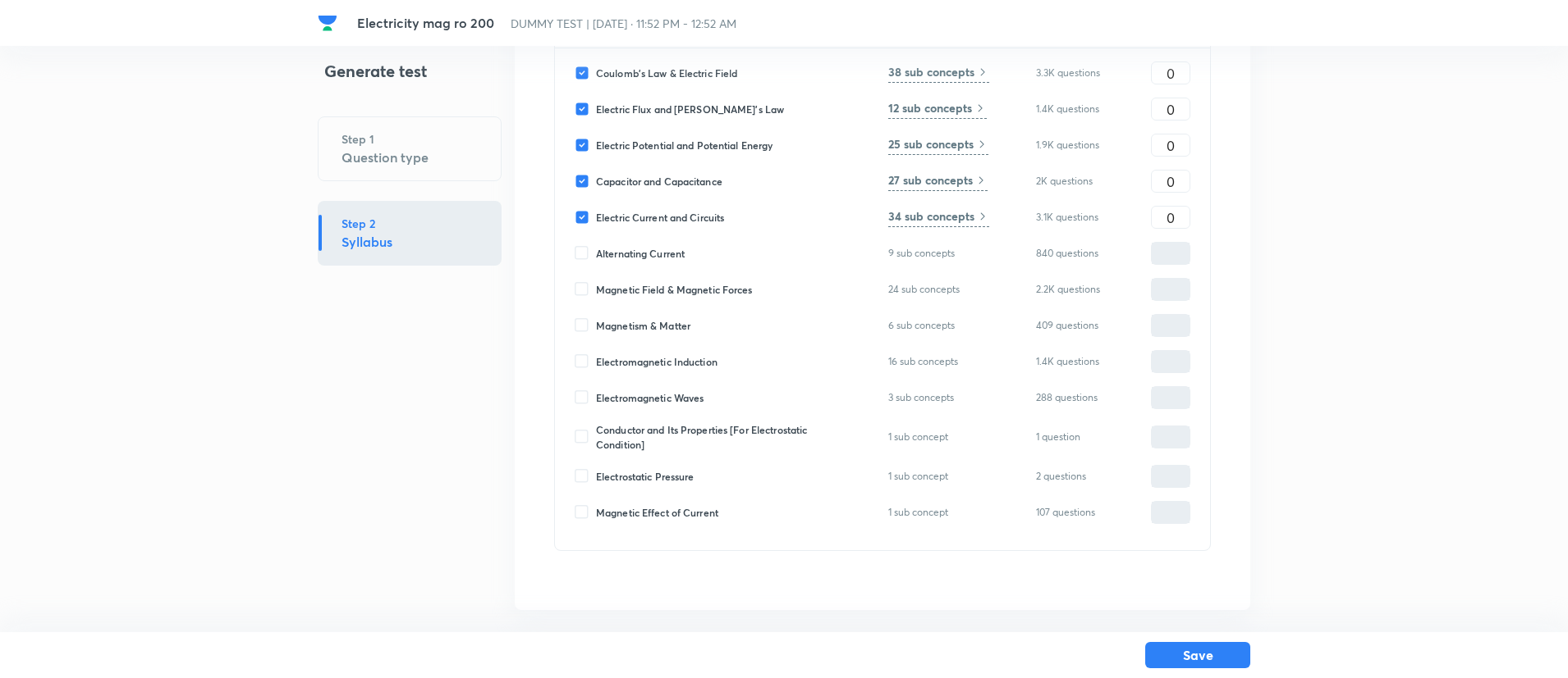
click at [653, 256] on span "Alternating Current" at bounding box center [640, 253] width 89 height 14
click at [596, 256] on input "Alternating Current" at bounding box center [585, 253] width 22 height 14
checkbox input "true"
type input "0"
click at [657, 282] on span "Magnetic Field & Magnetic Forces" at bounding box center [674, 289] width 156 height 14
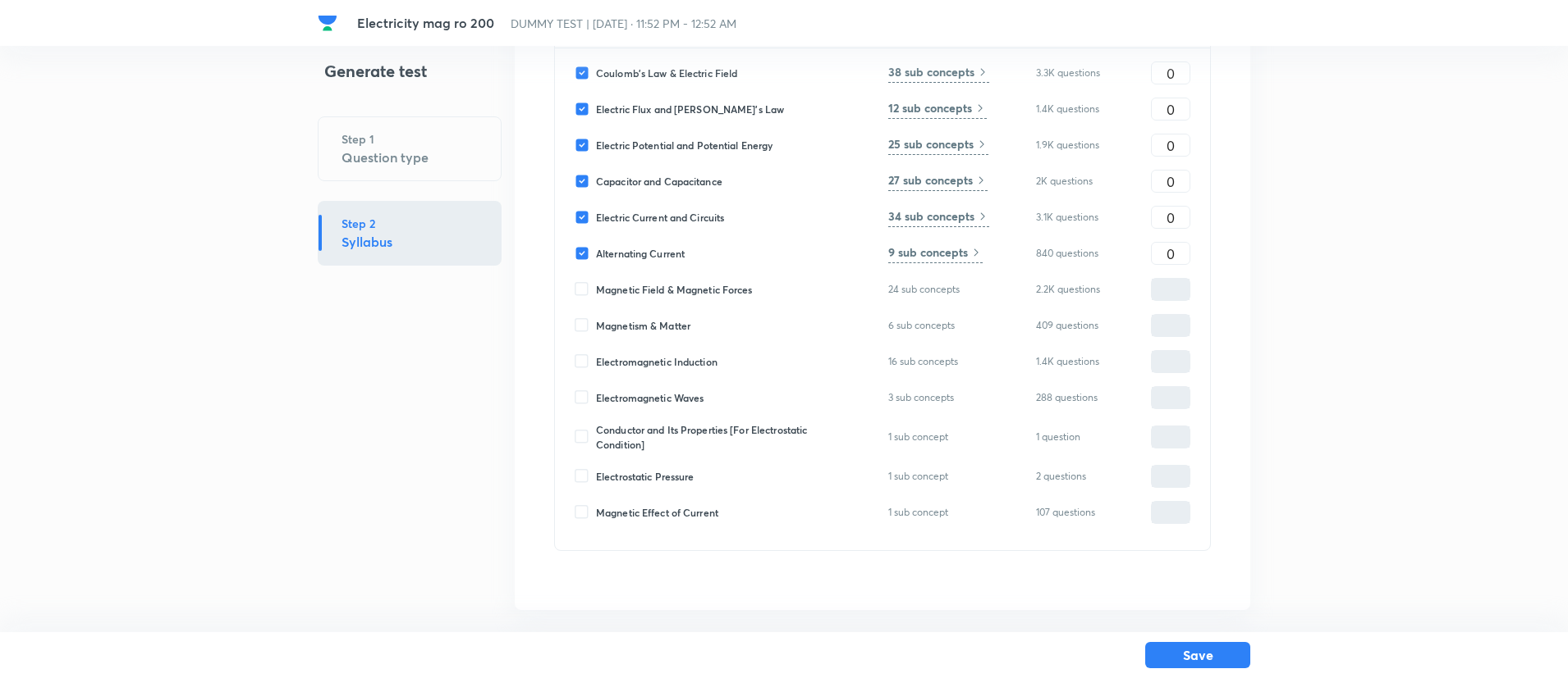
click at [596, 282] on input "Magnetic Field & Magnetic Forces" at bounding box center [585, 289] width 22 height 14
checkbox input "true"
type input "0"
click at [660, 322] on span "Magnetism & Matter" at bounding box center [642, 325] width 94 height 14
click at [596, 322] on input "Magnetism & Matter" at bounding box center [585, 325] width 22 height 14
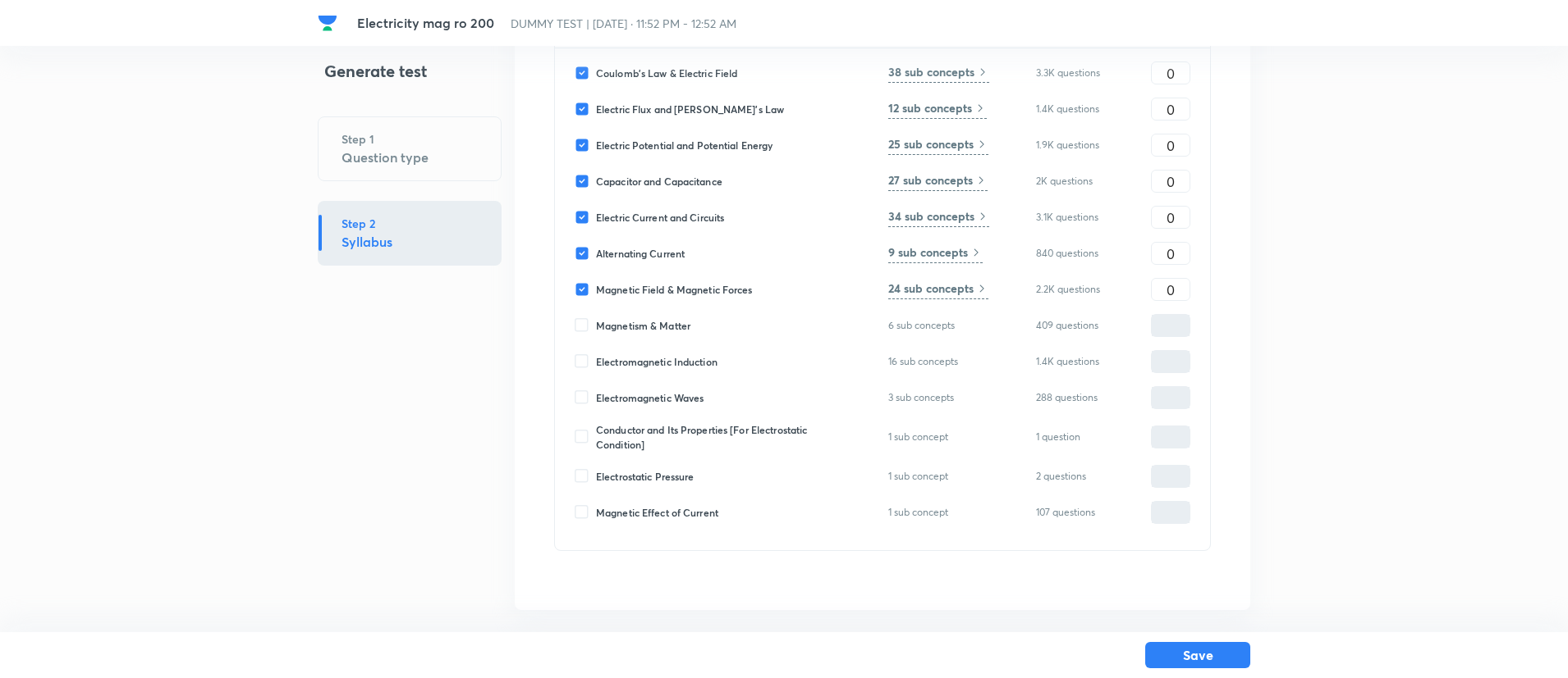
checkbox input "true"
type input "0"
click at [663, 363] on span "Electromagnetic Induction" at bounding box center [656, 362] width 121 height 14
click at [596, 363] on input "Electromagnetic Induction" at bounding box center [585, 362] width 22 height 14
checkbox input "true"
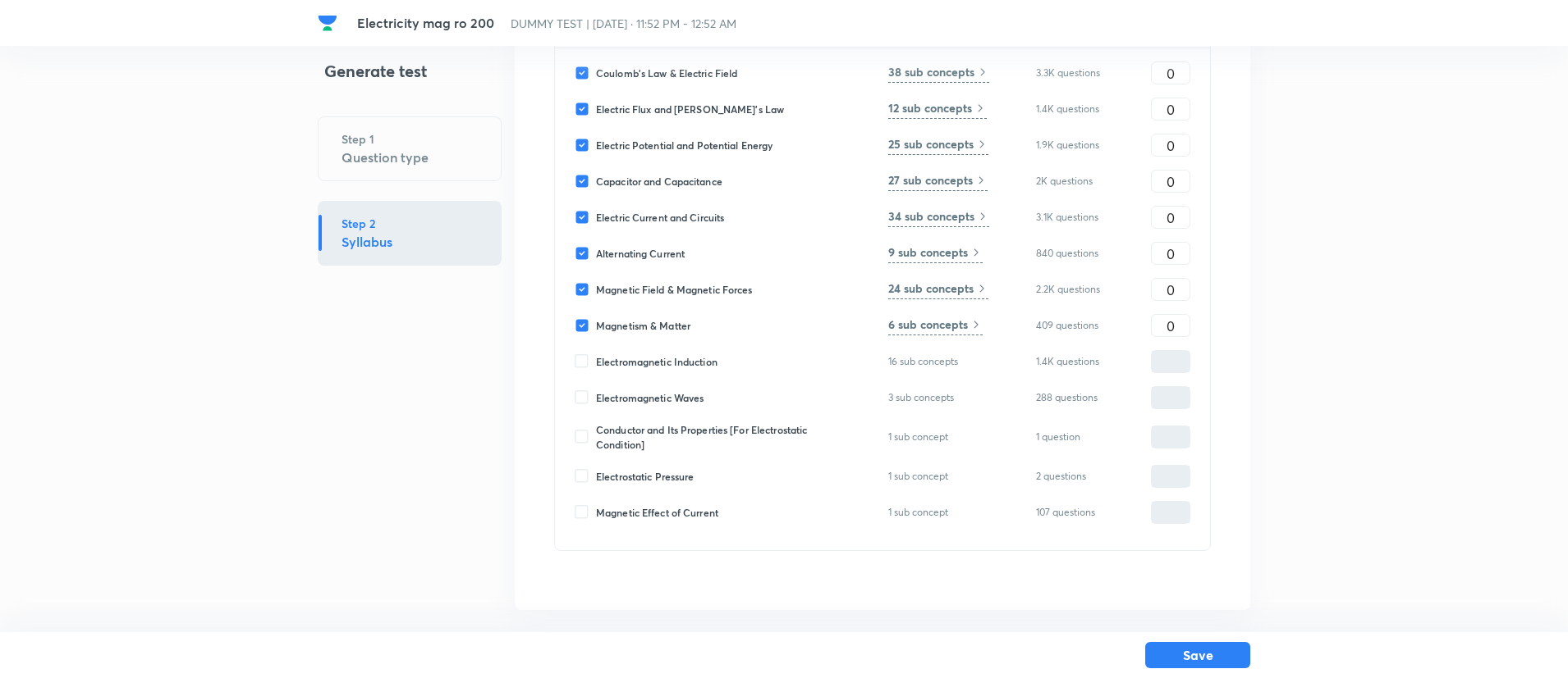
type input "0"
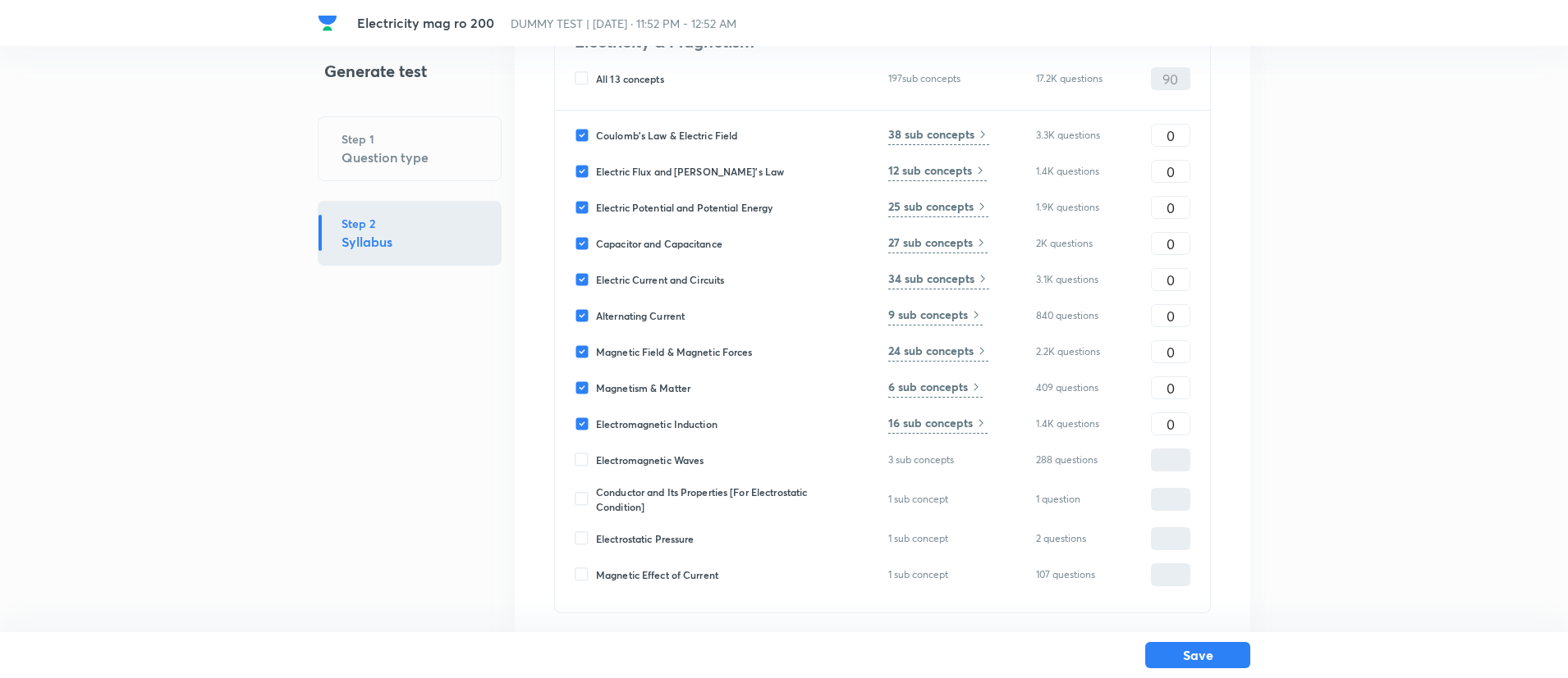
scroll to position [120, 0]
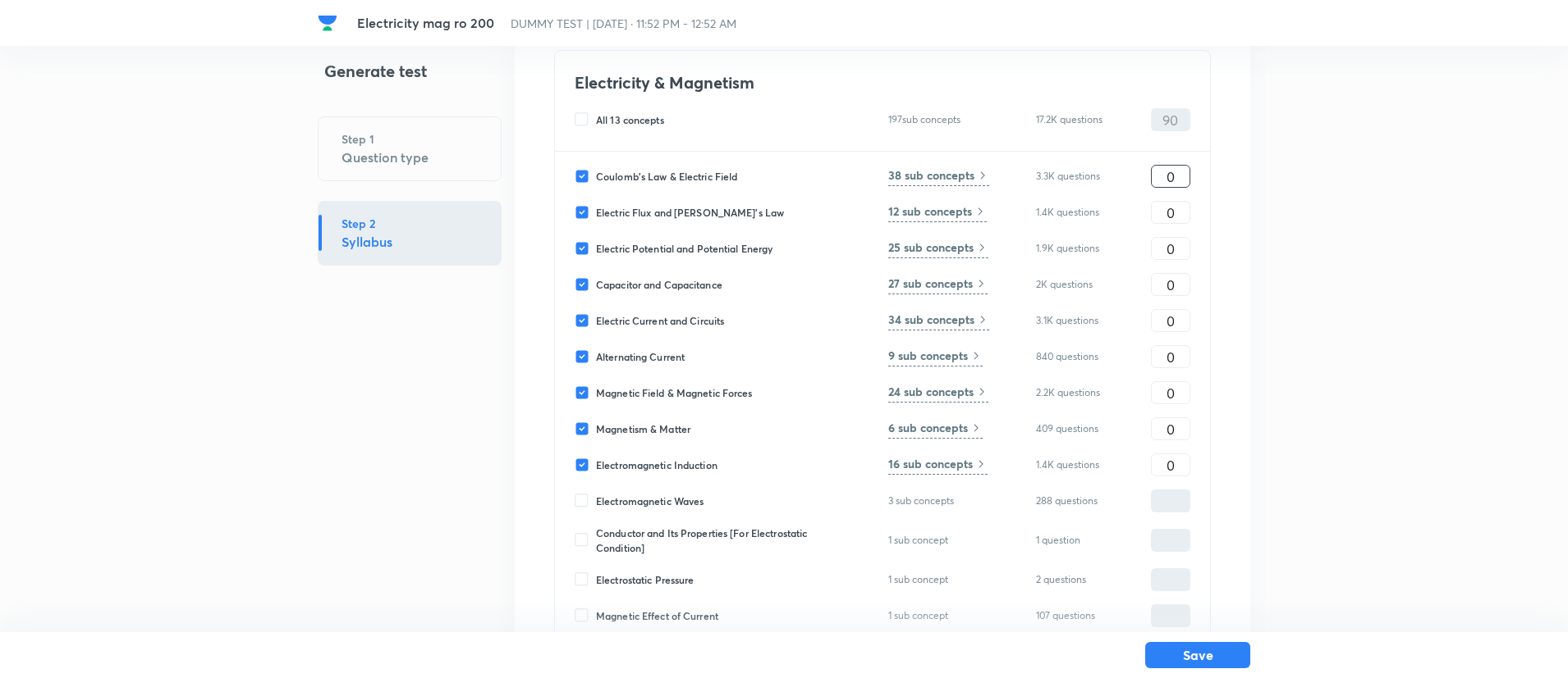
click at [1168, 185] on input "0" at bounding box center [1171, 177] width 38 height 29
type input "10"
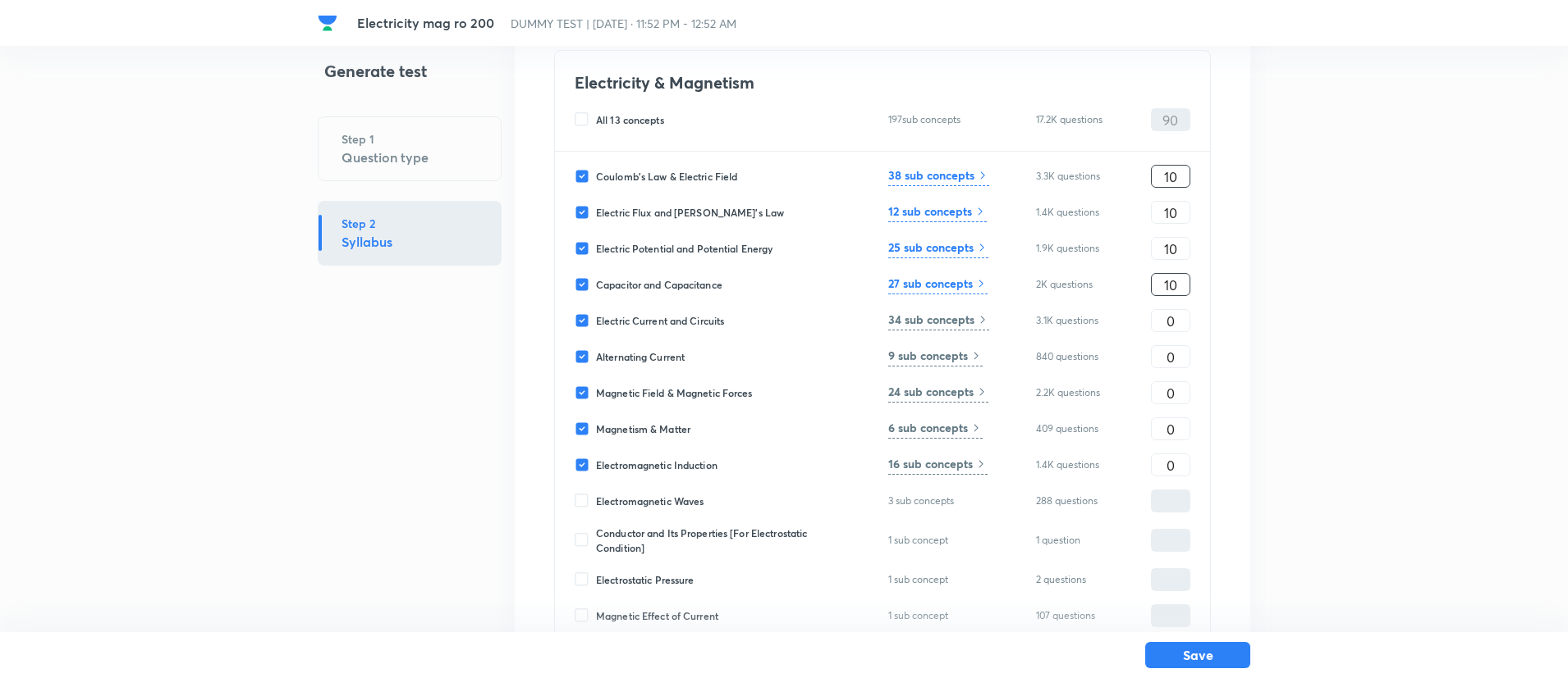
type input "10"
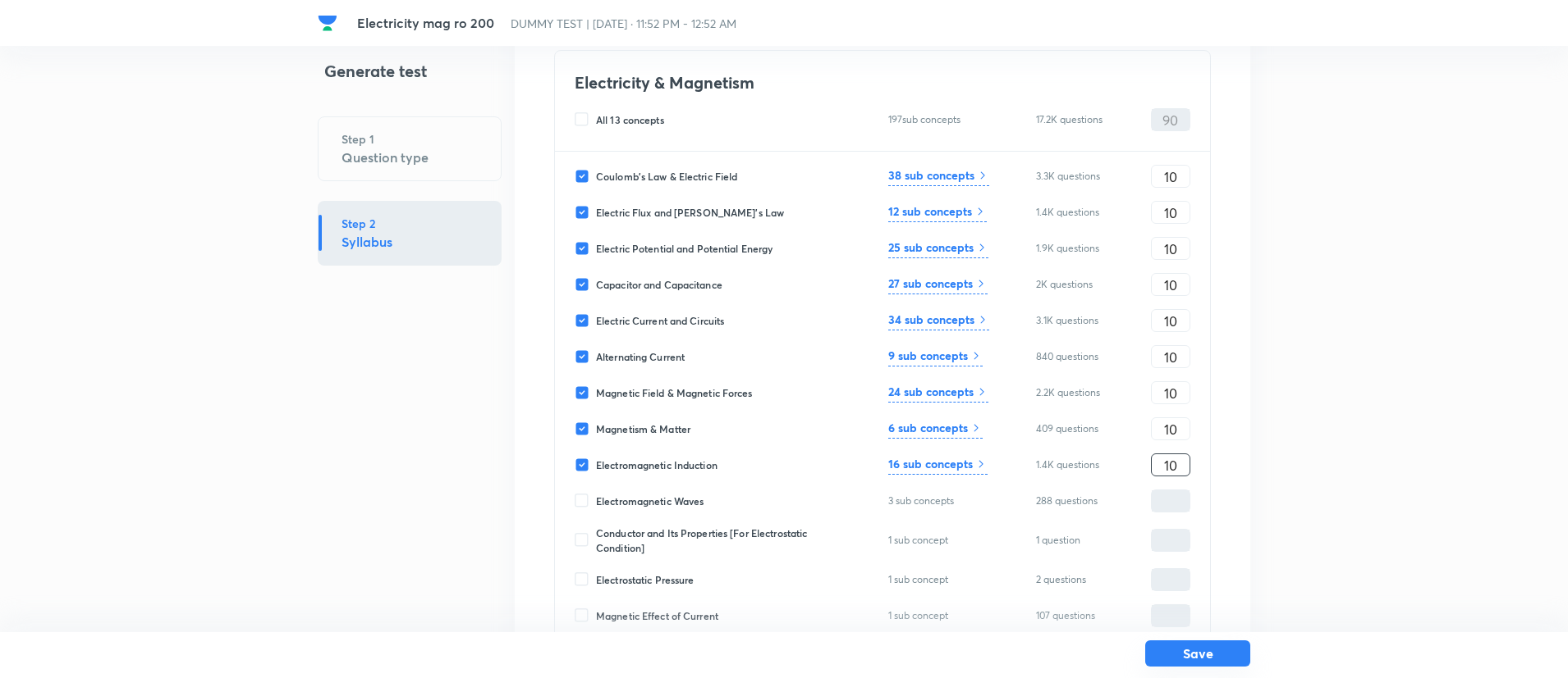
type input "10"
click at [1201, 654] on button "Save" at bounding box center [1197, 653] width 105 height 26
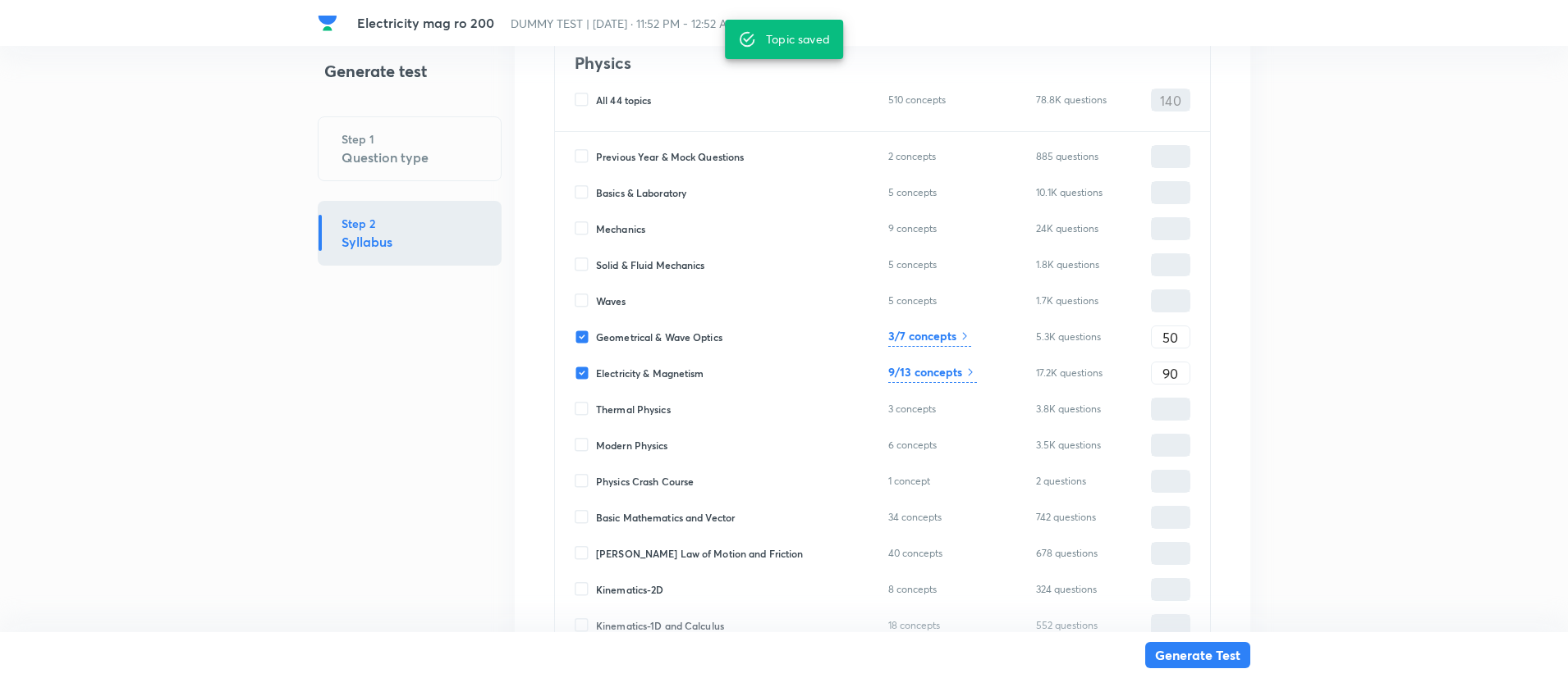
scroll to position [351, 0]
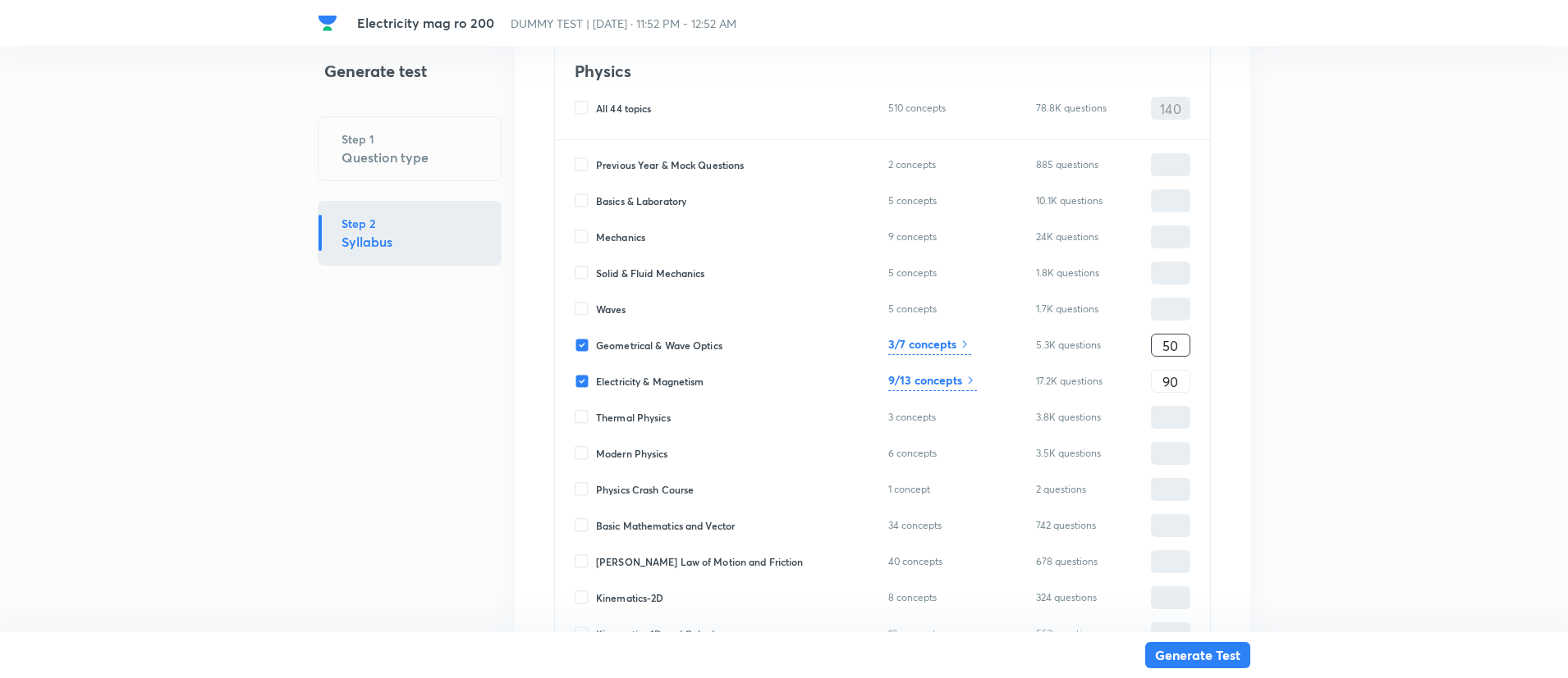
click at [1161, 337] on input "50" at bounding box center [1171, 346] width 38 height 29
type input "0"
type input "90"
type input "7"
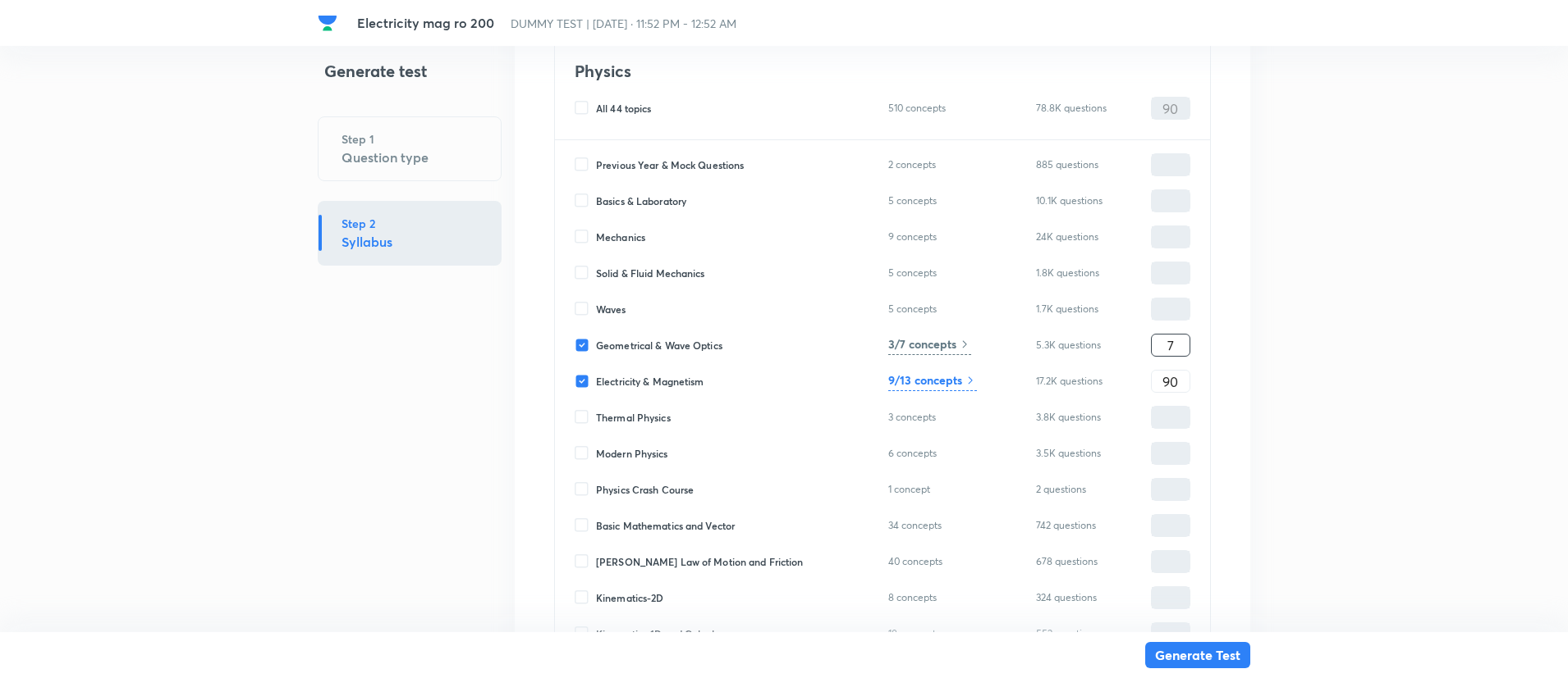
type input "97"
type input "70"
type input "160"
type input "70"
type input "1"
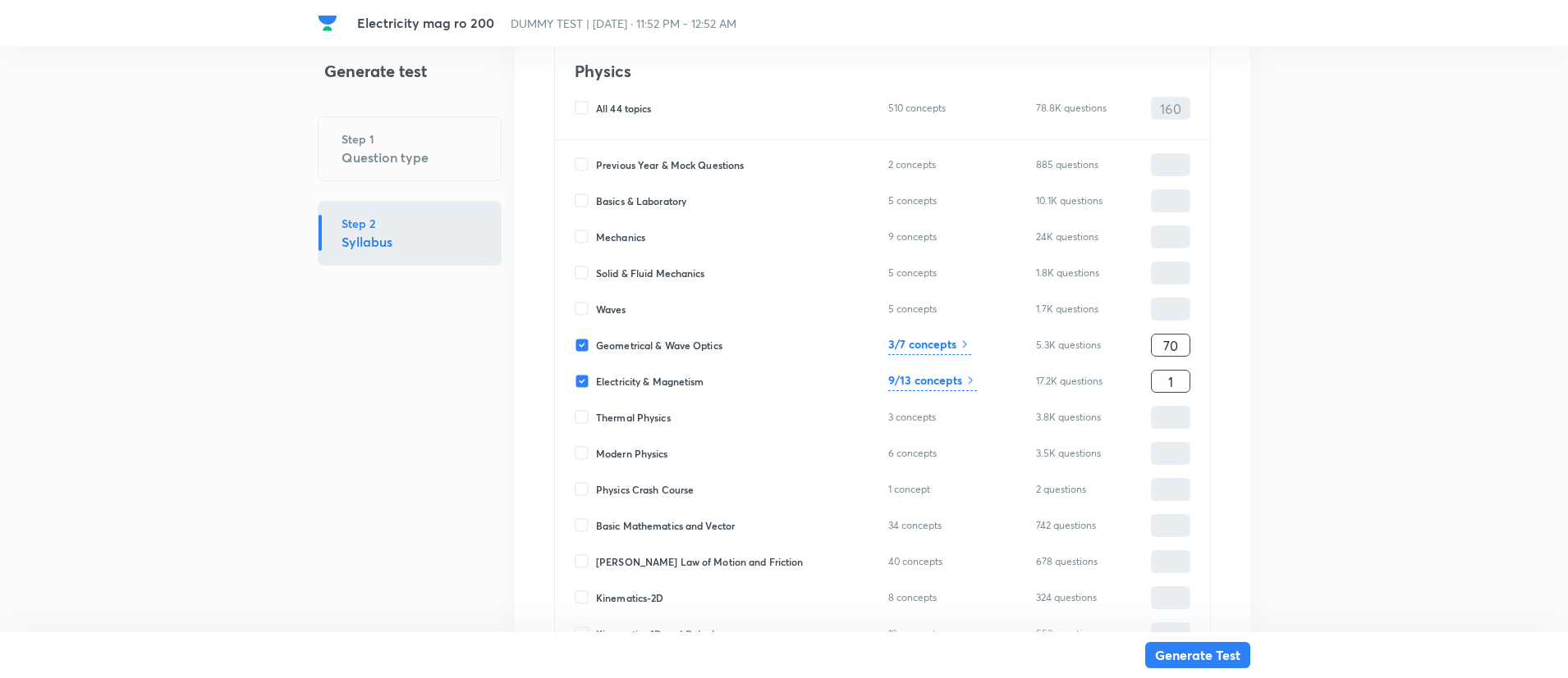
type input "71"
type input "13"
type input "83"
type input "130"
type input "200"
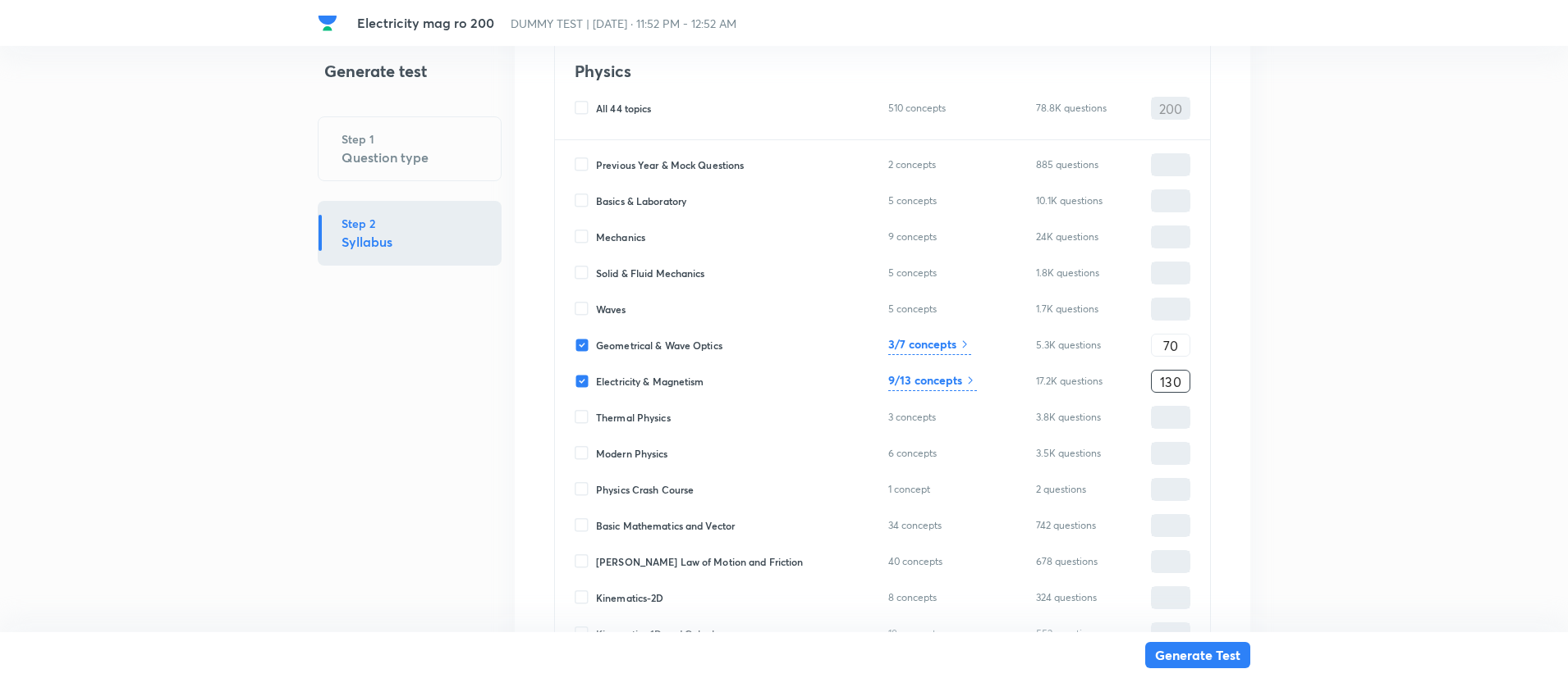
type input "130"
click at [920, 346] on h6 "3/7 concepts" at bounding box center [922, 344] width 68 height 17
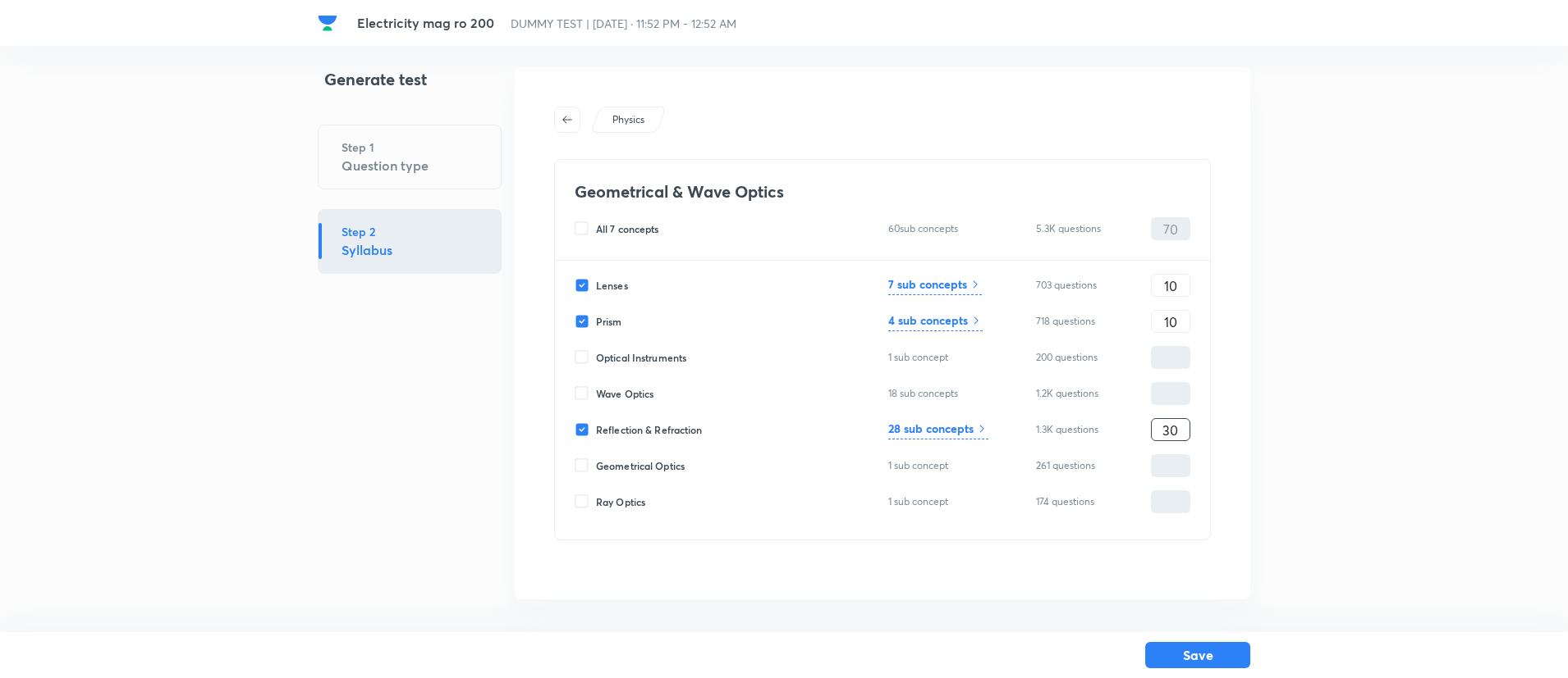
click at [1178, 431] on input "30" at bounding box center [1171, 430] width 38 height 29
type input "40"
click at [1164, 279] on input "10" at bounding box center [1171, 286] width 38 height 29
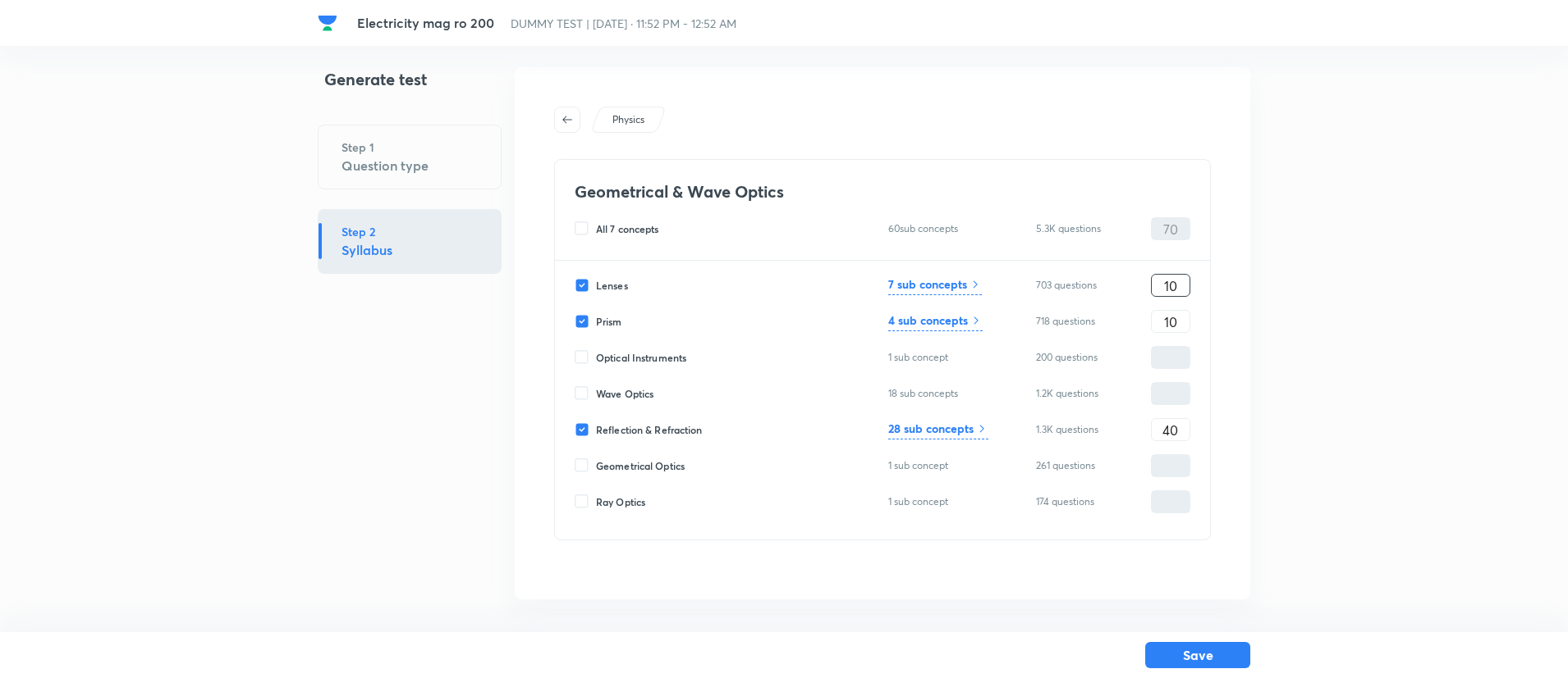
click at [1164, 279] on input "10" at bounding box center [1171, 286] width 38 height 29
click at [1169, 320] on input "10" at bounding box center [1171, 322] width 38 height 29
click at [1160, 287] on input "10" at bounding box center [1171, 286] width 38 height 29
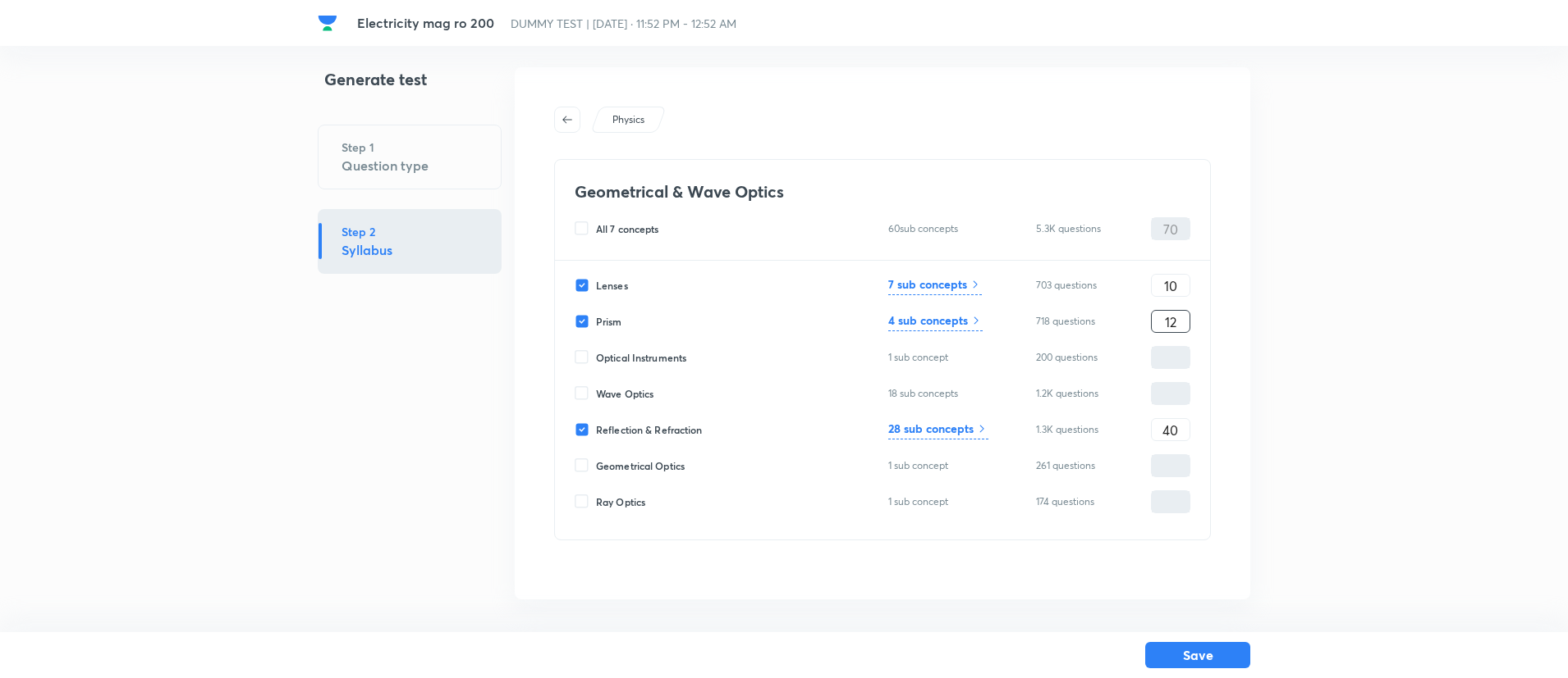
click at [1180, 321] on input "12" at bounding box center [1171, 322] width 38 height 29
type input "13"
click at [1163, 277] on input "10" at bounding box center [1171, 286] width 38 height 29
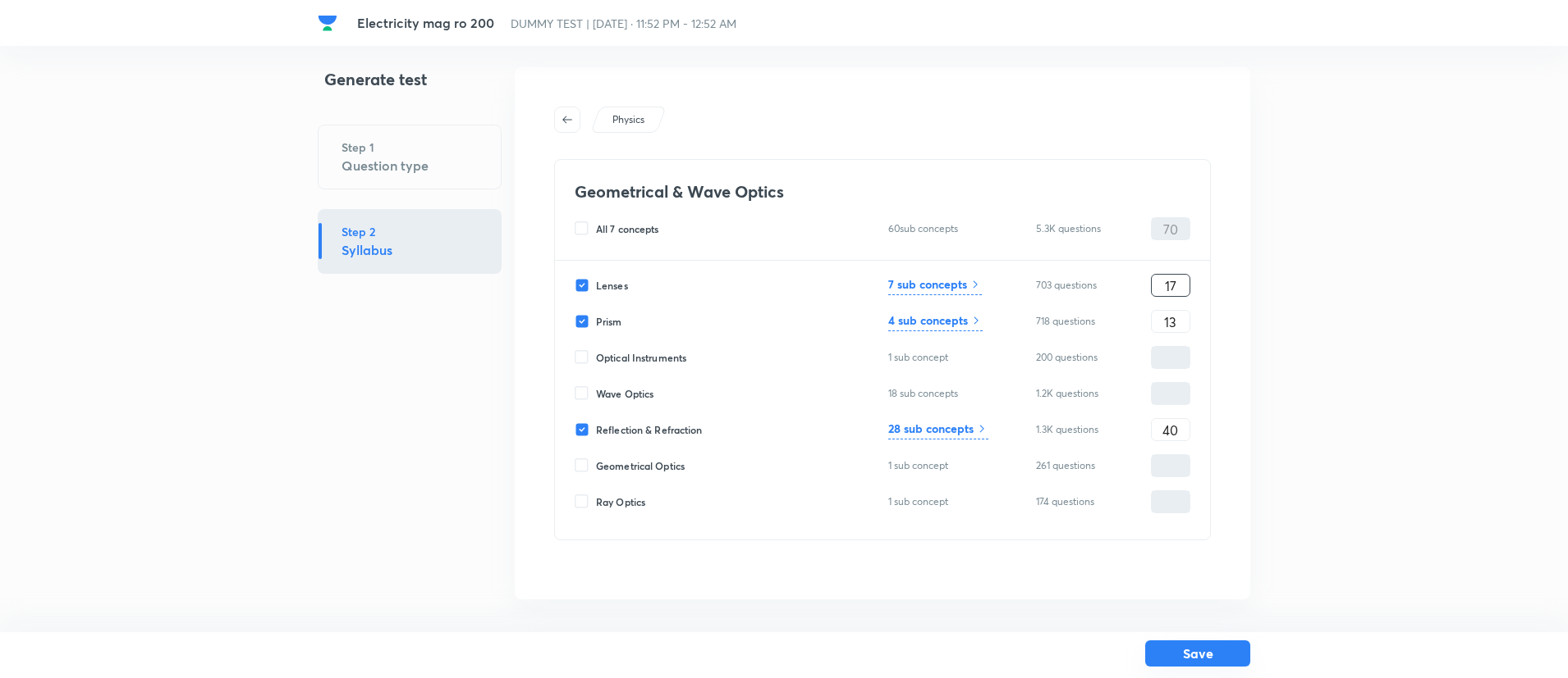
type input "17"
click at [1209, 649] on button "Save" at bounding box center [1197, 653] width 105 height 26
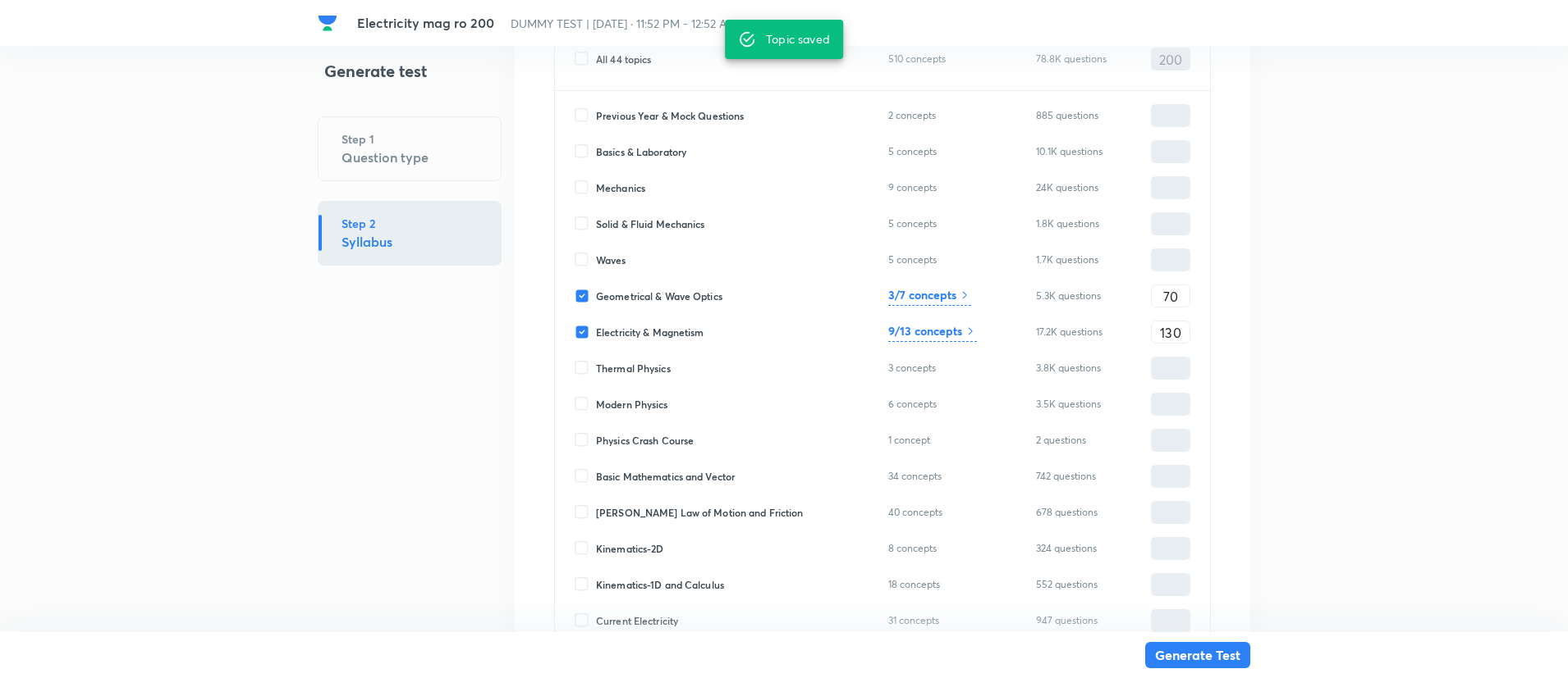
scroll to position [403, 0]
click at [966, 327] on icon at bounding box center [970, 329] width 13 height 13
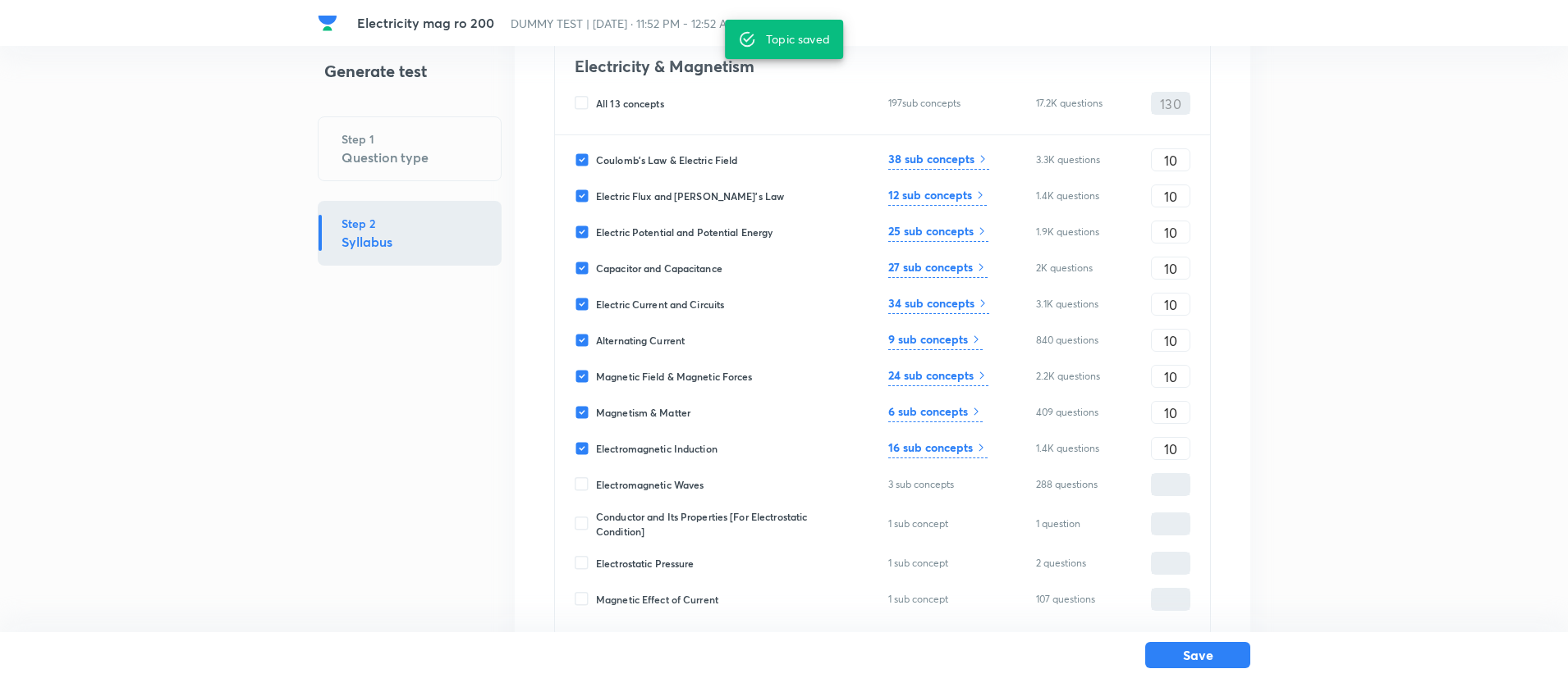
scroll to position [138, 0]
click at [1180, 447] on input "10" at bounding box center [1171, 447] width 38 height 29
type input "15"
click at [1180, 373] on input "10" at bounding box center [1171, 375] width 38 height 29
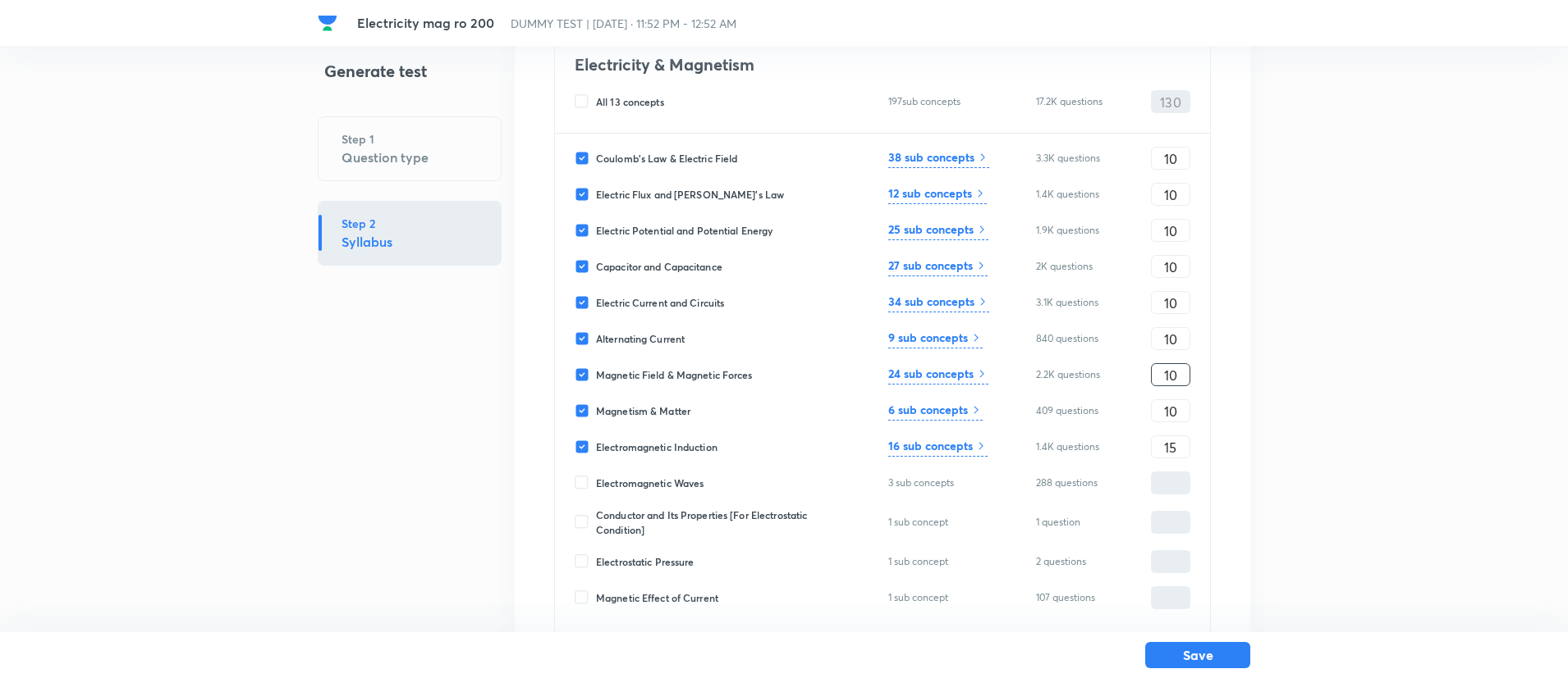
click at [1180, 373] on input "10" at bounding box center [1171, 375] width 38 height 29
type input "15"
click at [1180, 334] on input "10" at bounding box center [1171, 339] width 38 height 29
type input "15"
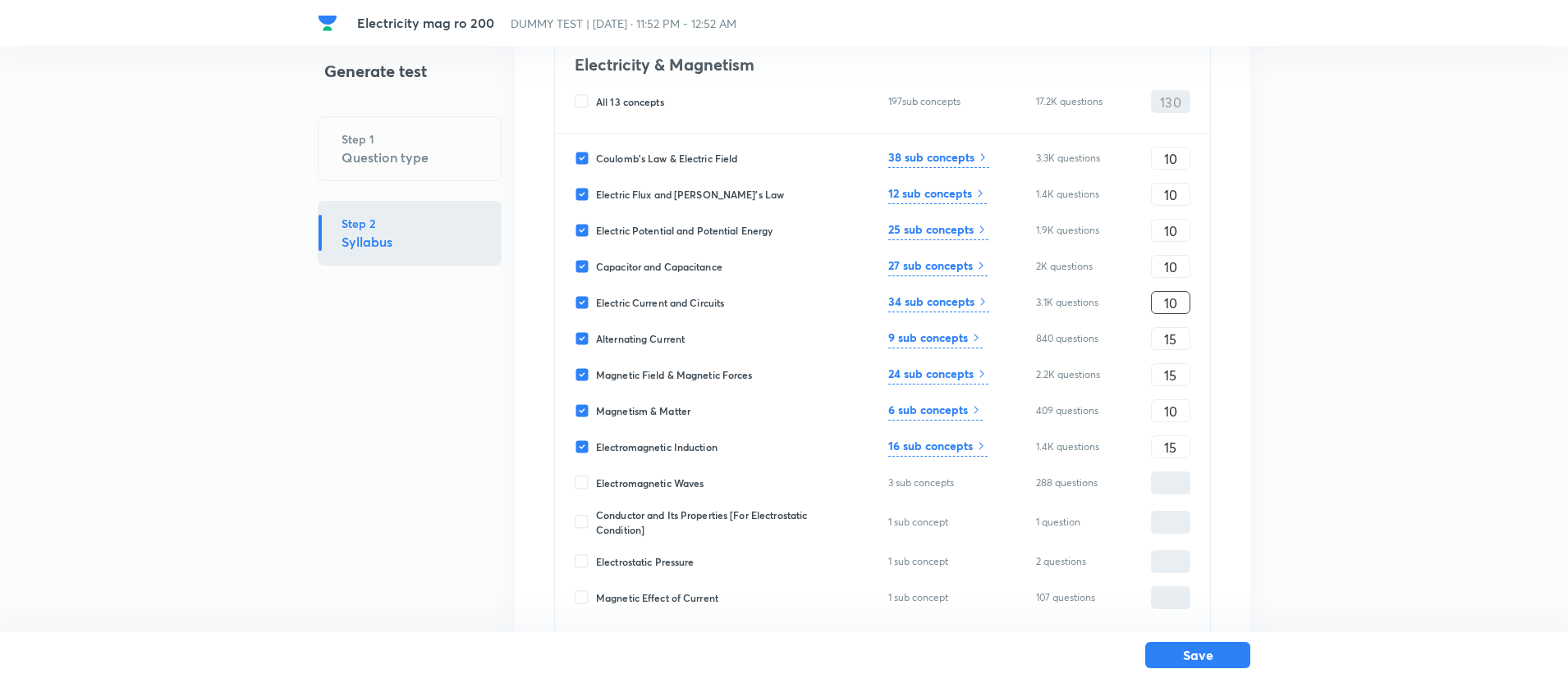
click at [1172, 293] on input "10" at bounding box center [1171, 304] width 38 height 29
type input "15"
click at [1162, 169] on input "10" at bounding box center [1171, 159] width 38 height 29
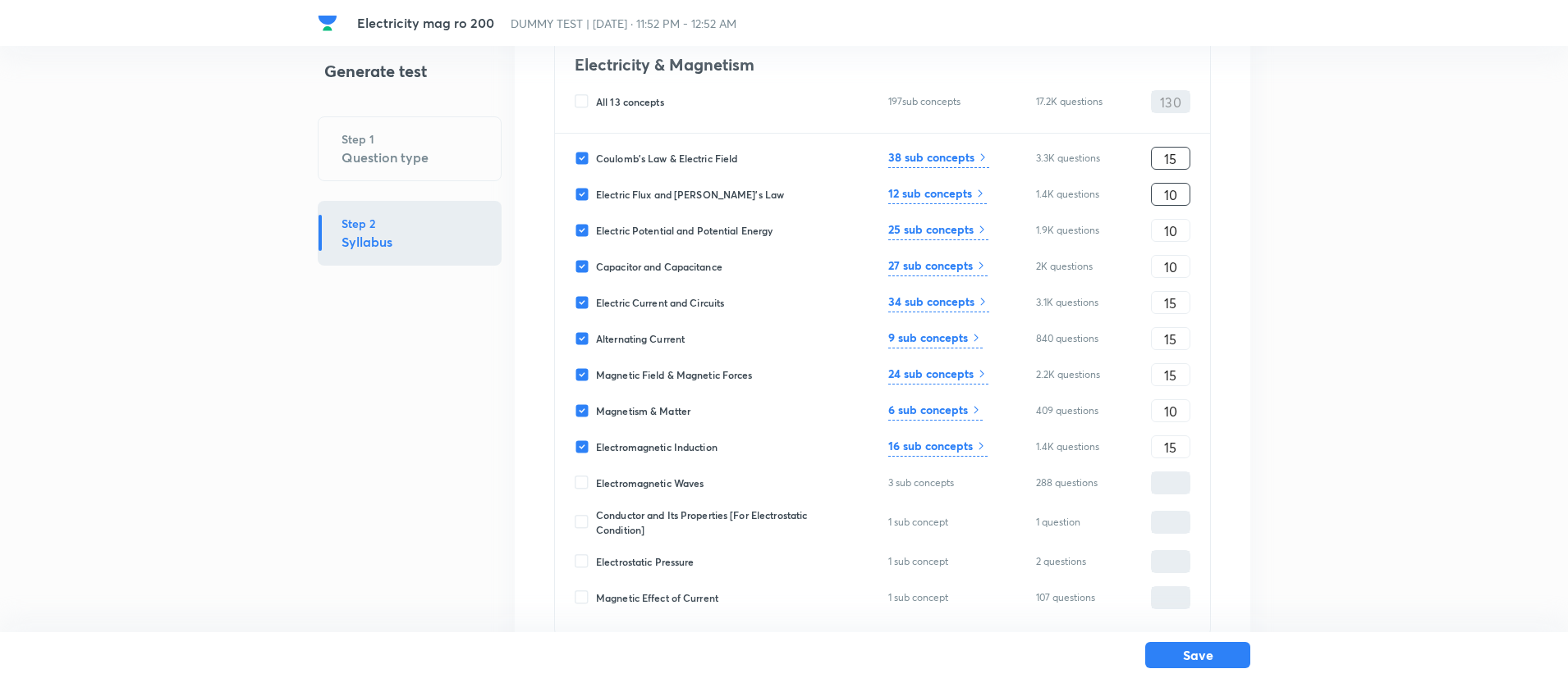
type input "15"
click at [1161, 193] on input "10" at bounding box center [1171, 195] width 38 height 29
type input "15"
click at [1163, 307] on input "15" at bounding box center [1171, 304] width 38 height 29
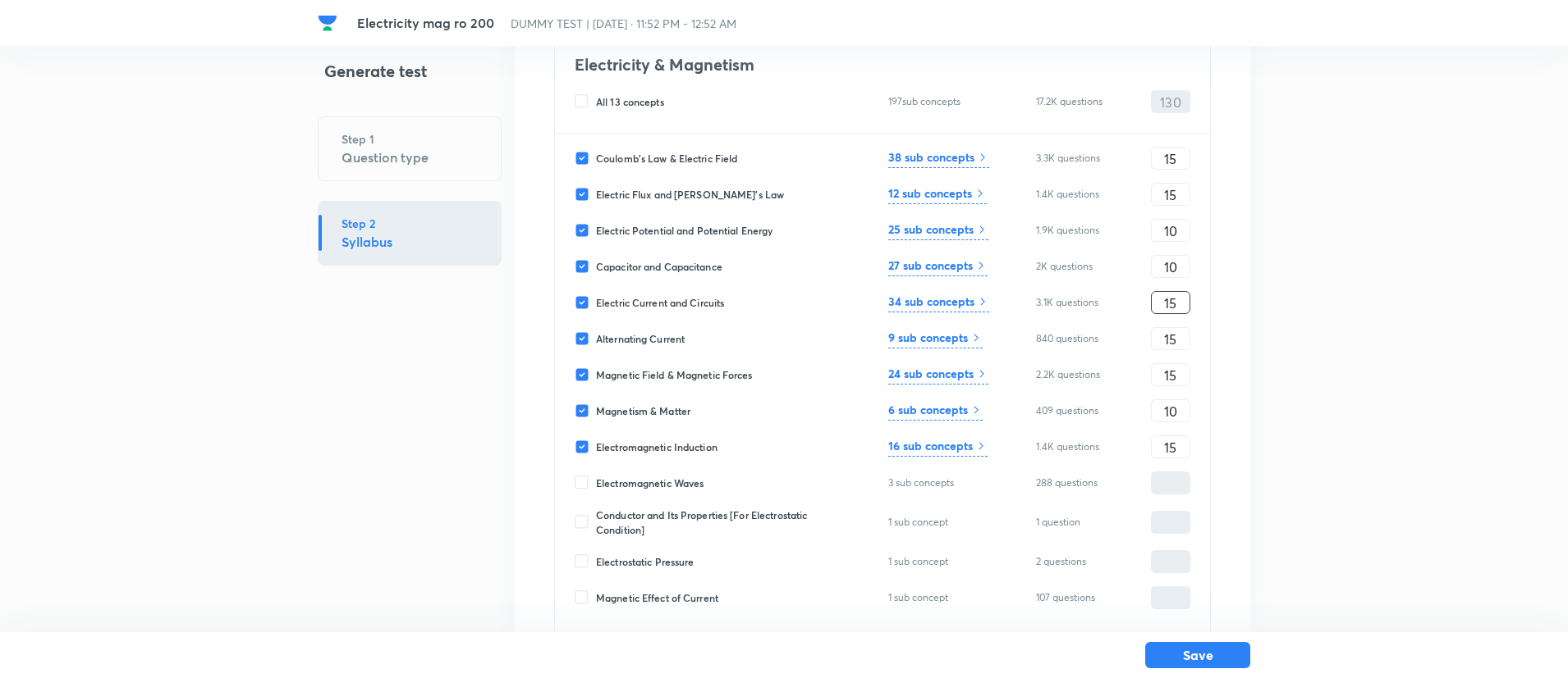
click at [1163, 307] on input "15" at bounding box center [1171, 304] width 38 height 29
type input "20"
click at [1160, 373] on input "15" at bounding box center [1171, 375] width 38 height 29
type input "13"
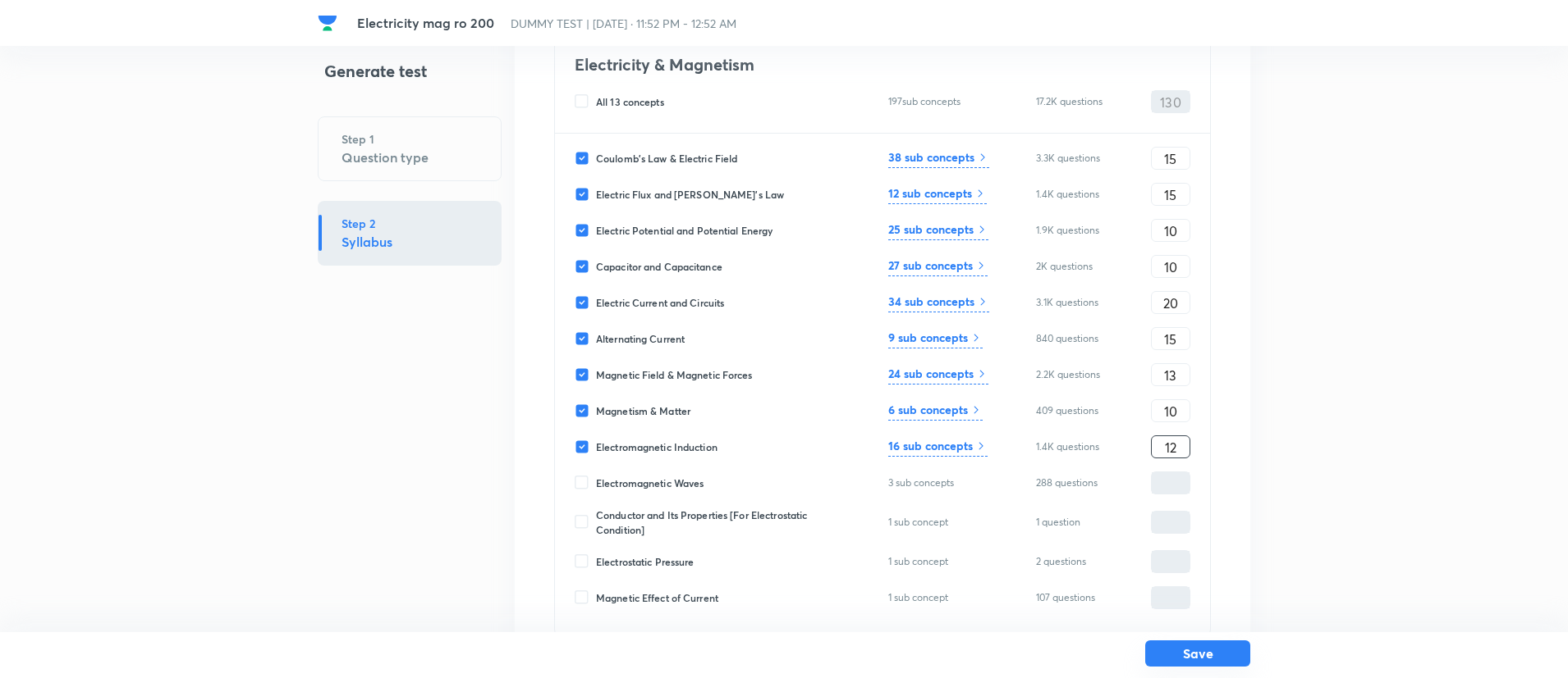
type input "12"
click at [1198, 656] on button "Save" at bounding box center [1197, 653] width 105 height 26
click at [1170, 369] on input "13" at bounding box center [1171, 375] width 38 height 29
type input "15"
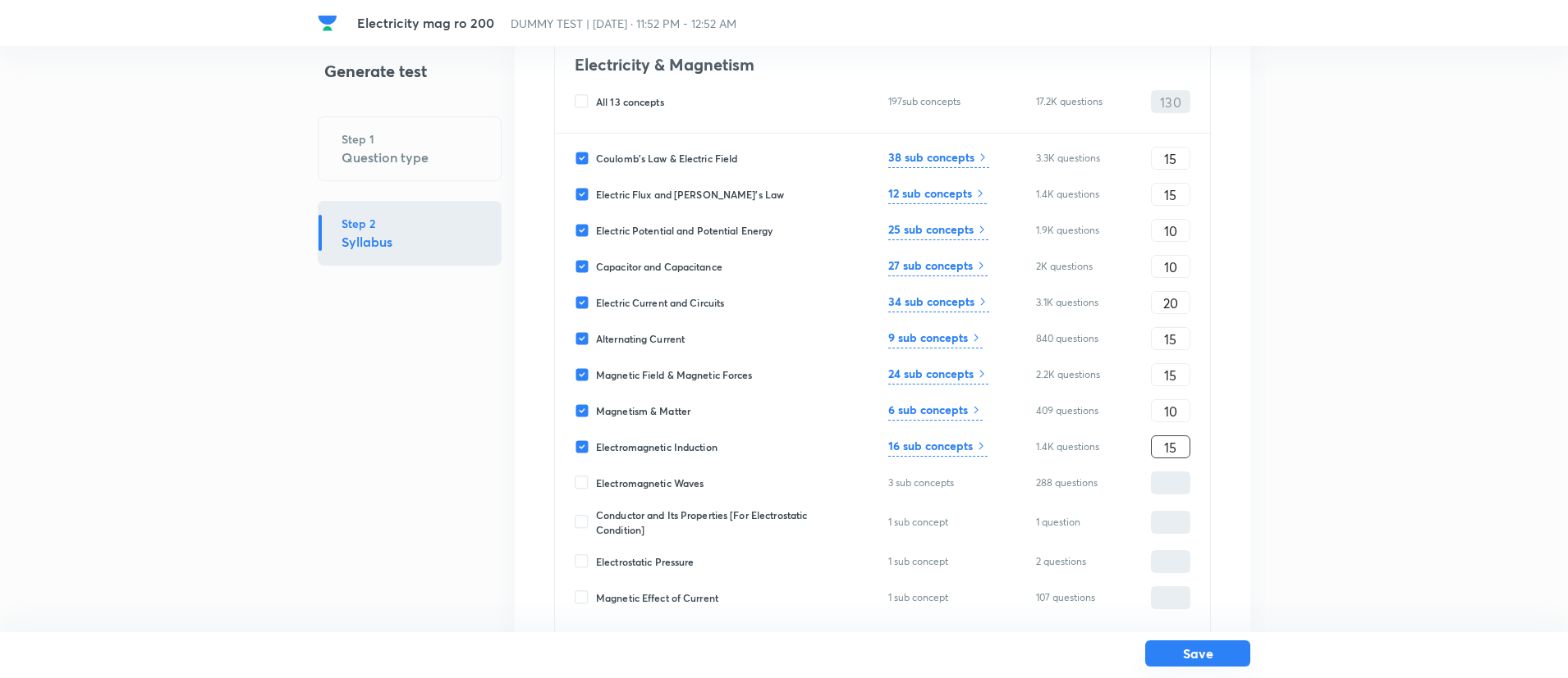
type input "15"
click at [1207, 656] on button "Save" at bounding box center [1197, 653] width 105 height 26
click at [1163, 275] on input "10" at bounding box center [1171, 267] width 38 height 29
type input "13"
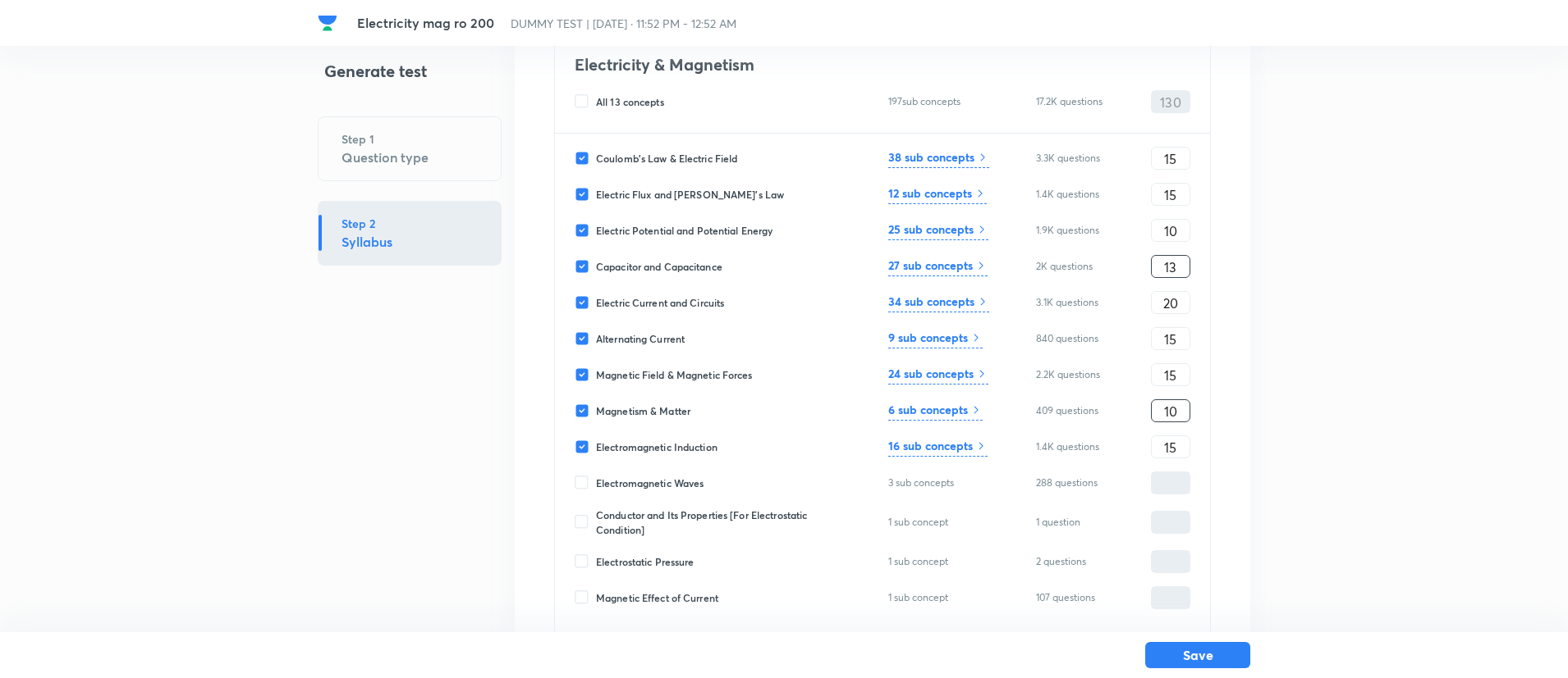
click at [1187, 412] on input "10" at bounding box center [1171, 411] width 38 height 29
type input "12"
click at [1187, 657] on button "Save" at bounding box center [1197, 653] width 105 height 26
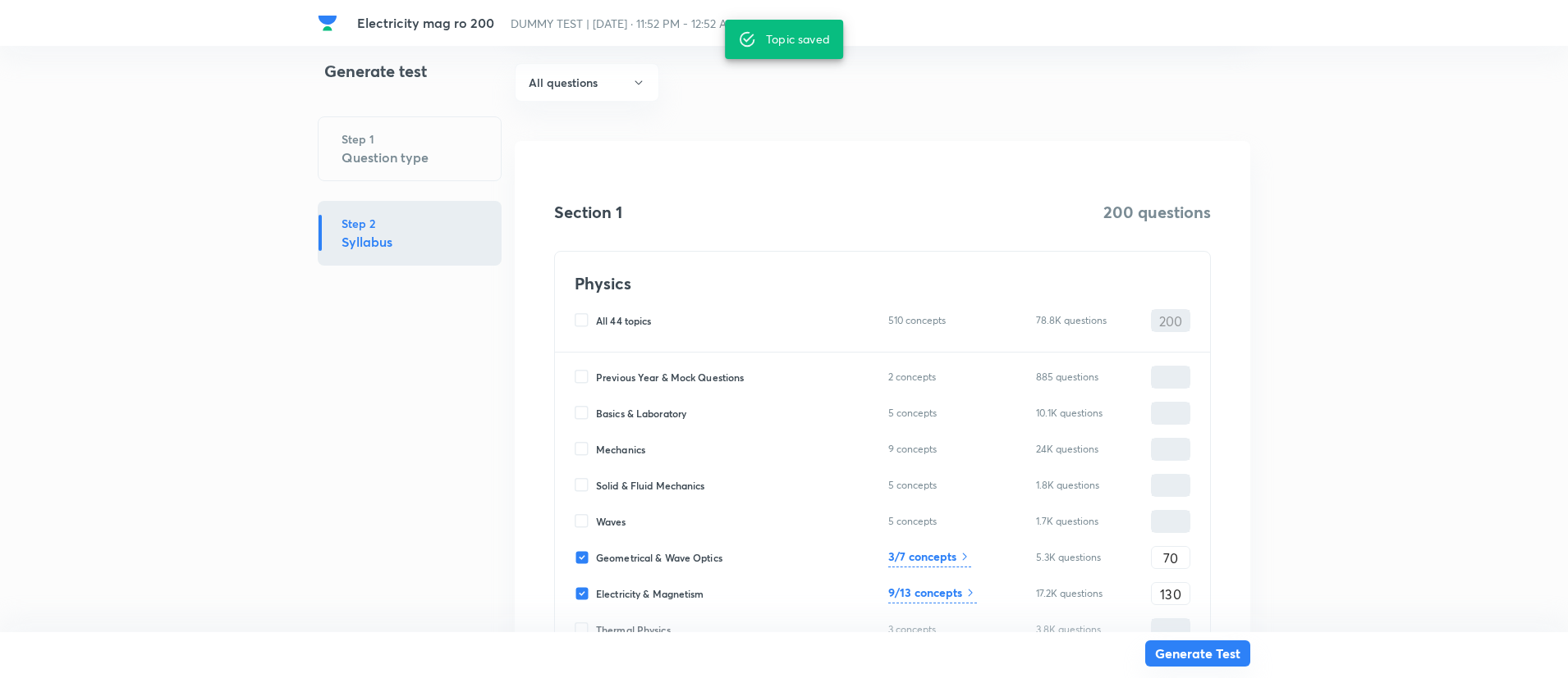
click at [1187, 657] on button "Generate Test" at bounding box center [1197, 653] width 105 height 26
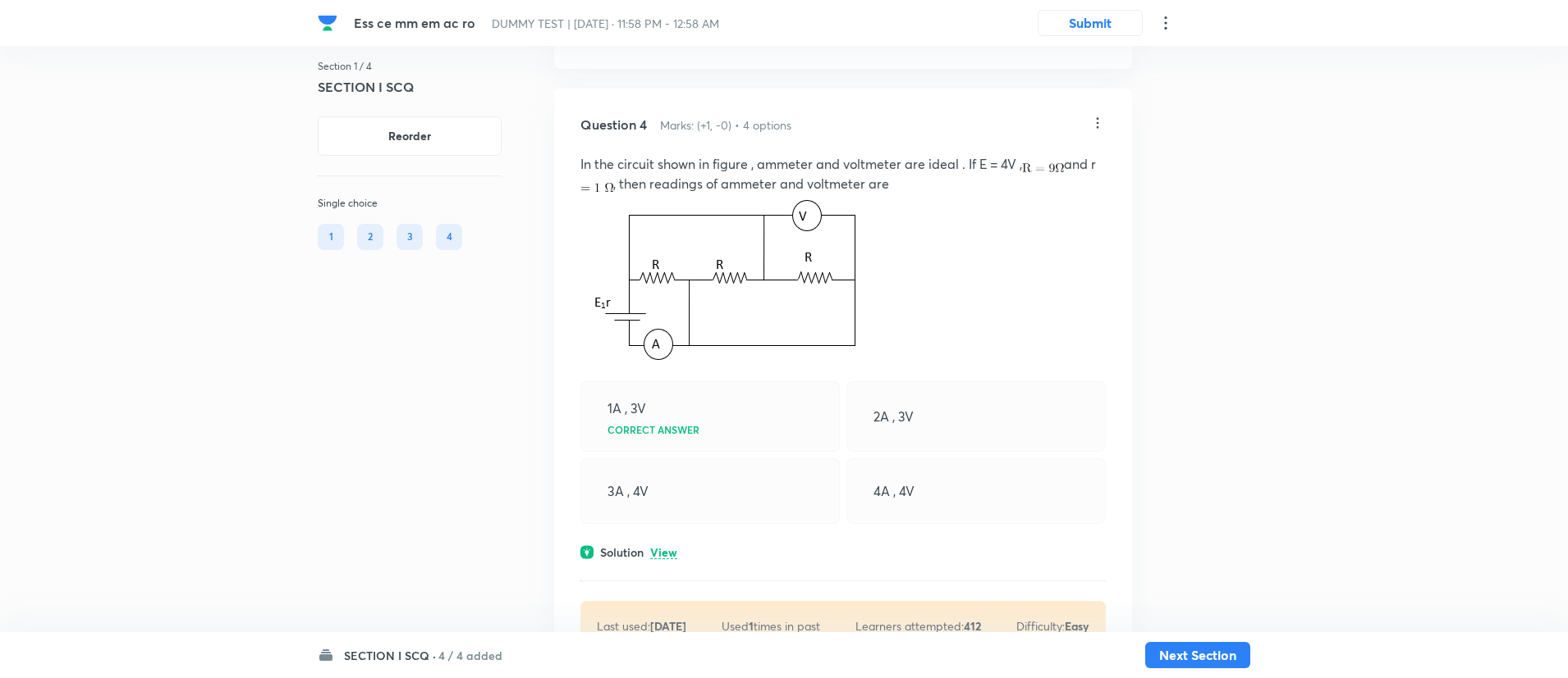
scroll to position [1657, 0]
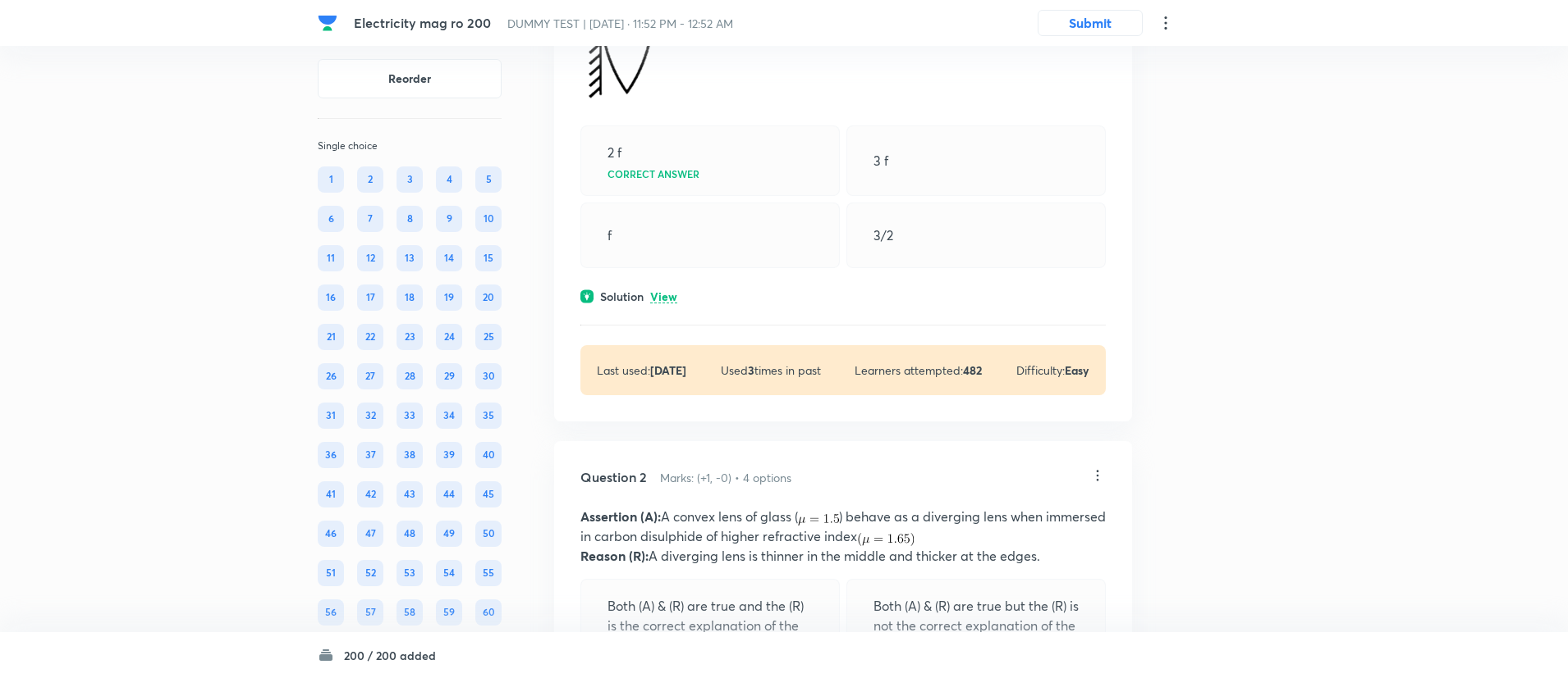
scroll to position [386, 0]
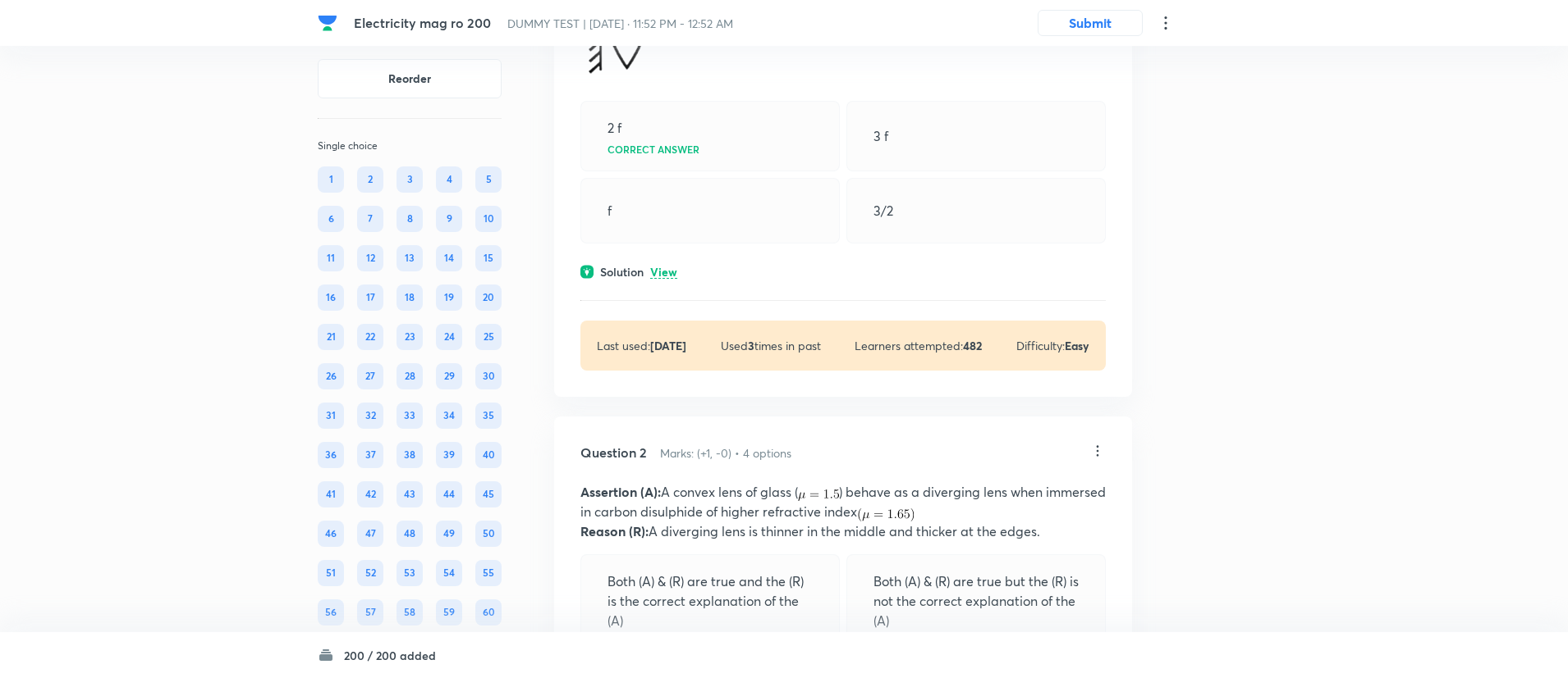
click at [674, 269] on p "View" at bounding box center [663, 273] width 27 height 13
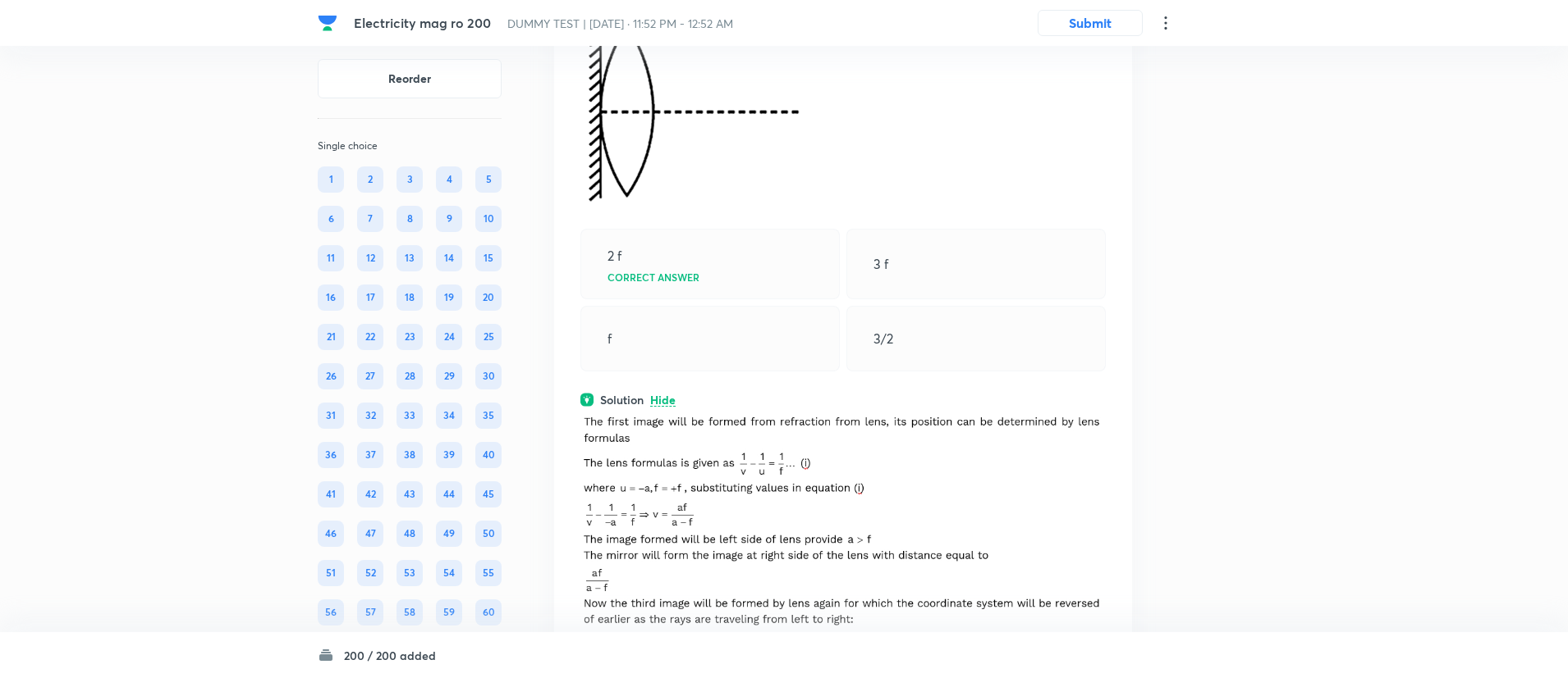
scroll to position [86, 0]
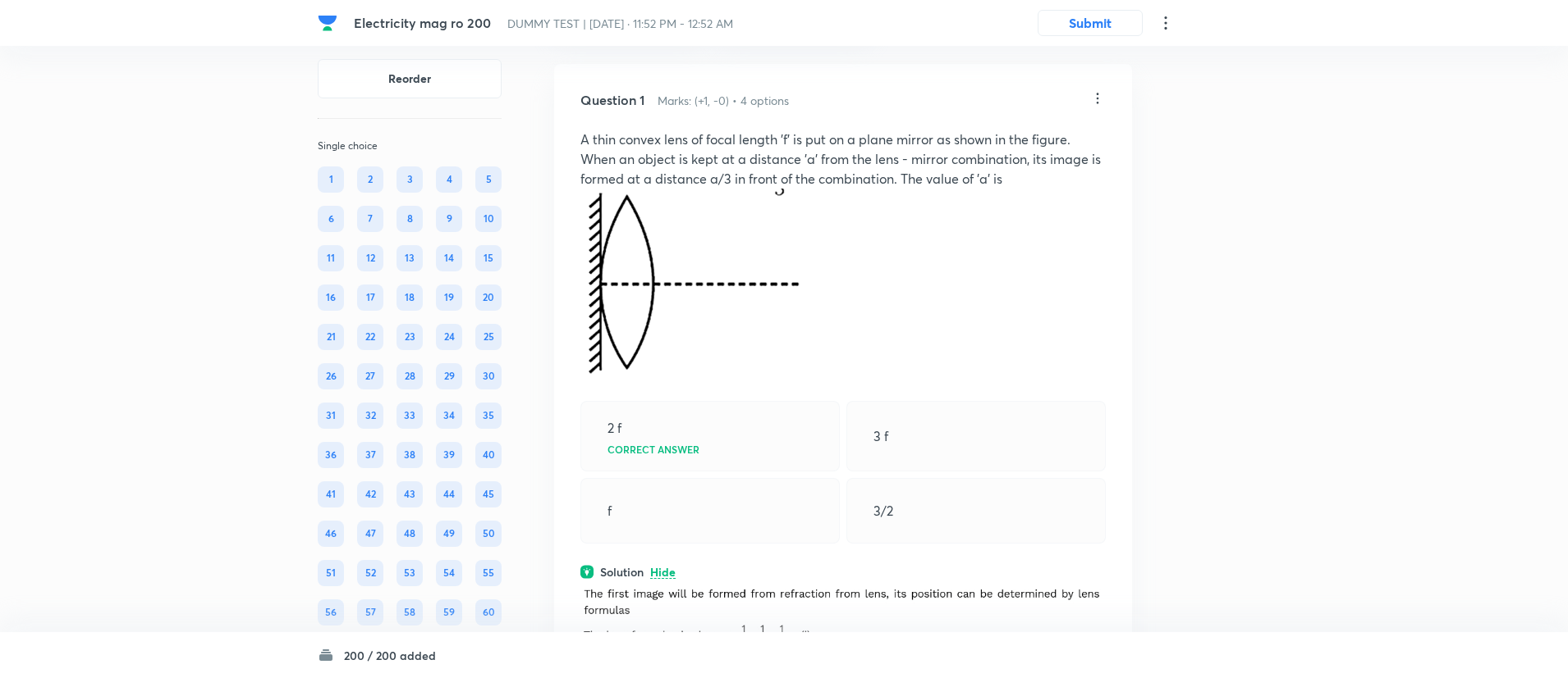
click at [1094, 96] on icon at bounding box center [1097, 98] width 16 height 16
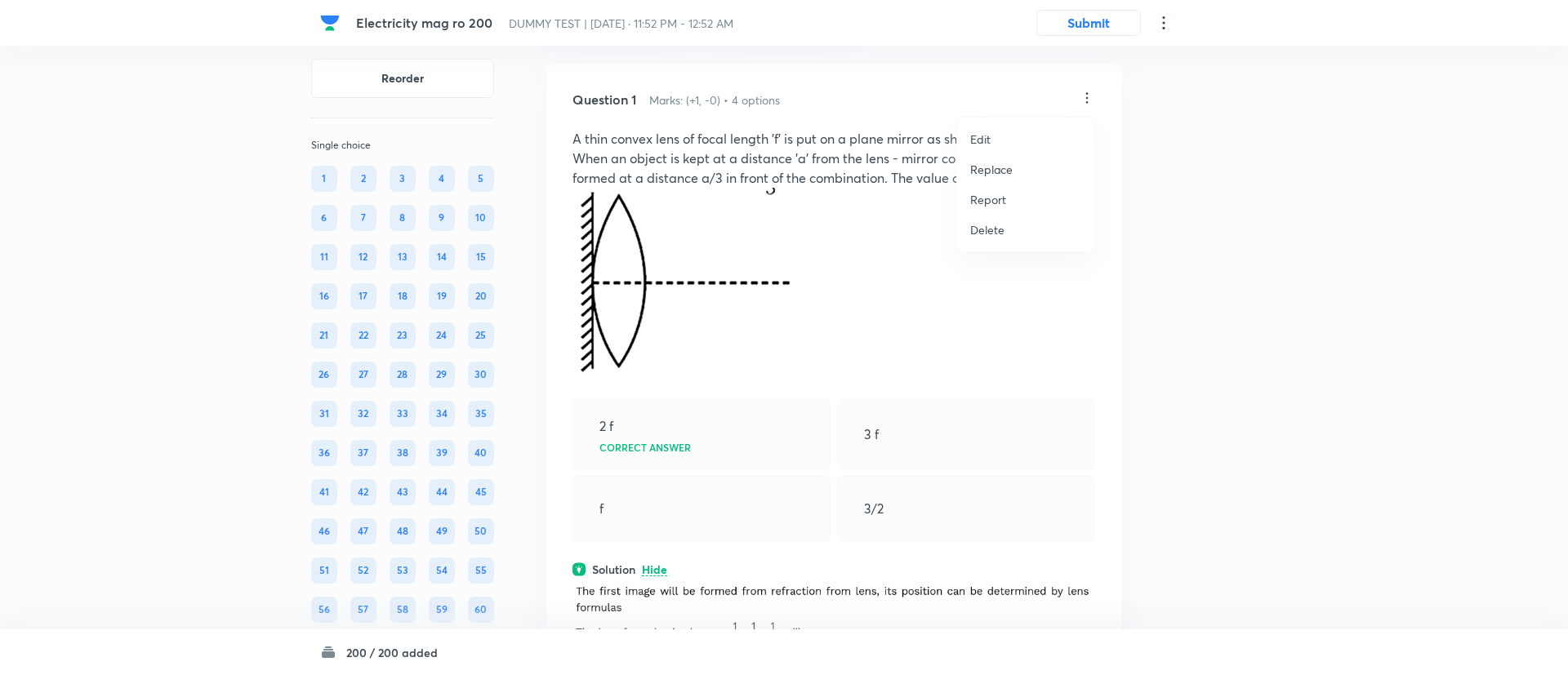
click at [977, 167] on p "Replace" at bounding box center [991, 169] width 43 height 17
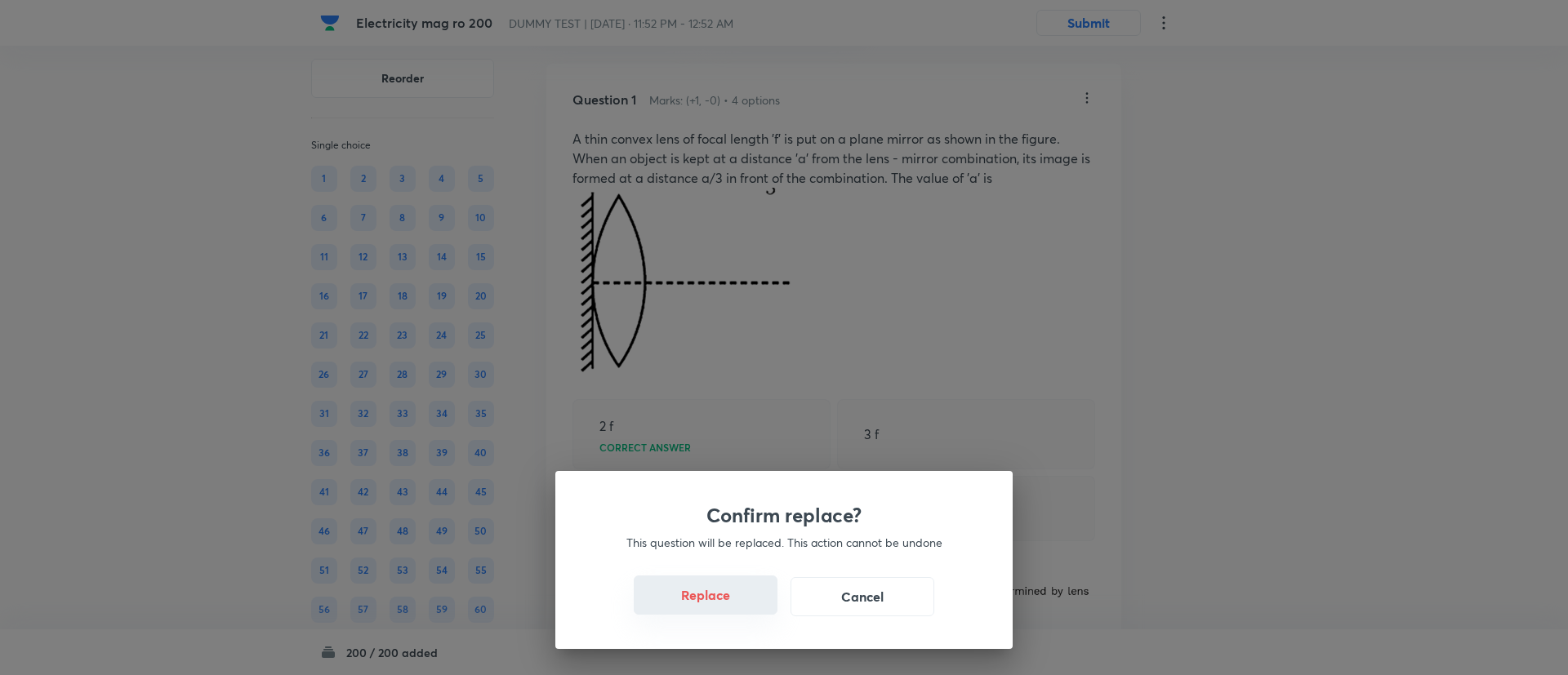
click at [731, 612] on button "Replace" at bounding box center [705, 595] width 144 height 39
click at [731, 603] on button "Replace" at bounding box center [705, 595] width 144 height 39
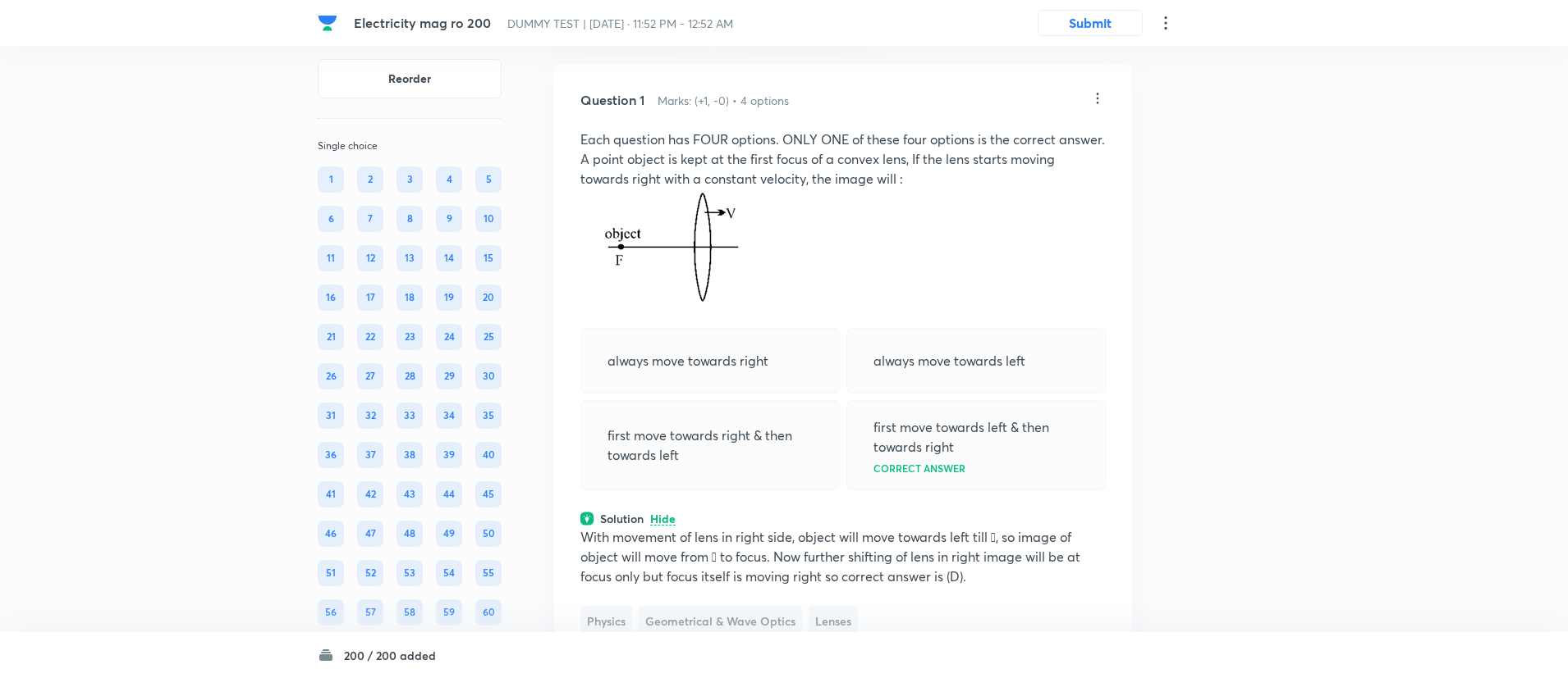
click at [1096, 101] on icon at bounding box center [1097, 98] width 16 height 16
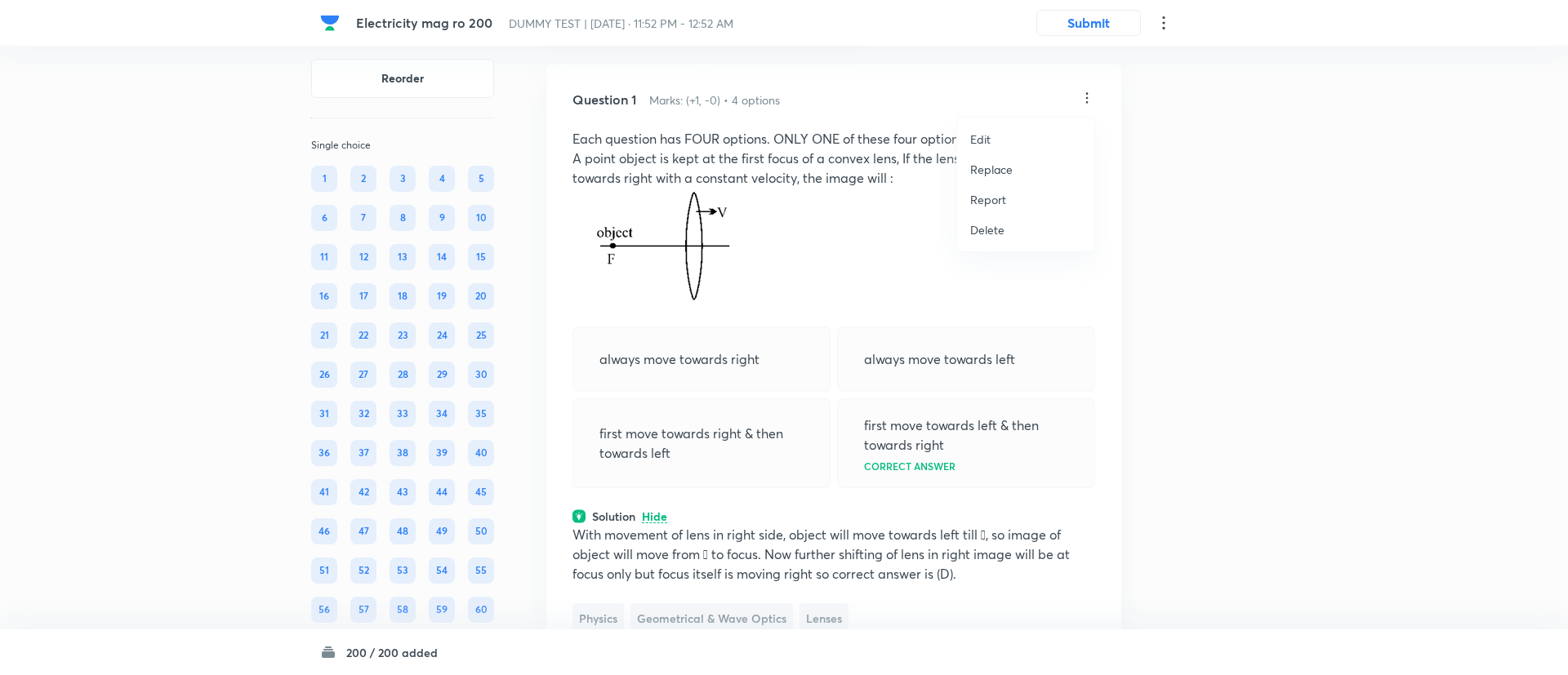
click at [991, 164] on p "Replace" at bounding box center [991, 169] width 43 height 17
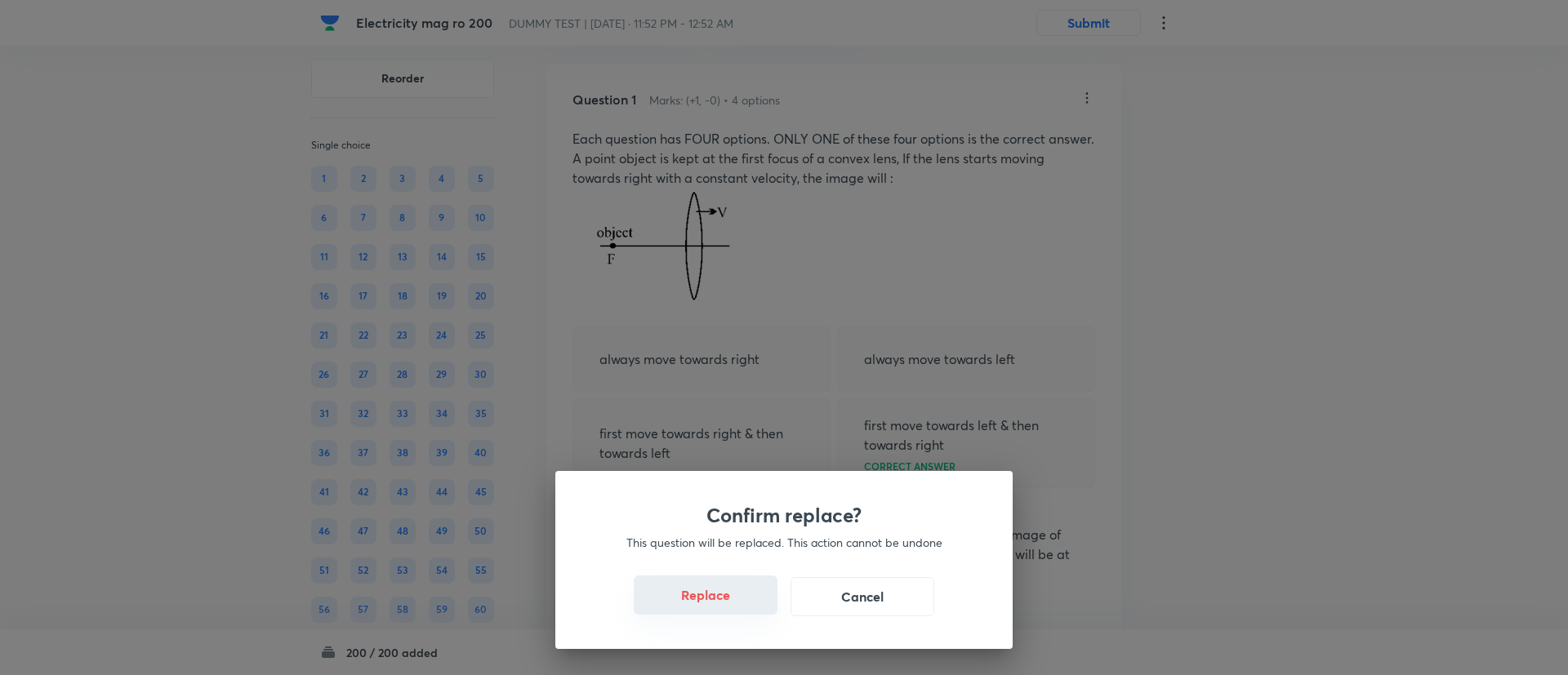
click at [712, 598] on button "Replace" at bounding box center [705, 595] width 144 height 39
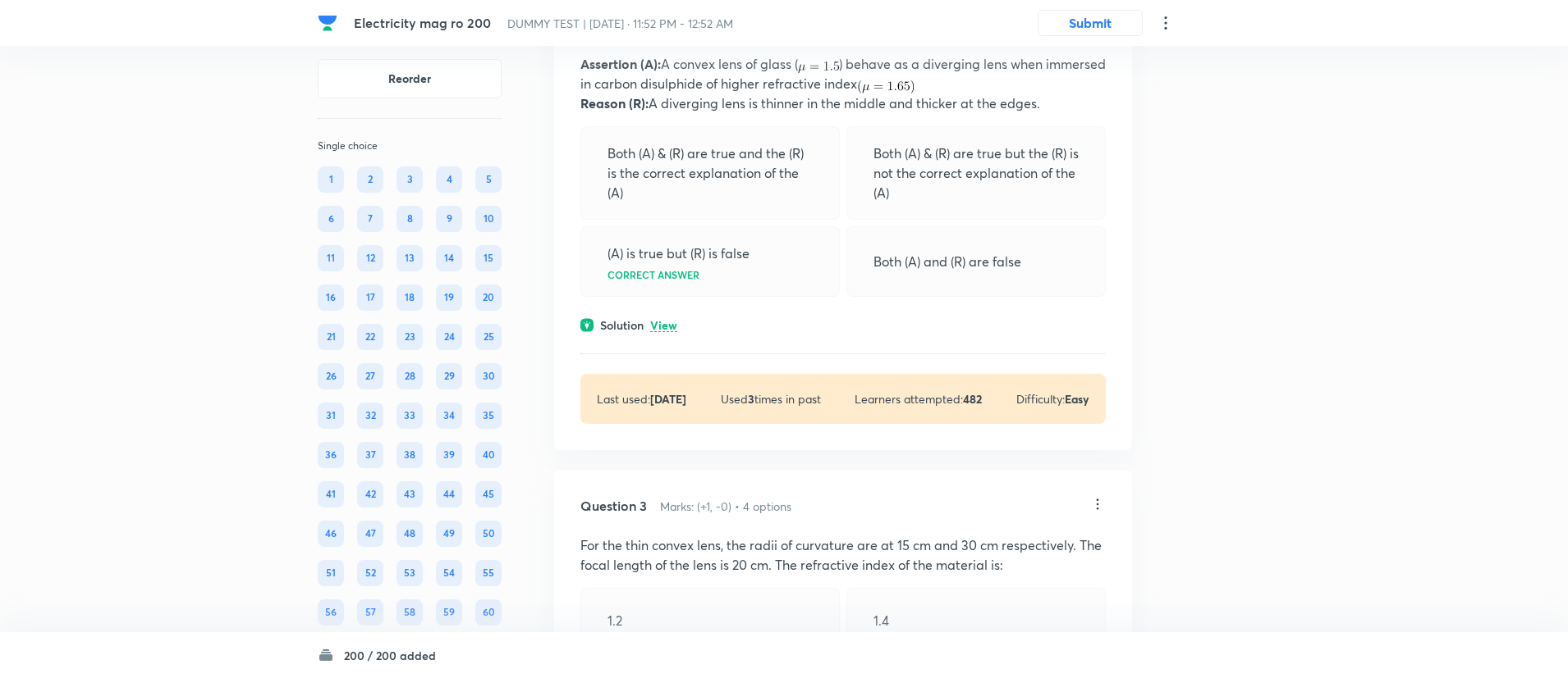
scroll to position [905, 0]
click at [669, 331] on p "View" at bounding box center [663, 325] width 27 height 13
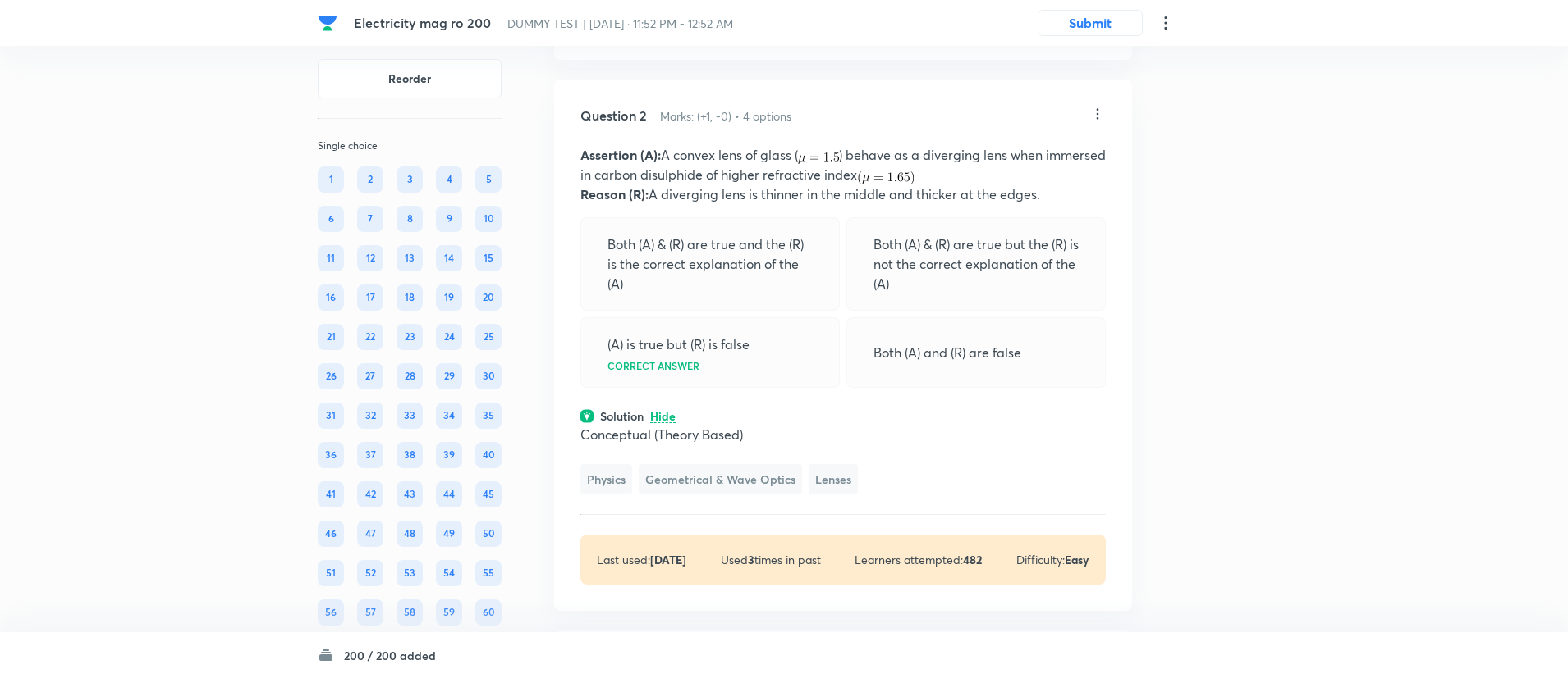
scroll to position [811, 0]
click at [1100, 125] on icon at bounding box center [1097, 117] width 16 height 16
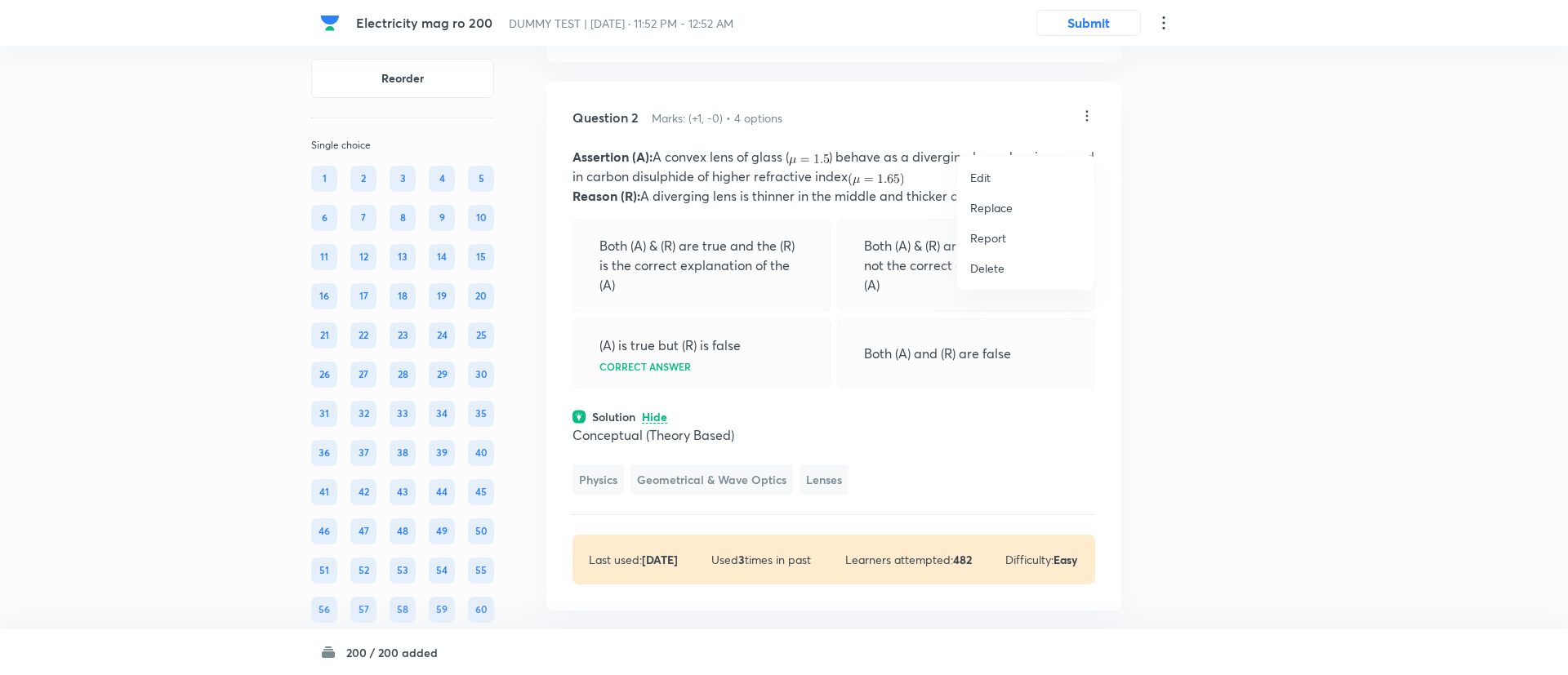
click at [994, 211] on p "Replace" at bounding box center [991, 207] width 43 height 17
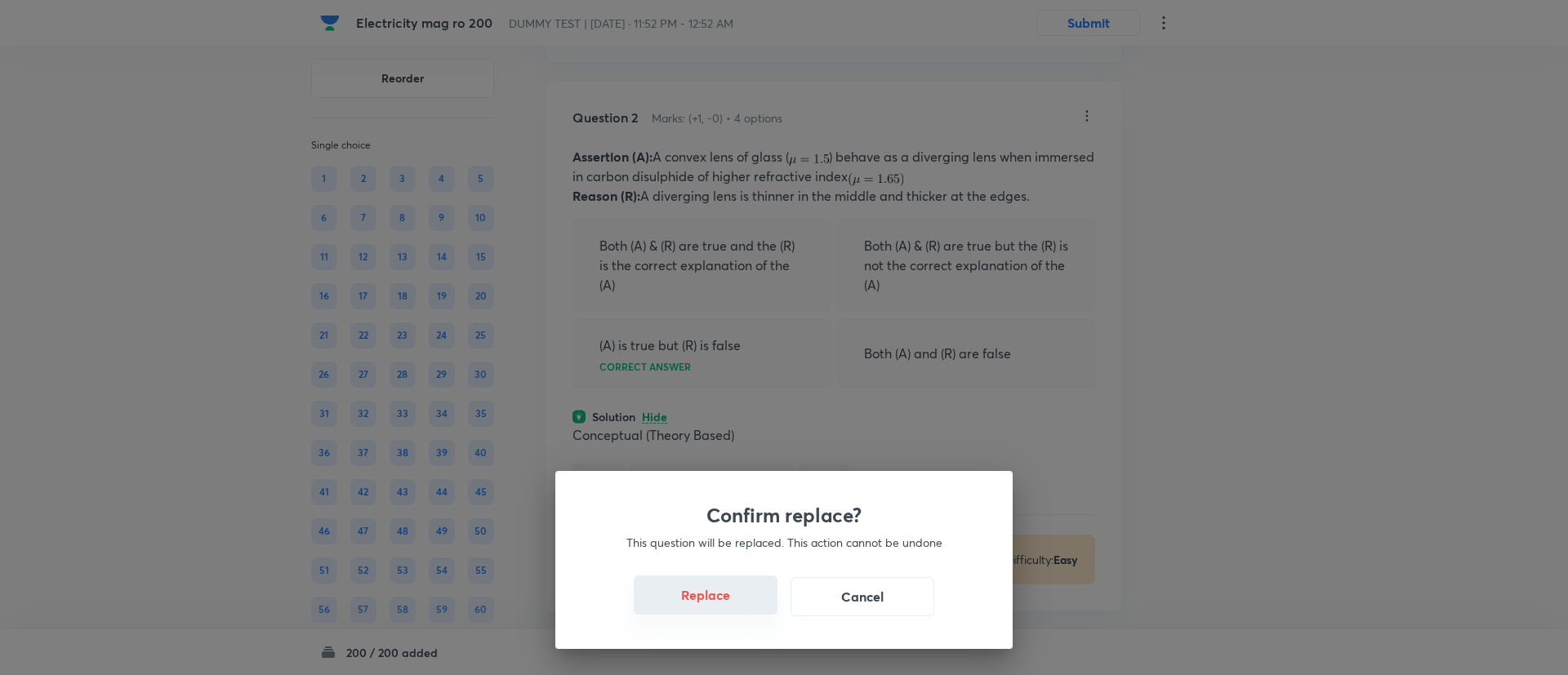
click at [733, 603] on button "Replace" at bounding box center [705, 595] width 144 height 39
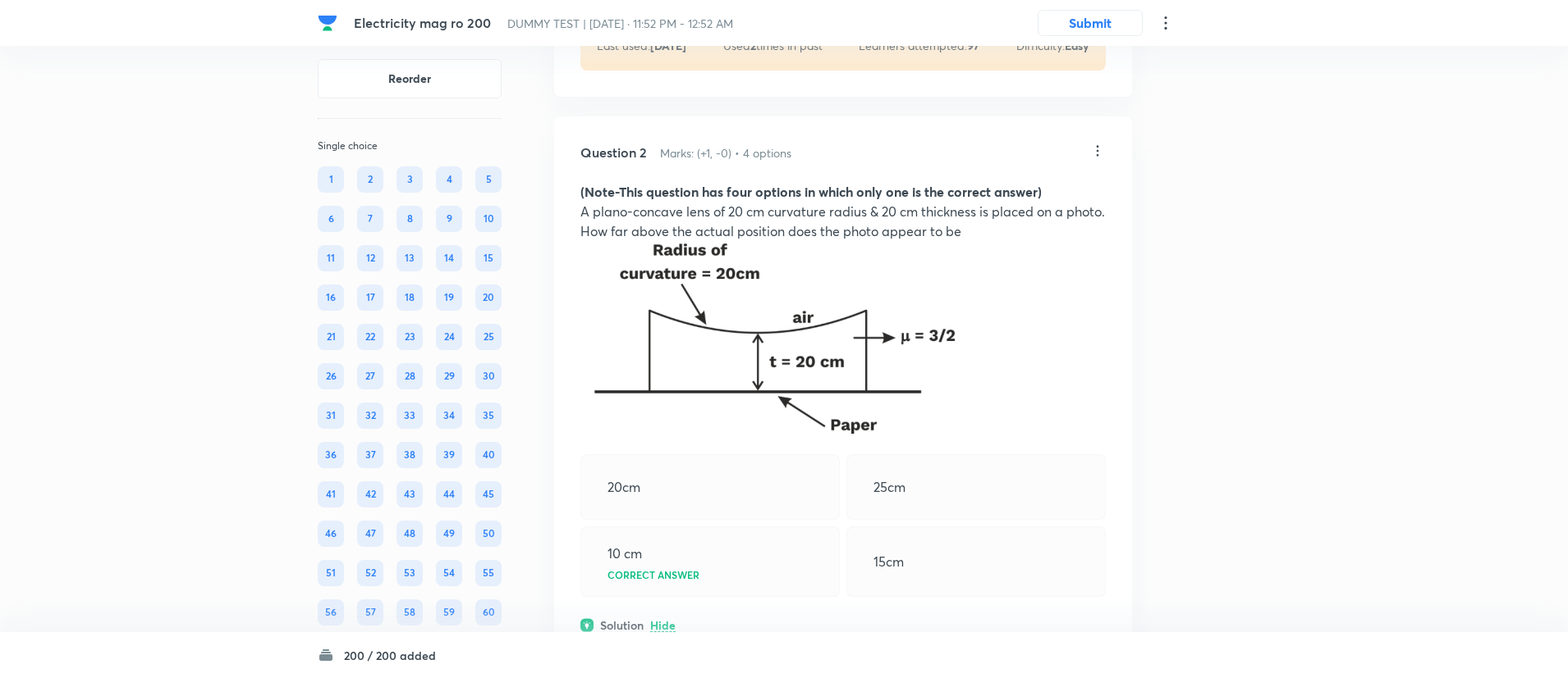
scroll to position [753, 0]
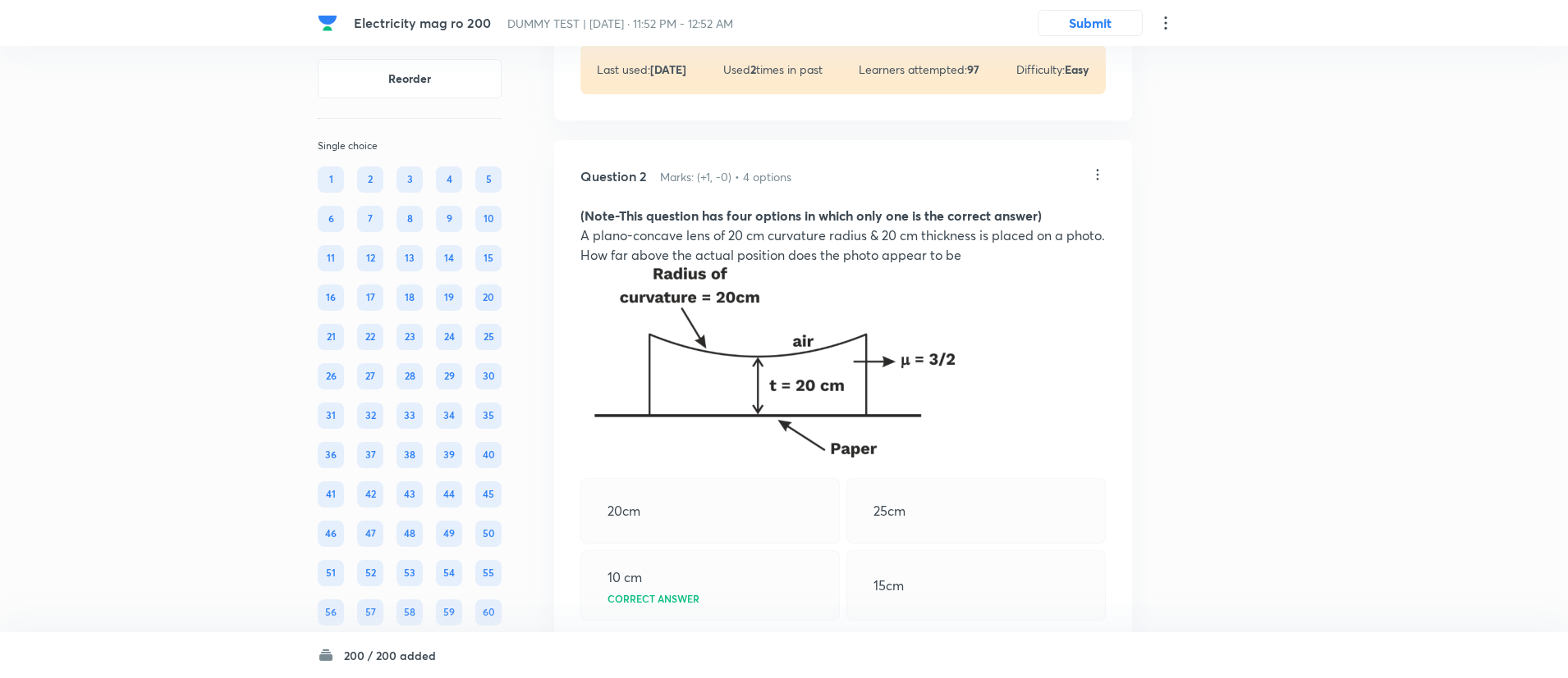
click at [1096, 183] on icon at bounding box center [1097, 174] width 16 height 16
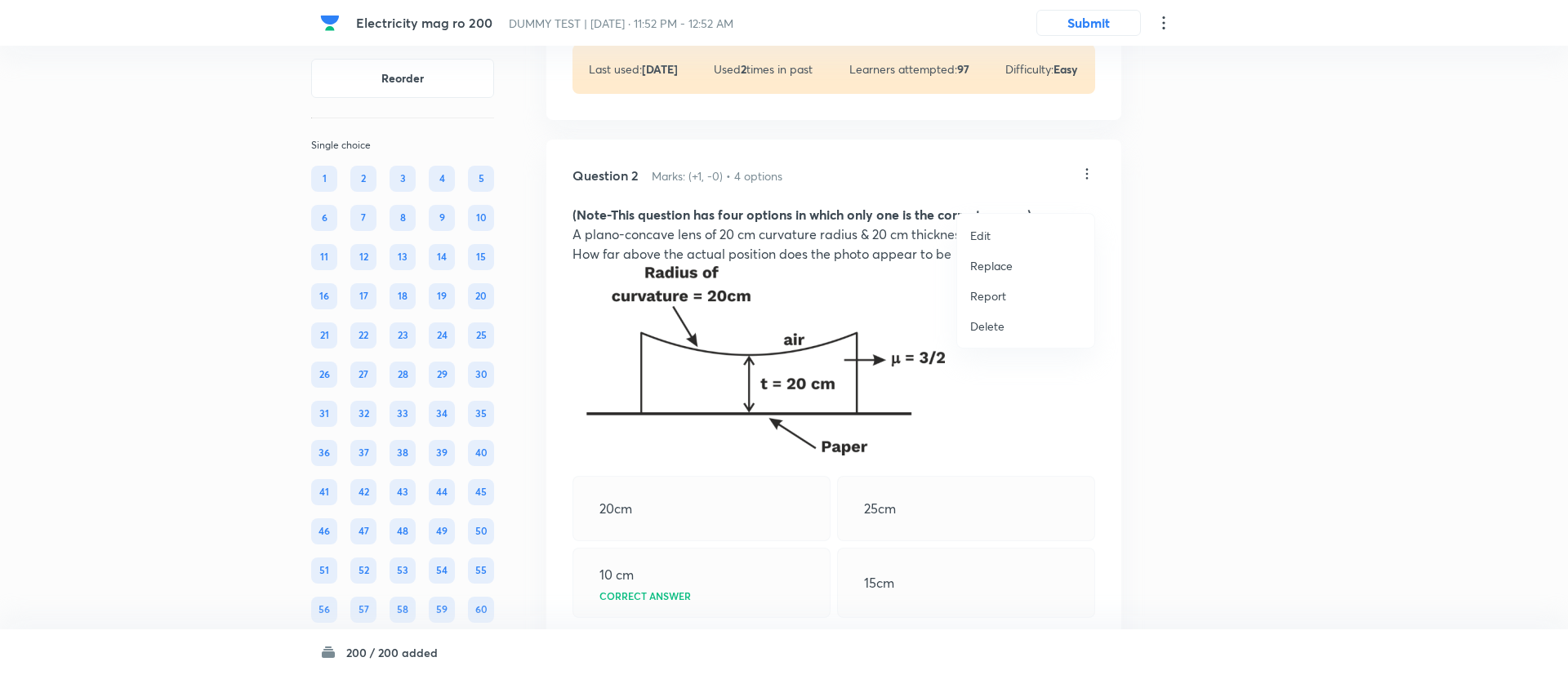
click at [987, 268] on p "Replace" at bounding box center [991, 266] width 43 height 17
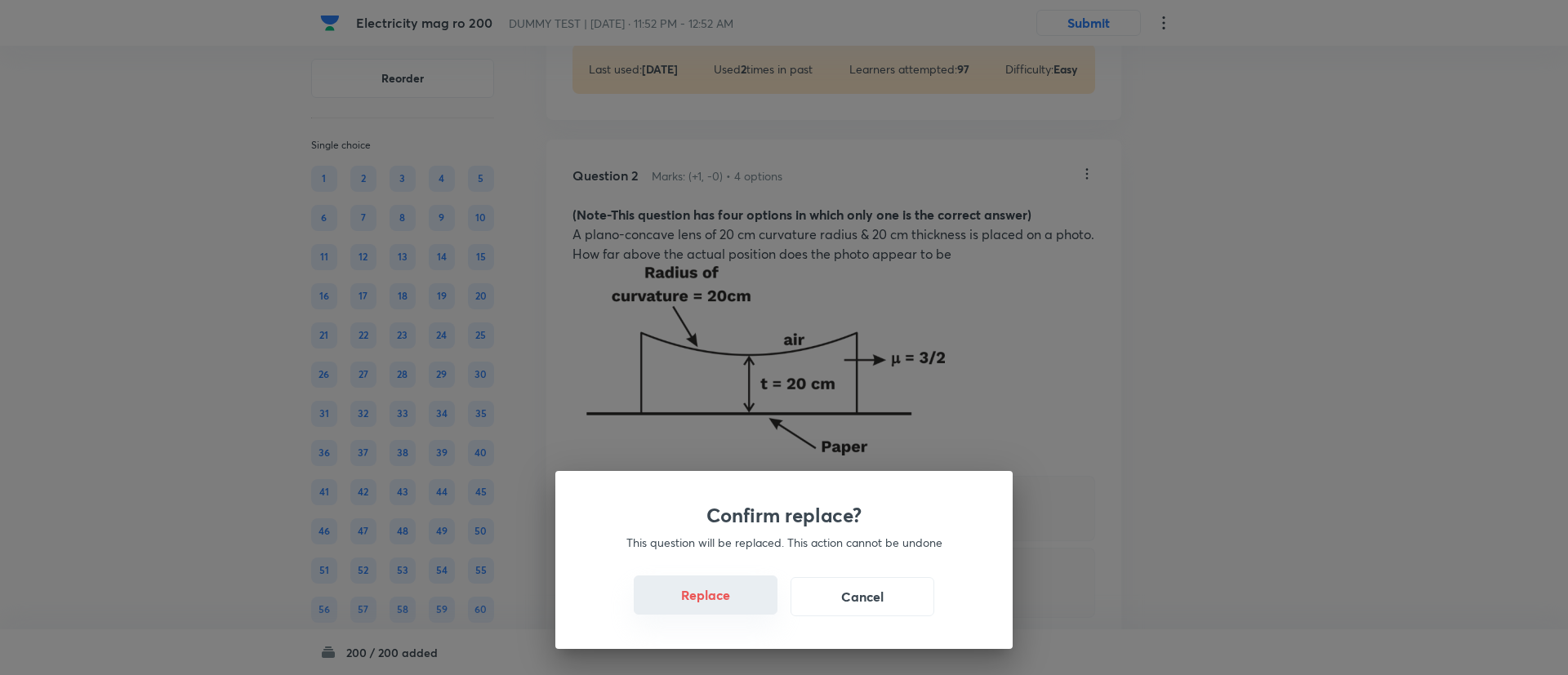
click at [726, 595] on button "Replace" at bounding box center [705, 595] width 144 height 39
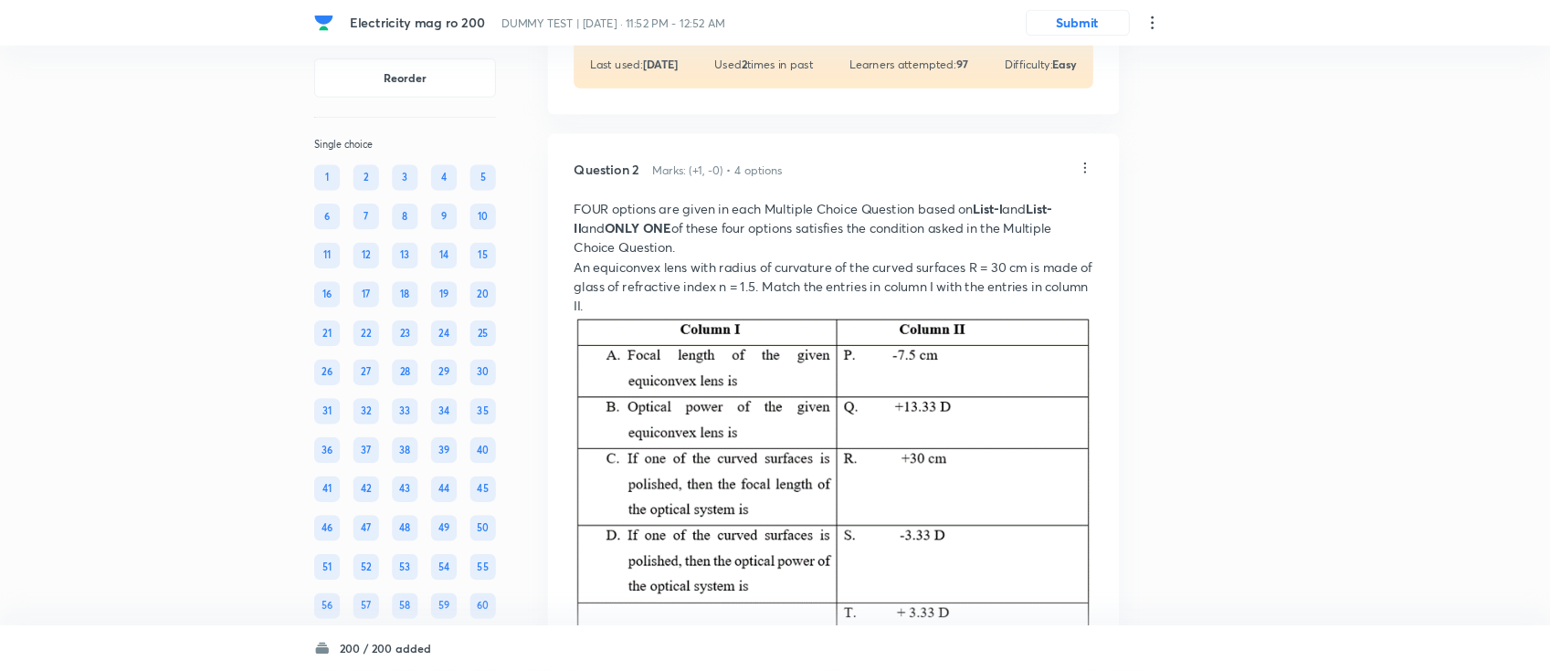
scroll to position [833, 0]
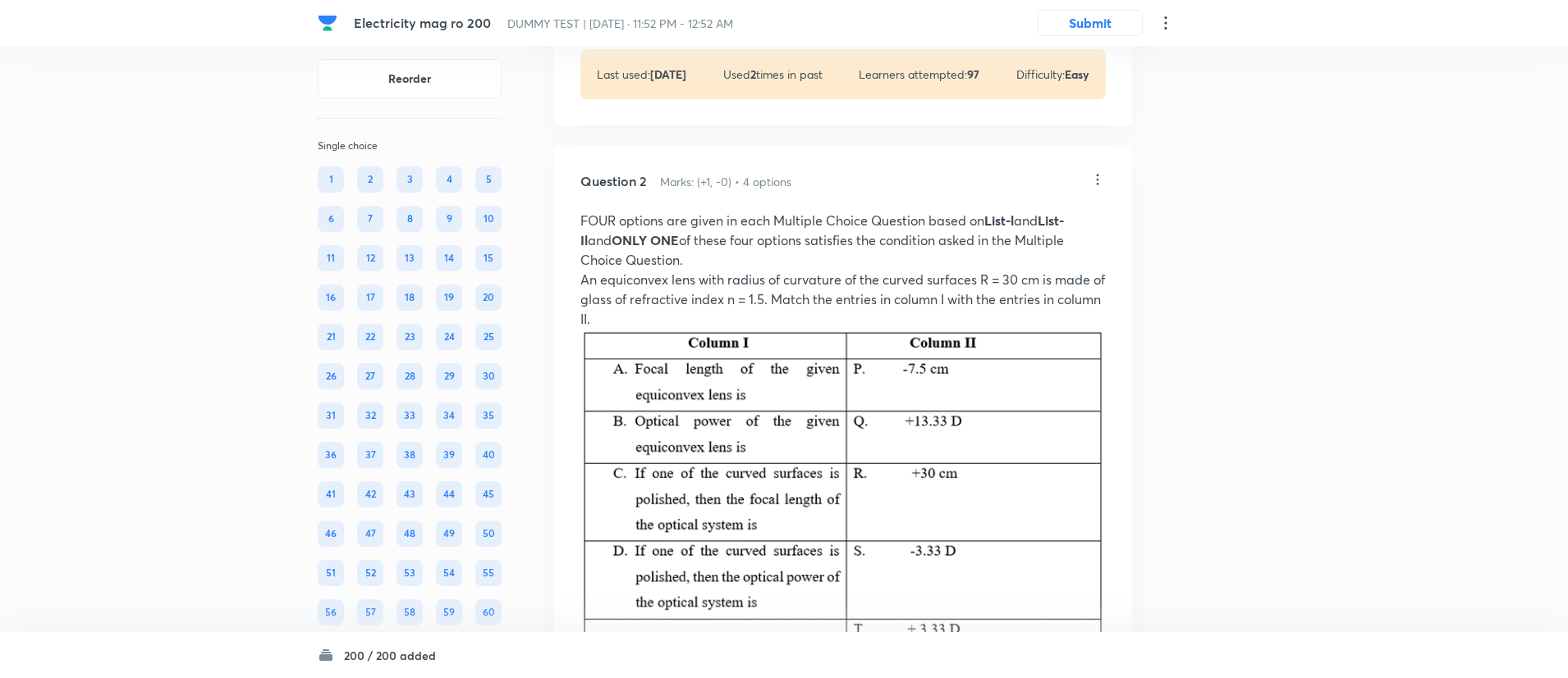
click at [1098, 188] on icon at bounding box center [1097, 180] width 16 height 16
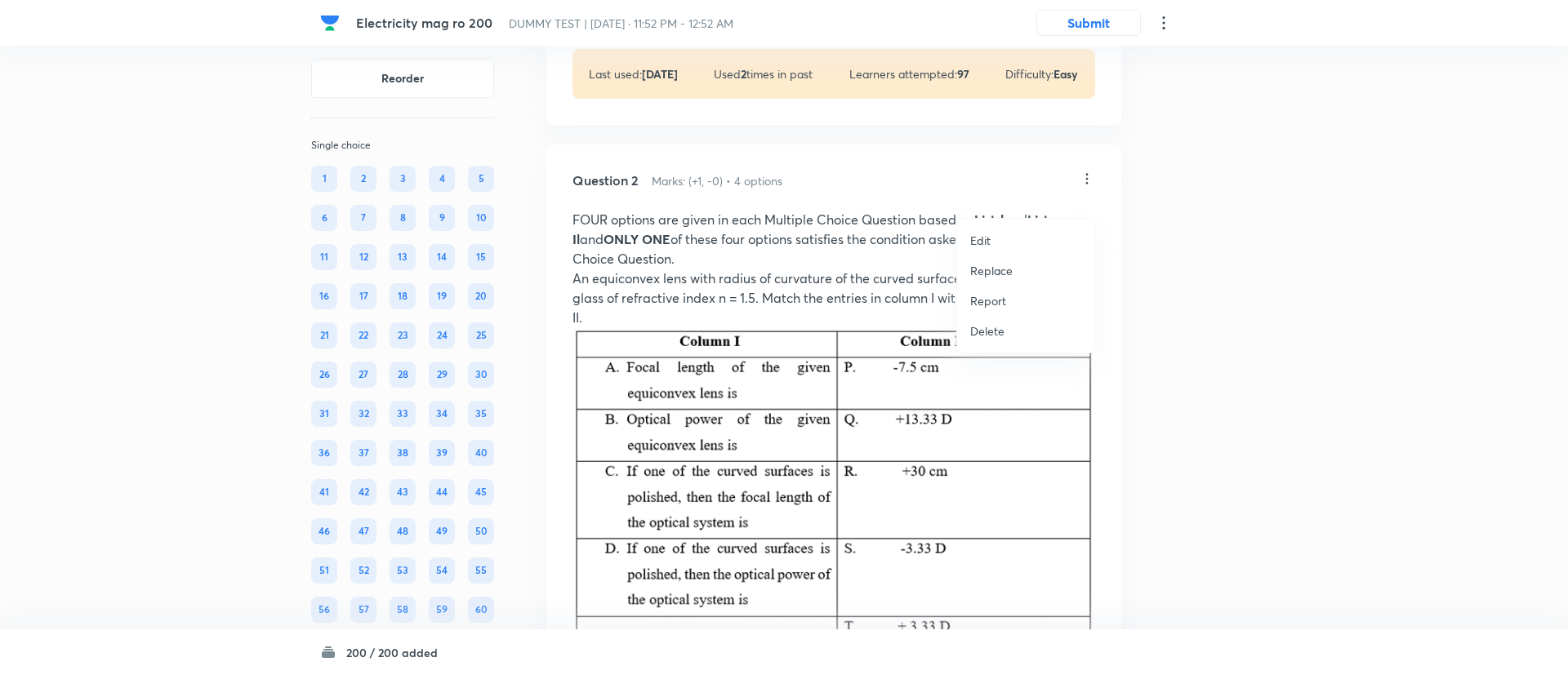
click at [998, 279] on li "Replace" at bounding box center [1025, 271] width 137 height 30
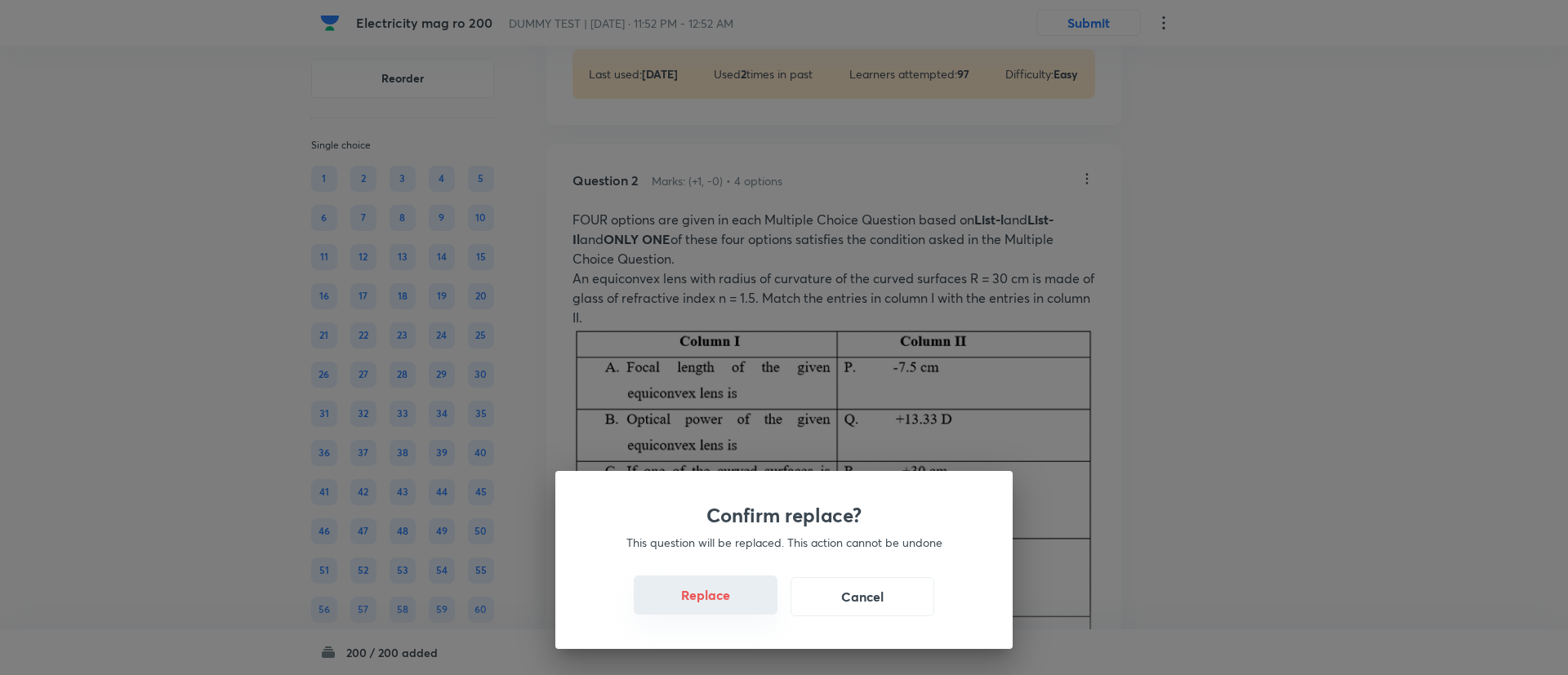
click at [728, 603] on button "Replace" at bounding box center [705, 595] width 144 height 39
click at [728, 603] on button "Replace" at bounding box center [705, 597] width 144 height 39
click at [728, 603] on button "Replace" at bounding box center [705, 595] width 144 height 39
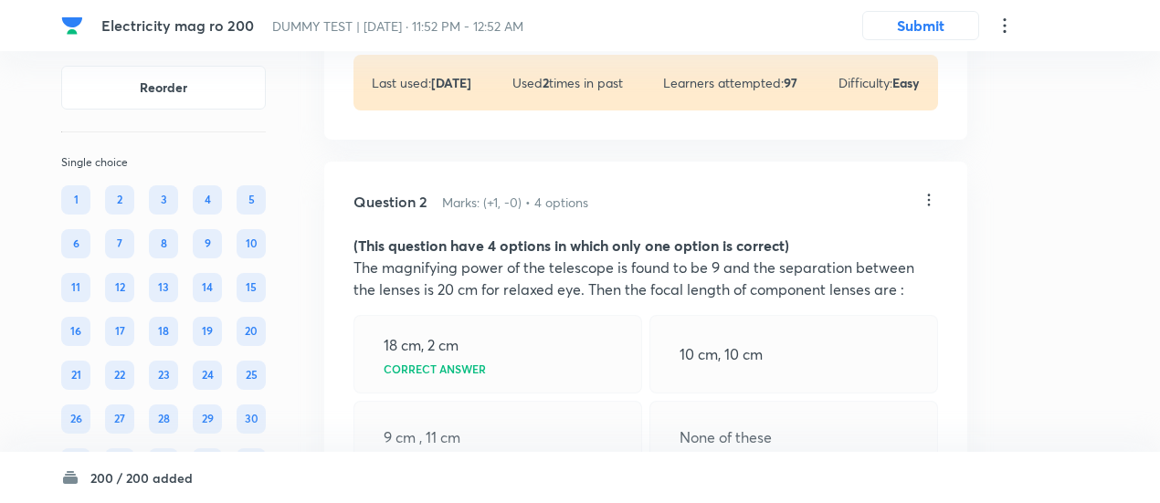
drag, startPoint x: 1623, startPoint y: 23, endPoint x: 638, endPoint y: 311, distance: 1027.0
click at [638, 301] on p "The magnifying power of the telescope is found to be 9 and the separation betwe…" at bounding box center [646, 279] width 585 height 44
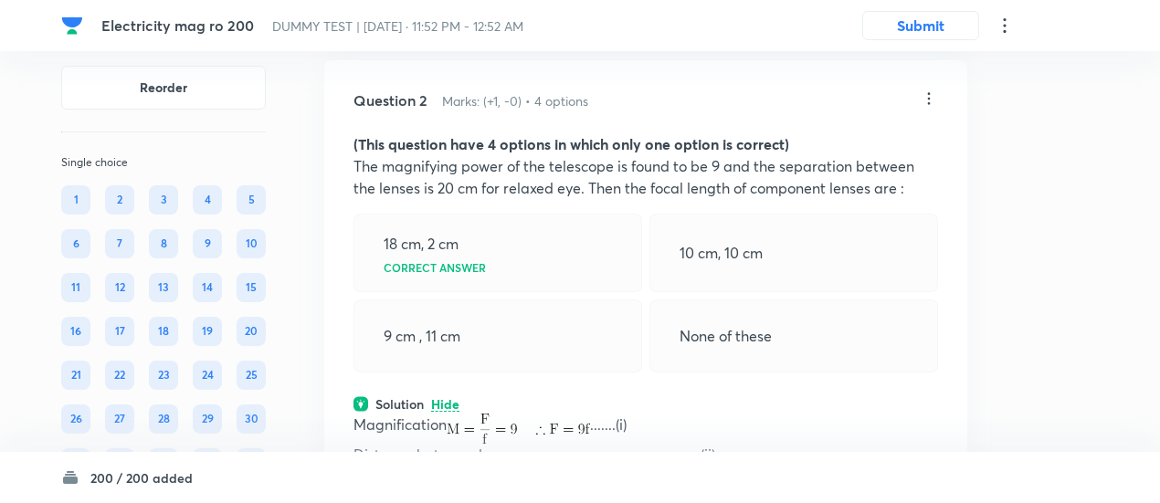
scroll to position [934, 0]
click at [924, 109] on icon at bounding box center [929, 99] width 18 height 18
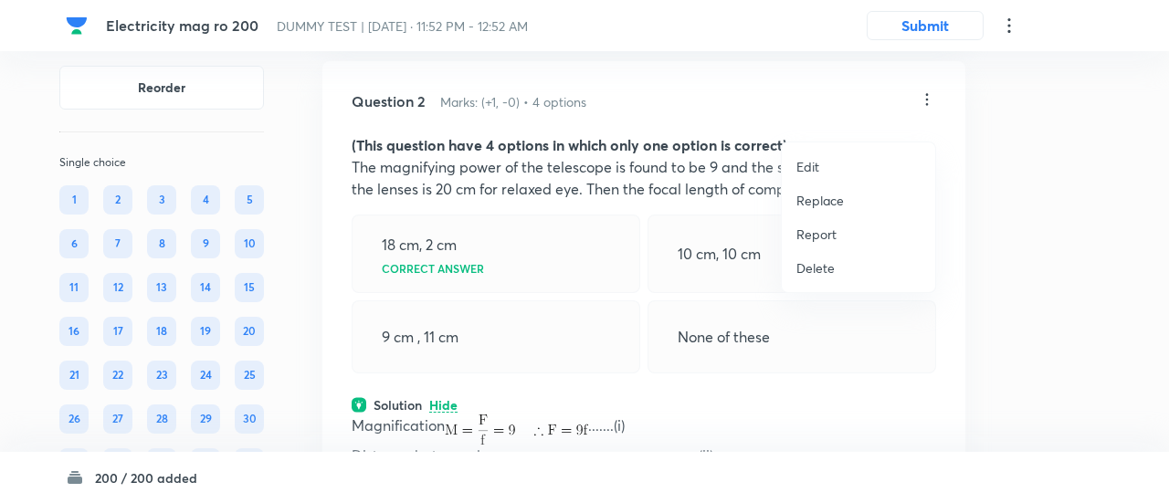
click at [824, 200] on p "Replace" at bounding box center [821, 200] width 48 height 19
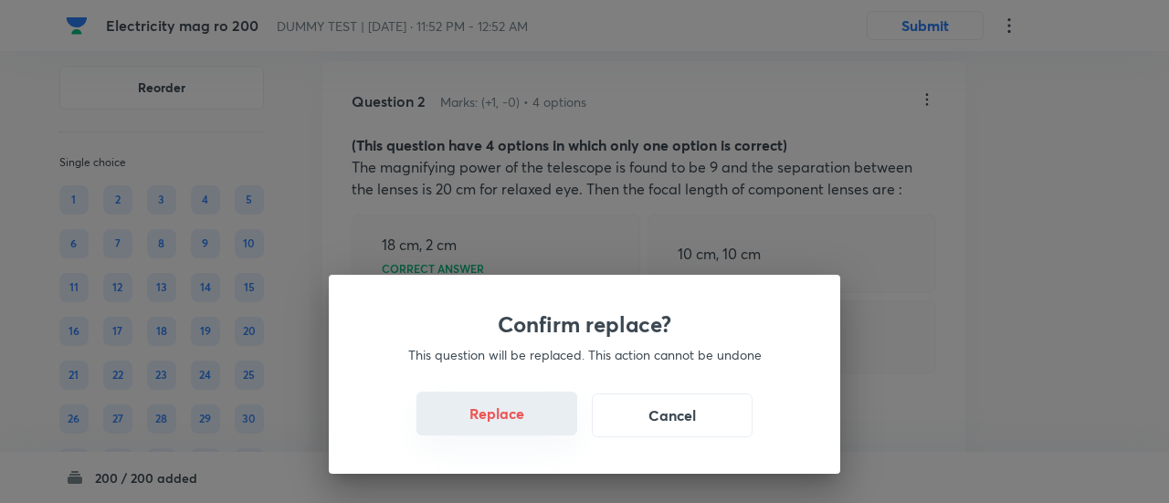
click at [516, 419] on button "Replace" at bounding box center [497, 414] width 161 height 44
click at [516, 419] on button "Replace" at bounding box center [497, 416] width 161 height 44
click at [516, 419] on button "Replace" at bounding box center [497, 414] width 161 height 44
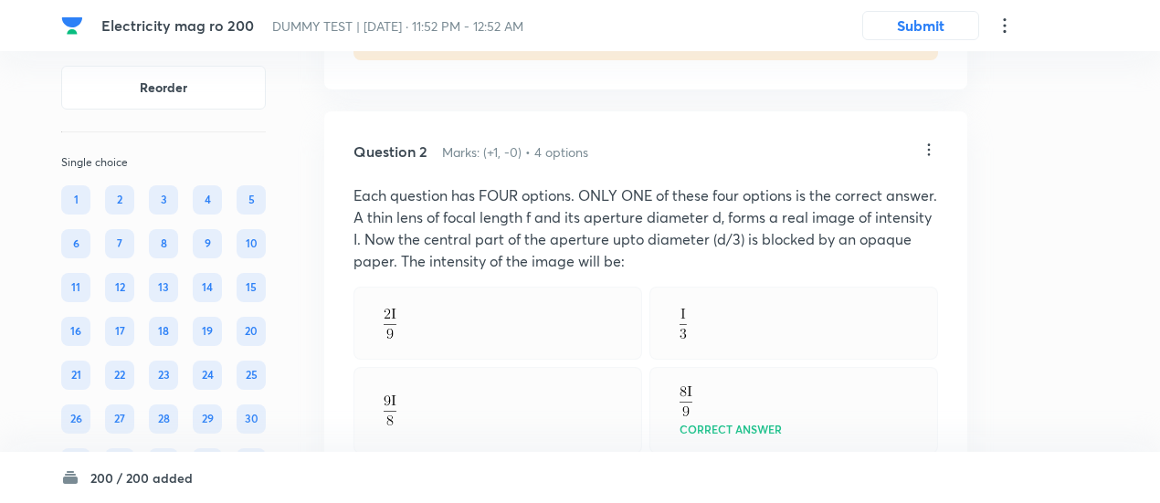
scroll to position [882, 0]
click at [927, 160] on icon at bounding box center [929, 151] width 18 height 18
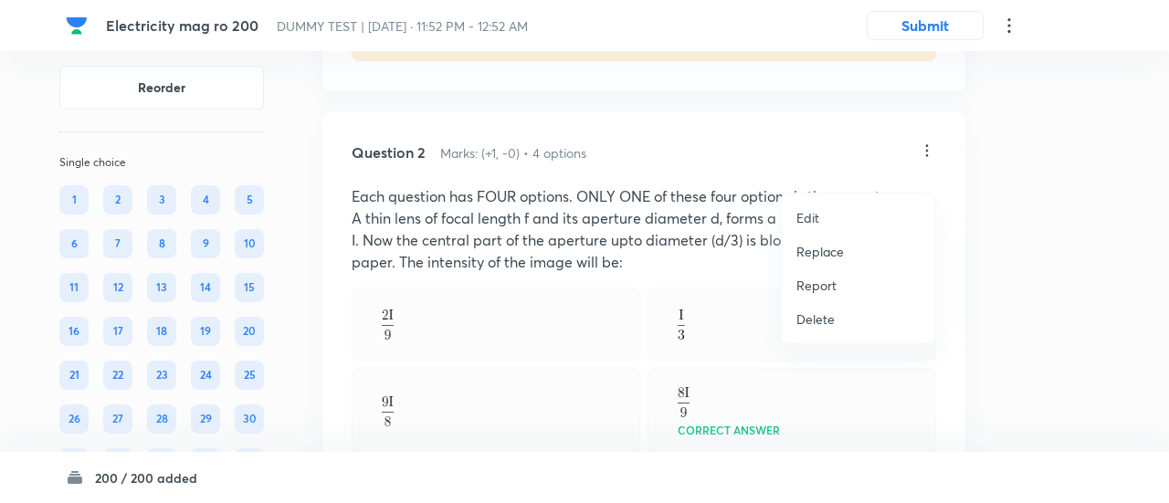
click at [831, 246] on p "Replace" at bounding box center [821, 251] width 48 height 19
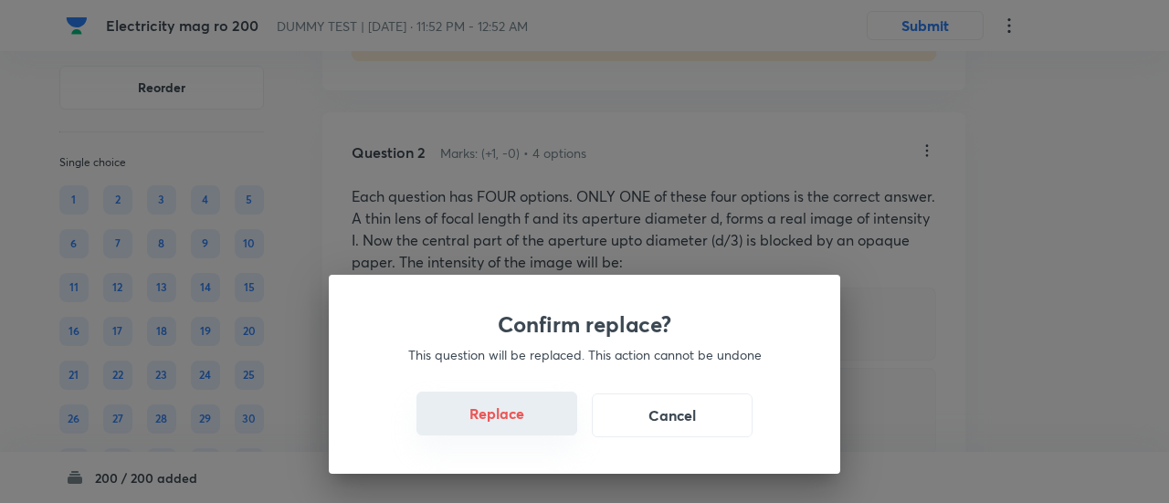
click at [526, 418] on button "Replace" at bounding box center [497, 414] width 161 height 44
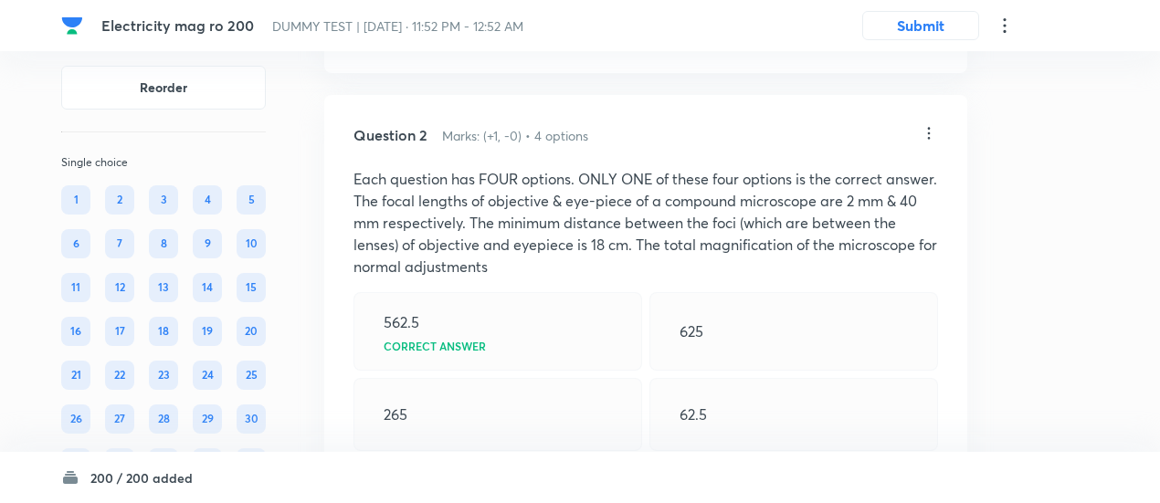
scroll to position [892, 0]
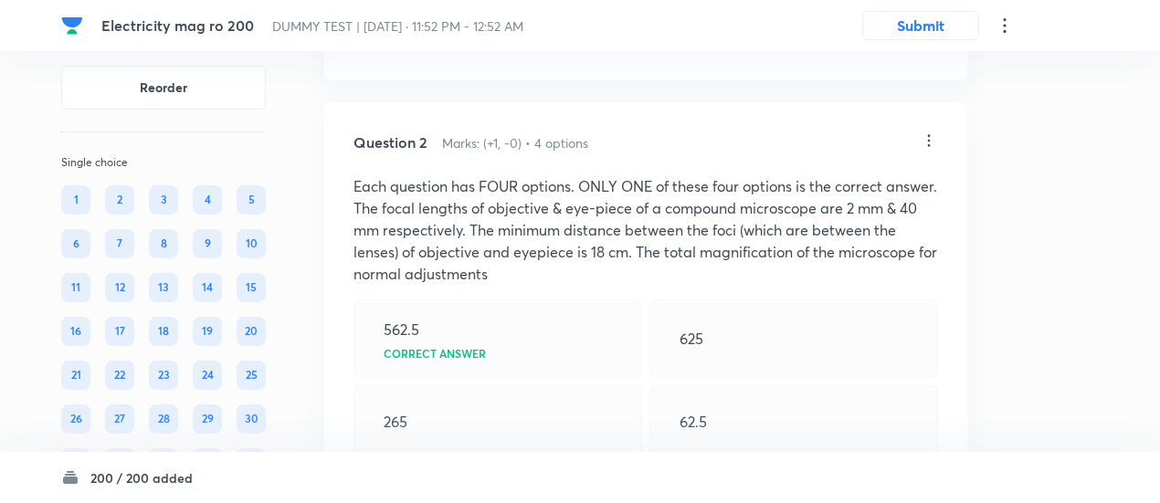
click at [932, 150] on icon at bounding box center [929, 141] width 18 height 18
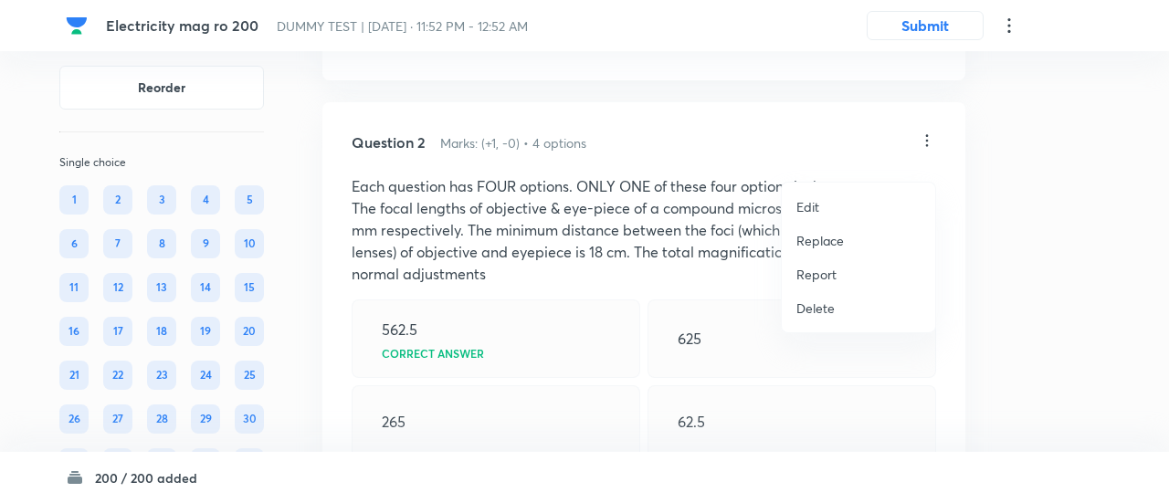
click at [932, 164] on div at bounding box center [584, 251] width 1169 height 503
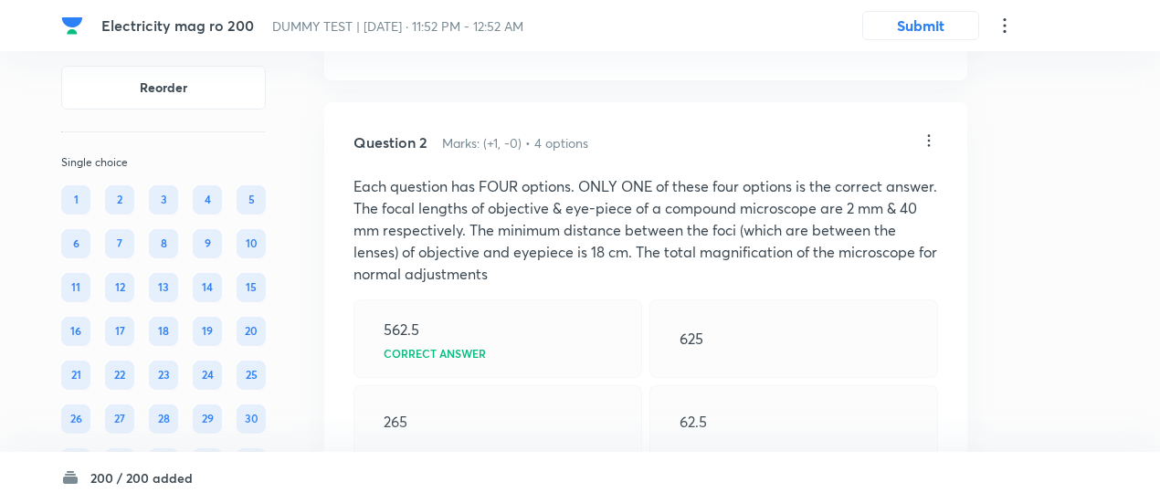
click at [932, 150] on icon at bounding box center [929, 141] width 18 height 18
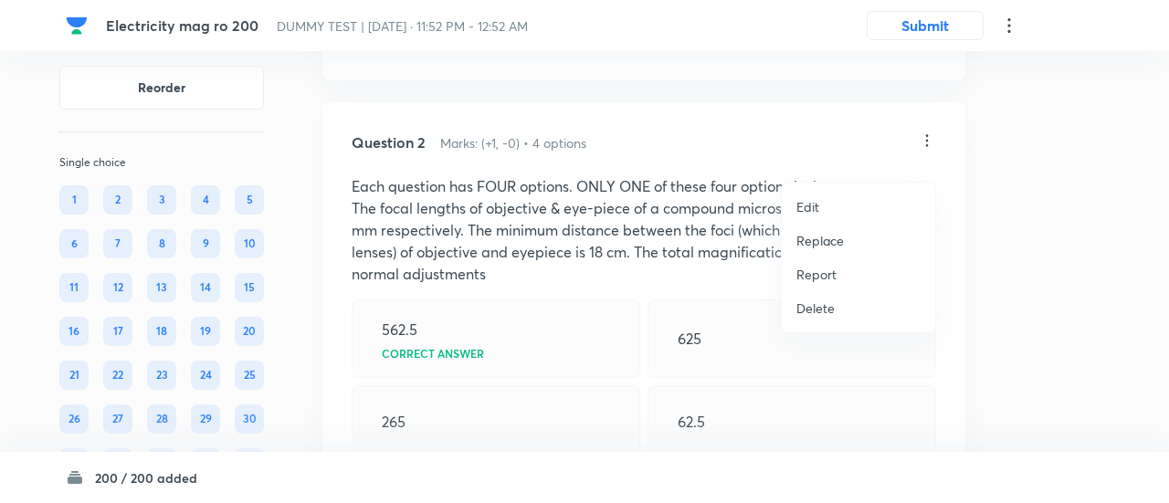
click at [813, 250] on li "Replace" at bounding box center [858, 241] width 153 height 34
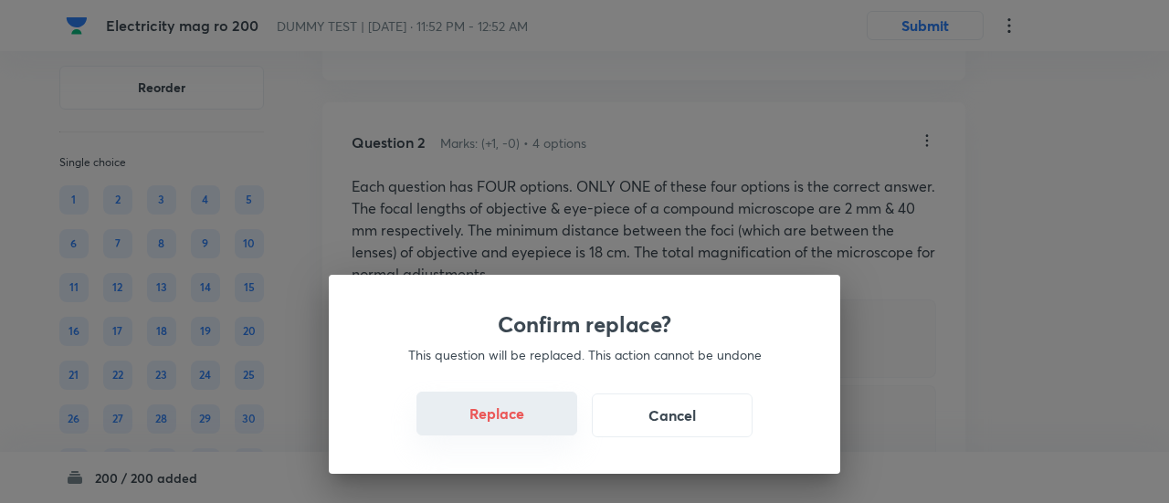
click at [524, 430] on button "Replace" at bounding box center [497, 414] width 161 height 44
click at [524, 430] on button "Replace" at bounding box center [497, 416] width 161 height 44
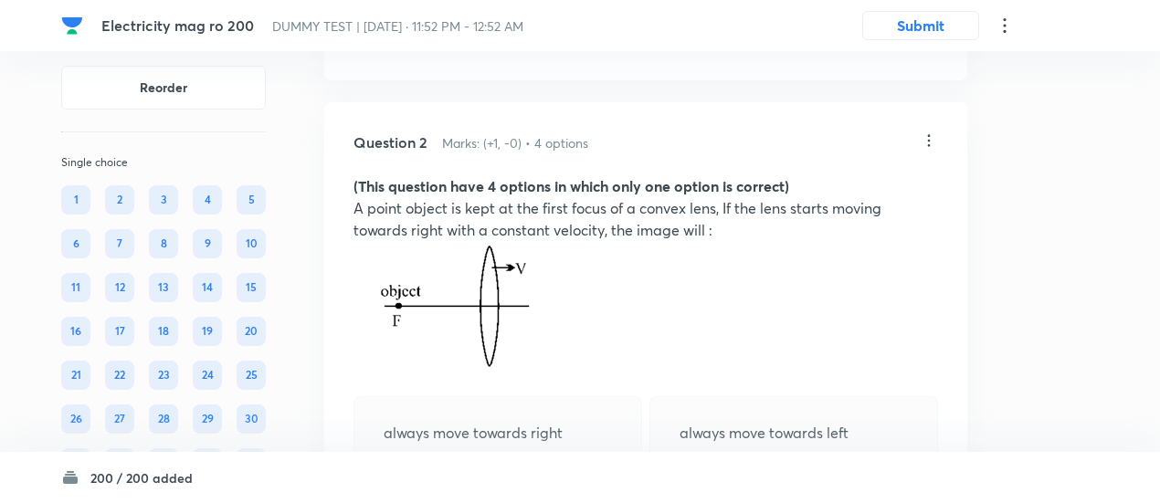
click at [928, 150] on icon at bounding box center [929, 141] width 18 height 18
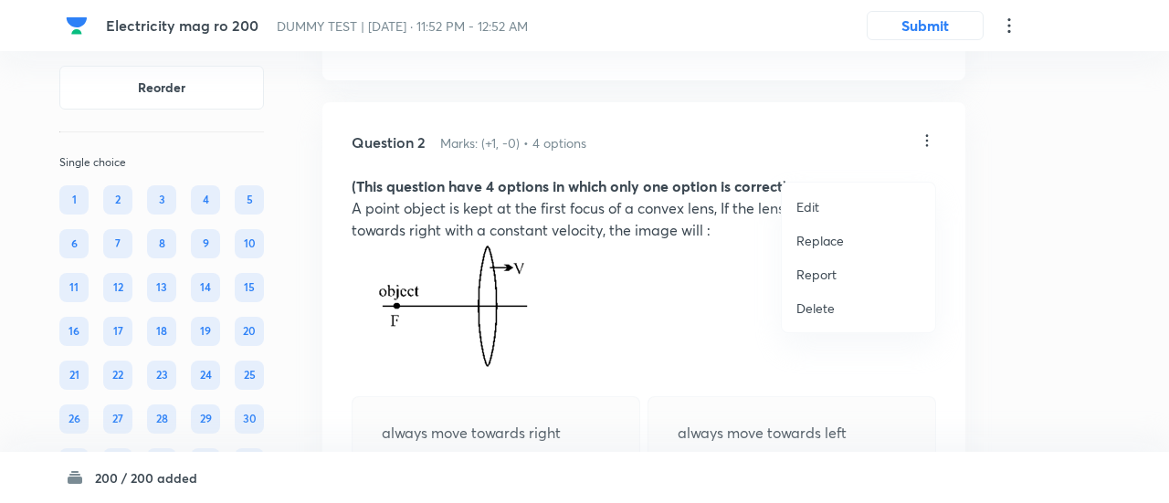
click at [809, 246] on p "Replace" at bounding box center [821, 240] width 48 height 19
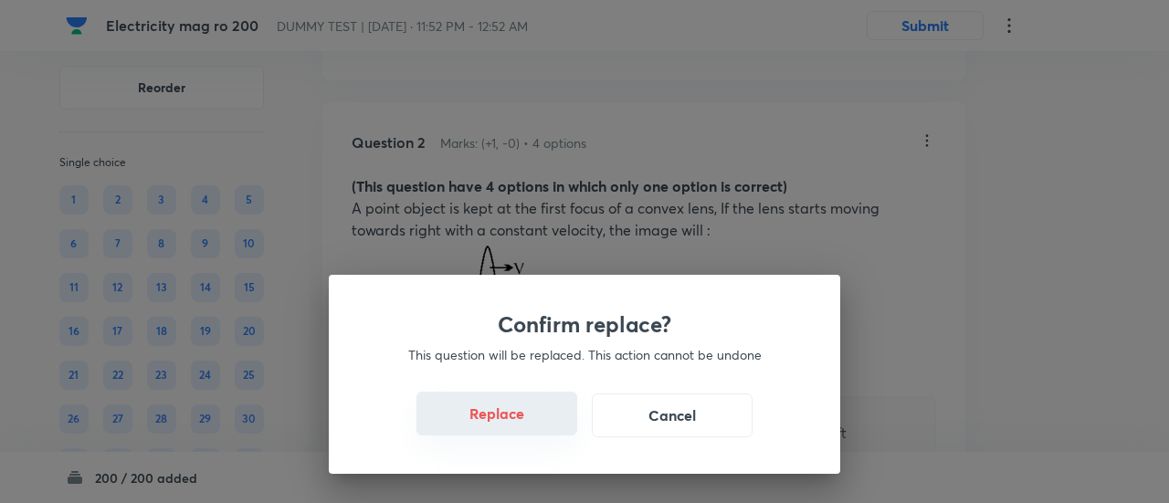
click at [519, 428] on button "Replace" at bounding box center [497, 414] width 161 height 44
click at [519, 428] on button "Replace" at bounding box center [497, 416] width 161 height 44
click at [519, 428] on button "Replace" at bounding box center [497, 414] width 161 height 44
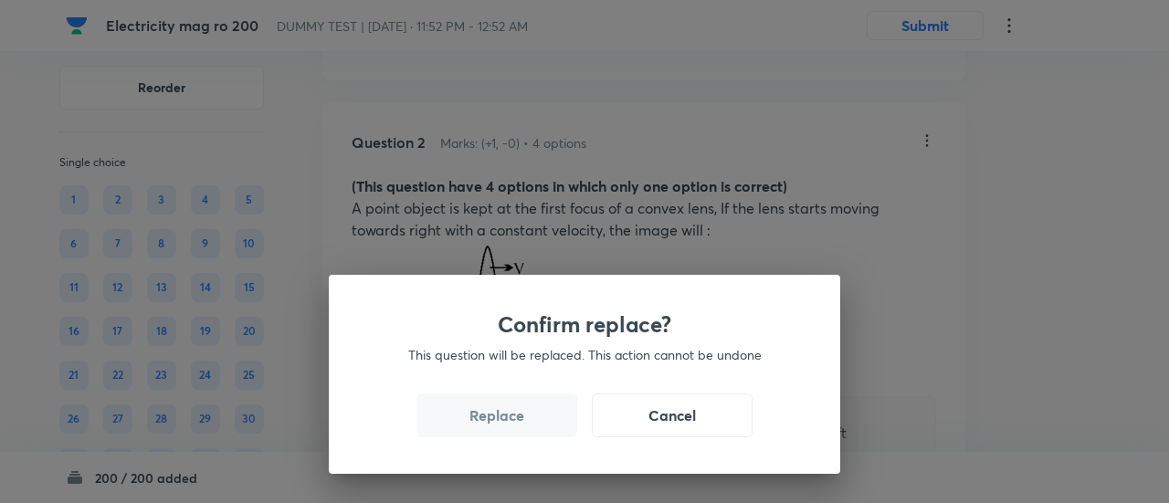
click at [519, 428] on button "Replace" at bounding box center [497, 416] width 161 height 44
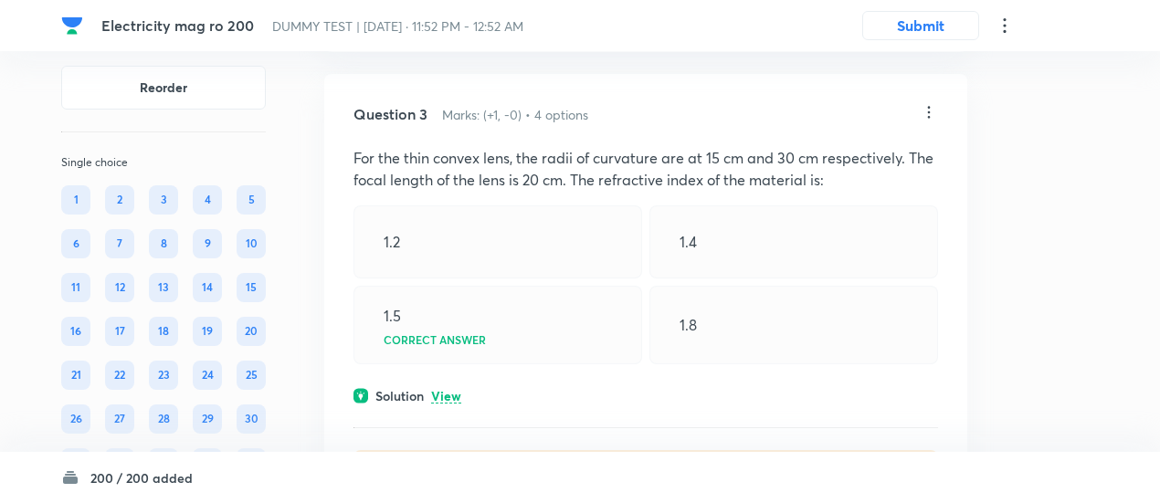
scroll to position [1606, 0]
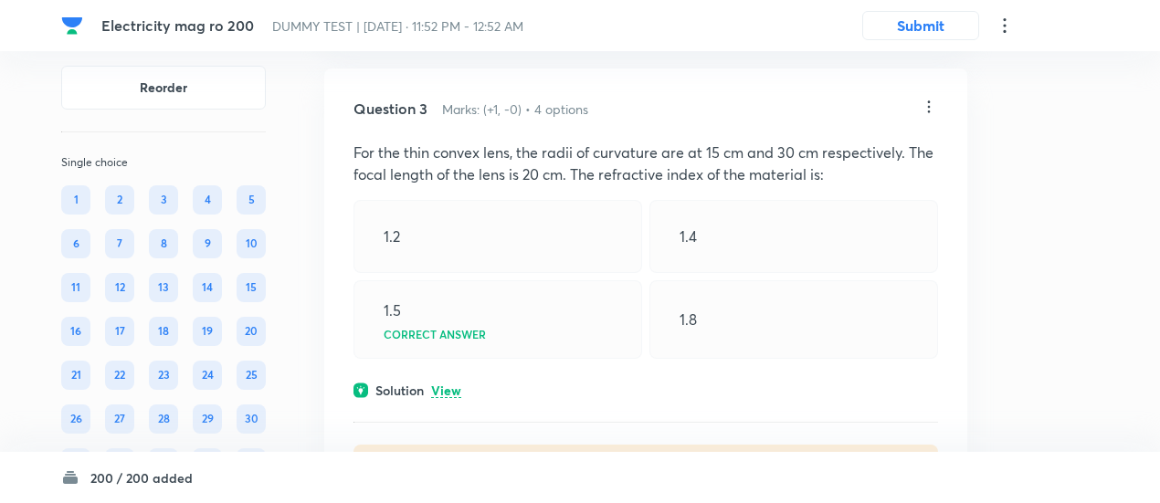
click at [449, 398] on p "View" at bounding box center [446, 392] width 30 height 14
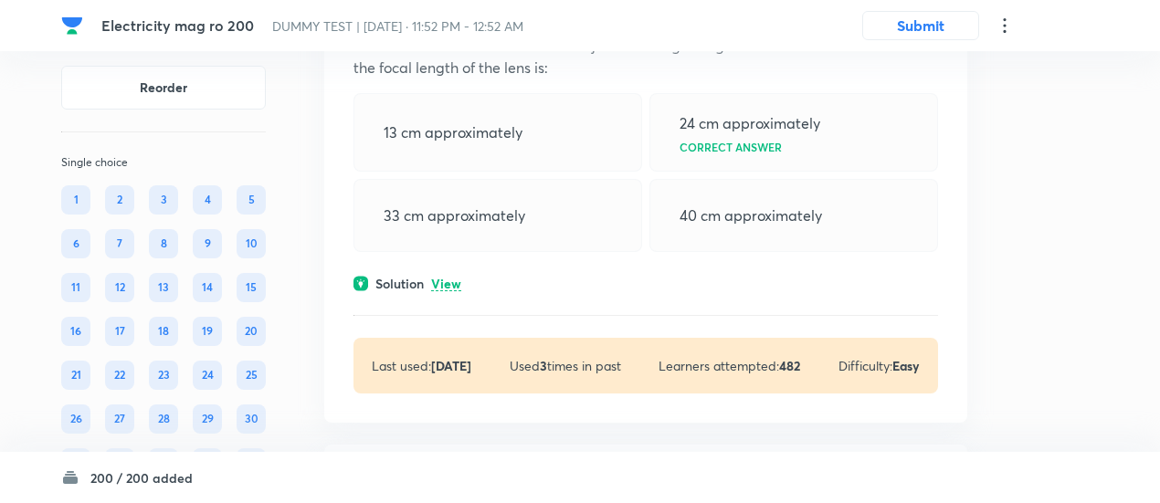
scroll to position [2750, 0]
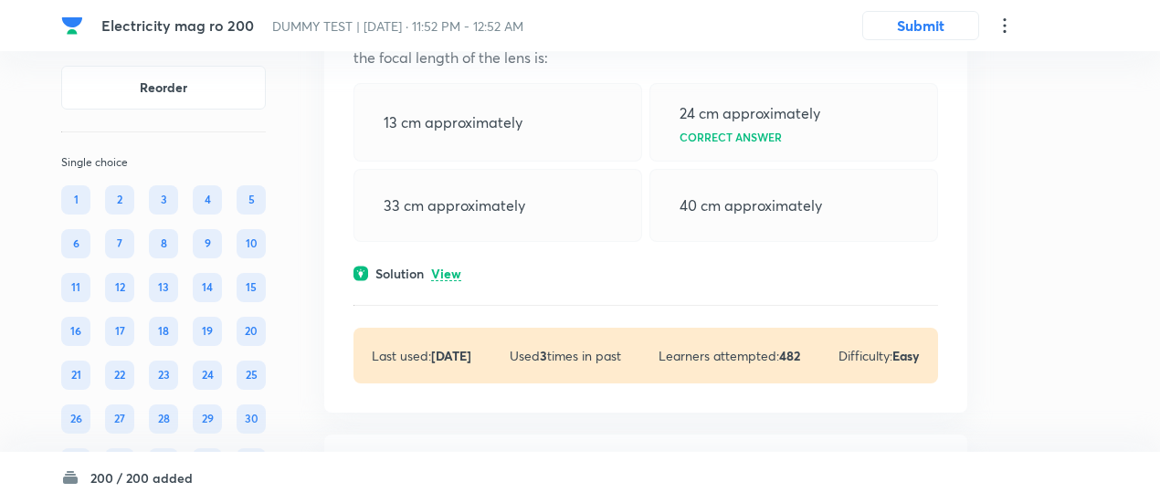
click at [450, 281] on p "View" at bounding box center [446, 275] width 30 height 14
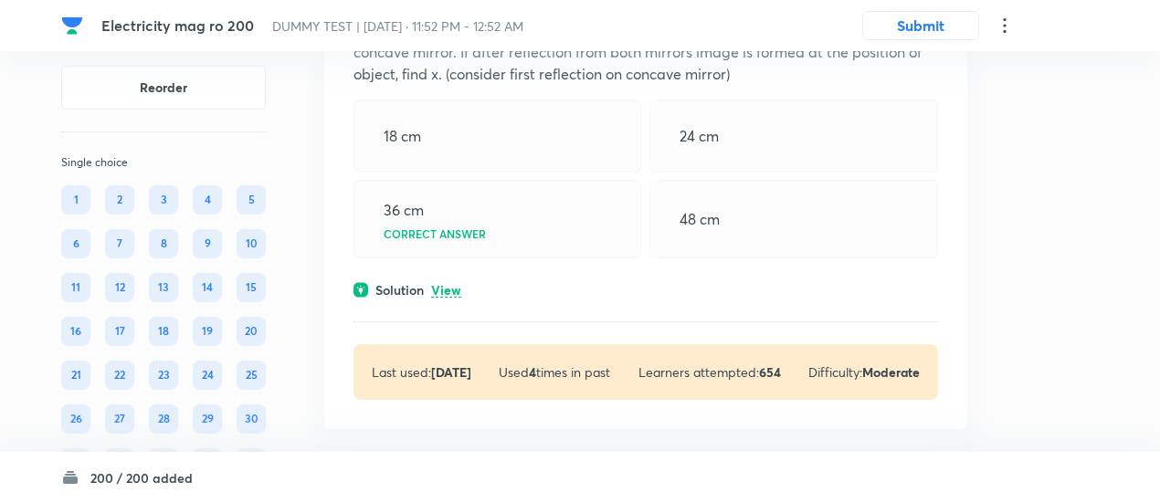
scroll to position [3741, 0]
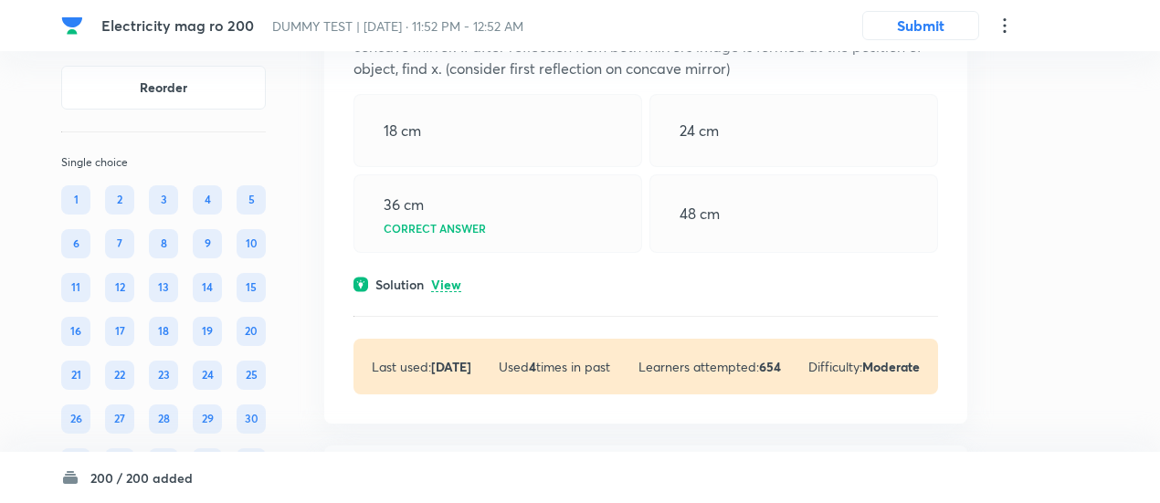
click at [450, 292] on p "View" at bounding box center [446, 286] width 30 height 14
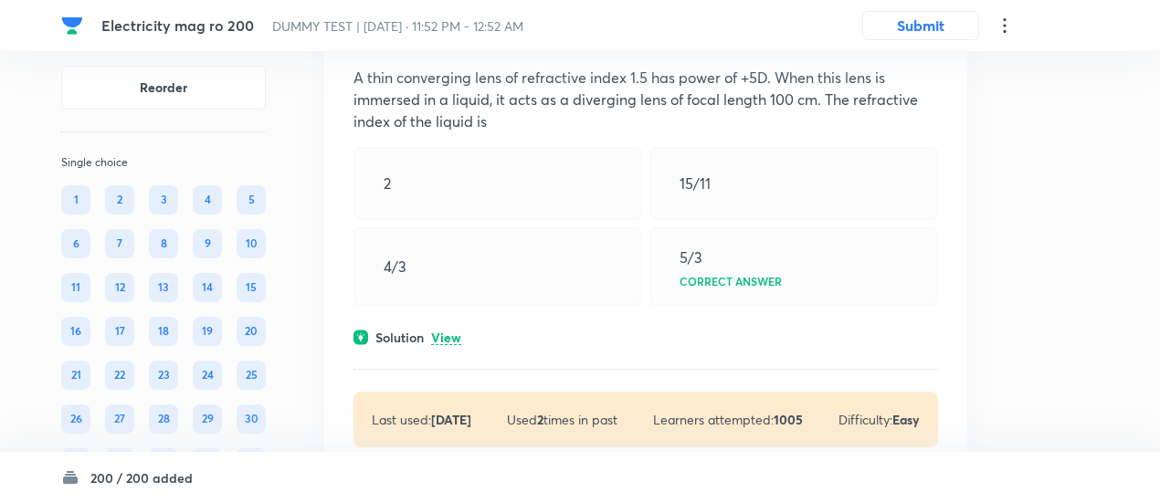
scroll to position [4621, 0]
click at [450, 343] on p "View" at bounding box center [446, 337] width 30 height 14
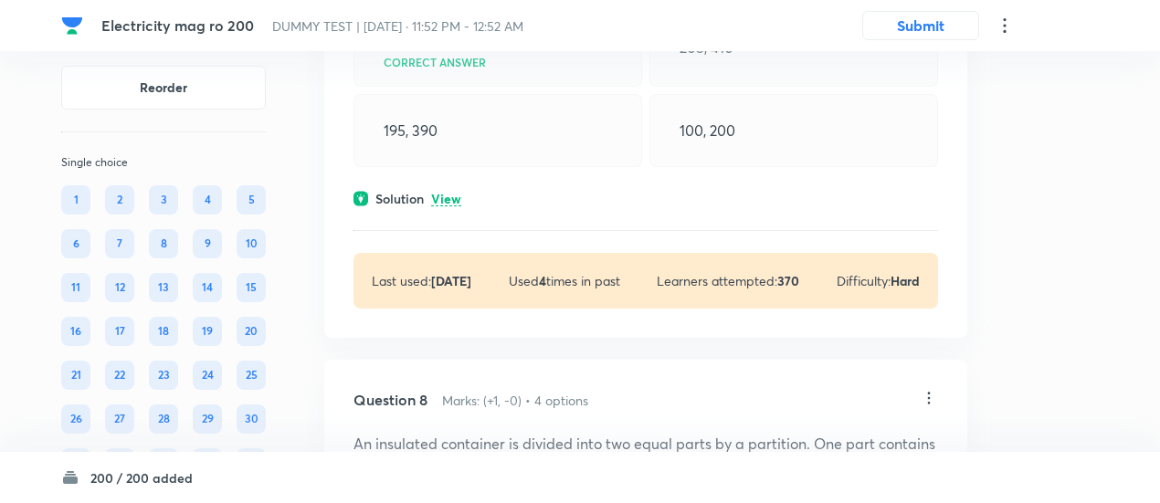
scroll to position [5725, 0]
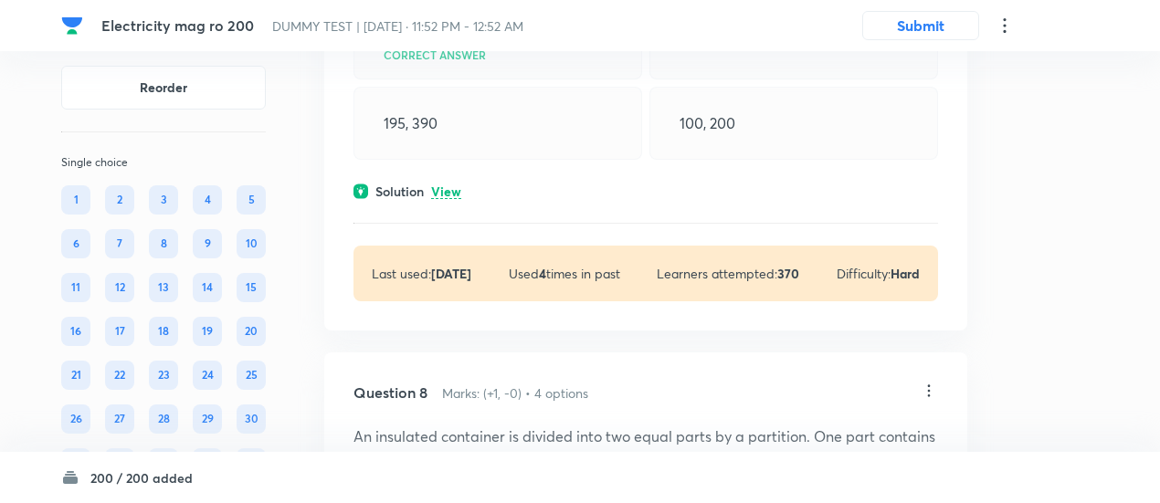
click at [449, 199] on p "View" at bounding box center [446, 192] width 30 height 14
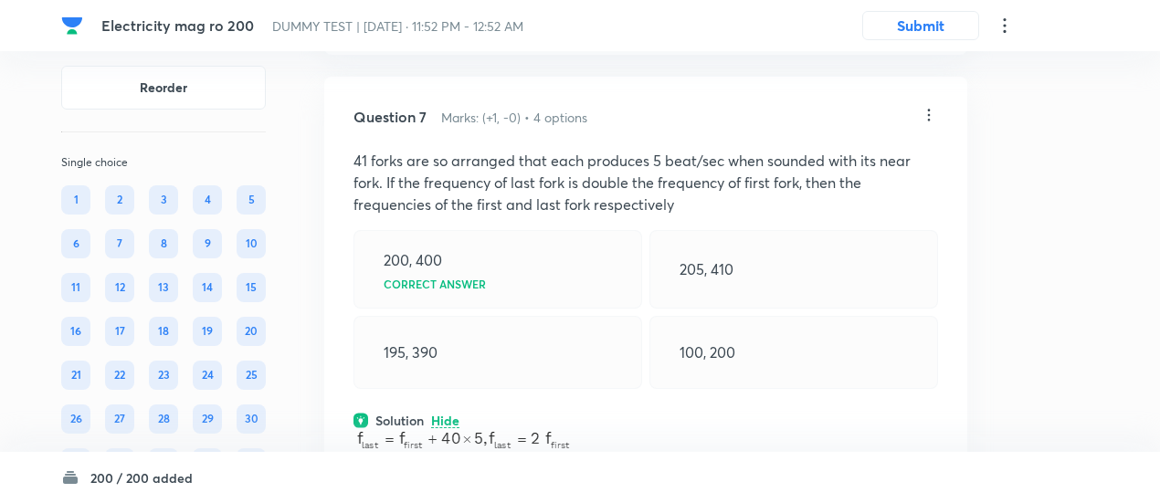
scroll to position [5495, 0]
click at [928, 125] on icon at bounding box center [929, 116] width 18 height 18
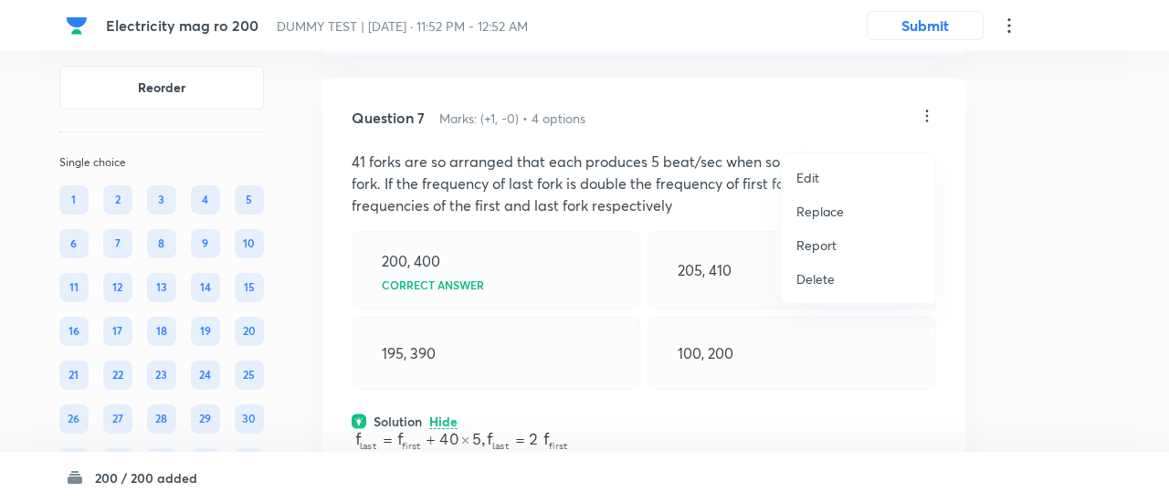
click at [813, 212] on p "Replace" at bounding box center [821, 211] width 48 height 19
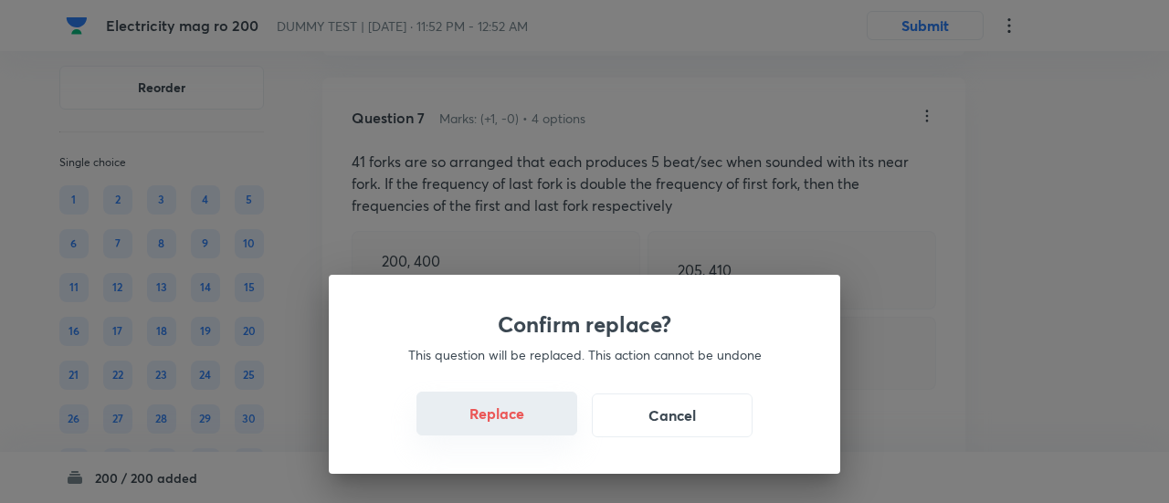
click at [508, 428] on button "Replace" at bounding box center [497, 414] width 161 height 44
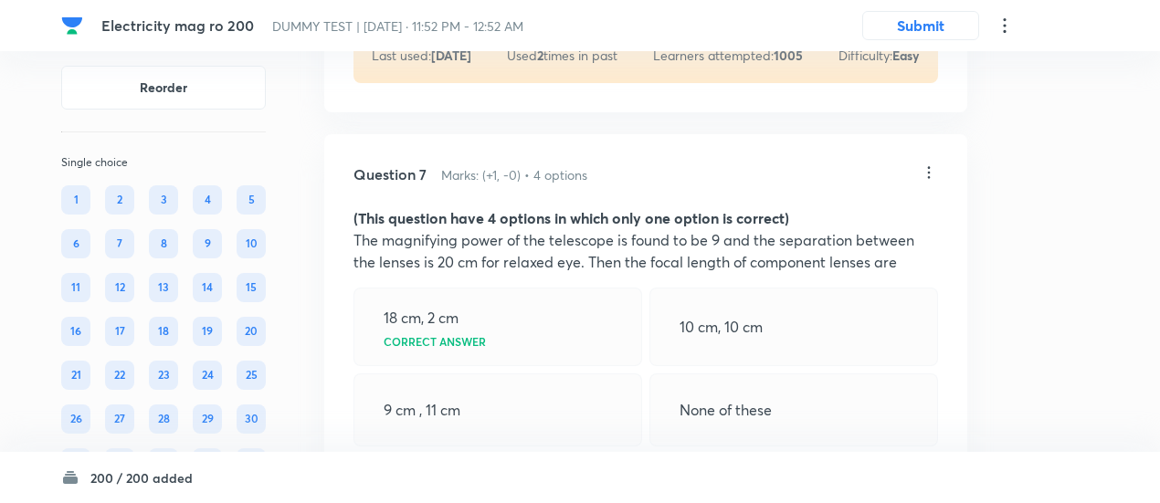
scroll to position [5437, 0]
click at [930, 183] on icon at bounding box center [929, 173] width 18 height 18
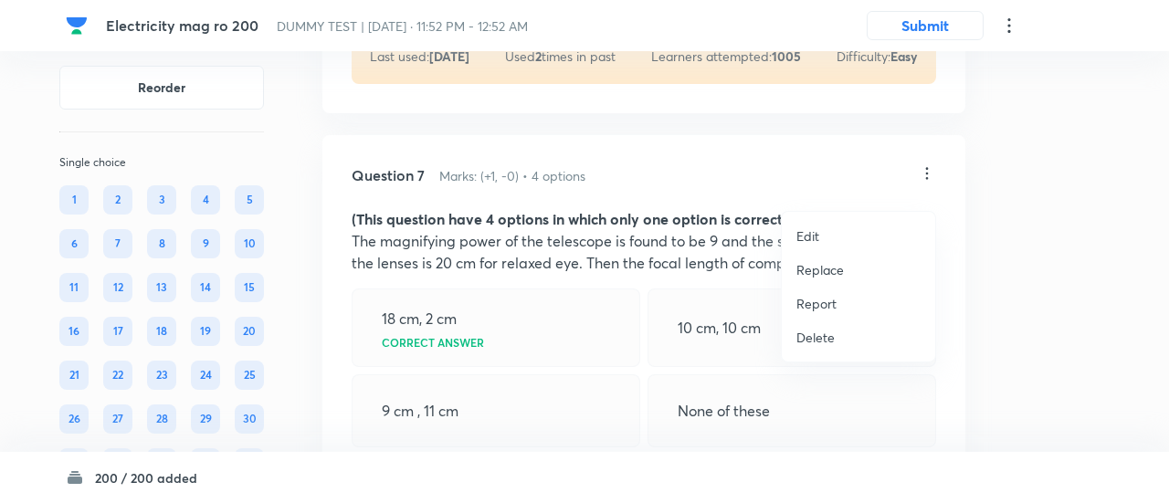
click at [820, 264] on p "Replace" at bounding box center [821, 269] width 48 height 19
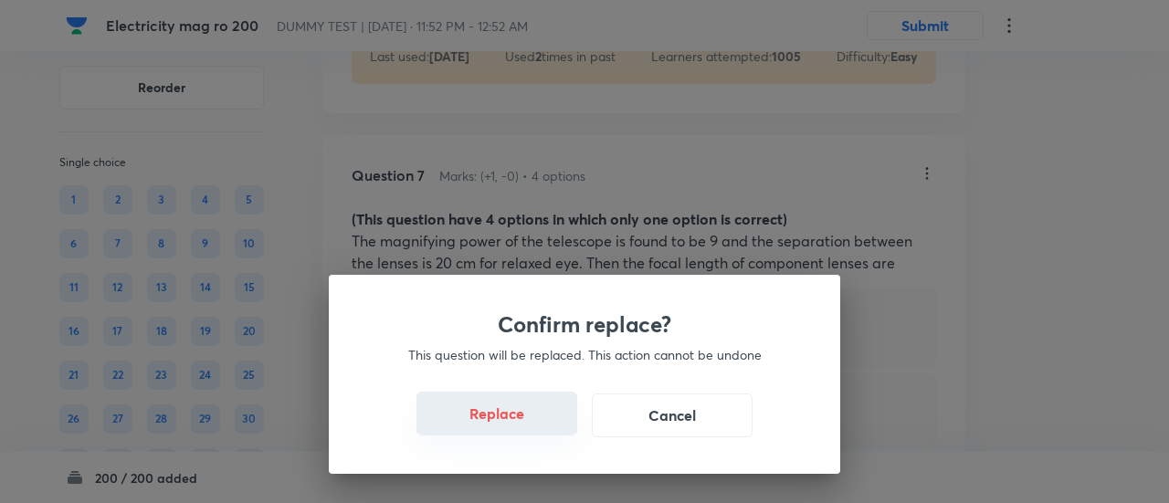
click at [510, 425] on button "Replace" at bounding box center [497, 414] width 161 height 44
click at [510, 425] on button "Replace" at bounding box center [497, 416] width 161 height 44
click at [510, 425] on button "Replace" at bounding box center [497, 414] width 161 height 44
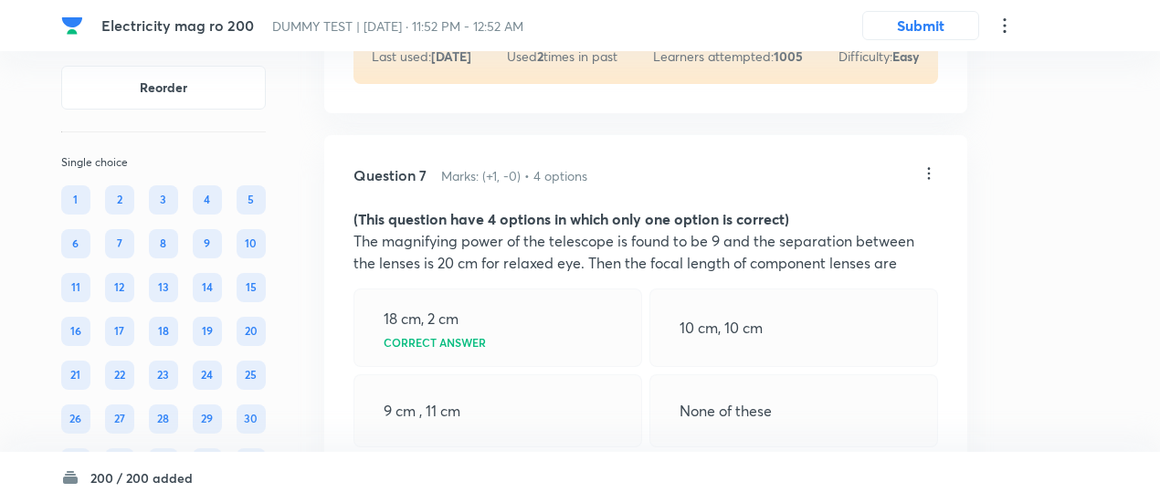
click at [510, 425] on div "9 cm , 11 cm" at bounding box center [498, 411] width 289 height 73
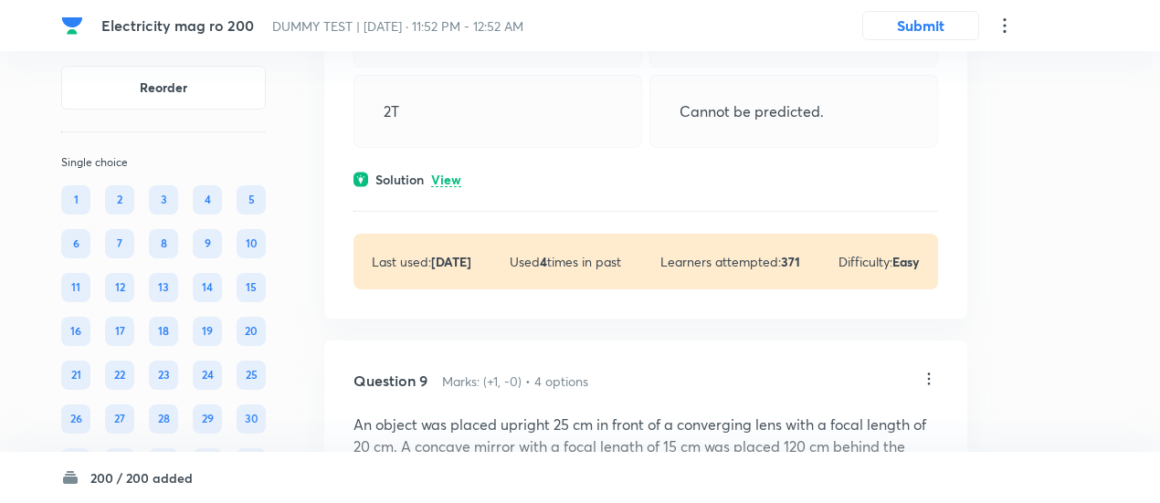
scroll to position [6540, 0]
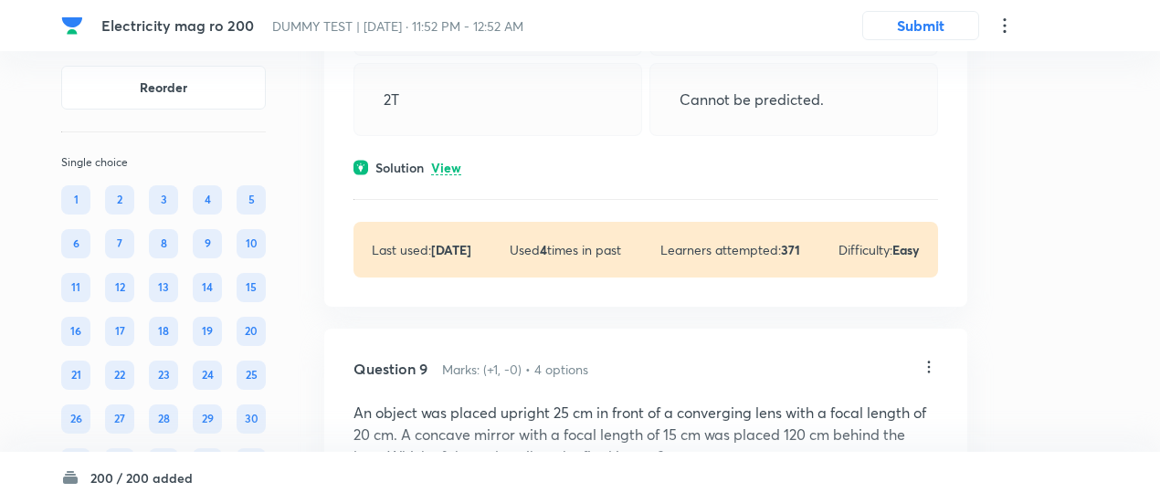
click at [455, 175] on p "View" at bounding box center [446, 169] width 30 height 14
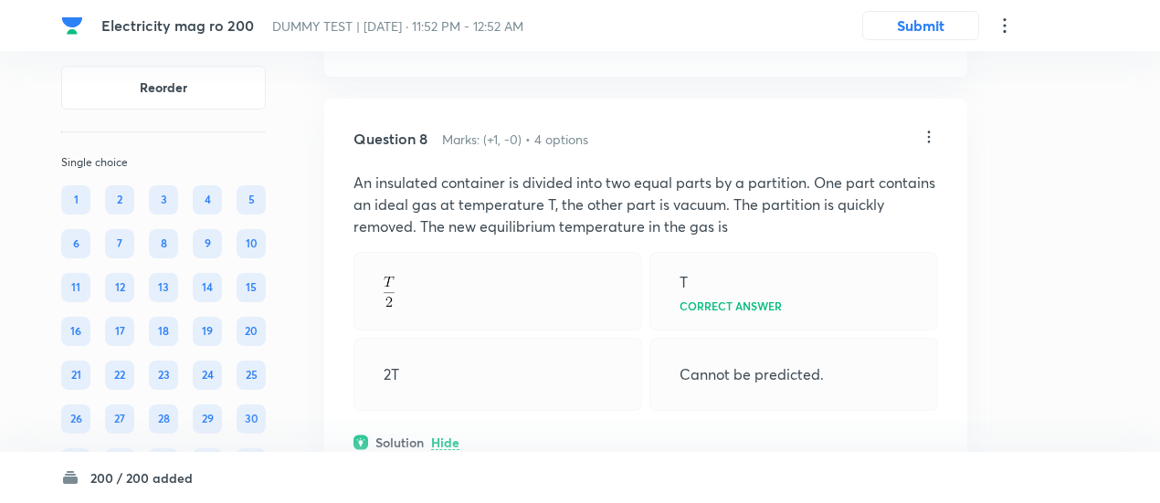
scroll to position [6264, 0]
click at [921, 143] on icon at bounding box center [929, 138] width 18 height 18
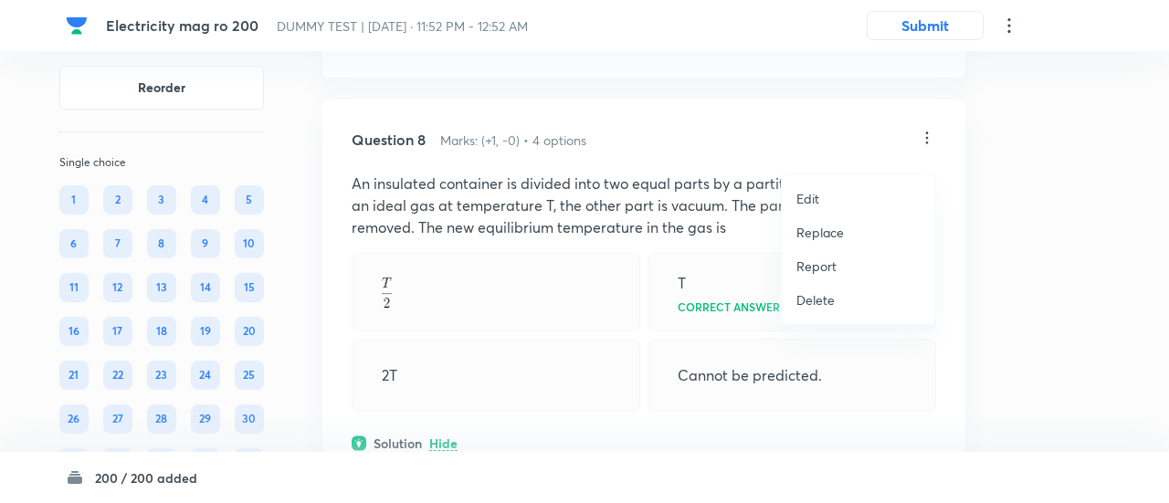
click at [811, 231] on p "Replace" at bounding box center [821, 232] width 48 height 19
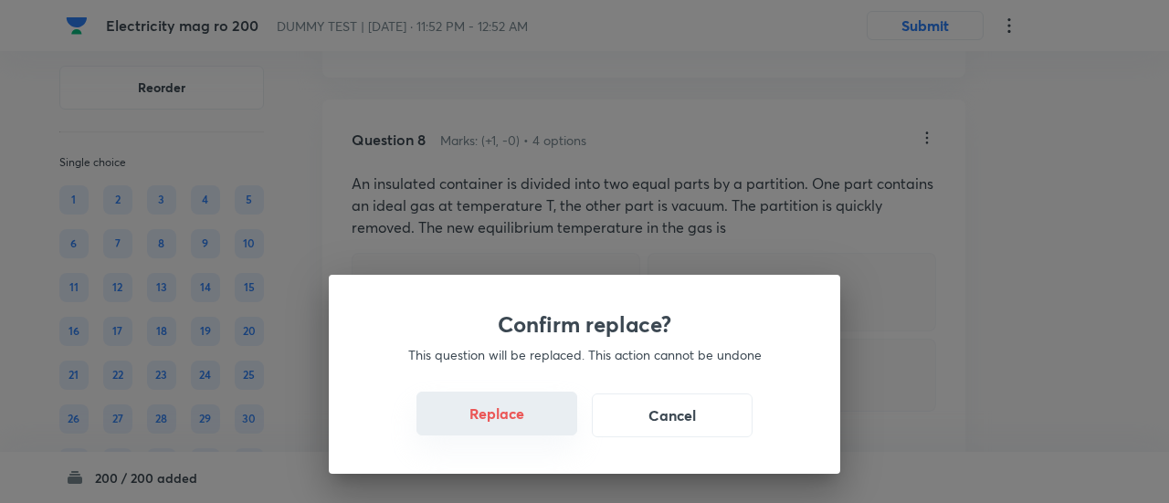
click at [508, 433] on button "Replace" at bounding box center [497, 414] width 161 height 44
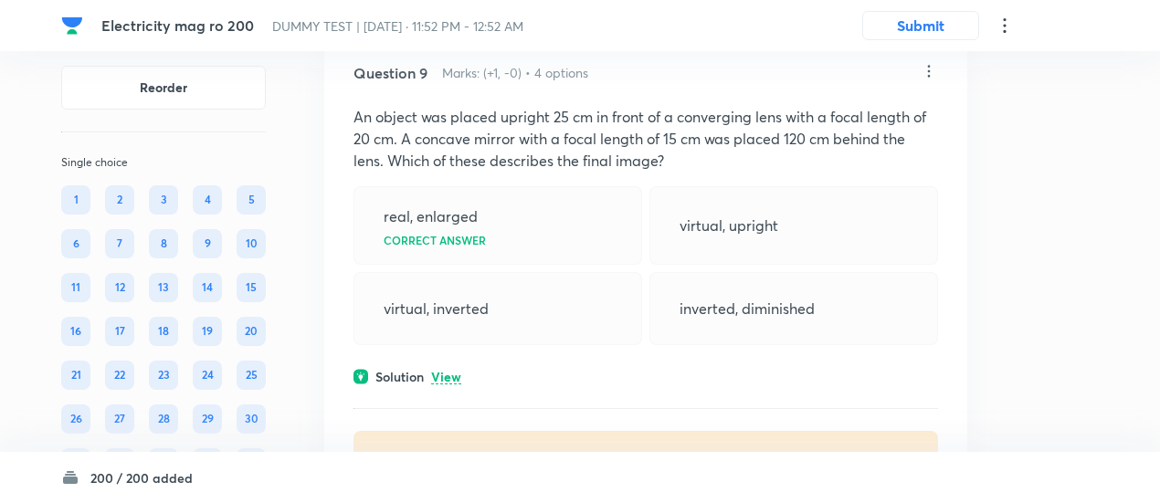
scroll to position [7230, 0]
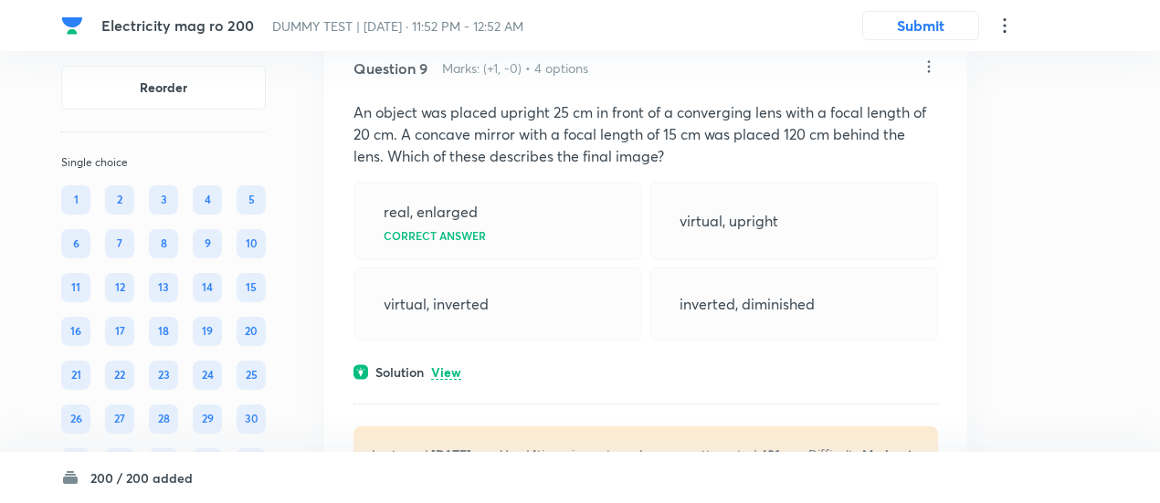
click at [442, 379] on p "View" at bounding box center [446, 373] width 30 height 14
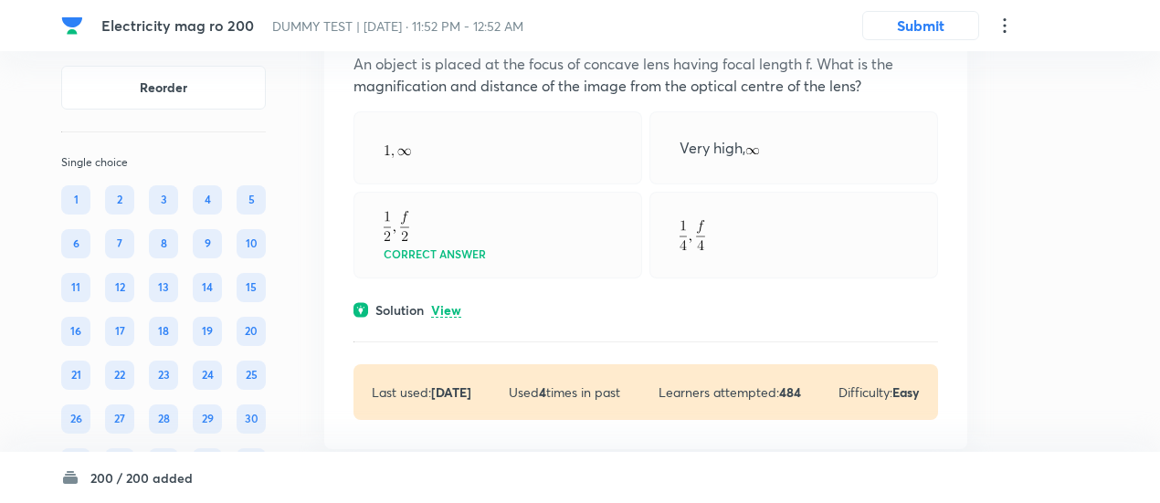
scroll to position [8446, 0]
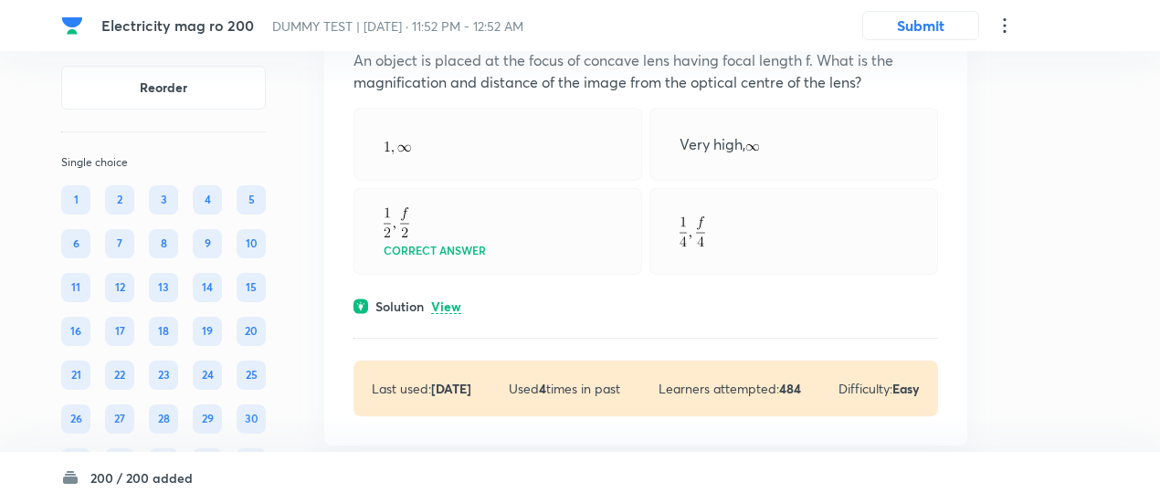
click at [448, 314] on p "View" at bounding box center [446, 308] width 30 height 14
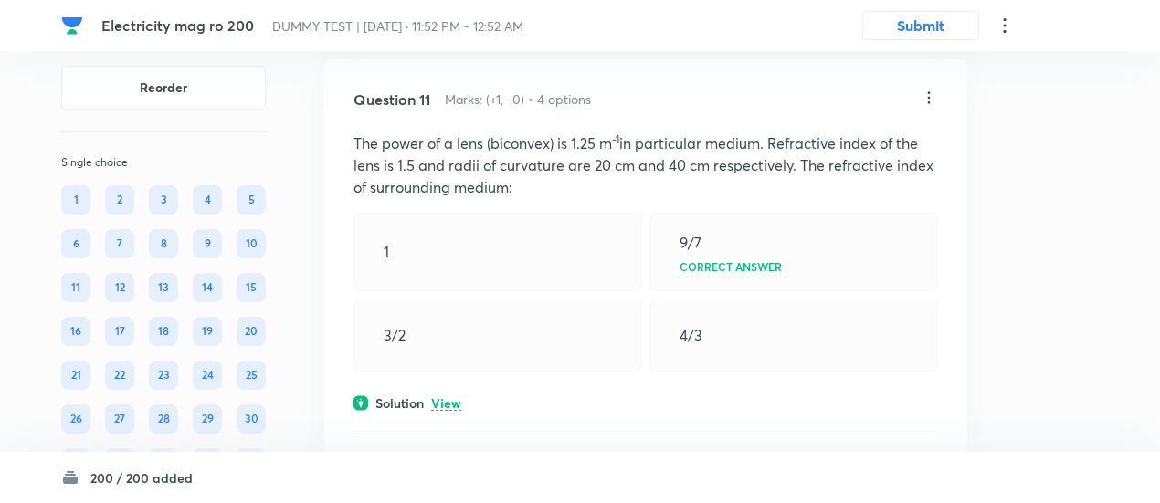
scroll to position [9277, 0]
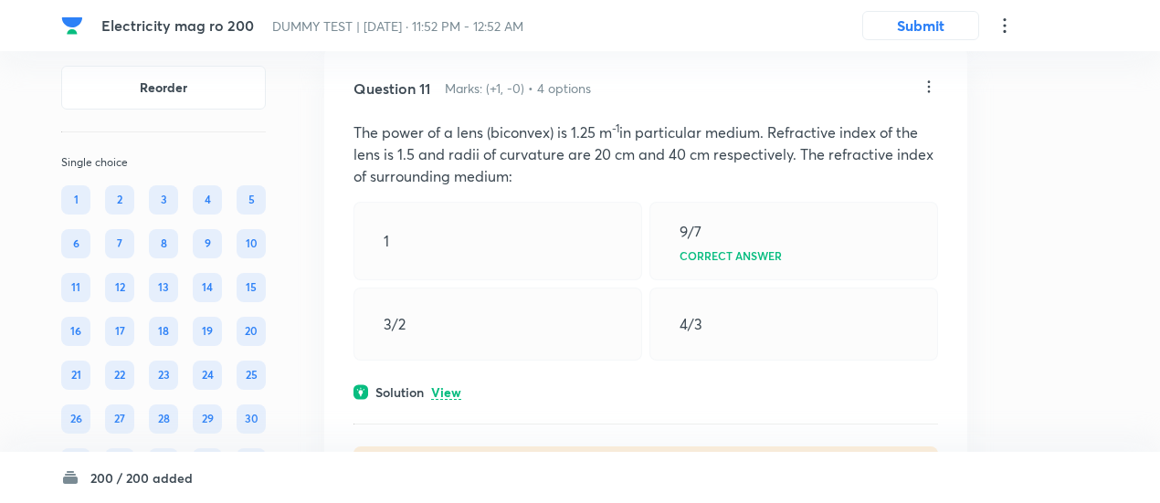
click at [449, 400] on p "View" at bounding box center [446, 393] width 30 height 14
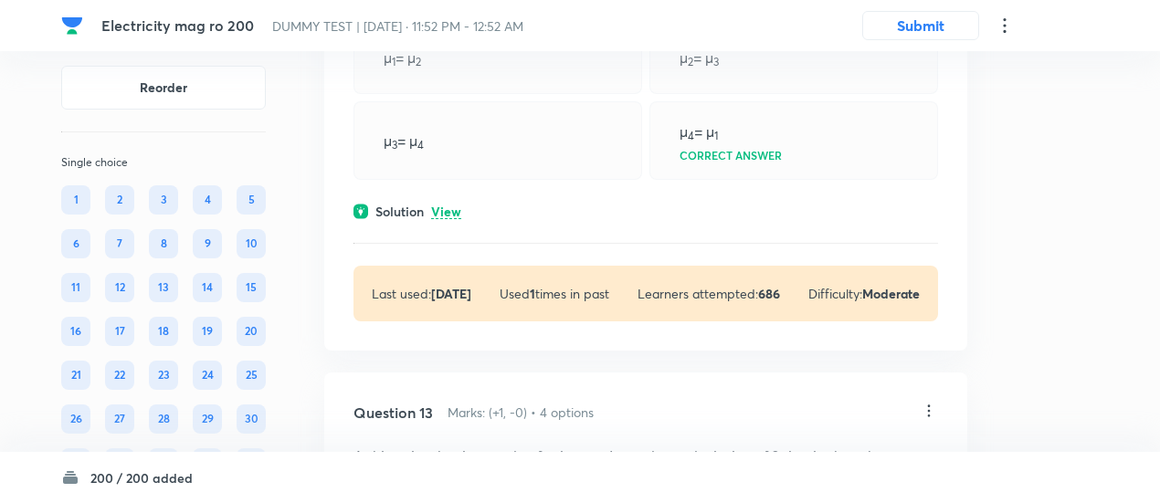
scroll to position [10514, 0]
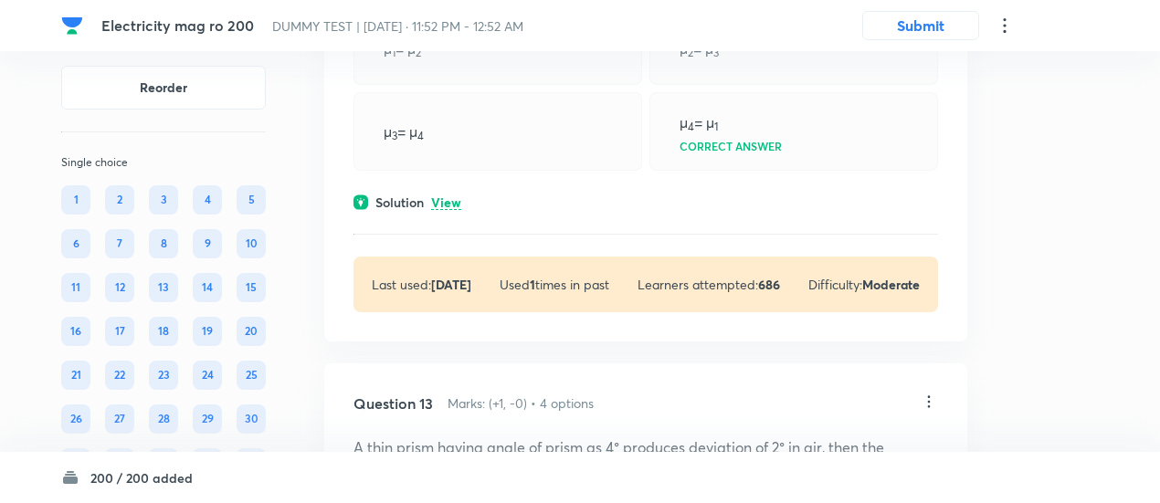
click at [451, 210] on p "View" at bounding box center [446, 203] width 30 height 14
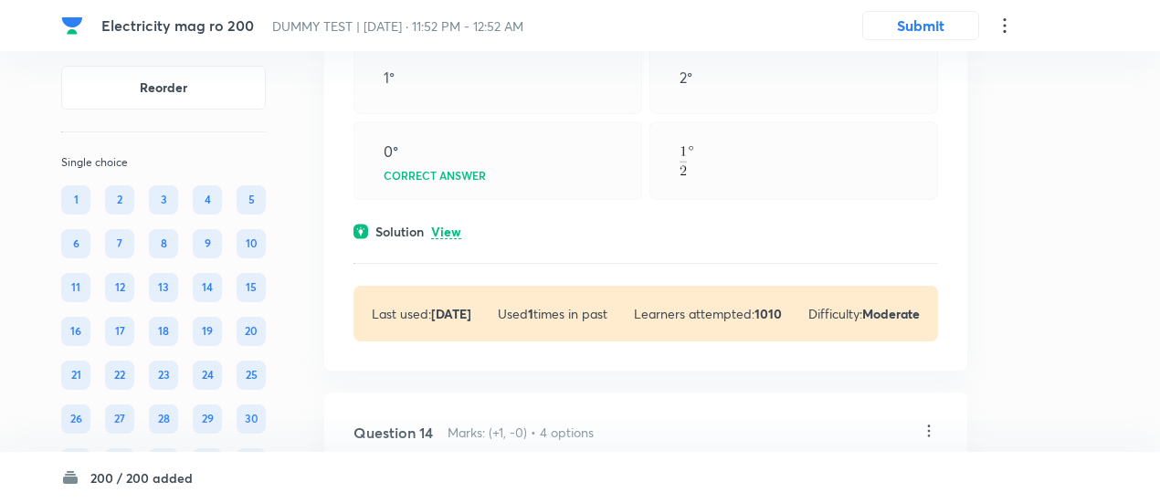
scroll to position [11597, 0]
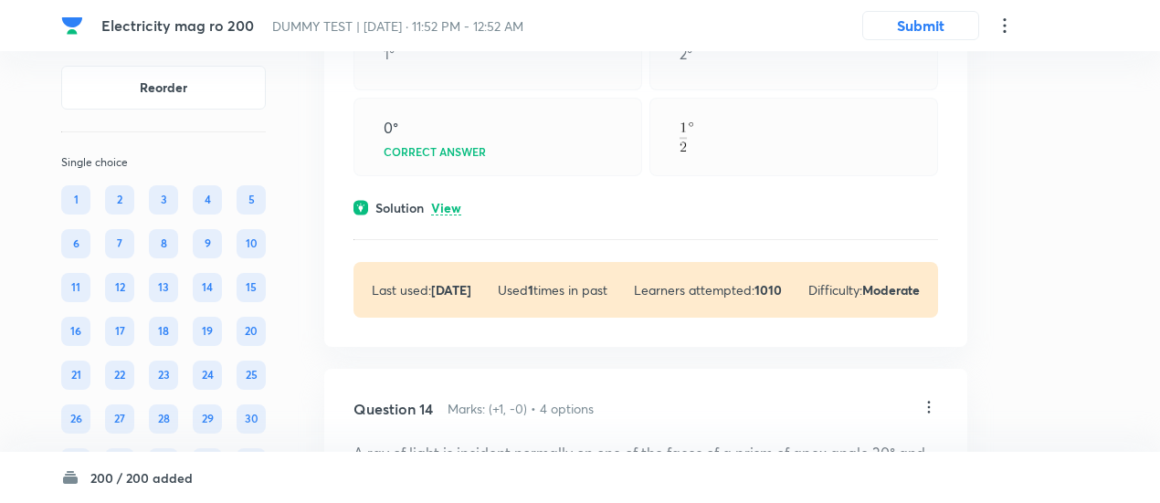
click at [449, 215] on p "View" at bounding box center [446, 209] width 30 height 14
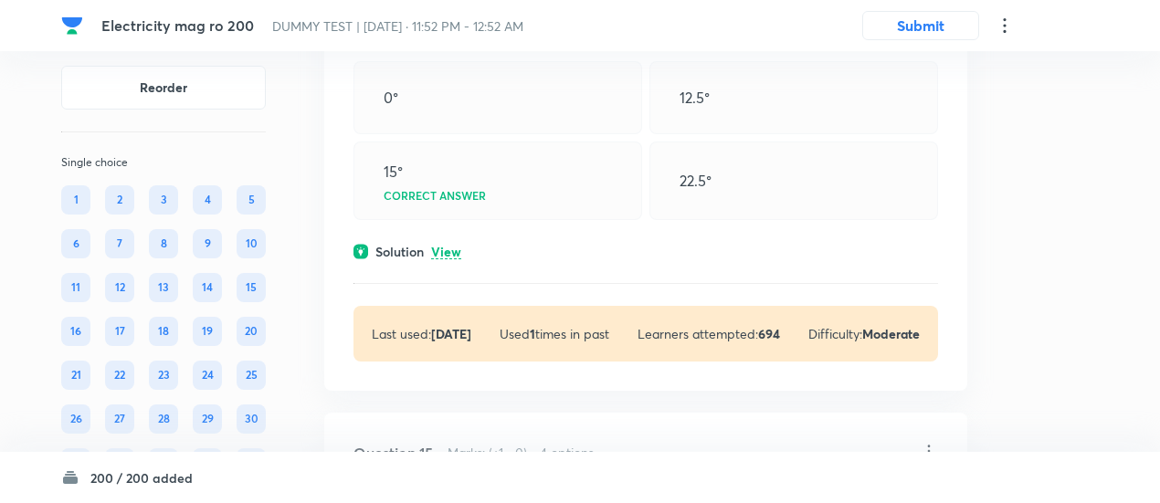
scroll to position [12278, 0]
click at [451, 259] on p "View" at bounding box center [446, 252] width 30 height 14
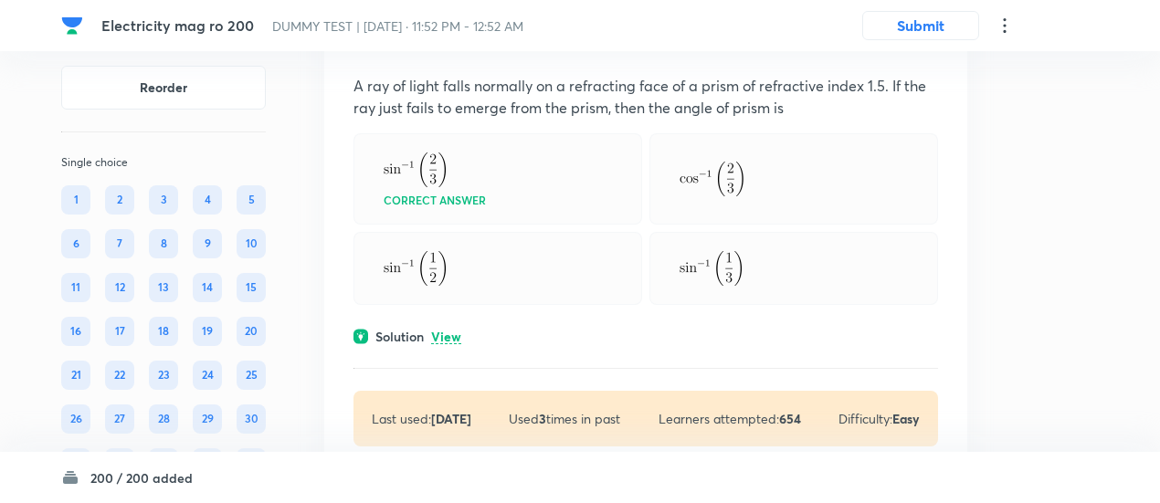
scroll to position [13075, 0]
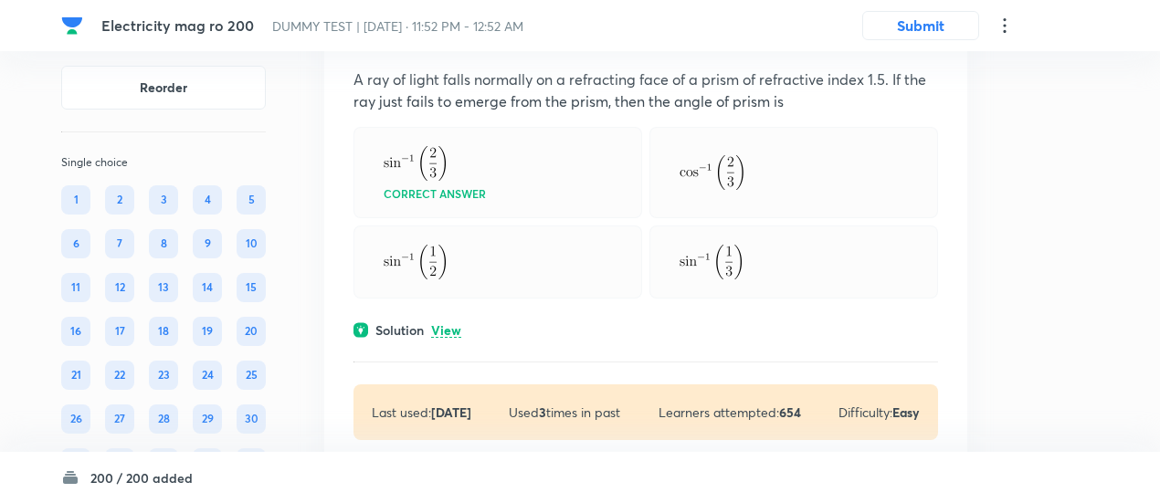
click at [450, 337] on p "View" at bounding box center [446, 331] width 30 height 14
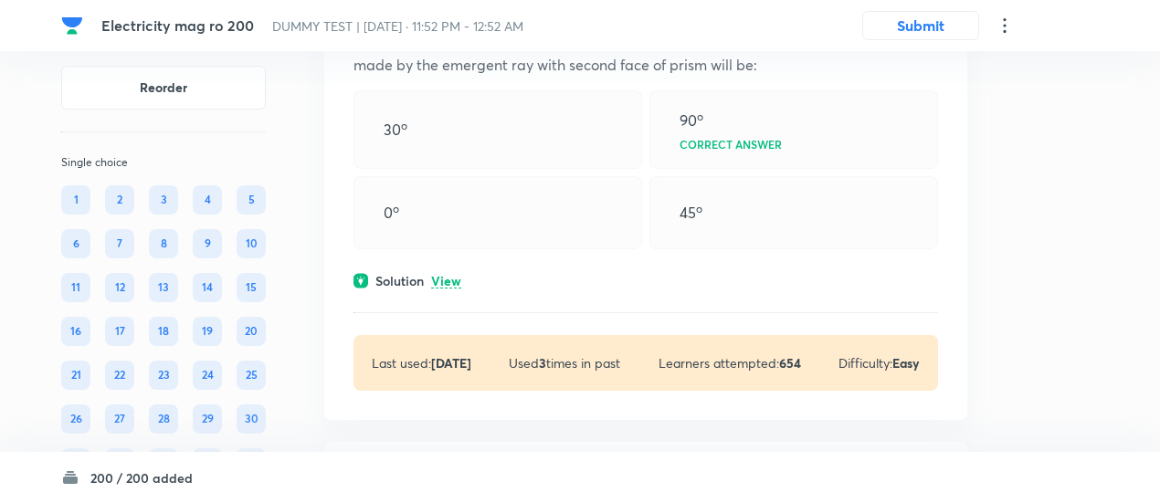
scroll to position [13876, 0]
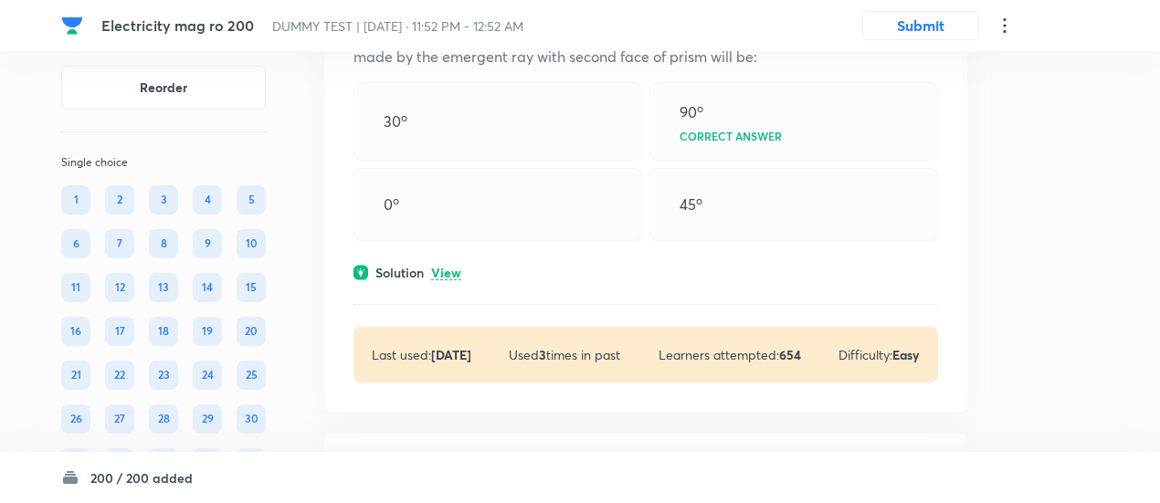
click at [450, 280] on p "View" at bounding box center [446, 274] width 30 height 14
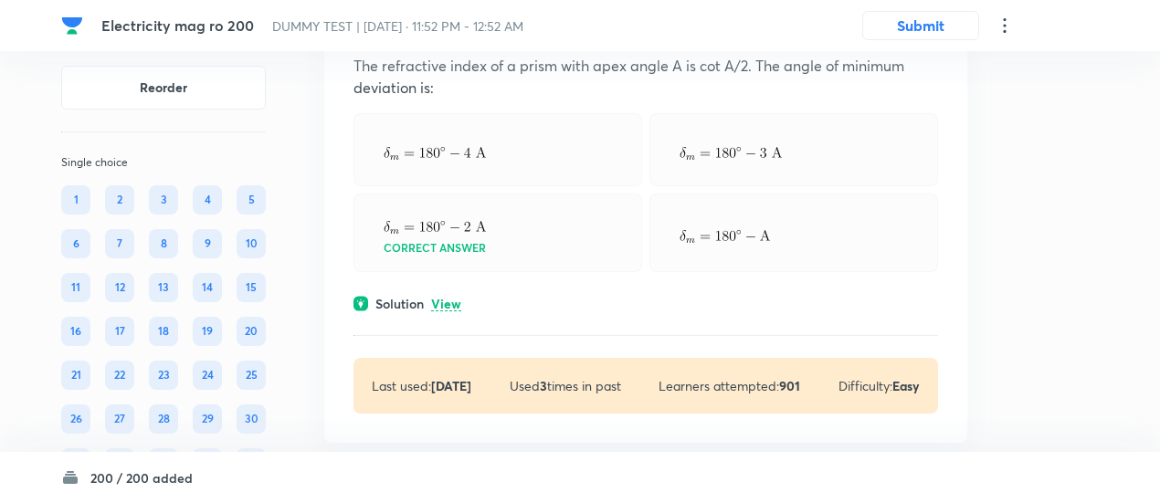
scroll to position [14683, 0]
click at [449, 310] on p "View" at bounding box center [446, 303] width 30 height 14
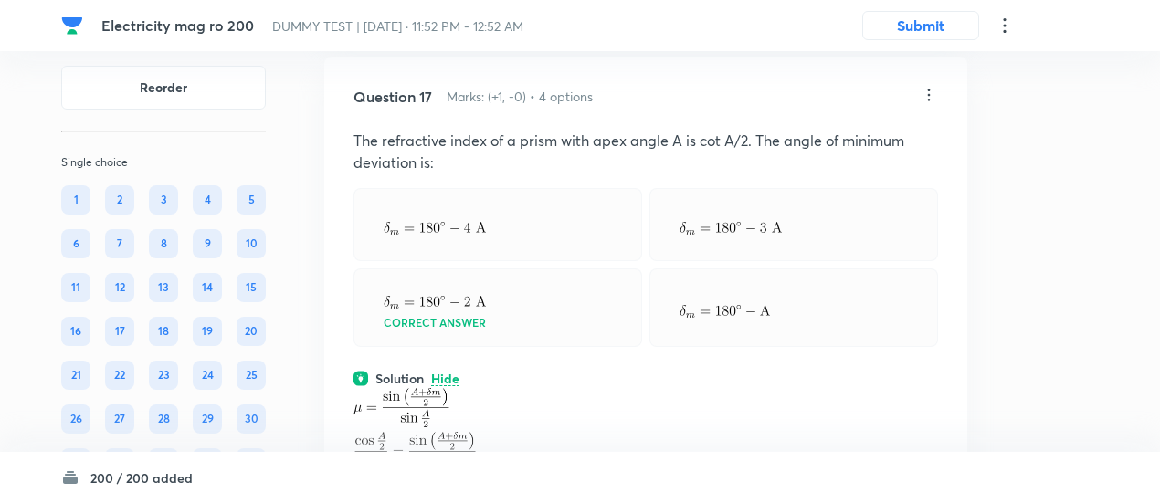
scroll to position [14594, 0]
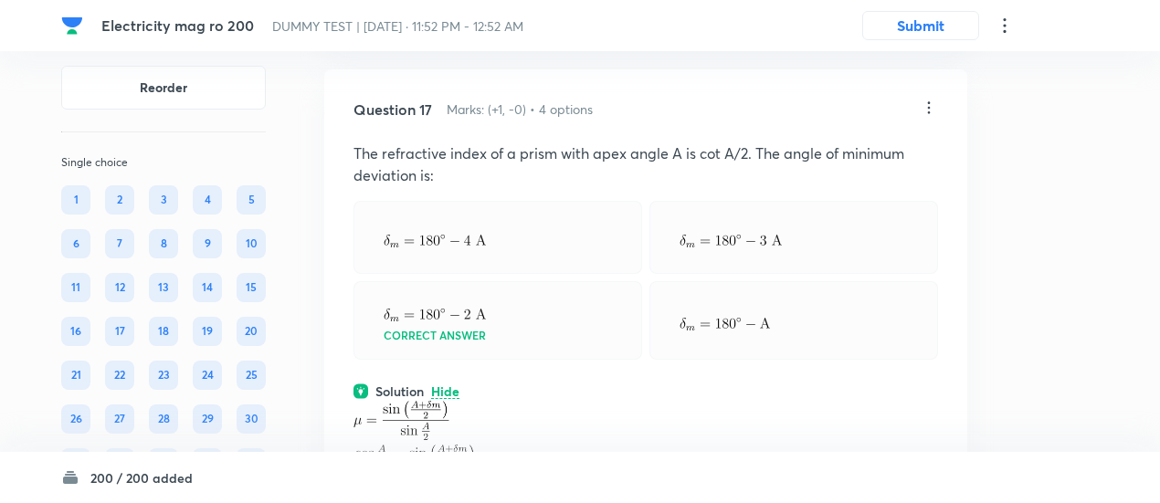
click at [930, 117] on icon at bounding box center [929, 108] width 18 height 18
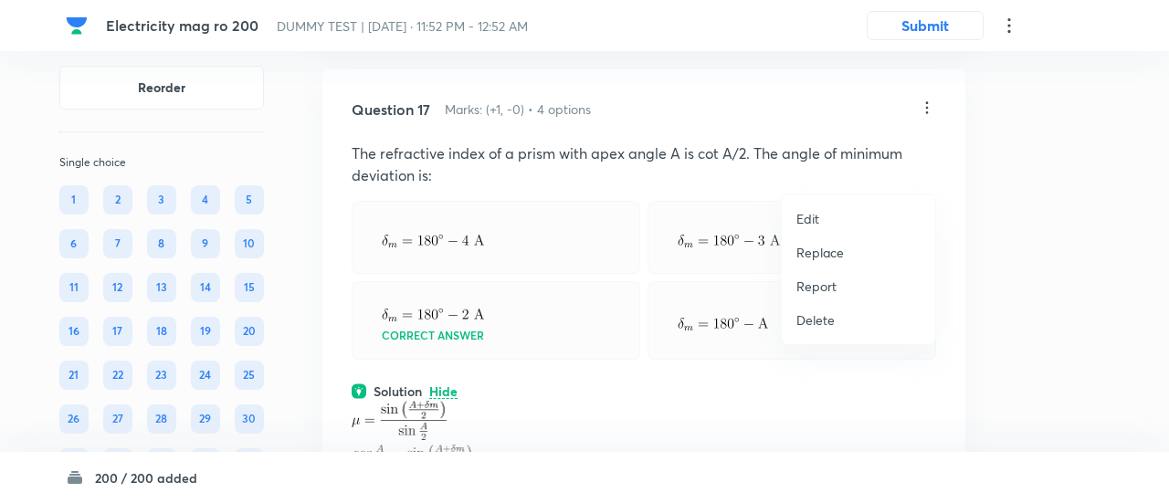
click at [817, 254] on p "Replace" at bounding box center [821, 252] width 48 height 19
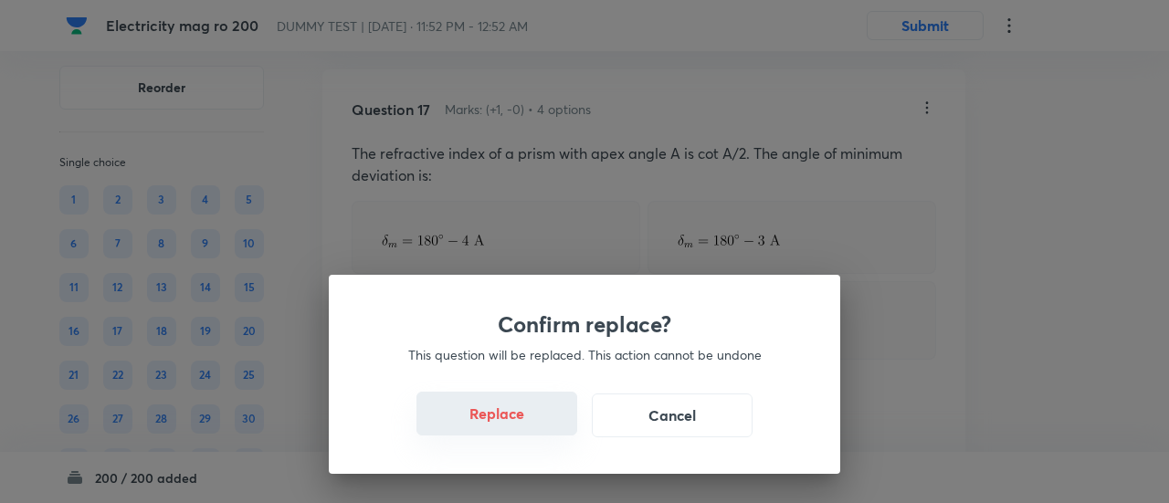
click at [506, 420] on button "Replace" at bounding box center [497, 414] width 161 height 44
click at [506, 420] on button "Replace" at bounding box center [497, 416] width 161 height 44
click at [506, 420] on button "Replace" at bounding box center [497, 414] width 161 height 44
click at [506, 420] on button "Replace" at bounding box center [497, 416] width 161 height 44
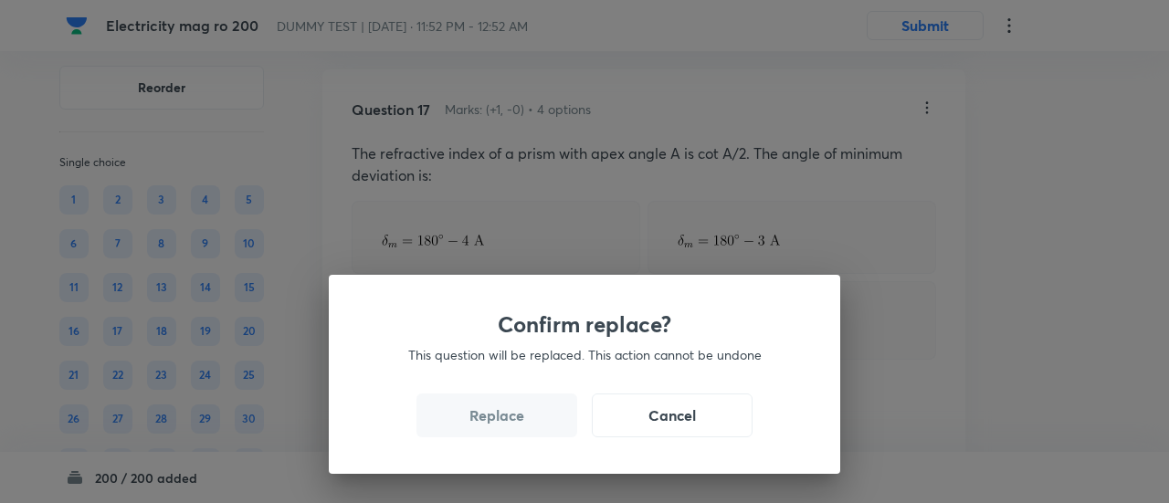
click at [506, 420] on button "Replace" at bounding box center [497, 416] width 161 height 44
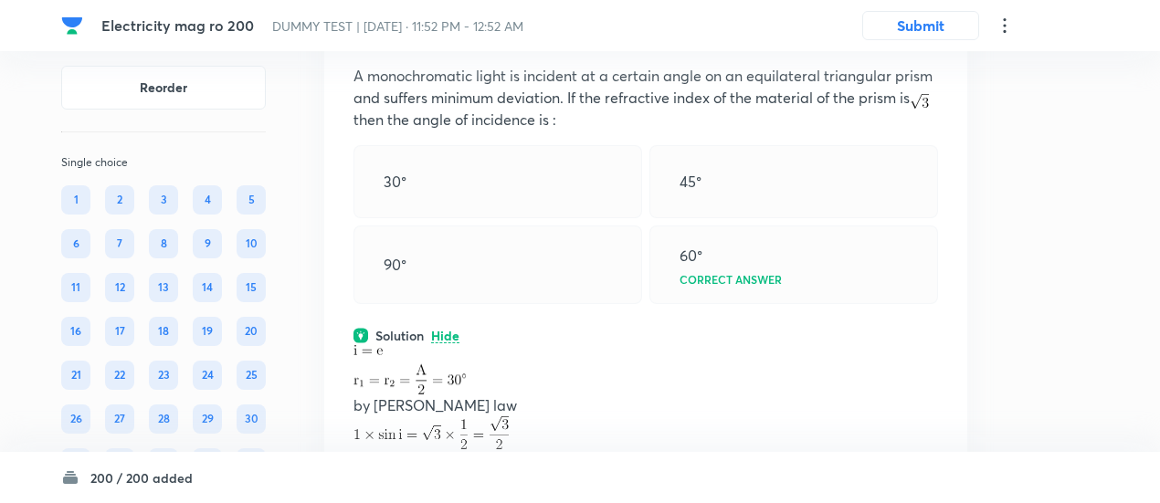
scroll to position [14627, 0]
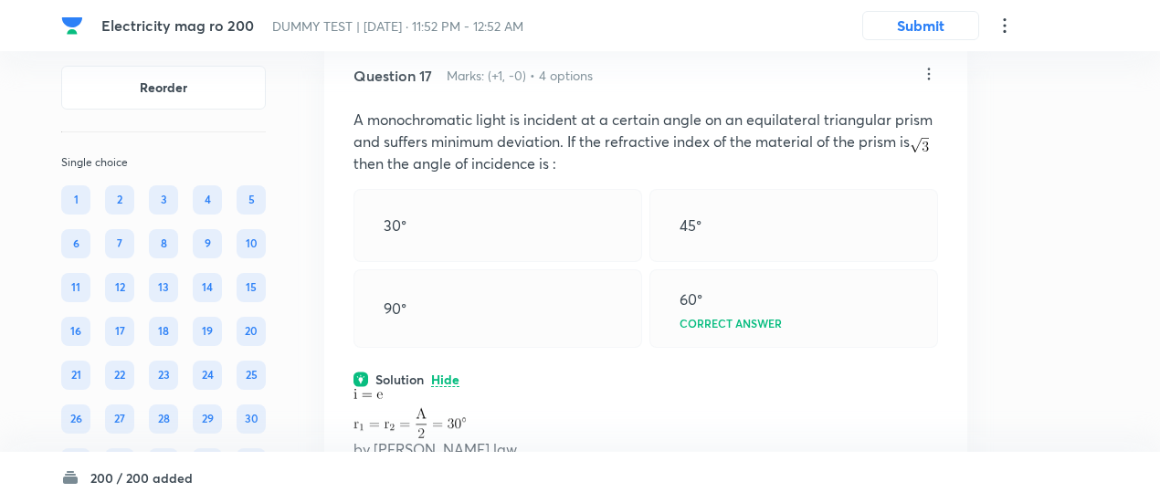
click at [930, 83] on icon at bounding box center [929, 74] width 18 height 18
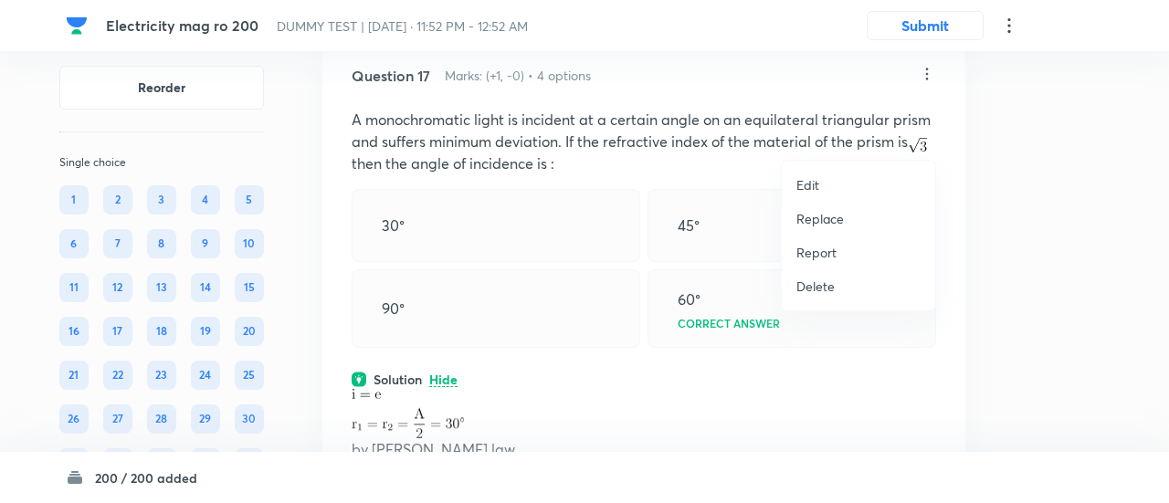
click at [822, 222] on p "Replace" at bounding box center [821, 218] width 48 height 19
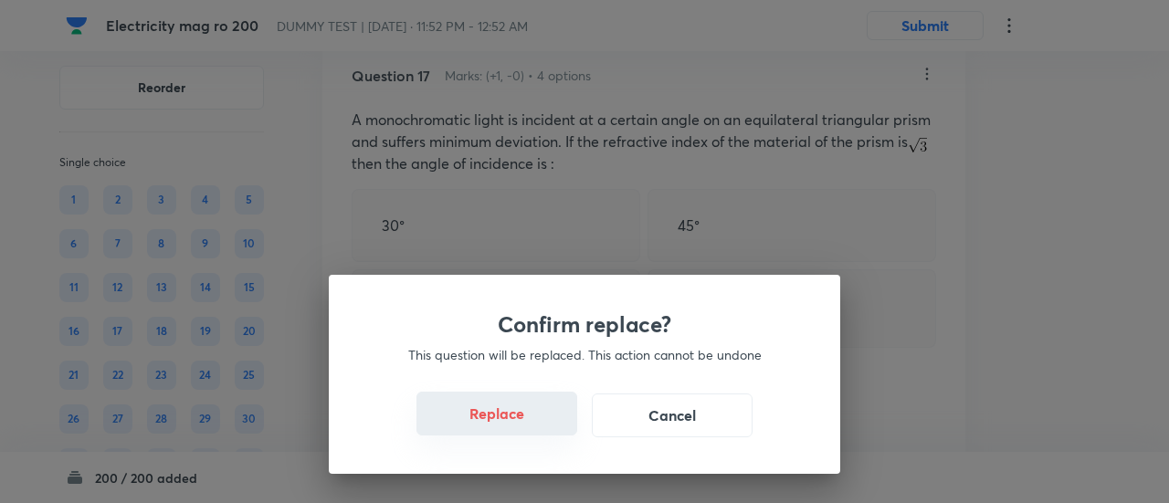
click at [517, 427] on button "Replace" at bounding box center [497, 414] width 161 height 44
click at [517, 427] on button "Replace" at bounding box center [497, 416] width 161 height 44
click at [517, 427] on button "Replace" at bounding box center [497, 414] width 161 height 44
click at [517, 427] on button "Replace" at bounding box center [497, 416] width 161 height 44
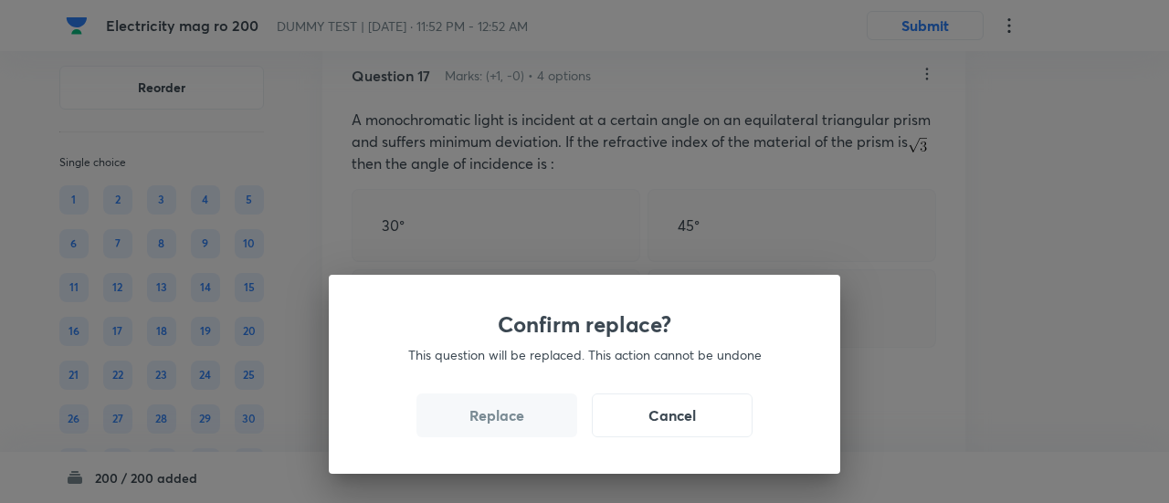
click at [517, 427] on button "Replace" at bounding box center [497, 416] width 161 height 44
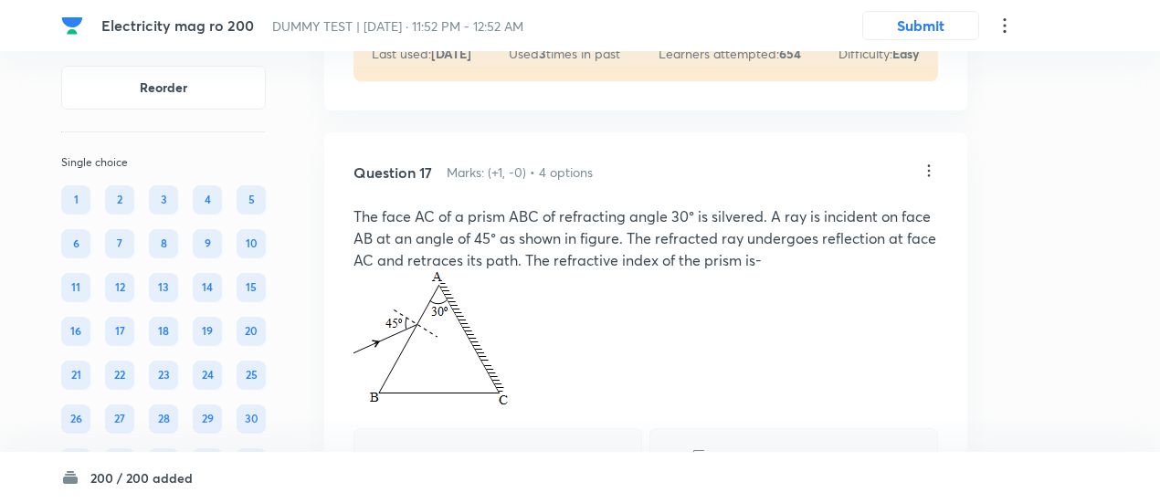
scroll to position [14517, 0]
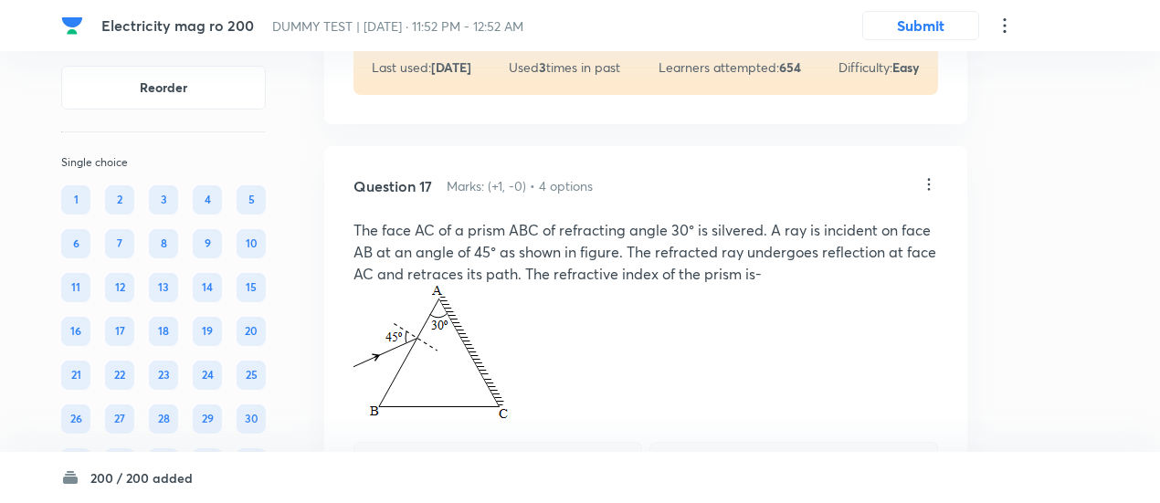
click at [927, 194] on icon at bounding box center [929, 184] width 18 height 18
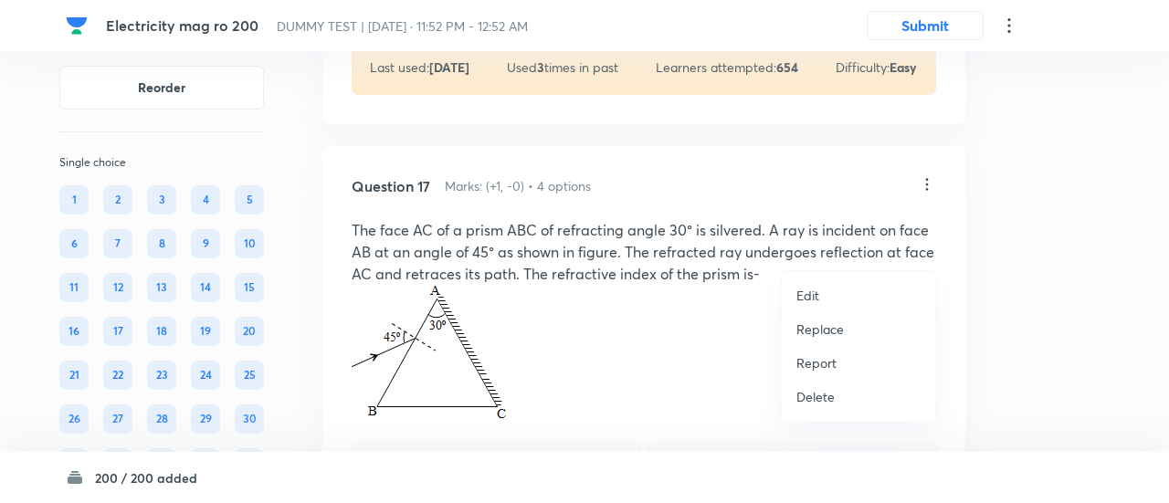
click at [811, 330] on p "Replace" at bounding box center [821, 329] width 48 height 19
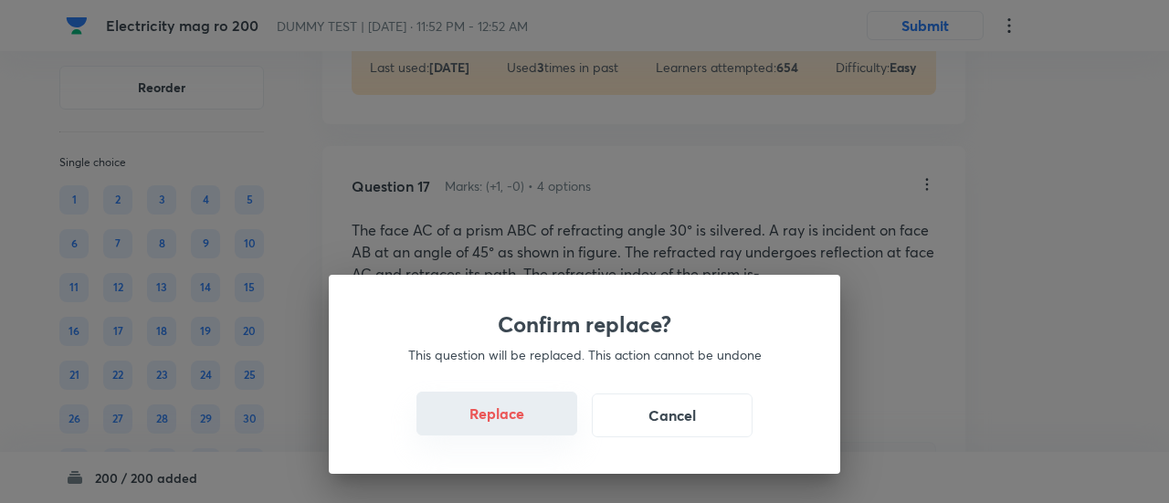
click at [521, 423] on button "Replace" at bounding box center [497, 414] width 161 height 44
click at [521, 428] on button "Replace" at bounding box center [497, 414] width 161 height 44
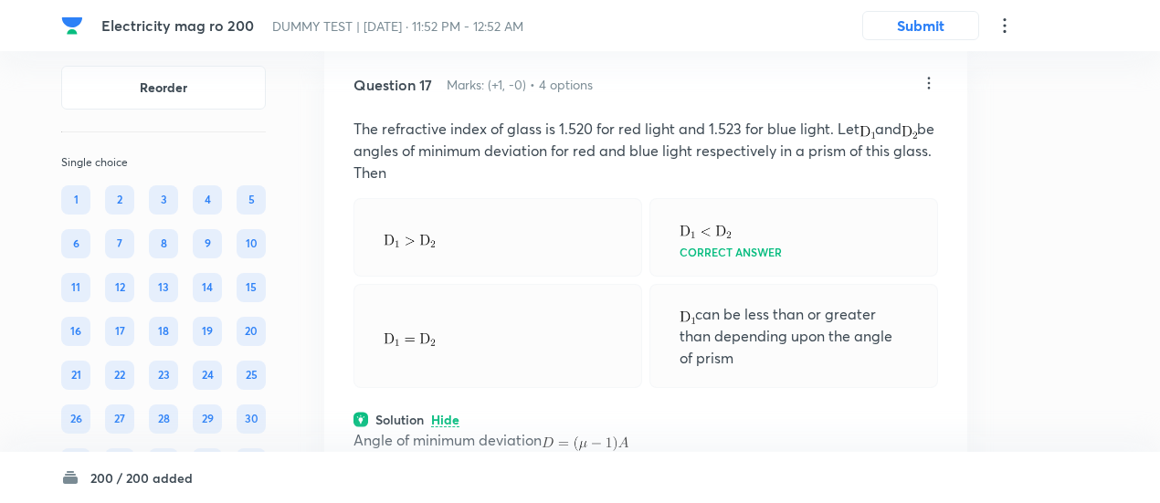
scroll to position [14614, 0]
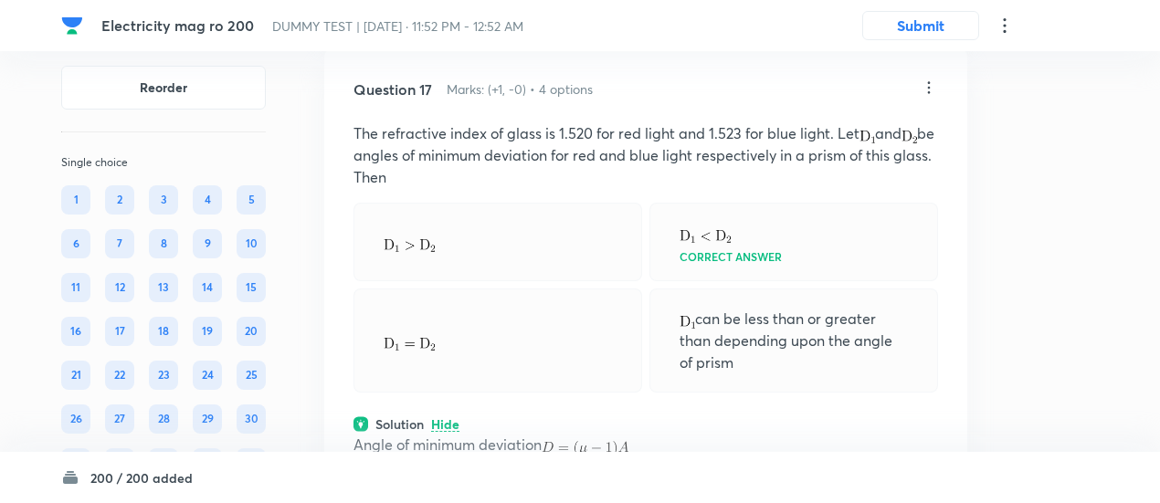
click at [932, 97] on icon at bounding box center [929, 88] width 18 height 18
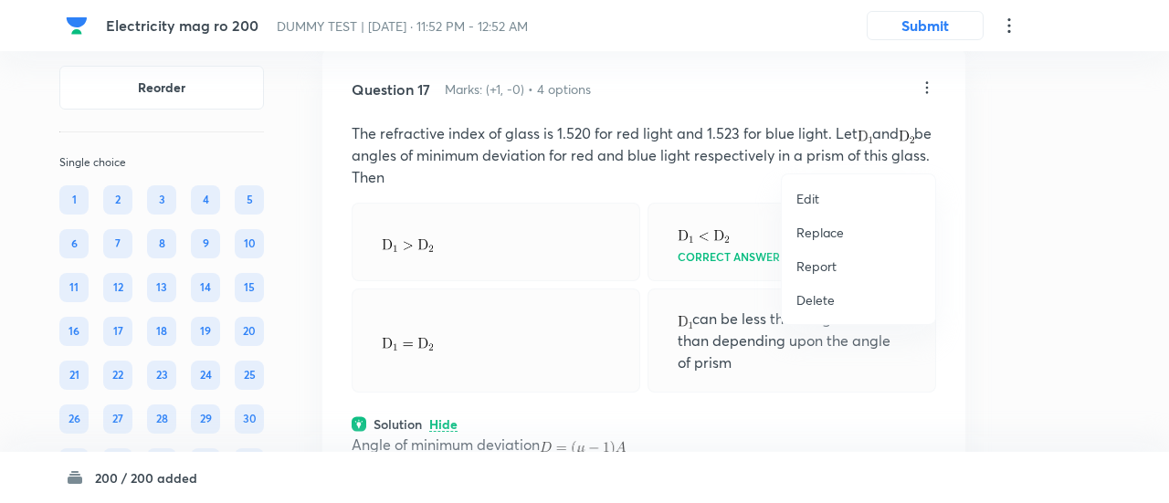
click at [820, 230] on p "Replace" at bounding box center [821, 232] width 48 height 19
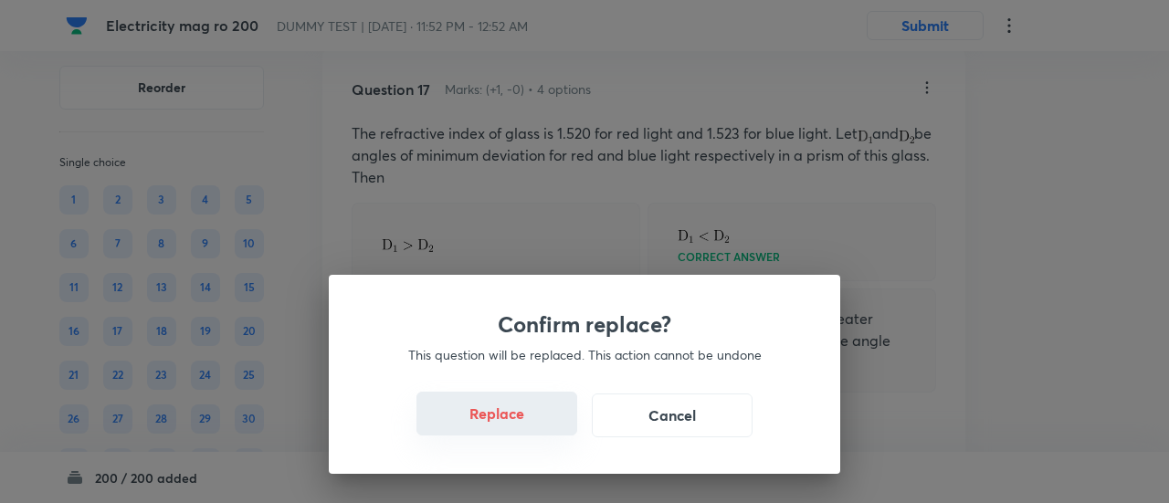
click at [521, 422] on button "Replace" at bounding box center [497, 414] width 161 height 44
click at [521, 422] on button "Replace" at bounding box center [497, 416] width 161 height 44
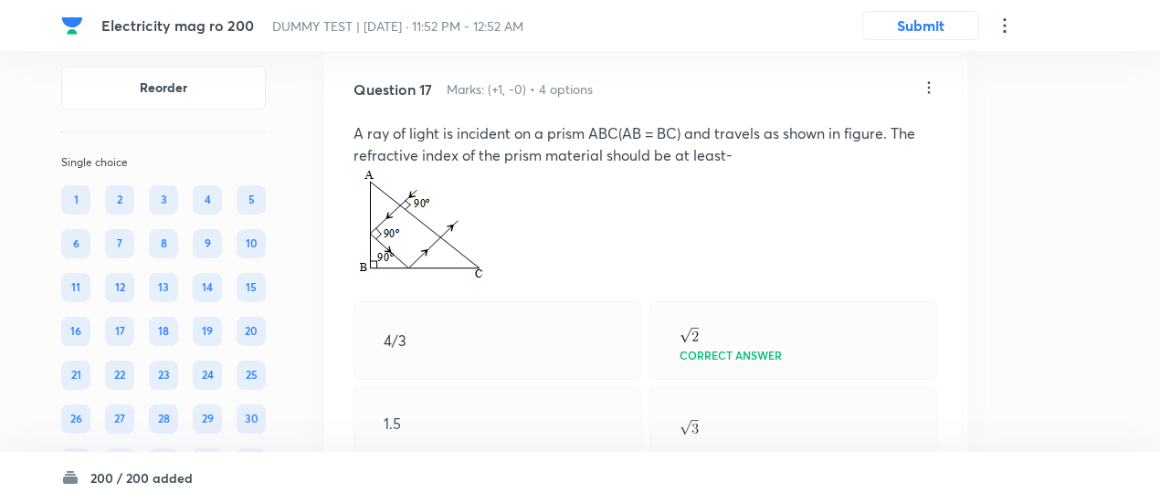
click at [930, 97] on icon at bounding box center [929, 88] width 18 height 18
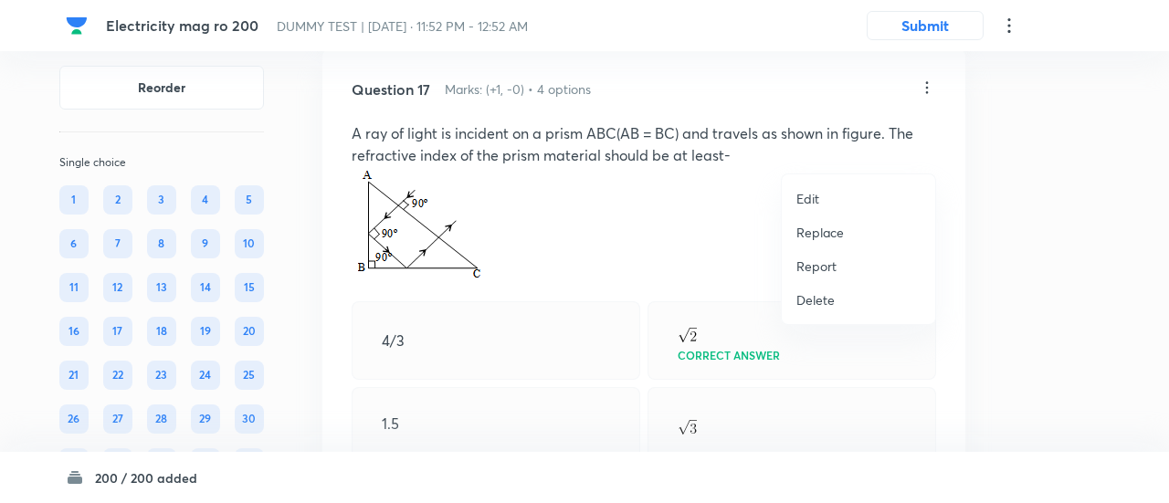
click at [828, 239] on p "Replace" at bounding box center [821, 232] width 48 height 19
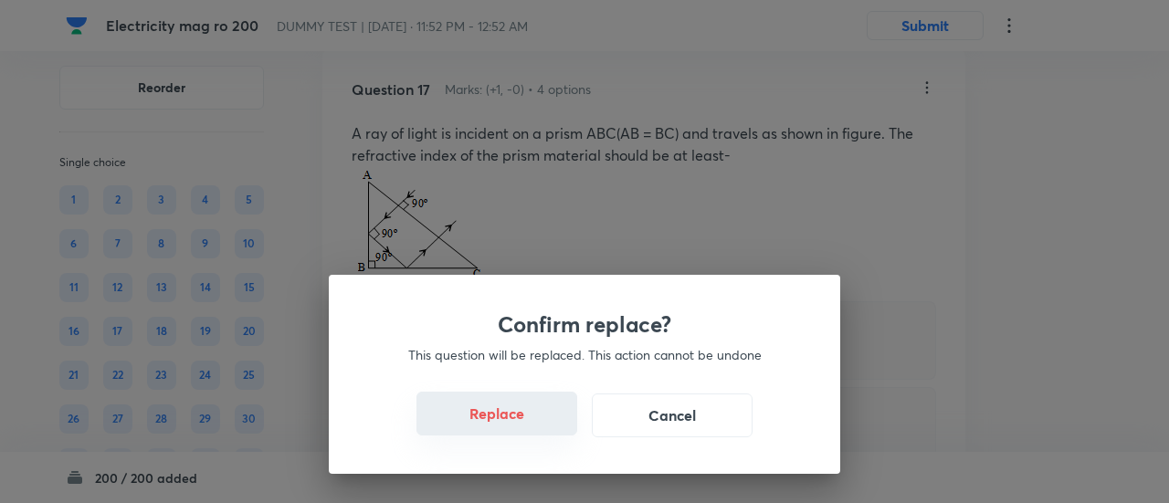
click at [526, 430] on button "Replace" at bounding box center [497, 414] width 161 height 44
click at [526, 430] on button "Replace" at bounding box center [497, 416] width 161 height 44
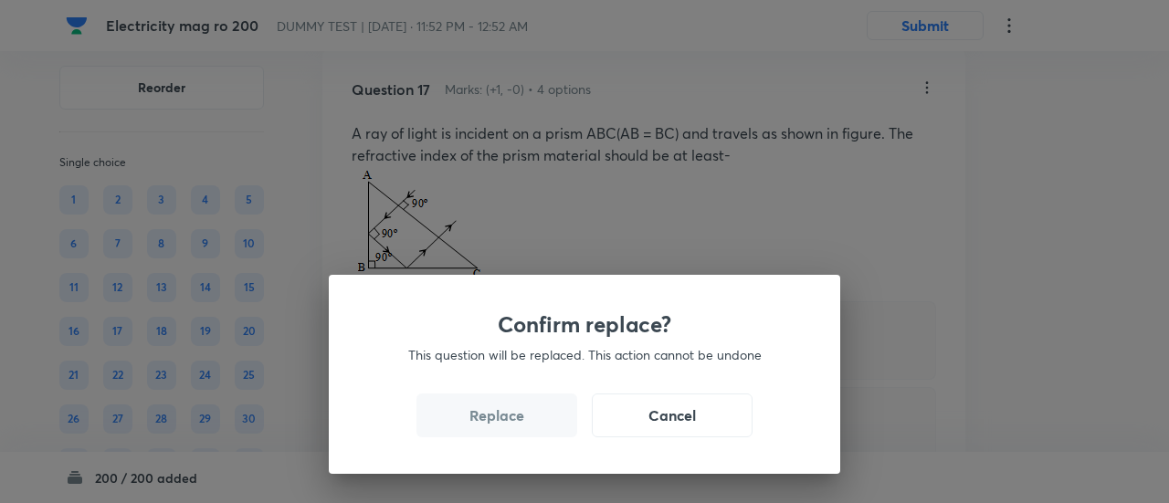
click at [526, 430] on button "Replace" at bounding box center [497, 416] width 161 height 44
click at [526, 430] on button "Replace" at bounding box center [497, 414] width 161 height 44
click at [526, 430] on button "Replace" at bounding box center [497, 416] width 161 height 44
click at [526, 430] on div "Confirm replace? This question will be replaced. This action cannot be undone R…" at bounding box center [584, 251] width 1169 height 503
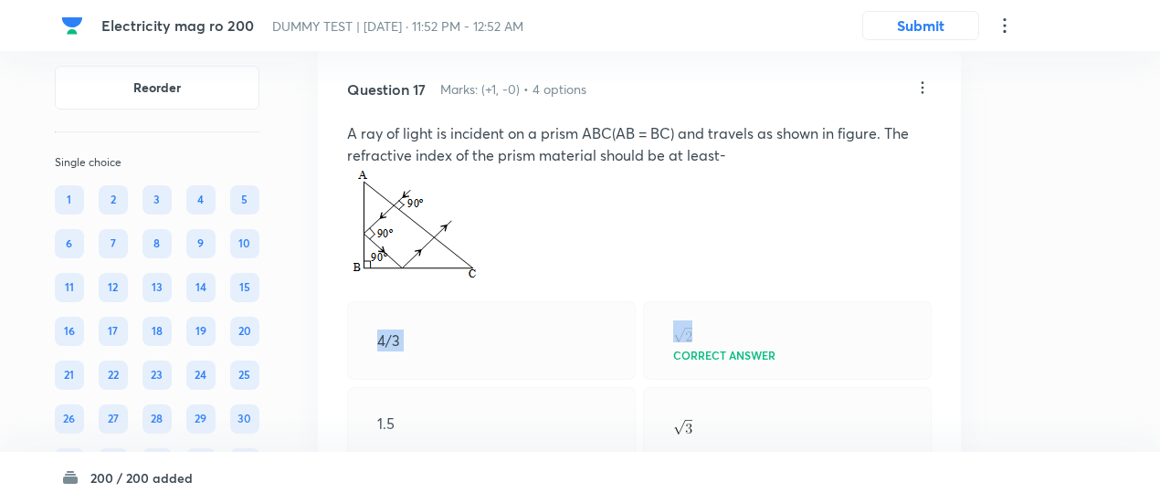
click at [526, 380] on div "4/3" at bounding box center [491, 340] width 289 height 79
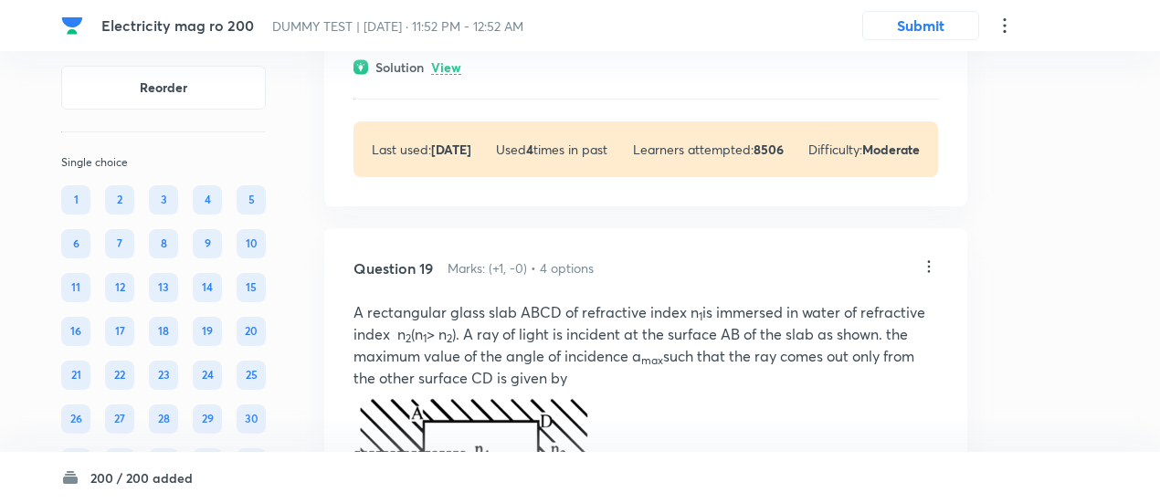
scroll to position [15881, 0]
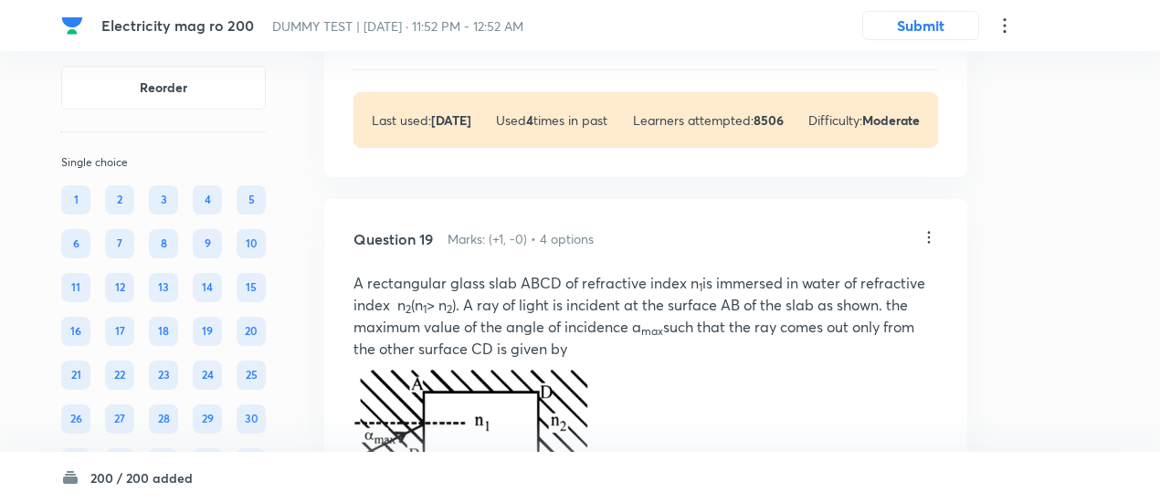
click at [442, 46] on p "View" at bounding box center [446, 39] width 30 height 14
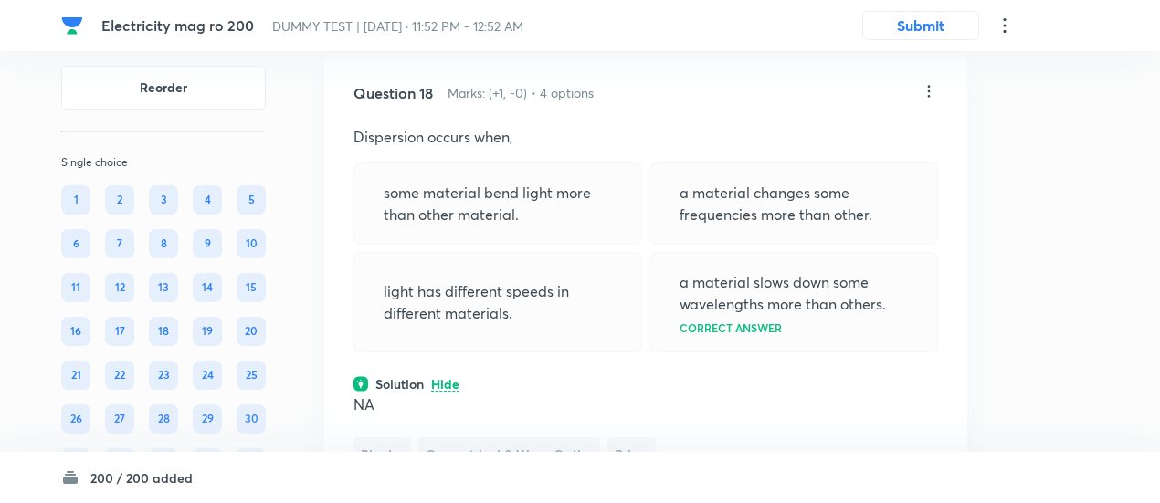
scroll to position [15529, 0]
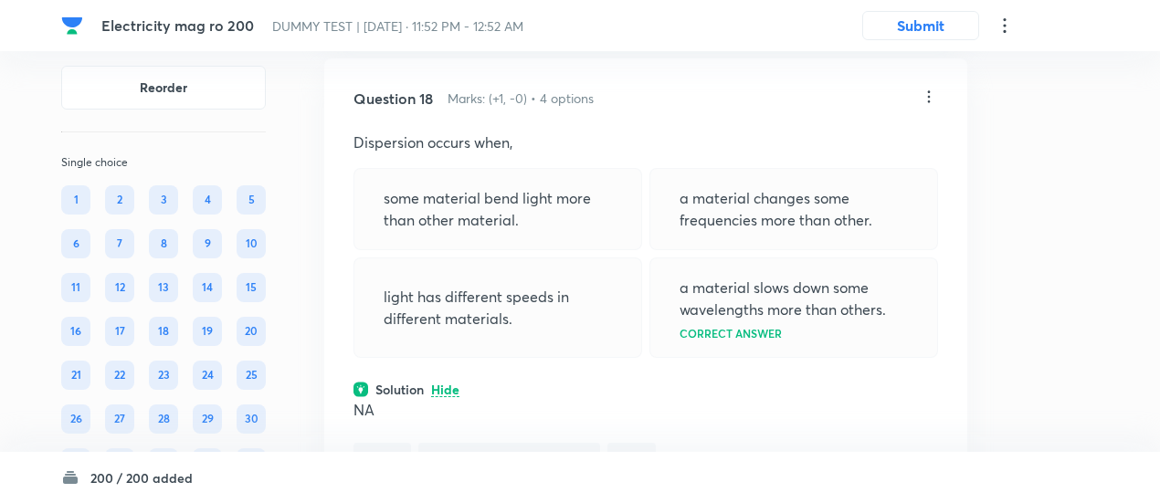
click at [927, 106] on icon at bounding box center [929, 97] width 18 height 18
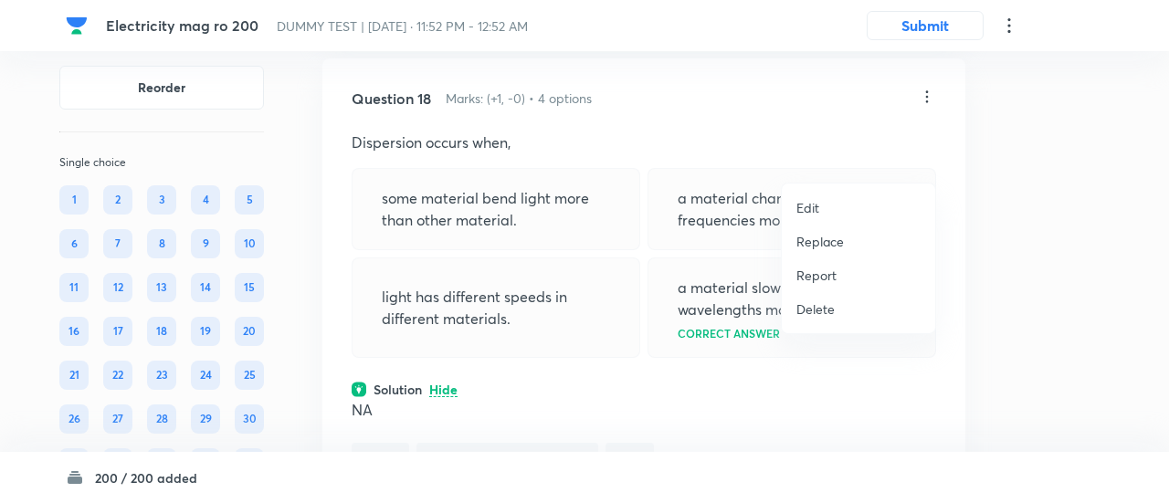
click at [828, 250] on p "Replace" at bounding box center [821, 241] width 48 height 19
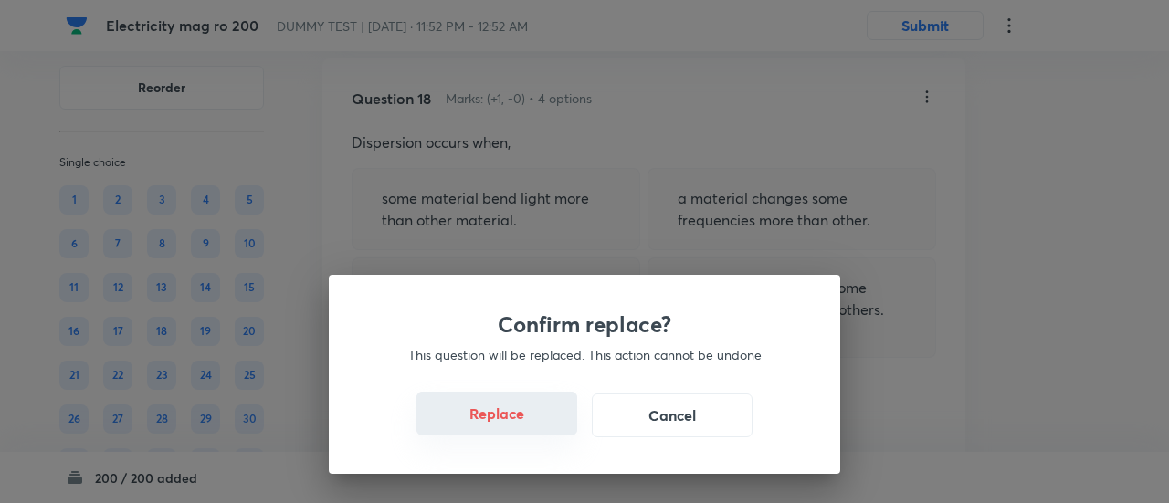
click at [521, 426] on button "Replace" at bounding box center [497, 414] width 161 height 44
click at [521, 426] on button "Replace" at bounding box center [497, 416] width 161 height 44
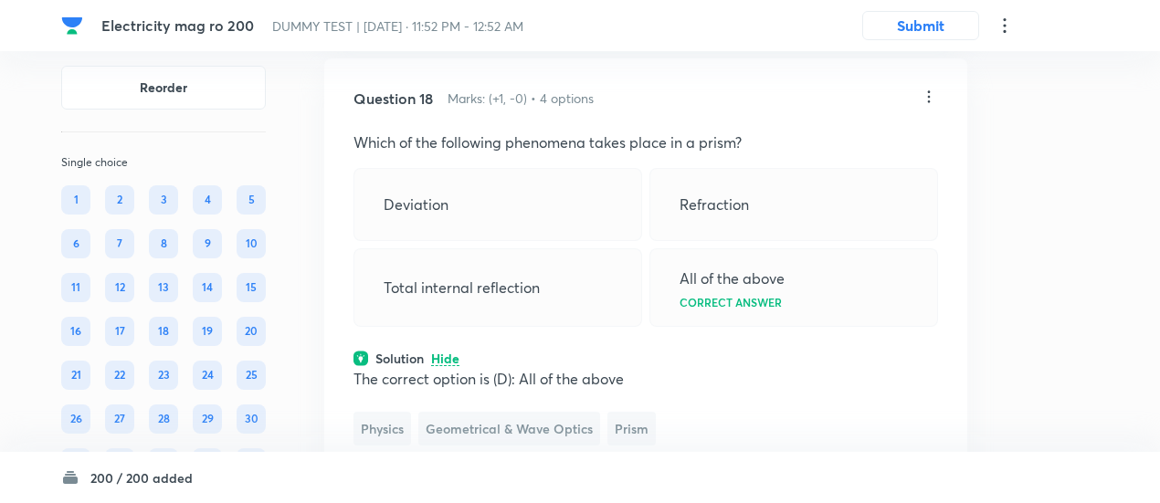
click at [521, 368] on div "Solution Hide" at bounding box center [646, 358] width 585 height 19
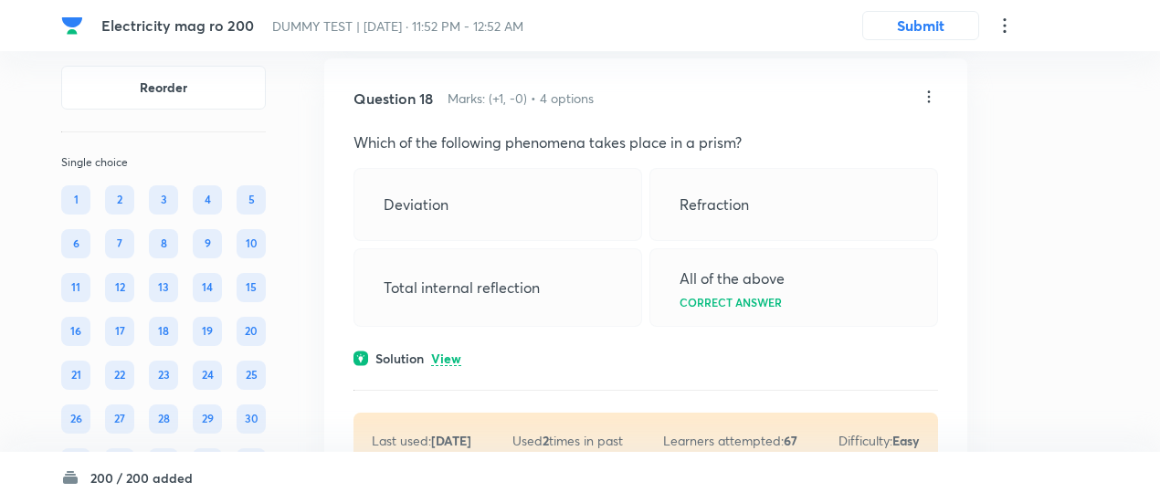
scroll to position [15579, 0]
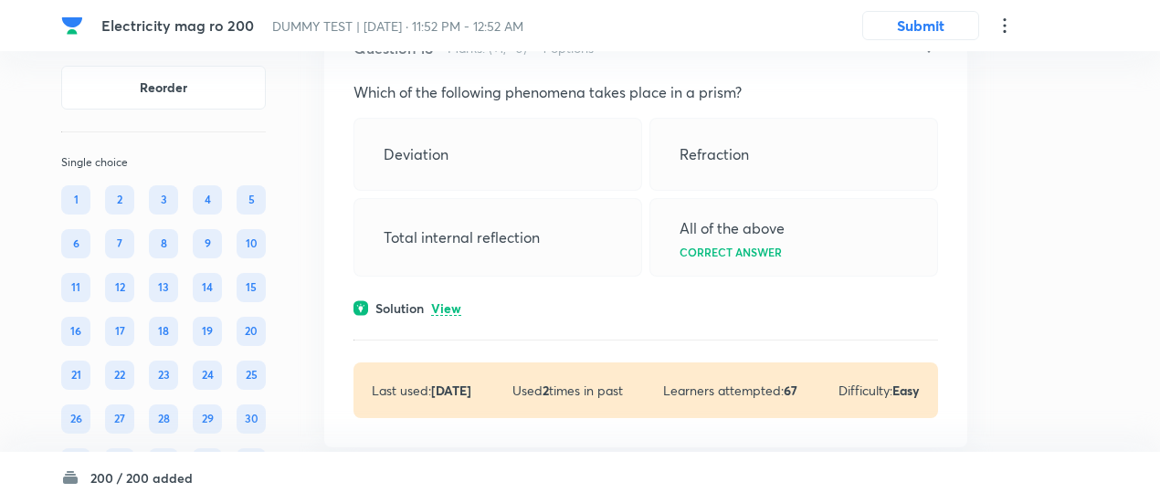
click at [932, 56] on icon at bounding box center [929, 46] width 18 height 18
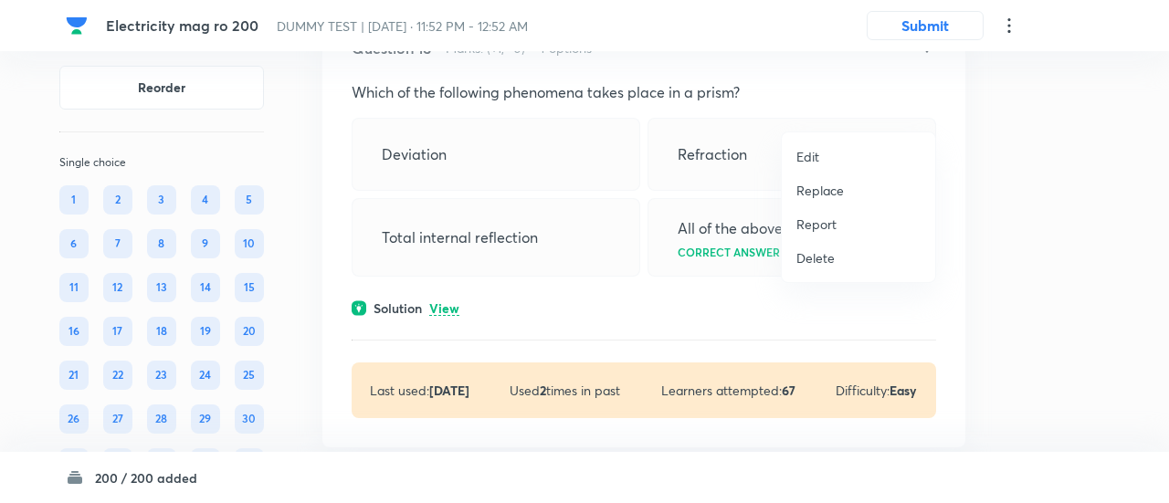
click at [815, 199] on p "Replace" at bounding box center [821, 190] width 48 height 19
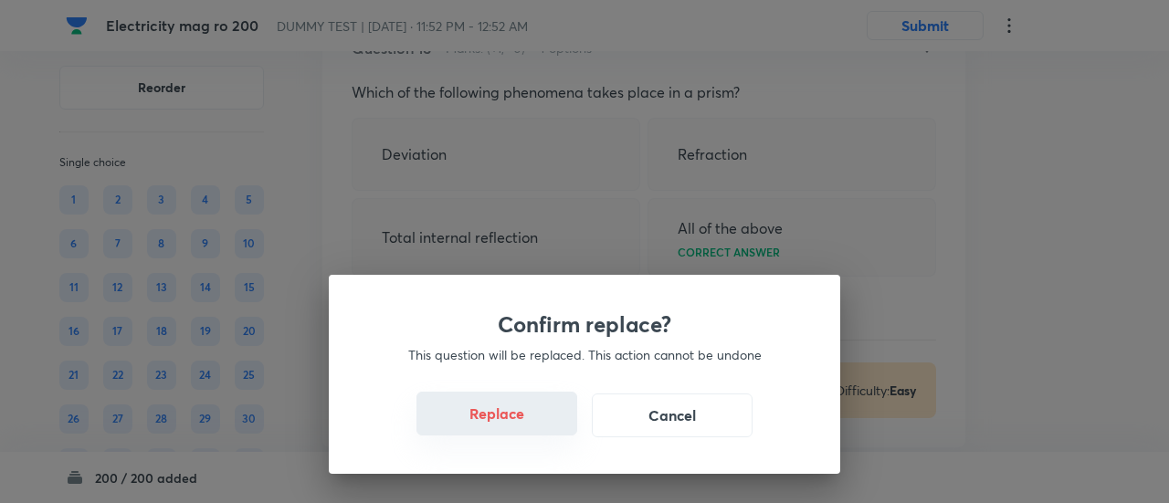
click at [509, 432] on button "Replace" at bounding box center [497, 414] width 161 height 44
click at [509, 432] on button "Replace" at bounding box center [497, 416] width 161 height 44
click at [509, 432] on button "Replace" at bounding box center [497, 414] width 161 height 44
click at [509, 432] on div "Confirm replace? This question will be replaced. This action cannot be undone R…" at bounding box center [584, 251] width 1169 height 503
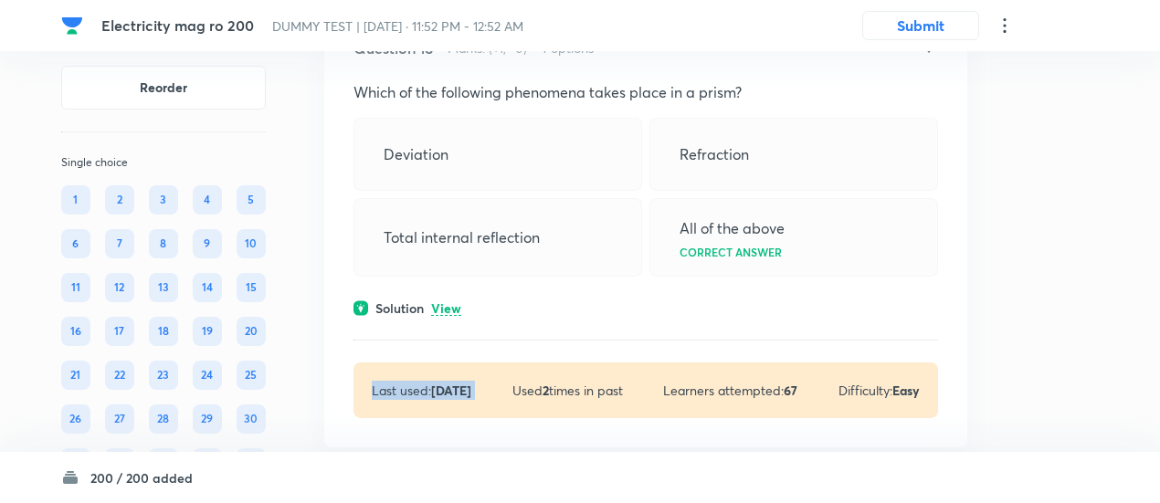
click at [509, 418] on div "Last used: 2 years ago Used 2 times in past Learners attempted: 67 Difficulty: …" at bounding box center [646, 391] width 585 height 56
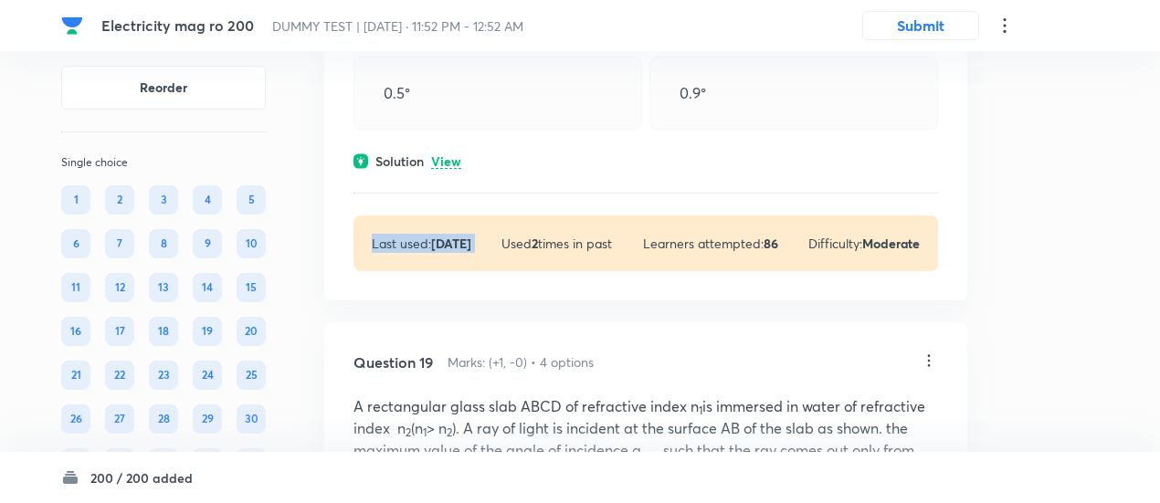
scroll to position [15917, 0]
click at [448, 168] on p "View" at bounding box center [446, 161] width 30 height 14
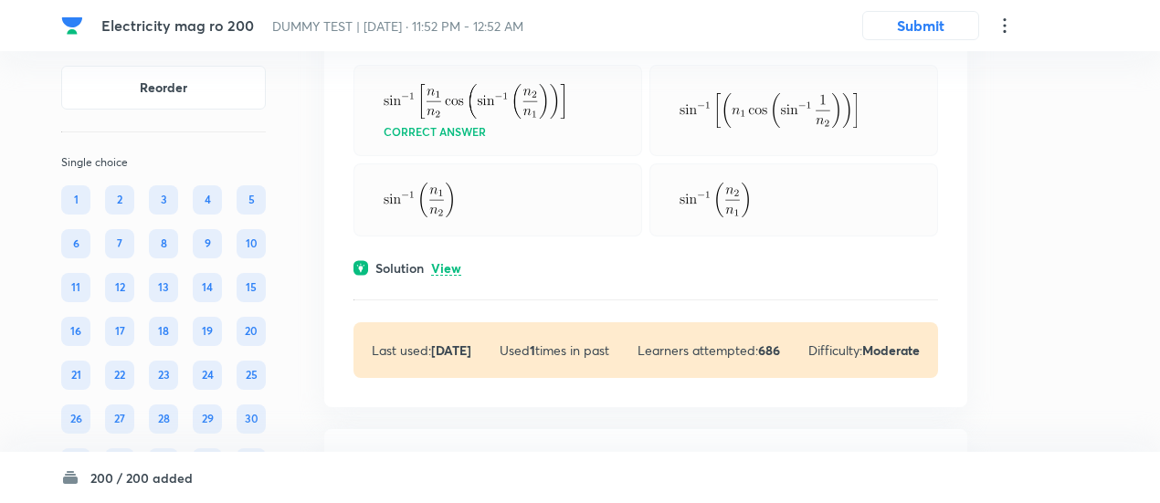
scroll to position [16871, 0]
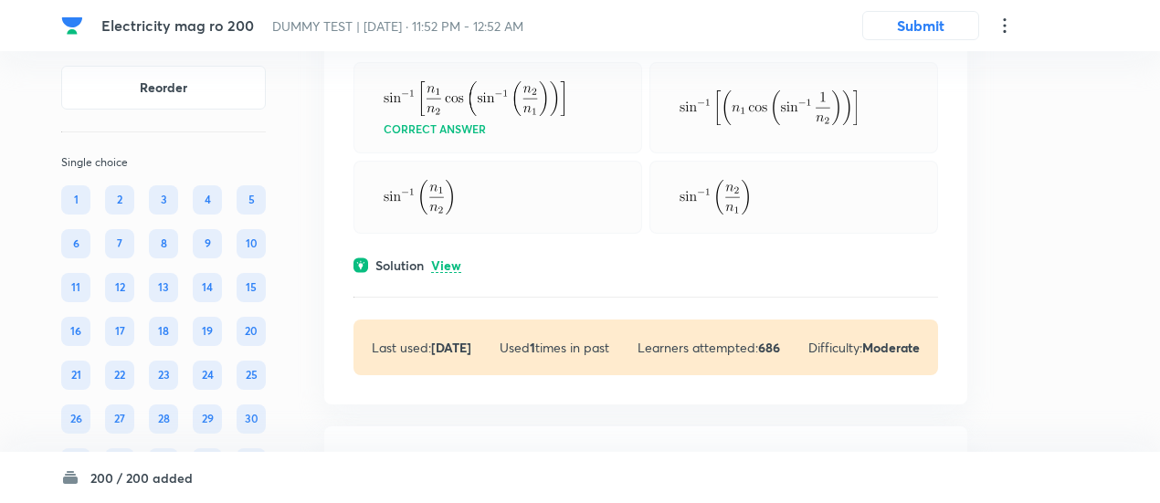
click at [446, 273] on p "View" at bounding box center [446, 266] width 30 height 14
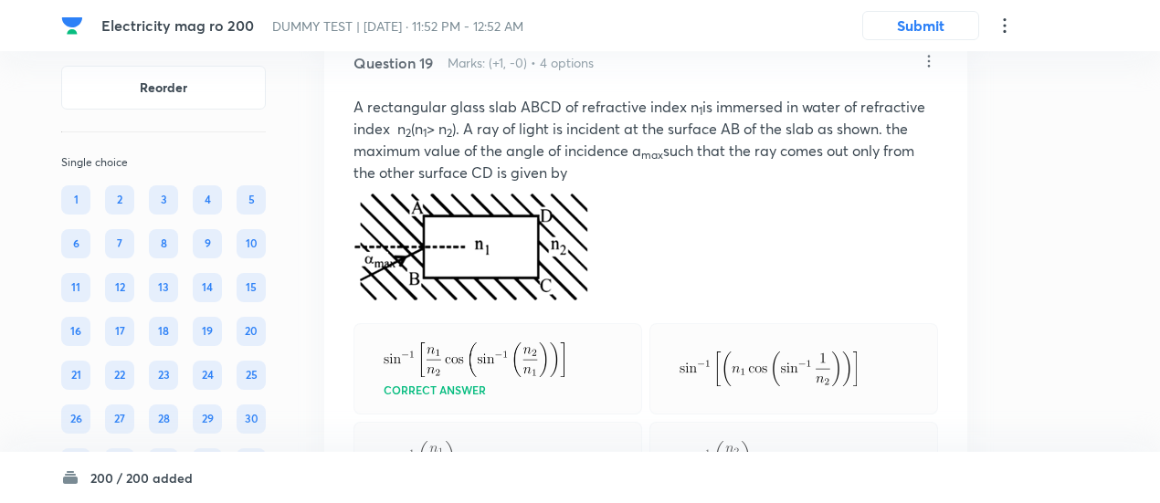
scroll to position [16609, 0]
click at [932, 71] on icon at bounding box center [929, 62] width 18 height 18
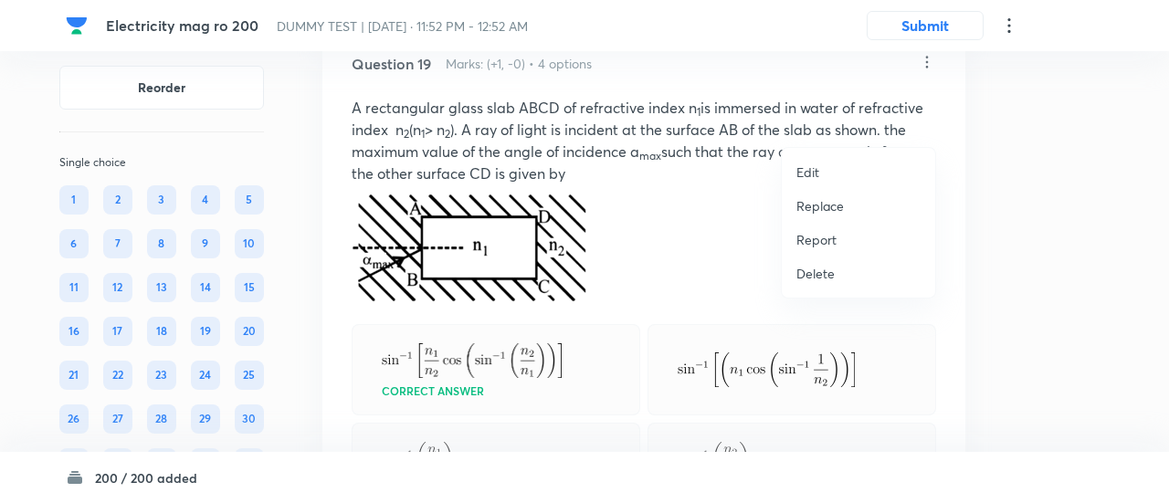
click at [799, 211] on p "Replace" at bounding box center [821, 205] width 48 height 19
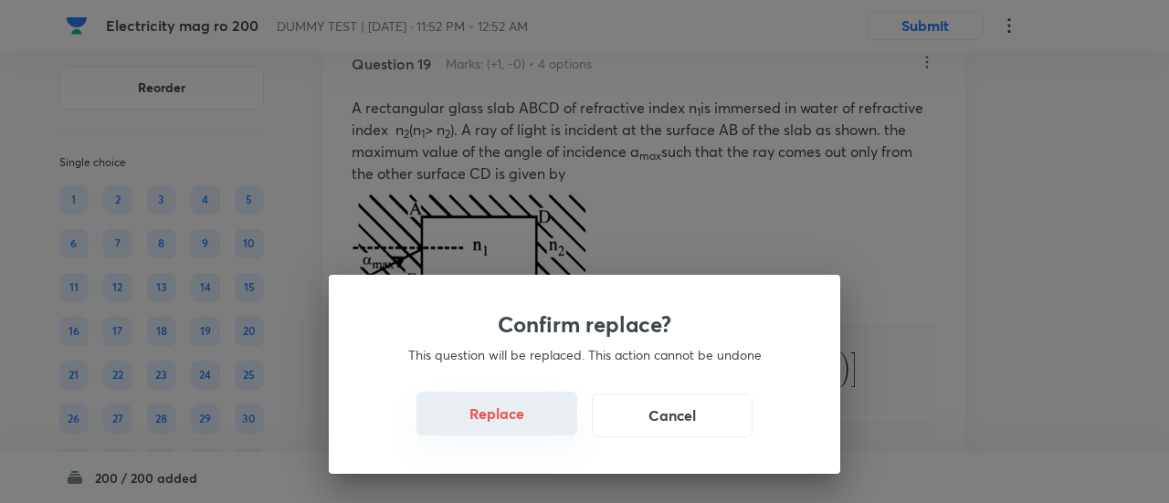
click at [524, 413] on button "Replace" at bounding box center [497, 414] width 161 height 44
click at [524, 413] on button "Replace" at bounding box center [497, 416] width 161 height 44
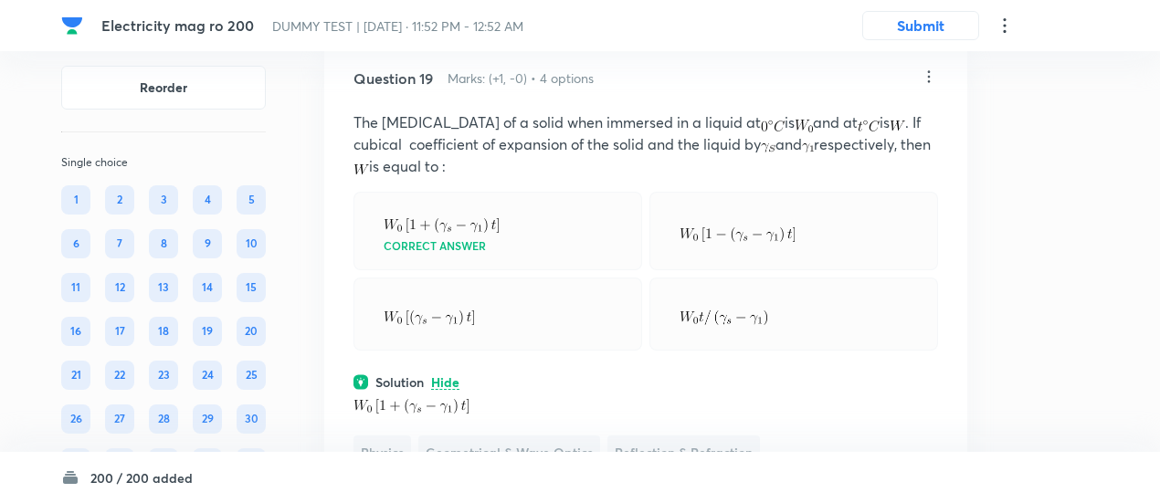
scroll to position [16593, 0]
click at [928, 83] on icon at bounding box center [929, 77] width 3 height 12
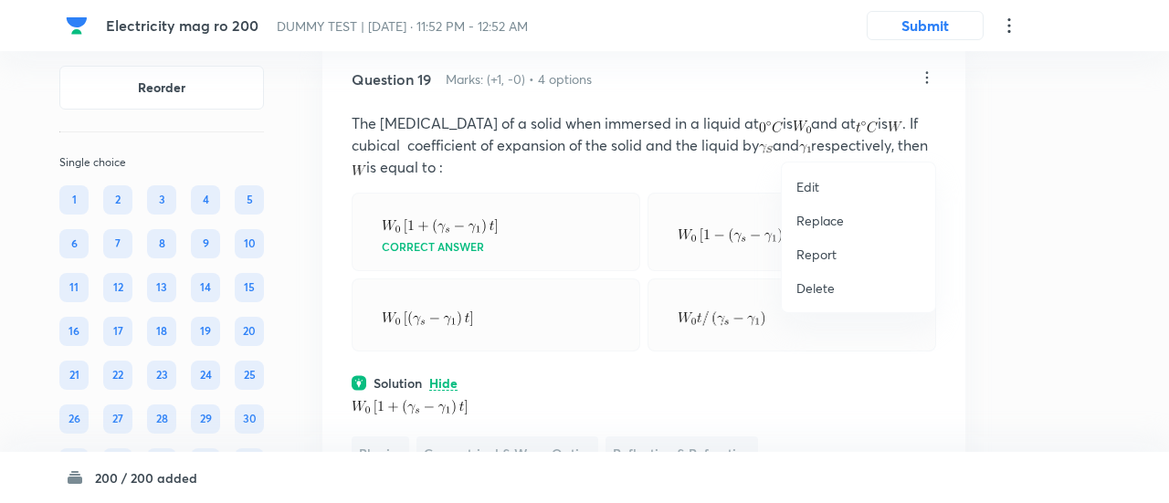
click at [806, 229] on p "Replace" at bounding box center [821, 220] width 48 height 19
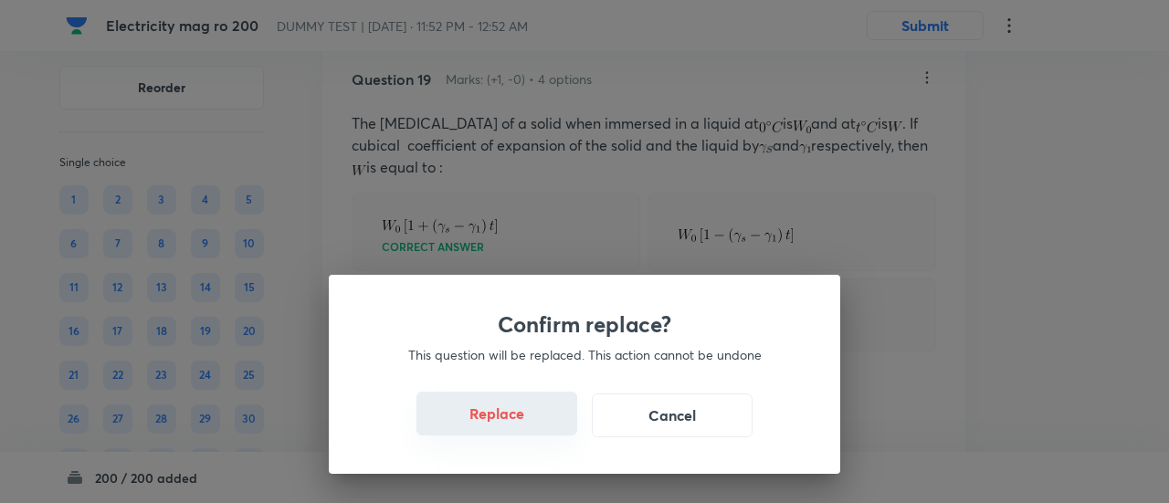
click at [522, 434] on button "Replace" at bounding box center [497, 414] width 161 height 44
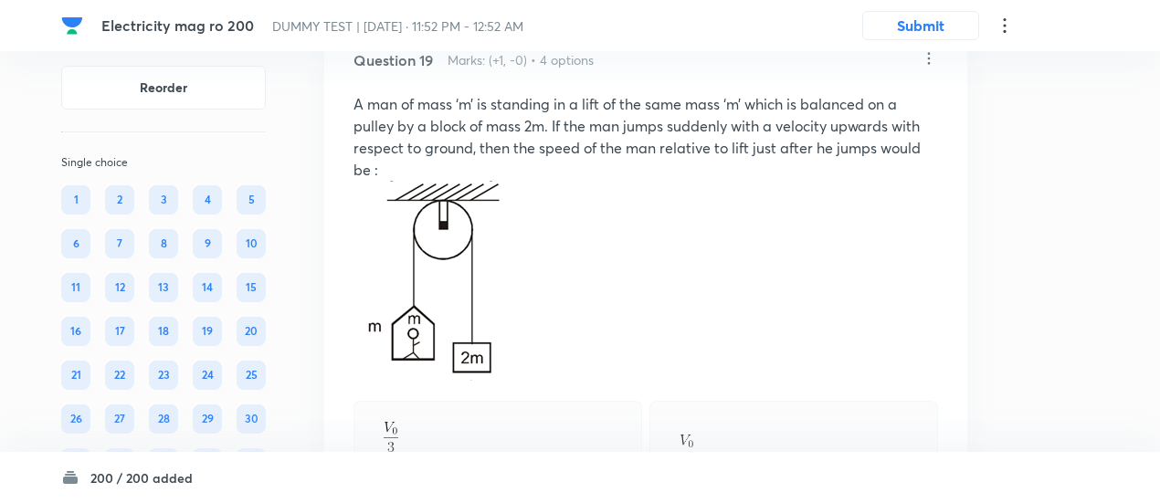
scroll to position [16610, 0]
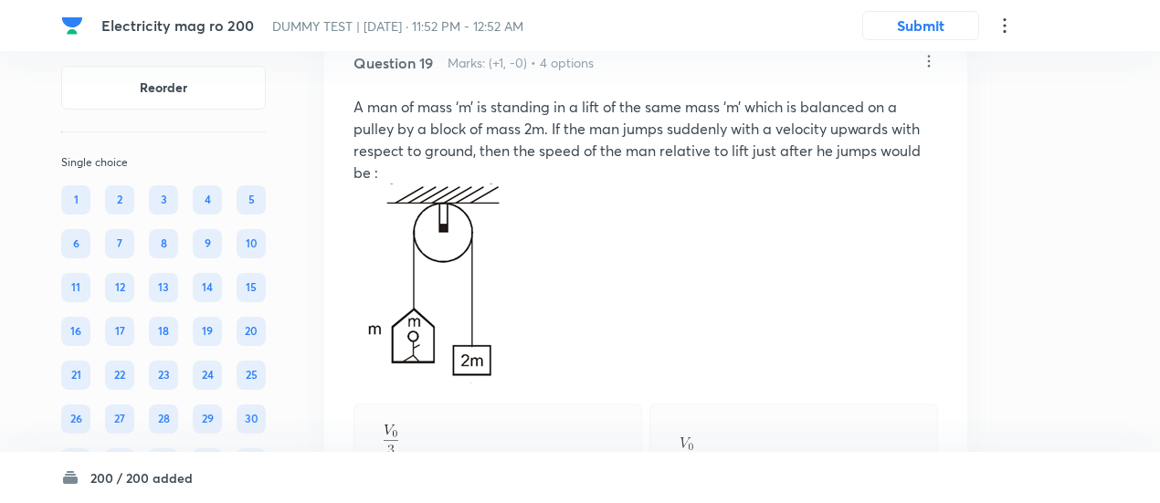
click at [926, 70] on icon at bounding box center [929, 61] width 18 height 18
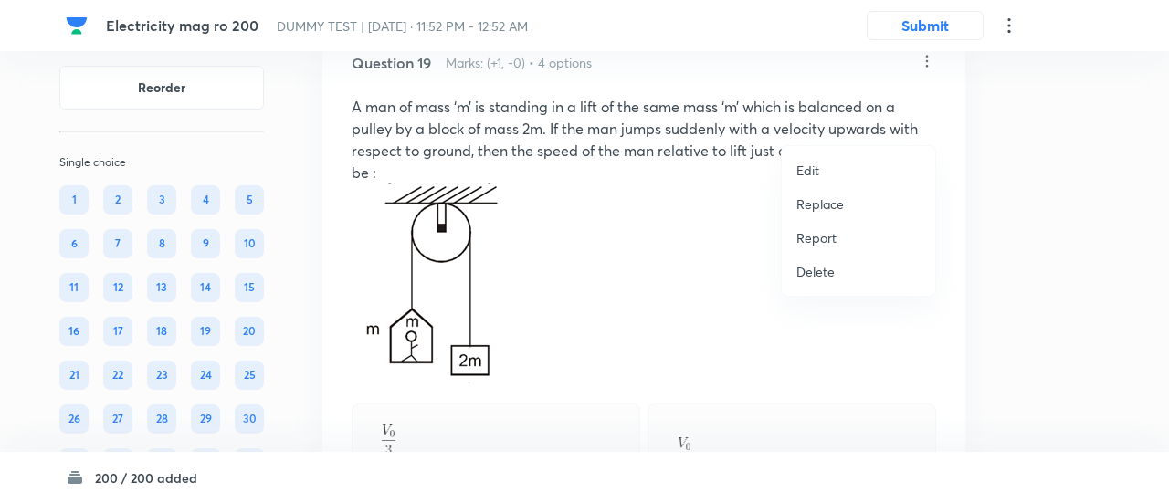
click at [804, 208] on p "Replace" at bounding box center [821, 204] width 48 height 19
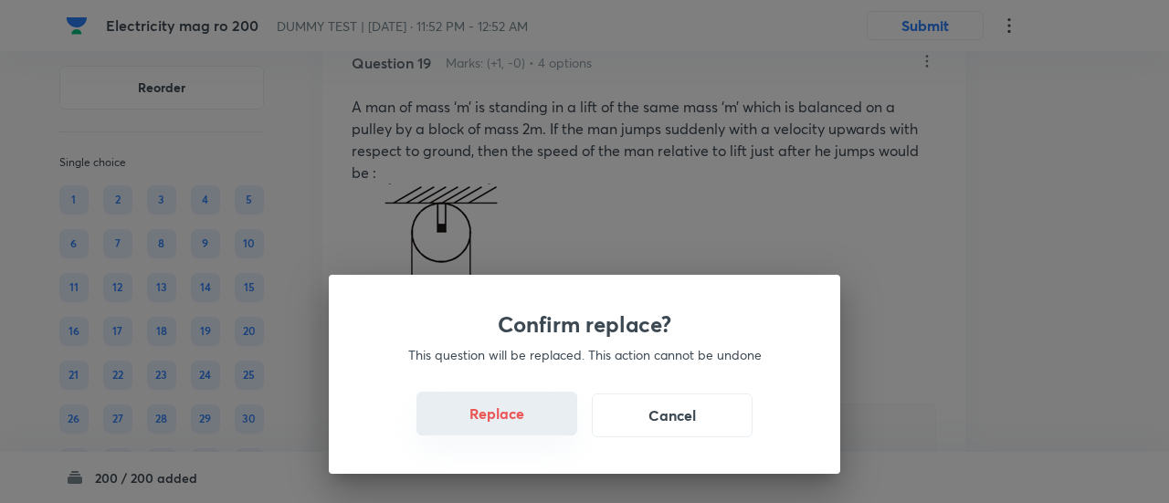
click at [499, 424] on button "Replace" at bounding box center [497, 414] width 161 height 44
click at [499, 424] on button "Replace" at bounding box center [497, 416] width 161 height 44
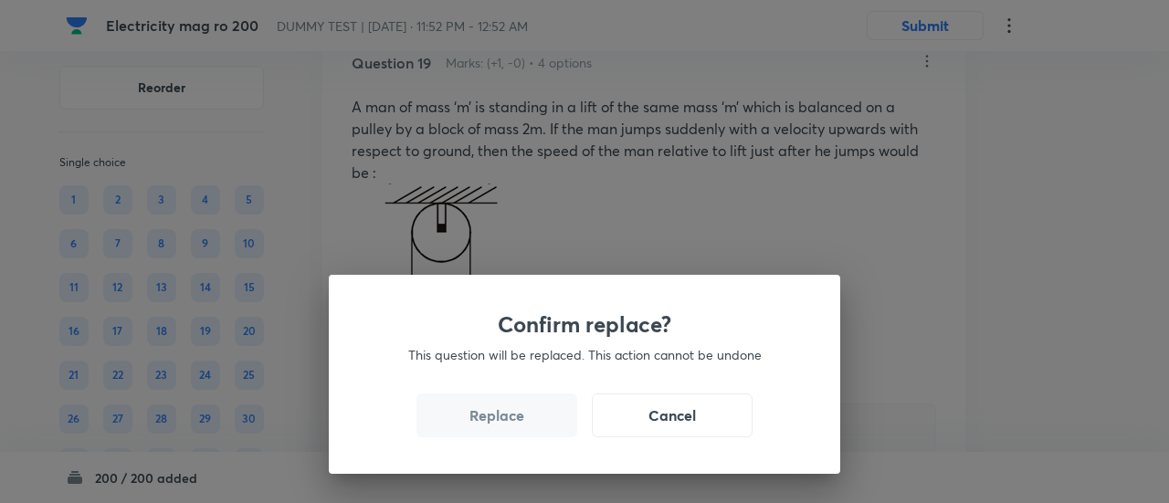
click at [499, 424] on button "Replace" at bounding box center [497, 416] width 161 height 44
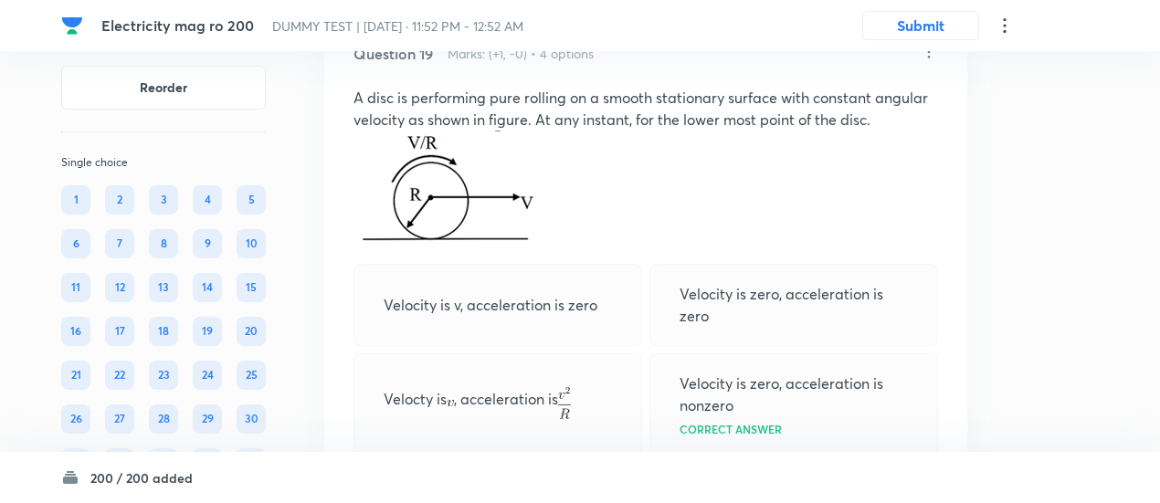
scroll to position [16618, 0]
click at [930, 62] on icon at bounding box center [929, 53] width 18 height 18
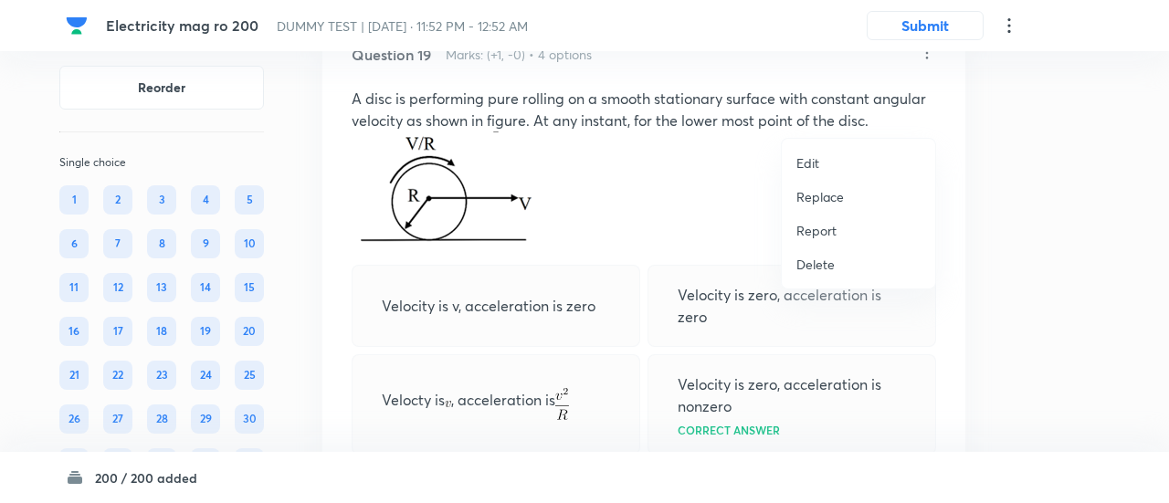
click at [822, 195] on p "Replace" at bounding box center [821, 196] width 48 height 19
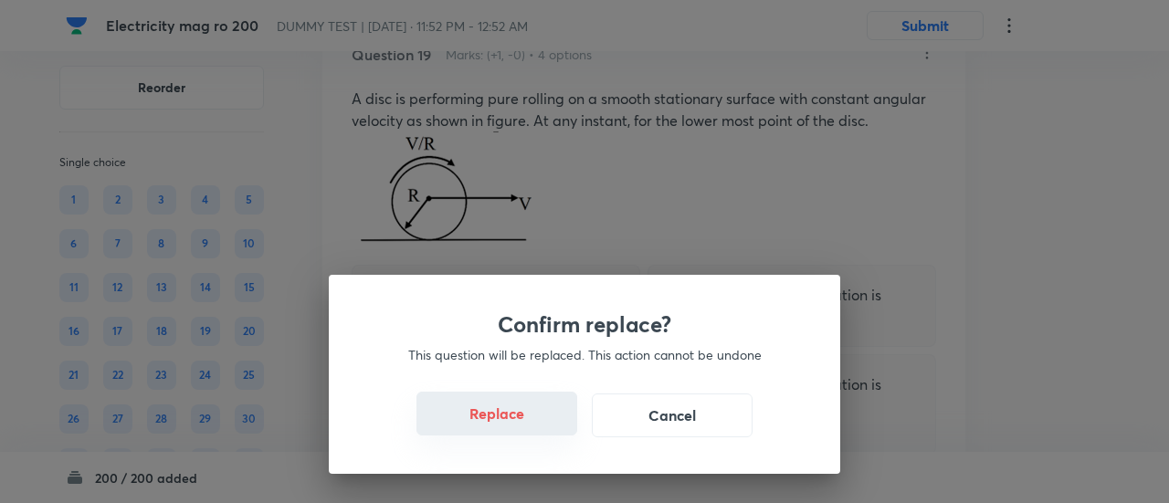
click at [512, 432] on button "Replace" at bounding box center [497, 414] width 161 height 44
click at [512, 432] on button "Replace" at bounding box center [497, 416] width 161 height 44
click at [512, 432] on button "Replace" at bounding box center [497, 414] width 161 height 44
click at [512, 432] on button "Replace" at bounding box center [497, 416] width 161 height 44
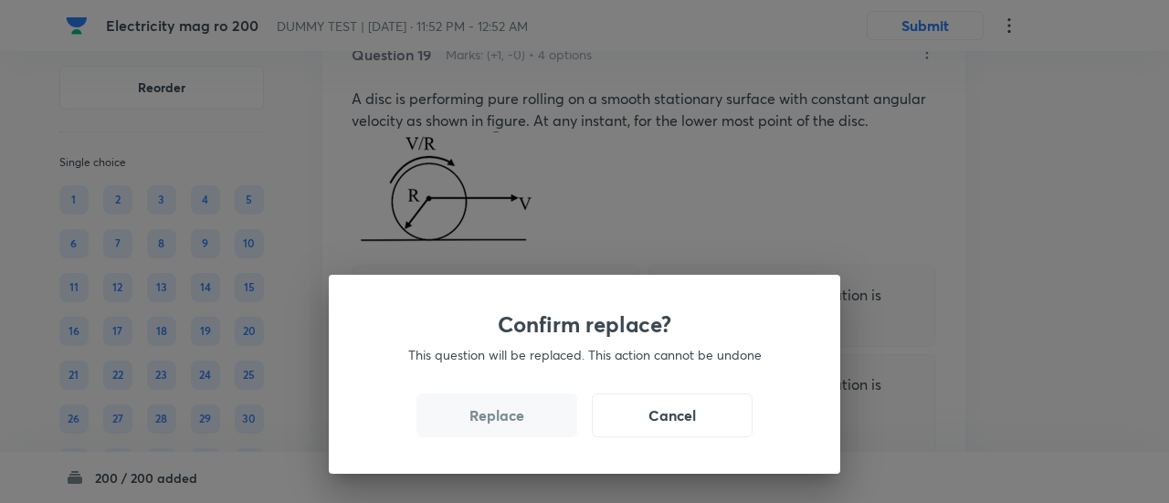
click at [512, 432] on button "Replace" at bounding box center [497, 416] width 161 height 44
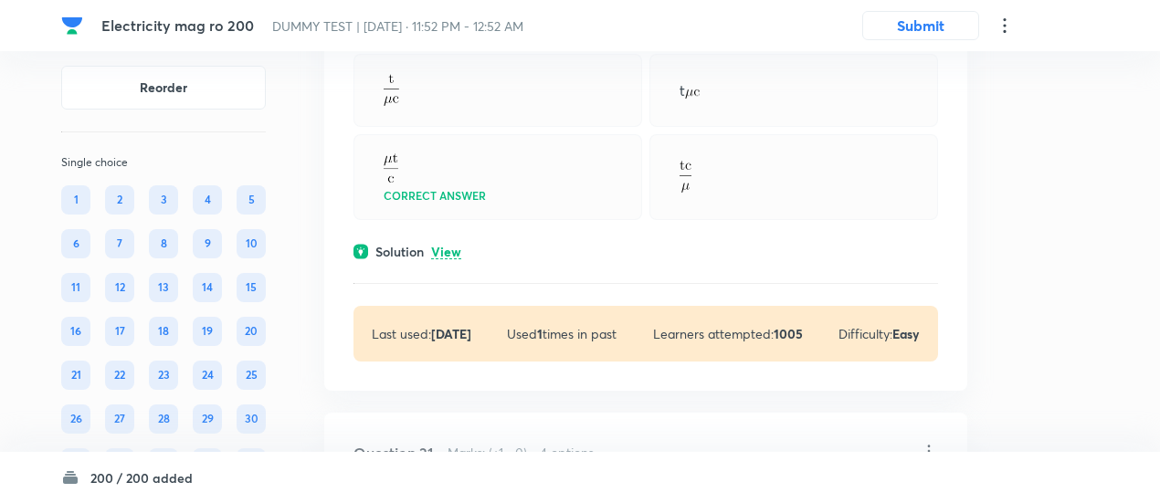
scroll to position [17462, 0]
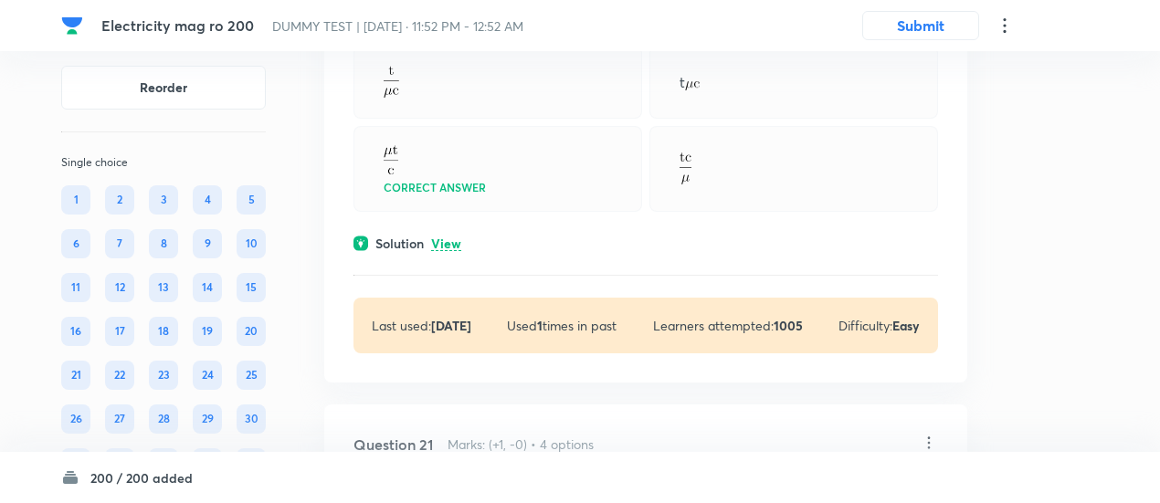
click at [445, 251] on p "View" at bounding box center [446, 245] width 30 height 14
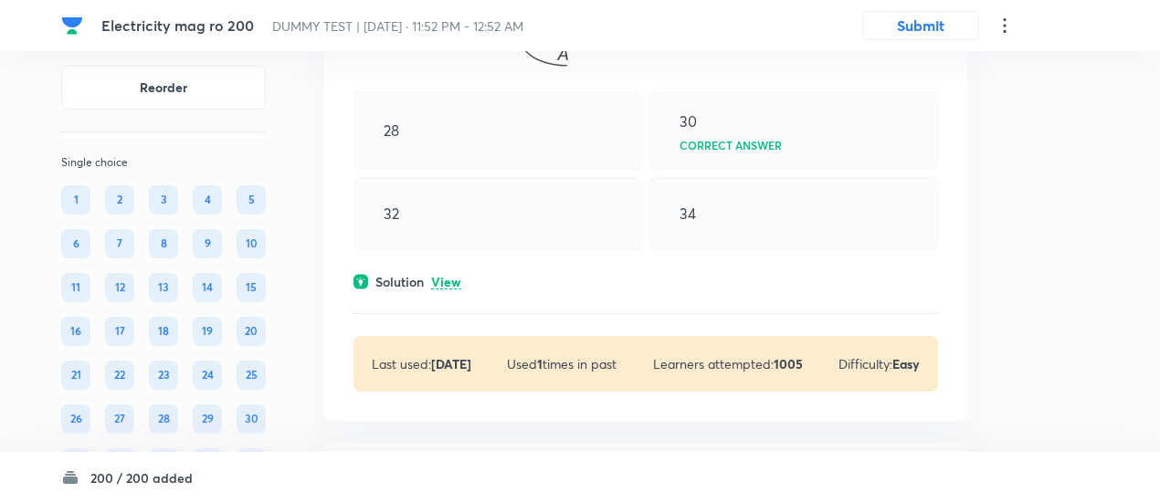
scroll to position [18356, 0]
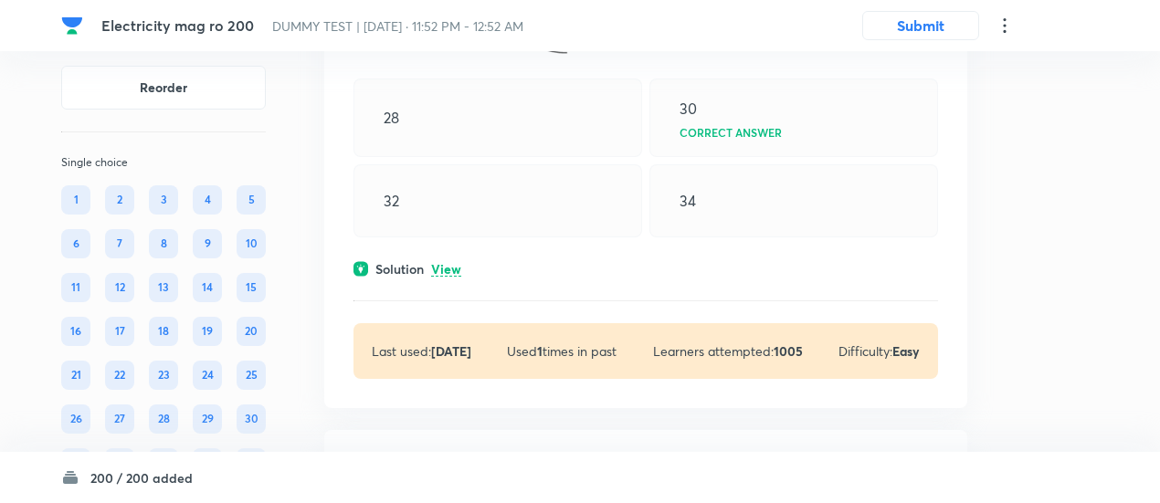
click at [442, 277] on p "View" at bounding box center [446, 270] width 30 height 14
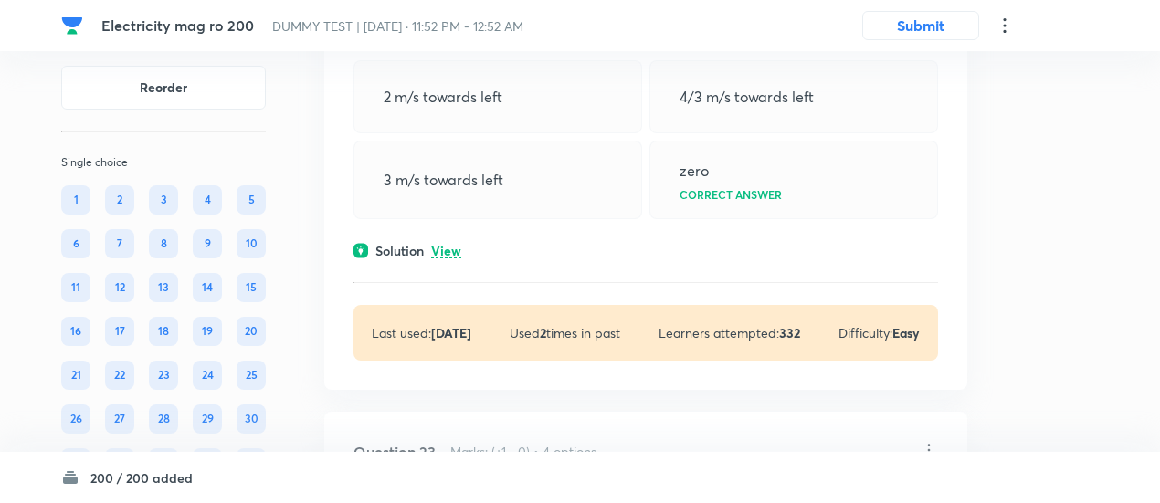
scroll to position [19400, 0]
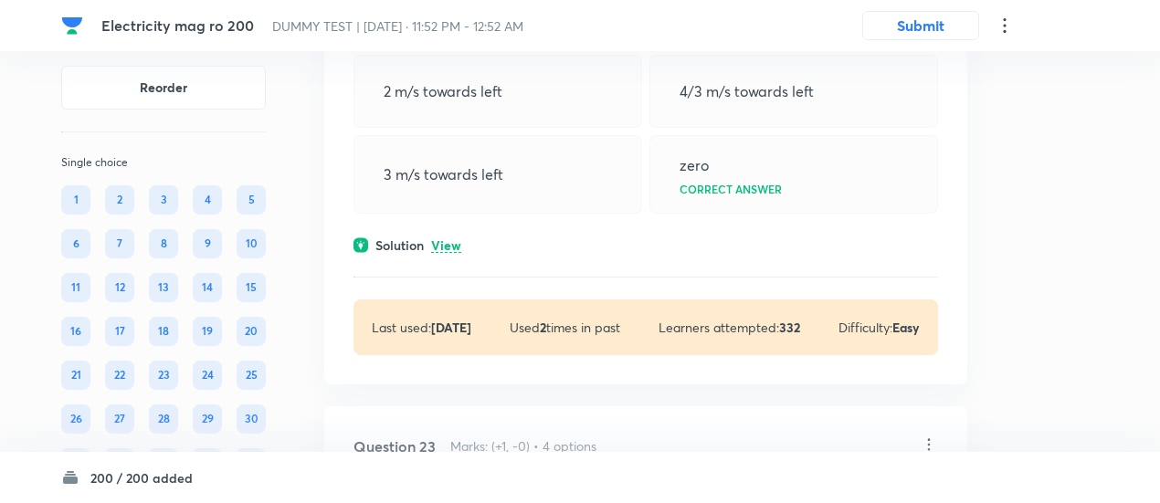
click at [448, 253] on p "View" at bounding box center [446, 246] width 30 height 14
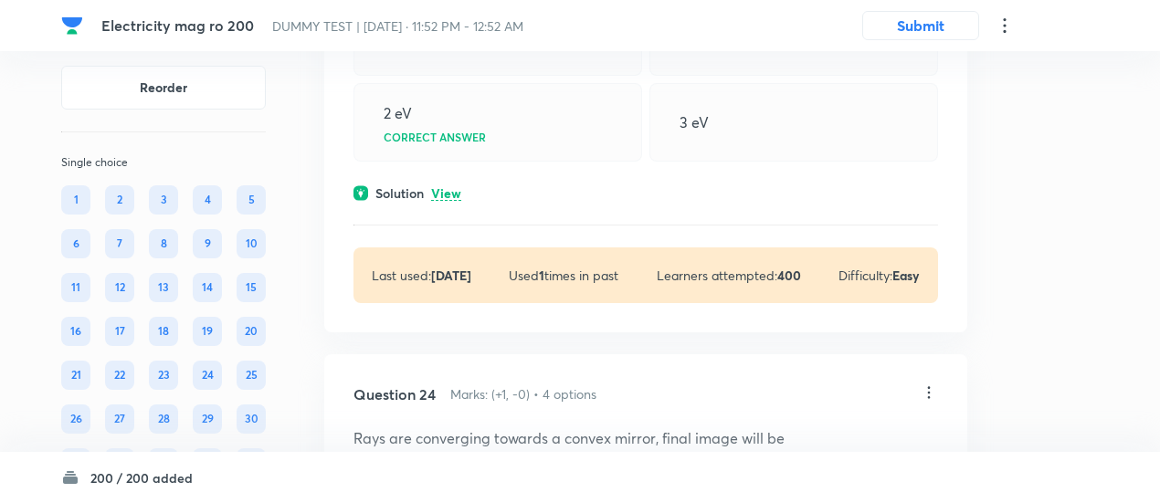
scroll to position [20284, 0]
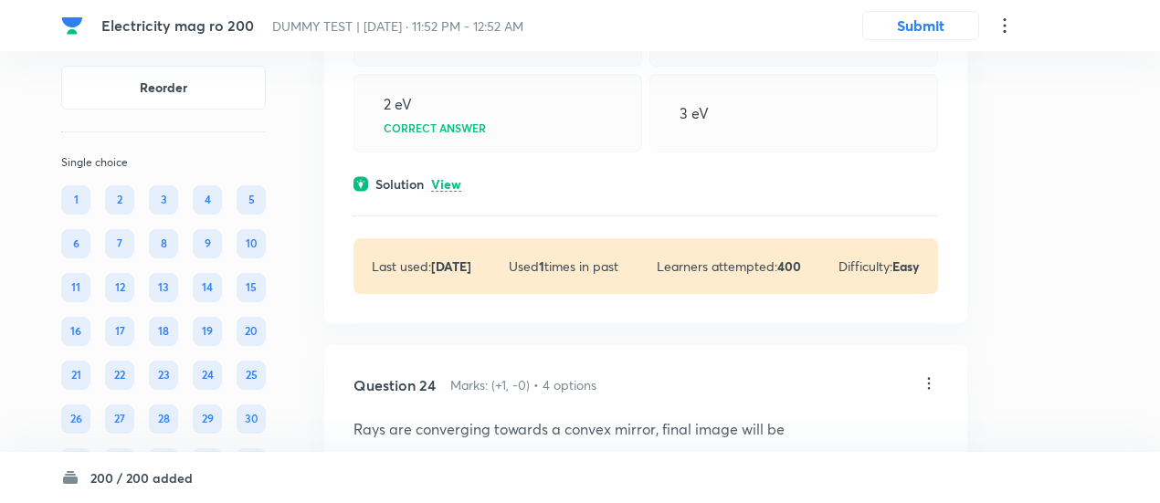
click at [449, 192] on p "View" at bounding box center [446, 185] width 30 height 14
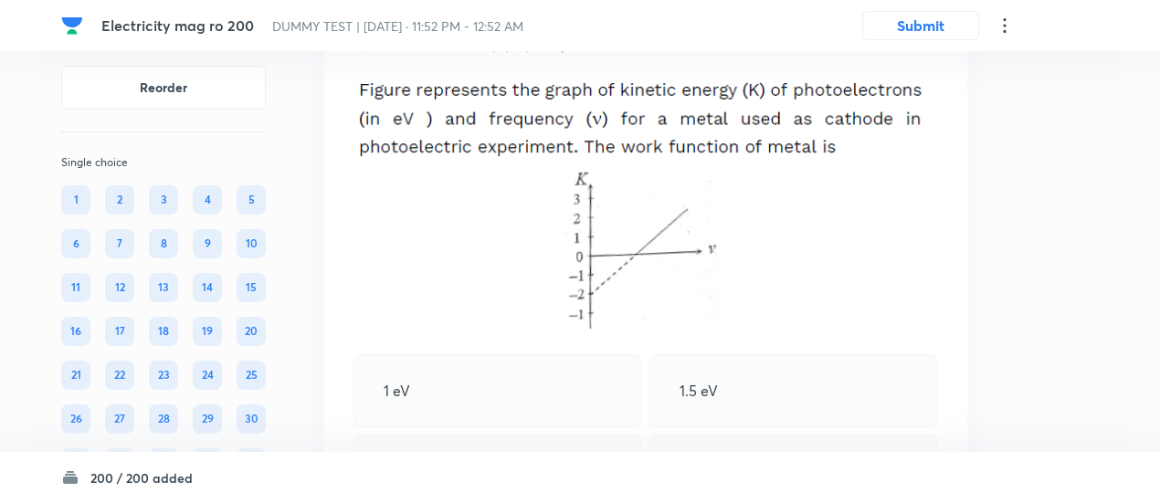
scroll to position [19919, 0]
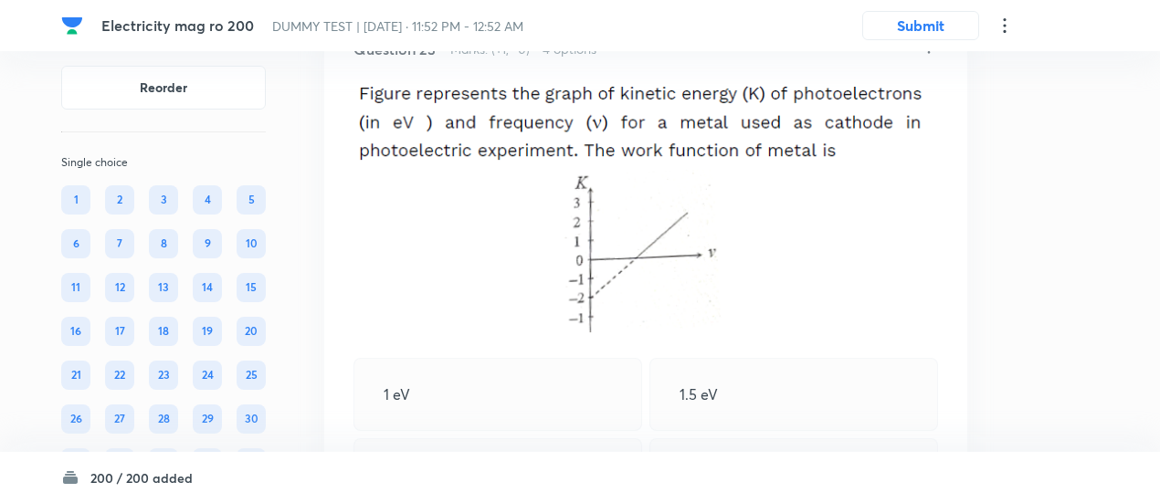
click at [932, 57] on icon at bounding box center [929, 47] width 18 height 18
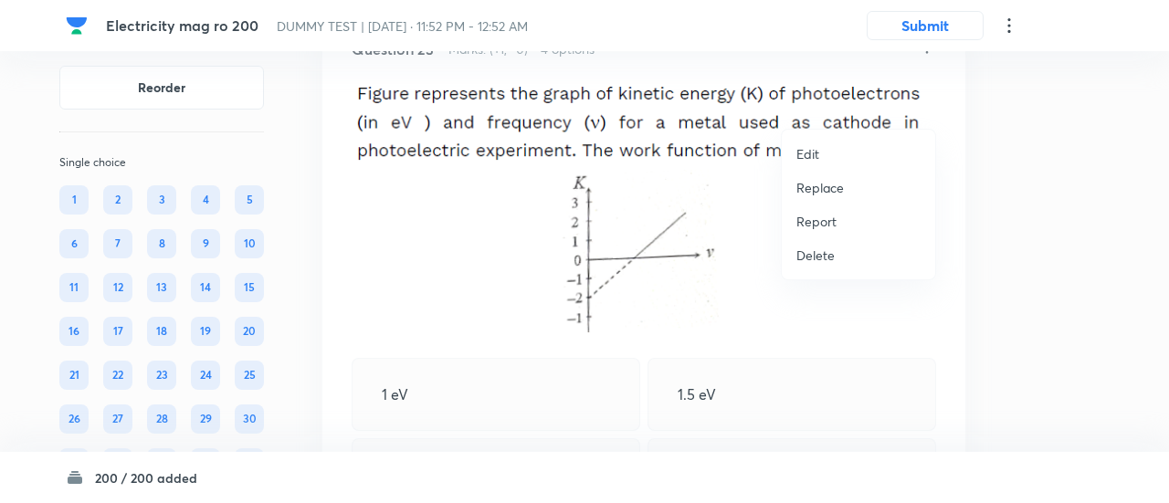
click at [813, 187] on p "Replace" at bounding box center [821, 187] width 48 height 19
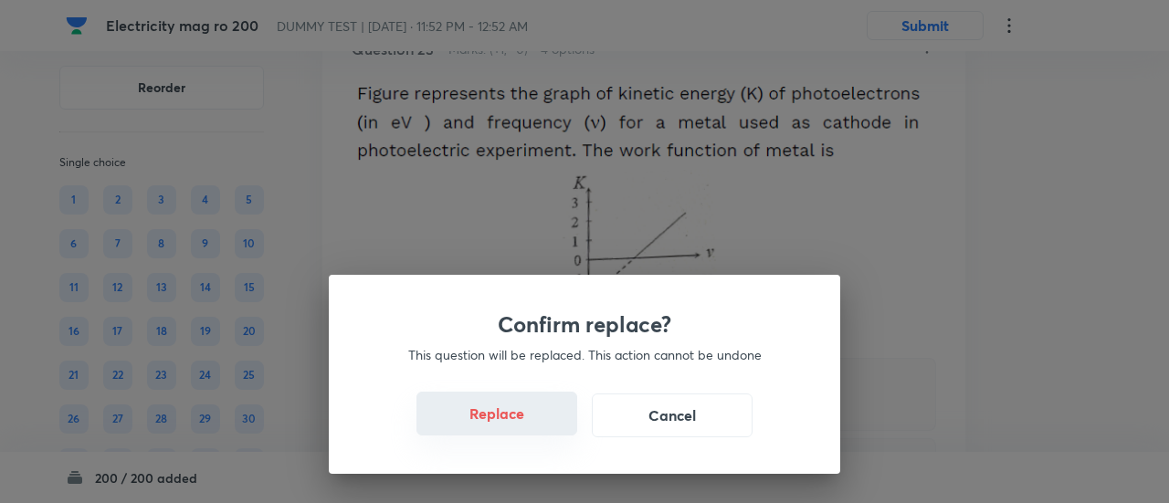
click at [504, 416] on button "Replace" at bounding box center [497, 414] width 161 height 44
click at [510, 419] on button "Replace" at bounding box center [497, 414] width 161 height 44
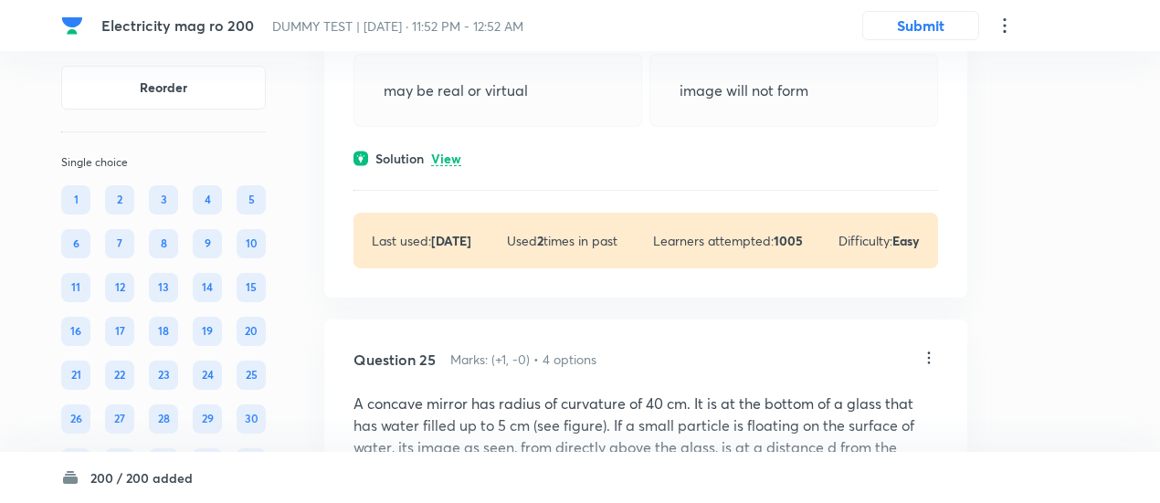
scroll to position [20718, 0]
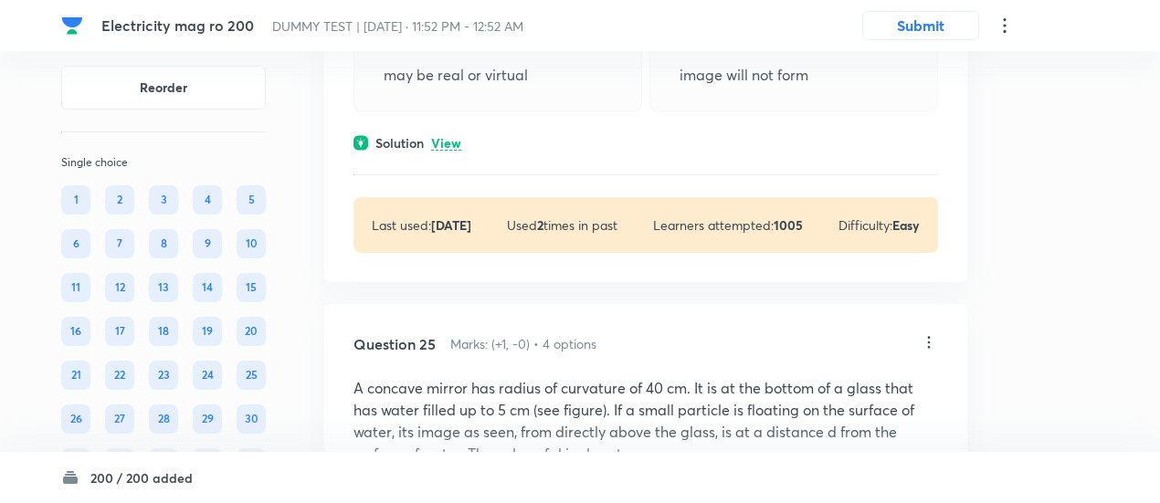
click at [451, 151] on p "View" at bounding box center [446, 144] width 30 height 14
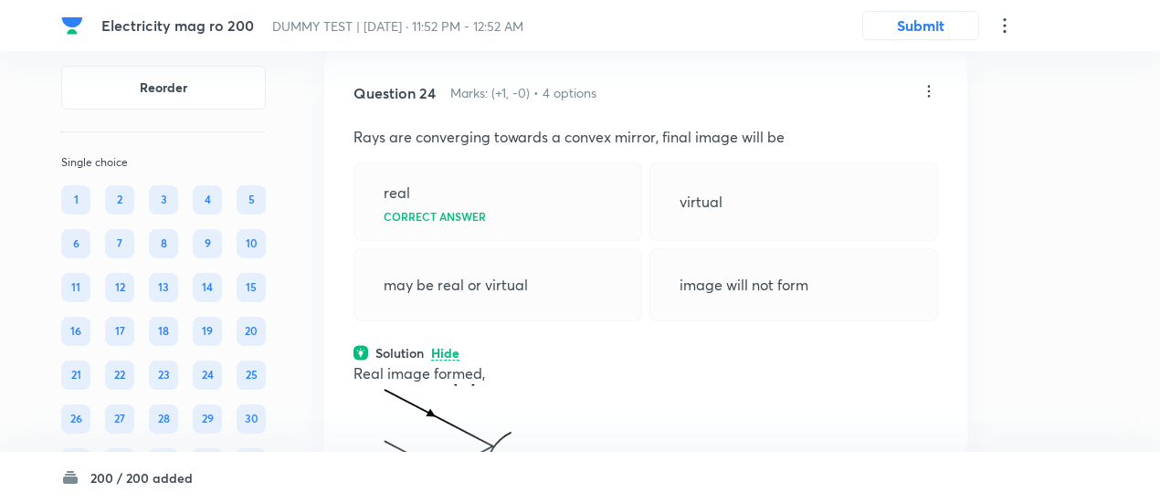
scroll to position [20507, 0]
click at [935, 101] on icon at bounding box center [929, 92] width 18 height 18
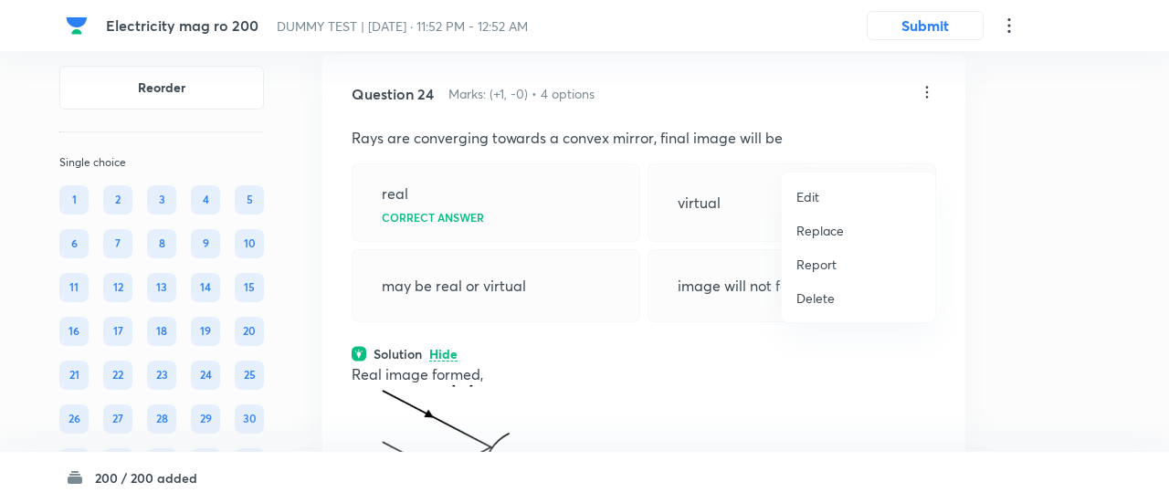
click at [817, 227] on p "Replace" at bounding box center [821, 230] width 48 height 19
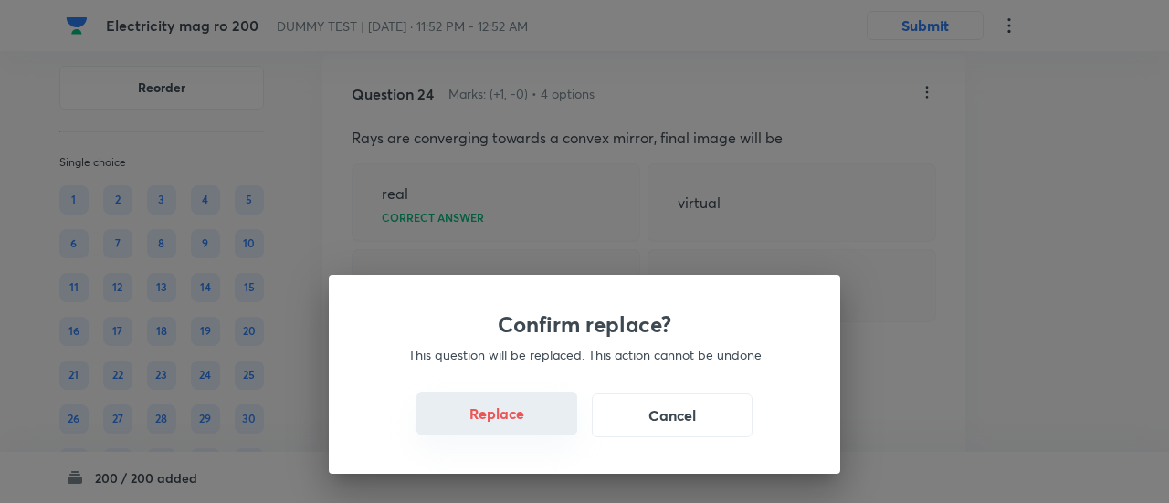
click at [512, 429] on button "Replace" at bounding box center [497, 414] width 161 height 44
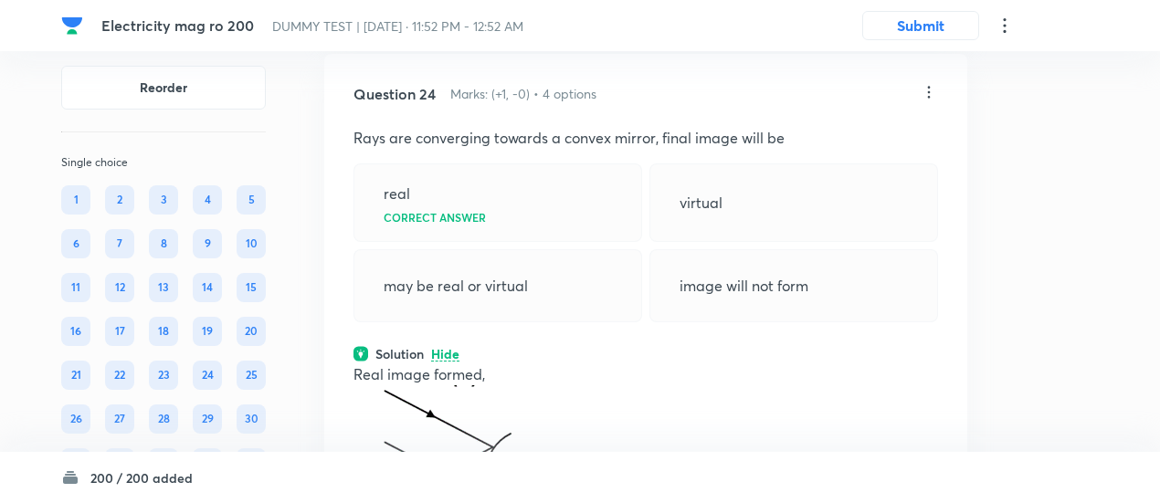
click at [512, 385] on p "Real image formed," at bounding box center [646, 375] width 585 height 22
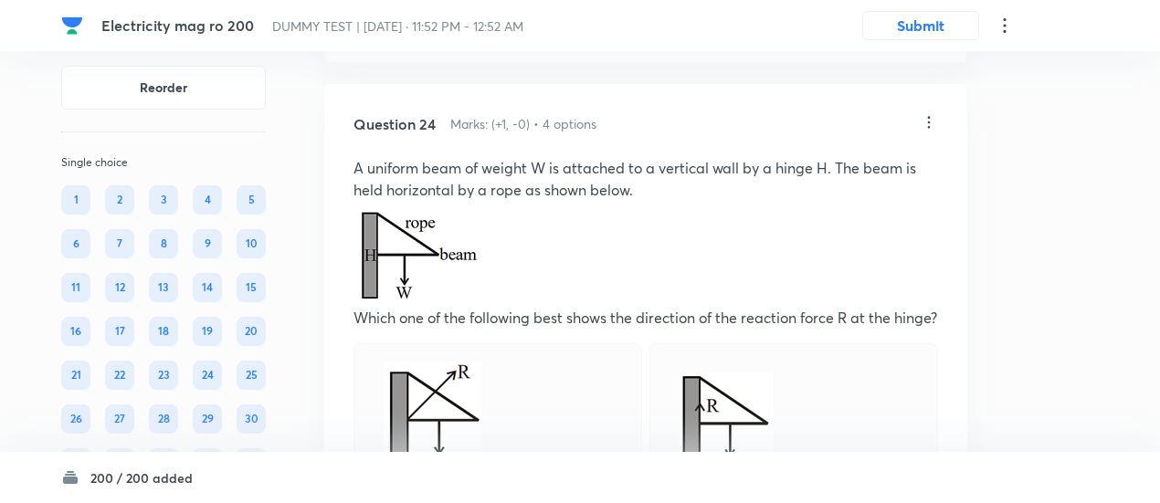
scroll to position [20476, 0]
click at [930, 132] on icon at bounding box center [929, 123] width 18 height 18
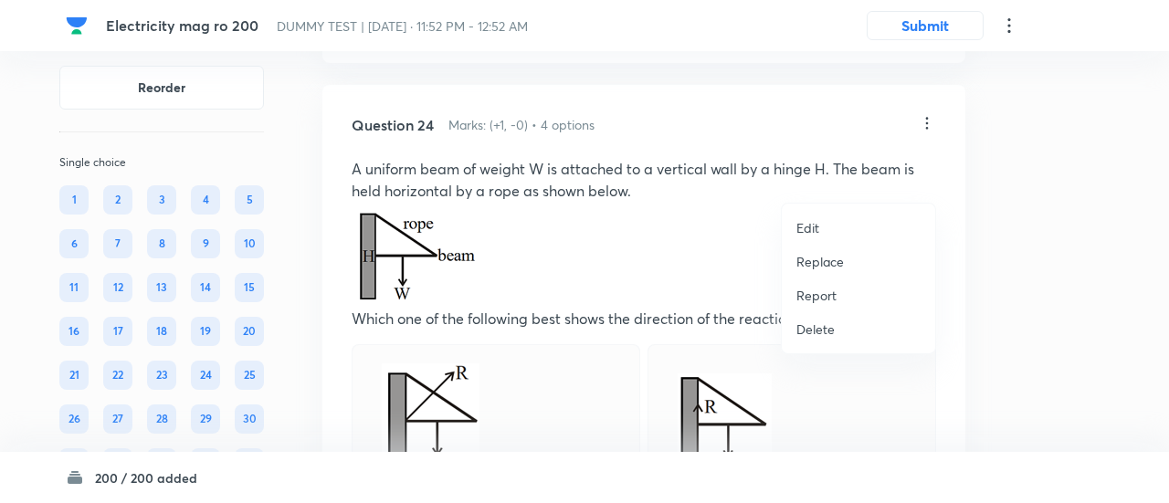
click at [803, 262] on p "Replace" at bounding box center [821, 261] width 48 height 19
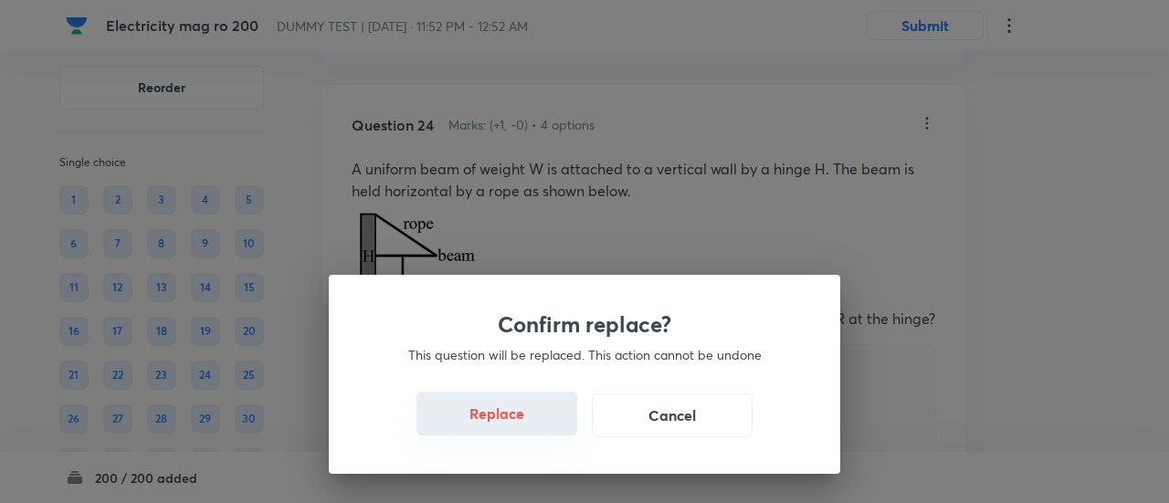
click at [508, 432] on button "Replace" at bounding box center [497, 414] width 161 height 44
click at [508, 432] on button "Replace" at bounding box center [497, 416] width 161 height 44
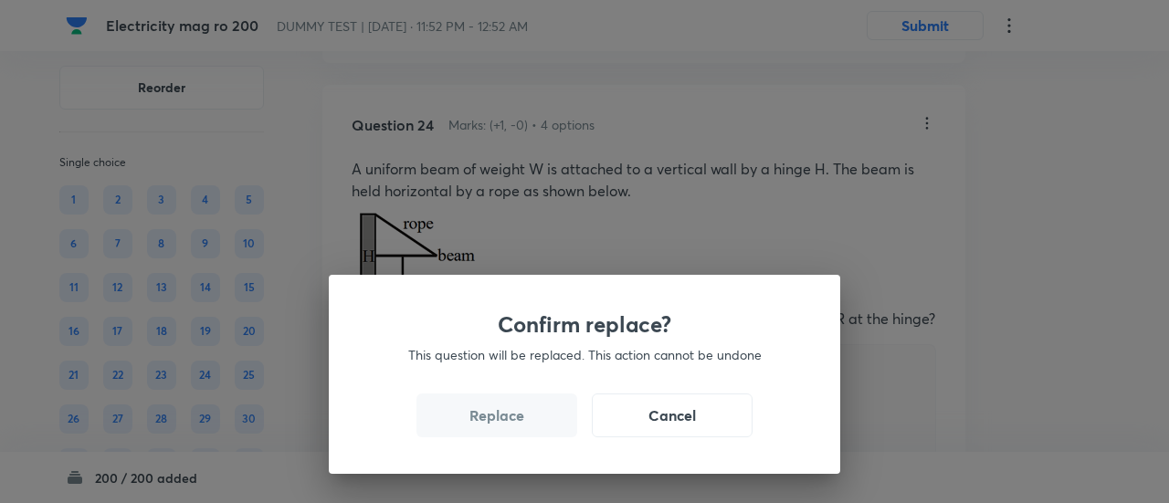
click at [508, 432] on button "Replace" at bounding box center [497, 416] width 161 height 44
click at [508, 432] on button "Replace" at bounding box center [497, 414] width 161 height 44
click at [508, 432] on button "Replace" at bounding box center [497, 416] width 161 height 44
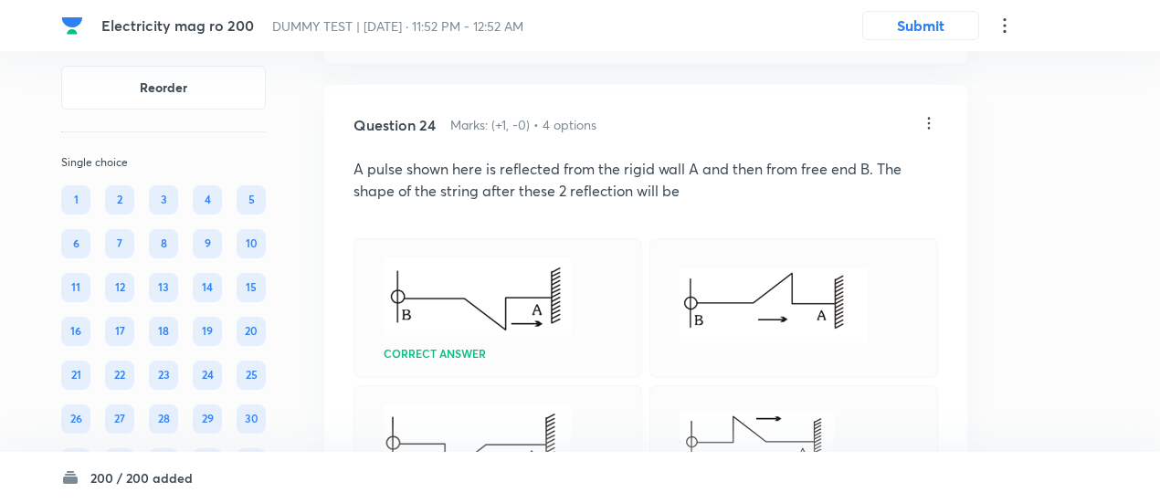
click at [934, 132] on icon at bounding box center [929, 123] width 18 height 18
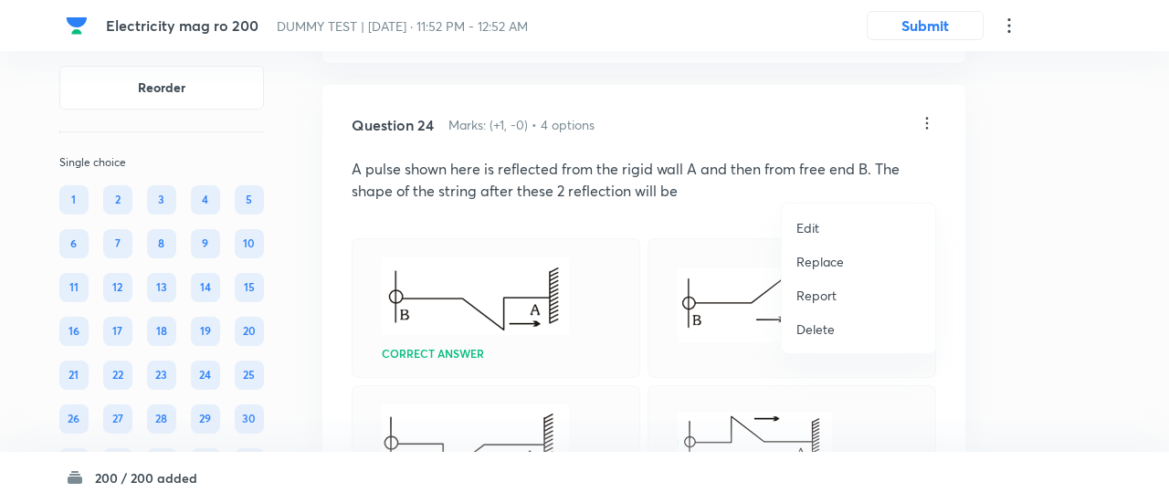
click at [817, 266] on p "Replace" at bounding box center [821, 261] width 48 height 19
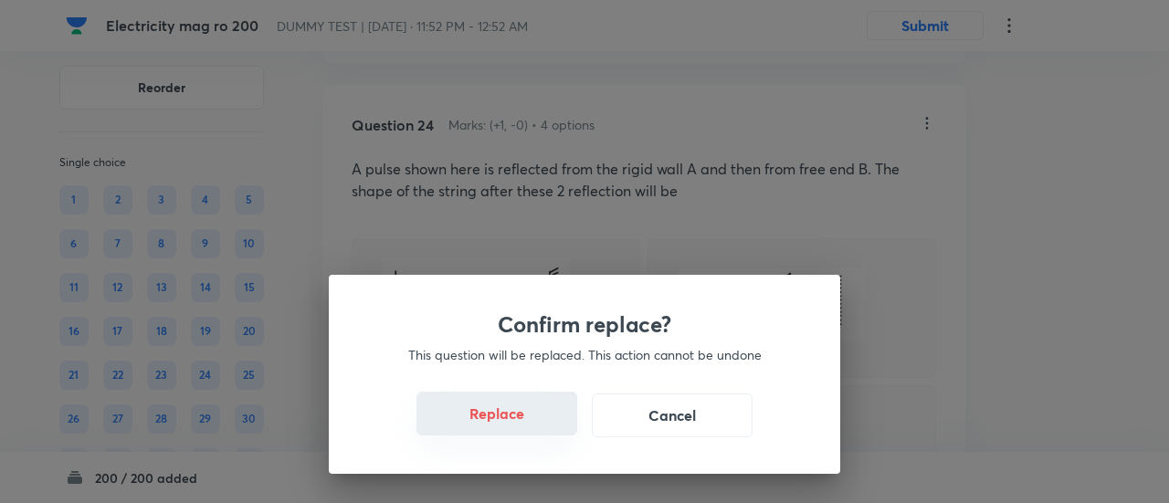
click at [512, 430] on button "Replace" at bounding box center [497, 414] width 161 height 44
click at [512, 430] on button "Replace" at bounding box center [497, 416] width 161 height 44
click at [512, 430] on button "Replace" at bounding box center [497, 414] width 161 height 44
click at [512, 430] on button "Replace" at bounding box center [497, 416] width 161 height 44
click at [512, 430] on div "Confirm replace? This question will be replaced. This action cannot be undone R…" at bounding box center [585, 374] width 512 height 199
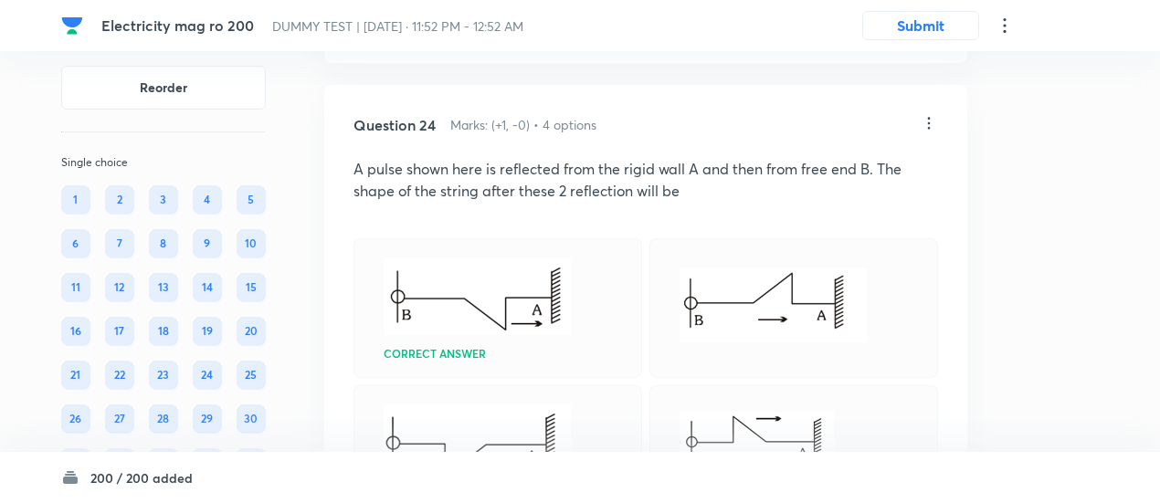
click at [512, 335] on img at bounding box center [477, 297] width 187 height 78
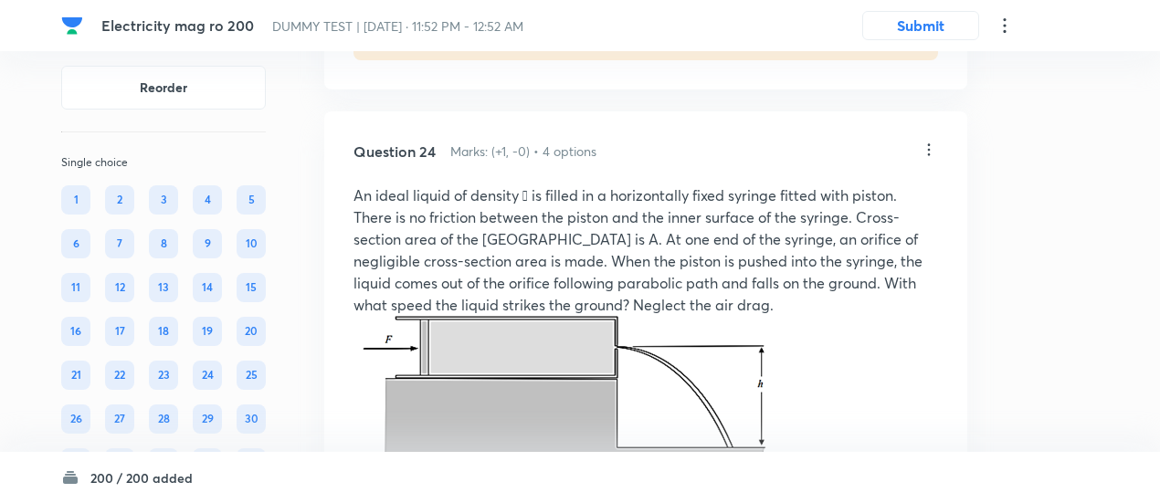
scroll to position [20448, 0]
click at [931, 160] on icon at bounding box center [929, 151] width 18 height 18
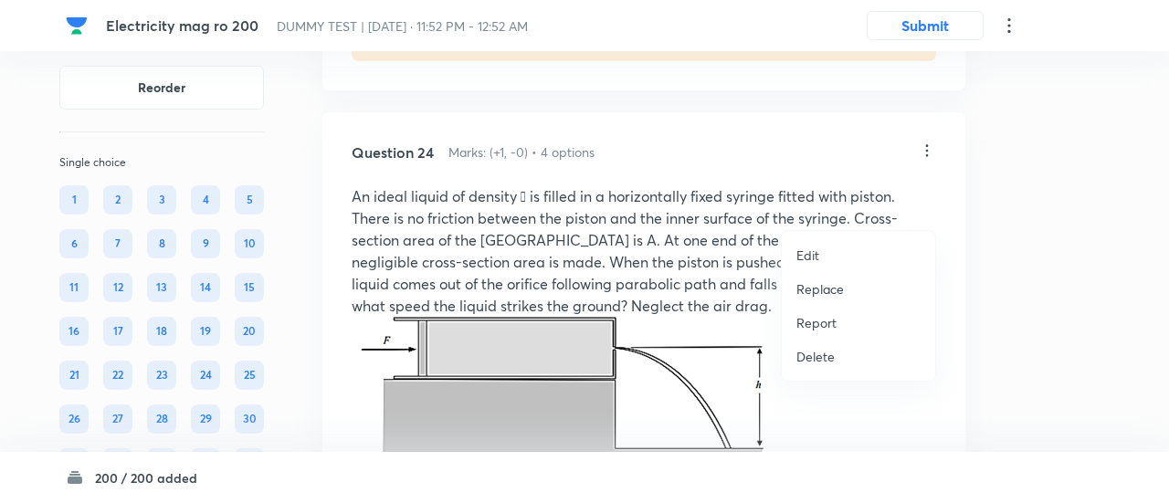
click at [815, 294] on p "Replace" at bounding box center [821, 289] width 48 height 19
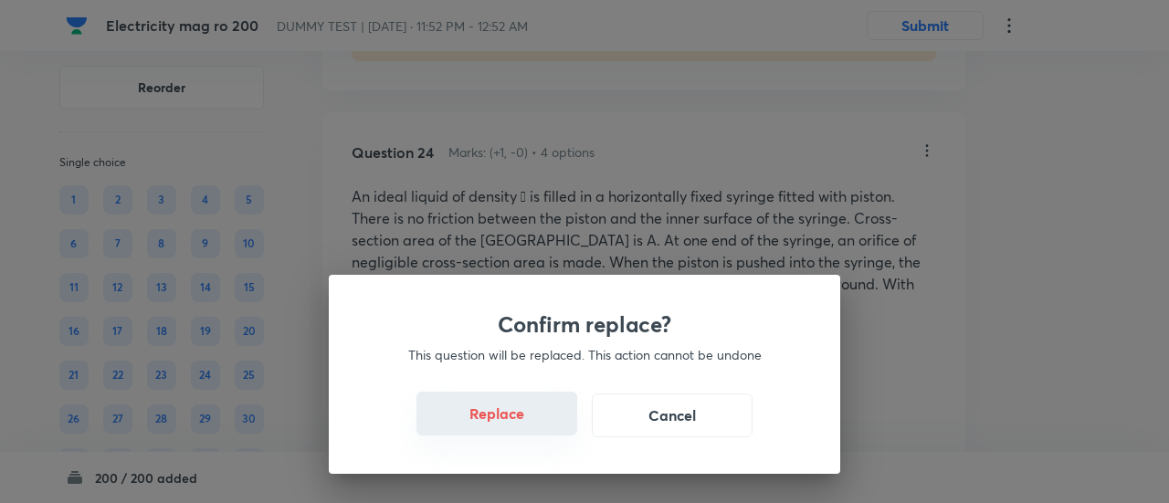
click at [512, 431] on button "Replace" at bounding box center [497, 414] width 161 height 44
click at [512, 431] on button "Replace" at bounding box center [497, 416] width 161 height 44
click at [512, 431] on button "Replace" at bounding box center [497, 414] width 161 height 44
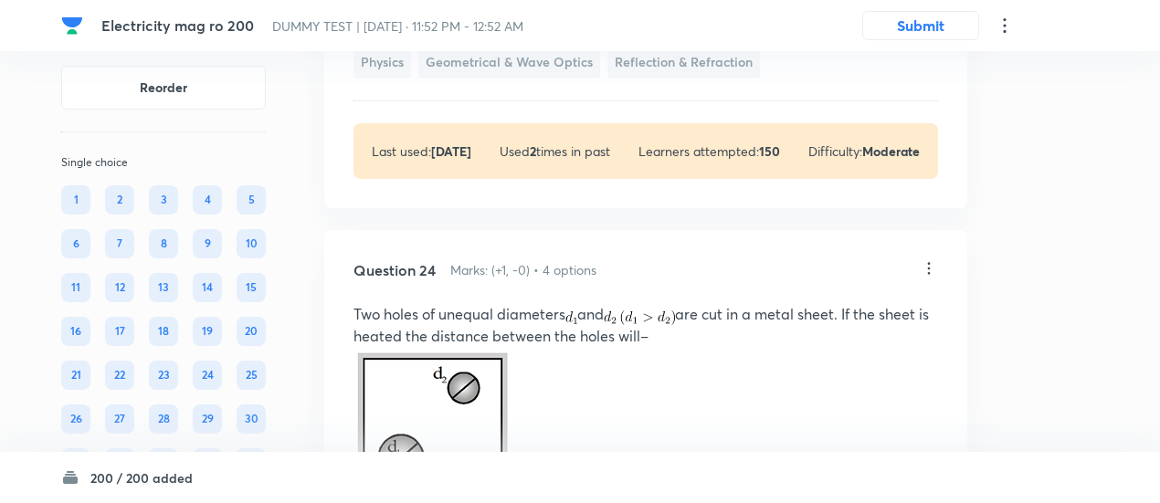
scroll to position [20324, 0]
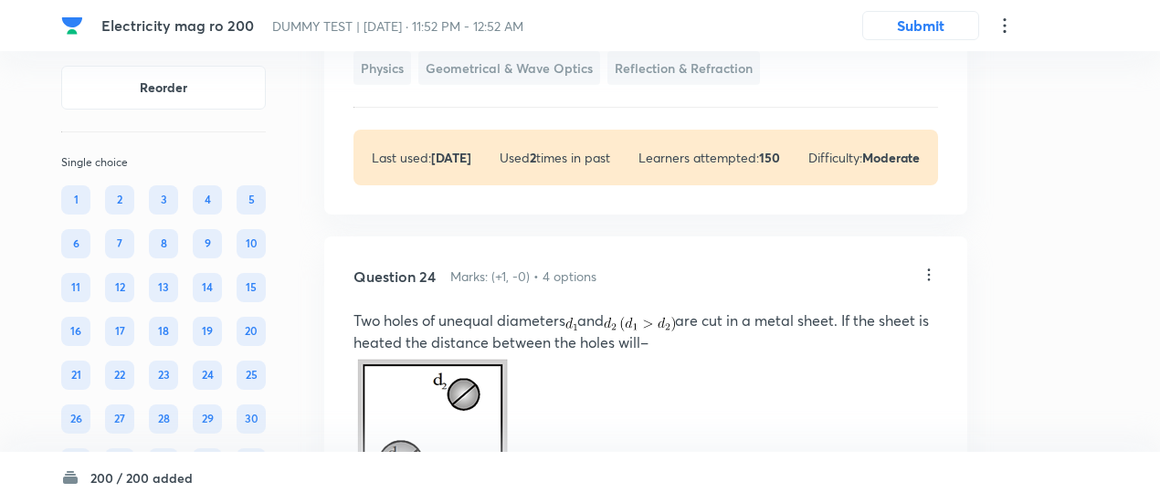
click at [932, 284] on icon at bounding box center [929, 275] width 18 height 18
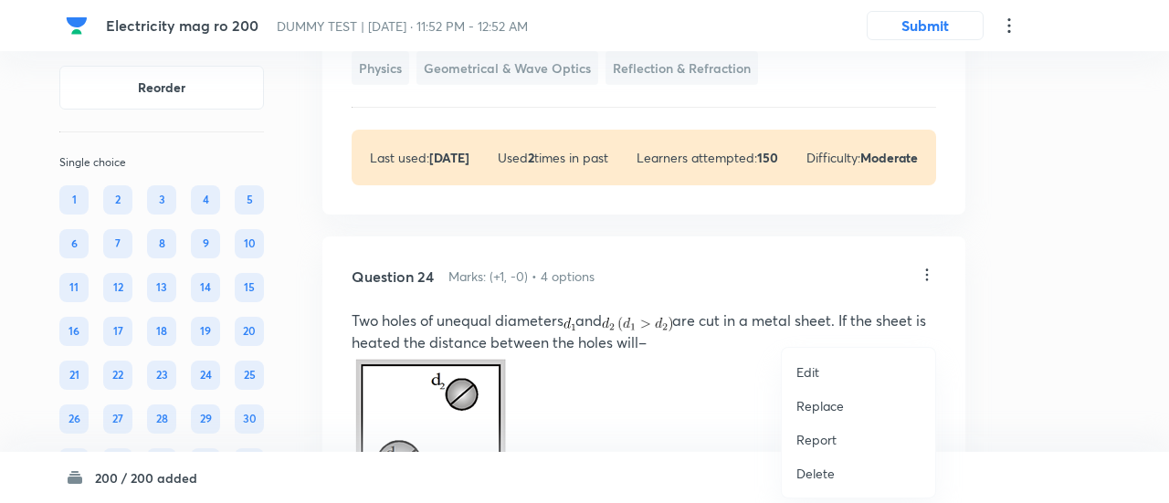
click at [808, 403] on p "Replace" at bounding box center [821, 405] width 48 height 19
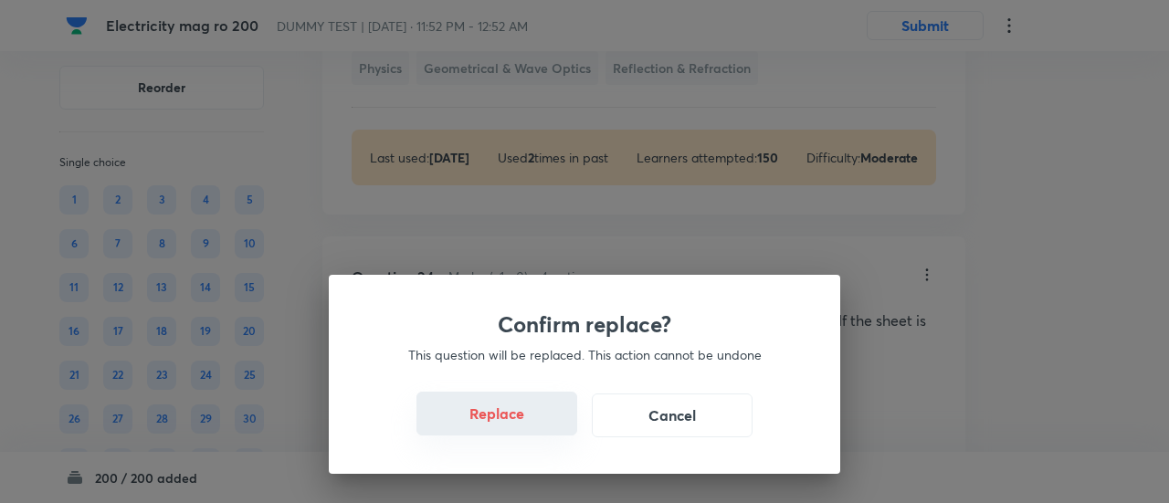
click at [499, 423] on button "Replace" at bounding box center [497, 414] width 161 height 44
click at [499, 423] on button "Replace" at bounding box center [497, 416] width 161 height 44
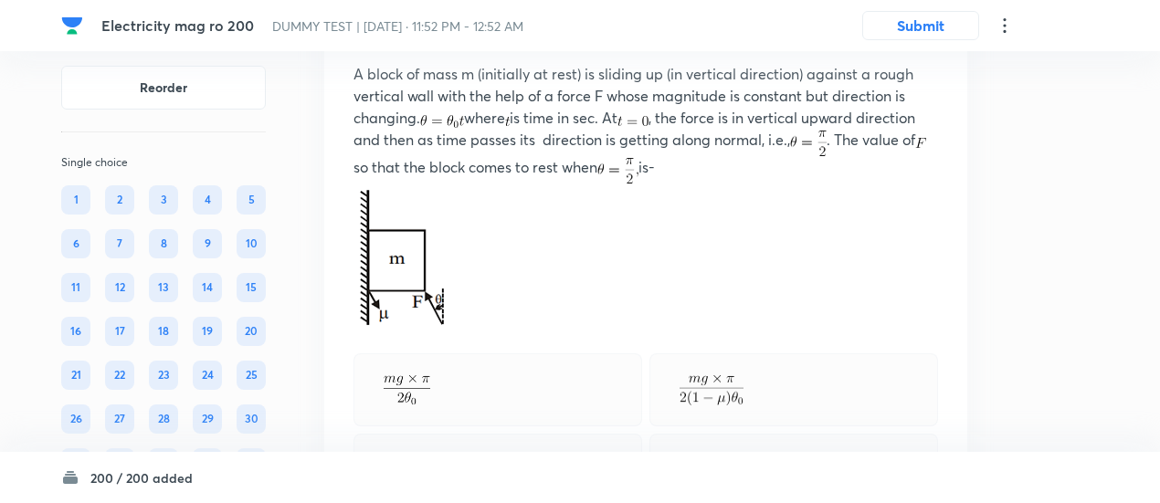
scroll to position [20523, 0]
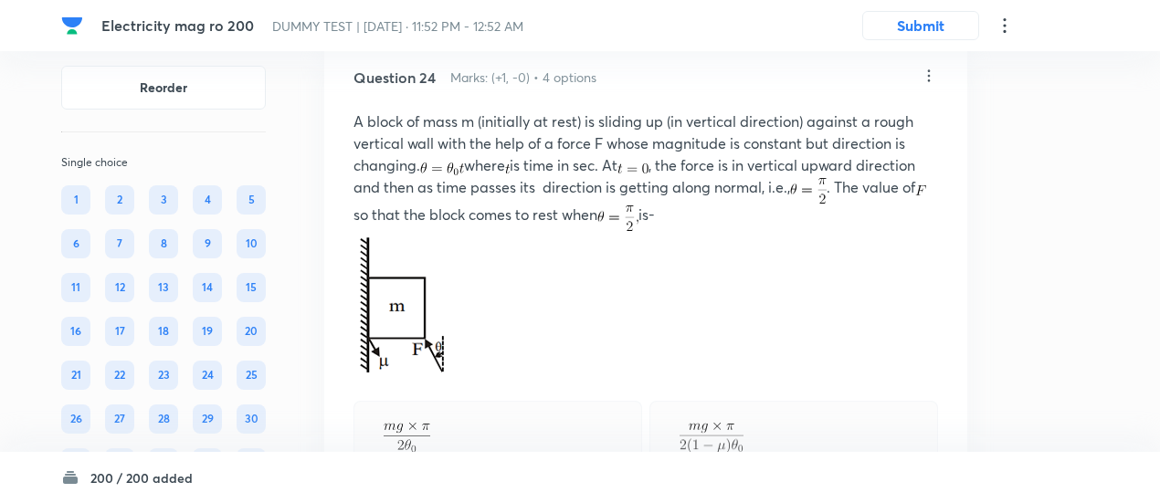
click at [930, 85] on icon at bounding box center [929, 76] width 18 height 18
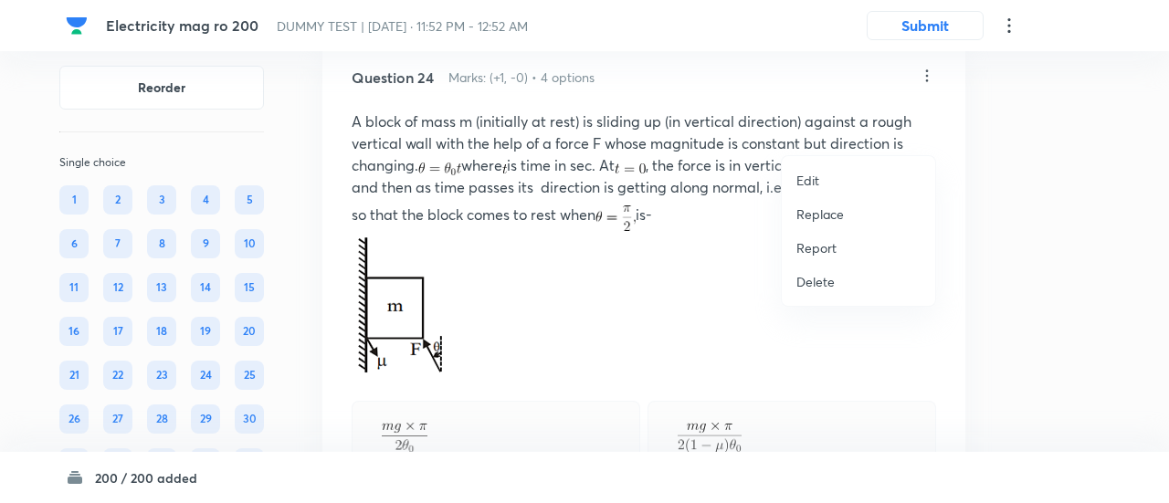
click at [819, 215] on p "Replace" at bounding box center [821, 214] width 48 height 19
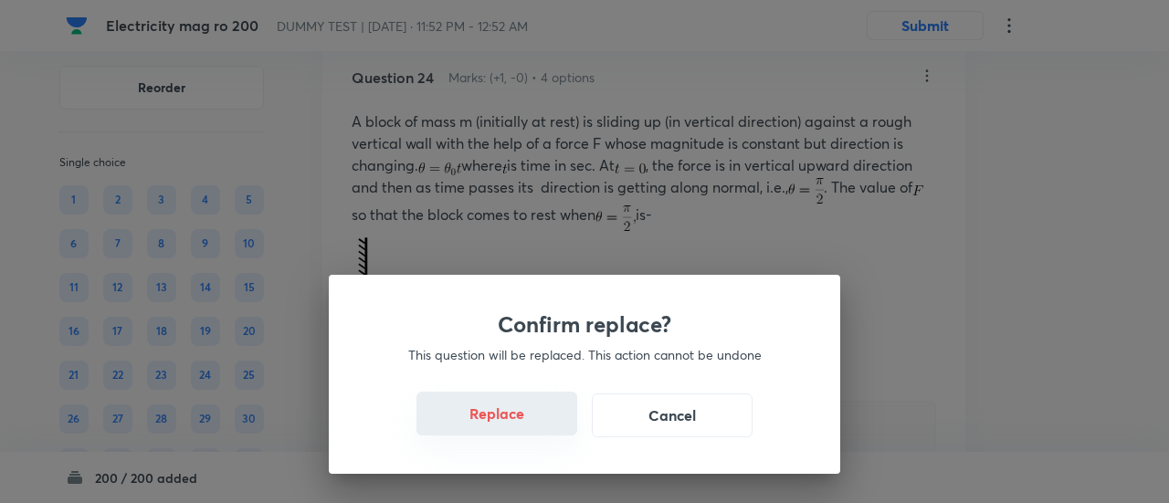
click at [514, 436] on button "Replace" at bounding box center [497, 414] width 161 height 44
click at [514, 436] on button "Replace" at bounding box center [497, 416] width 161 height 44
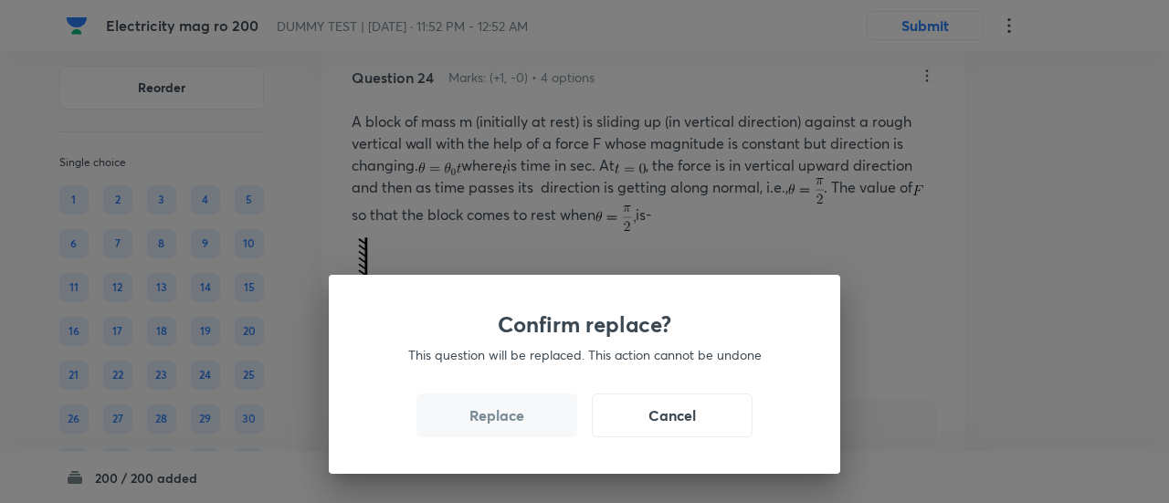
click at [514, 436] on button "Replace" at bounding box center [497, 416] width 161 height 44
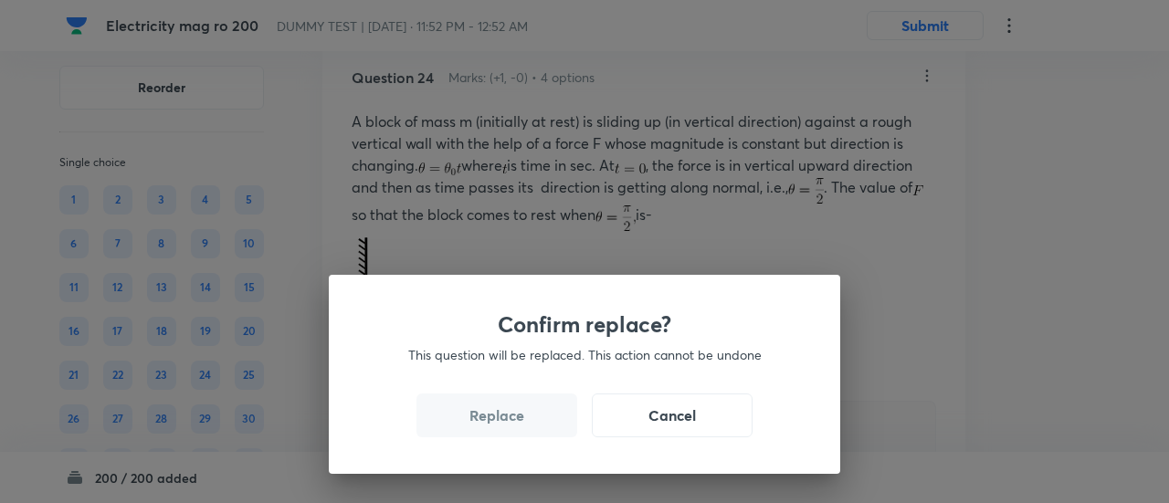
click at [514, 436] on button "Replace" at bounding box center [497, 416] width 161 height 44
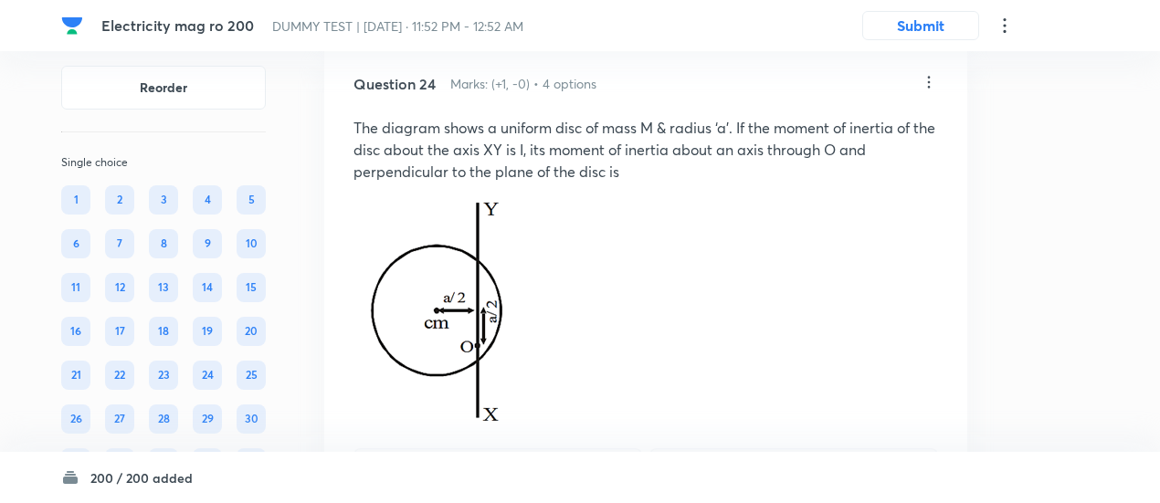
scroll to position [20509, 0]
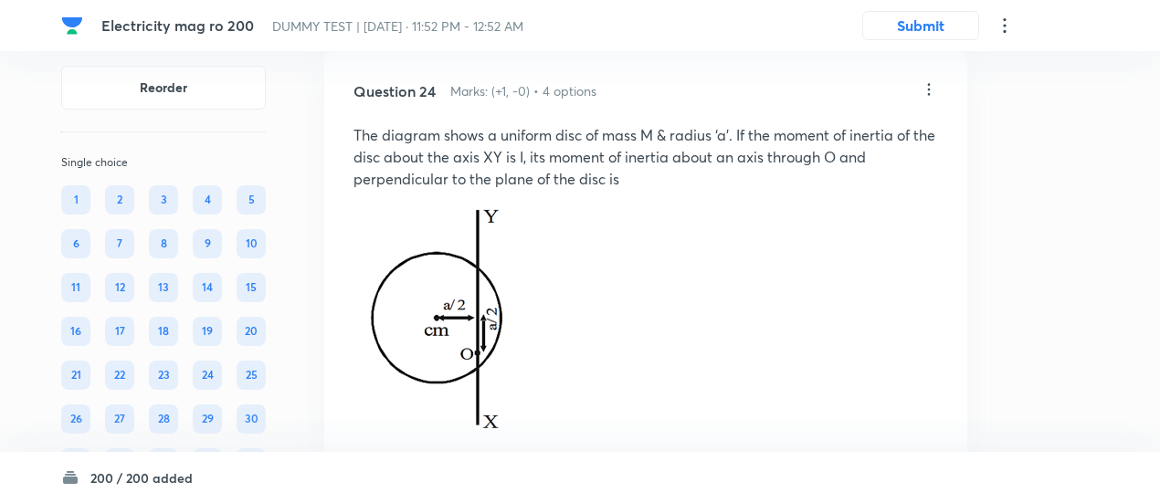
click at [928, 99] on icon at bounding box center [929, 89] width 18 height 18
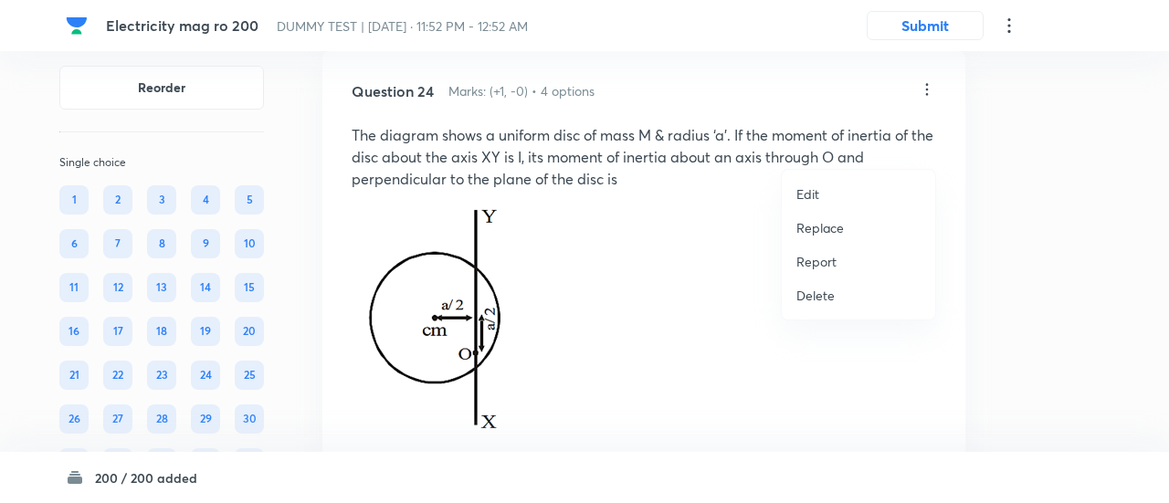
click at [818, 231] on p "Replace" at bounding box center [821, 227] width 48 height 19
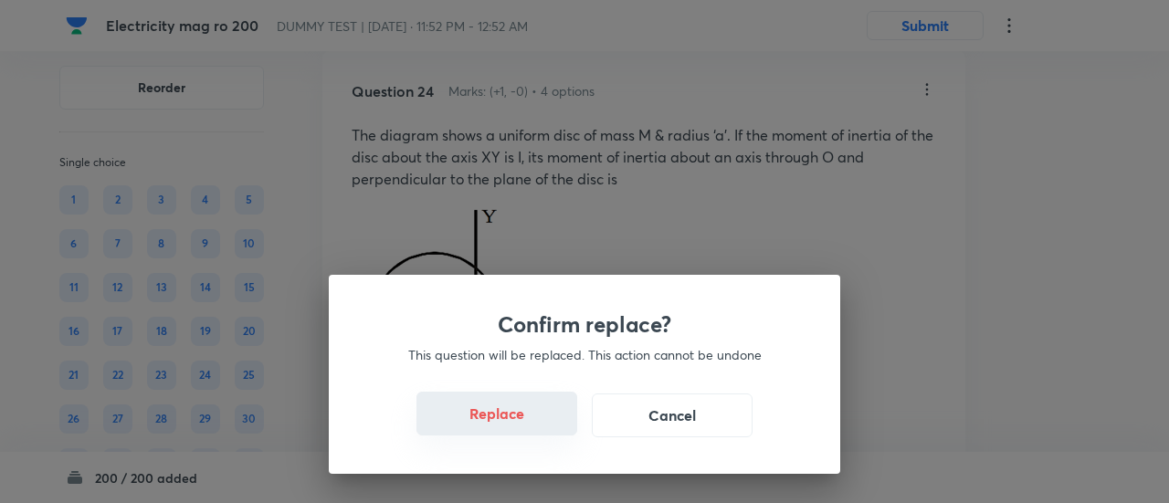
click at [534, 431] on button "Replace" at bounding box center [497, 414] width 161 height 44
click at [534, 431] on button "Replace" at bounding box center [497, 416] width 161 height 44
click at [534, 431] on button "Replace" at bounding box center [497, 414] width 161 height 44
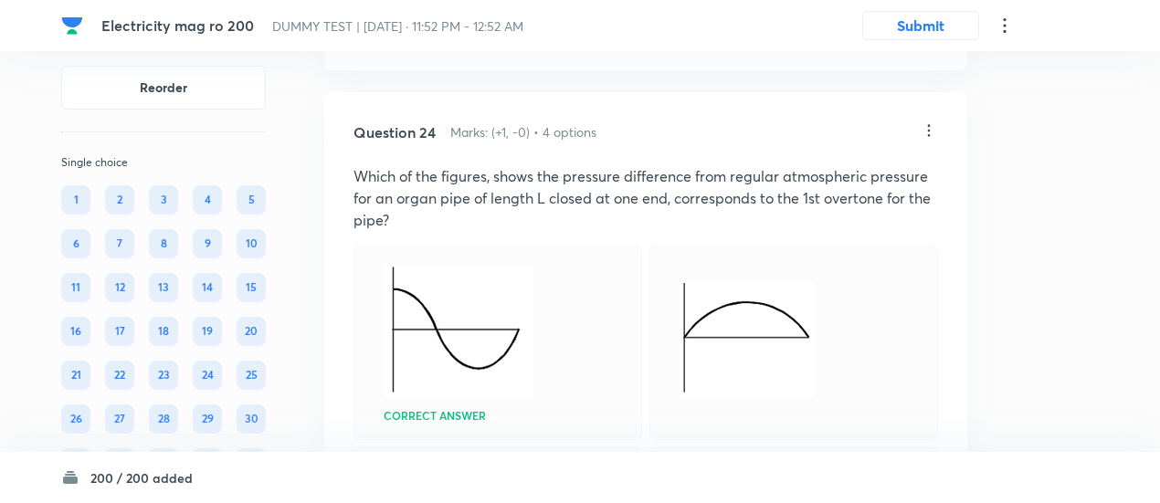
scroll to position [20436, 0]
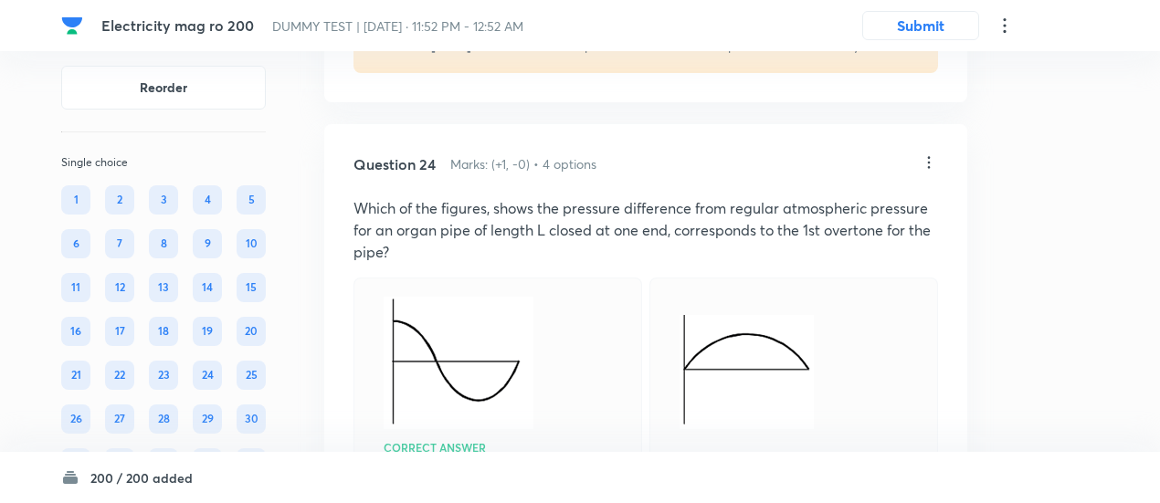
click at [933, 172] on icon at bounding box center [929, 162] width 18 height 18
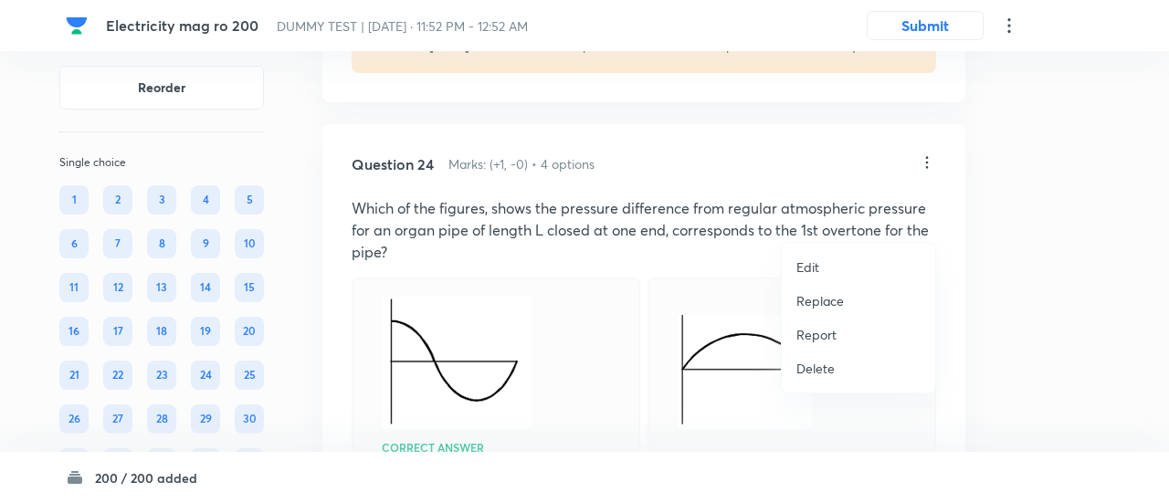
click at [828, 301] on p "Replace" at bounding box center [821, 300] width 48 height 19
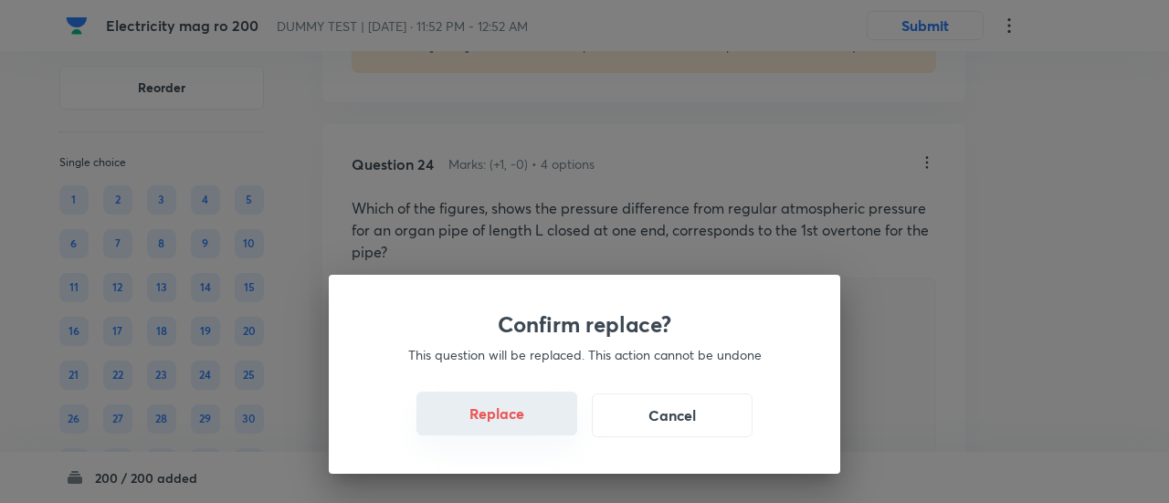
click at [523, 433] on button "Replace" at bounding box center [497, 414] width 161 height 44
click at [517, 426] on button "Replace" at bounding box center [497, 414] width 161 height 44
click at [517, 426] on button "Replace" at bounding box center [497, 416] width 161 height 44
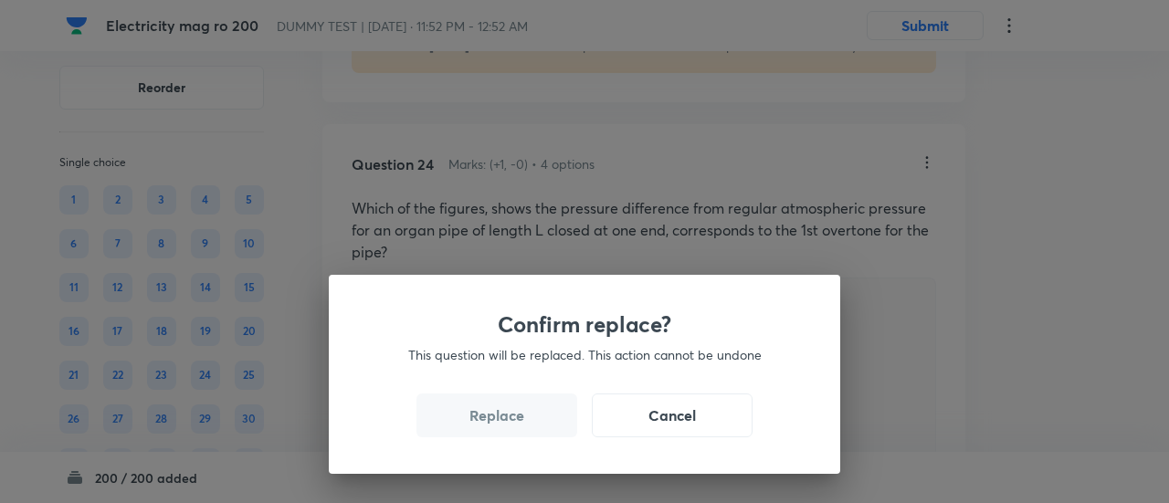
click at [517, 426] on button "Replace" at bounding box center [497, 416] width 161 height 44
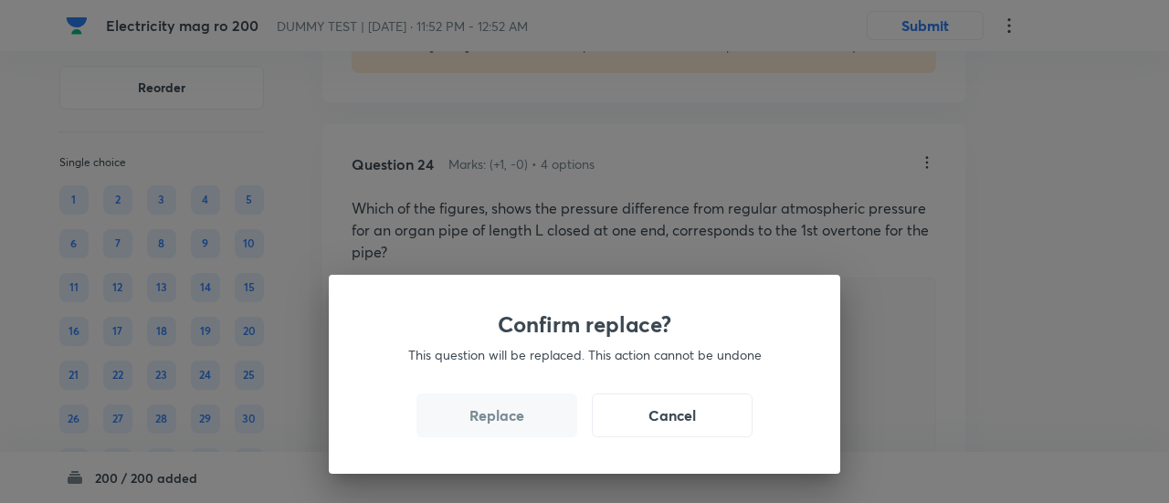
click at [517, 426] on div "Confirm replace? This question will be replaced. This action cannot be undone R…" at bounding box center [584, 251] width 1169 height 503
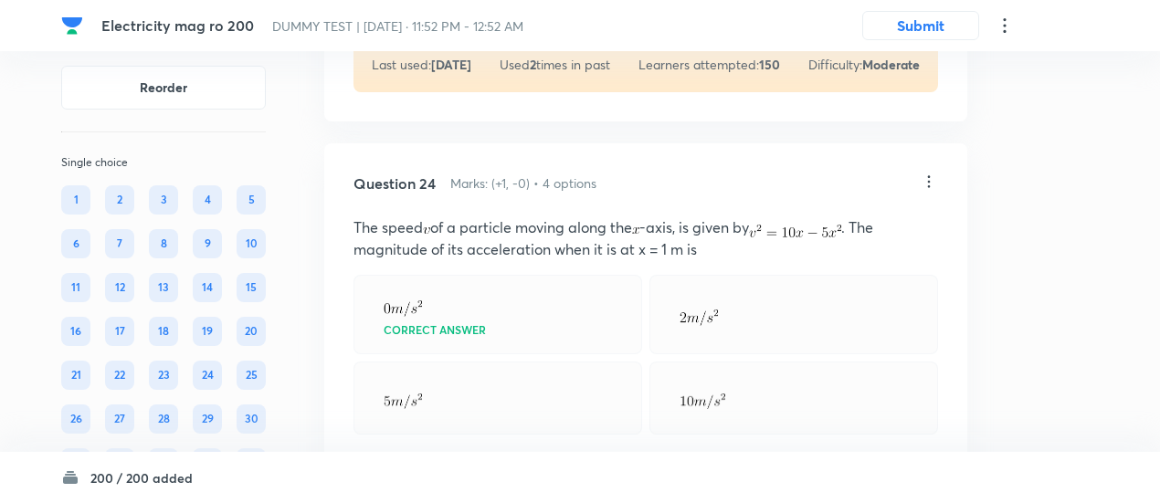
scroll to position [20376, 0]
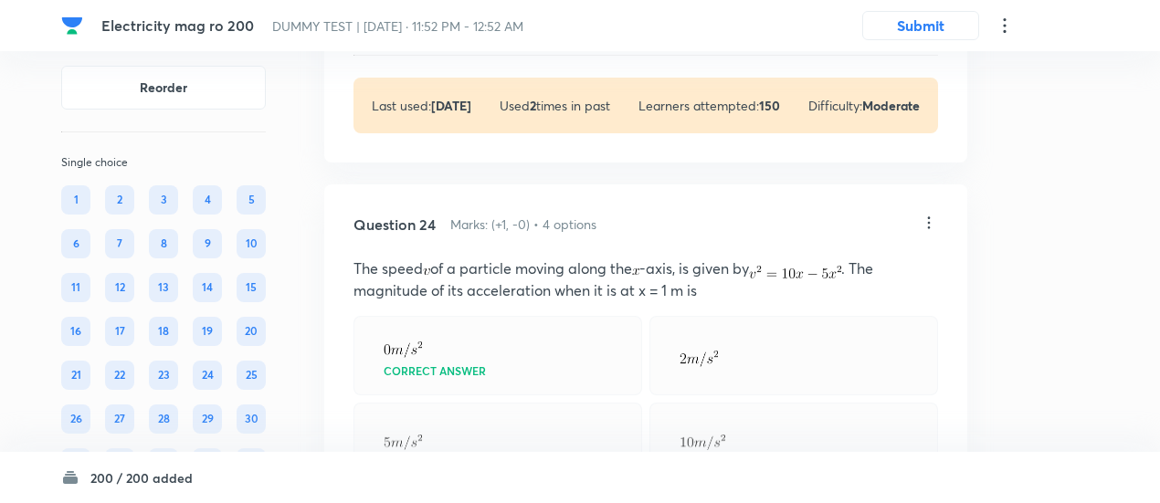
click at [932, 232] on icon at bounding box center [929, 223] width 18 height 18
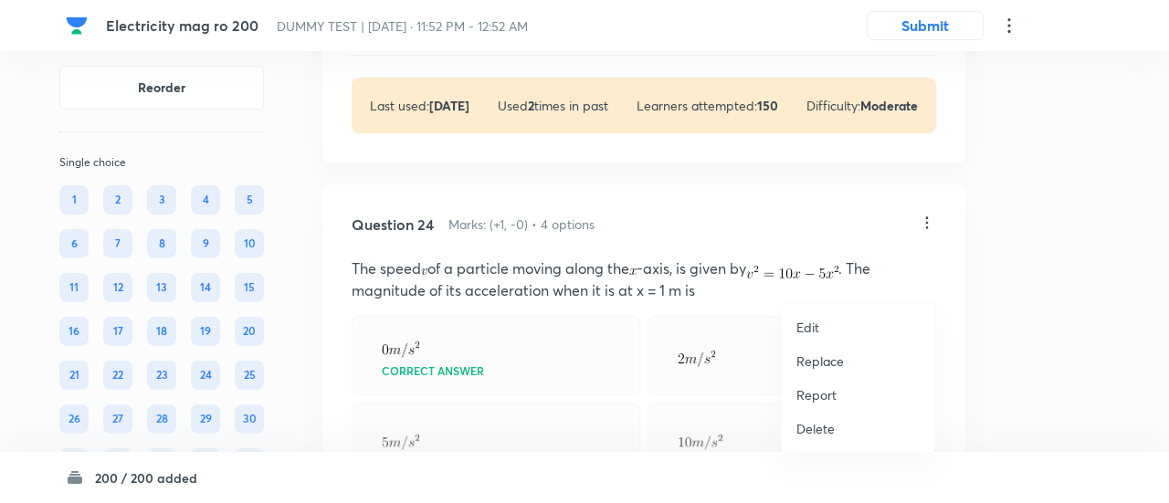
click at [827, 366] on p "Replace" at bounding box center [821, 361] width 48 height 19
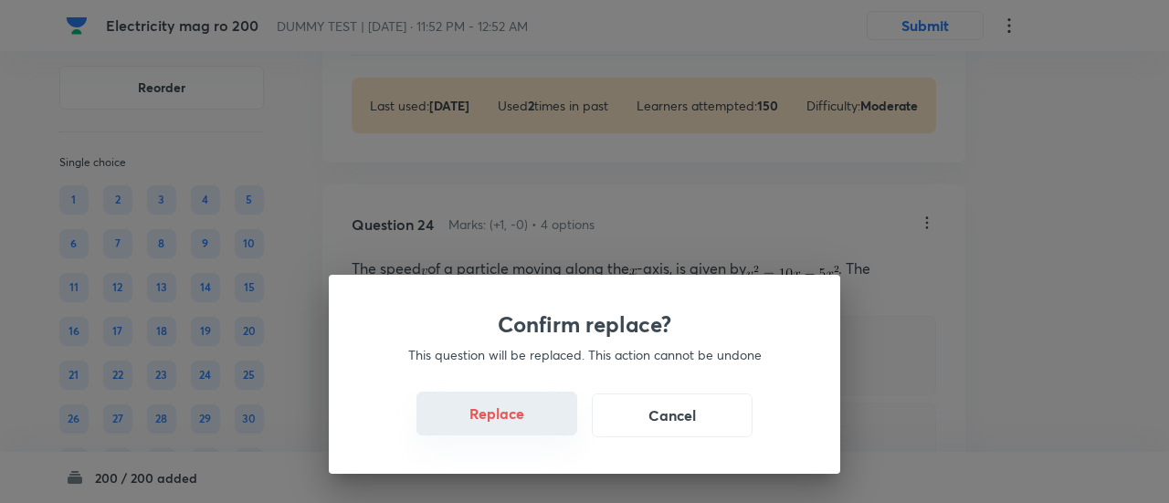
click at [514, 422] on button "Replace" at bounding box center [497, 414] width 161 height 44
click at [514, 422] on button "Replace" at bounding box center [497, 416] width 161 height 44
click at [514, 422] on button "Replace" at bounding box center [497, 414] width 161 height 44
click at [514, 422] on button "Replace" at bounding box center [497, 416] width 161 height 44
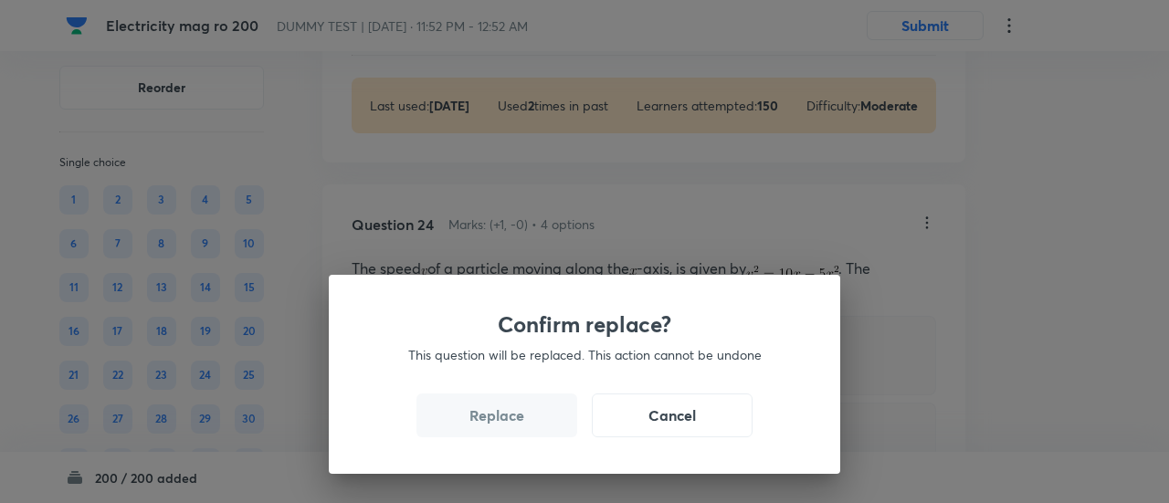
click at [514, 422] on button "Replace" at bounding box center [497, 416] width 161 height 44
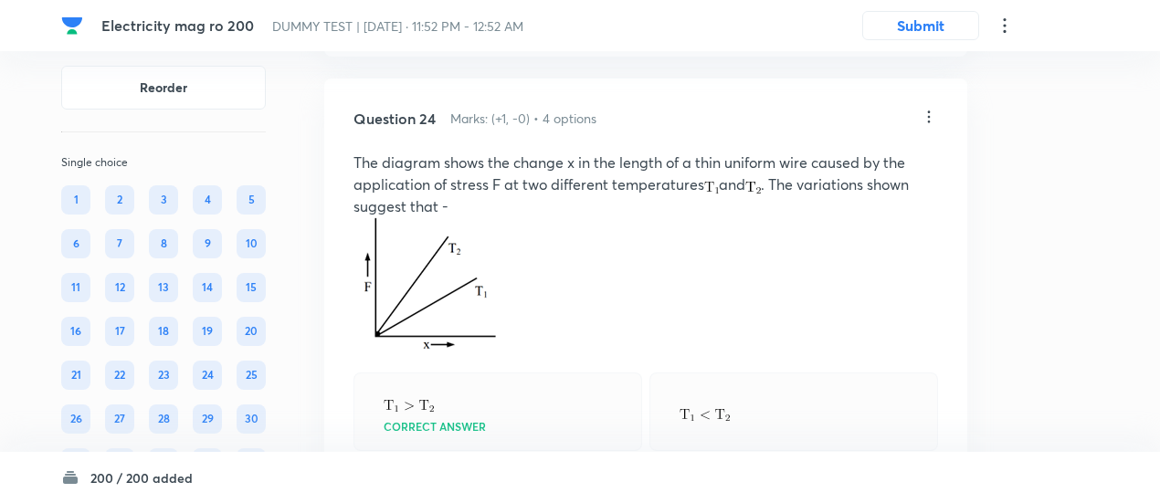
scroll to position [20477, 0]
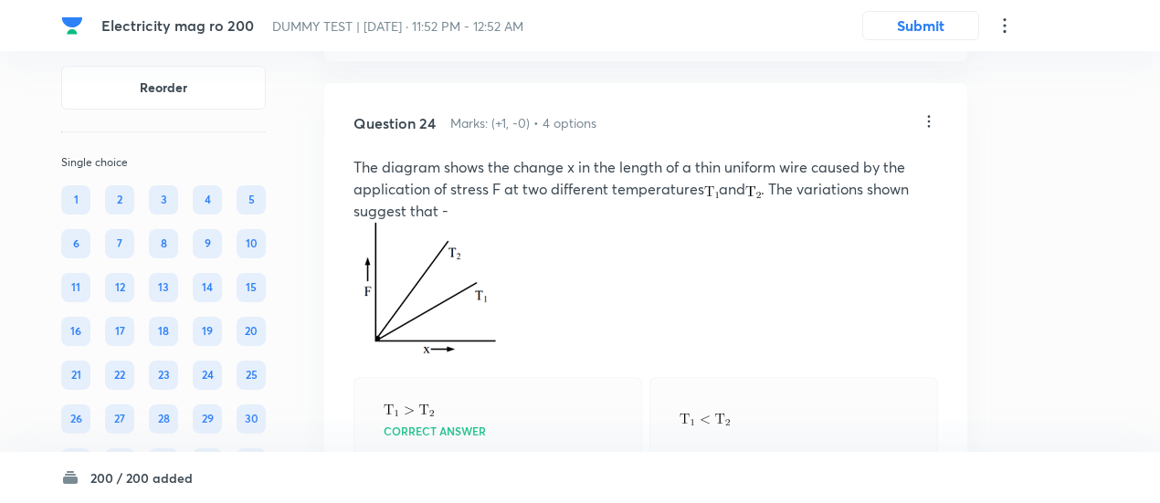
click at [931, 131] on icon at bounding box center [929, 121] width 18 height 18
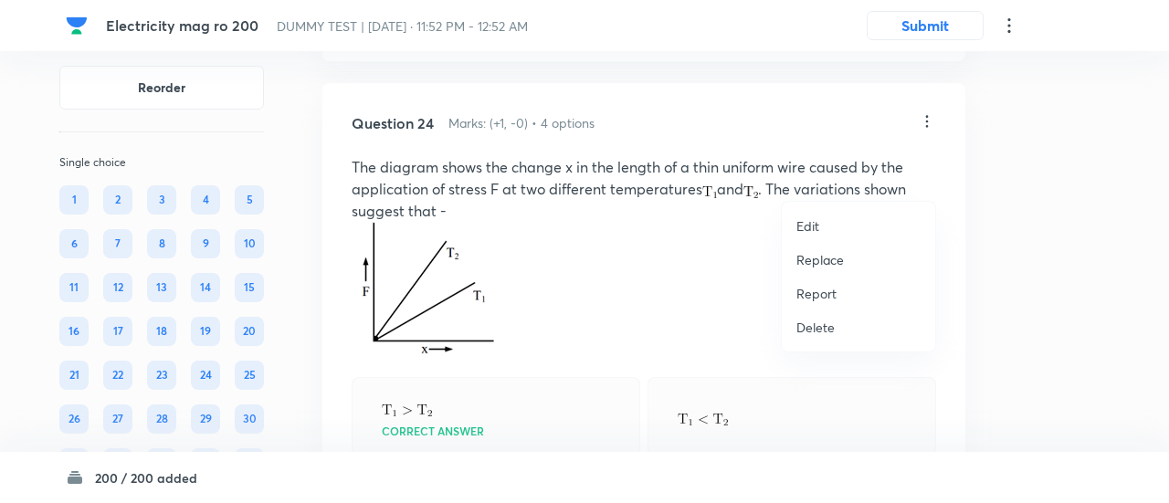
click at [818, 262] on p "Replace" at bounding box center [821, 259] width 48 height 19
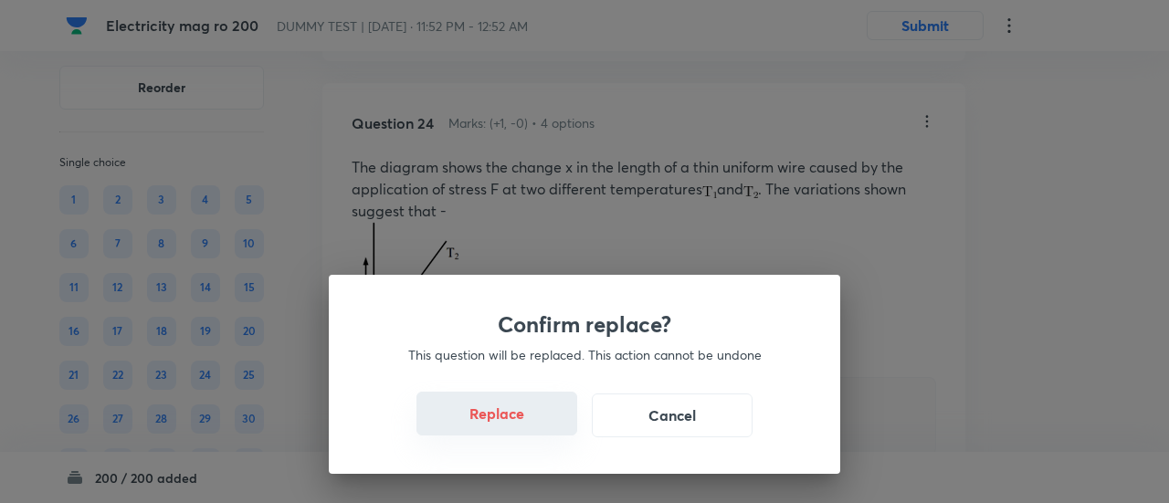
click at [530, 432] on button "Replace" at bounding box center [497, 414] width 161 height 44
click at [530, 432] on button "Replace" at bounding box center [497, 416] width 161 height 44
click at [530, 432] on div "Confirm replace? This question will be replaced. This action cannot be undone R…" at bounding box center [584, 251] width 1169 height 503
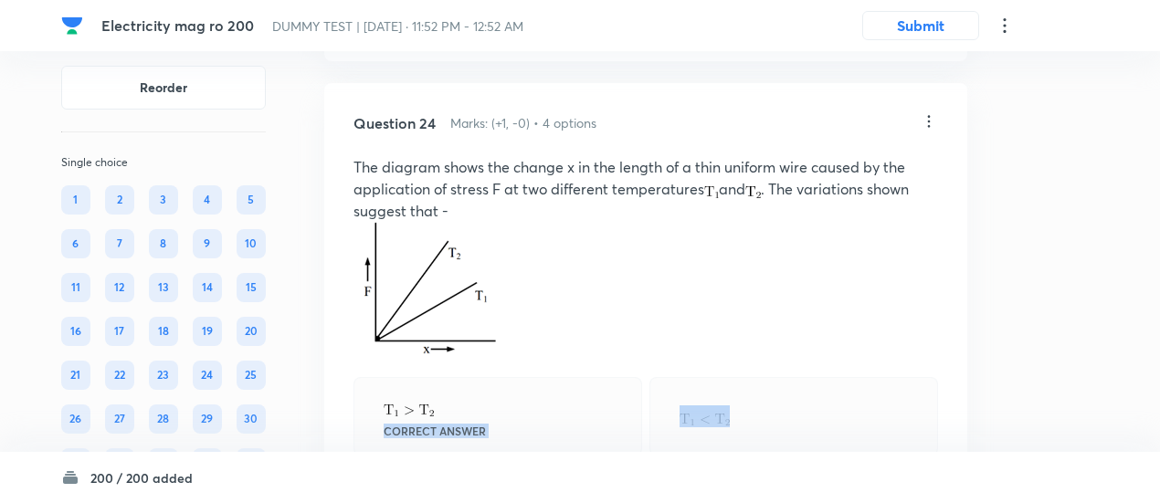
click at [530, 432] on div "Question 24 Marks: (+1, -0) • 4 options The diagram shows the change x in the l…" at bounding box center [645, 434] width 643 height 702
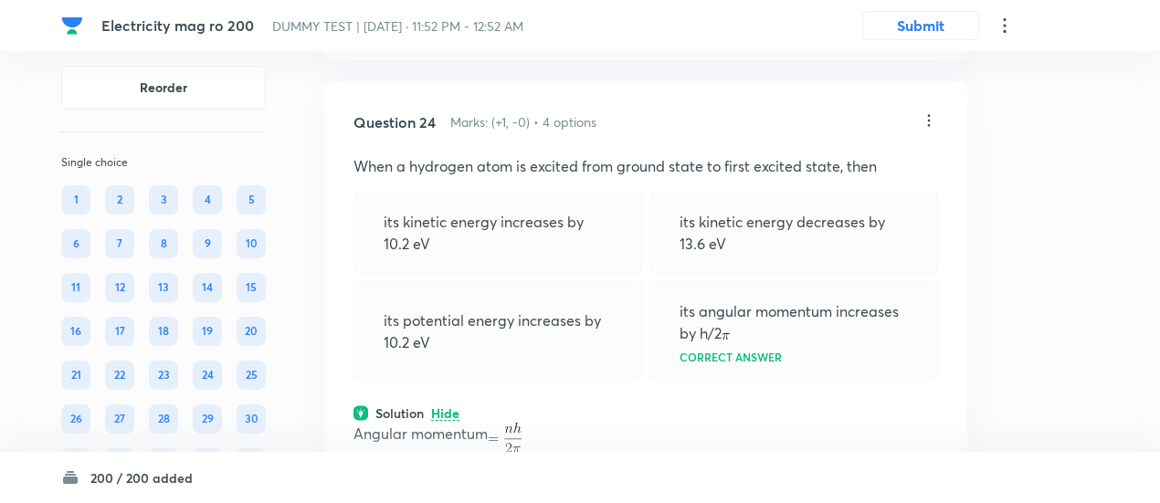
scroll to position [20471, 0]
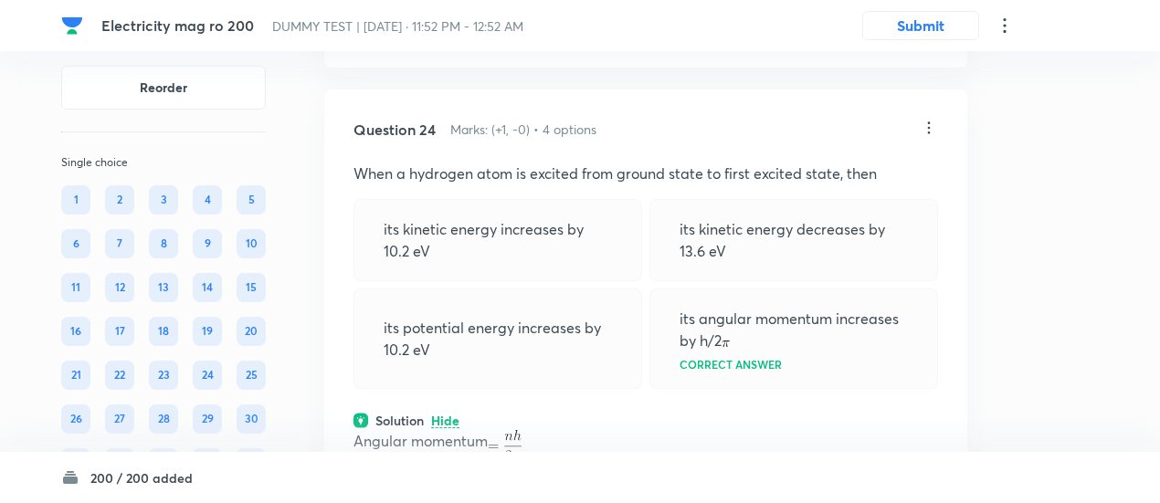
click at [934, 137] on icon at bounding box center [929, 128] width 18 height 18
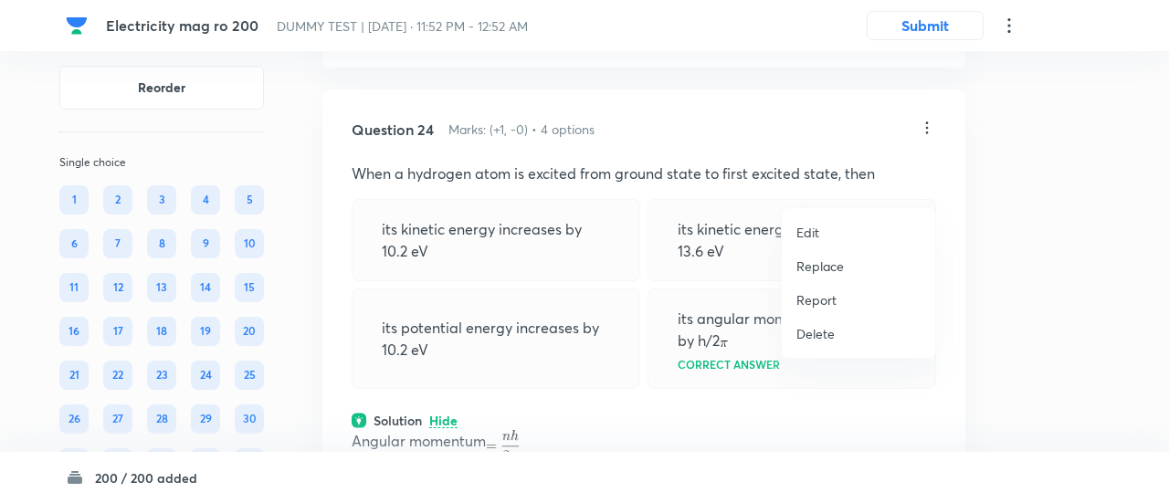
click at [811, 277] on li "Replace" at bounding box center [858, 266] width 153 height 34
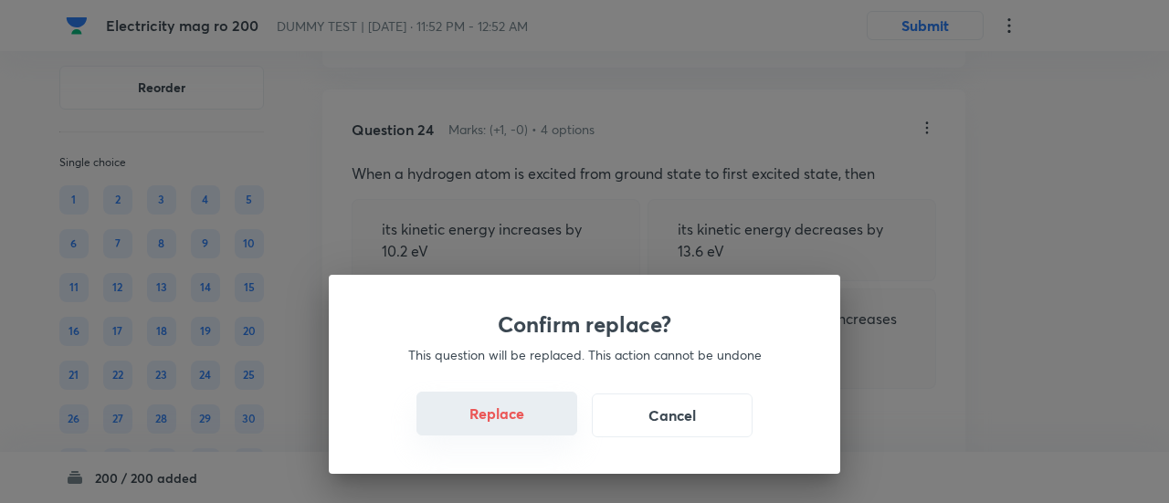
click at [515, 432] on button "Replace" at bounding box center [497, 414] width 161 height 44
click at [528, 421] on button "Replace" at bounding box center [497, 414] width 161 height 44
click at [528, 421] on button "Replace" at bounding box center [497, 416] width 161 height 44
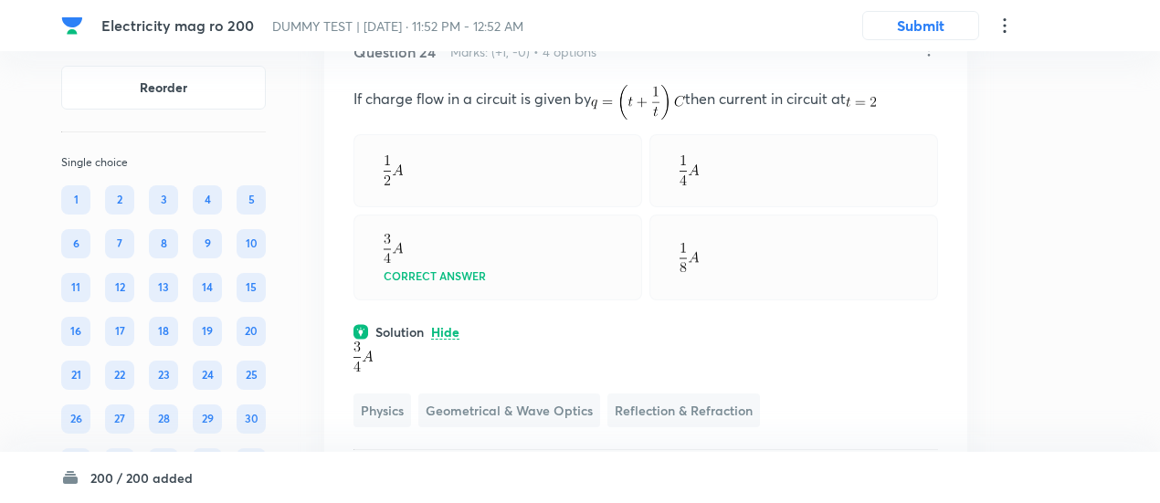
scroll to position [20547, 0]
click at [926, 61] on icon at bounding box center [929, 52] width 18 height 18
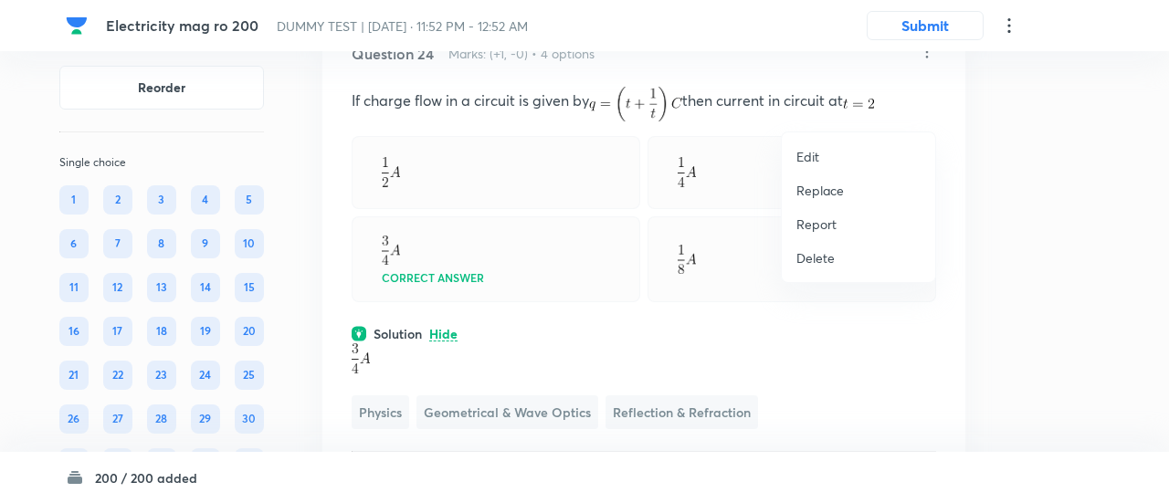
click at [822, 191] on p "Replace" at bounding box center [821, 190] width 48 height 19
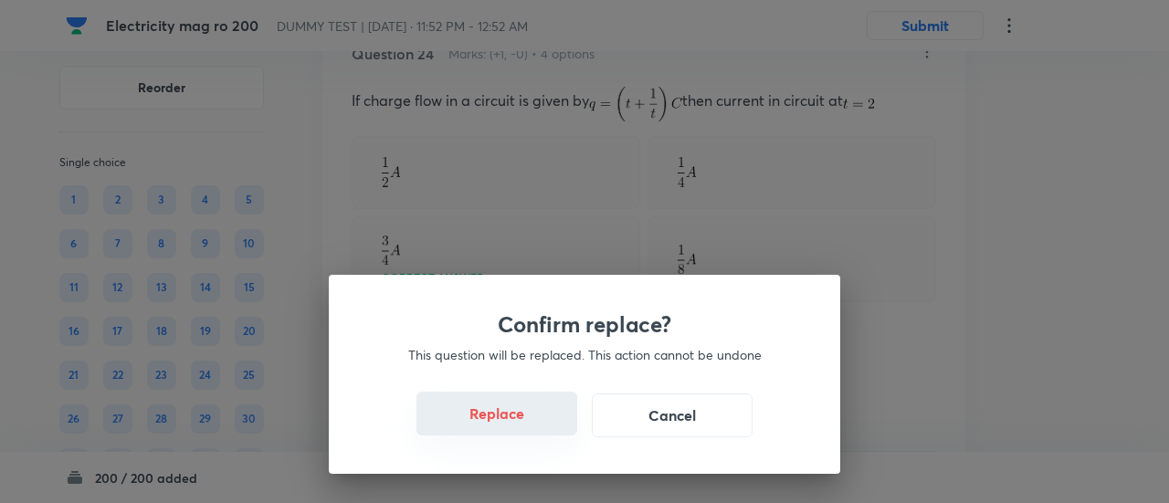
click at [504, 426] on button "Replace" at bounding box center [497, 414] width 161 height 44
click at [504, 426] on button "Replace" at bounding box center [497, 416] width 161 height 44
click at [504, 426] on button "Replace" at bounding box center [497, 414] width 161 height 44
click at [504, 426] on button "Replace" at bounding box center [497, 416] width 161 height 44
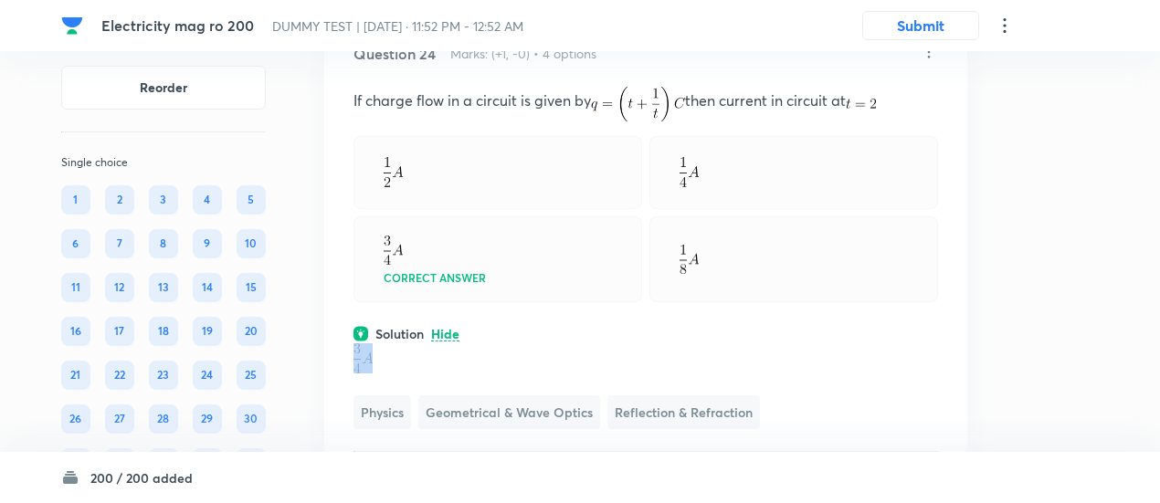
click at [504, 374] on p at bounding box center [646, 358] width 585 height 30
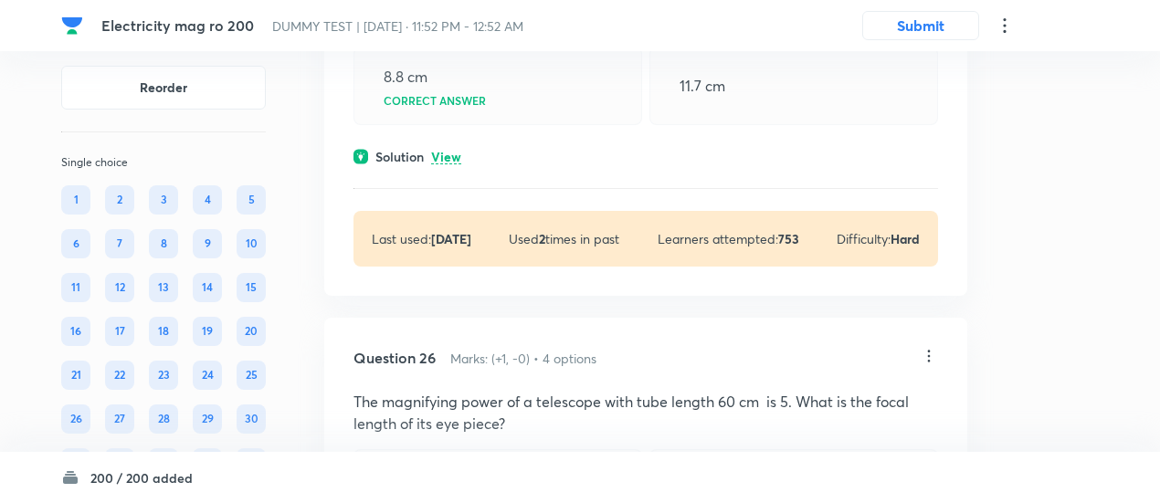
scroll to position [21857, 0]
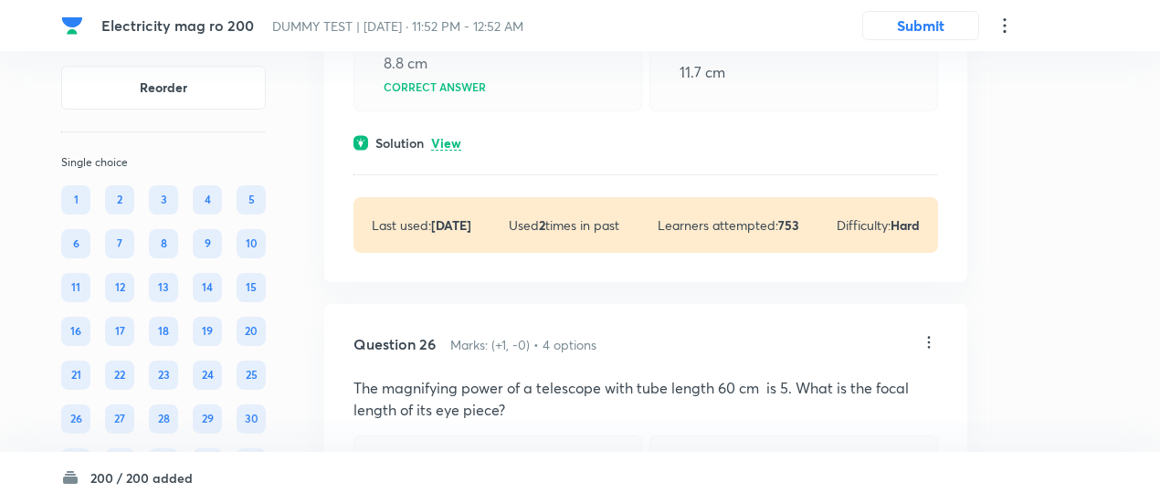
click at [448, 151] on p "View" at bounding box center [446, 144] width 30 height 14
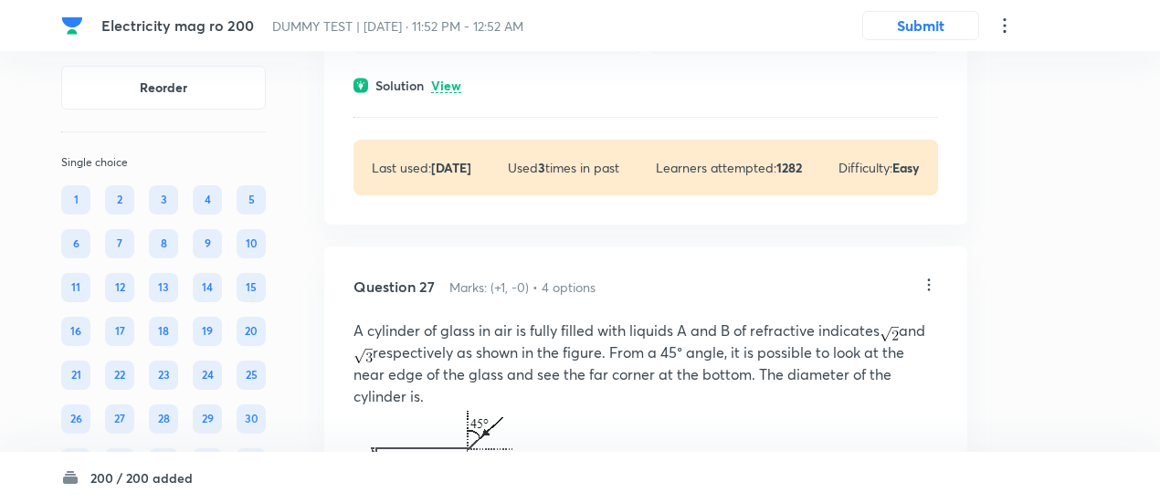
scroll to position [22679, 0]
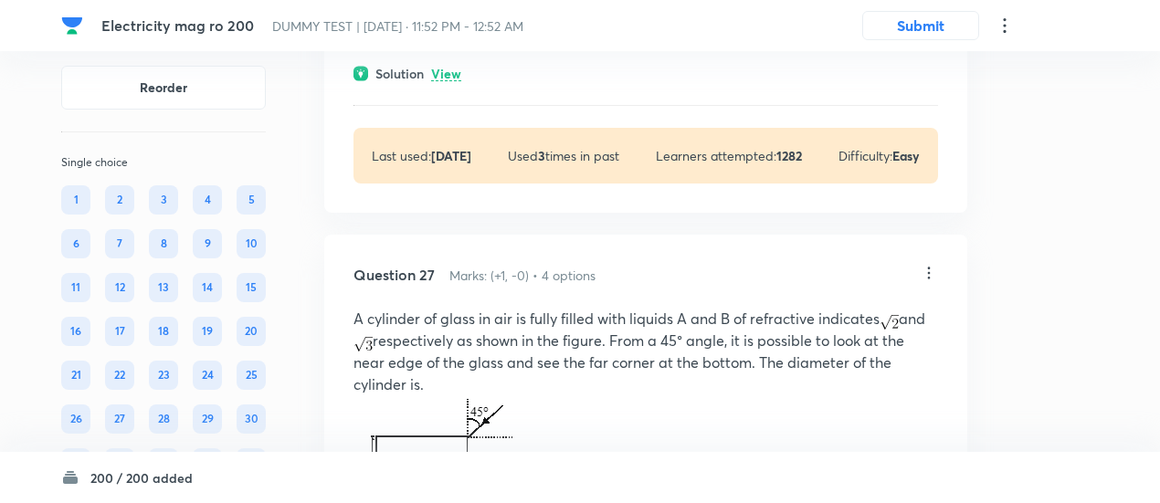
click at [446, 81] on p "View" at bounding box center [446, 75] width 30 height 14
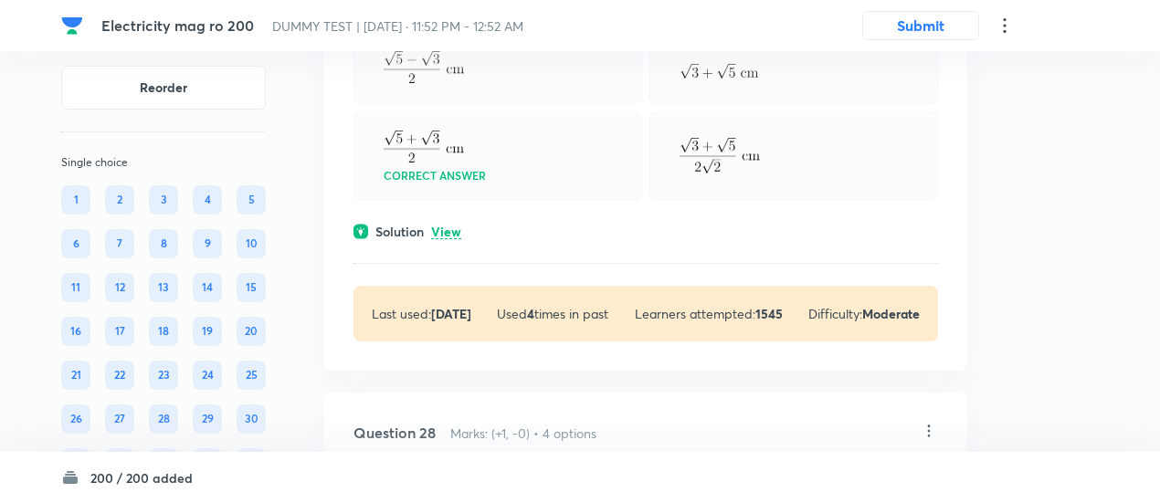
scroll to position [23404, 0]
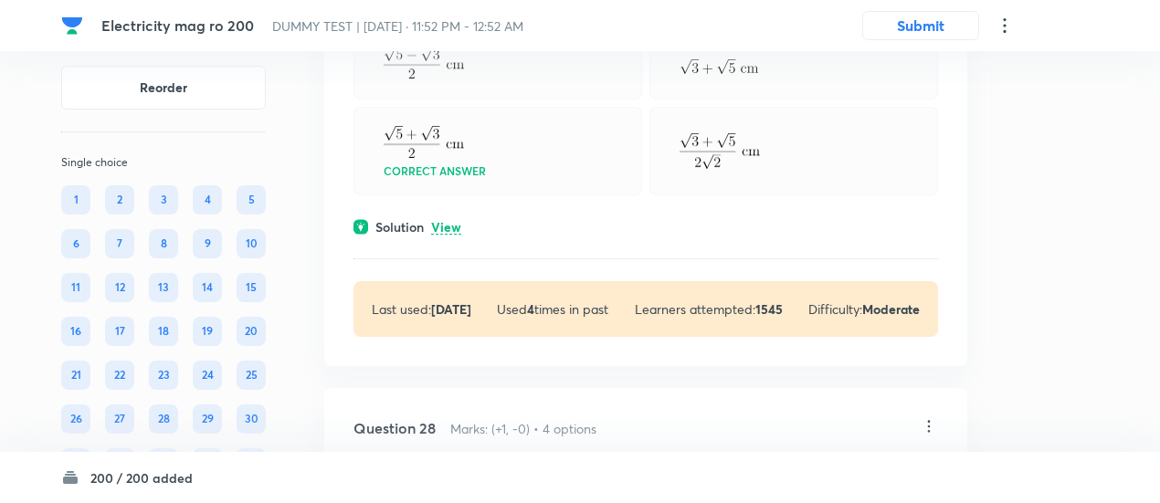
click at [452, 235] on p "View" at bounding box center [446, 228] width 30 height 14
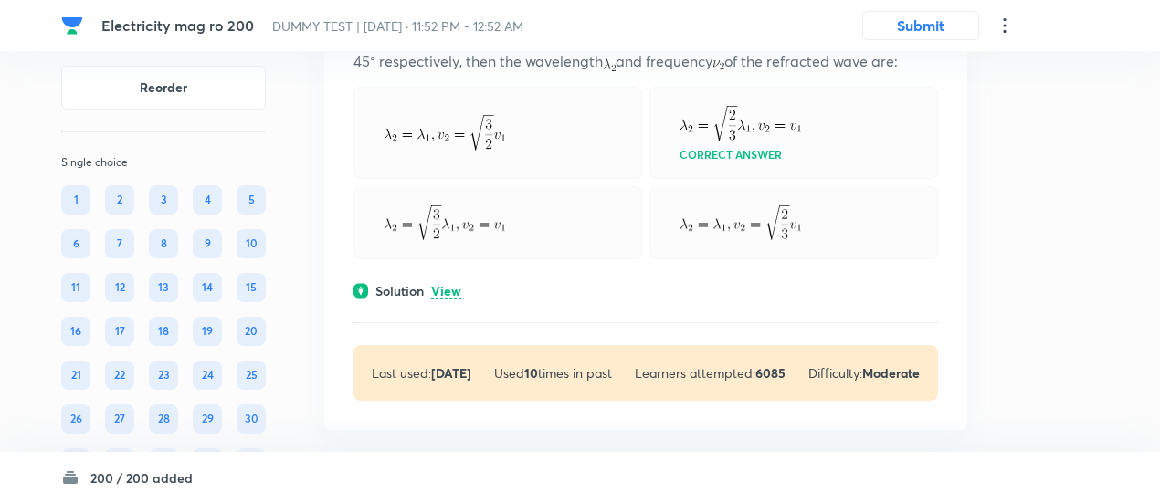
scroll to position [24241, 0]
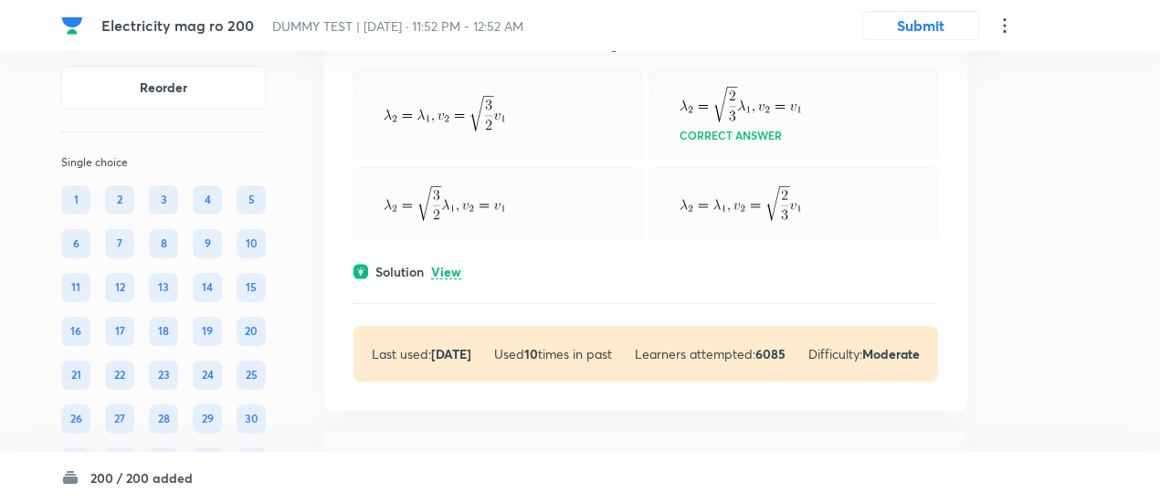
click at [446, 280] on p "View" at bounding box center [446, 273] width 30 height 14
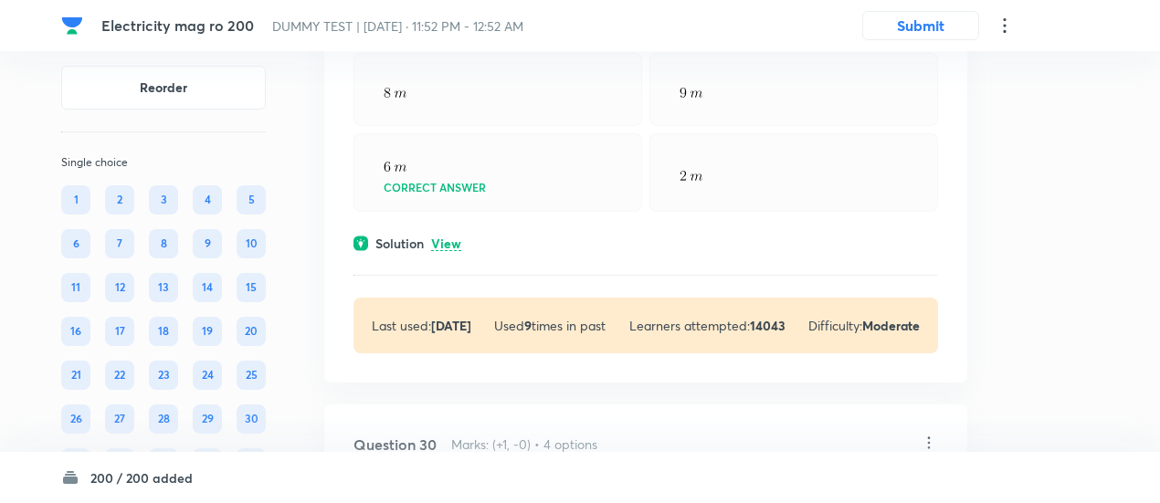
scroll to position [25068, 0]
click at [450, 250] on p "View" at bounding box center [446, 244] width 30 height 14
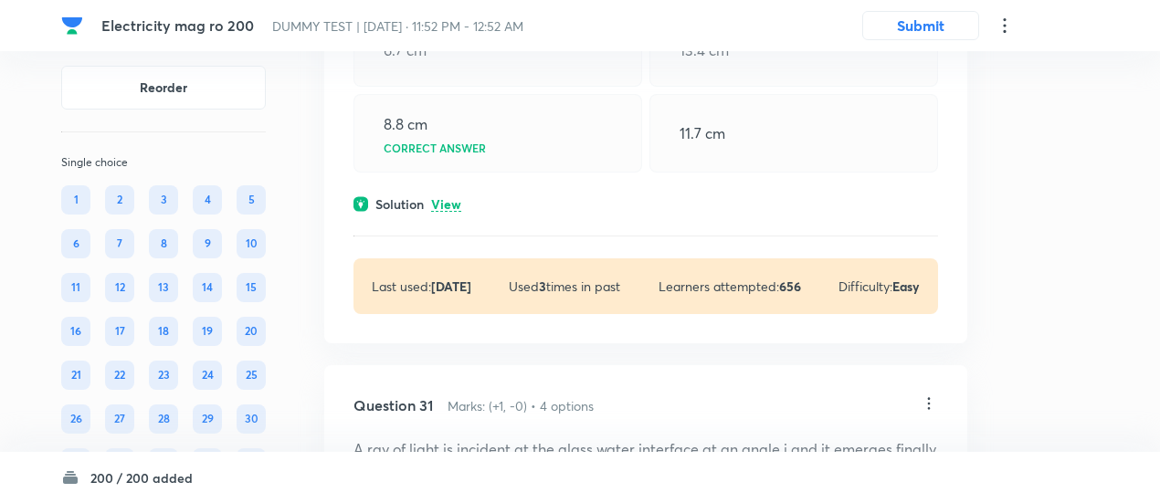
scroll to position [26367, 0]
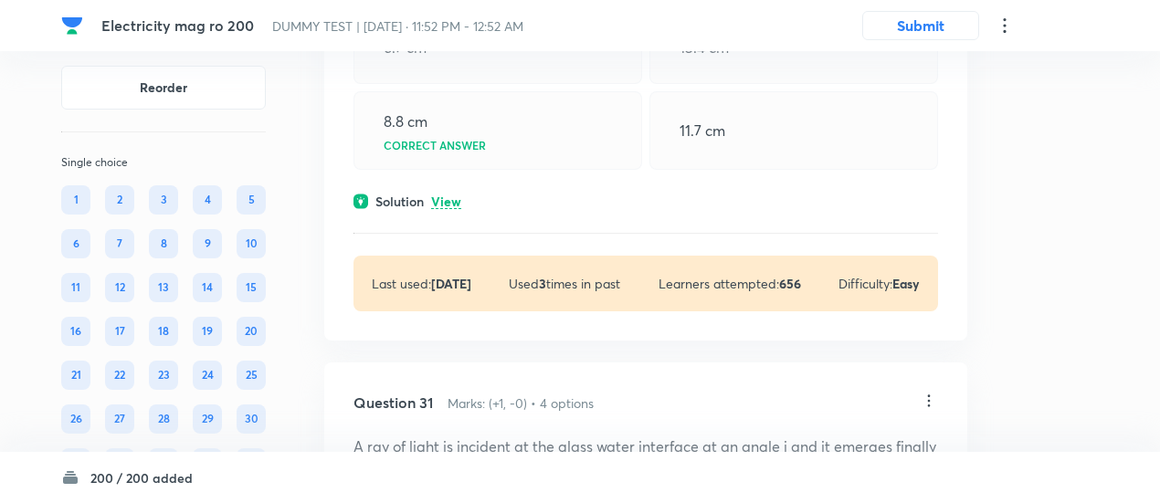
click at [449, 209] on p "View" at bounding box center [446, 202] width 30 height 14
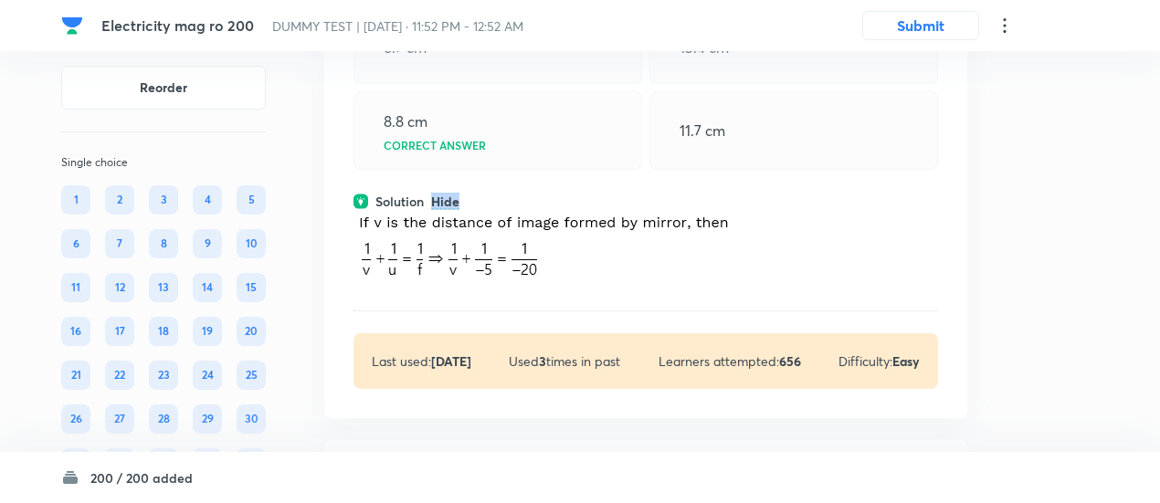
click at [449, 209] on p "Hide" at bounding box center [445, 202] width 28 height 14
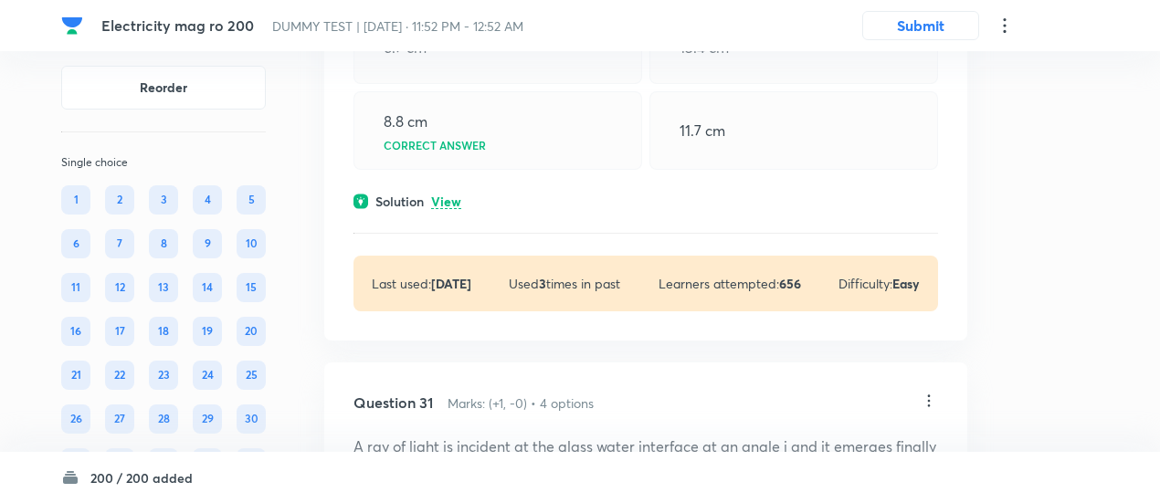
click at [449, 209] on p "View" at bounding box center [446, 202] width 30 height 14
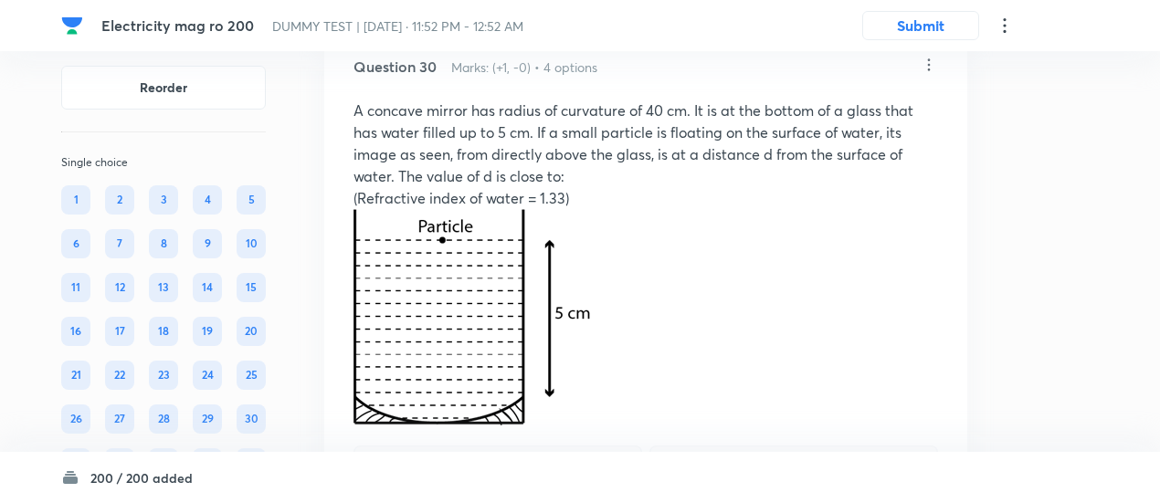
scroll to position [25928, 0]
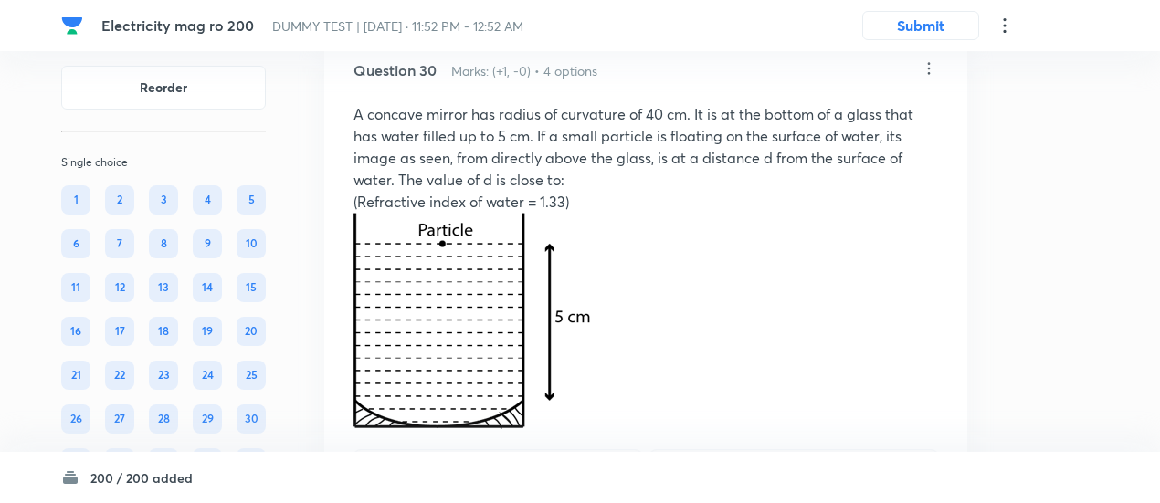
click at [928, 75] on icon at bounding box center [929, 69] width 3 height 12
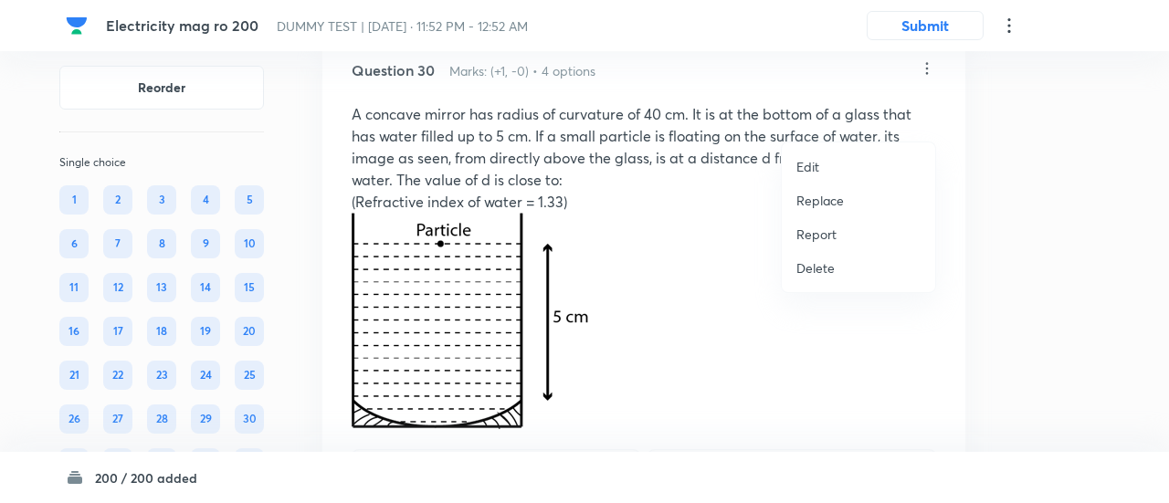
click at [822, 209] on li "Replace" at bounding box center [858, 201] width 153 height 34
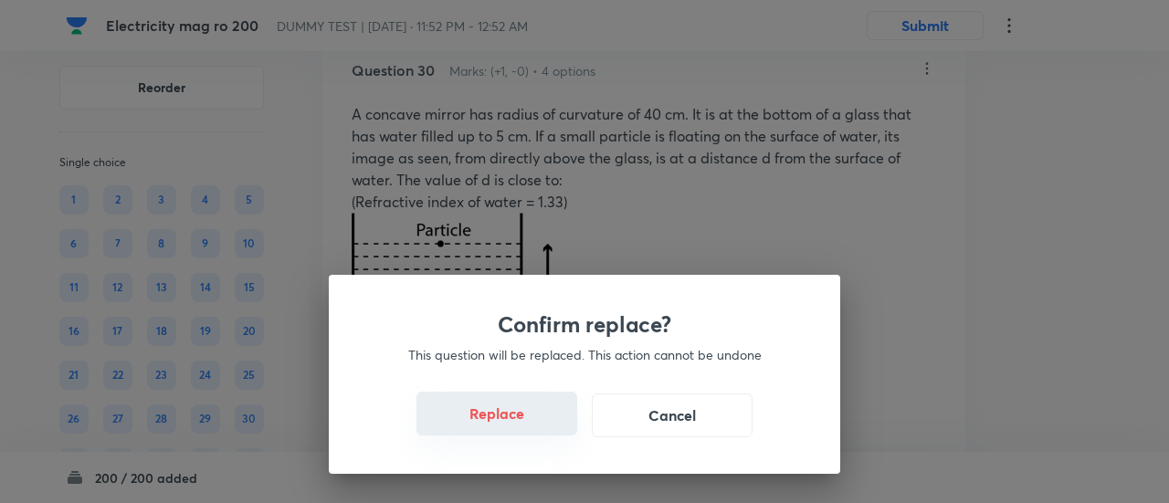
click at [501, 430] on button "Replace" at bounding box center [497, 414] width 161 height 44
click at [512, 429] on button "Replace" at bounding box center [497, 414] width 161 height 44
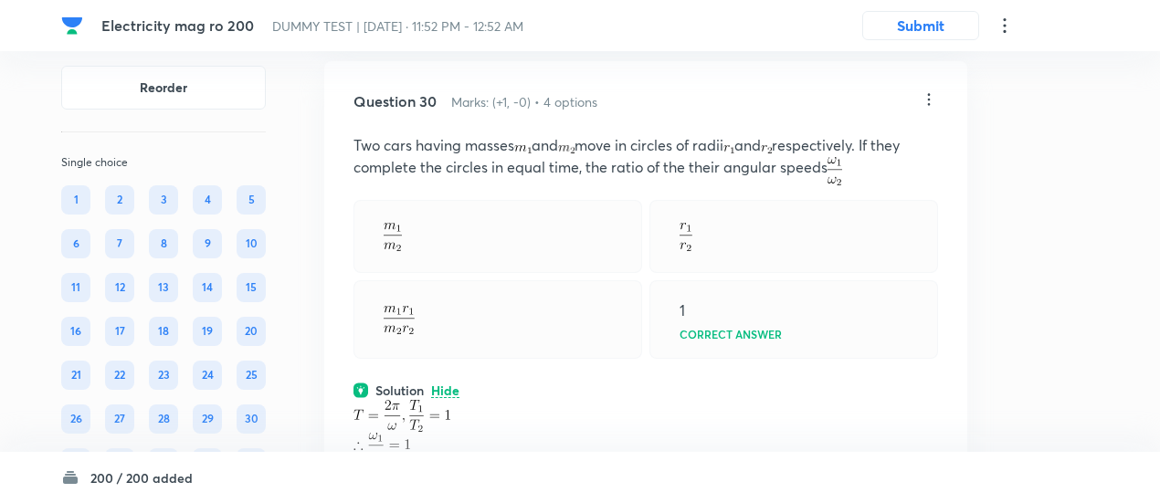
scroll to position [25894, 0]
click at [927, 111] on icon at bounding box center [929, 102] width 18 height 18
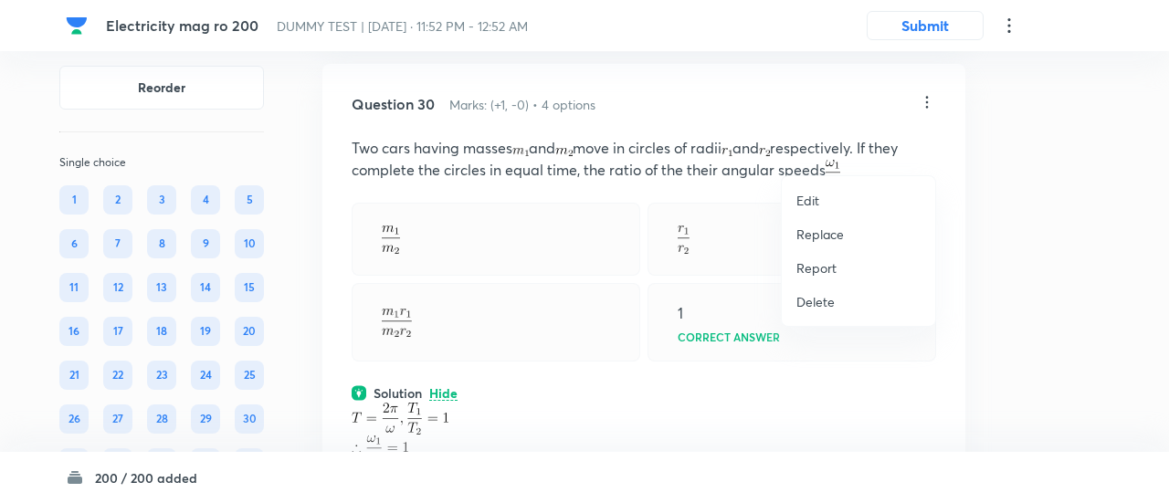
click at [819, 245] on li "Replace" at bounding box center [858, 234] width 153 height 34
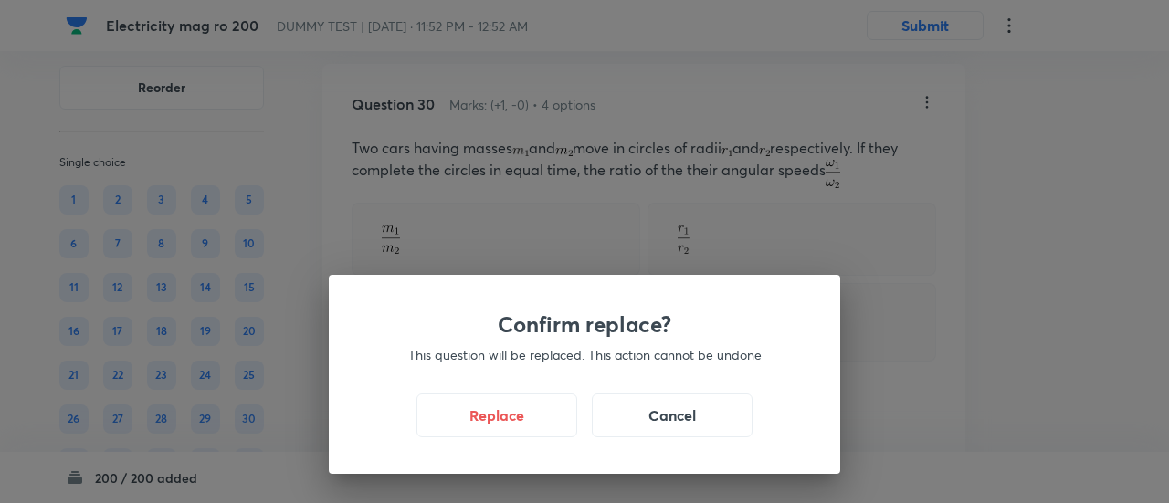
click at [512, 440] on div "Confirm replace? This question will be replaced. This action cannot be undone R…" at bounding box center [585, 374] width 512 height 199
click at [517, 419] on button "Replace" at bounding box center [497, 414] width 161 height 44
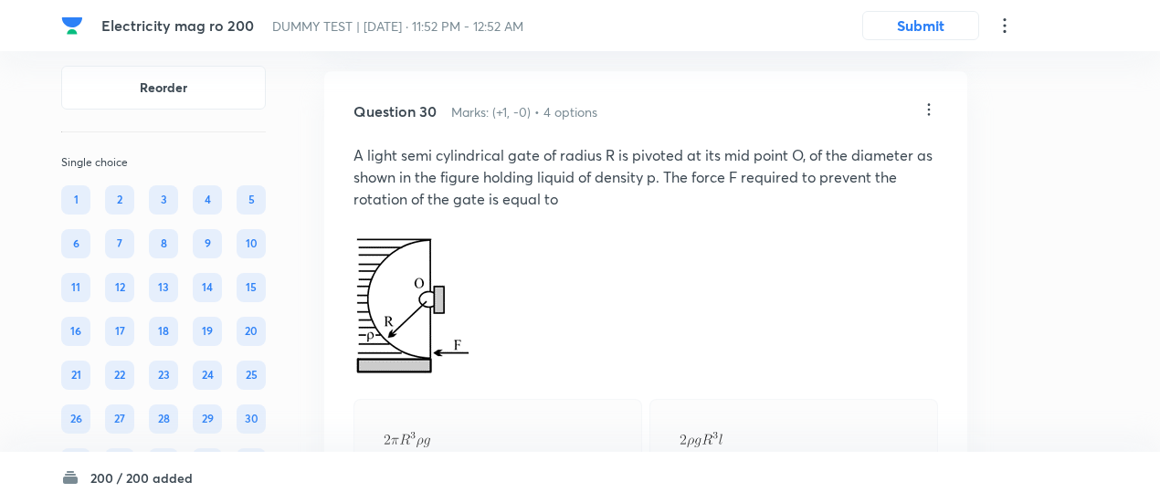
scroll to position [25882, 0]
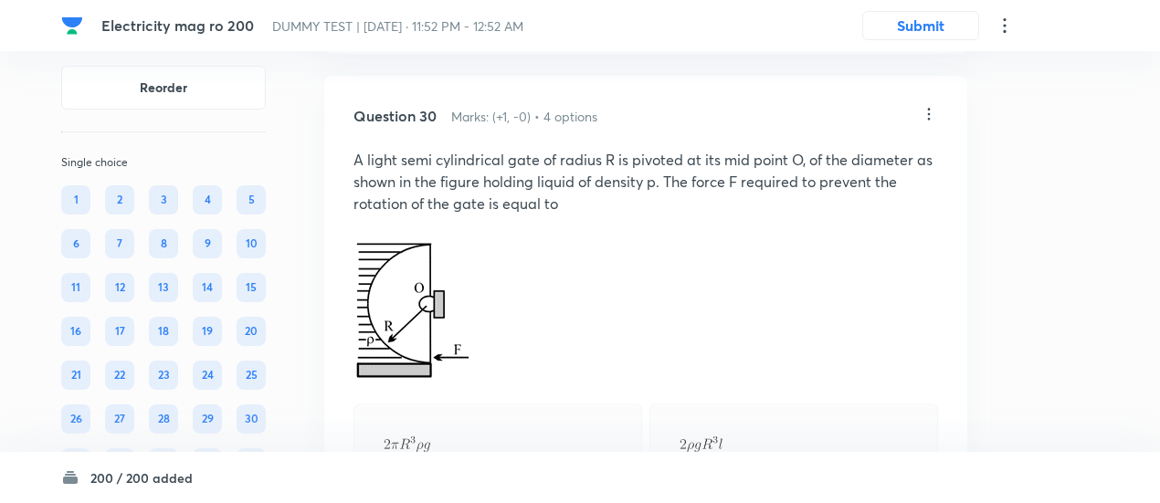
click at [929, 123] on icon at bounding box center [929, 114] width 18 height 18
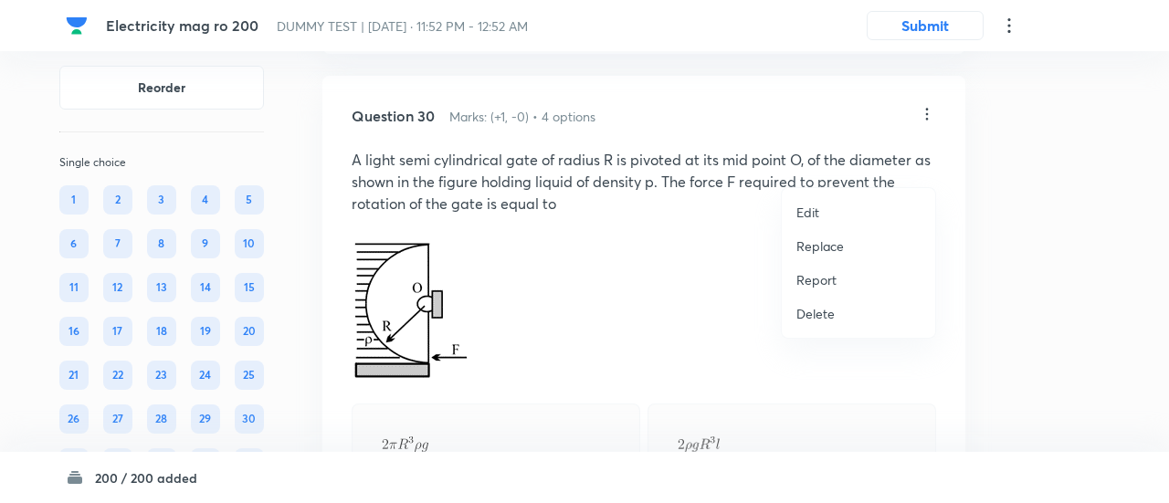
click at [832, 249] on p "Replace" at bounding box center [821, 246] width 48 height 19
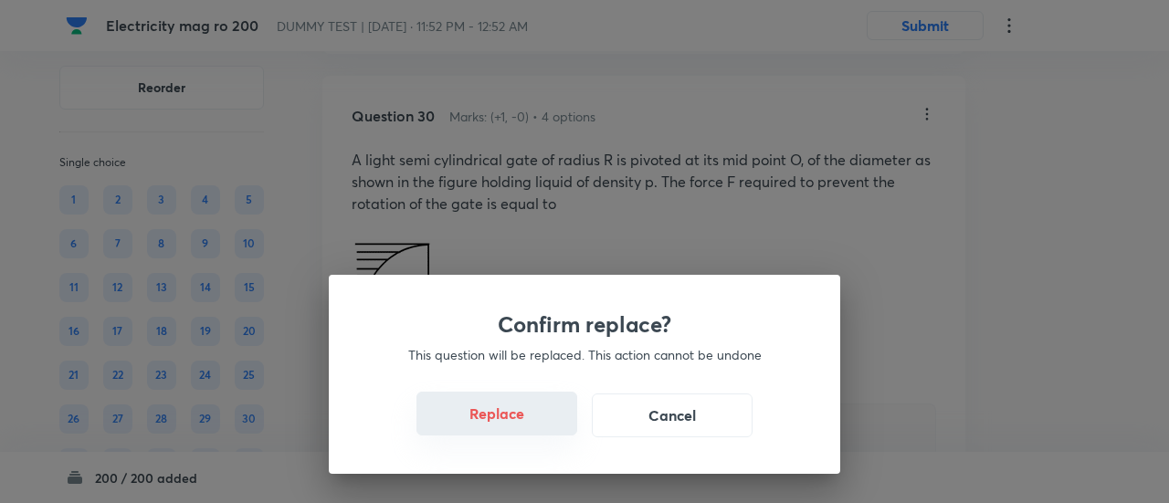
click at [515, 421] on button "Replace" at bounding box center [497, 414] width 161 height 44
click at [515, 421] on button "Replace" at bounding box center [497, 416] width 161 height 44
click at [515, 421] on button "Replace" at bounding box center [497, 414] width 161 height 44
click at [515, 421] on button "Replace" at bounding box center [497, 416] width 161 height 44
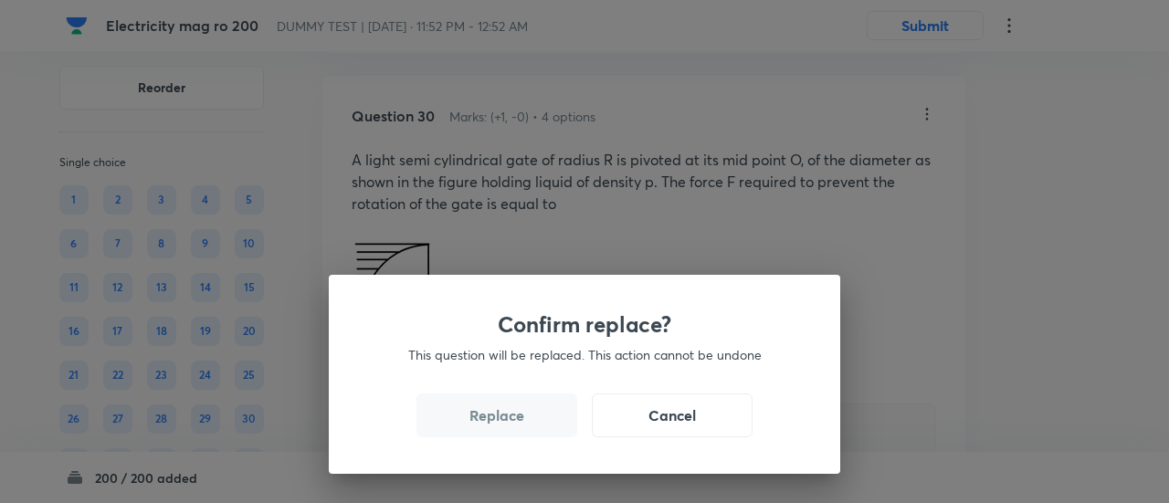
click at [515, 421] on button "Replace" at bounding box center [497, 416] width 161 height 44
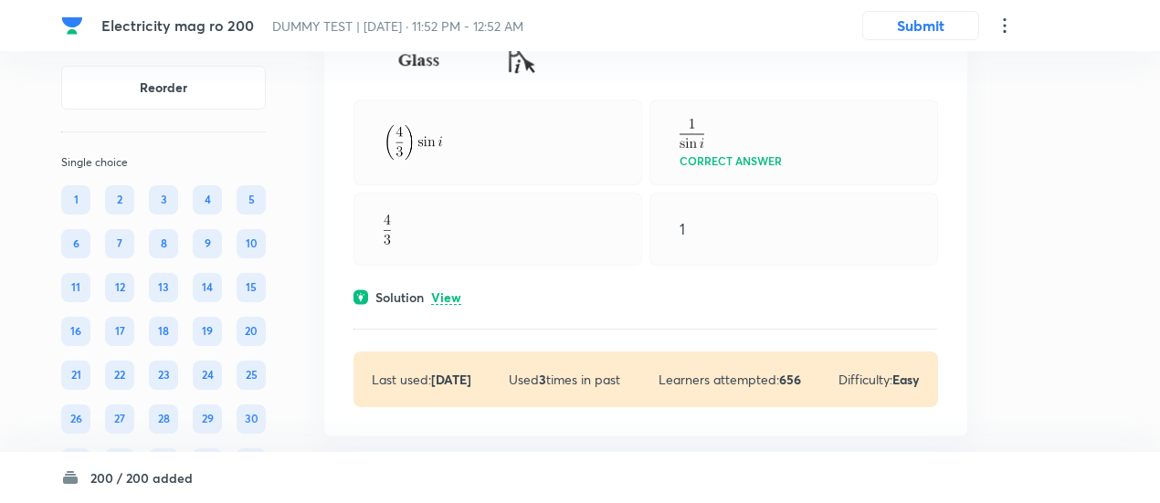
scroll to position [26886, 0]
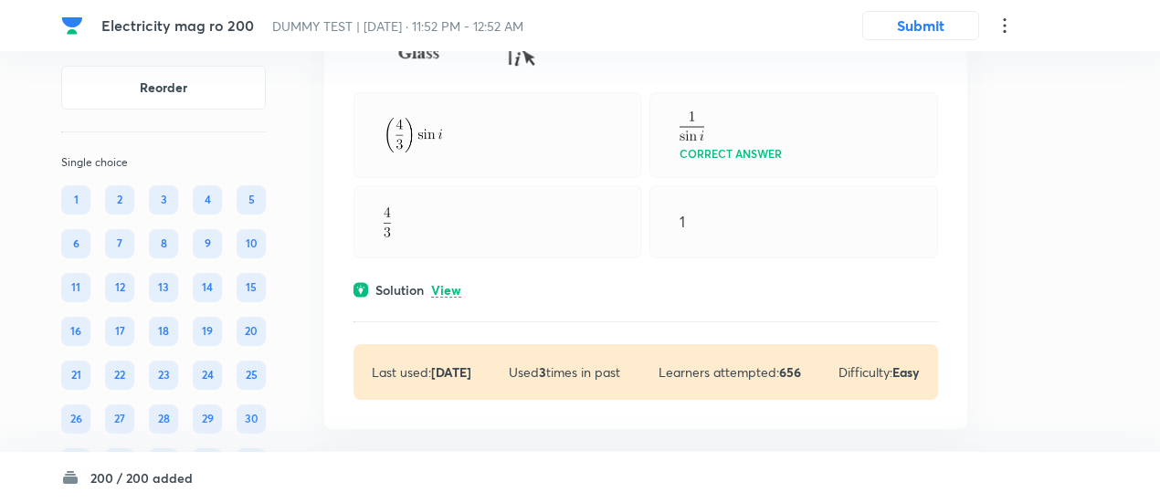
click at [449, 298] on p "View" at bounding box center [446, 291] width 30 height 14
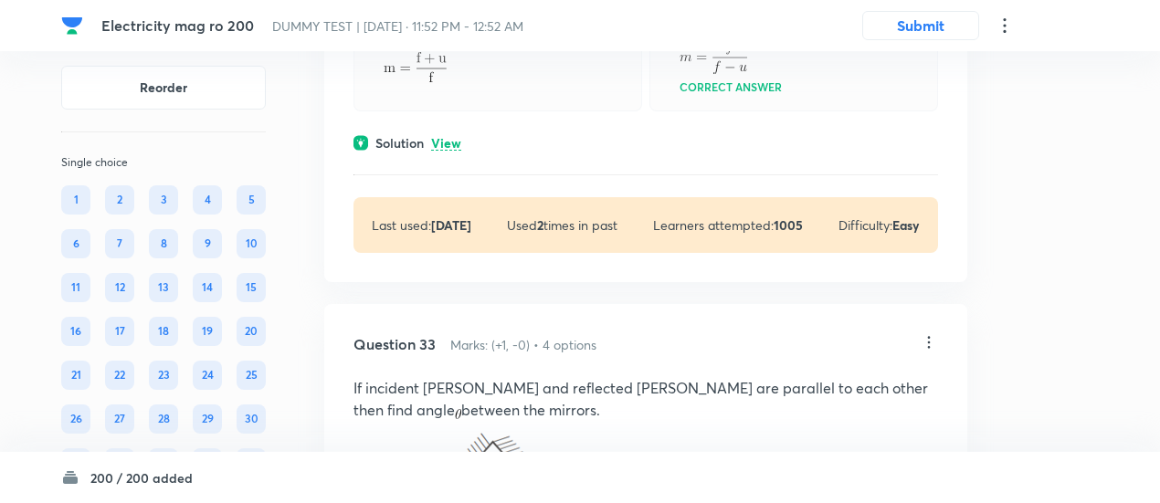
click at [449, 203] on div "Question 32 Marks: (+1, -0) • 4 options The relation between lateral magnificat…" at bounding box center [645, 46] width 643 height 472
click at [449, 150] on p "View" at bounding box center [446, 143] width 30 height 14
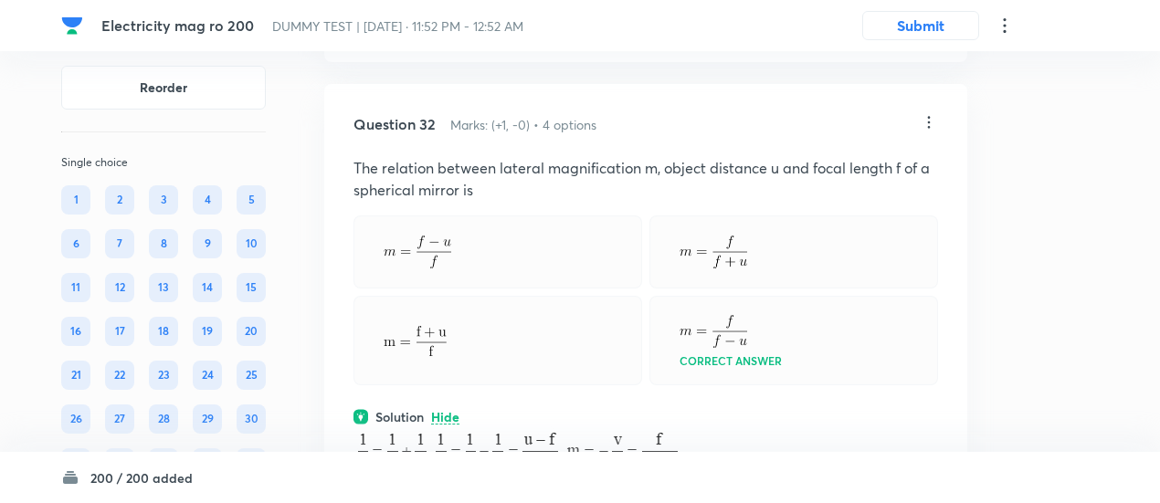
scroll to position [27388, 0]
click at [932, 133] on icon at bounding box center [929, 124] width 18 height 18
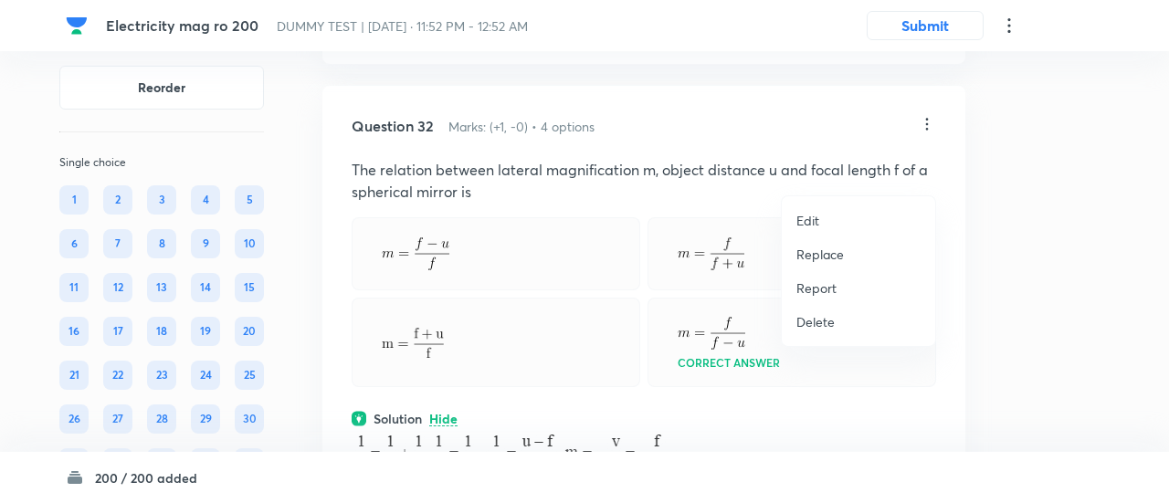
click at [816, 260] on p "Replace" at bounding box center [821, 254] width 48 height 19
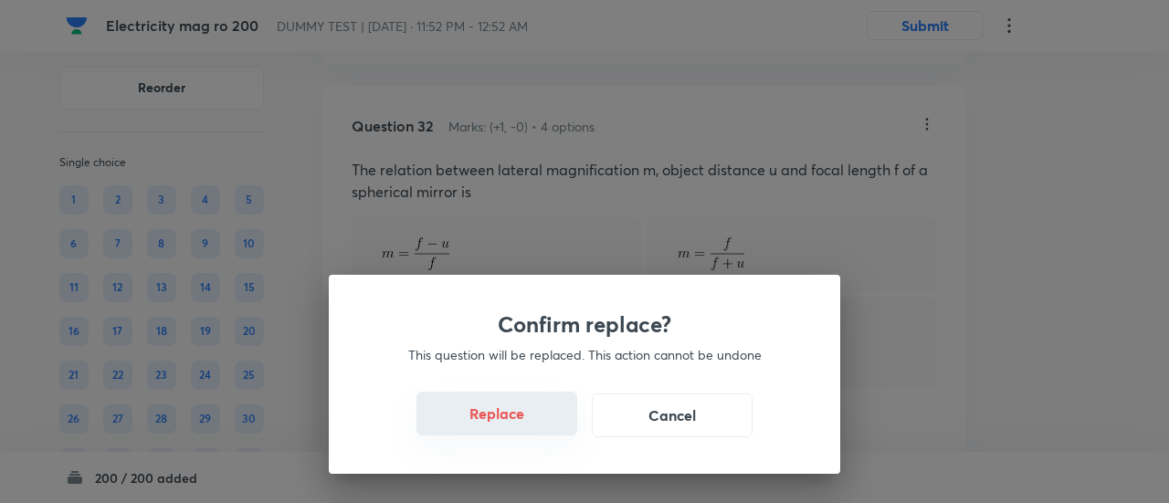
click at [509, 425] on button "Replace" at bounding box center [497, 414] width 161 height 44
click at [509, 425] on button "Replace" at bounding box center [497, 416] width 161 height 44
click at [509, 425] on button "Replace" at bounding box center [497, 414] width 161 height 44
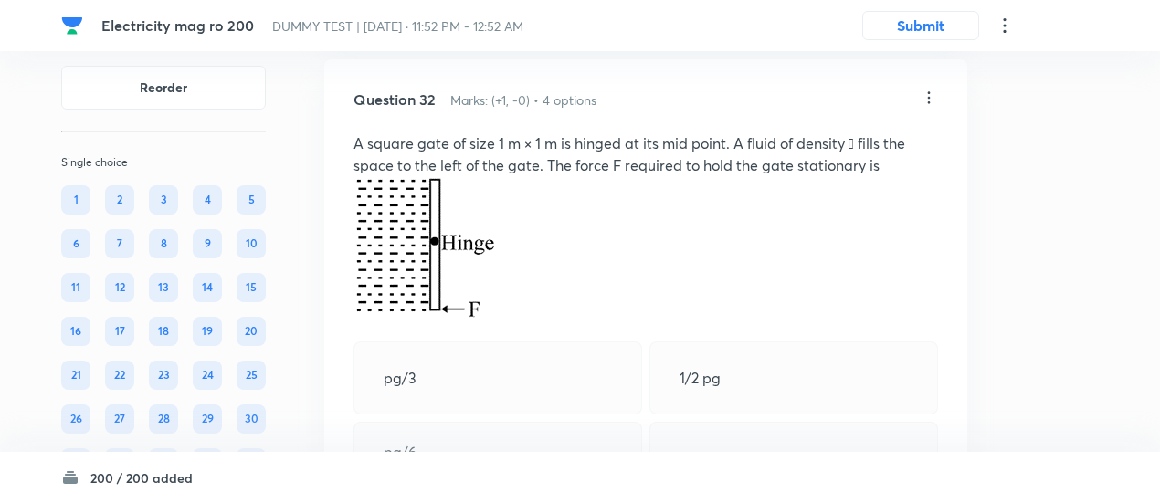
scroll to position [27412, 0]
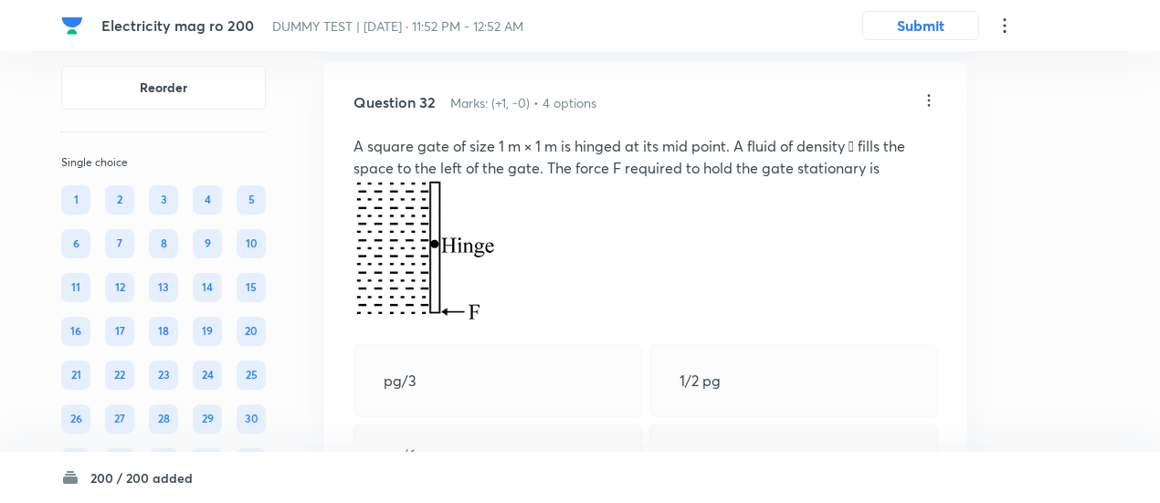
click at [932, 110] on icon at bounding box center [929, 100] width 18 height 18
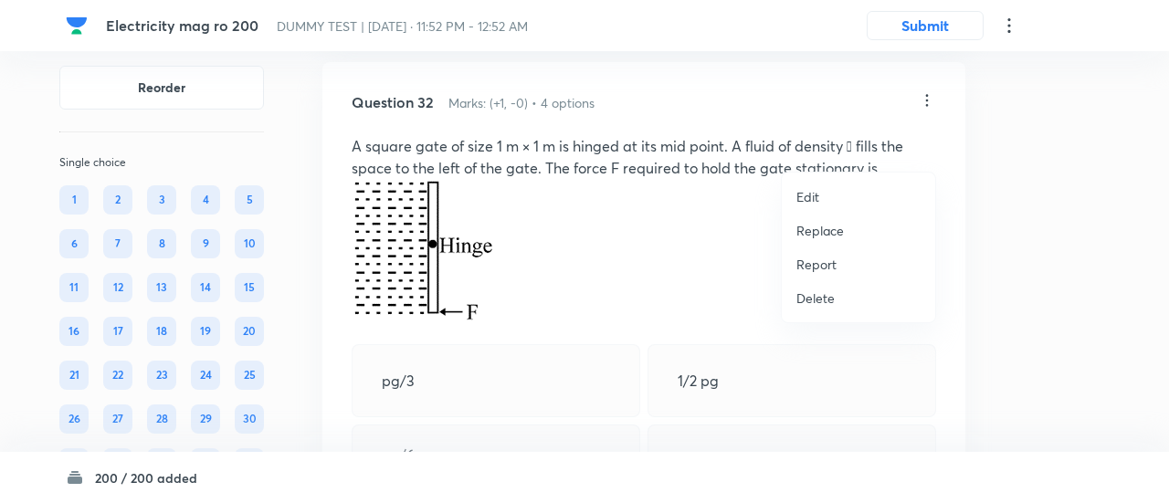
click at [823, 236] on p "Replace" at bounding box center [821, 230] width 48 height 19
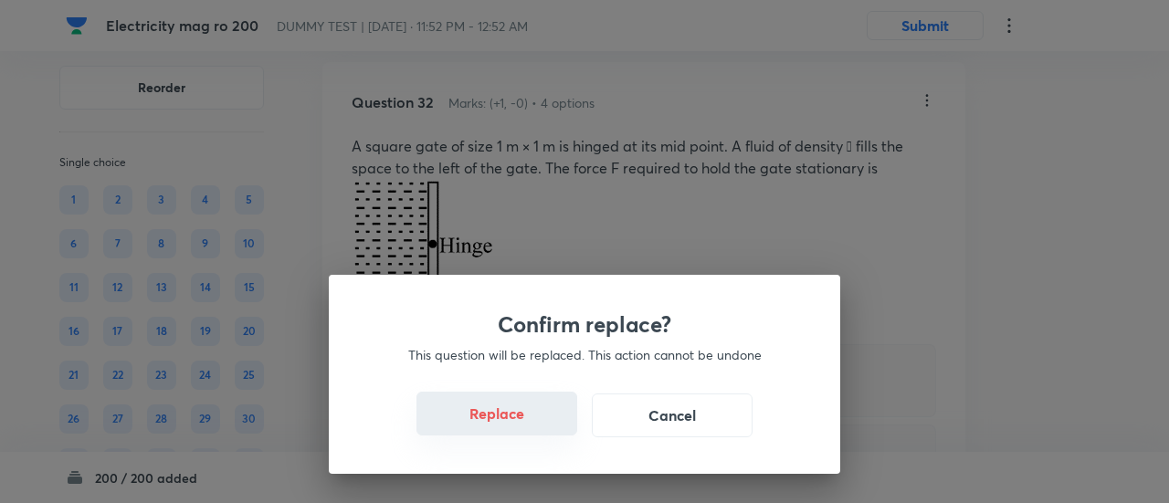
click at [517, 420] on button "Replace" at bounding box center [497, 414] width 161 height 44
click at [517, 420] on button "Replace" at bounding box center [497, 416] width 161 height 44
click at [517, 420] on button "Replace" at bounding box center [497, 414] width 161 height 44
click at [517, 420] on button "Replace" at bounding box center [497, 416] width 161 height 44
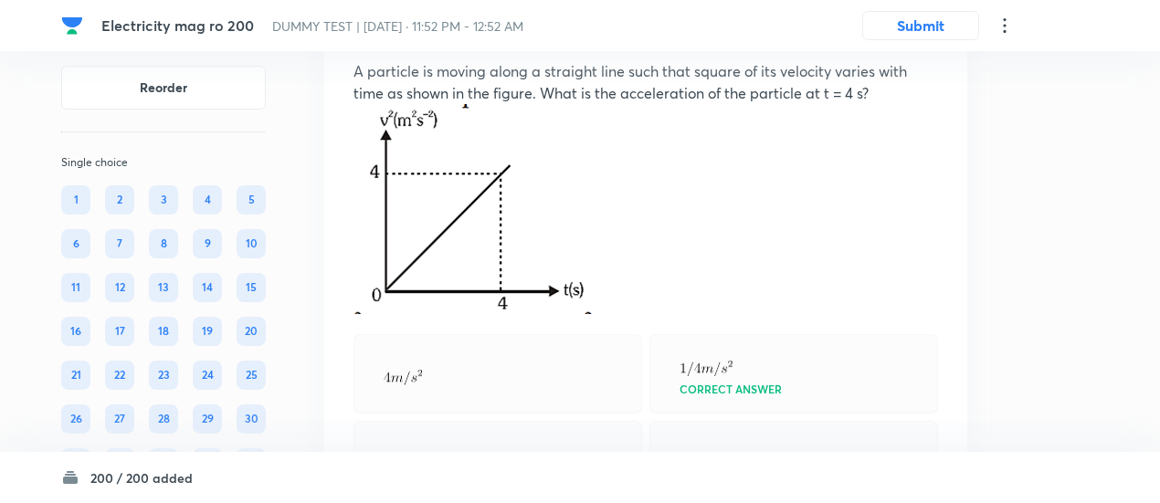
scroll to position [27486, 0]
click at [924, 36] on icon at bounding box center [929, 26] width 18 height 18
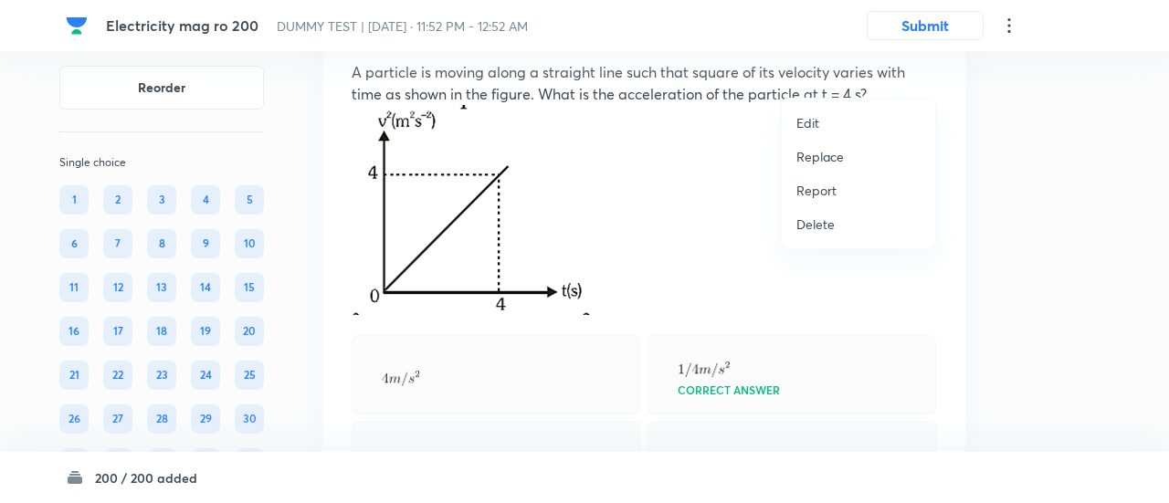
click at [812, 159] on p "Replace" at bounding box center [821, 156] width 48 height 19
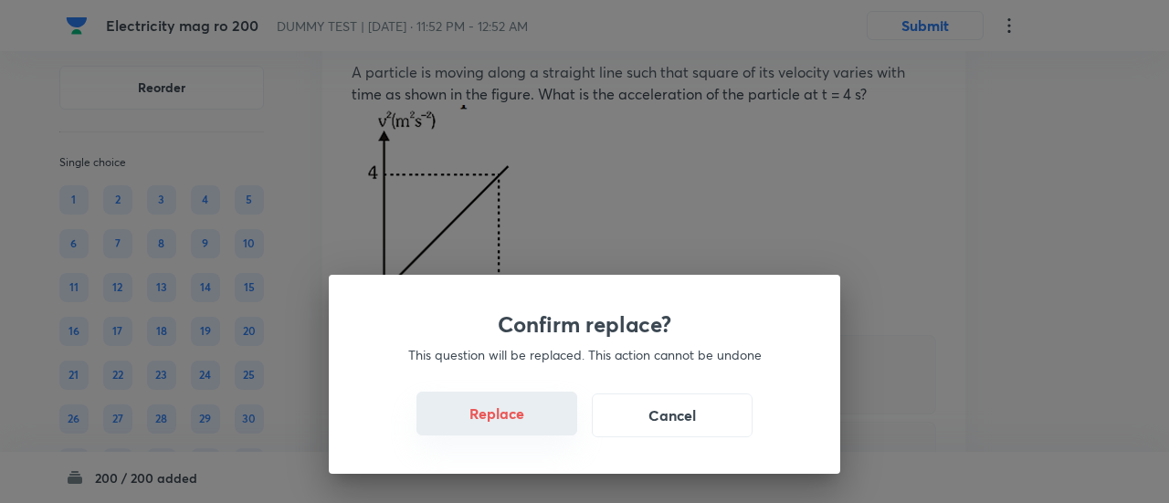
click at [534, 432] on button "Replace" at bounding box center [497, 414] width 161 height 44
click at [534, 432] on button "Replace" at bounding box center [497, 416] width 161 height 44
click at [534, 432] on button "Replace" at bounding box center [497, 414] width 161 height 44
click at [534, 432] on div "Confirm replace? This question will be replaced. This action cannot be undone R…" at bounding box center [584, 251] width 1169 height 503
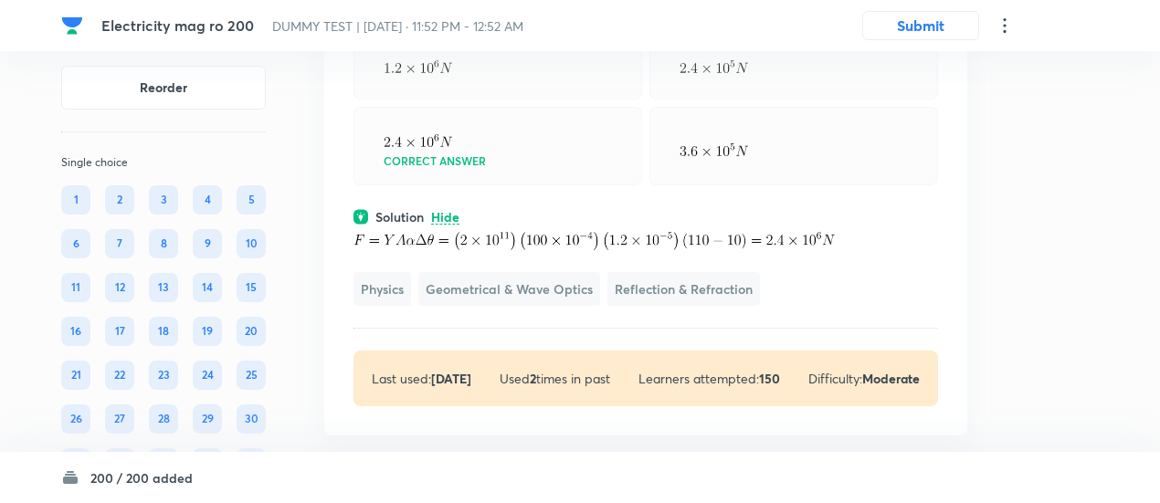
click at [534, 388] on p "Used 2 times in past" at bounding box center [555, 378] width 111 height 19
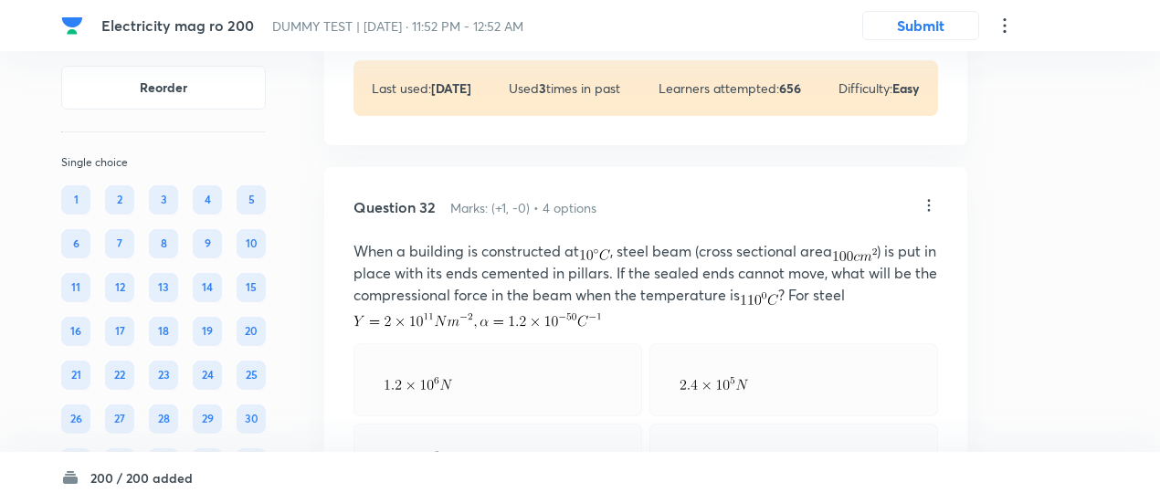
scroll to position [27298, 0]
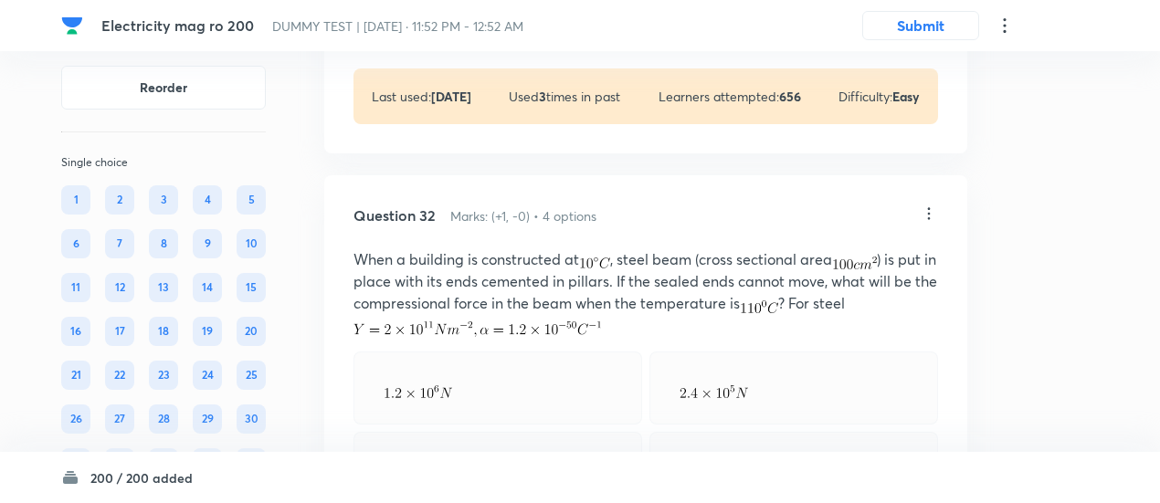
click at [929, 223] on icon at bounding box center [929, 214] width 18 height 18
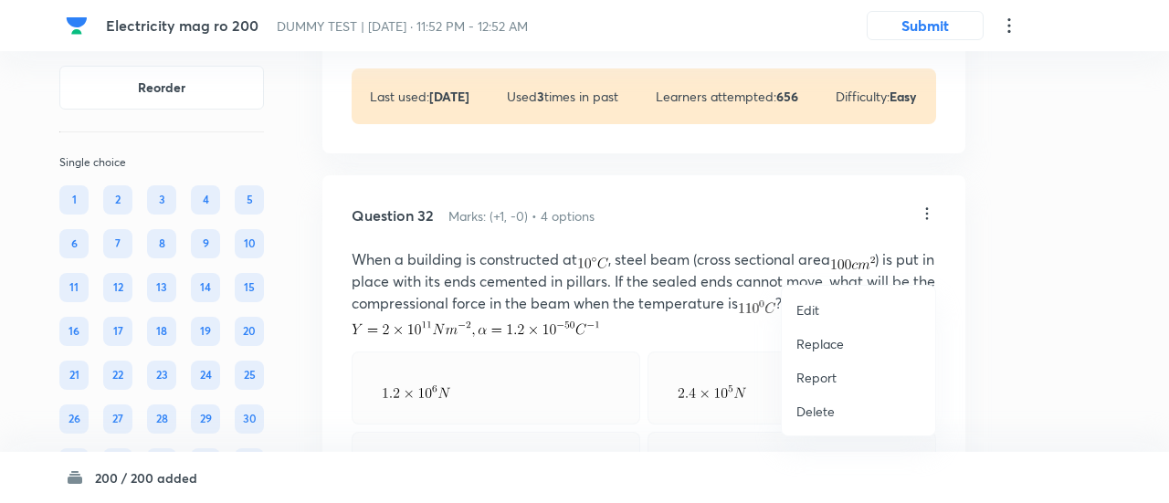
click at [820, 341] on p "Replace" at bounding box center [821, 343] width 48 height 19
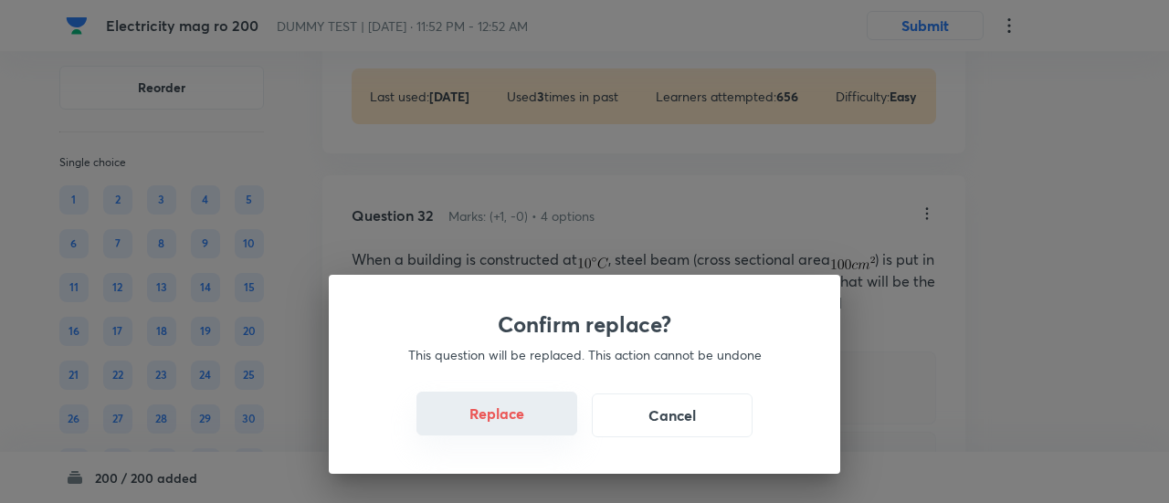
click at [499, 423] on button "Replace" at bounding box center [497, 414] width 161 height 44
click at [499, 423] on button "Replace" at bounding box center [497, 416] width 161 height 44
click at [499, 423] on button "Replace" at bounding box center [497, 414] width 161 height 44
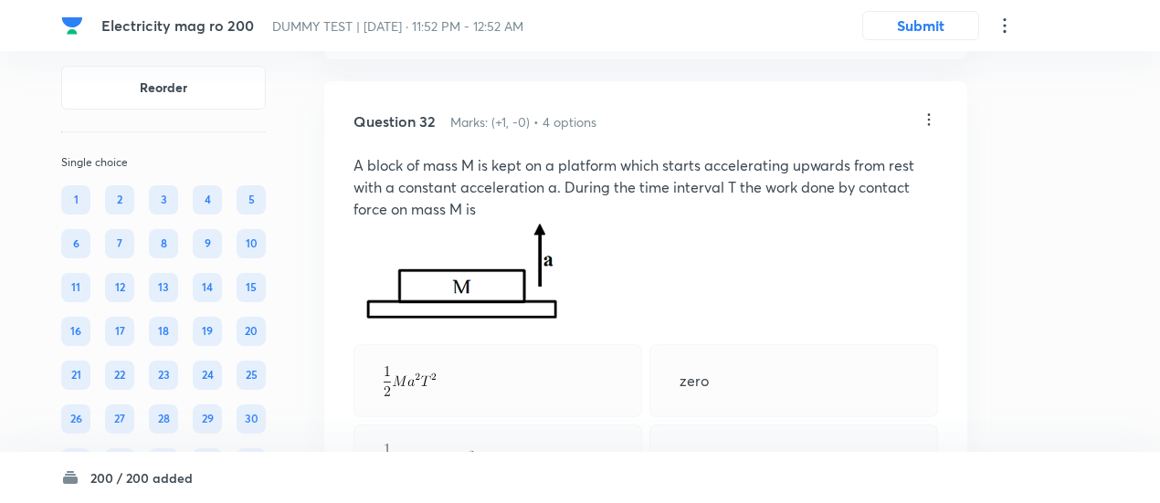
scroll to position [27391, 0]
click at [930, 130] on icon at bounding box center [929, 120] width 18 height 18
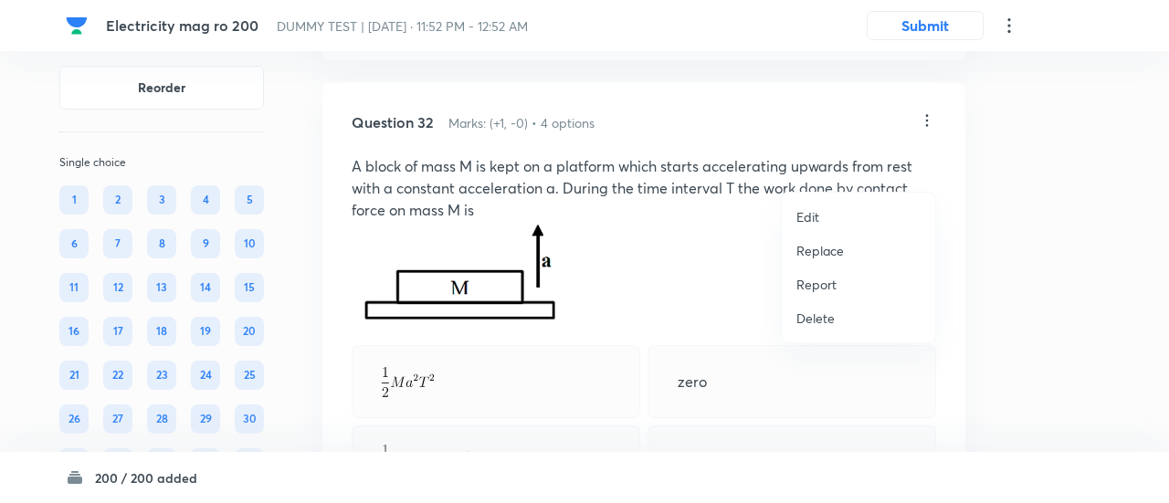
click at [819, 254] on p "Replace" at bounding box center [821, 250] width 48 height 19
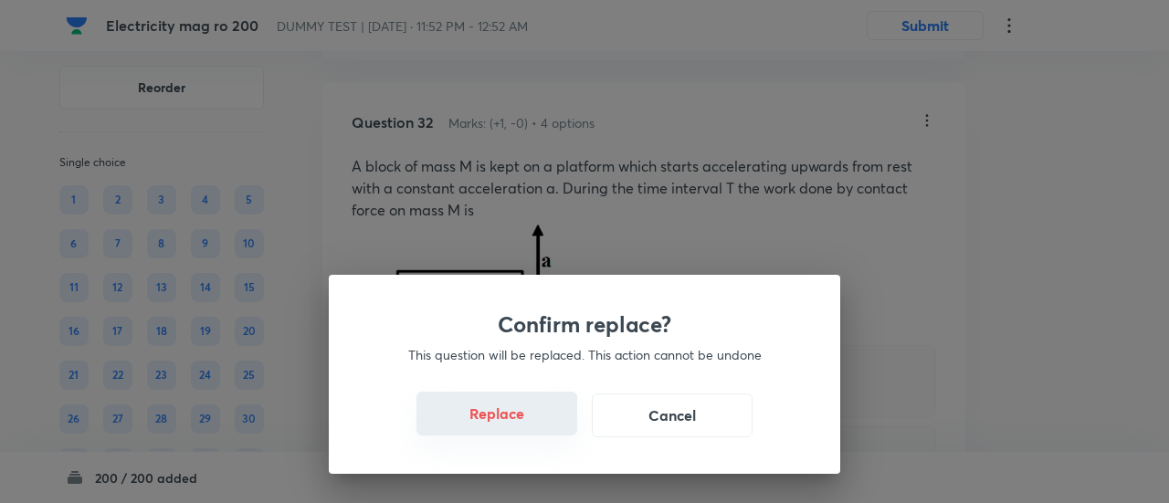
click at [511, 433] on button "Replace" at bounding box center [497, 414] width 161 height 44
click at [511, 433] on button "Replace" at bounding box center [497, 416] width 161 height 44
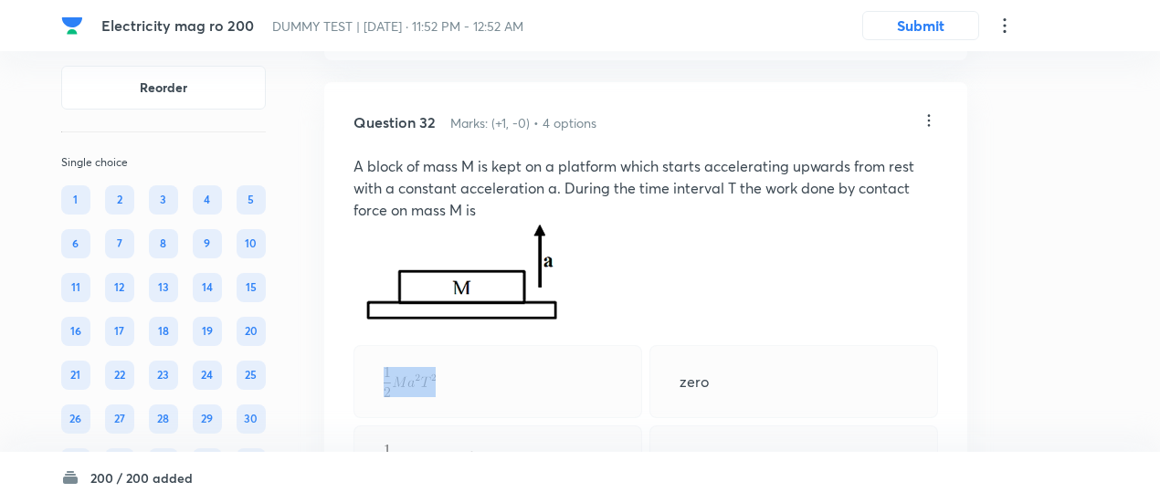
click at [511, 418] on div at bounding box center [498, 381] width 289 height 73
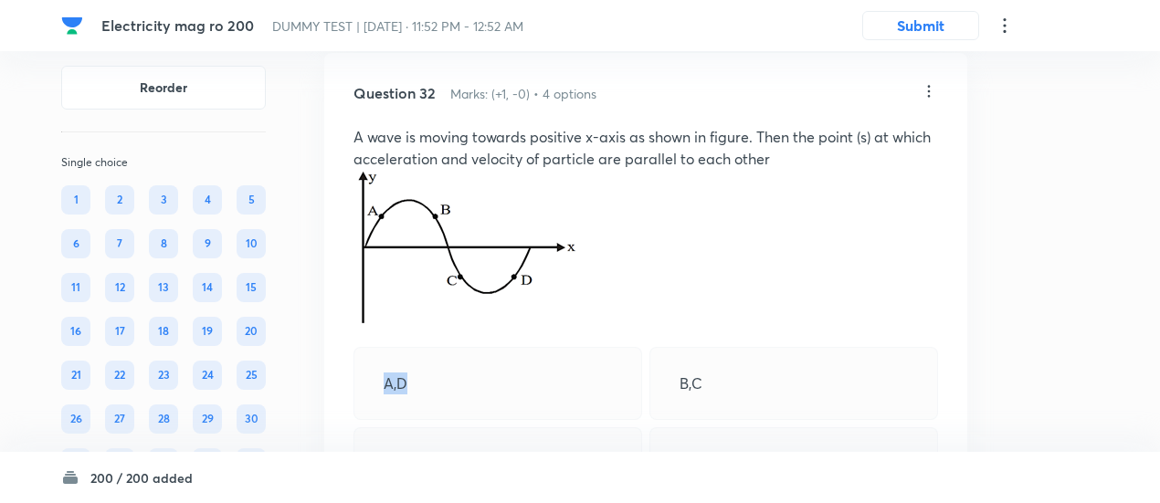
scroll to position [27412, 0]
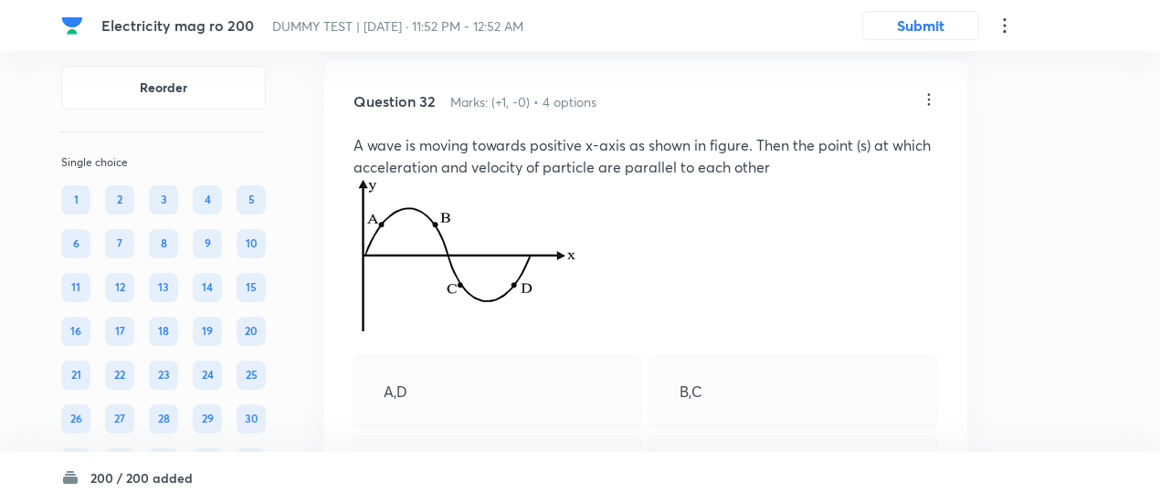
click at [933, 109] on icon at bounding box center [929, 99] width 18 height 18
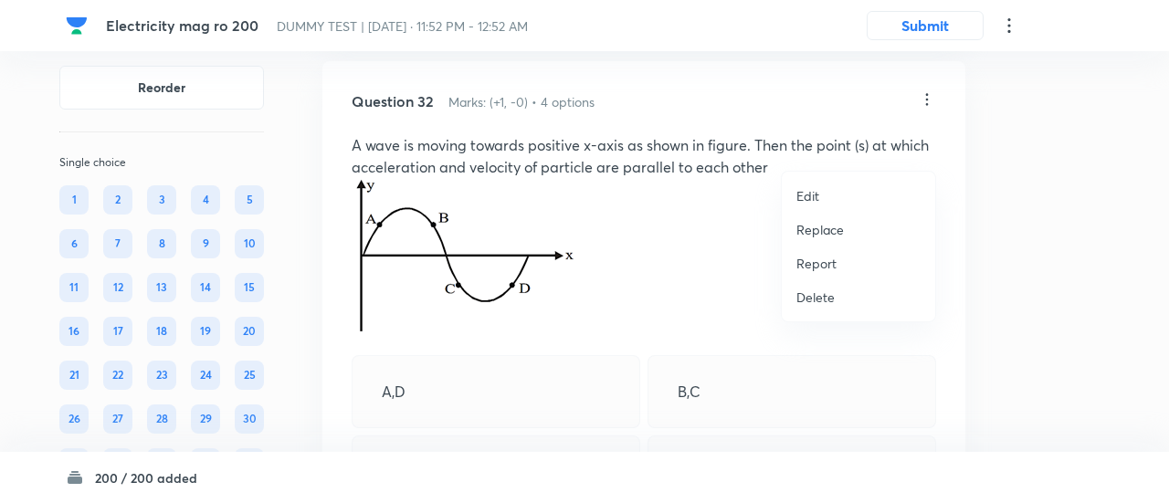
click at [829, 226] on p "Replace" at bounding box center [821, 229] width 48 height 19
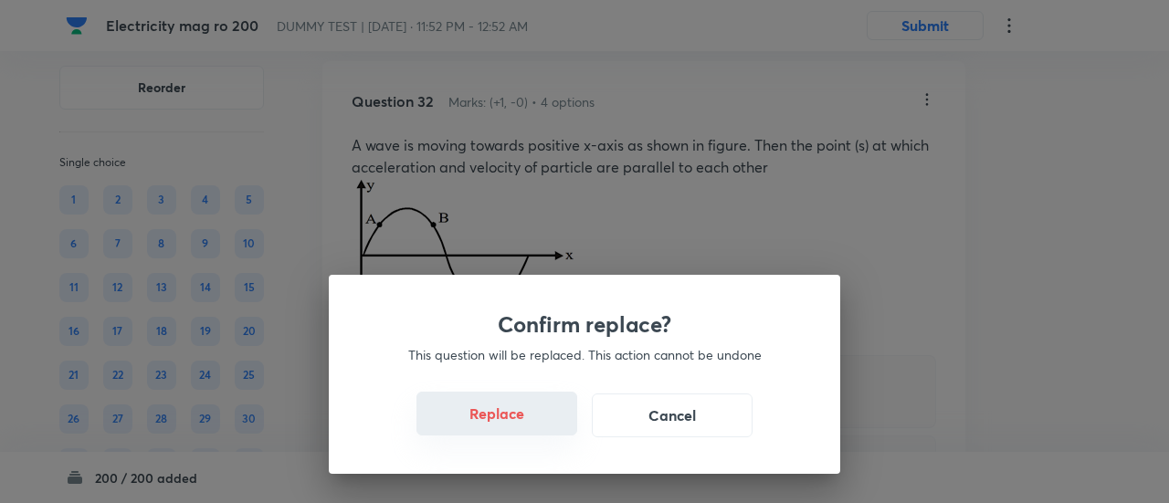
click at [522, 422] on button "Replace" at bounding box center [497, 414] width 161 height 44
click at [522, 422] on button "Replace" at bounding box center [497, 416] width 161 height 44
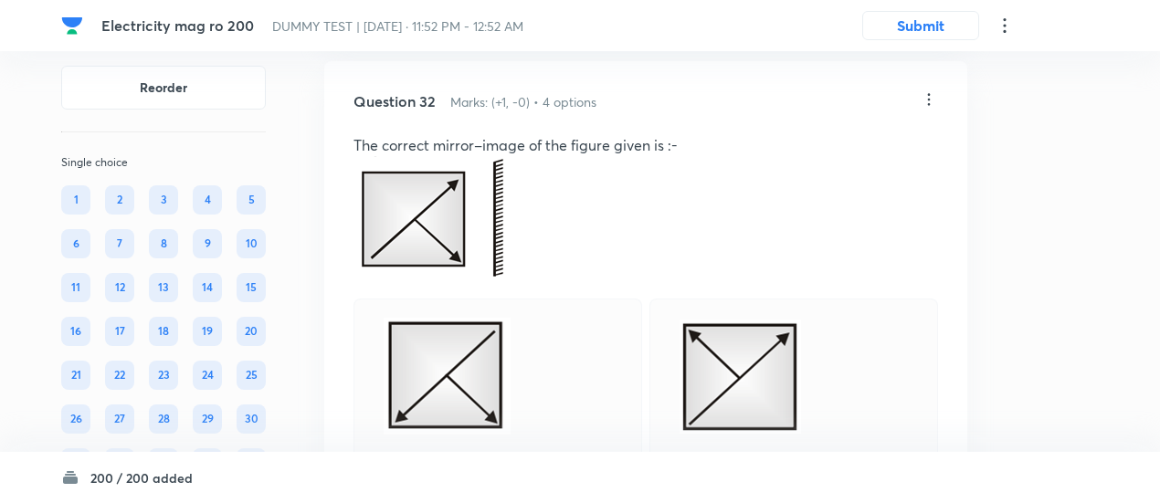
click at [930, 109] on icon at bounding box center [929, 99] width 18 height 18
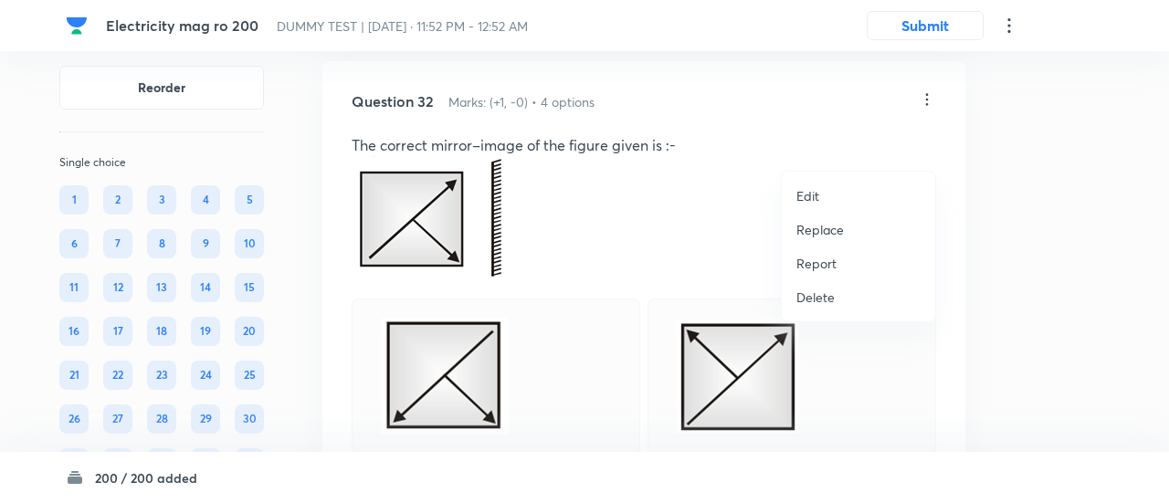
click at [829, 226] on p "Replace" at bounding box center [821, 229] width 48 height 19
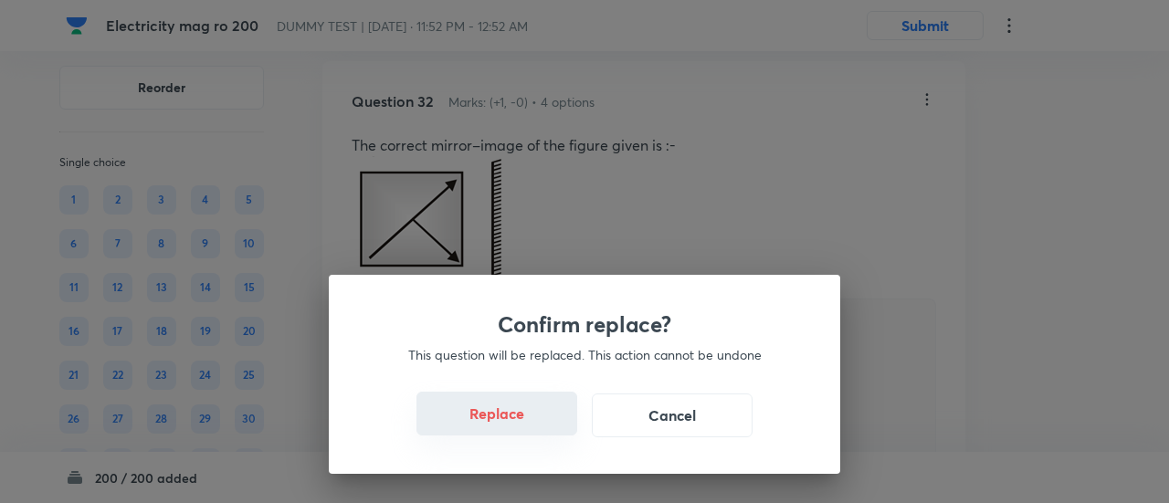
click at [515, 430] on button "Replace" at bounding box center [497, 414] width 161 height 44
click at [515, 430] on button "Replace" at bounding box center [497, 416] width 161 height 44
click at [515, 430] on div "Confirm replace? This question will be replaced. This action cannot be undone R…" at bounding box center [585, 374] width 512 height 199
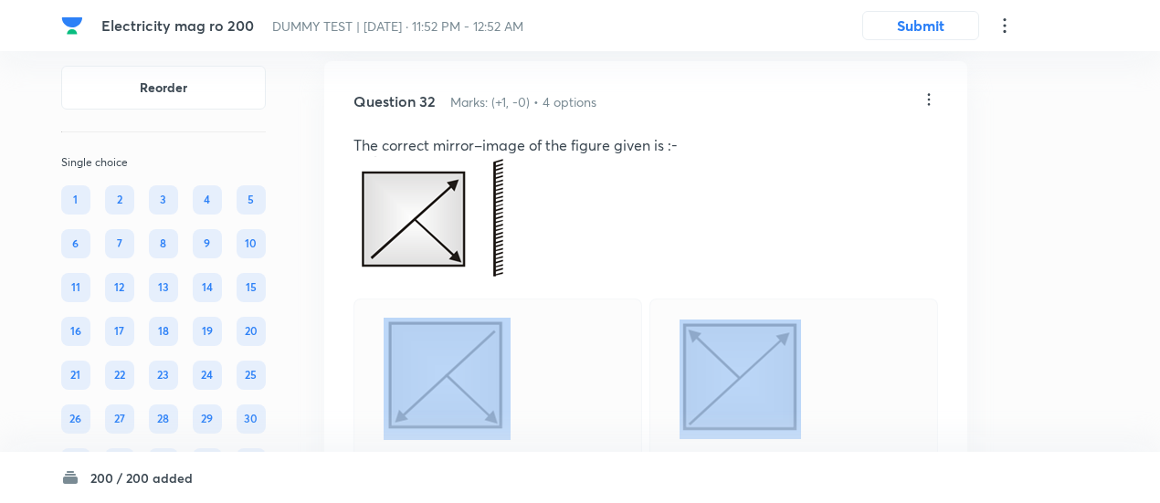
click at [515, 430] on div at bounding box center [498, 379] width 289 height 161
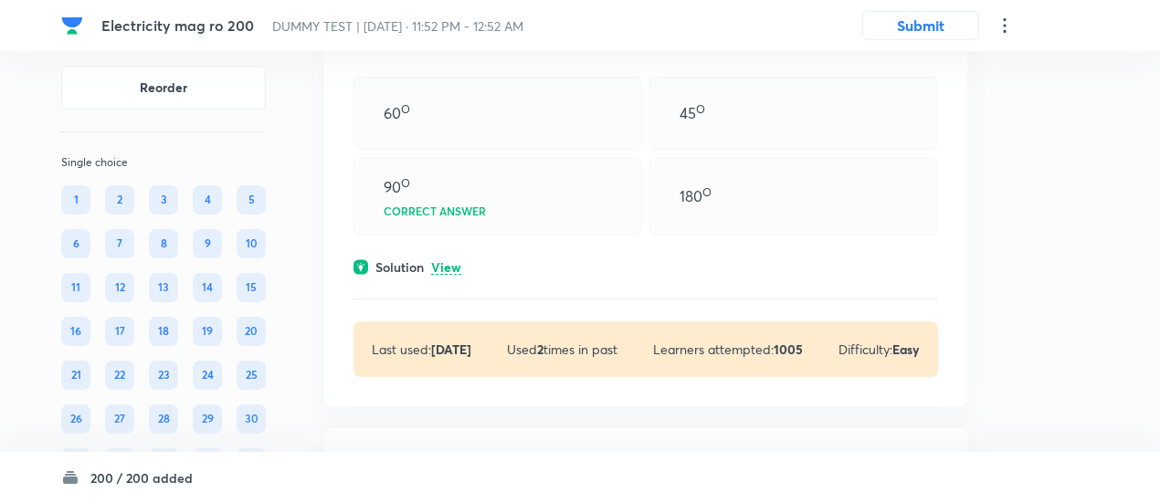
scroll to position [28407, 0]
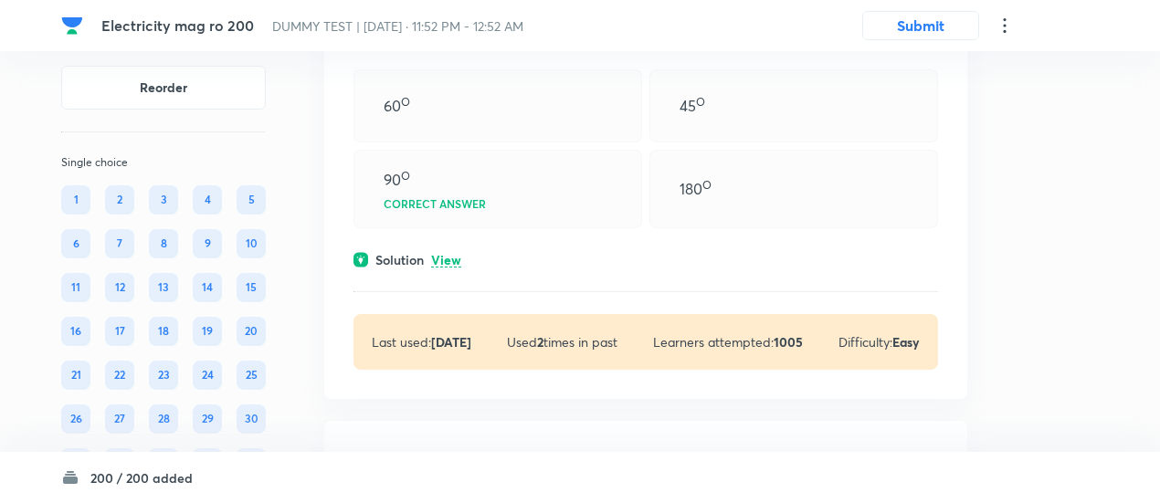
click at [450, 268] on p "View" at bounding box center [446, 261] width 30 height 14
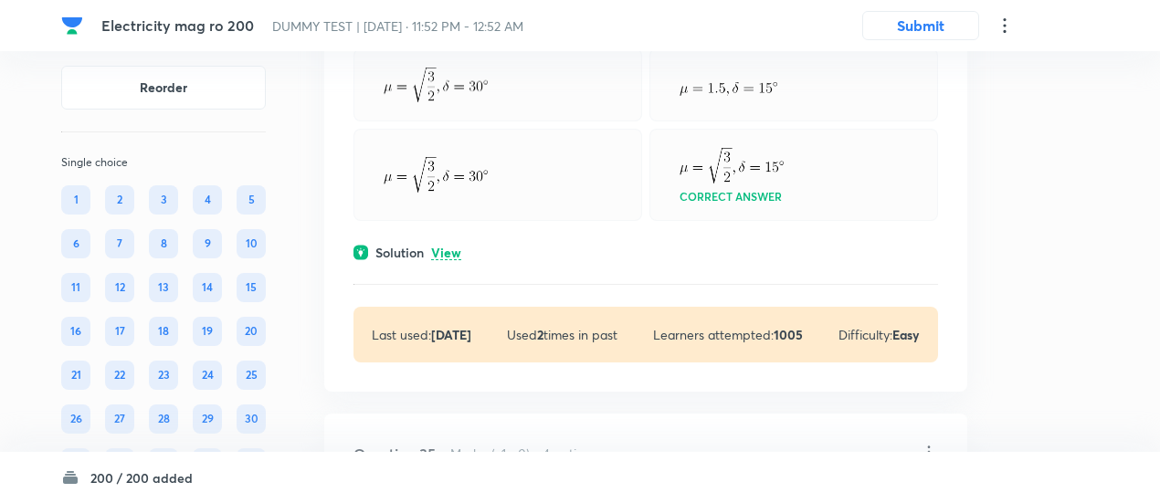
scroll to position [29038, 0]
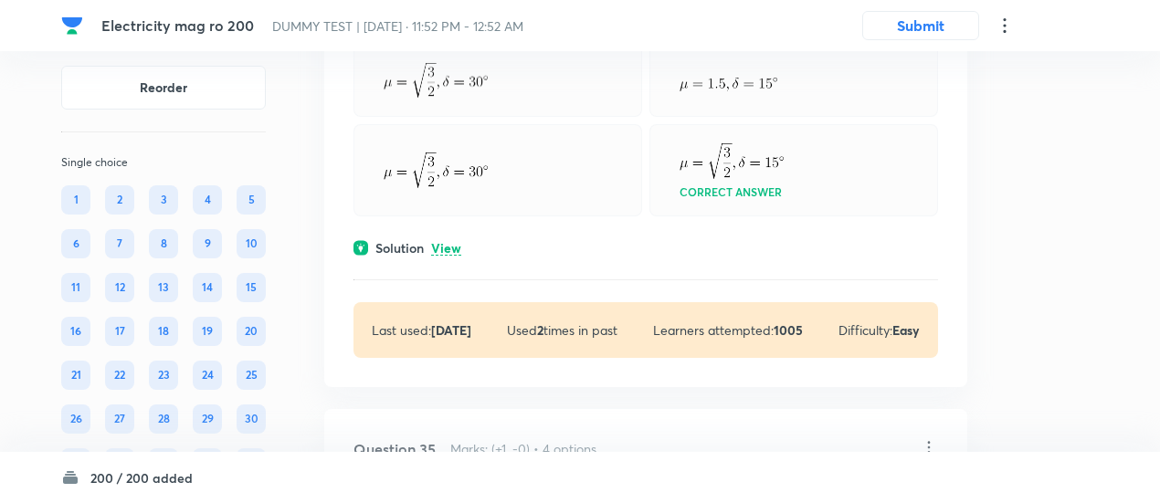
click at [450, 256] on p "View" at bounding box center [446, 249] width 30 height 14
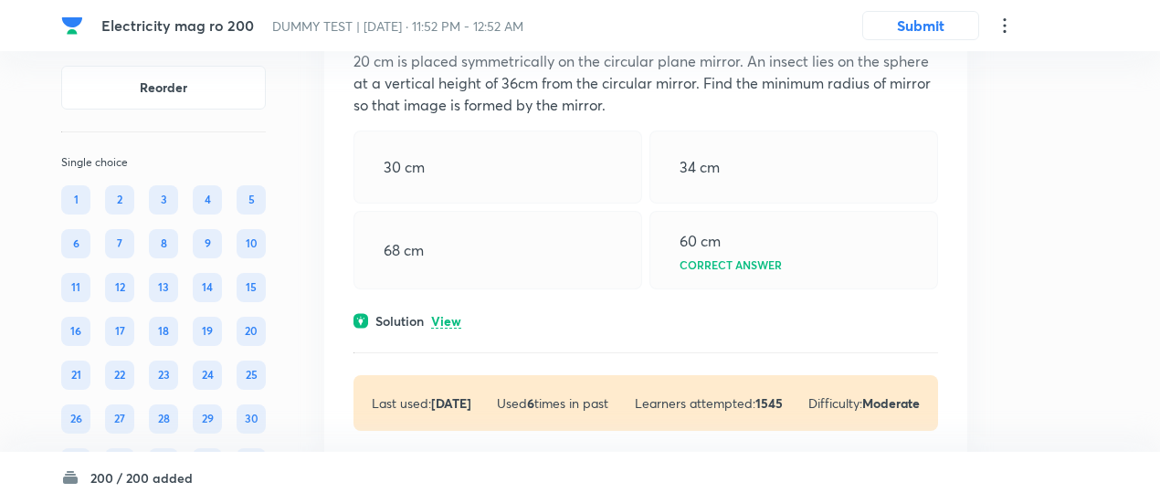
scroll to position [29935, 0]
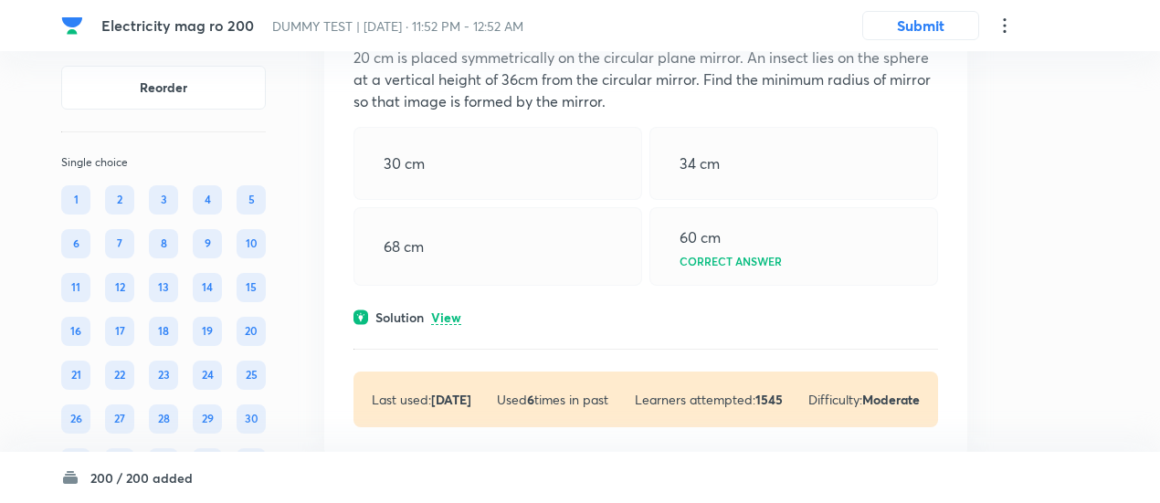
click at [448, 325] on p "View" at bounding box center [446, 318] width 30 height 14
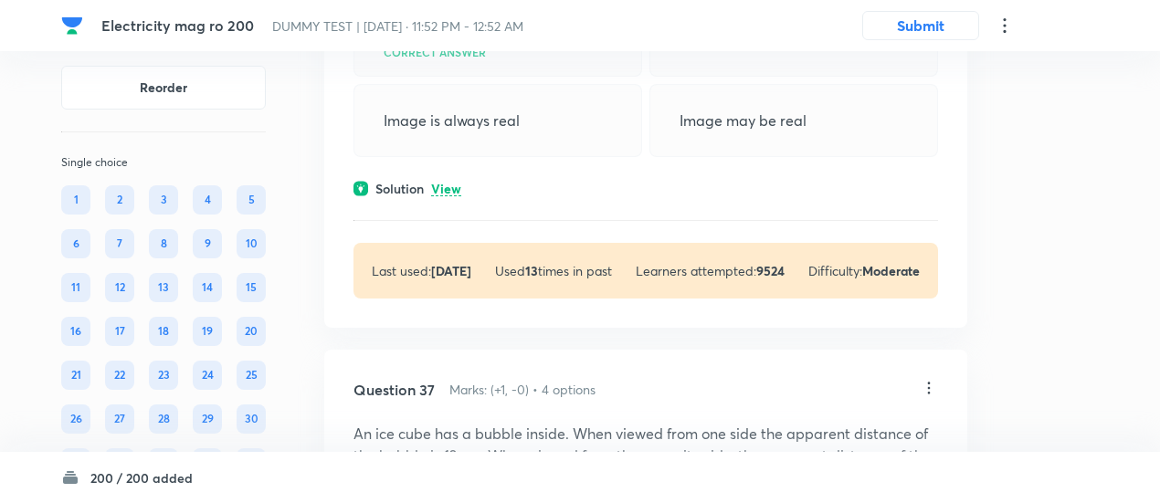
scroll to position [31000, 0]
click at [455, 194] on p "View" at bounding box center [446, 187] width 30 height 14
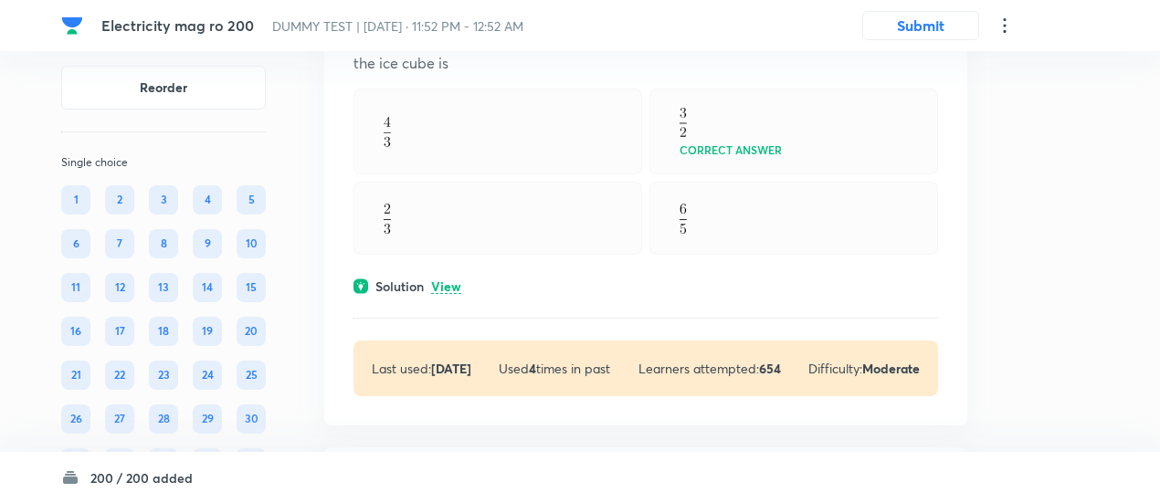
scroll to position [31631, 0]
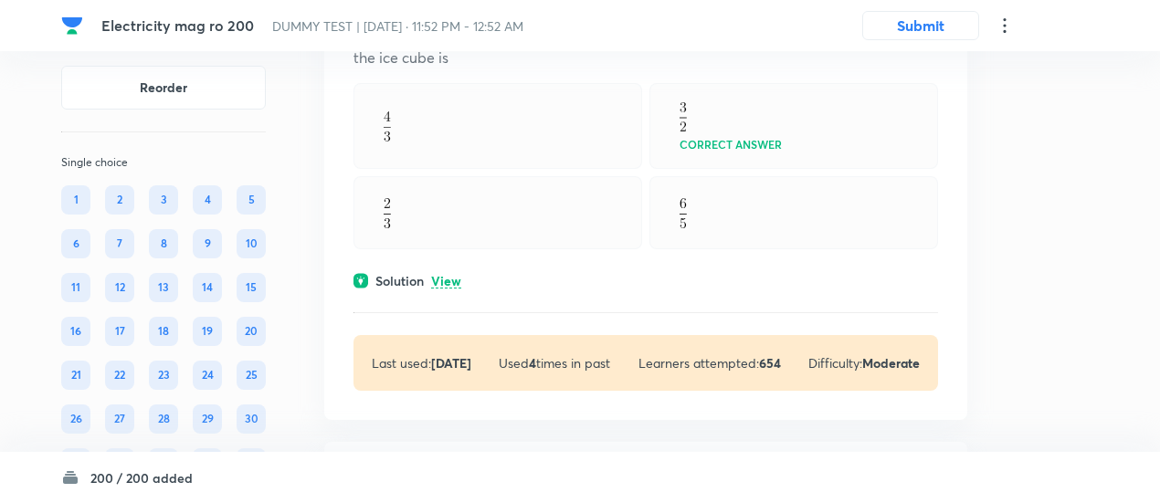
click at [449, 289] on p "View" at bounding box center [446, 282] width 30 height 14
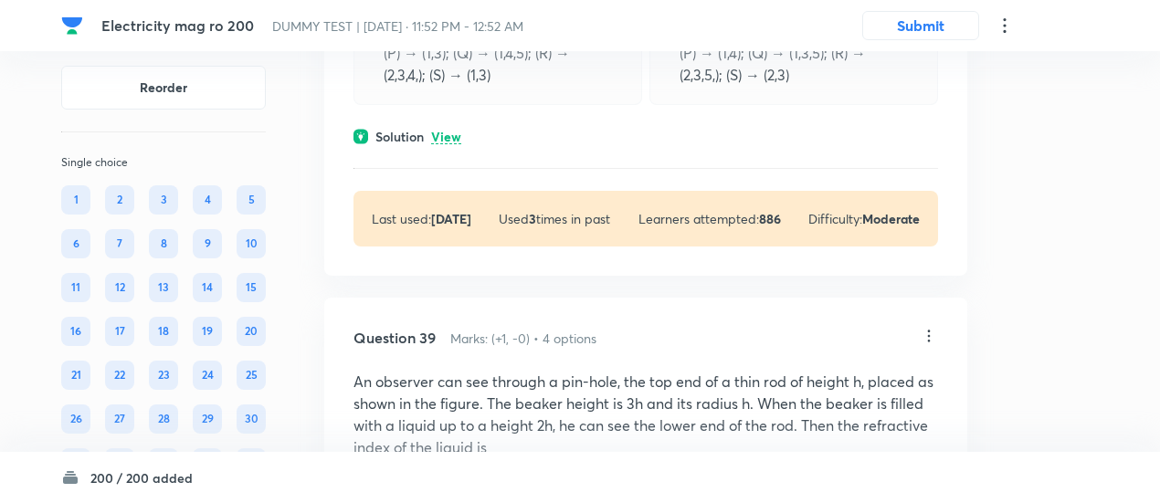
scroll to position [33401, 0]
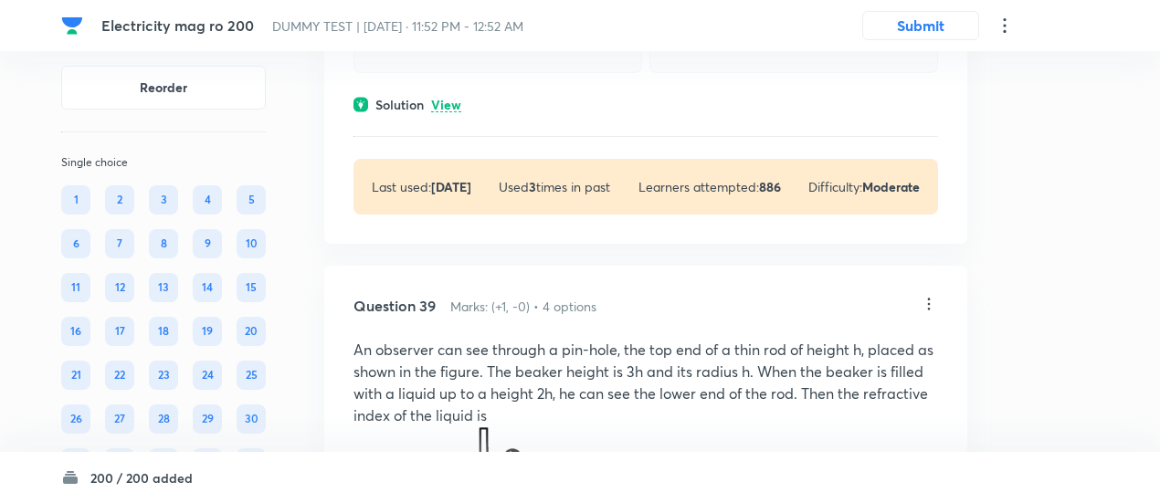
click at [456, 112] on p "View" at bounding box center [446, 106] width 30 height 14
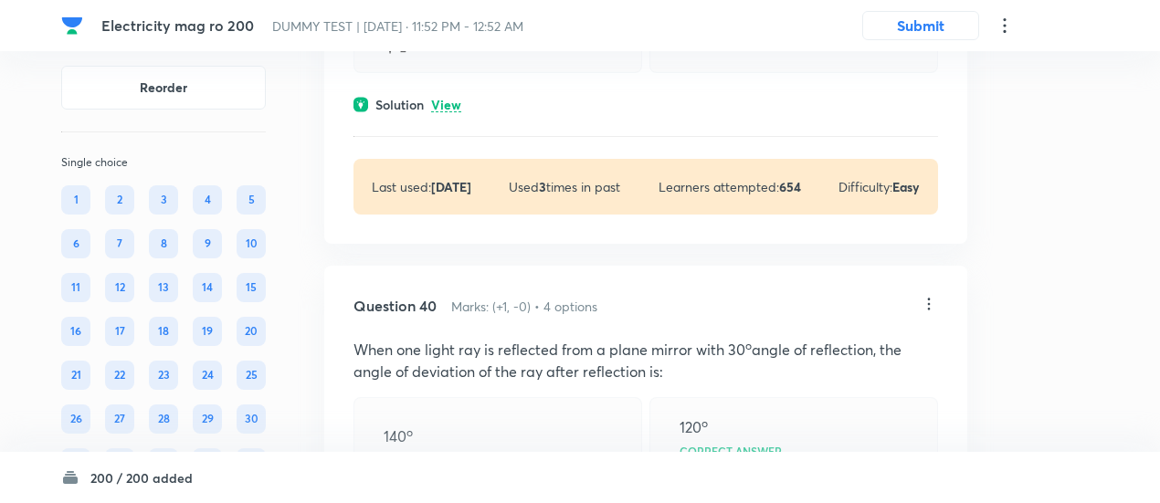
scroll to position [34243, 0]
click at [447, 111] on p "View" at bounding box center [446, 105] width 30 height 14
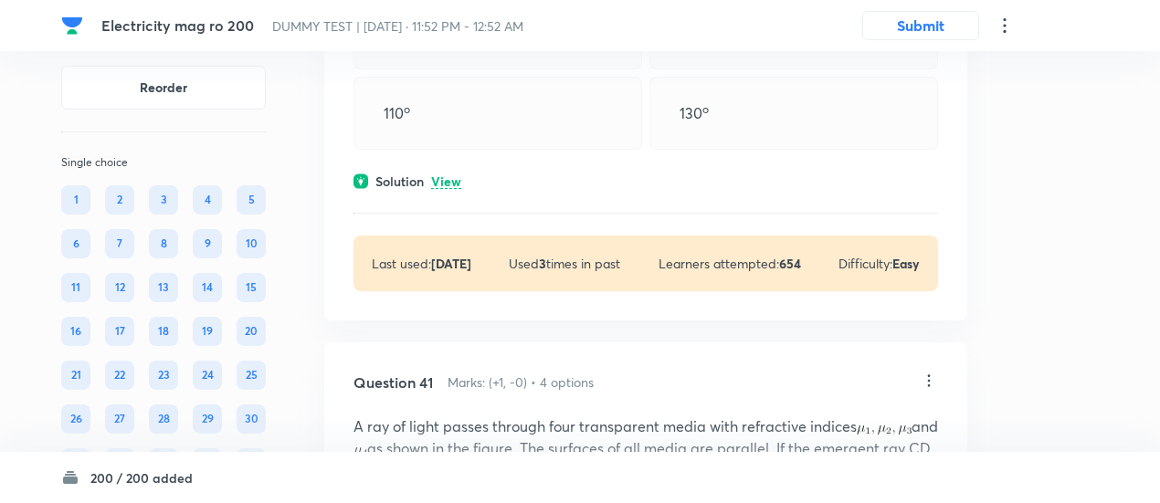
scroll to position [35203, 0]
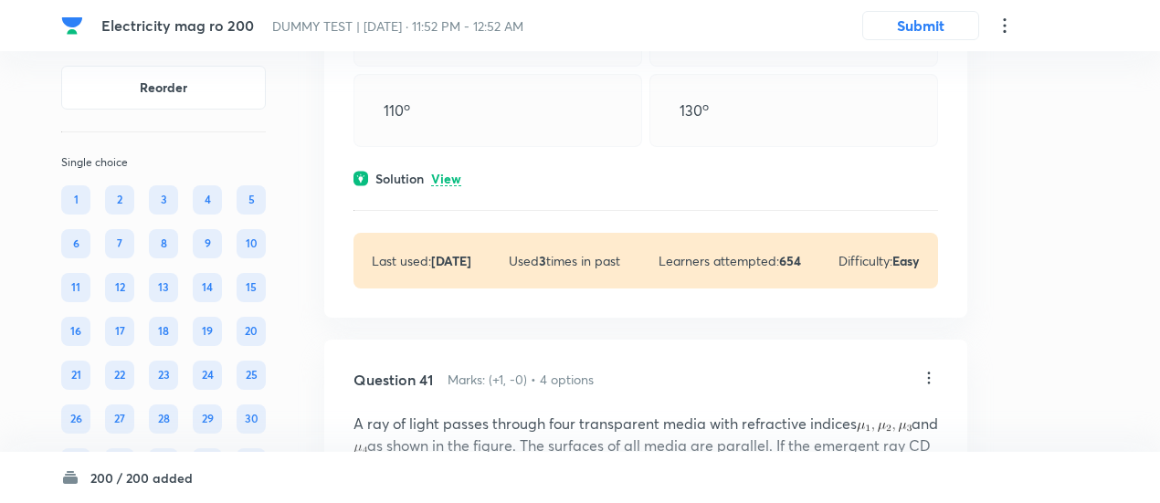
click at [451, 186] on p "View" at bounding box center [446, 180] width 30 height 14
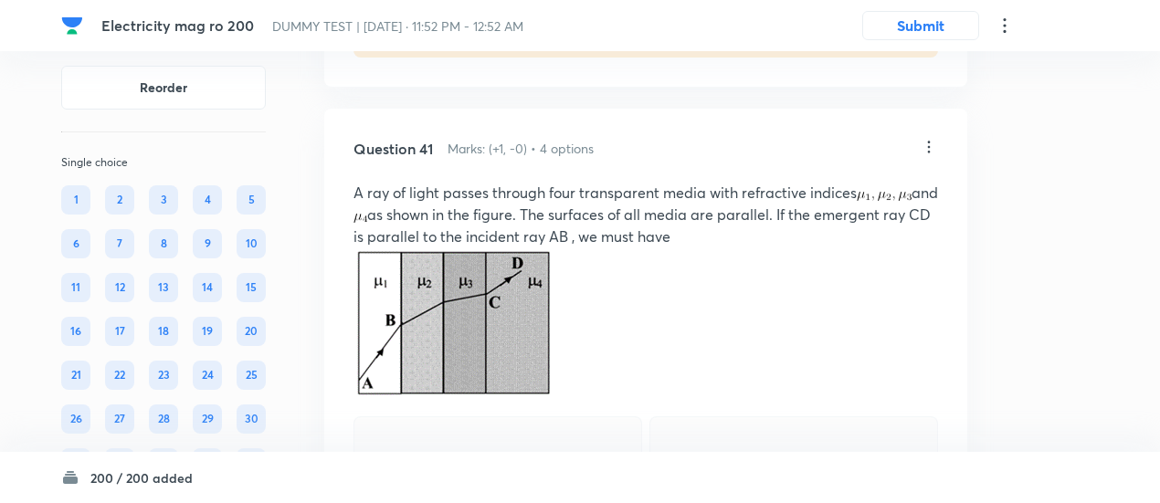
scroll to position [35684, 0]
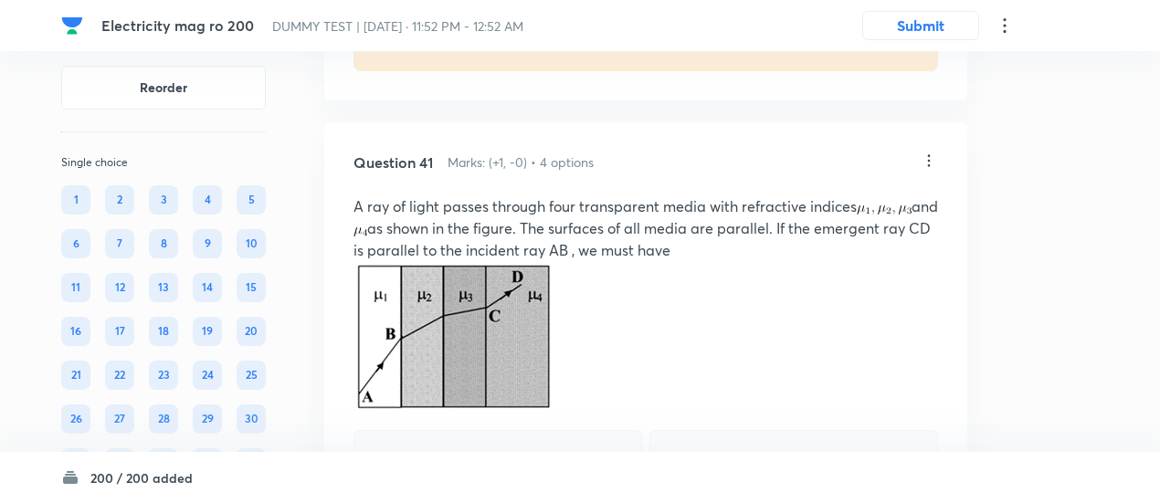
click at [924, 170] on icon at bounding box center [929, 161] width 18 height 18
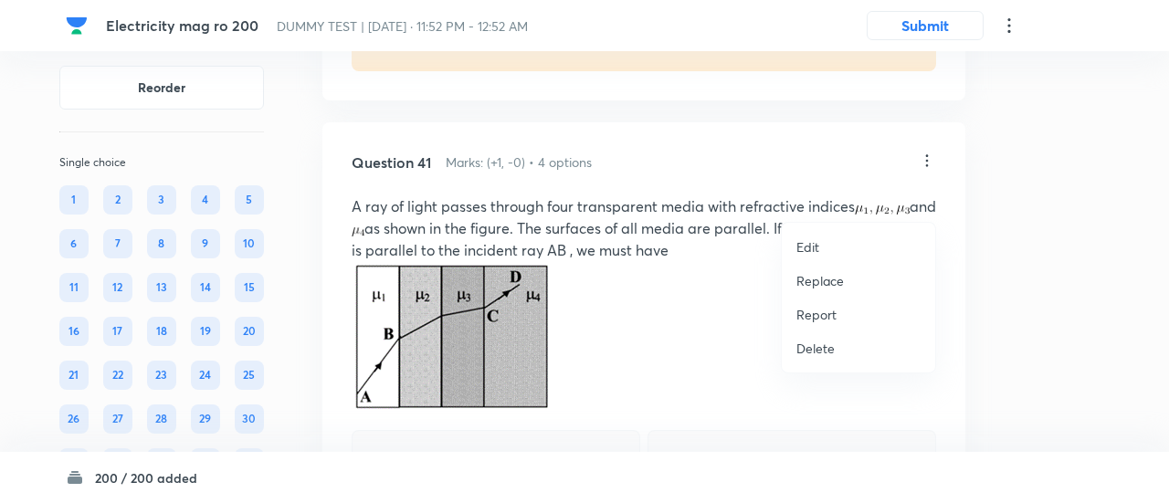
click at [828, 286] on p "Replace" at bounding box center [821, 280] width 48 height 19
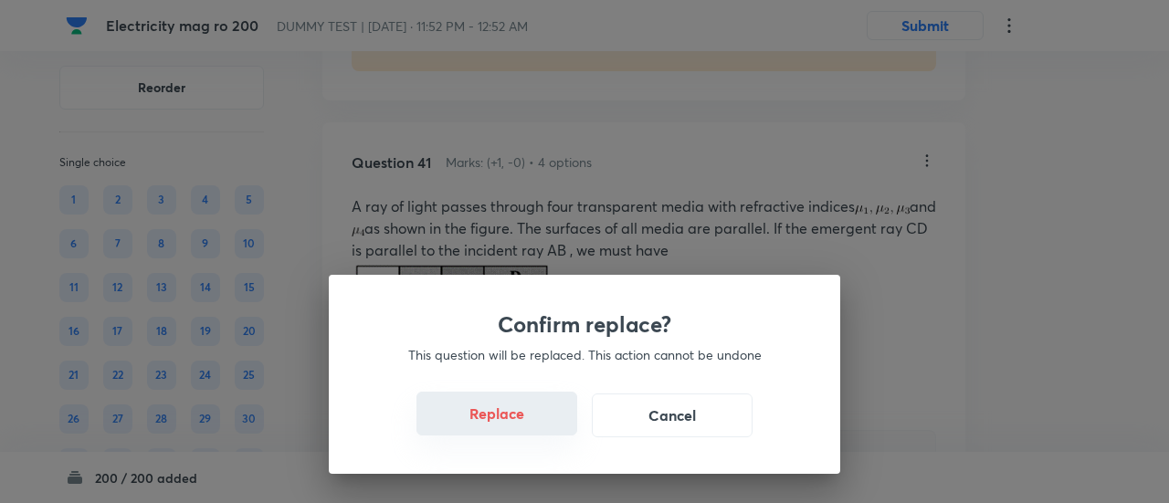
click at [513, 423] on button "Replace" at bounding box center [497, 414] width 161 height 44
click at [513, 423] on button "Replace" at bounding box center [497, 416] width 161 height 44
click at [513, 423] on button "Replace" at bounding box center [497, 414] width 161 height 44
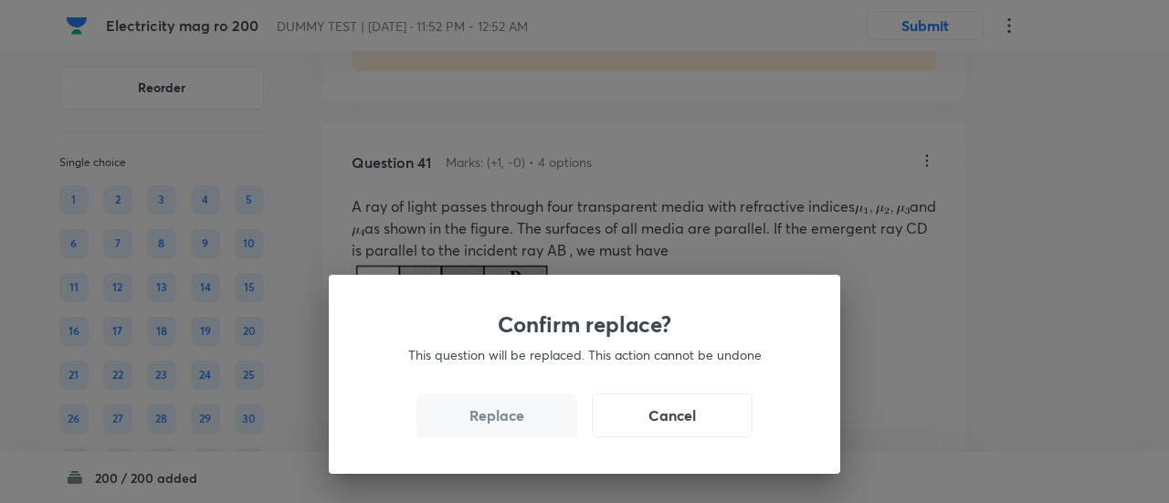
click at [513, 423] on button "Replace" at bounding box center [497, 416] width 161 height 44
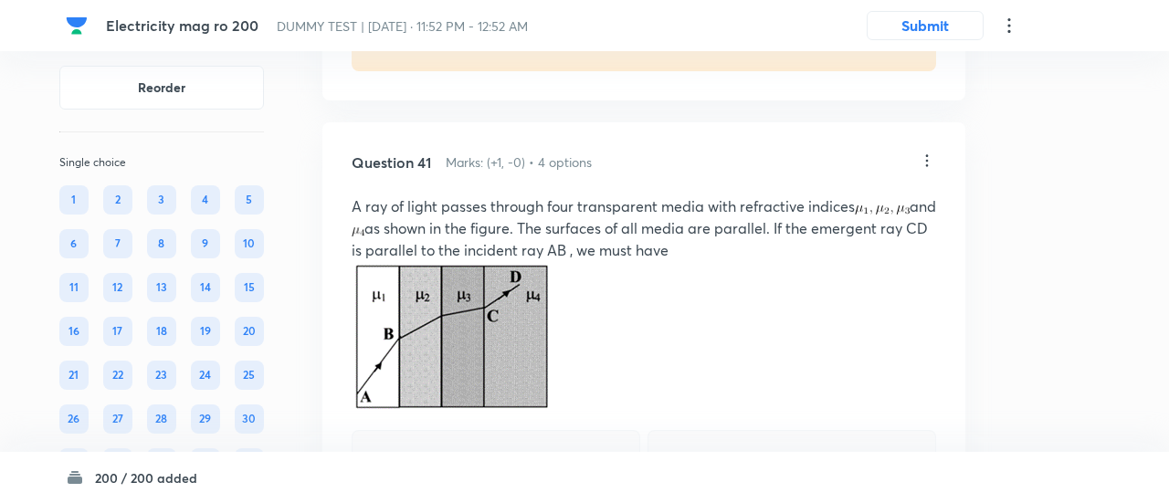
click at [513, 423] on div "Confirm replace? This question will be replaced. This action cannot be undone R…" at bounding box center [584, 251] width 1169 height 503
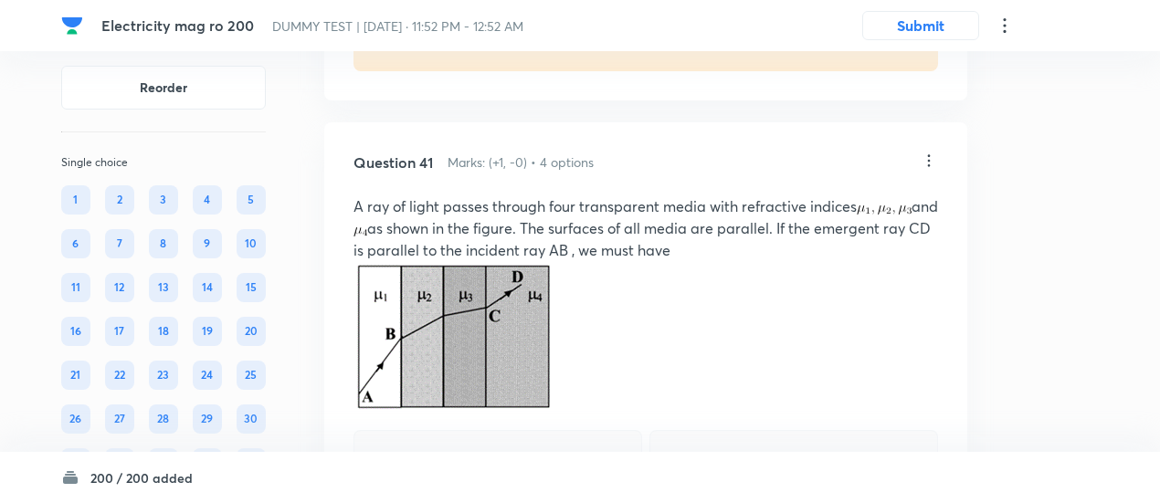
click at [513, 410] on img at bounding box center [453, 335] width 199 height 149
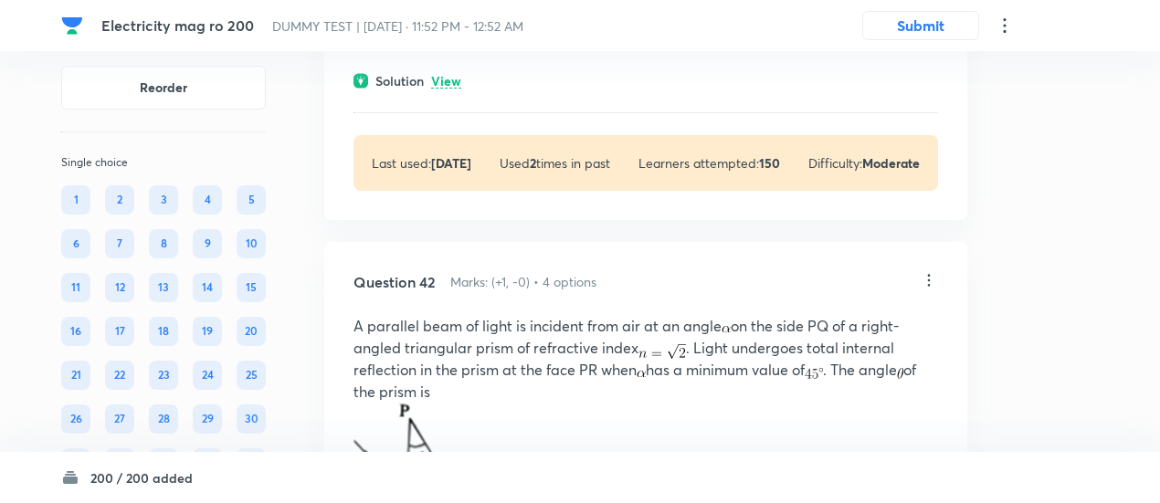
scroll to position [36239, 0]
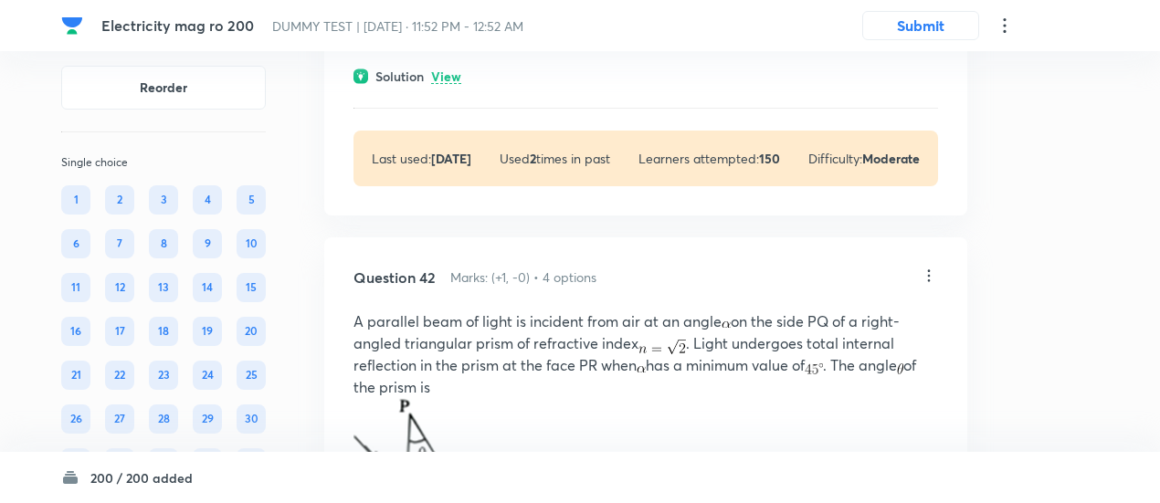
click at [448, 84] on p "View" at bounding box center [446, 77] width 30 height 14
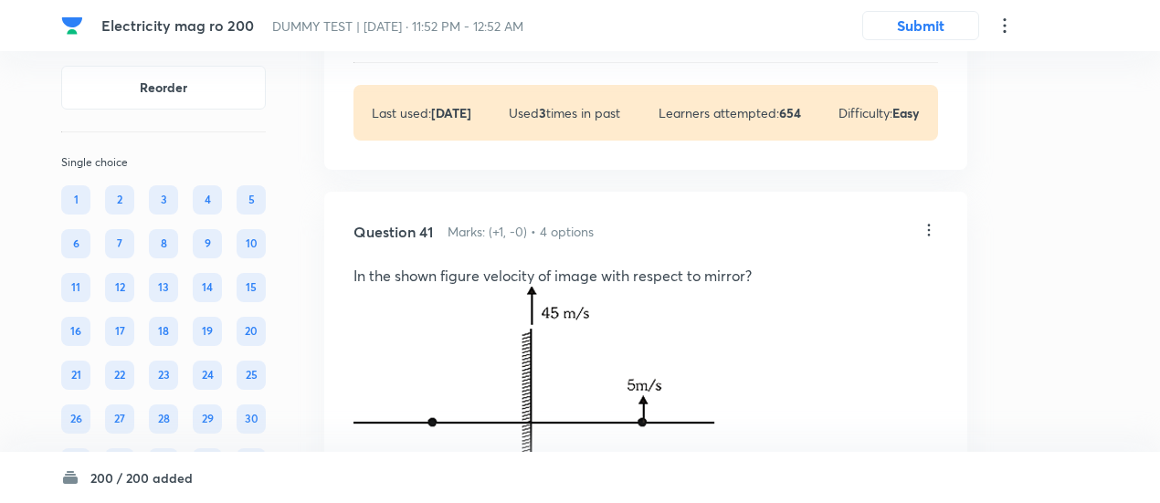
scroll to position [35614, 0]
click at [921, 240] on icon at bounding box center [929, 231] width 18 height 18
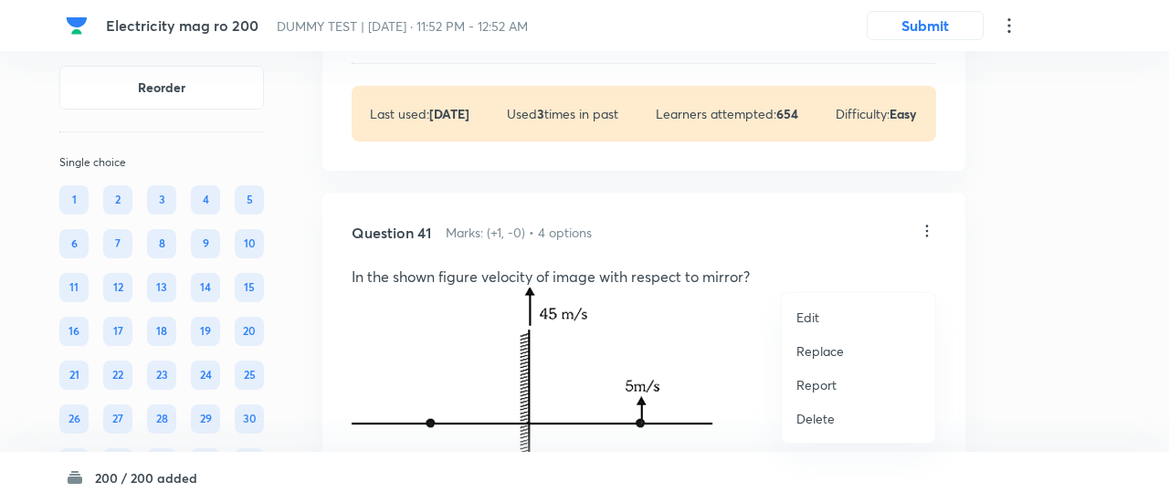
click at [809, 352] on p "Replace" at bounding box center [821, 351] width 48 height 19
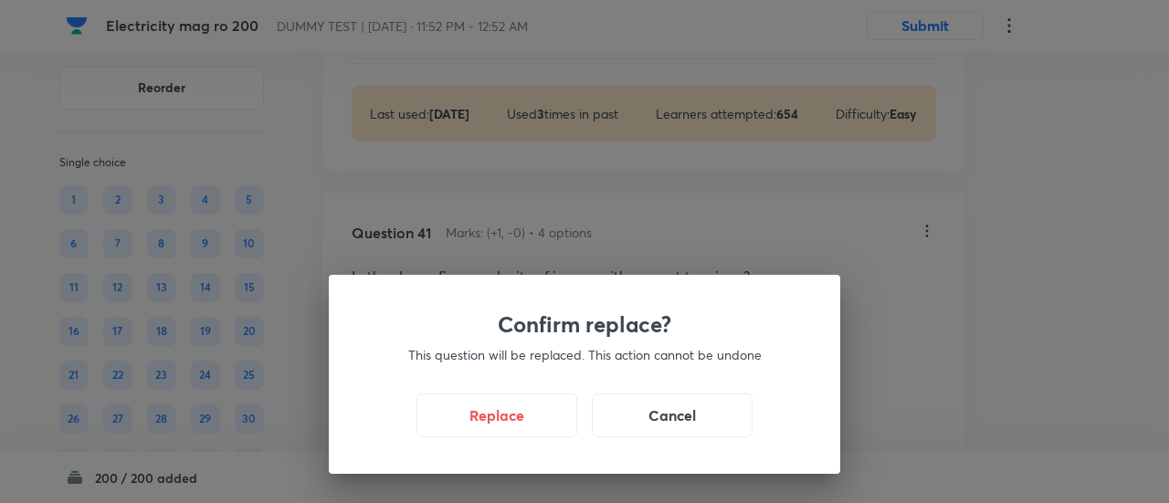
click at [504, 437] on div "Replace Cancel" at bounding box center [585, 416] width 424 height 44
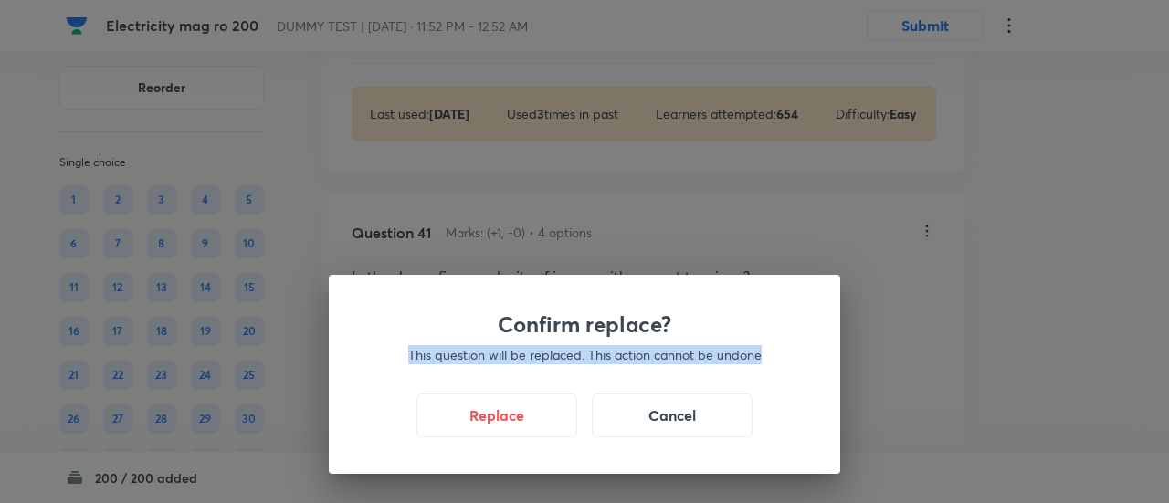
click at [504, 437] on div "Replace Cancel" at bounding box center [585, 416] width 424 height 44
click at [504, 430] on button "Replace" at bounding box center [497, 414] width 161 height 44
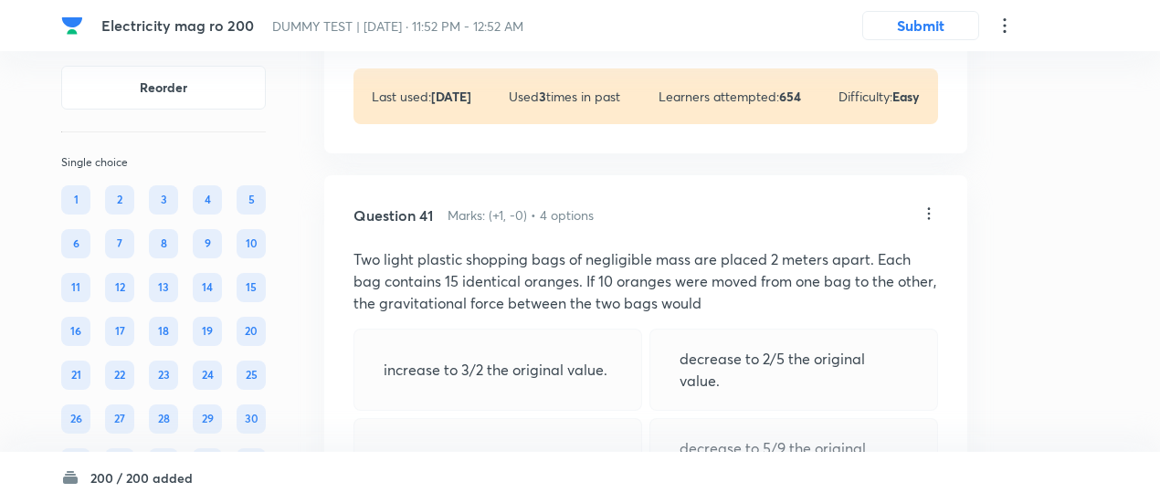
scroll to position [35624, 0]
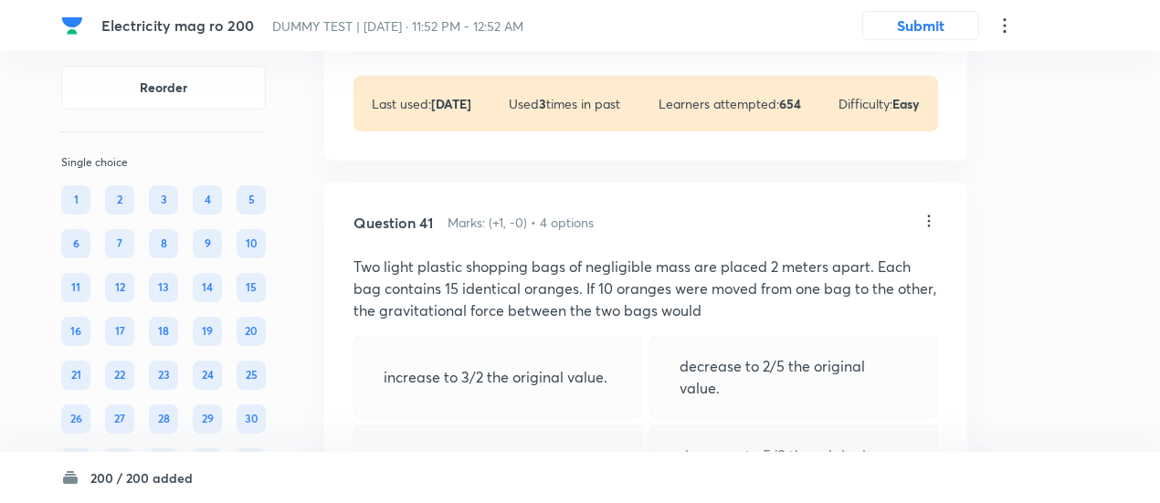
click at [929, 227] on icon at bounding box center [929, 221] width 3 height 12
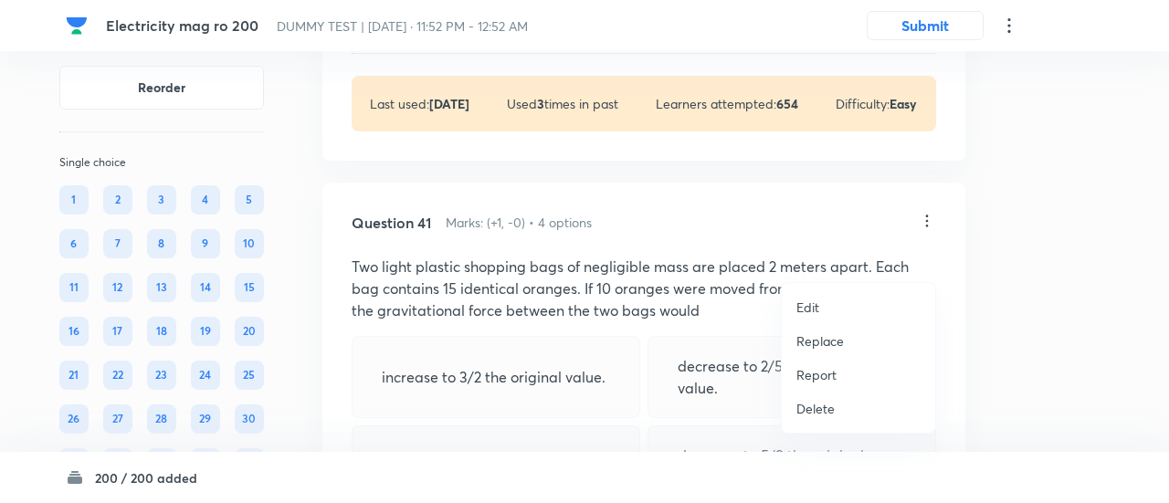
click at [824, 344] on p "Replace" at bounding box center [821, 341] width 48 height 19
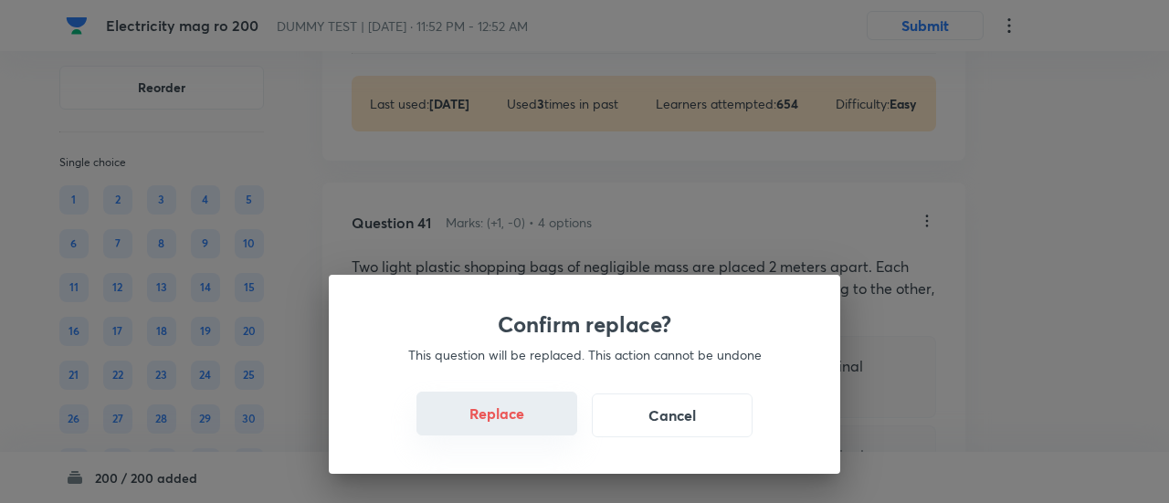
click at [513, 417] on button "Replace" at bounding box center [497, 414] width 161 height 44
click at [513, 417] on button "Replace" at bounding box center [497, 416] width 161 height 44
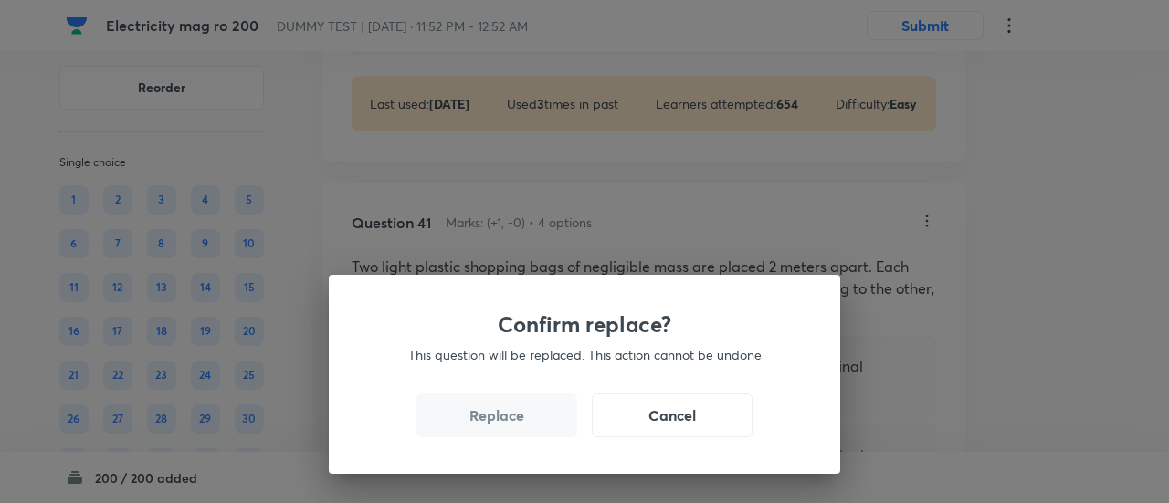
click at [513, 417] on button "Replace" at bounding box center [497, 416] width 161 height 44
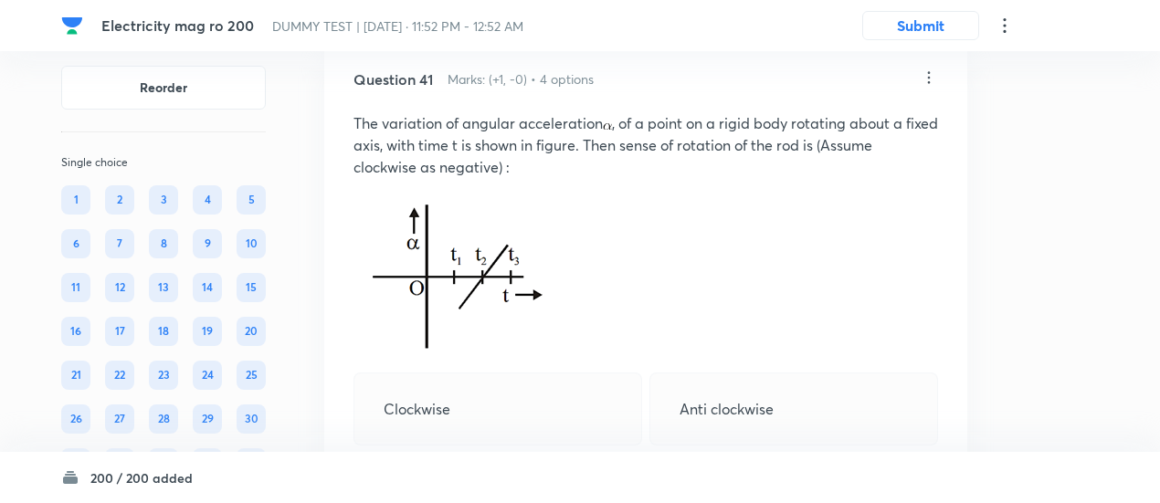
scroll to position [35761, 0]
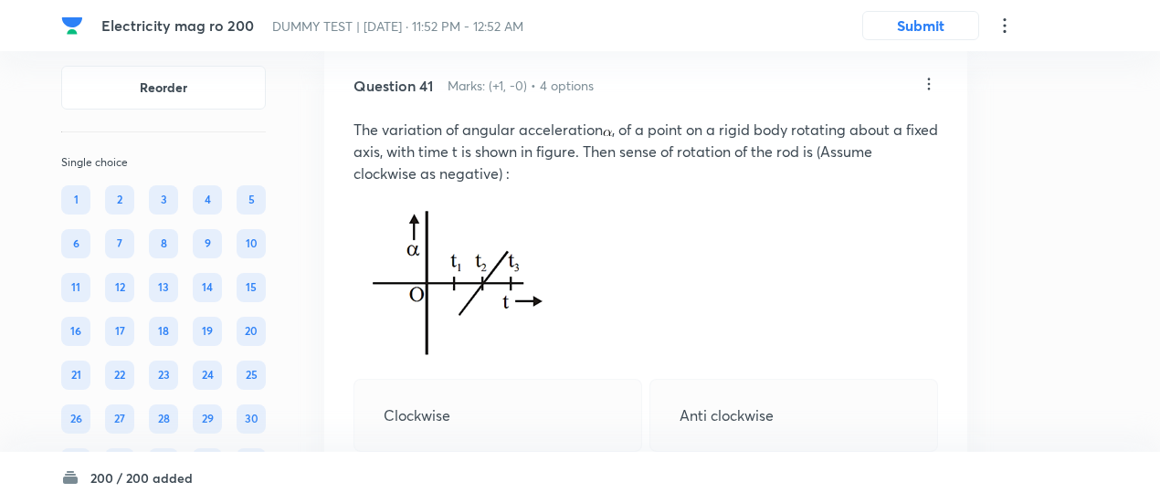
click at [928, 90] on icon at bounding box center [929, 84] width 3 height 12
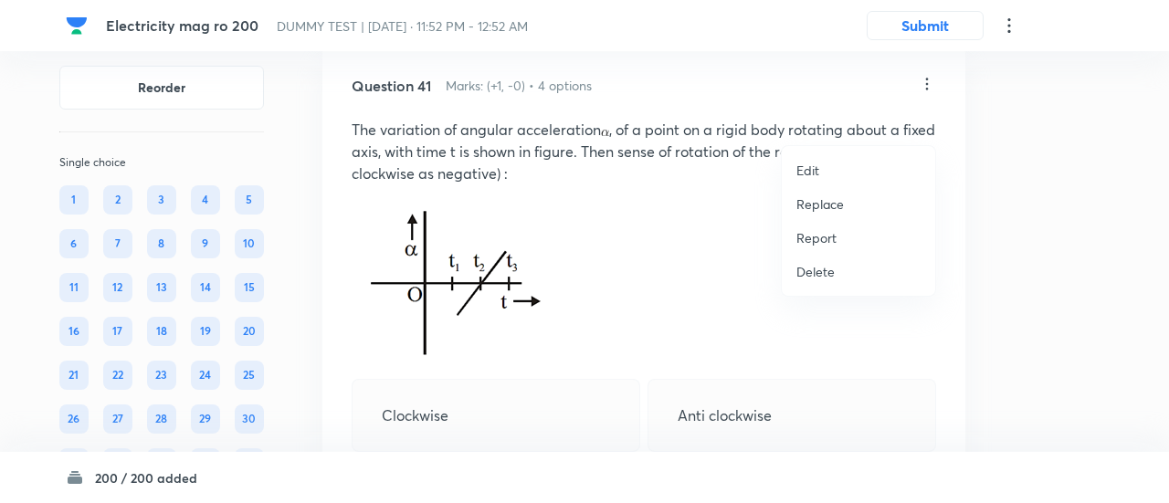
click at [814, 206] on p "Replace" at bounding box center [821, 204] width 48 height 19
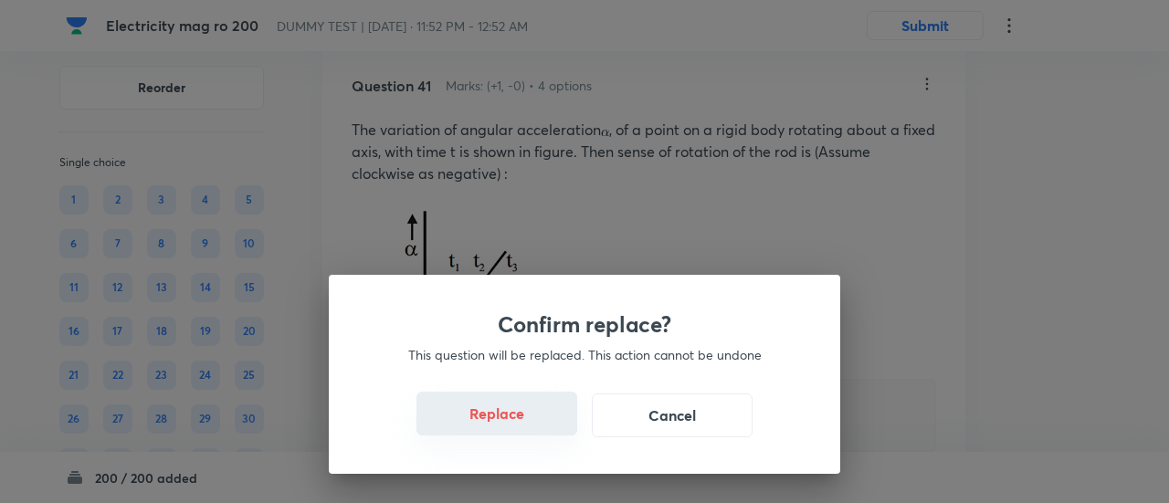
click at [532, 424] on button "Replace" at bounding box center [497, 414] width 161 height 44
click at [532, 424] on button "Replace" at bounding box center [497, 416] width 161 height 44
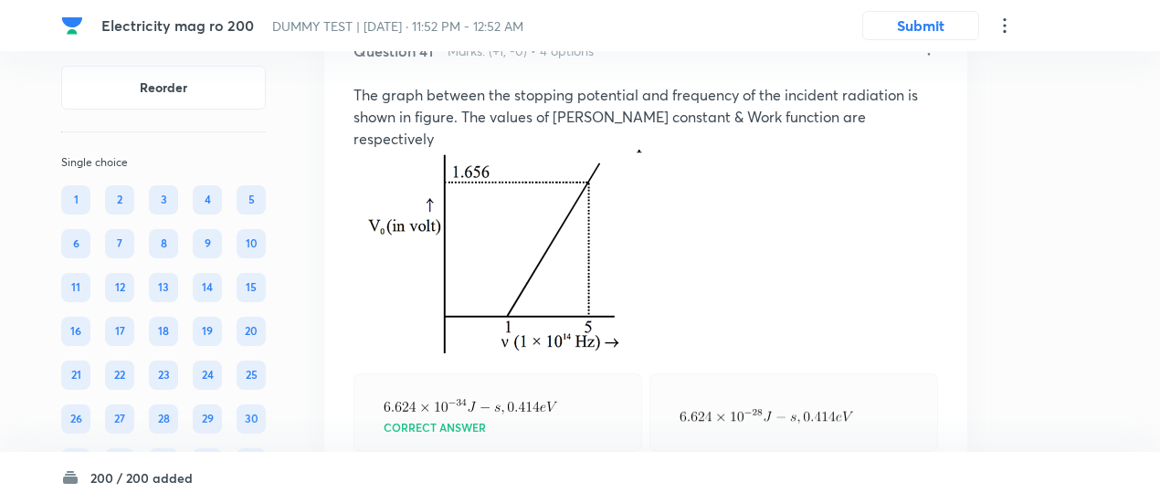
scroll to position [35792, 0]
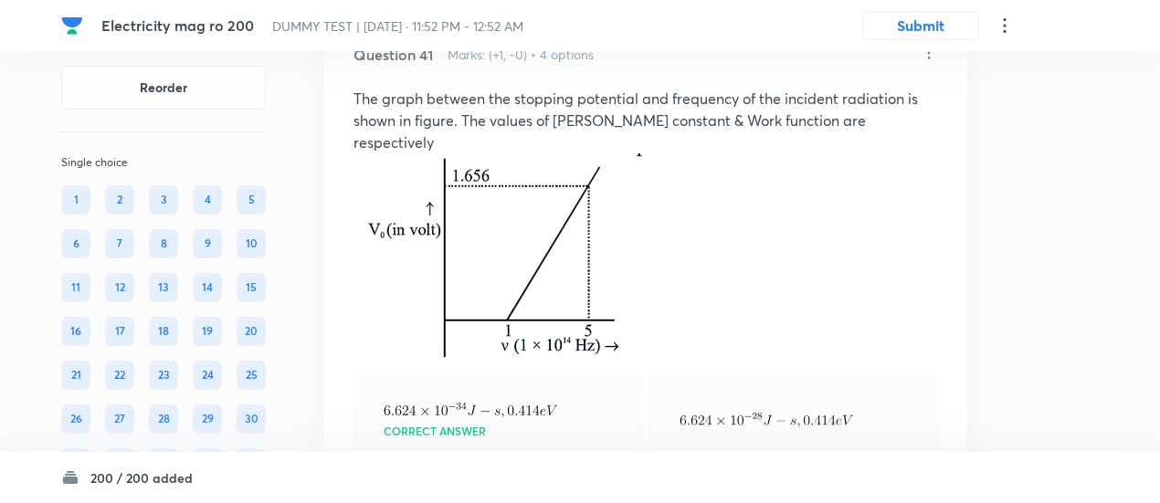
click at [926, 62] on icon at bounding box center [929, 53] width 18 height 18
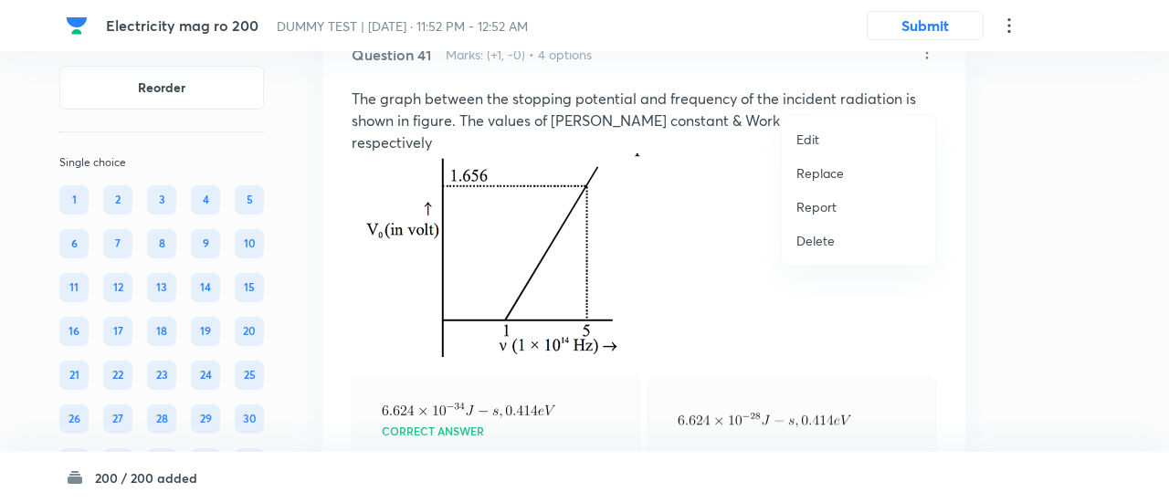
click at [813, 176] on p "Replace" at bounding box center [821, 173] width 48 height 19
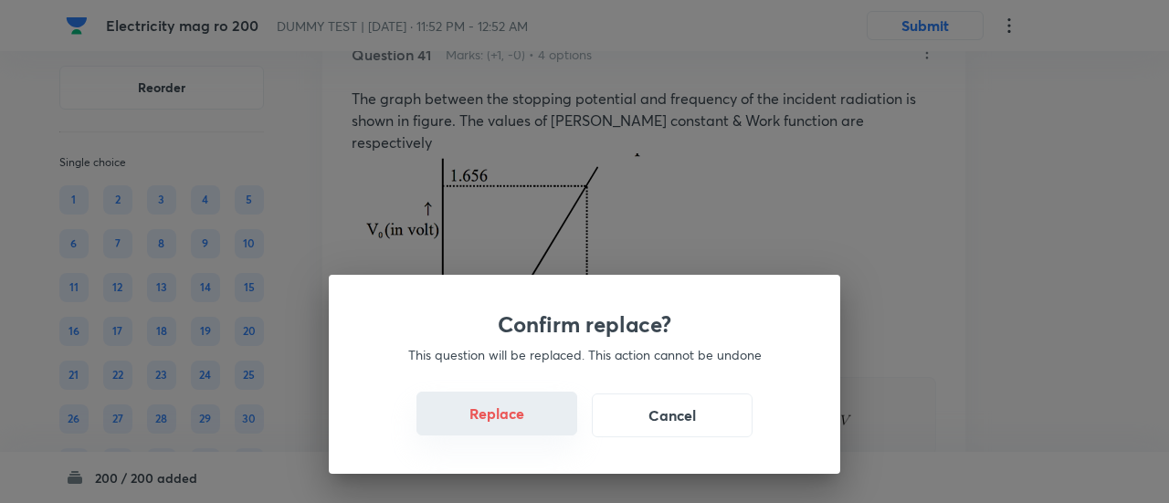
click at [495, 423] on button "Replace" at bounding box center [497, 414] width 161 height 44
click at [495, 423] on button "Replace" at bounding box center [497, 416] width 161 height 44
click at [495, 423] on button "Replace" at bounding box center [497, 414] width 161 height 44
click at [495, 423] on button "Replace" at bounding box center [497, 416] width 161 height 44
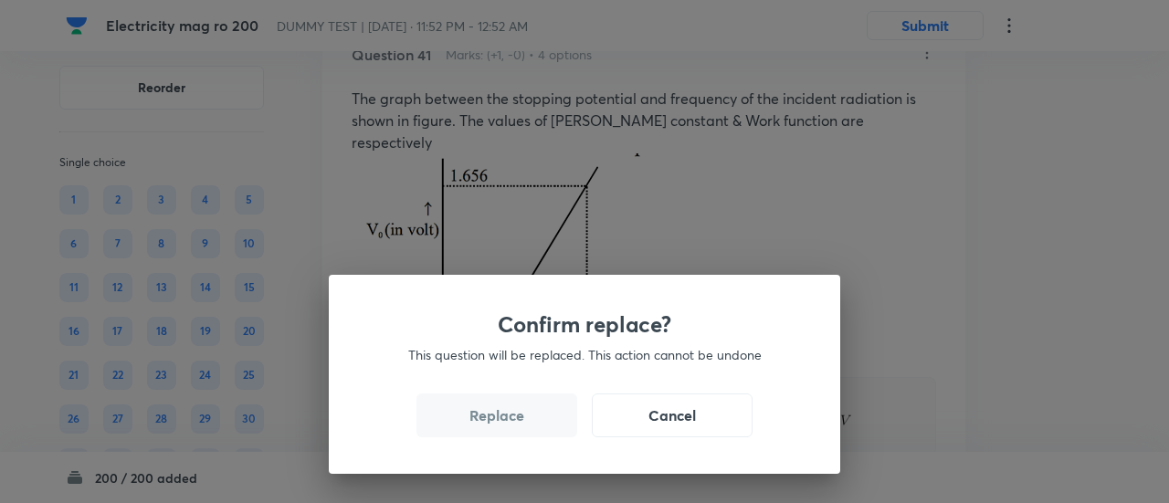
click at [495, 423] on button "Replace" at bounding box center [497, 416] width 161 height 44
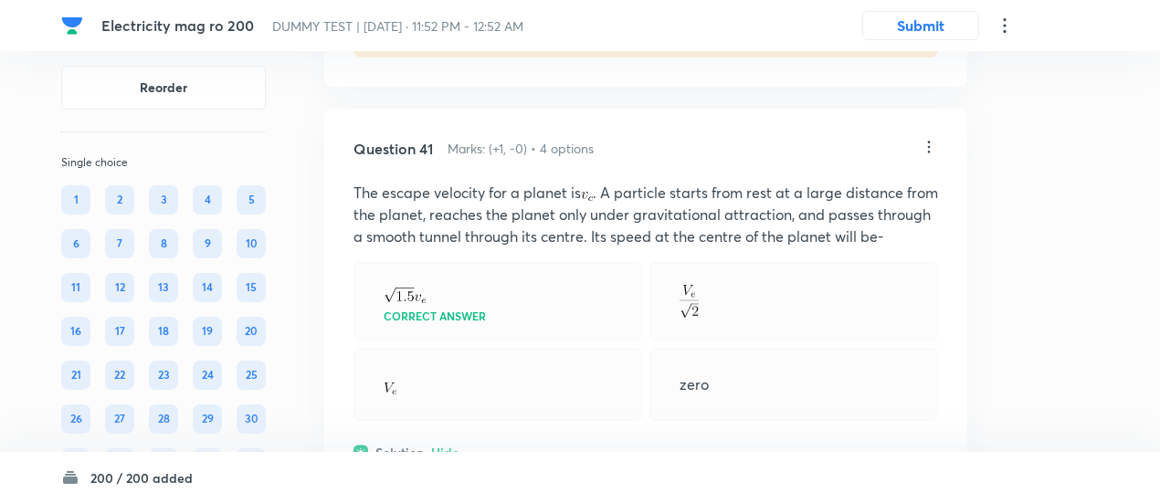
scroll to position [35686, 0]
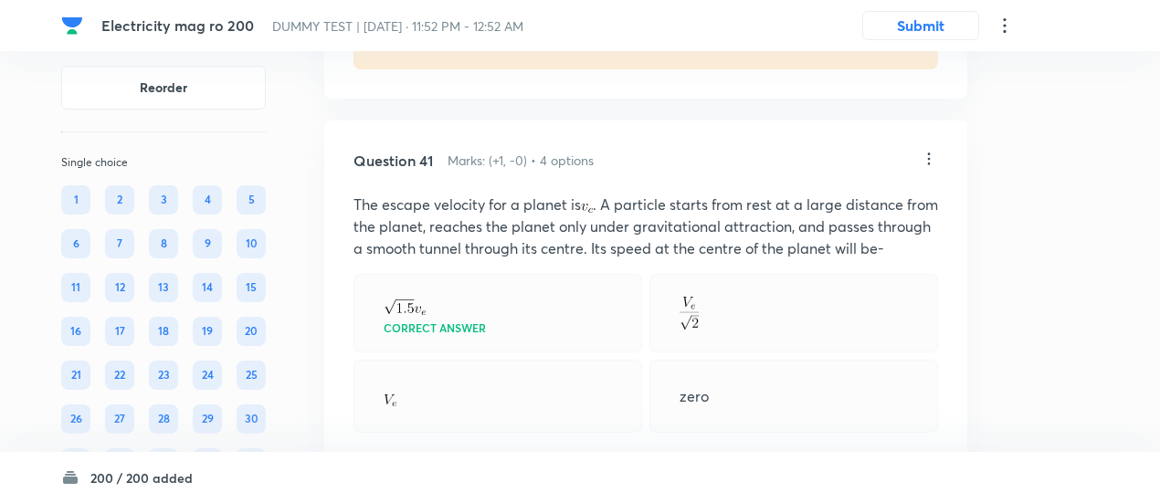
click at [930, 168] on icon at bounding box center [929, 159] width 18 height 18
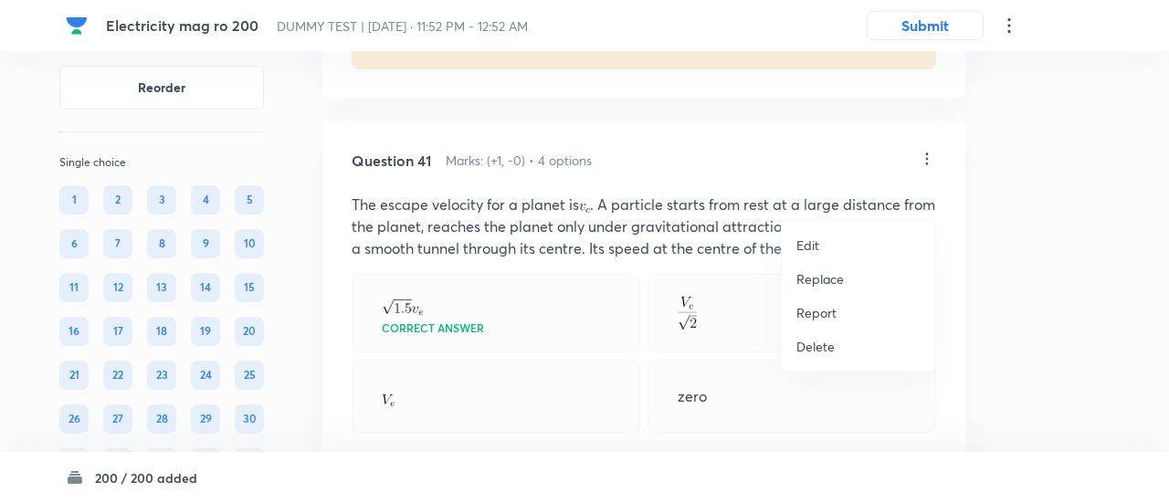
click at [828, 278] on p "Replace" at bounding box center [821, 278] width 48 height 19
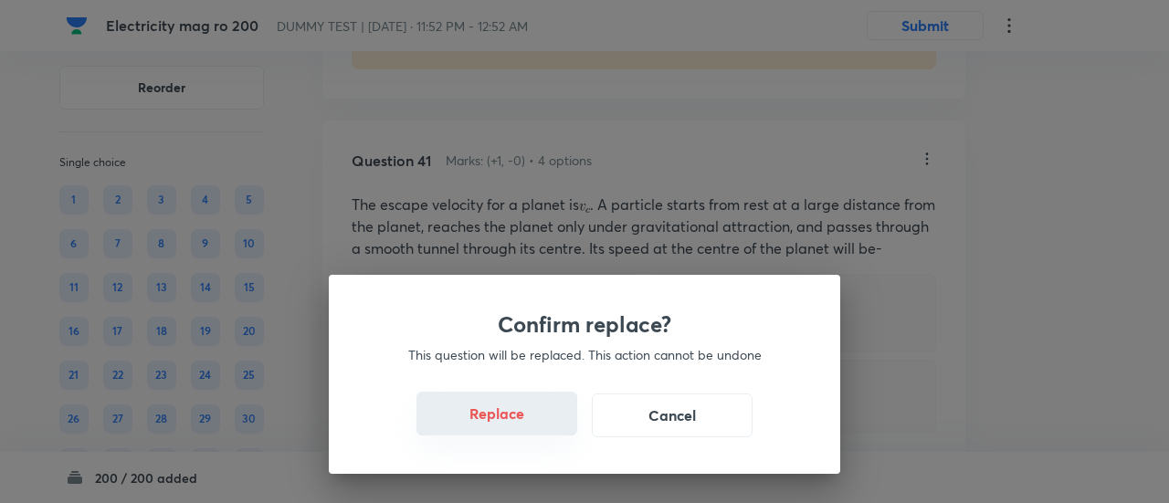
click at [517, 432] on button "Replace" at bounding box center [497, 414] width 161 height 44
click at [517, 432] on button "Replace" at bounding box center [497, 416] width 161 height 44
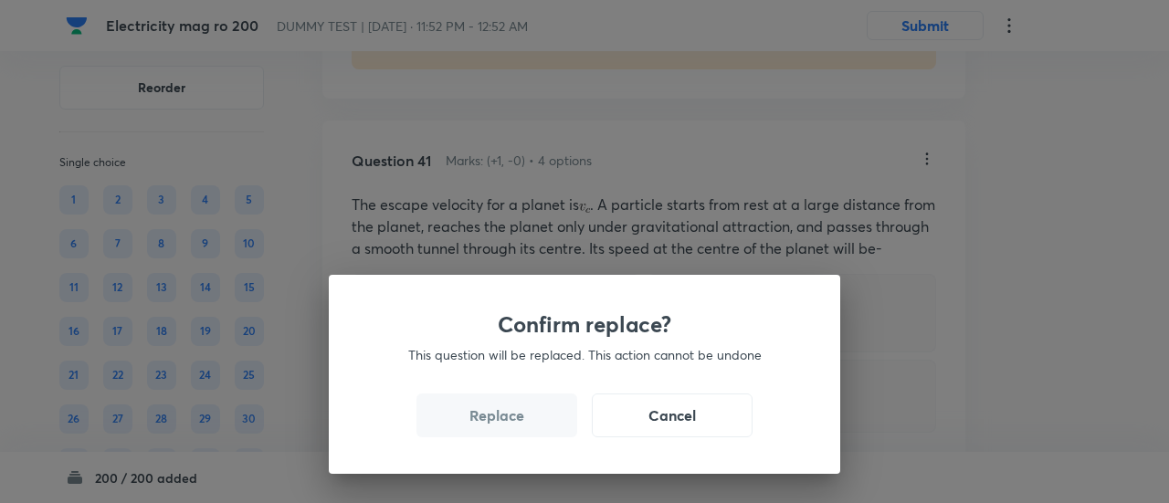
click at [517, 432] on button "Replace" at bounding box center [497, 416] width 161 height 44
click at [517, 432] on button "Replace" at bounding box center [497, 414] width 161 height 44
click at [517, 432] on button "Replace" at bounding box center [497, 416] width 161 height 44
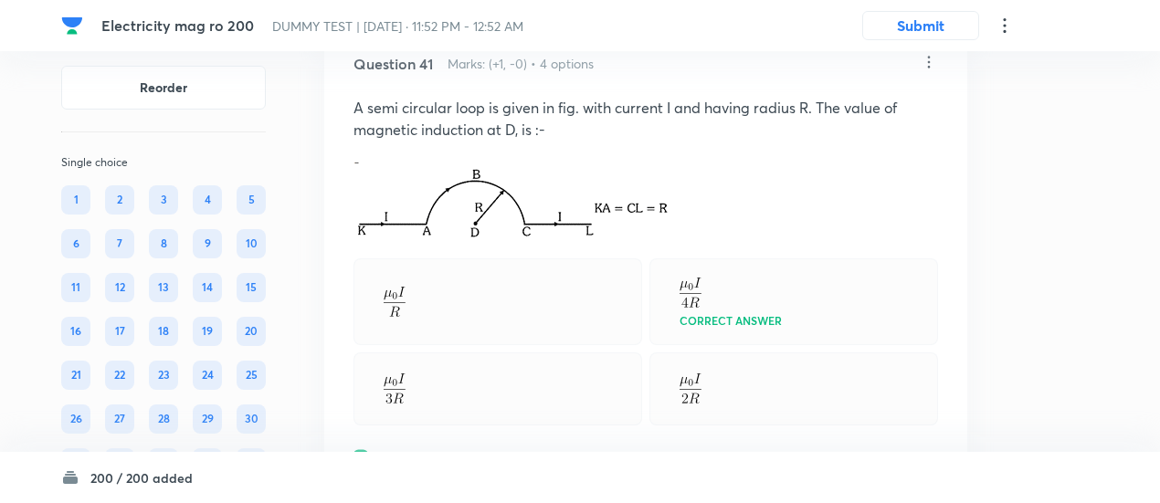
scroll to position [35782, 0]
click at [928, 72] on icon at bounding box center [929, 63] width 18 height 18
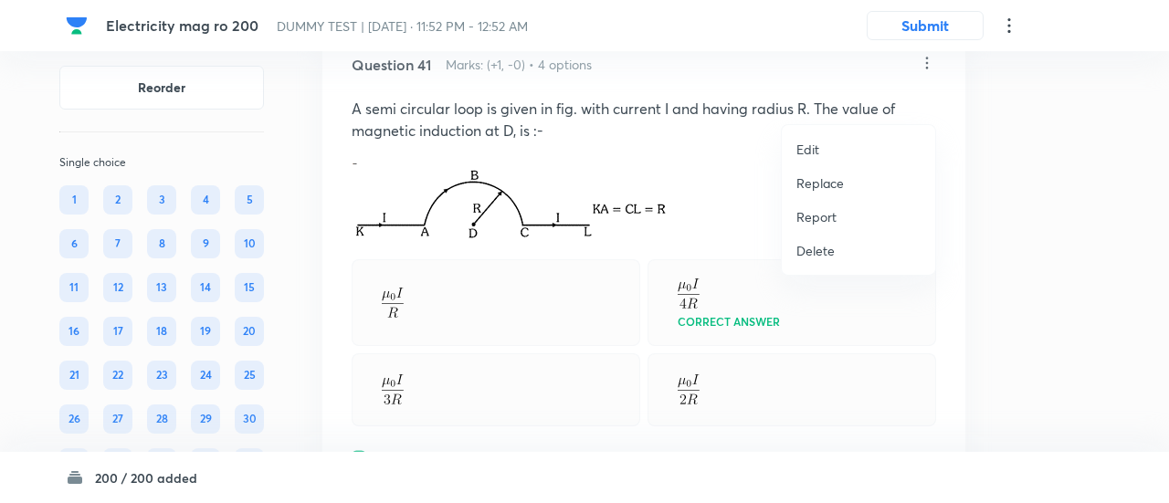
click at [826, 178] on p "Replace" at bounding box center [821, 183] width 48 height 19
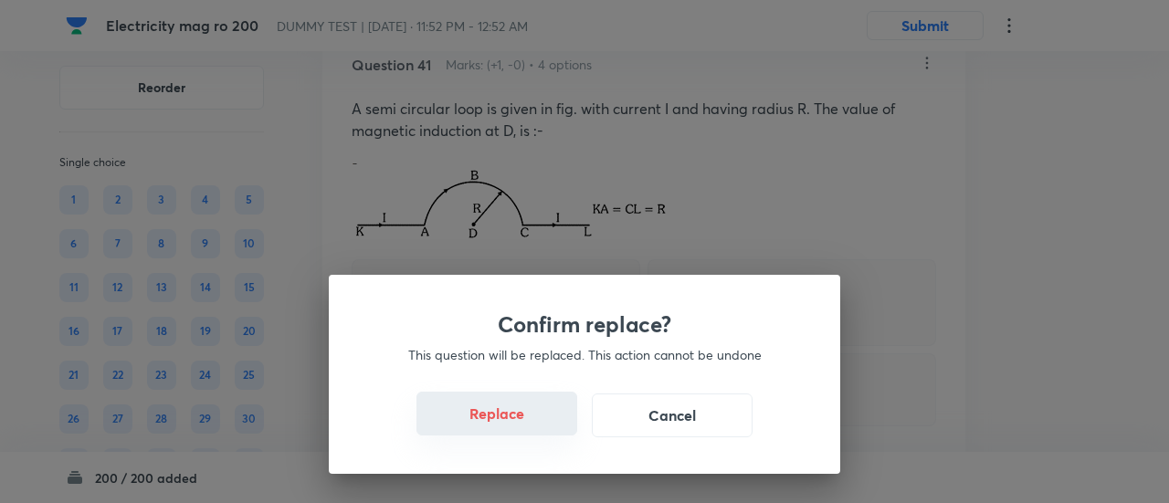
click at [522, 422] on button "Replace" at bounding box center [497, 414] width 161 height 44
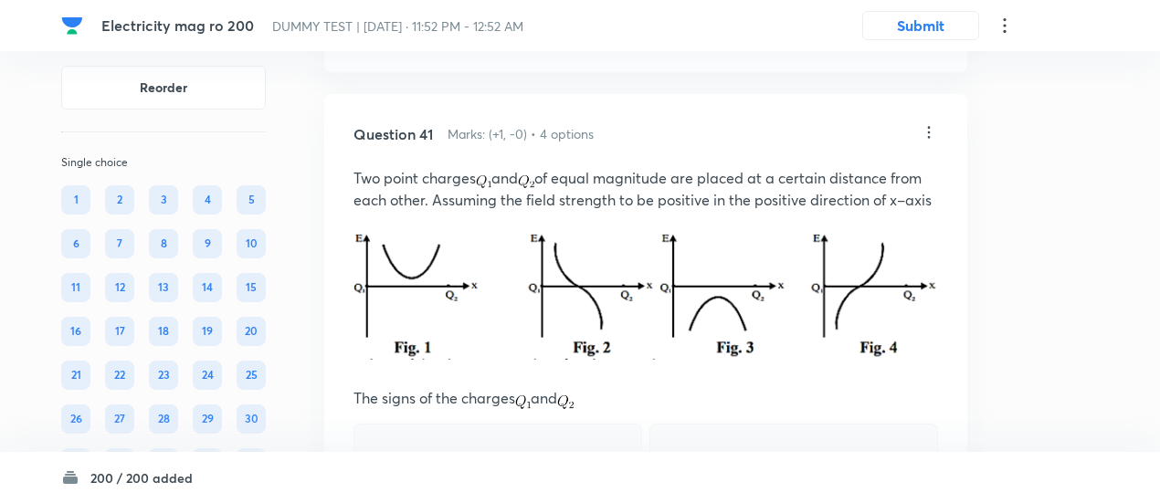
scroll to position [35708, 0]
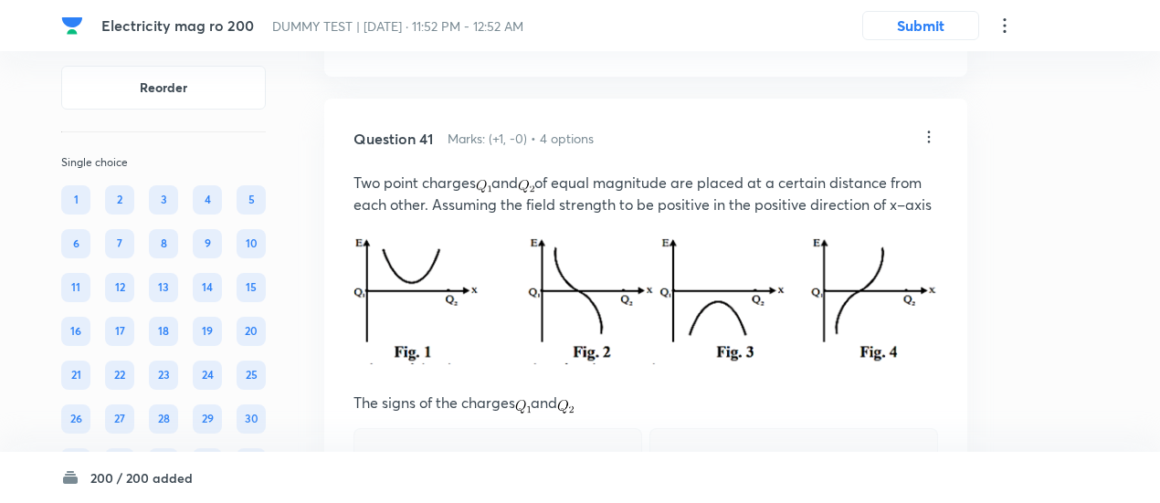
click at [932, 146] on icon at bounding box center [929, 137] width 18 height 18
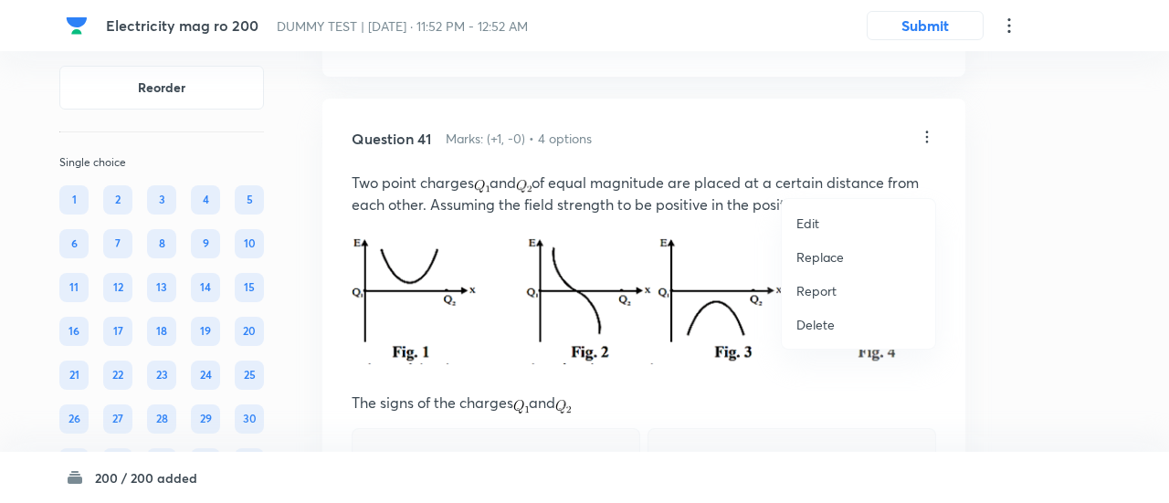
click at [815, 262] on p "Replace" at bounding box center [821, 257] width 48 height 19
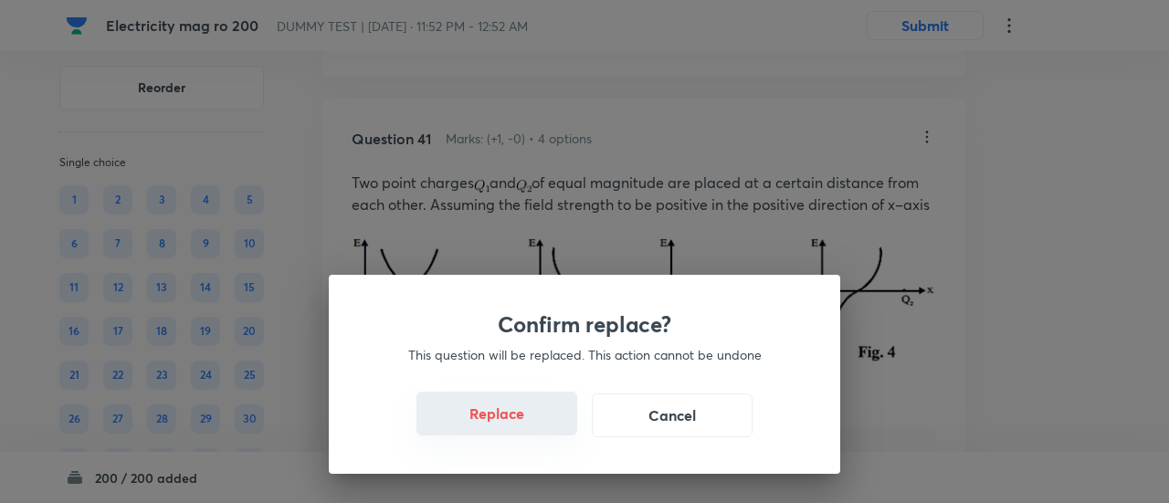
click at [519, 428] on button "Replace" at bounding box center [497, 414] width 161 height 44
click at [519, 428] on button "Replace" at bounding box center [497, 416] width 161 height 44
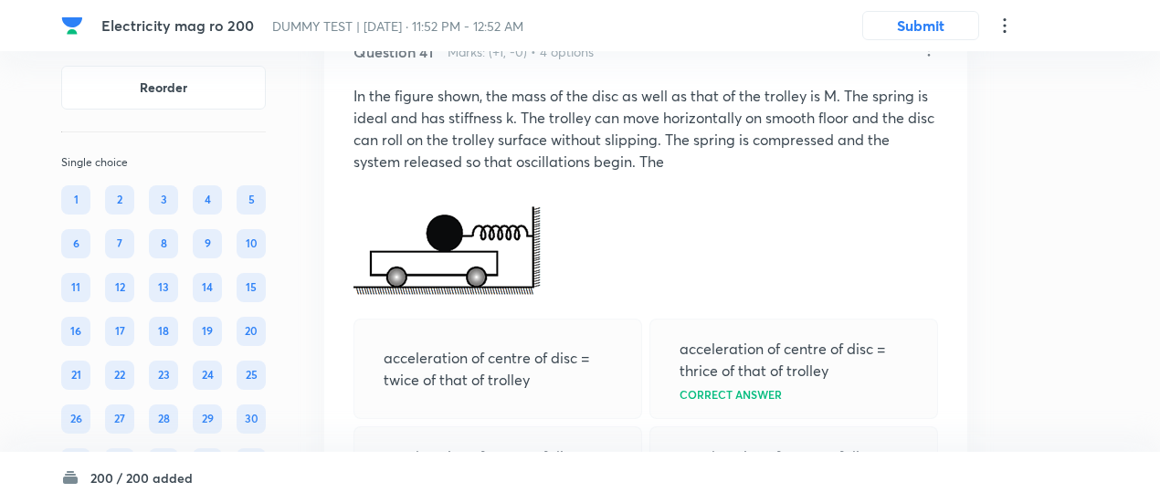
scroll to position [35780, 0]
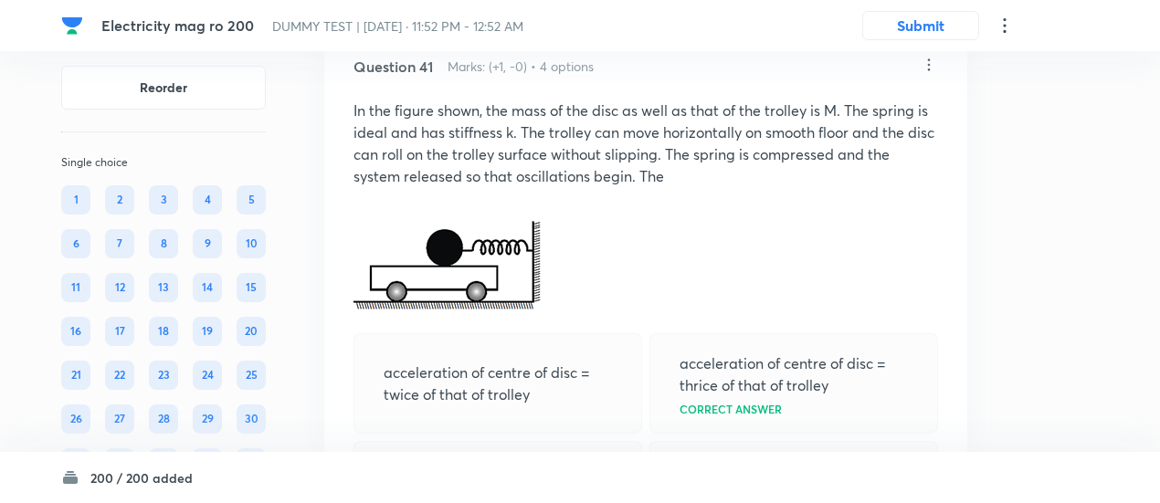
click at [928, 74] on icon at bounding box center [929, 65] width 18 height 18
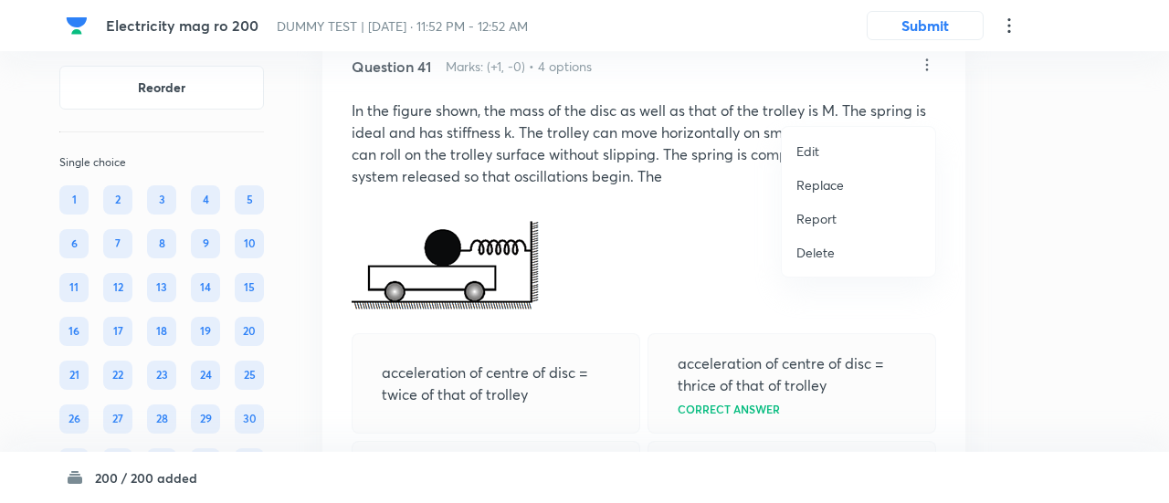
click at [824, 191] on p "Replace" at bounding box center [821, 184] width 48 height 19
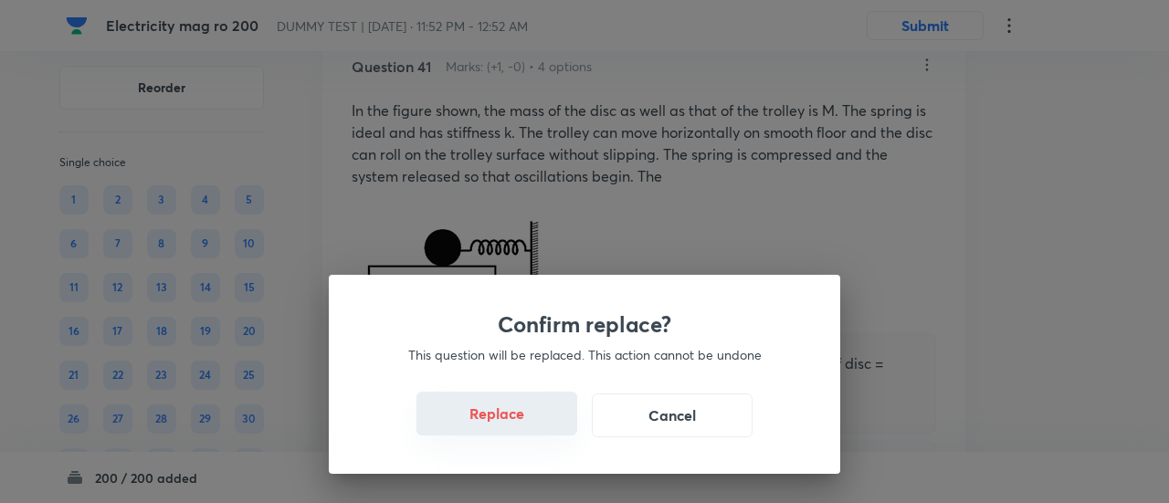
click at [519, 433] on button "Replace" at bounding box center [497, 414] width 161 height 44
click at [519, 433] on button "Replace" at bounding box center [497, 416] width 161 height 44
click at [519, 433] on button "Replace" at bounding box center [497, 414] width 161 height 44
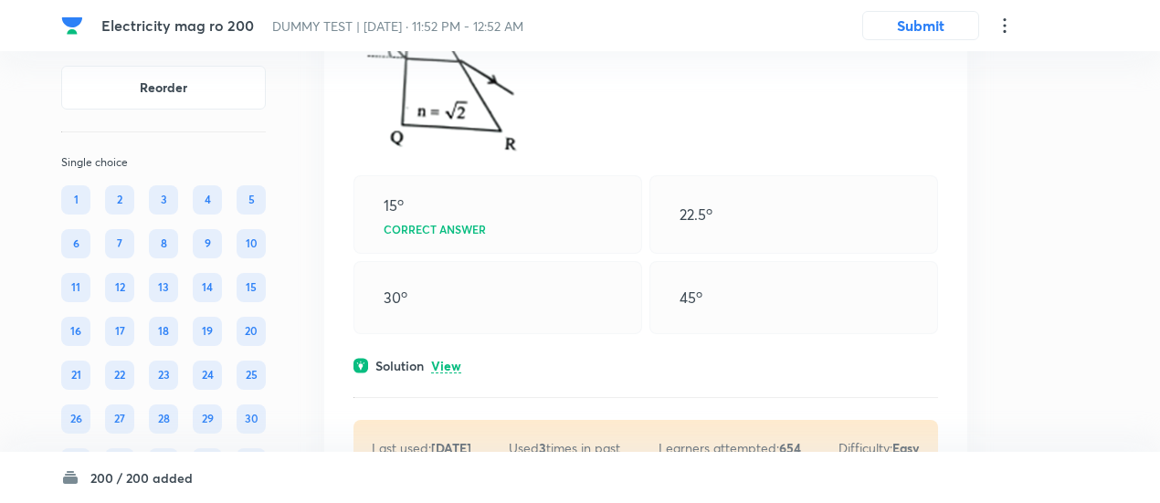
scroll to position [36636, 0]
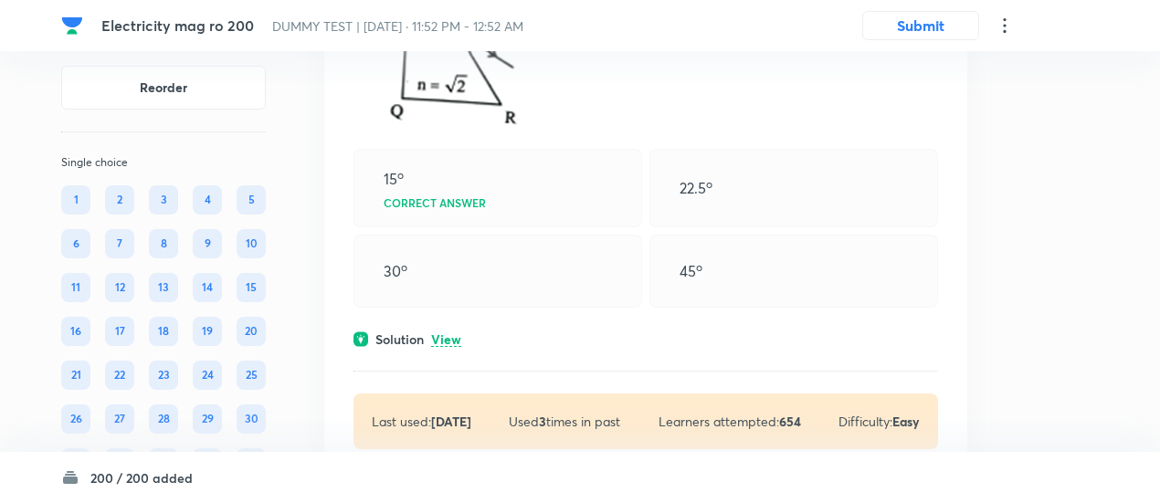
click at [459, 347] on p "View" at bounding box center [446, 340] width 30 height 14
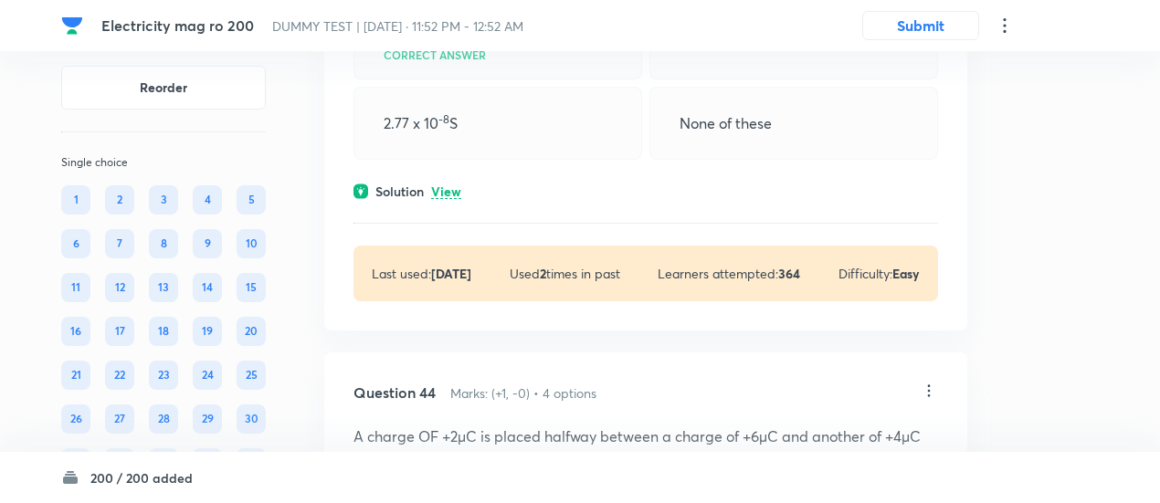
scroll to position [37843, 0]
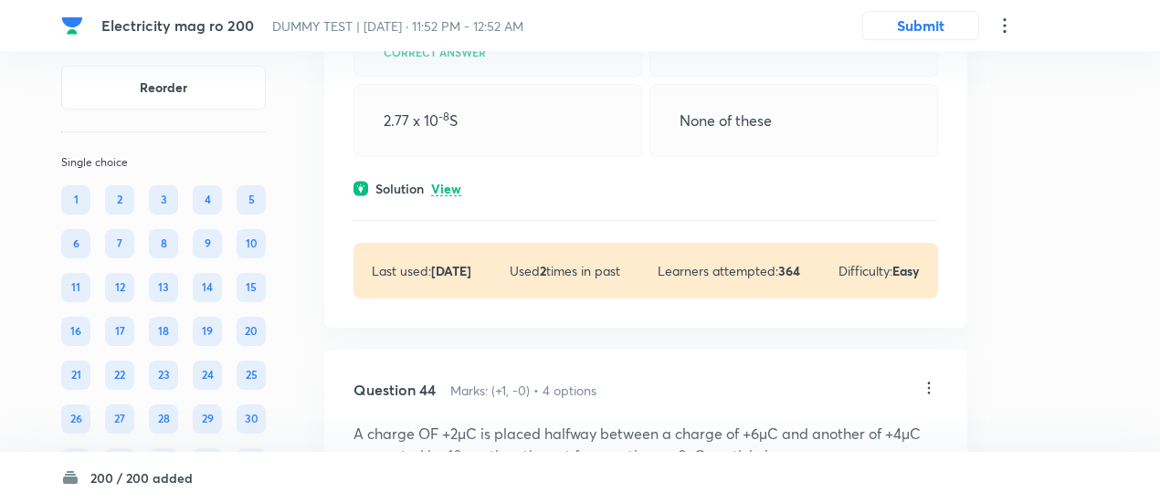
click at [442, 214] on div "Question 43 Marks: (+1, -0) • 4 options An electron is released with a velocity…" at bounding box center [645, 86] width 643 height 483
click at [445, 196] on p "View" at bounding box center [446, 190] width 30 height 14
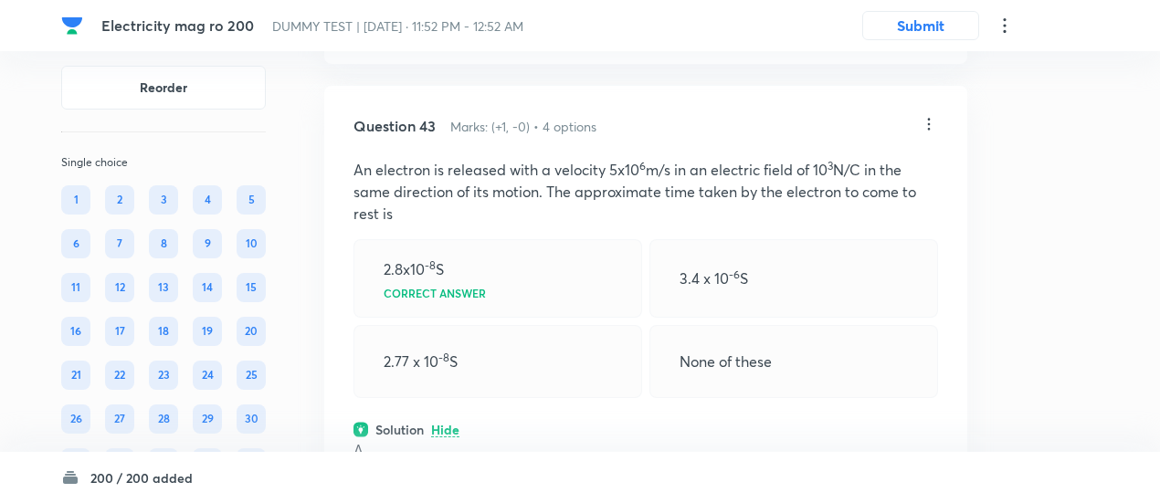
scroll to position [37583, 0]
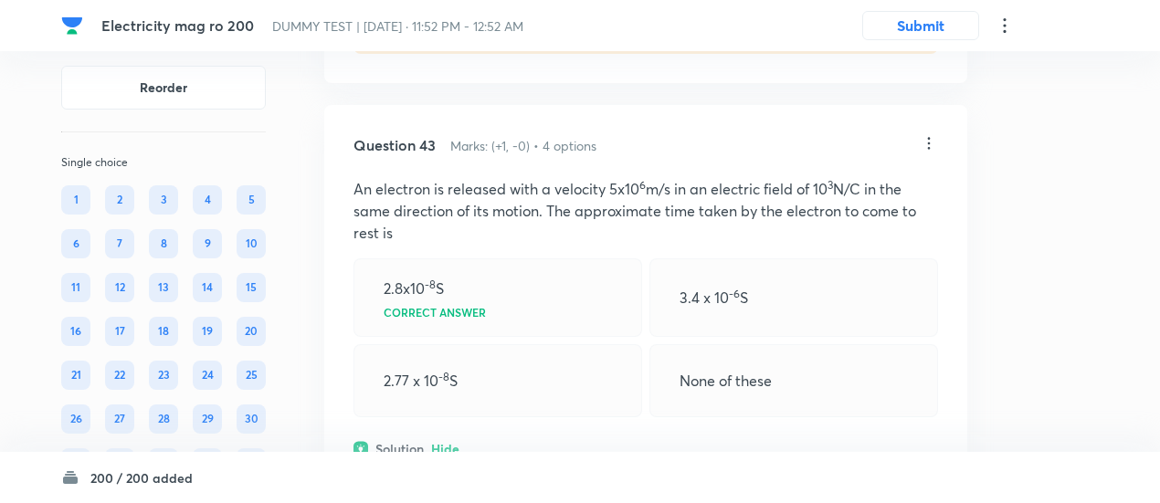
click at [934, 153] on icon at bounding box center [929, 143] width 18 height 18
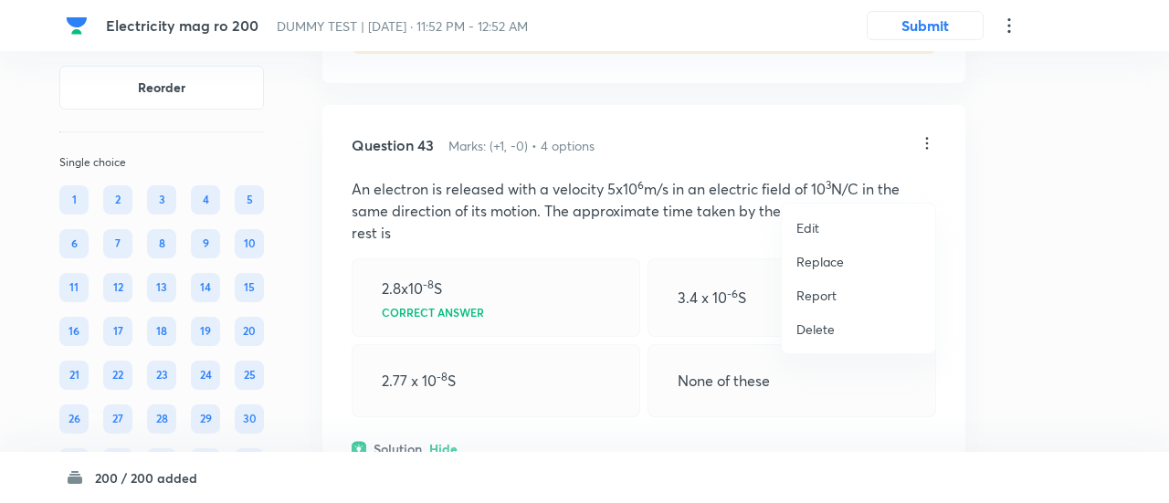
click at [823, 259] on p "Replace" at bounding box center [821, 261] width 48 height 19
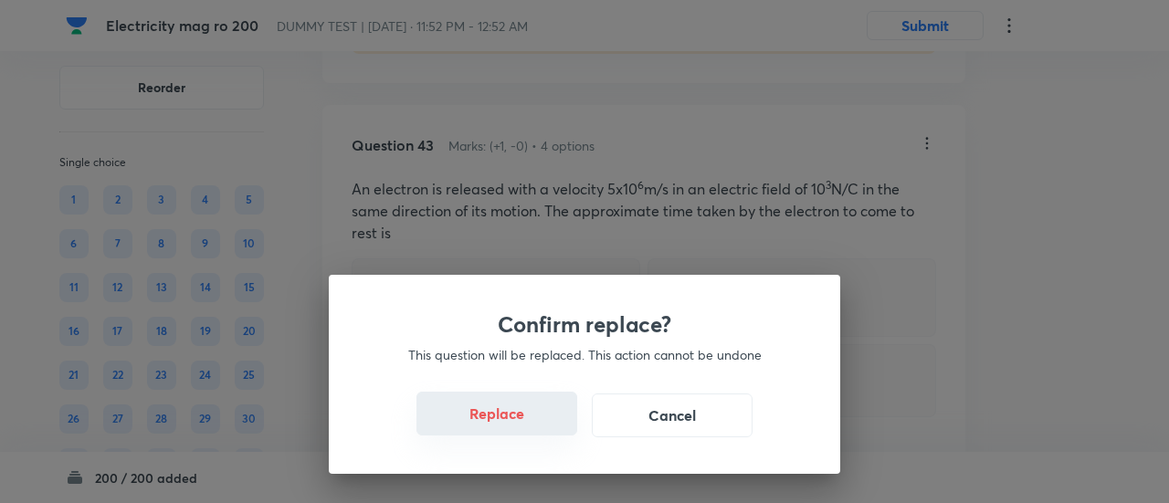
click at [498, 427] on button "Replace" at bounding box center [497, 414] width 161 height 44
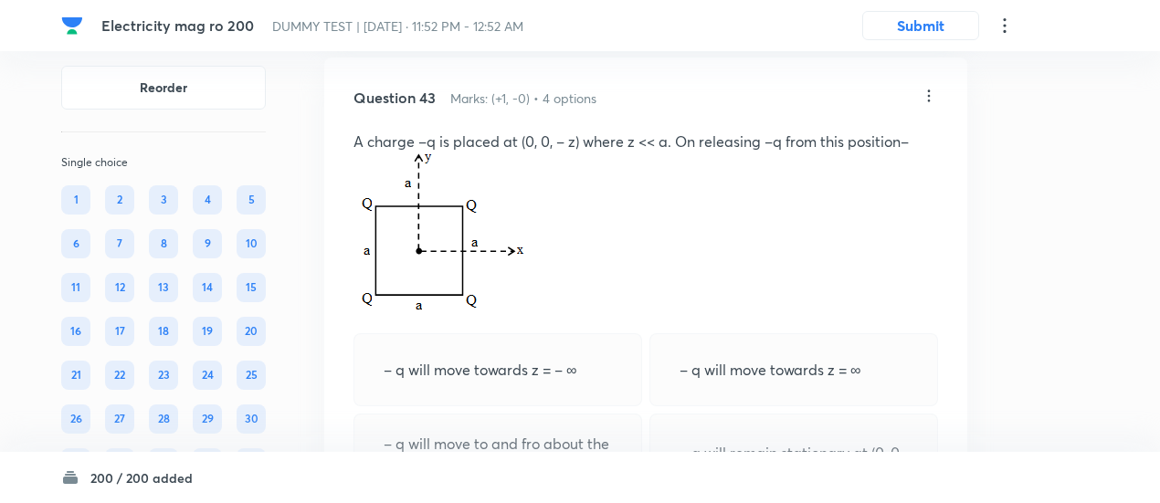
scroll to position [37629, 0]
click at [934, 107] on icon at bounding box center [929, 98] width 18 height 18
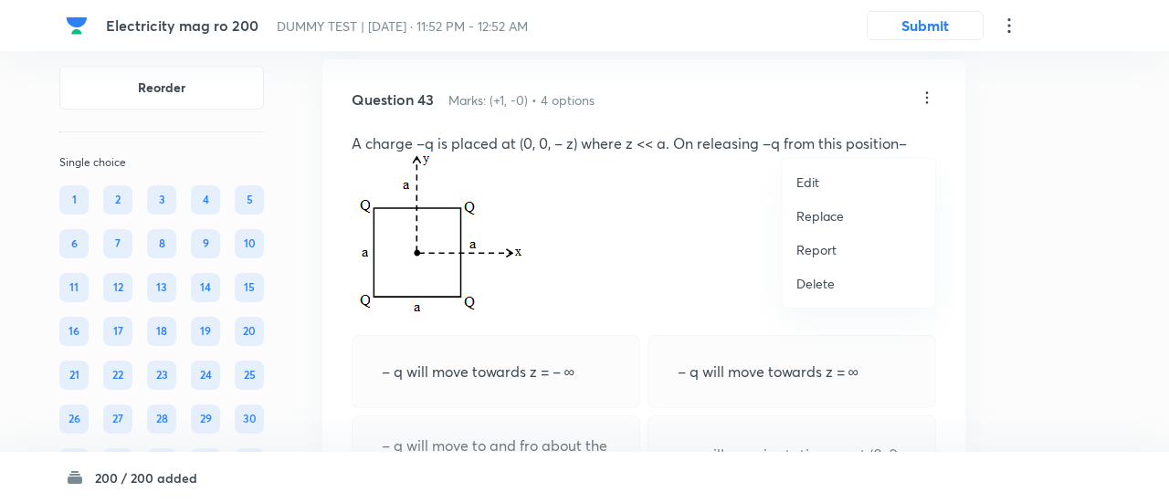
click at [832, 219] on p "Replace" at bounding box center [821, 215] width 48 height 19
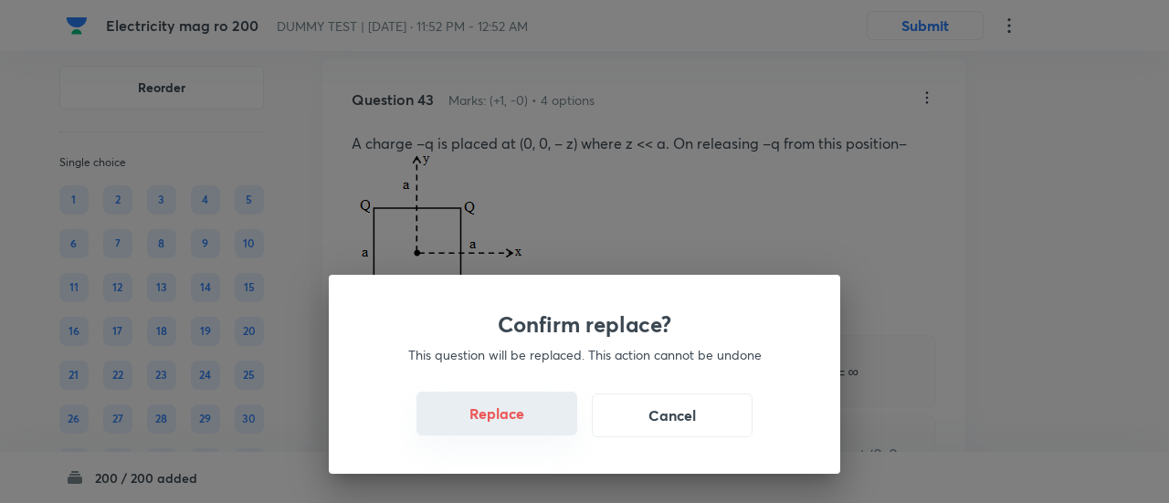
click at [525, 431] on button "Replace" at bounding box center [497, 414] width 161 height 44
click at [525, 431] on button "Replace" at bounding box center [497, 416] width 161 height 44
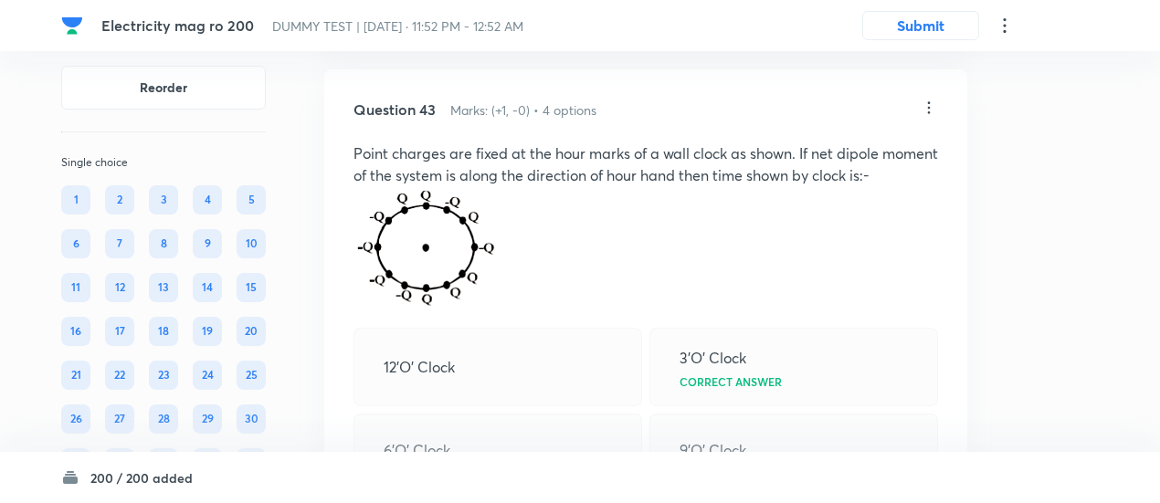
scroll to position [37603, 0]
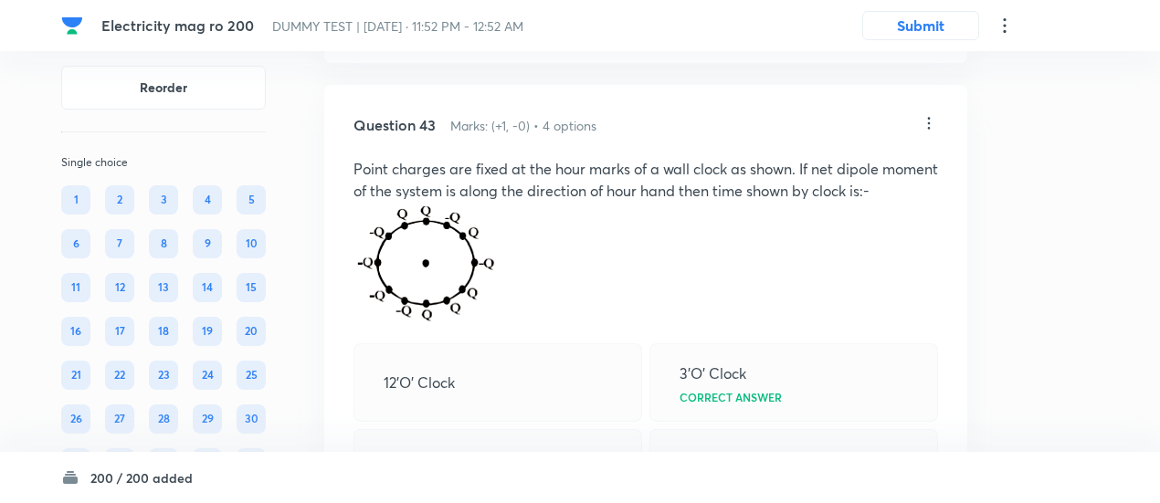
click at [931, 132] on icon at bounding box center [929, 123] width 18 height 18
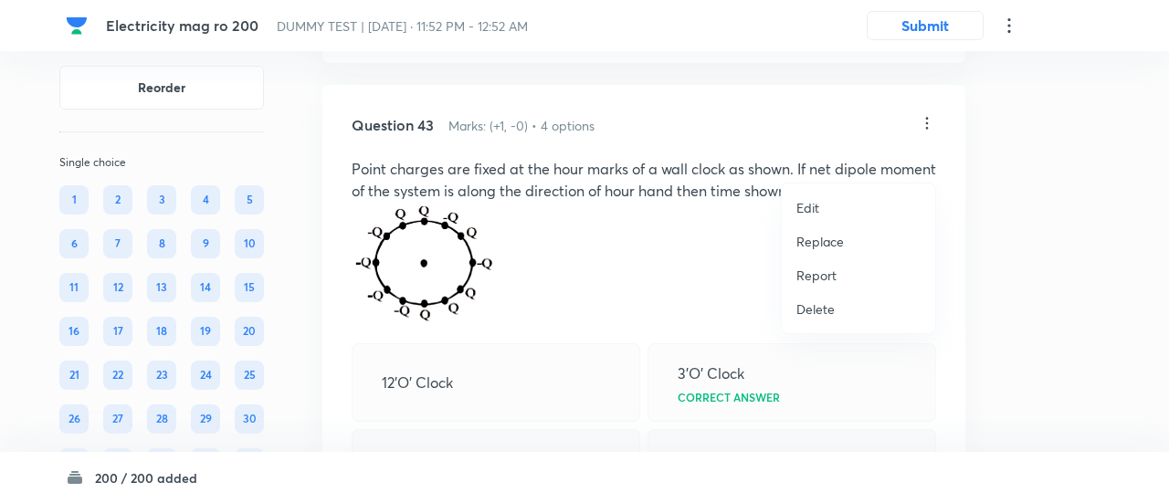
click at [829, 240] on p "Replace" at bounding box center [821, 241] width 48 height 19
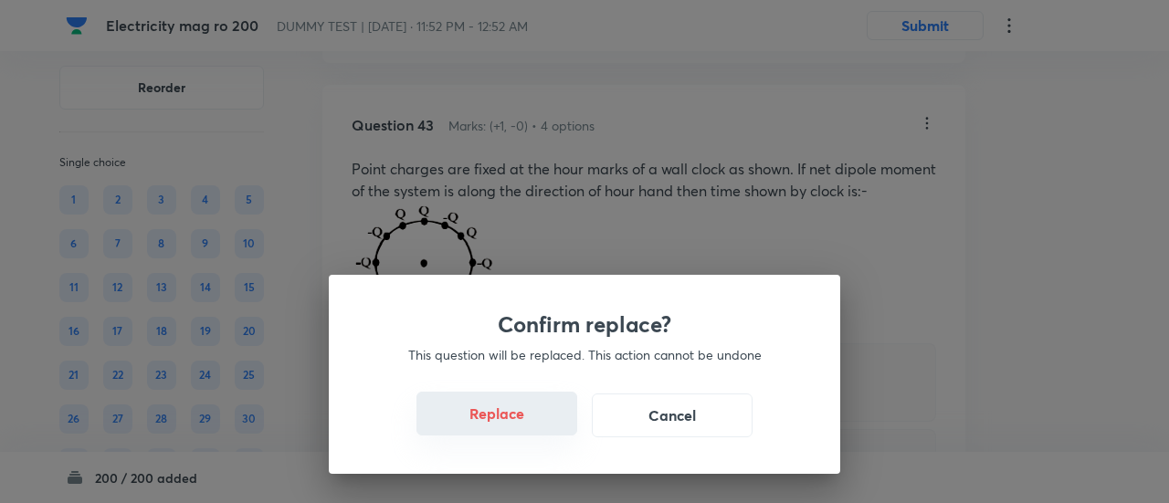
click at [503, 434] on button "Replace" at bounding box center [497, 414] width 161 height 44
click at [503, 434] on button "Replace" at bounding box center [497, 416] width 161 height 44
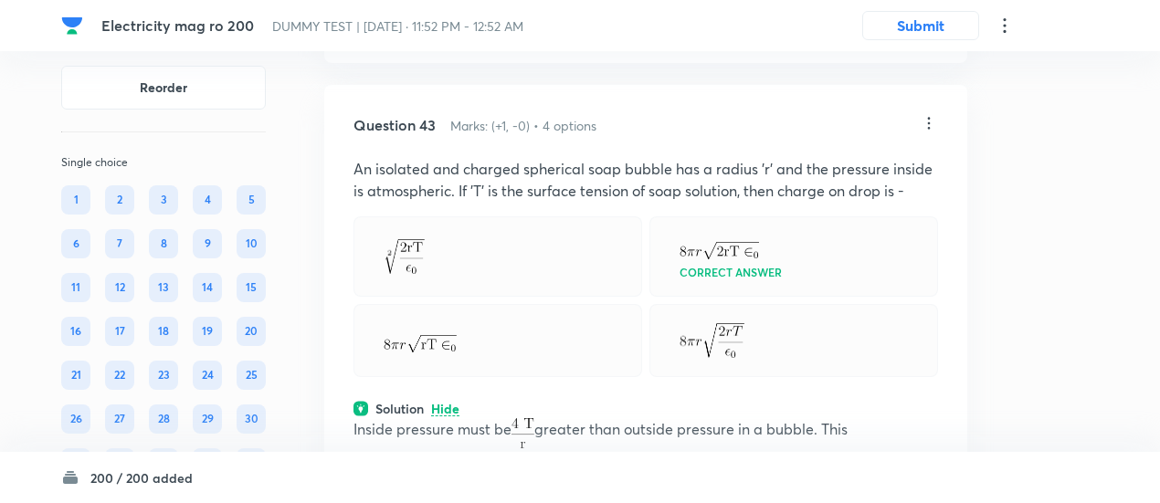
click at [937, 132] on icon at bounding box center [929, 123] width 18 height 18
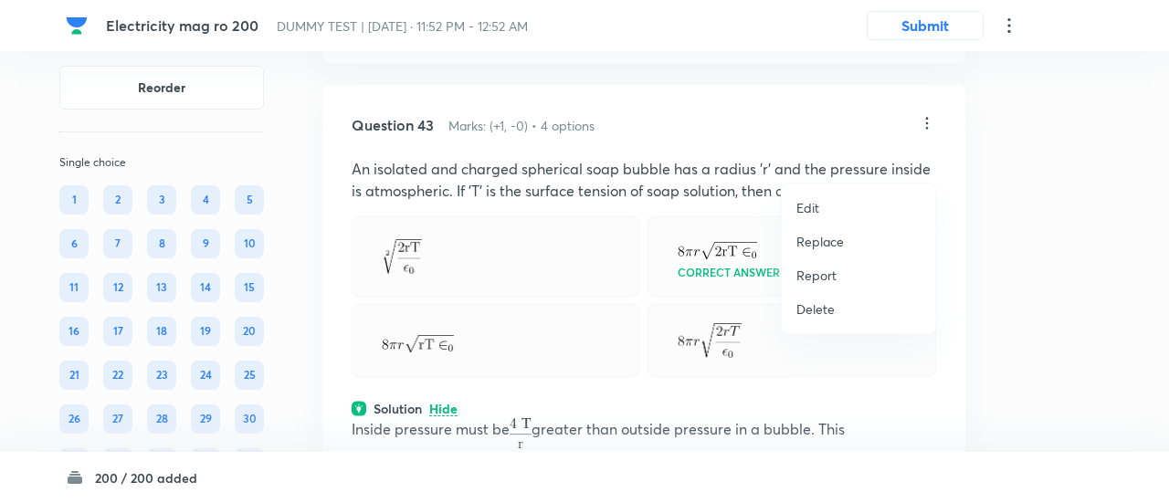
click at [831, 241] on p "Replace" at bounding box center [821, 241] width 48 height 19
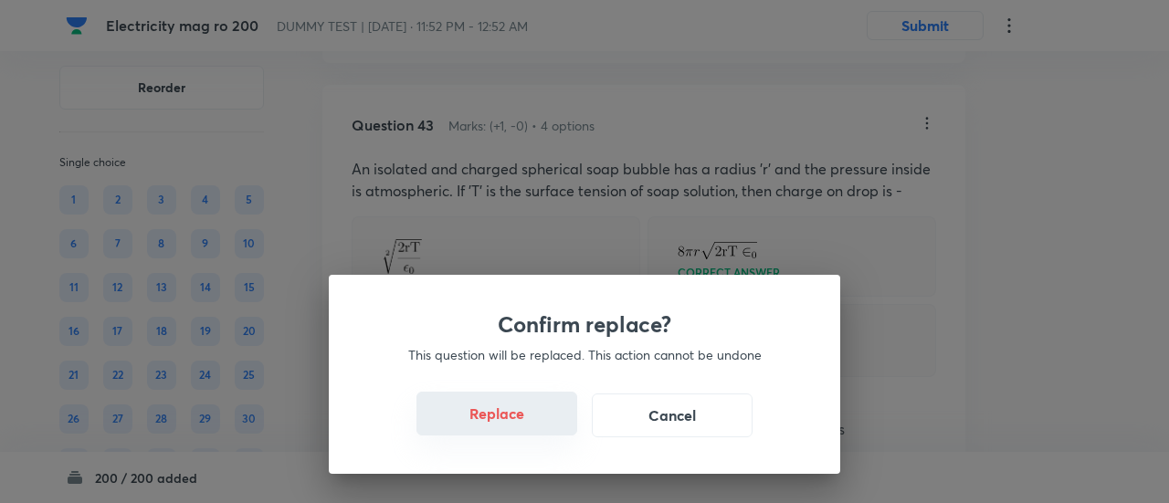
click at [521, 426] on button "Replace" at bounding box center [497, 414] width 161 height 44
click at [521, 426] on button "Replace" at bounding box center [497, 416] width 161 height 44
click at [521, 426] on button "Replace" at bounding box center [497, 414] width 161 height 44
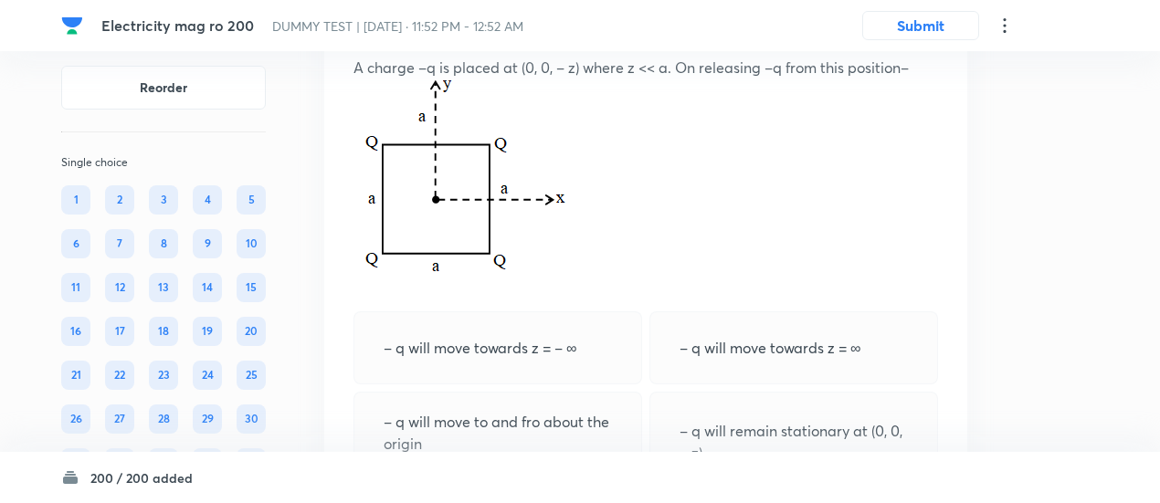
scroll to position [37701, 0]
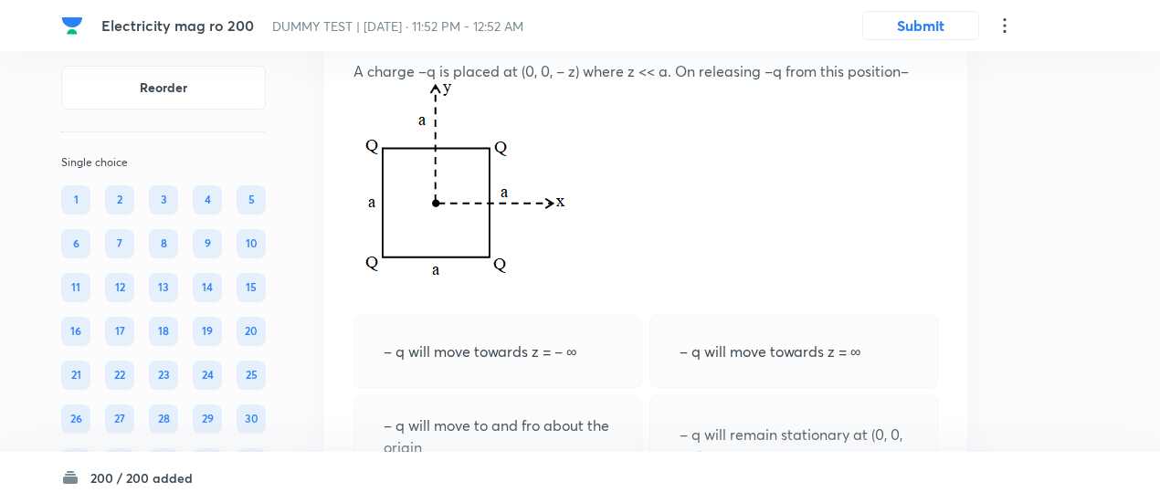
click at [924, 35] on icon at bounding box center [929, 25] width 18 height 18
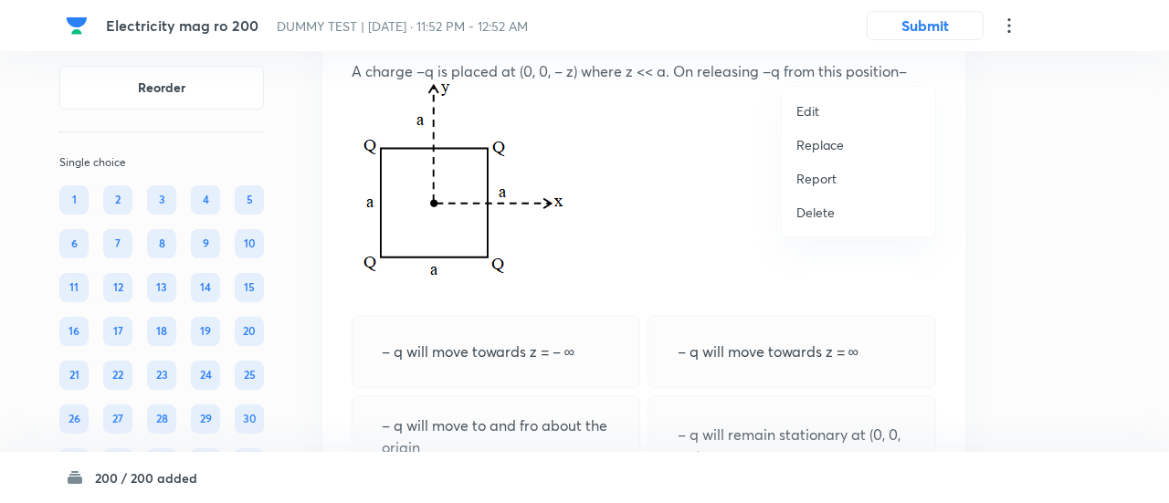
click at [821, 143] on p "Replace" at bounding box center [821, 144] width 48 height 19
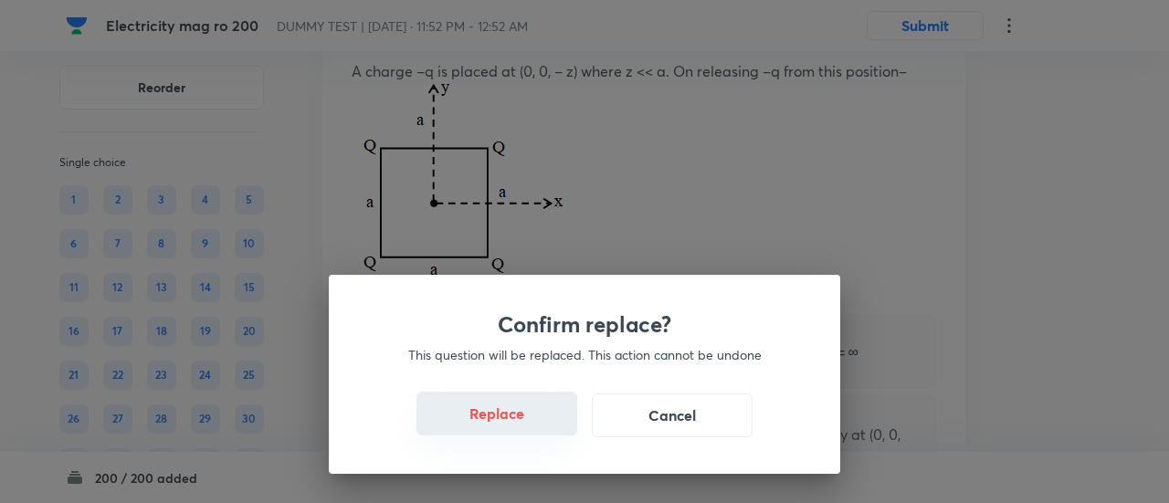
click at [514, 431] on button "Replace" at bounding box center [497, 414] width 161 height 44
click at [514, 431] on button "Replace" at bounding box center [497, 416] width 161 height 44
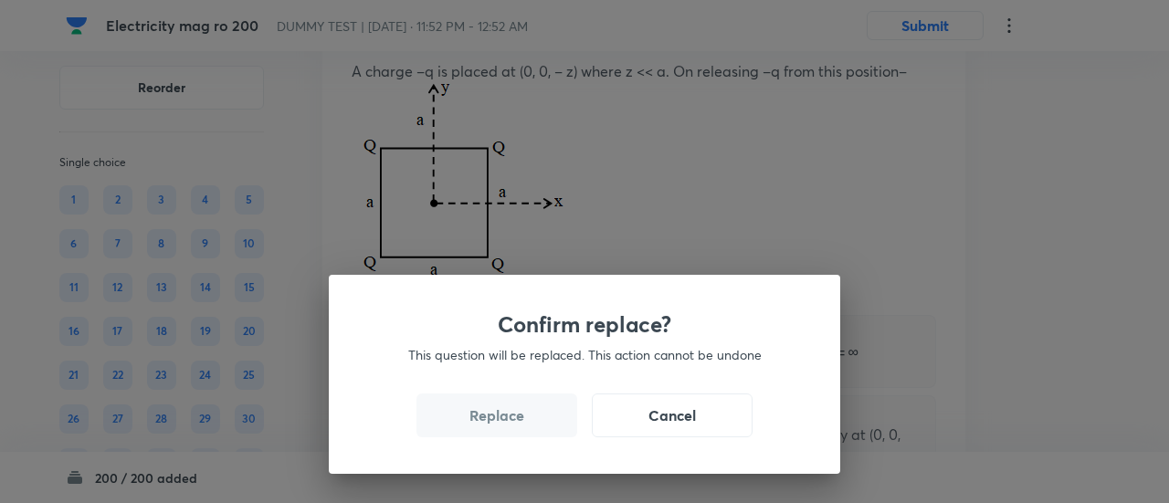
click at [514, 431] on button "Replace" at bounding box center [497, 416] width 161 height 44
click at [514, 431] on button "Replace" at bounding box center [497, 414] width 161 height 44
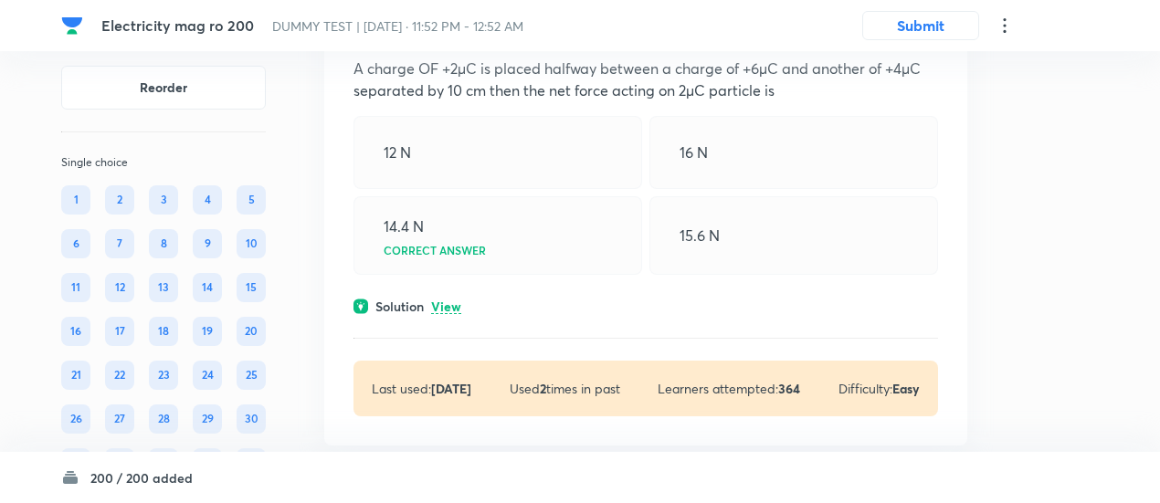
scroll to position [38612, 0]
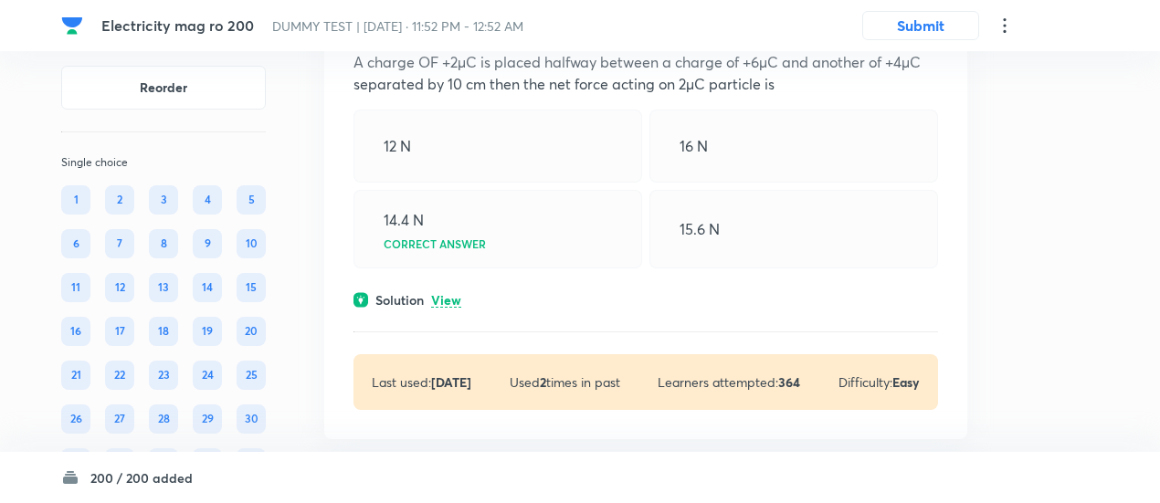
click at [447, 308] on p "View" at bounding box center [446, 301] width 30 height 14
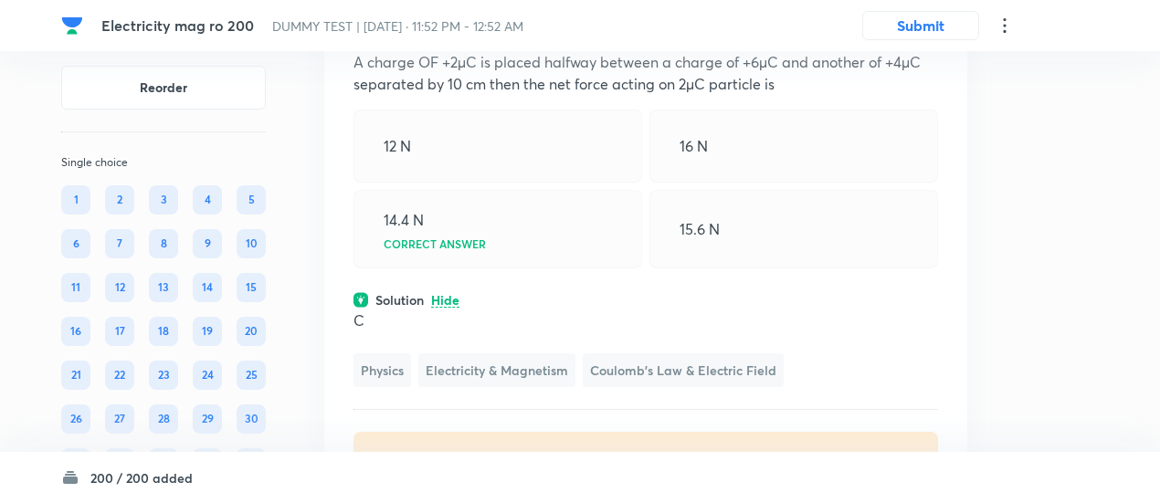
click at [926, 26] on icon at bounding box center [929, 16] width 18 height 18
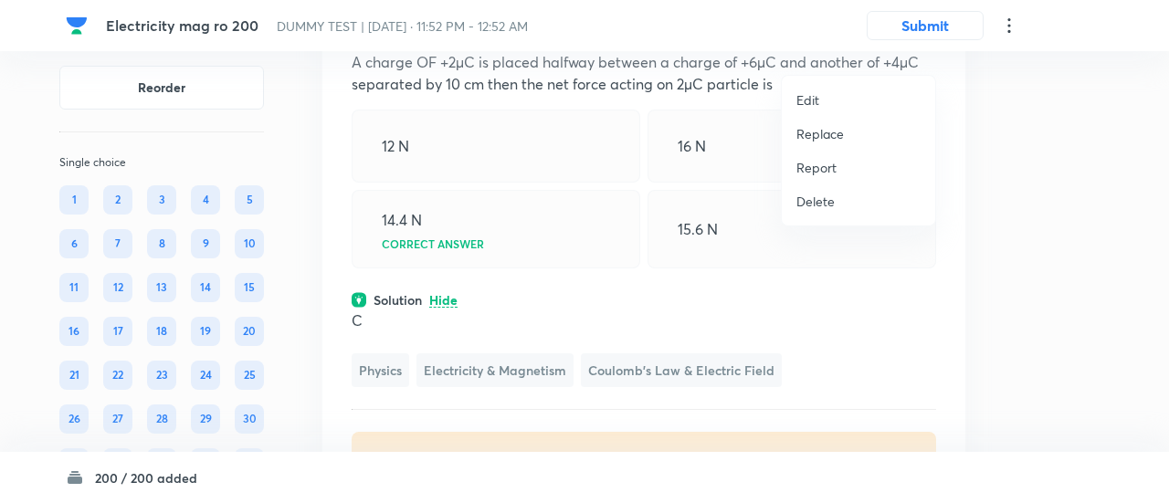
click at [826, 136] on p "Replace" at bounding box center [821, 133] width 48 height 19
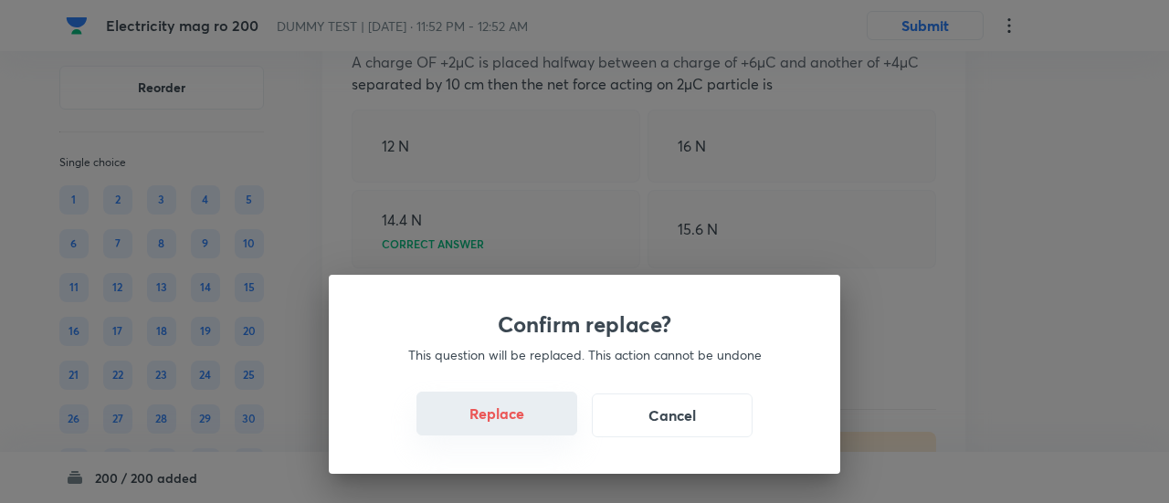
click at [532, 437] on div "Replace Cancel" at bounding box center [585, 416] width 424 height 44
click at [532, 424] on button "Replace" at bounding box center [497, 414] width 161 height 44
click at [532, 424] on button "Replace" at bounding box center [497, 416] width 161 height 44
click at [532, 424] on button "Replace" at bounding box center [497, 414] width 161 height 44
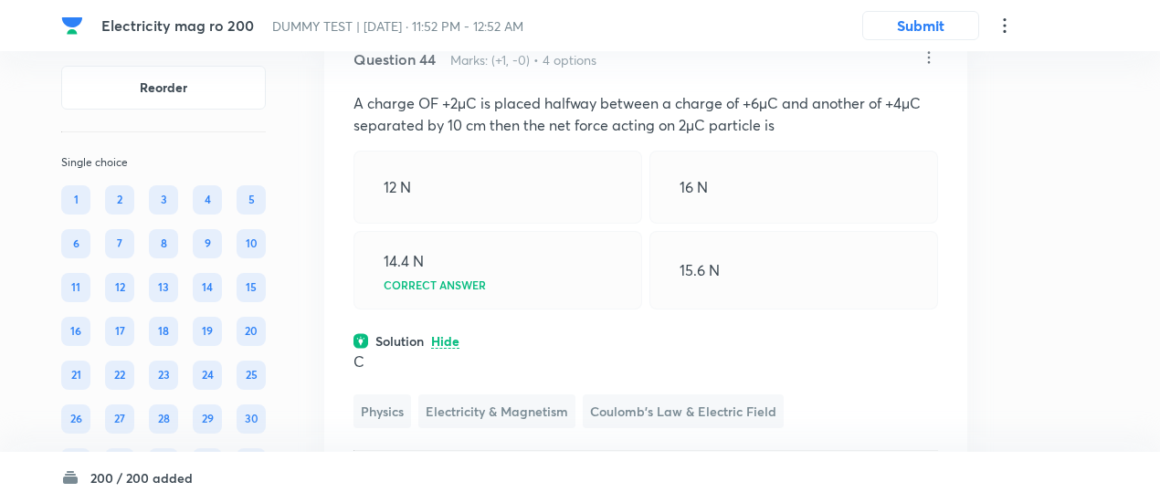
scroll to position [38580, 0]
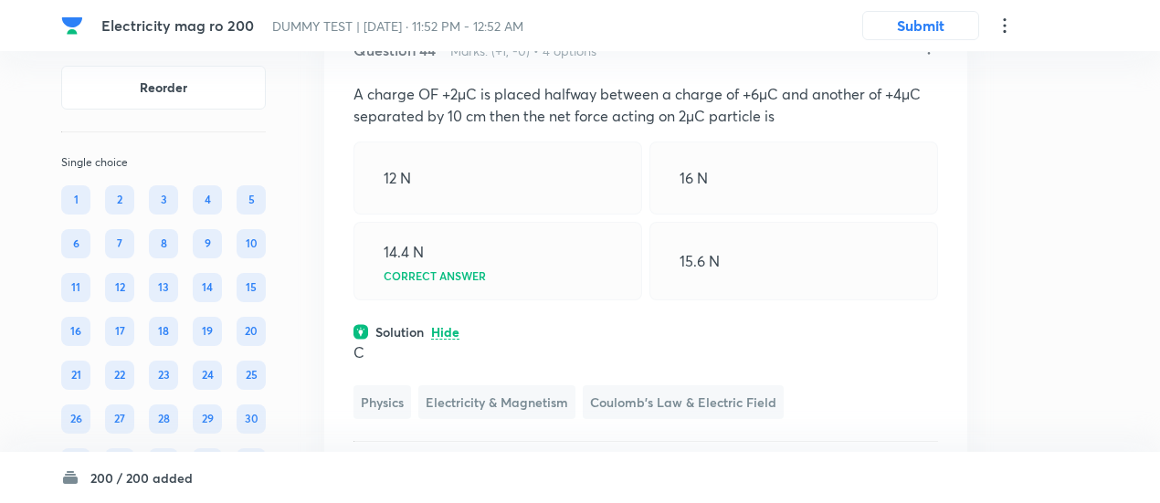
click at [929, 54] on icon at bounding box center [929, 48] width 3 height 12
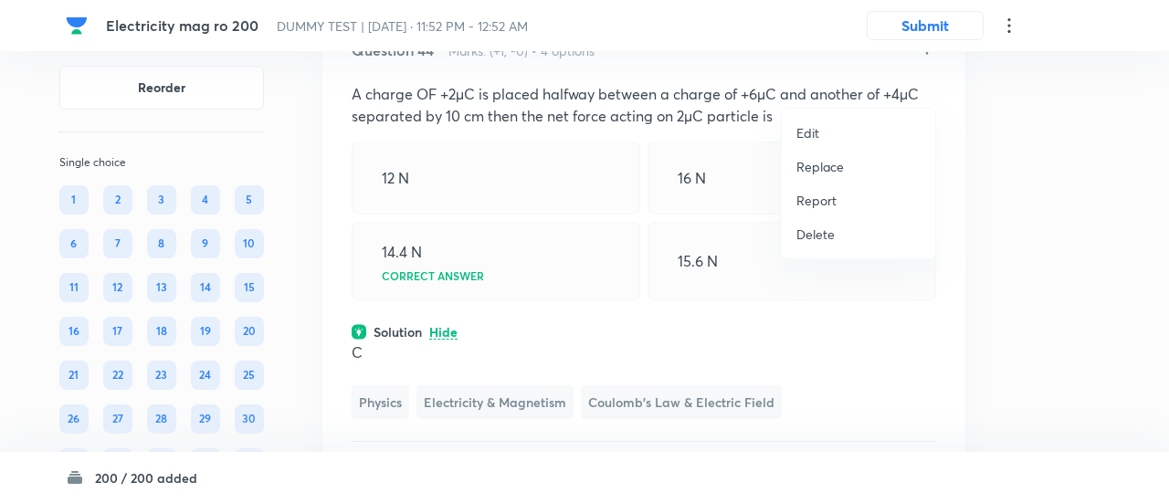
click at [806, 169] on p "Replace" at bounding box center [821, 166] width 48 height 19
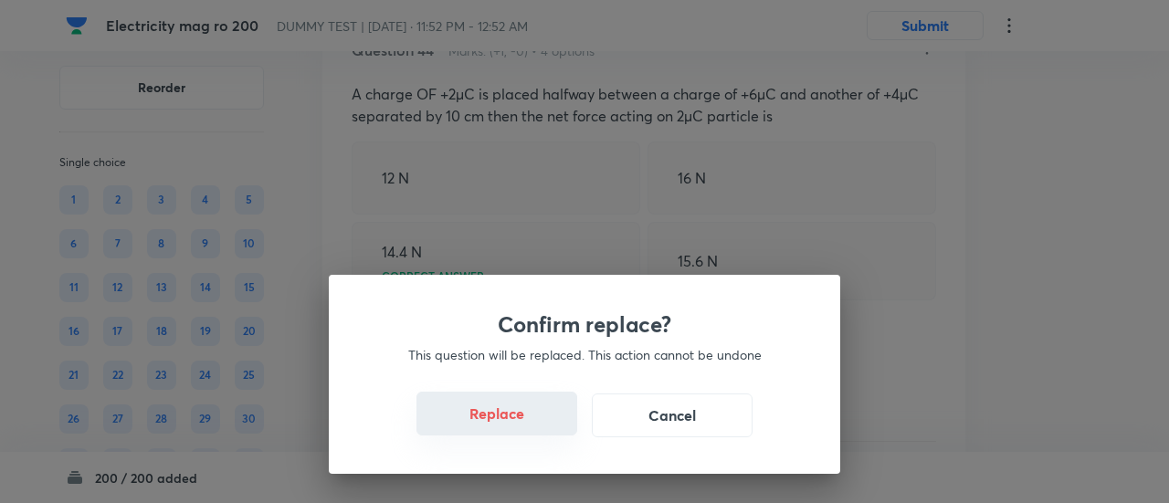
click at [522, 425] on button "Replace" at bounding box center [497, 414] width 161 height 44
click at [522, 425] on button "Replace" at bounding box center [497, 416] width 161 height 44
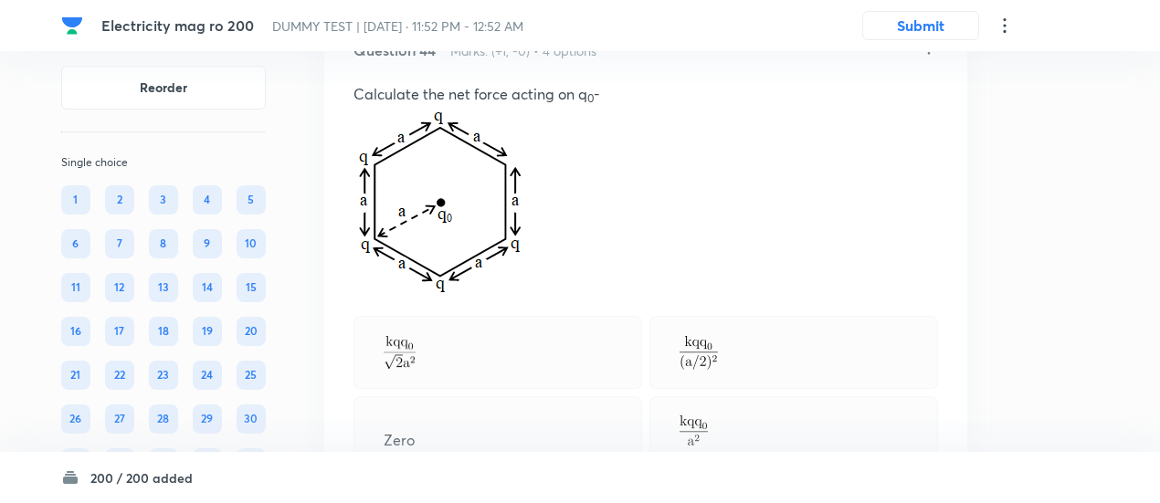
click at [522, 425] on div "Question 44 Marks: (+1, -0) • 4 options Calculate the net force acting on q 0 -…" at bounding box center [645, 509] width 643 height 999
click at [522, 389] on div at bounding box center [498, 352] width 289 height 73
click at [526, 296] on img at bounding box center [461, 200] width 215 height 191
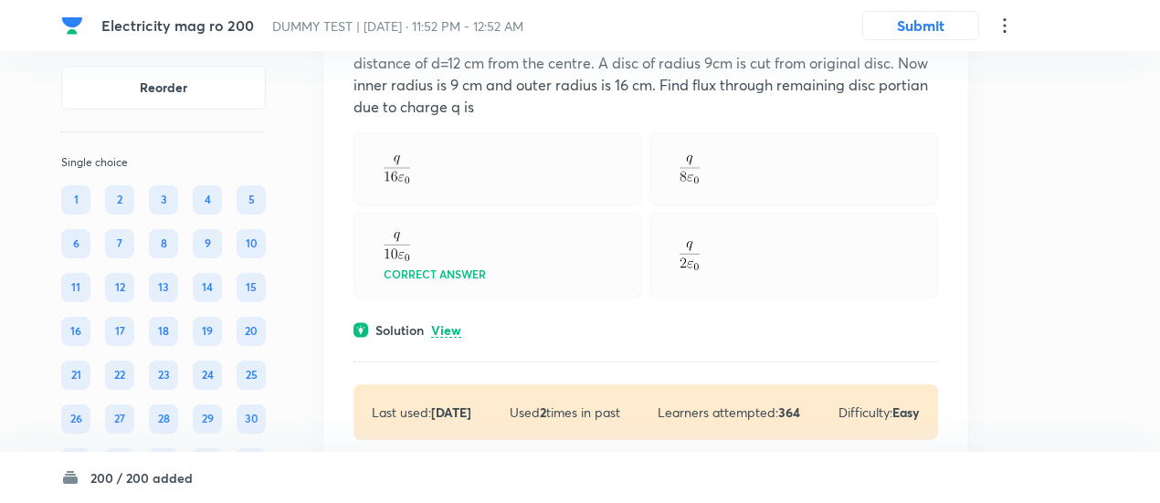
scroll to position [39666, 0]
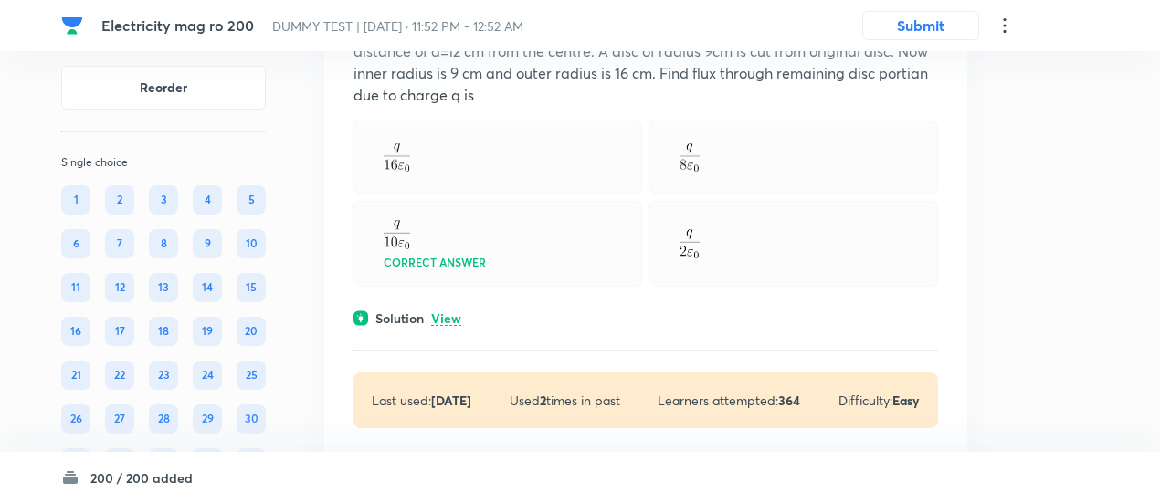
click at [449, 326] on p "View" at bounding box center [446, 319] width 30 height 14
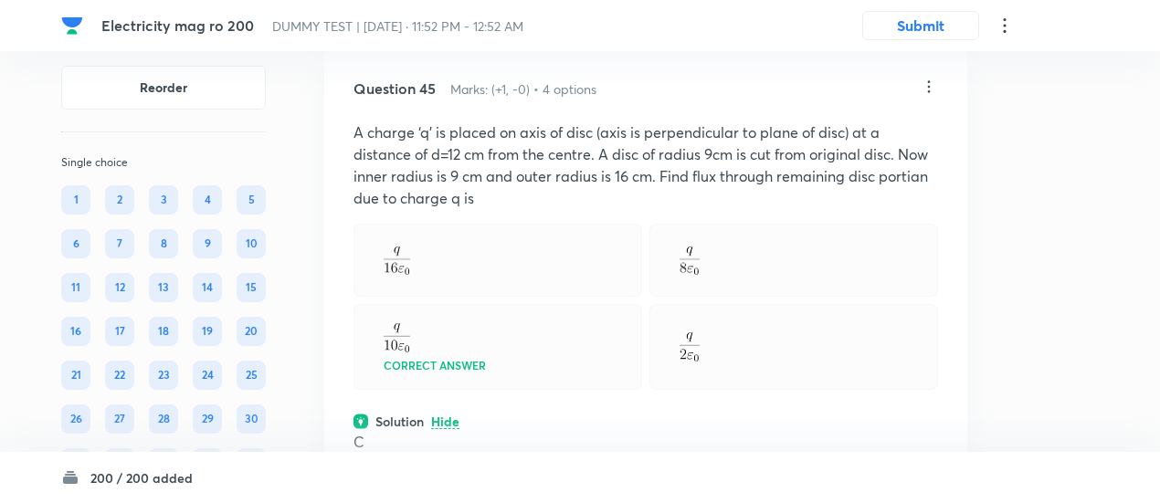
scroll to position [39562, 0]
click at [930, 97] on icon at bounding box center [929, 88] width 18 height 18
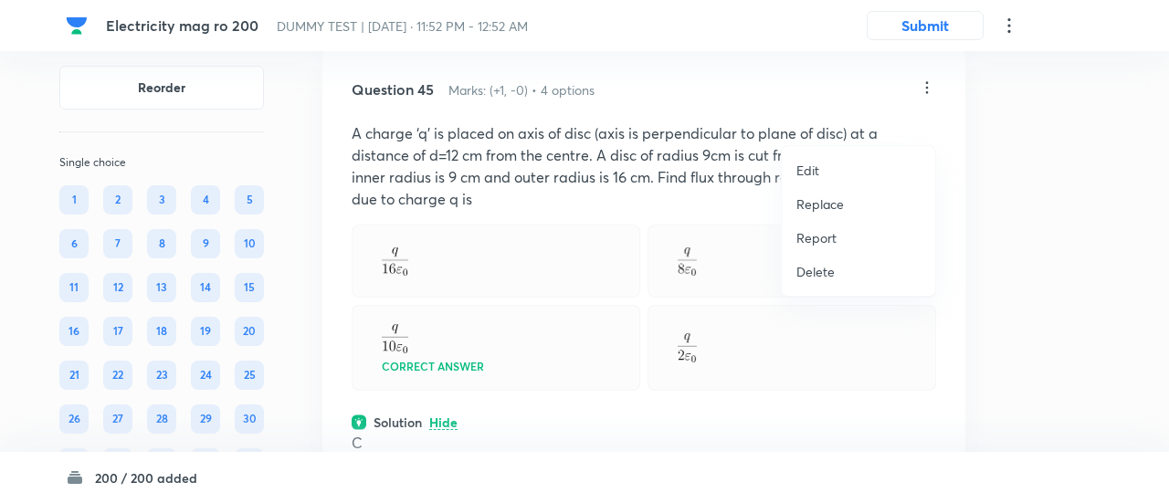
click at [814, 207] on p "Replace" at bounding box center [821, 204] width 48 height 19
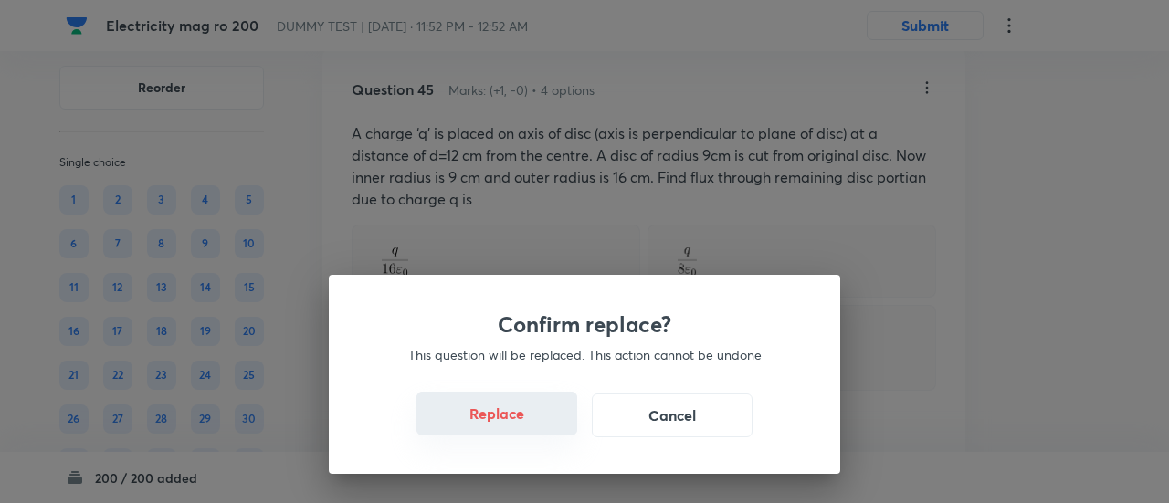
click at [512, 426] on button "Replace" at bounding box center [497, 414] width 161 height 44
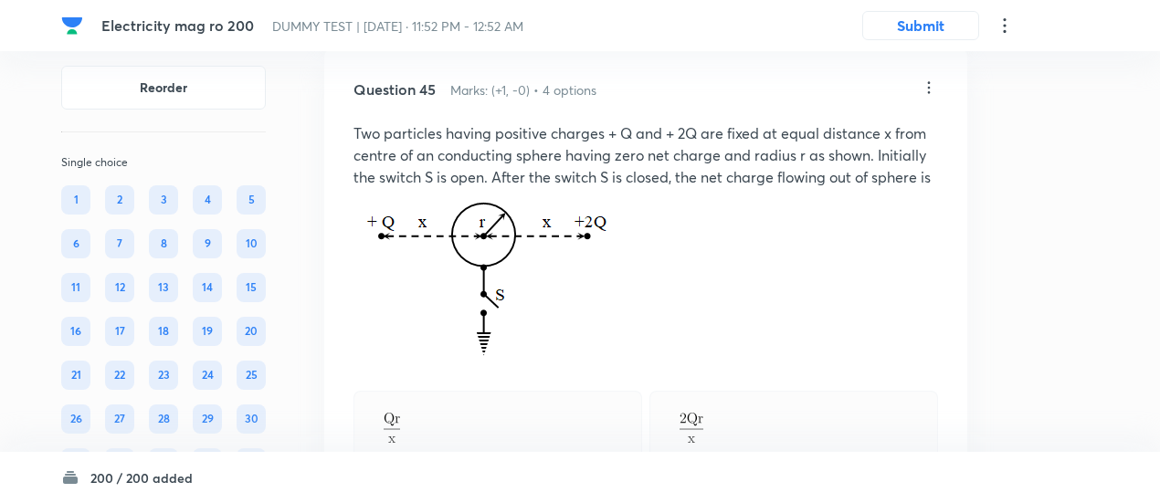
click at [932, 97] on icon at bounding box center [929, 88] width 18 height 18
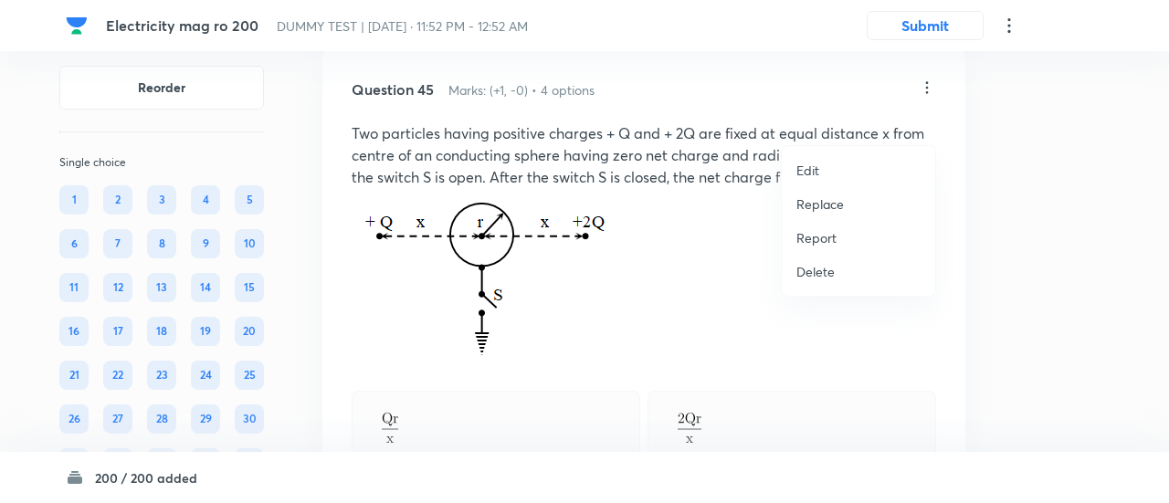
click at [821, 204] on p "Replace" at bounding box center [821, 204] width 48 height 19
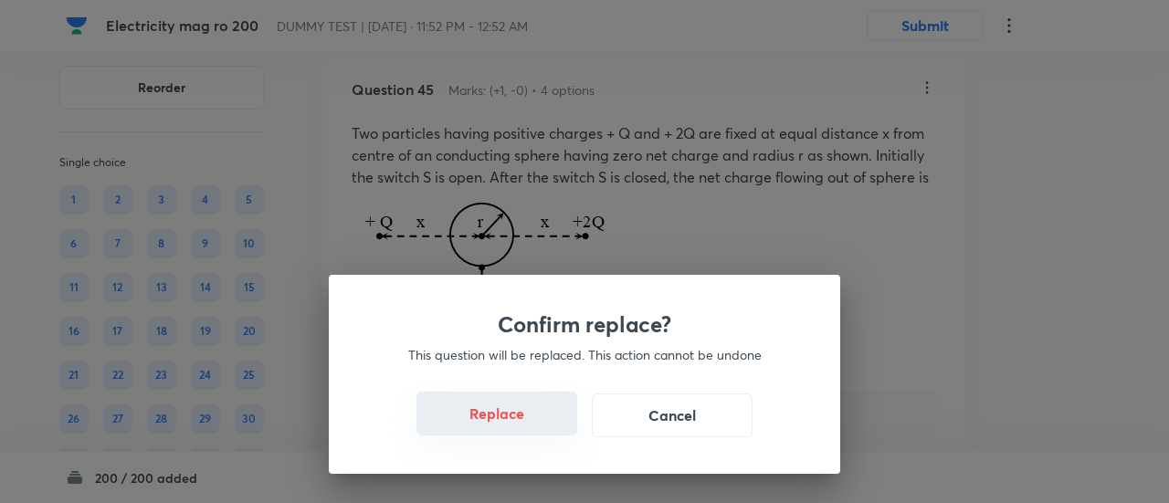
click at [530, 430] on button "Replace" at bounding box center [497, 414] width 161 height 44
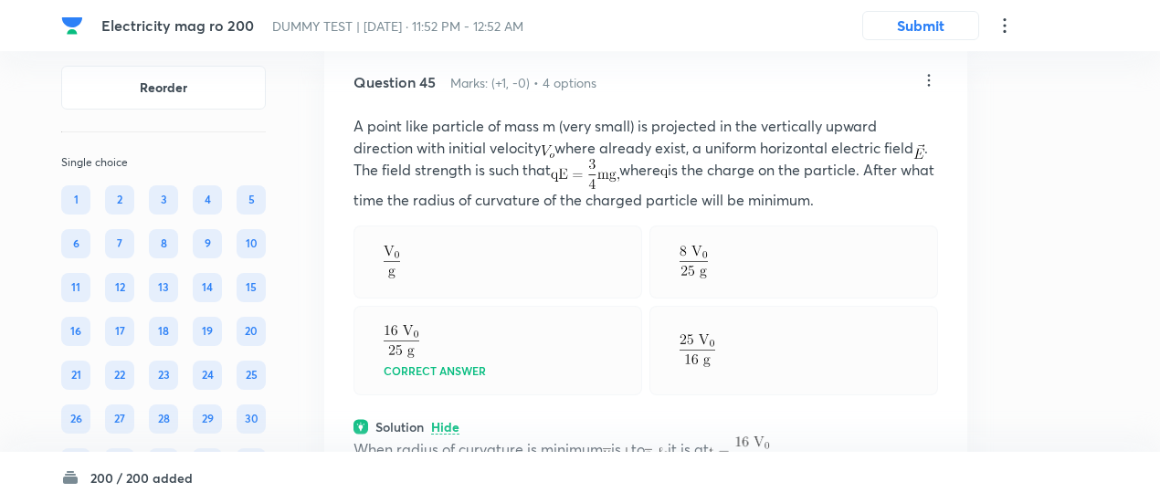
scroll to position [39568, 0]
click at [928, 90] on icon at bounding box center [929, 81] width 18 height 18
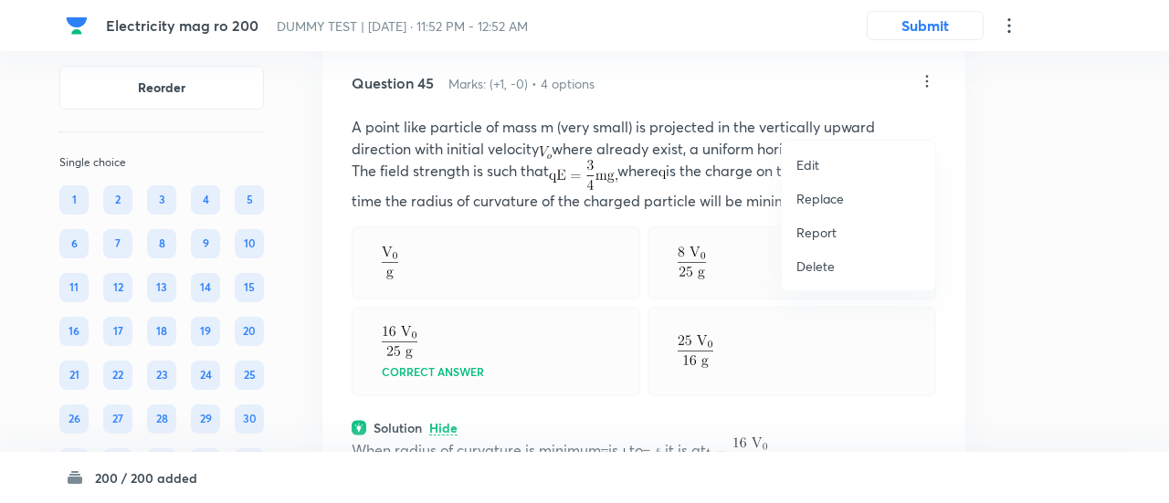
click at [822, 197] on p "Replace" at bounding box center [821, 198] width 48 height 19
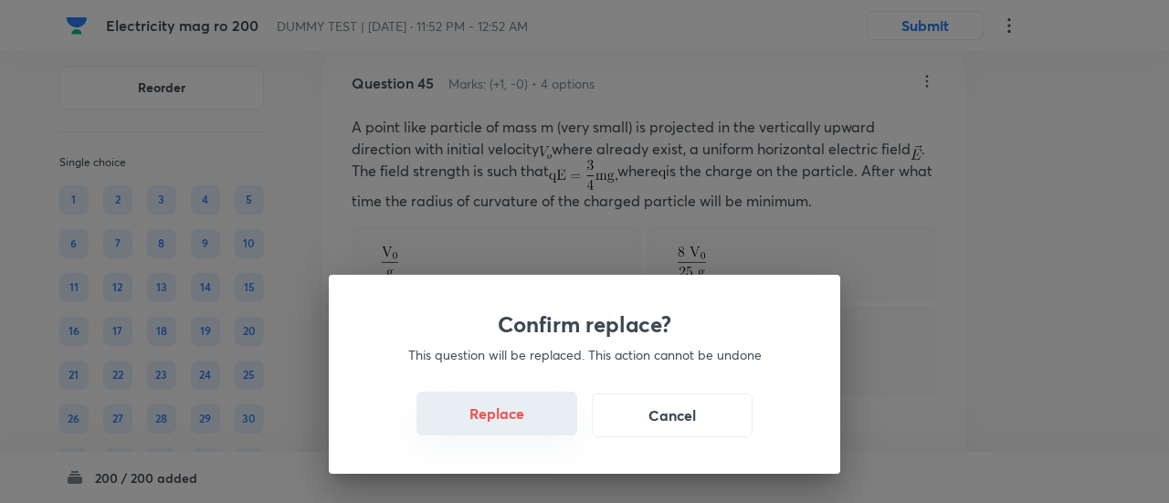
click at [502, 421] on button "Replace" at bounding box center [497, 414] width 161 height 44
click at [502, 421] on button "Replace" at bounding box center [497, 416] width 161 height 44
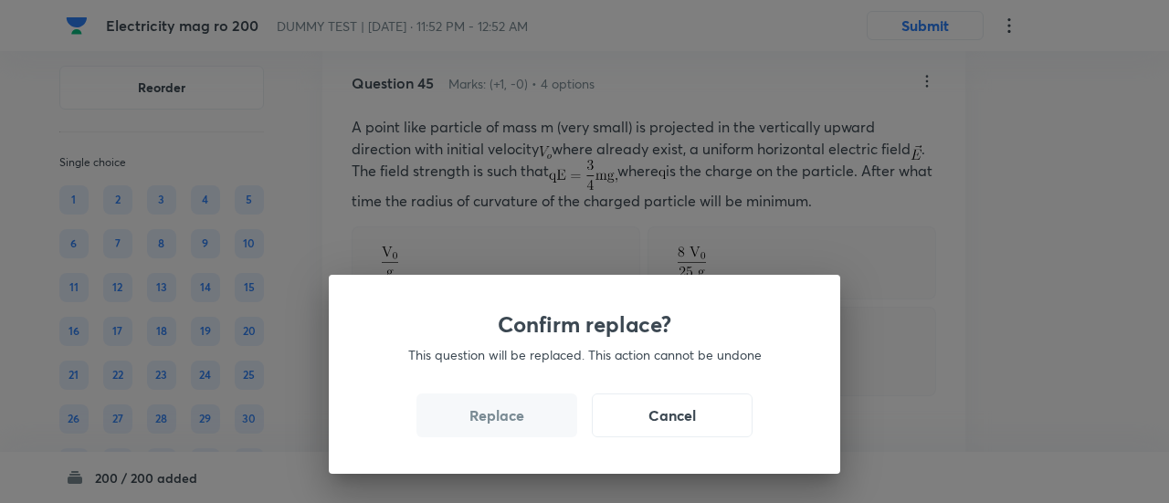
click at [502, 421] on button "Replace" at bounding box center [497, 416] width 161 height 44
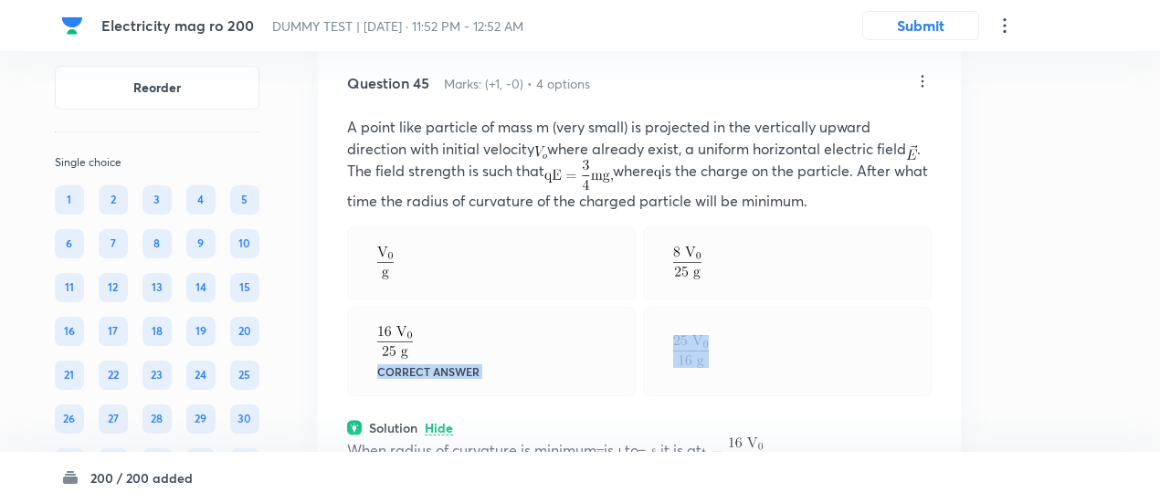
click at [502, 396] on div "Correct answer" at bounding box center [491, 352] width 289 height 90
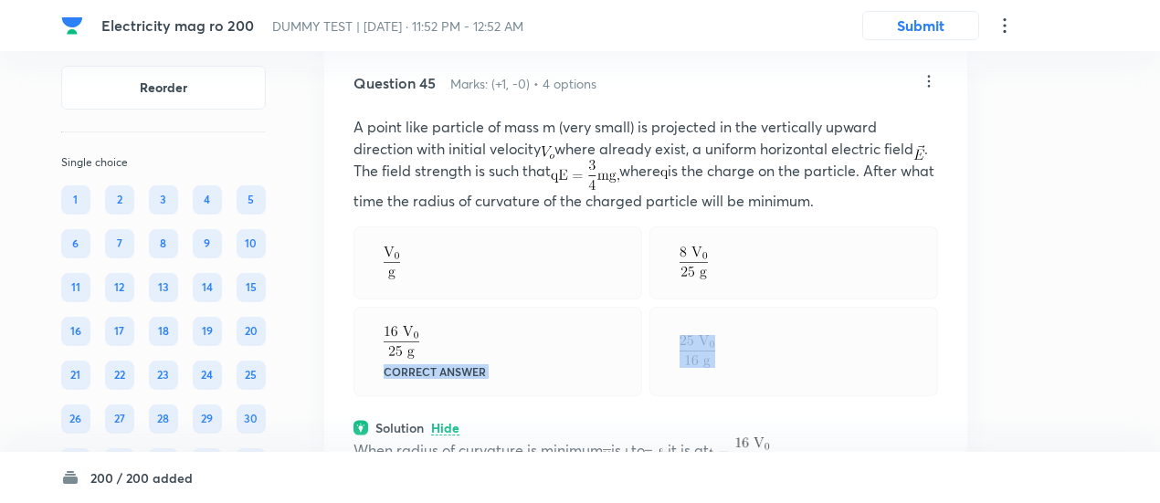
click at [502, 396] on div "Correct answer" at bounding box center [498, 352] width 289 height 90
click at [593, 361] on div "Correct answer" at bounding box center [498, 352] width 289 height 90
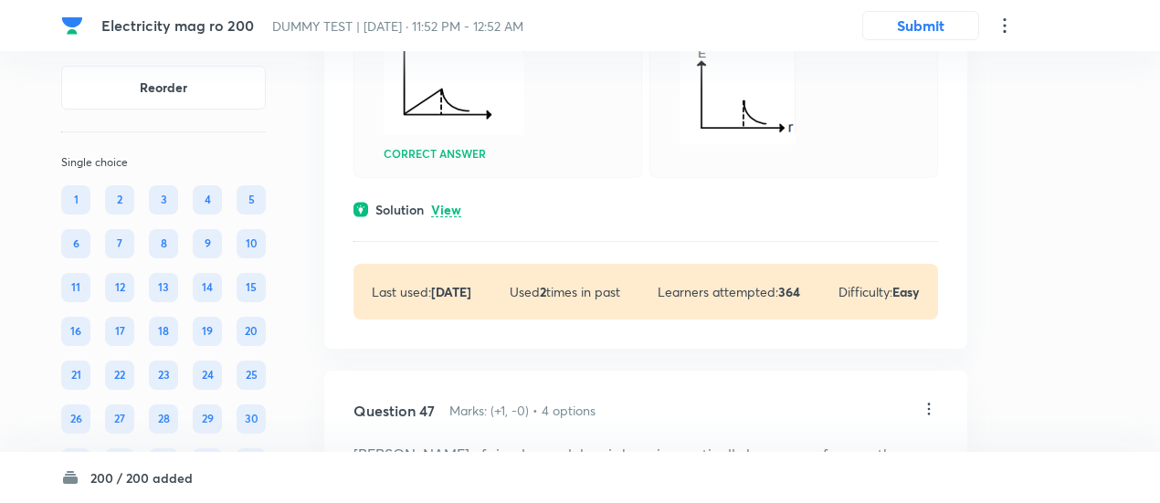
scroll to position [40800, 0]
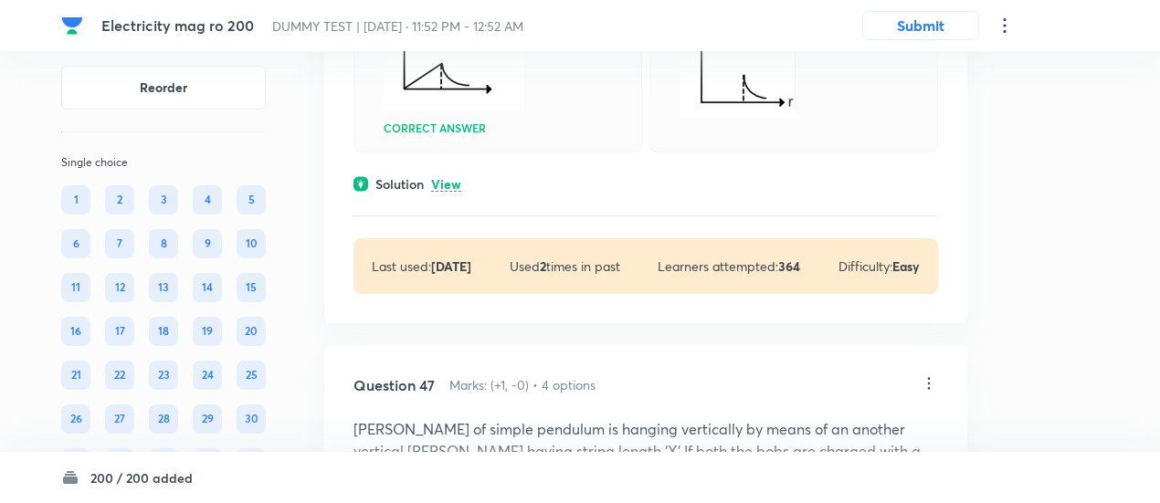
click at [460, 192] on p "View" at bounding box center [446, 185] width 30 height 14
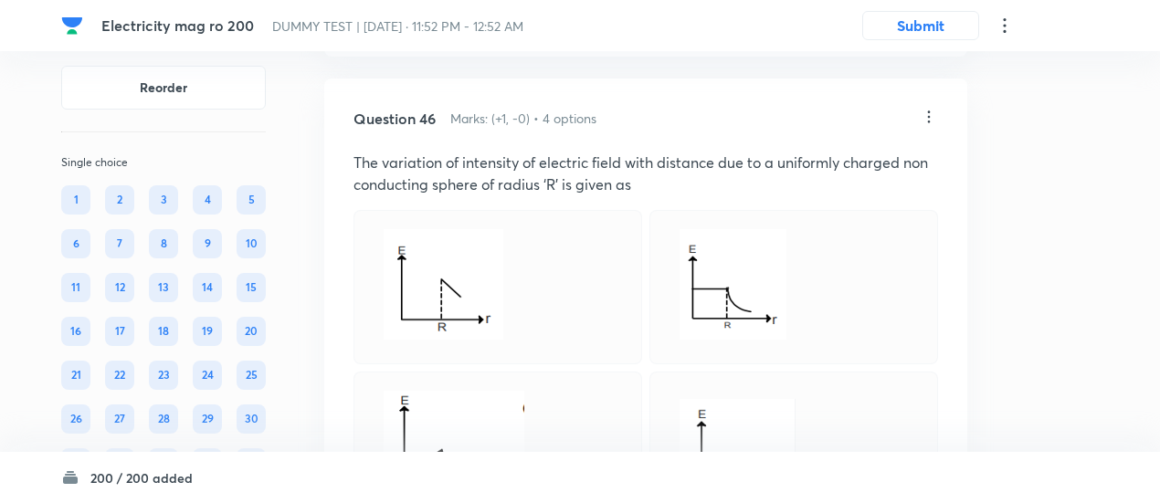
scroll to position [40411, 0]
click at [931, 129] on icon at bounding box center [929, 120] width 18 height 18
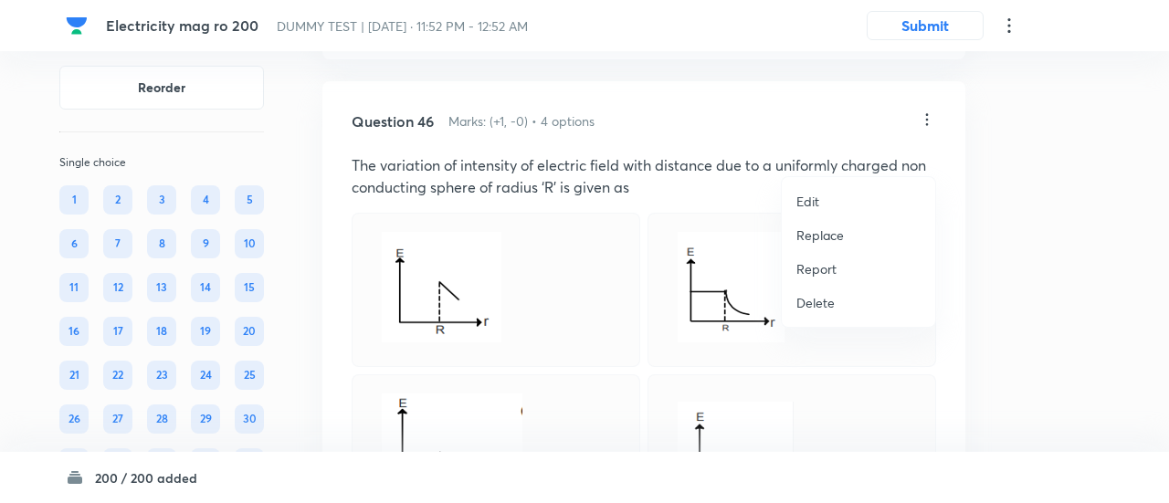
click at [814, 233] on p "Replace" at bounding box center [821, 235] width 48 height 19
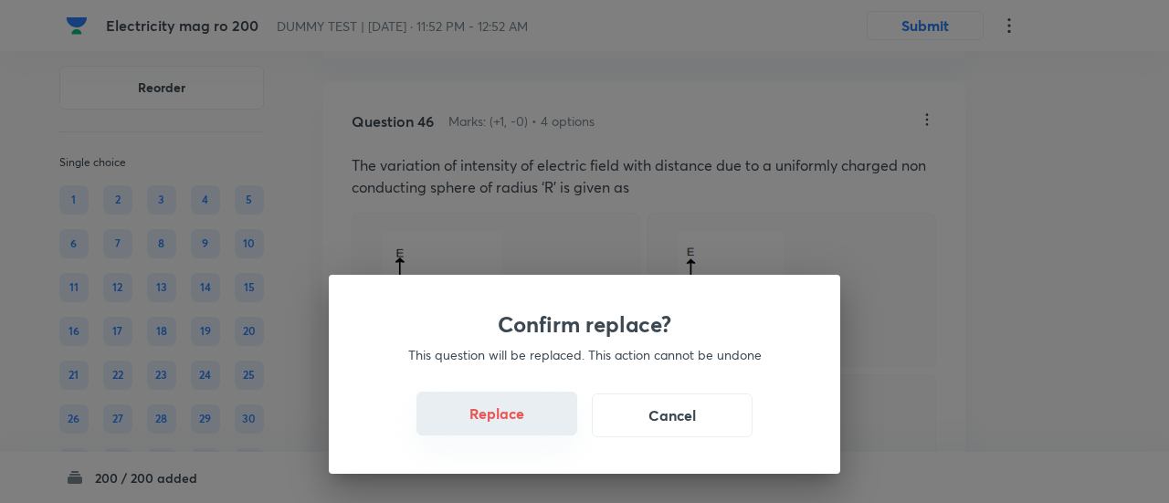
click at [509, 419] on button "Replace" at bounding box center [497, 414] width 161 height 44
click at [509, 419] on button "Replace" at bounding box center [497, 416] width 161 height 44
click at [509, 419] on button "Replace" at bounding box center [497, 414] width 161 height 44
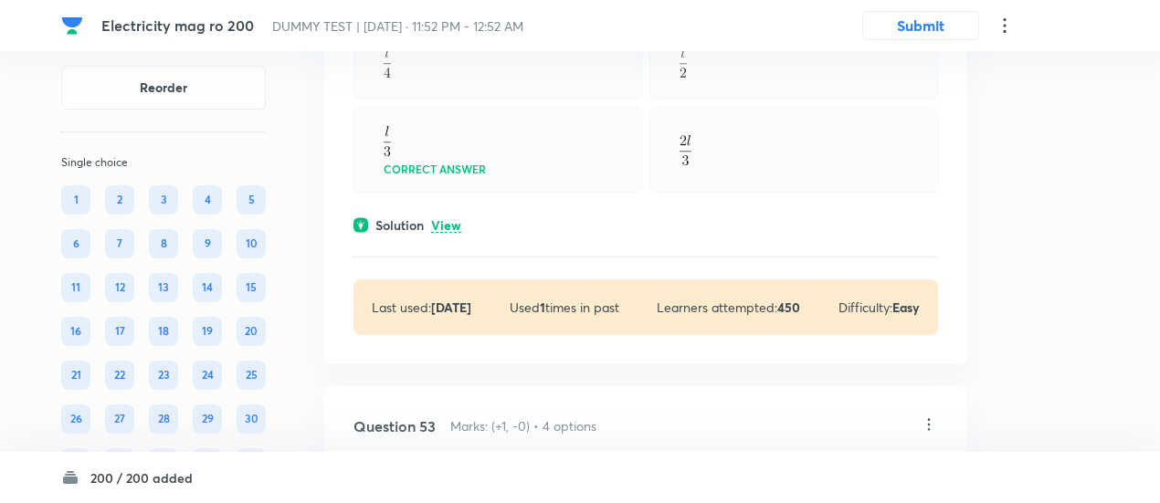
scroll to position [44408, 0]
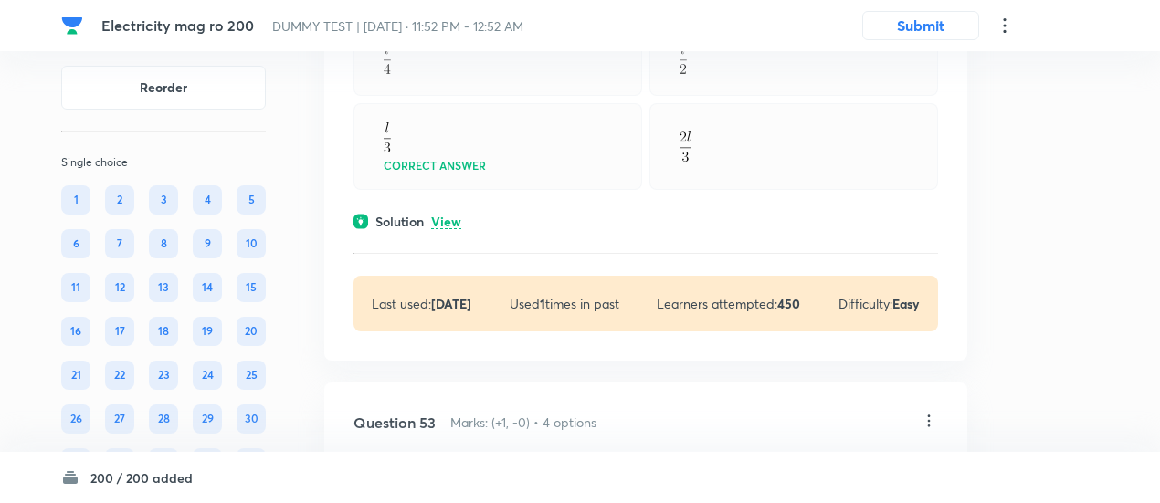
click at [457, 229] on p "View" at bounding box center [446, 223] width 30 height 14
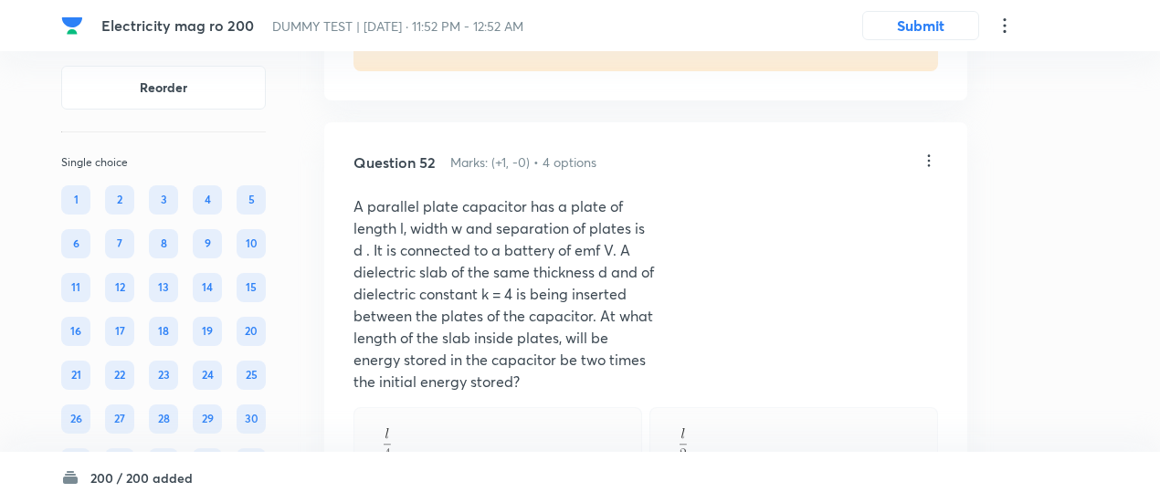
scroll to position [44021, 0]
click at [927, 172] on icon at bounding box center [929, 162] width 18 height 18
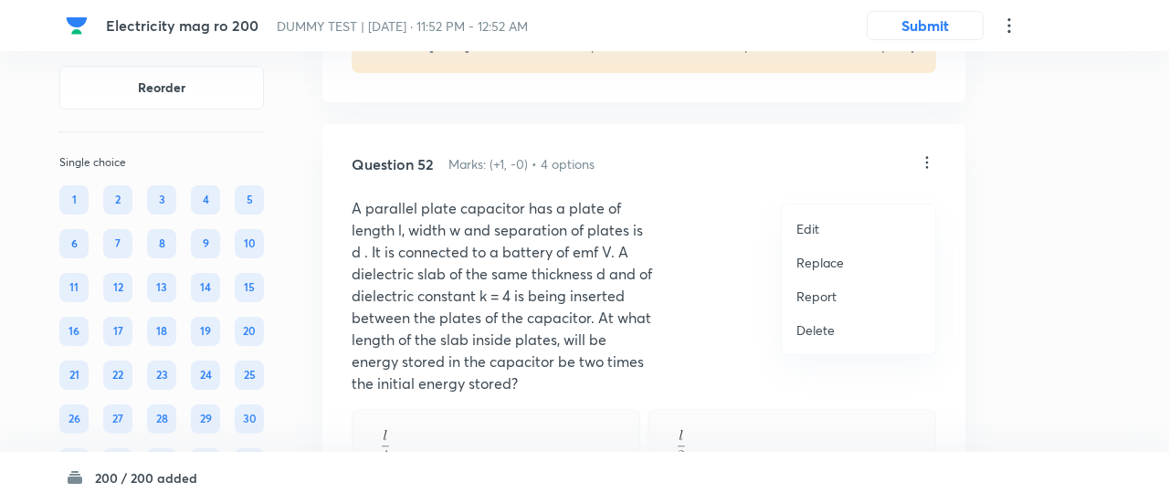
click at [823, 264] on p "Replace" at bounding box center [821, 262] width 48 height 19
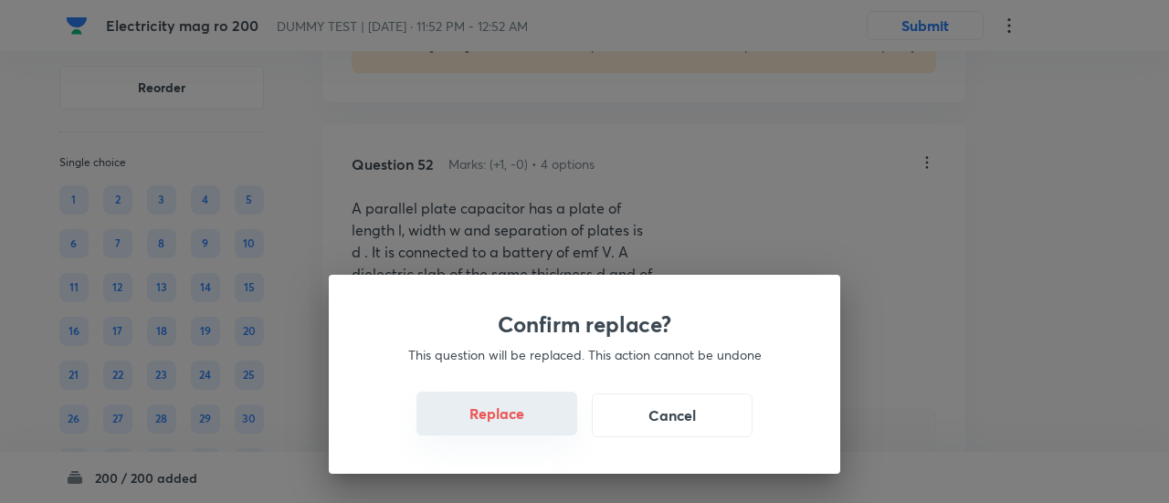
click at [510, 432] on button "Replace" at bounding box center [497, 414] width 161 height 44
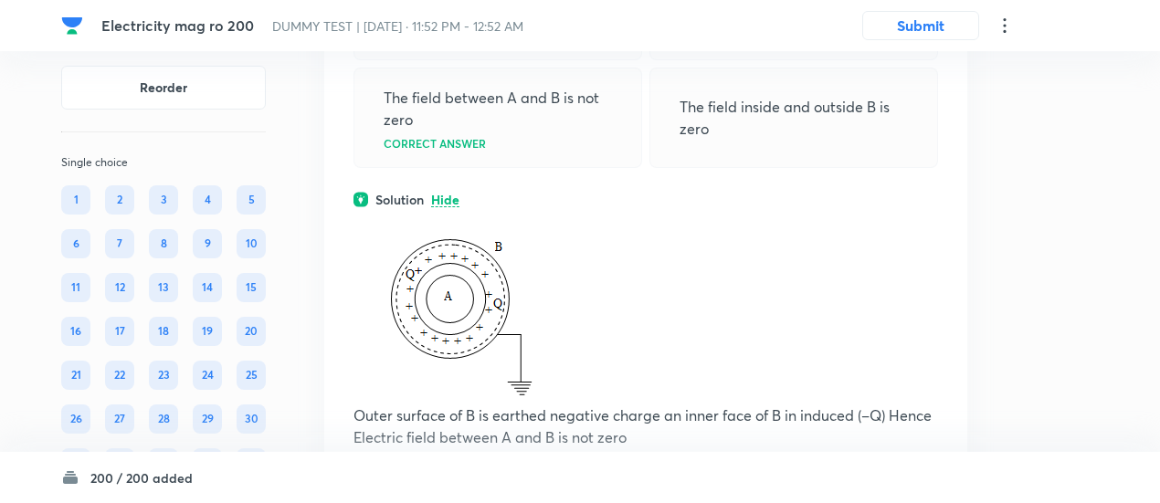
scroll to position [44441, 0]
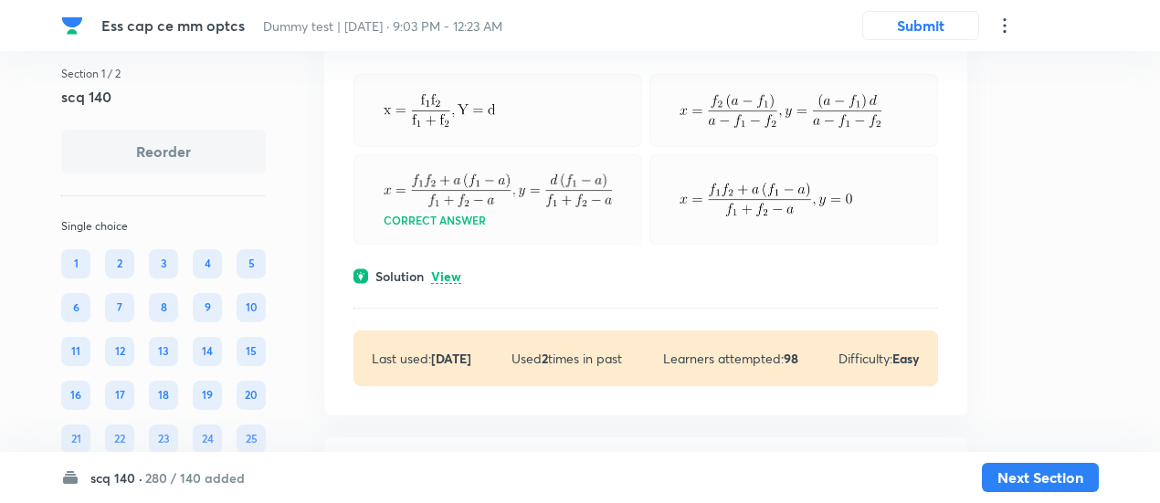
scroll to position [451, 0]
click at [456, 272] on p "View" at bounding box center [446, 276] width 30 height 14
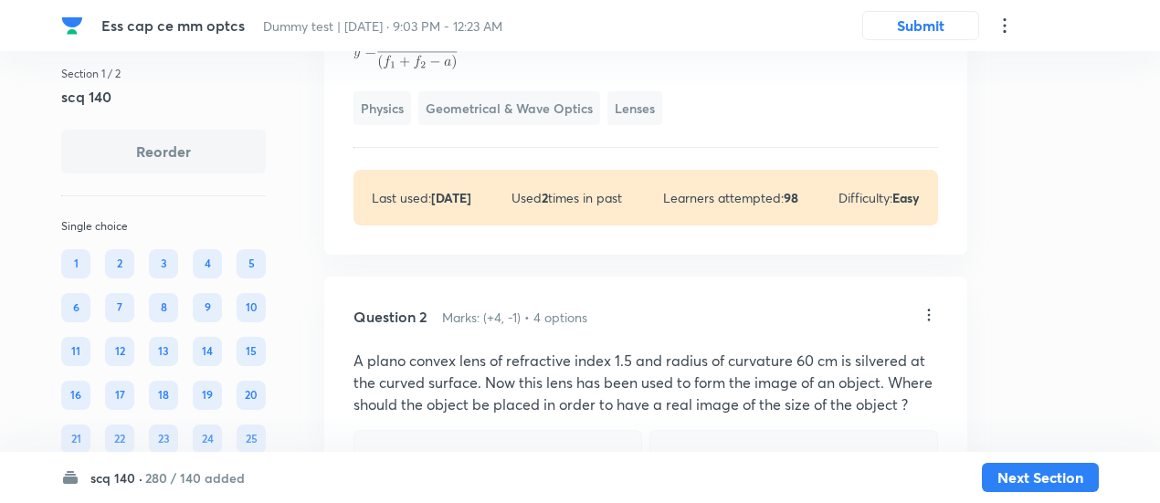
scroll to position [1373, 0]
